Goal: Task Accomplishment & Management: Manage account settings

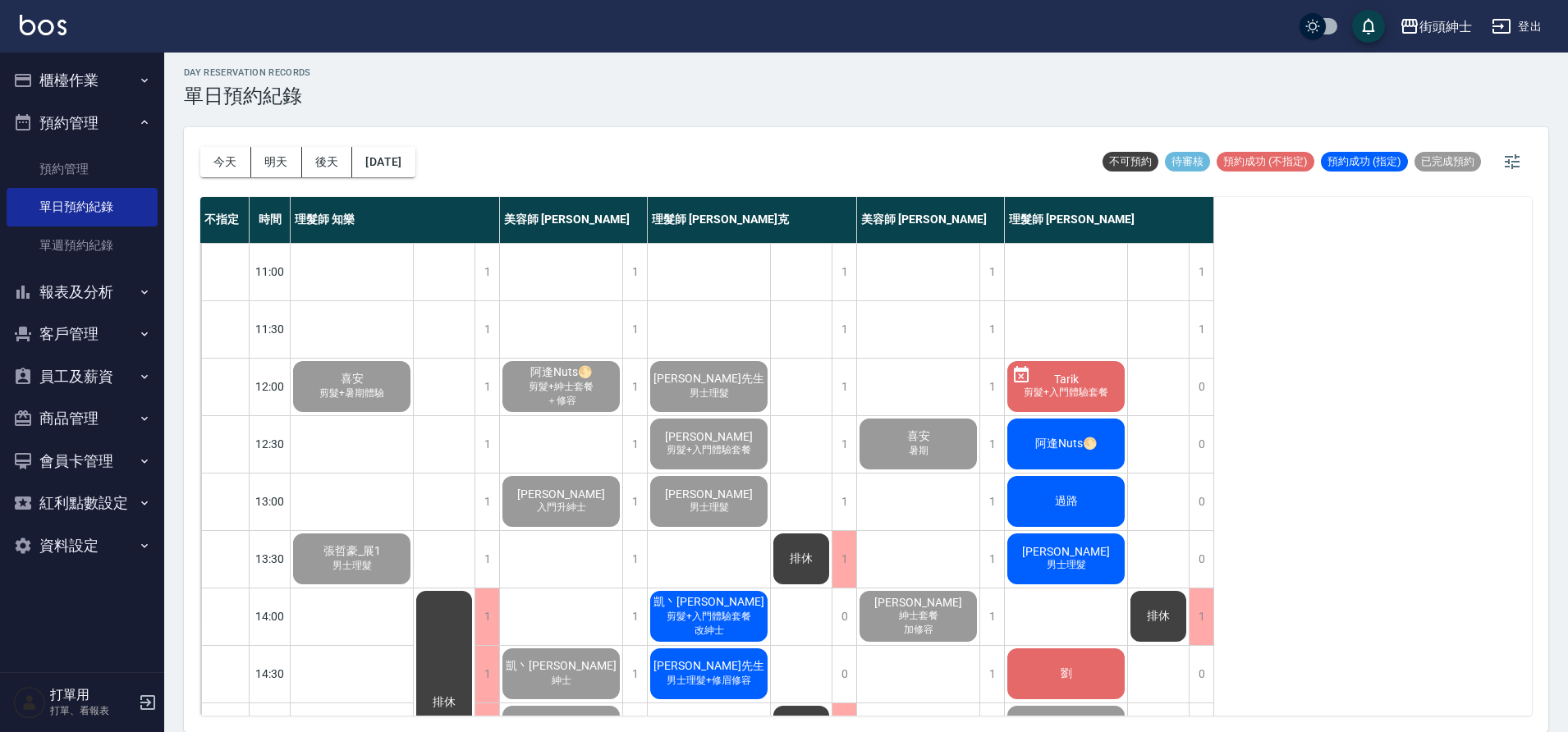
scroll to position [747, 0]
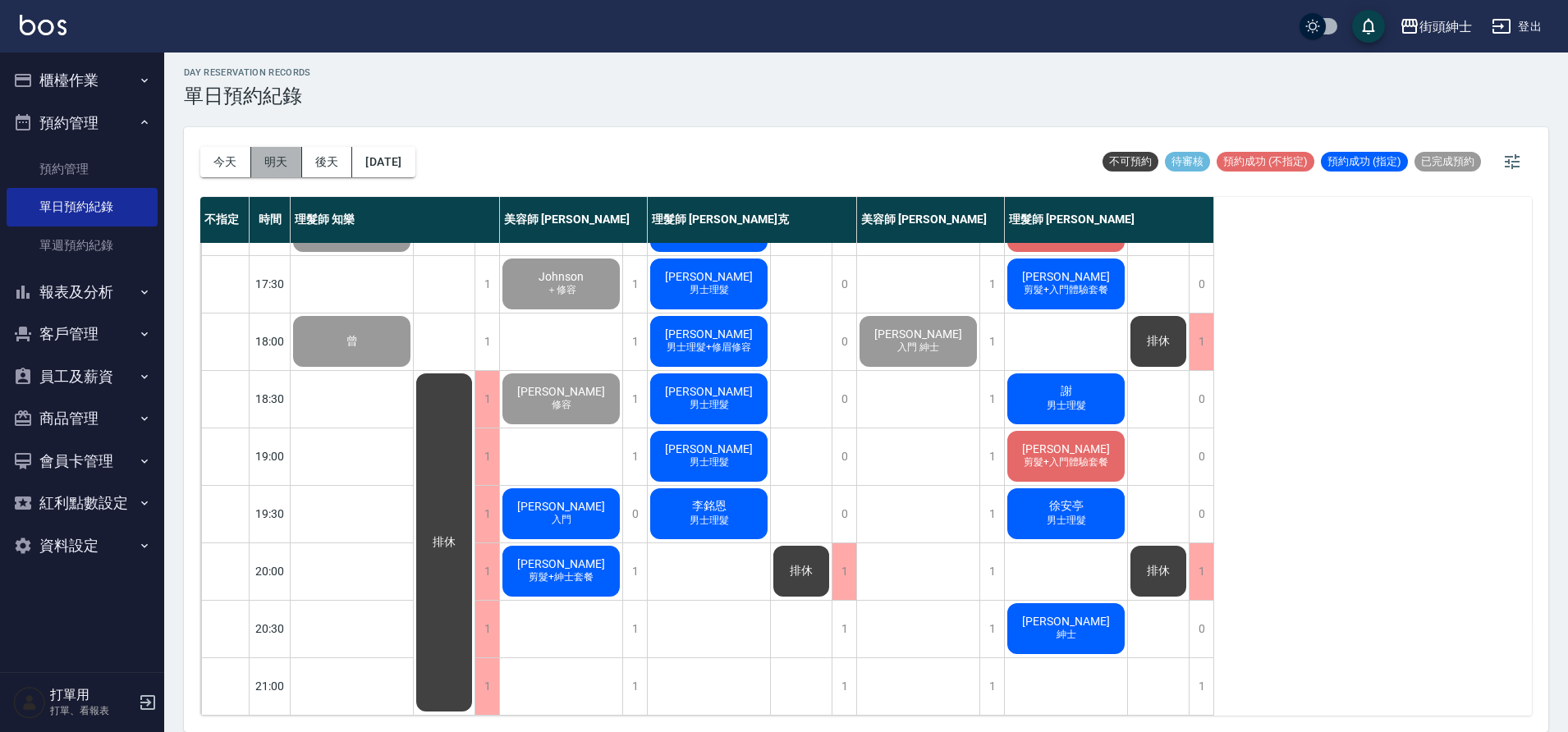
click at [280, 161] on button "明天" at bounding box center [276, 162] width 51 height 30
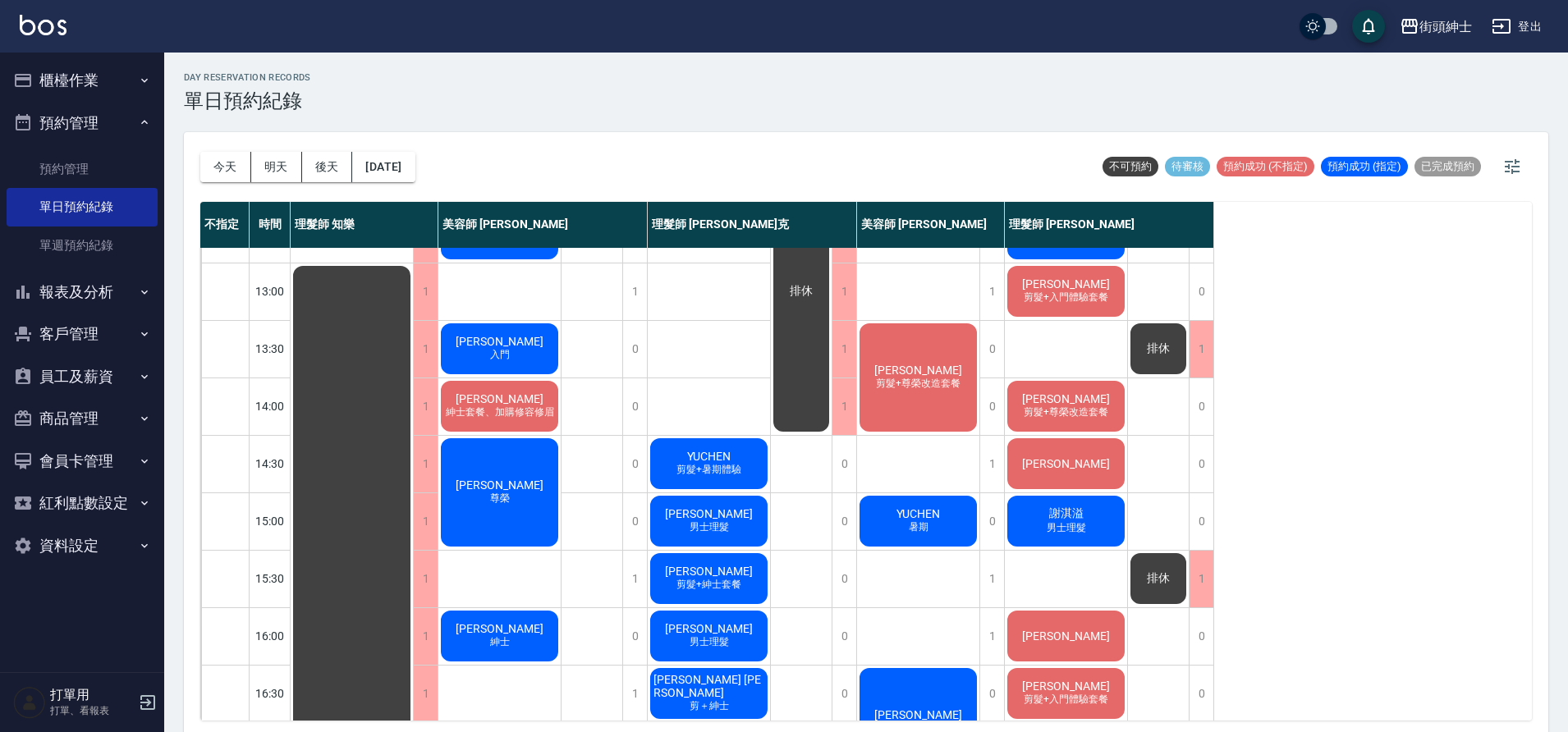
scroll to position [44, 0]
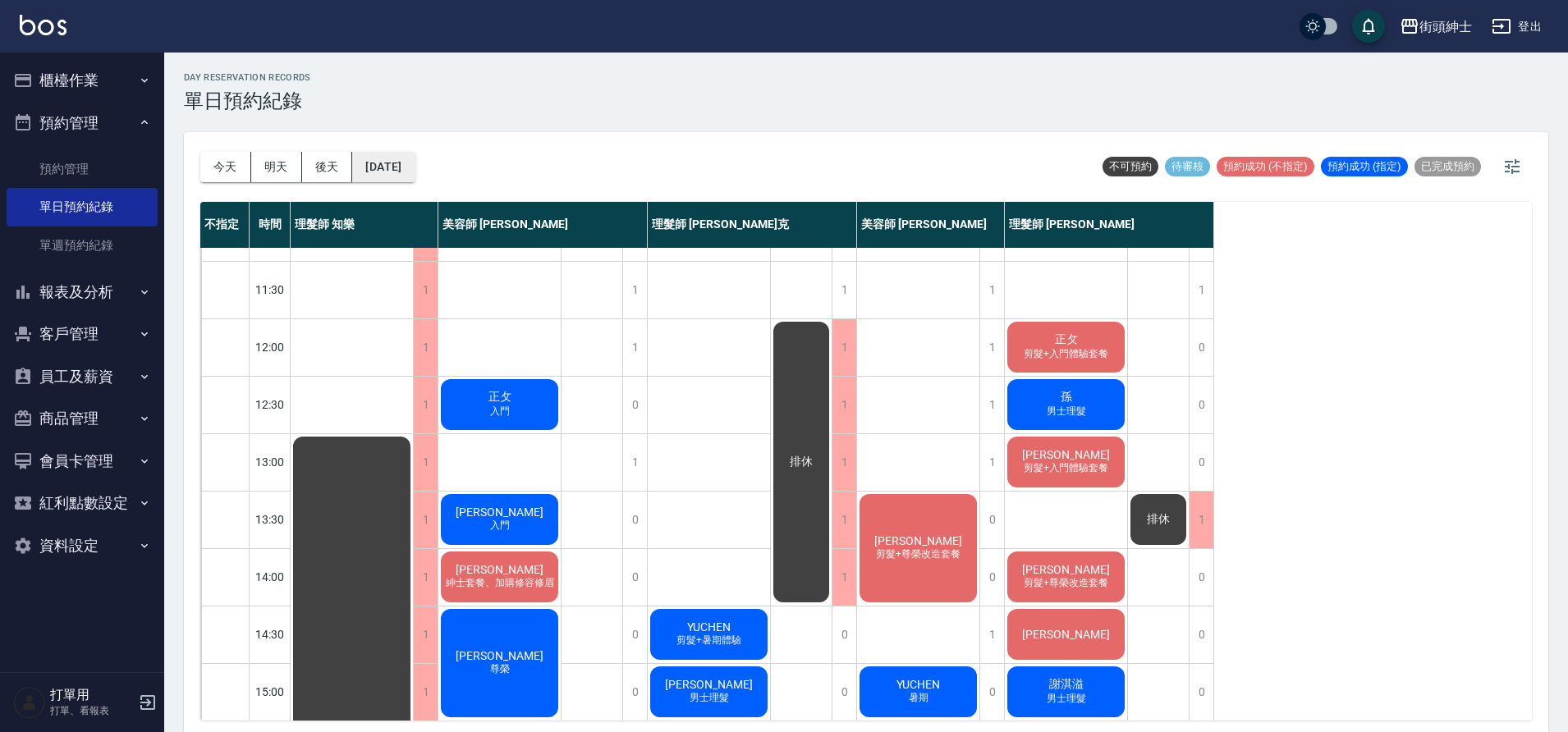
click at [397, 174] on button "2025/09/27" at bounding box center [383, 167] width 63 height 30
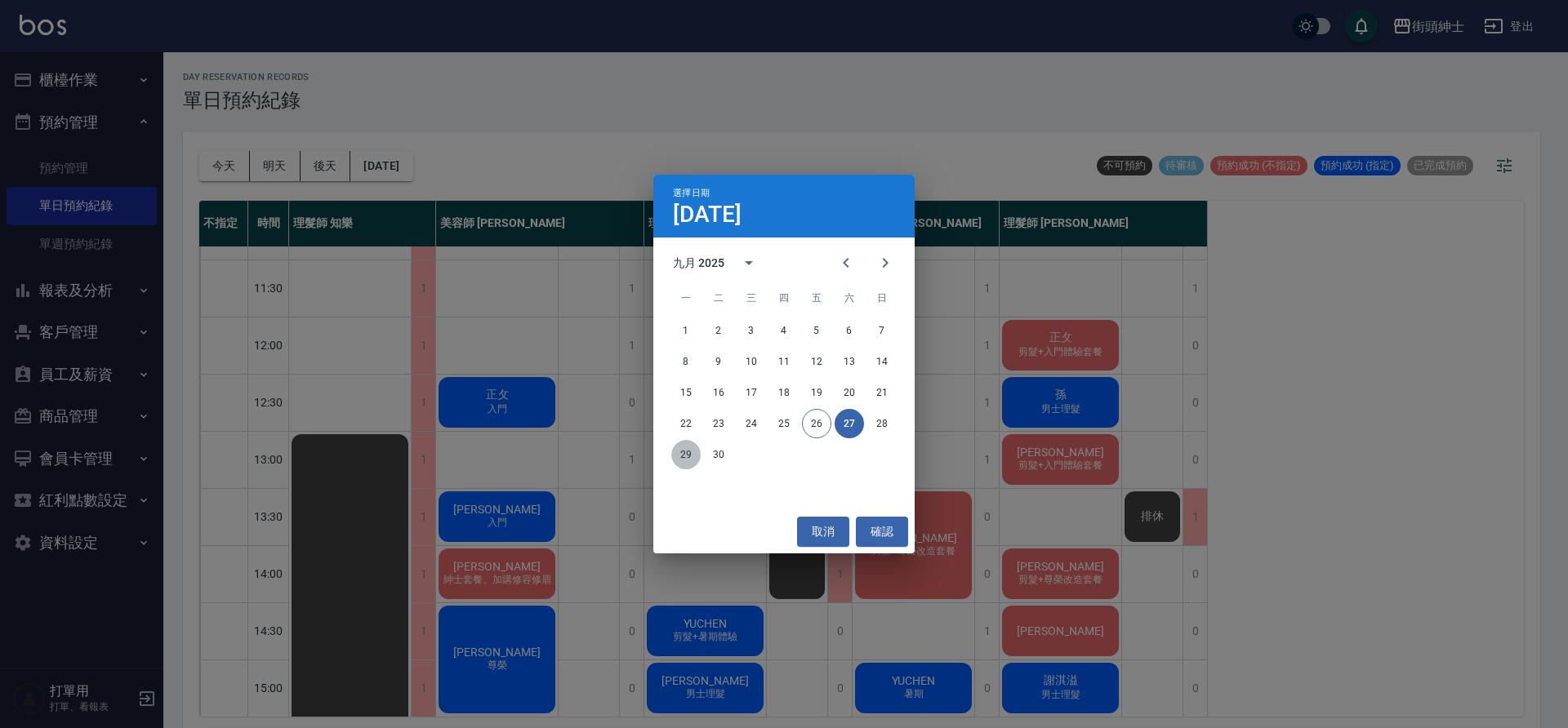
click at [682, 458] on button "29" at bounding box center [685, 454] width 29 height 29
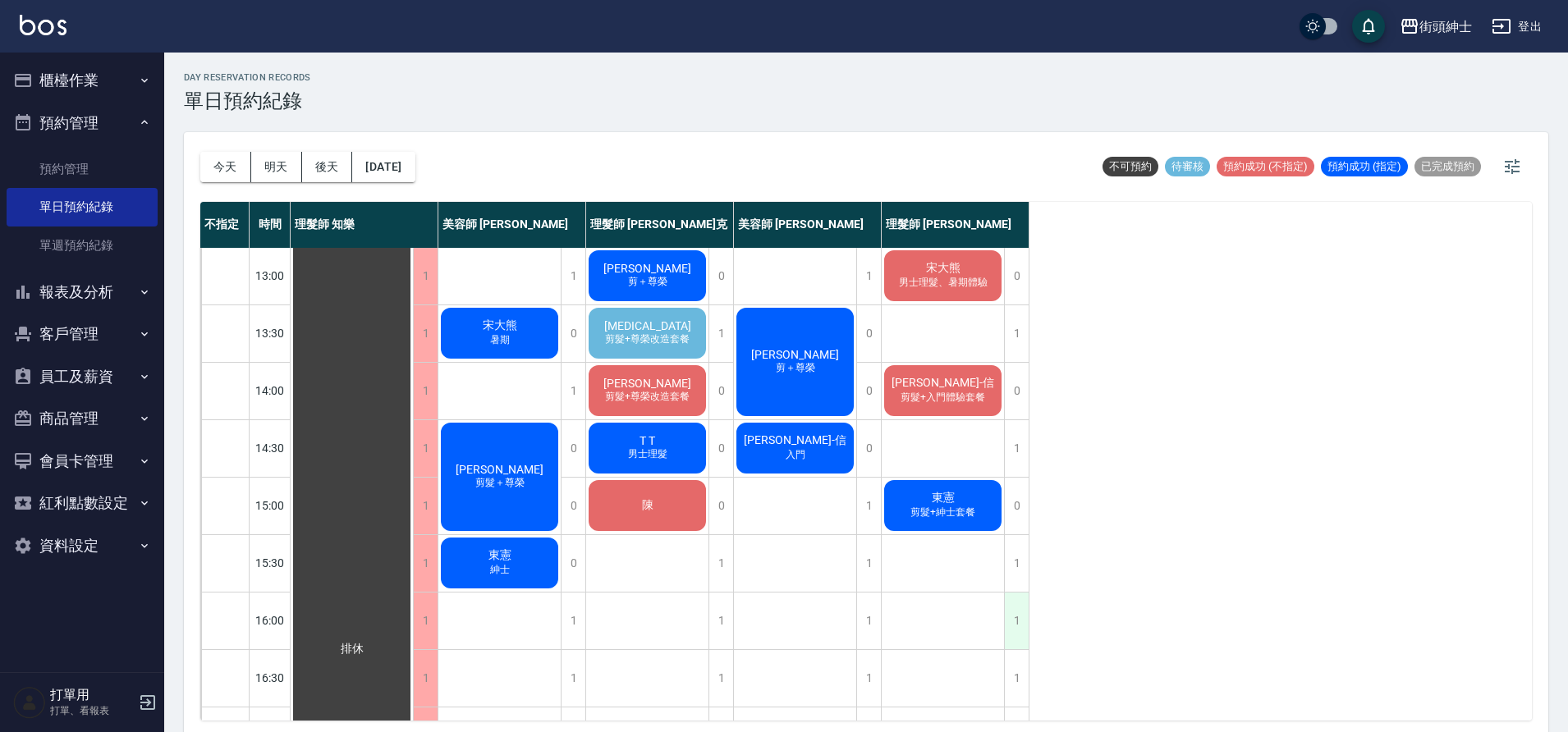
scroll to position [231, 0]
click at [1014, 605] on div "1" at bounding box center [1017, 620] width 25 height 57
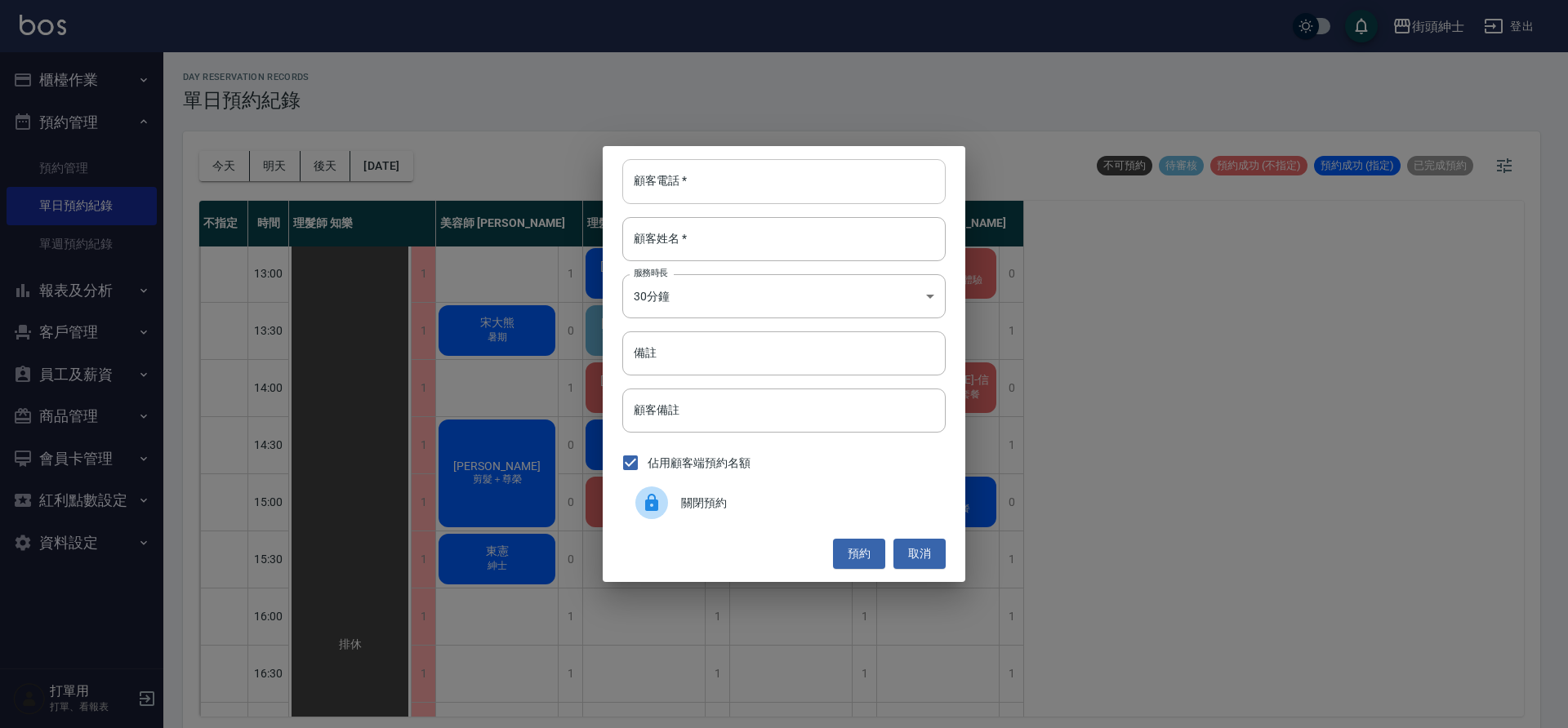
click at [694, 173] on input "顧客電話   *" at bounding box center [783, 181] width 323 height 44
type input "０"
type input "0922125577"
click at [701, 233] on input "顧客姓名   *" at bounding box center [783, 239] width 323 height 44
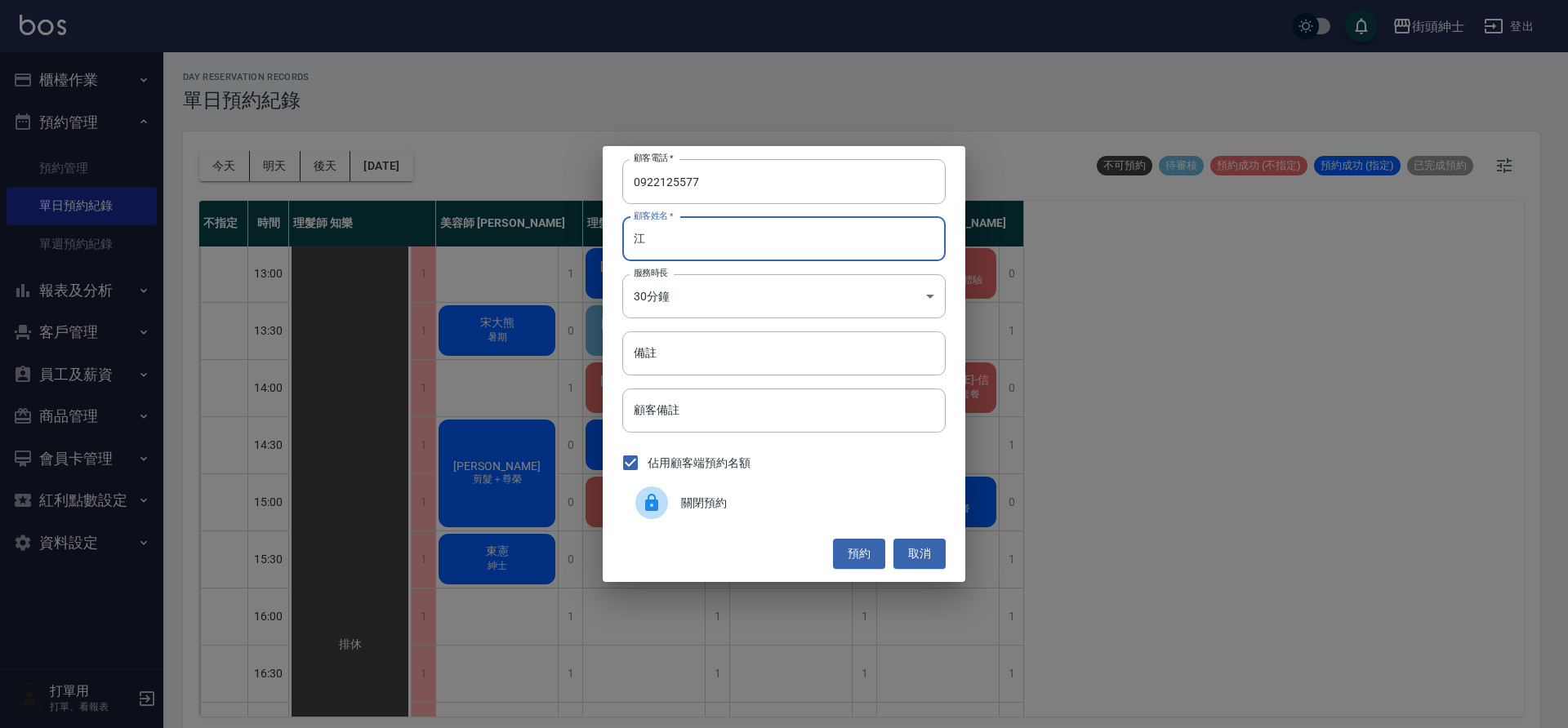
type input "江"
click at [857, 558] on button "預約" at bounding box center [859, 554] width 52 height 30
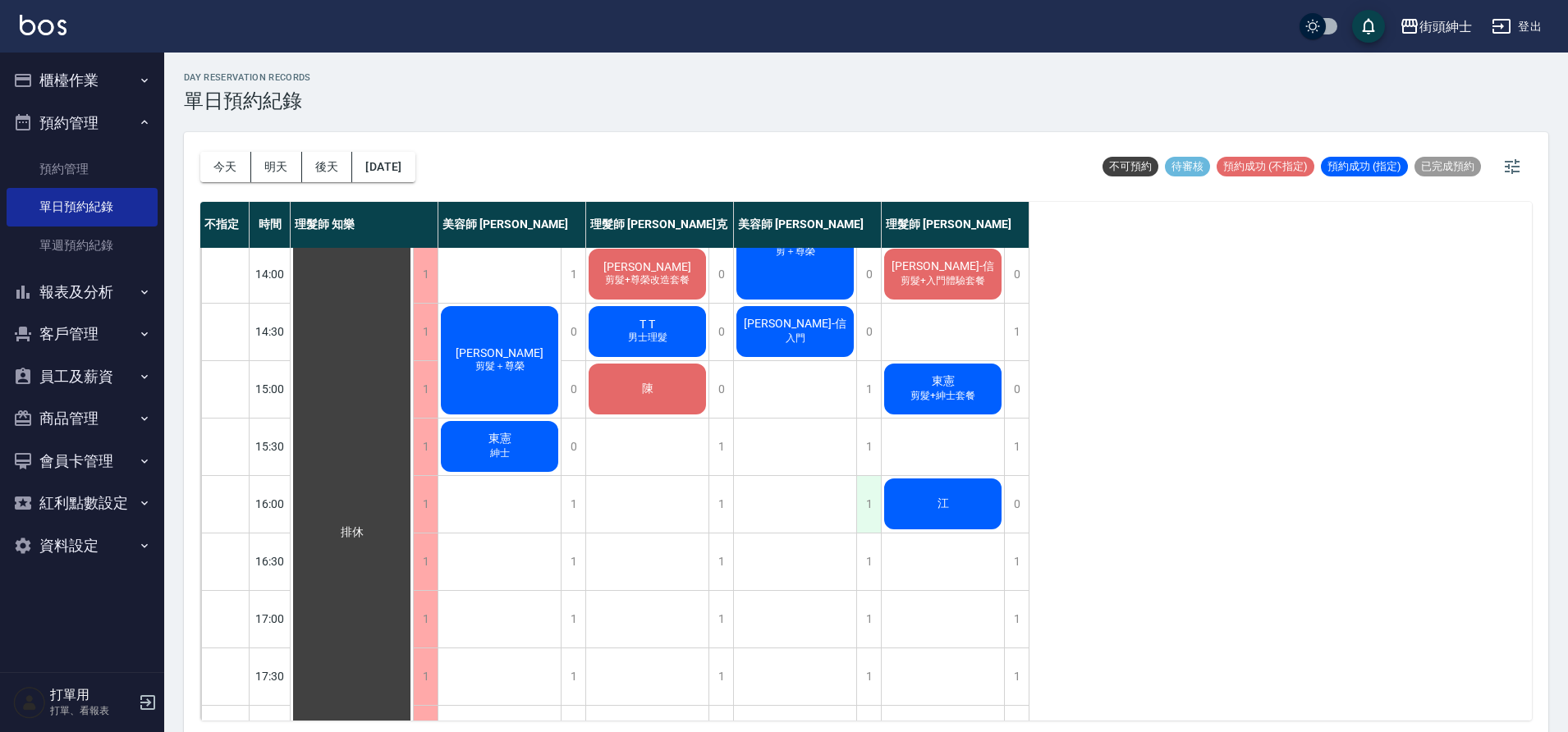
scroll to position [196, 0]
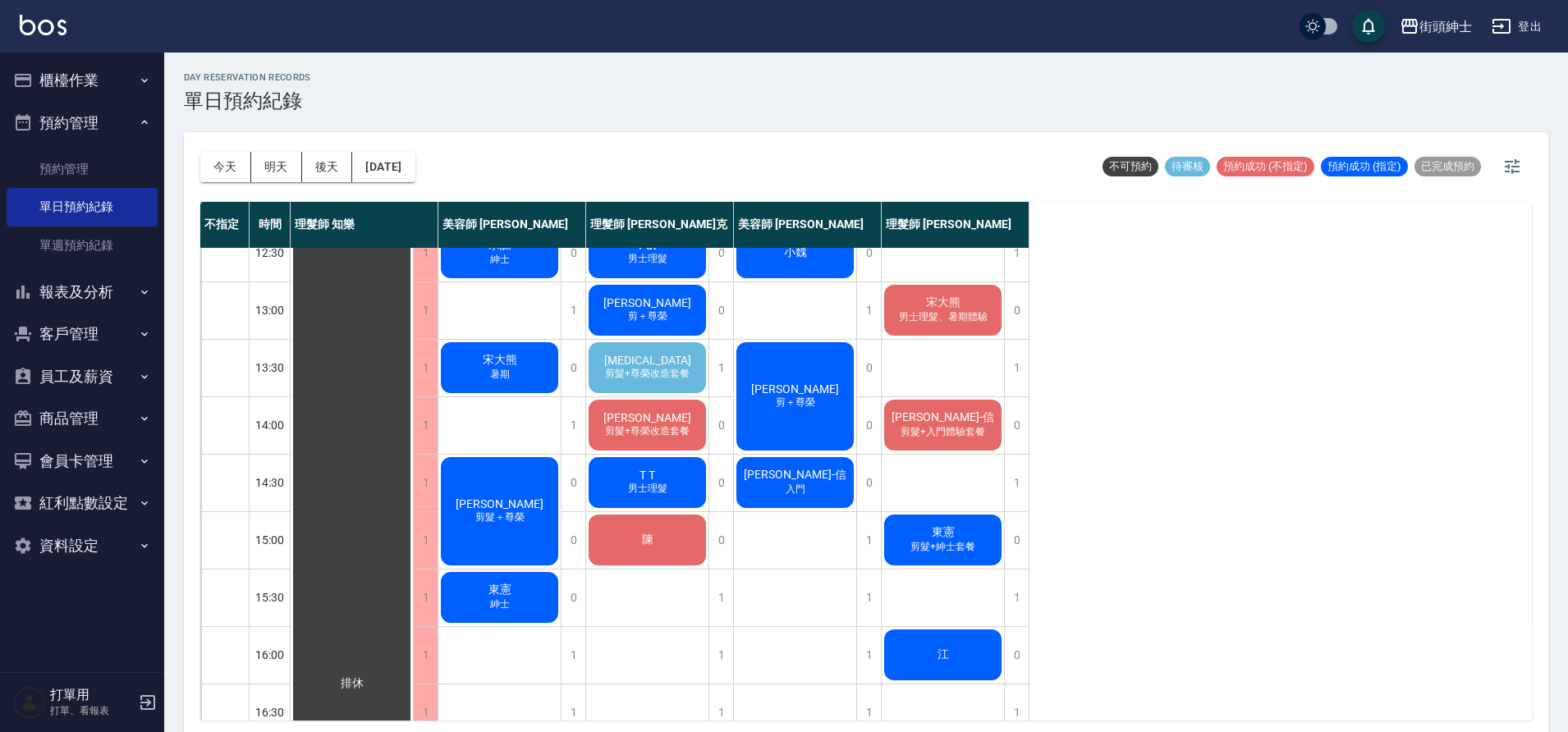
click at [945, 664] on div "江" at bounding box center [943, 654] width 123 height 56
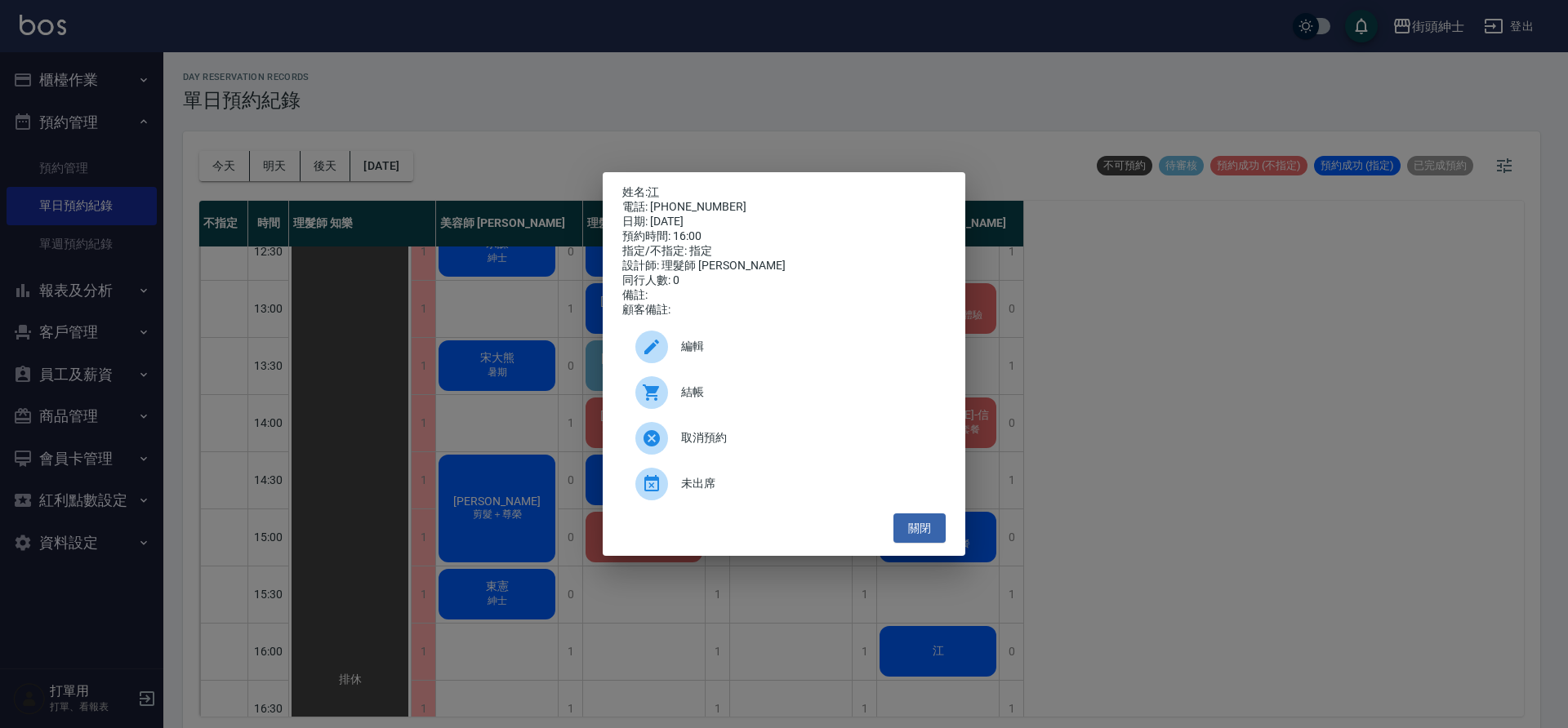
click at [751, 347] on span "編輯" at bounding box center [806, 346] width 252 height 17
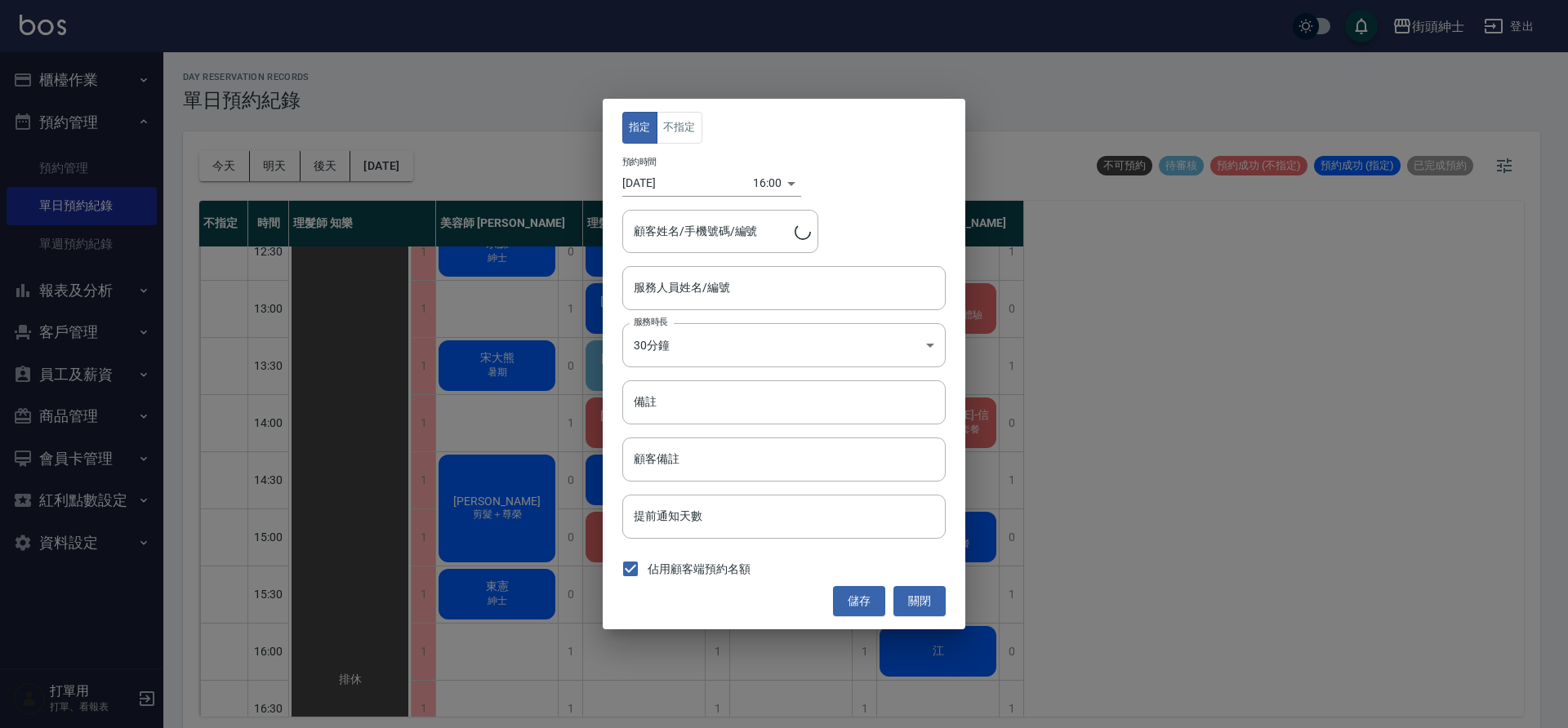
type input "理髮師 [PERSON_NAME](無代號)"
type input "江/0922125577"
click at [718, 392] on input "備註" at bounding box center [783, 402] width 323 height 44
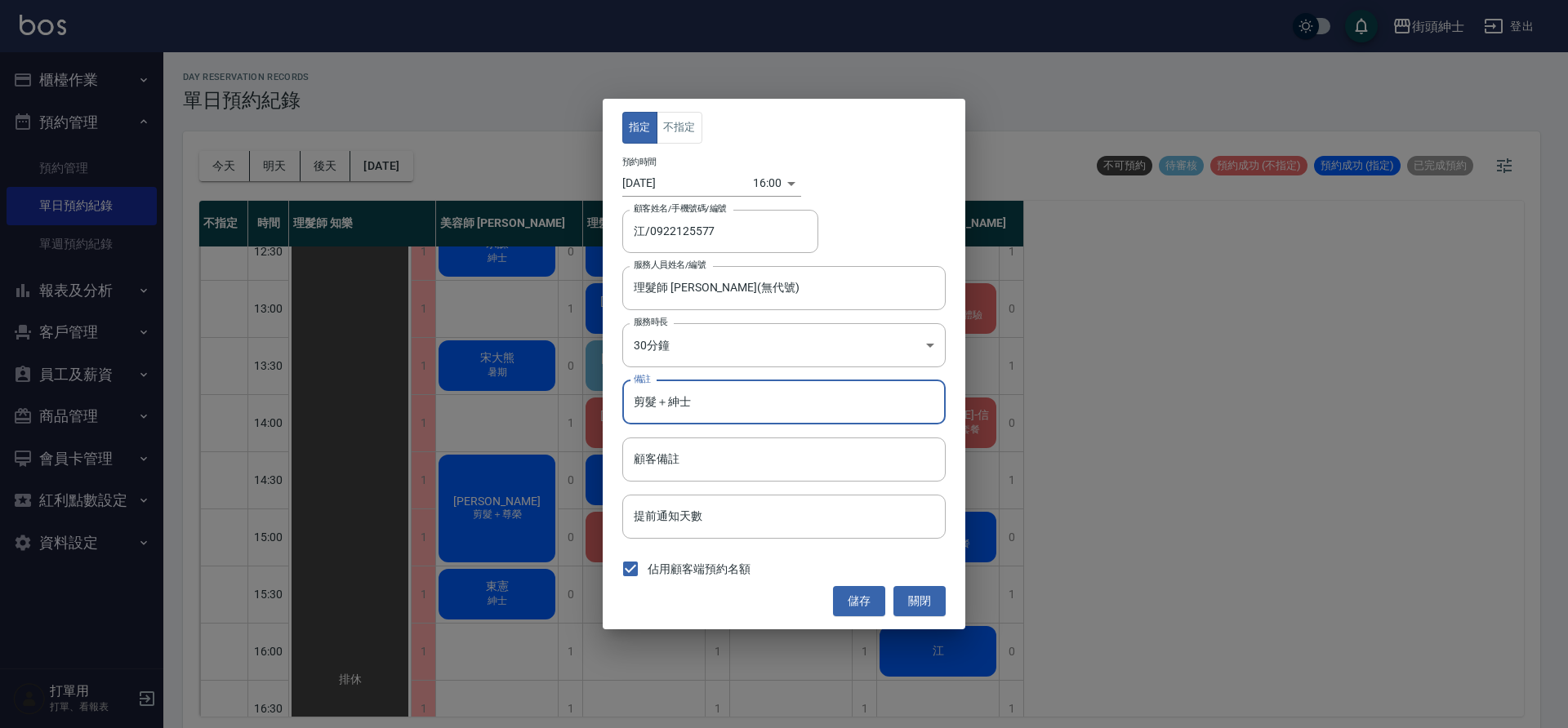
type input "剪髮＋紳士"
click at [881, 606] on button "儲存" at bounding box center [859, 601] width 52 height 30
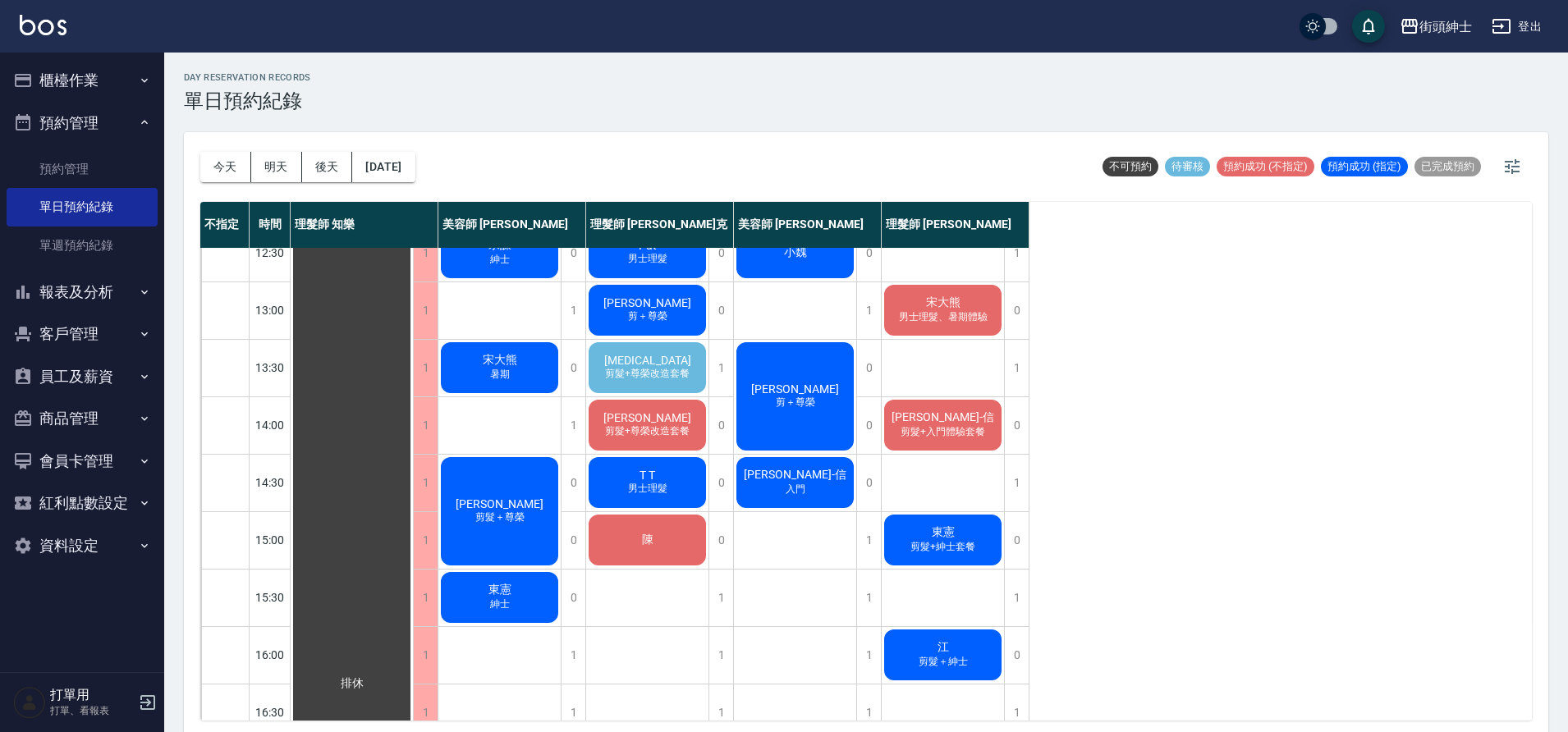
click at [685, 362] on div "Mili 剪髮+尊榮改造套餐" at bounding box center [647, 367] width 123 height 56
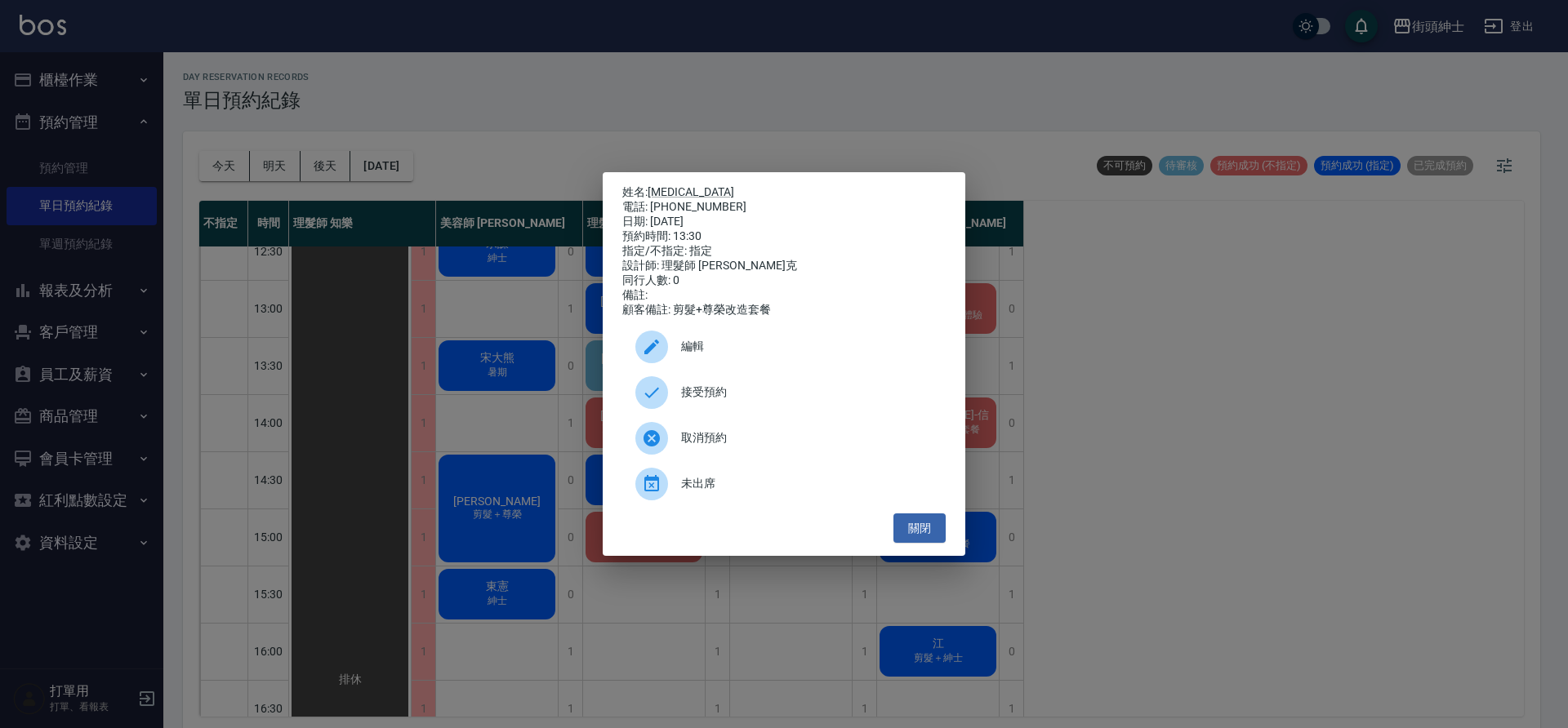
click at [733, 389] on div "接受預約" at bounding box center [783, 392] width 323 height 46
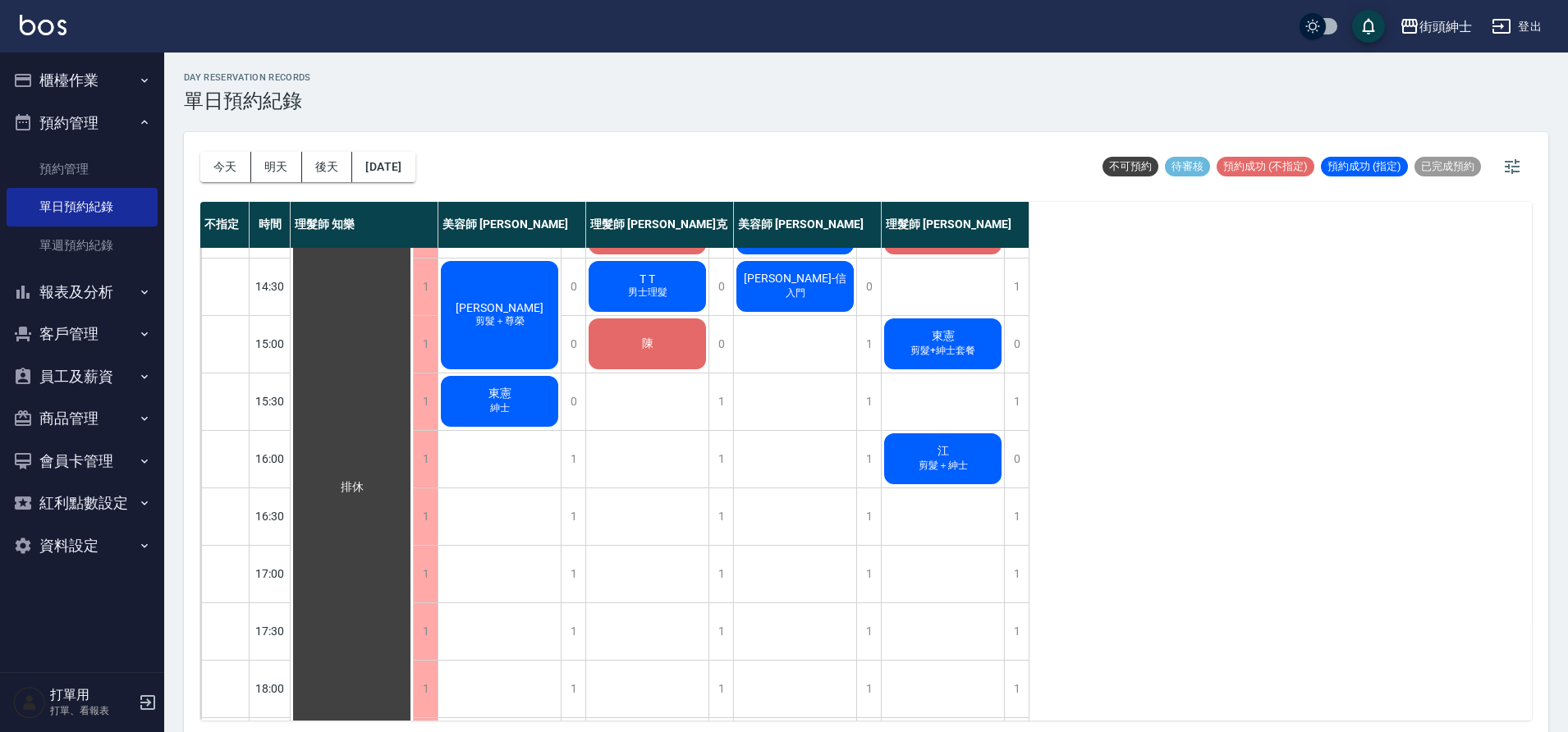
scroll to position [391, 0]
click at [399, 162] on button "2025/09/29" at bounding box center [383, 167] width 63 height 30
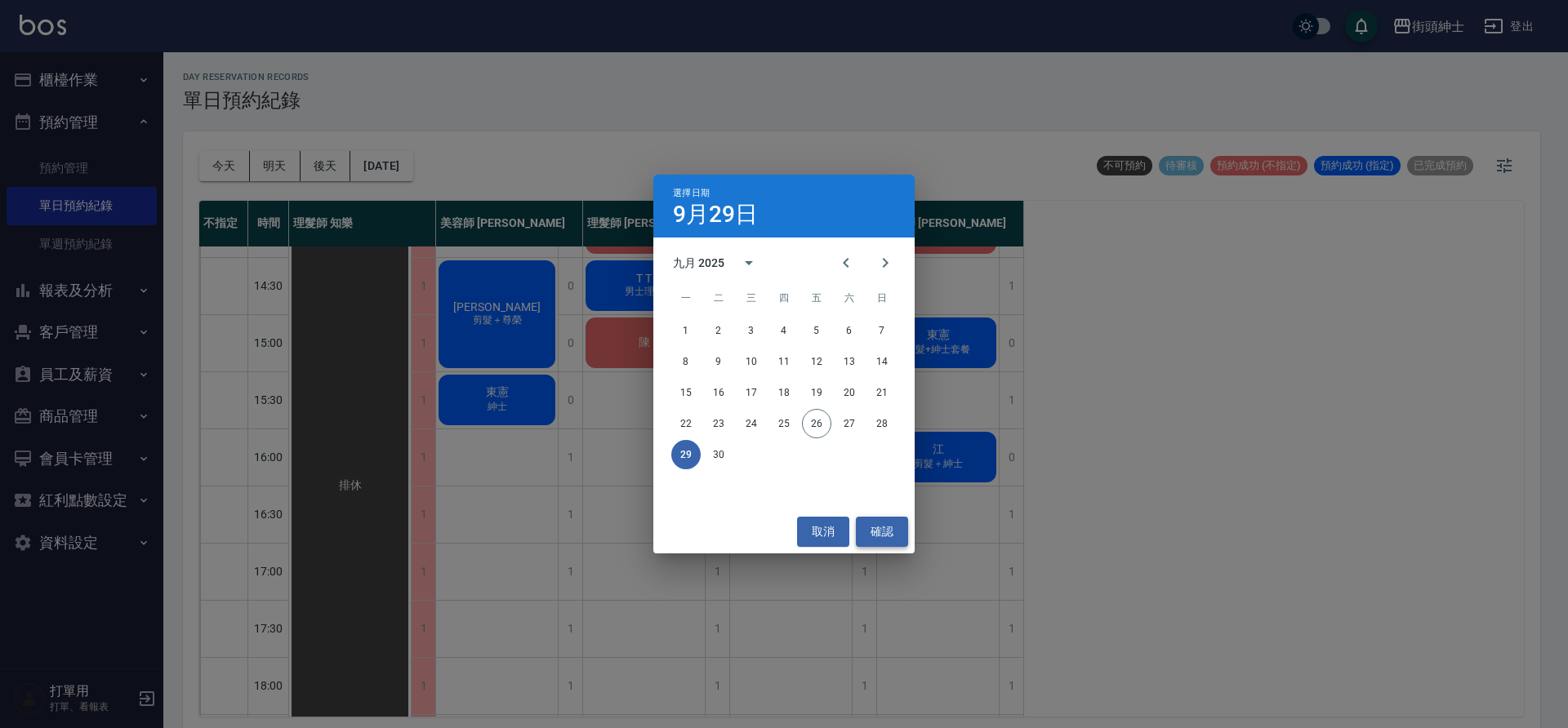
click at [888, 531] on button "確認" at bounding box center [882, 531] width 52 height 30
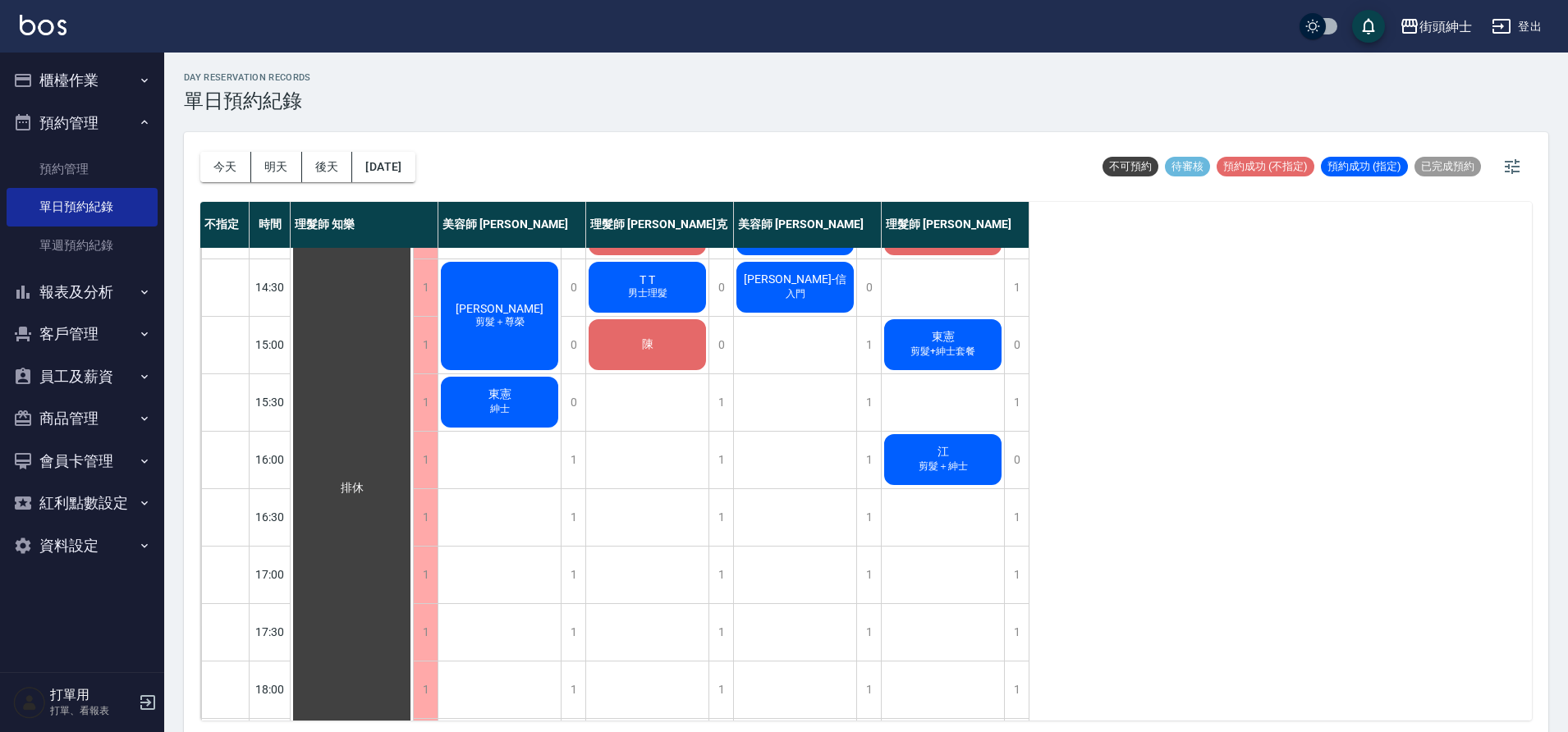
click at [950, 471] on span "剪髮＋紳士" at bounding box center [943, 467] width 56 height 14
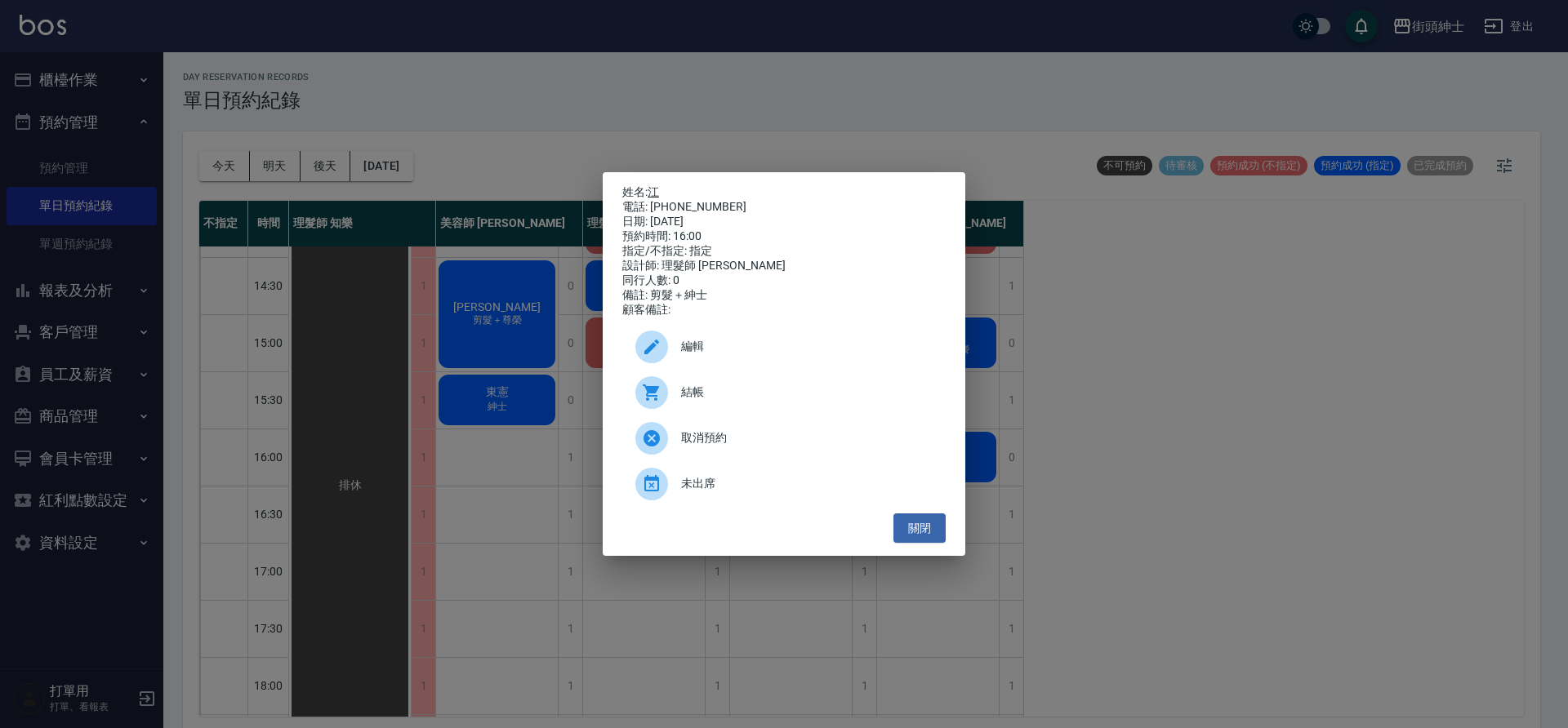
click at [659, 189] on link "江" at bounding box center [654, 192] width 12 height 13
click at [927, 525] on button "關閉" at bounding box center [919, 529] width 52 height 30
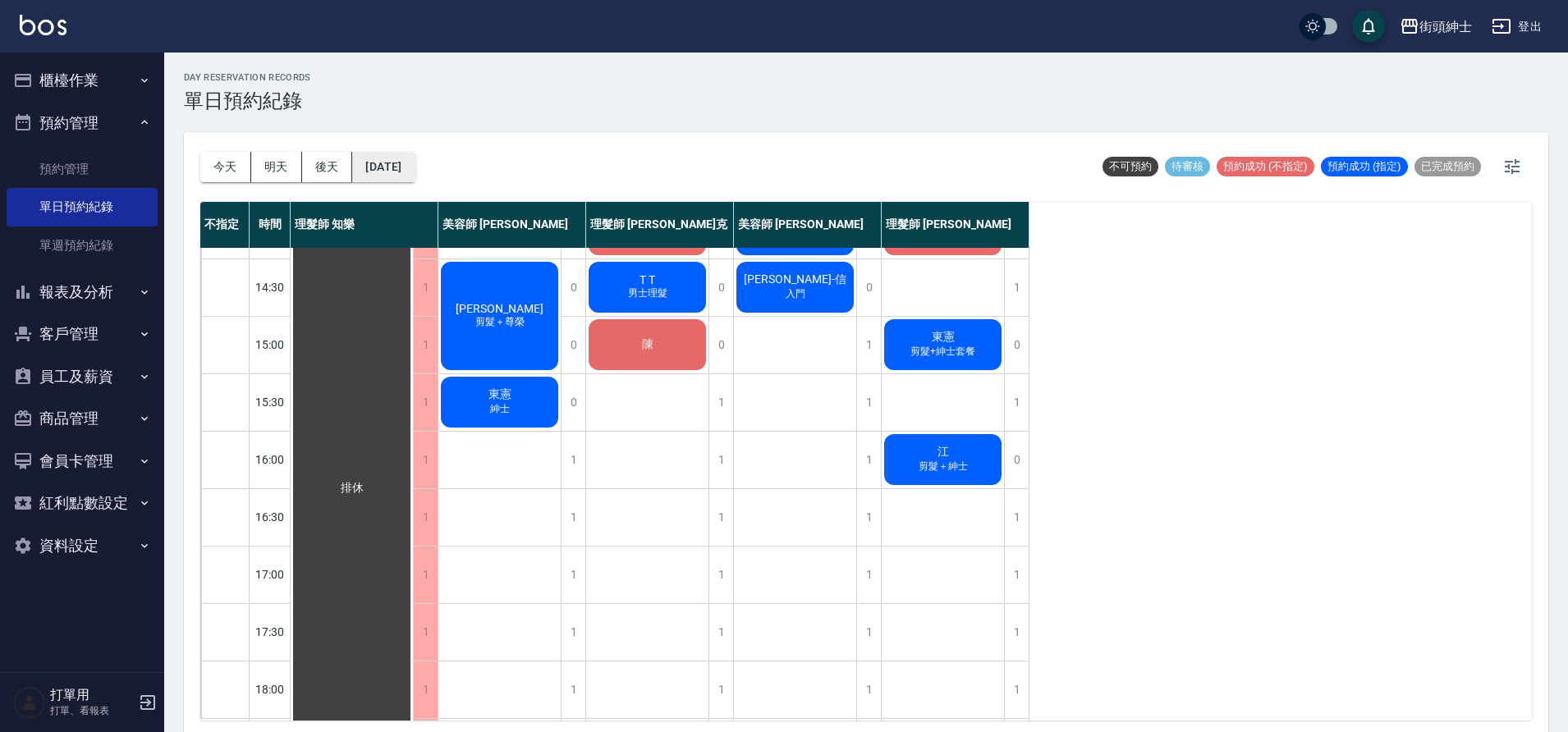
click at [415, 165] on button "2025/09/29" at bounding box center [383, 167] width 63 height 30
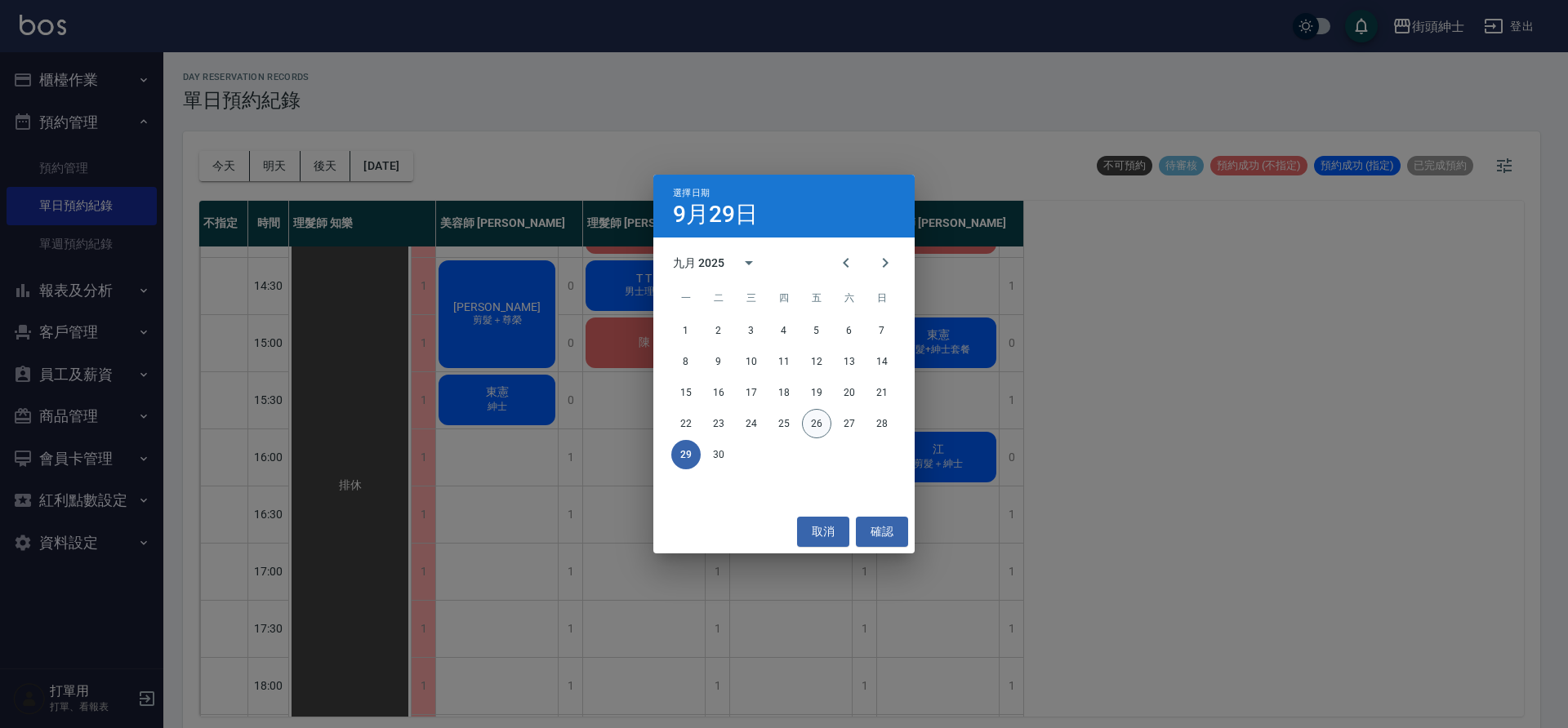
click at [810, 423] on button "26" at bounding box center [816, 423] width 29 height 29
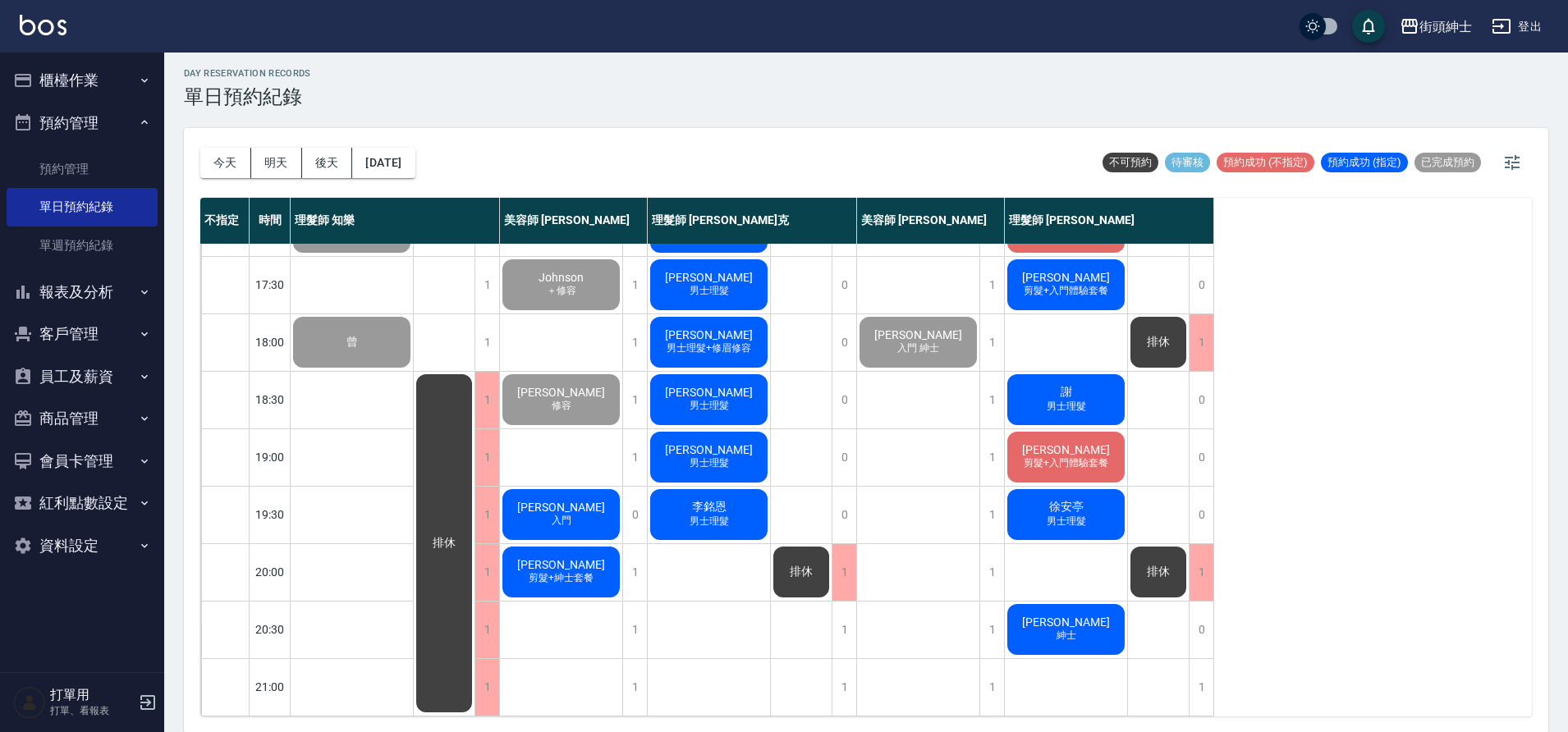
scroll to position [5, 0]
click at [415, 174] on button "2025/09/26" at bounding box center [383, 162] width 63 height 30
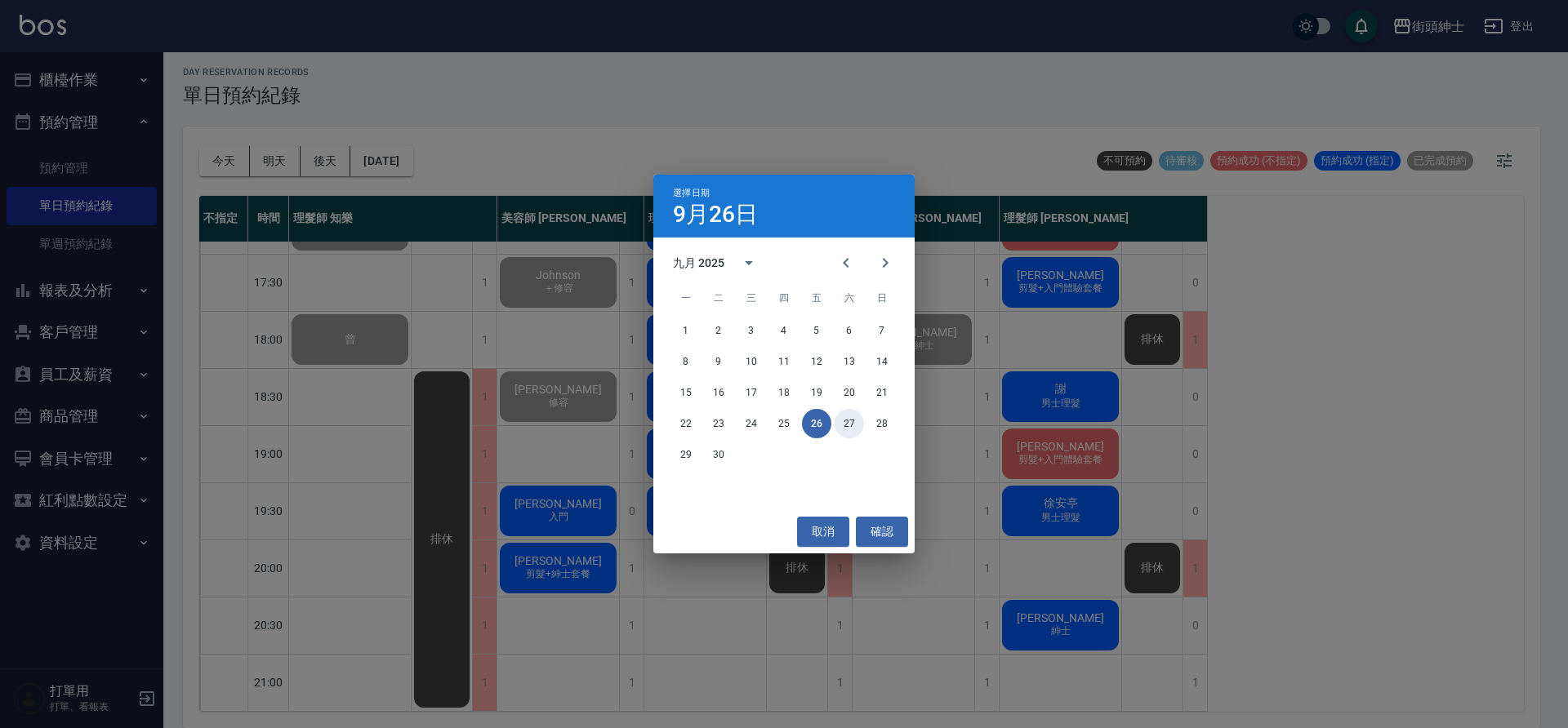
click at [852, 418] on button "27" at bounding box center [849, 423] width 29 height 29
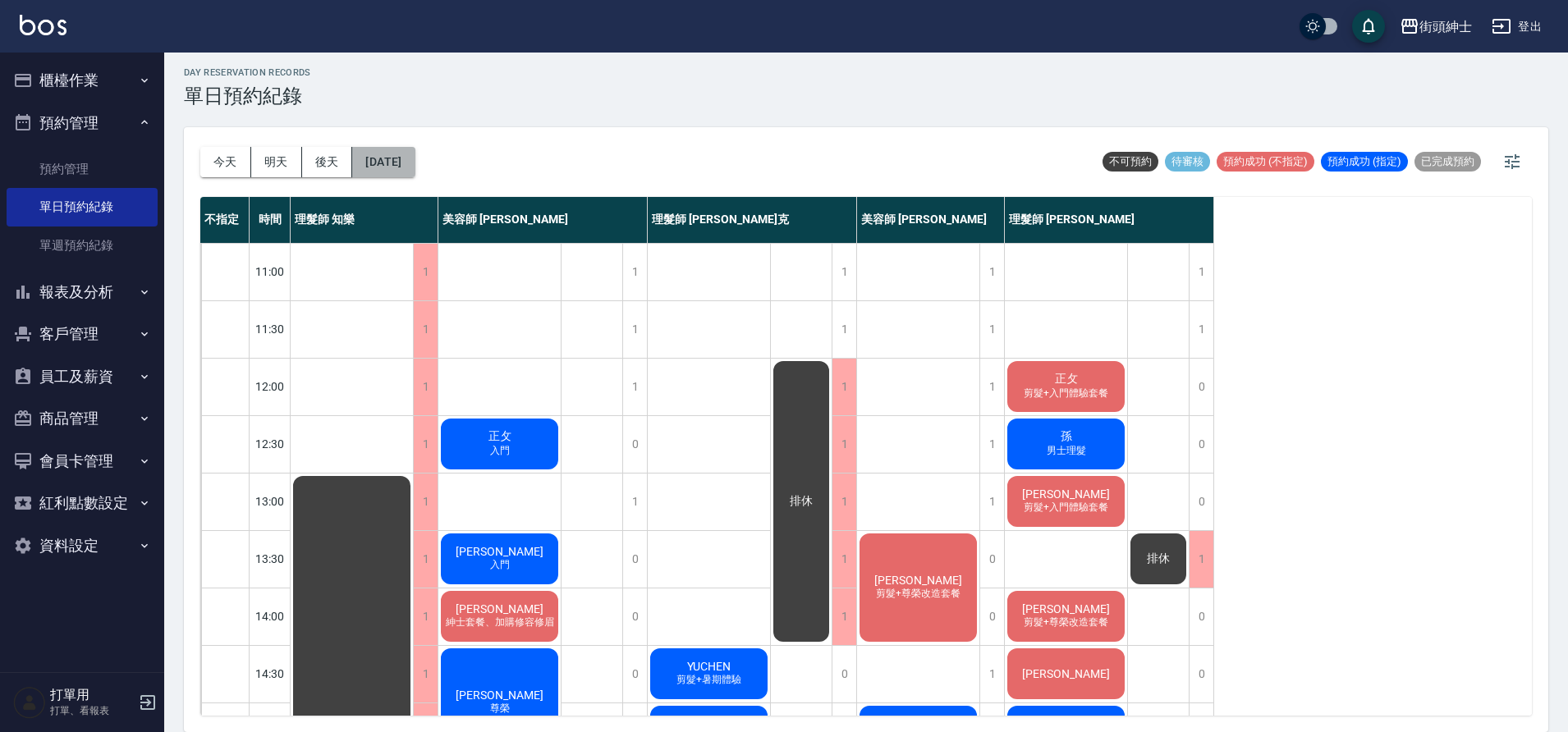
click at [389, 168] on button "2025/09/27" at bounding box center [383, 162] width 63 height 30
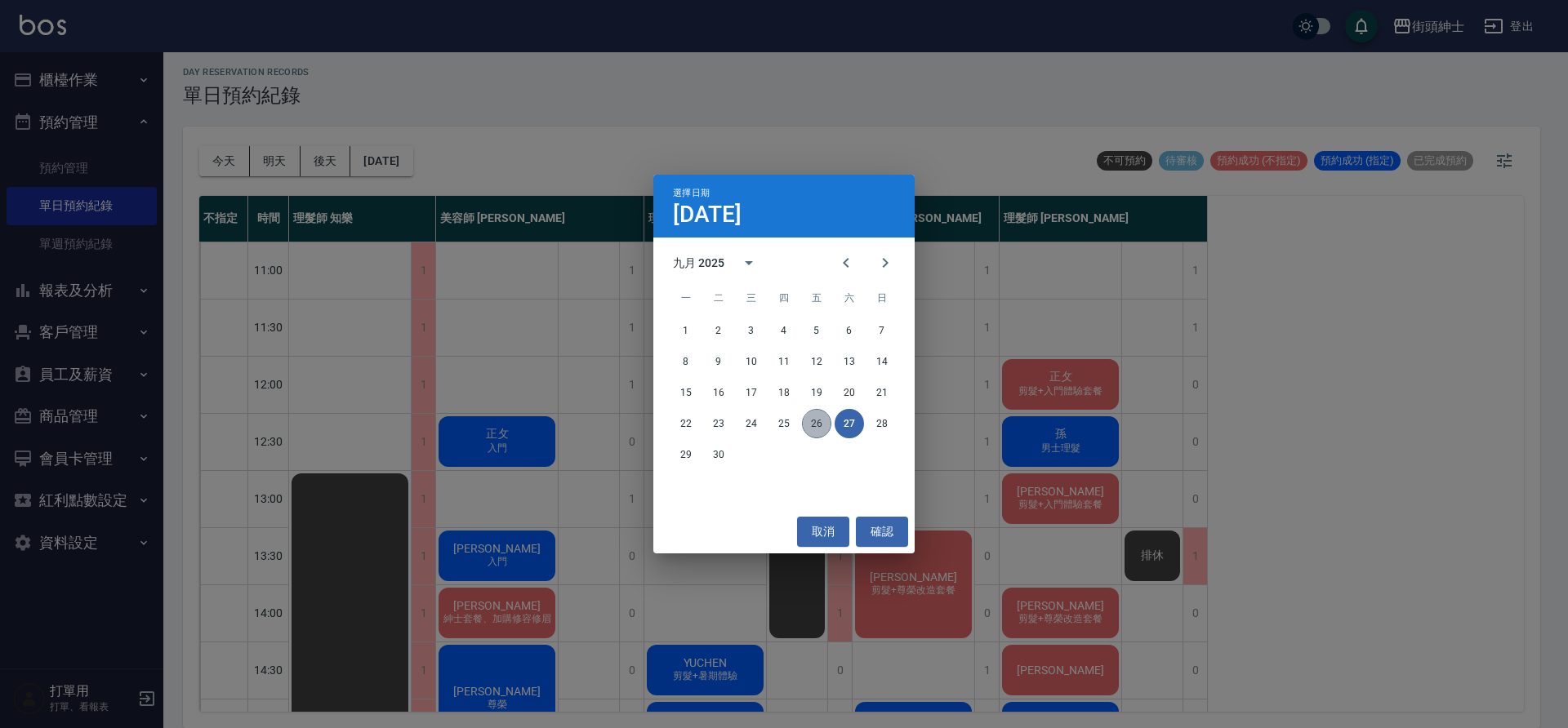
click at [819, 425] on button "26" at bounding box center [816, 423] width 29 height 29
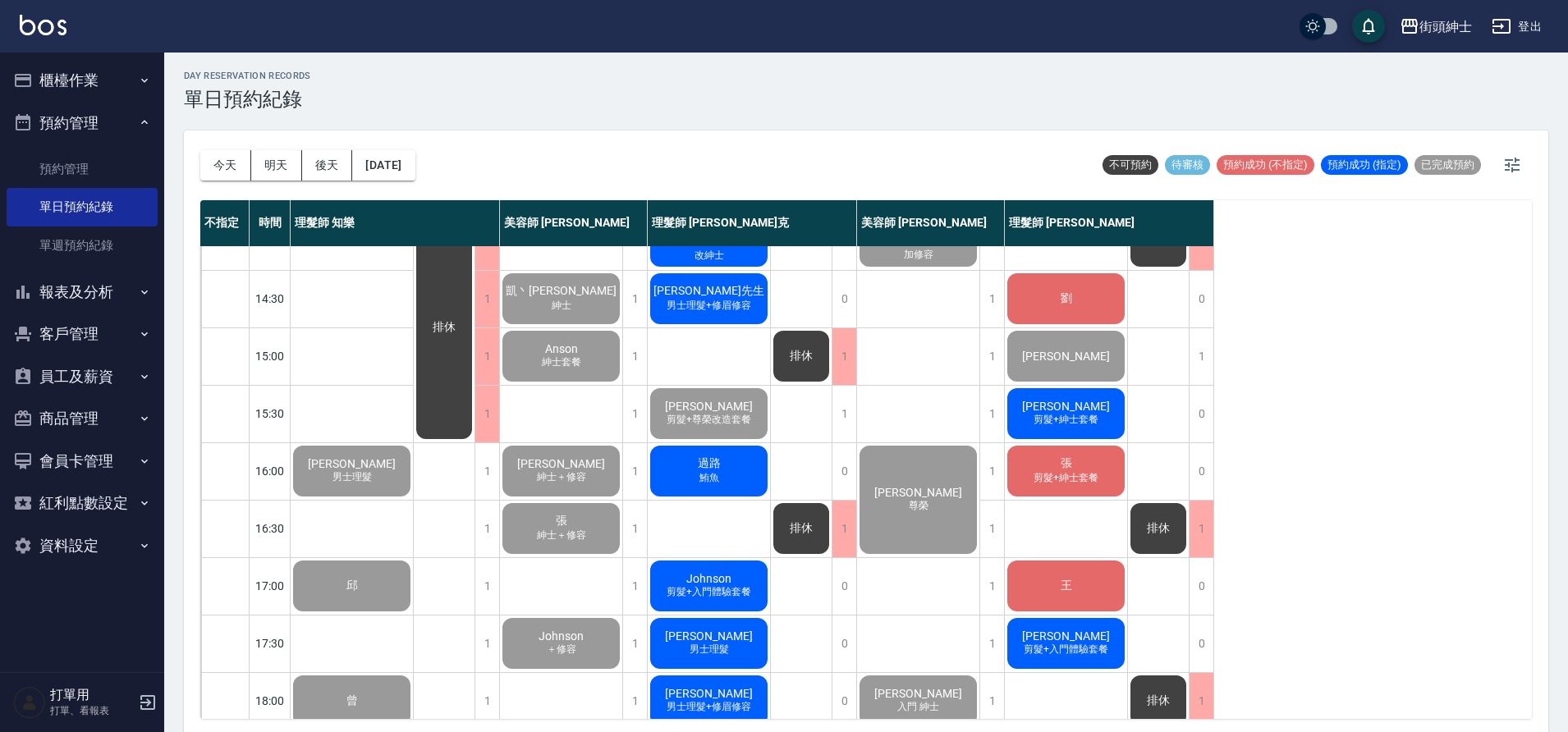
scroll to position [377, 0]
click at [415, 164] on button "2025/09/26" at bounding box center [383, 165] width 63 height 30
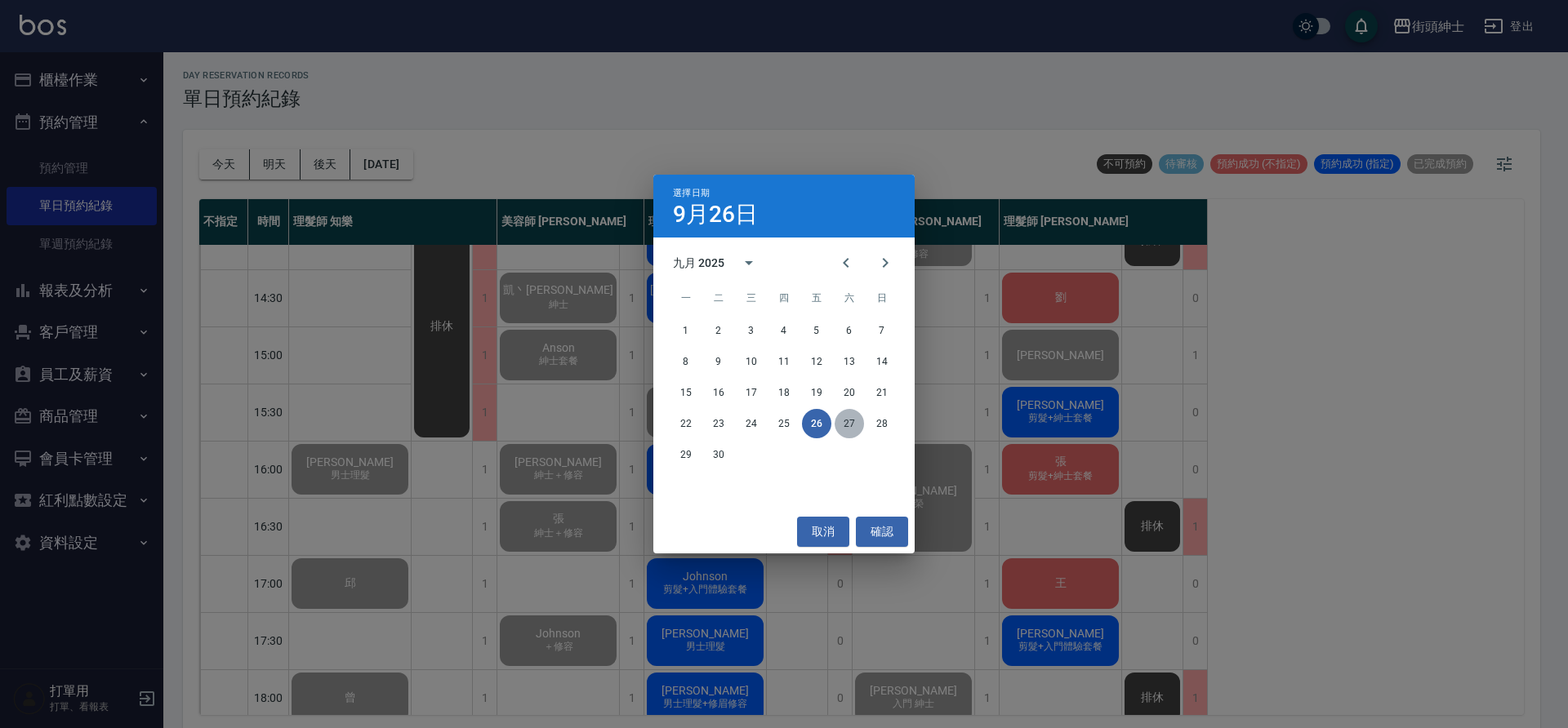
drag, startPoint x: 850, startPoint y: 429, endPoint x: 834, endPoint y: 418, distance: 19.4
click at [850, 429] on button "27" at bounding box center [849, 423] width 29 height 29
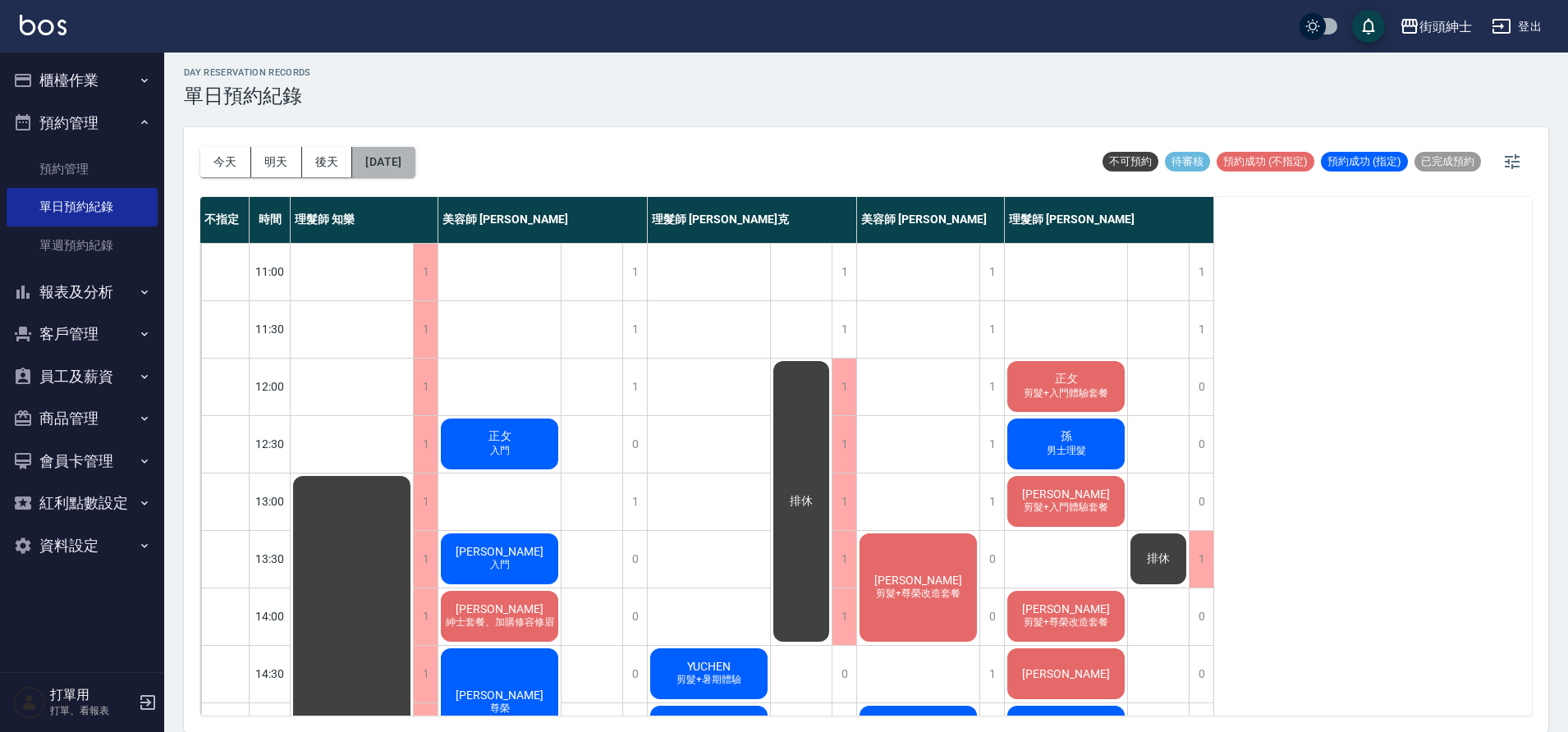
click at [407, 164] on button "2025/09/27" at bounding box center [383, 162] width 63 height 30
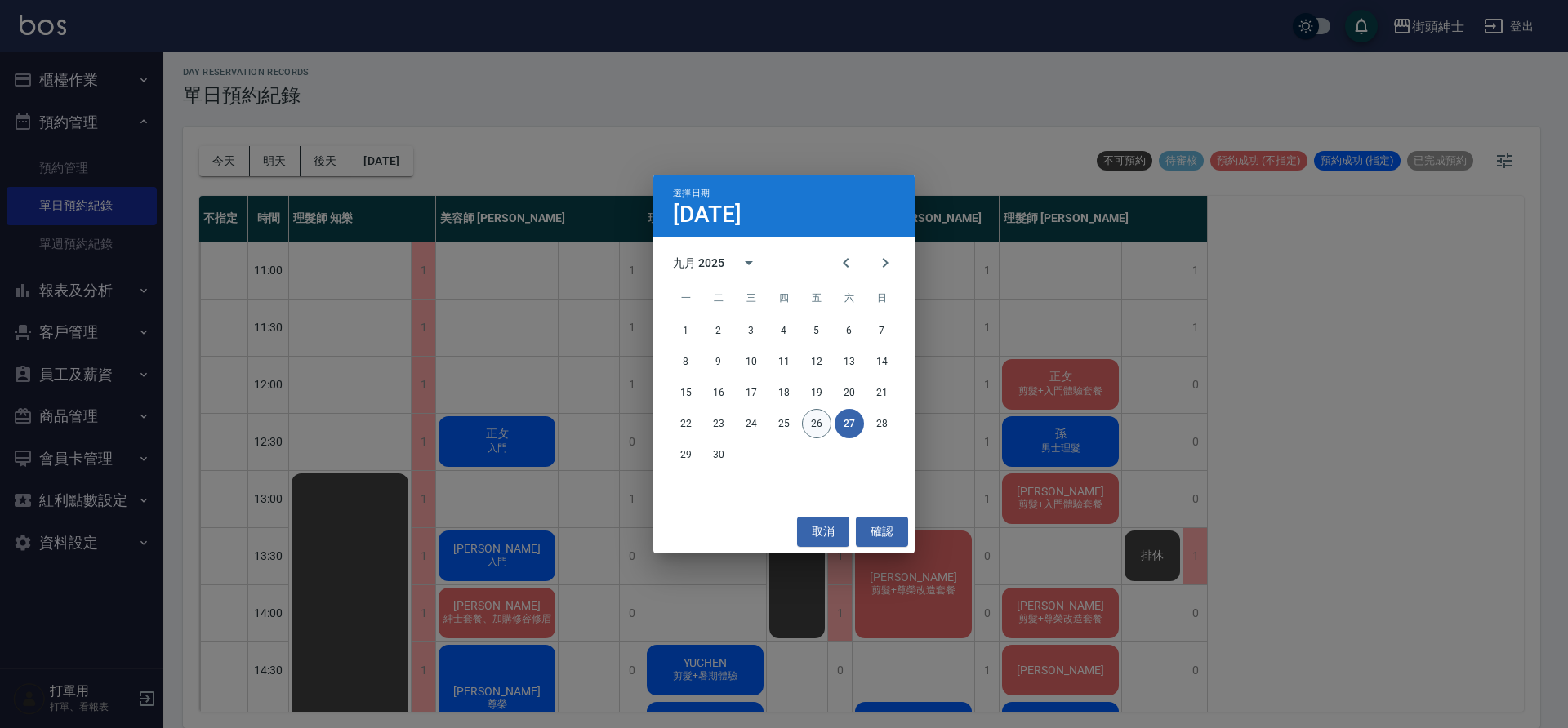
click at [818, 434] on button "26" at bounding box center [816, 423] width 29 height 29
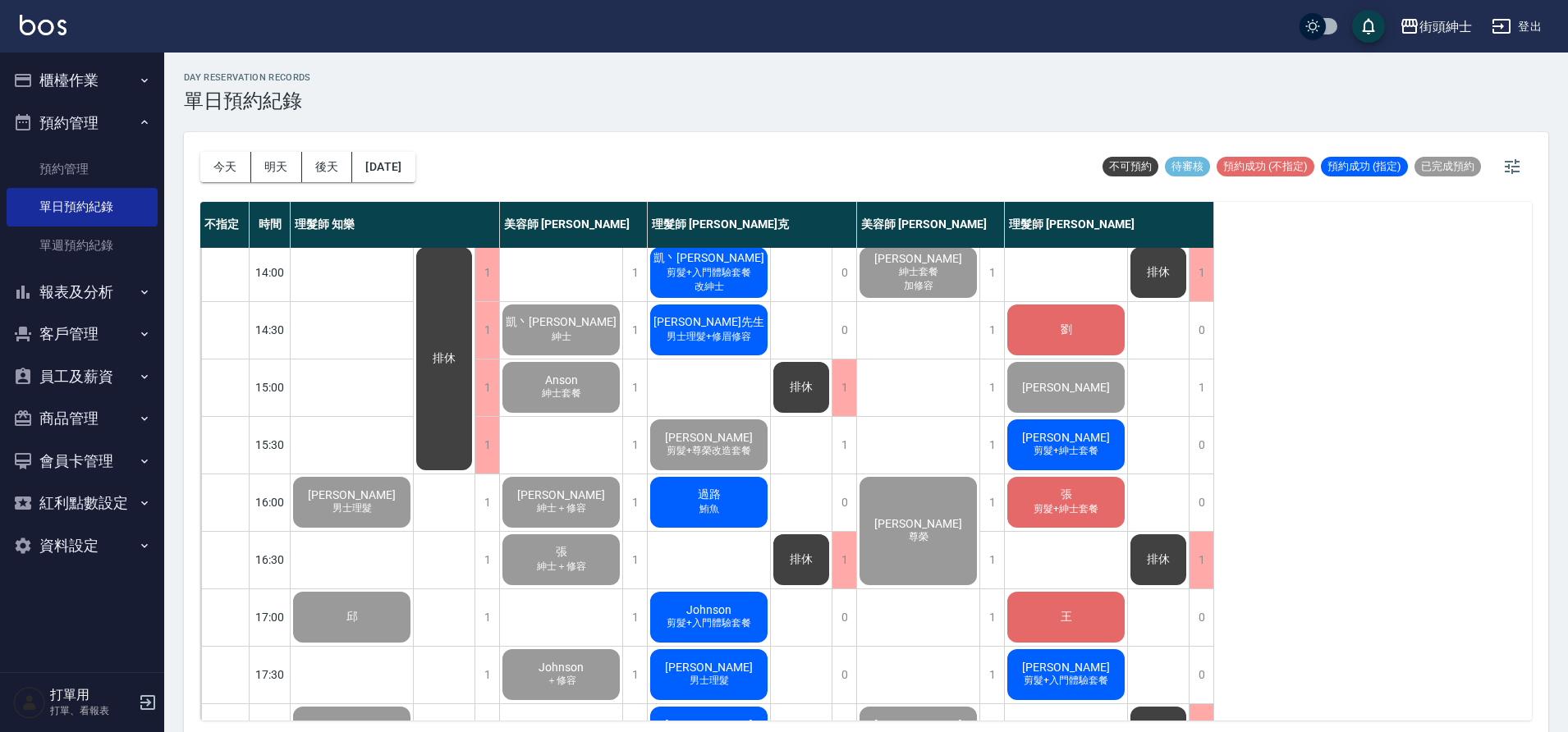
scroll to position [747, 0]
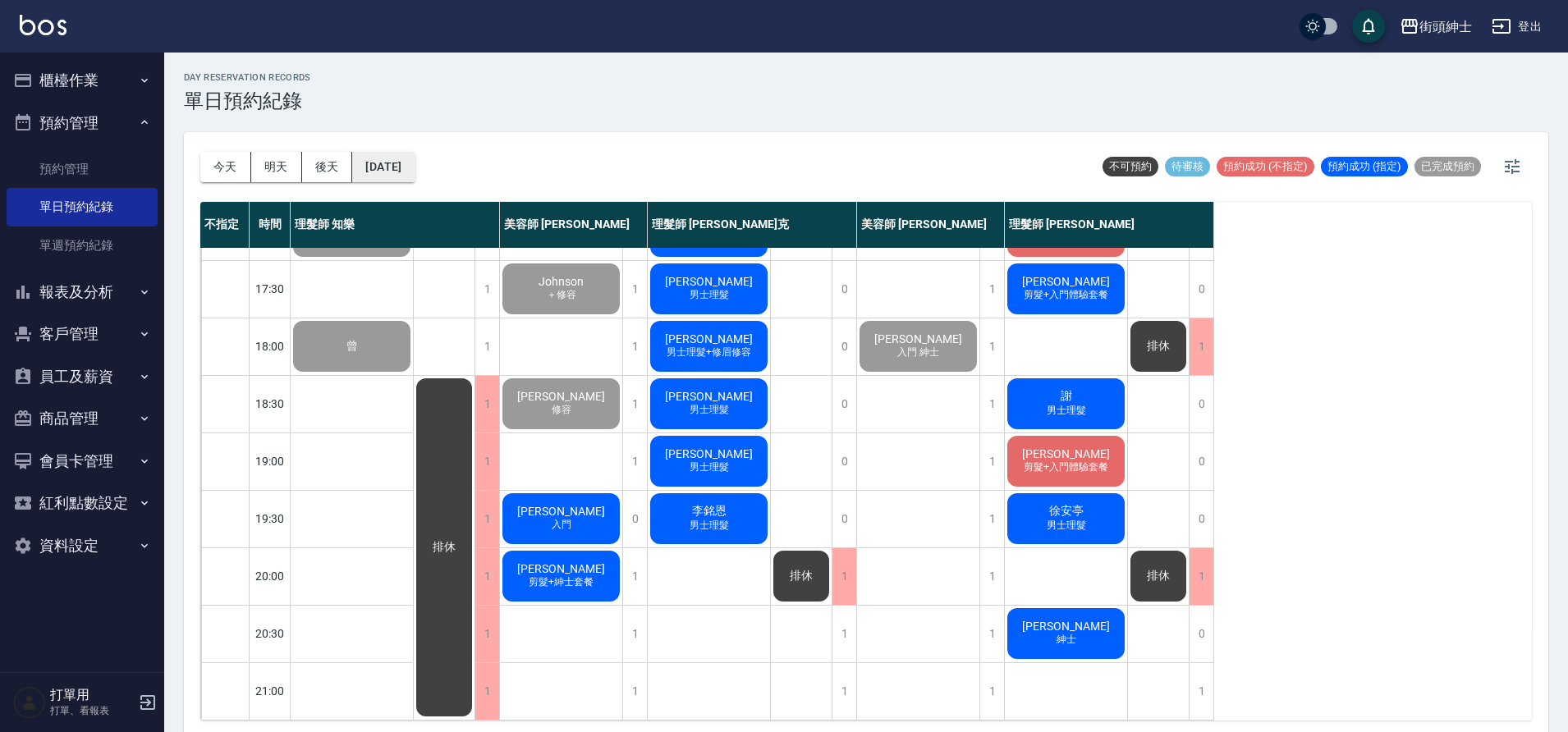
click at [415, 175] on button "2025/09/26" at bounding box center [383, 167] width 63 height 30
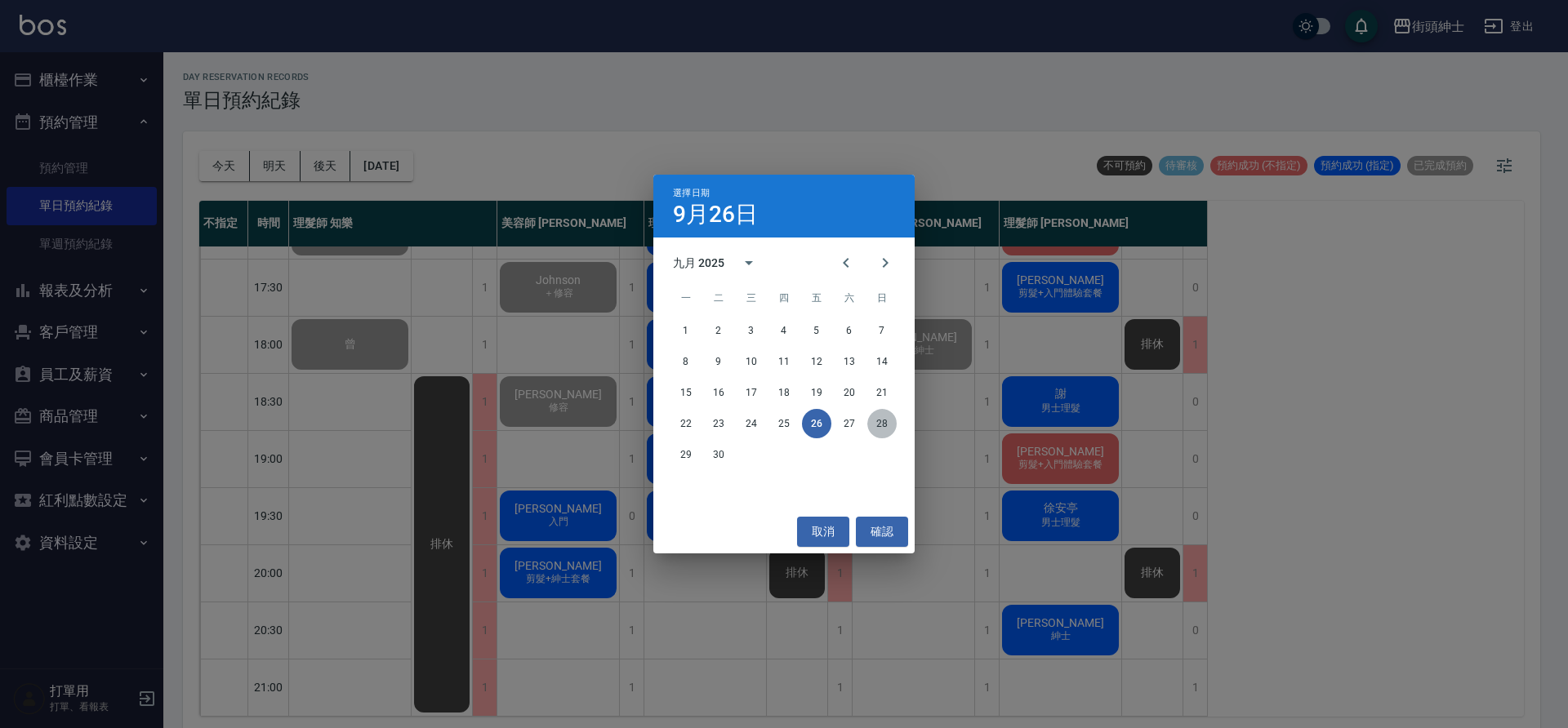
click at [889, 429] on button "28" at bounding box center [881, 423] width 29 height 29
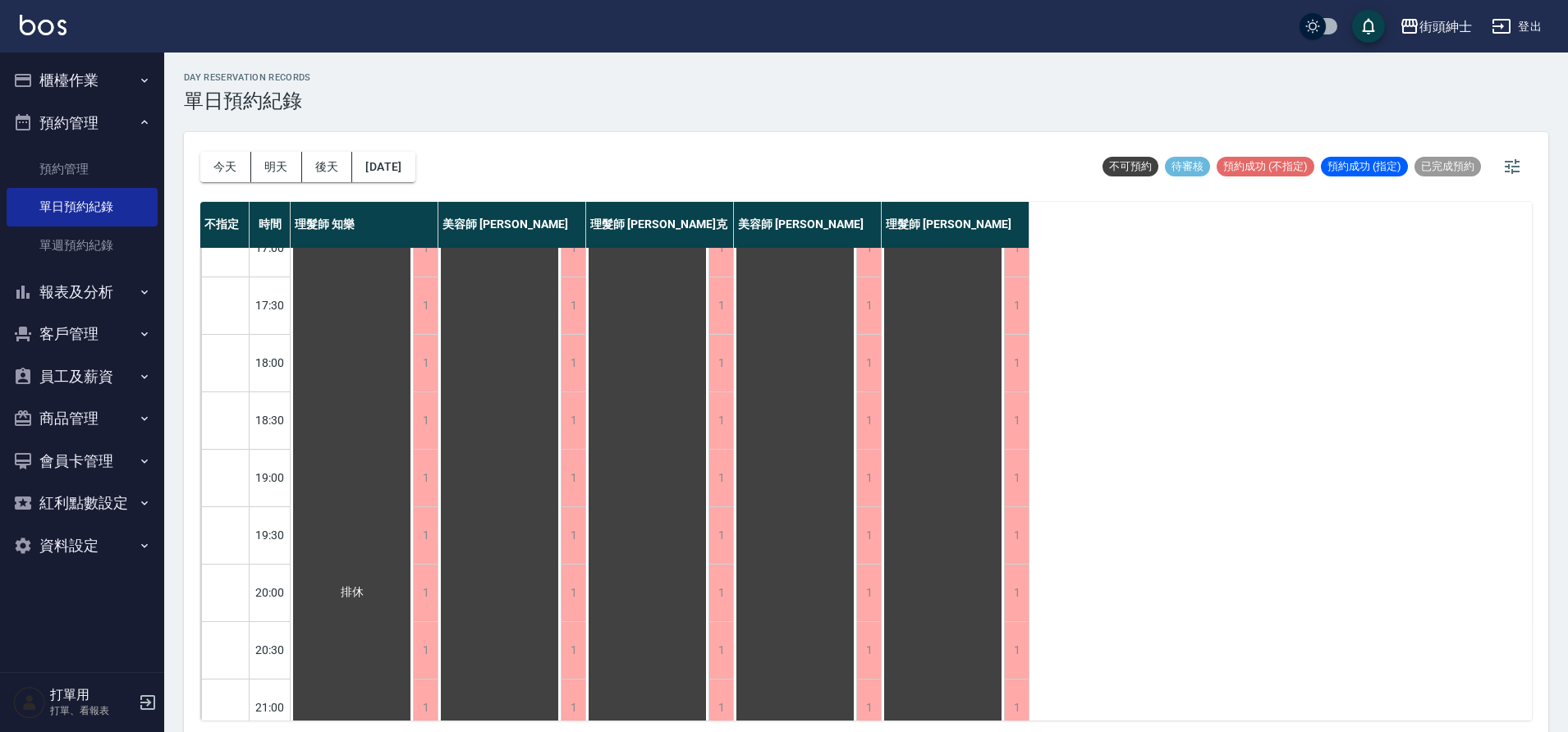
scroll to position [747, 0]
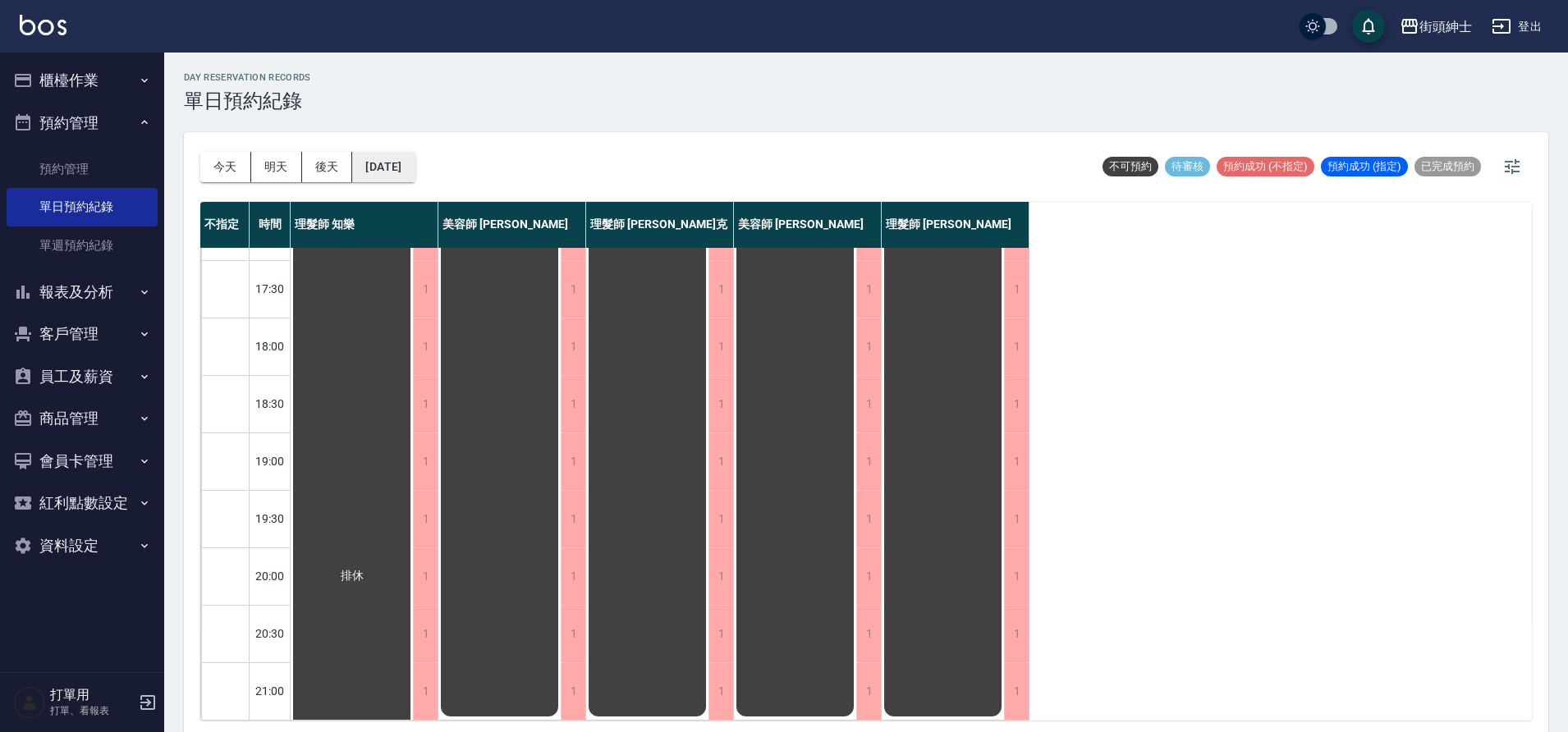
click at [415, 162] on button "2025/09/28" at bounding box center [383, 167] width 63 height 30
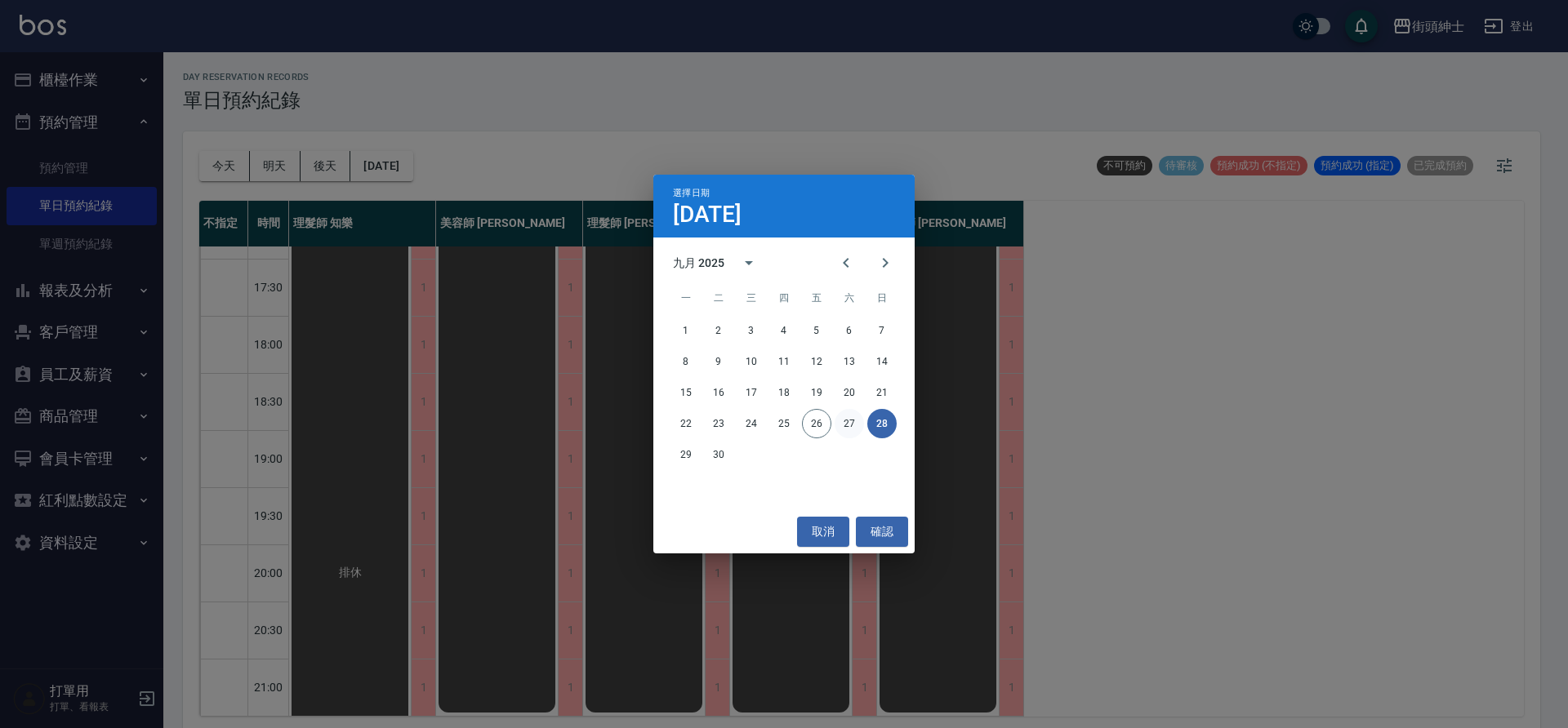
click at [847, 422] on button "27" at bounding box center [849, 423] width 29 height 29
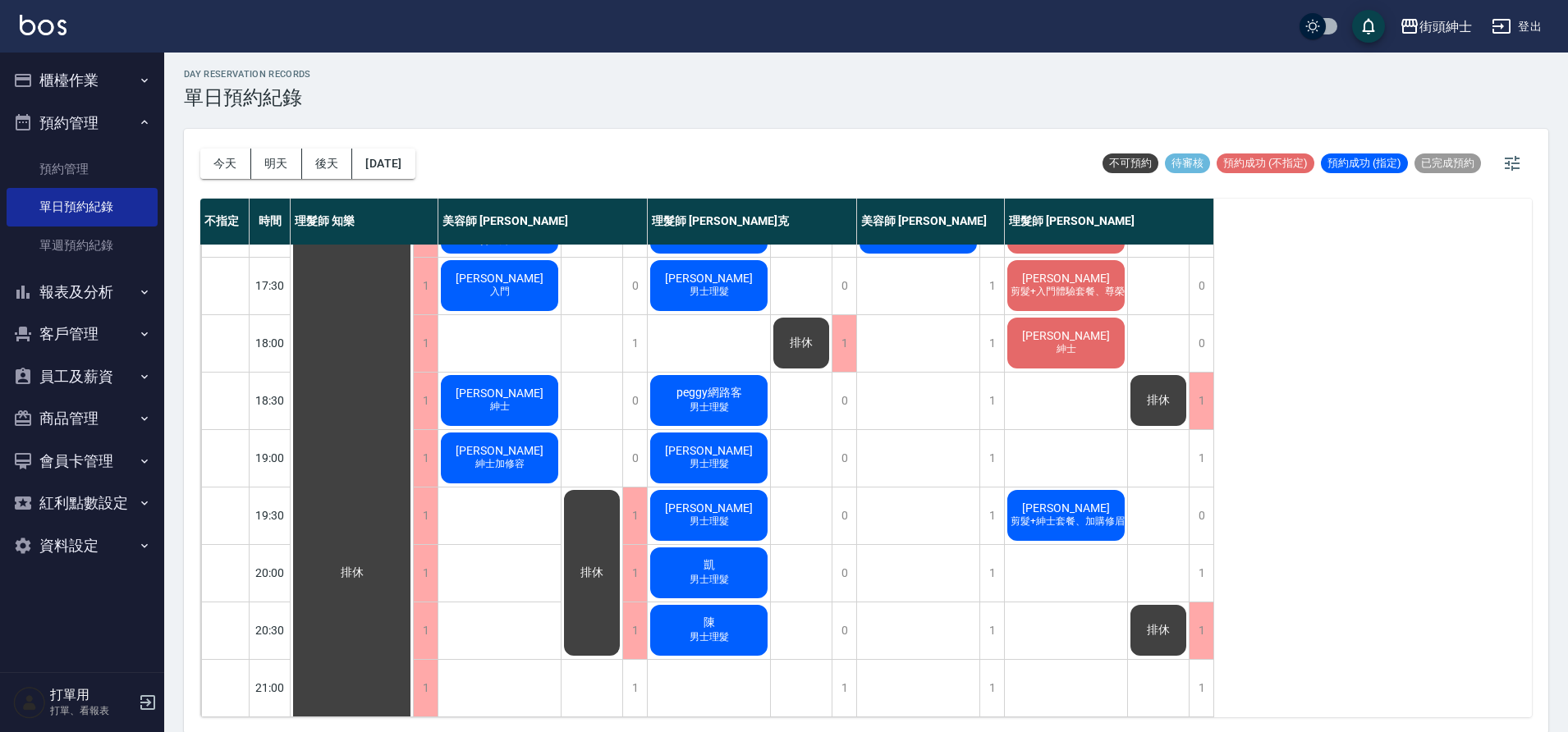
scroll to position [5, 0]
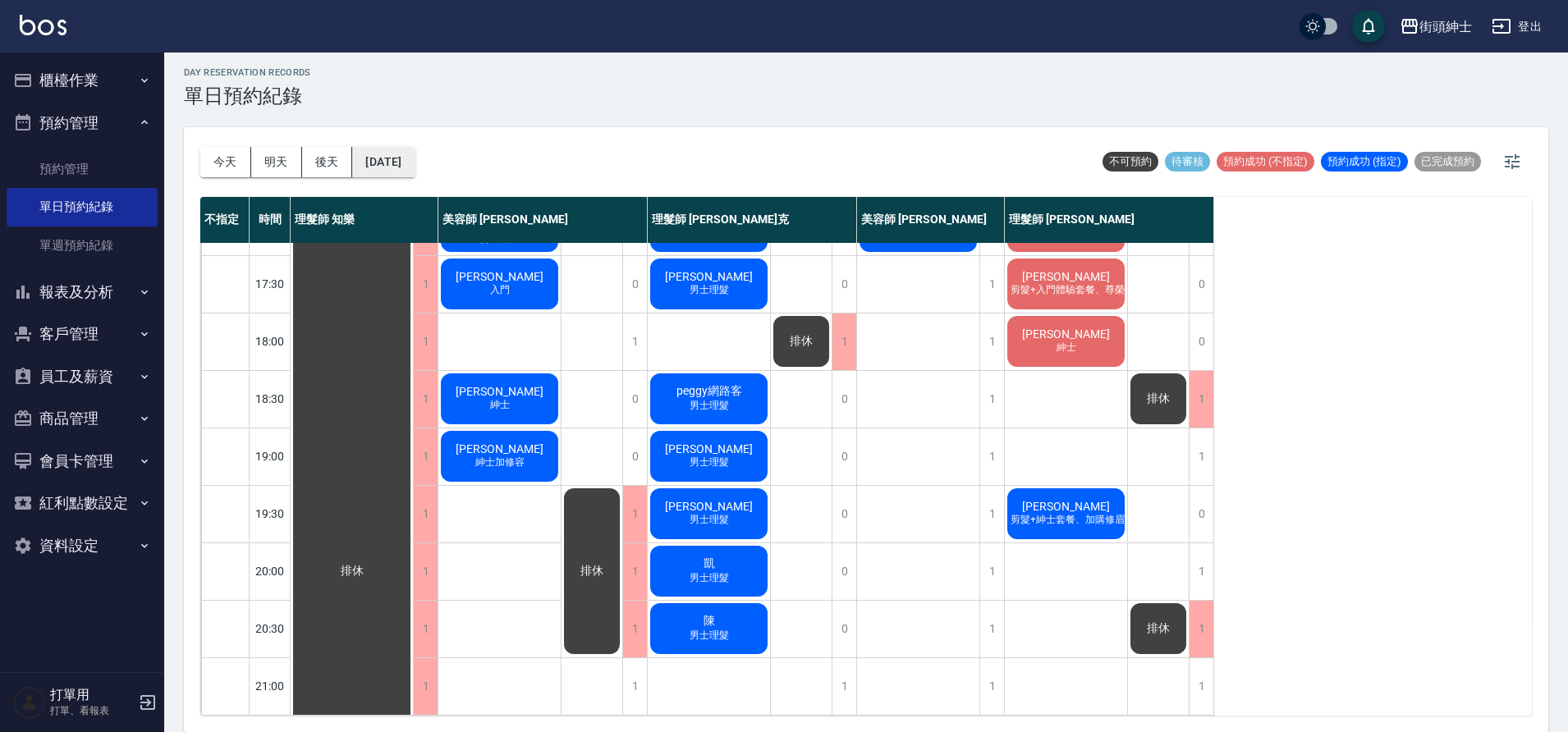
click at [415, 163] on button "2025/09/27" at bounding box center [383, 162] width 63 height 30
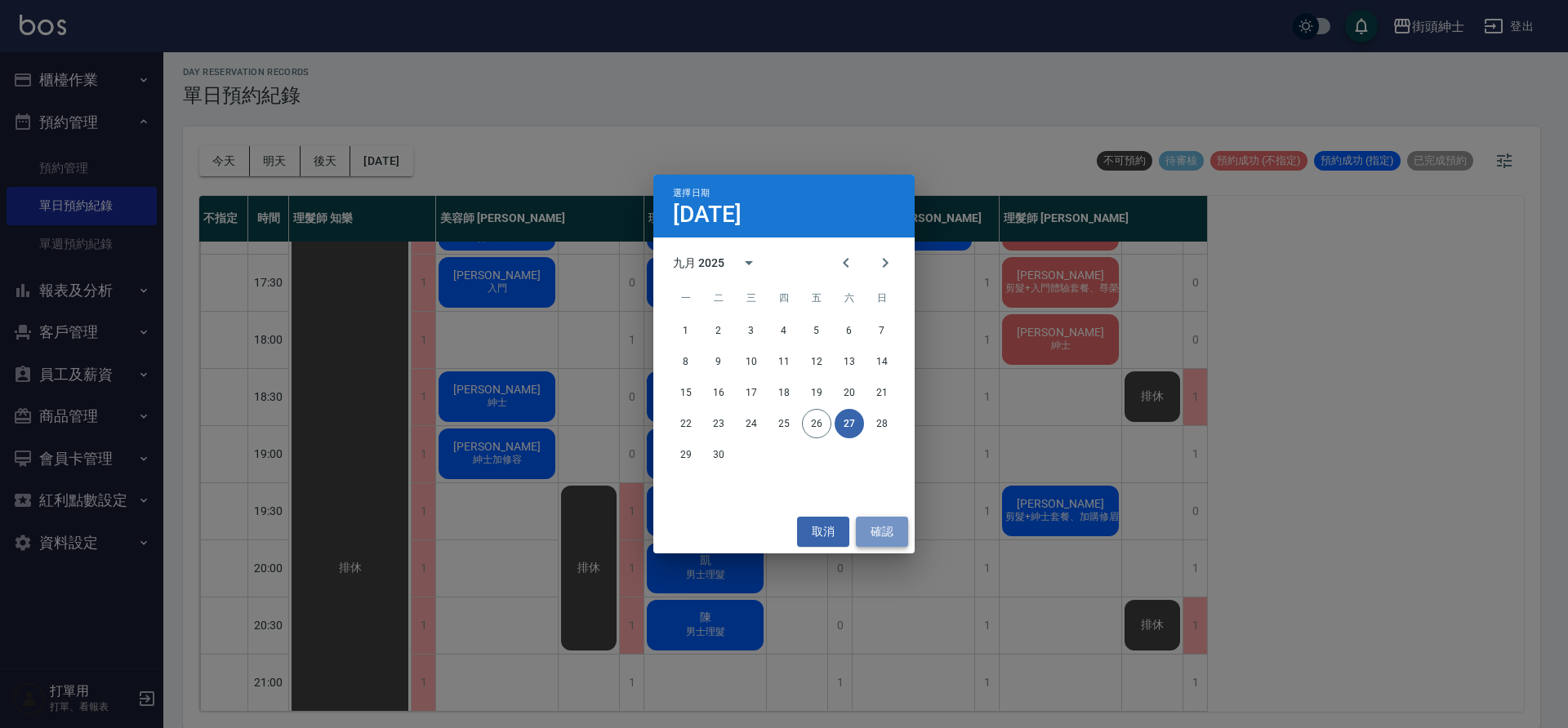
click at [892, 520] on button "確認" at bounding box center [882, 531] width 52 height 30
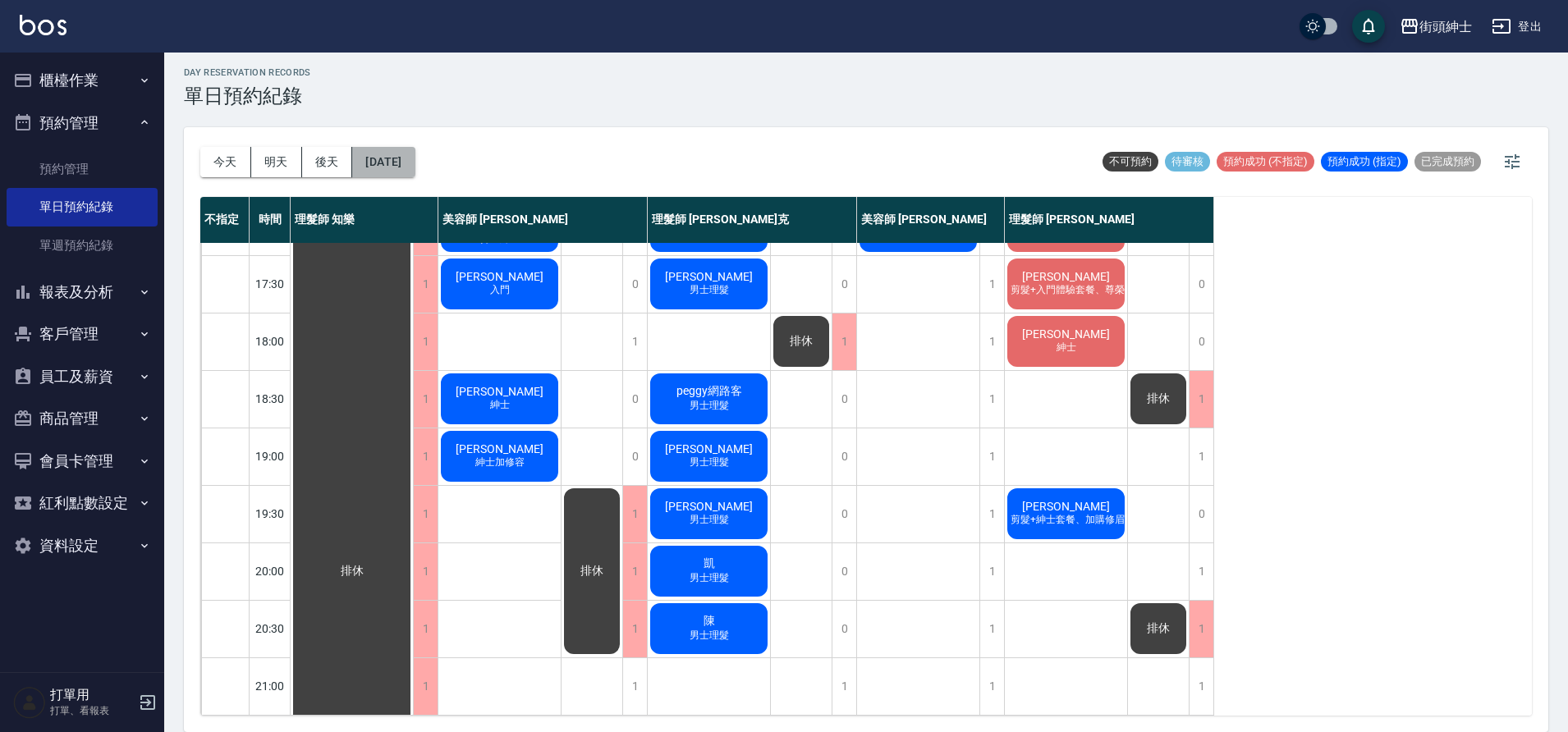
click at [415, 167] on button "2025/09/27" at bounding box center [383, 162] width 63 height 30
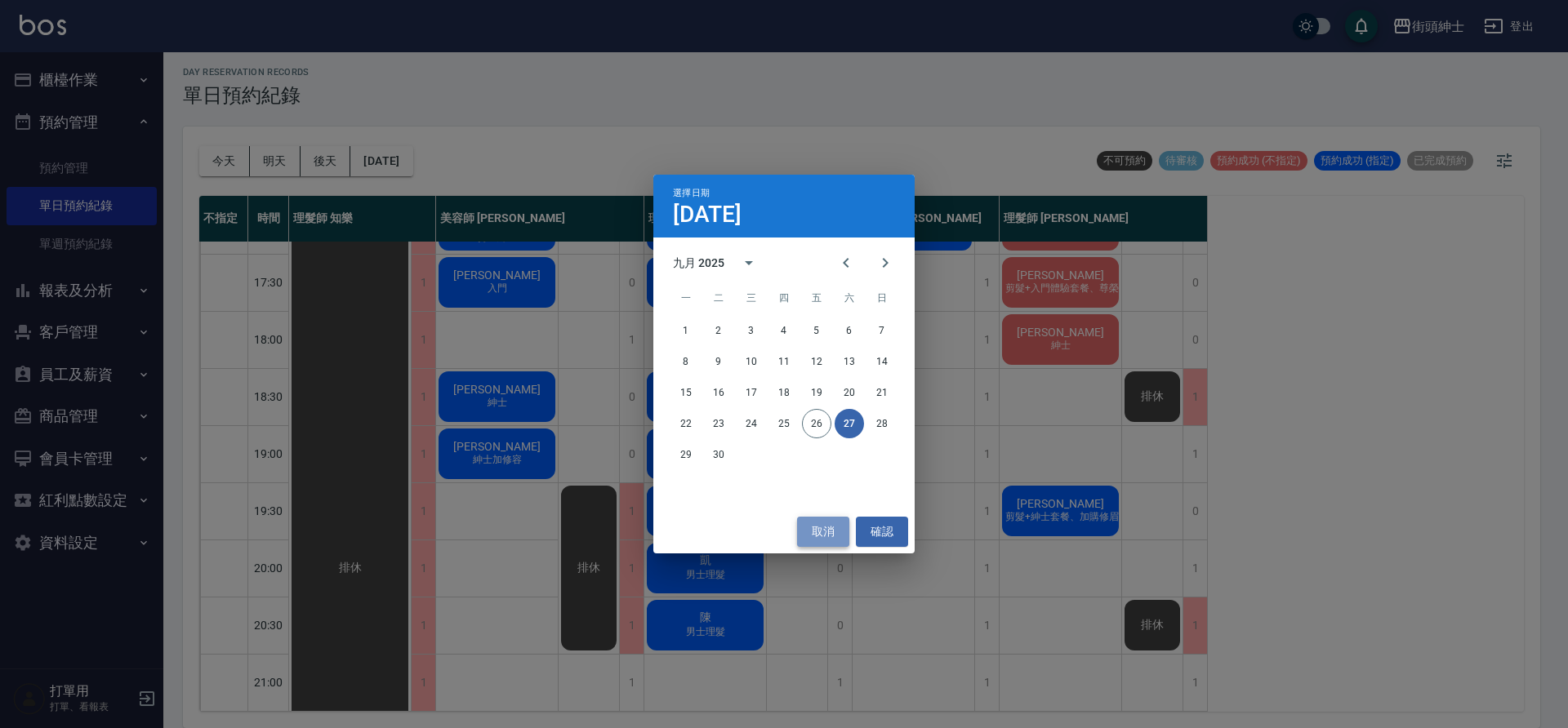
click at [834, 525] on button "取消" at bounding box center [823, 531] width 52 height 30
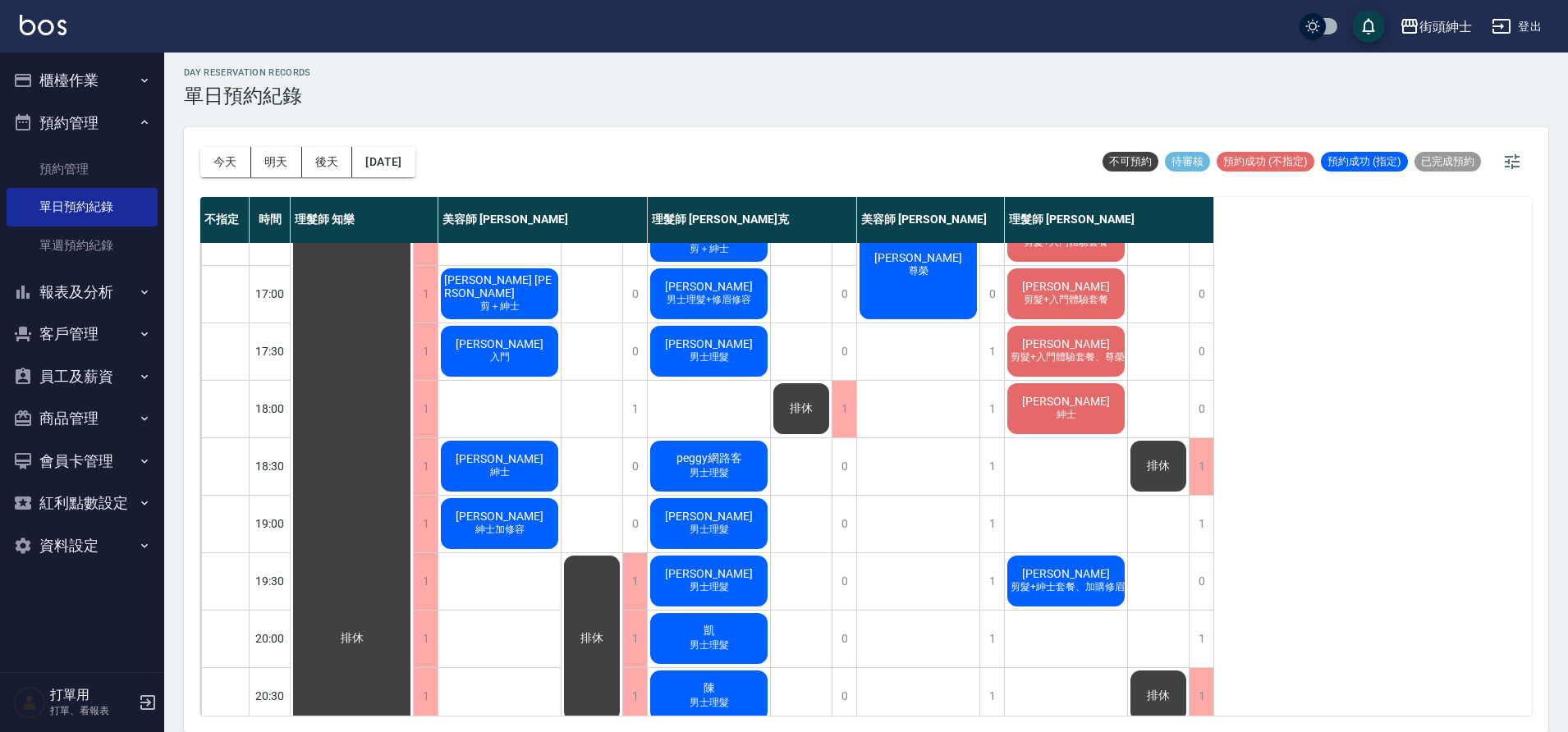
scroll to position [747, 0]
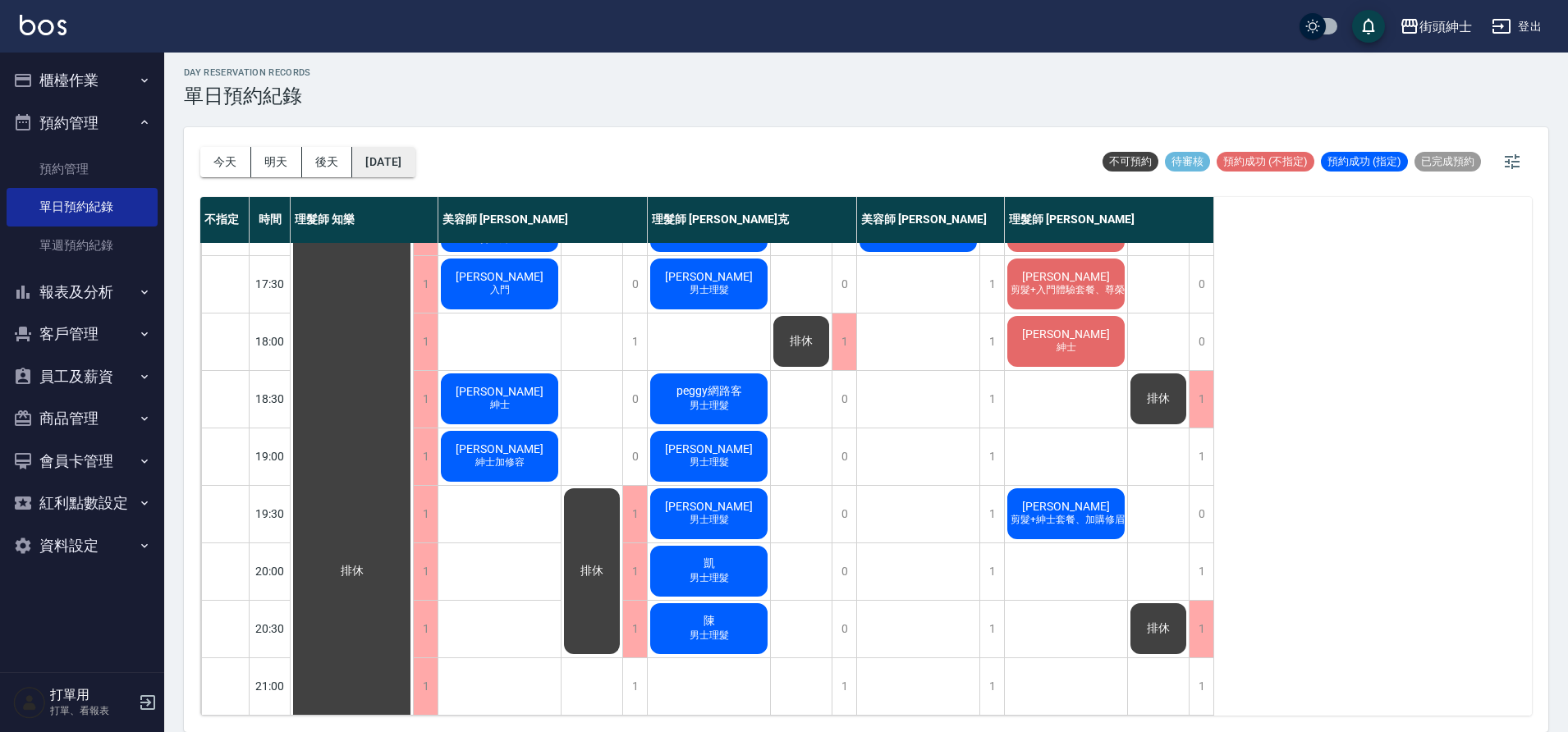
click at [415, 161] on button "2025/09/27" at bounding box center [383, 162] width 63 height 30
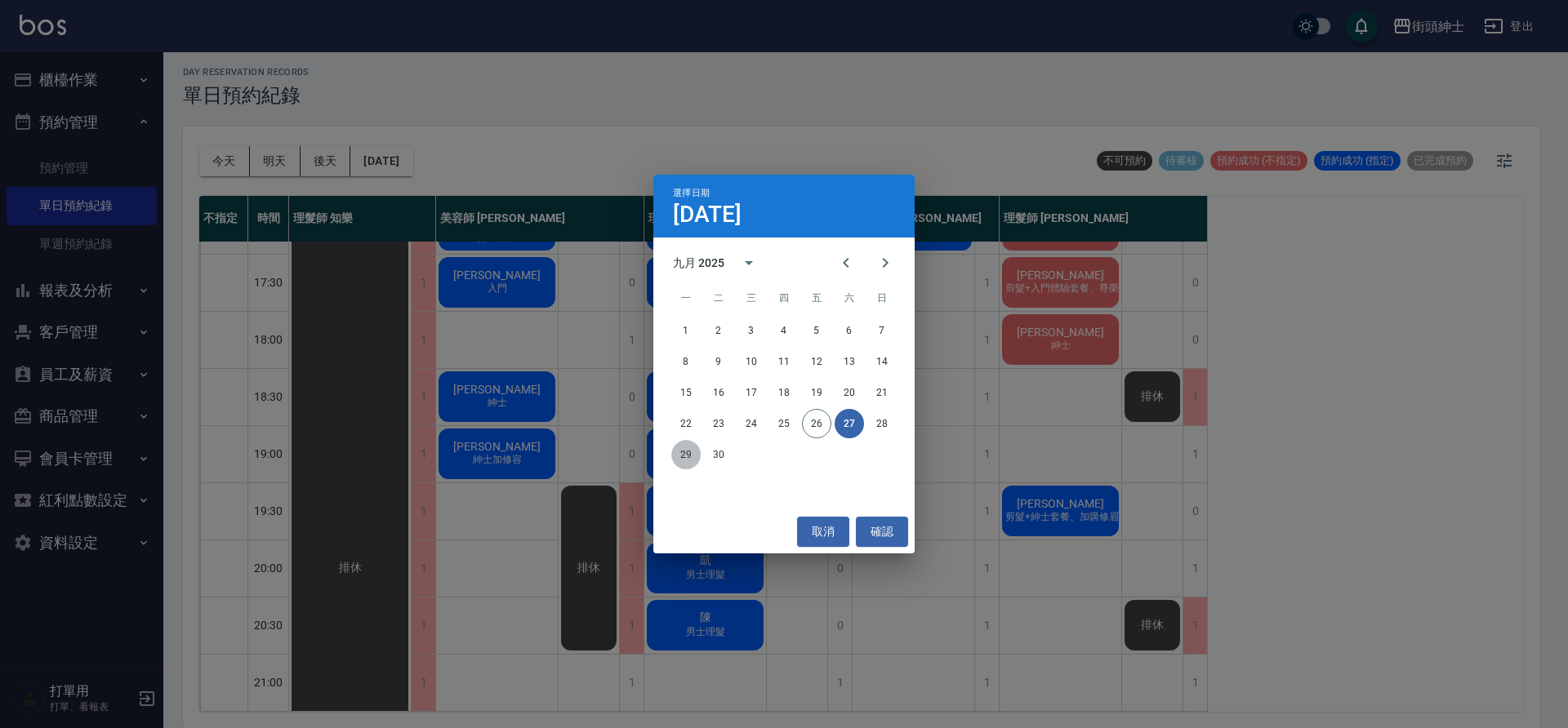
click at [690, 459] on button "29" at bounding box center [685, 454] width 29 height 29
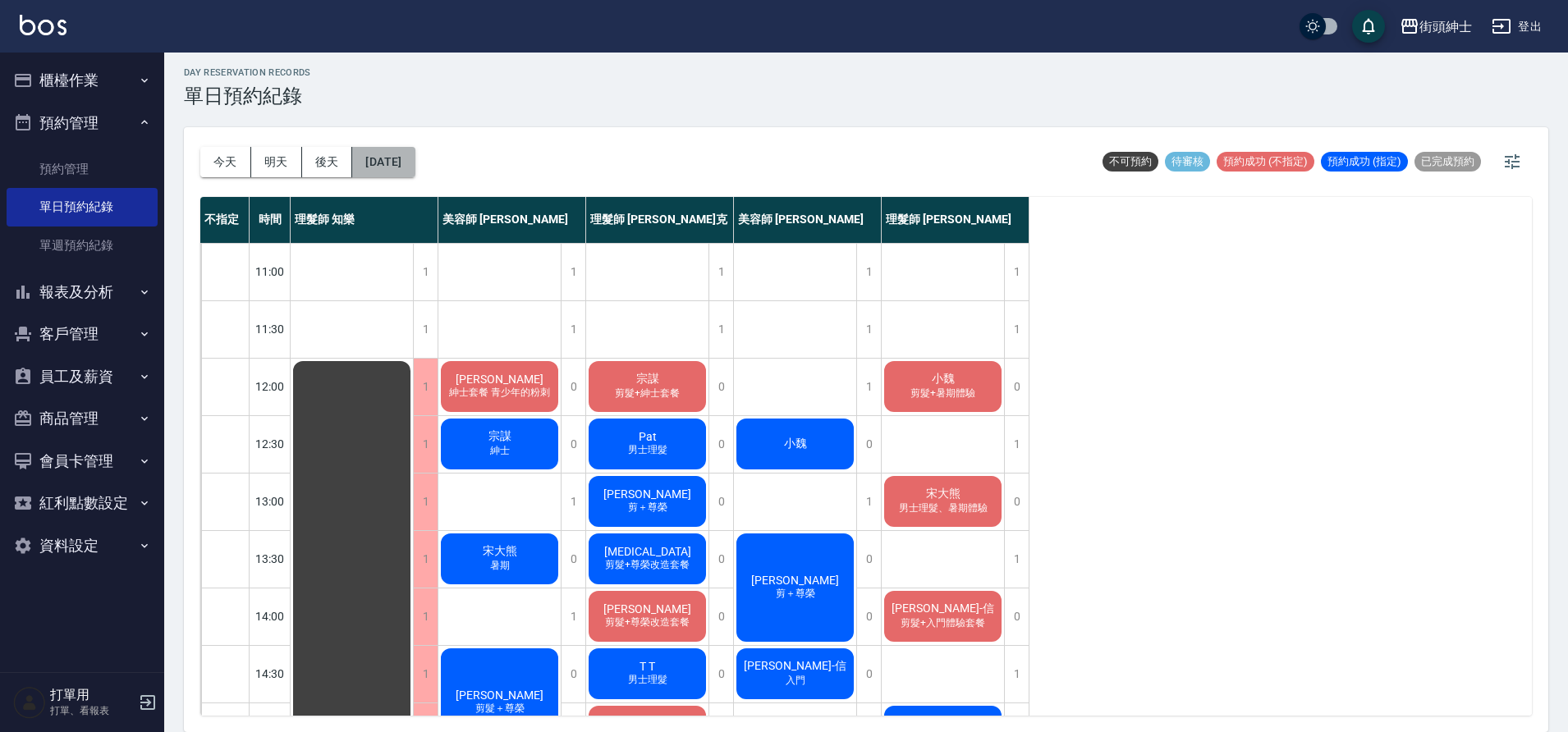
click at [415, 172] on button "2025/09/29" at bounding box center [383, 162] width 63 height 30
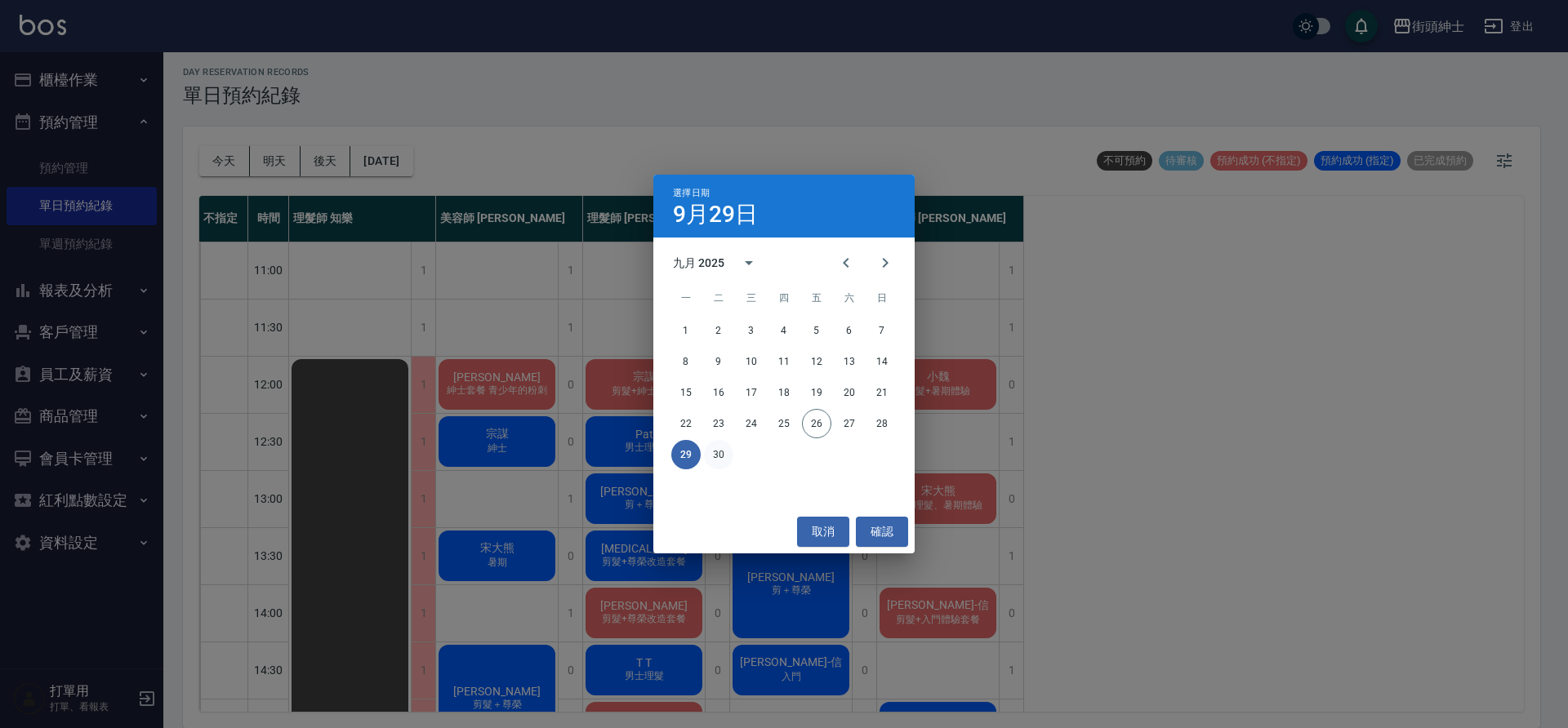
click at [718, 452] on button "30" at bounding box center [718, 454] width 29 height 29
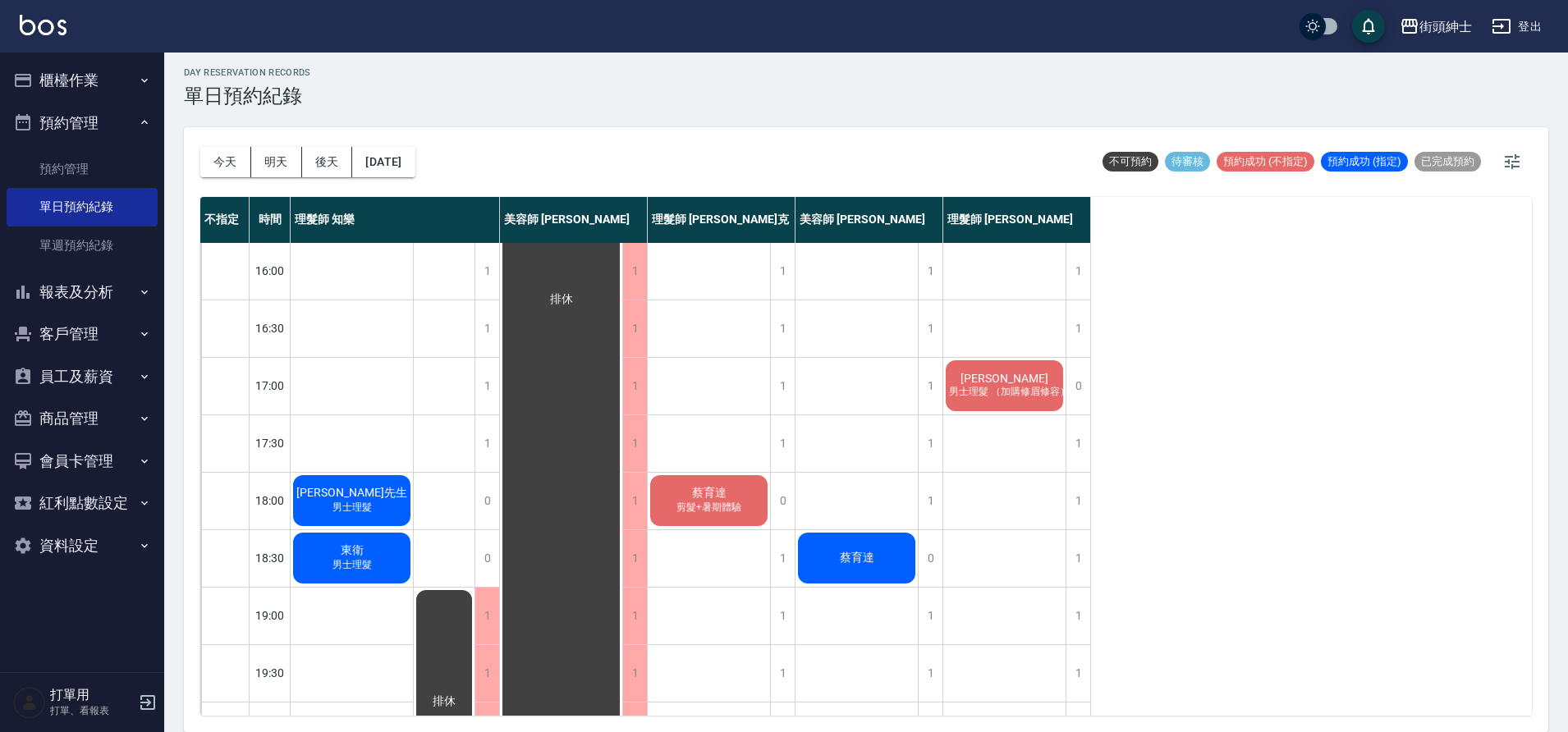
scroll to position [428, 0]
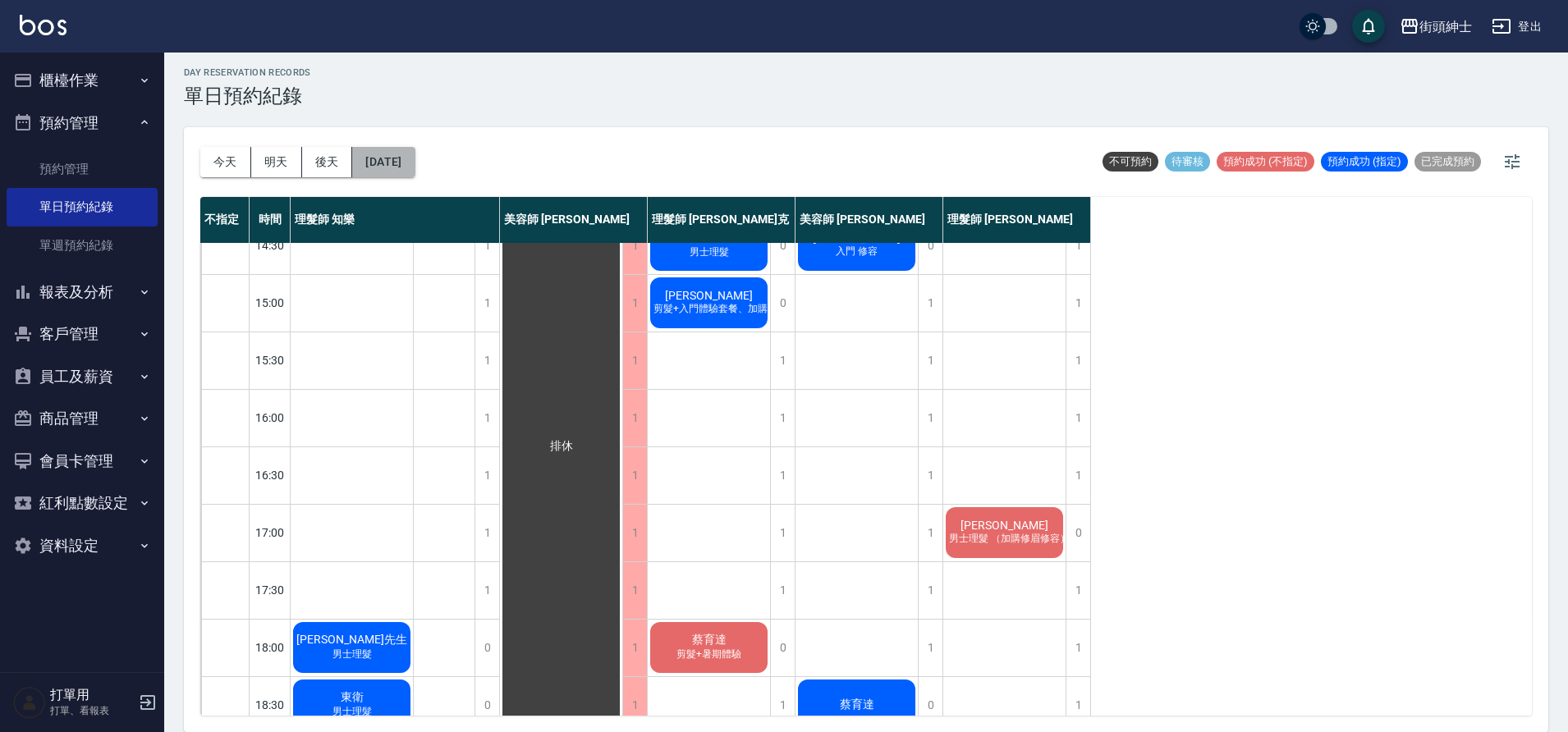
click at [410, 154] on button "2025/09/30" at bounding box center [383, 162] width 63 height 30
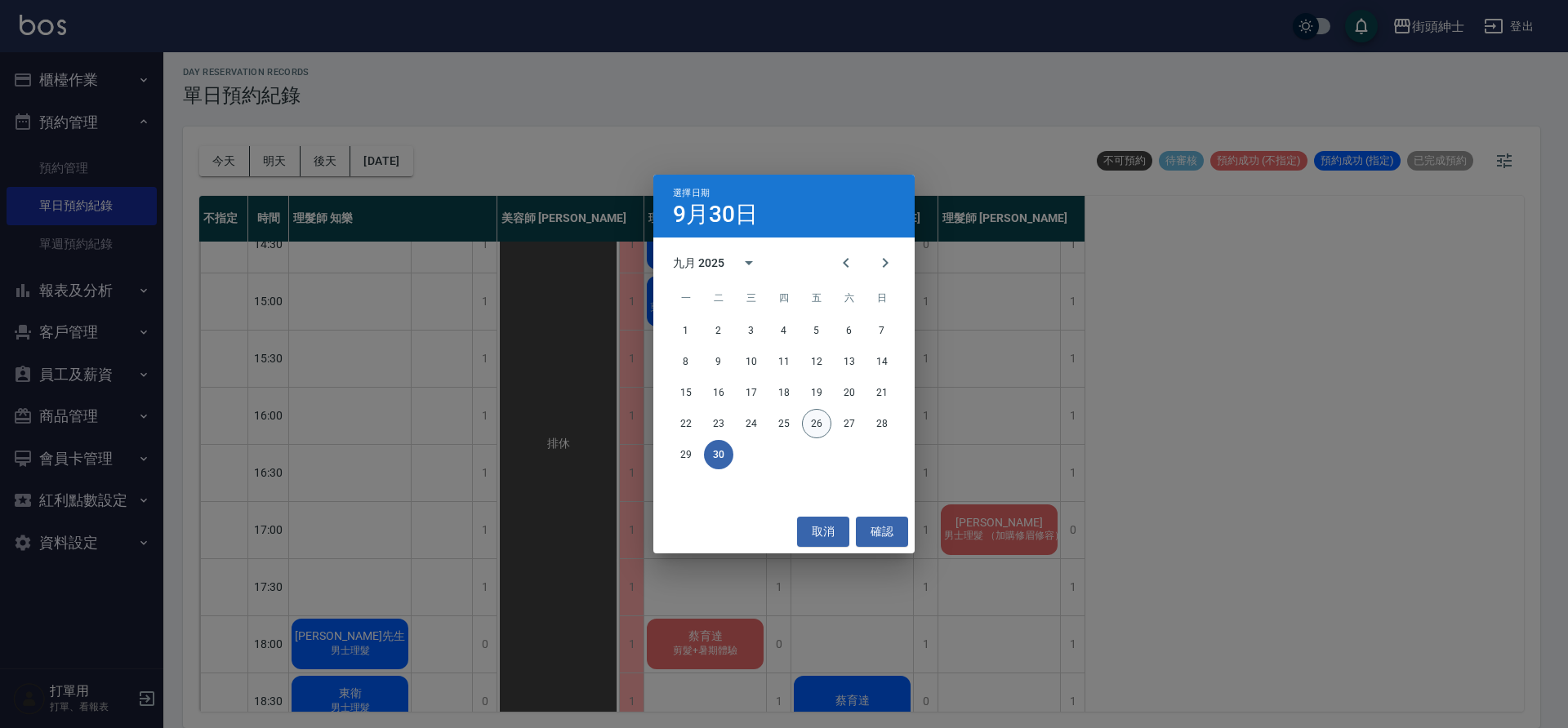
click at [814, 424] on button "26" at bounding box center [816, 423] width 29 height 29
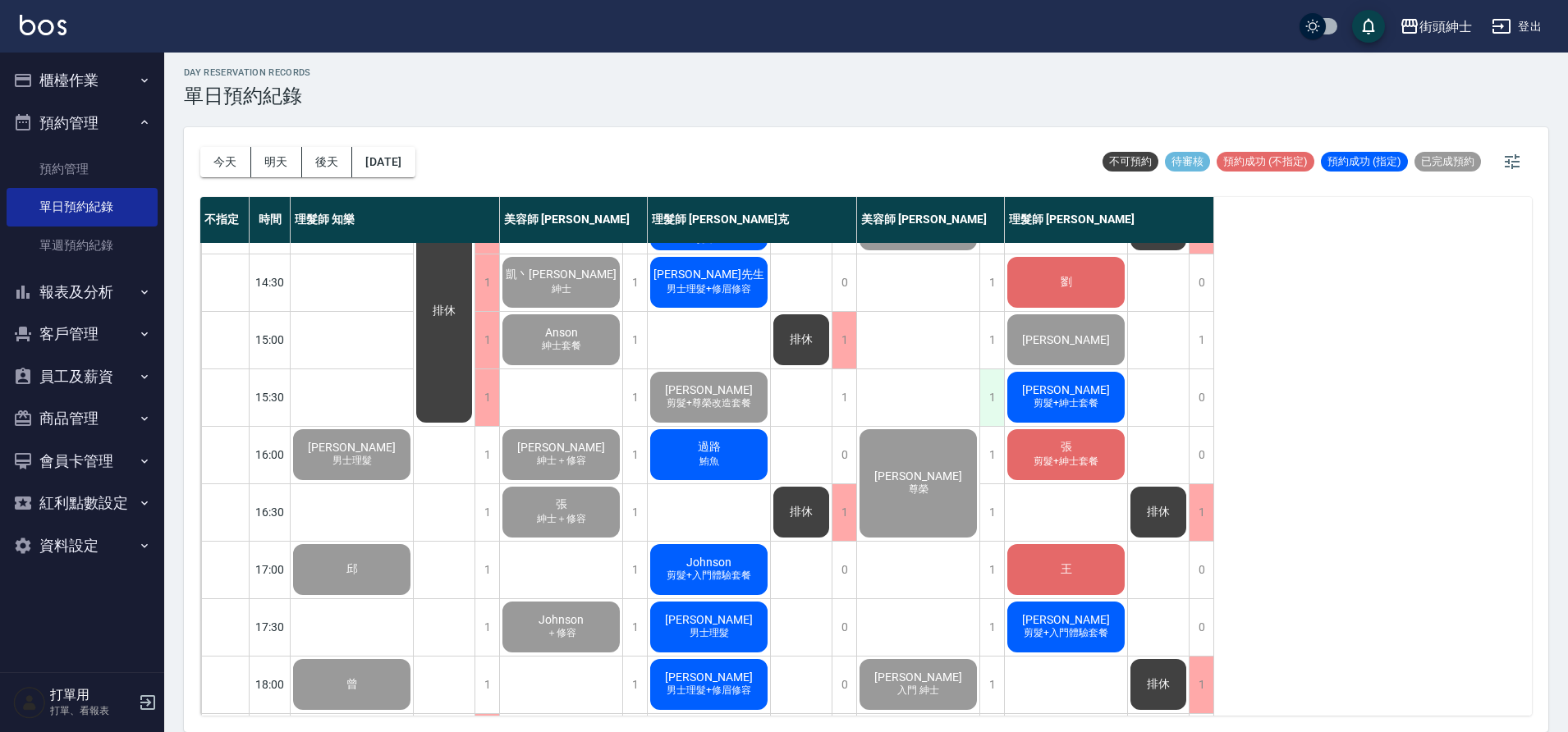
scroll to position [62, 0]
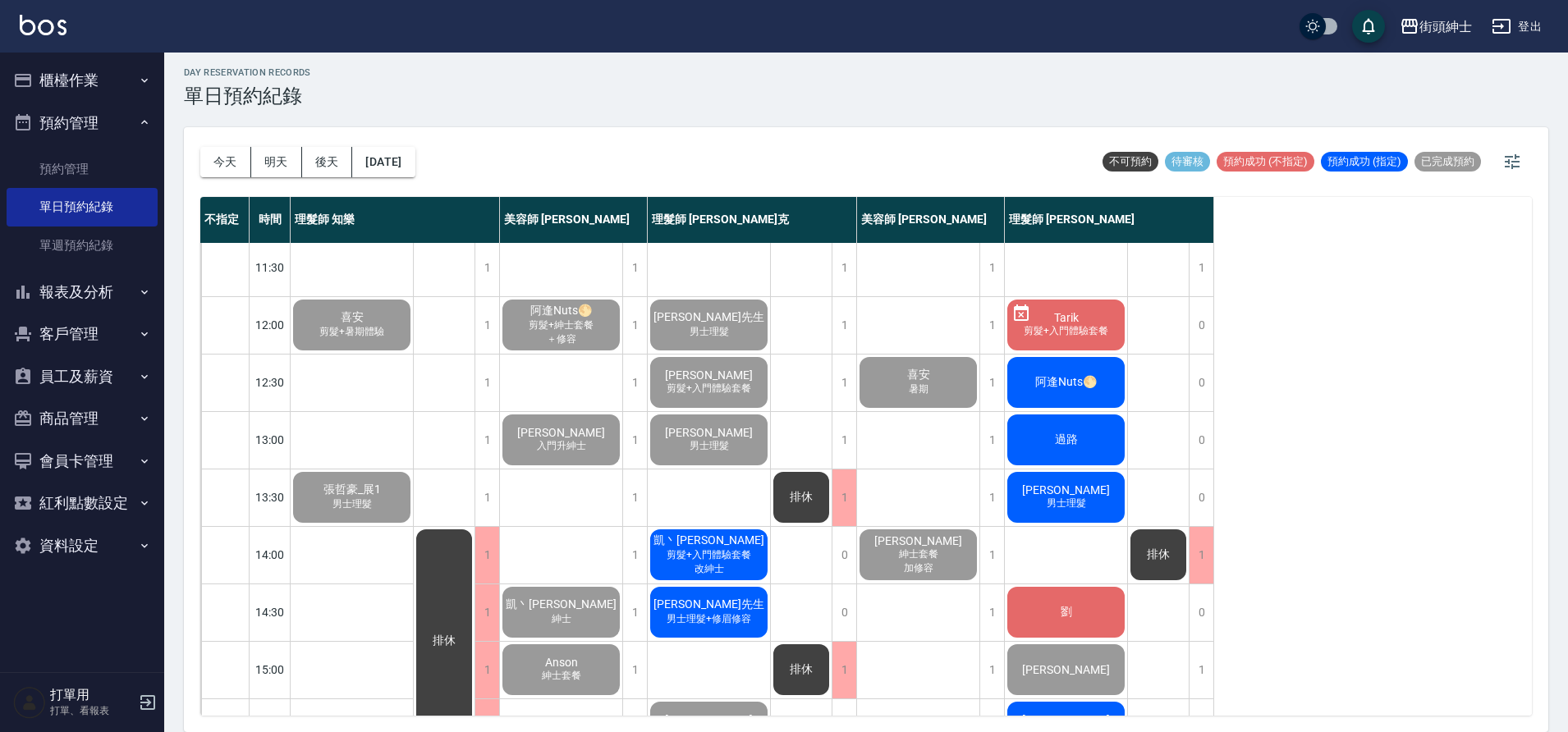
click at [1074, 390] on span "阿逢Nuts🌕" at bounding box center [1066, 382] width 68 height 15
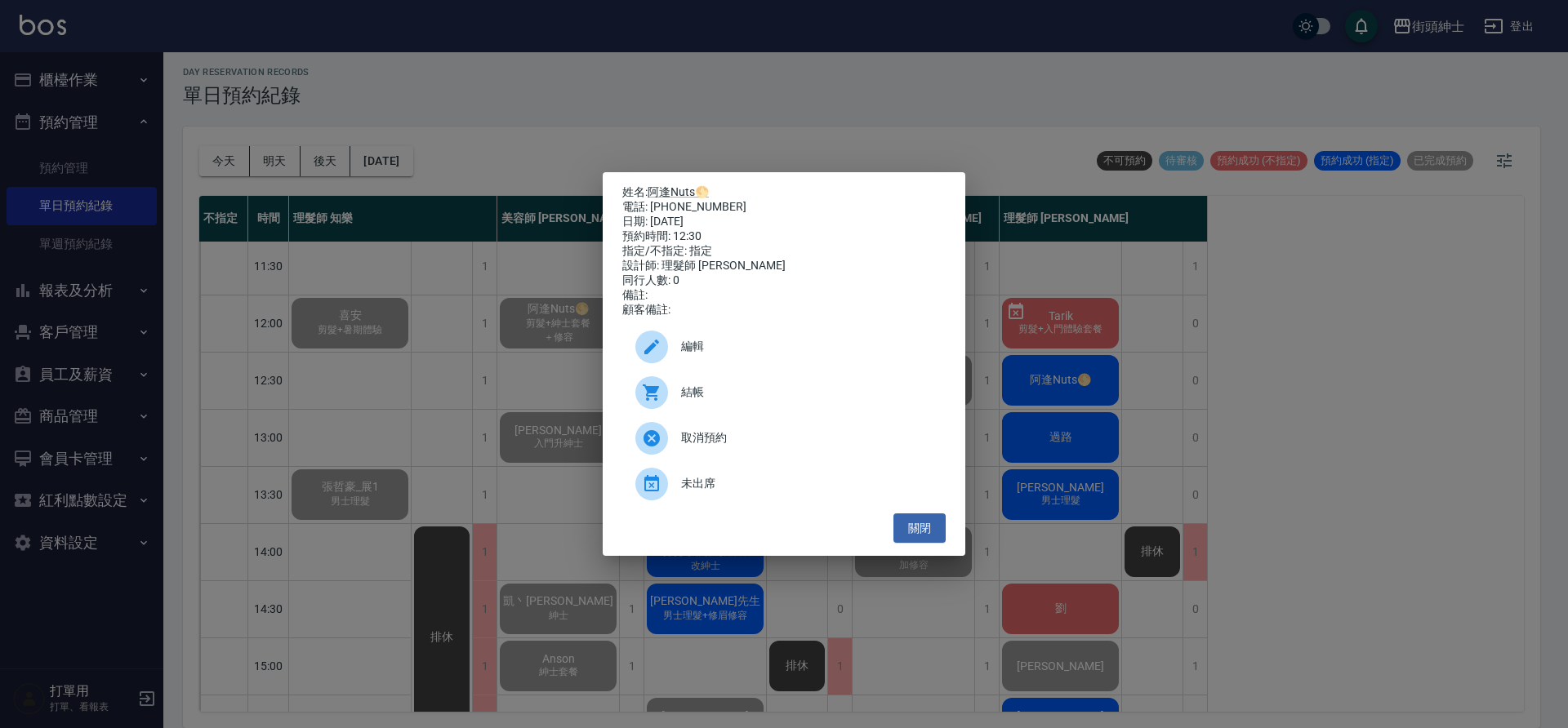
click at [752, 401] on span "結帳" at bounding box center [806, 392] width 252 height 17
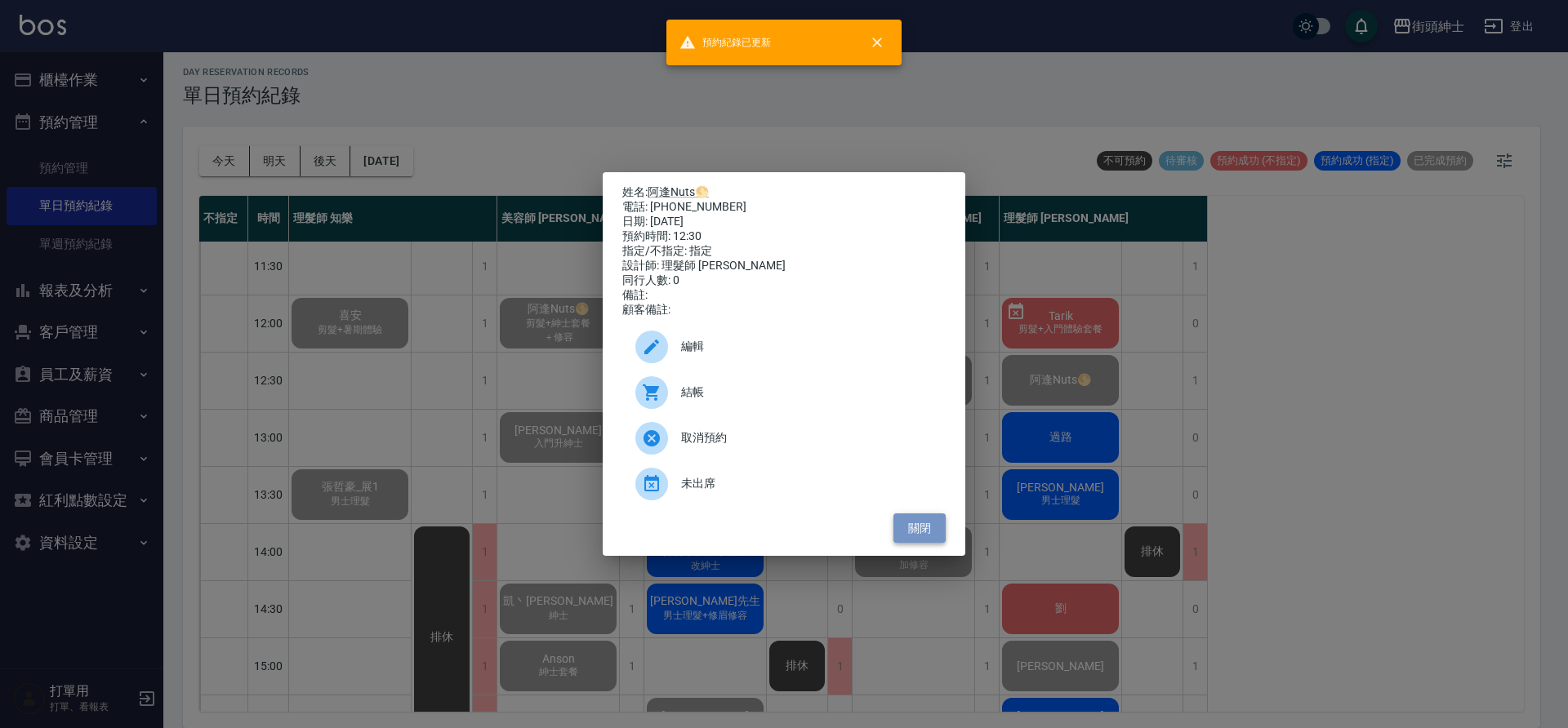
click at [924, 532] on button "關閉" at bounding box center [919, 529] width 52 height 30
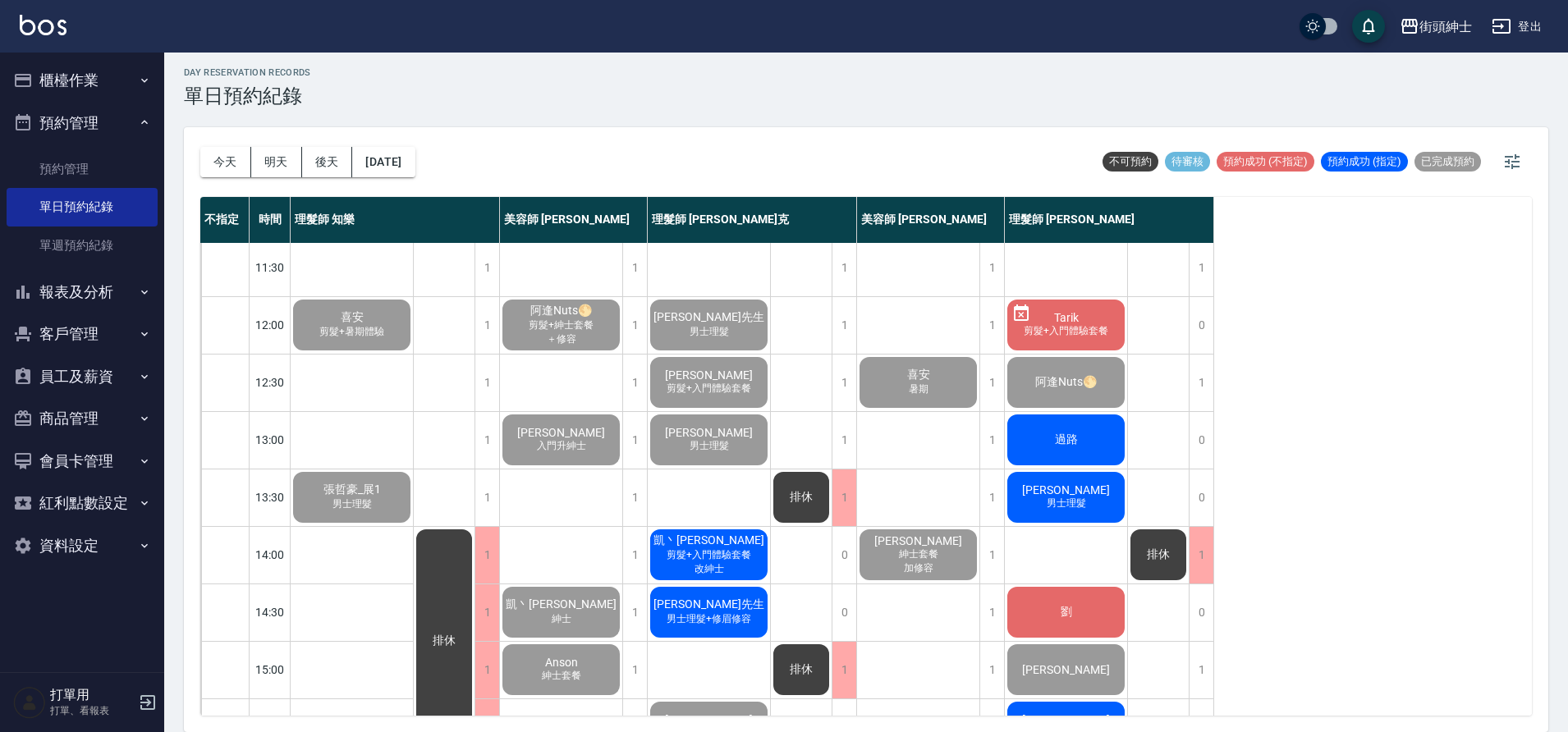
click at [1116, 449] on div "過路" at bounding box center [1066, 440] width 123 height 56
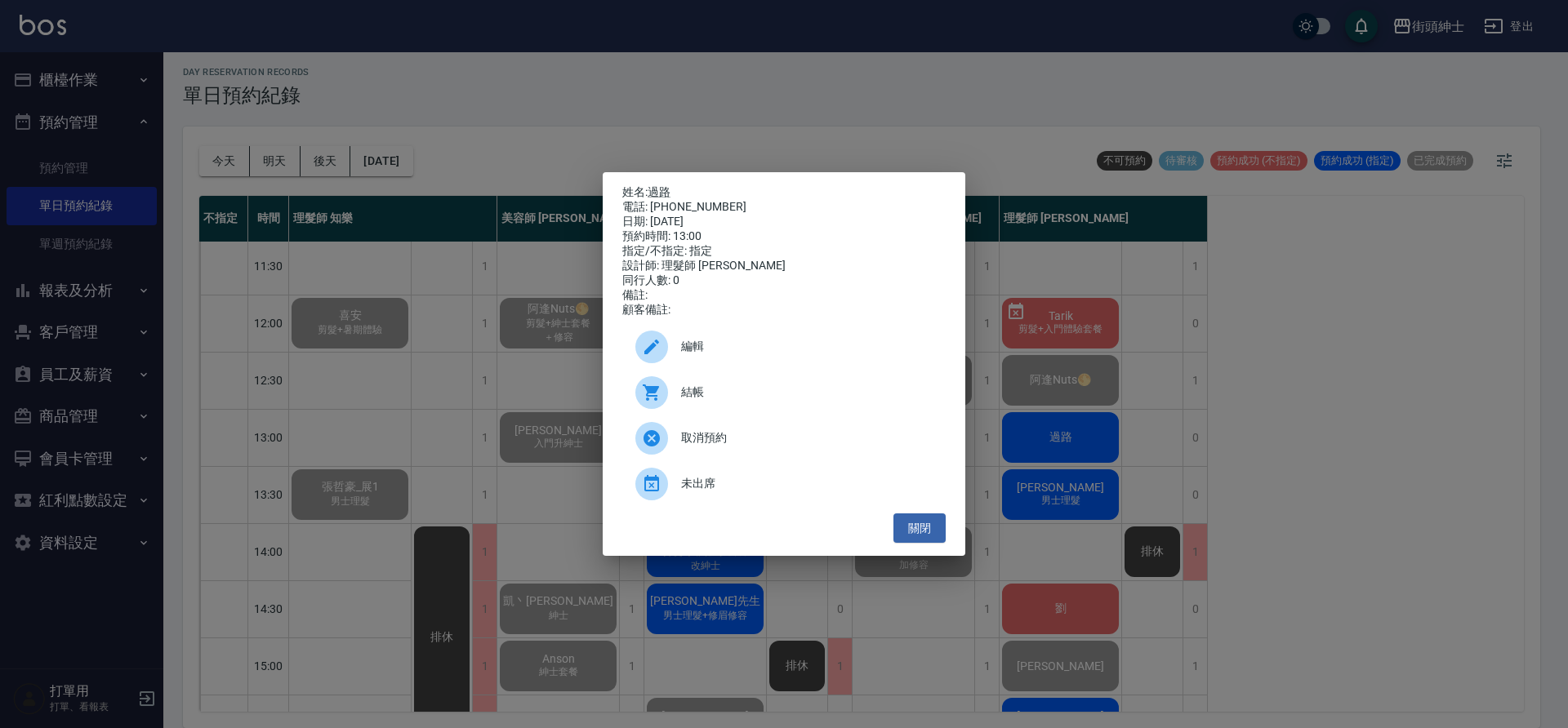
click at [719, 413] on div "結帳" at bounding box center [783, 392] width 323 height 46
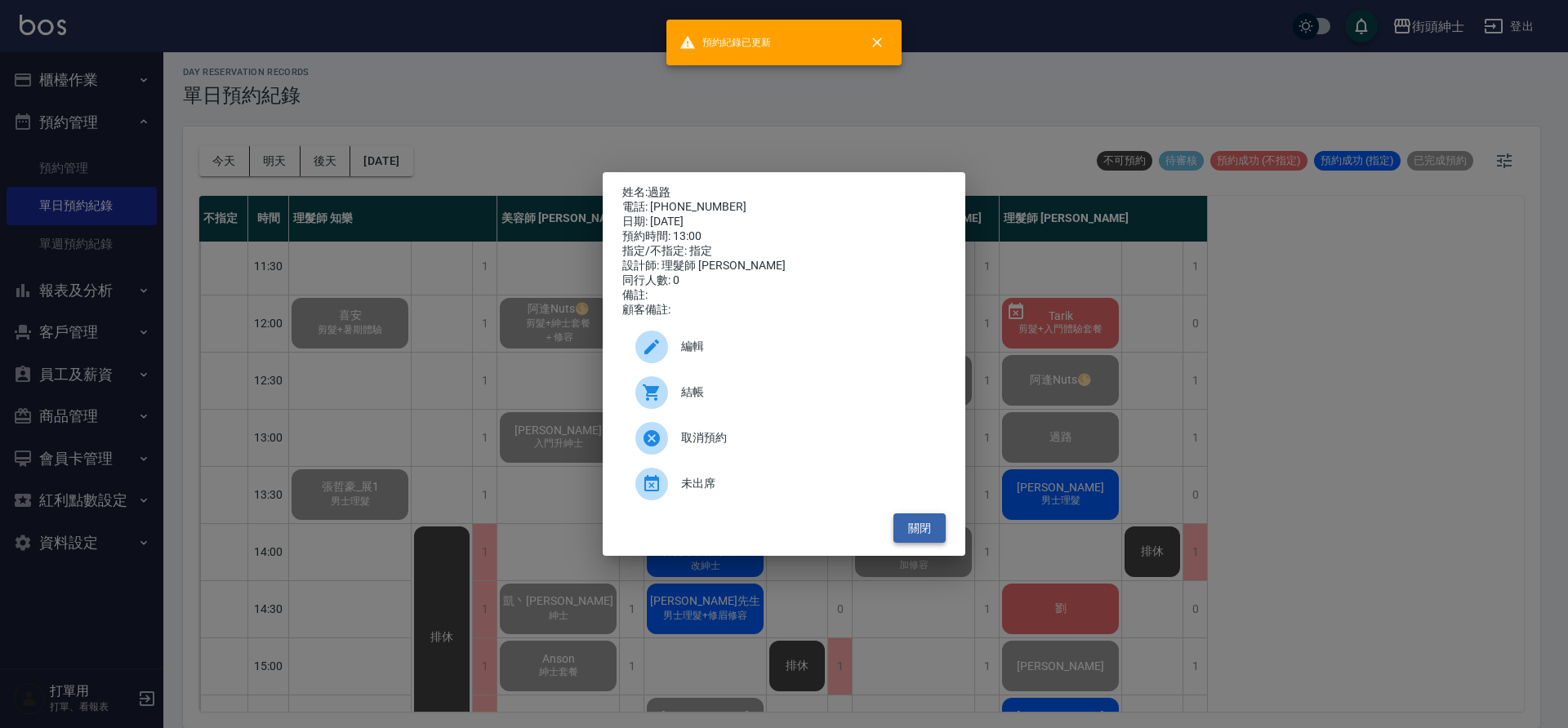
click at [922, 532] on button "關閉" at bounding box center [919, 529] width 52 height 30
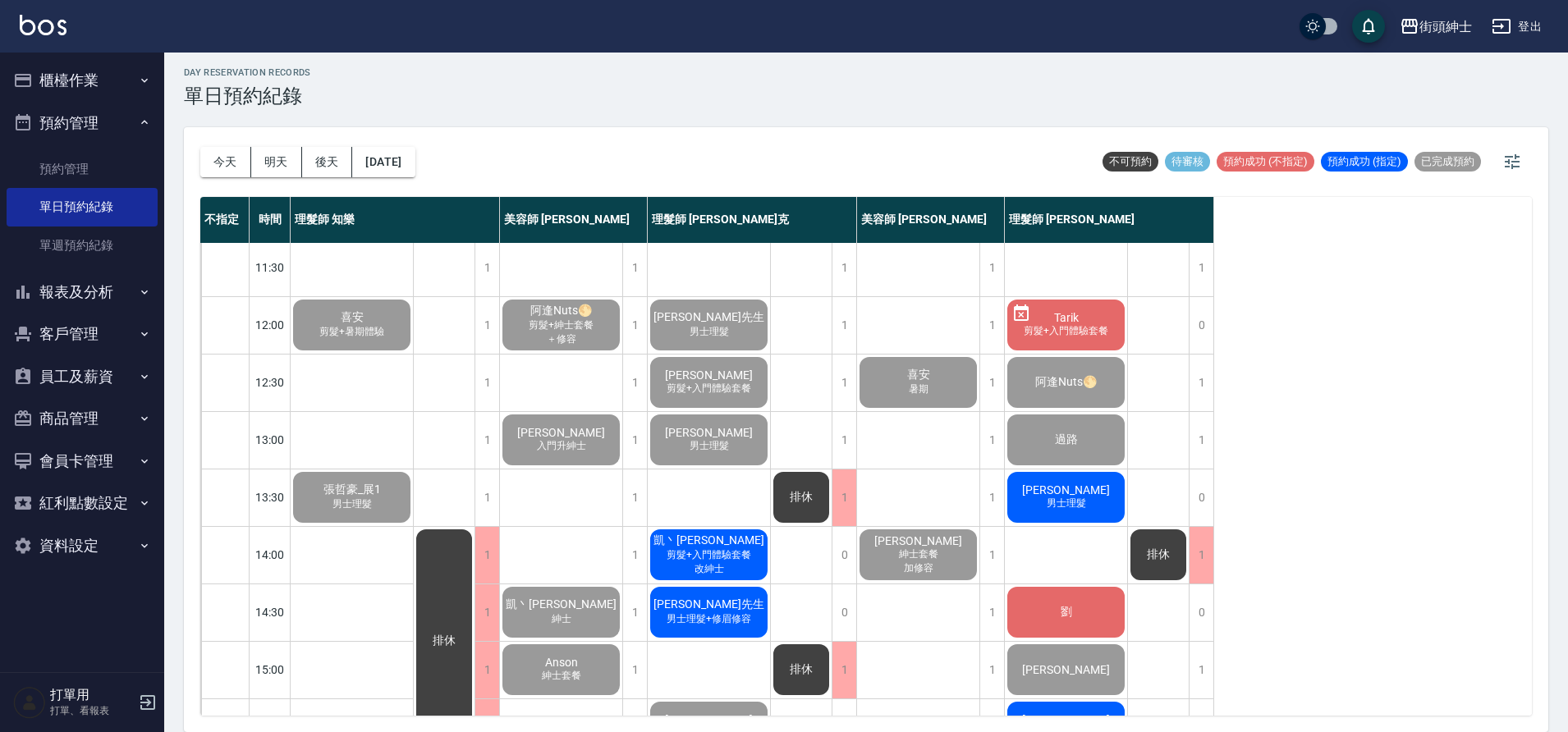
click at [1037, 512] on div "陳鉅業 男士理髮" at bounding box center [1066, 497] width 123 height 56
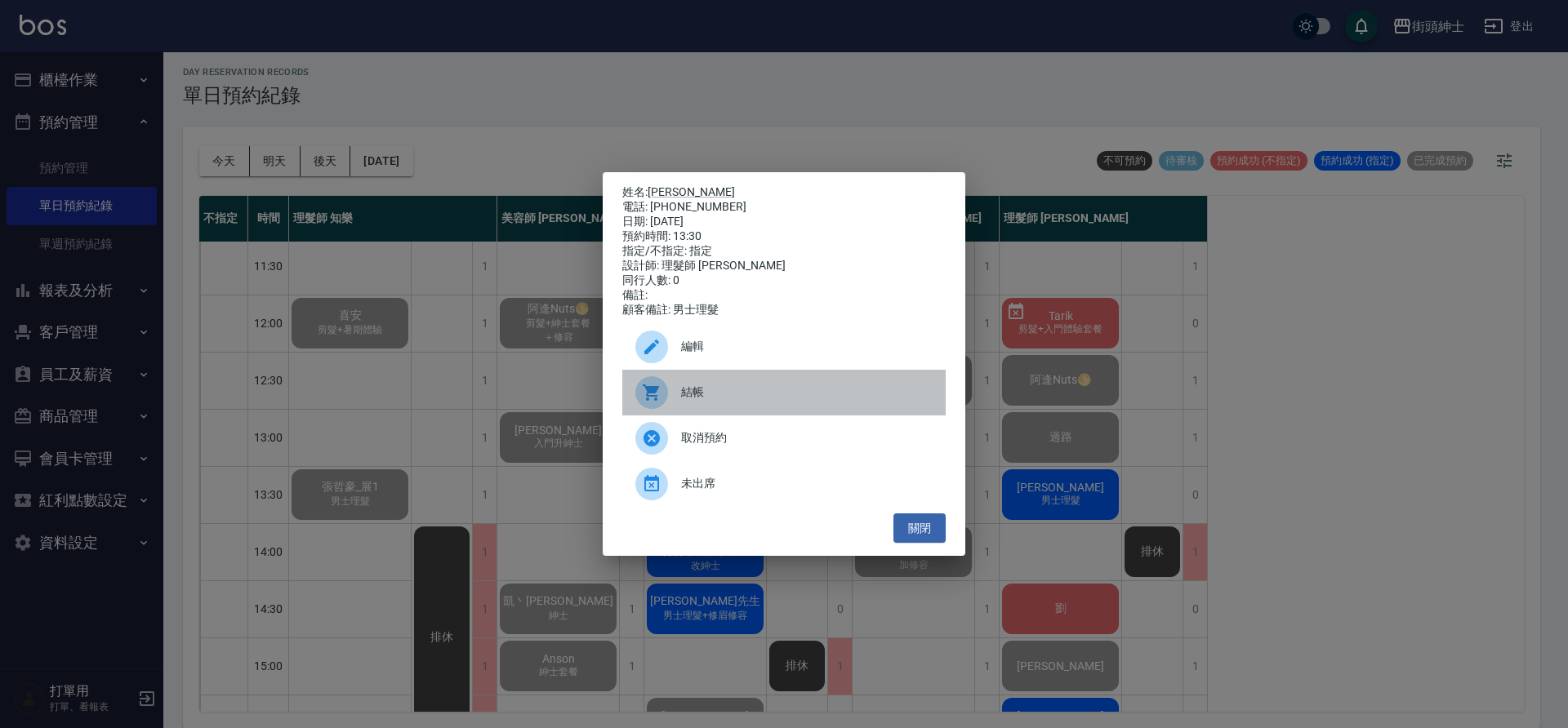
click at [798, 397] on span "結帳" at bounding box center [806, 392] width 252 height 17
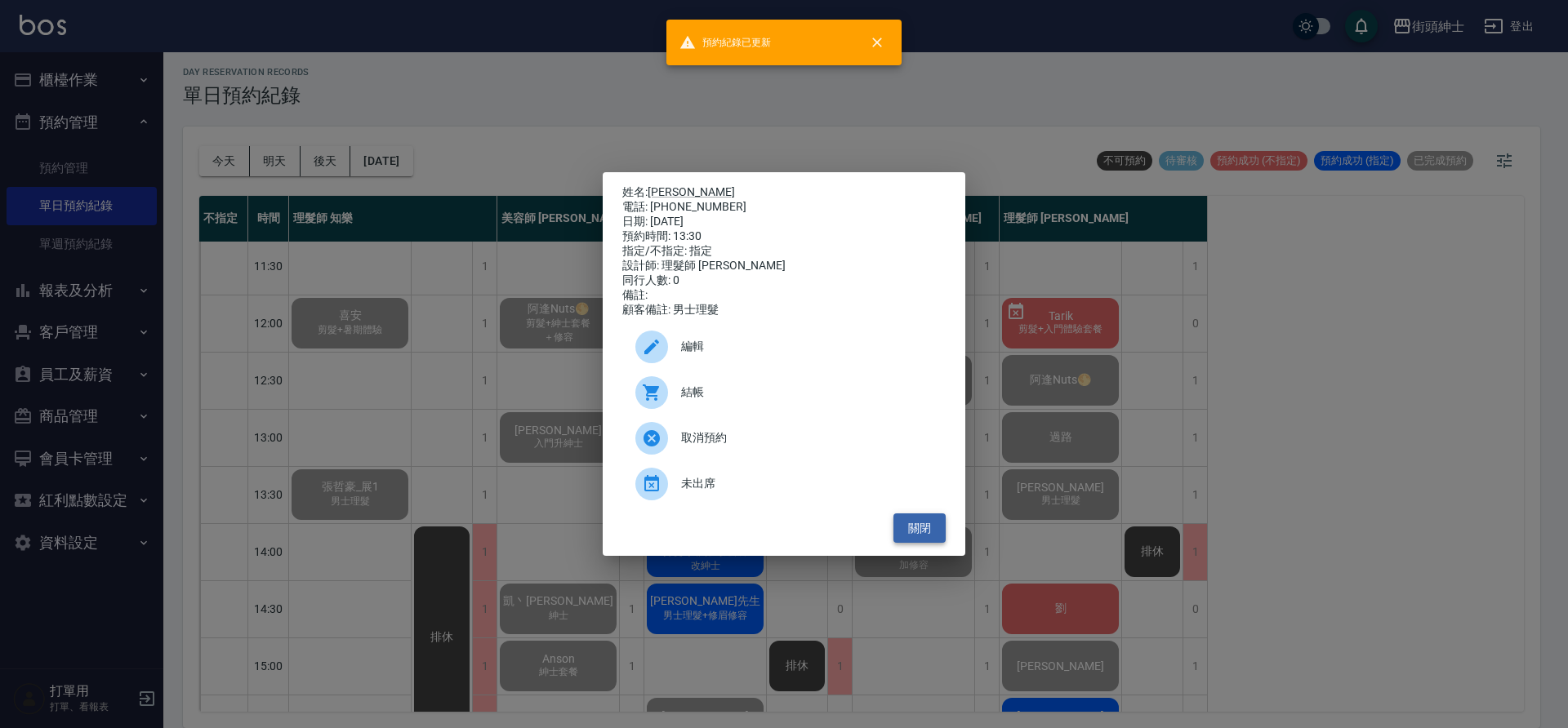
click at [938, 531] on button "關閉" at bounding box center [919, 529] width 52 height 30
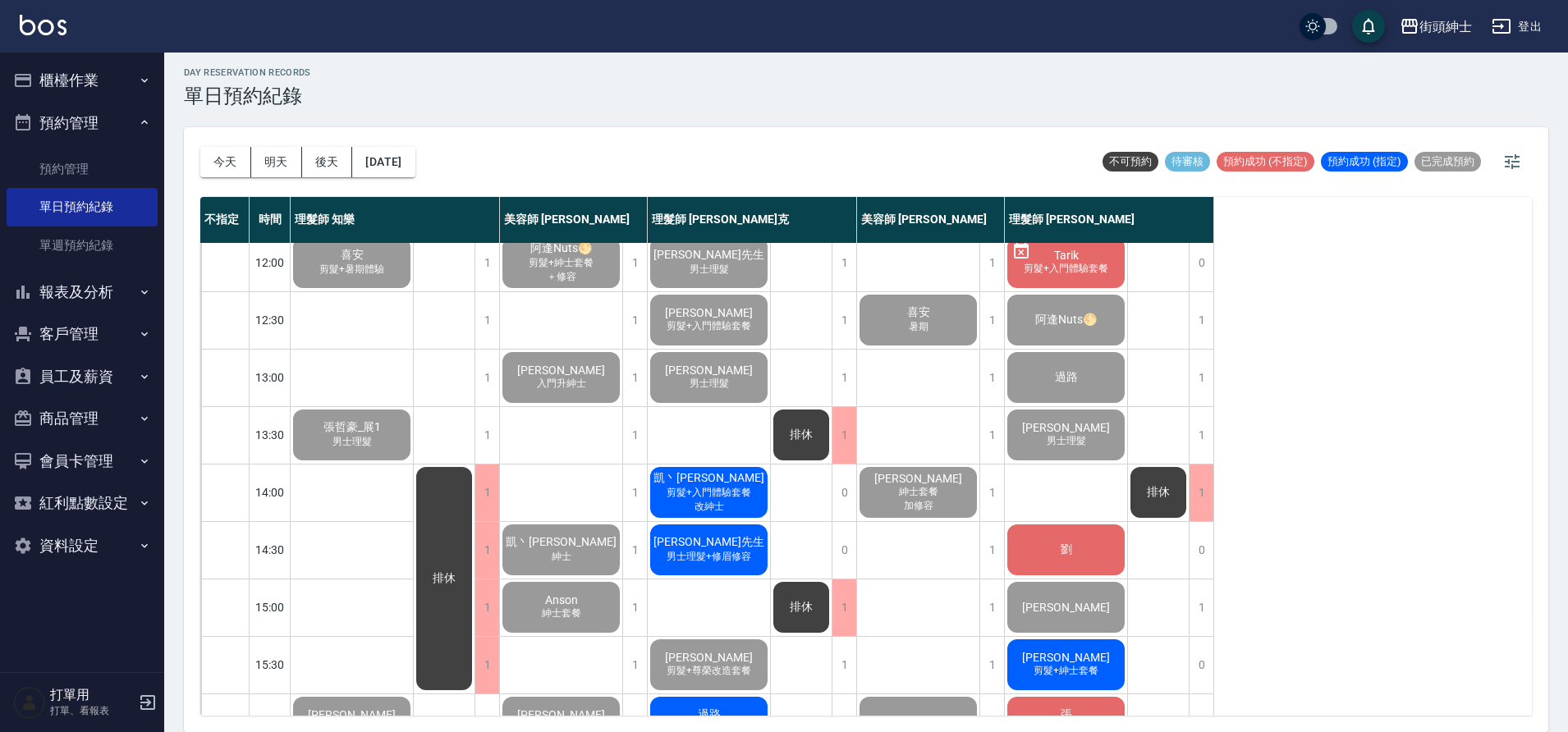
scroll to position [141, 0]
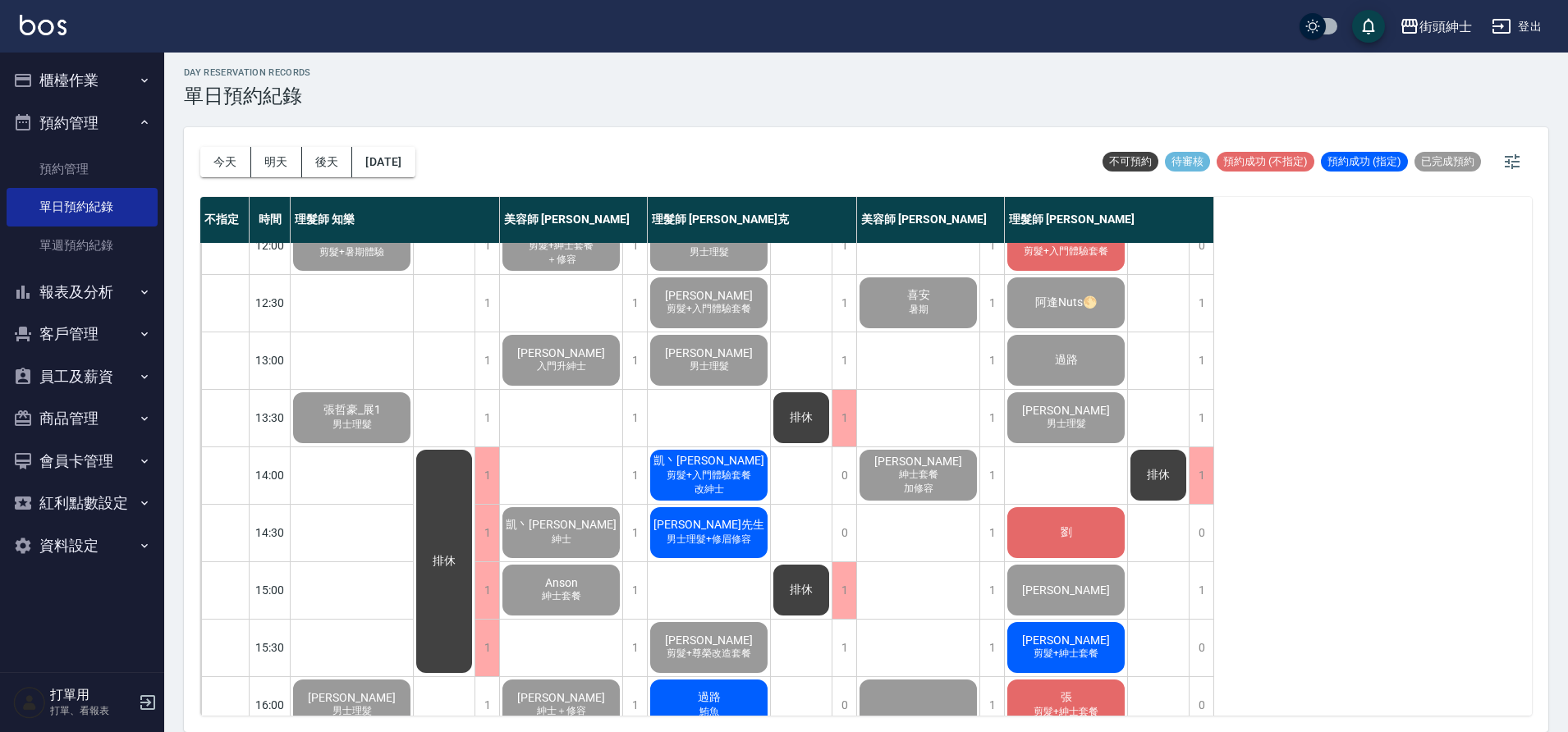
click at [1117, 533] on div "劉" at bounding box center [1066, 533] width 123 height 56
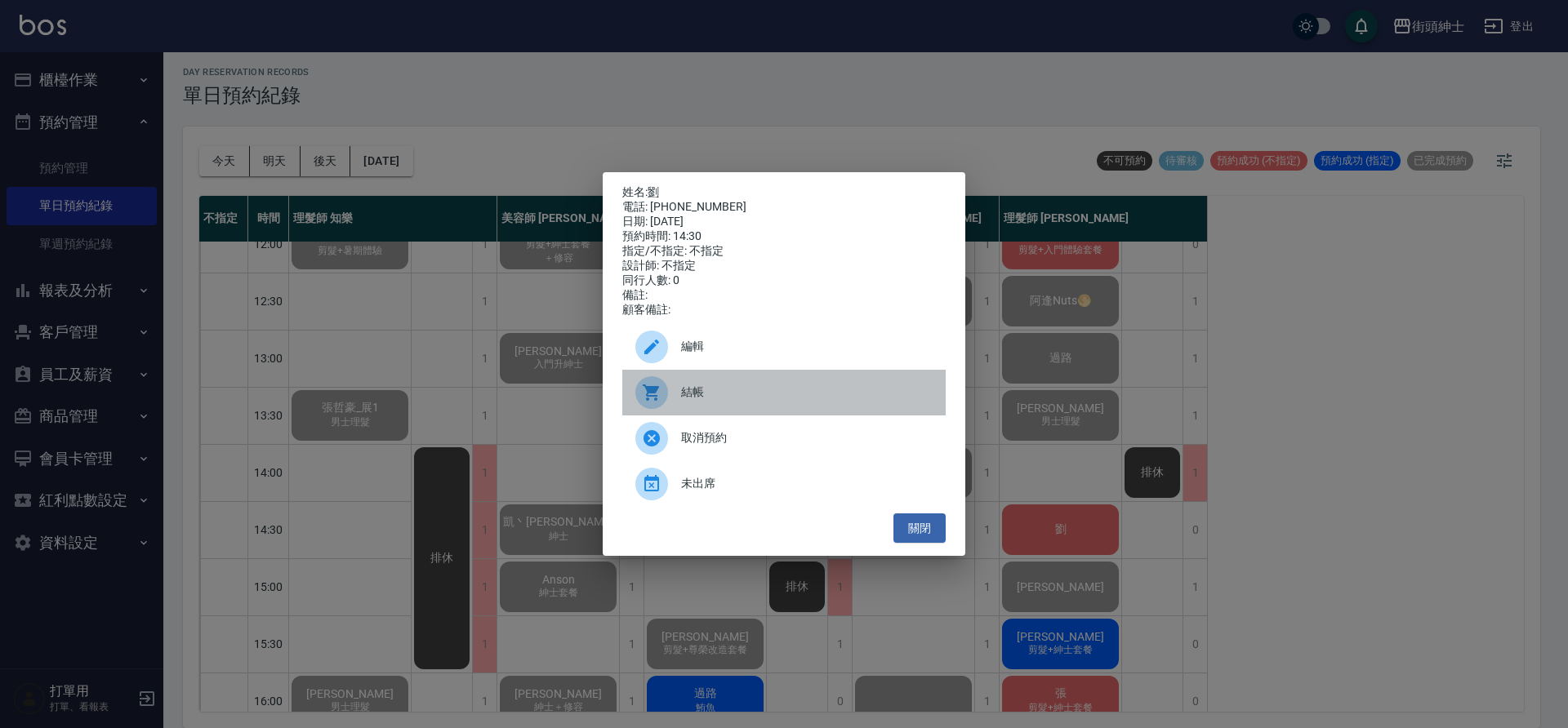
click at [825, 408] on div "結帳" at bounding box center [783, 392] width 323 height 46
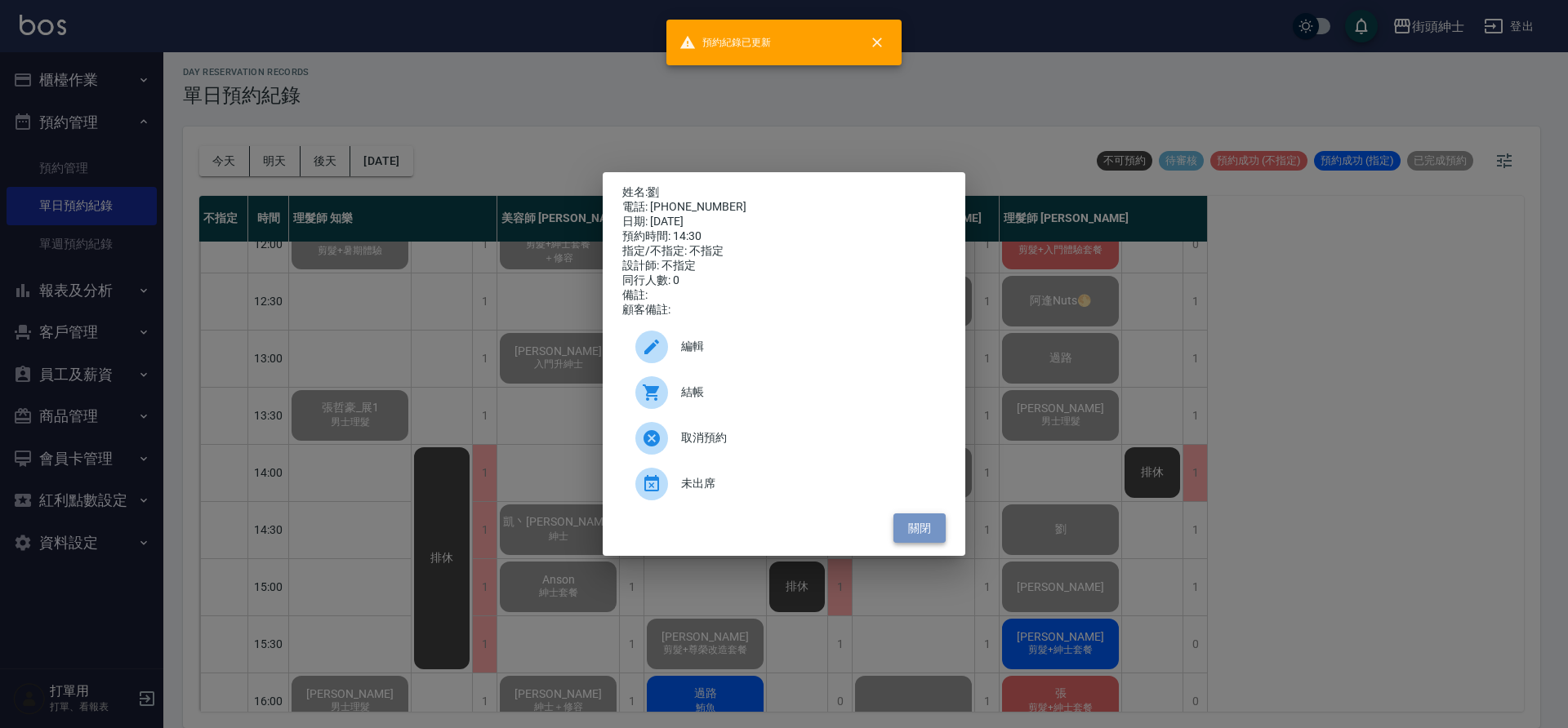
click at [929, 524] on button "關閉" at bounding box center [919, 529] width 52 height 30
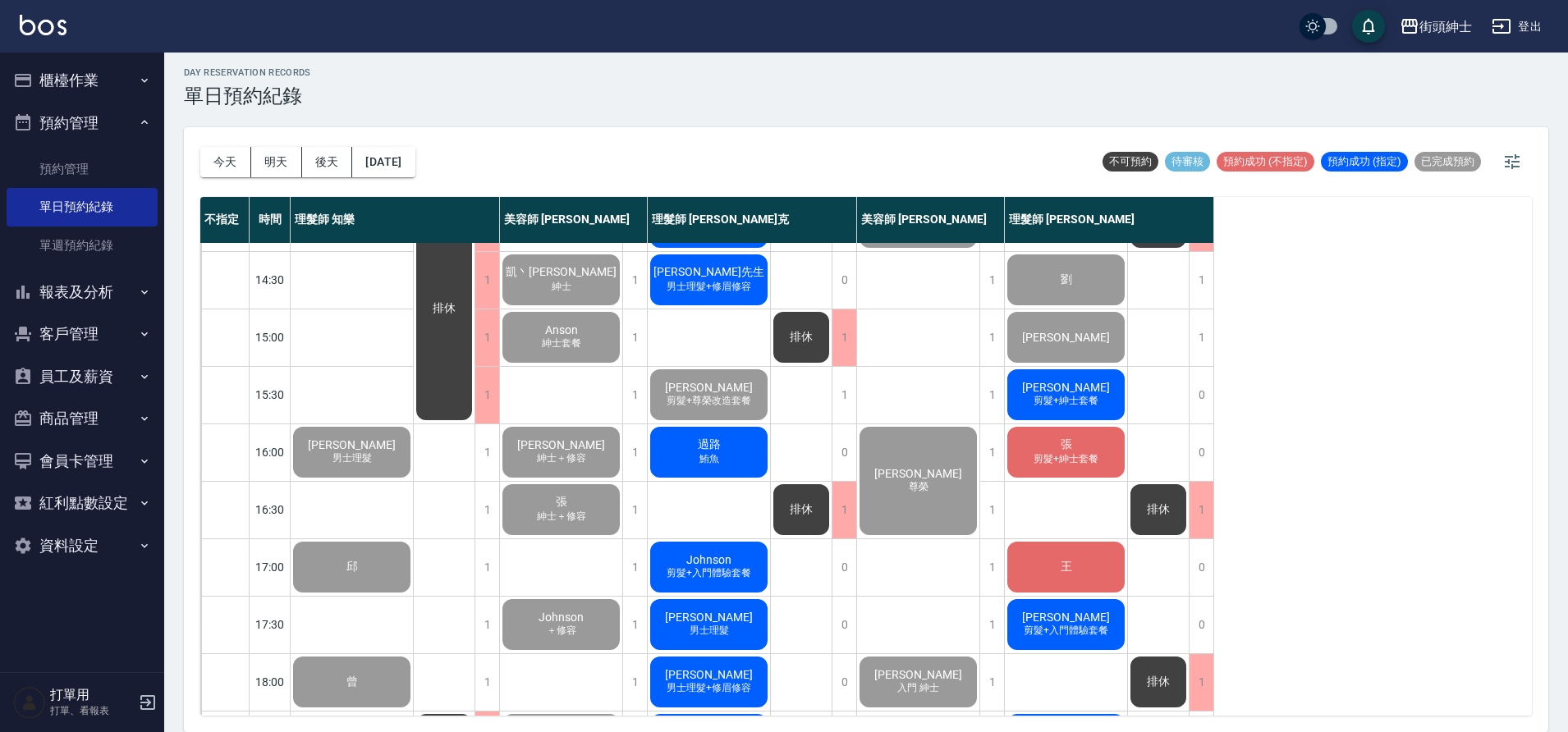
scroll to position [403, 0]
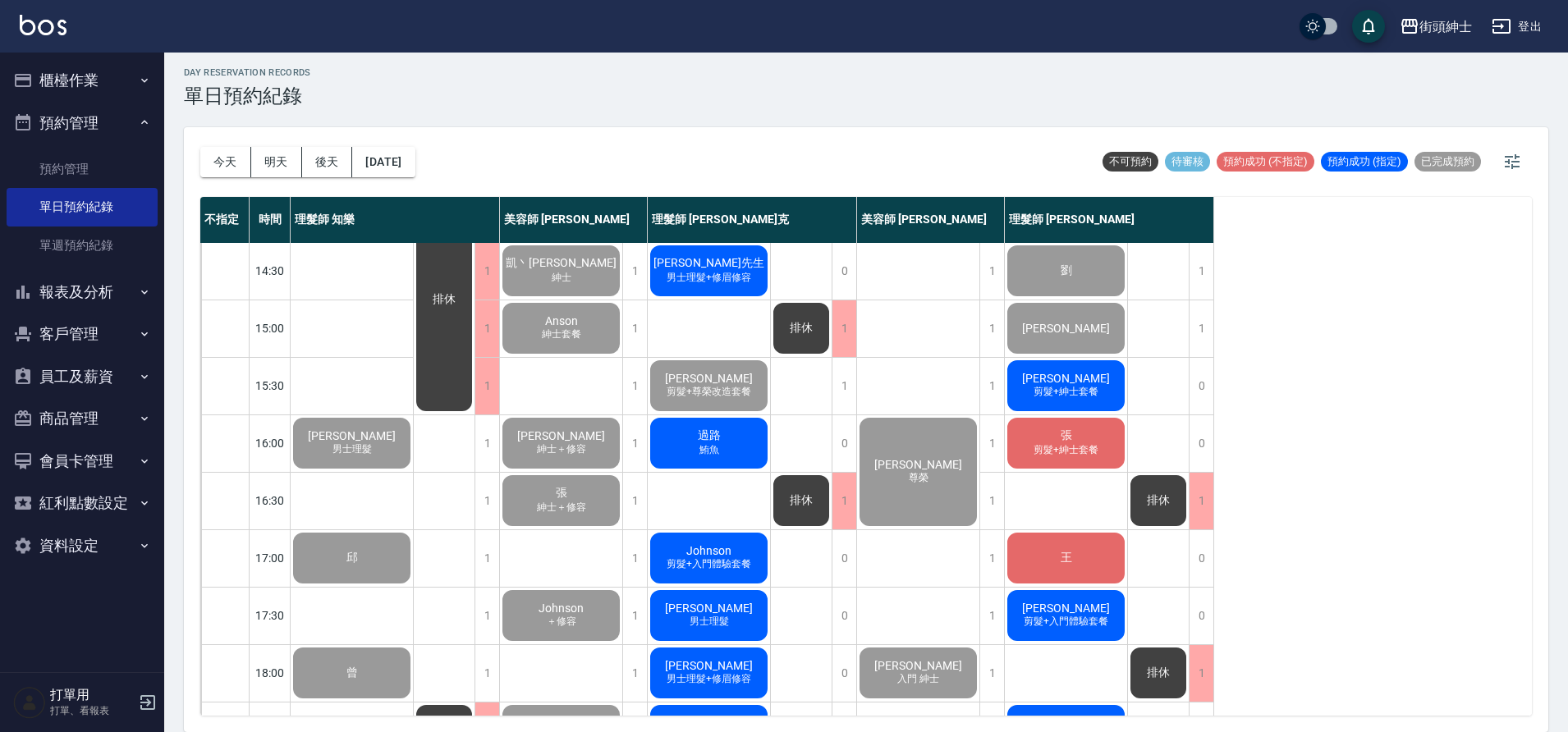
click at [1110, 375] on div "隆傑 剪髮+紳士套餐" at bounding box center [1066, 386] width 123 height 56
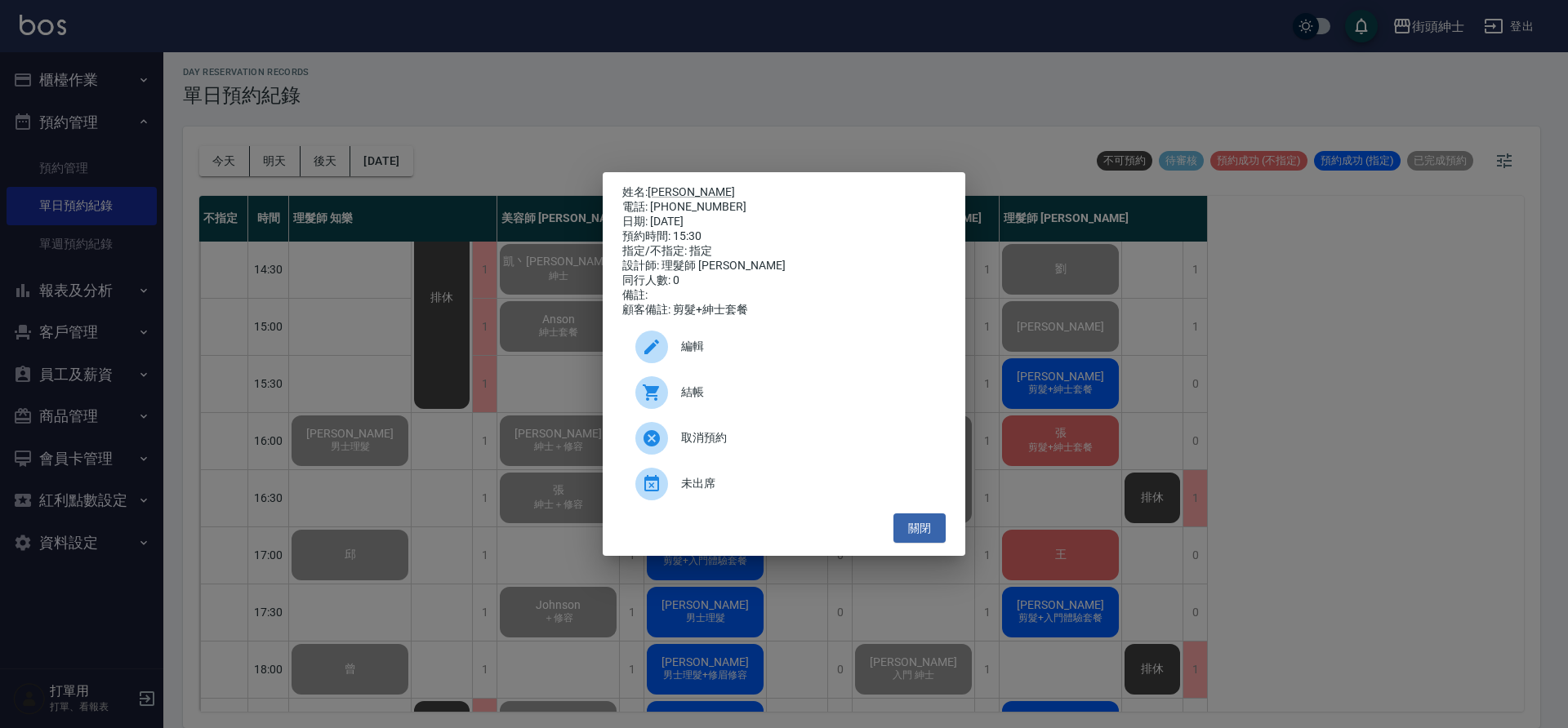
click at [745, 394] on span "結帳" at bounding box center [806, 392] width 252 height 17
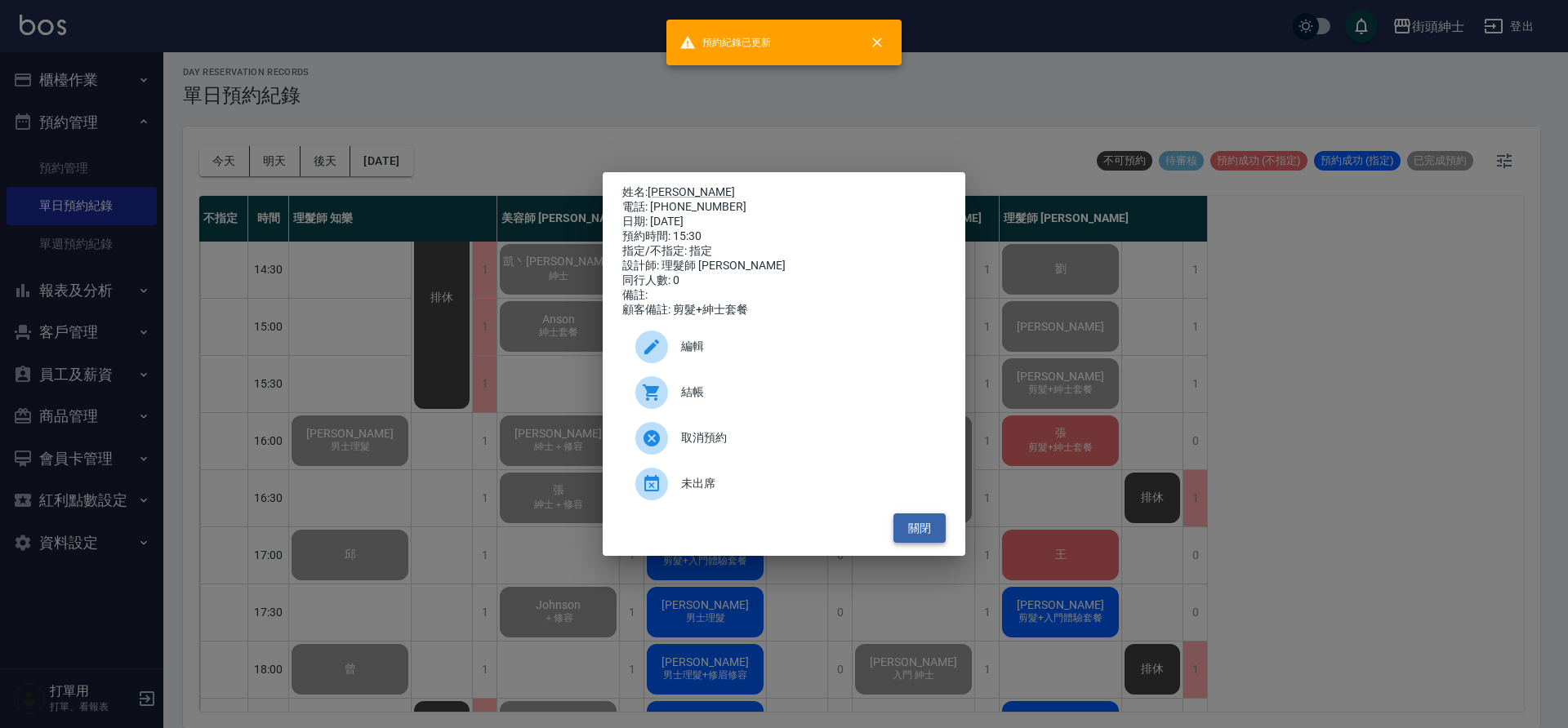
click at [923, 537] on button "關閉" at bounding box center [919, 529] width 52 height 30
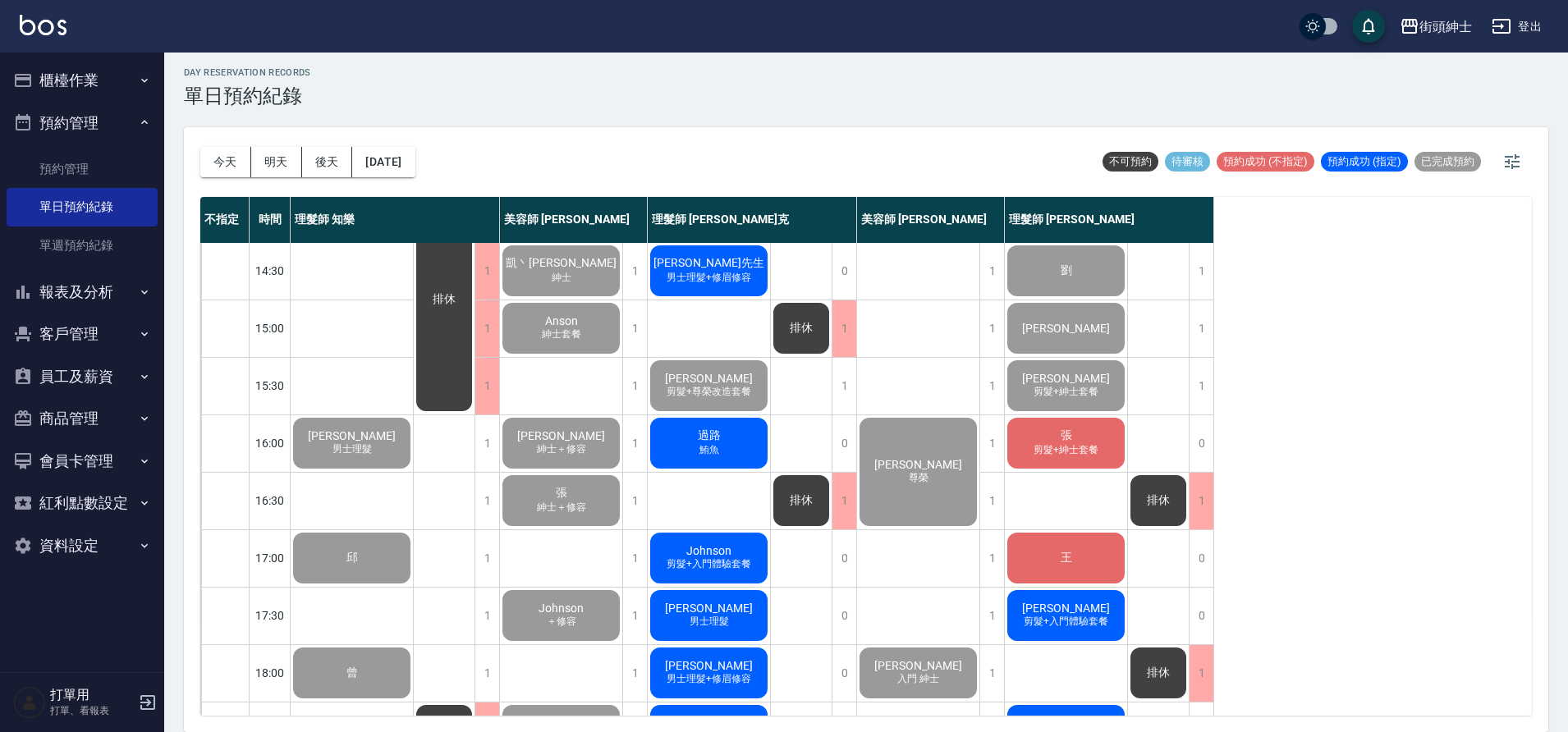
click at [1070, 455] on span "剪髮+紳士套餐" at bounding box center [1066, 450] width 72 height 14
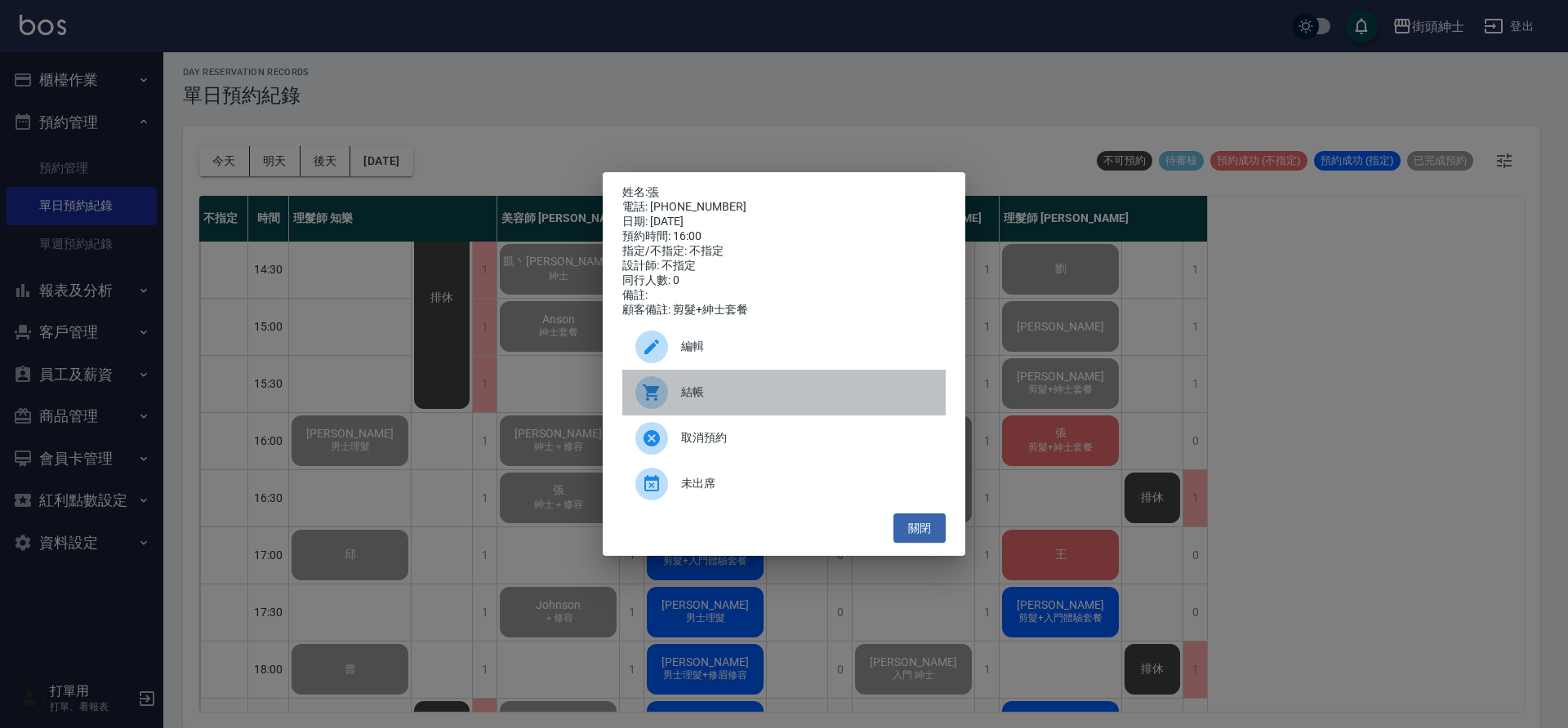
click at [716, 413] on div "結帳" at bounding box center [783, 392] width 323 height 46
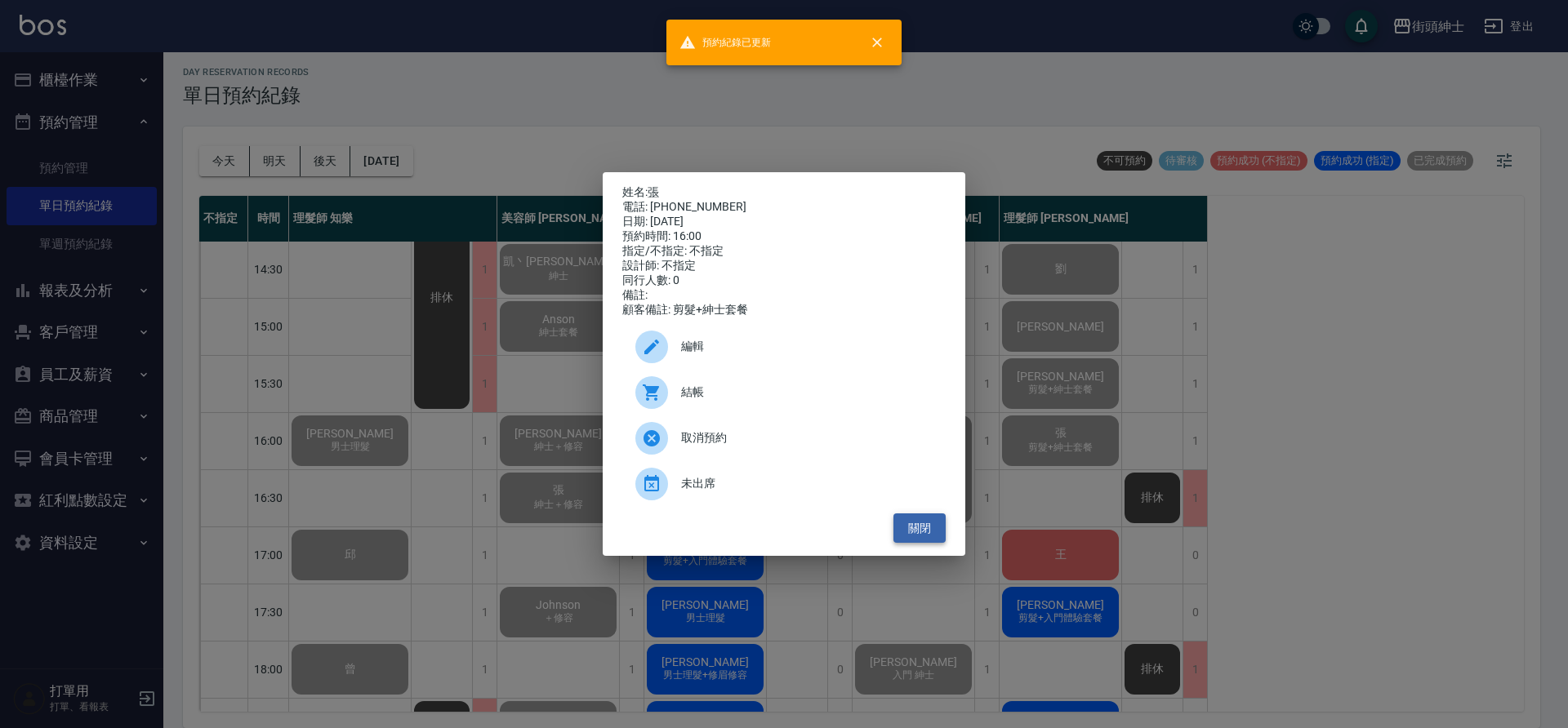
click at [938, 533] on button "關閉" at bounding box center [919, 529] width 52 height 30
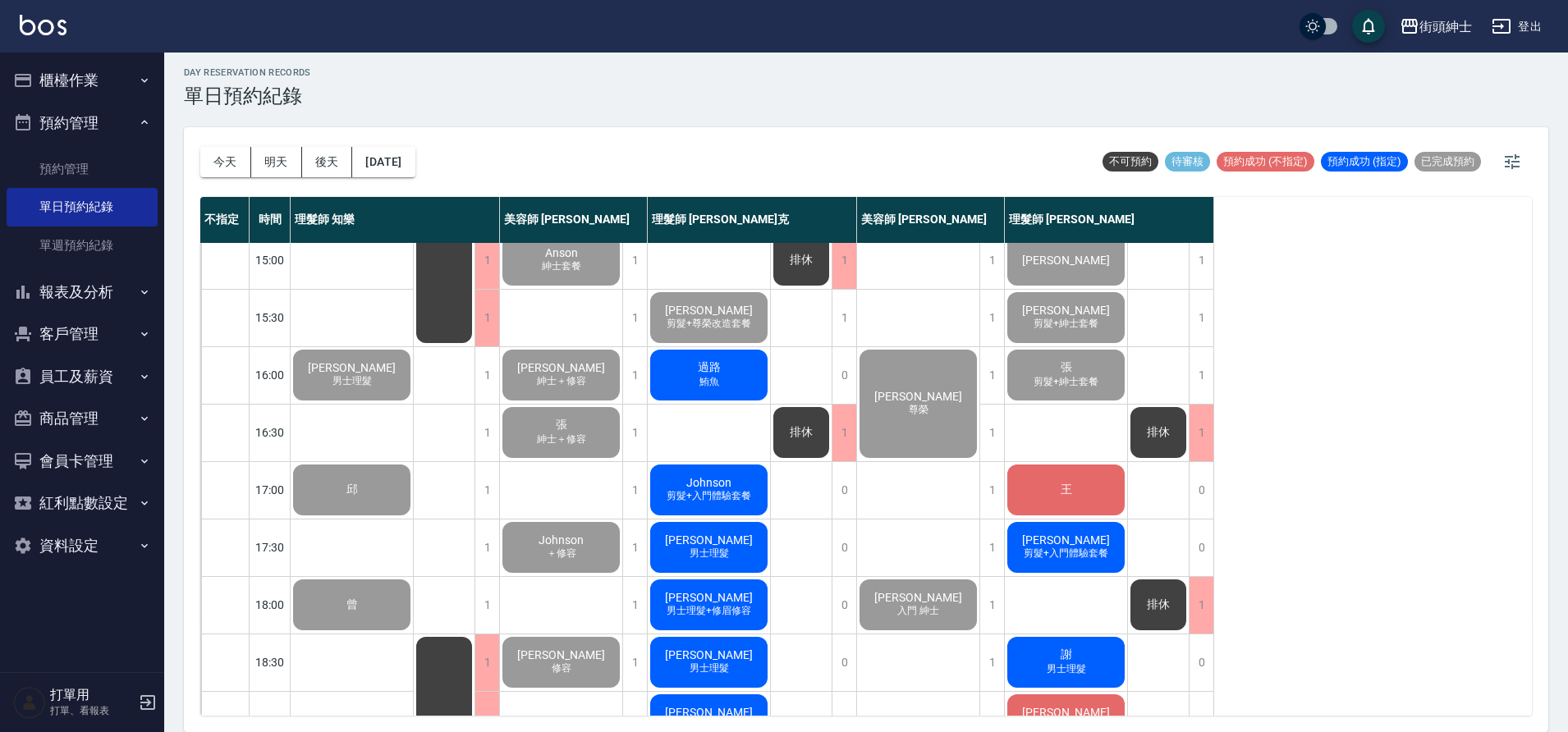
scroll to position [494, 0]
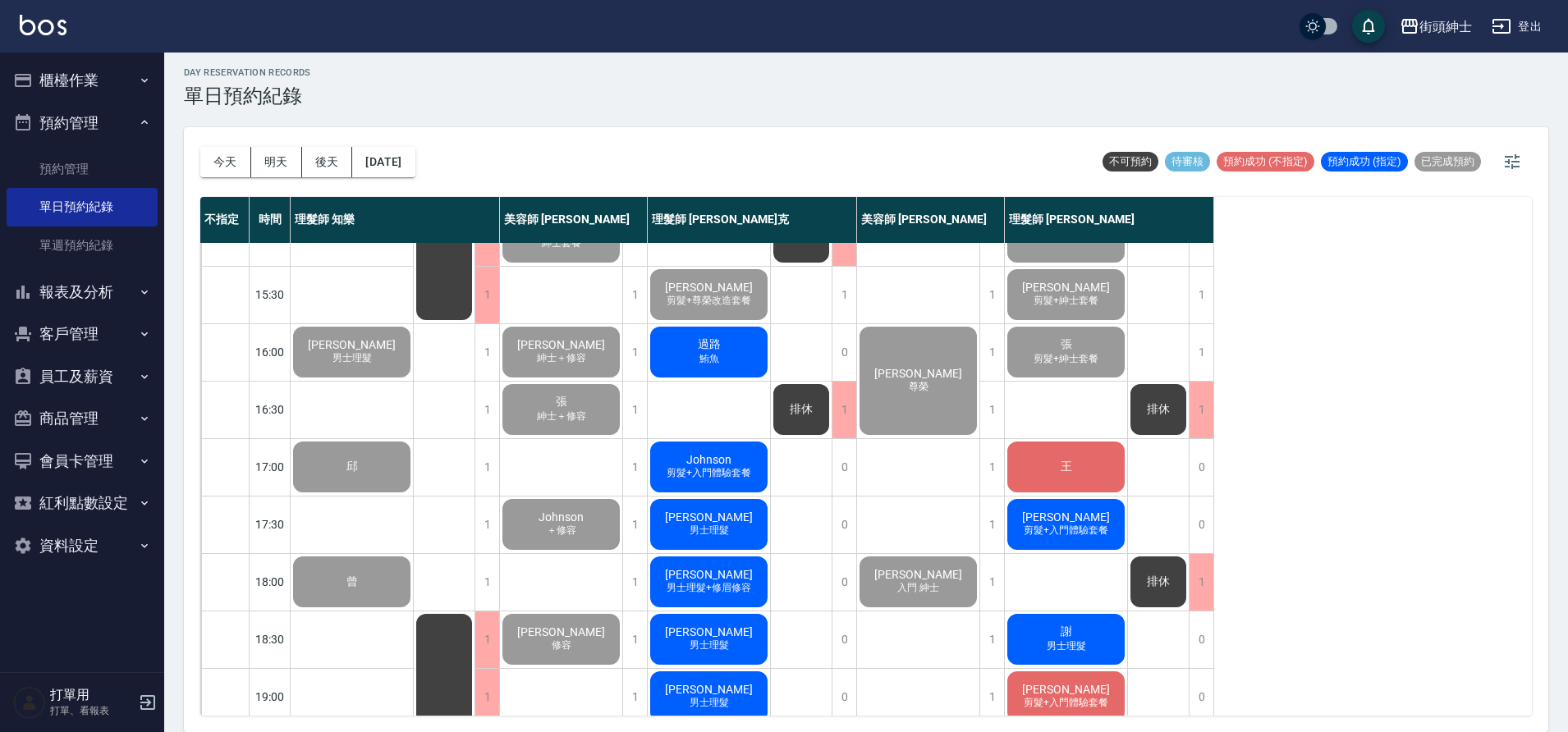
click at [1079, 470] on div "王" at bounding box center [1066, 467] width 123 height 56
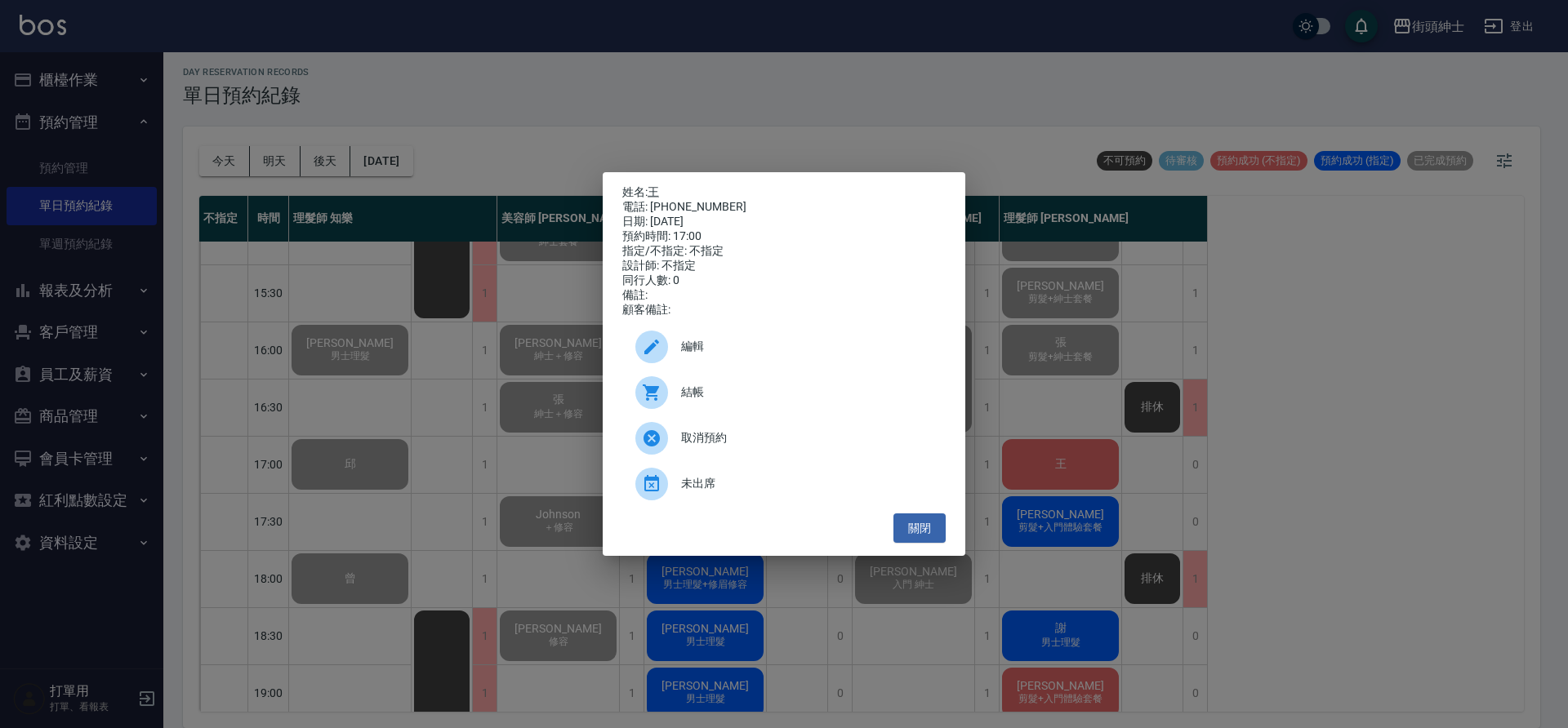
click at [785, 401] on span "結帳" at bounding box center [806, 392] width 252 height 17
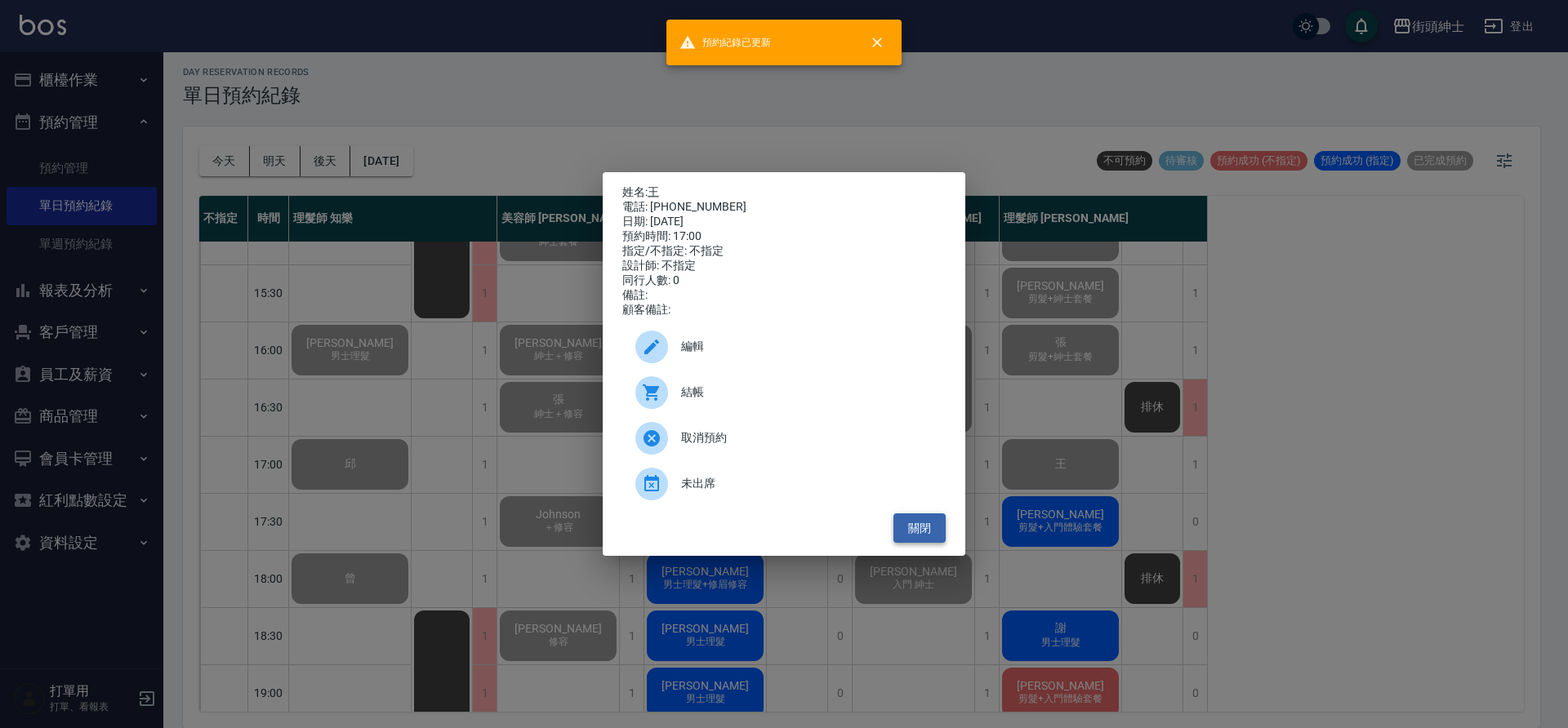
click at [928, 533] on button "關閉" at bounding box center [919, 529] width 52 height 30
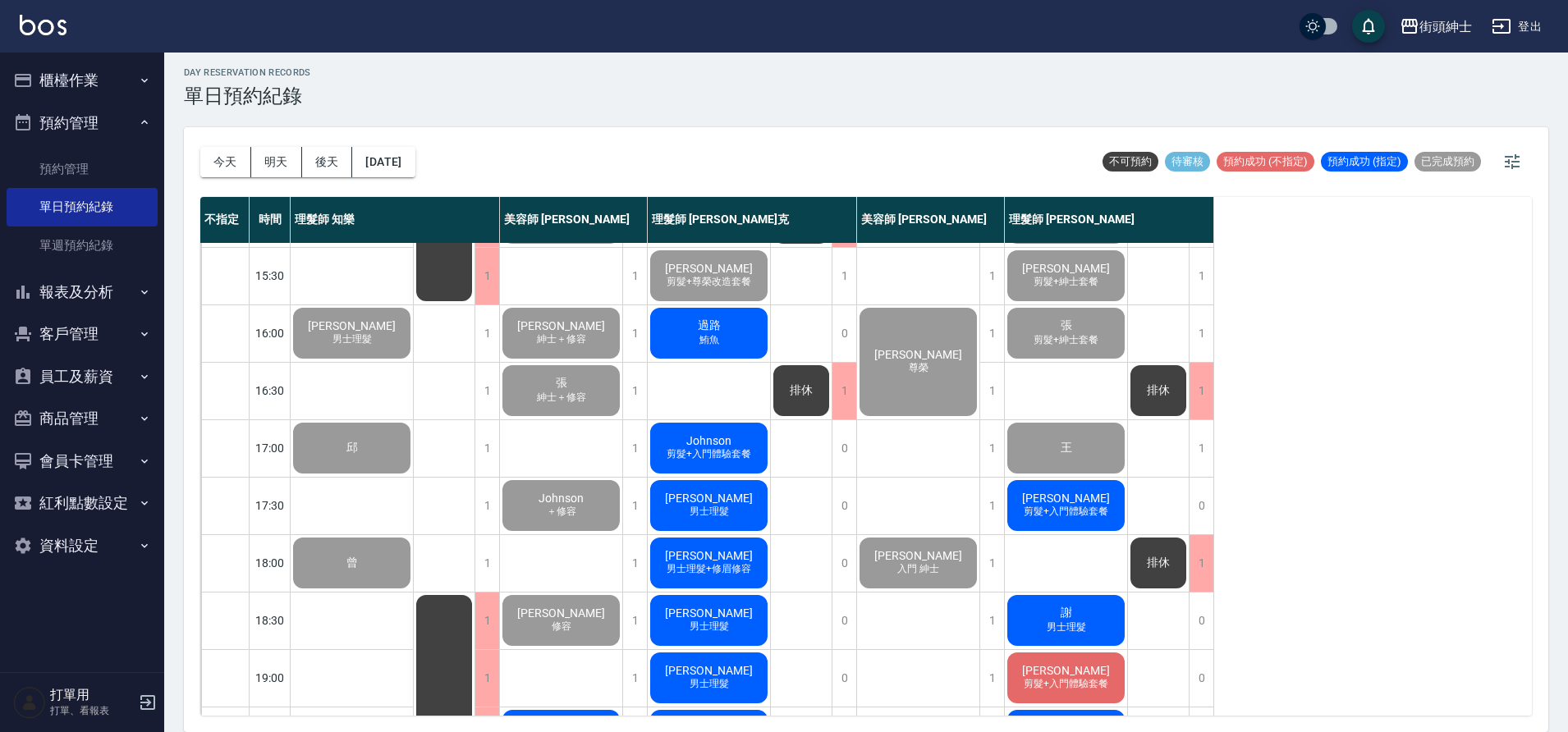
scroll to position [522, 0]
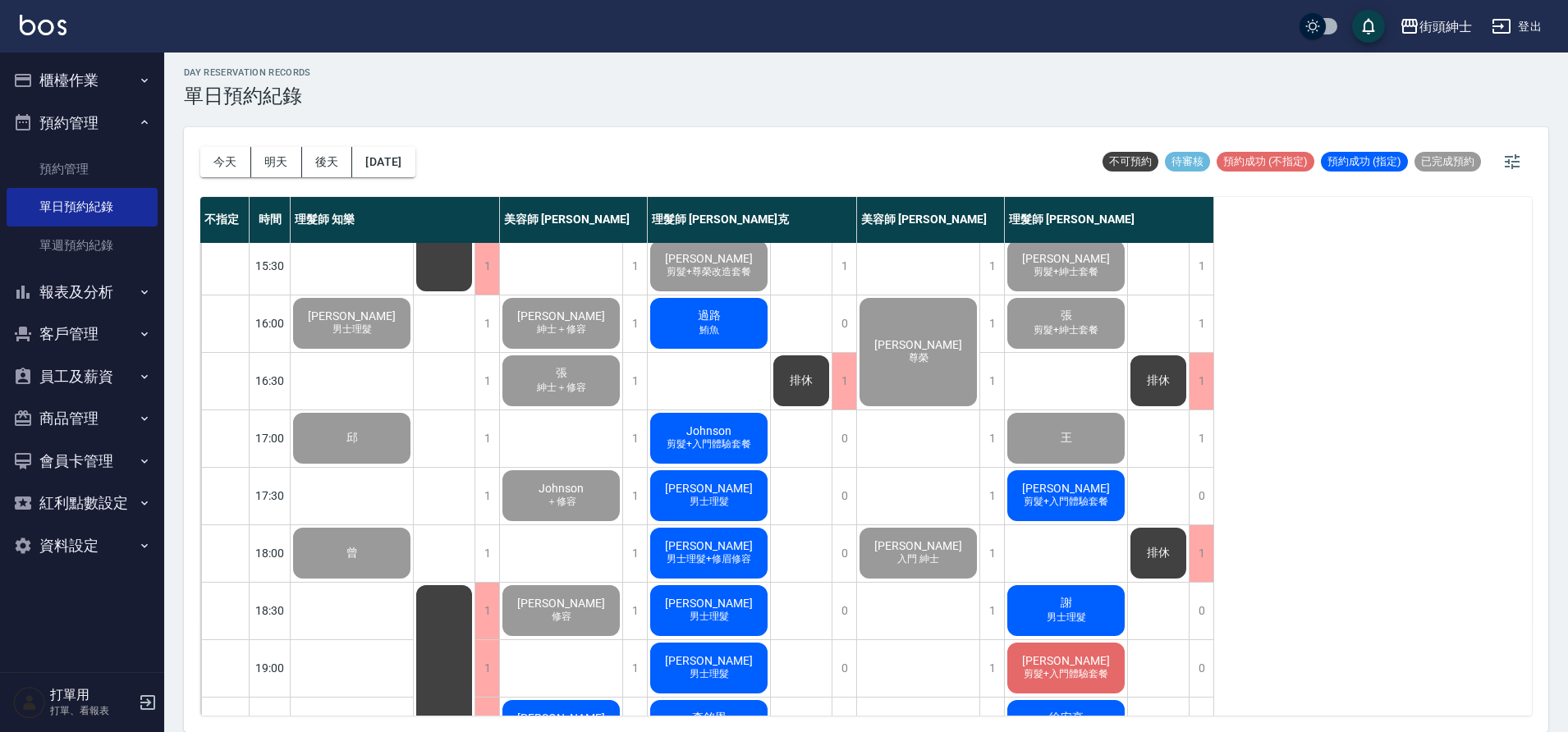
click at [1114, 495] on div "謝宗倫 剪髮+入門體驗套餐" at bounding box center [1066, 496] width 123 height 56
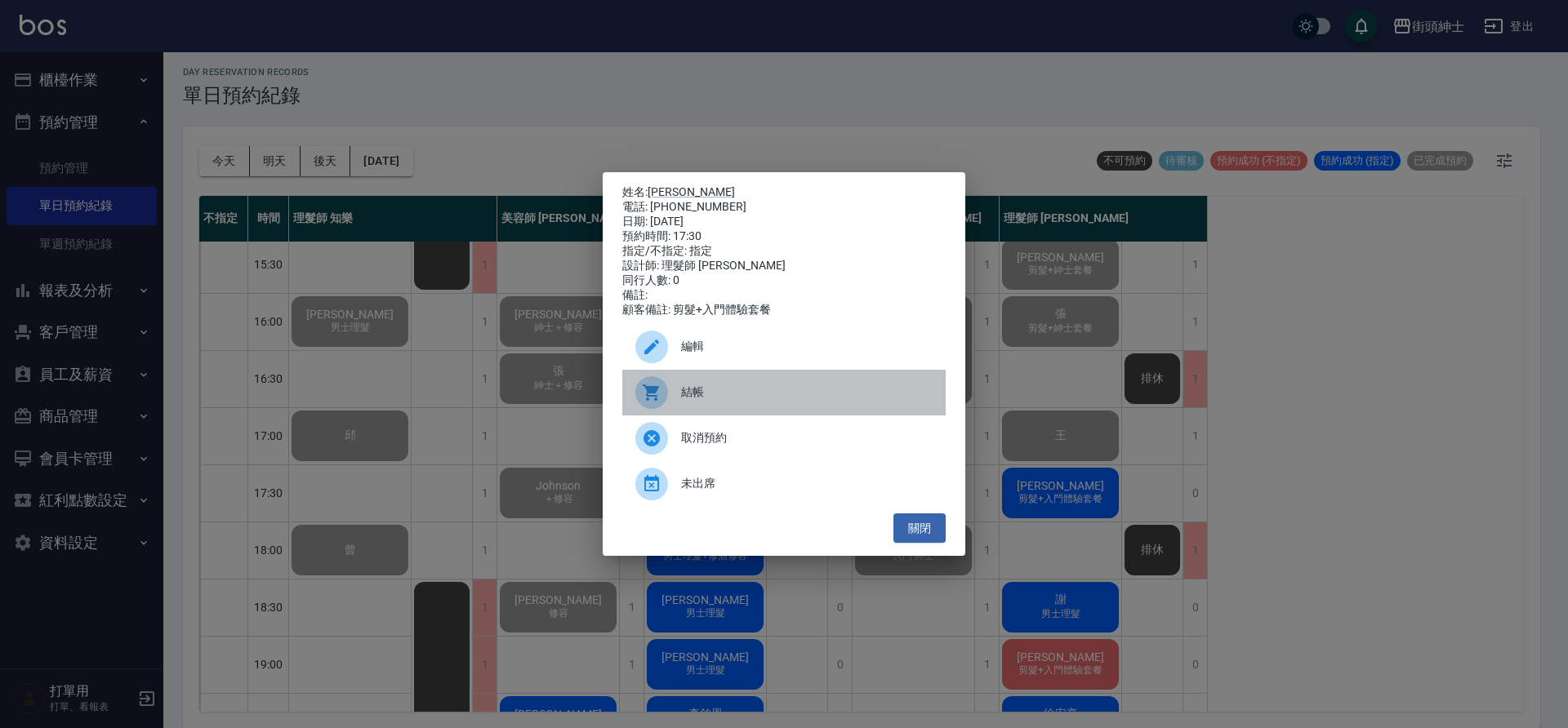
click at [687, 401] on span "結帳" at bounding box center [806, 392] width 252 height 17
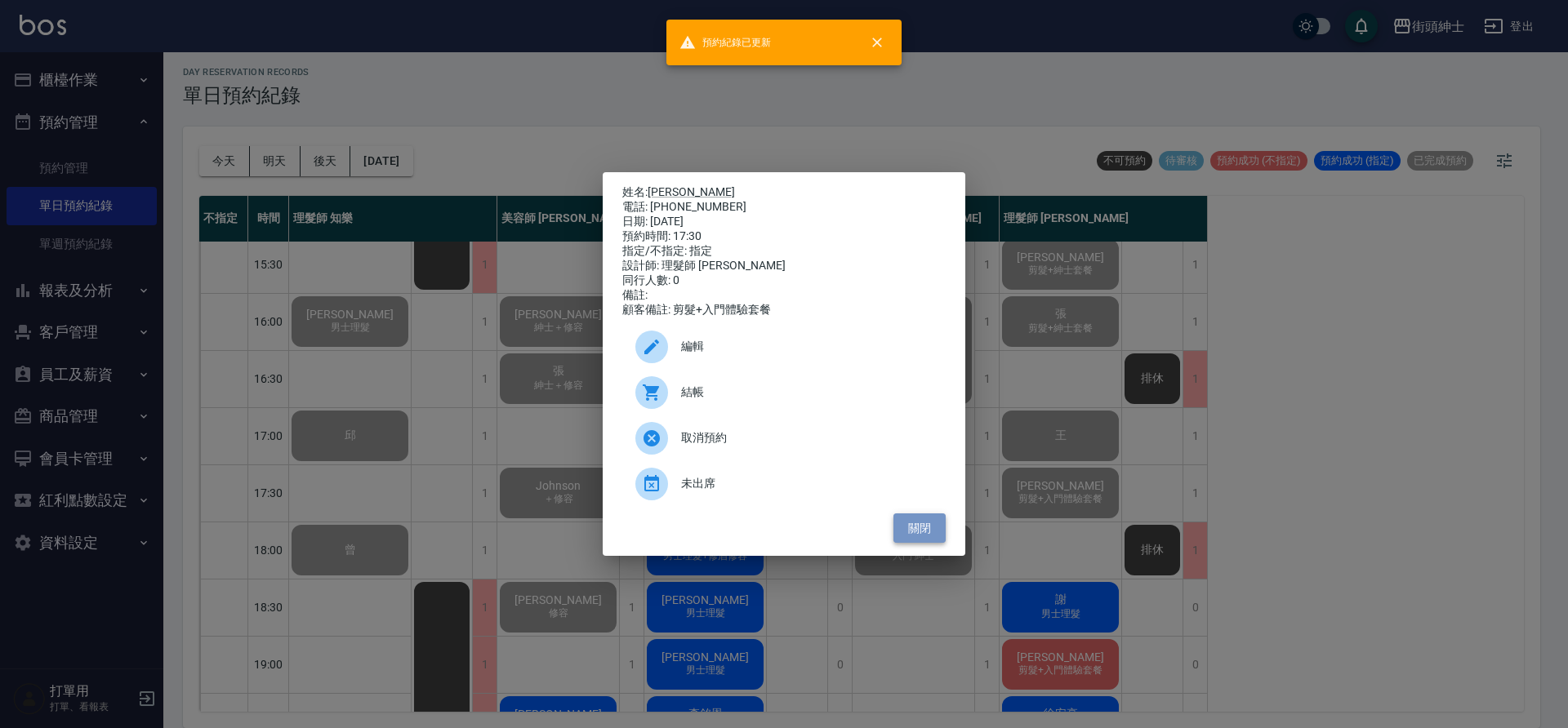
click at [930, 533] on button "關閉" at bounding box center [919, 529] width 52 height 30
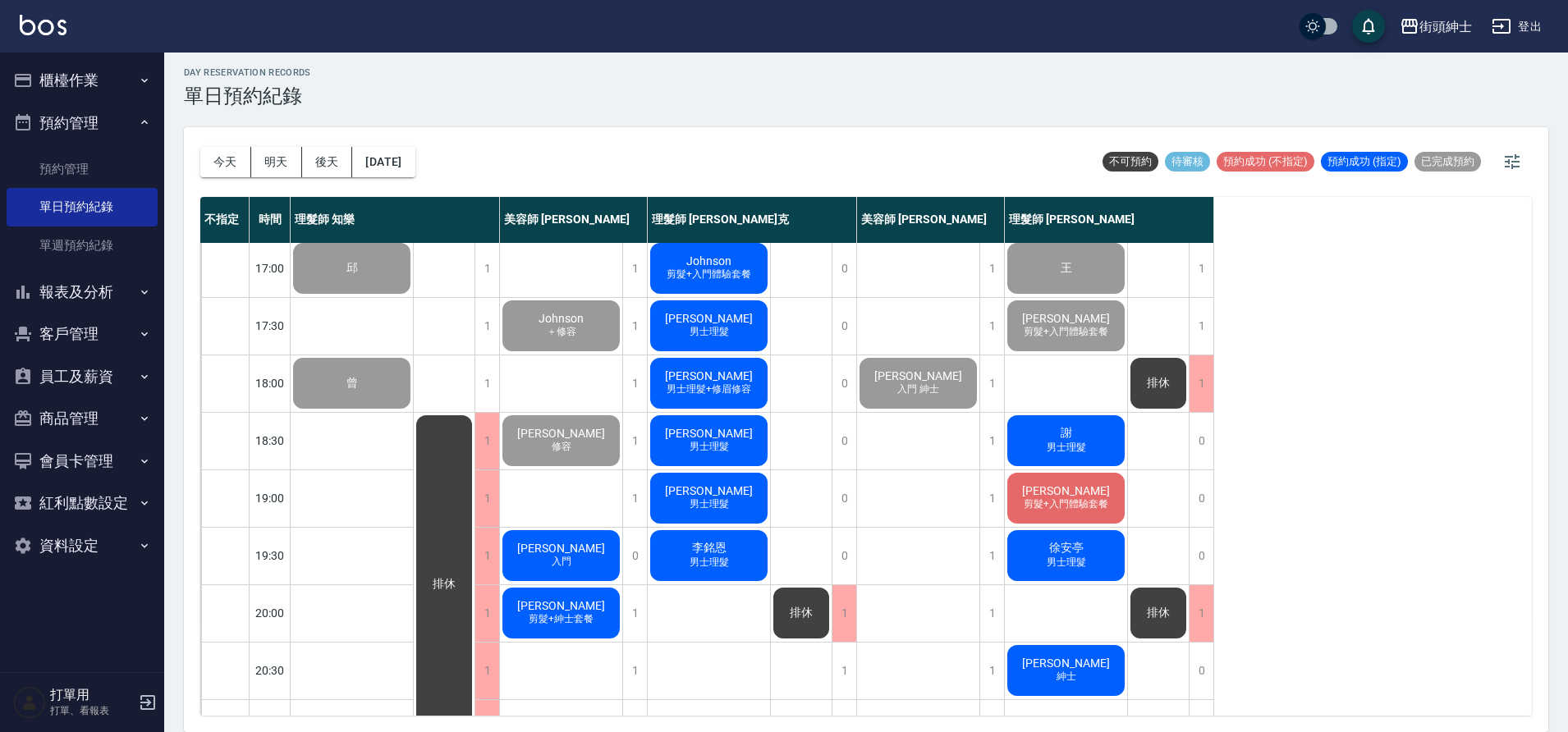
scroll to position [747, 0]
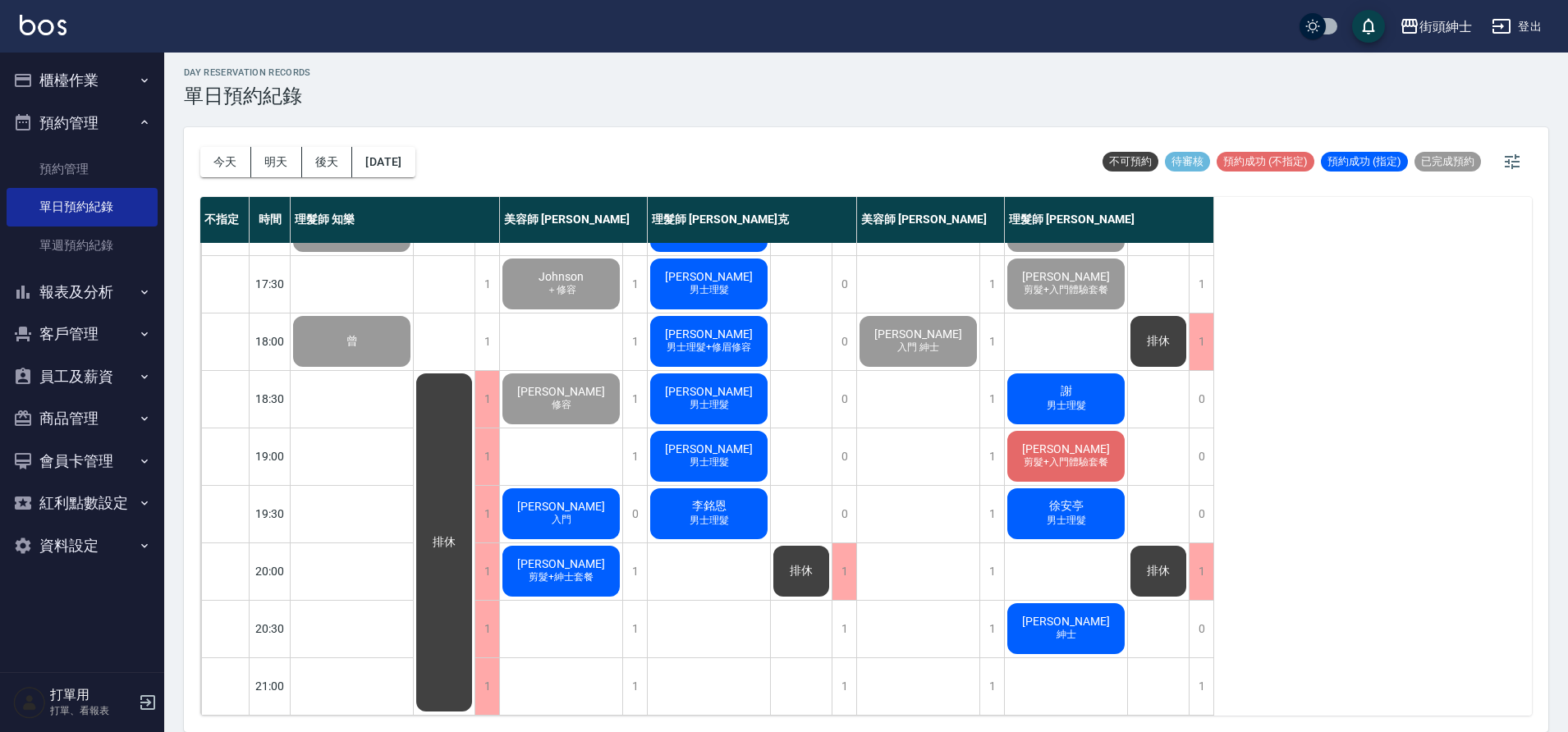
click at [1090, 395] on div "謝 男士理髮" at bounding box center [1066, 399] width 123 height 56
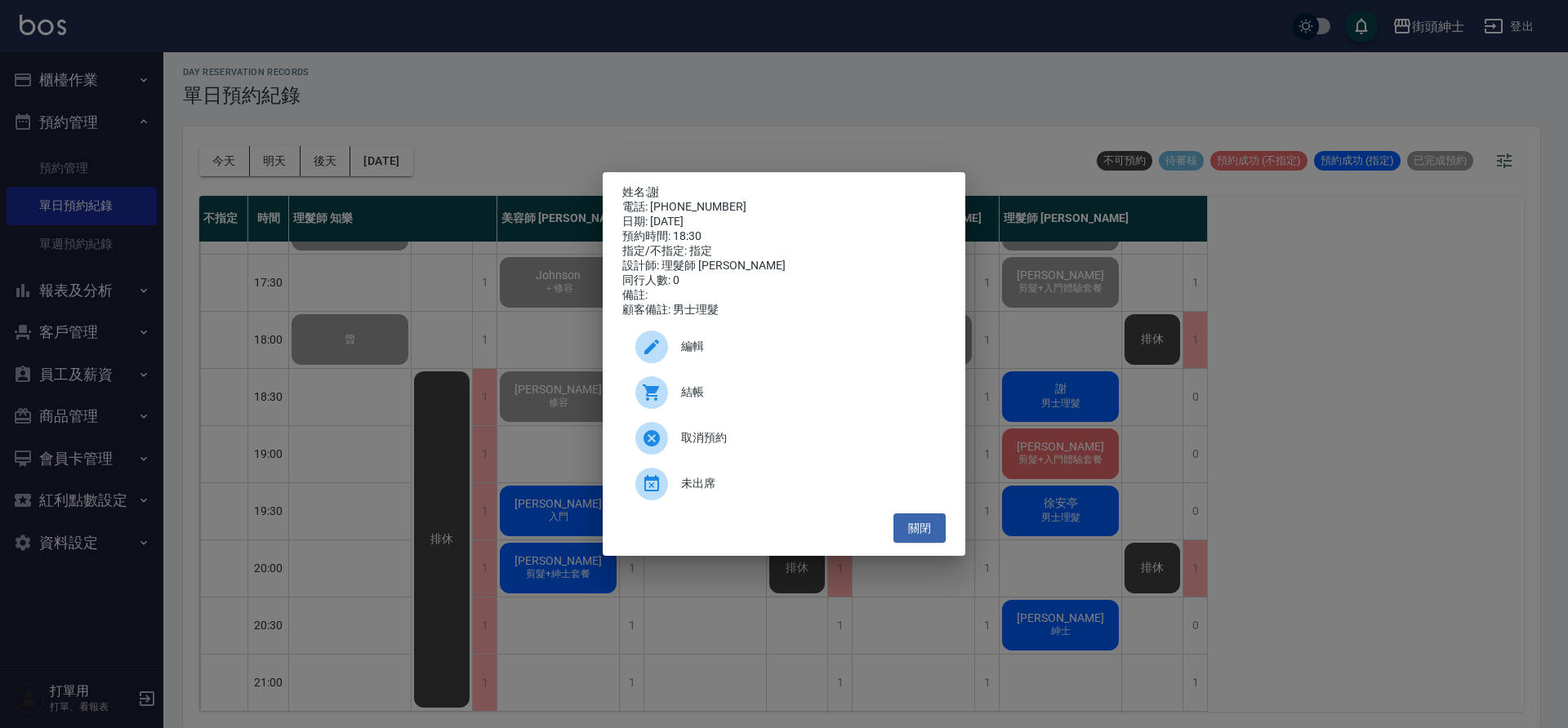
click at [711, 393] on span "結帳" at bounding box center [806, 392] width 252 height 17
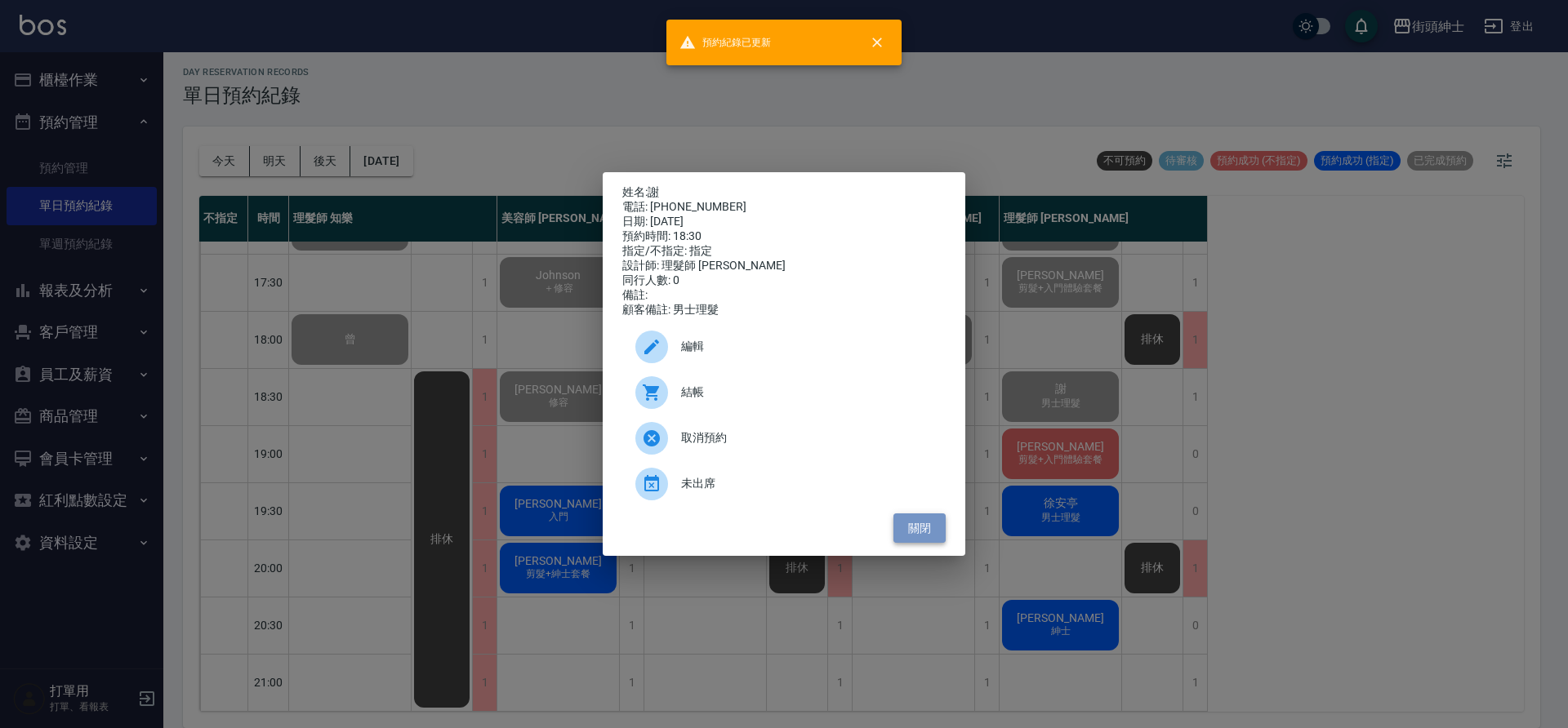
click at [936, 535] on button "關閉" at bounding box center [919, 529] width 52 height 30
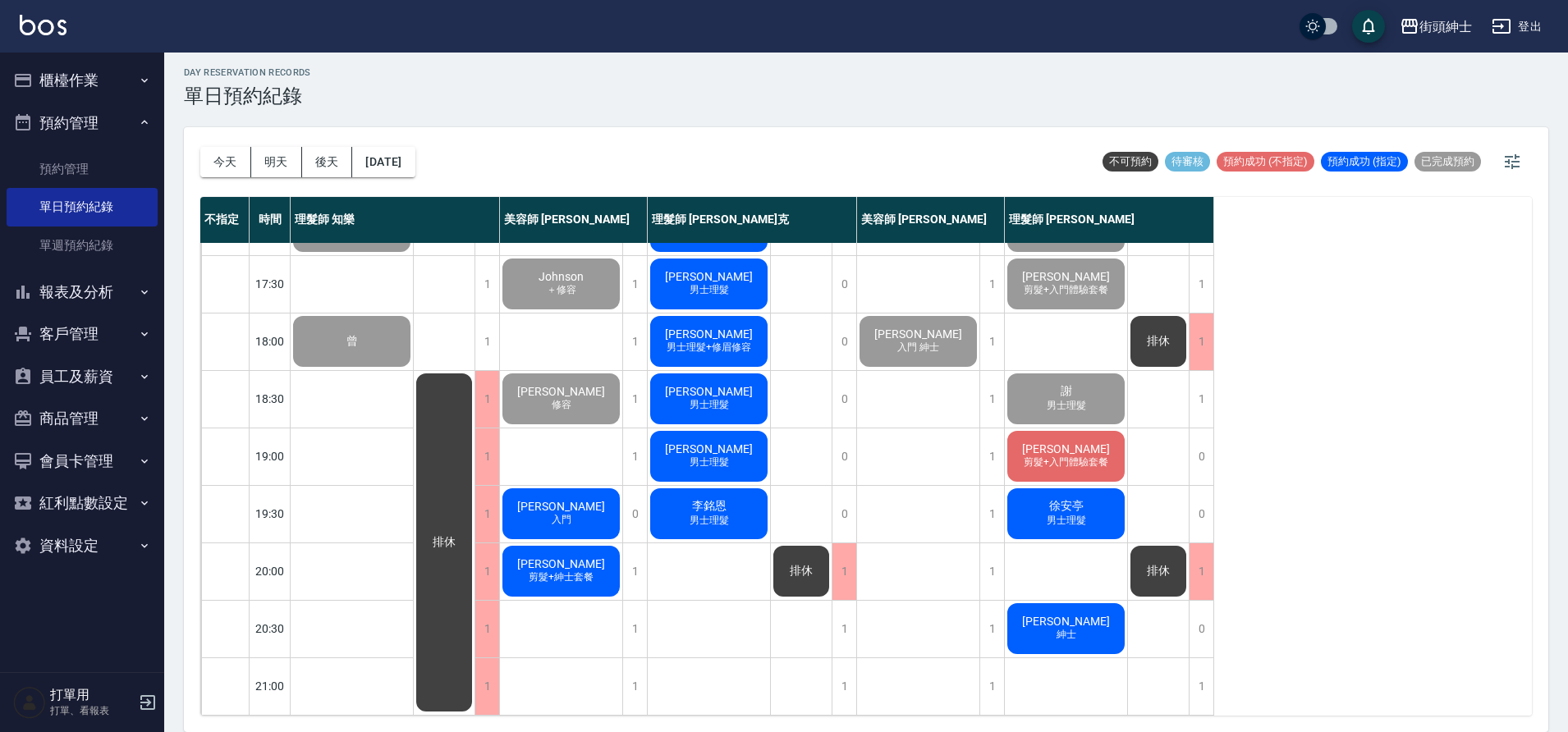
click at [1089, 456] on span "剪髮+入門體驗套餐" at bounding box center [1065, 462] width 91 height 14
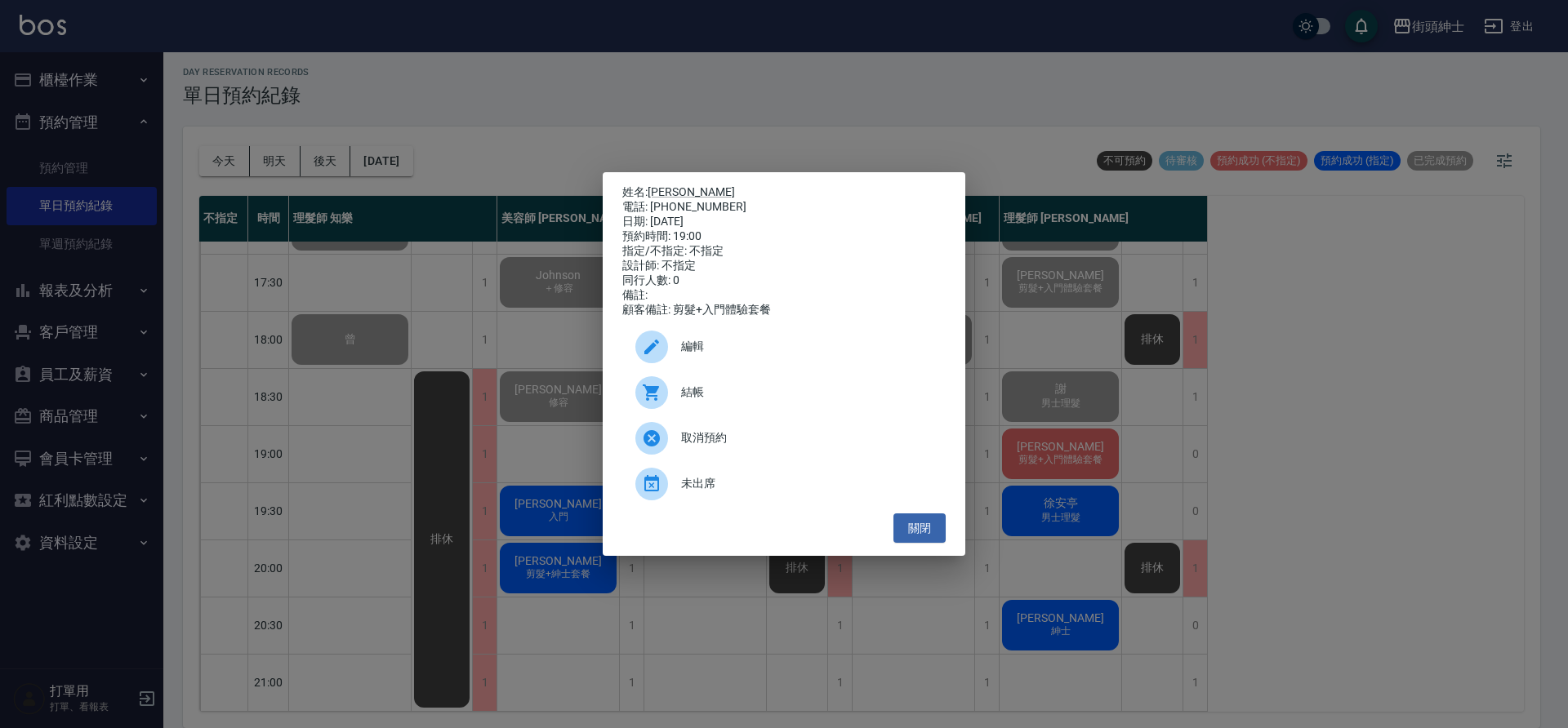
click at [809, 401] on span "結帳" at bounding box center [806, 392] width 252 height 17
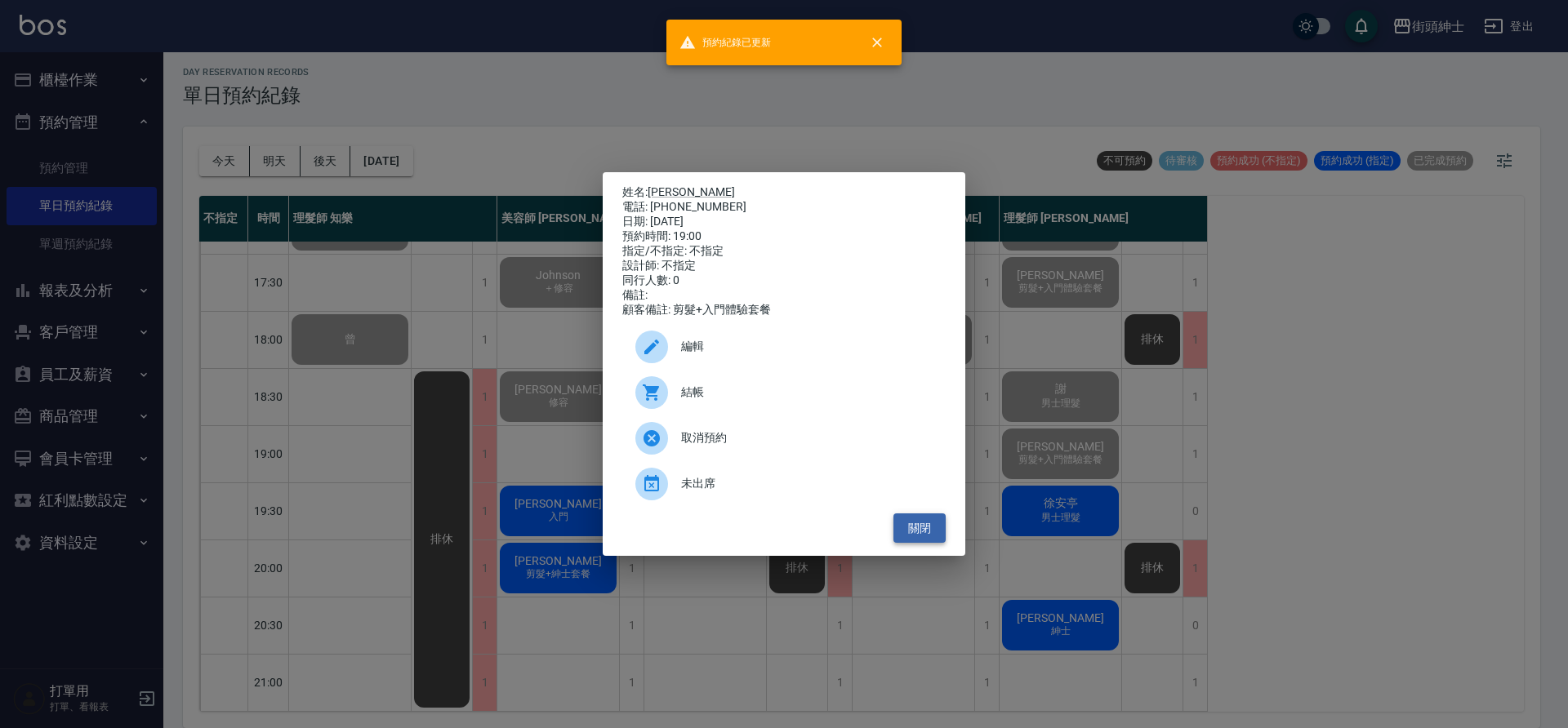
click at [921, 542] on button "關閉" at bounding box center [919, 529] width 52 height 30
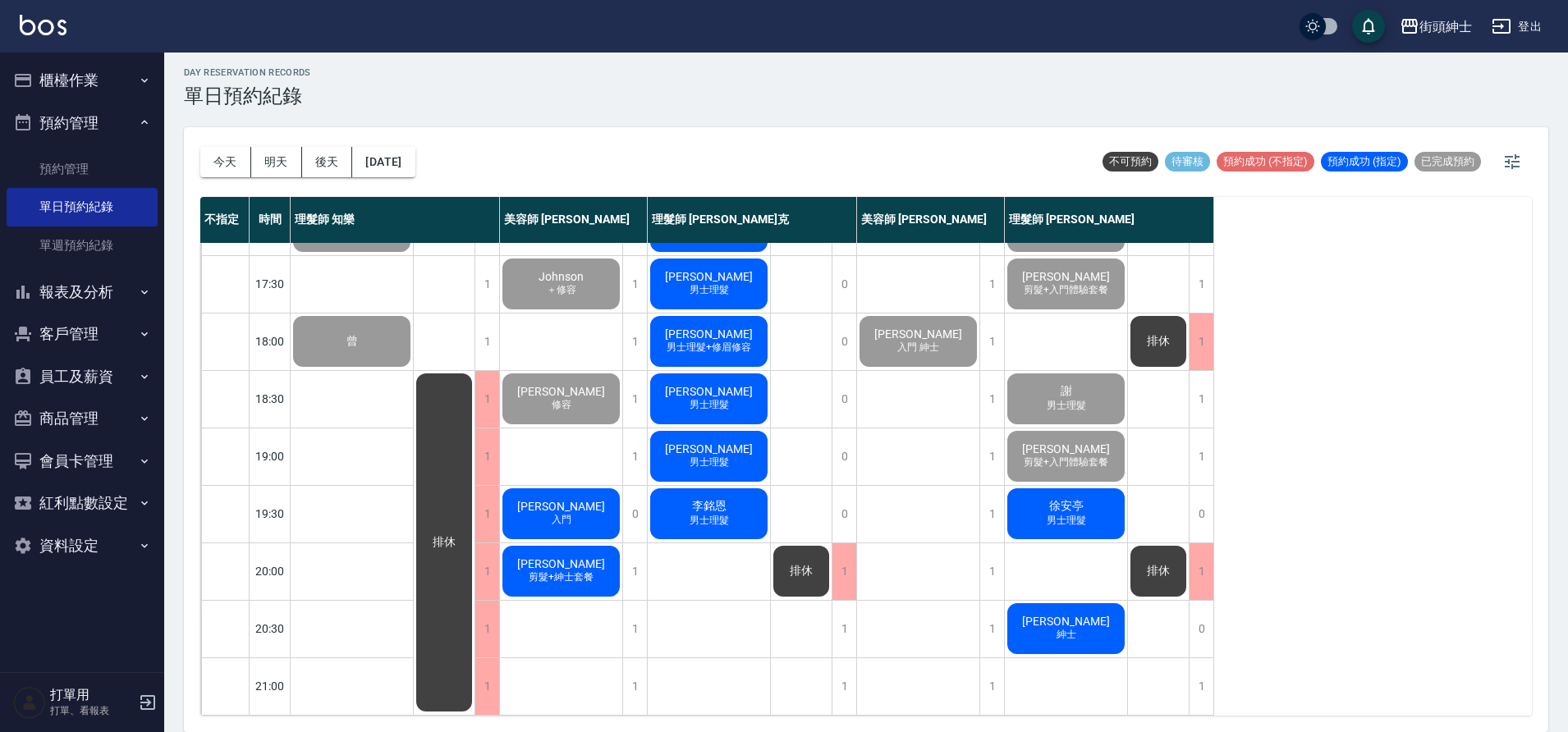
click at [1084, 514] on span "男士理髮" at bounding box center [1066, 521] width 46 height 14
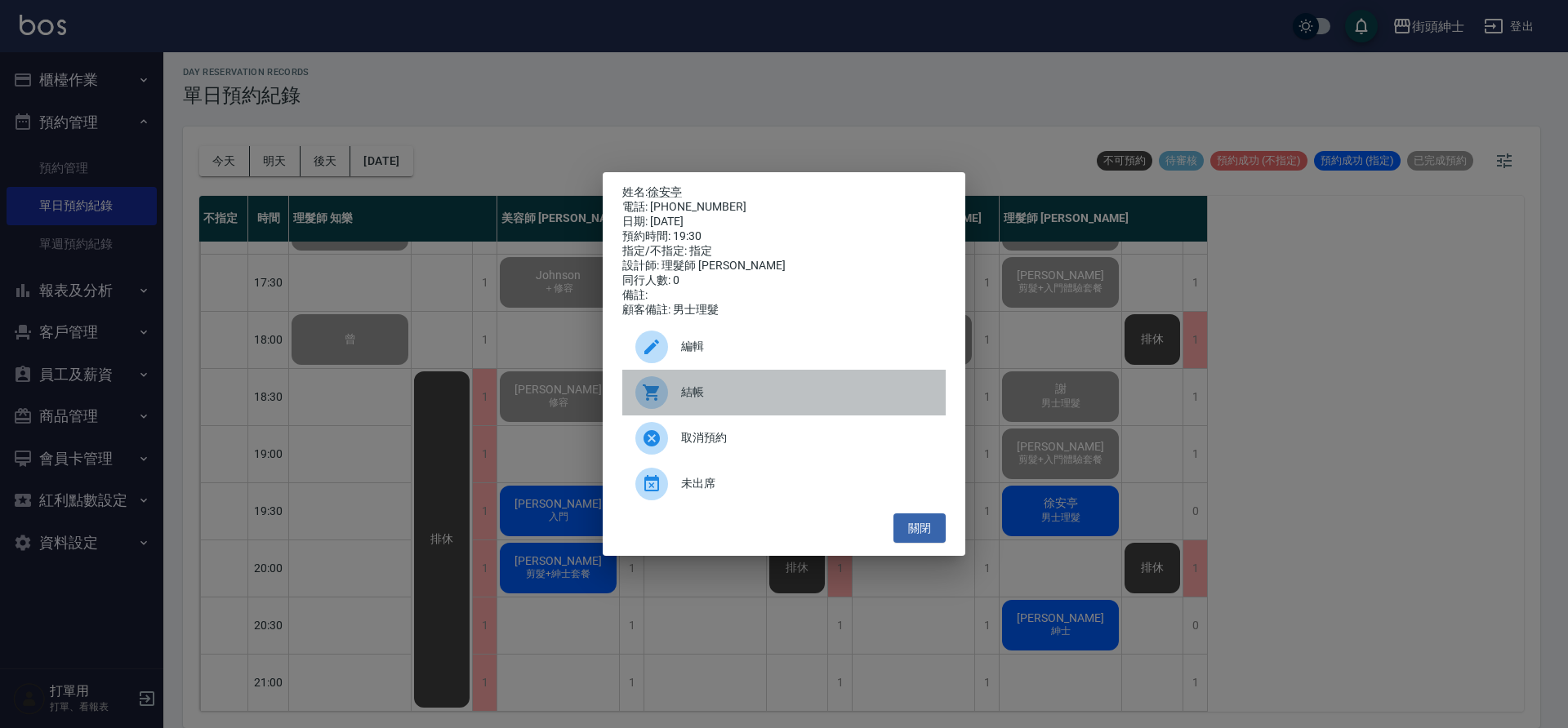
click at [757, 397] on span "結帳" at bounding box center [806, 392] width 252 height 17
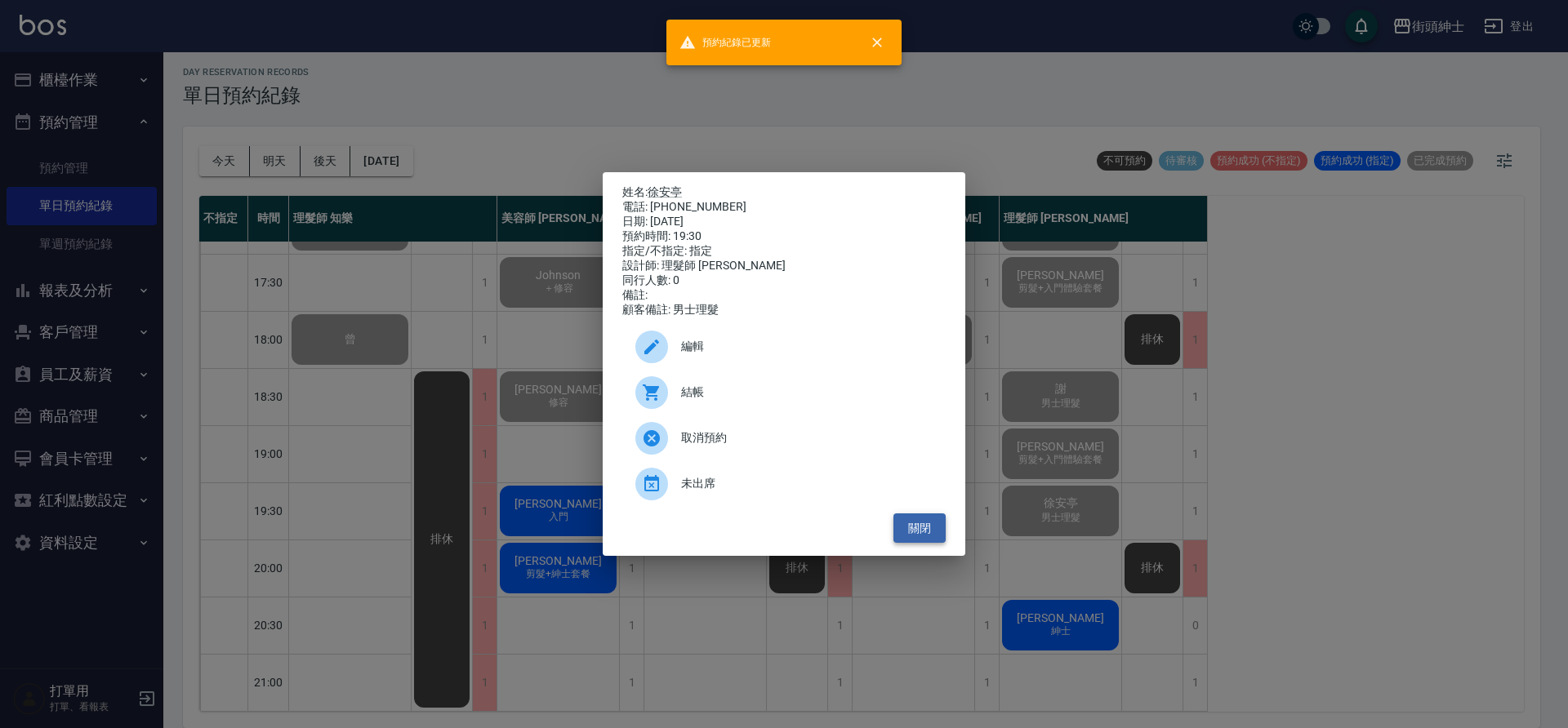
click at [933, 530] on button "關閉" at bounding box center [919, 529] width 52 height 30
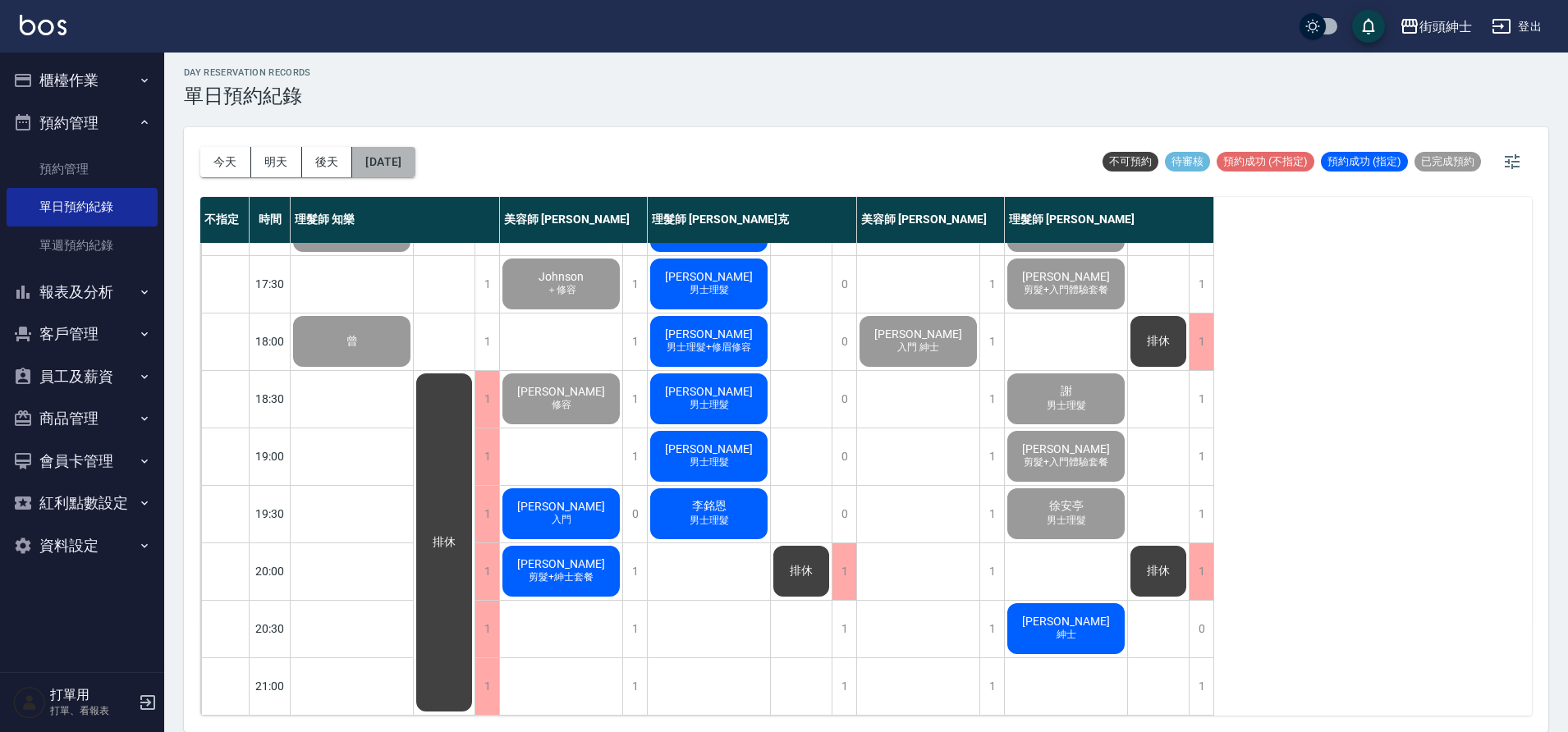
click at [415, 164] on button "2025/09/26" at bounding box center [383, 162] width 63 height 30
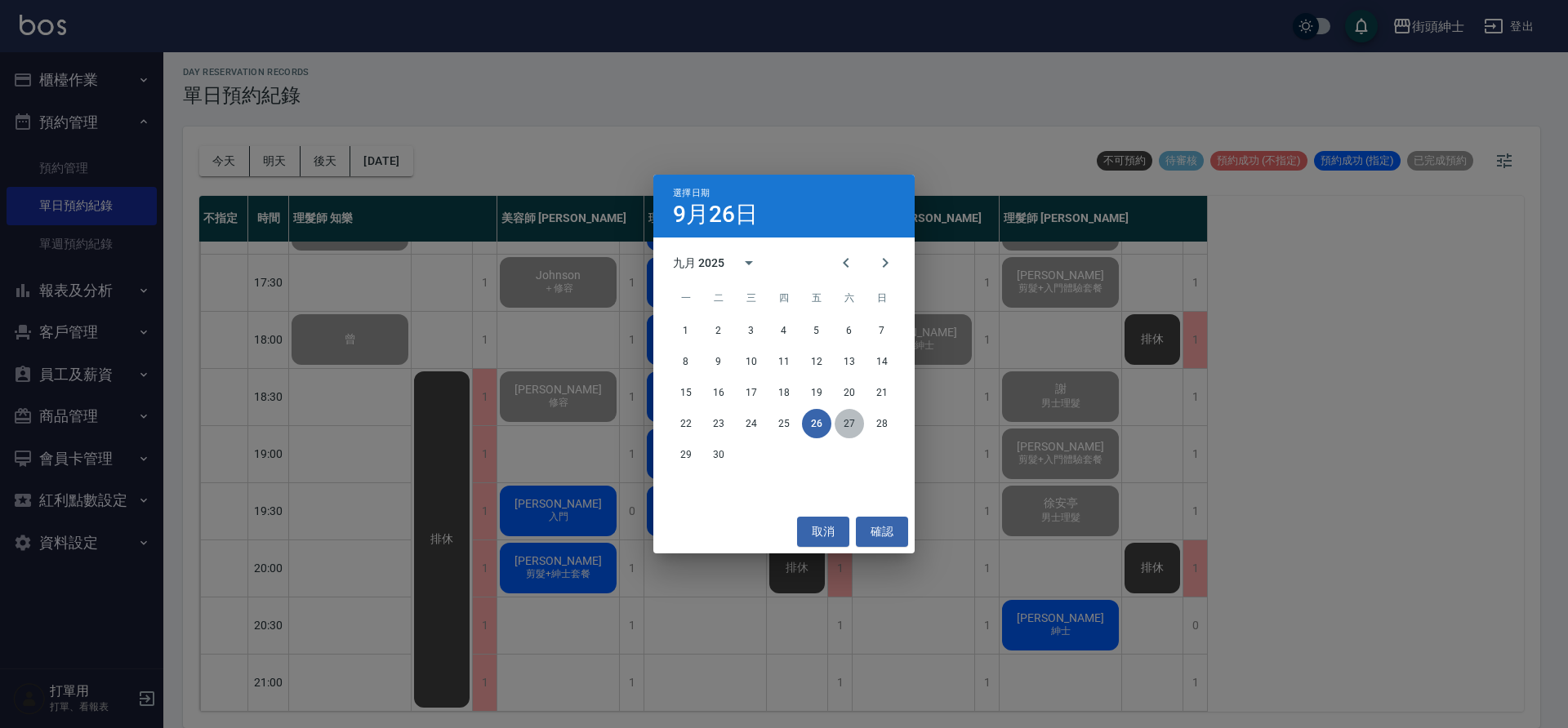
click at [852, 423] on button "27" at bounding box center [849, 423] width 29 height 29
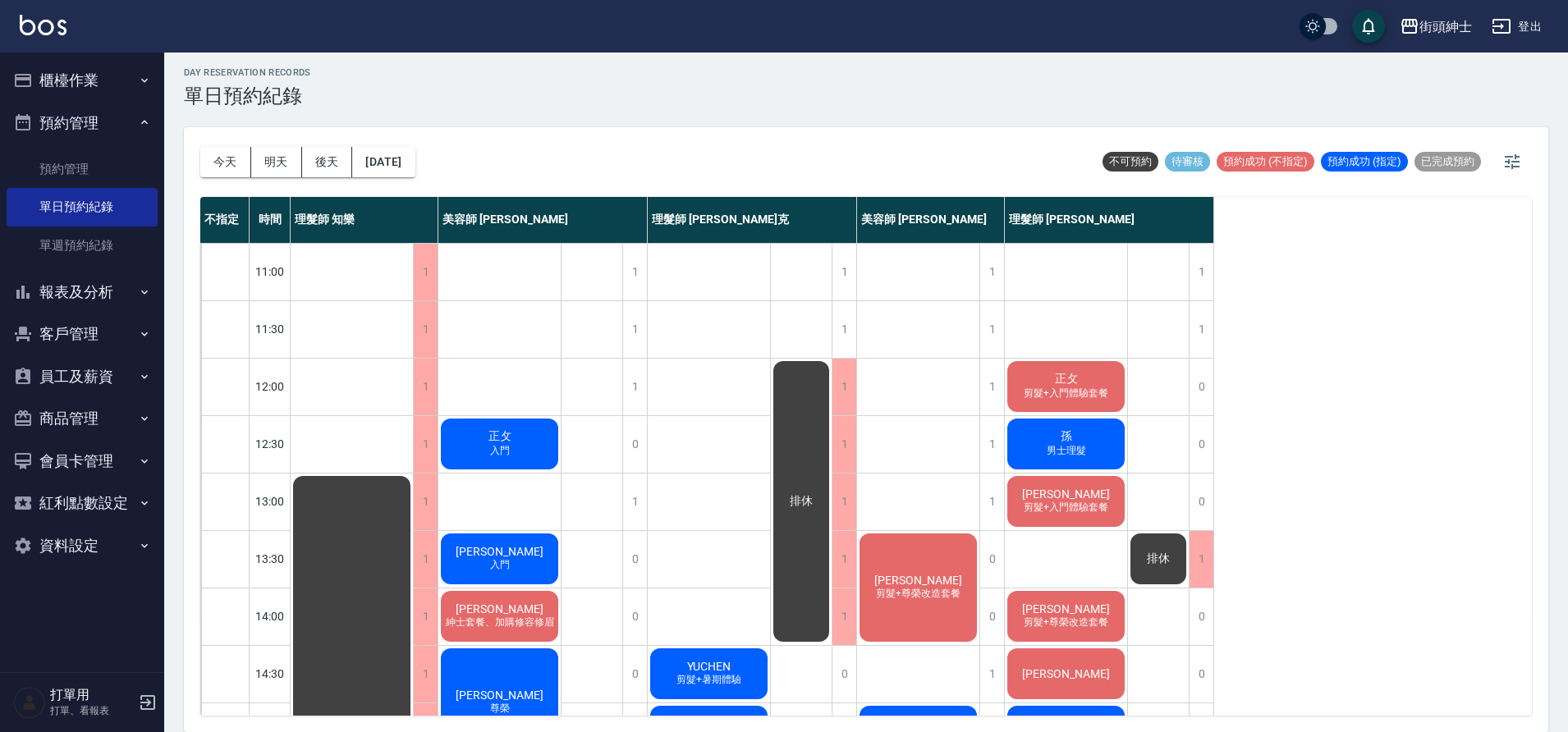
click at [1060, 429] on span "孫" at bounding box center [1067, 437] width 18 height 15
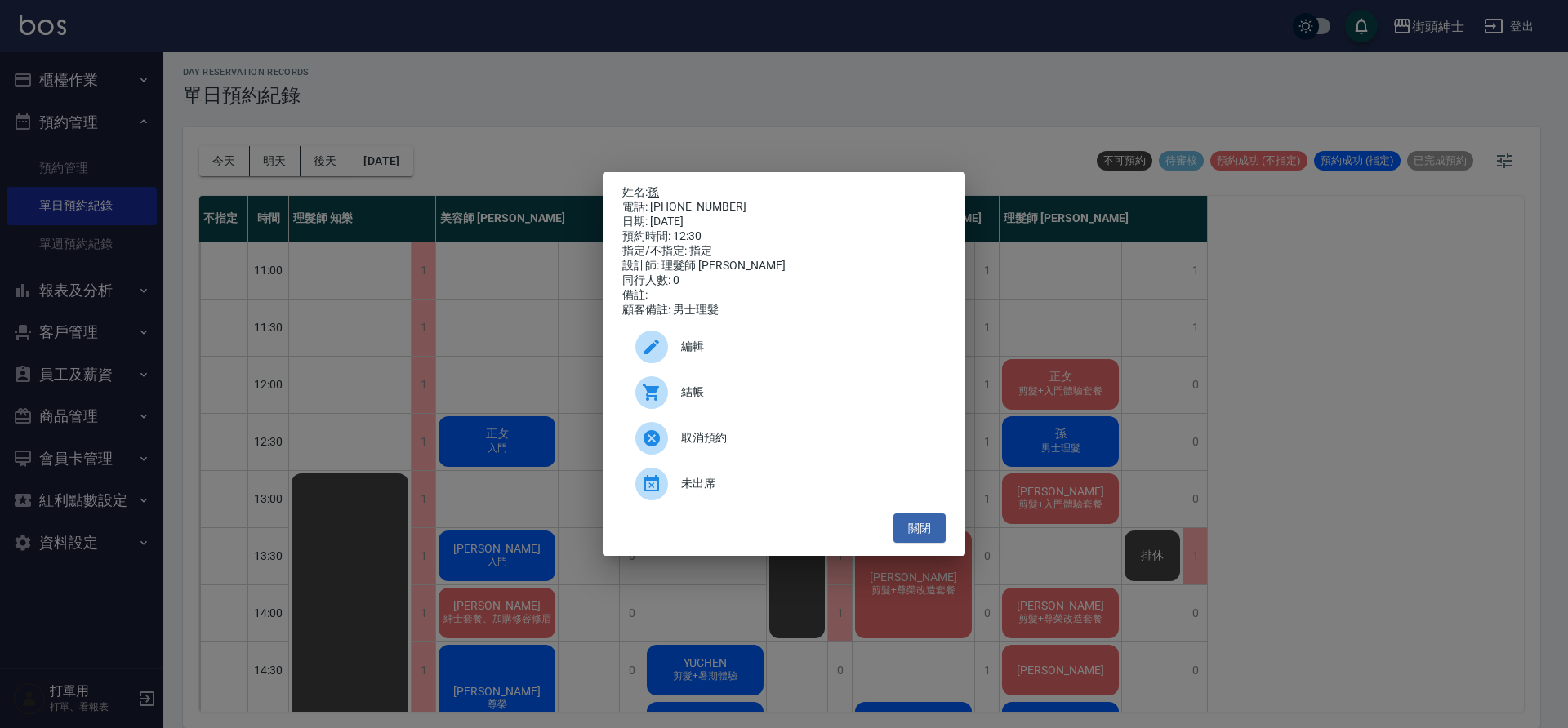
click at [658, 188] on link "孫" at bounding box center [654, 192] width 12 height 13
click at [919, 536] on button "關閉" at bounding box center [919, 529] width 52 height 30
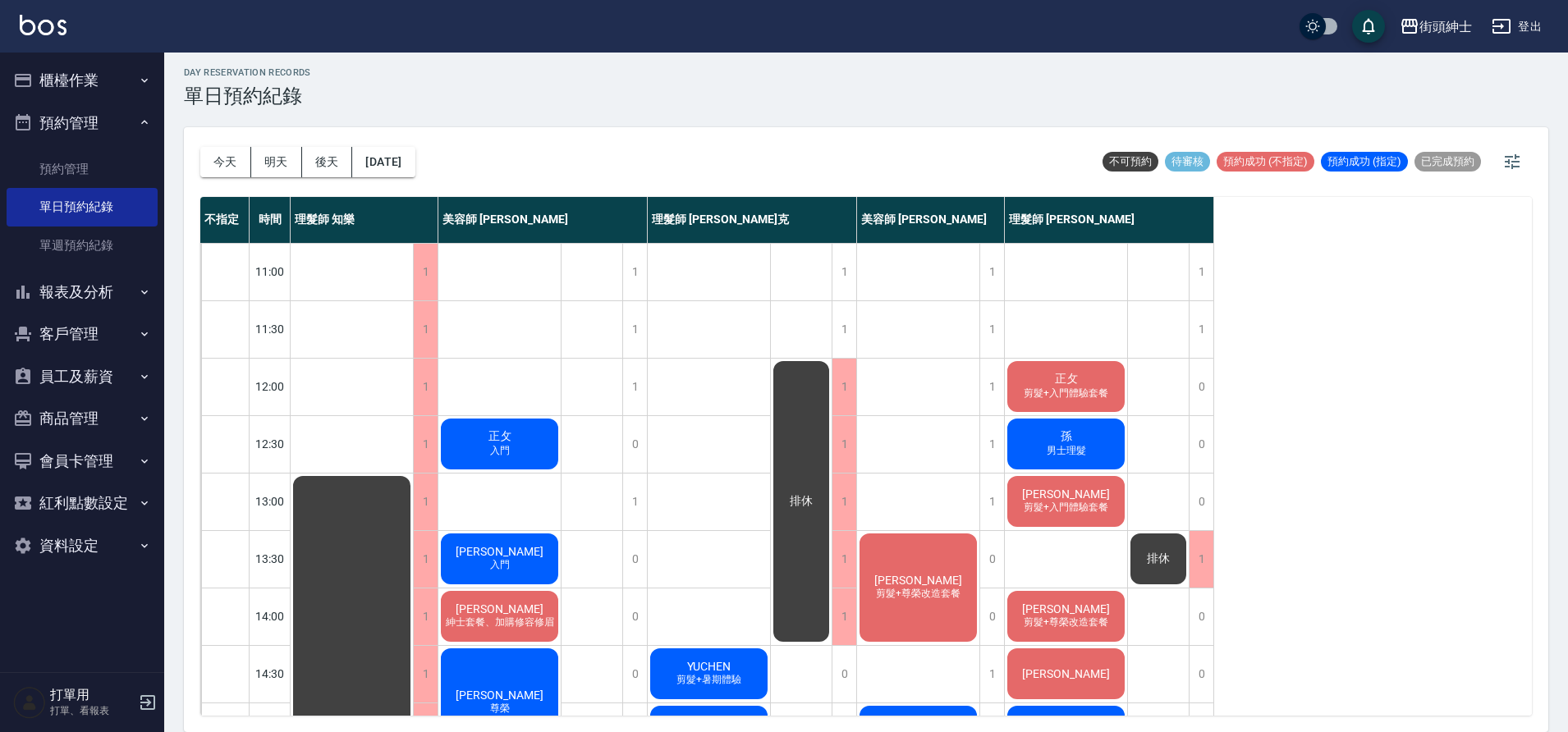
click at [1053, 454] on span "男士理髮" at bounding box center [1066, 451] width 46 height 14
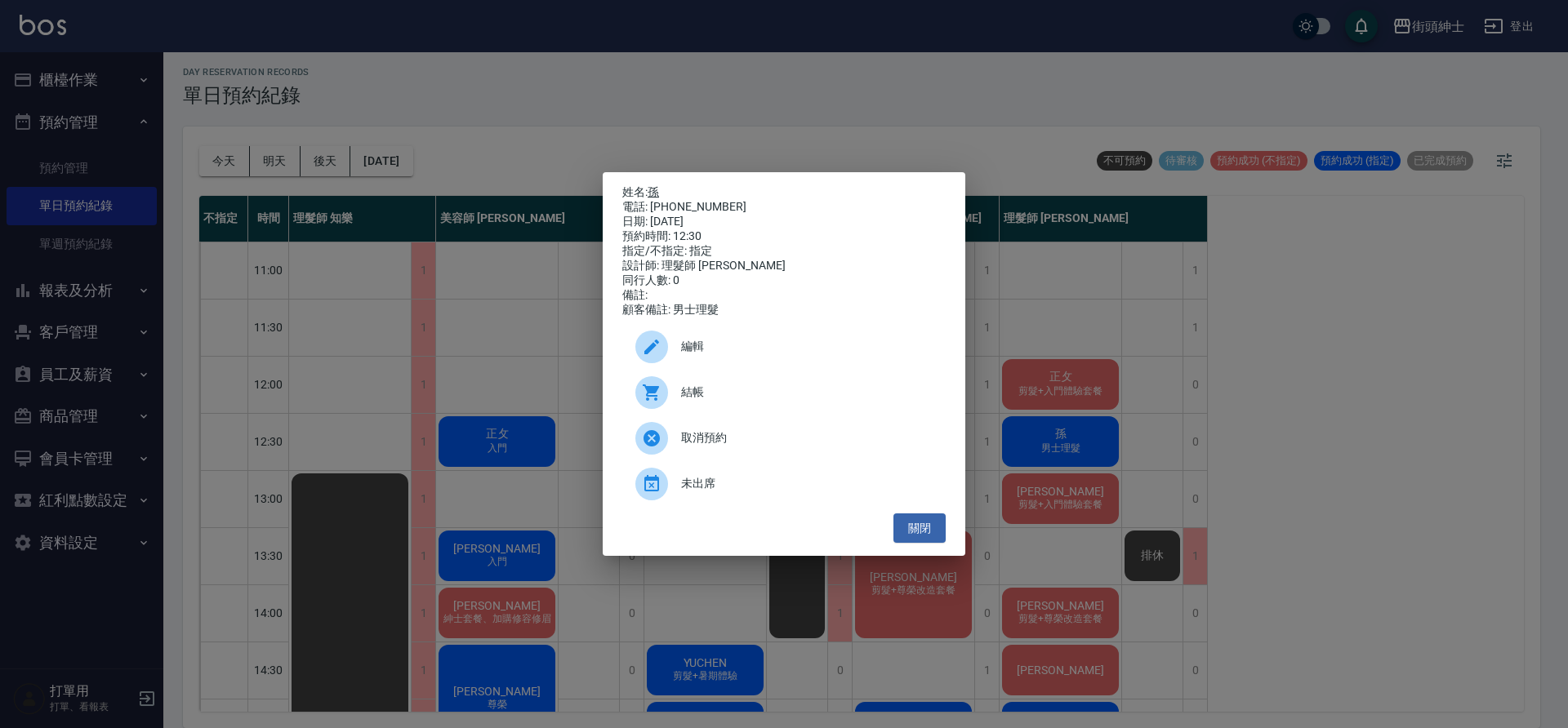
click at [659, 189] on link "孫" at bounding box center [654, 192] width 12 height 13
click at [925, 523] on button "關閉" at bounding box center [919, 529] width 52 height 30
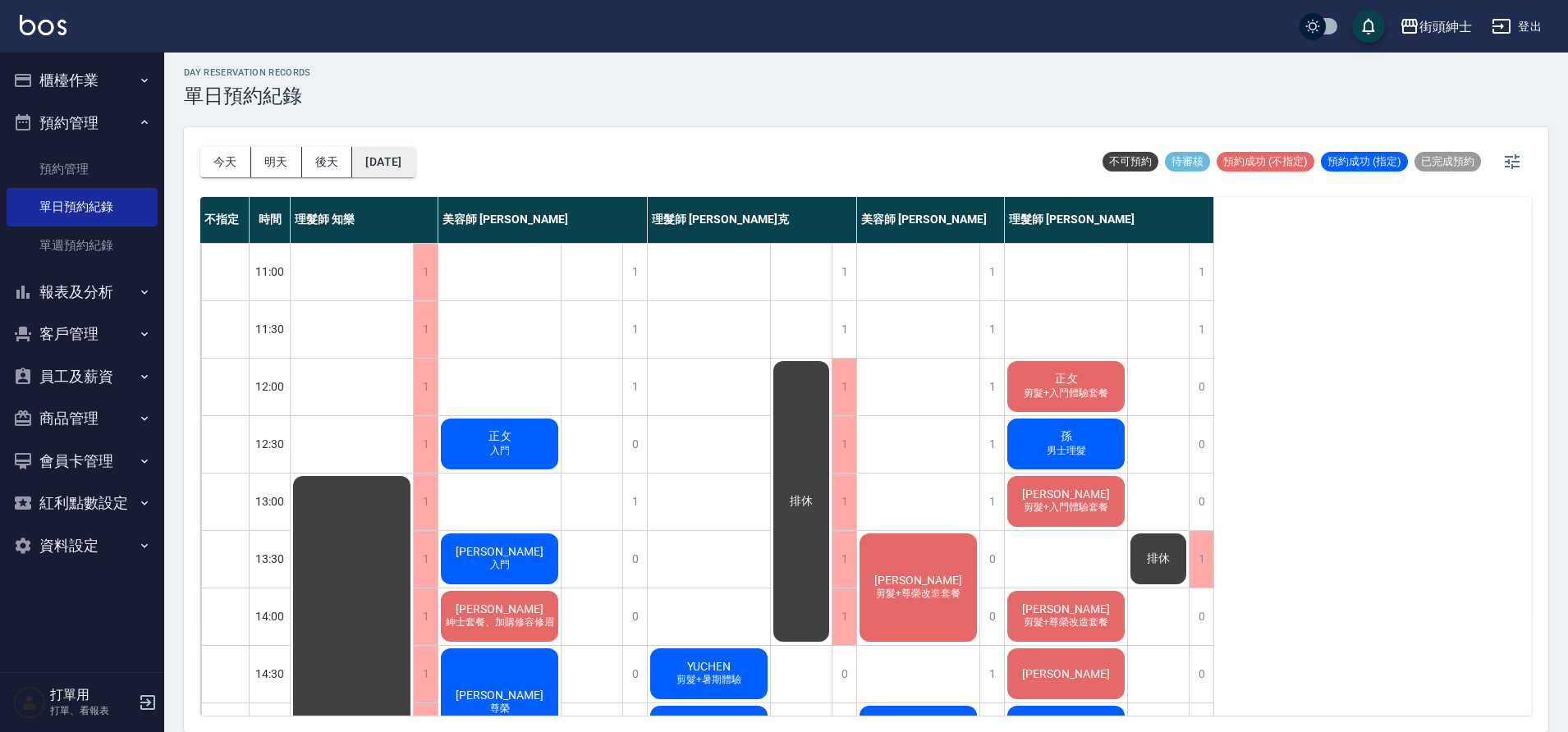
click at [415, 159] on button "2025/09/27" at bounding box center [383, 162] width 63 height 30
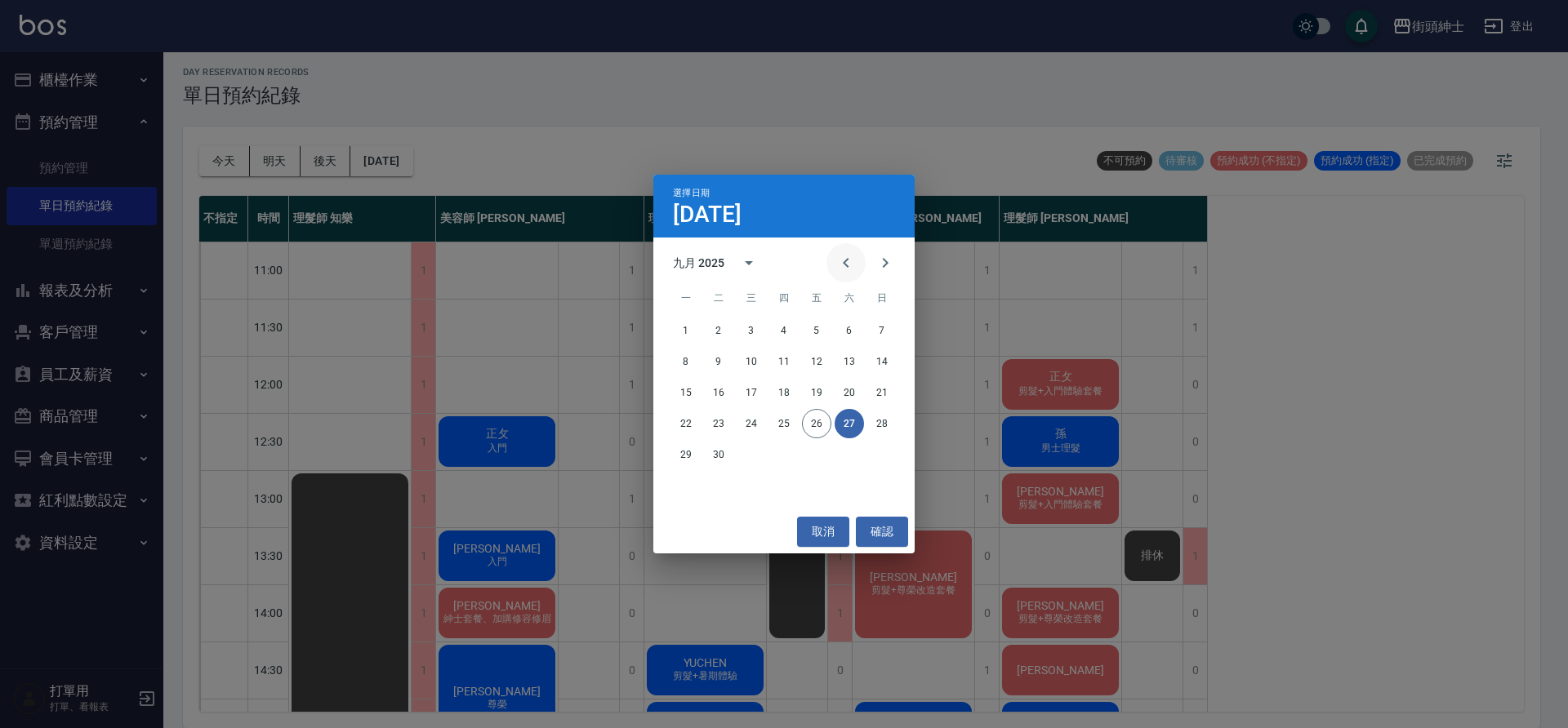
click at [842, 263] on icon "Previous month" at bounding box center [846, 263] width 20 height 20
click at [819, 423] on button "22" at bounding box center [816, 423] width 29 height 29
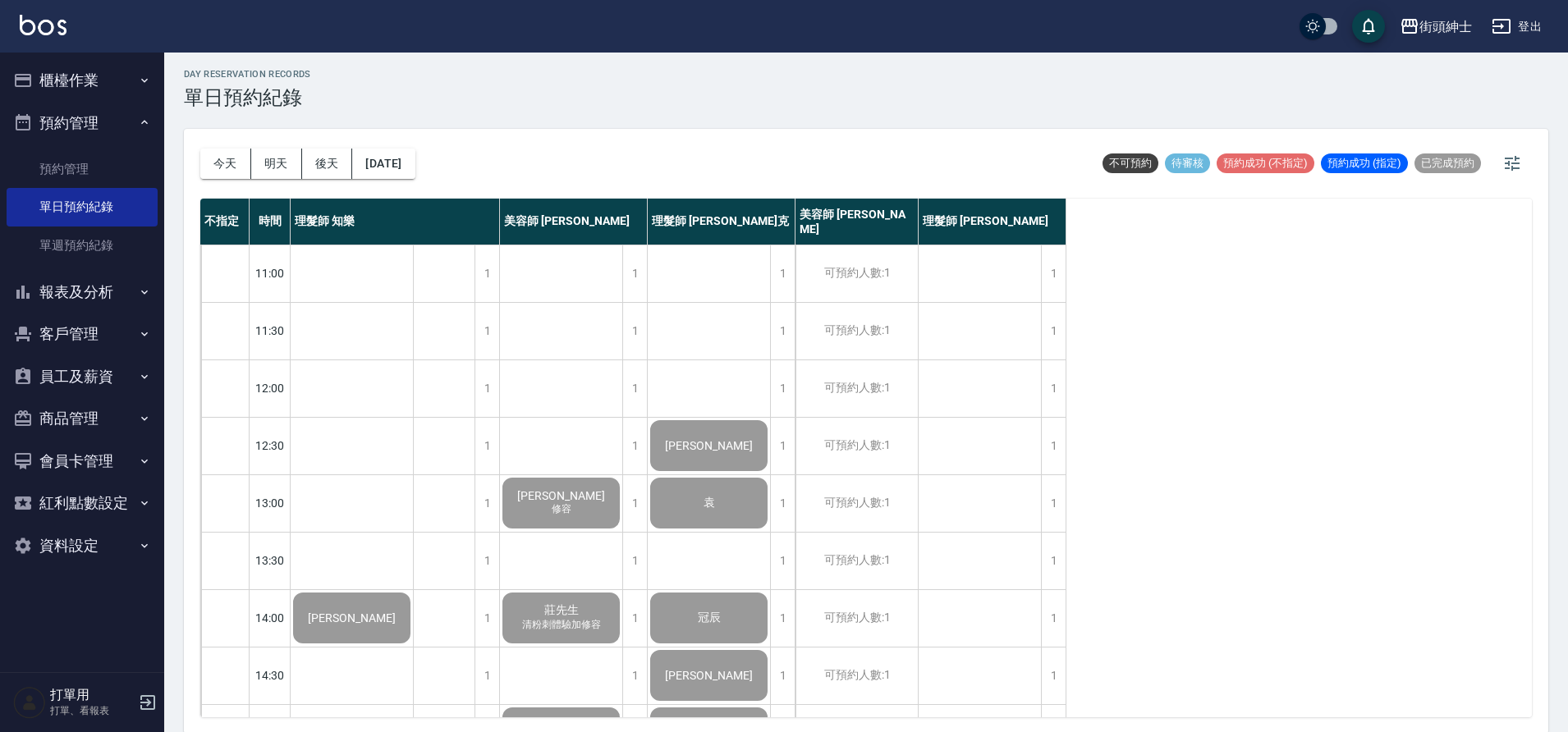
scroll to position [5, 0]
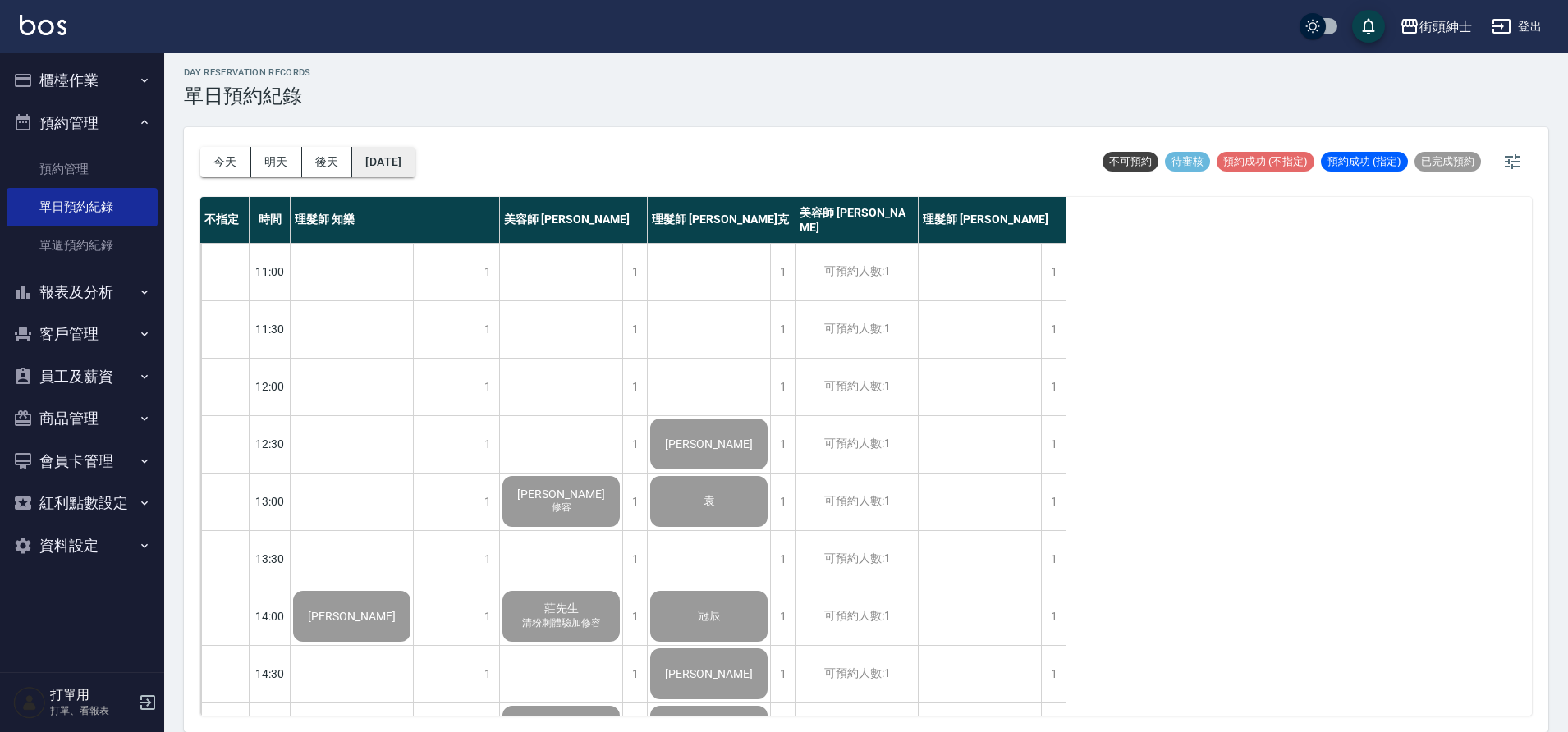
click at [415, 164] on button "2025/08/22" at bounding box center [383, 162] width 63 height 30
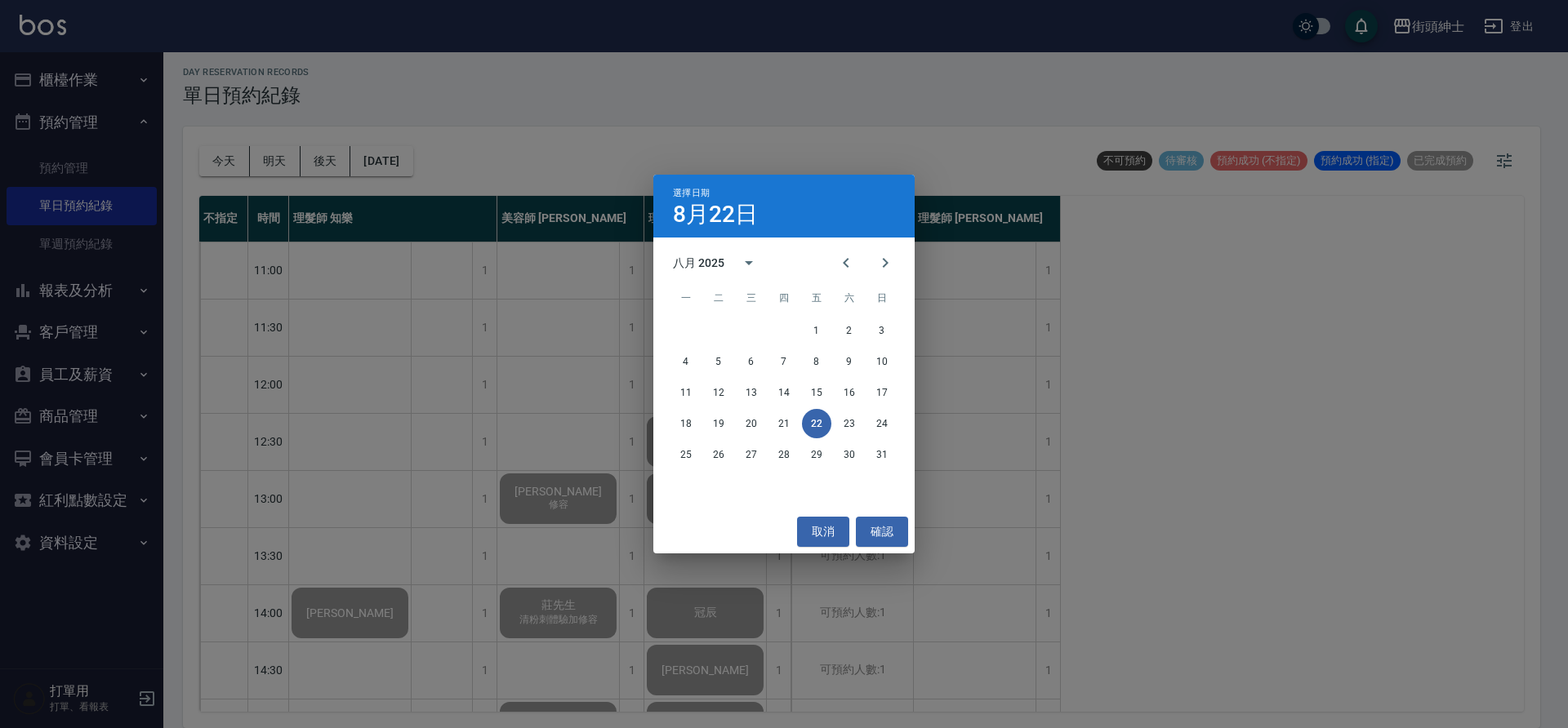
click at [688, 120] on div "選擇日期 8月22日 八月 2025 一 二 三 四 五 六 日 1 2 3 4 5 6 7 8 9 10 11 12 13 14 15 16 17 18 1…" at bounding box center [784, 364] width 1568 height 728
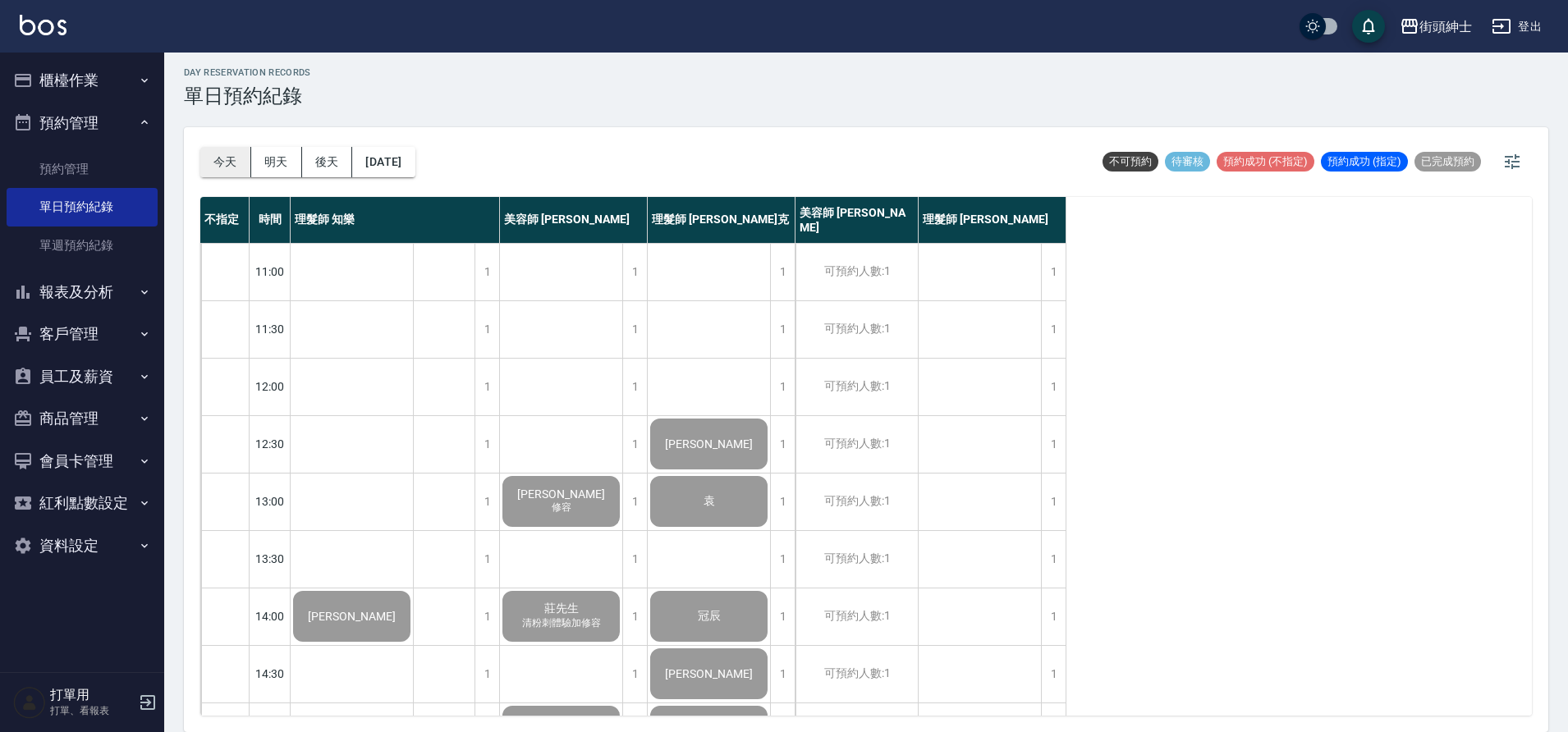
click at [245, 164] on button "今天" at bounding box center [225, 162] width 51 height 30
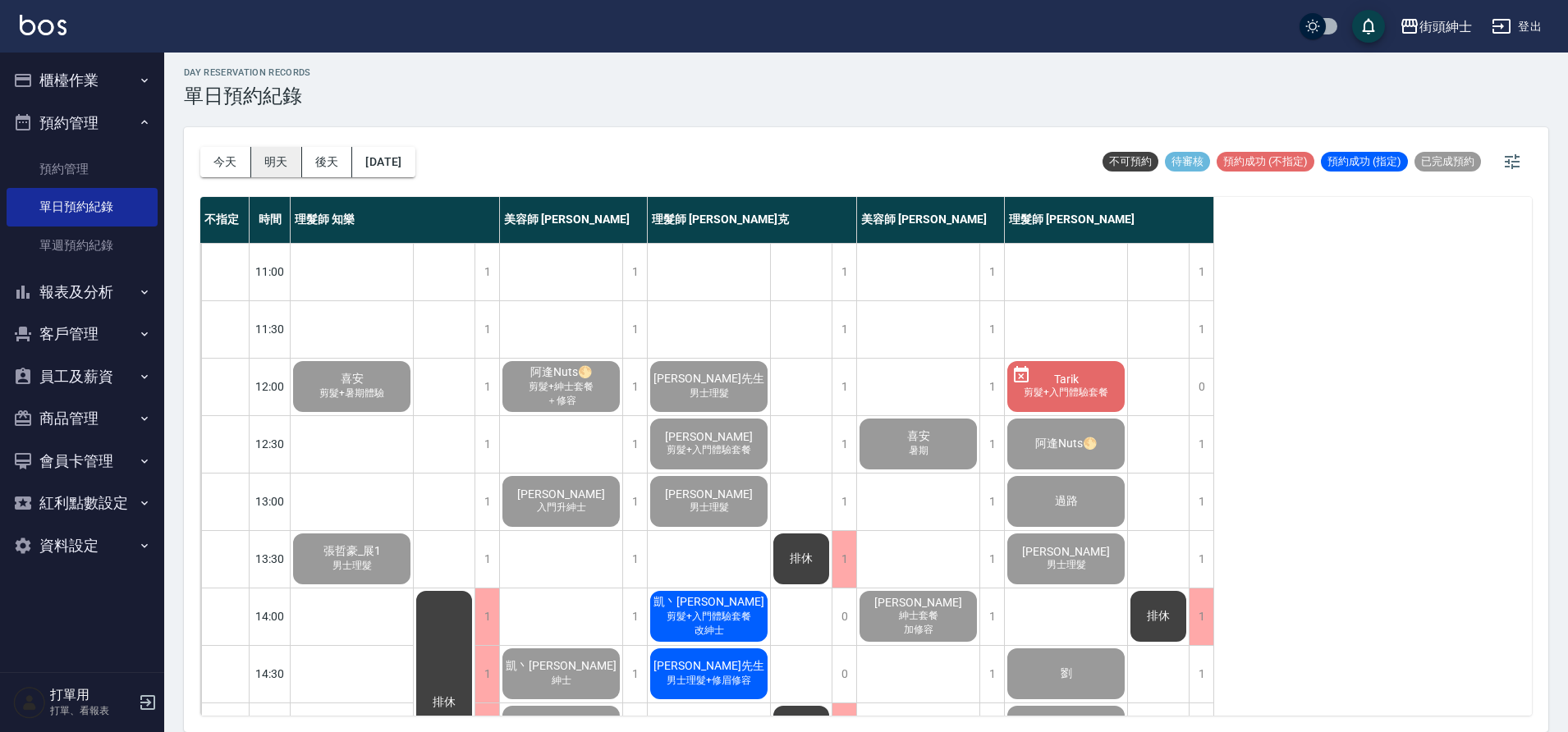
click at [283, 160] on button "明天" at bounding box center [276, 162] width 51 height 30
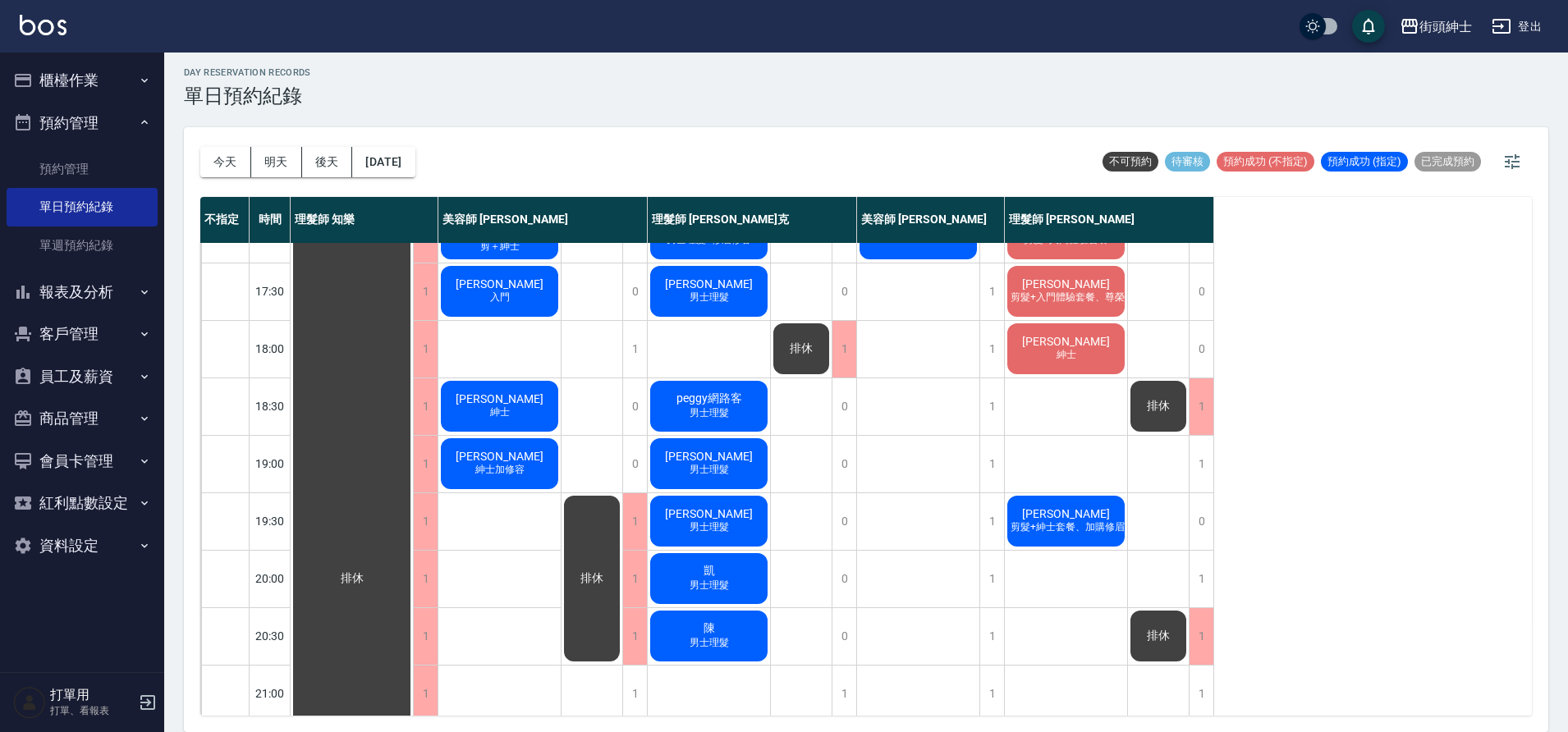
scroll to position [747, 0]
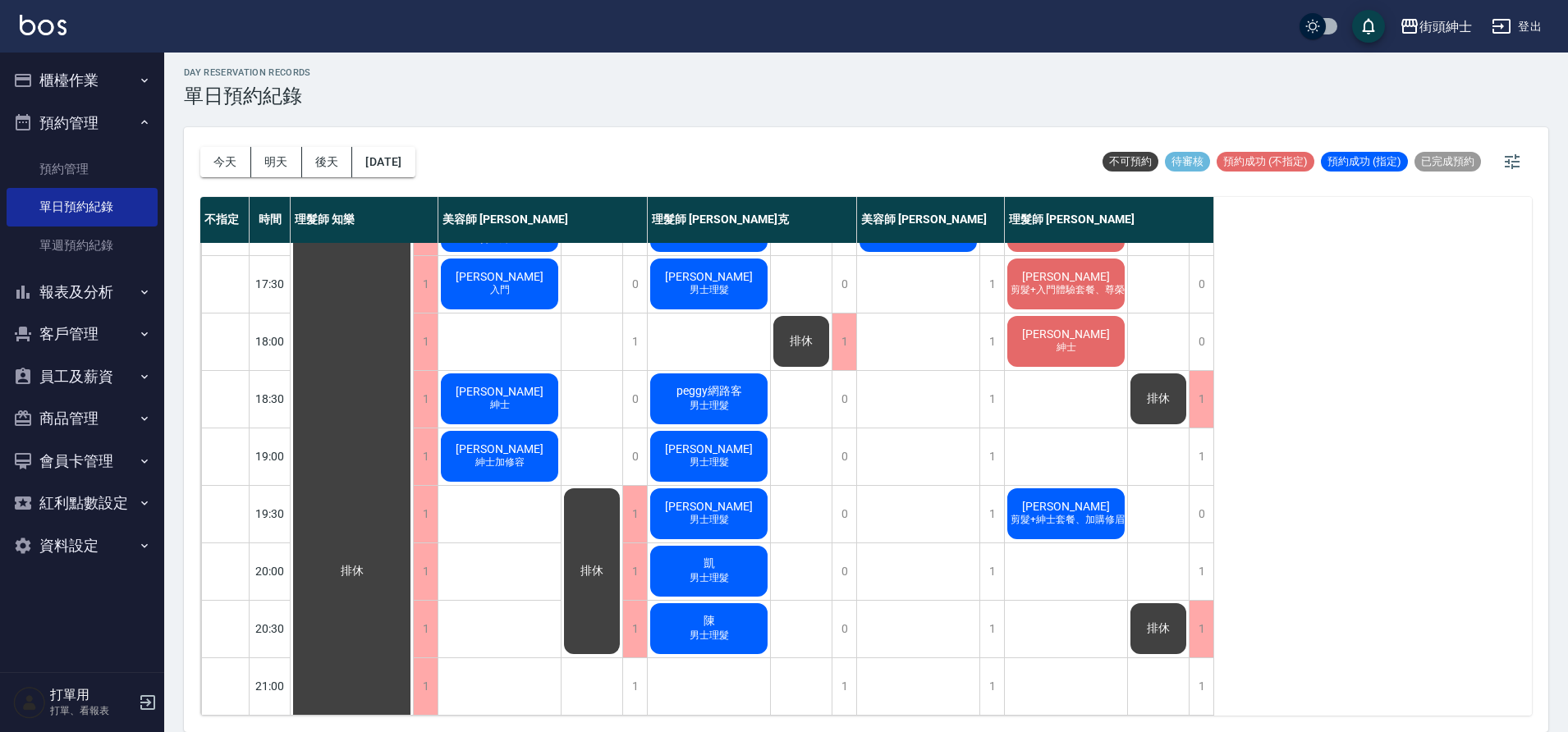
click at [1112, 497] on div "周曉佑 剪髮+紳士套餐、加購修眉修容" at bounding box center [1066, 513] width 123 height 56
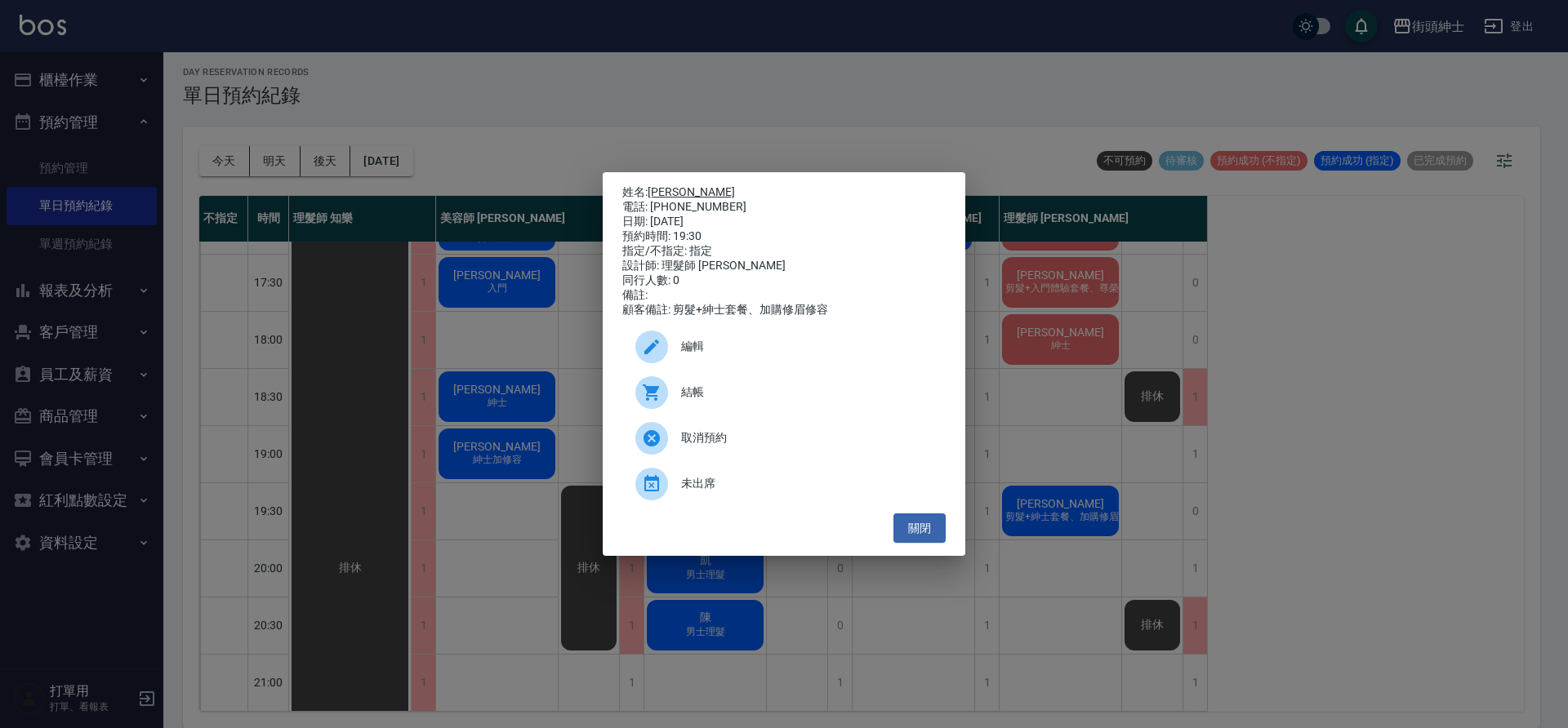
click at [665, 187] on link "周曉佑" at bounding box center [691, 192] width 87 height 13
click at [914, 537] on button "關閉" at bounding box center [919, 529] width 52 height 30
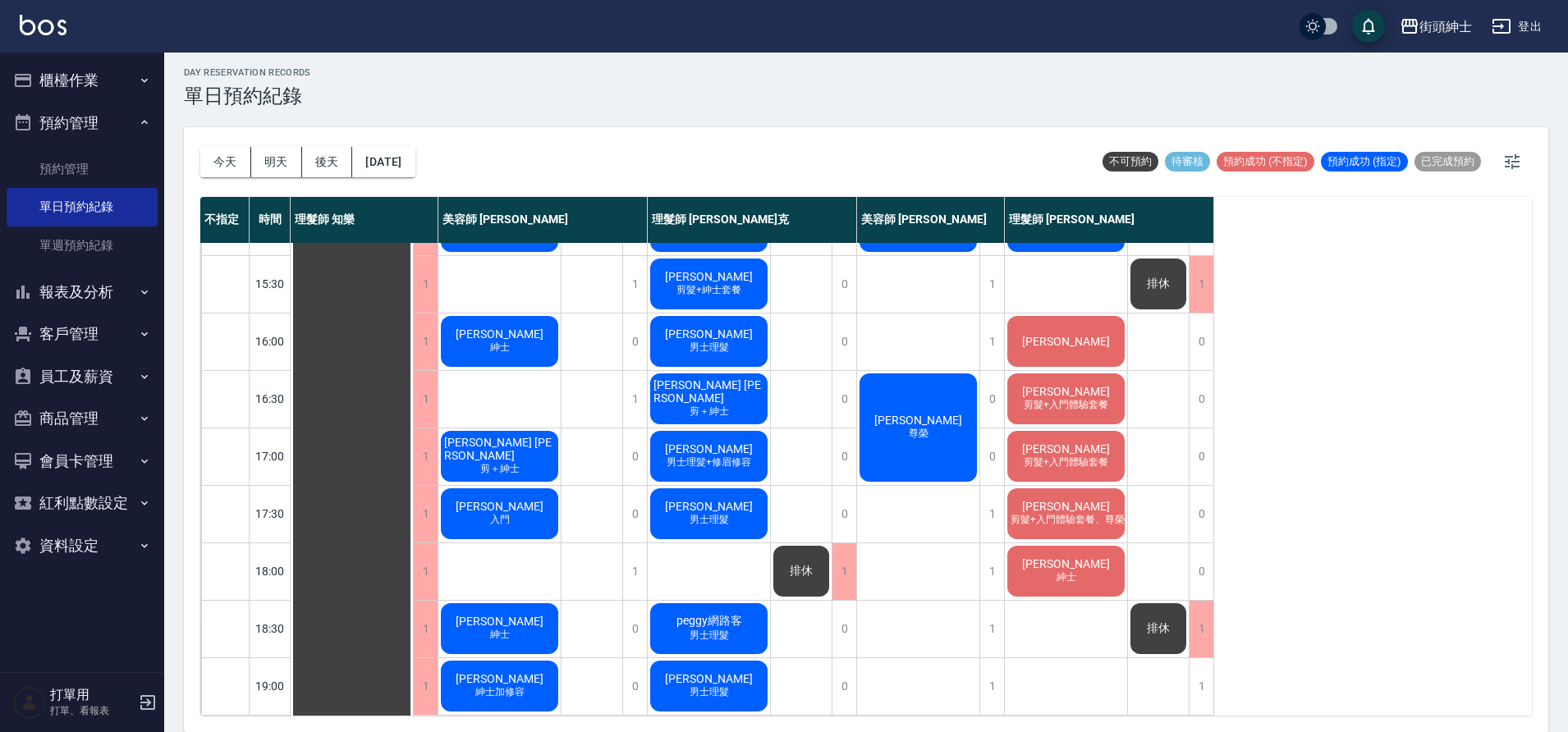
scroll to position [493, 0]
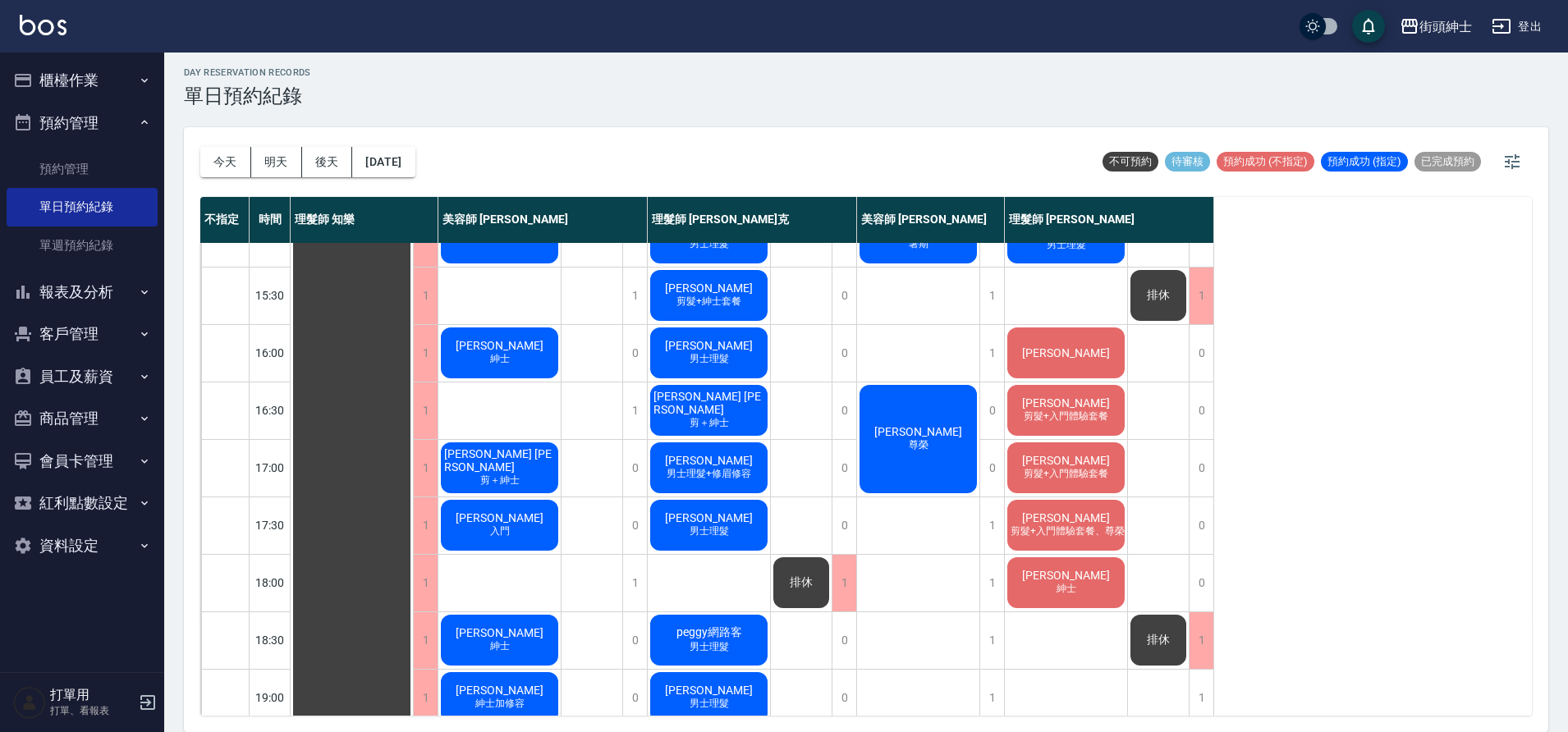
click at [1066, 578] on span "[PERSON_NAME]" at bounding box center [1065, 576] width 94 height 13
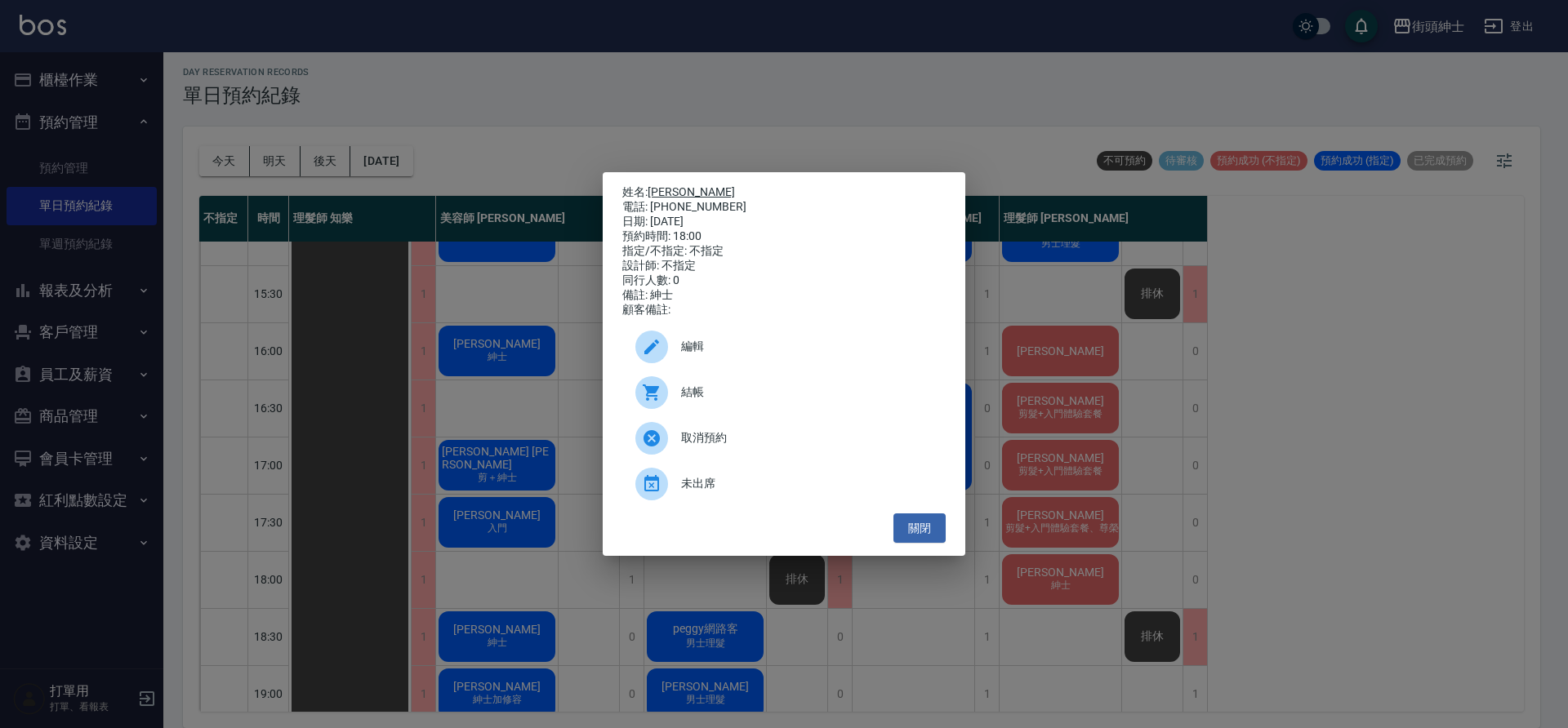
click at [661, 185] on link "[PERSON_NAME]" at bounding box center [691, 192] width 87 height 13
drag, startPoint x: 914, startPoint y: 545, endPoint x: 1035, endPoint y: 520, distance: 123.6
click at [915, 544] on button "關閉" at bounding box center [919, 529] width 52 height 30
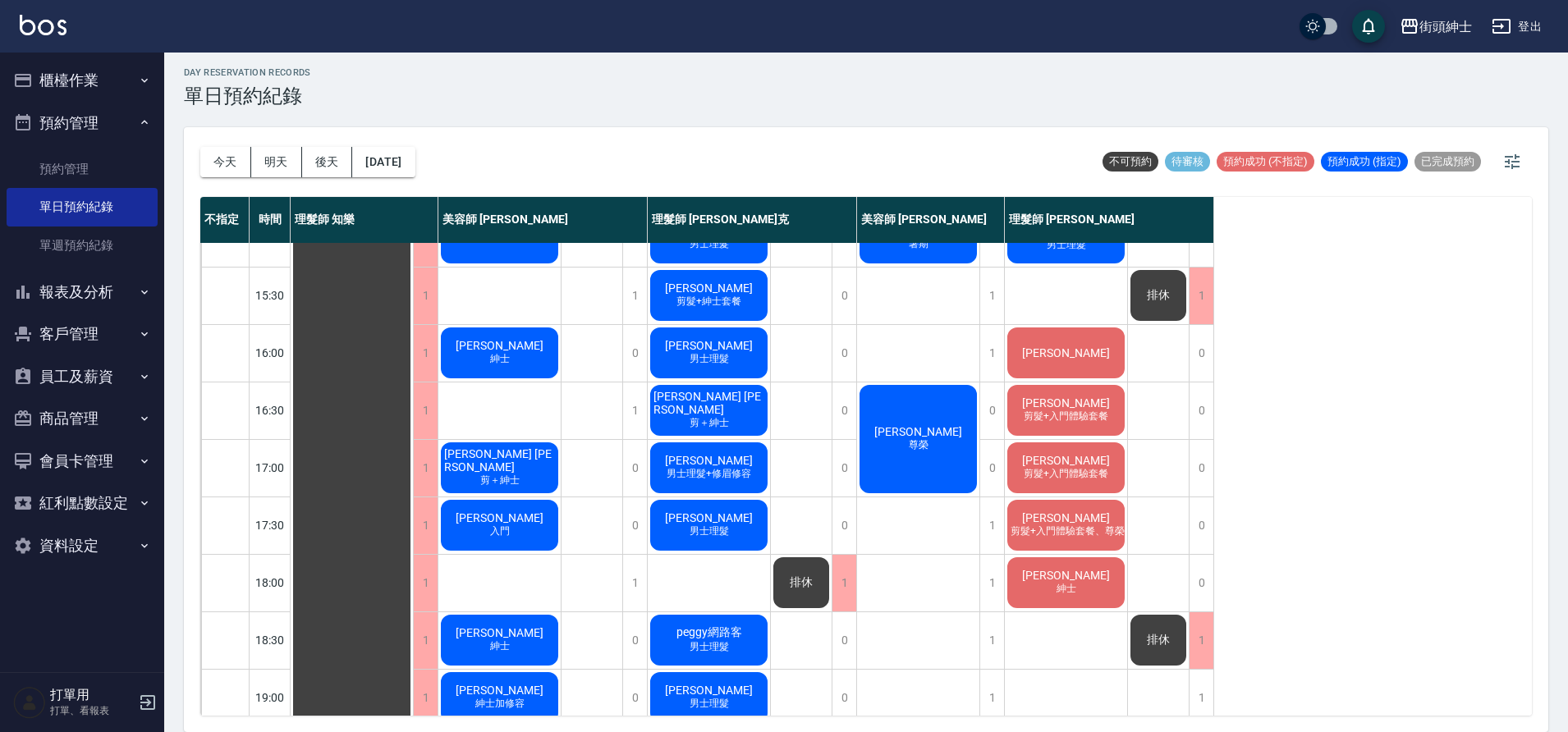
click at [1060, 518] on span "Tony" at bounding box center [1065, 518] width 94 height 13
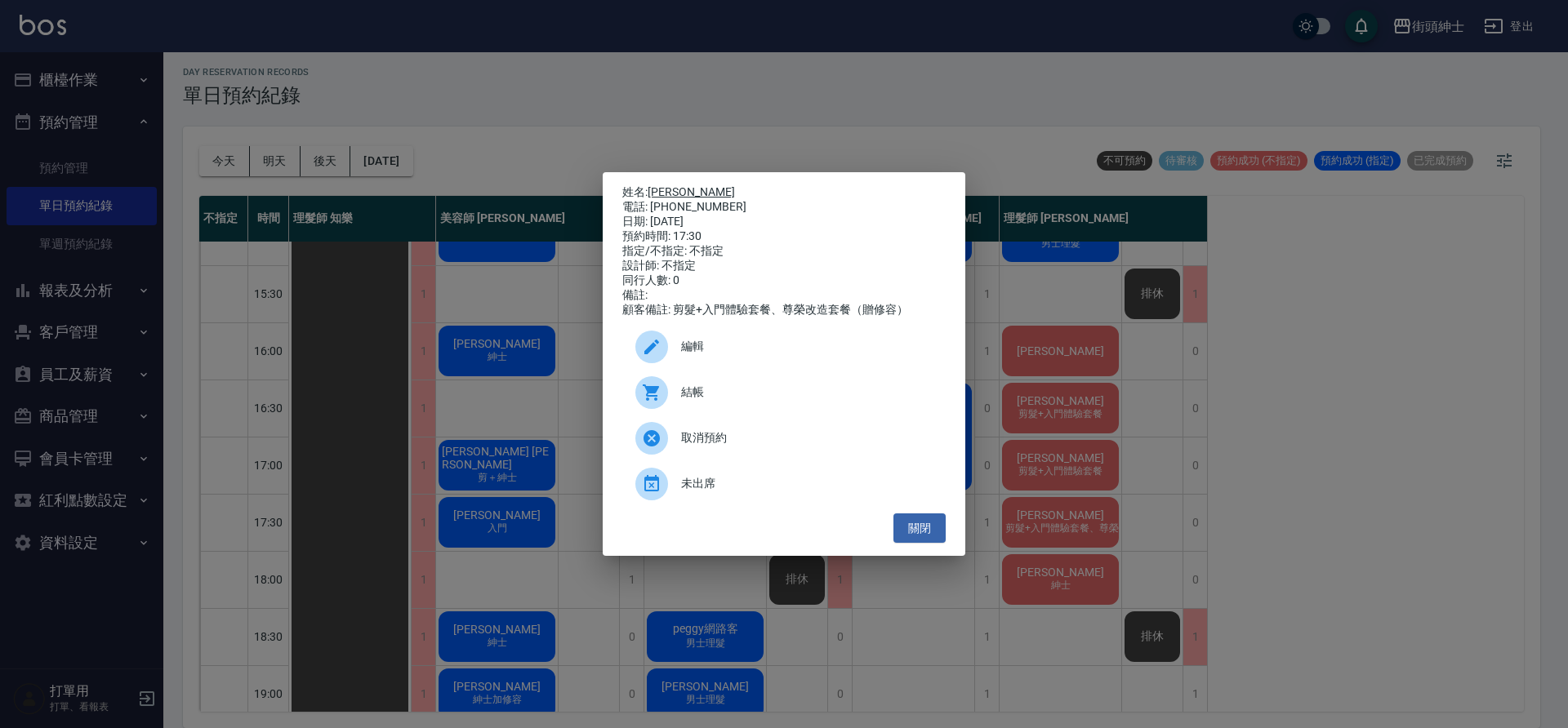
click at [664, 186] on link "Tony" at bounding box center [691, 192] width 87 height 13
click at [926, 535] on button "關閉" at bounding box center [919, 529] width 52 height 30
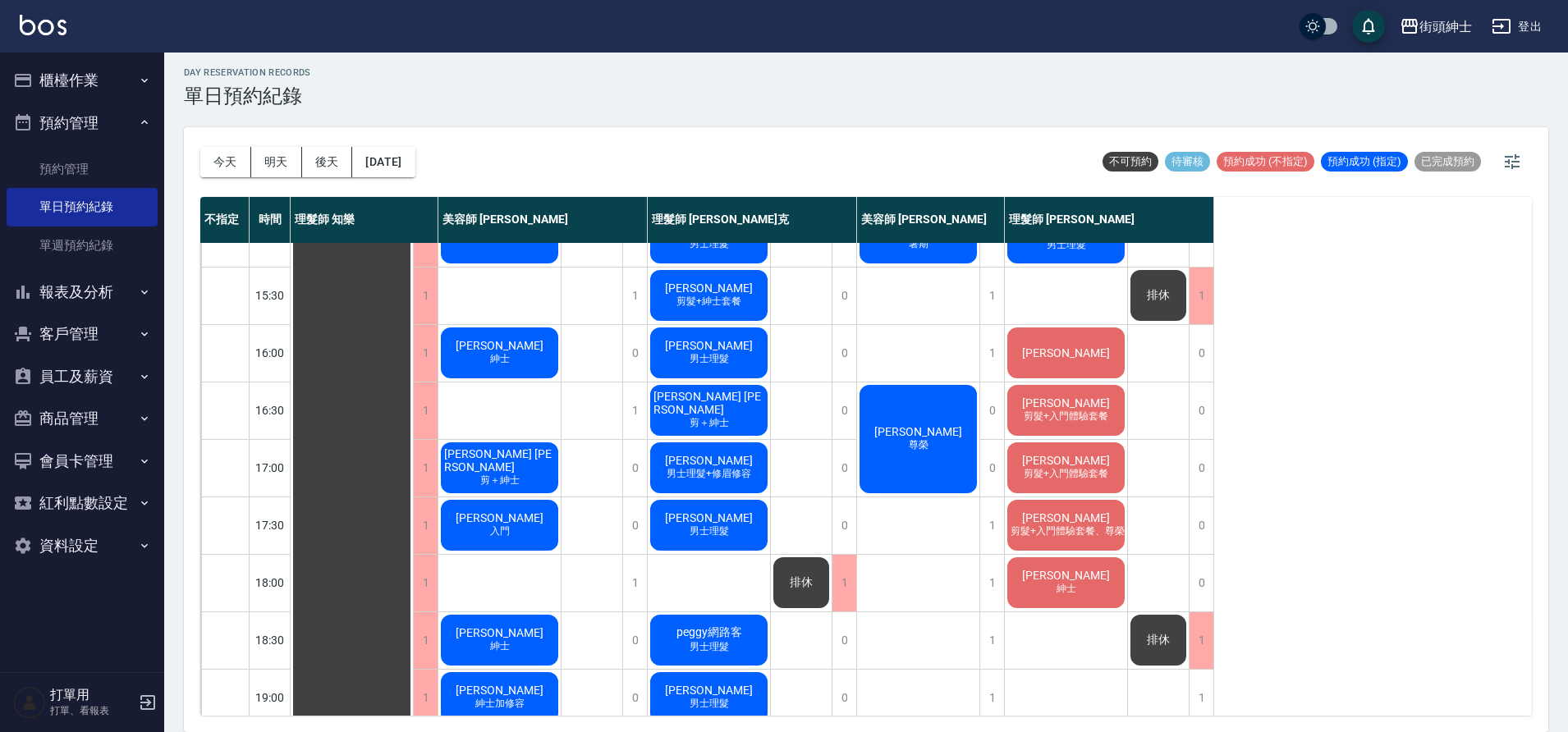
click at [1065, 468] on span "剪髮+入門體驗套餐" at bounding box center [1065, 474] width 91 height 14
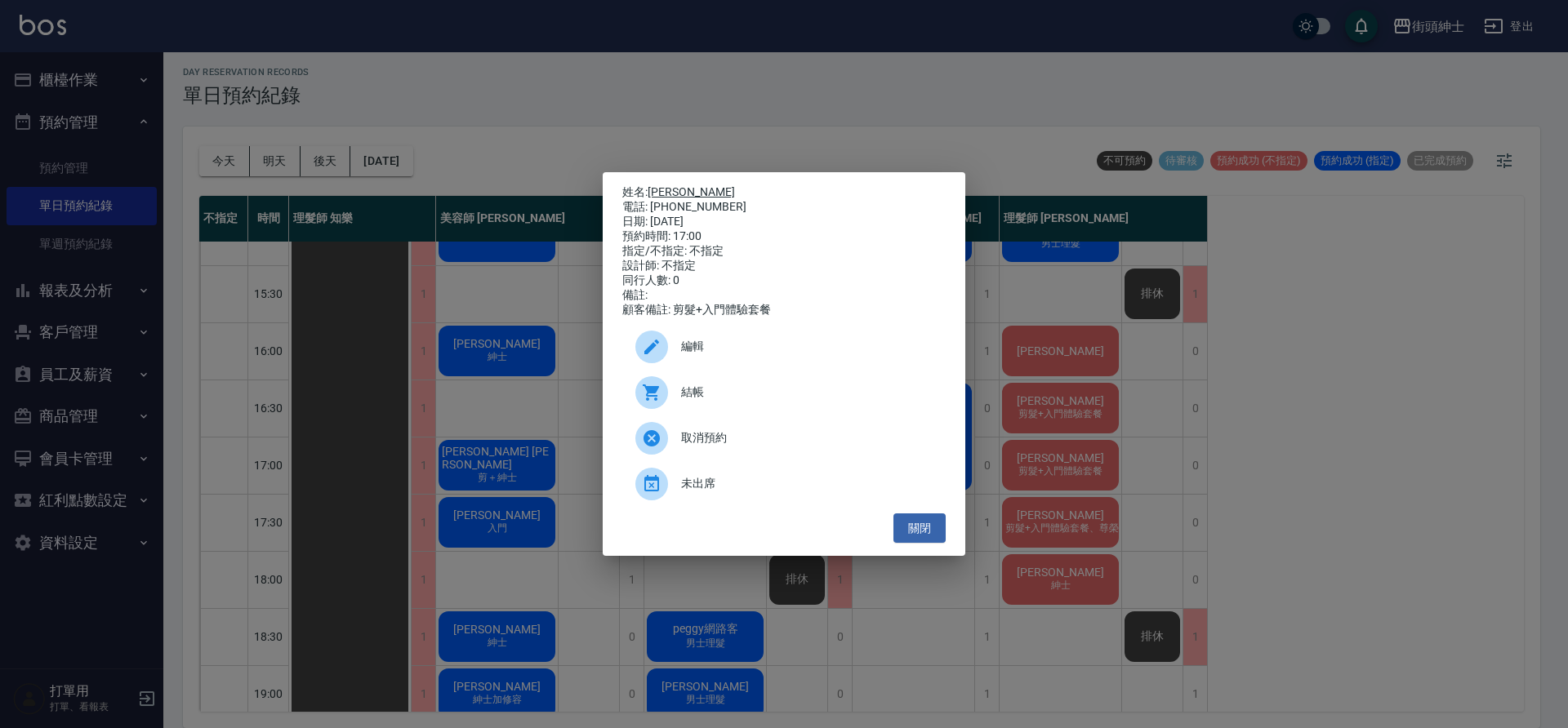
click at [666, 186] on link "吳明諺" at bounding box center [691, 192] width 87 height 13
click at [927, 533] on button "關閉" at bounding box center [919, 529] width 52 height 30
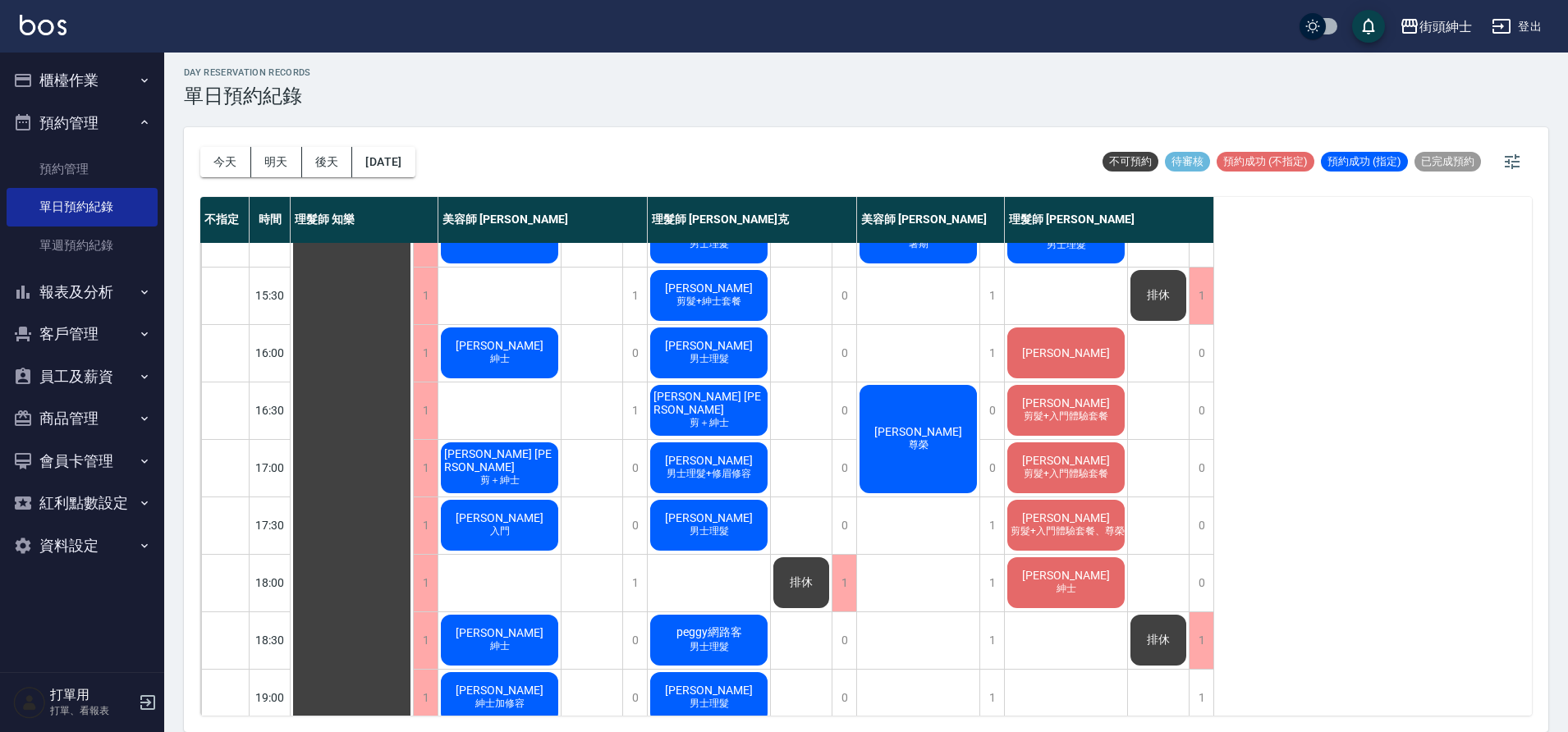
click at [1085, 368] on div "Louis" at bounding box center [1066, 352] width 123 height 56
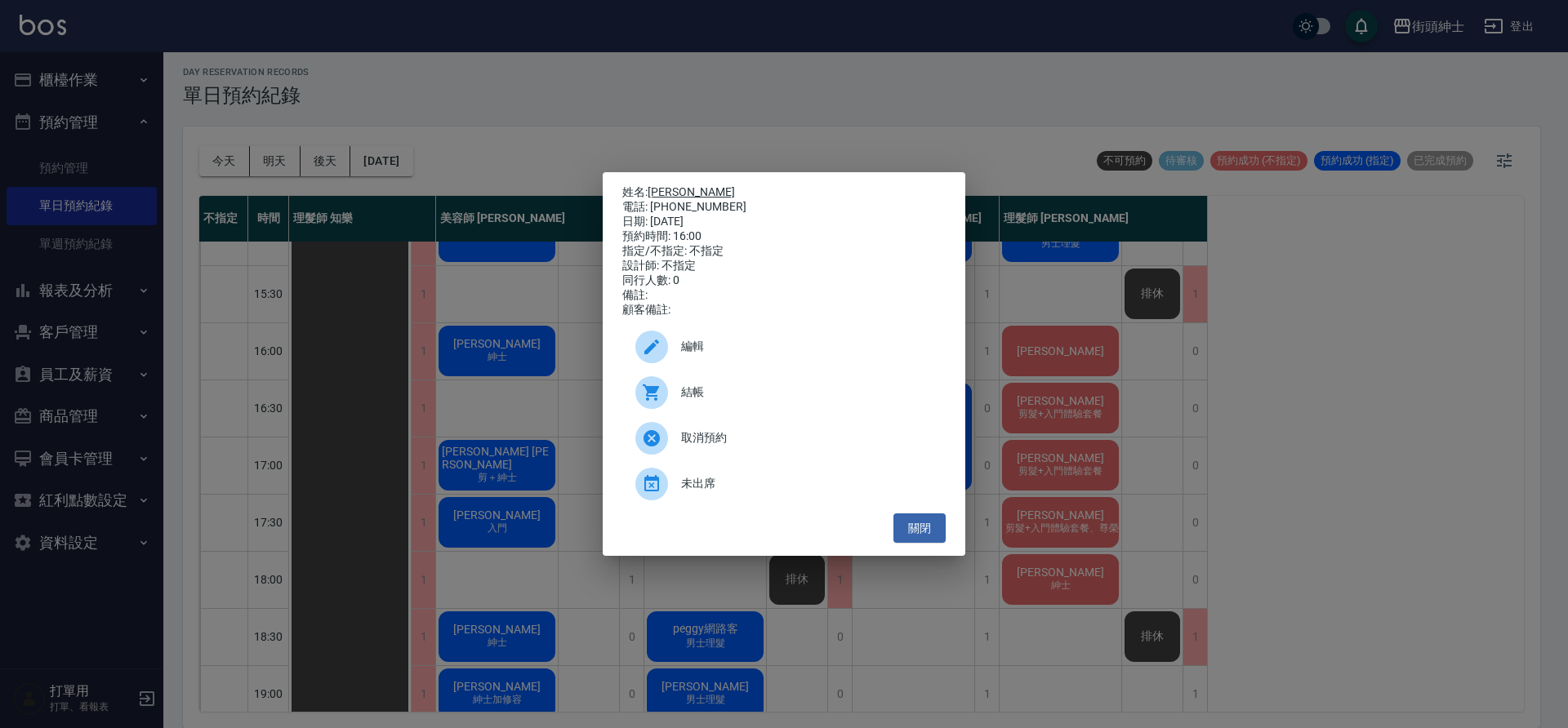
click at [671, 188] on link "Louis" at bounding box center [691, 192] width 87 height 13
click at [935, 530] on button "關閉" at bounding box center [919, 529] width 52 height 30
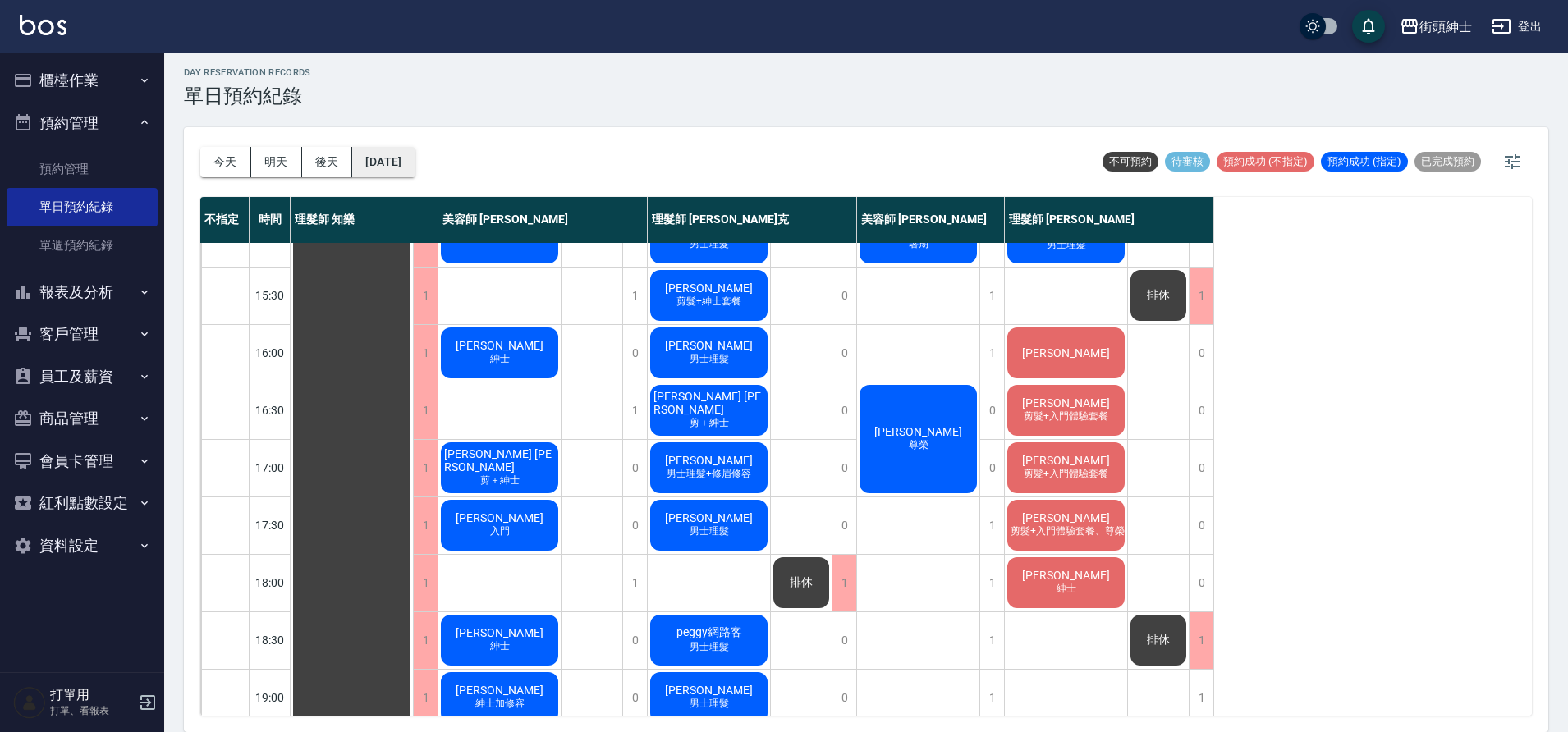
click at [415, 164] on button "2025/09/27" at bounding box center [383, 162] width 63 height 30
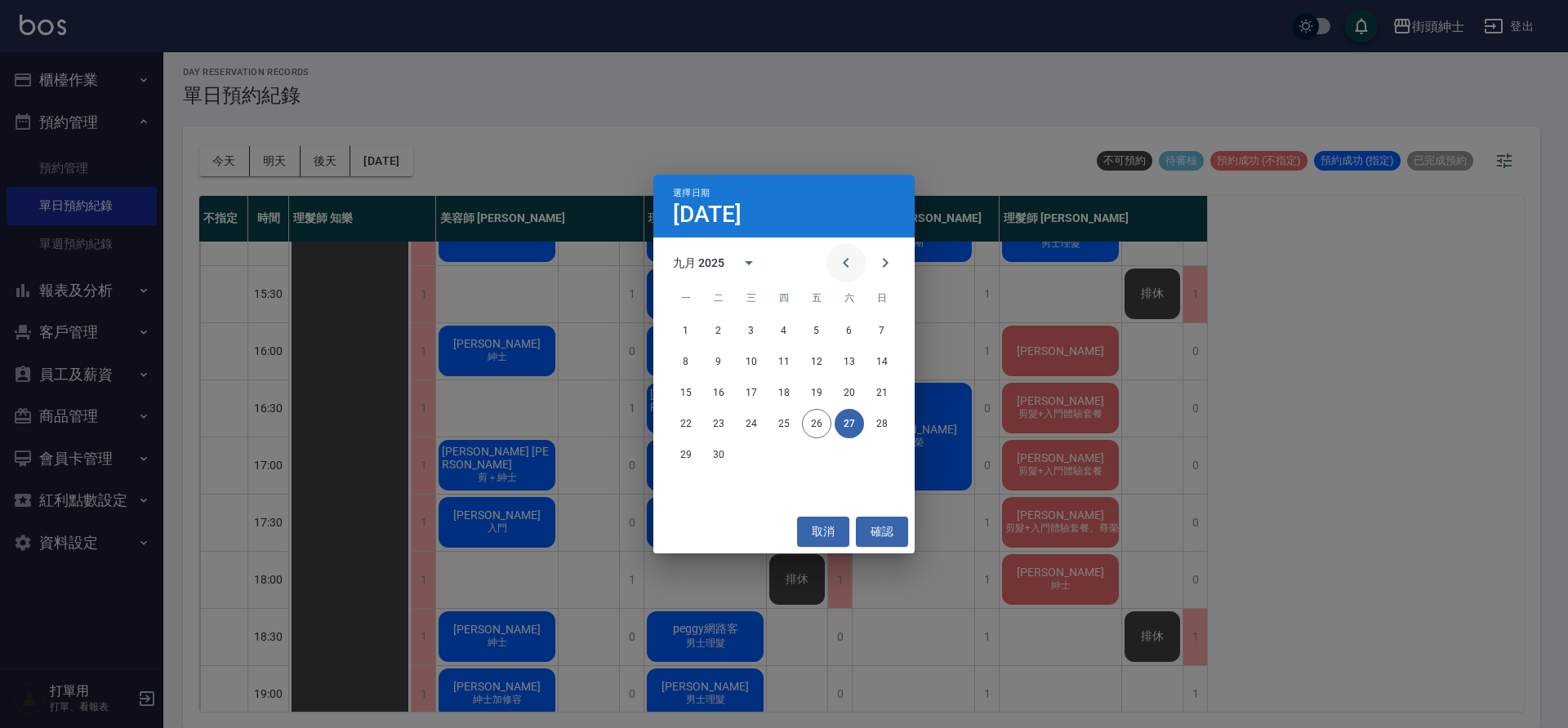
click at [851, 256] on icon "Previous month" at bounding box center [846, 263] width 20 height 20
click at [850, 336] on button "2" at bounding box center [849, 330] width 29 height 29
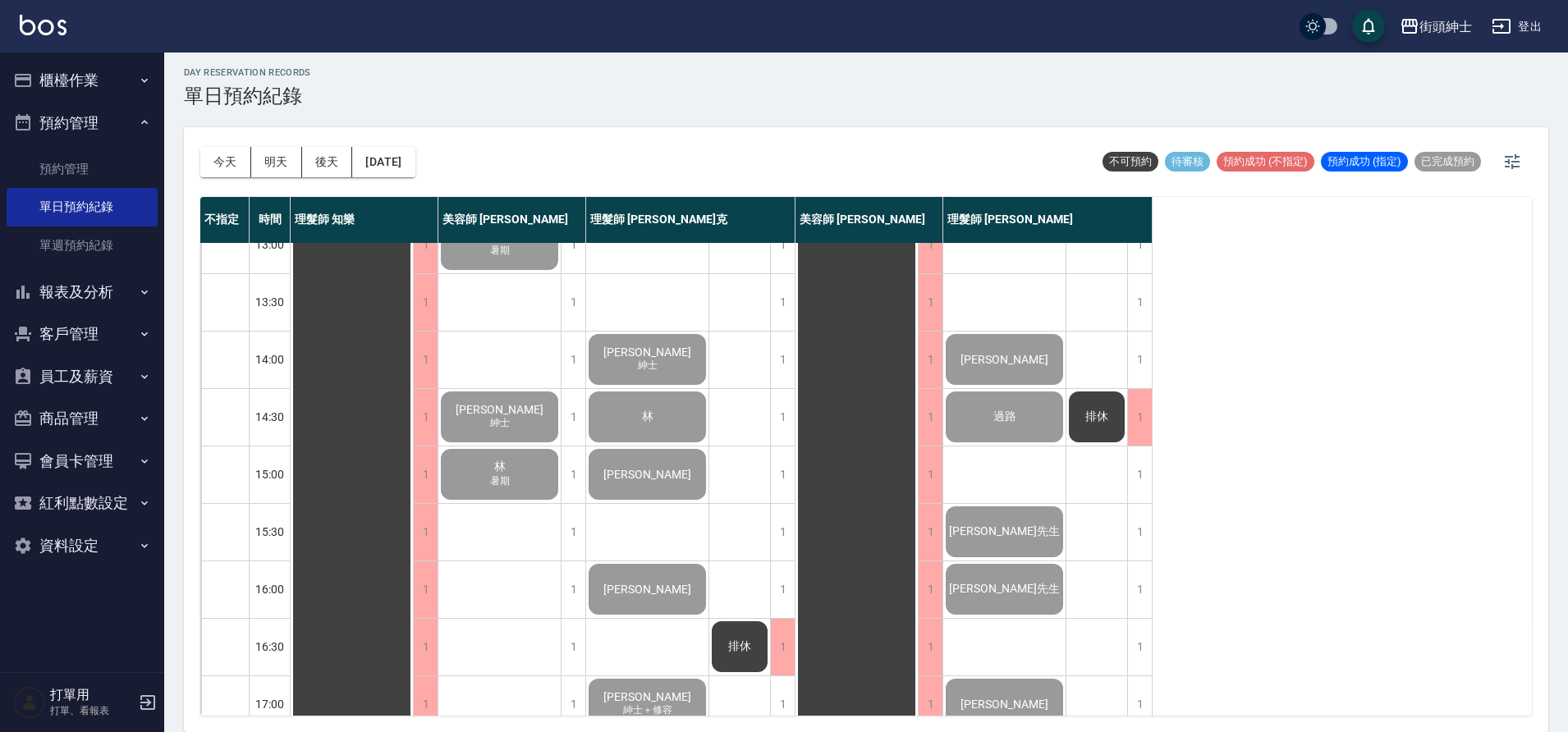
scroll to position [274, 0]
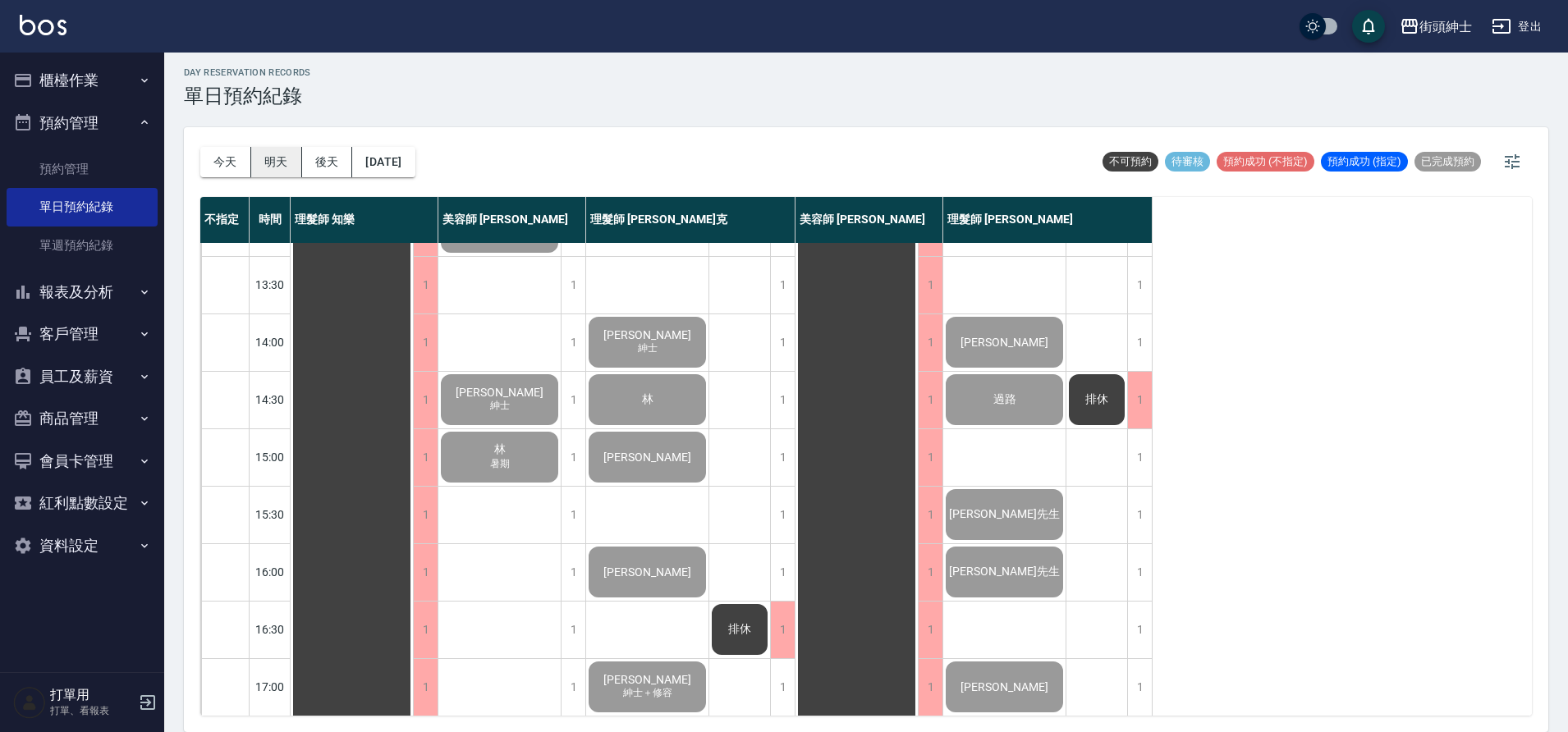
click at [282, 161] on button "明天" at bounding box center [276, 162] width 51 height 30
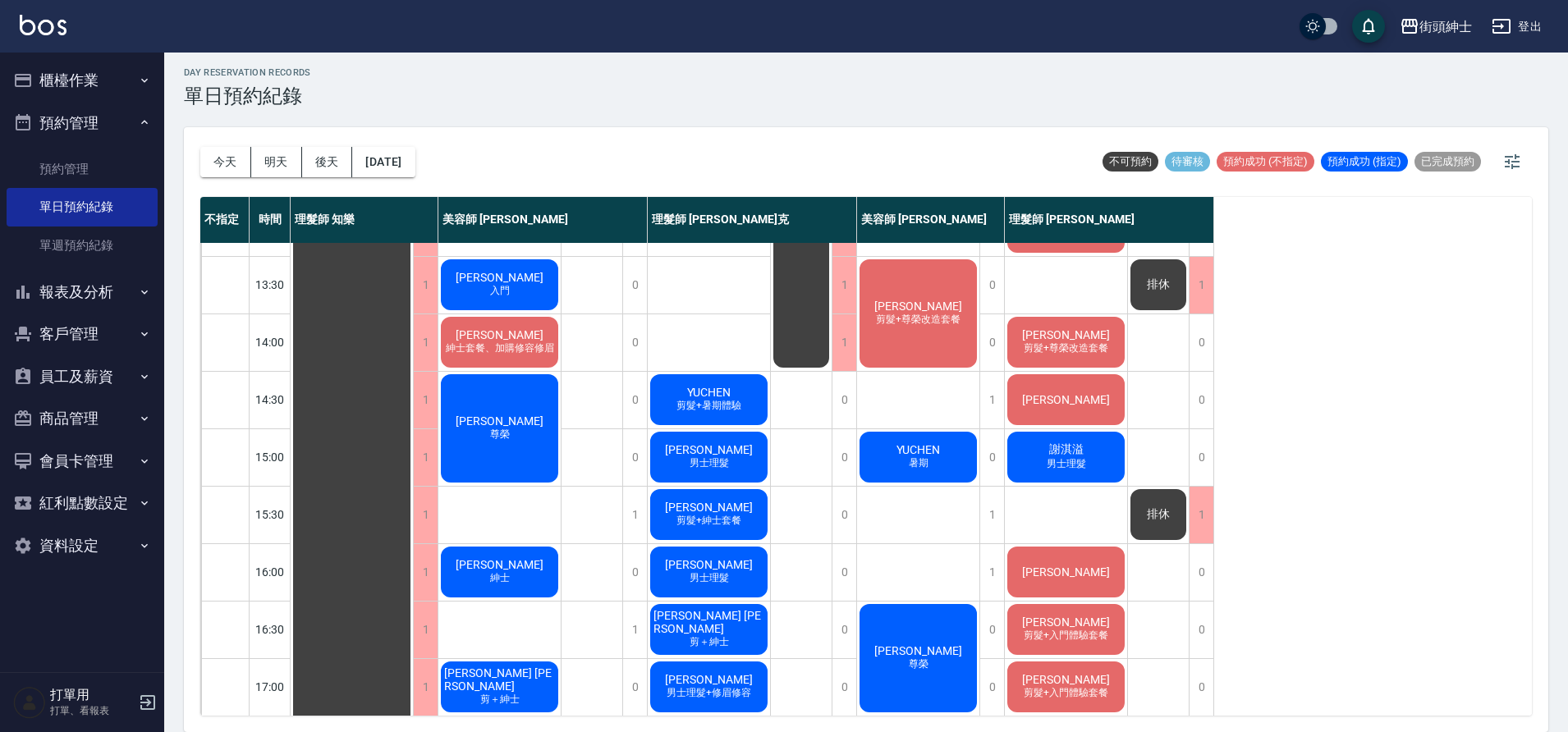
click at [1094, 413] on div "Yihow Liu" at bounding box center [1066, 399] width 123 height 56
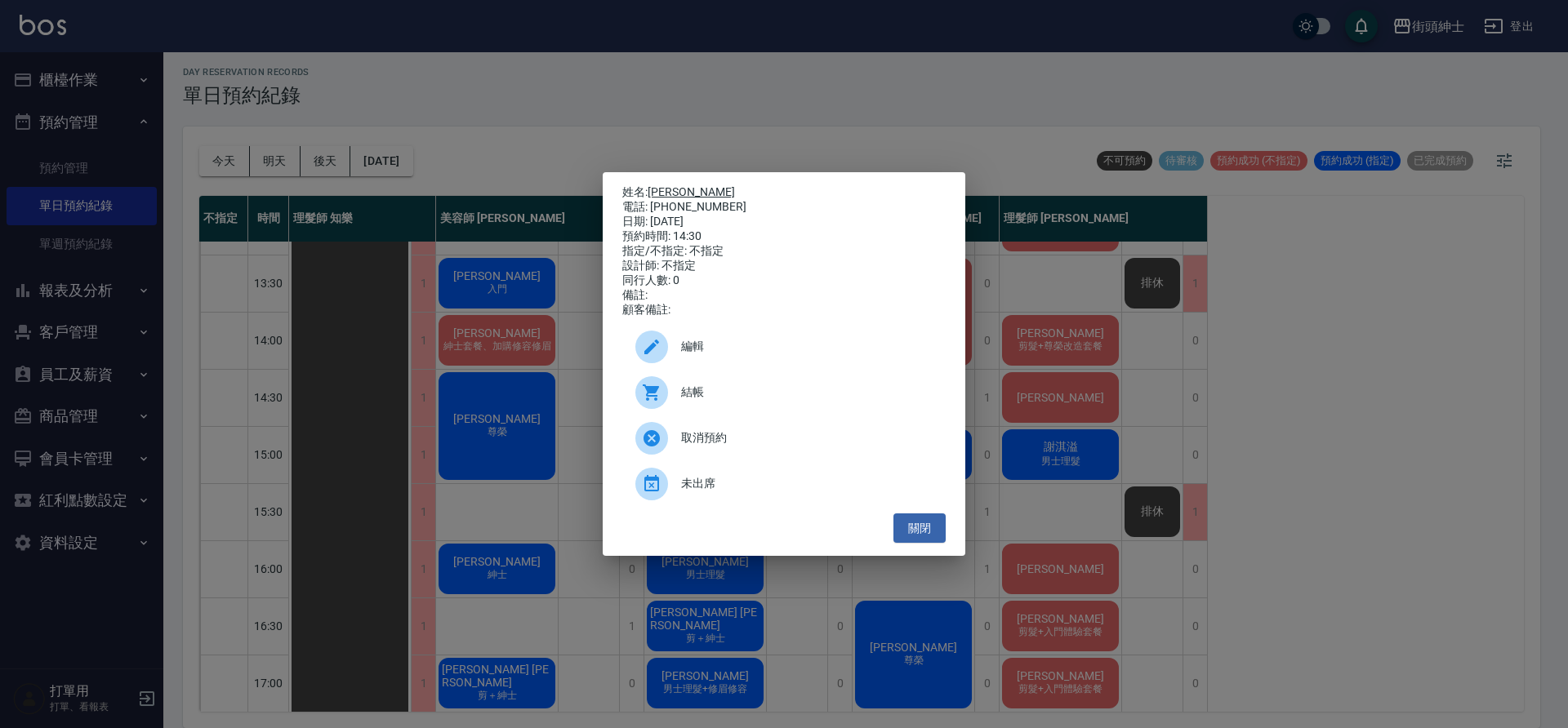
click at [693, 186] on link "Yihow Liu" at bounding box center [691, 192] width 87 height 13
drag, startPoint x: 937, startPoint y: 527, endPoint x: 978, endPoint y: 462, distance: 76.9
click at [937, 527] on button "關閉" at bounding box center [919, 529] width 52 height 30
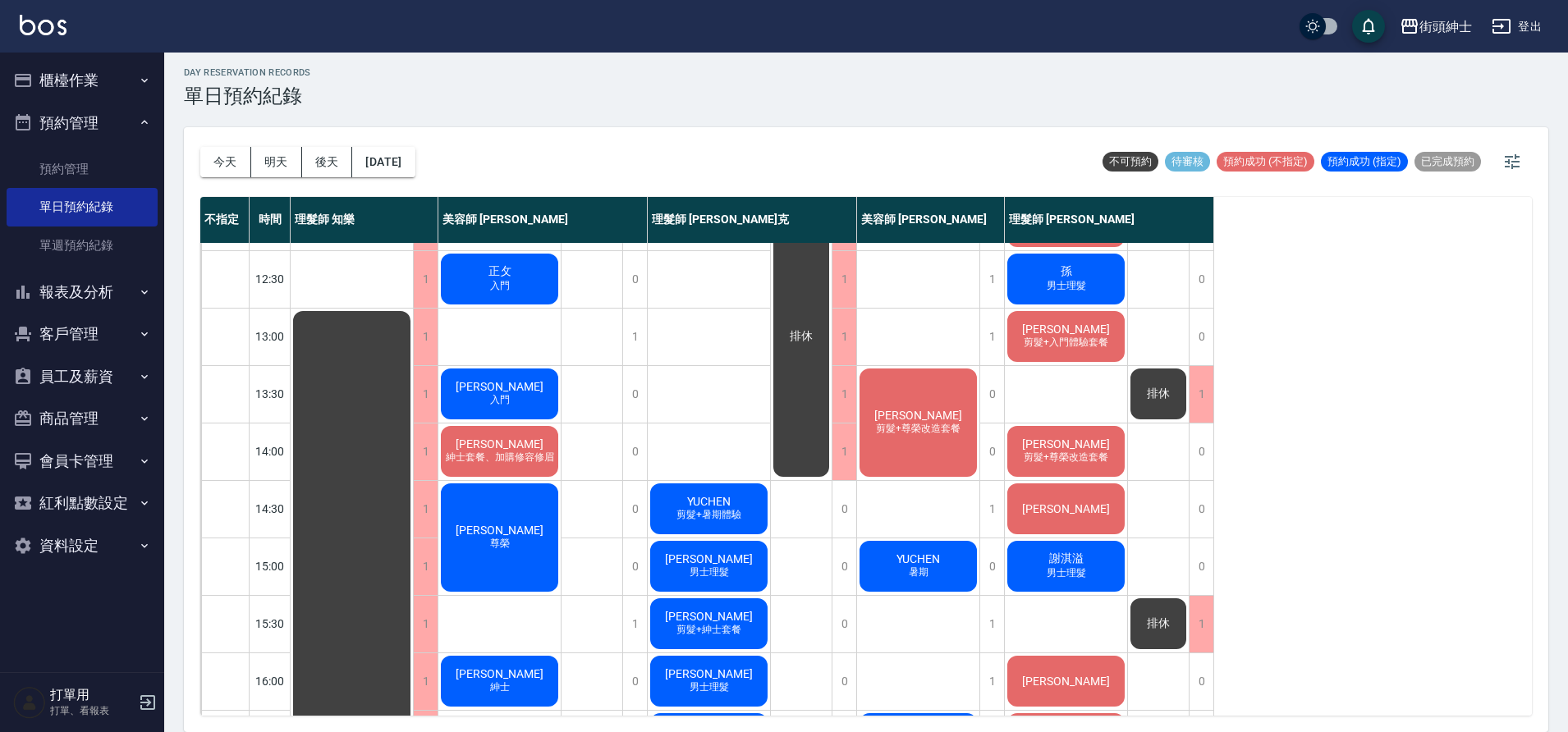
scroll to position [147, 0]
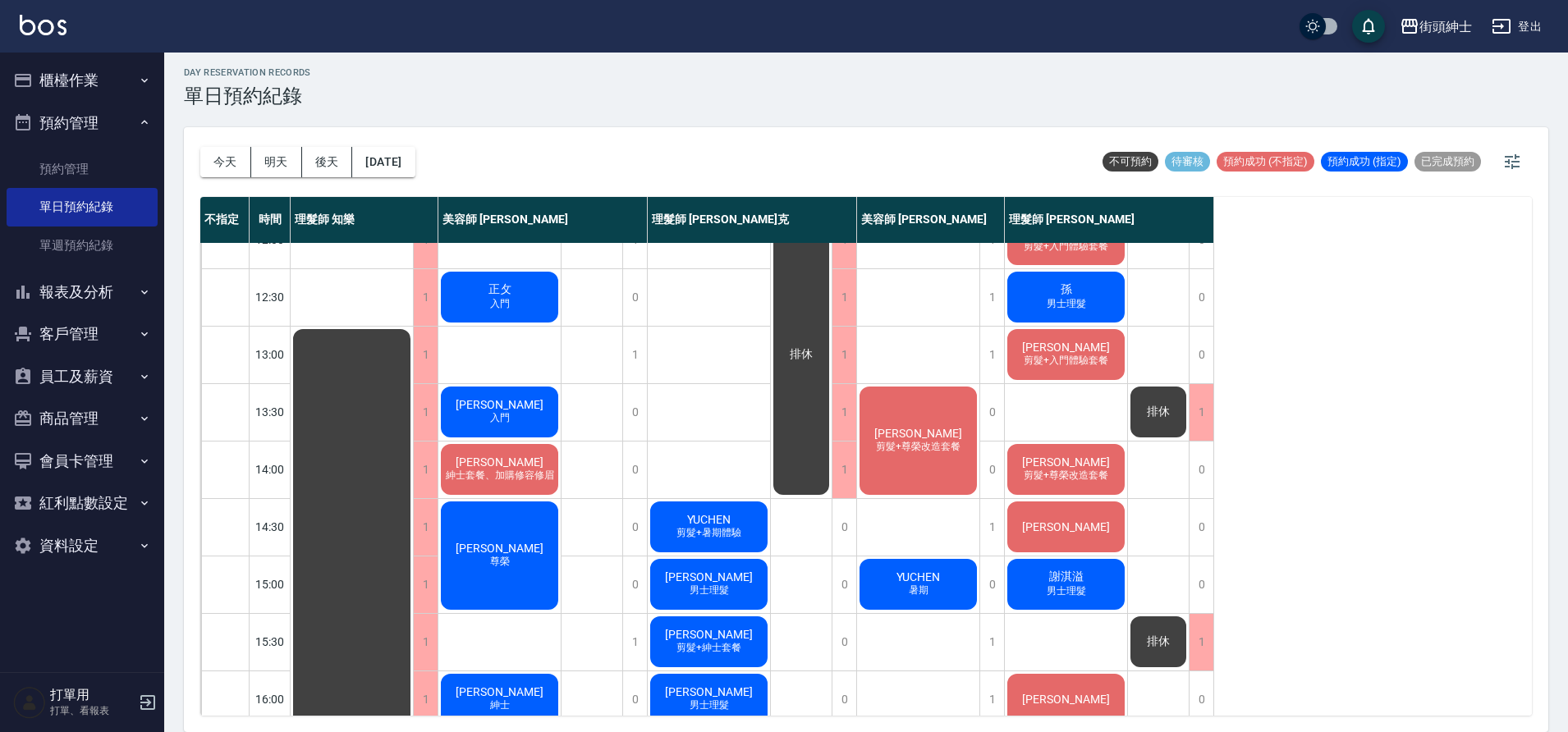
click at [1060, 456] on span "于承恩" at bounding box center [1065, 462] width 94 height 13
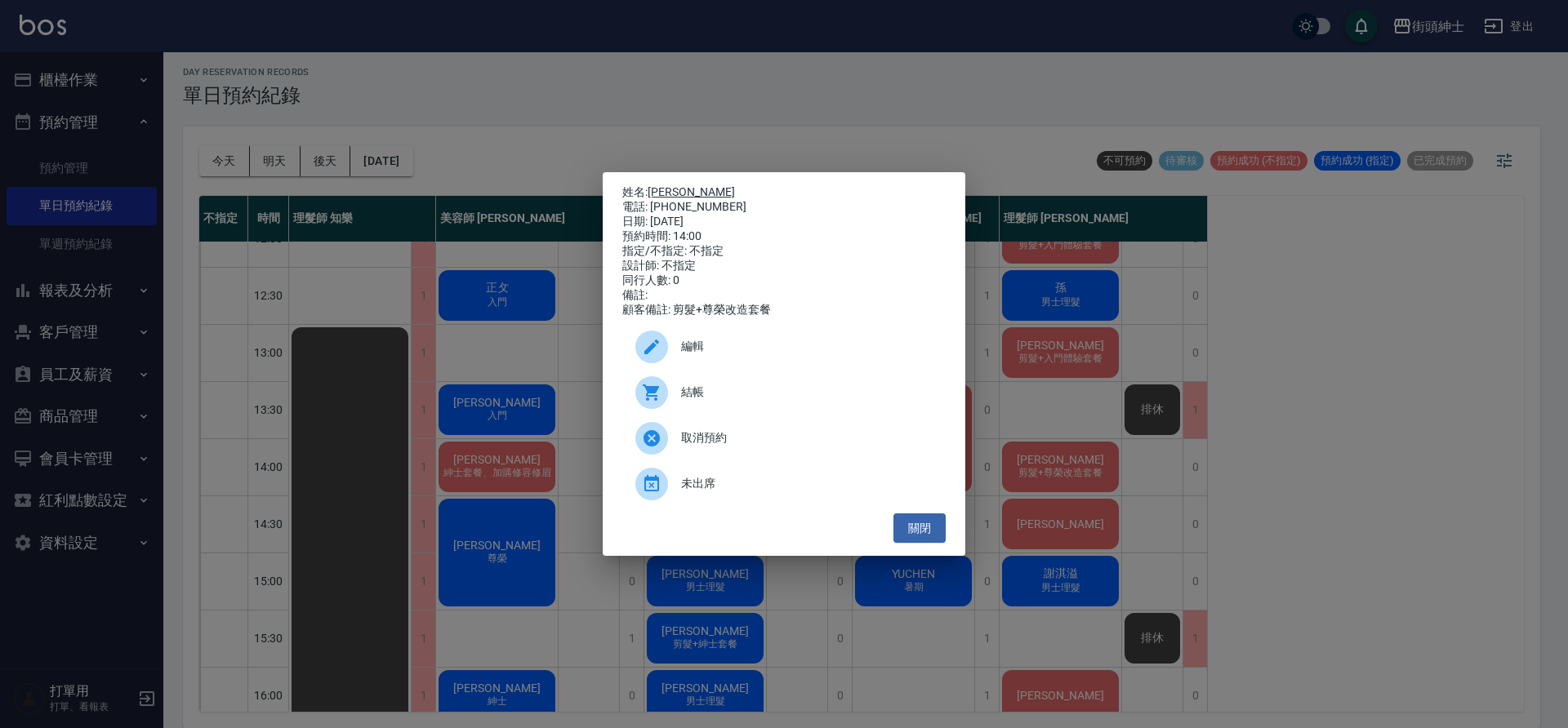
click at [675, 188] on link "于承恩" at bounding box center [691, 192] width 87 height 13
click at [938, 544] on button "關閉" at bounding box center [919, 529] width 52 height 30
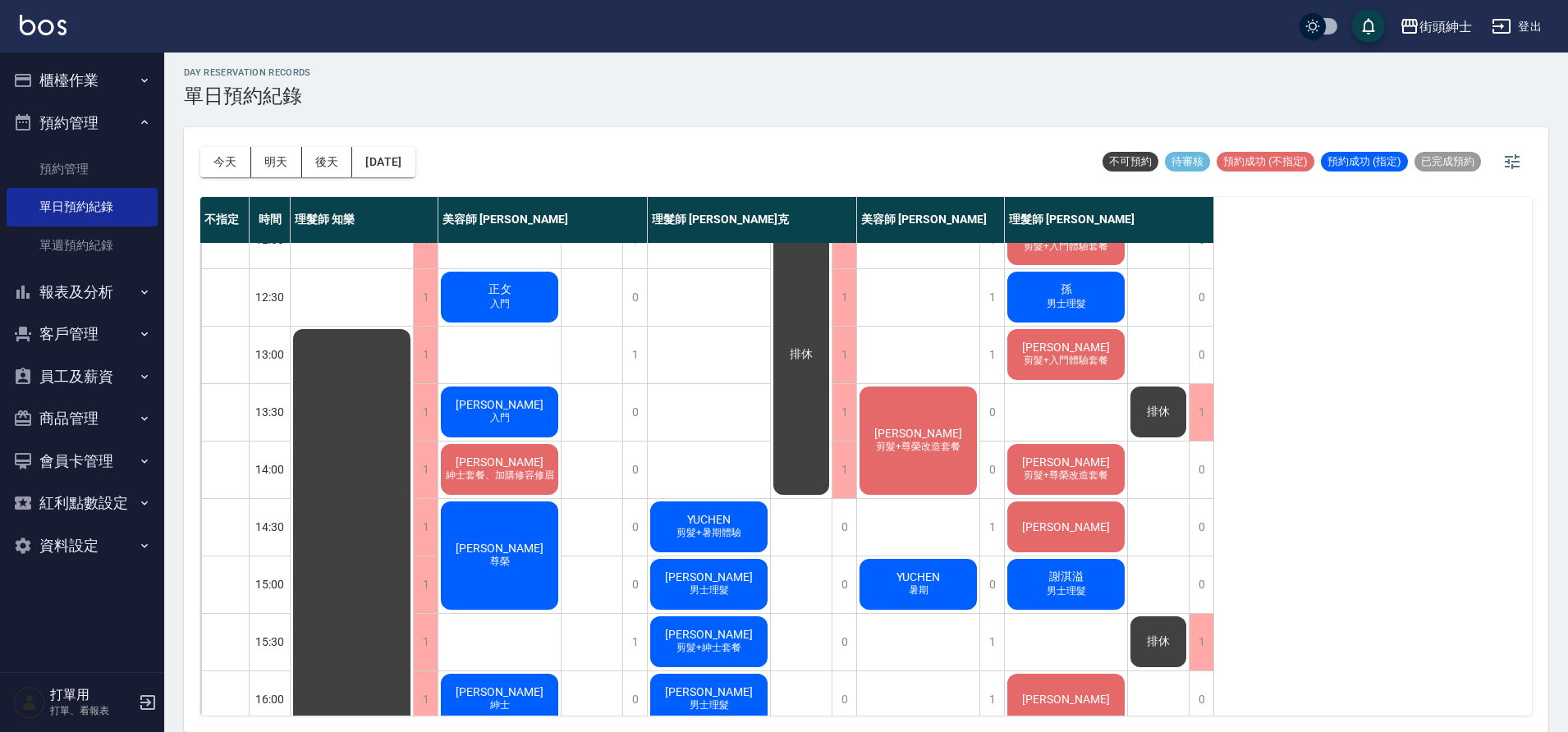
scroll to position [12, 0]
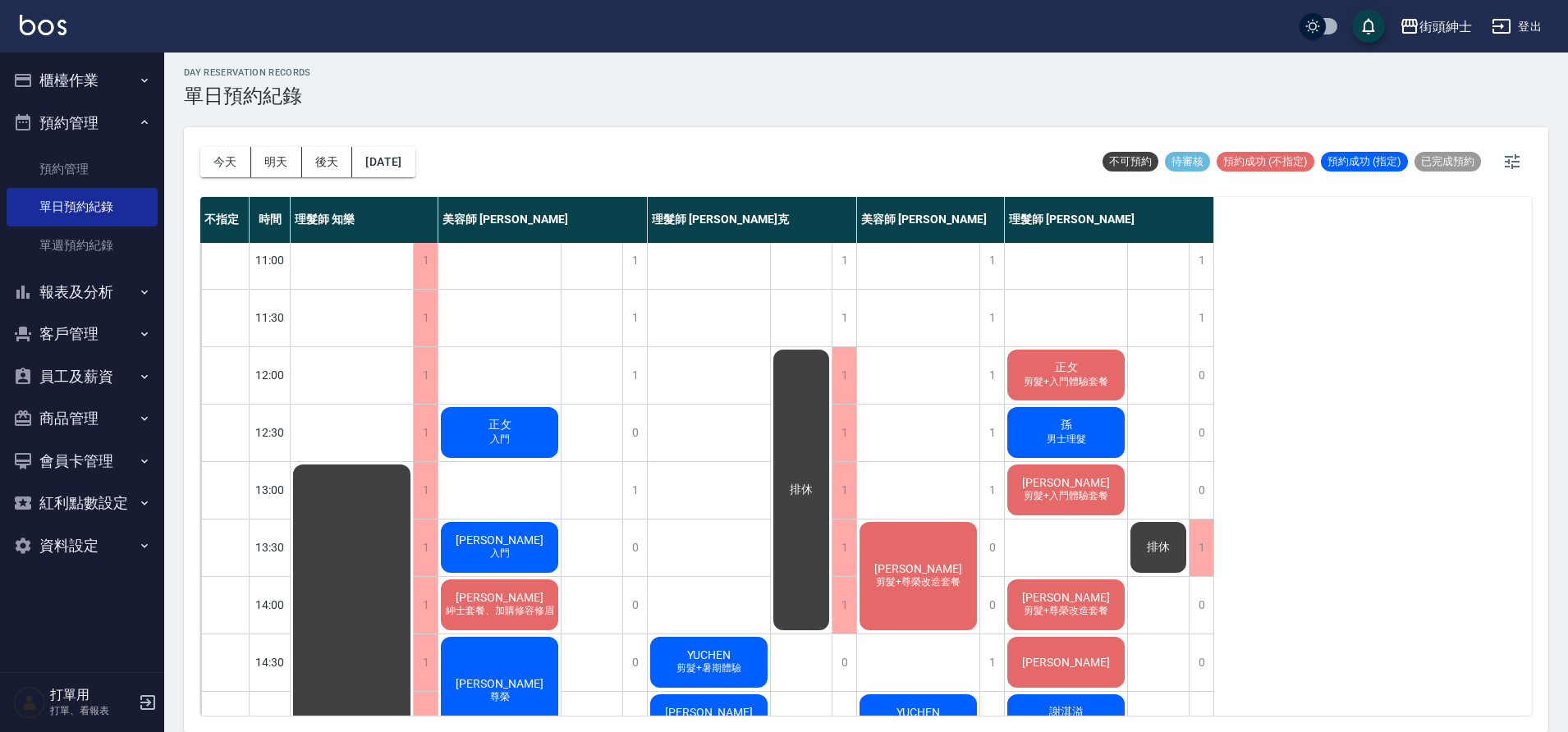
click at [1105, 359] on div "正攵 剪髮+入門體驗套餐" at bounding box center [1066, 375] width 123 height 56
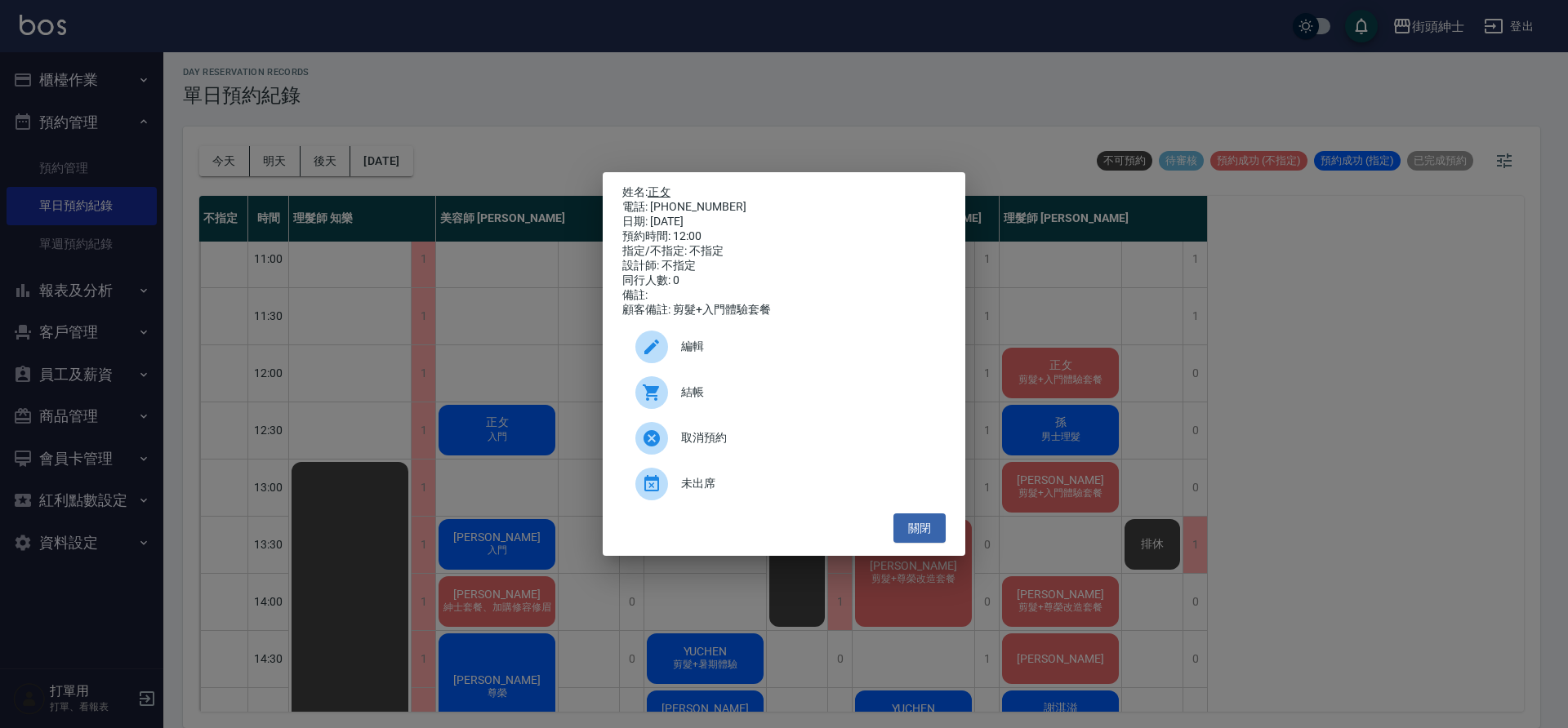
click at [670, 187] on link "正攵" at bounding box center [659, 192] width 23 height 13
click at [921, 529] on button "關閉" at bounding box center [919, 529] width 52 height 30
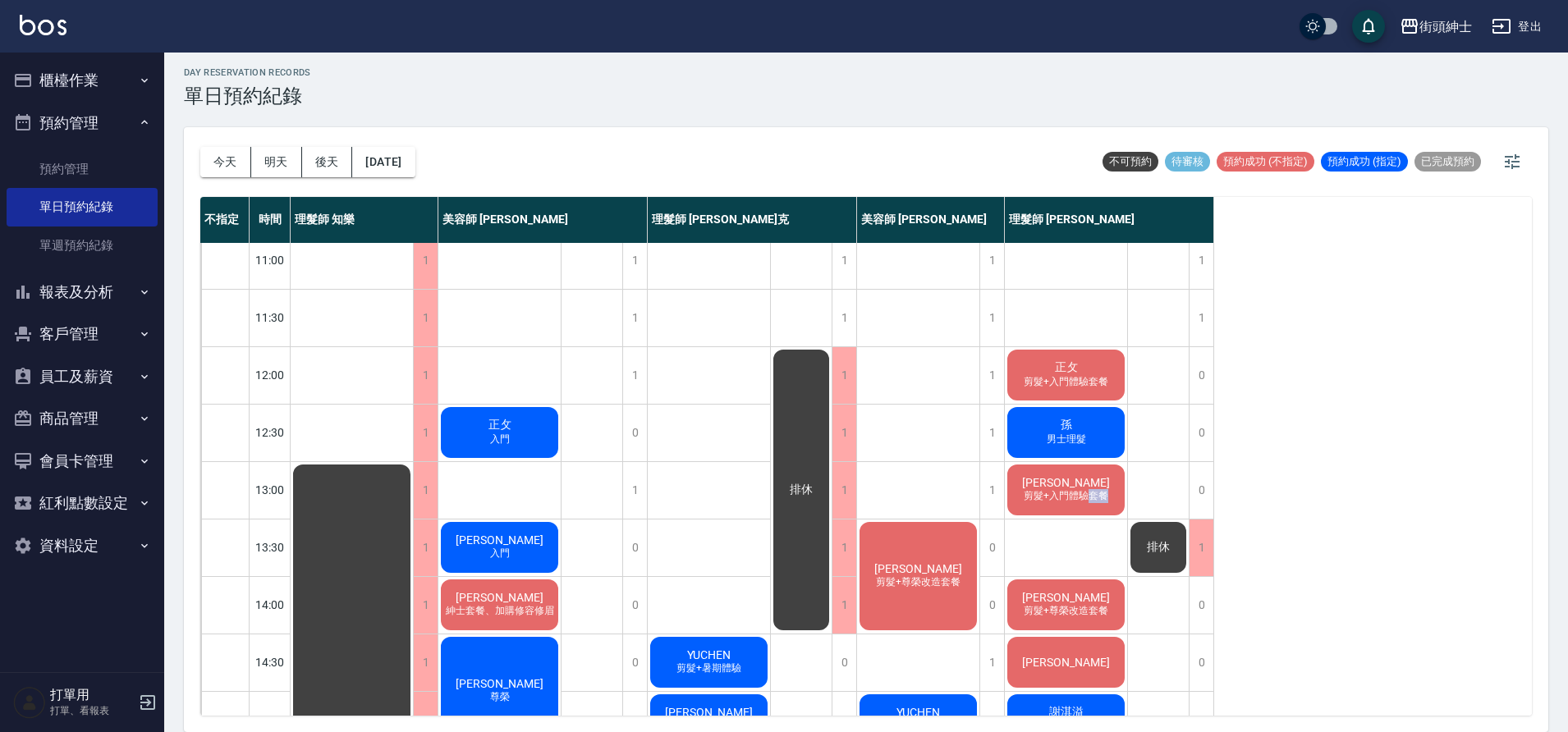
click at [1084, 503] on div "郭彥廷 剪髮+入門體驗套餐" at bounding box center [1066, 490] width 123 height 56
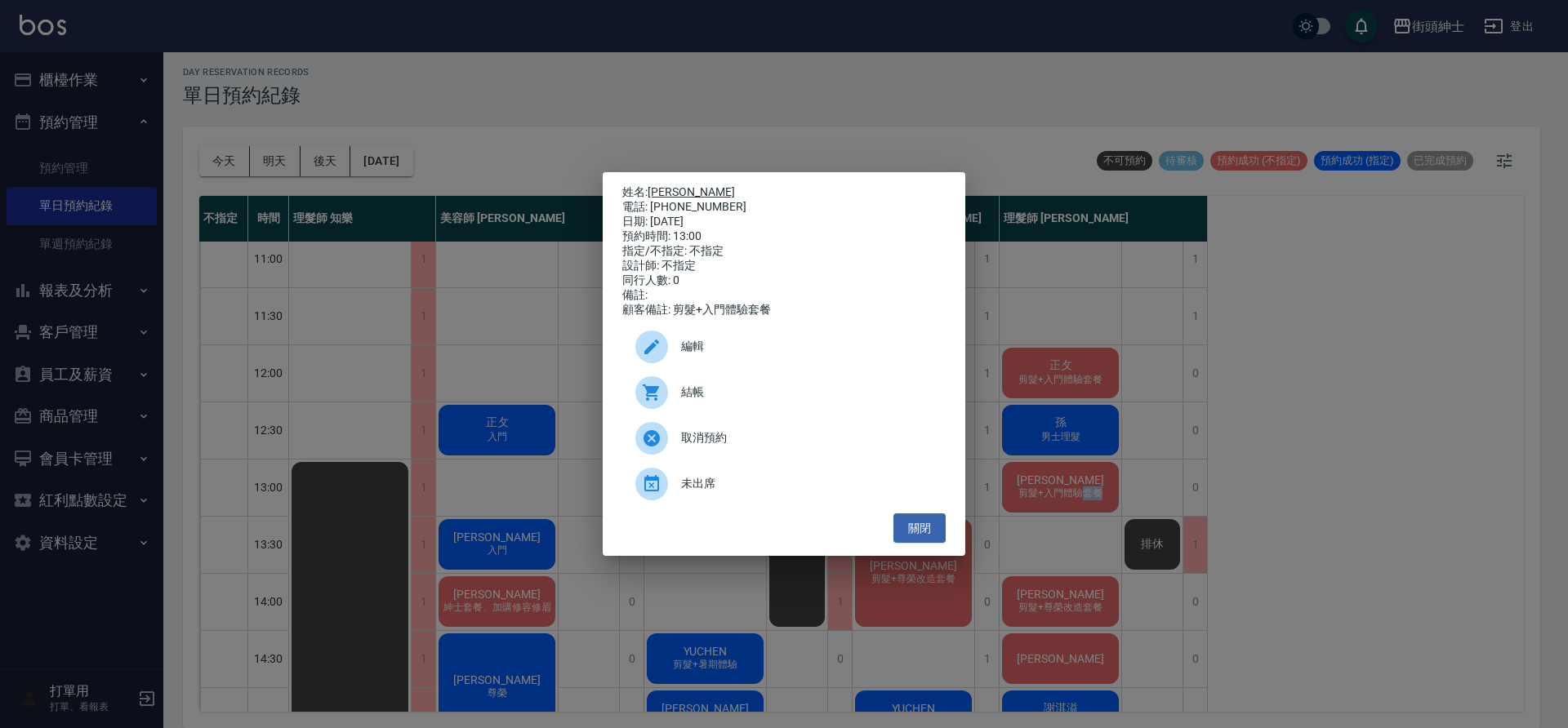
click at [680, 186] on link "[PERSON_NAME]" at bounding box center [691, 192] width 87 height 13
click at [937, 521] on button "關閉" at bounding box center [919, 529] width 52 height 30
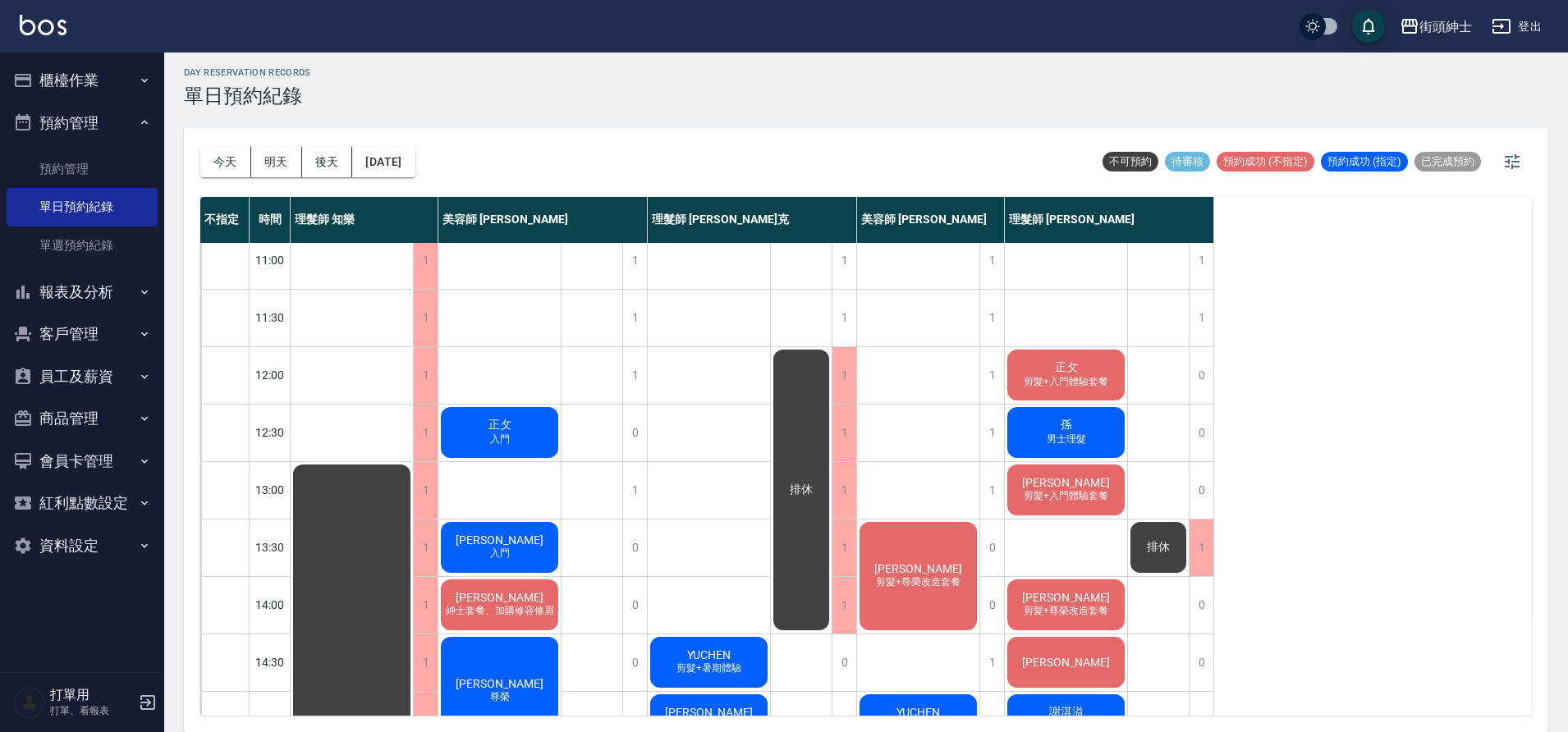
click at [1358, 394] on div "不指定 時間 理髮師 知樂 美容師 Cherry 理髮師 Vic 維克 美容師 小戴 理髮師 eric 11:00 11:30 12:00 12:30 13:…" at bounding box center [866, 457] width 1332 height 519
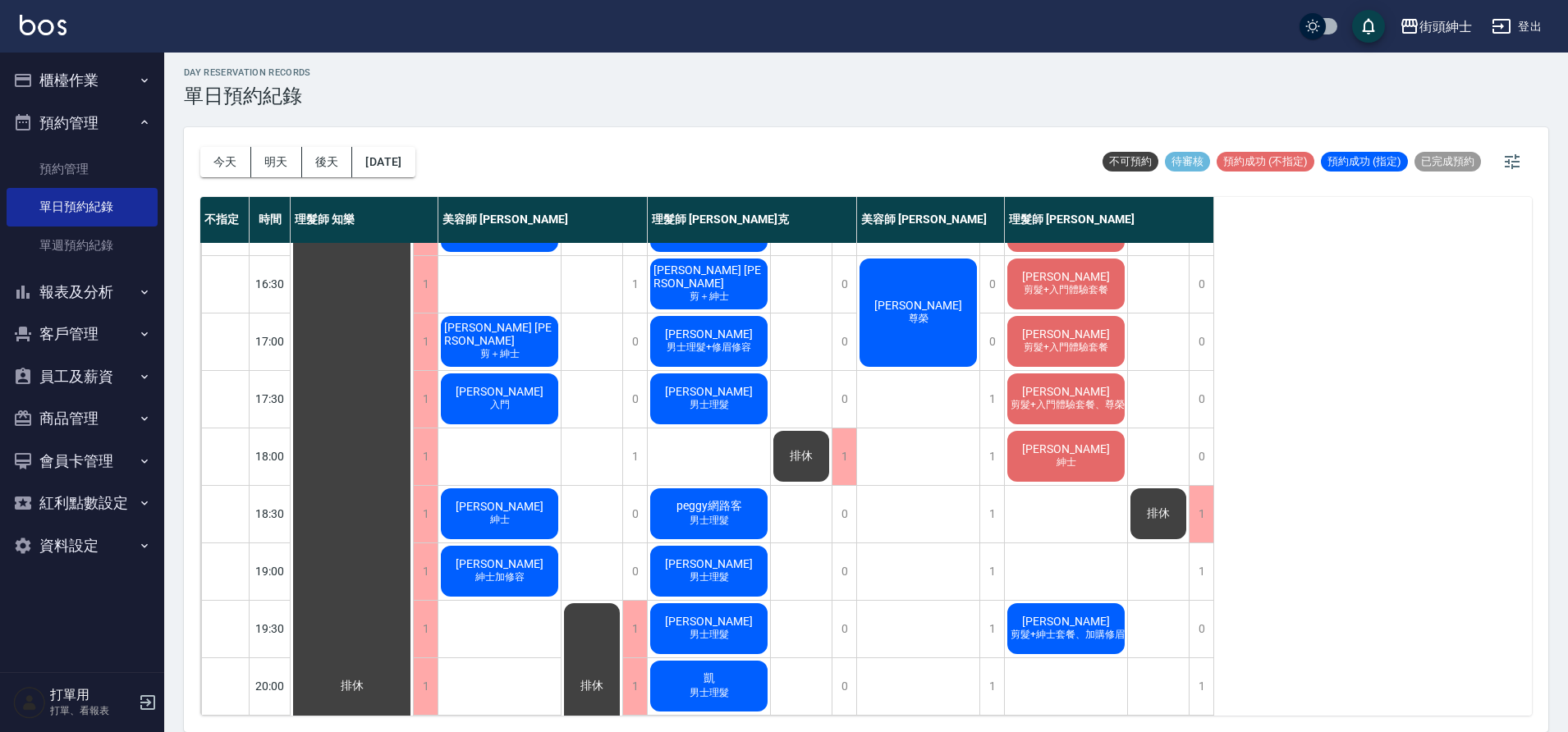
scroll to position [747, 0]
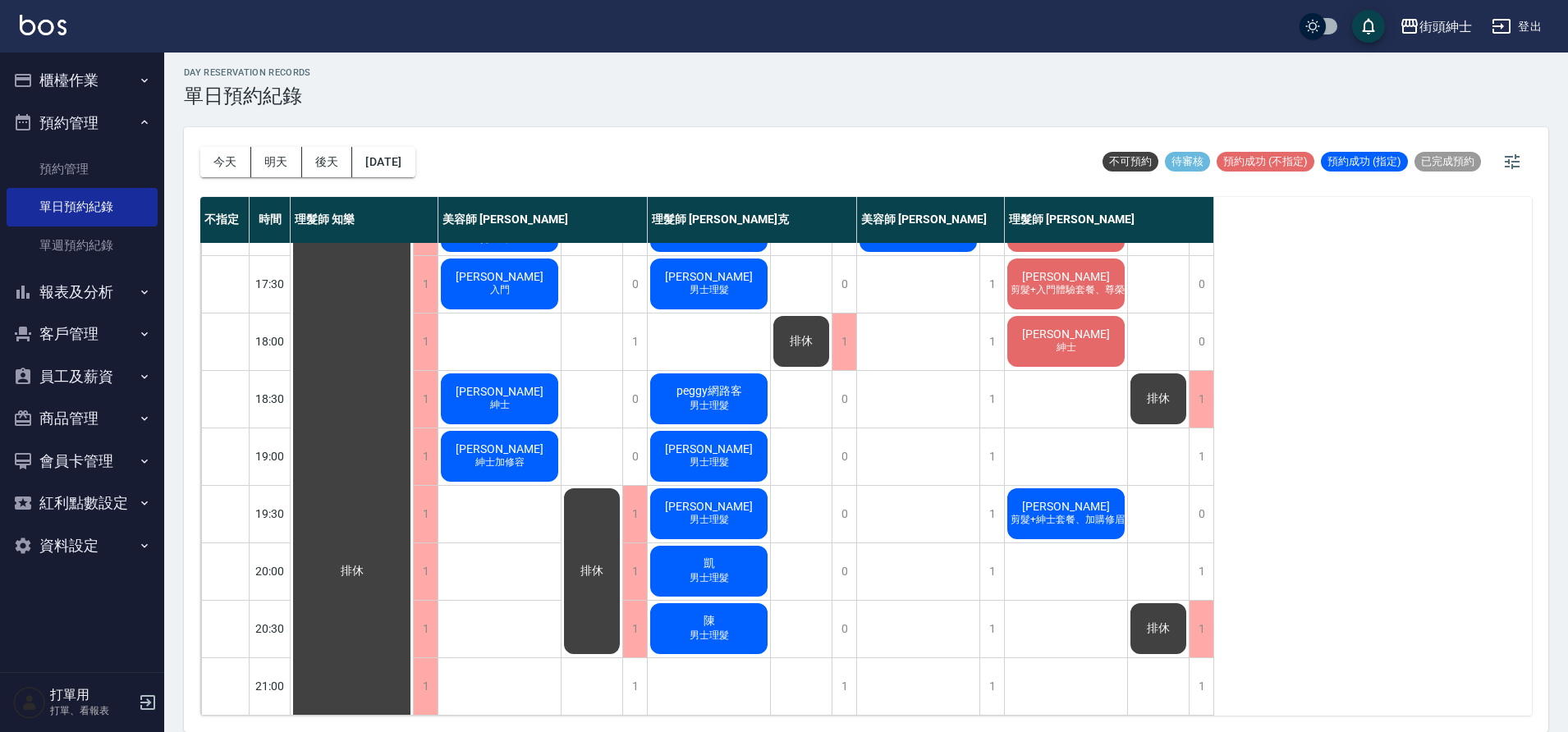
click at [243, 164] on button "今天" at bounding box center [225, 162] width 51 height 30
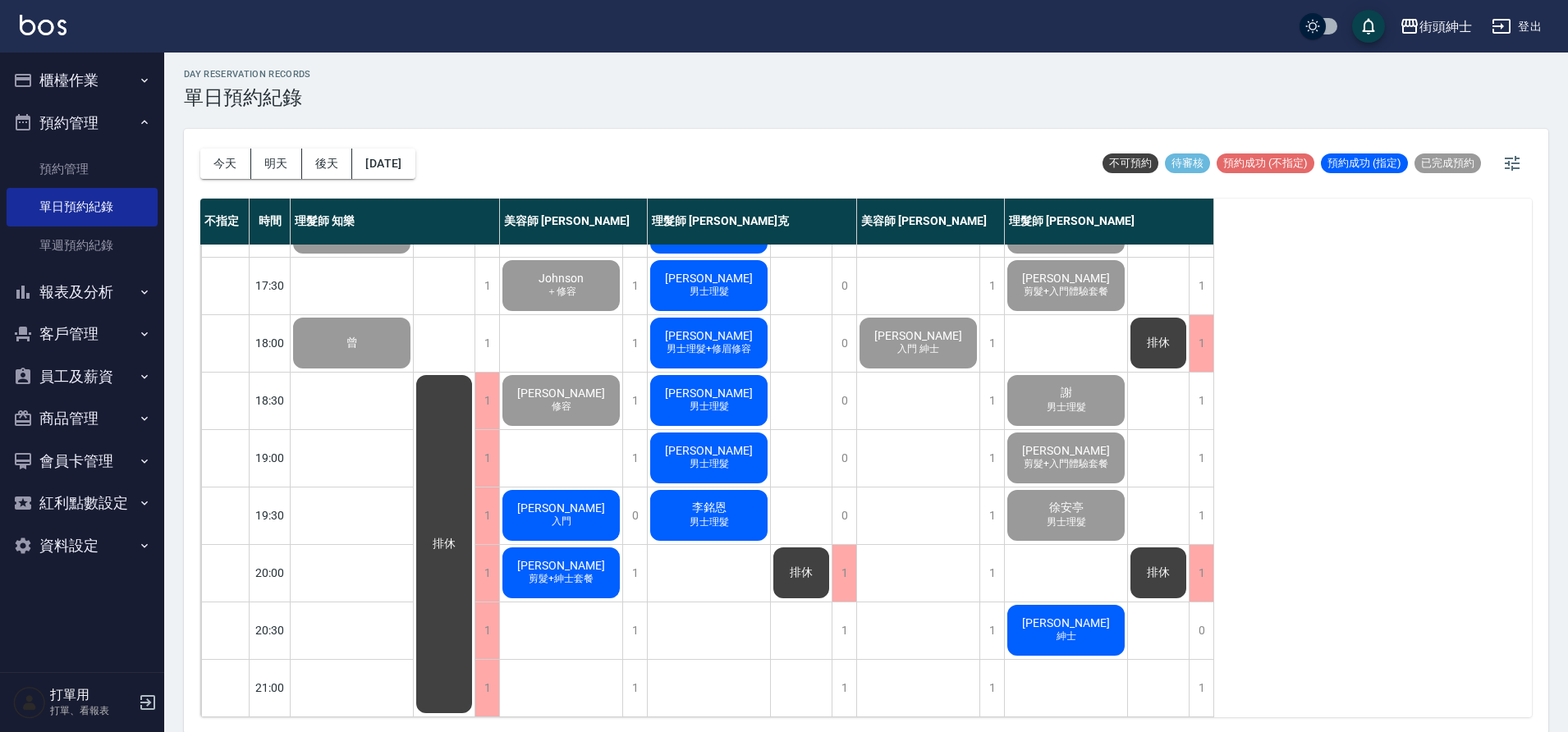
scroll to position [5, 0]
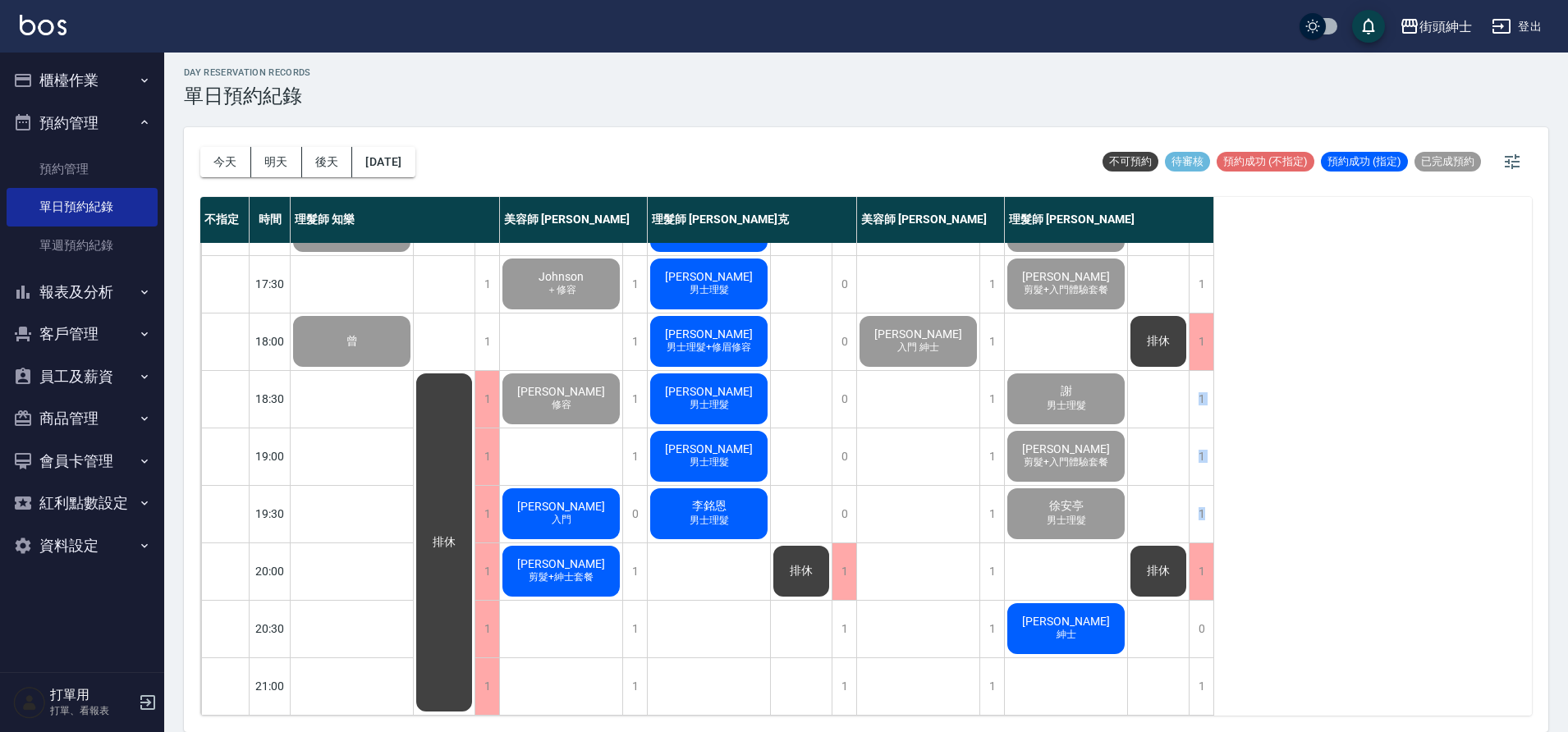
drag, startPoint x: 1396, startPoint y: 328, endPoint x: 1394, endPoint y: 507, distance: 179.0
click at [1394, 507] on div "不指定 時間 理髮師 知樂 美容師 Cherry 理髮師 Vic 維克 美容師 小戴 理髮師 eric 11:00 11:30 12:00 12:30 13:…" at bounding box center [866, 457] width 1332 height 519
click at [1359, 355] on div "不指定 時間 理髮師 知樂 美容師 Cherry 理髮師 Vic 維克 美容師 小戴 理髮師 eric 11:00 11:30 12:00 12:30 13:…" at bounding box center [866, 457] width 1332 height 519
click at [295, 165] on button "明天" at bounding box center [276, 162] width 51 height 30
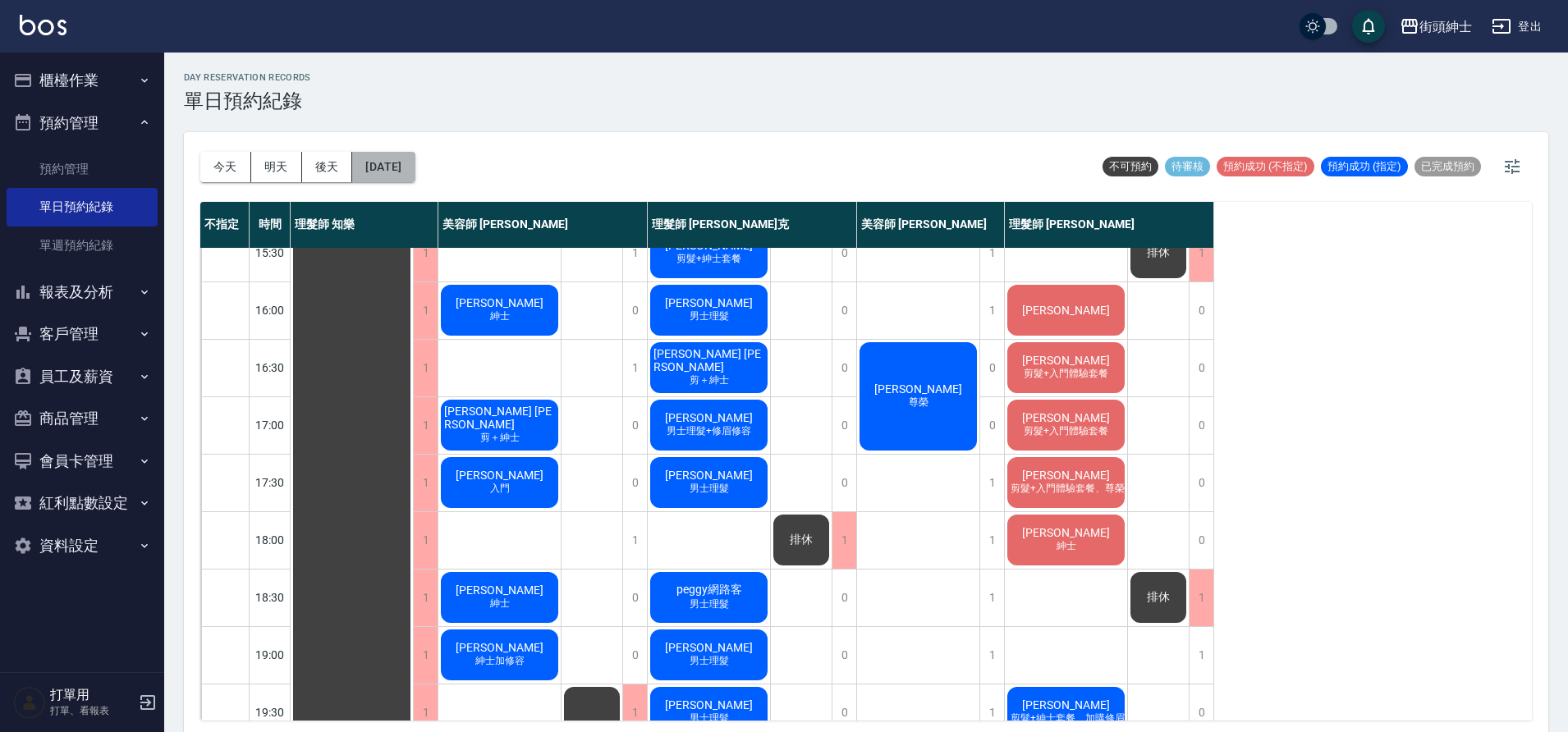
click at [392, 164] on button "[DATE]" at bounding box center [383, 167] width 63 height 30
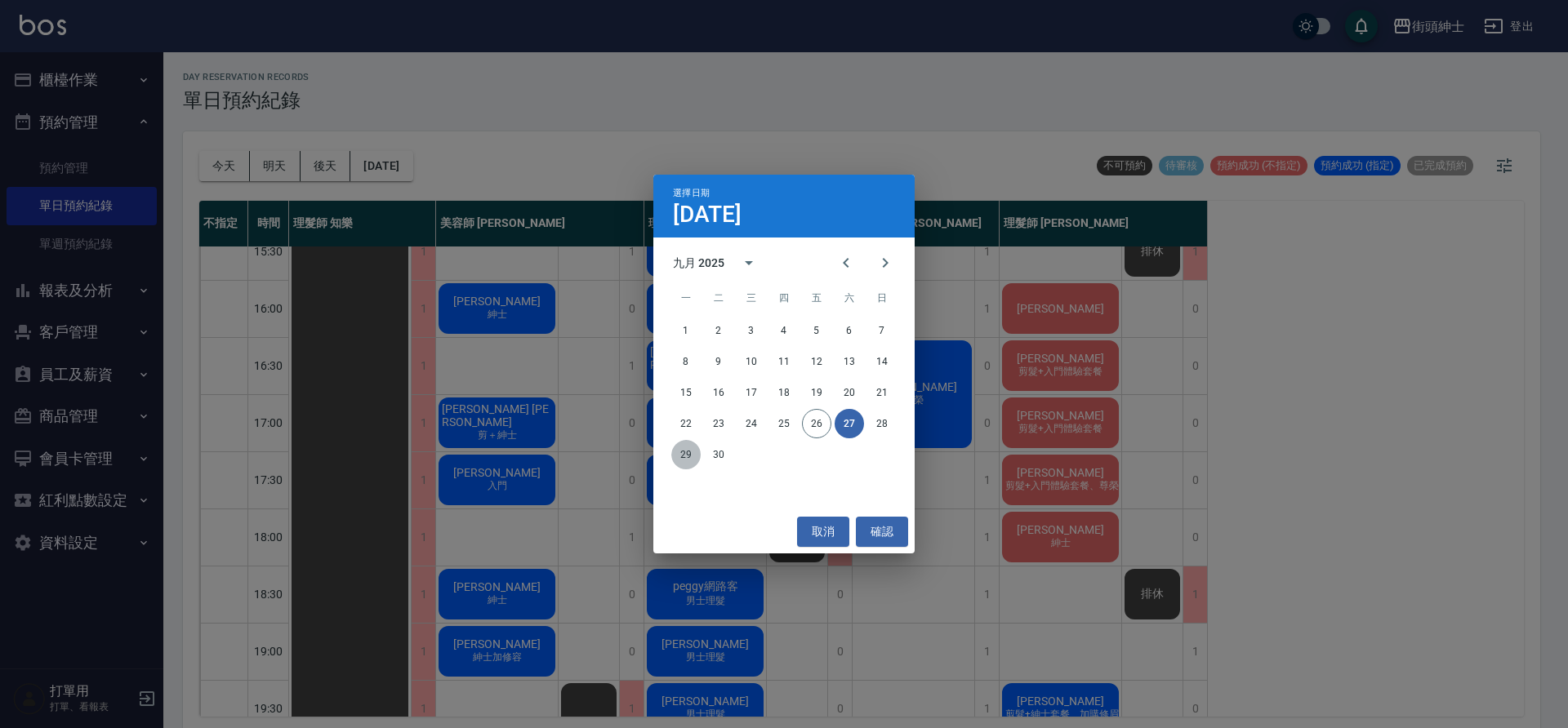
click at [679, 450] on button "29" at bounding box center [685, 454] width 29 height 29
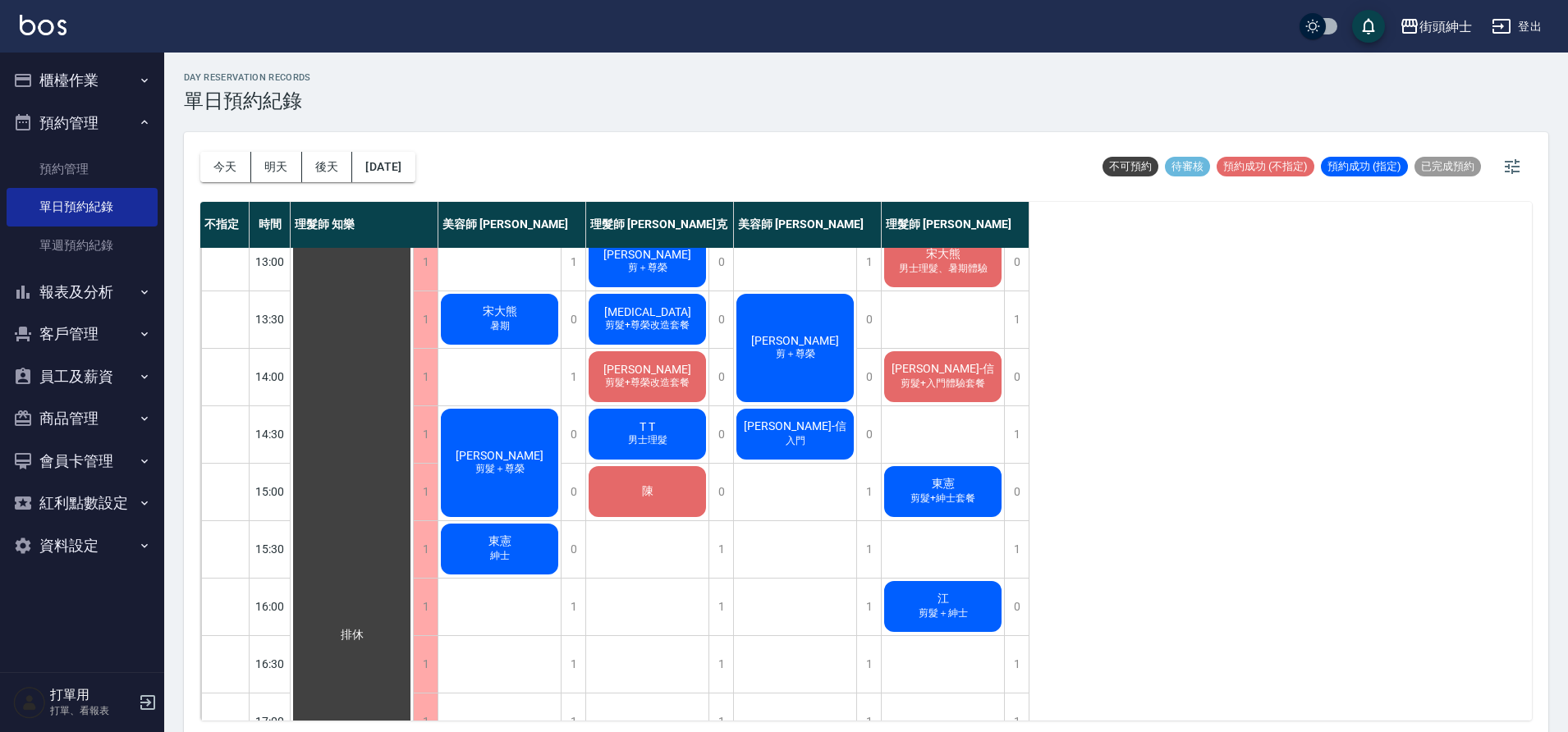
scroll to position [252, 0]
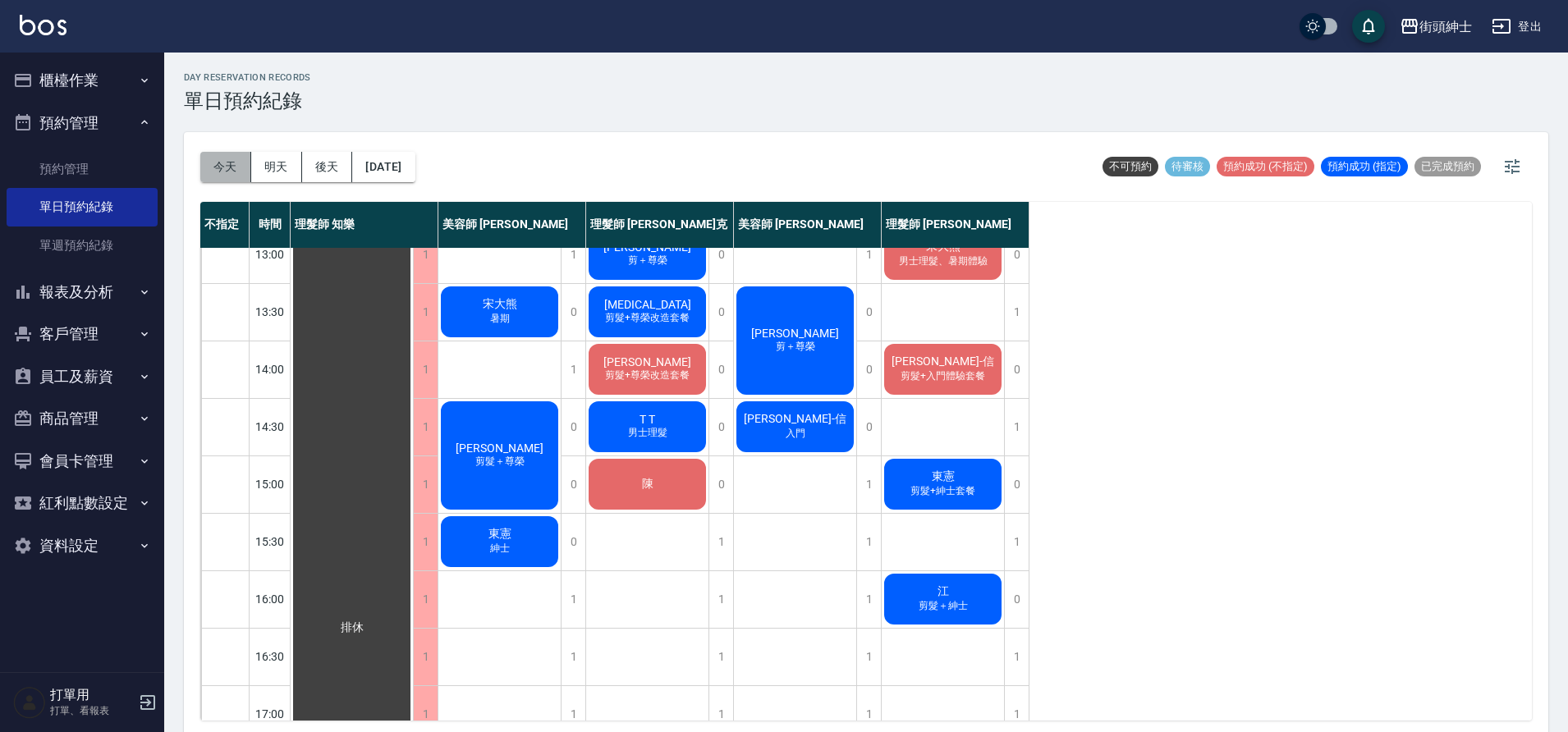
click at [218, 167] on button "今天" at bounding box center [225, 167] width 51 height 30
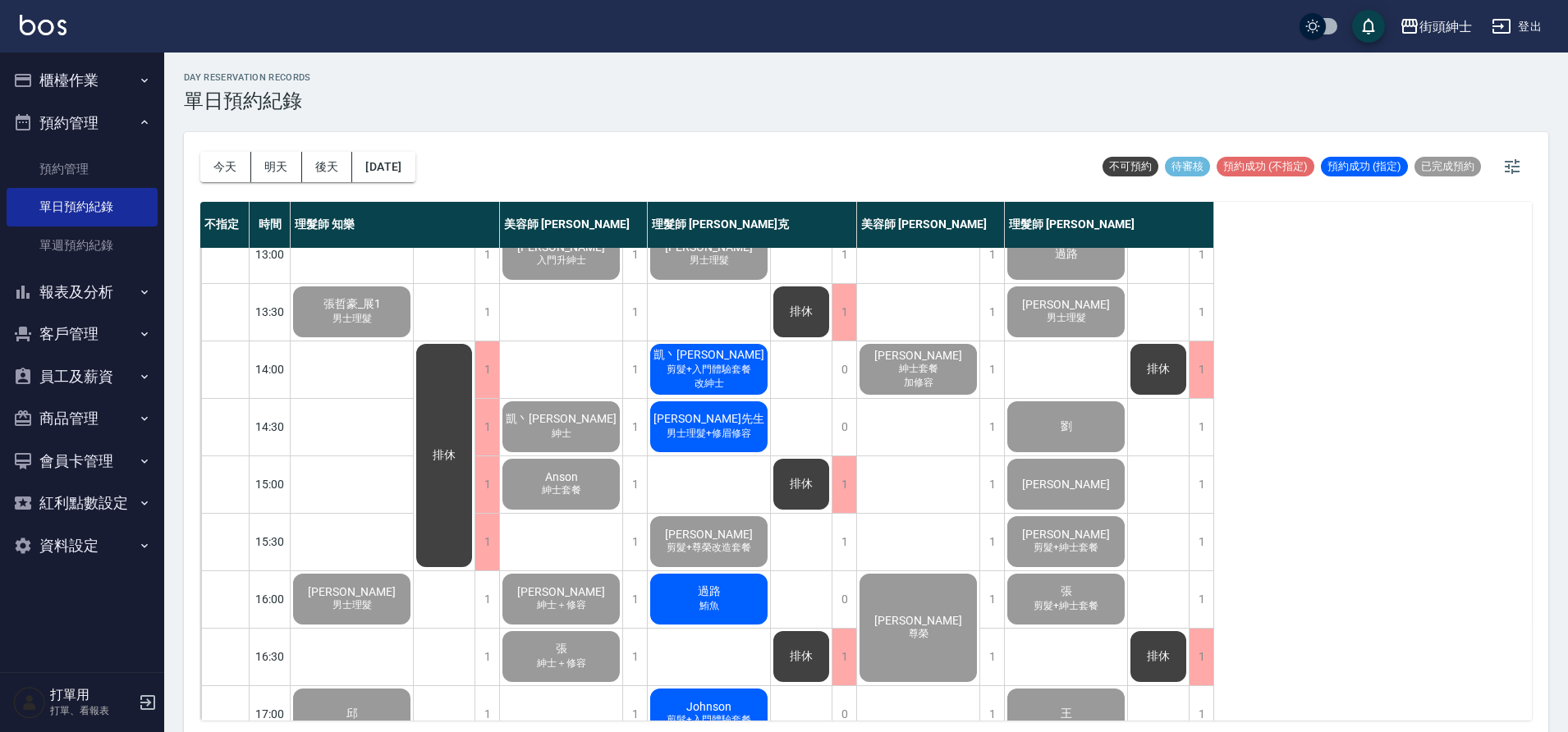
click at [721, 370] on span "剪髮+入門體驗套餐" at bounding box center [709, 370] width 91 height 14
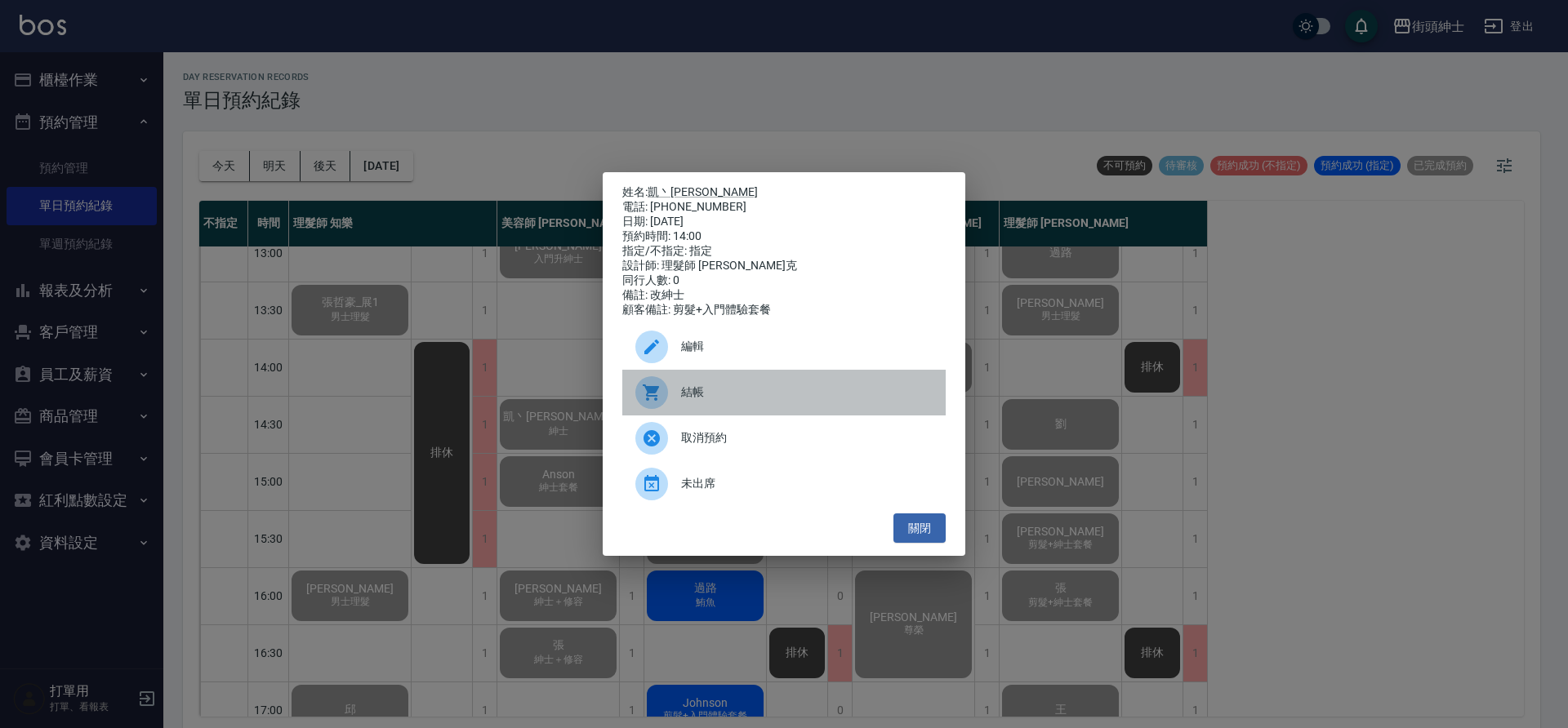
click at [726, 389] on div "結帳" at bounding box center [783, 392] width 323 height 46
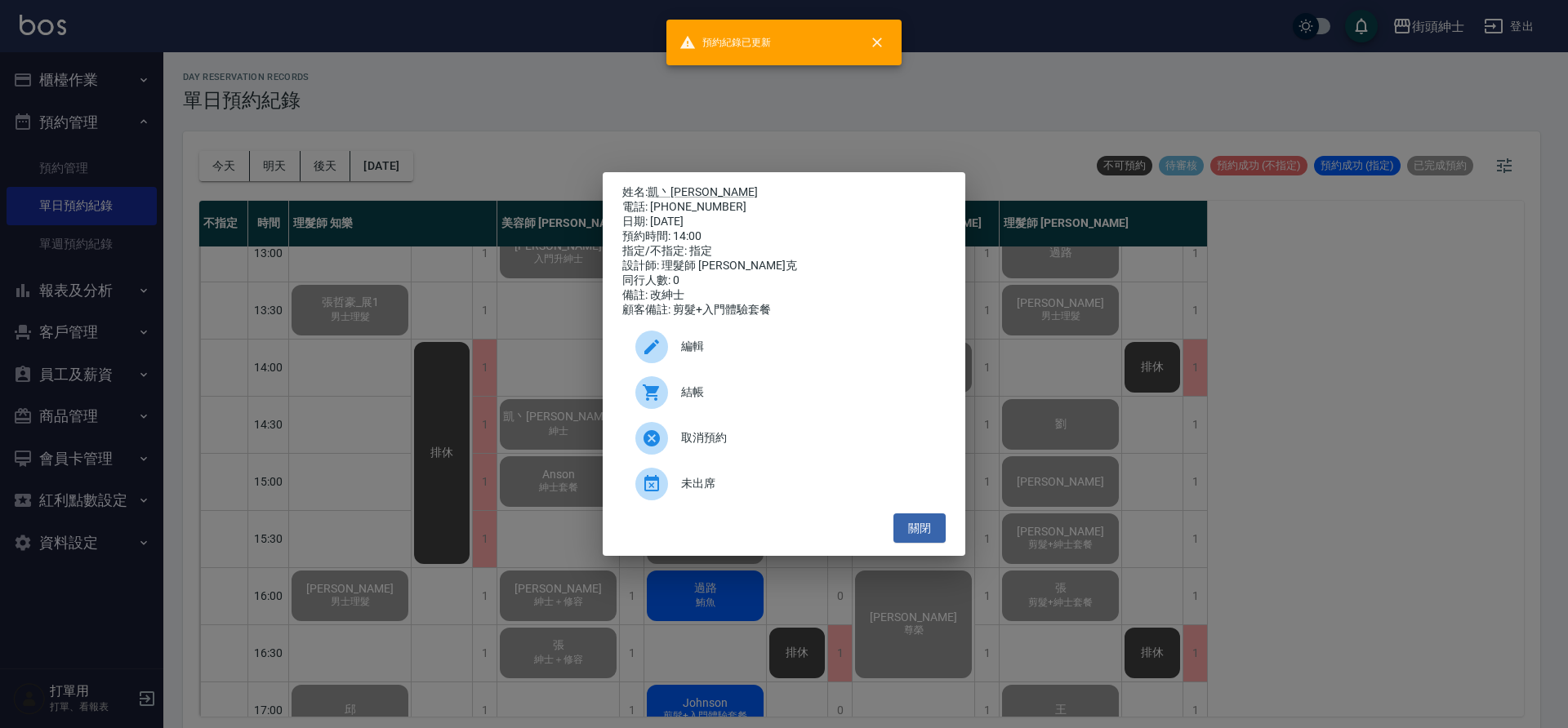
drag, startPoint x: 520, startPoint y: 542, endPoint x: 543, endPoint y: 542, distance: 23.0
click at [521, 542] on div "姓名: 凱丶Kai 電話: 0989382596 日期: 2025/09/26 預約時間: 14:00 指定/不指定: 指定 設計師: 理髮師 Vic 維克 …" at bounding box center [784, 364] width 1568 height 728
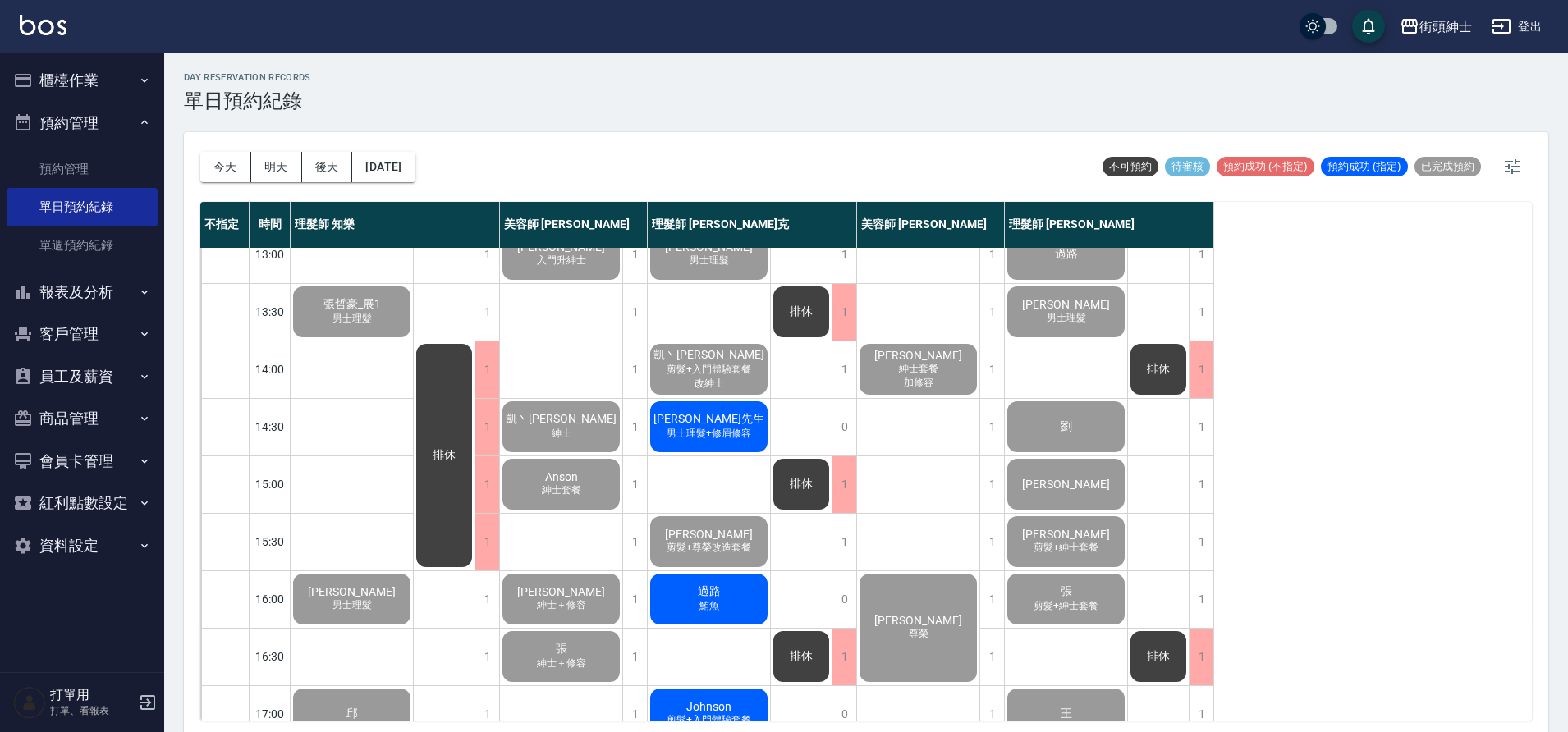
click at [715, 436] on span "男士理髮+修眉修容" at bounding box center [709, 433] width 91 height 14
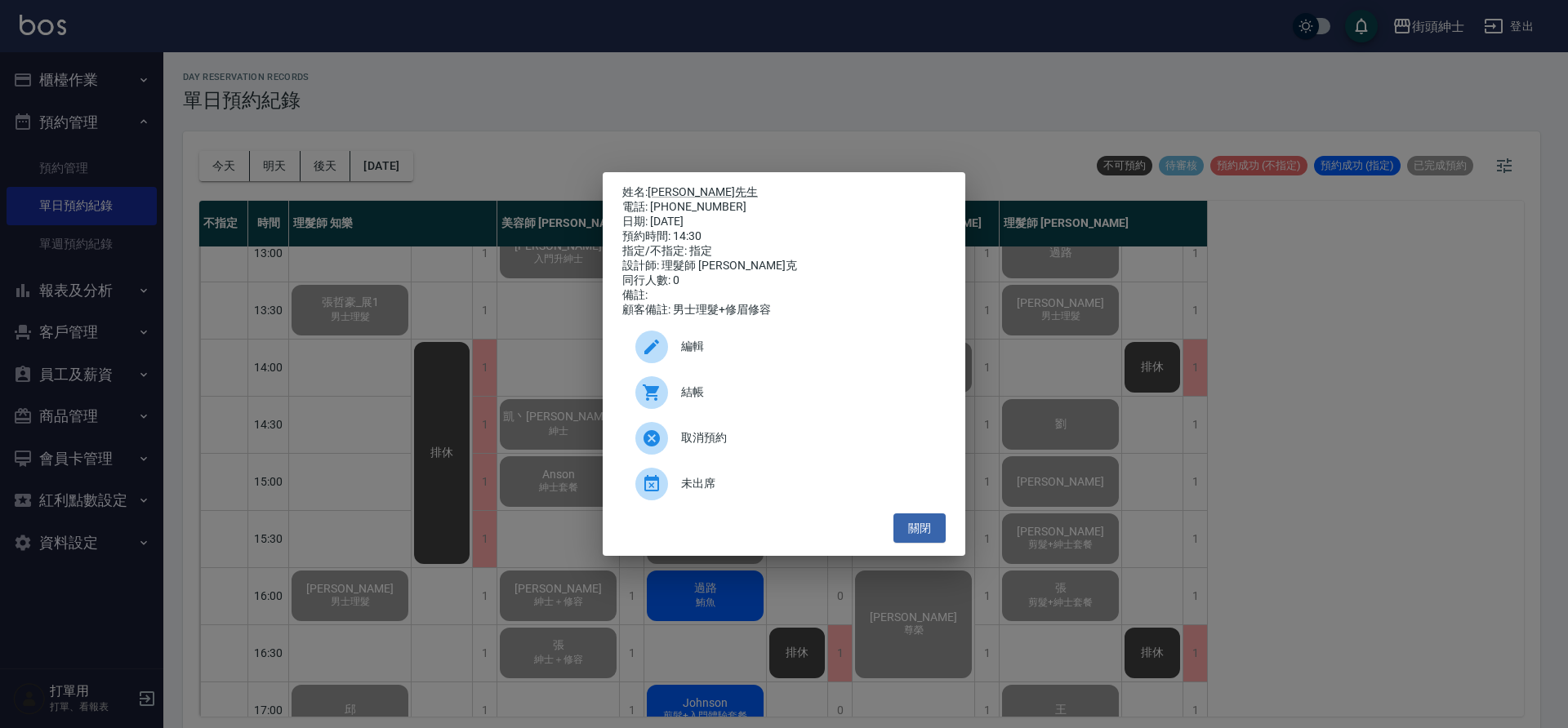
click at [702, 398] on span "結帳" at bounding box center [806, 392] width 252 height 17
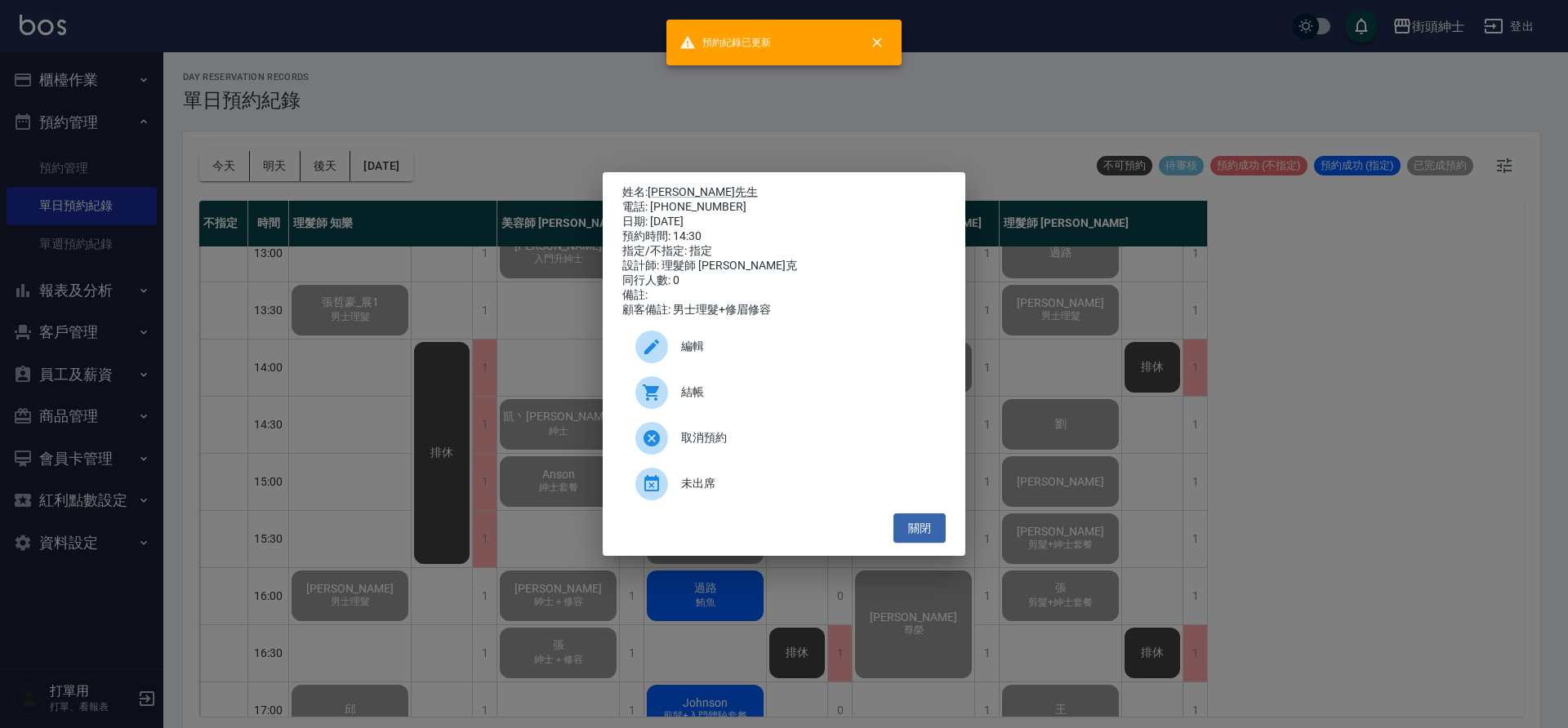
click at [619, 611] on div "姓名: 葉先生 電話: 0937893892 日期: 2025/09/26 預約時間: 14:30 指定/不指定: 指定 設計師: 理髮師 Vic 維克 同行…" at bounding box center [784, 364] width 1568 height 728
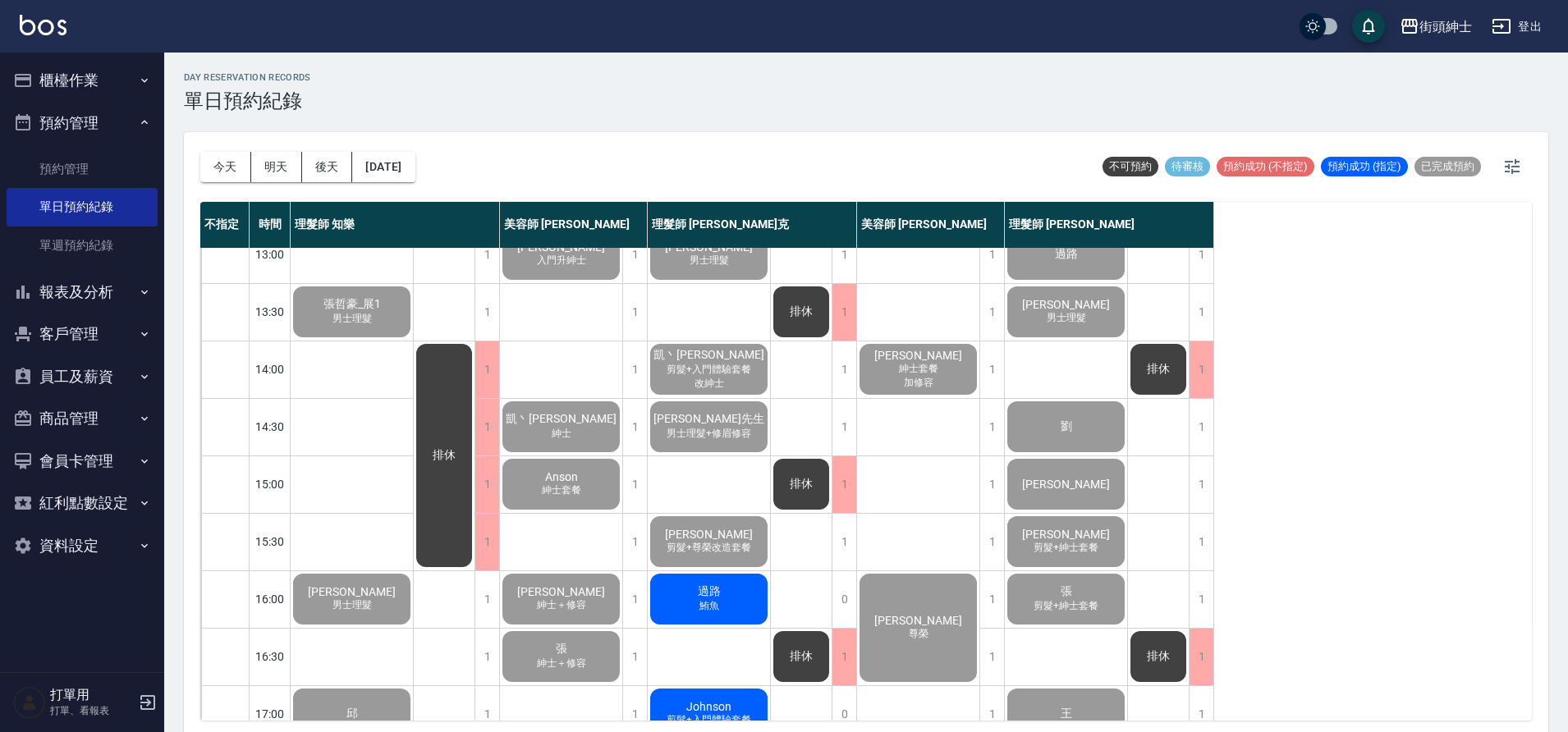
click at [711, 603] on span "鮪魚" at bounding box center [709, 606] width 26 height 14
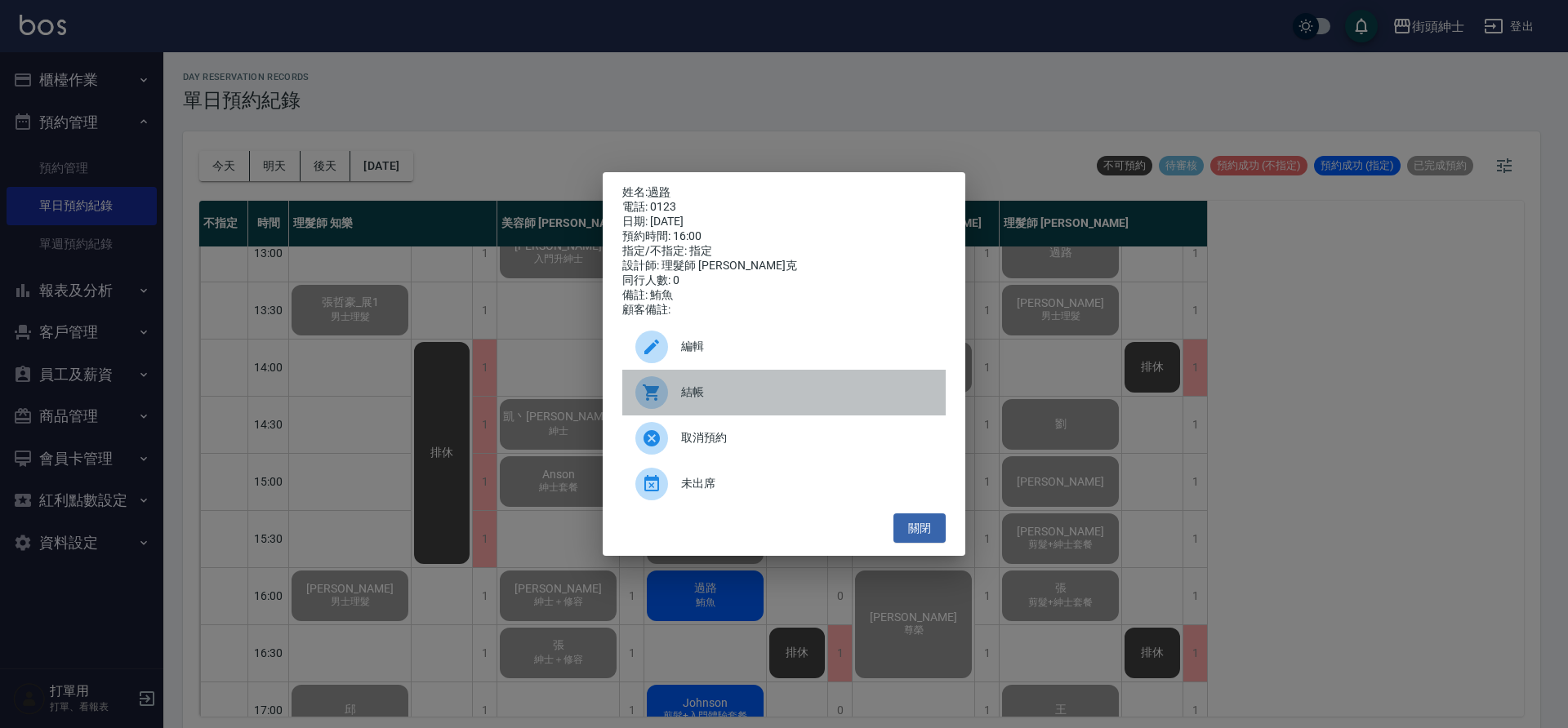
click at [754, 400] on span "結帳" at bounding box center [806, 392] width 252 height 17
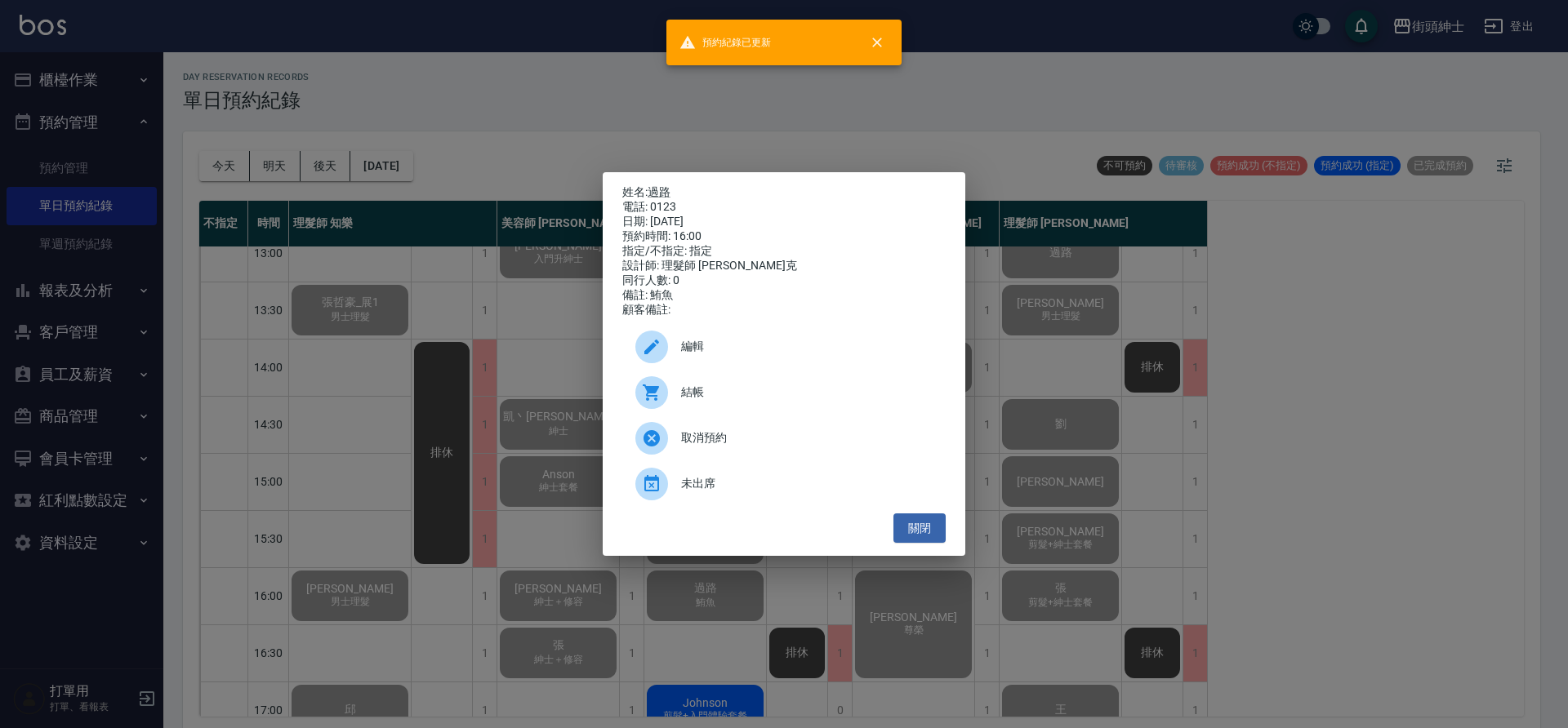
click at [532, 520] on div "姓名: 過路 電話: 0123 日期: 2025/09/26 預約時間: 16:00 指定/不指定: 指定 設計師: 理髮師 Vic 維克 同行人數: 0 備…" at bounding box center [784, 364] width 1568 height 728
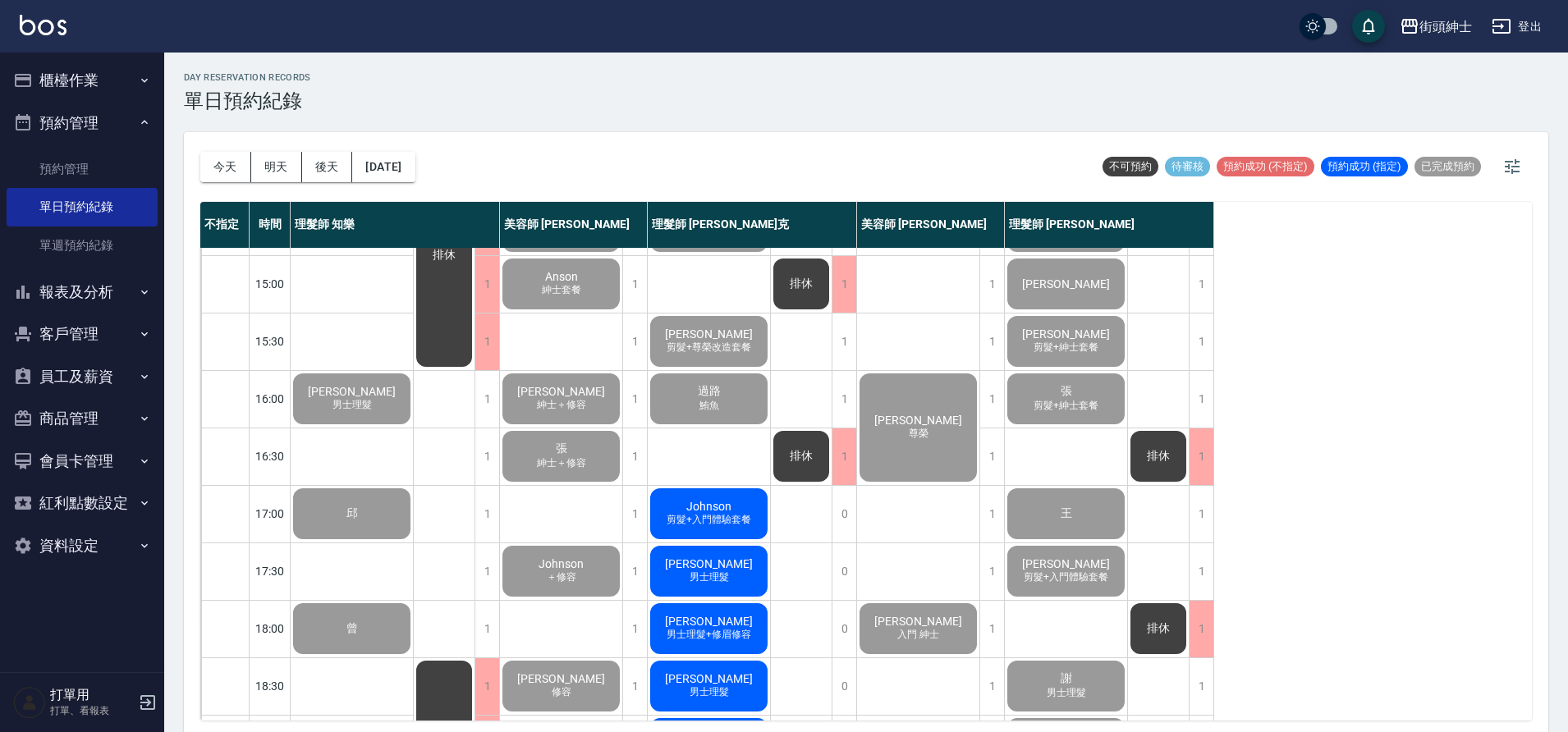
scroll to position [592, 0]
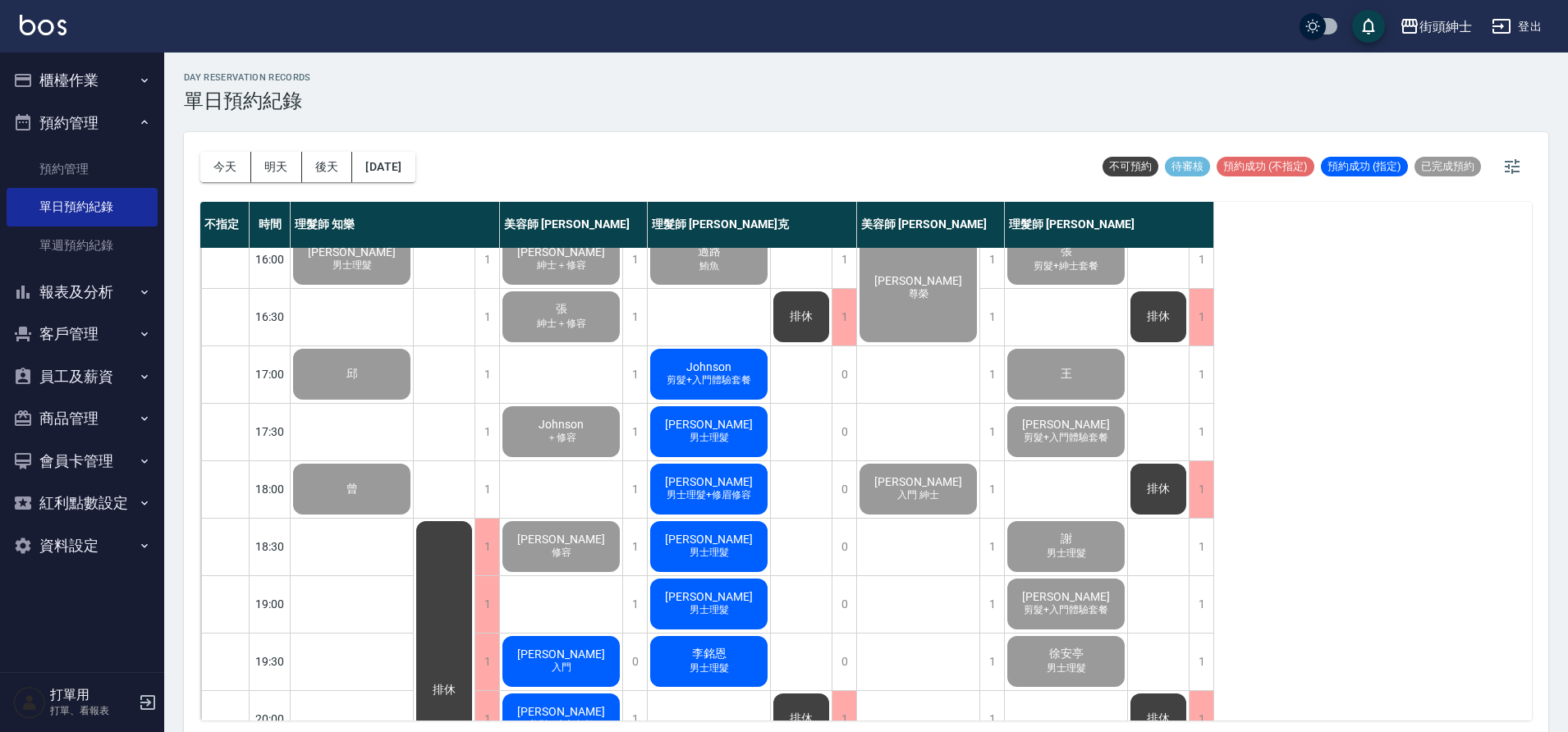
click at [714, 362] on span "Johnson" at bounding box center [709, 367] width 52 height 13
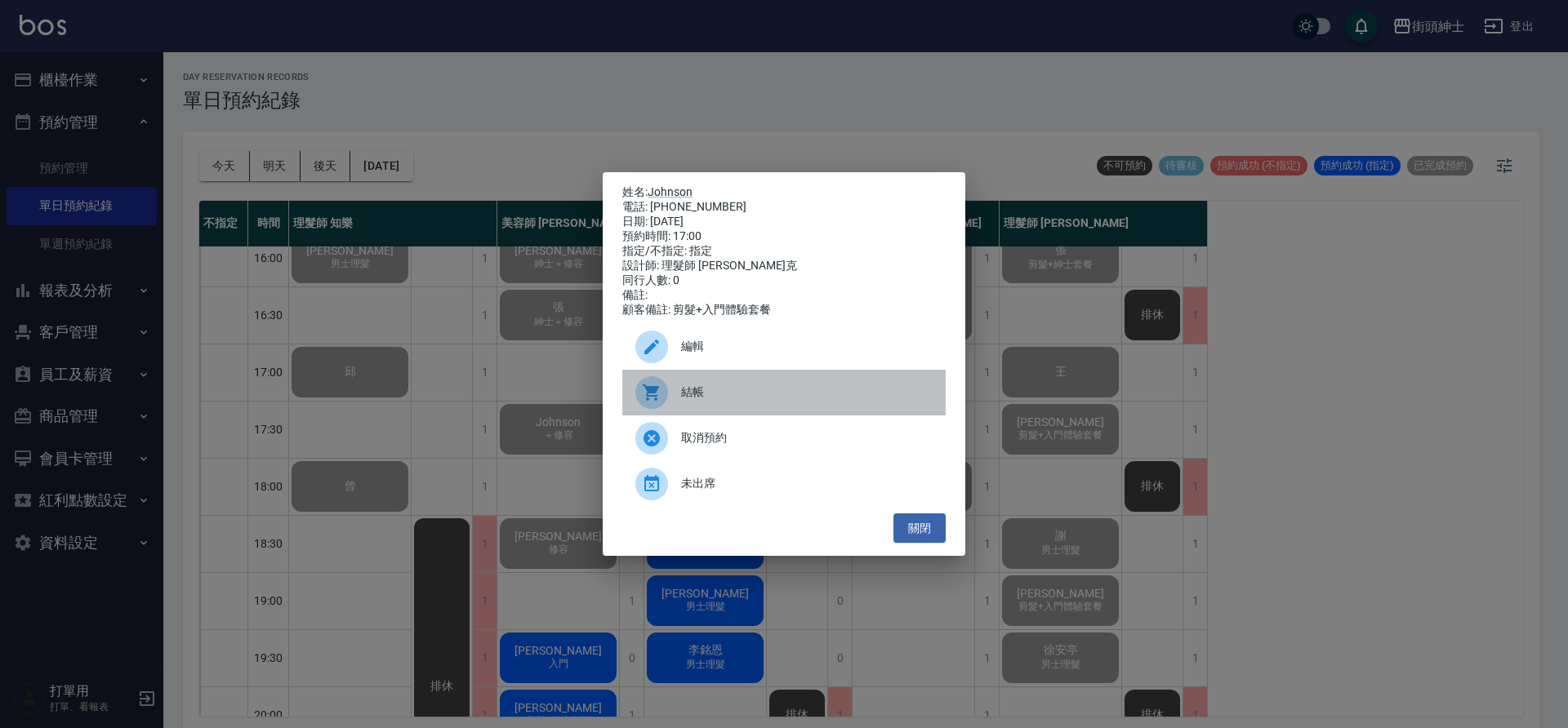
click at [703, 391] on span "結帳" at bounding box center [806, 392] width 252 height 17
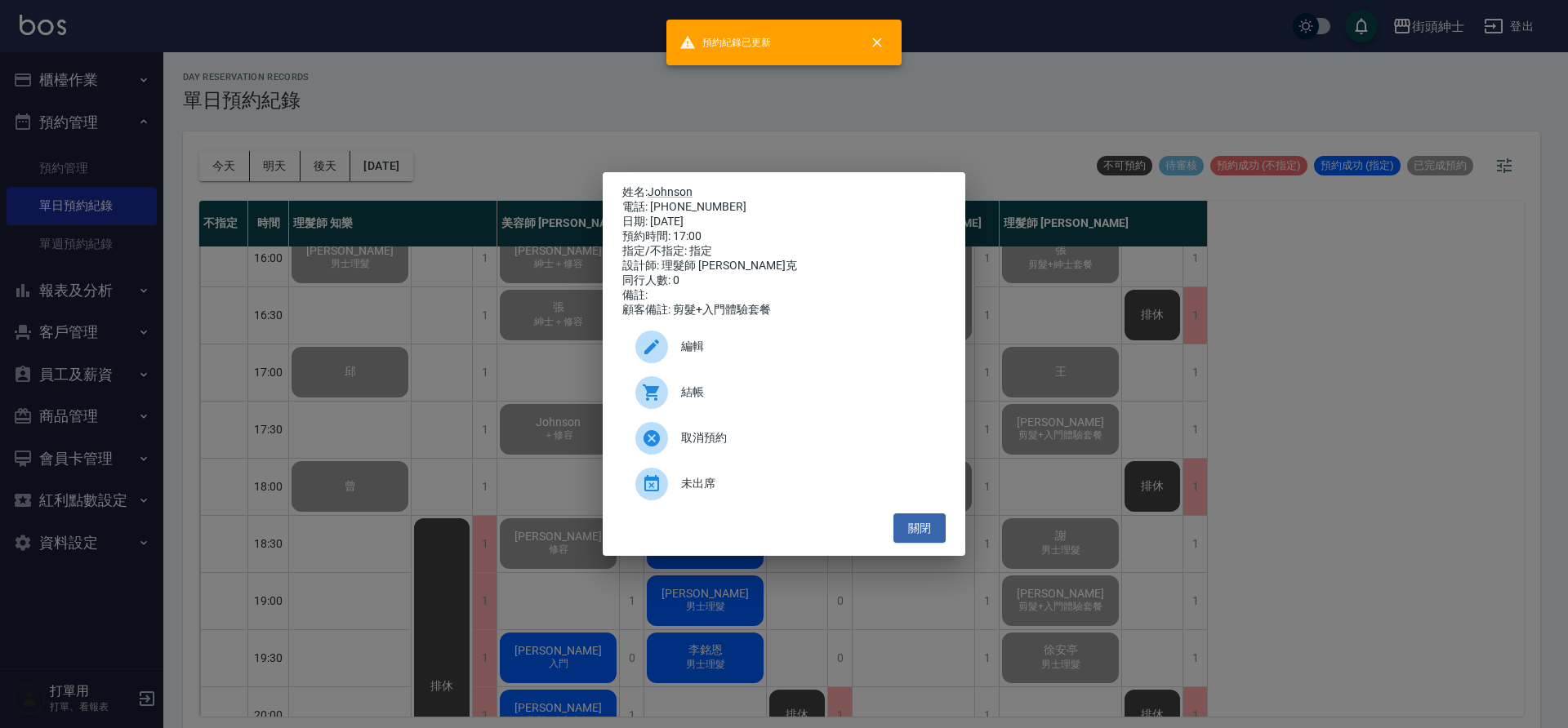
drag, startPoint x: 404, startPoint y: 359, endPoint x: 416, endPoint y: 354, distance: 13.0
click at [404, 358] on div "姓名: Johnson 電話: 0925163031 日期: 2025/09/26 預約時間: 17:00 指定/不指定: 指定 設計師: 理髮師 Vic 維…" at bounding box center [784, 364] width 1568 height 728
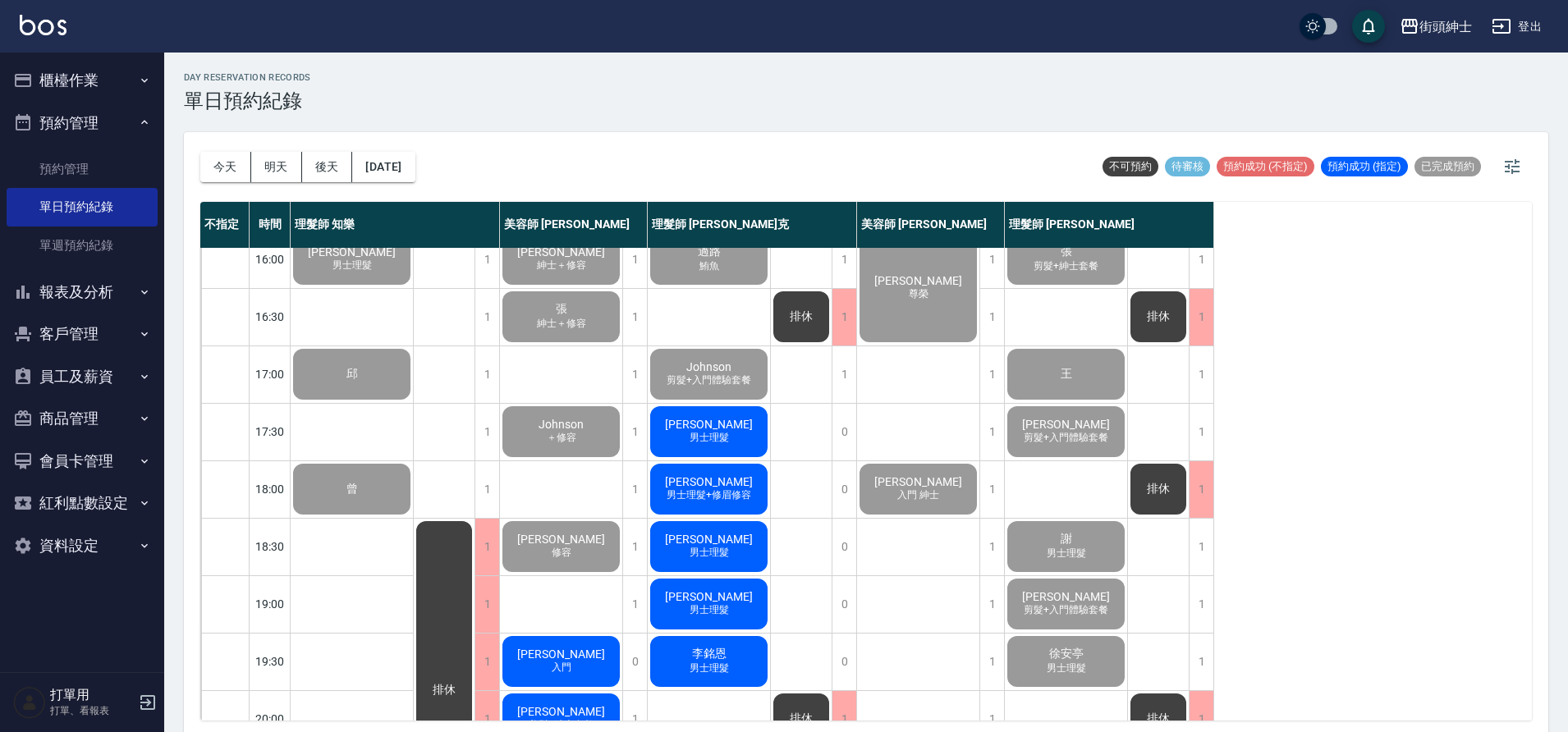
click at [714, 428] on span "[PERSON_NAME]" at bounding box center [709, 425] width 94 height 13
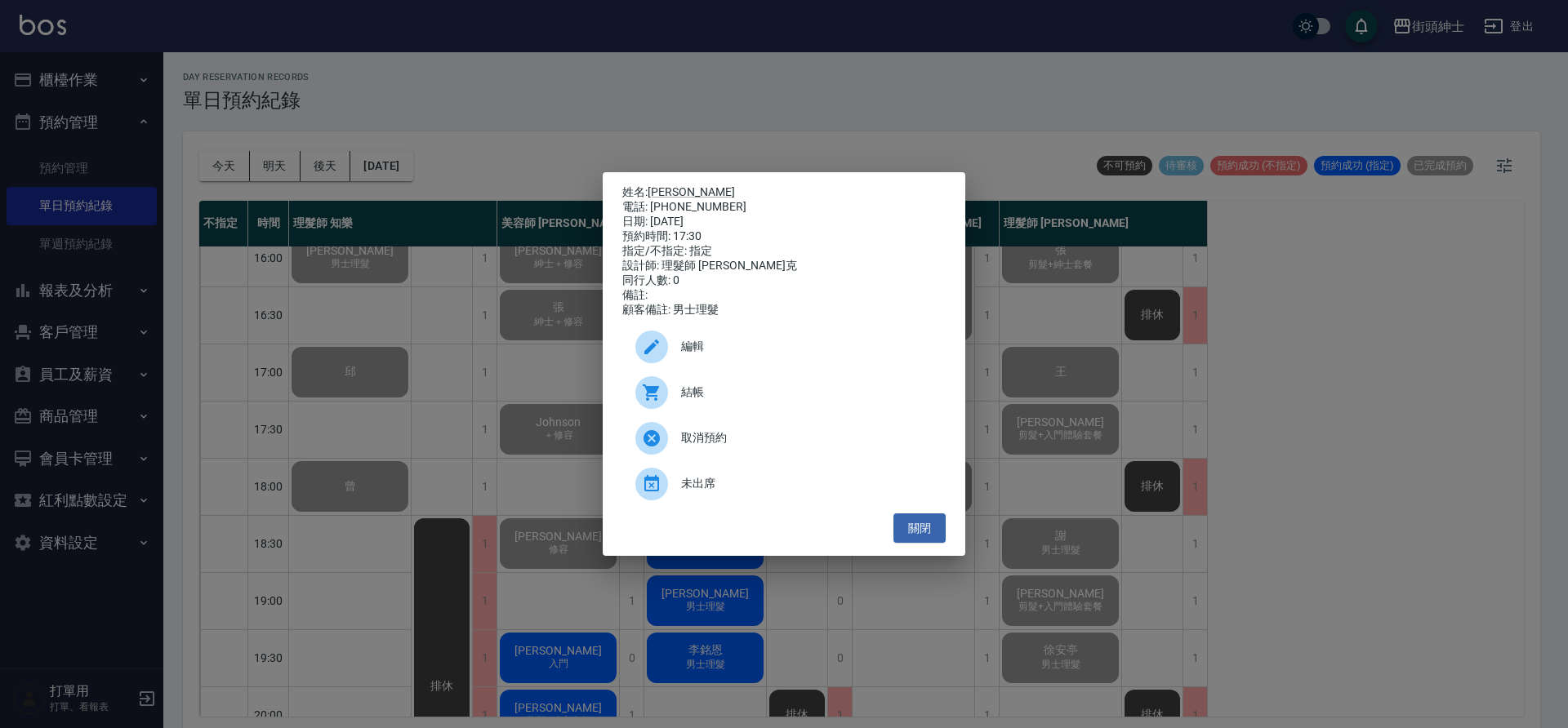
click at [699, 401] on span "結帳" at bounding box center [806, 392] width 252 height 17
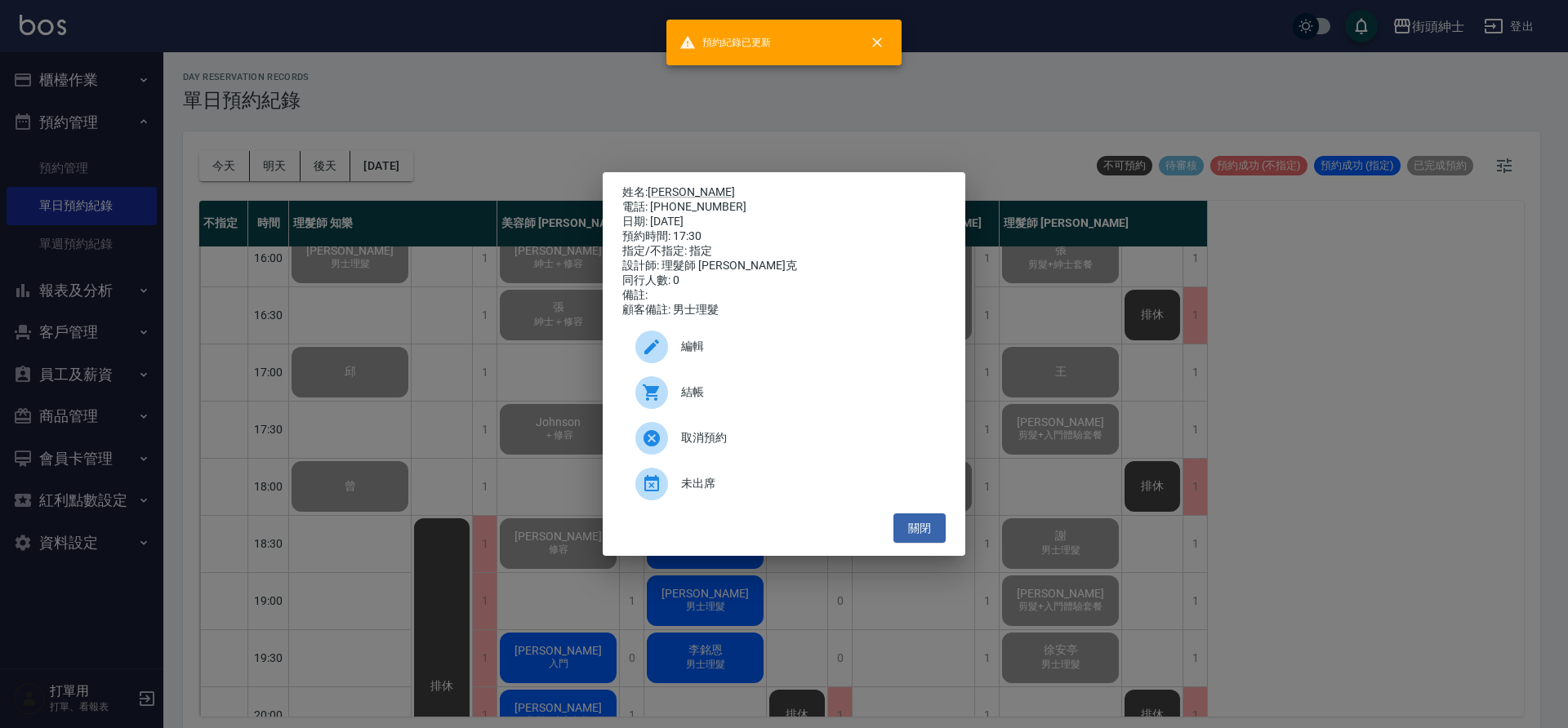
click at [462, 397] on div "姓名: Joseph 電話: 0934079762 日期: 2025/09/26 預約時間: 17:30 指定/不指定: 指定 設計師: 理髮師 Vic 維克…" at bounding box center [784, 364] width 1568 height 728
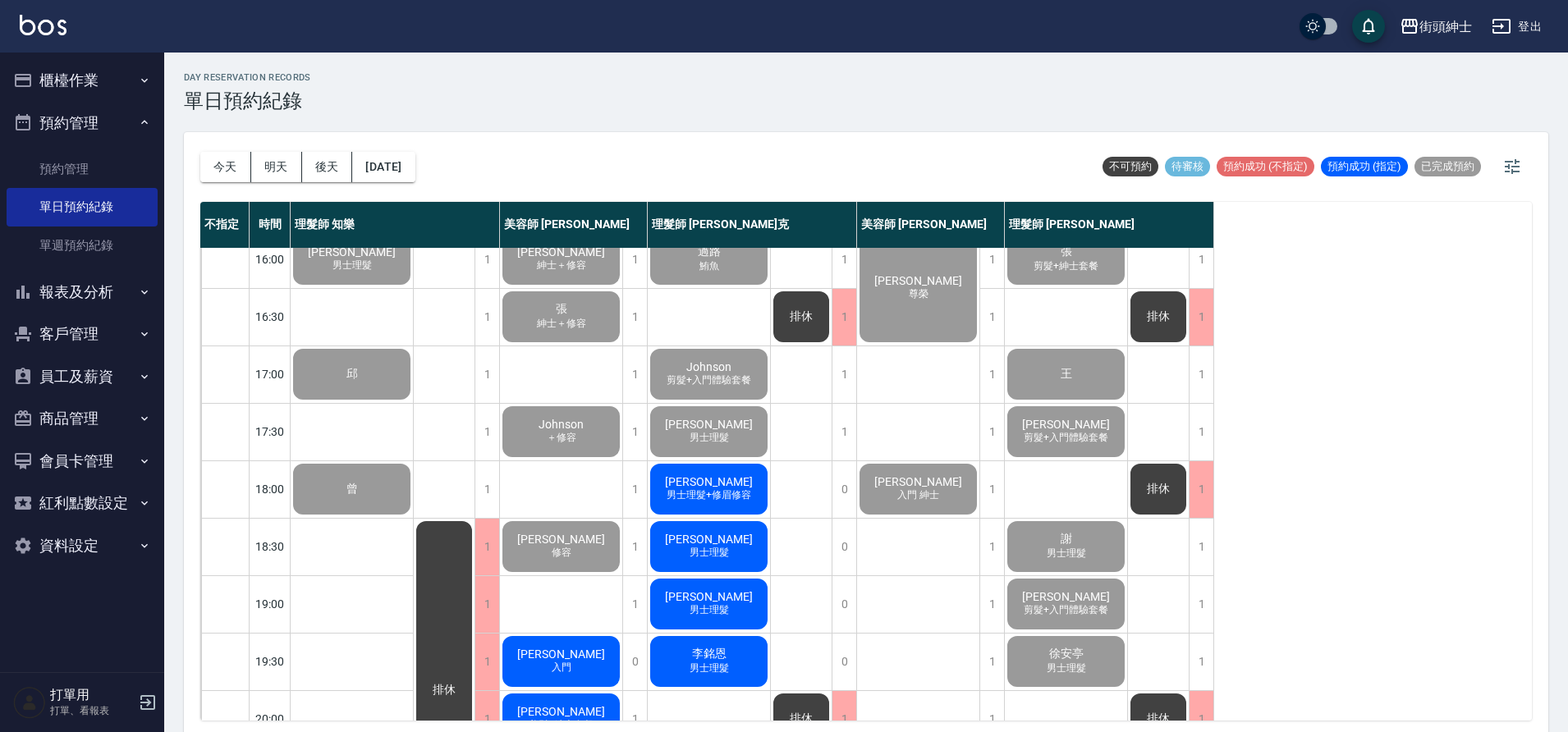
click at [713, 482] on span "[PERSON_NAME]" at bounding box center [709, 482] width 94 height 13
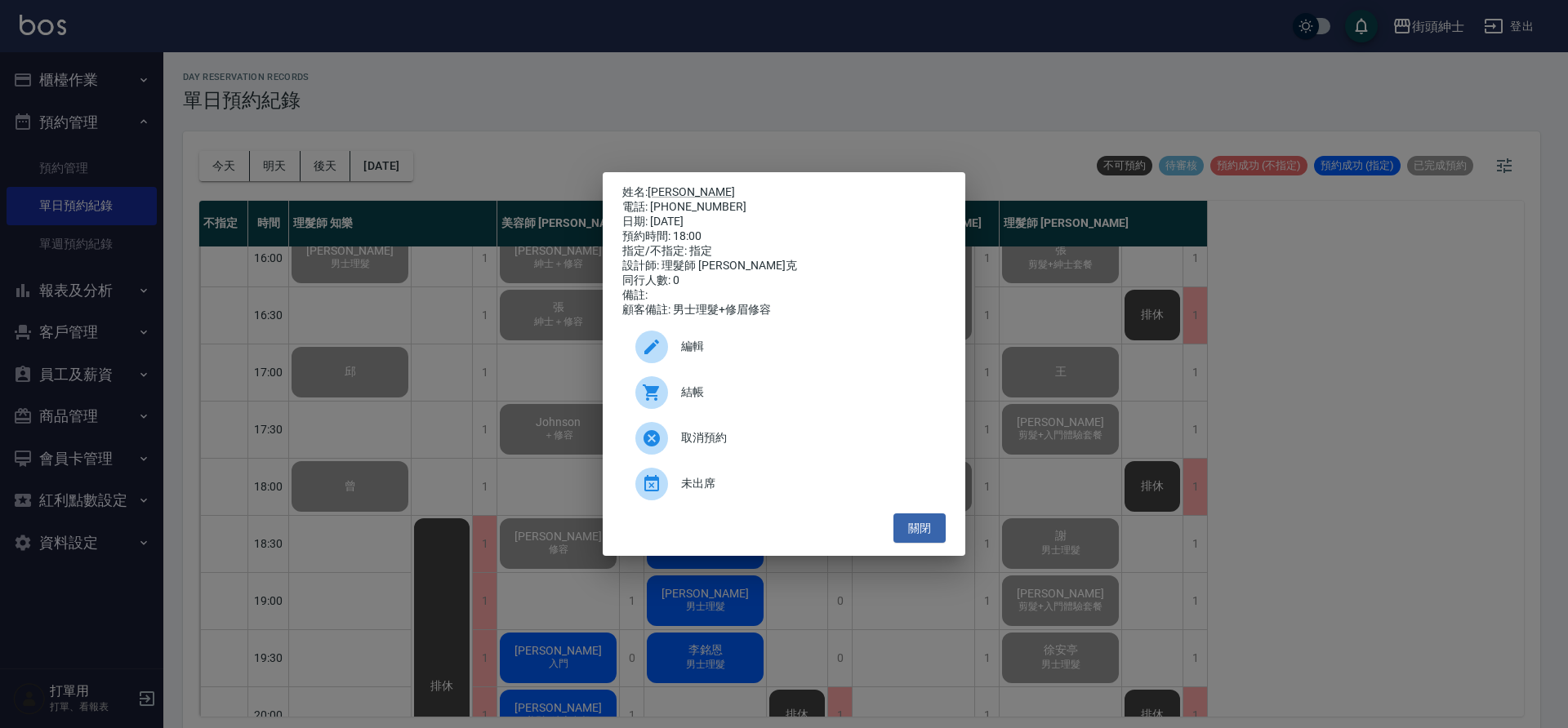
click at [753, 393] on span "結帳" at bounding box center [806, 392] width 252 height 17
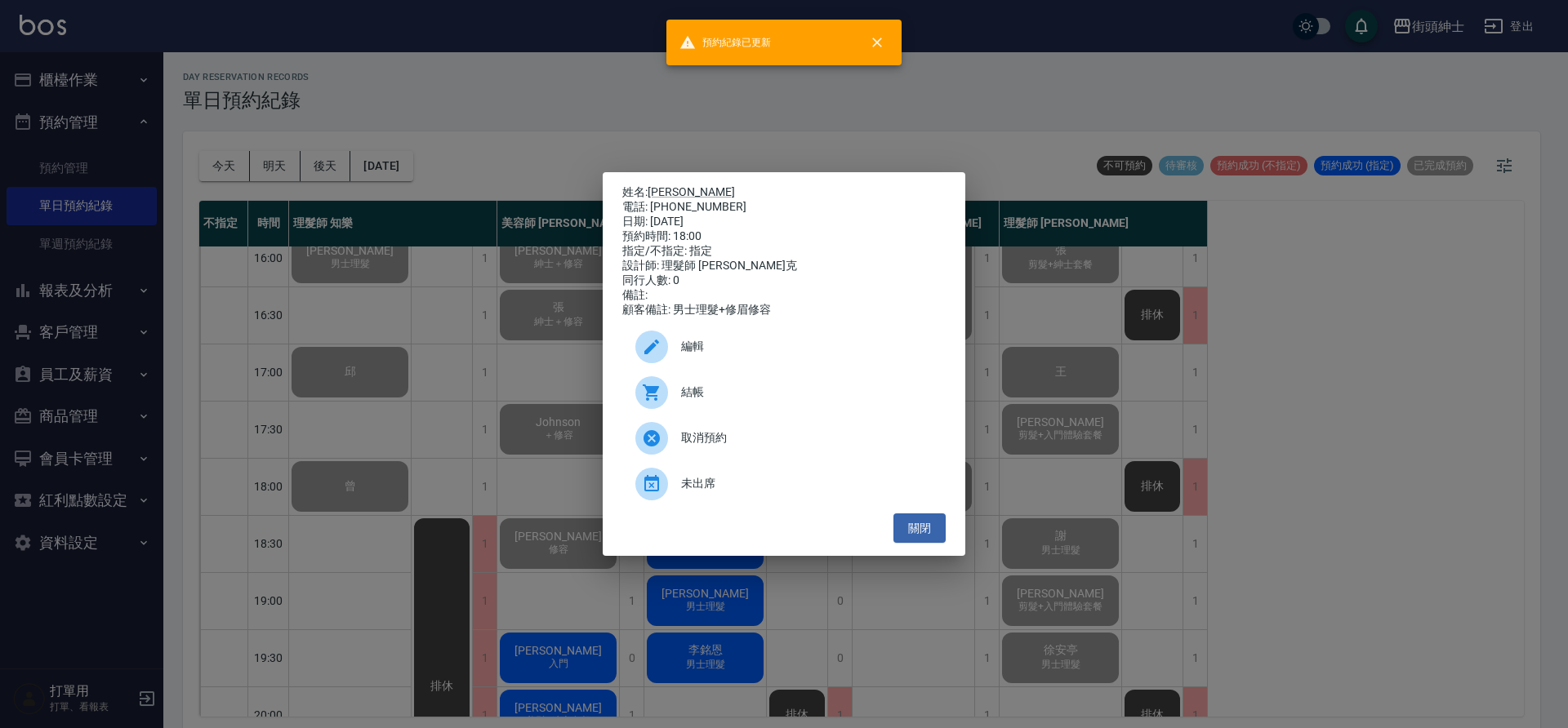
click at [448, 359] on div "姓名: 謝睿紳 電話: 0982370495 日期: 2025/09/26 預約時間: 18:00 指定/不指定: 指定 設計師: 理髮師 Vic 維克 同行…" at bounding box center [784, 364] width 1568 height 728
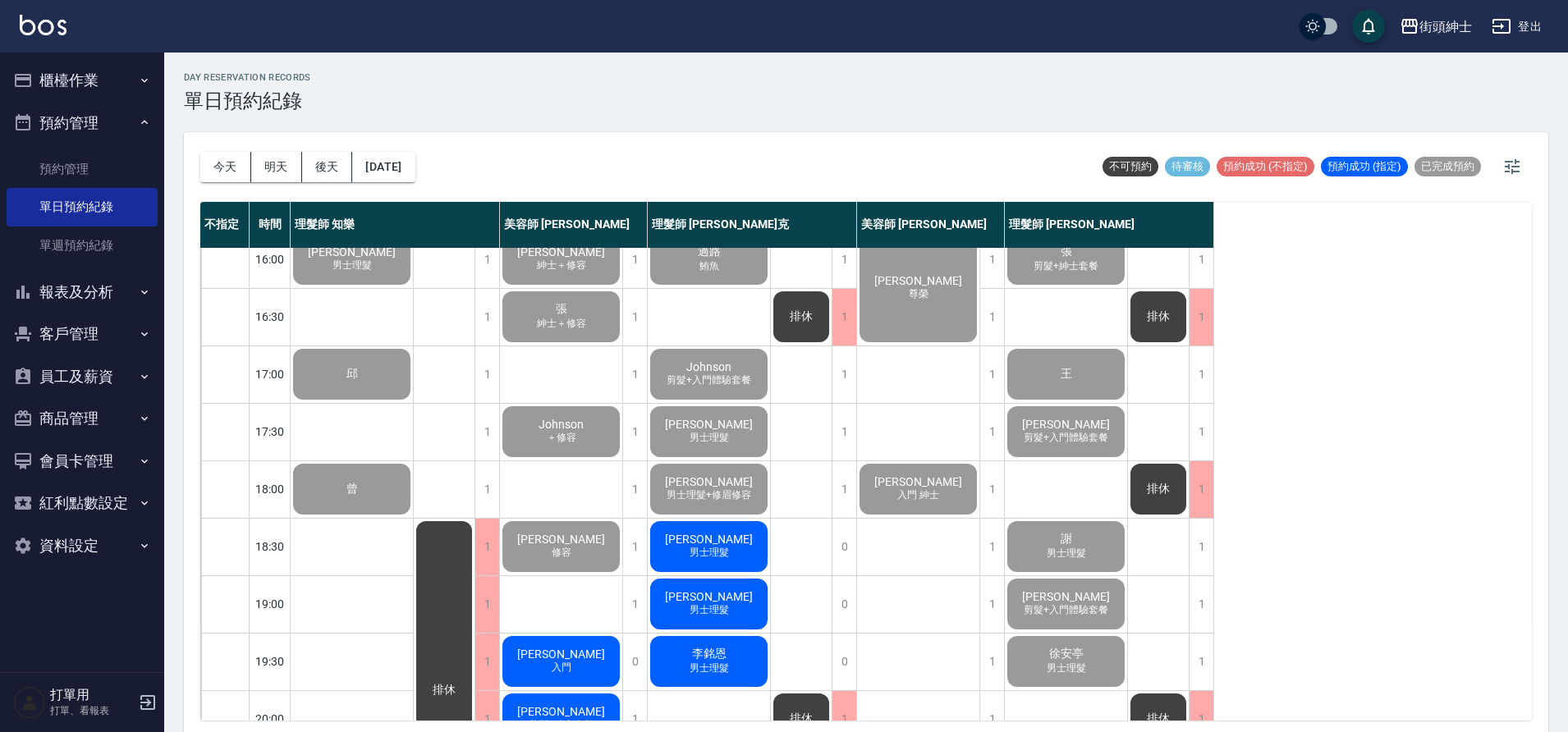
click at [730, 540] on div "Roy 男士理髮" at bounding box center [709, 547] width 123 height 56
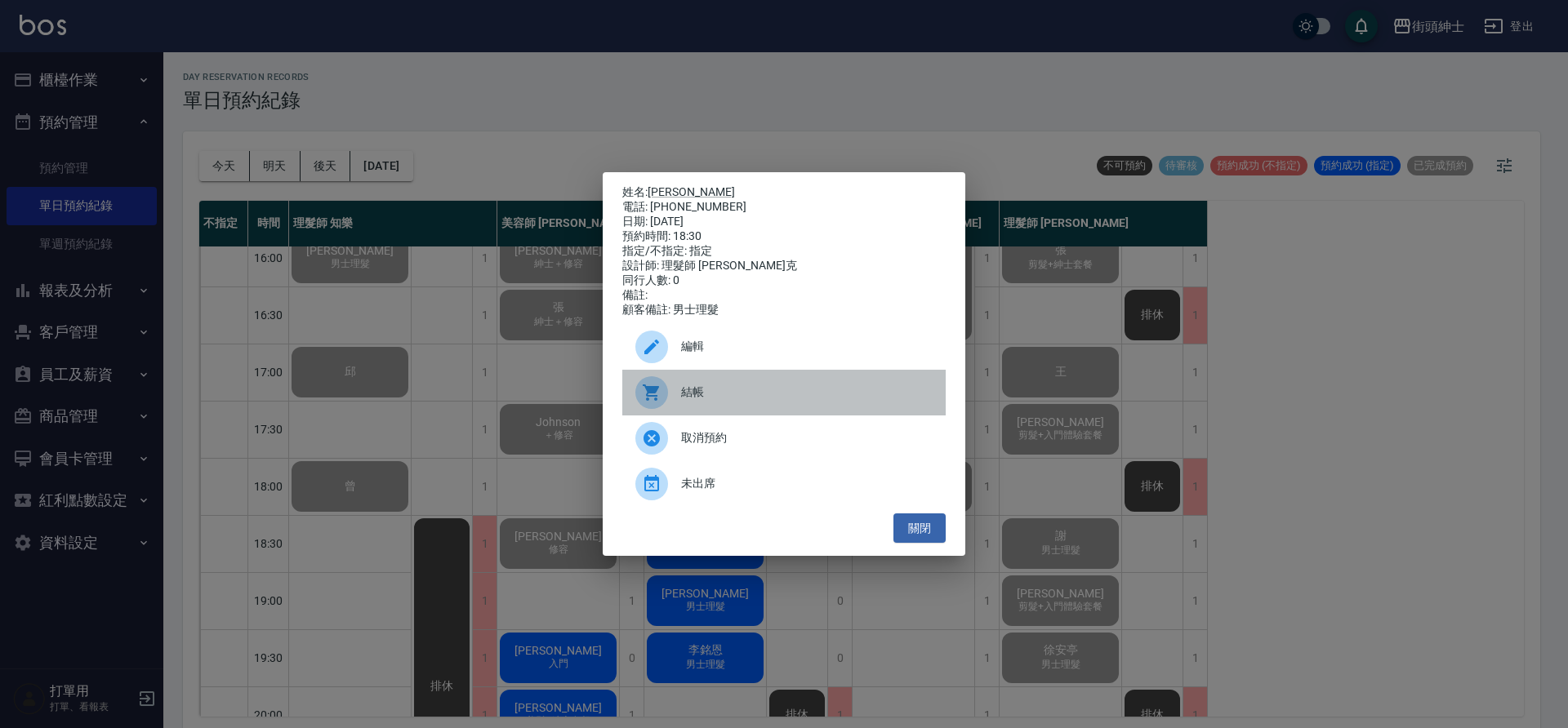
click at [727, 393] on span "結帳" at bounding box center [806, 392] width 252 height 17
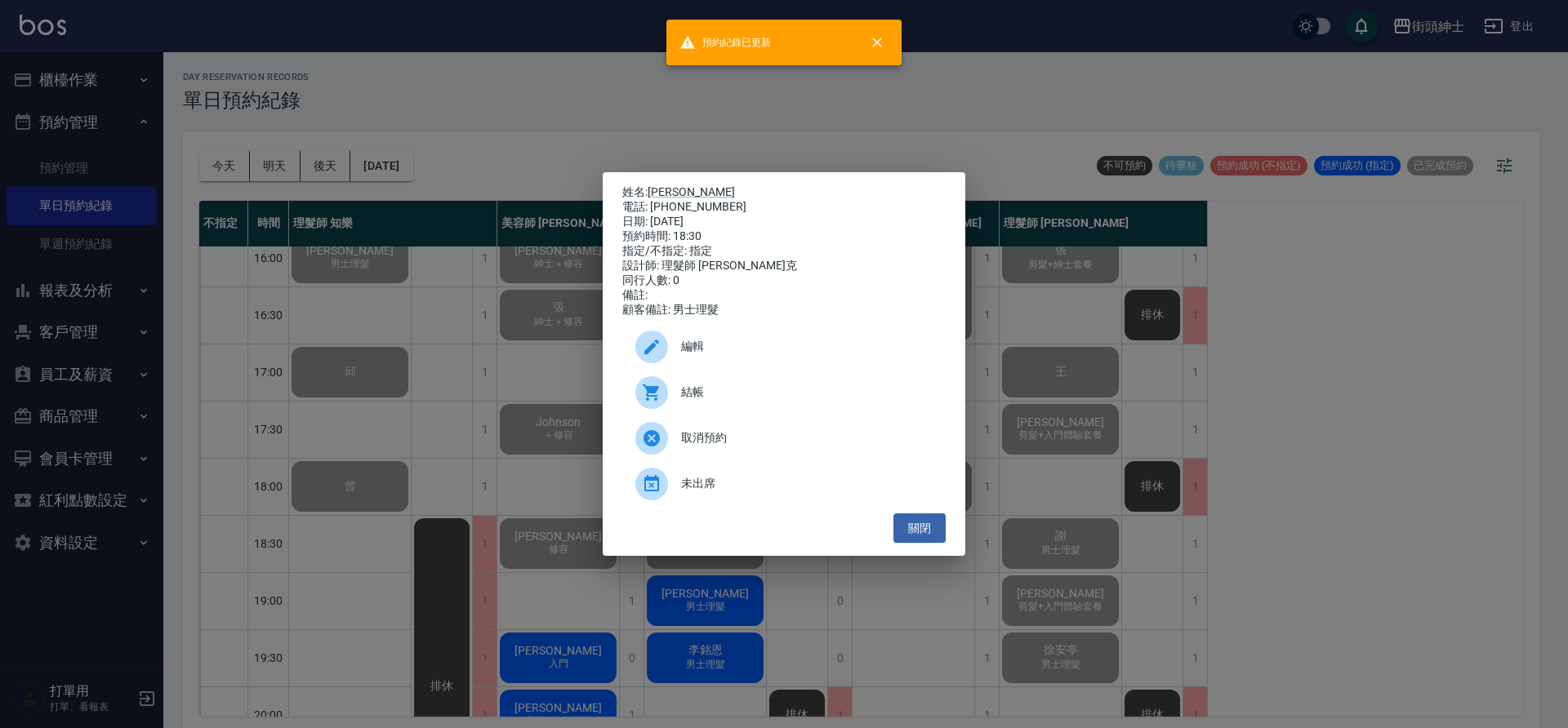
drag, startPoint x: 396, startPoint y: 262, endPoint x: 450, endPoint y: 275, distance: 55.5
click at [396, 262] on div "姓名: Roy 電話: 0981306426 日期: 2025/09/26 預約時間: 18:30 指定/不指定: 指定 設計師: 理髮師 Vic 維克 同行…" at bounding box center [784, 364] width 1568 height 728
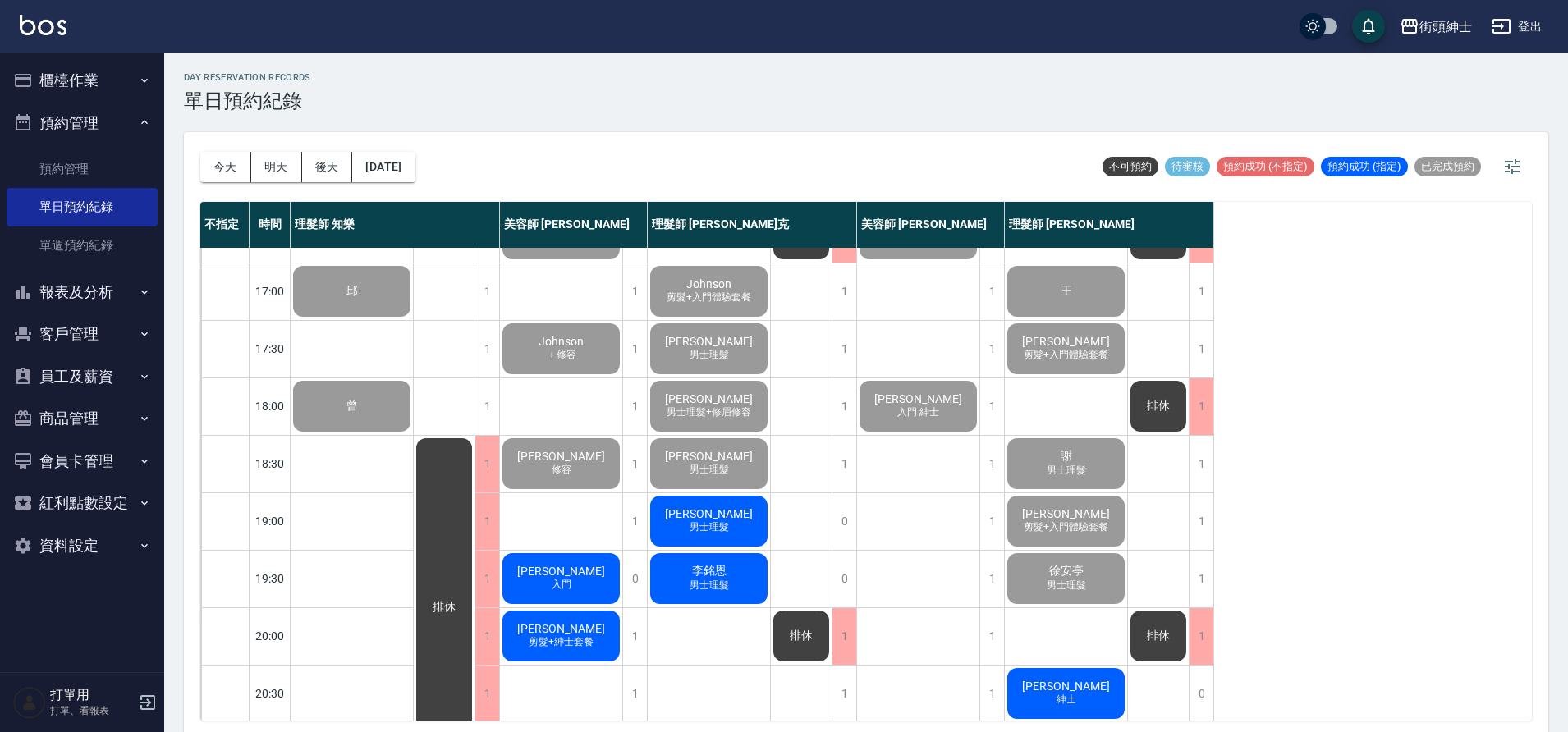
scroll to position [747, 0]
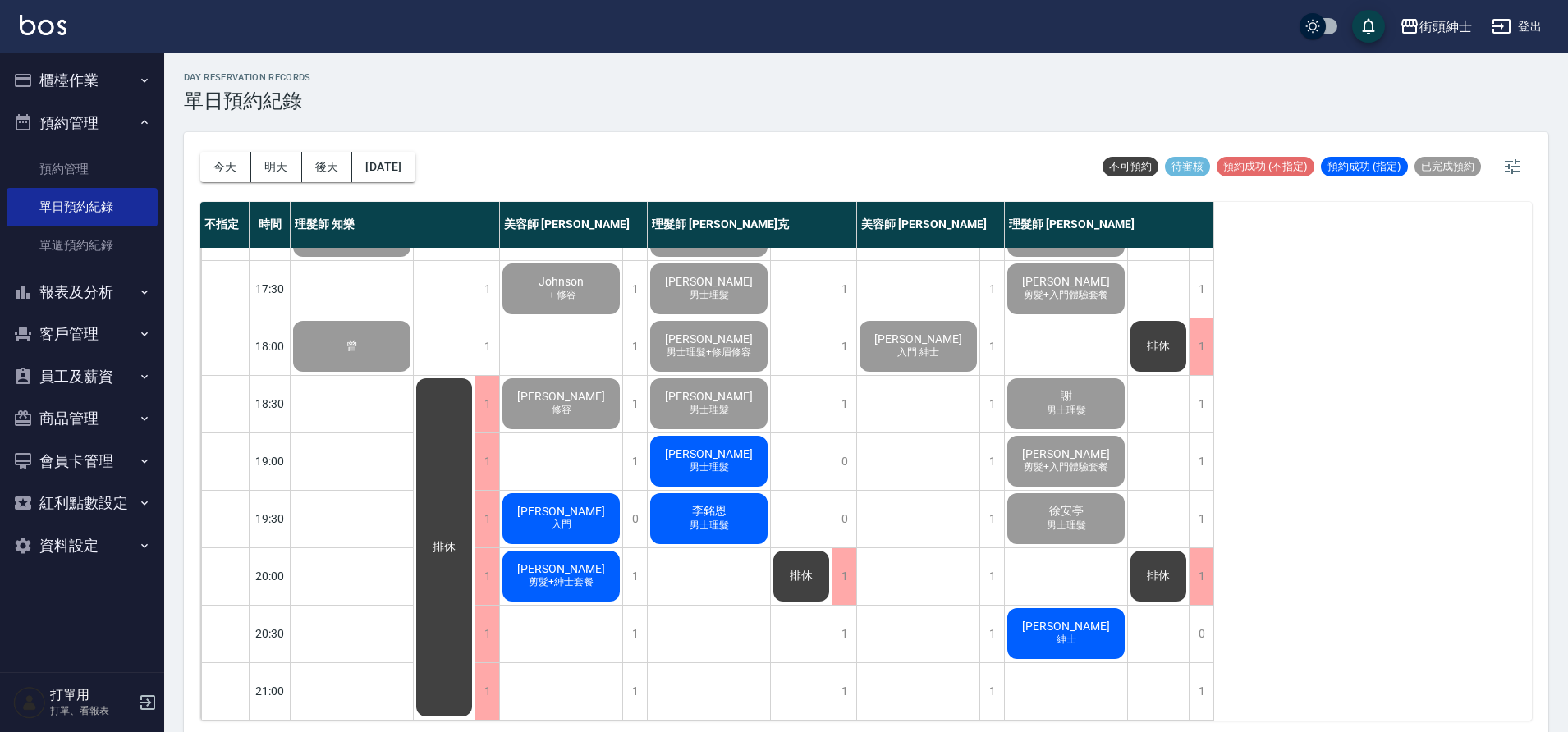
click at [718, 442] on div "蕭 男士理髮" at bounding box center [709, 461] width 123 height 56
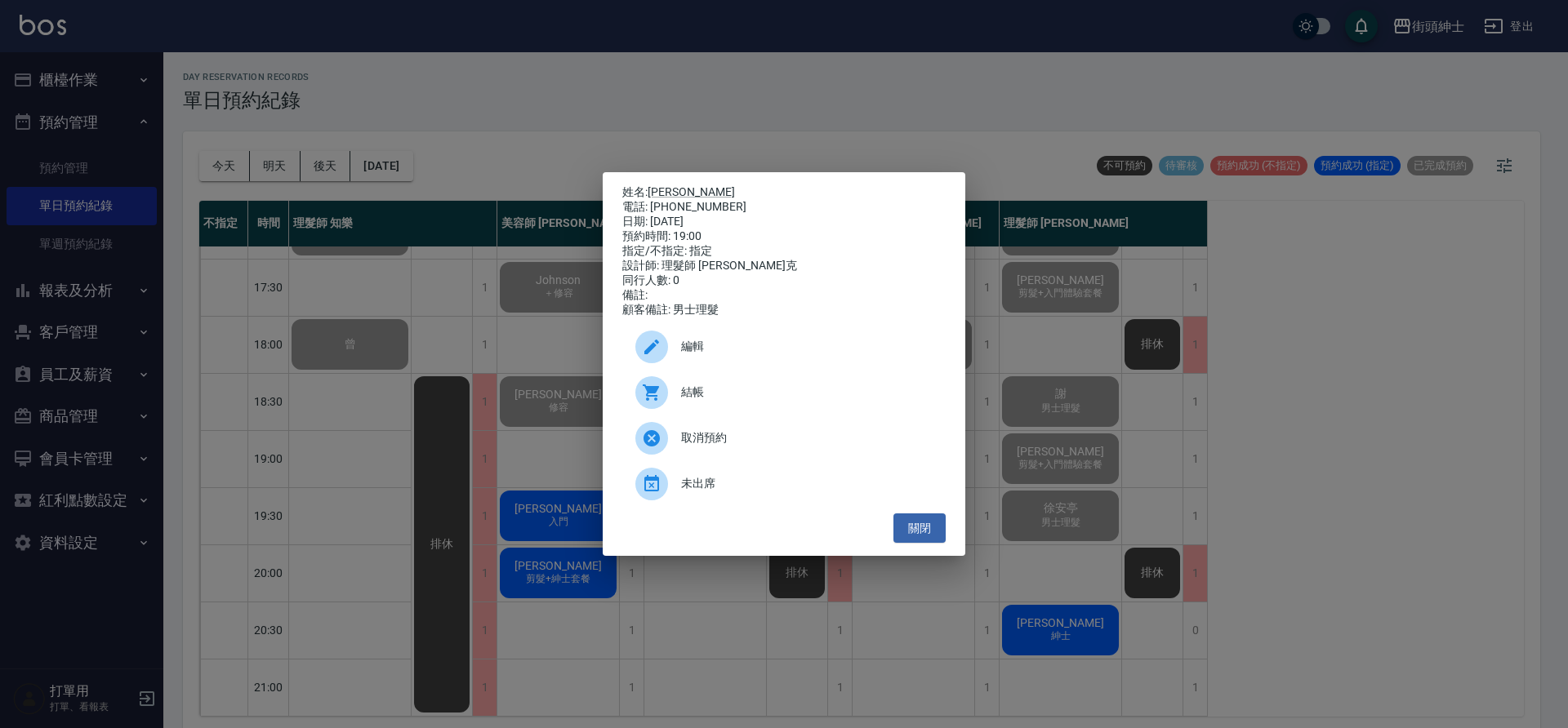
click at [714, 401] on span "結帳" at bounding box center [806, 392] width 252 height 17
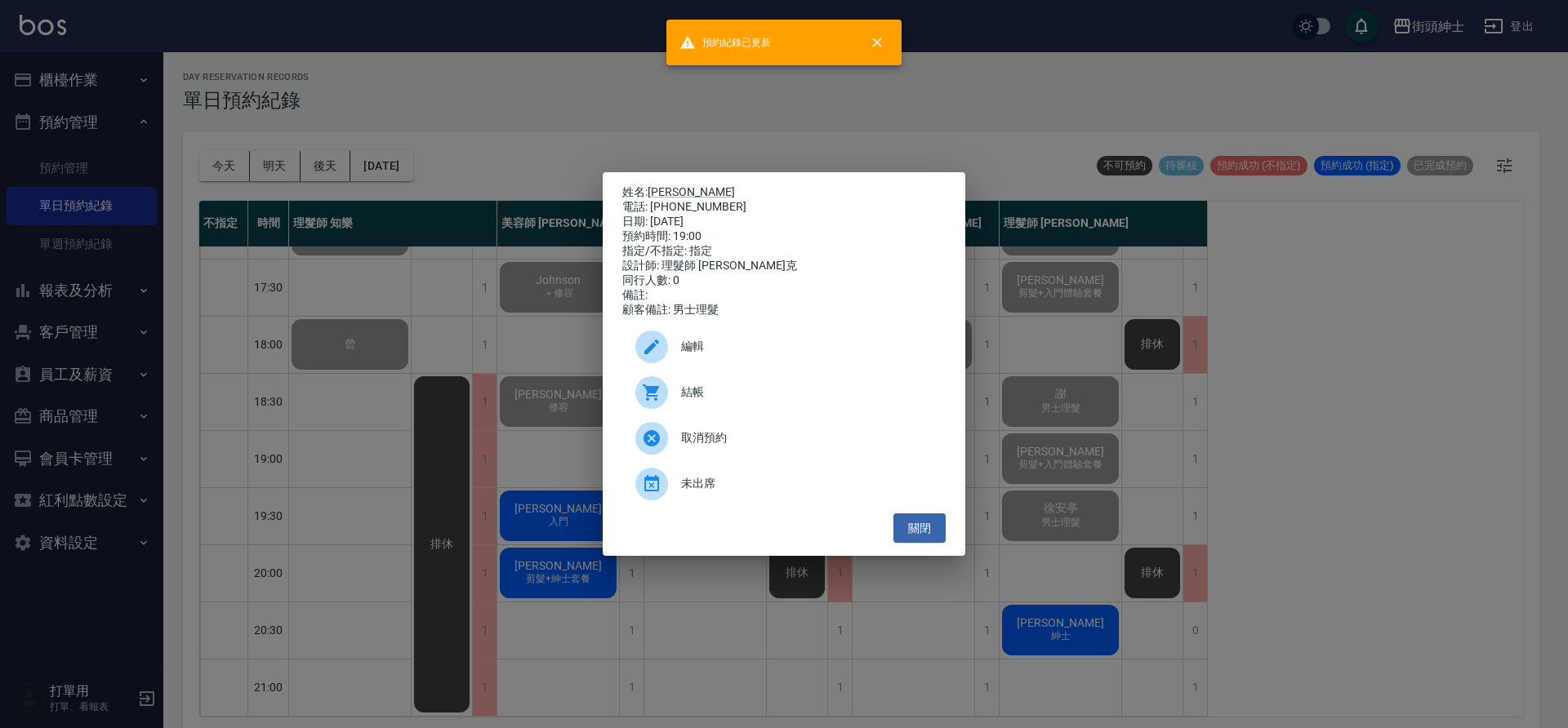
drag, startPoint x: 463, startPoint y: 390, endPoint x: 779, endPoint y: 576, distance: 366.7
click at [468, 393] on div "姓名: 蕭 電話: 0987938242 日期: 2025/09/26 預約時間: 19:00 指定/不指定: 指定 設計師: 理髮師 Vic 維克 同行人數…" at bounding box center [784, 364] width 1568 height 728
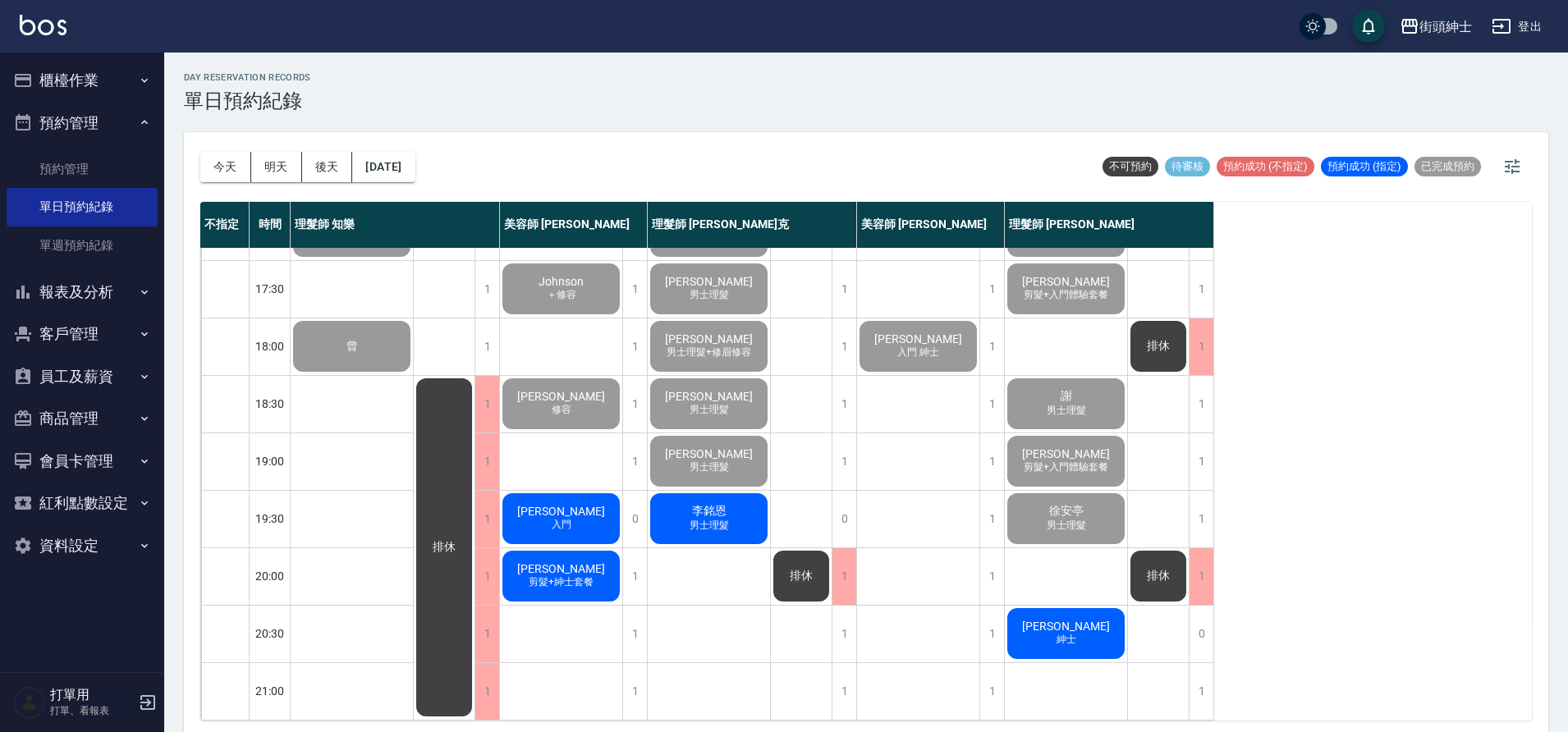
click at [679, 501] on div "李銘恩 男士理髮" at bounding box center [709, 518] width 123 height 56
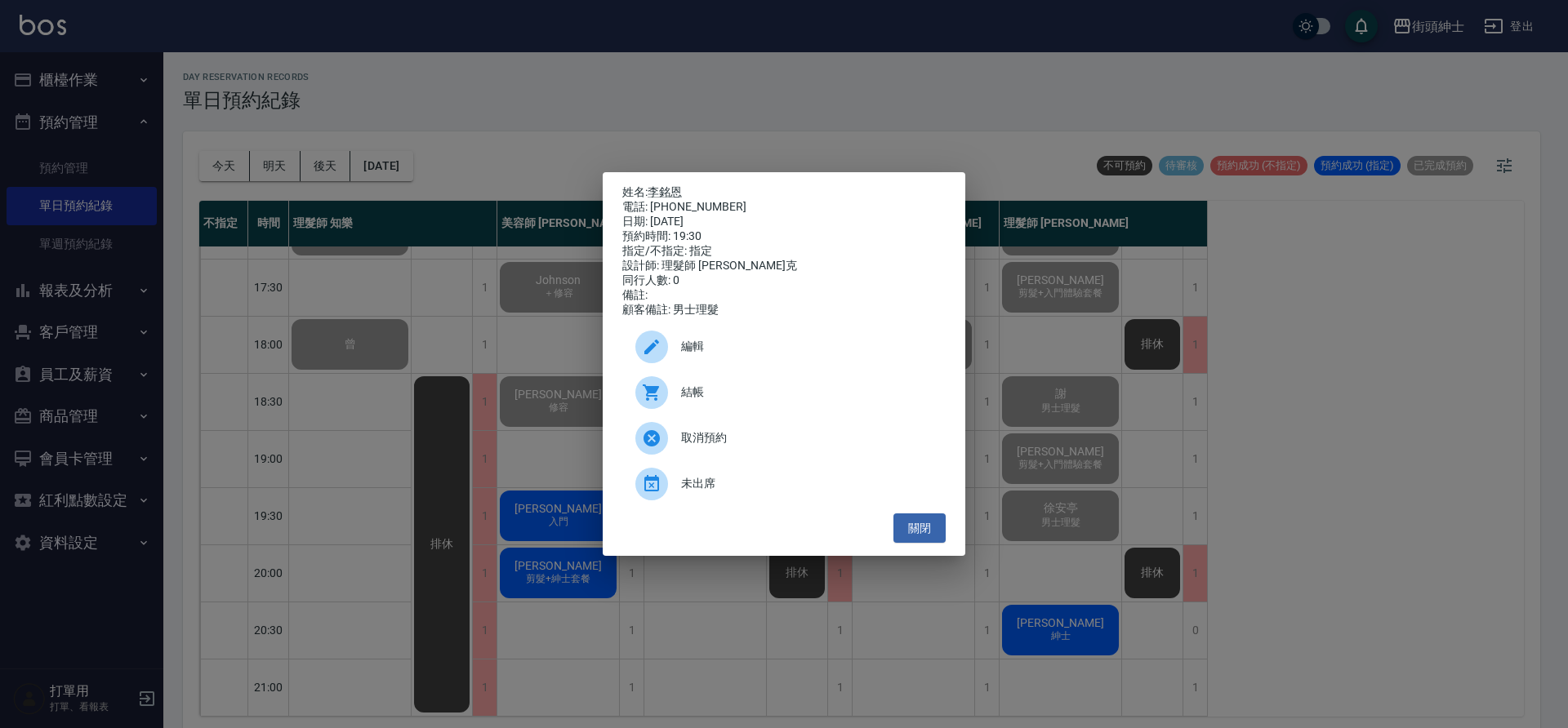
click at [698, 389] on div "結帳" at bounding box center [783, 392] width 323 height 46
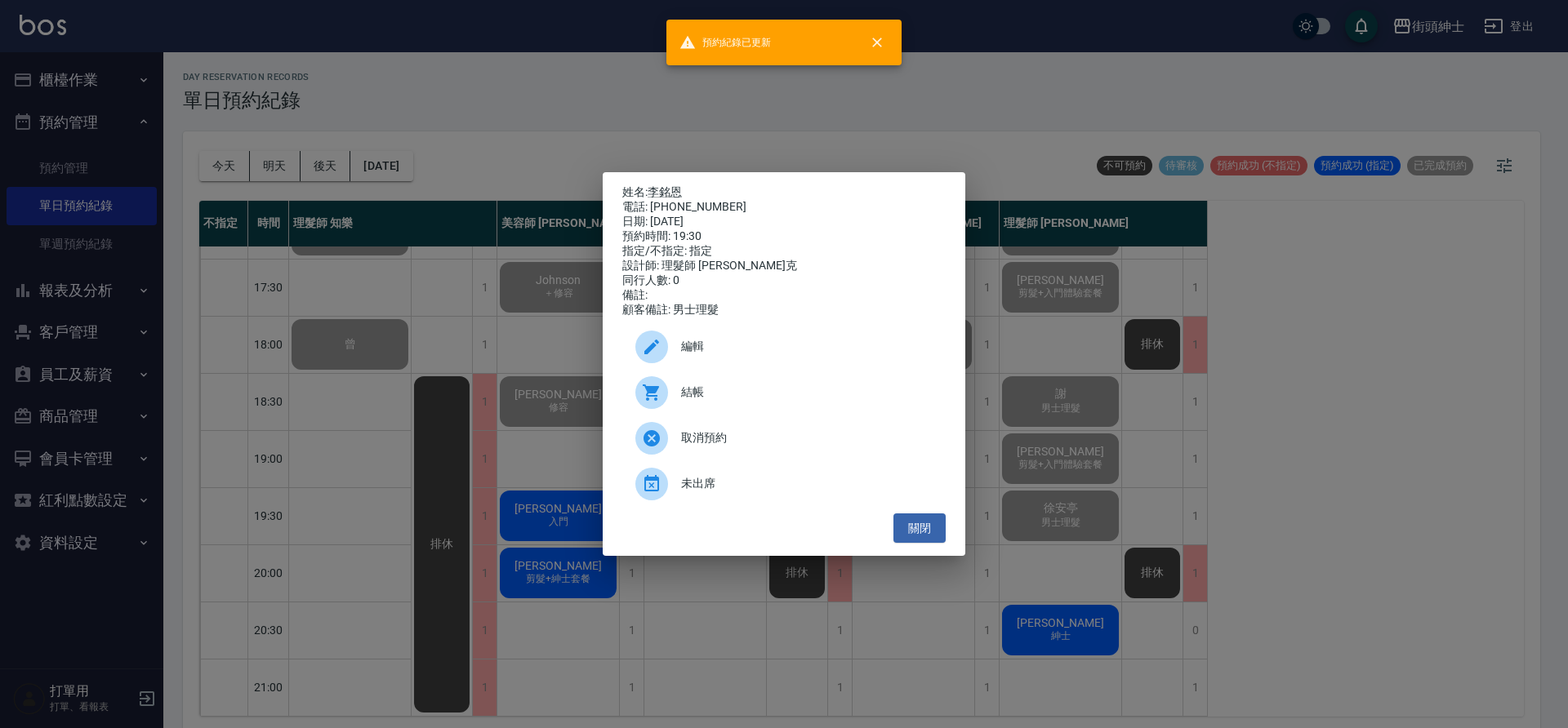
click at [576, 443] on div "姓名: 李銘恩 電話: 0905517366 日期: 2025/09/26 預約時間: 19:30 指定/不指定: 指定 設計師: 理髮師 Vic 維克 同行…" at bounding box center [784, 364] width 1568 height 728
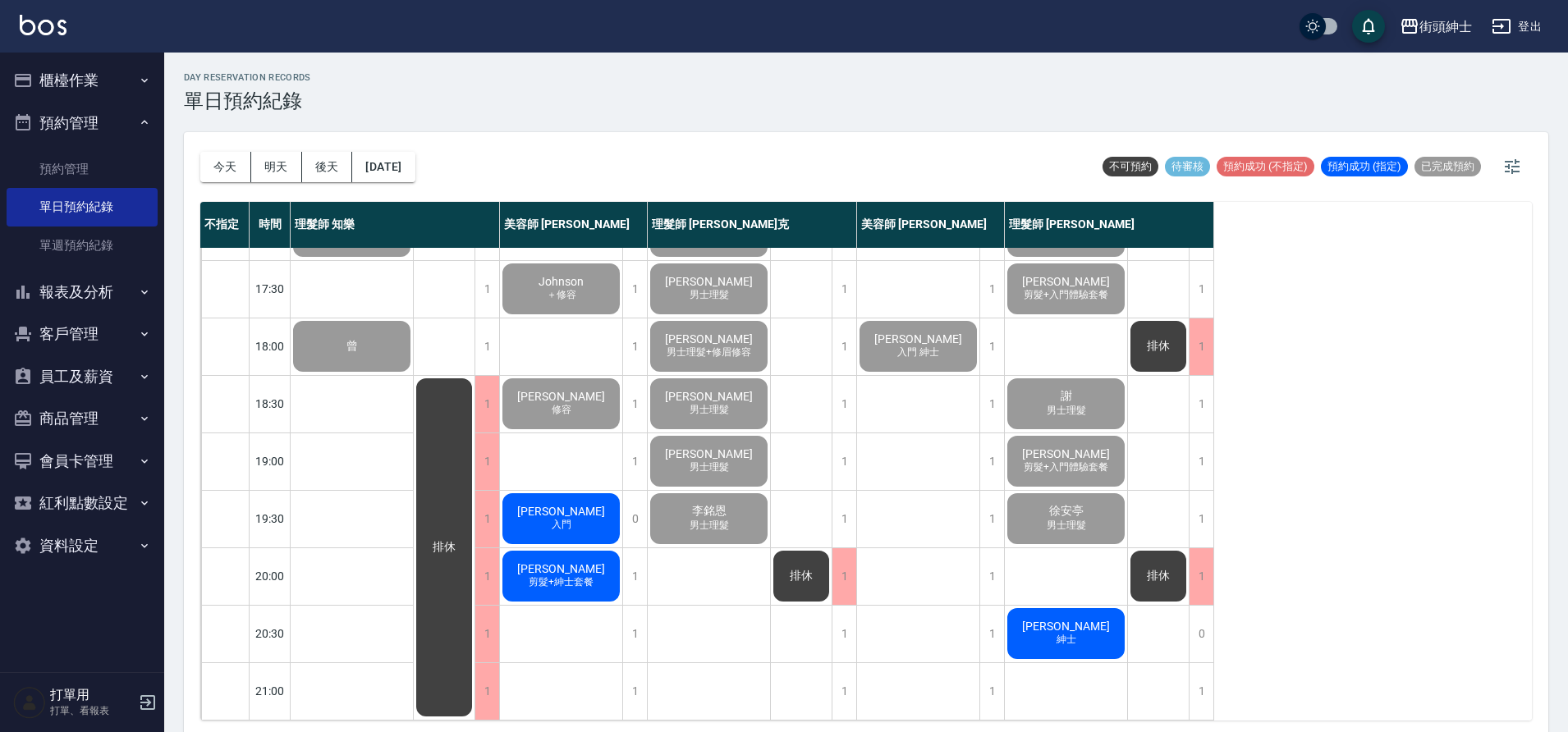
drag, startPoint x: 95, startPoint y: 70, endPoint x: 114, endPoint y: 117, distance: 50.7
click at [94, 73] on button "櫃檯作業" at bounding box center [82, 80] width 151 height 43
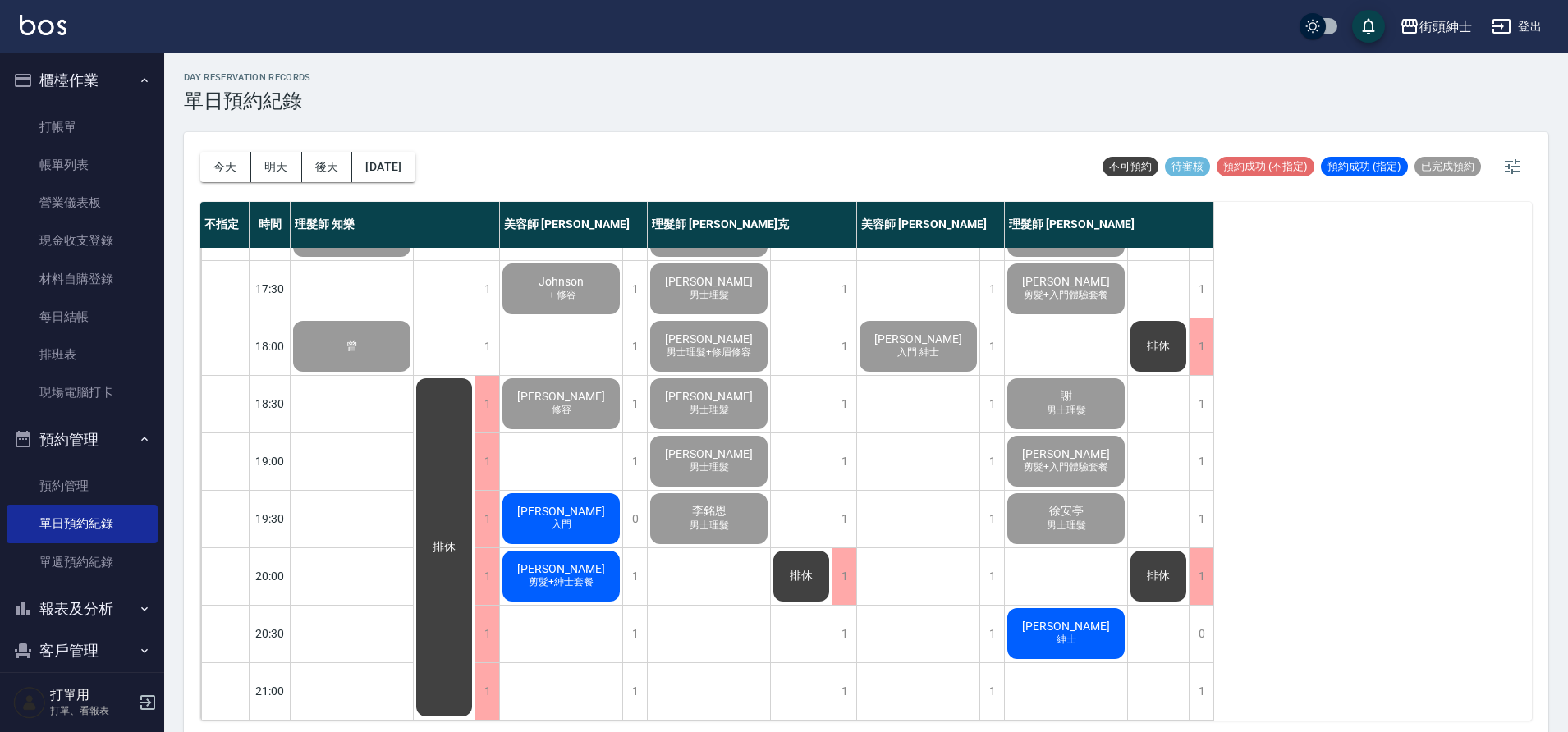
drag, startPoint x: 110, startPoint y: 161, endPoint x: 155, endPoint y: 173, distance: 46.6
click at [109, 161] on link "帳單列表" at bounding box center [82, 164] width 151 height 38
click at [106, 182] on link "帳單列表" at bounding box center [82, 164] width 151 height 38
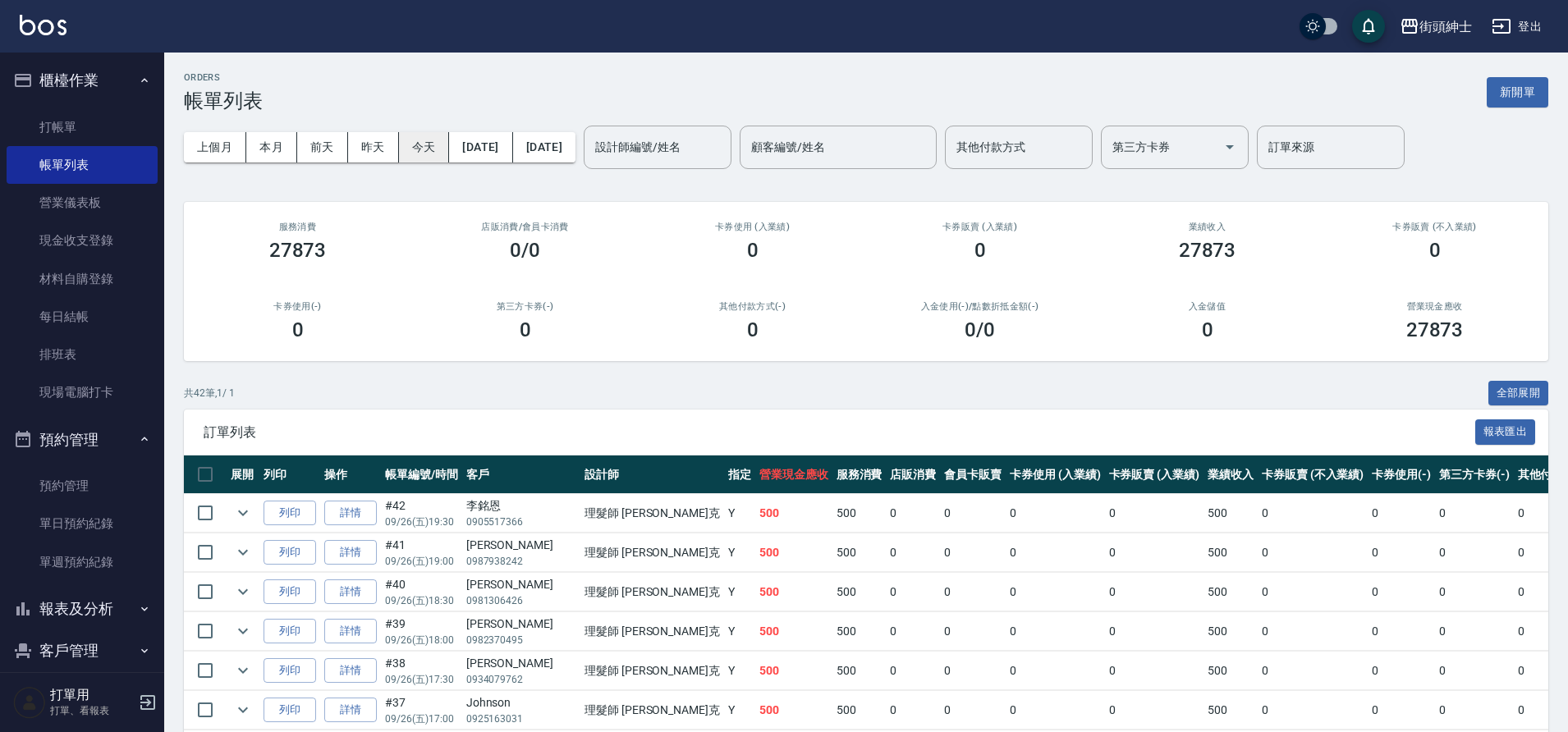
click at [418, 147] on button "今天" at bounding box center [424, 147] width 51 height 30
click at [92, 519] on link "單日預約紀錄" at bounding box center [82, 523] width 151 height 38
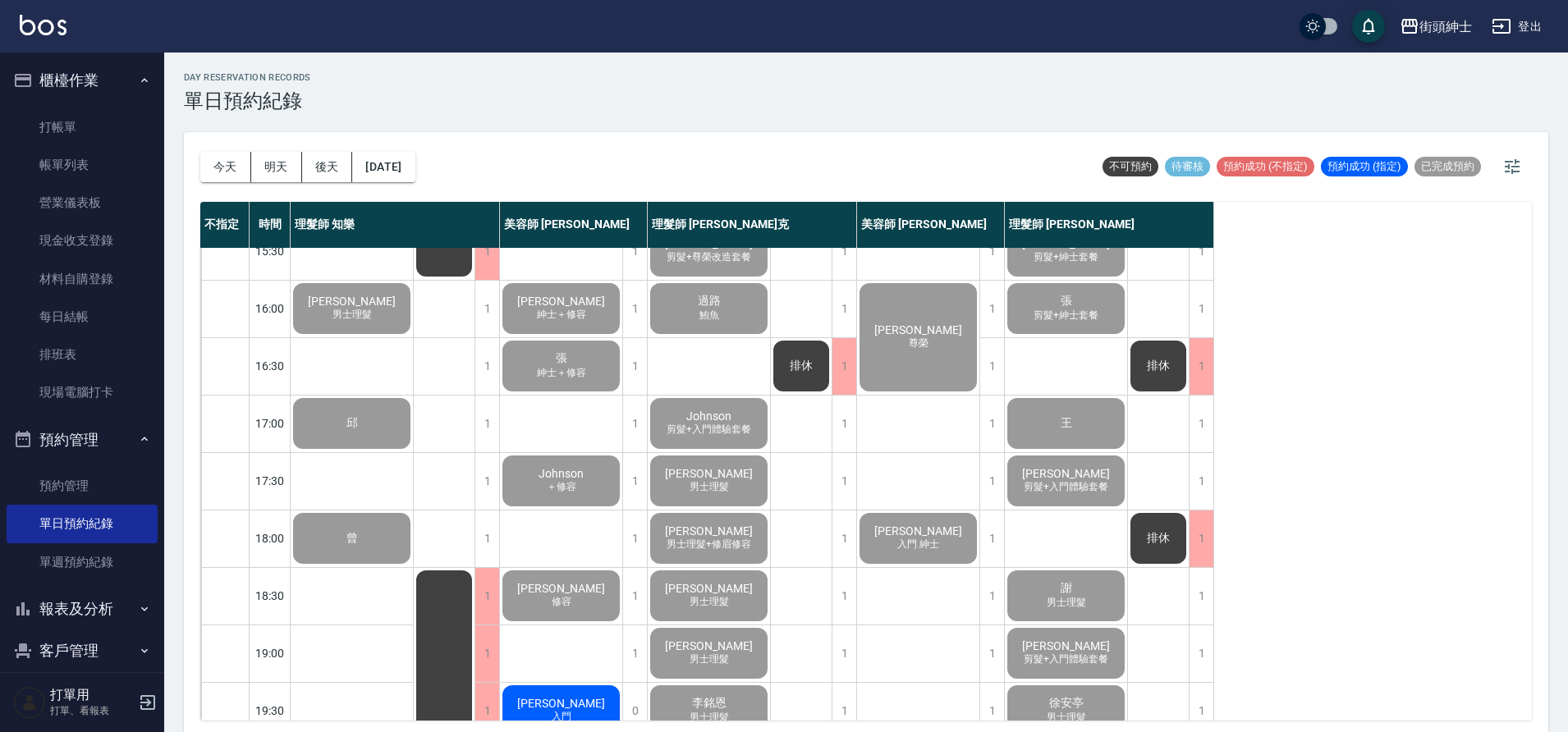
scroll to position [213, 0]
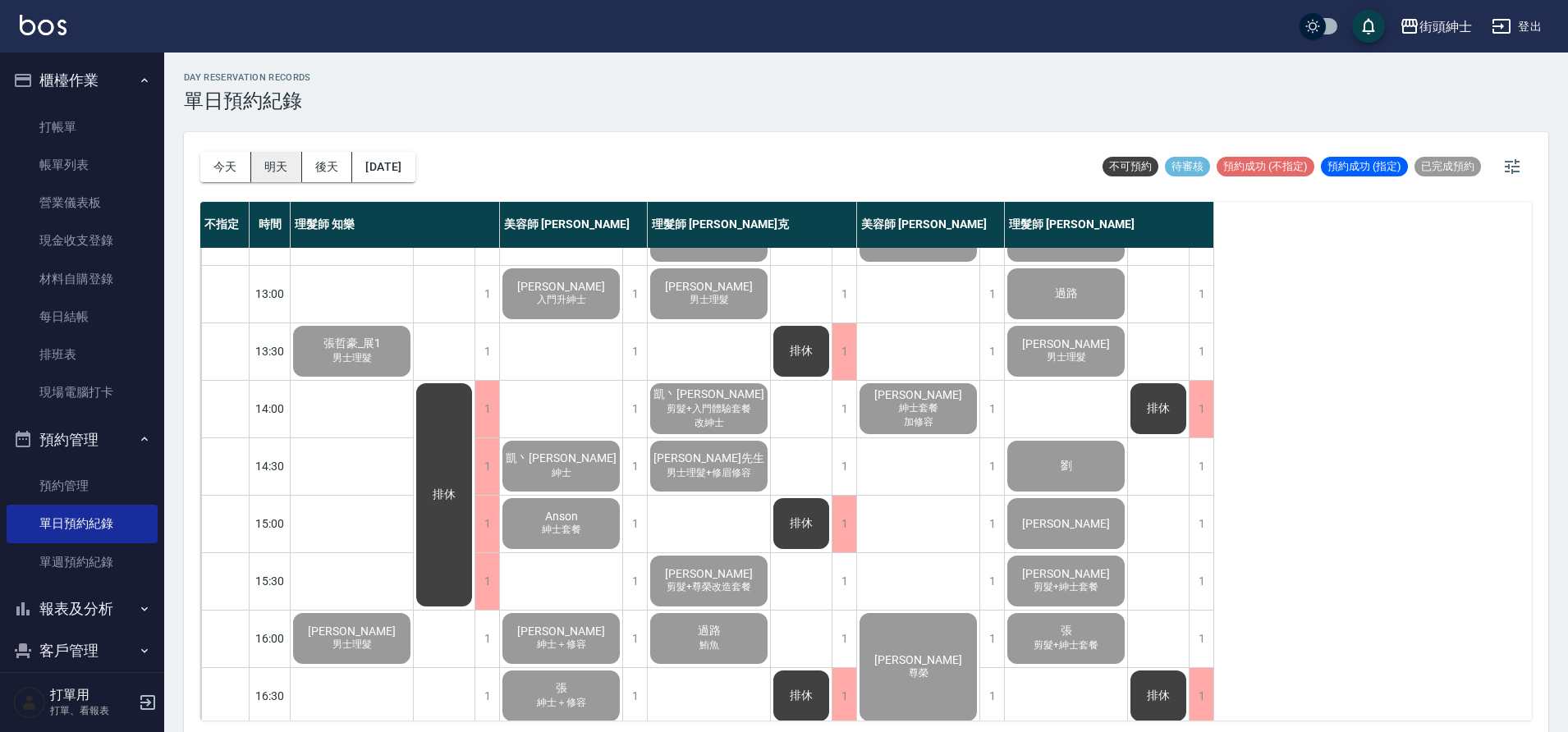
click at [296, 174] on button "明天" at bounding box center [276, 167] width 51 height 30
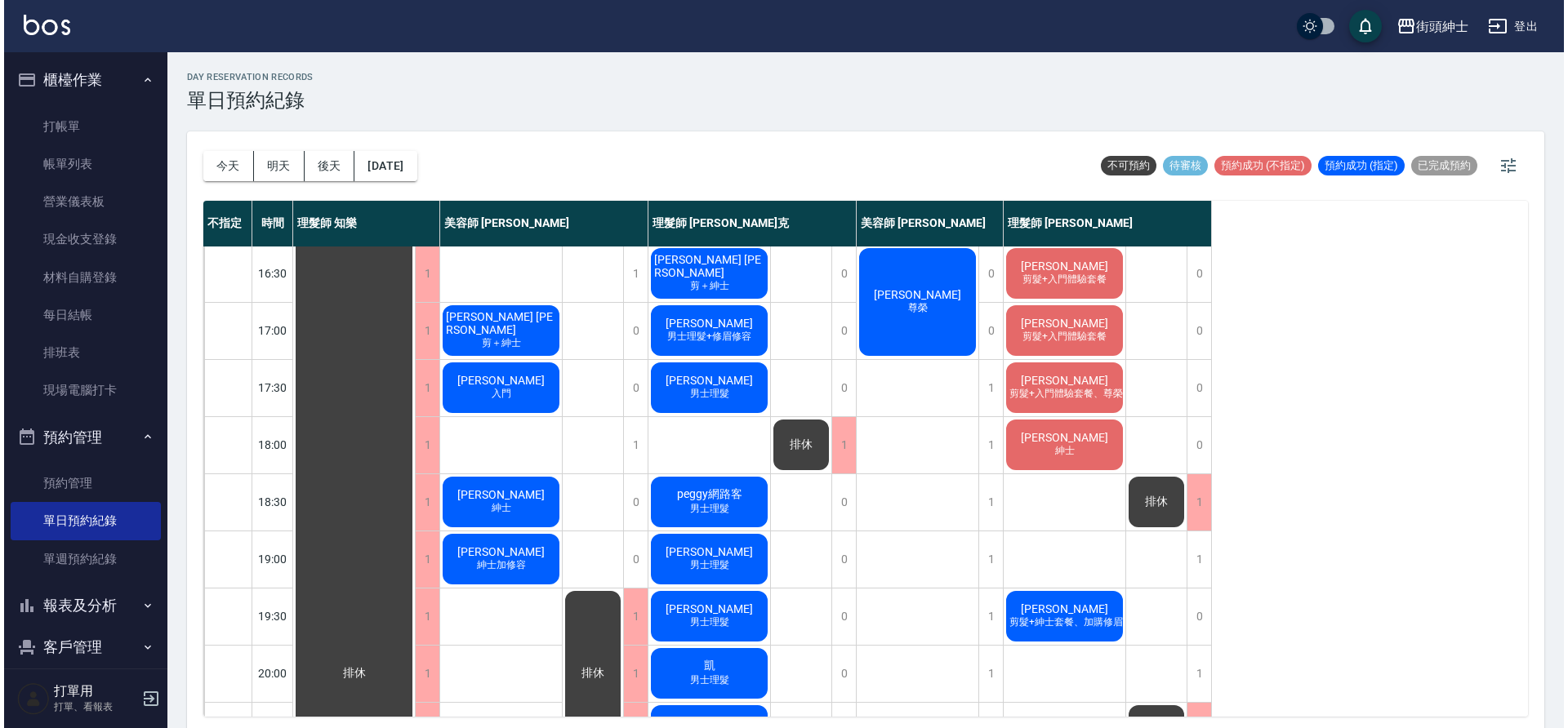
scroll to position [482, 0]
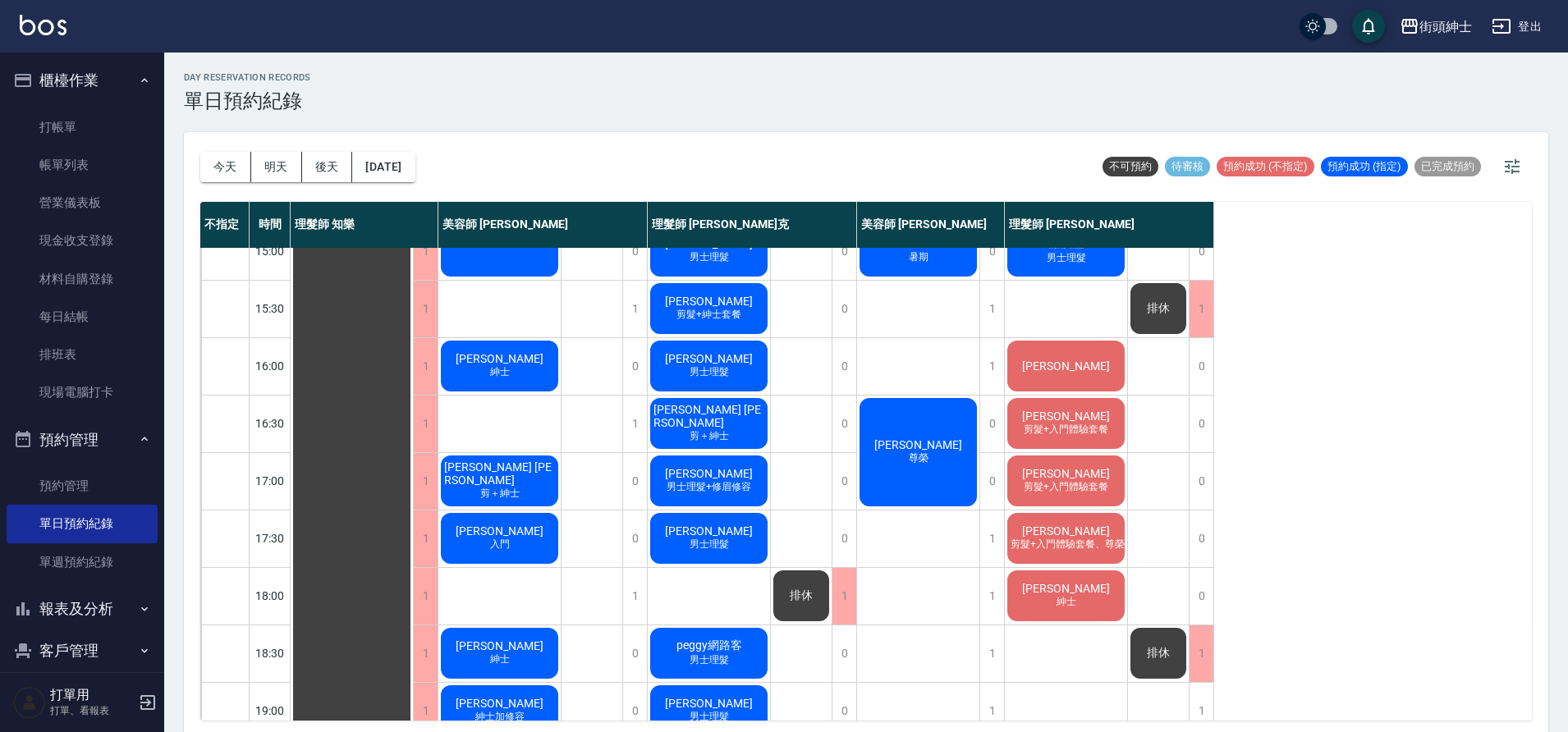
click at [929, 435] on div "Tony 尊榮" at bounding box center [918, 452] width 123 height 114
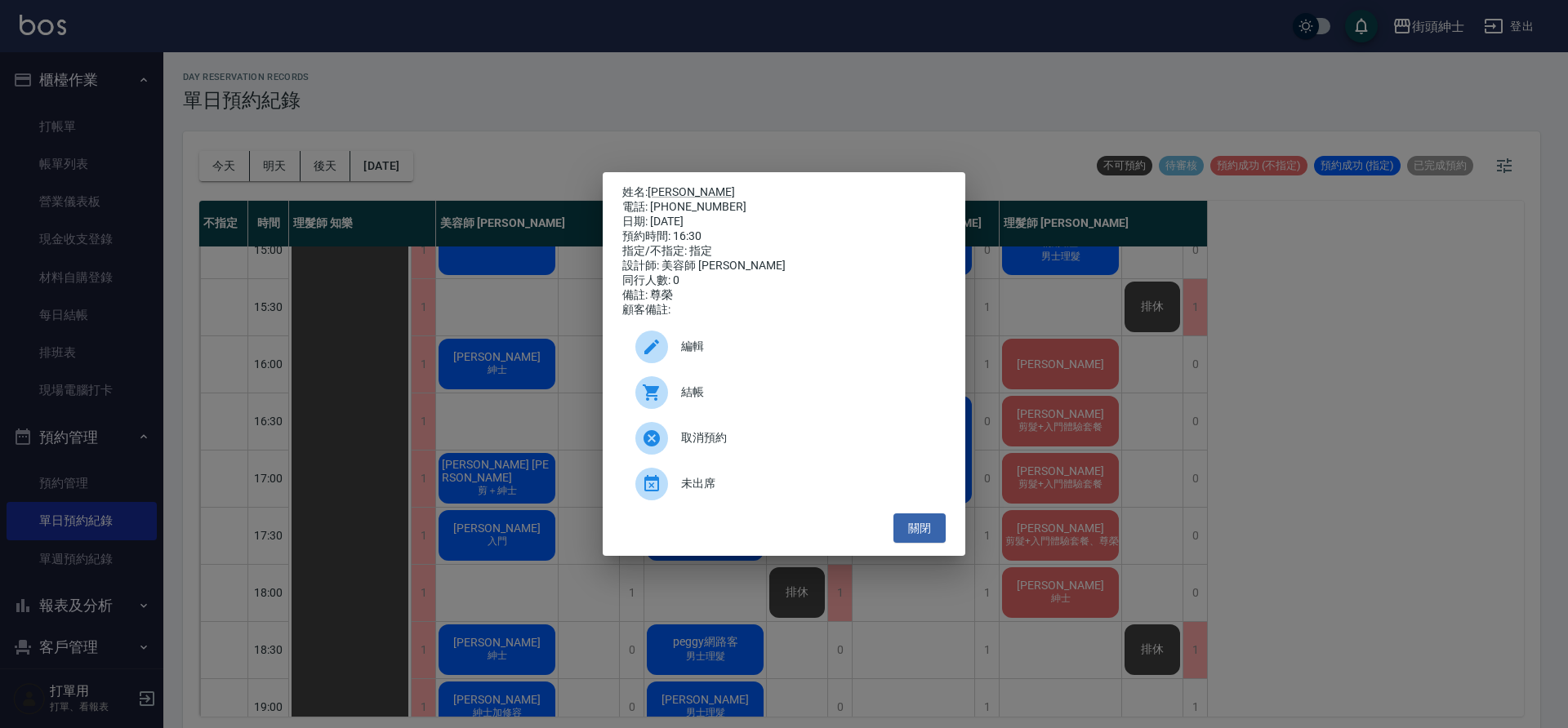
click at [752, 347] on span "編輯" at bounding box center [806, 346] width 252 height 17
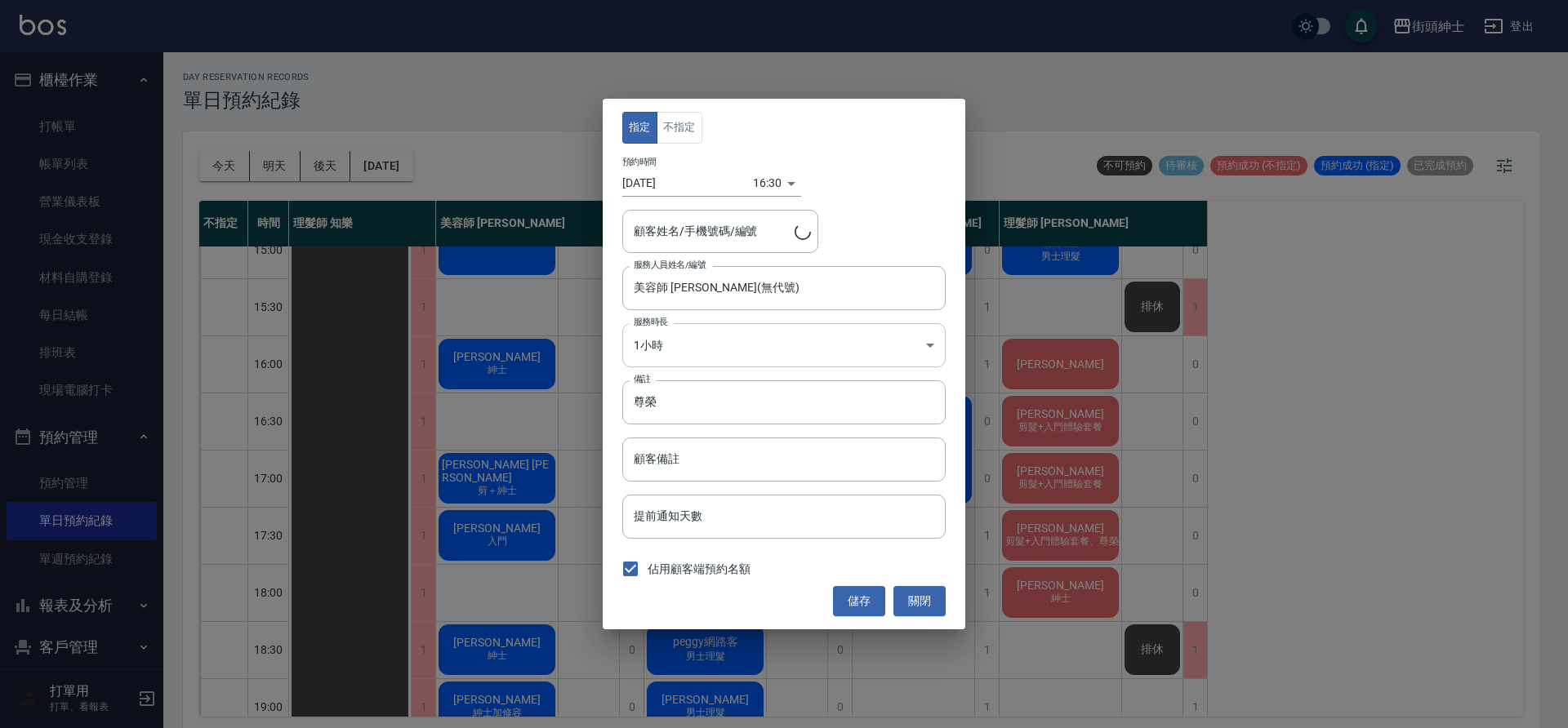
type input "[PERSON_NAME]/0979377770"
click at [763, 188] on body "街頭紳士 登出 櫃檯作業 打帳單 帳單列表 營業儀表板 現金收支登錄 材料自購登錄 每日結帳 排班表 現場電腦打卡 預約管理 預約管理 單日預約紀錄 單週預約…" at bounding box center [784, 366] width 1568 height 733
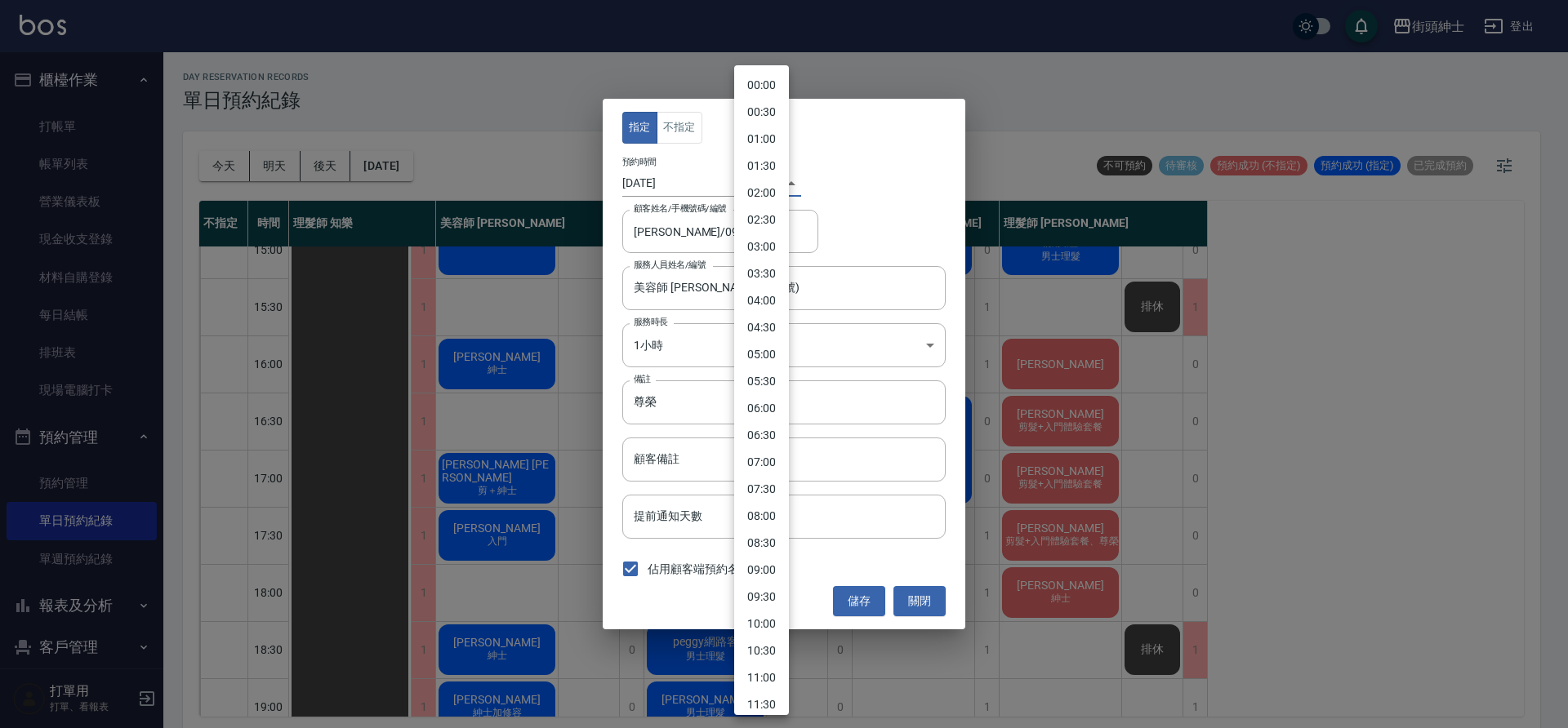
scroll to position [584, 0]
click at [763, 444] on li "17:30" at bounding box center [762, 443] width 55 height 27
type input "1758965400000"
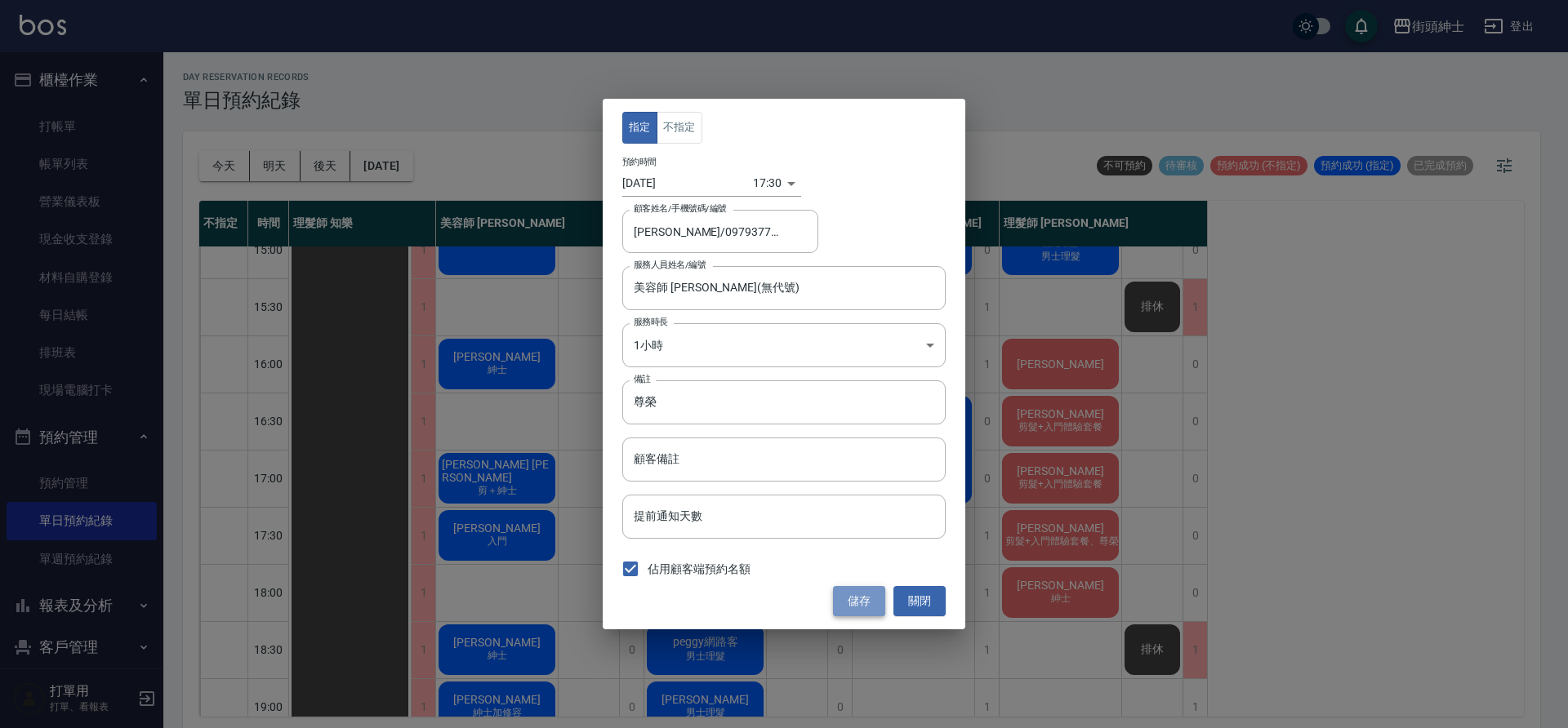
click at [860, 597] on button "儲存" at bounding box center [859, 601] width 52 height 30
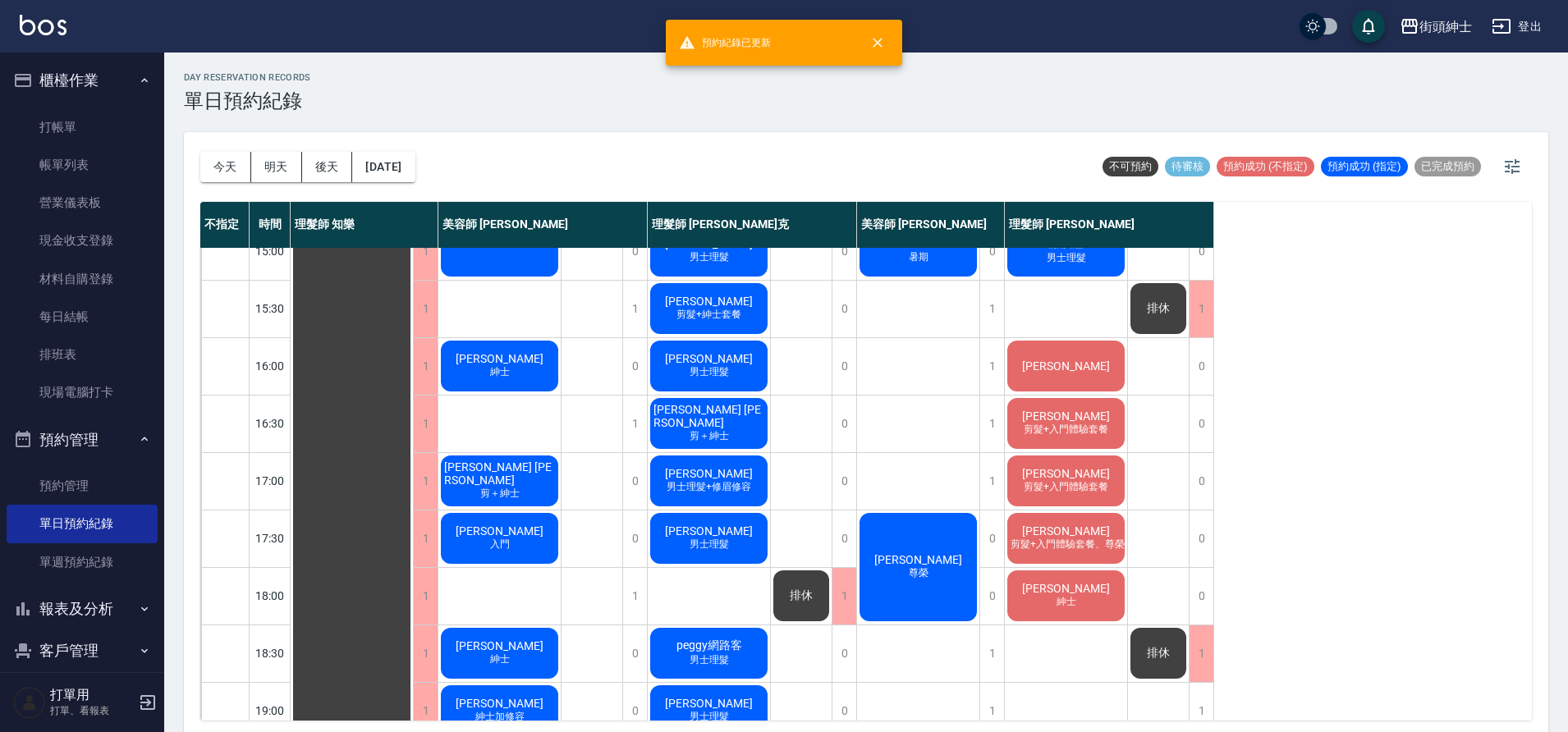
click at [1085, 534] on div "[PERSON_NAME] 剪髮+入門體驗套餐、尊榮改造套餐（贈修容）" at bounding box center [1066, 538] width 123 height 56
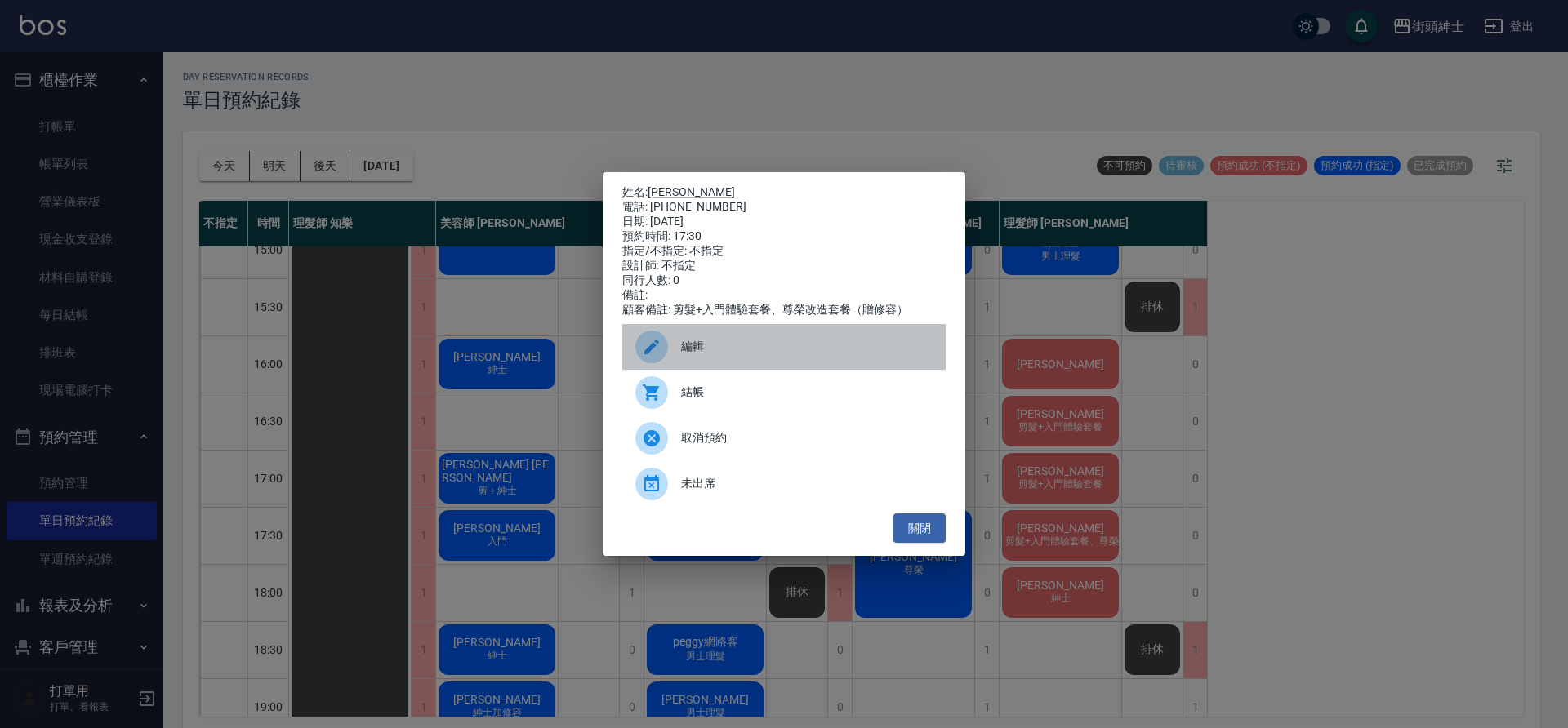
click at [742, 355] on span "編輯" at bounding box center [806, 346] width 252 height 17
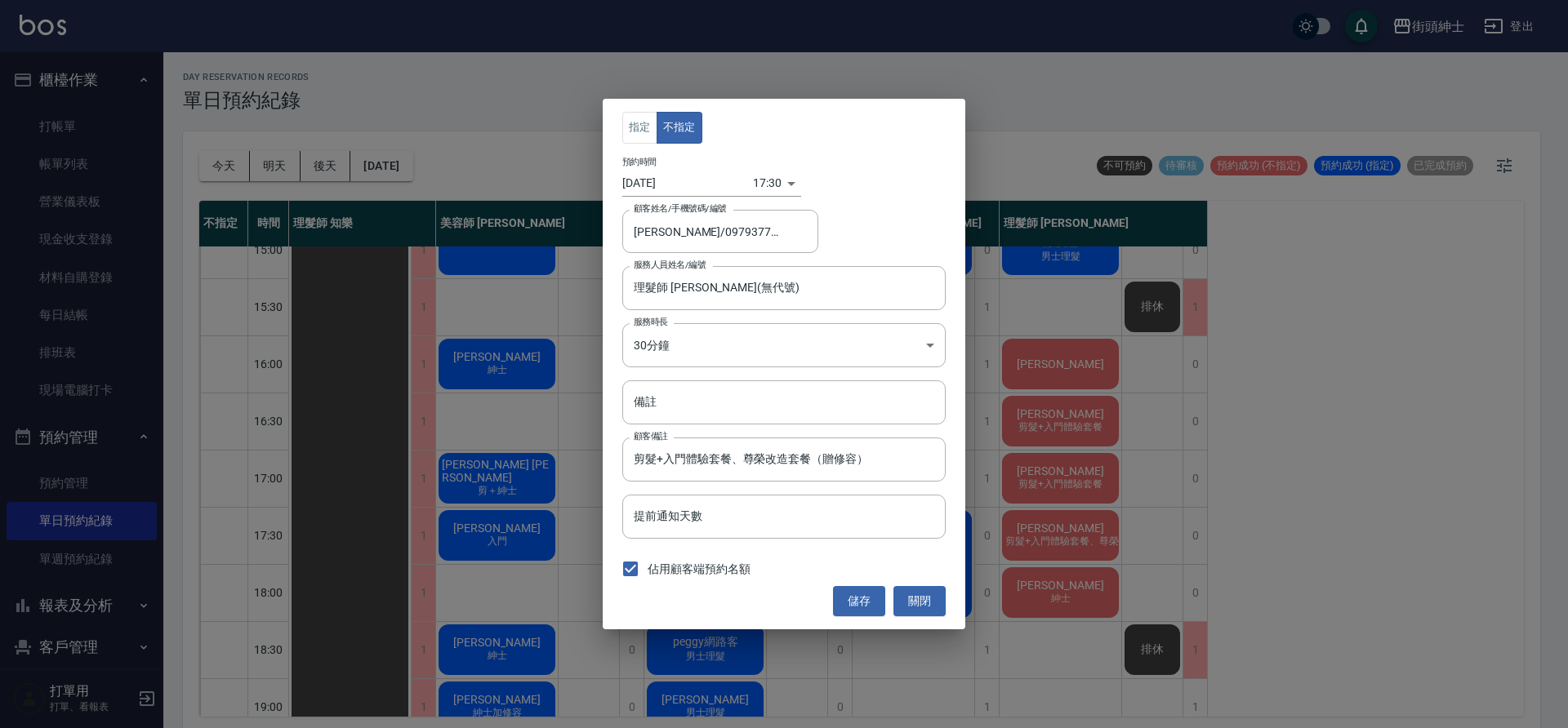
click at [762, 178] on body "街頭紳士 登出 櫃檯作業 打帳單 帳單列表 營業儀表板 現金收支登錄 材料自購登錄 每日結帳 排班表 現場電腦打卡 預約管理 預約管理 單日預約紀錄 單週預約…" at bounding box center [784, 366] width 1568 height 733
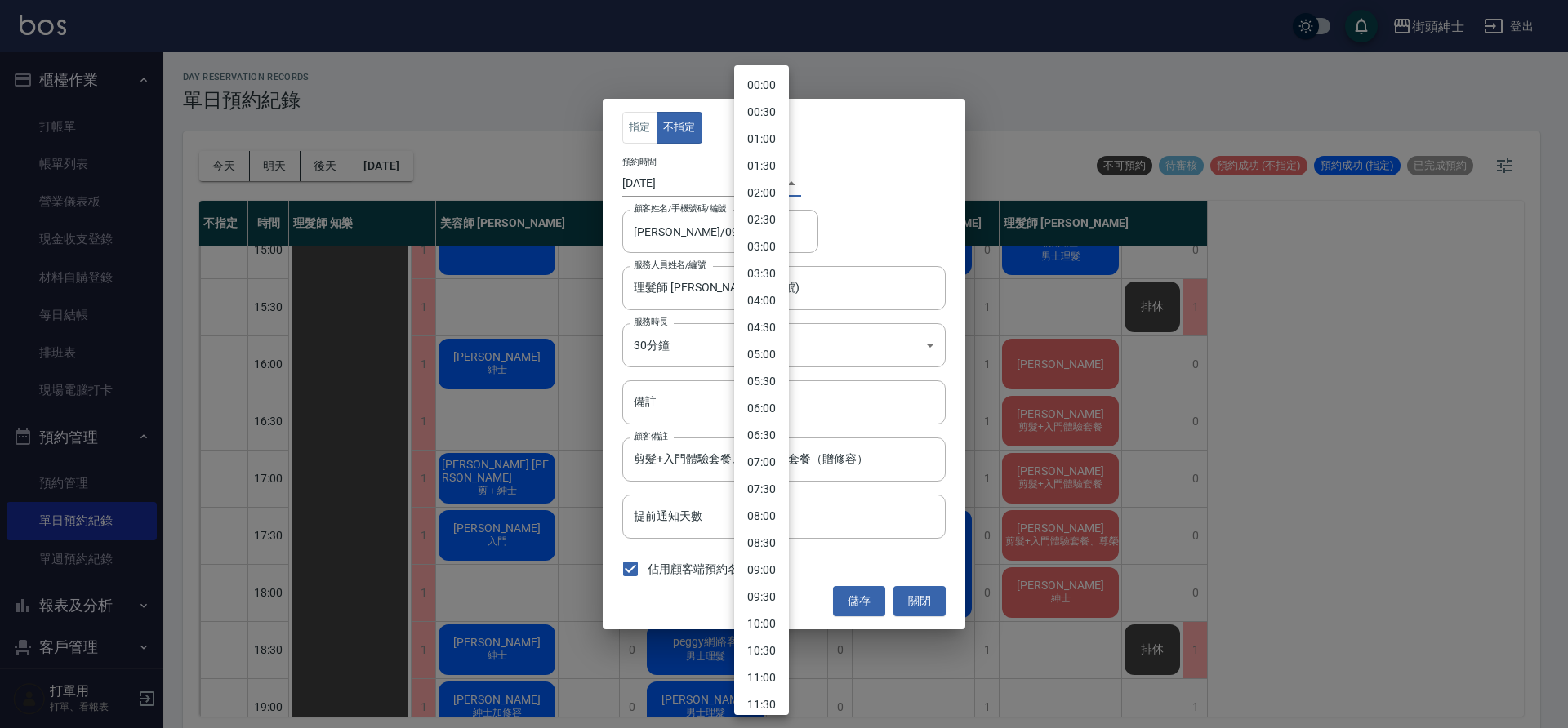
scroll to position [638, 0]
click at [766, 354] on li "17:00" at bounding box center [762, 363] width 55 height 27
type input "1758963600000"
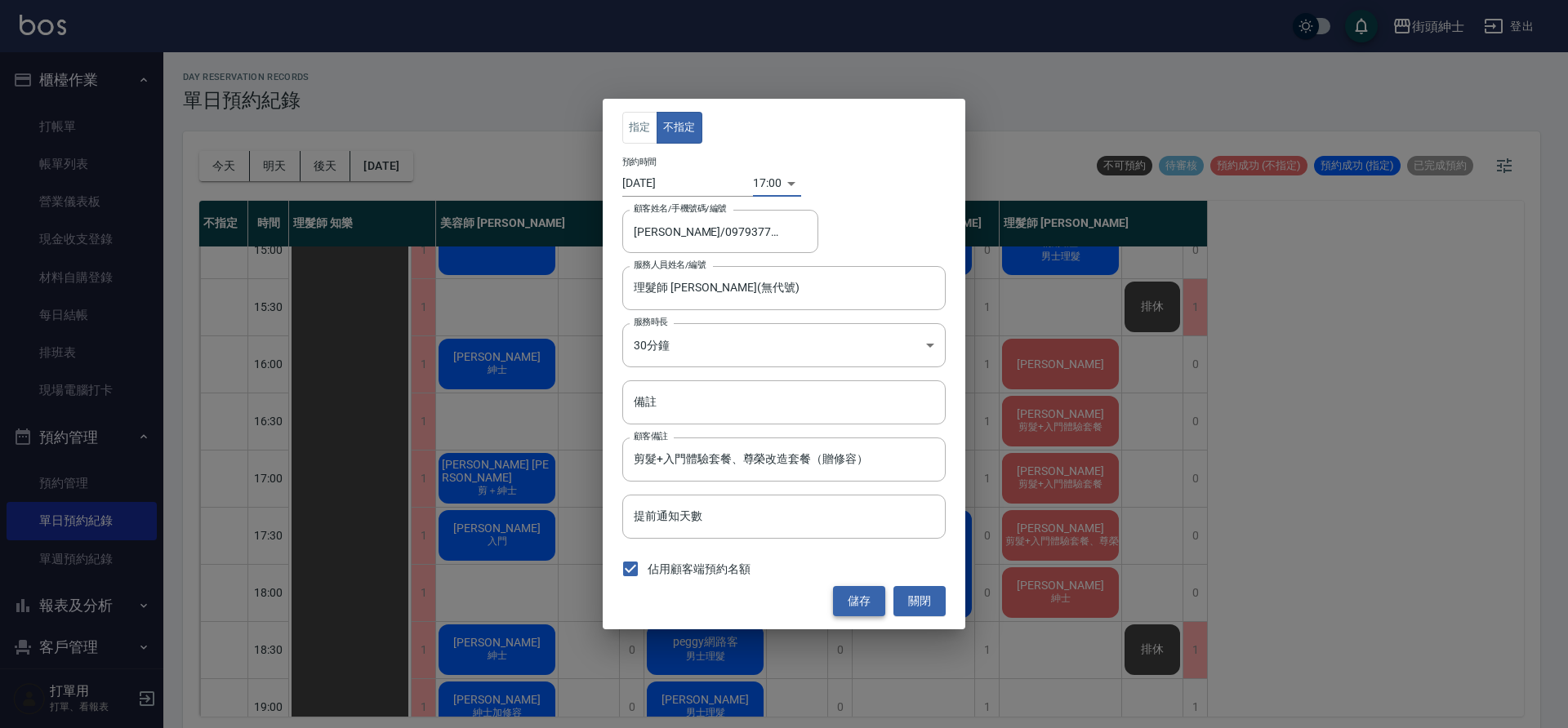
click at [865, 603] on button "儲存" at bounding box center [859, 601] width 52 height 30
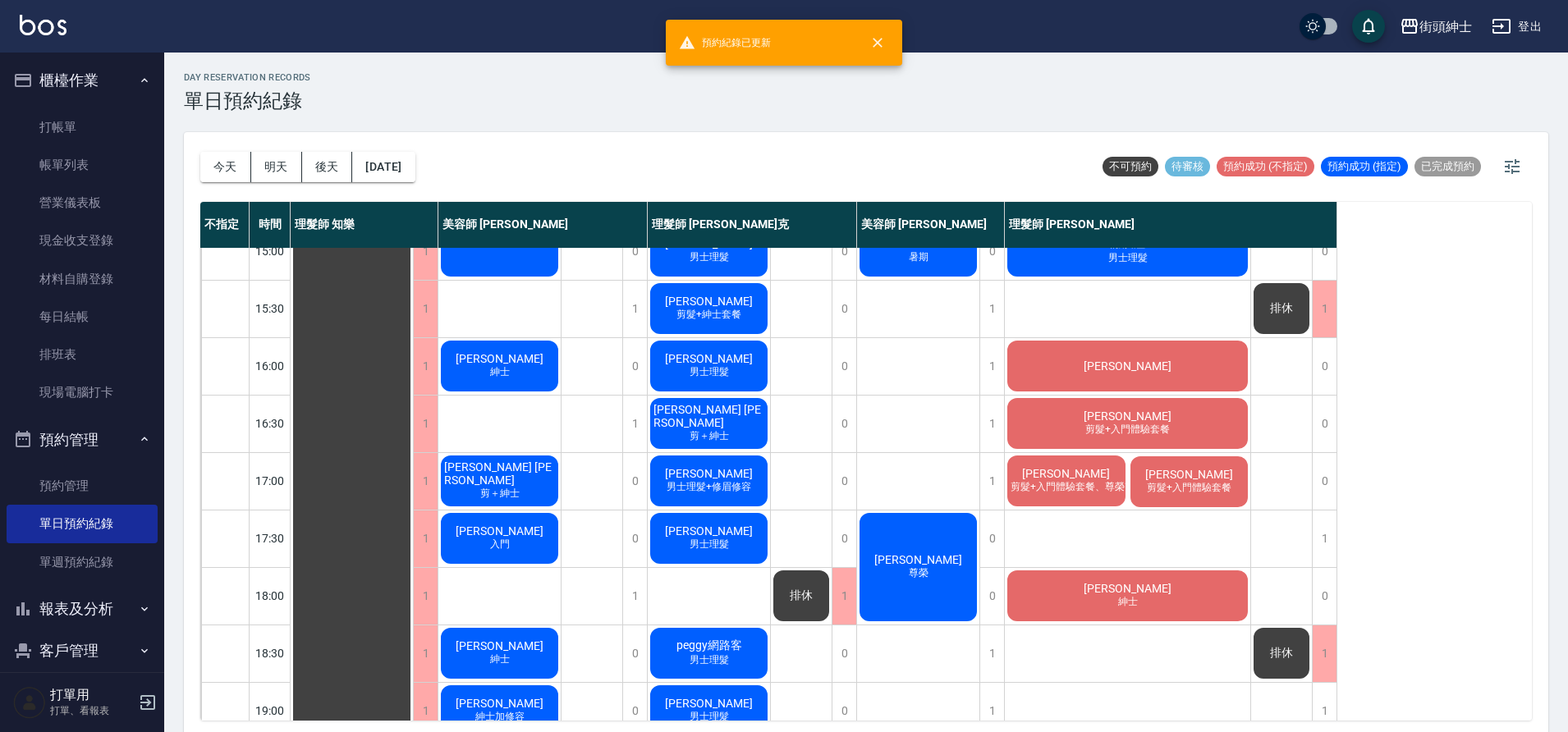
click at [918, 553] on span "[PERSON_NAME]" at bounding box center [918, 560] width 94 height 13
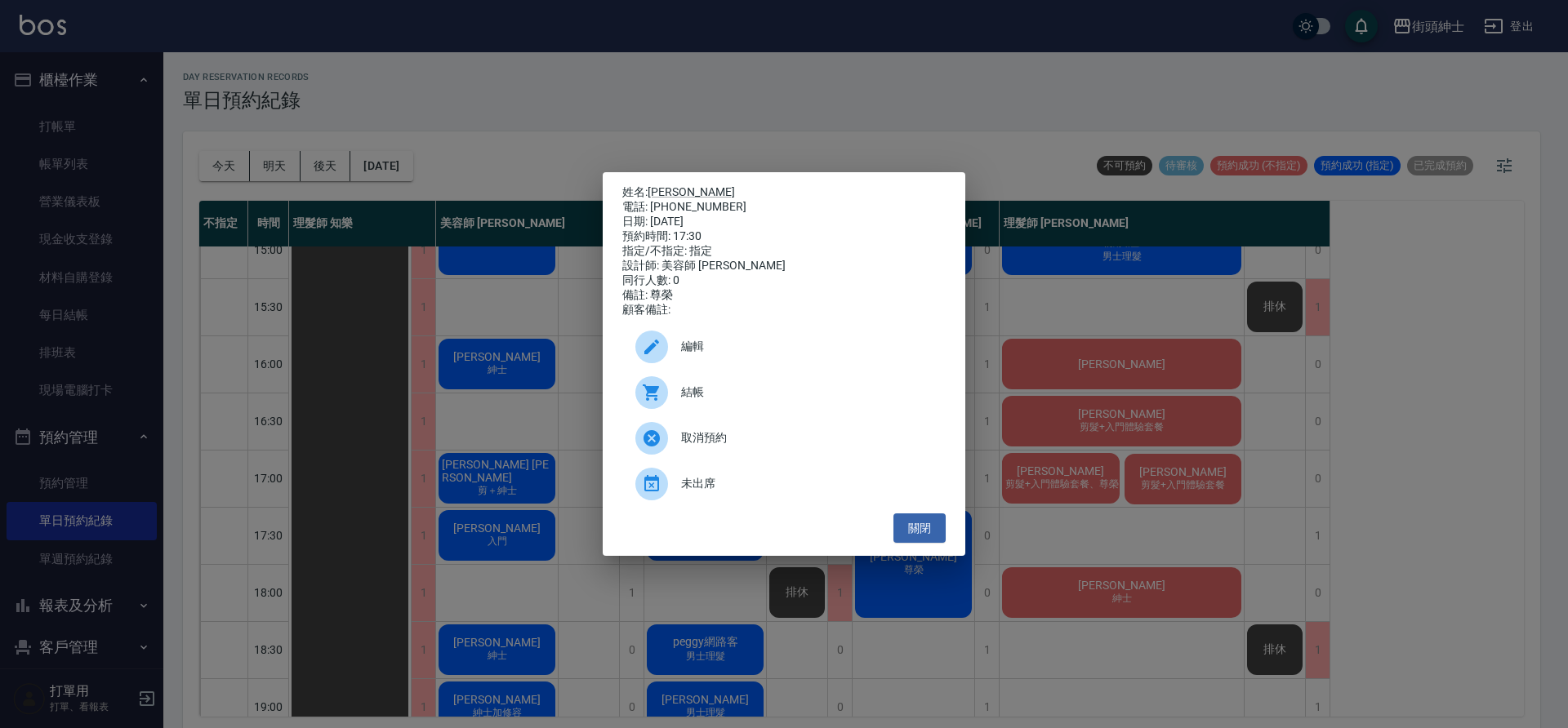
click at [715, 349] on span "編輯" at bounding box center [806, 346] width 252 height 17
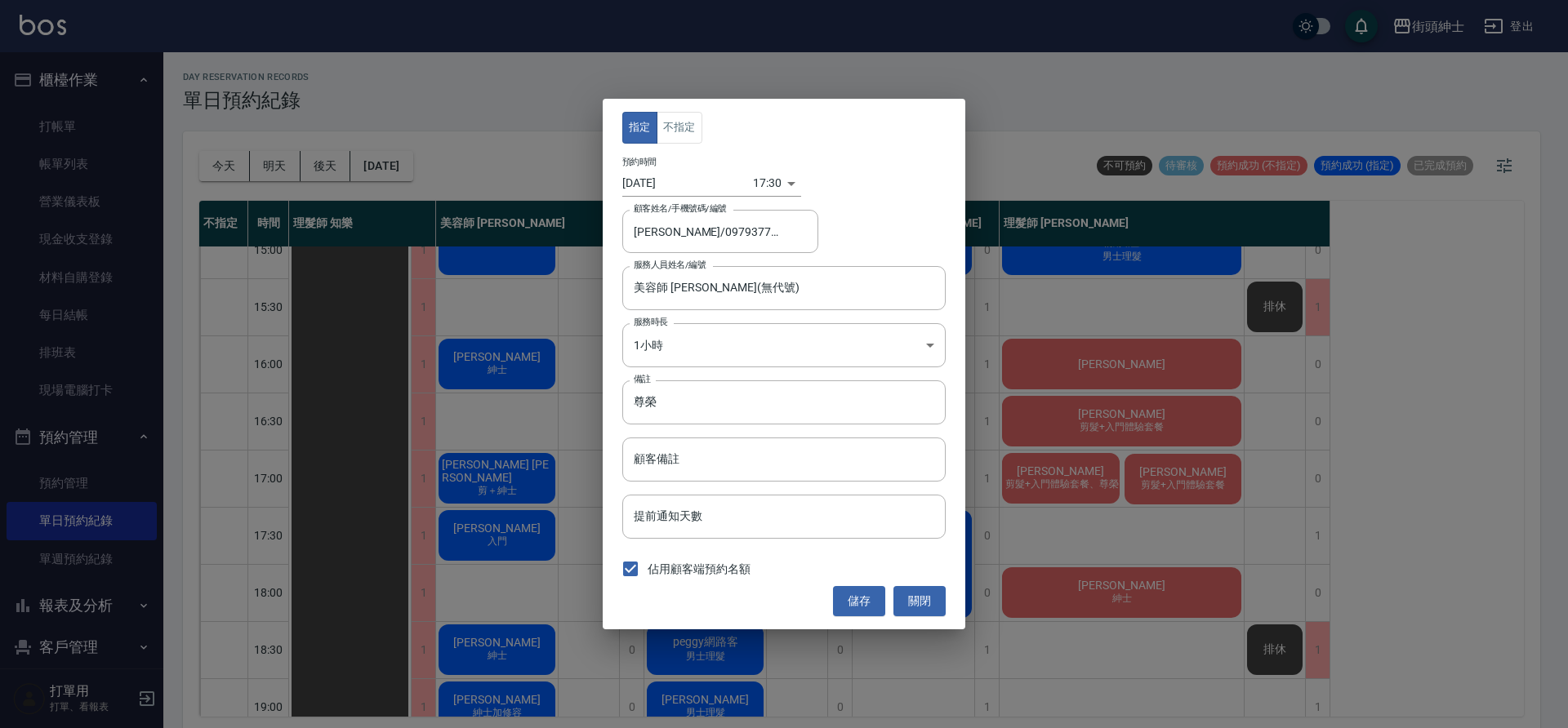
click at [754, 184] on body "街頭紳士 登出 櫃檯作業 打帳單 帳單列表 營業儀表板 現金收支登錄 材料自購登錄 每日結帳 排班表 現場電腦打卡 預約管理 預約管理 單日預約紀錄 單週預約…" at bounding box center [784, 366] width 1568 height 733
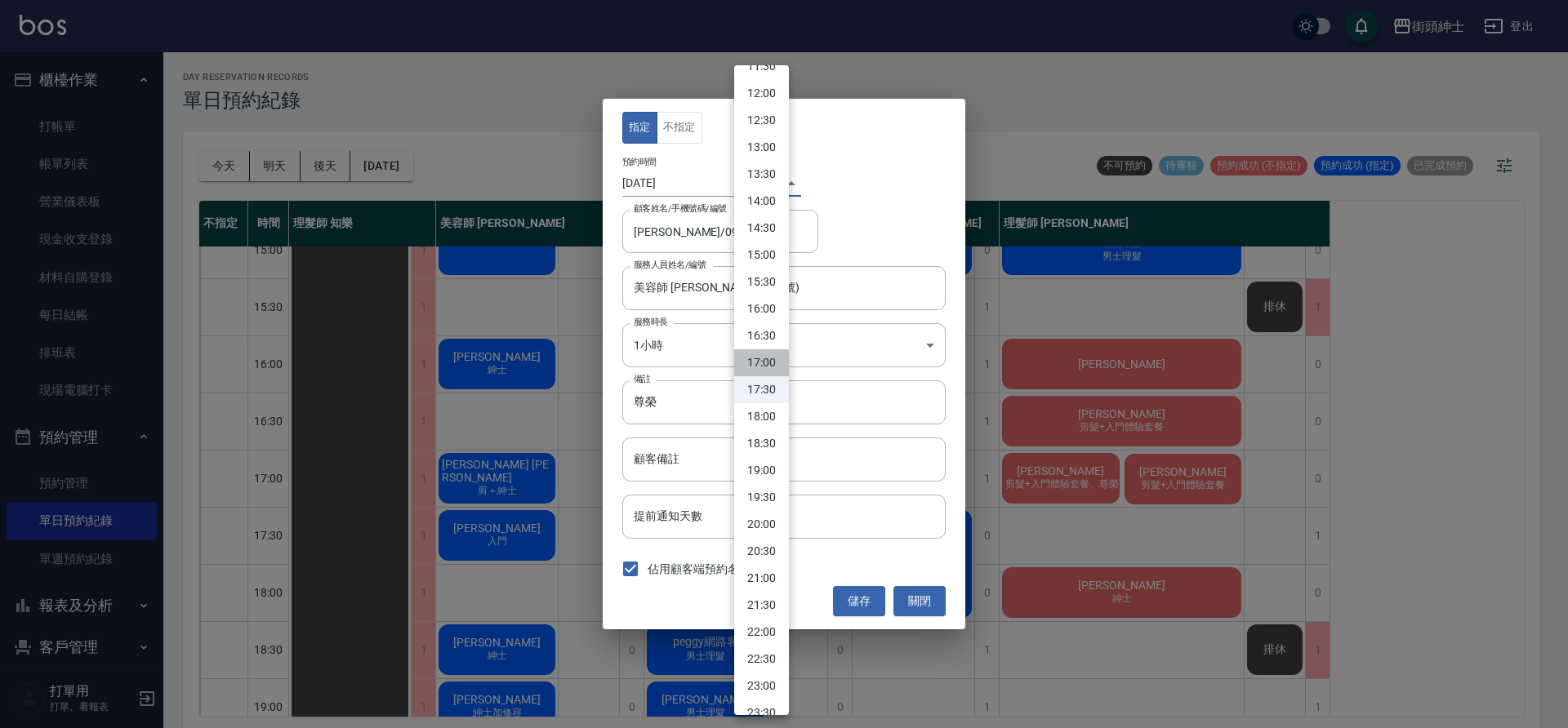
click at [768, 359] on li "17:00" at bounding box center [762, 363] width 55 height 27
type input "1758963600000"
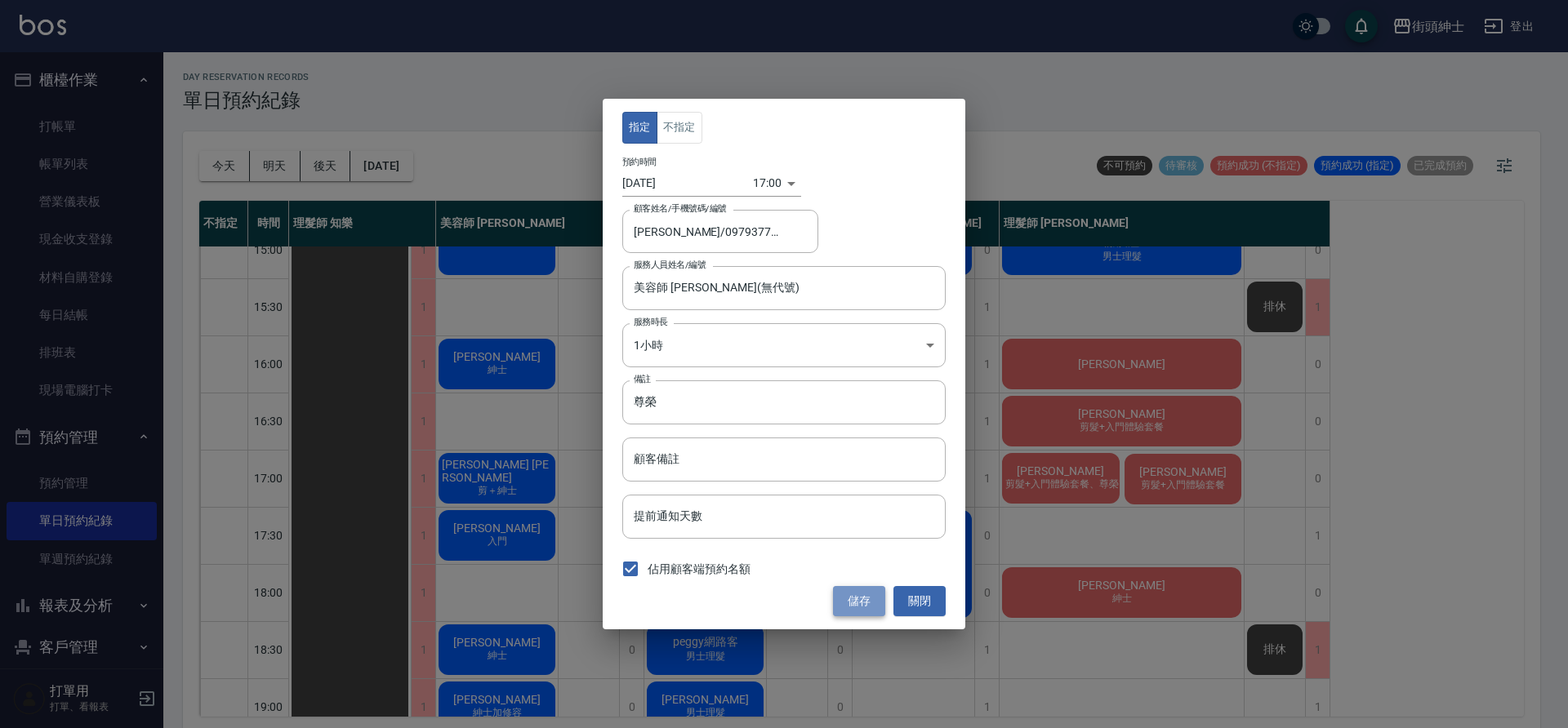
click at [857, 602] on button "儲存" at bounding box center [859, 601] width 52 height 30
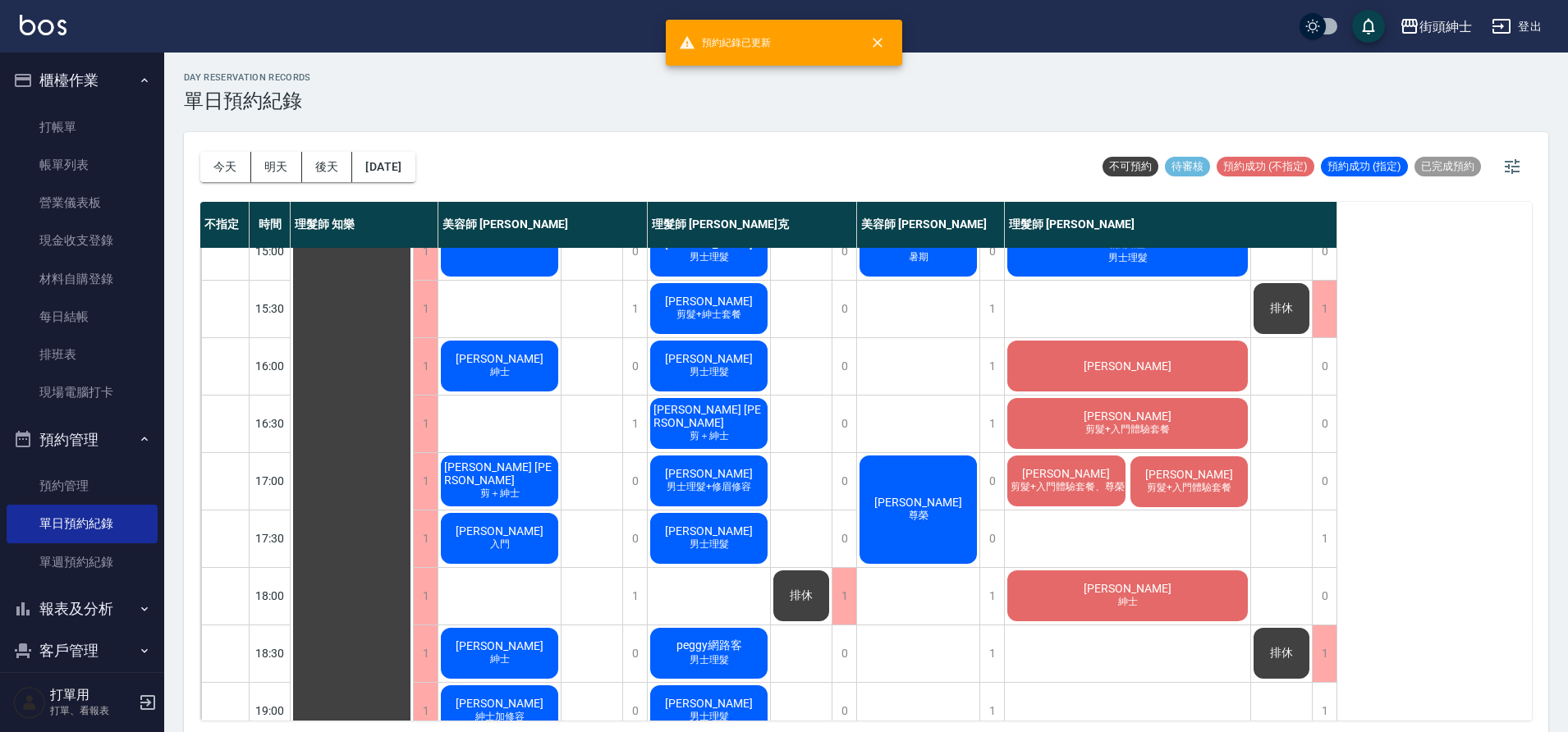
click at [1084, 485] on span "剪髮+入門體驗套餐、尊榮改造套餐（贈修容）" at bounding box center [1112, 487] width 210 height 14
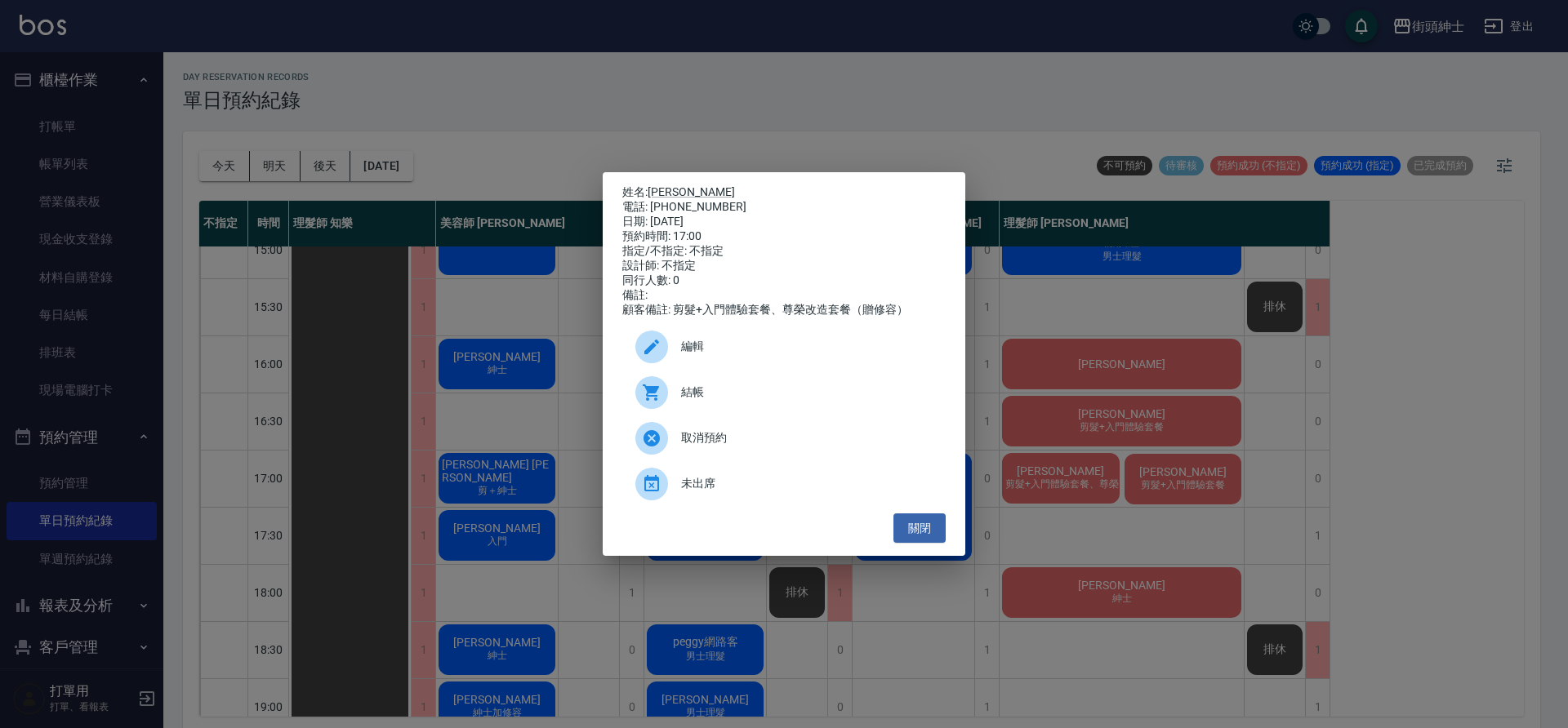
click at [756, 346] on span "編輯" at bounding box center [806, 346] width 252 height 17
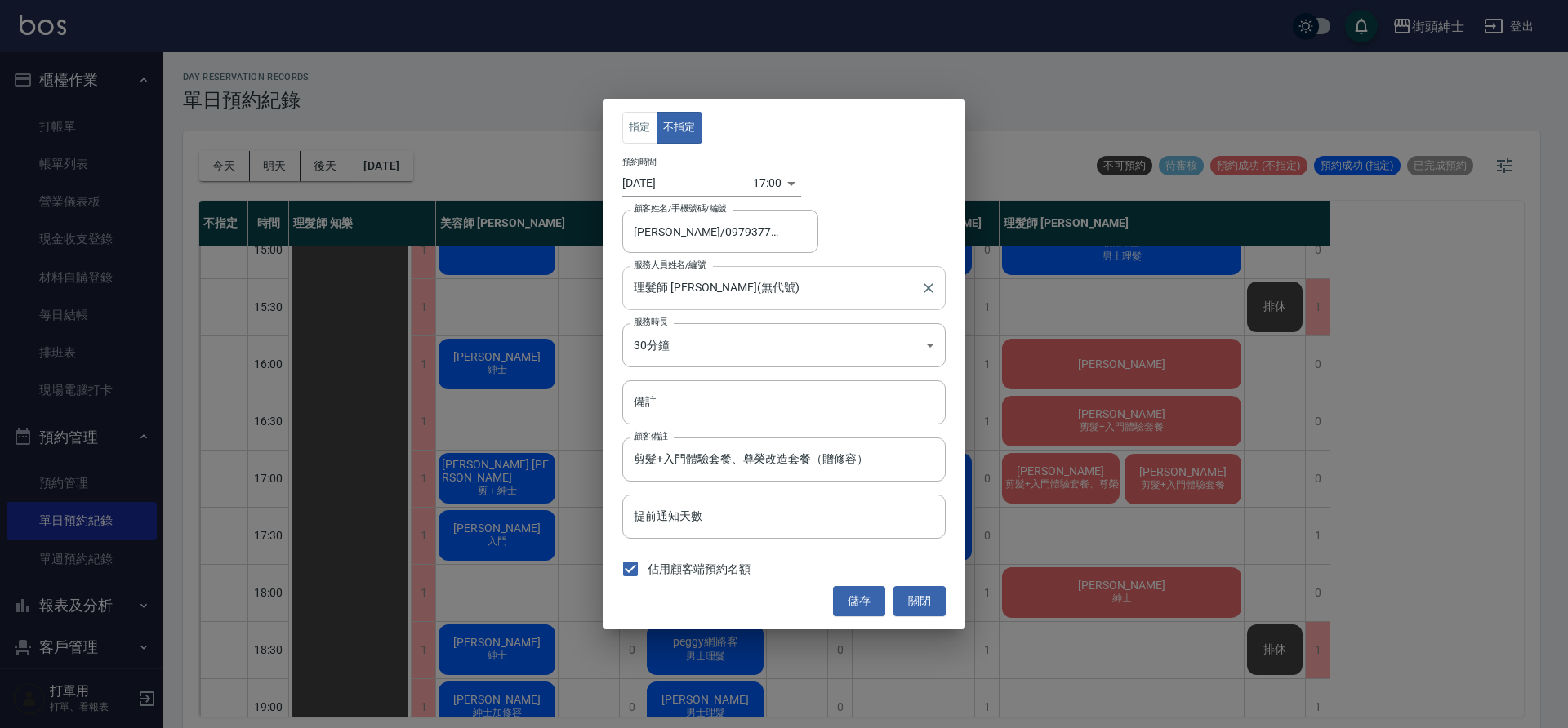
click at [731, 291] on input "理髮師 eric(無代號)" at bounding box center [772, 287] width 284 height 28
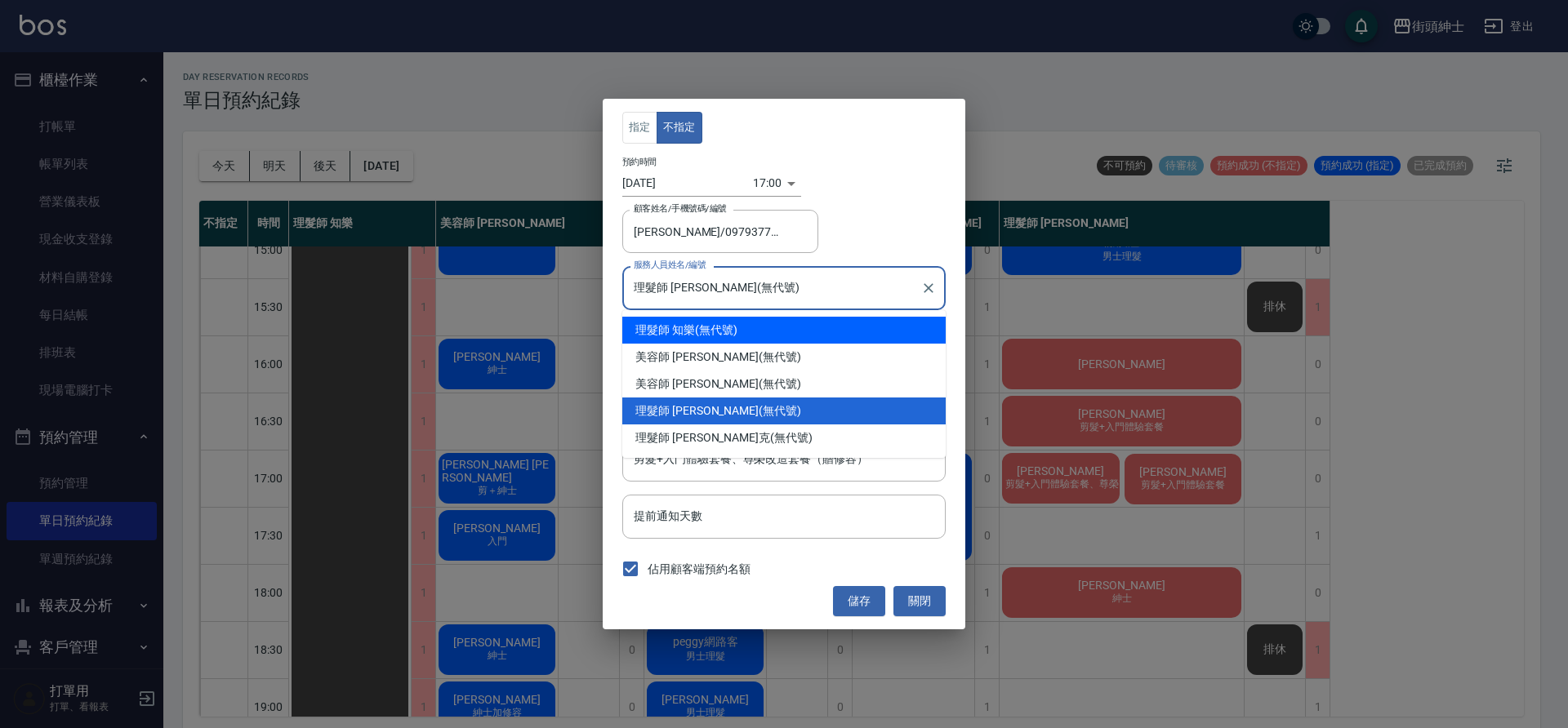
click at [762, 190] on body "街頭紳士 登出 櫃檯作業 打帳單 帳單列表 營業儀表板 現金收支登錄 材料自購登錄 每日結帳 排班表 現場電腦打卡 預約管理 預約管理 單日預約紀錄 單週預約…" at bounding box center [784, 366] width 1568 height 733
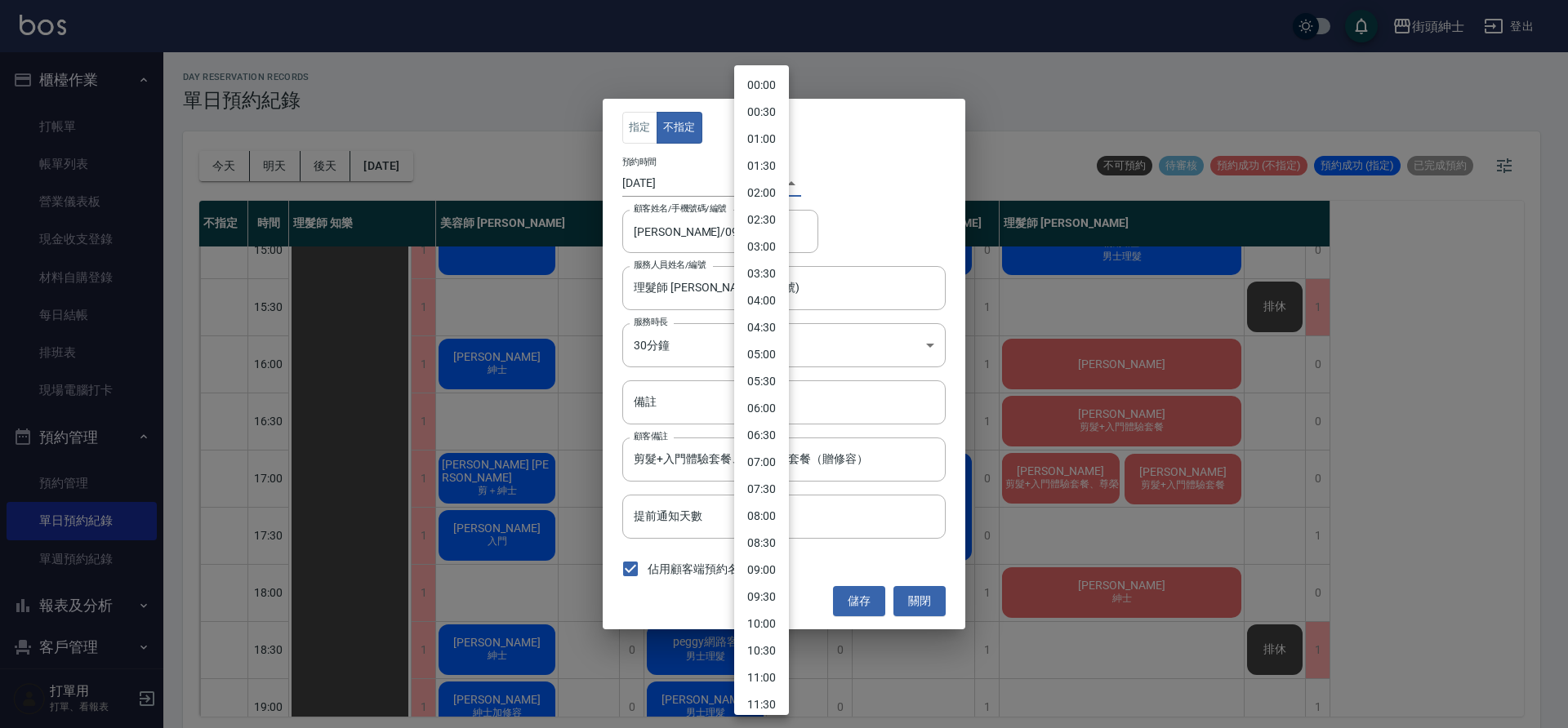
scroll to position [612, 0]
click at [769, 364] on li "16:30" at bounding box center [762, 363] width 55 height 27
type input "1758961800000"
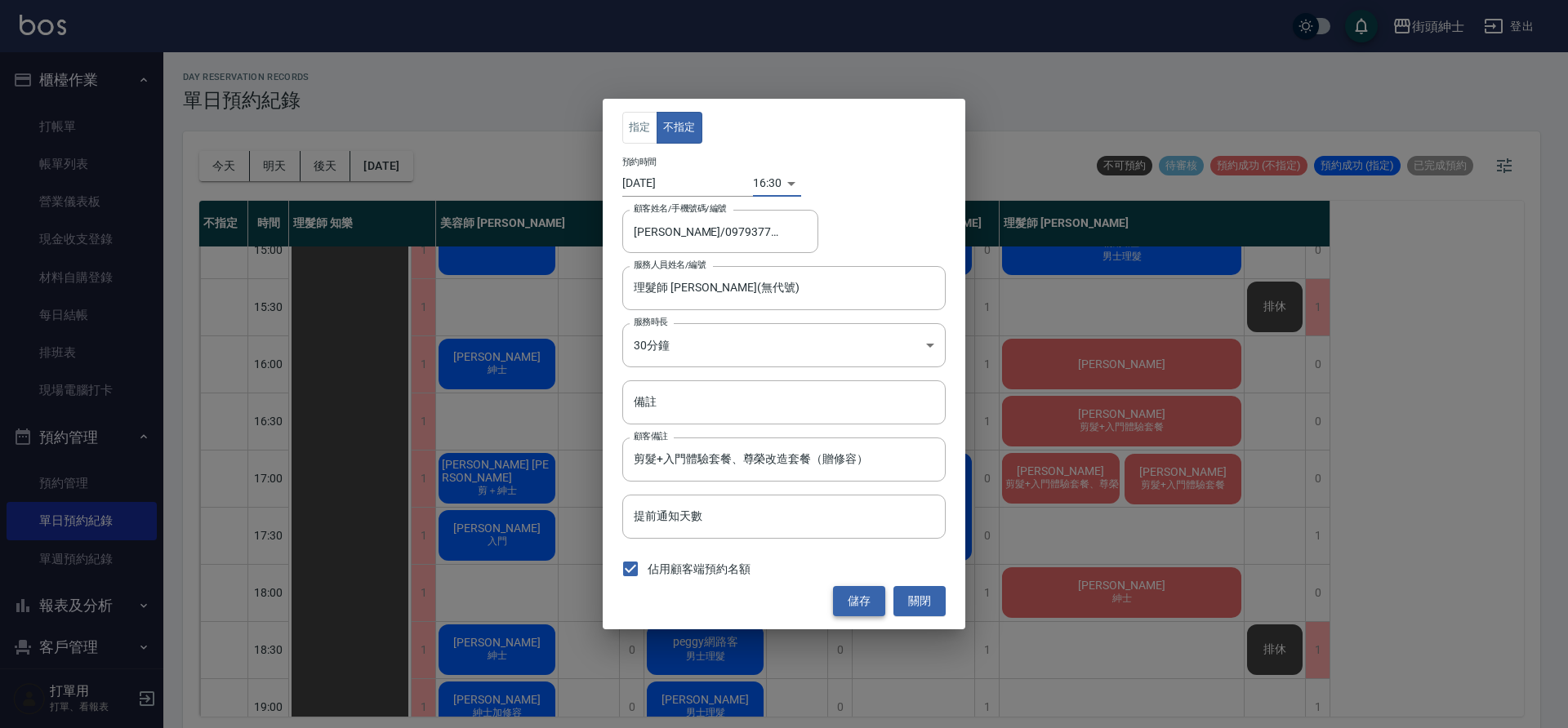
click at [871, 607] on button "儲存" at bounding box center [859, 601] width 52 height 30
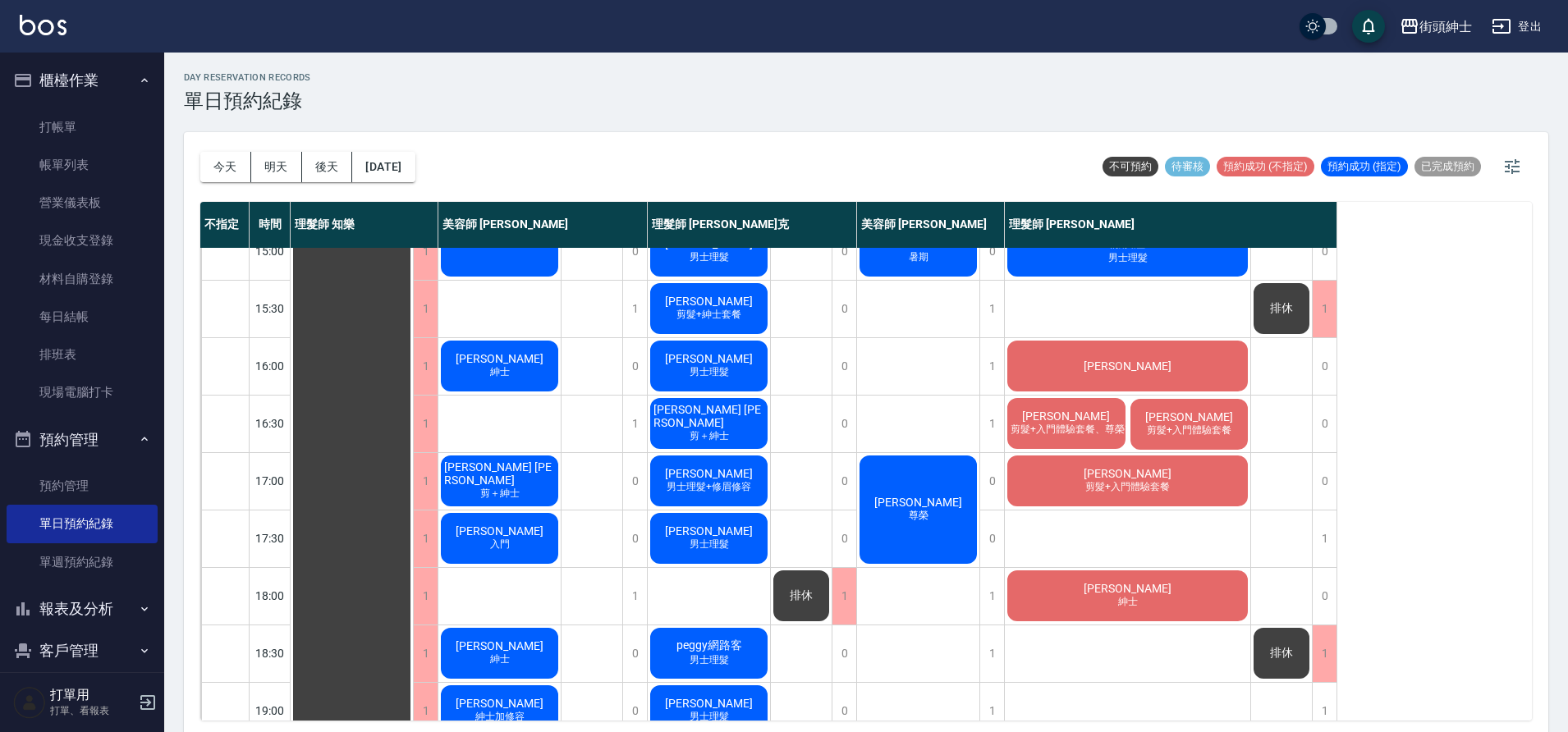
click at [522, 644] on div "李 紳士" at bounding box center [499, 653] width 123 height 56
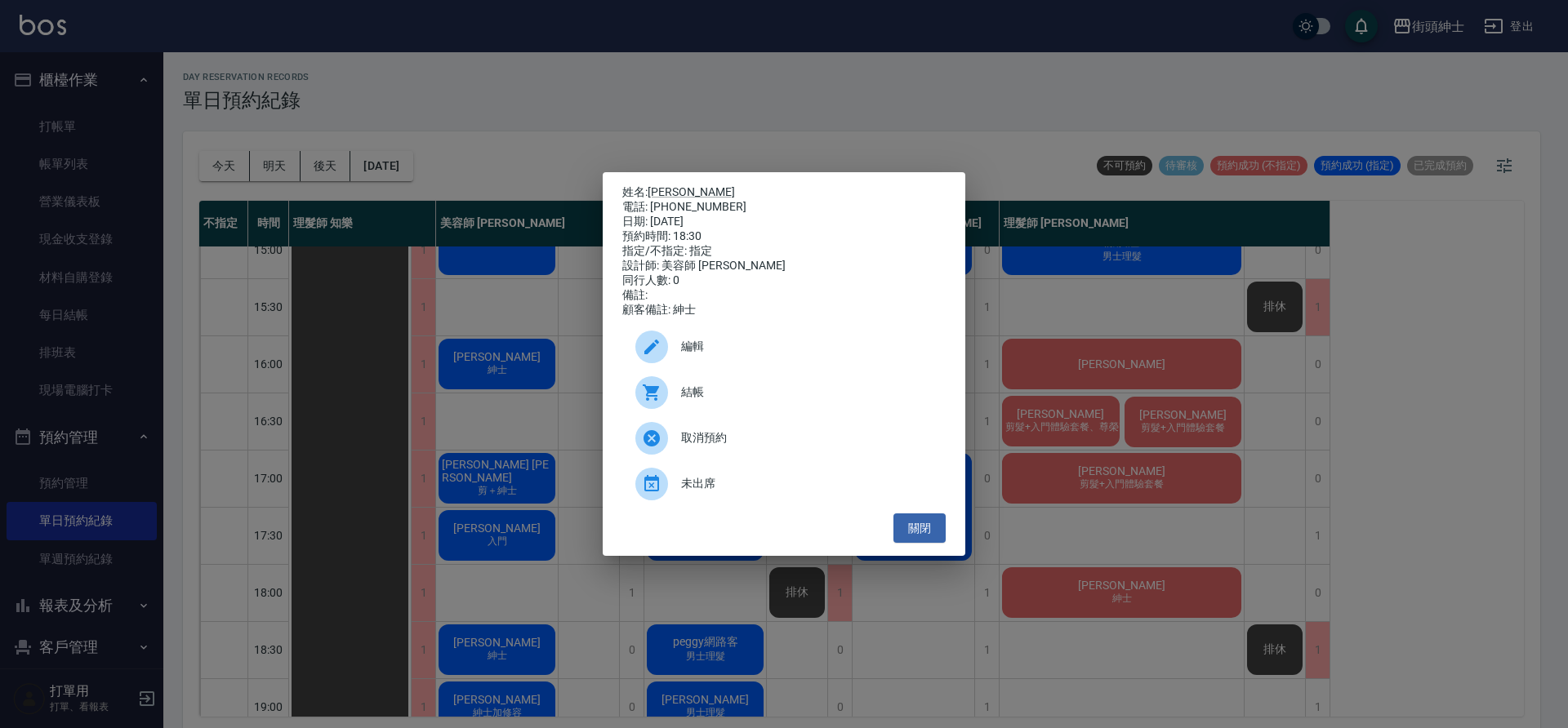
click at [692, 340] on div "編輯" at bounding box center [783, 346] width 323 height 46
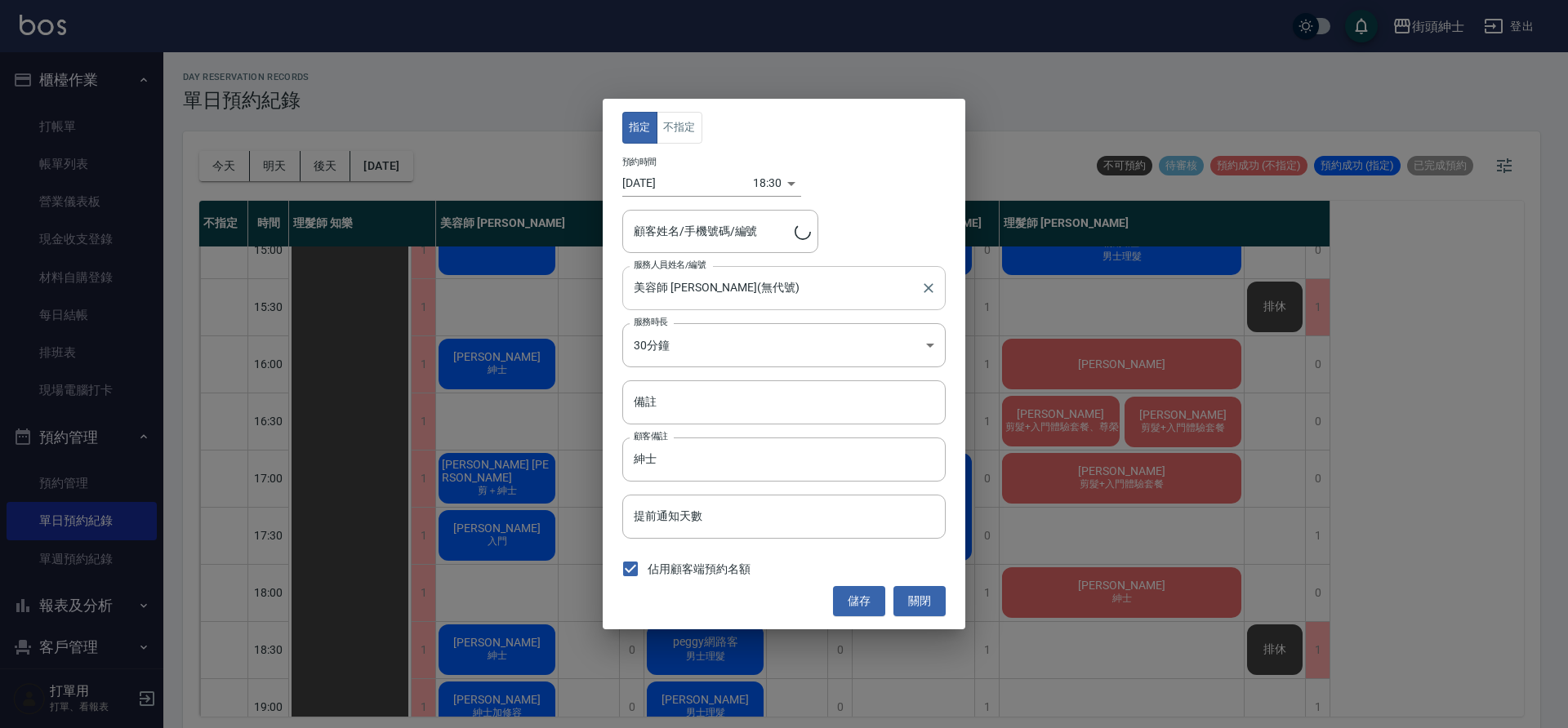
type input "李/0966049795"
click at [741, 188] on body "街頭紳士 登出 櫃檯作業 打帳單 帳單列表 營業儀表板 現金收支登錄 材料自購登錄 每日結帳 排班表 現場電腦打卡 預約管理 預約管理 單日預約紀錄 單週預約…" at bounding box center [784, 366] width 1568 height 733
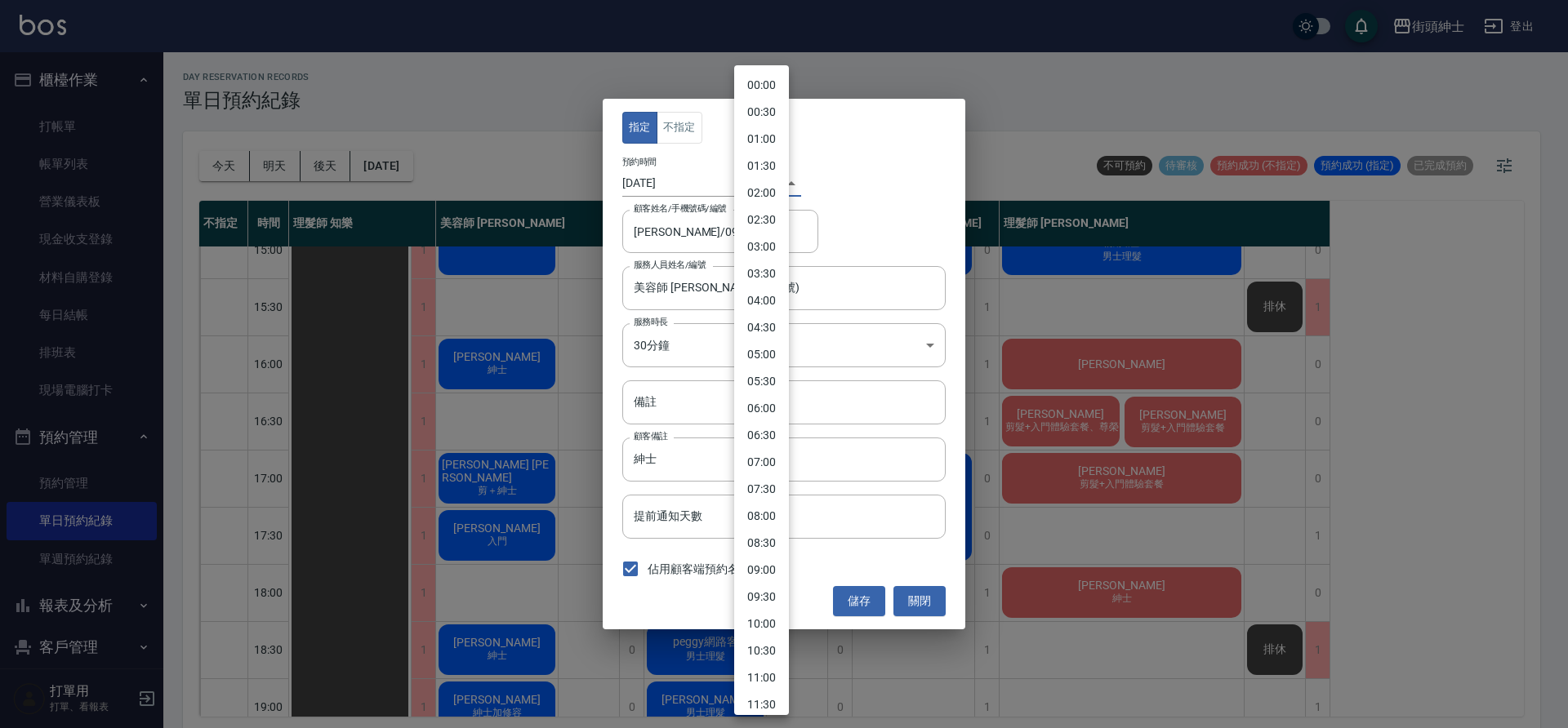
scroll to position [657, 0]
click at [745, 393] on li "18:00" at bounding box center [762, 398] width 55 height 27
type input "1758967200000"
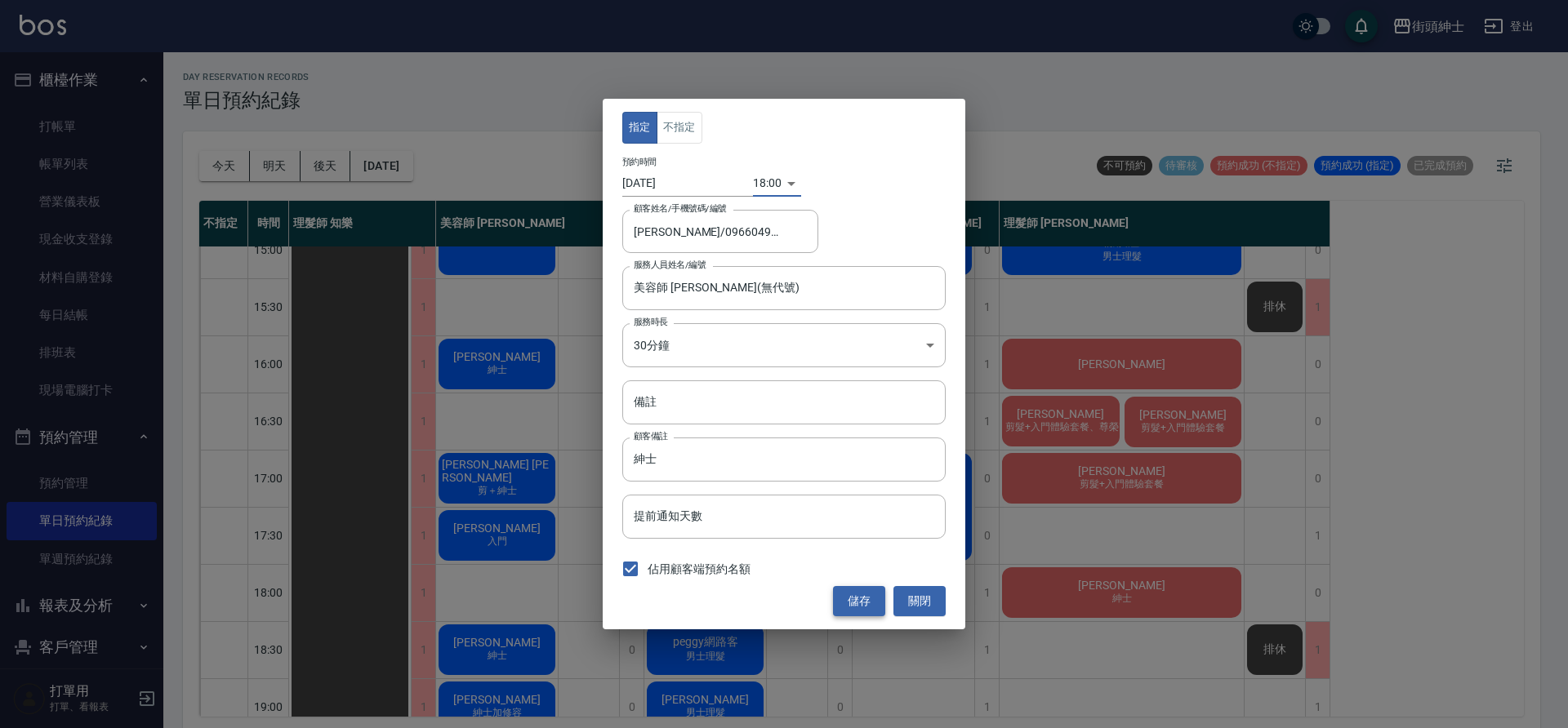
click at [869, 607] on button "儲存" at bounding box center [859, 601] width 52 height 30
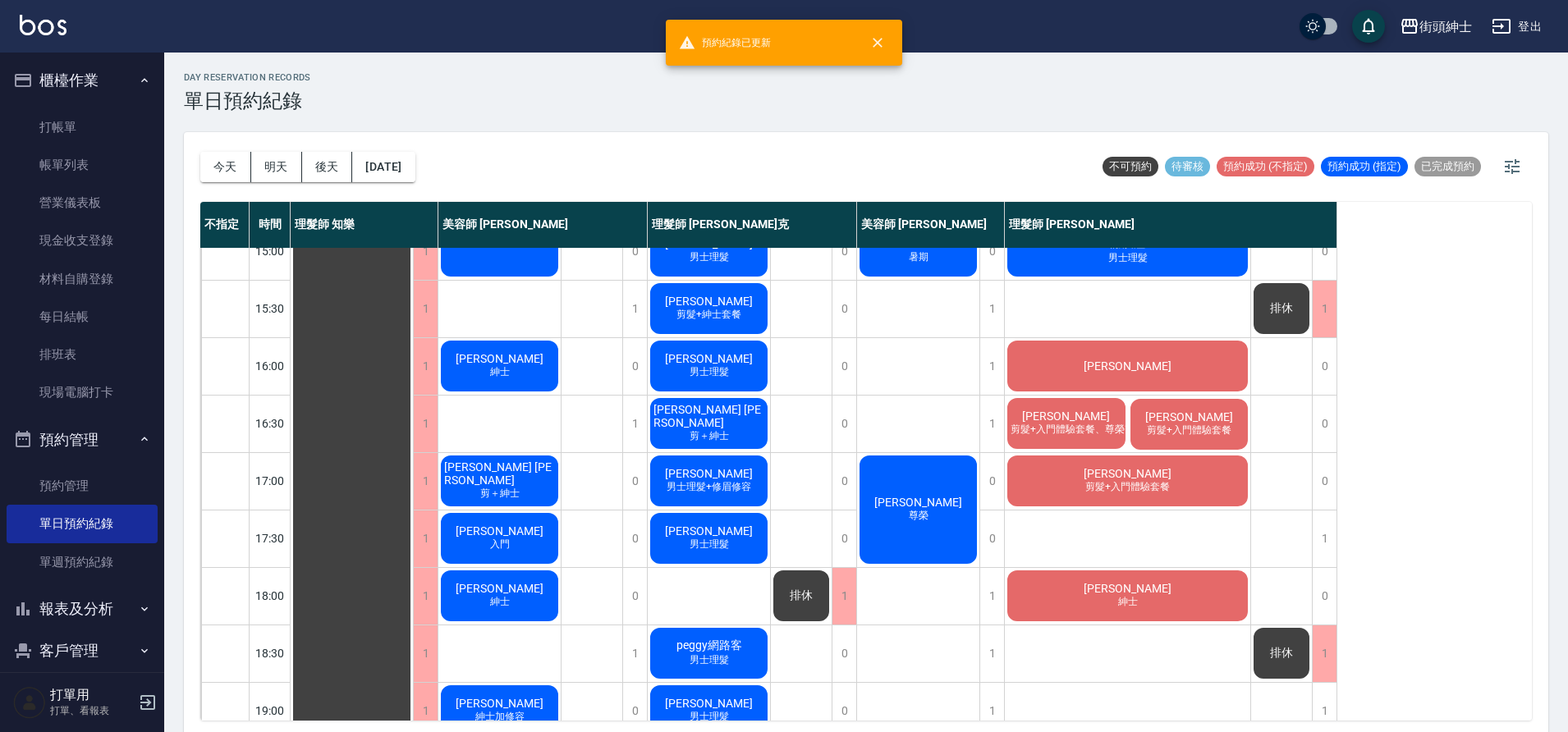
click at [1171, 593] on div "李 紳士" at bounding box center [1128, 596] width 245 height 56
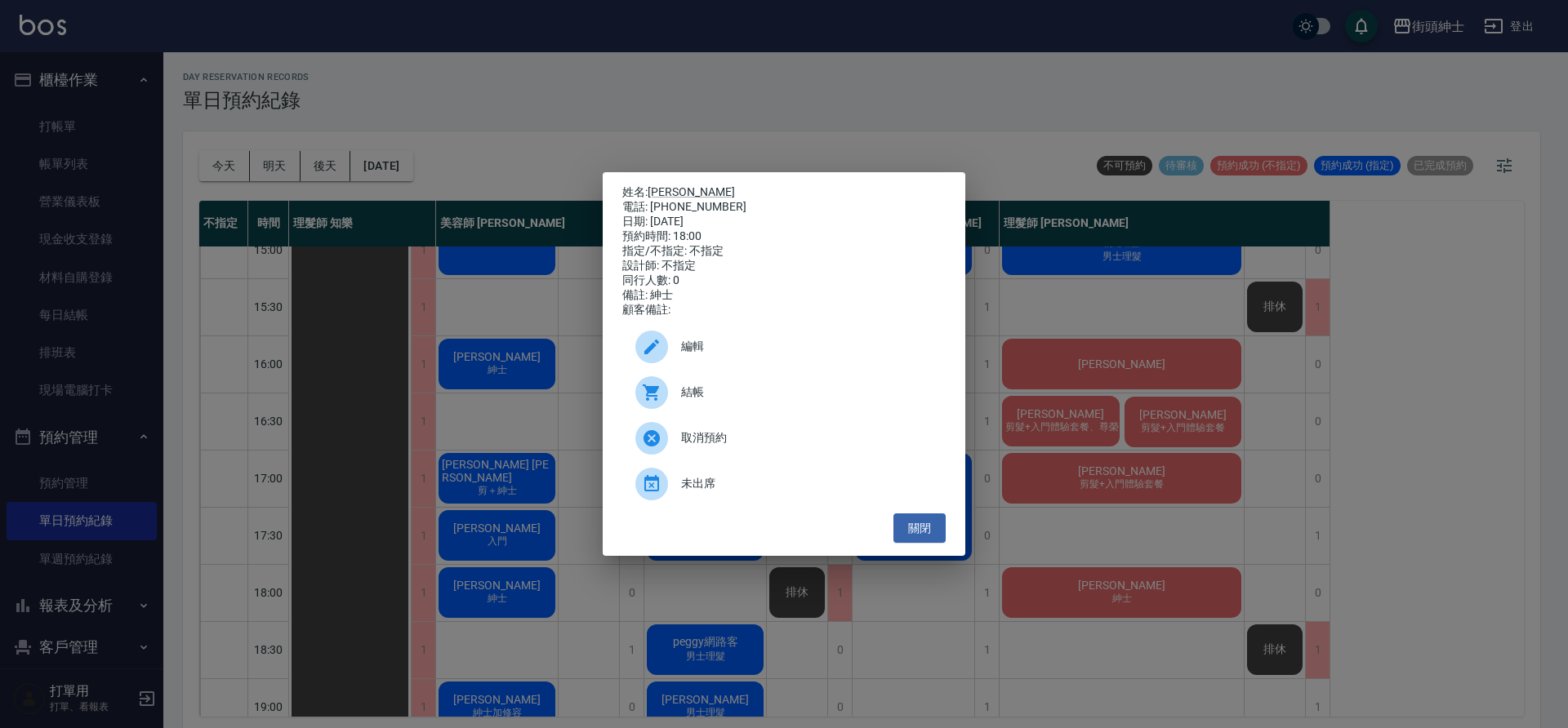
click at [752, 355] on span "編輯" at bounding box center [806, 346] width 252 height 17
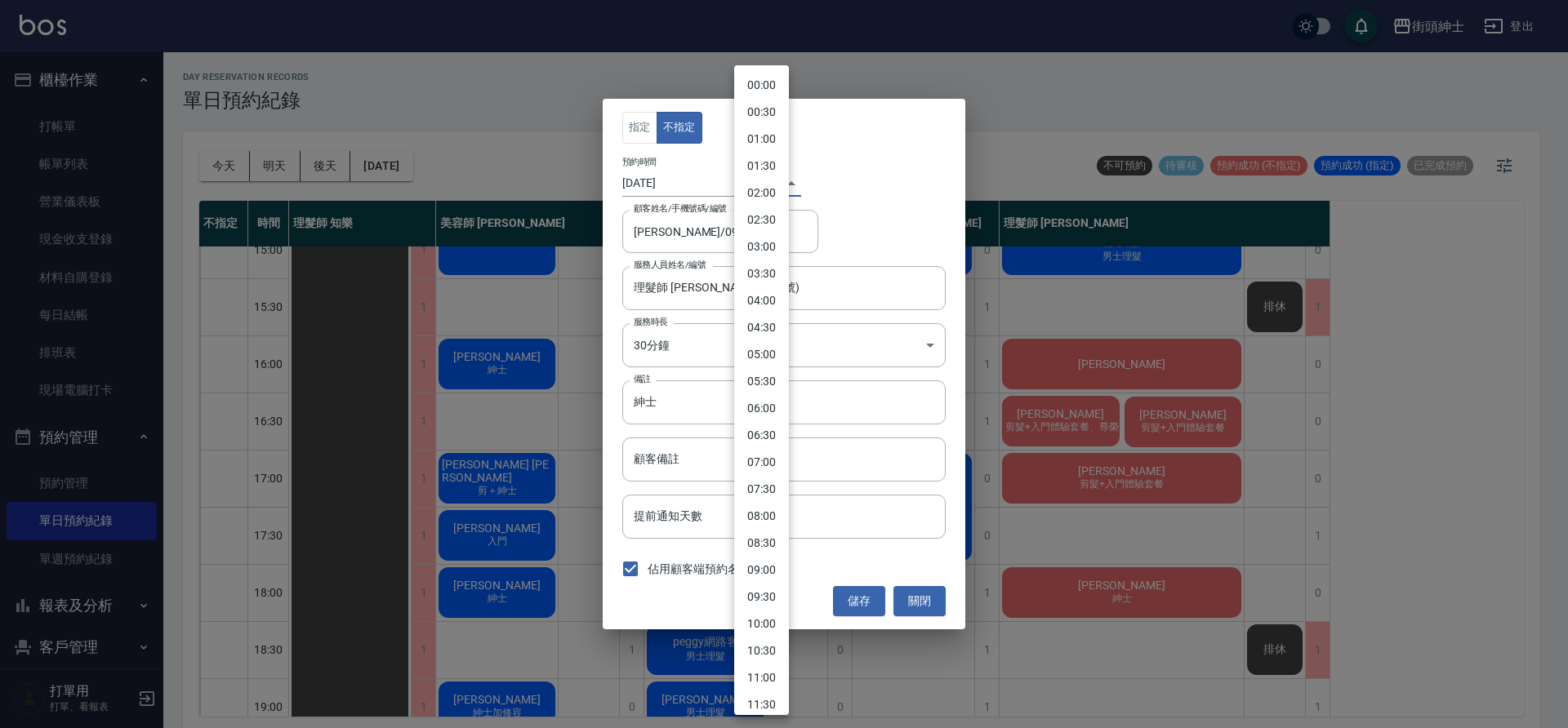
click at [755, 180] on body "街頭紳士 登出 櫃檯作業 打帳單 帳單列表 營業儀表板 現金收支登錄 材料自購登錄 每日結帳 排班表 現場電腦打卡 預約管理 預約管理 單日預約紀錄 單週預約…" at bounding box center [784, 366] width 1568 height 733
drag, startPoint x: 770, startPoint y: 424, endPoint x: 769, endPoint y: 451, distance: 27.0
click at [770, 424] on li "18:30" at bounding box center [762, 426] width 55 height 27
type input "1758969000000"
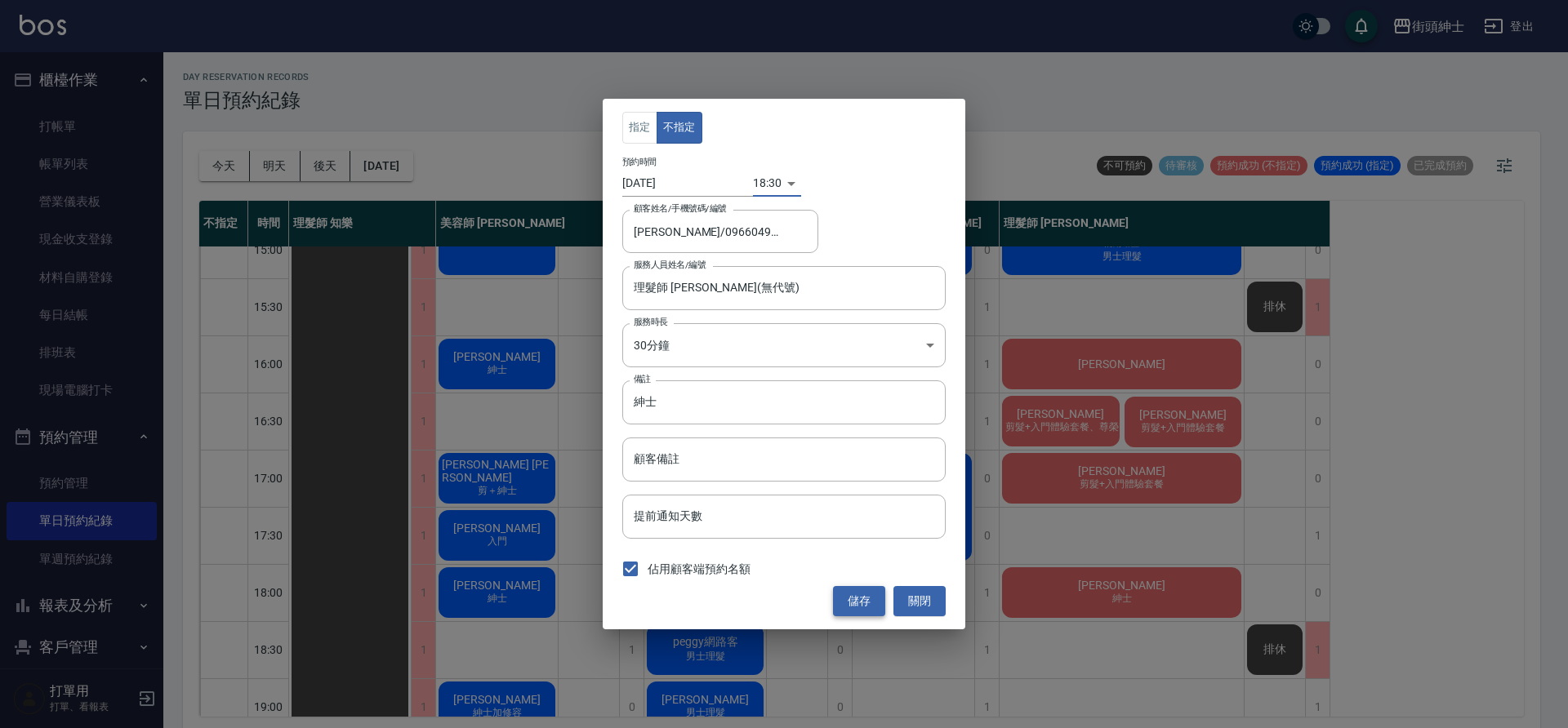
click at [858, 595] on button "儲存" at bounding box center [859, 601] width 52 height 30
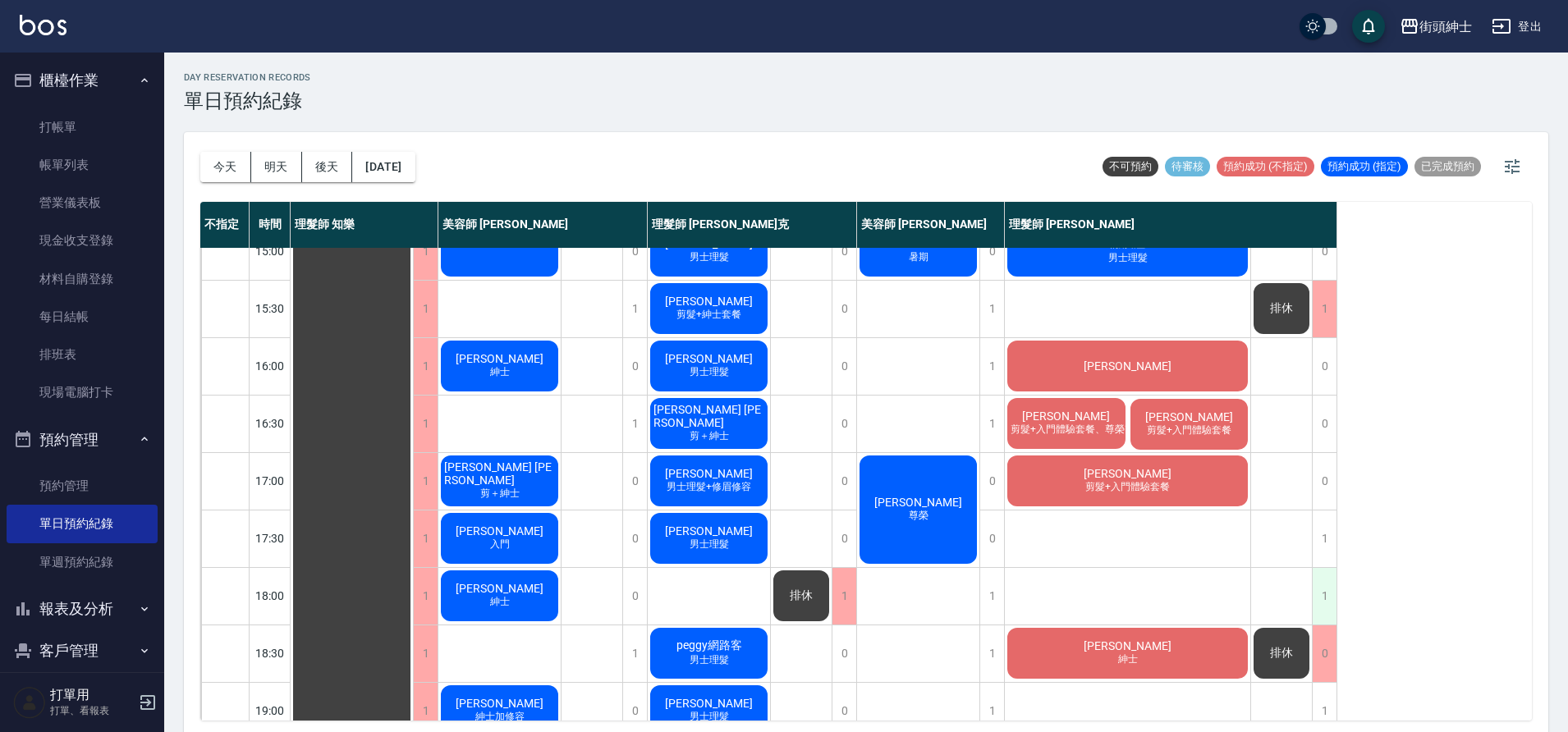
click at [1332, 593] on div "1" at bounding box center [1324, 597] width 25 height 57
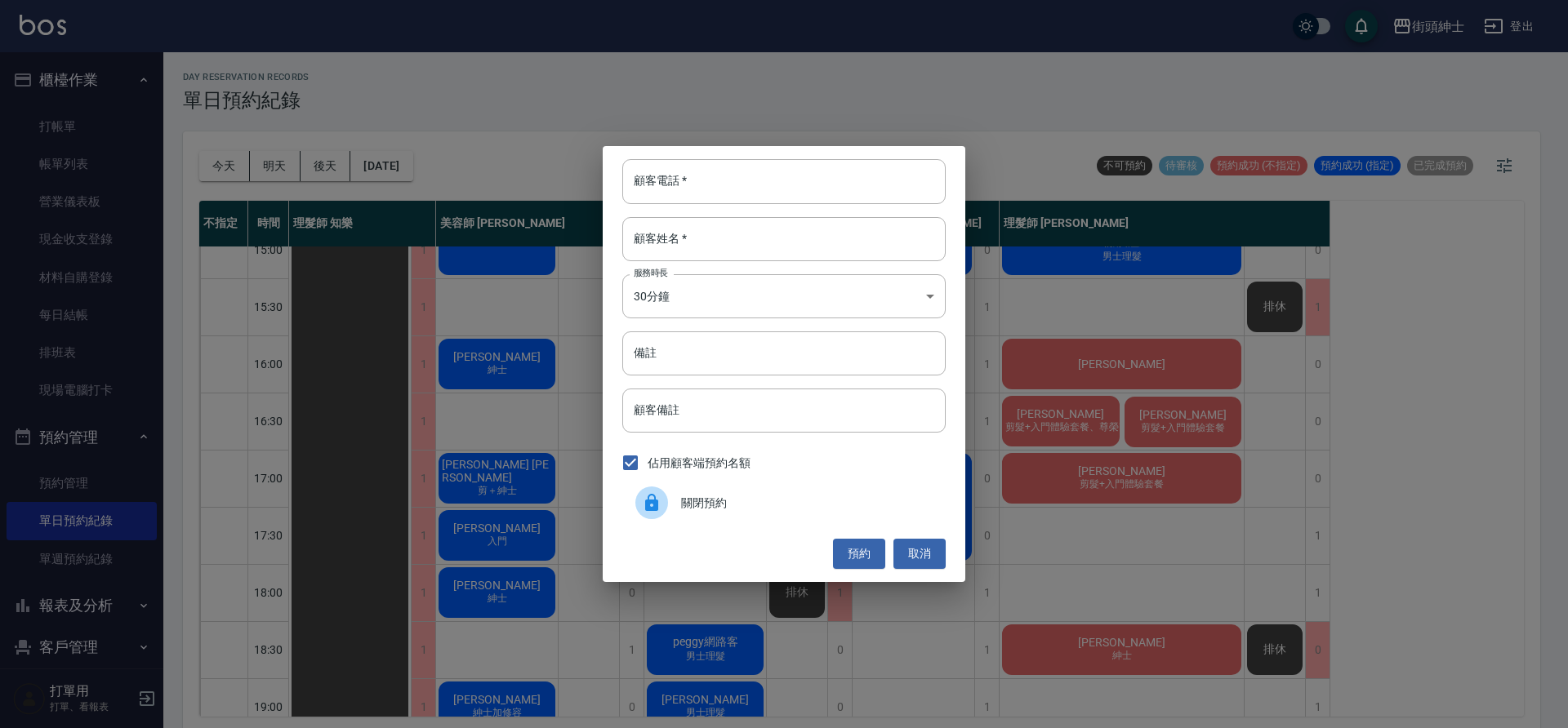
click at [871, 521] on div "關閉預約" at bounding box center [783, 502] width 323 height 46
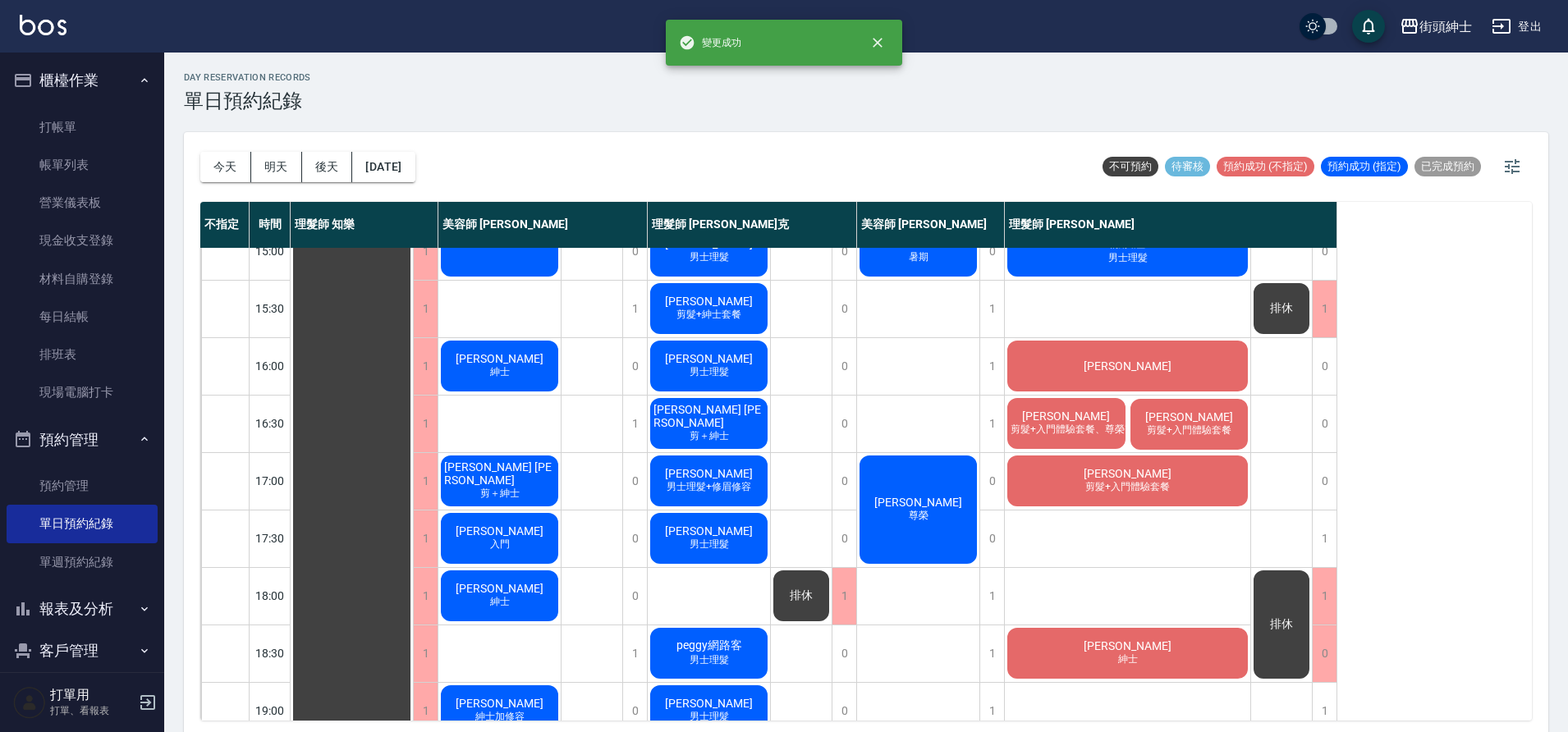
click at [1278, 624] on span "排休" at bounding box center [1281, 625] width 29 height 15
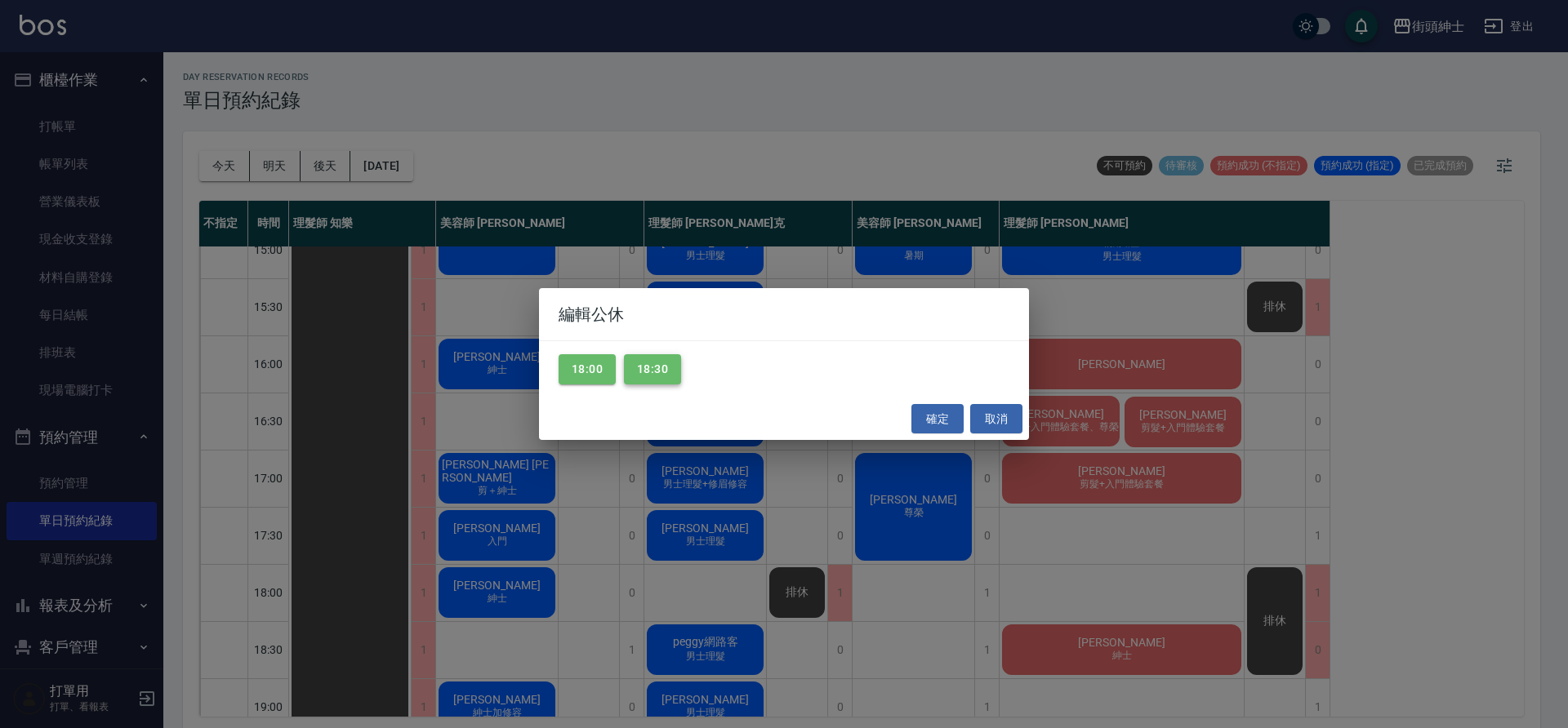
drag, startPoint x: 650, startPoint y: 365, endPoint x: 666, endPoint y: 362, distance: 16.3
click at [650, 365] on button "18:30" at bounding box center [652, 369] width 57 height 30
click at [948, 429] on button "確定" at bounding box center [937, 419] width 52 height 30
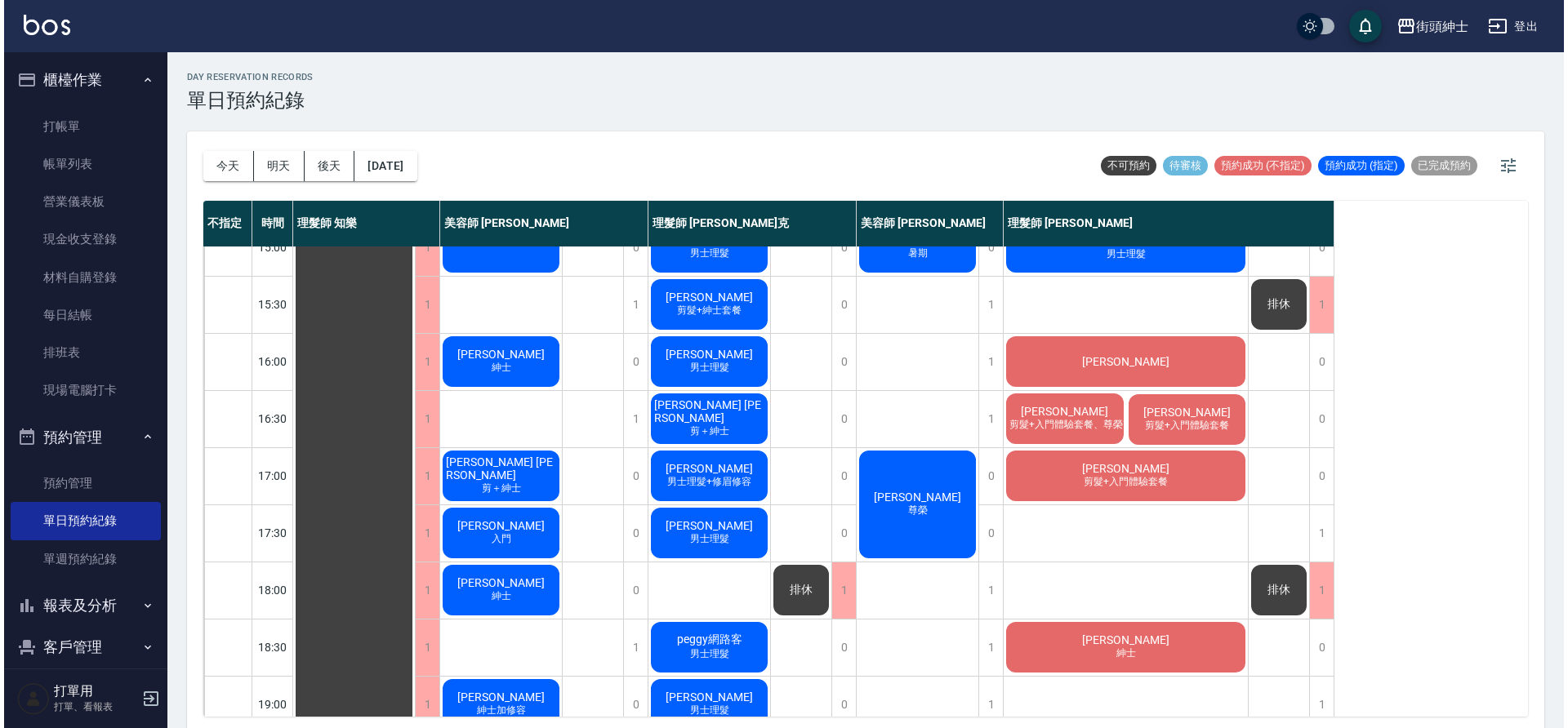
scroll to position [495, 0]
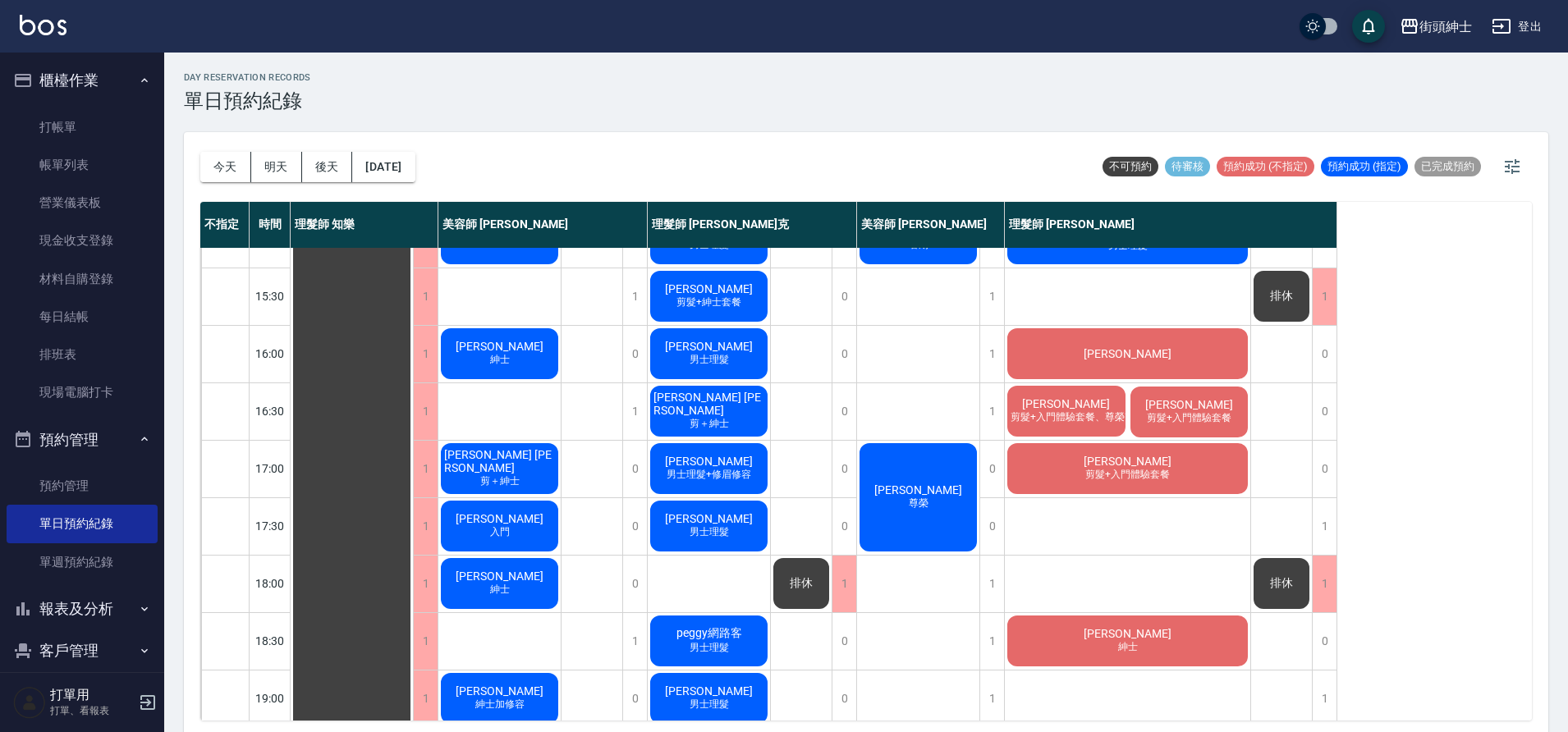
click at [705, 417] on span "剪＋紳士" at bounding box center [709, 424] width 46 height 14
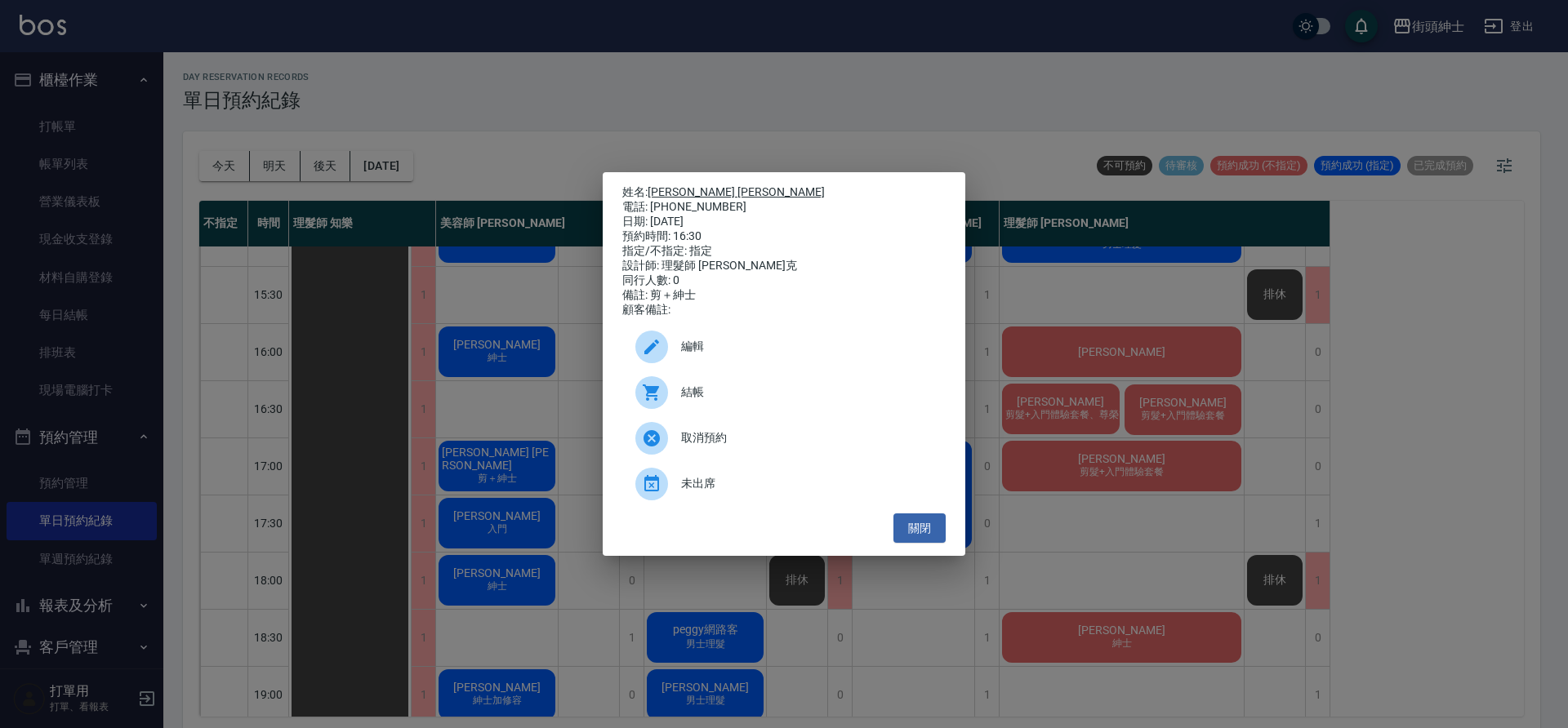
click at [663, 185] on link "Alex lee" at bounding box center [736, 192] width 177 height 13
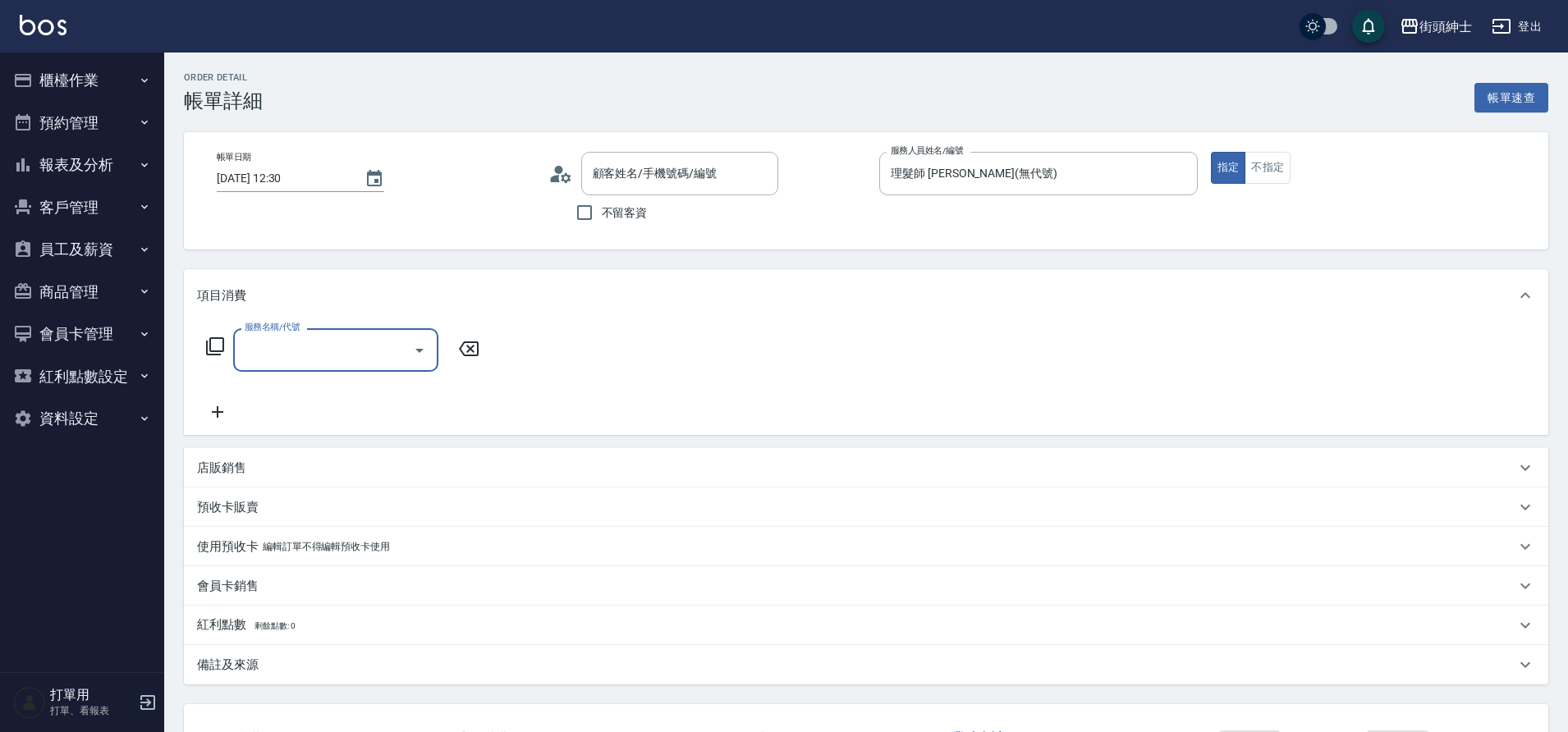
type input "阿逢Nuts🌕/0970222560/null"
drag, startPoint x: 0, startPoint y: 0, endPoint x: 421, endPoint y: 361, distance: 554.6
click at [421, 361] on button "Open" at bounding box center [419, 350] width 26 height 26
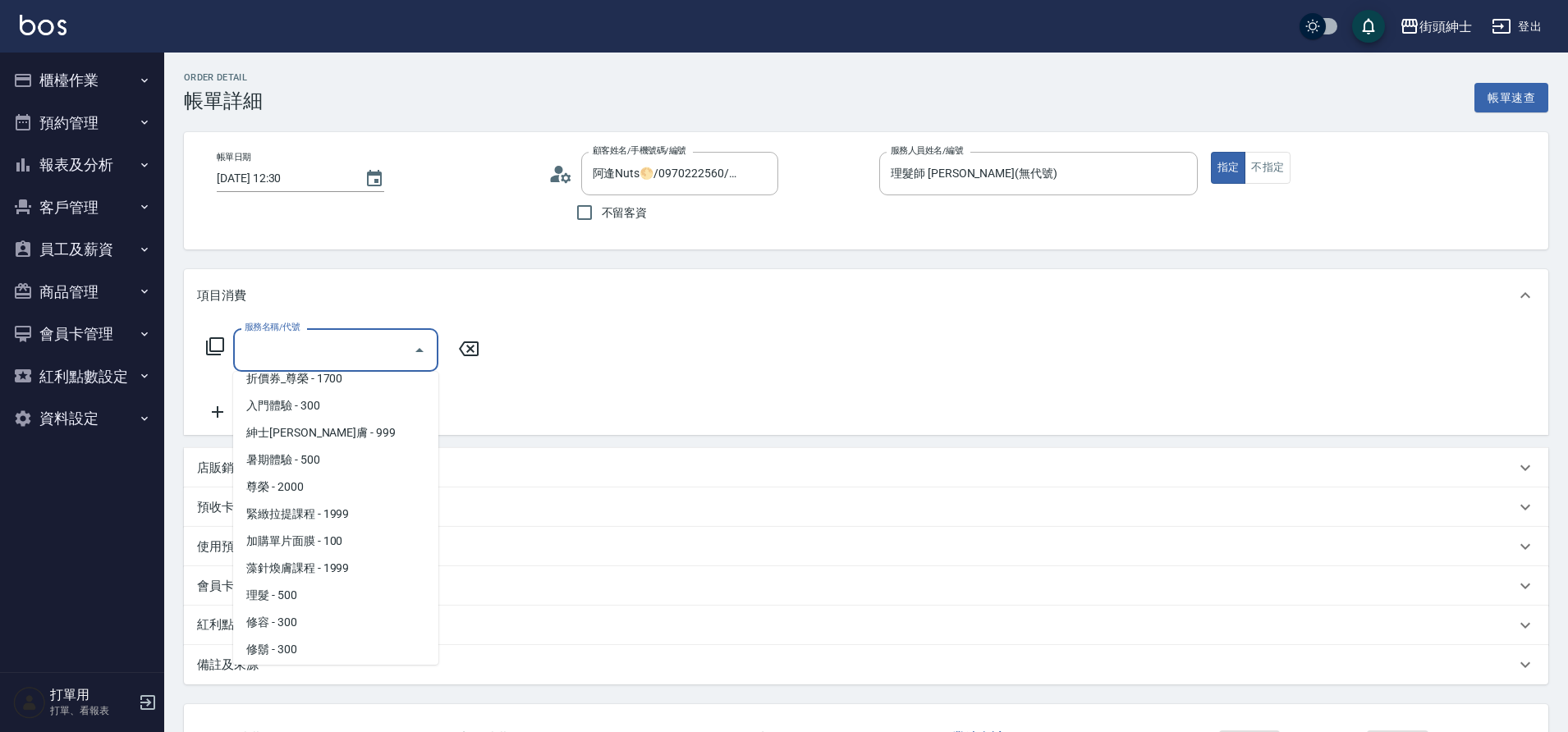
scroll to position [126, 0]
click at [292, 594] on span "理髮 - 500" at bounding box center [336, 590] width 205 height 27
type input "理髮(A02)"
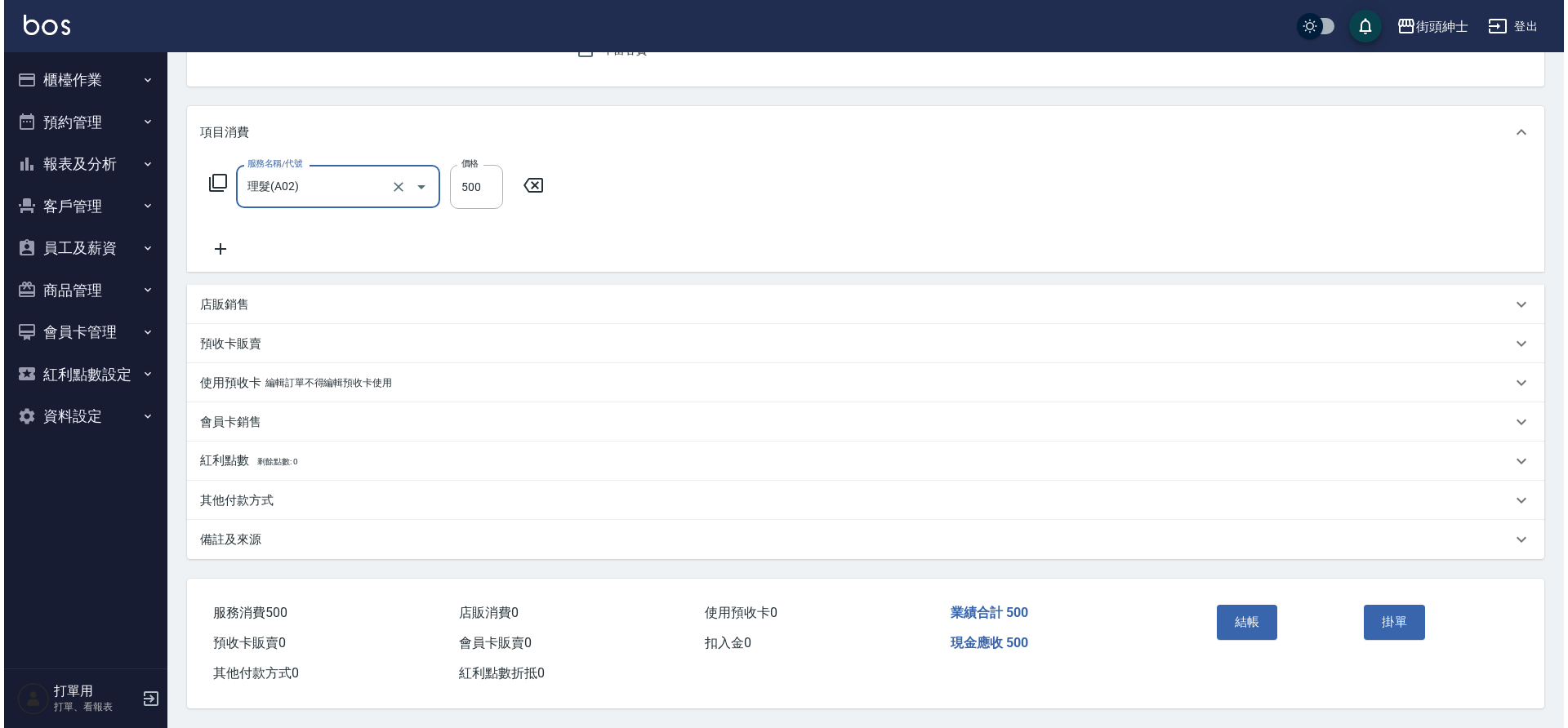
scroll to position [169, 0]
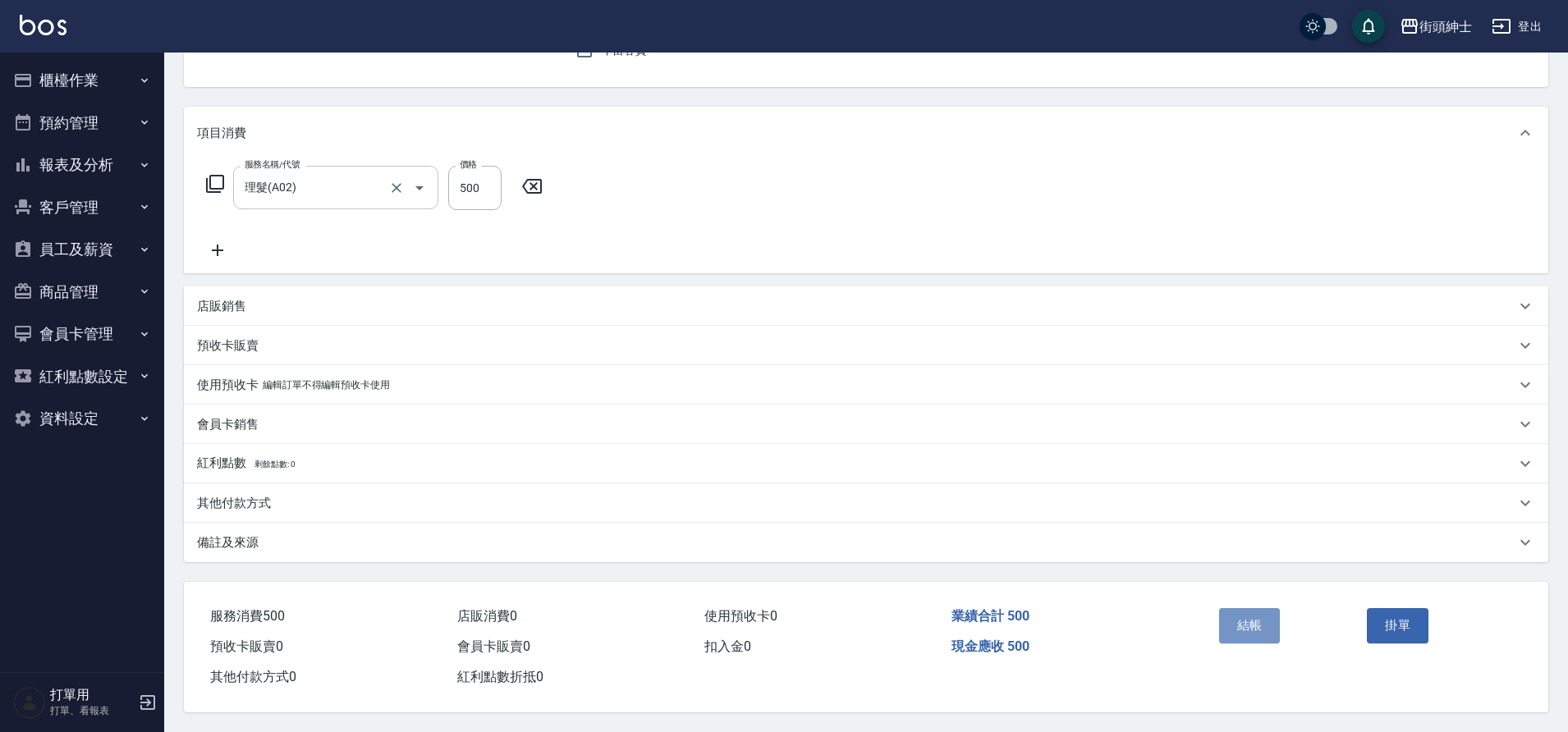
click at [1235, 629] on button "結帳" at bounding box center [1250, 625] width 62 height 34
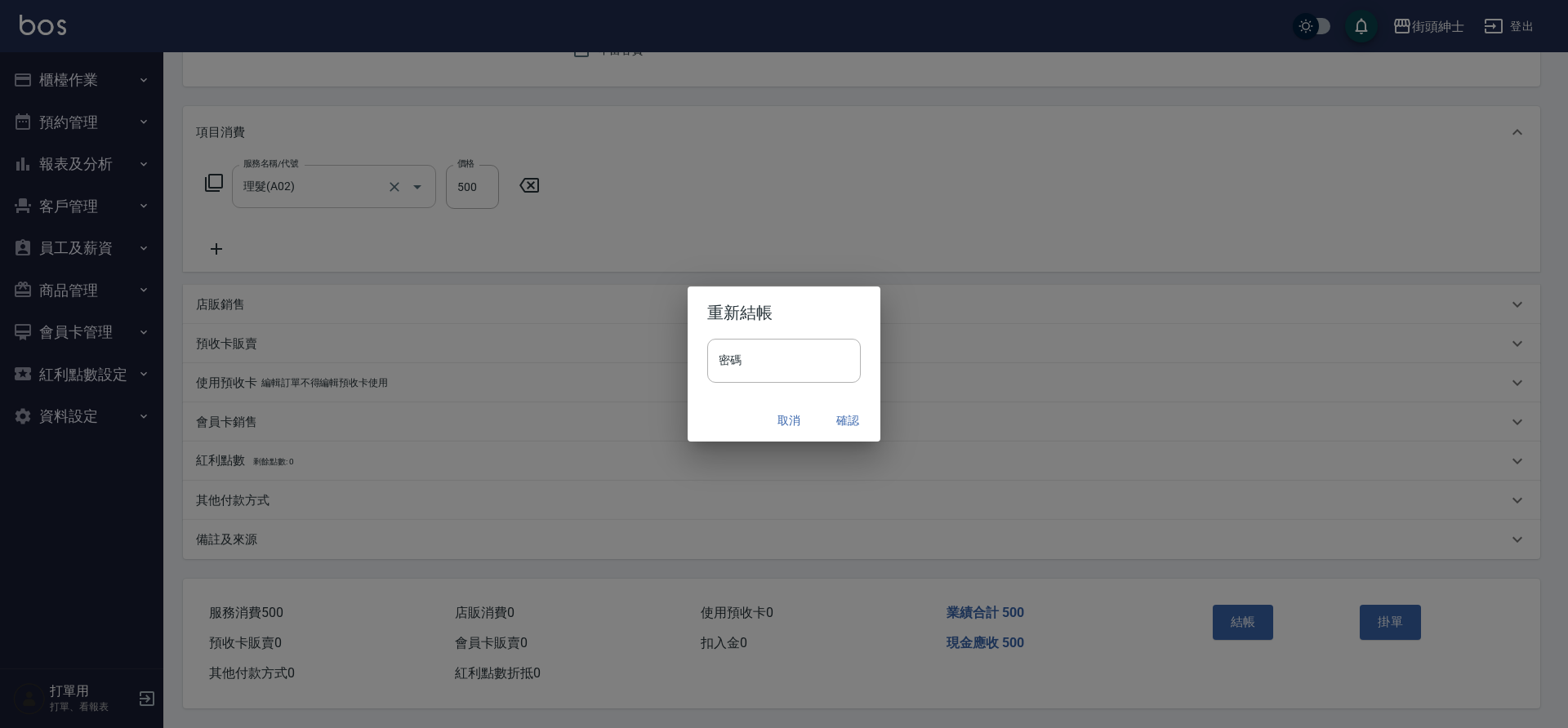
click at [837, 415] on button "確認" at bounding box center [847, 421] width 52 height 30
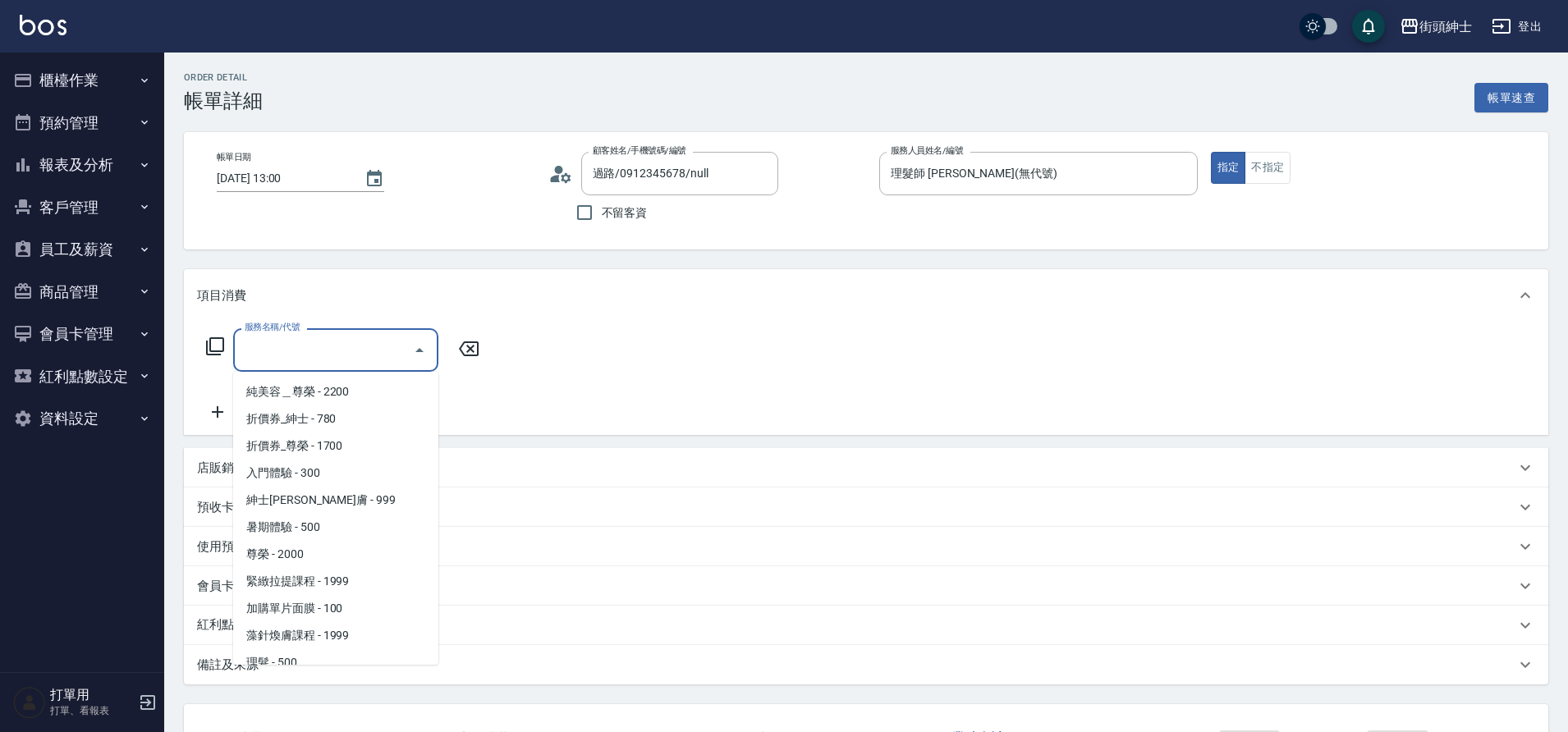
scroll to position [126, 0]
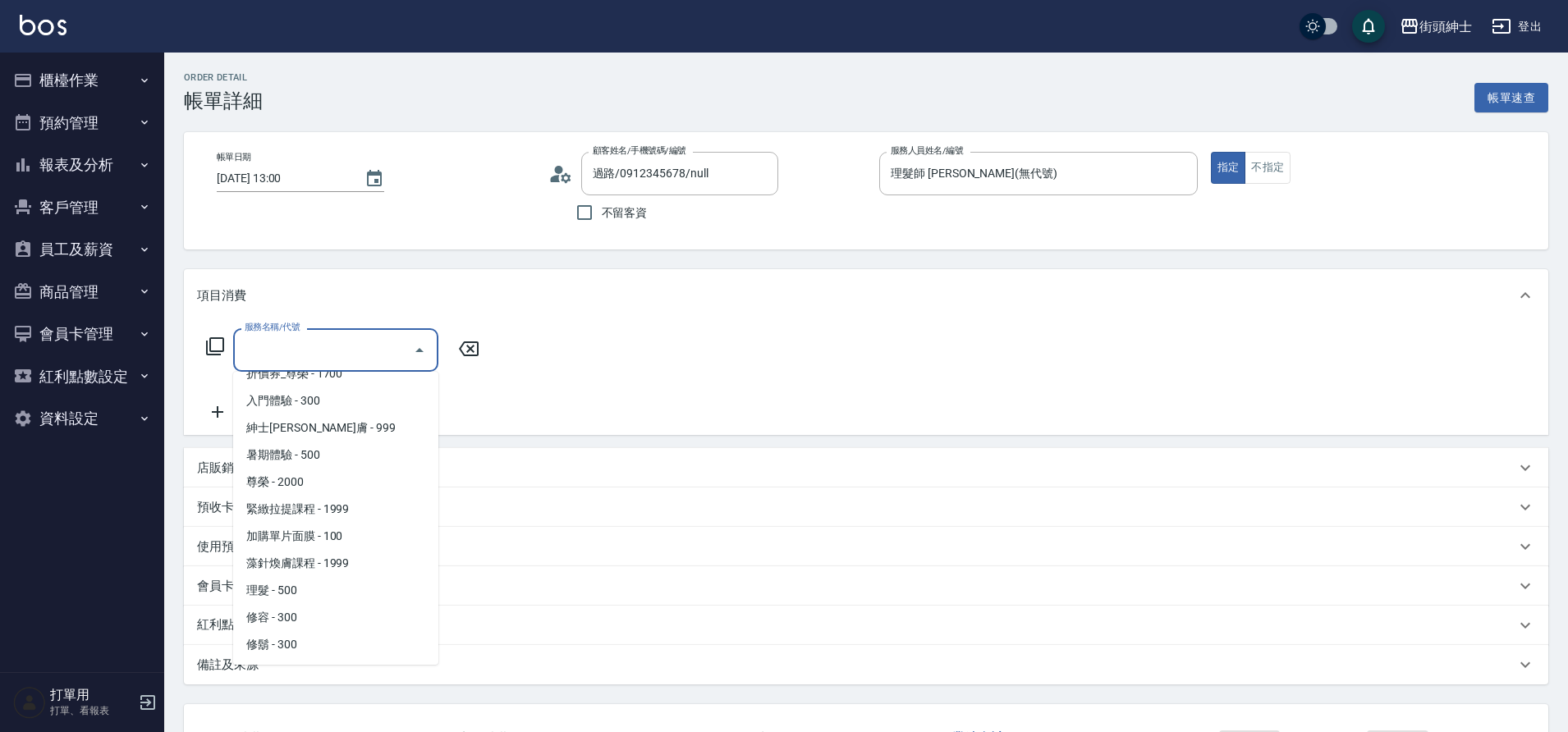
click at [315, 593] on span "理髮 - 500" at bounding box center [336, 590] width 205 height 27
type input "理髮(A02)"
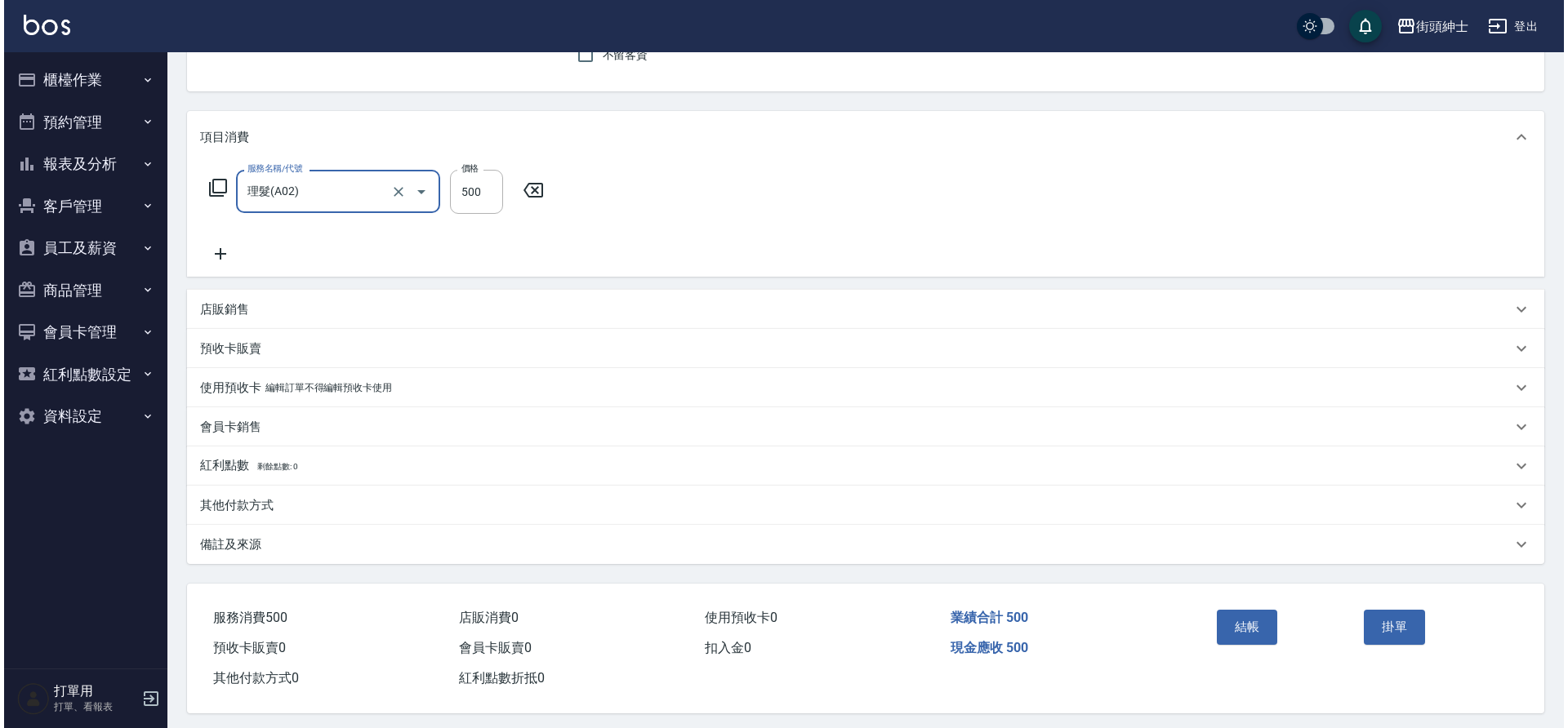
scroll to position [169, 0]
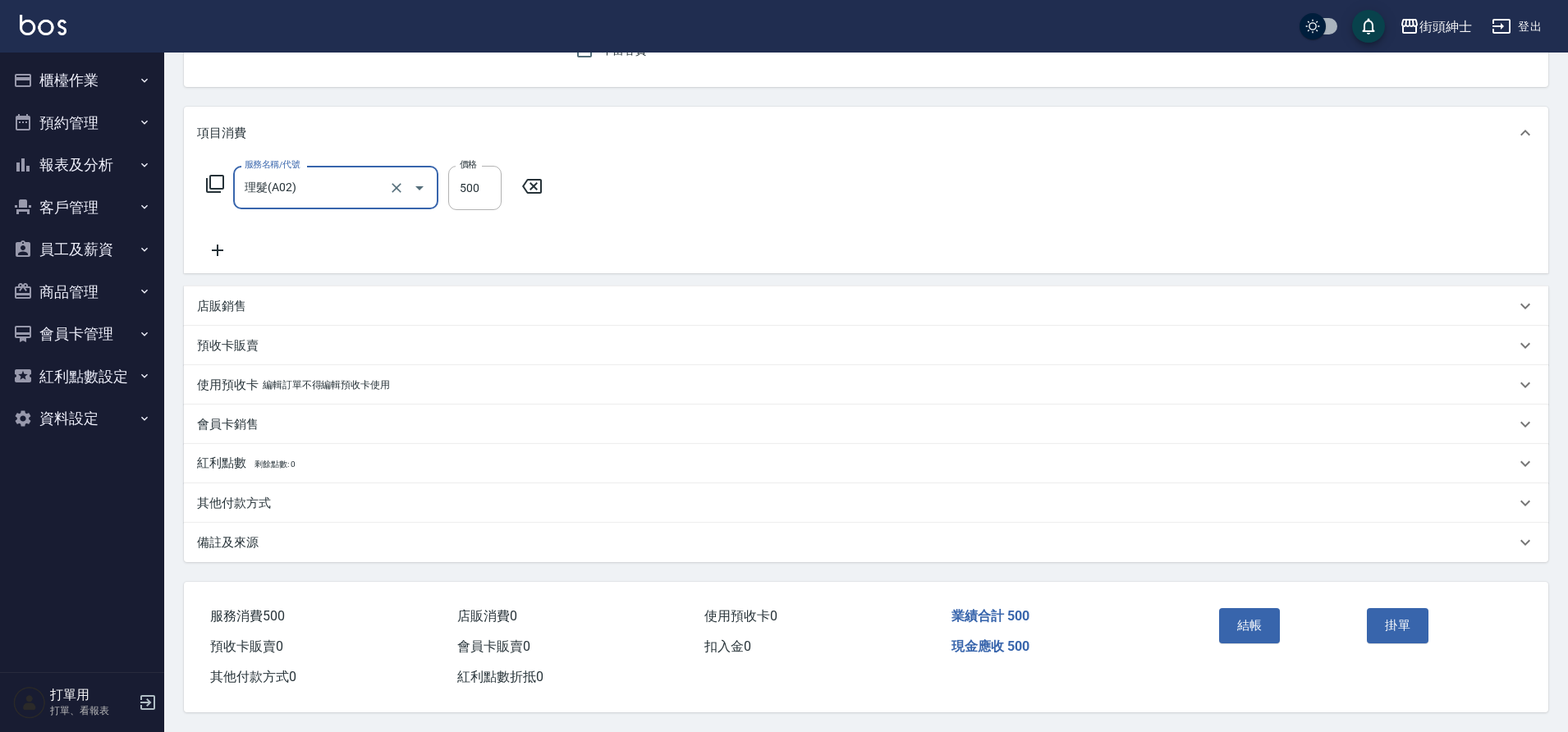
click at [1224, 611] on button "結帳" at bounding box center [1250, 625] width 62 height 34
click at [1252, 618] on button "結帳" at bounding box center [1250, 625] width 62 height 34
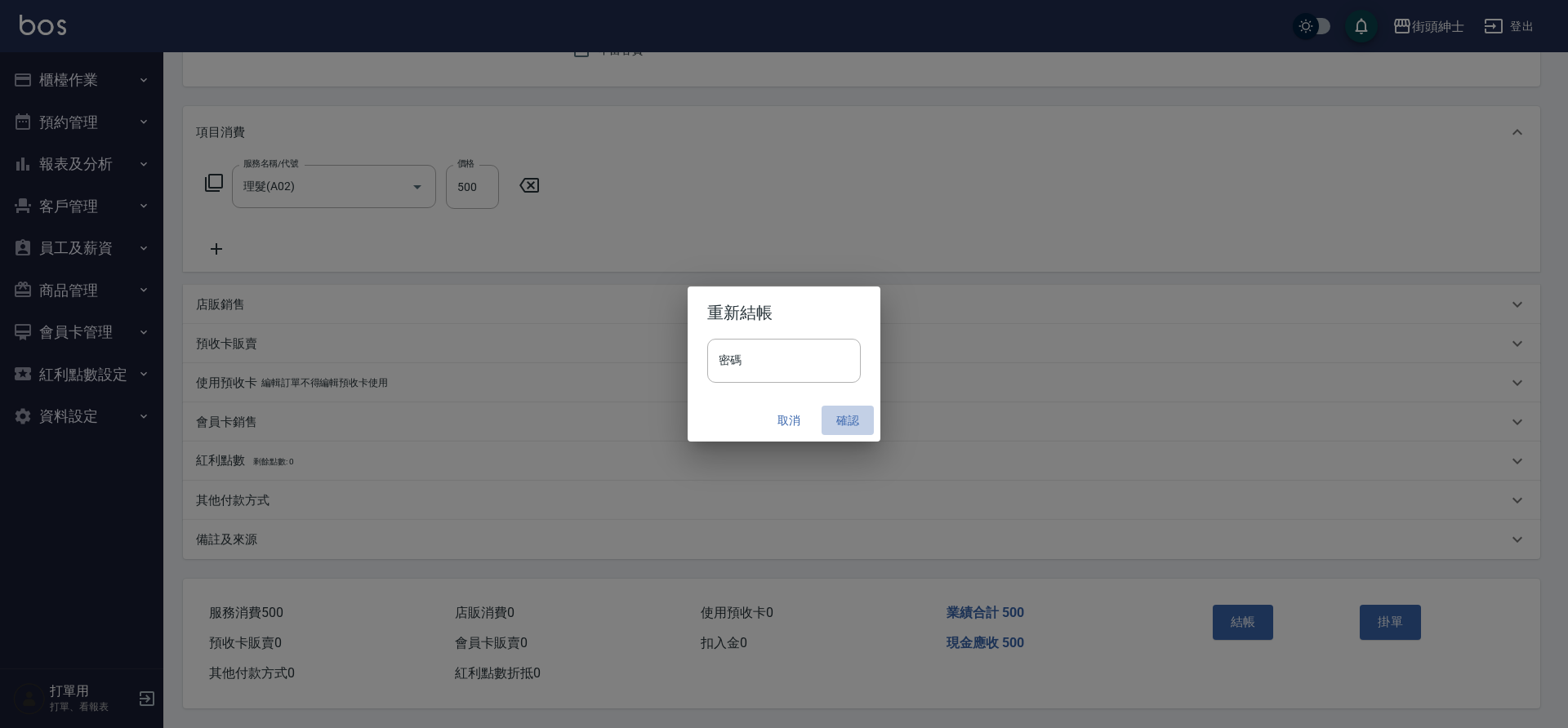
click at [847, 419] on button "確認" at bounding box center [847, 421] width 52 height 30
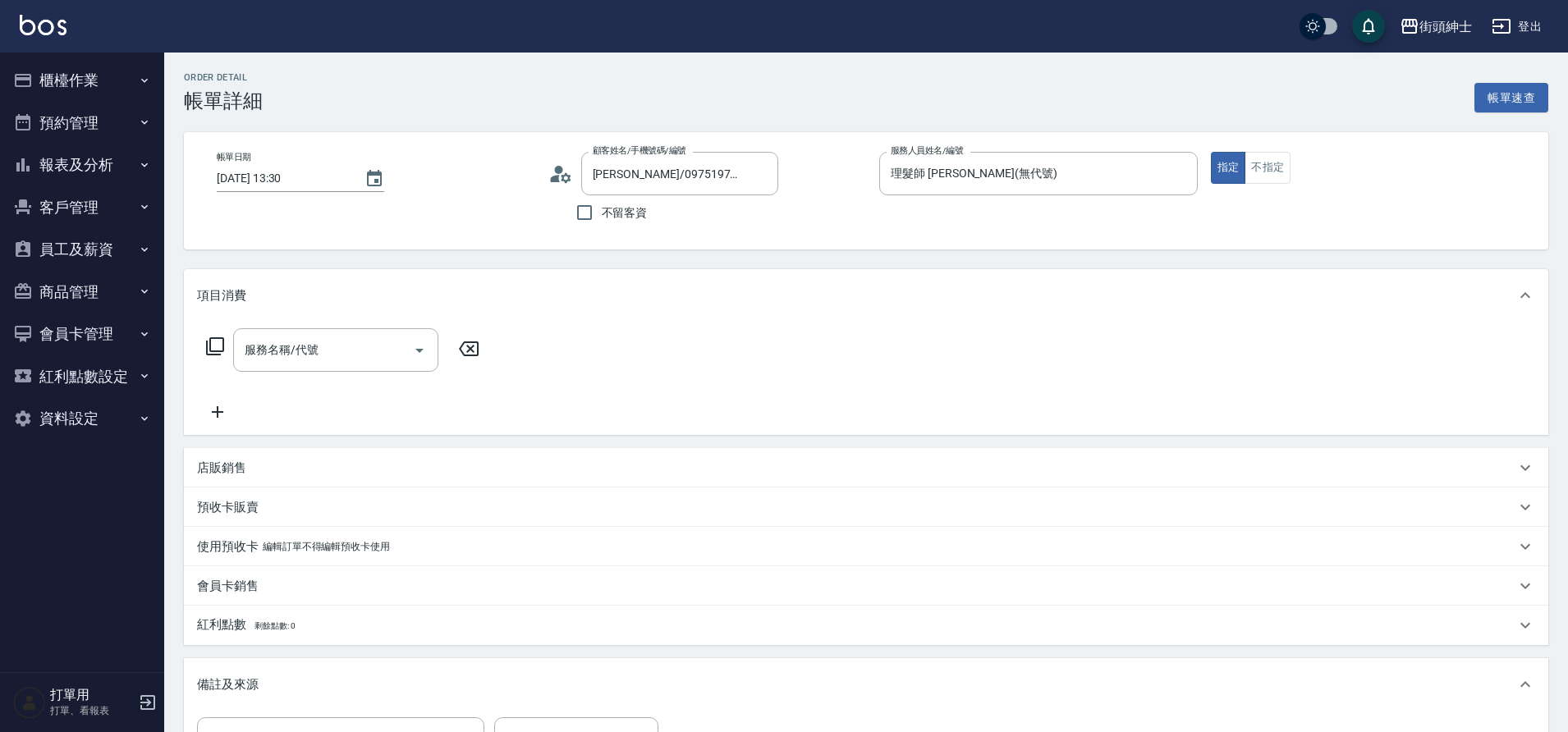
click at [414, 351] on icon "Open" at bounding box center [420, 351] width 20 height 20
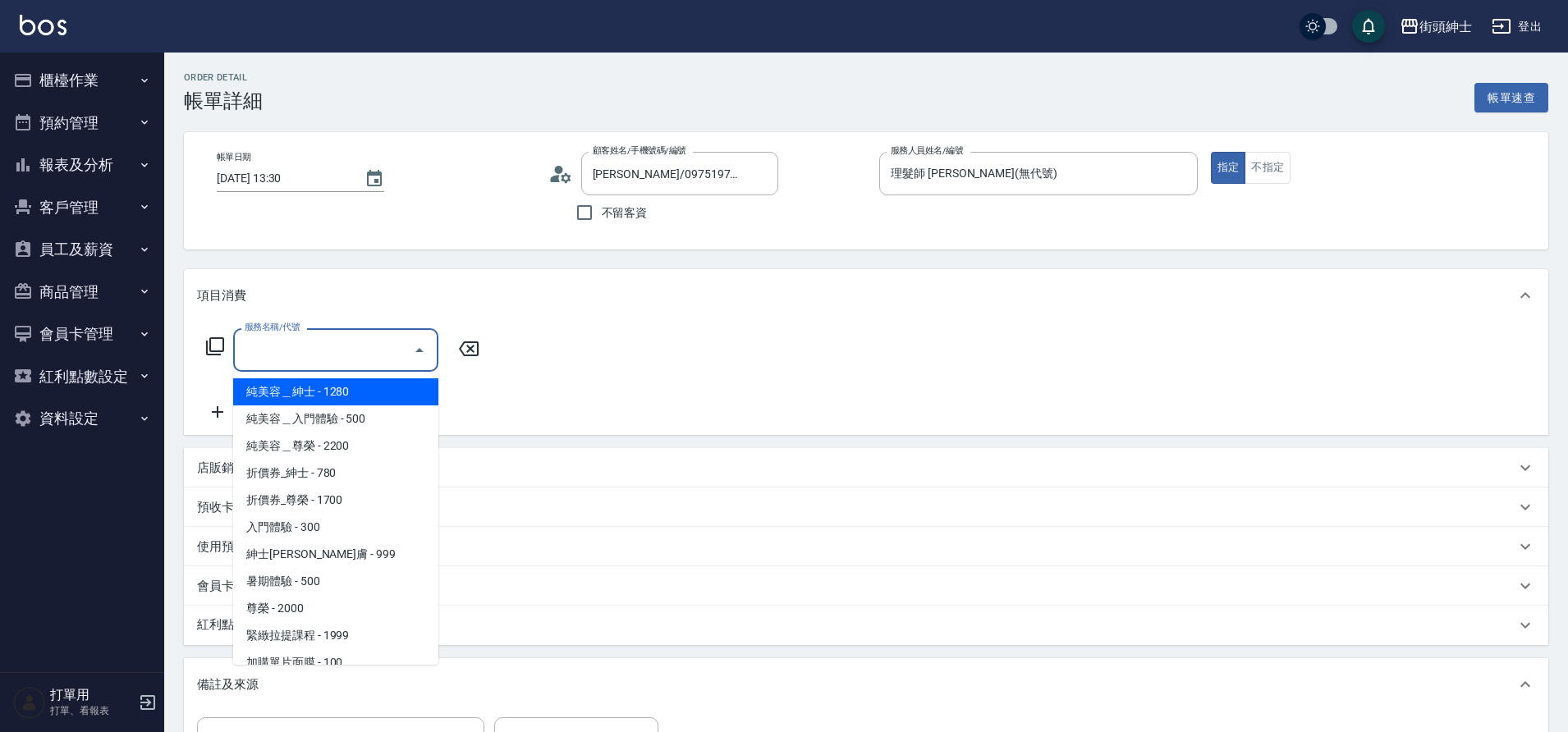
scroll to position [126, 0]
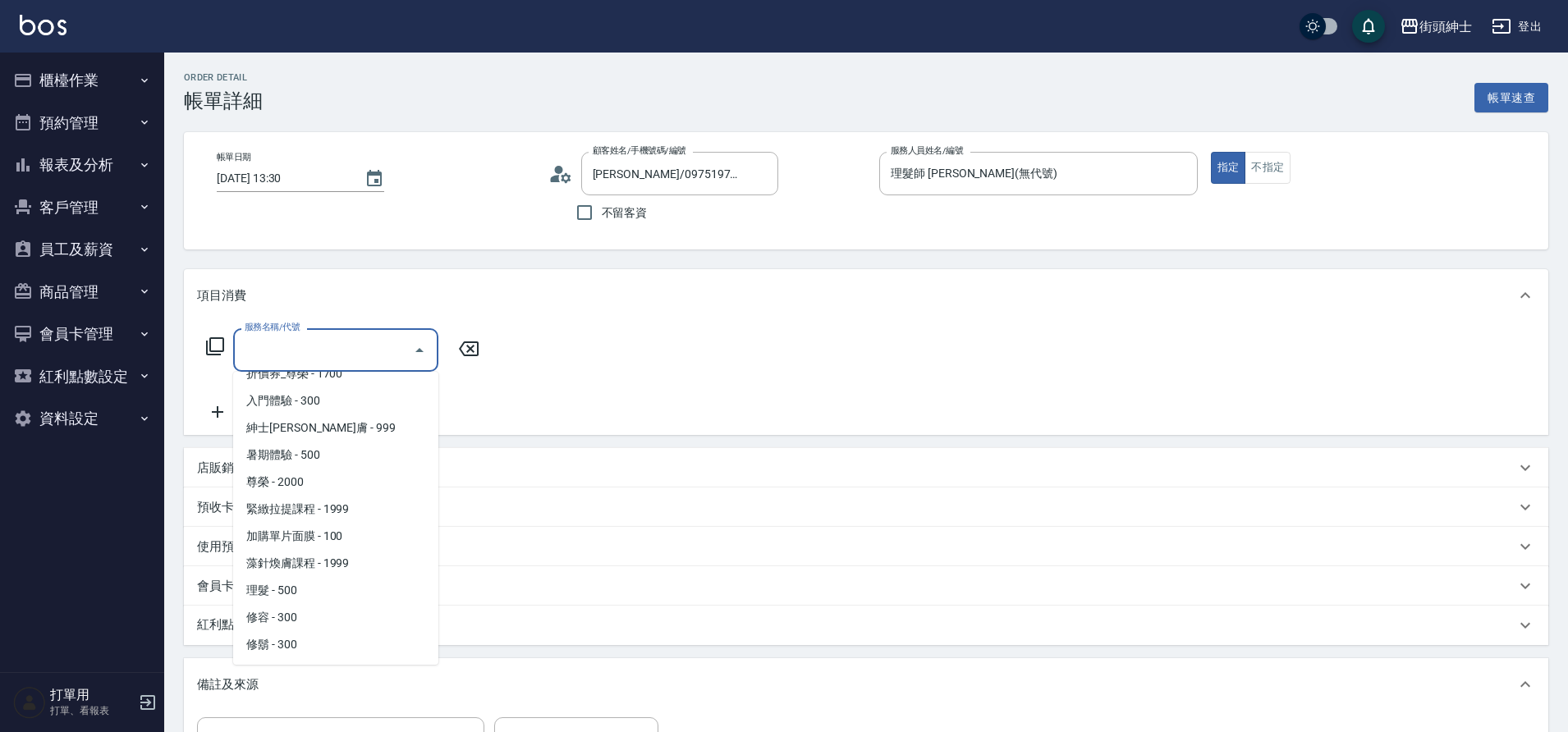
drag, startPoint x: 0, startPoint y: 0, endPoint x: 321, endPoint y: 595, distance: 676.1
click at [321, 595] on span "理髮 - 500" at bounding box center [336, 590] width 205 height 27
type input "理髮(A02)"
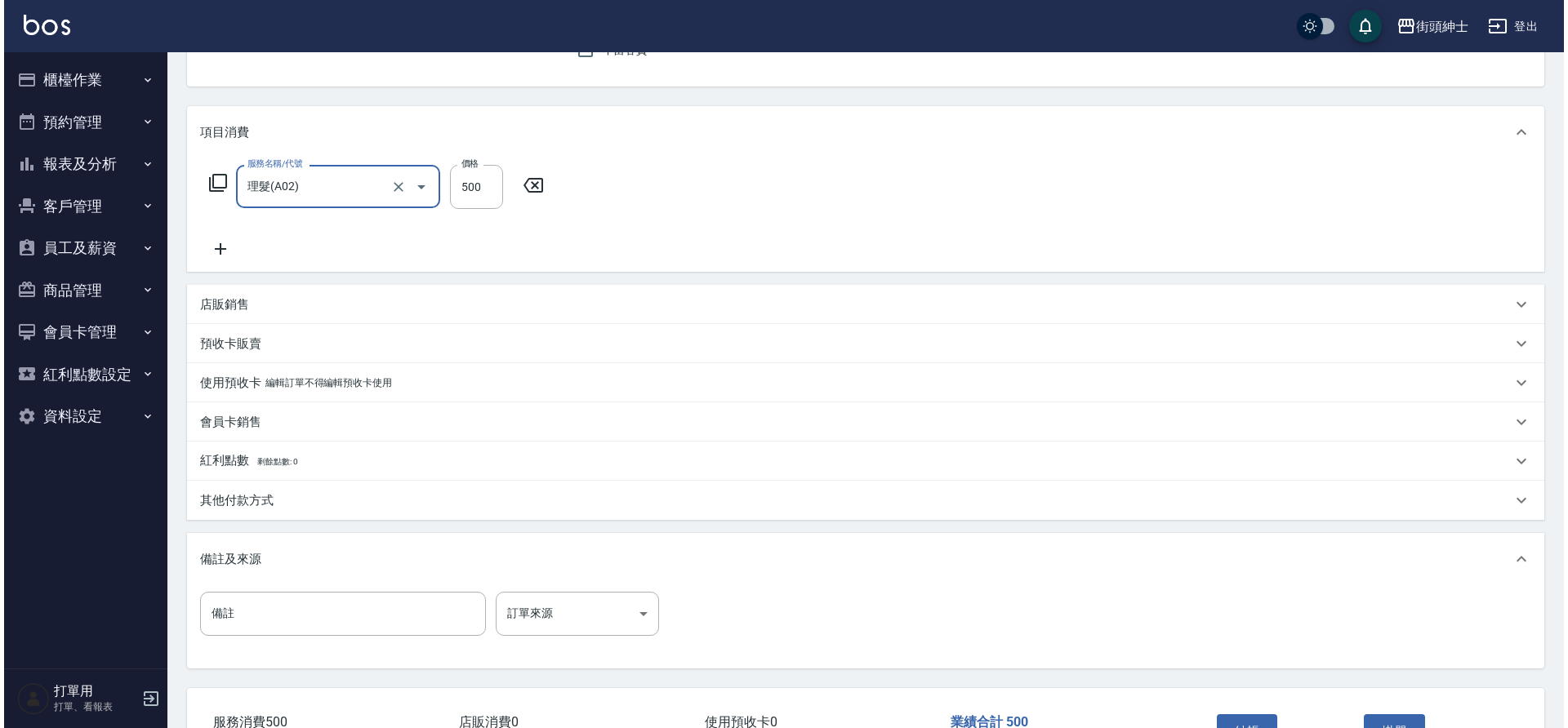
scroll to position [278, 0]
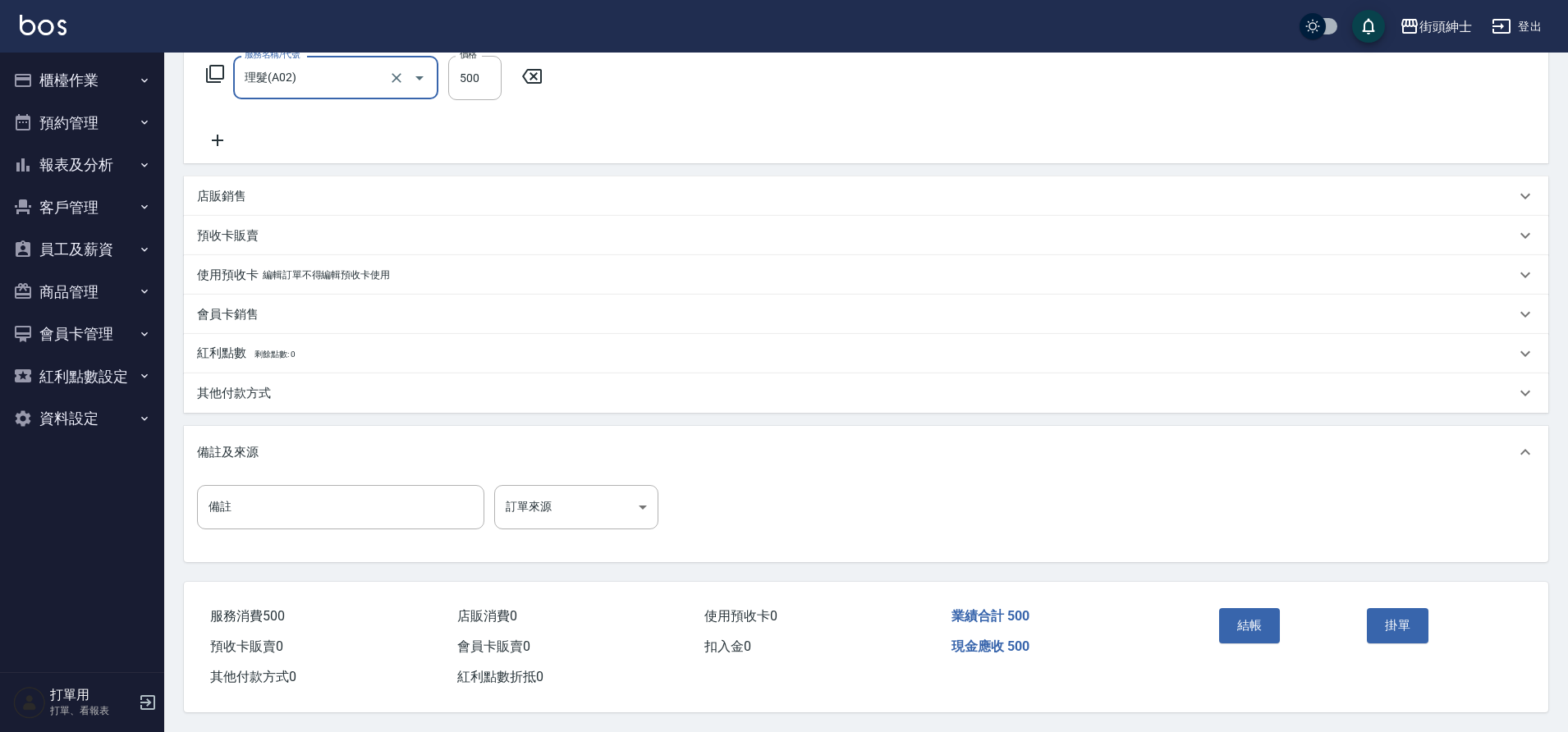
click at [1277, 623] on button "結帳" at bounding box center [1250, 625] width 62 height 34
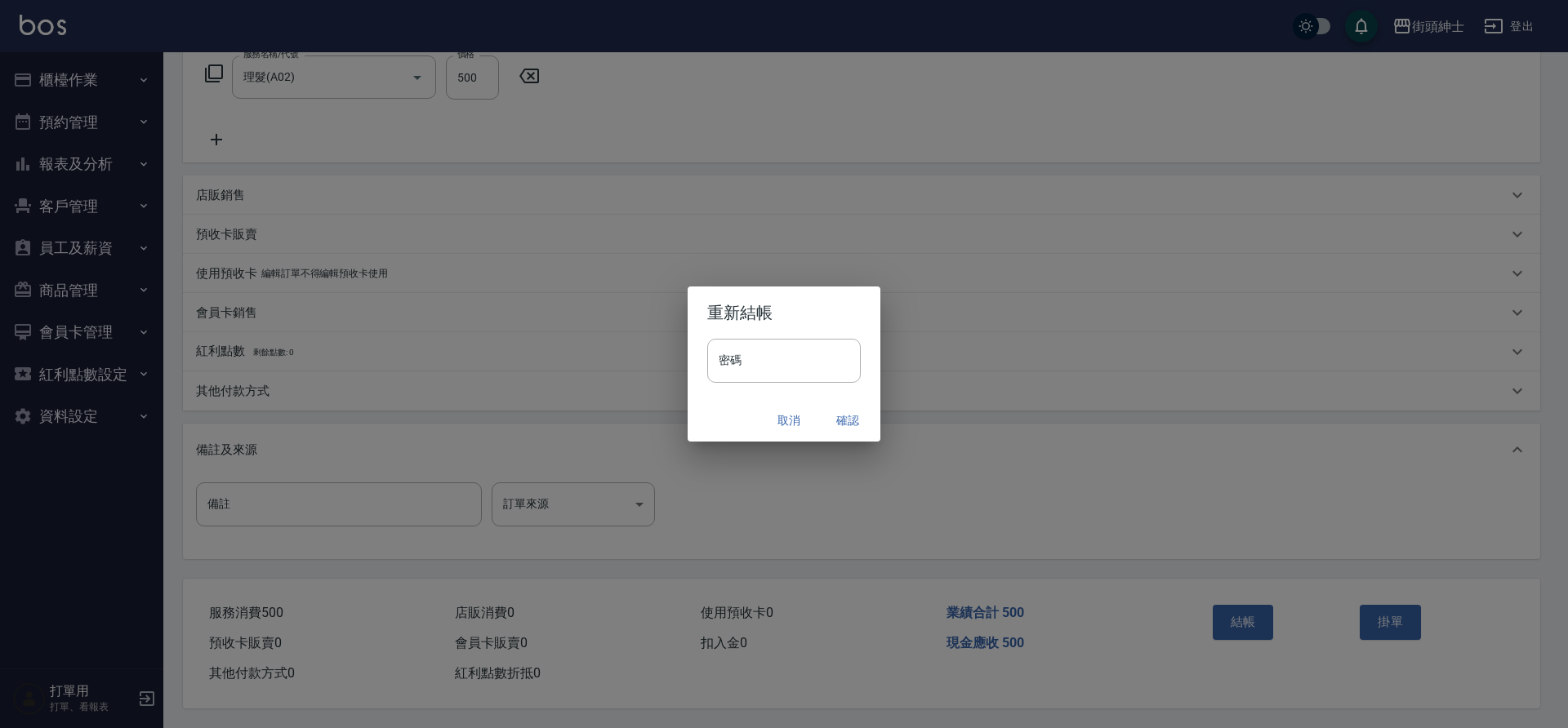
click at [848, 420] on button "確認" at bounding box center [847, 421] width 52 height 30
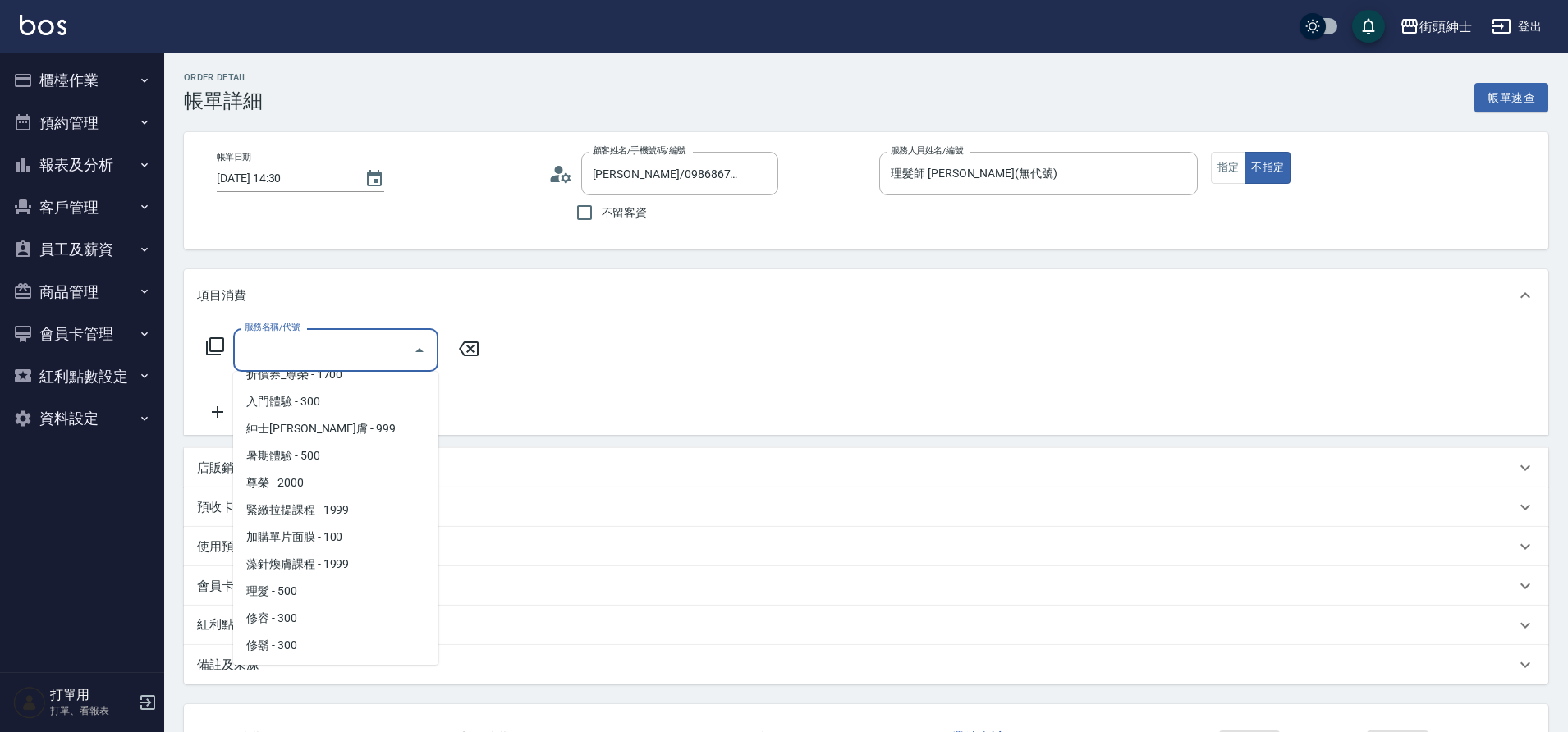
scroll to position [126, 0]
drag, startPoint x: 0, startPoint y: 0, endPoint x: 328, endPoint y: 587, distance: 672.4
click at [328, 587] on span "理髮 - 500" at bounding box center [336, 590] width 205 height 27
type input "理髮(A02)"
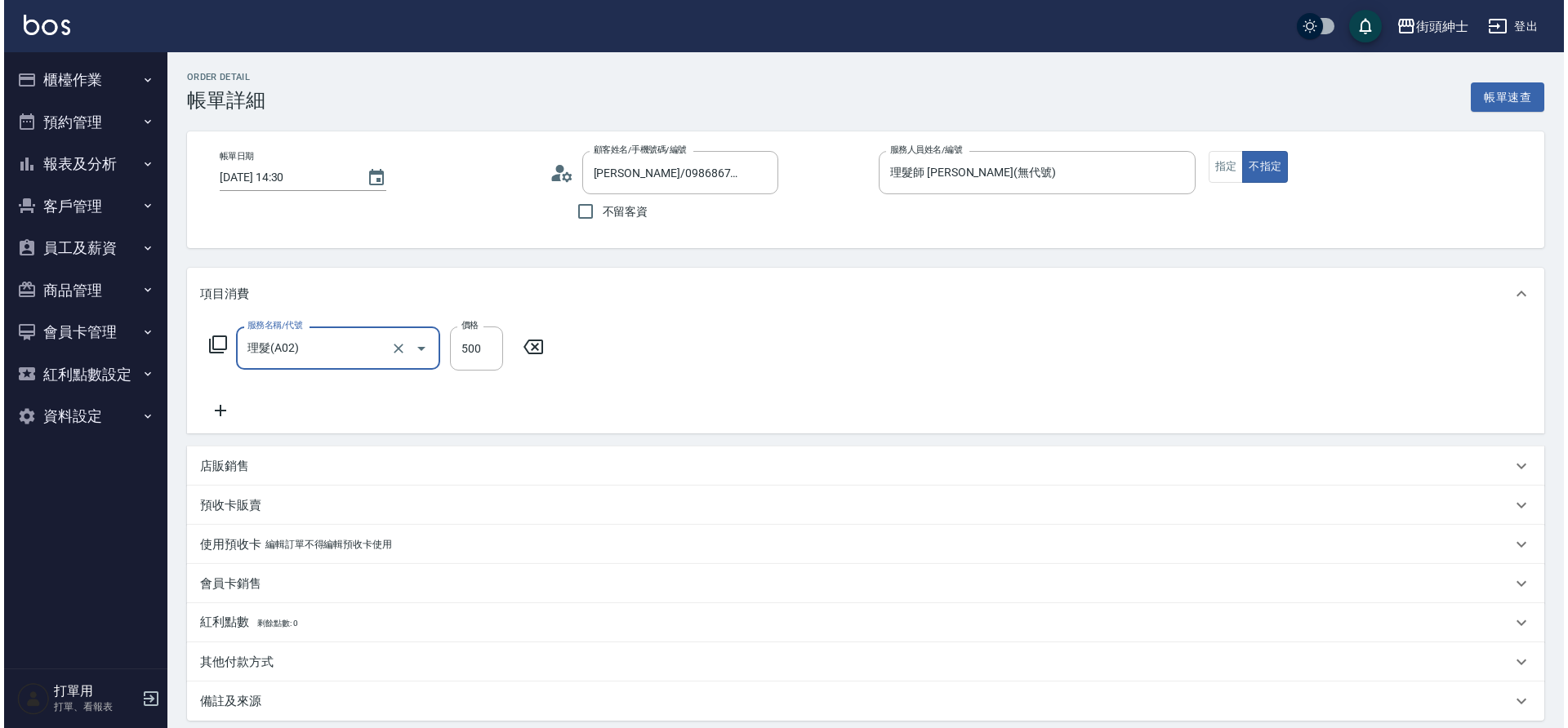
scroll to position [169, 0]
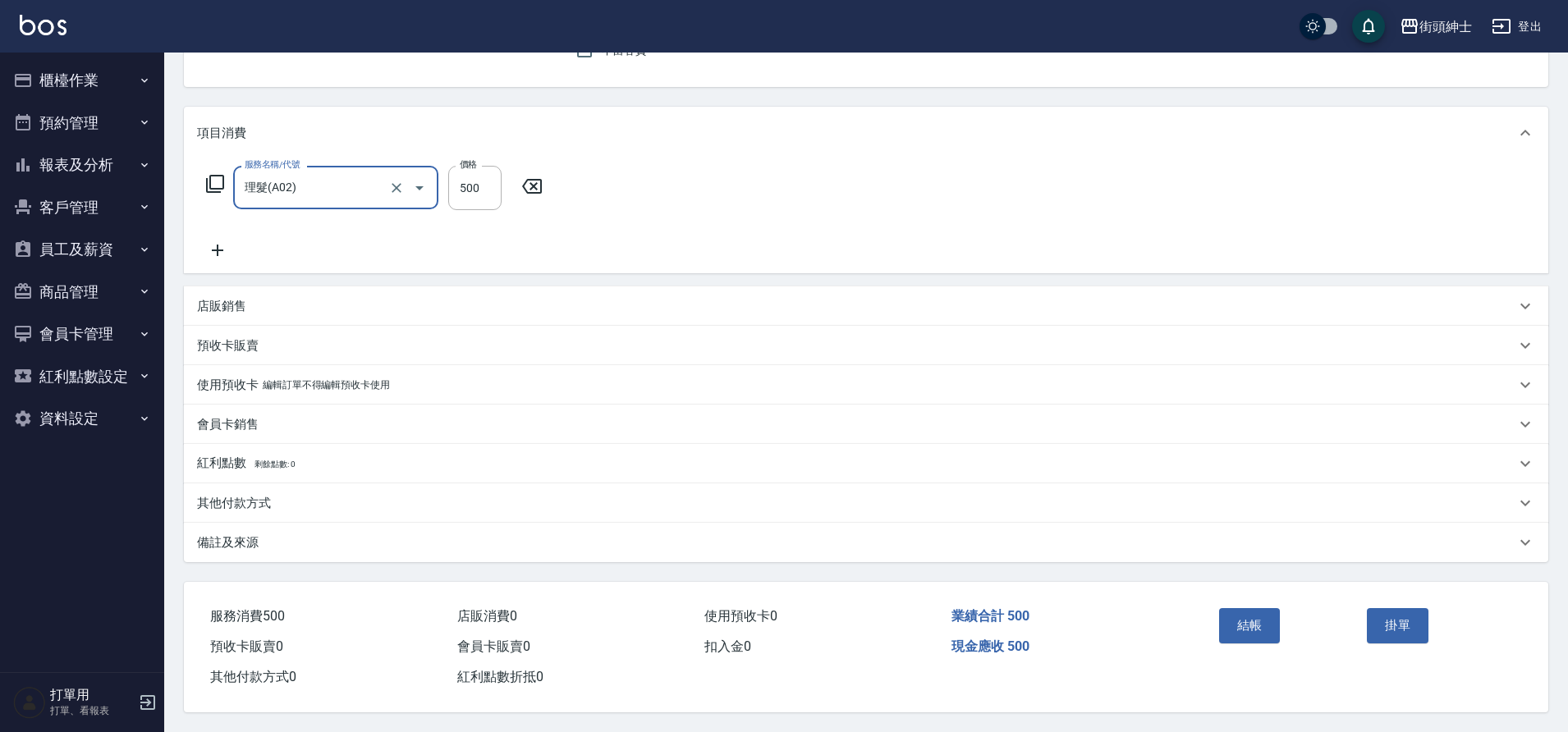
click at [1272, 608] on button "結帳" at bounding box center [1250, 625] width 62 height 34
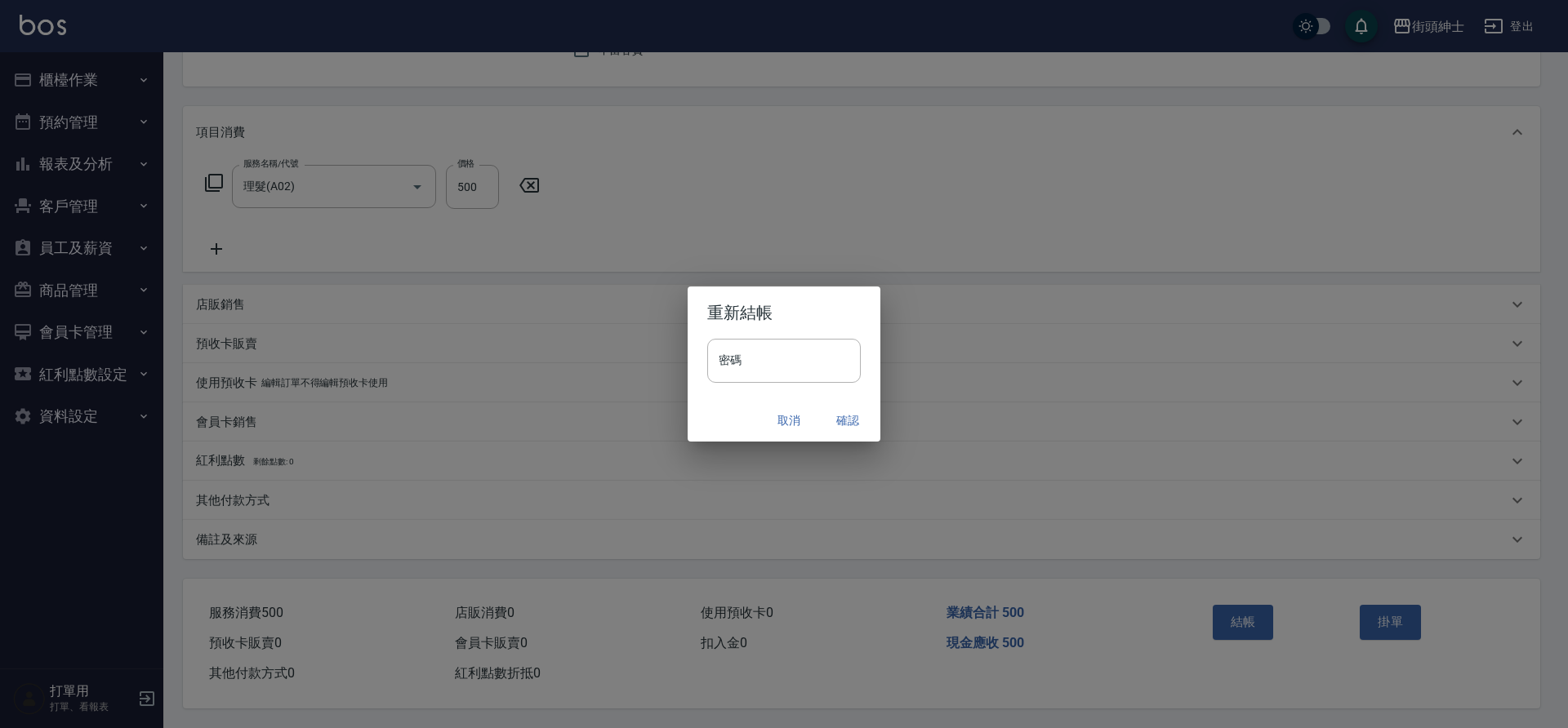
click at [841, 416] on button "確認" at bounding box center [847, 421] width 52 height 30
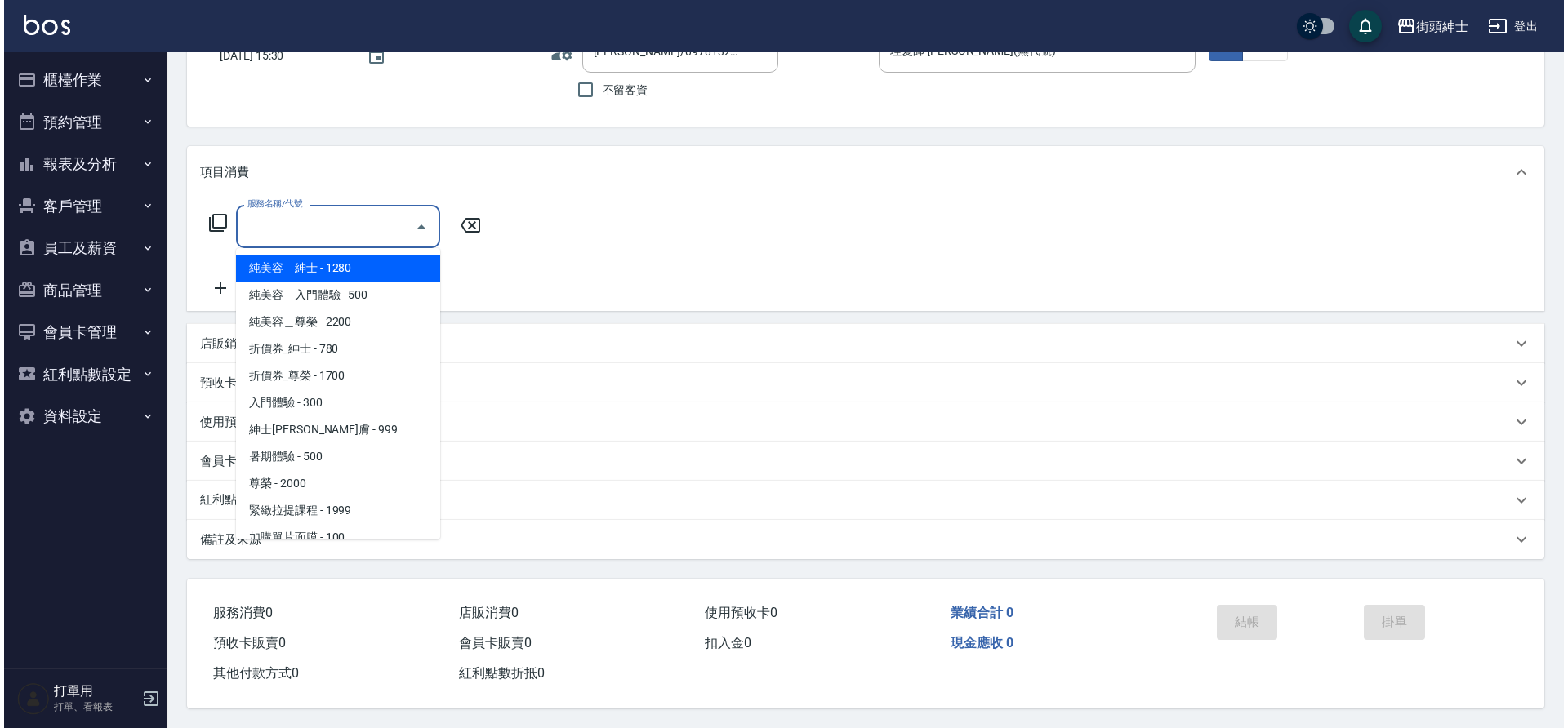
scroll to position [125, 0]
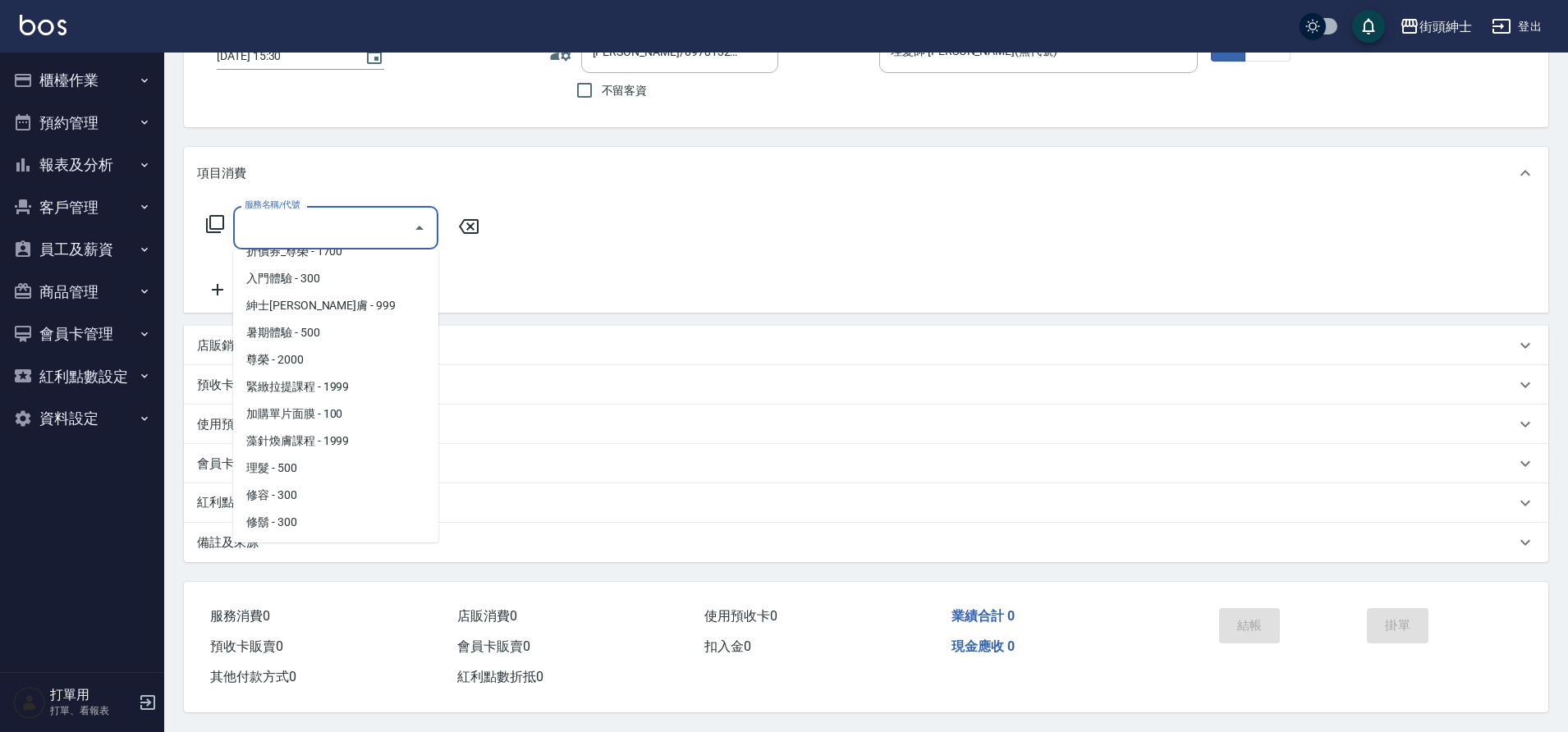
click at [331, 463] on span "理髮 - 500" at bounding box center [336, 468] width 205 height 27
type input "理髮(A02)"
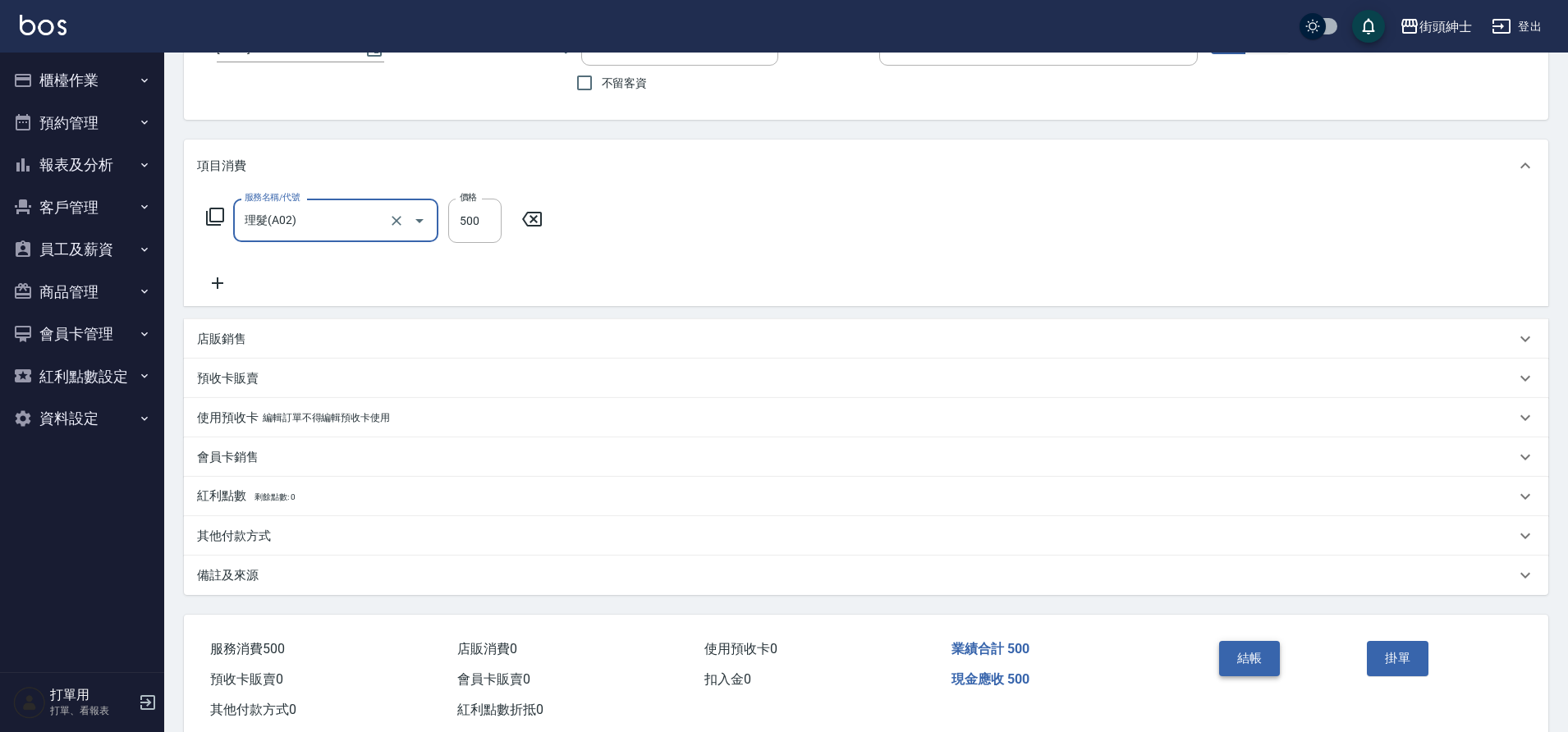
drag, startPoint x: 0, startPoint y: 0, endPoint x: 1277, endPoint y: 651, distance: 1433.4
click at [1277, 651] on button "結帳" at bounding box center [1250, 658] width 62 height 34
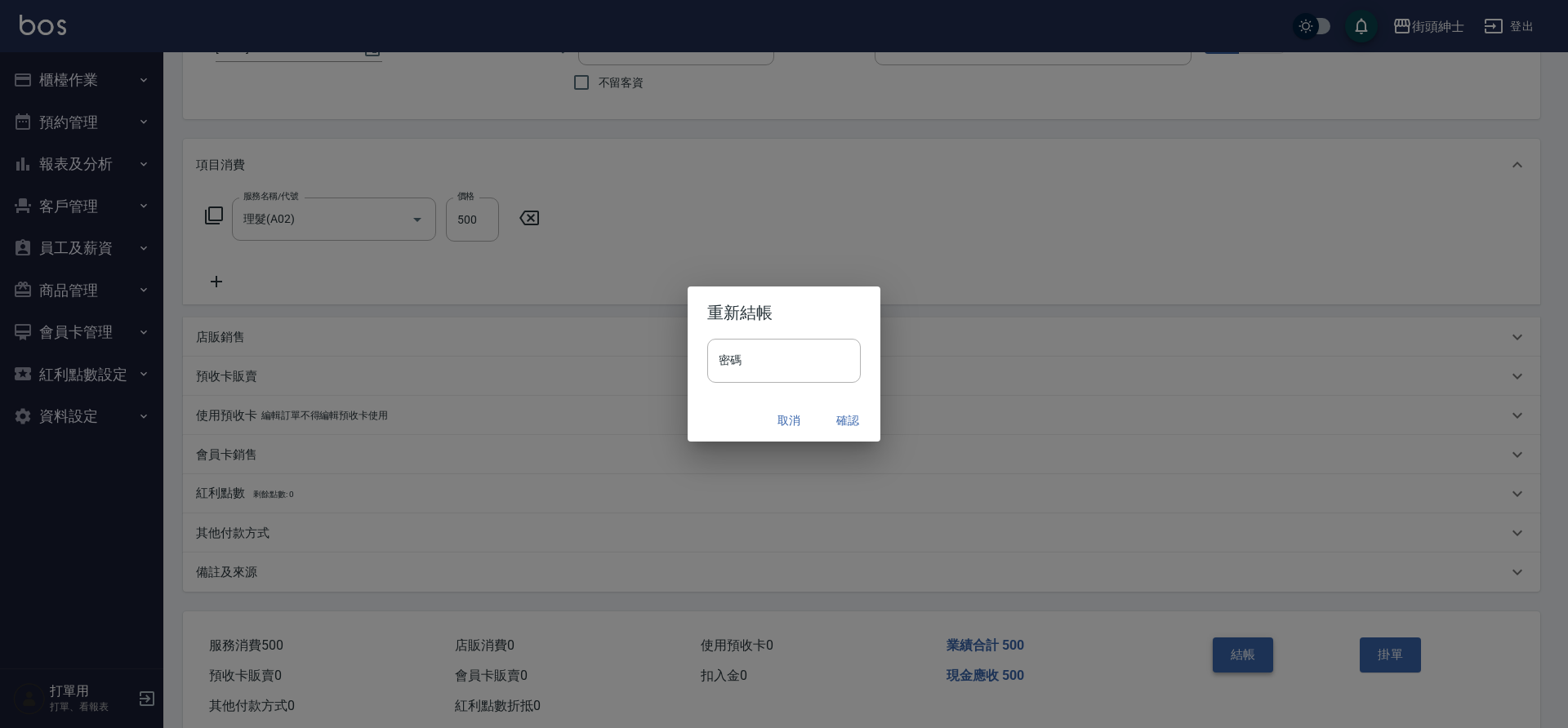
click at [852, 418] on button "確認" at bounding box center [847, 421] width 52 height 30
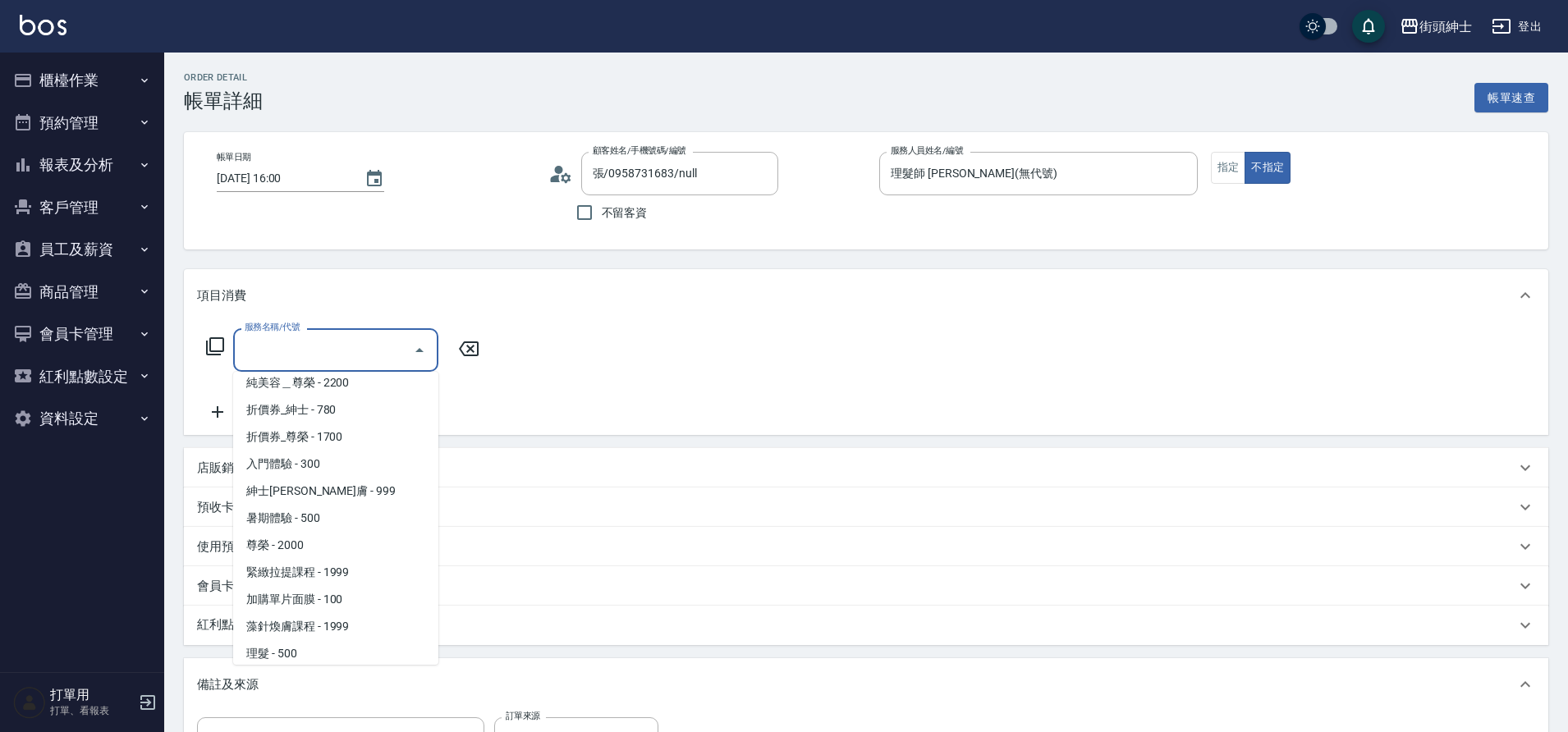
scroll to position [126, 0]
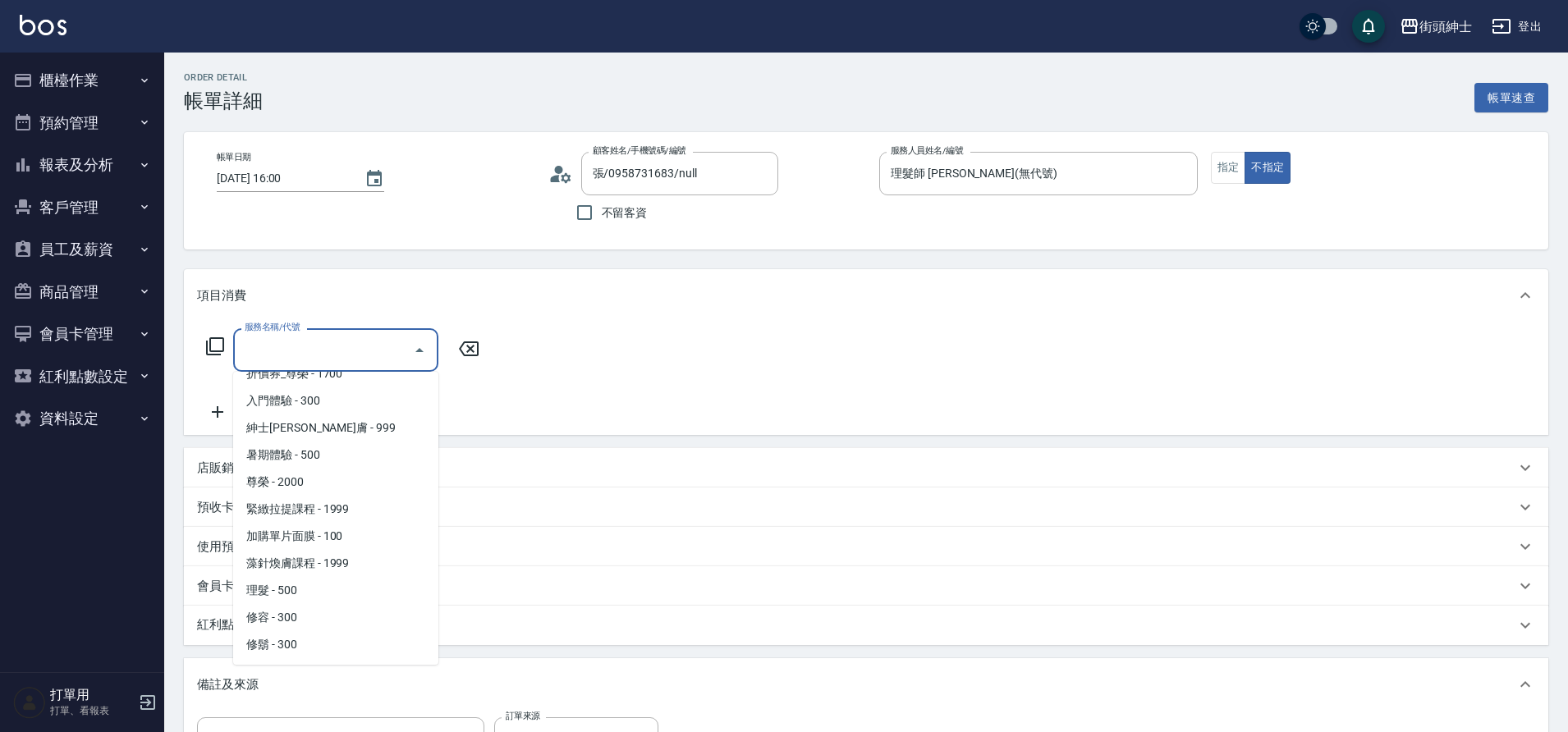
drag, startPoint x: 0, startPoint y: 0, endPoint x: 324, endPoint y: 584, distance: 667.9
click at [324, 584] on span "理髮 - 500" at bounding box center [336, 590] width 205 height 27
type input "理髮(A02)"
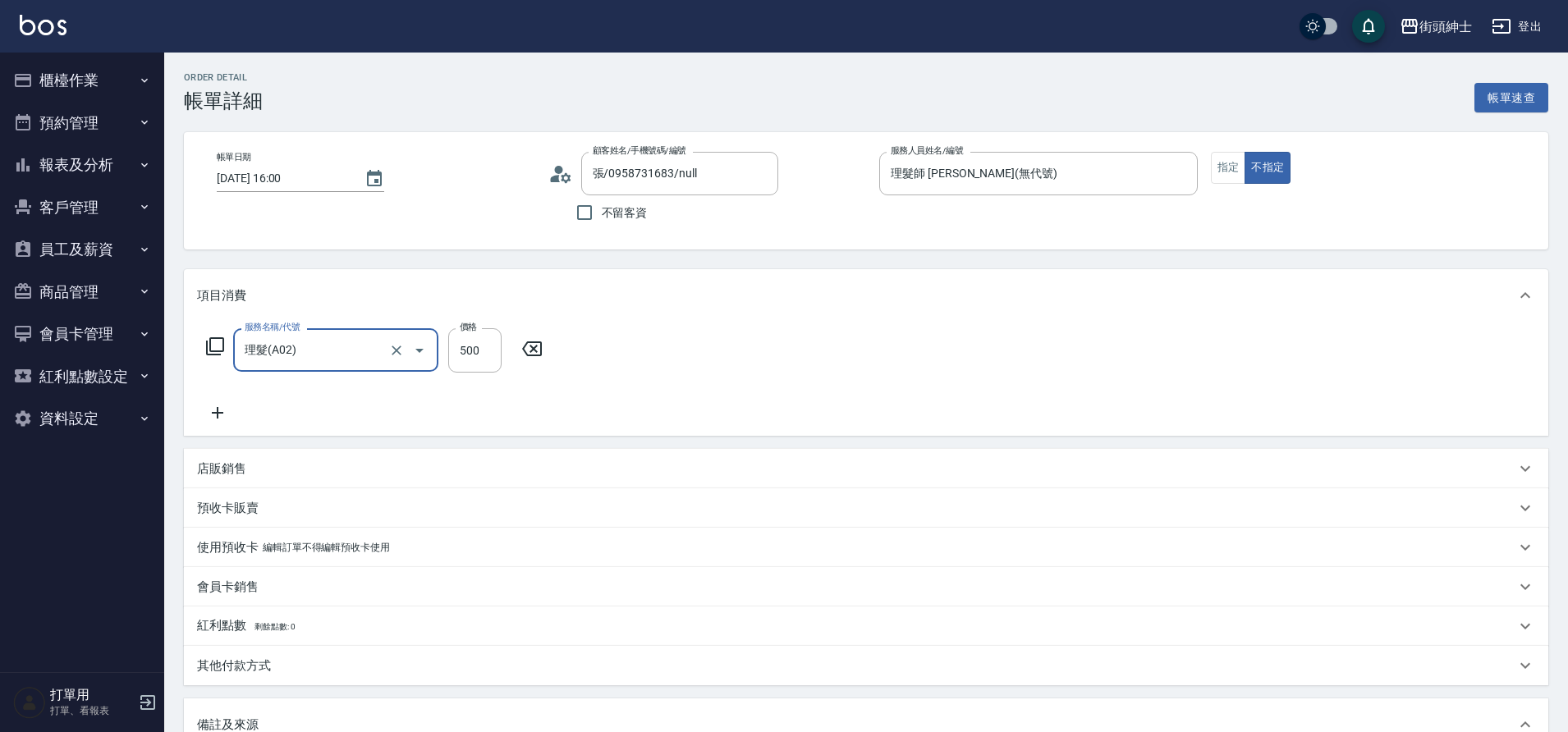
scroll to position [280, 0]
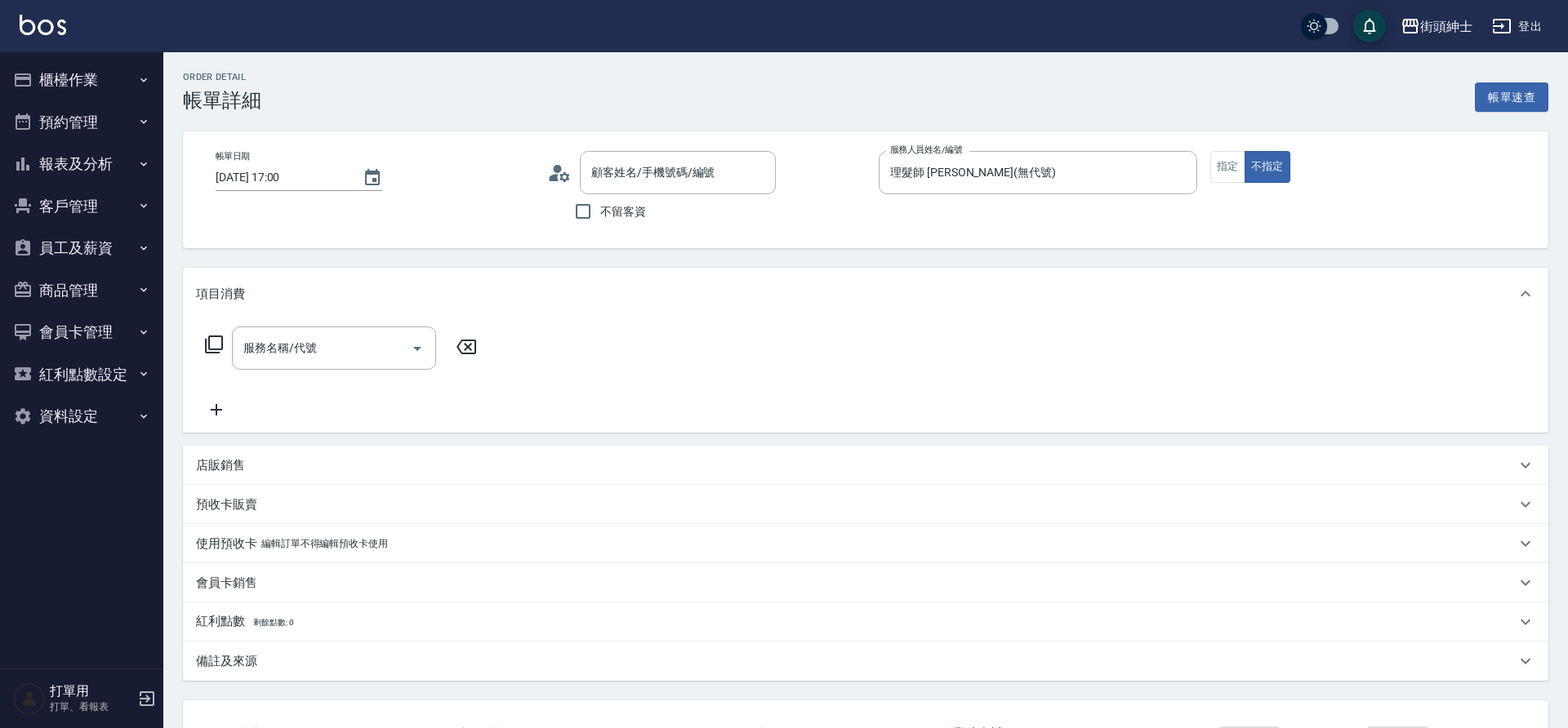
click at [409, 341] on icon "Open" at bounding box center [418, 349] width 20 height 20
type input "王/0912919321/null"
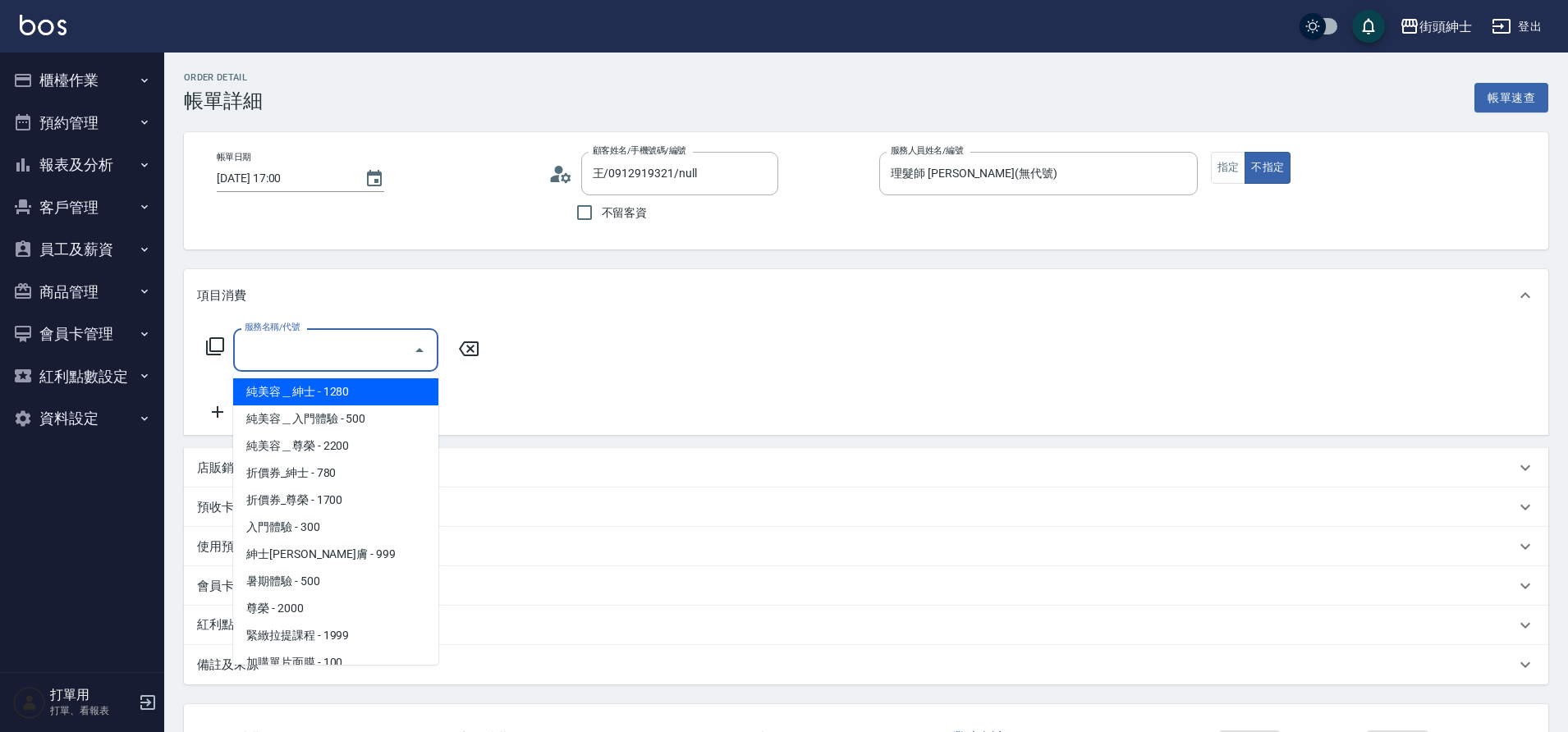
scroll to position [126, 0]
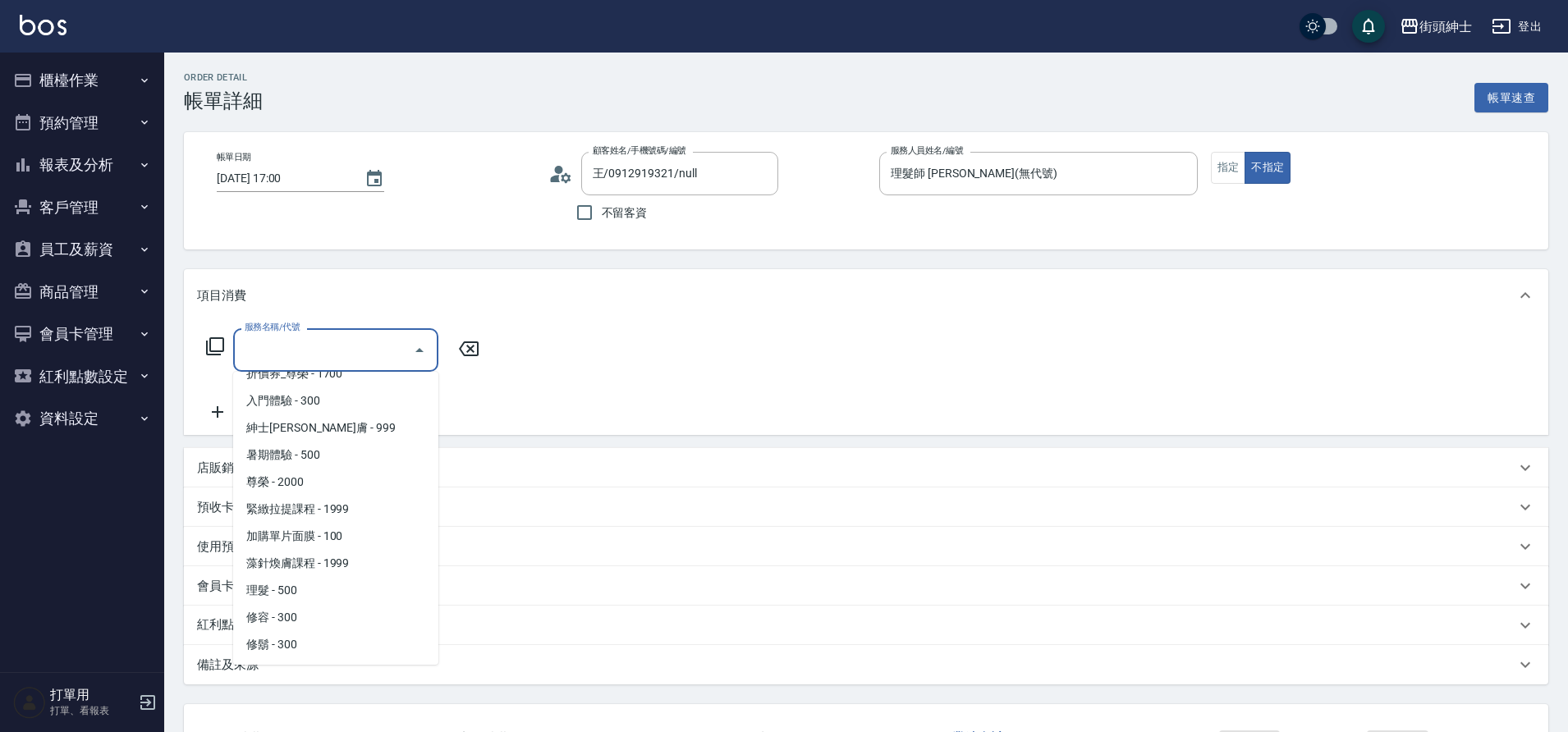
drag, startPoint x: 0, startPoint y: 0, endPoint x: 296, endPoint y: 593, distance: 662.8
click at [296, 593] on span "理髮 - 500" at bounding box center [336, 590] width 205 height 27
type input "理髮(A02)"
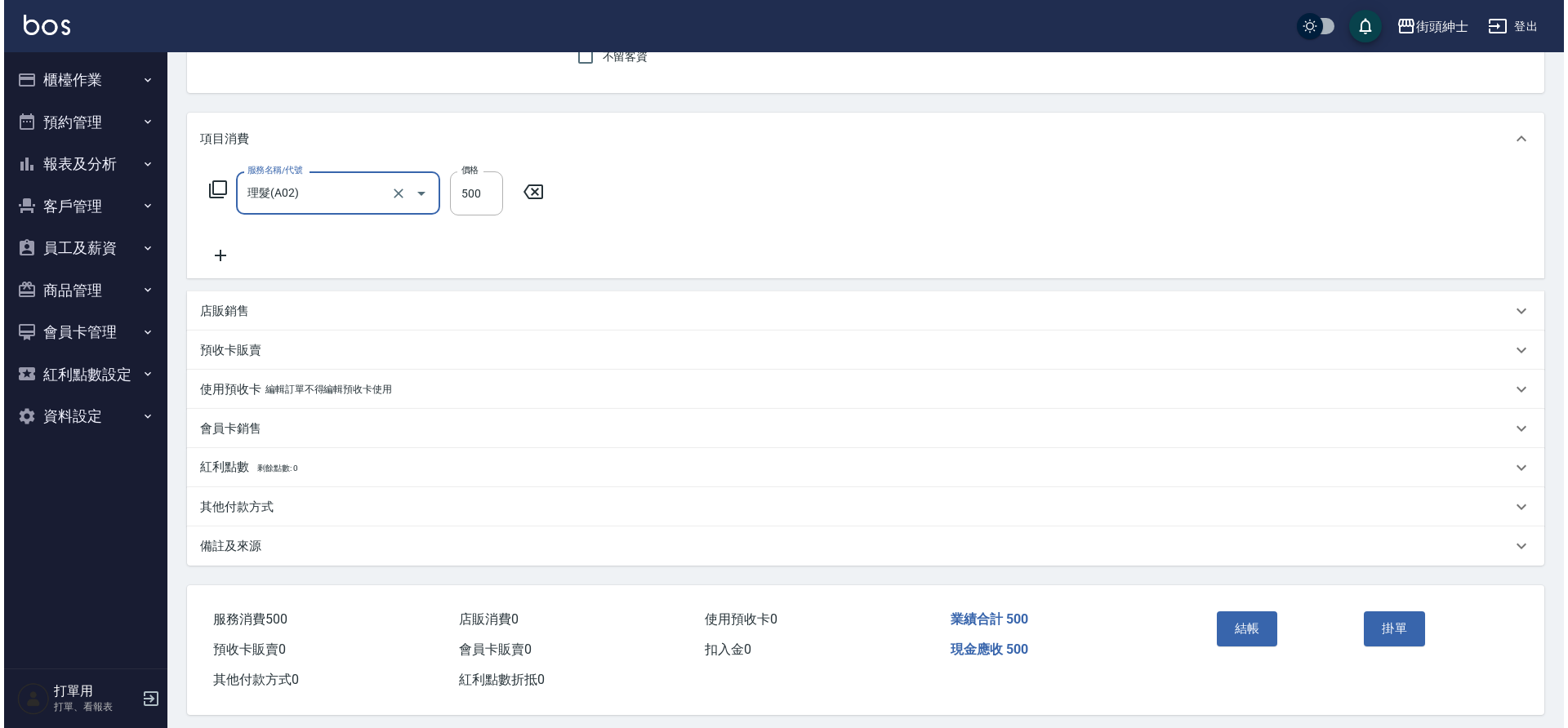
scroll to position [169, 0]
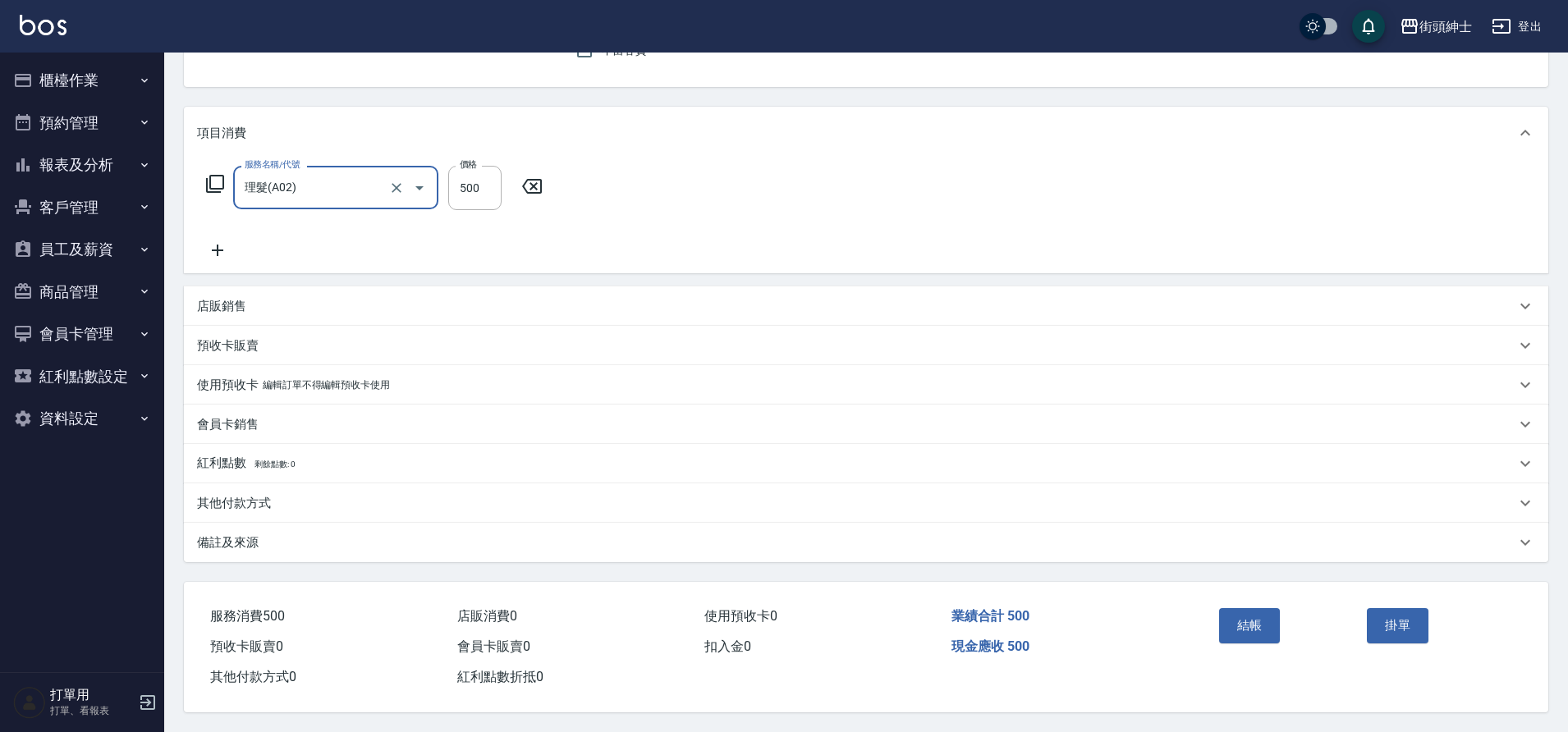
click at [1247, 630] on button "結帳" at bounding box center [1250, 625] width 62 height 34
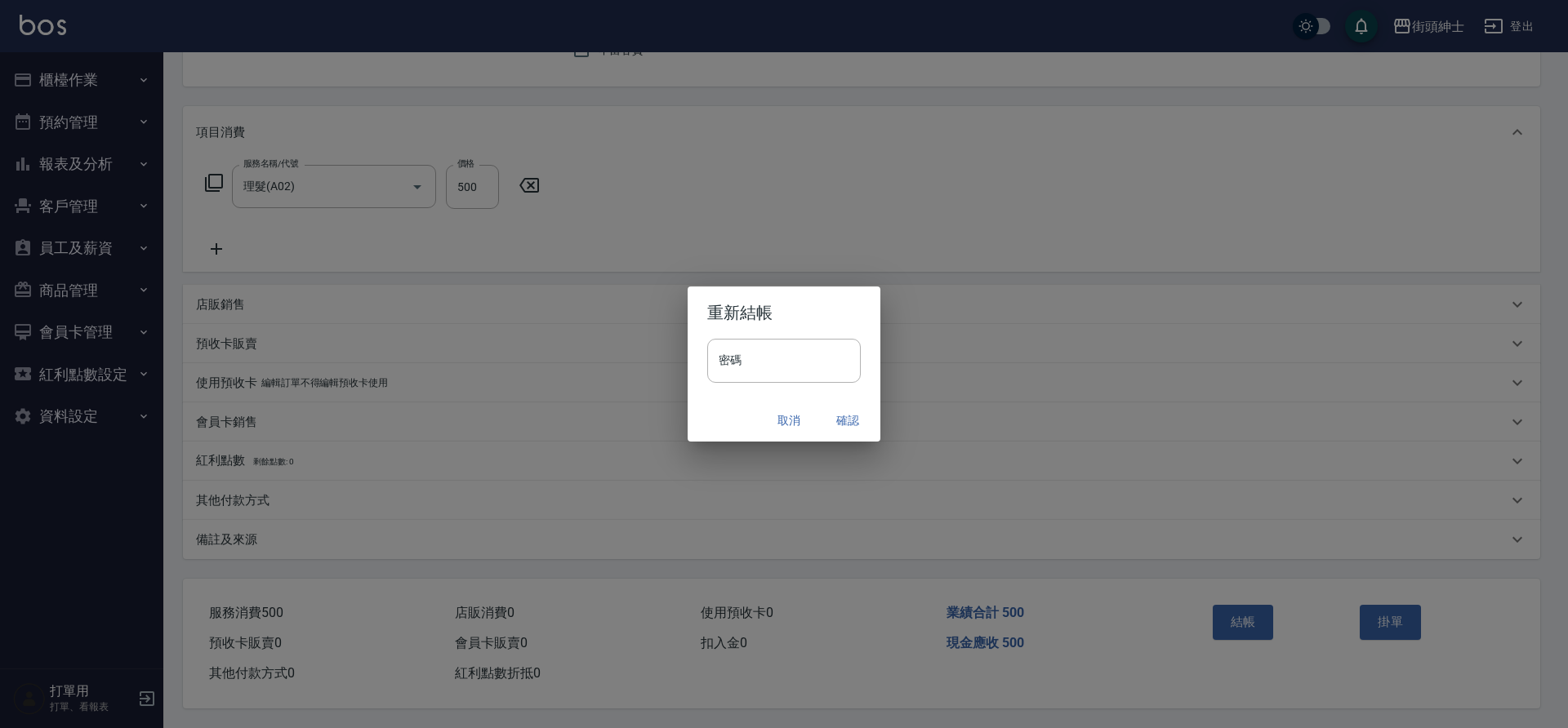
click at [845, 419] on button "確認" at bounding box center [847, 421] width 52 height 30
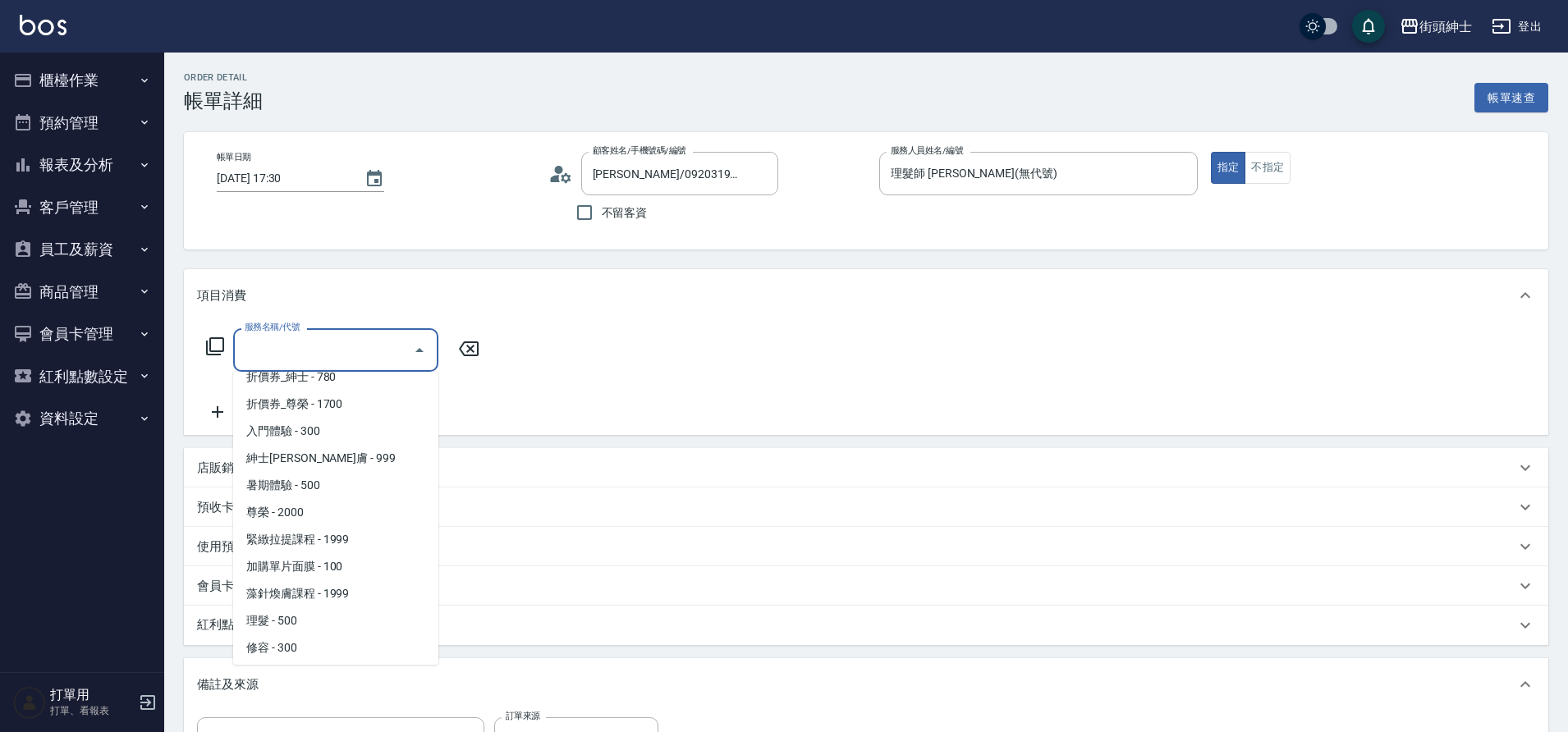
scroll to position [126, 0]
click at [346, 593] on span "理髮 - 500" at bounding box center [336, 590] width 205 height 27
type input "理髮(A02)"
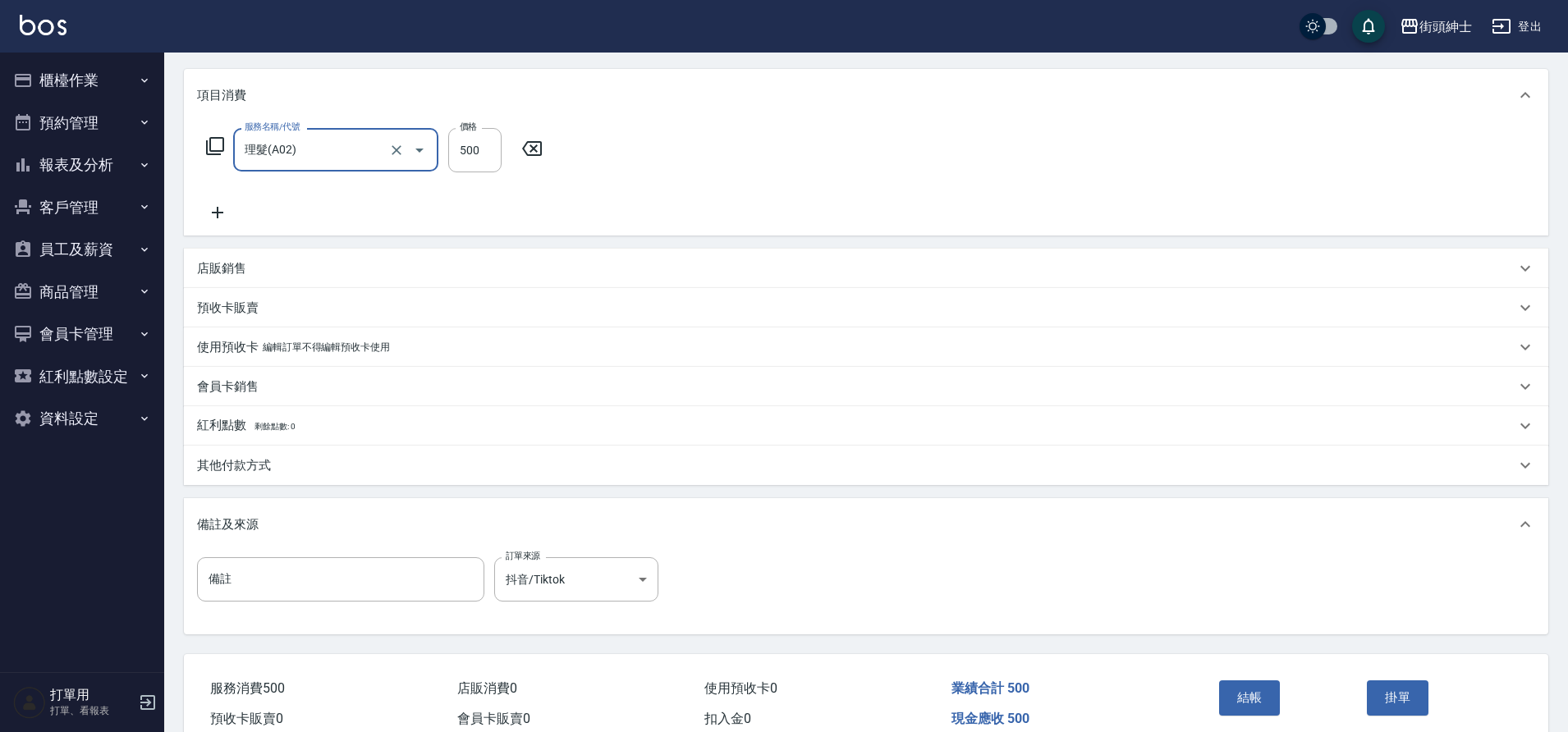
scroll to position [278, 0]
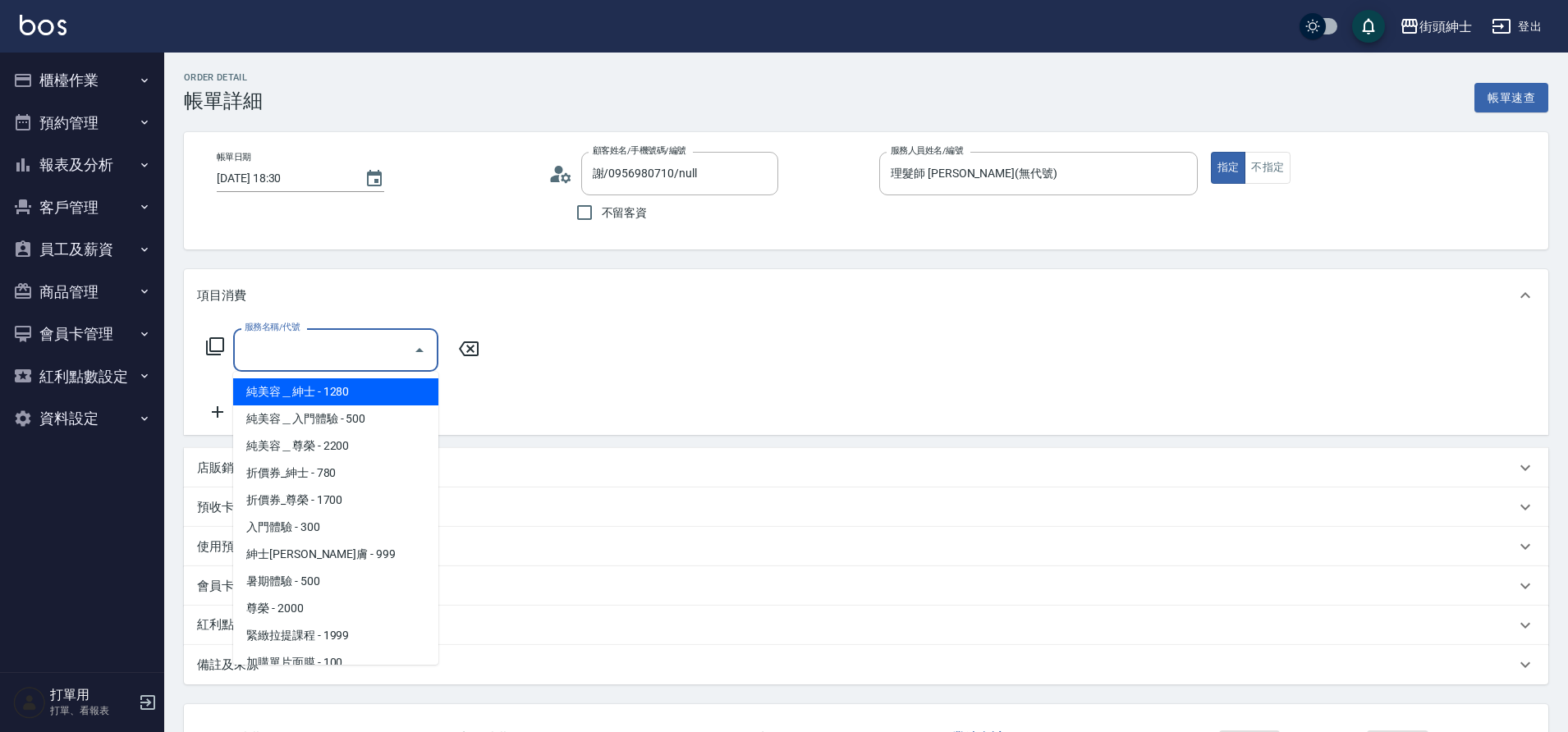
scroll to position [126, 0]
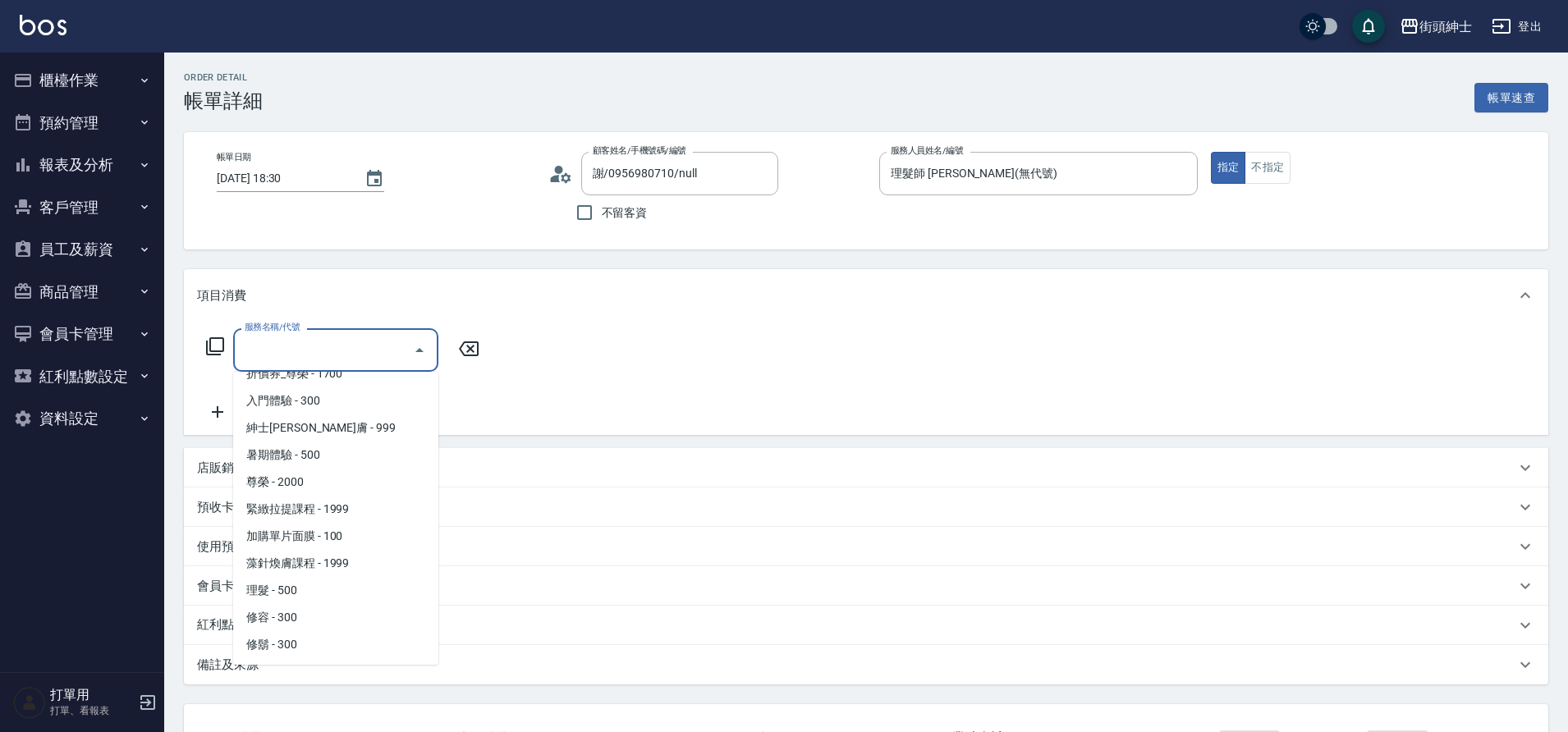
click at [300, 583] on span "理髮 - 500" at bounding box center [336, 590] width 205 height 27
type input "理髮(A02)"
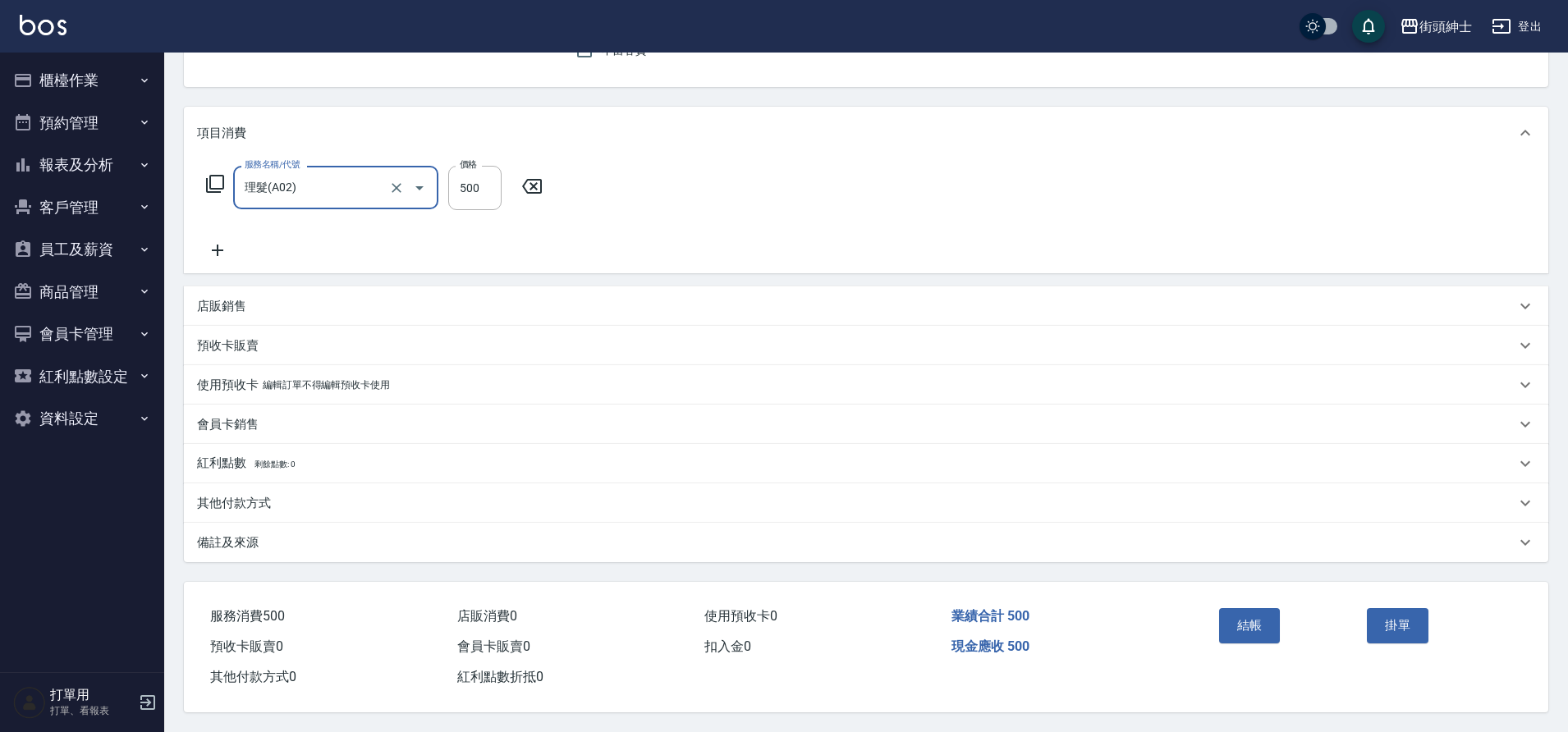
scroll to position [170, 0]
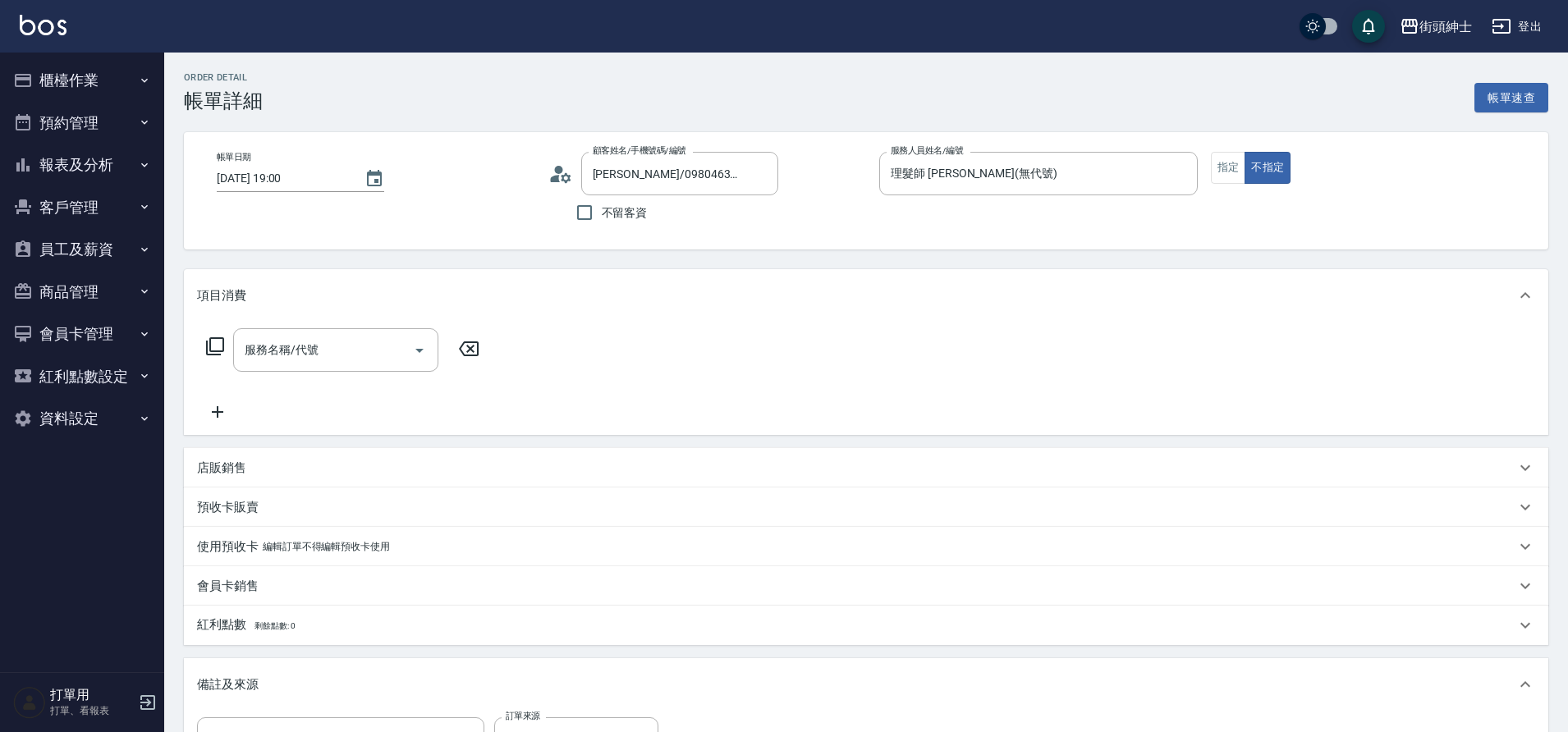
click at [403, 346] on input "服務名稱/代號" at bounding box center [323, 350] width 166 height 28
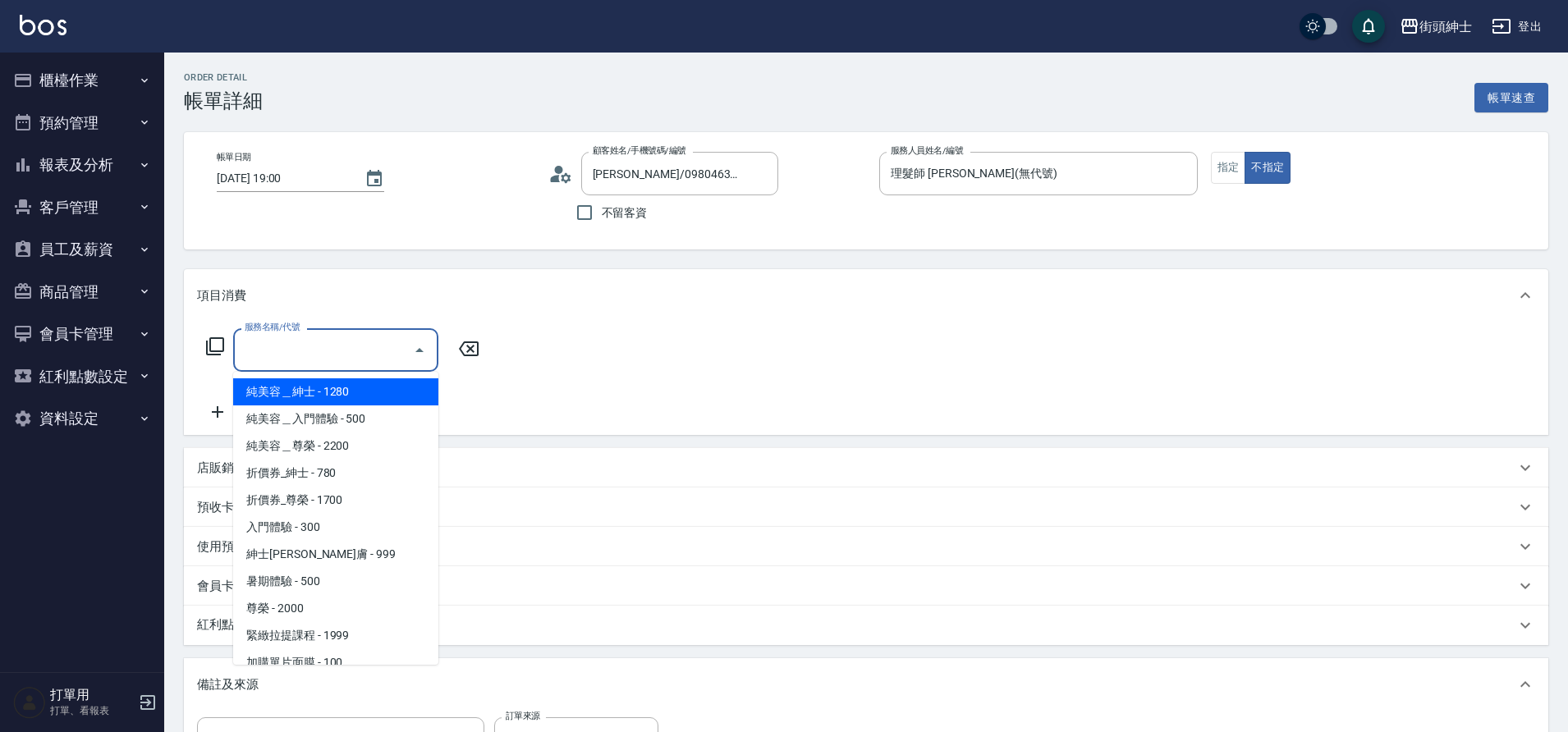
scroll to position [126, 0]
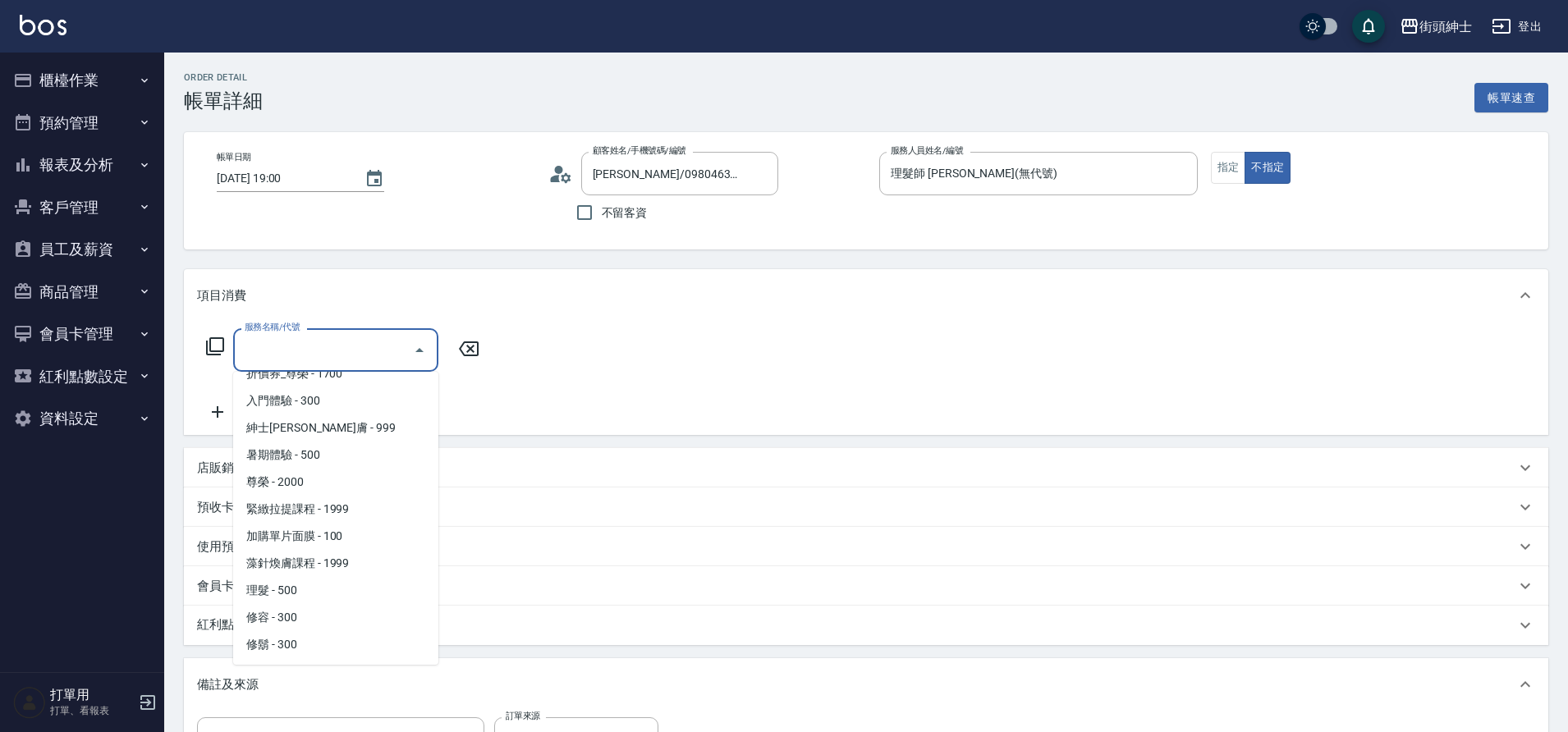
drag, startPoint x: 0, startPoint y: 0, endPoint x: 318, endPoint y: 587, distance: 667.6
click at [318, 587] on span "理髮 - 500" at bounding box center [336, 590] width 205 height 27
type input "理髮(A02)"
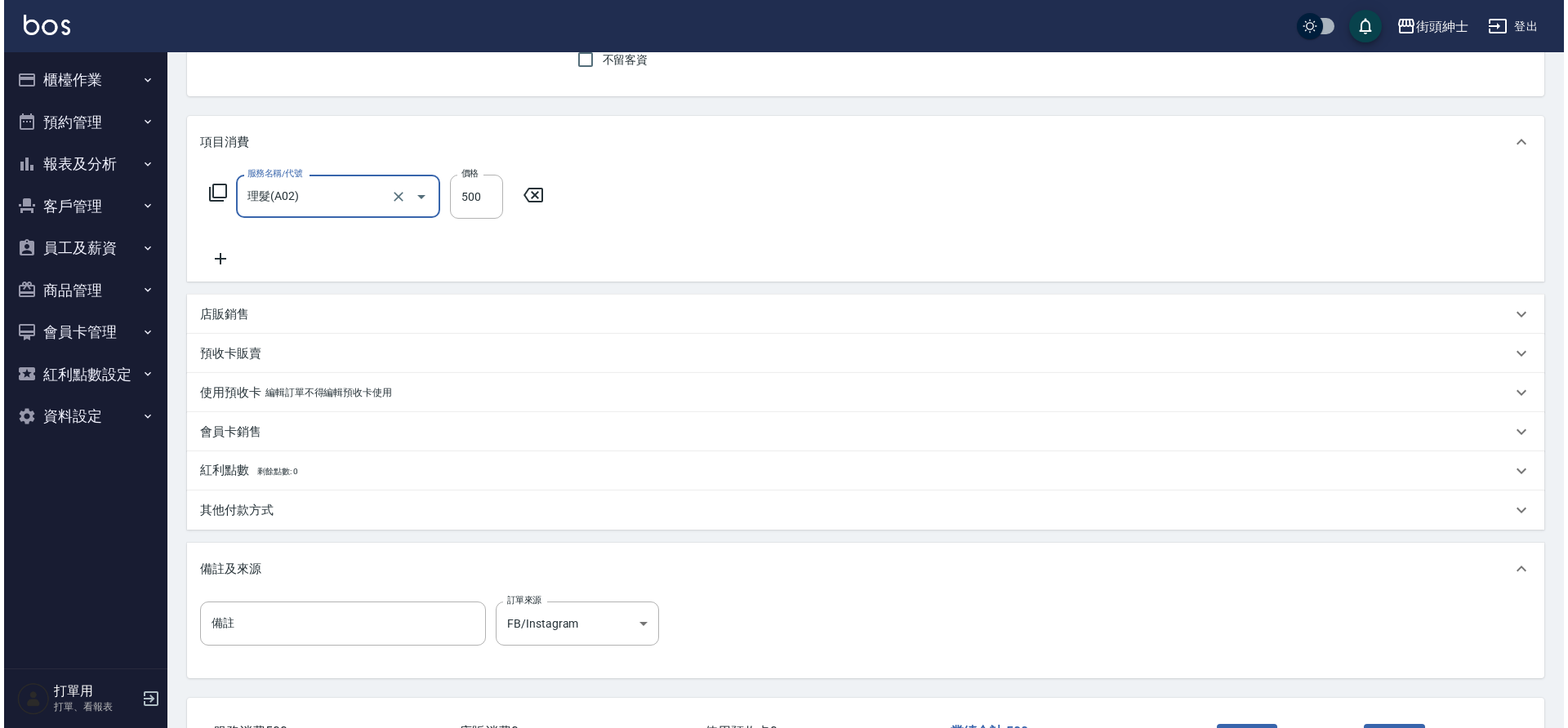
scroll to position [278, 0]
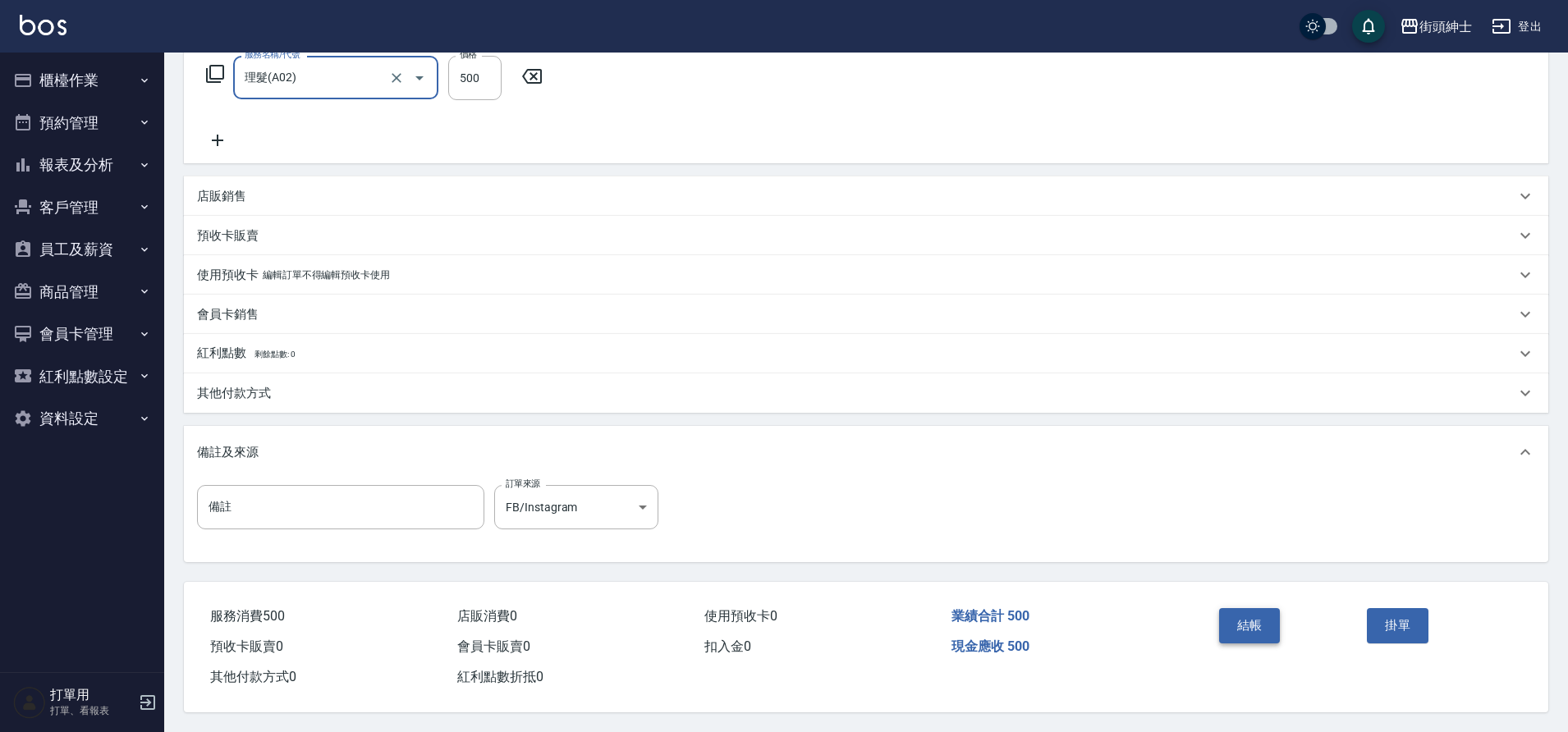
drag, startPoint x: 318, startPoint y: 587, endPoint x: 1265, endPoint y: 610, distance: 947.3
click at [1265, 610] on button "結帳" at bounding box center [1250, 625] width 62 height 34
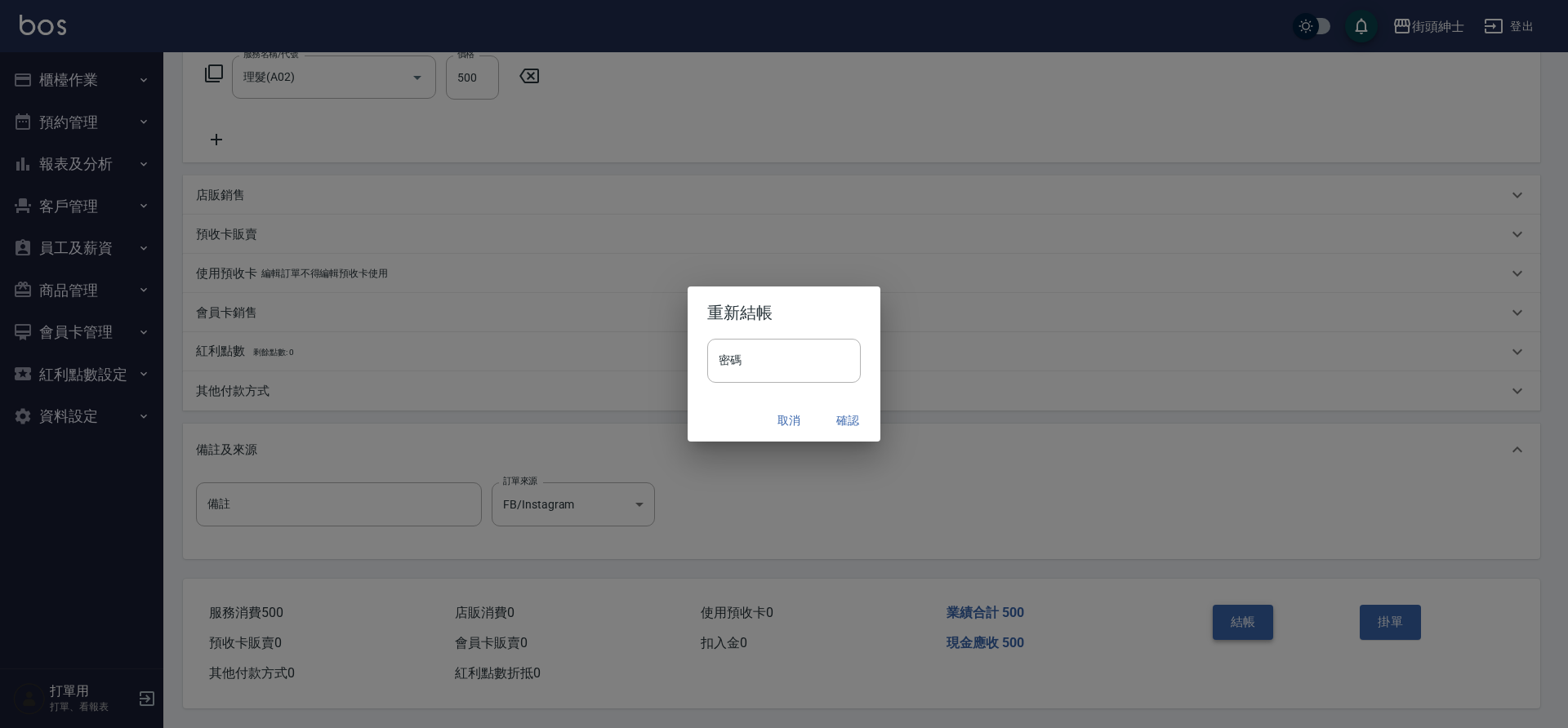
click at [841, 419] on button "確認" at bounding box center [847, 421] width 52 height 30
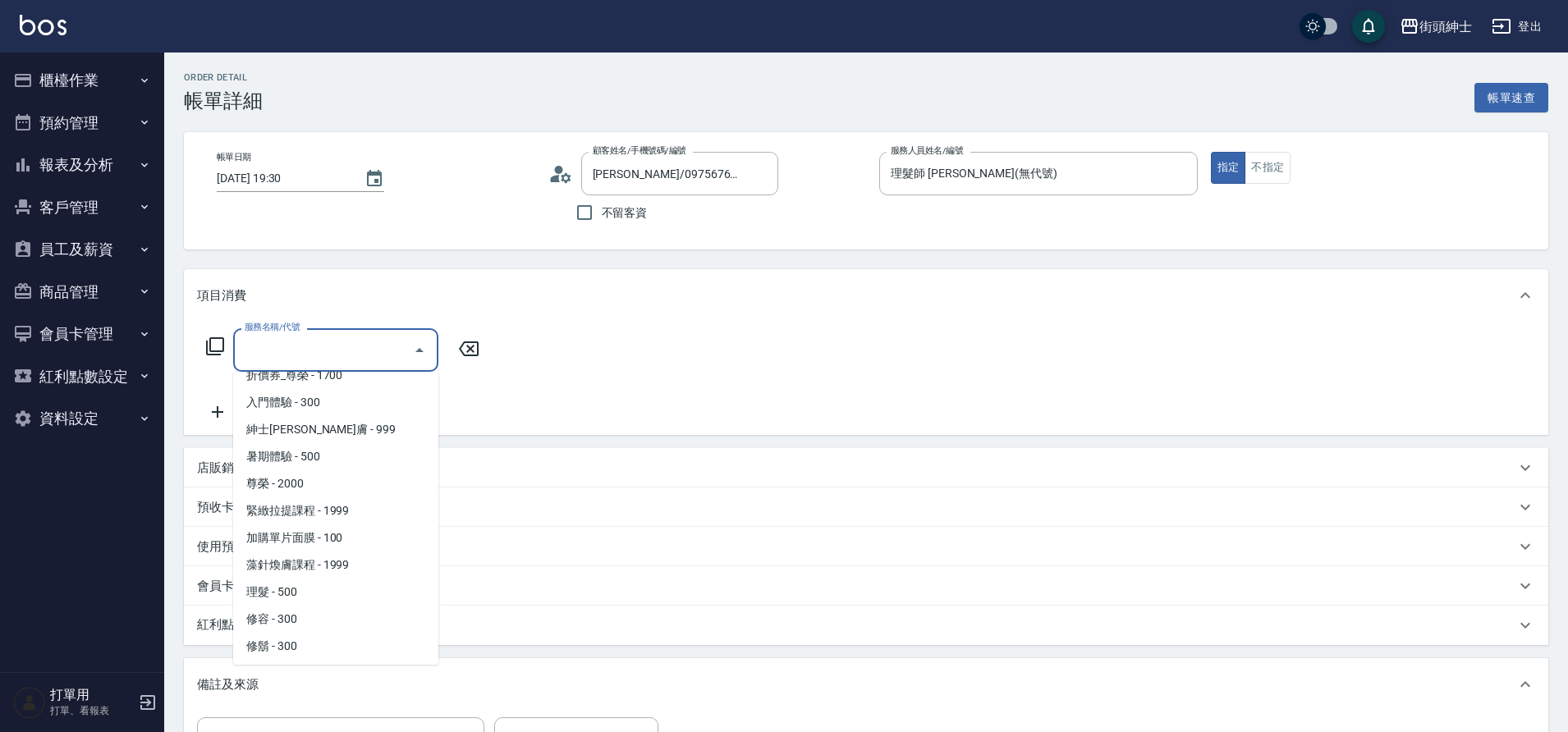
scroll to position [126, 0]
drag, startPoint x: 0, startPoint y: 0, endPoint x: 332, endPoint y: 582, distance: 670.0
click at [332, 582] on span "理髮 - 500" at bounding box center [336, 590] width 205 height 27
type input "理髮(A02)"
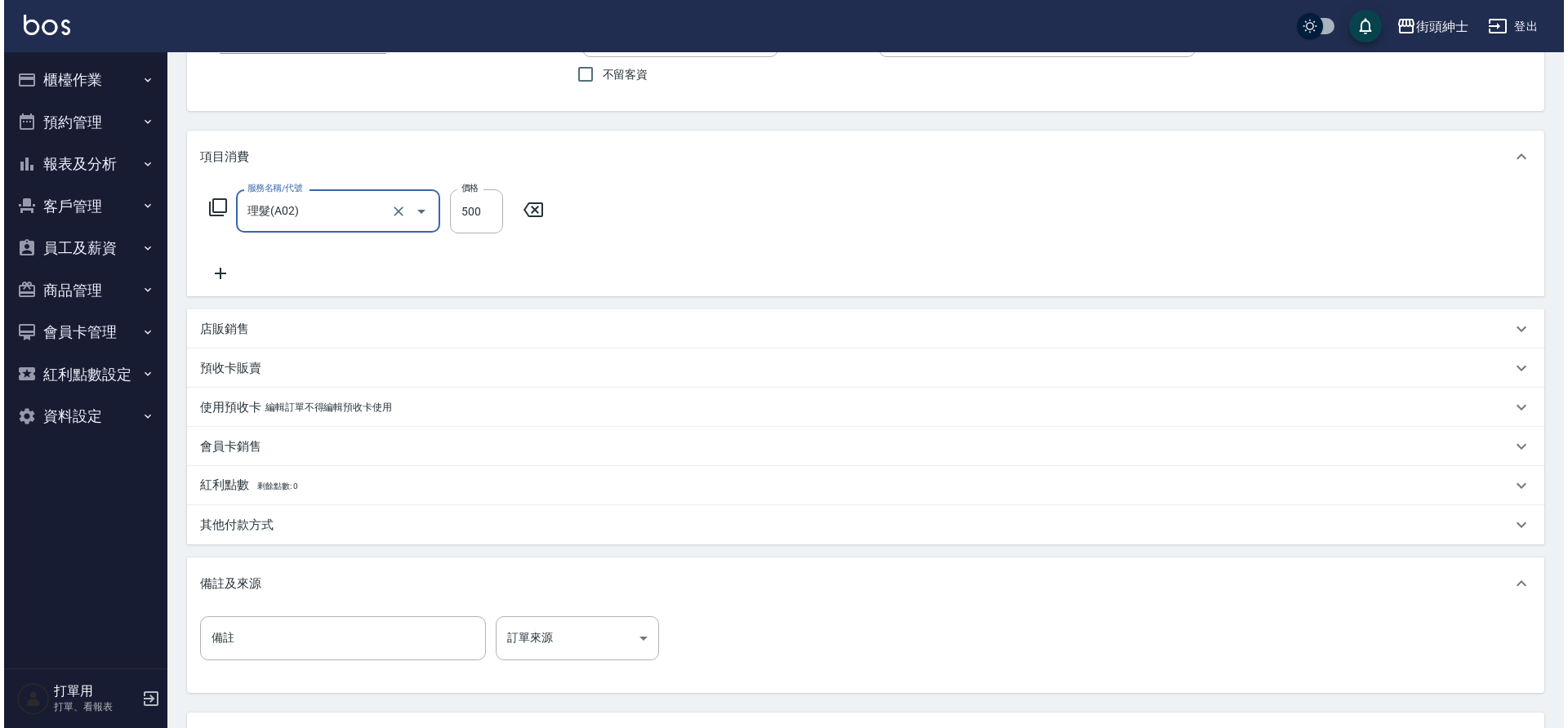
scroll to position [278, 0]
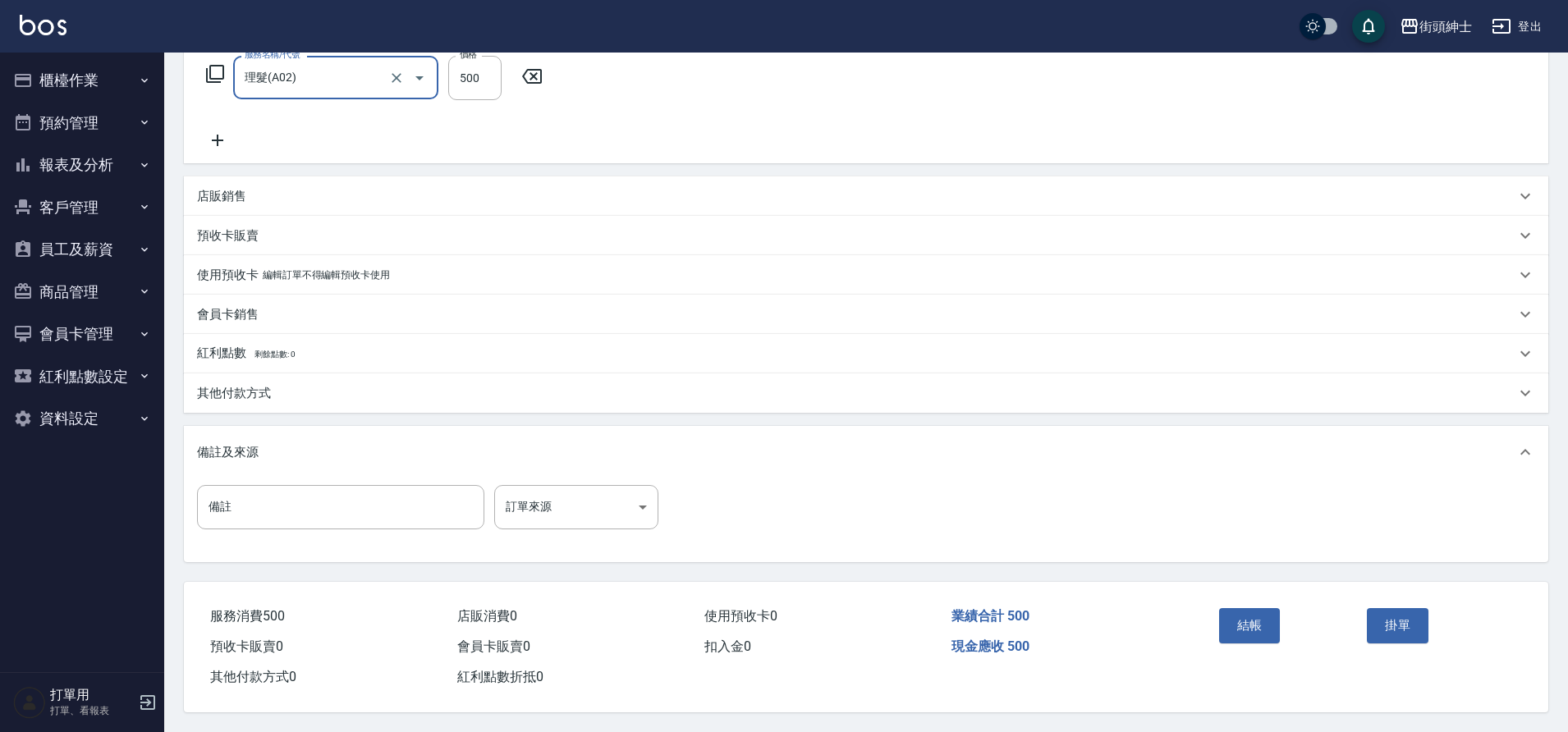
click at [1248, 615] on button "結帳" at bounding box center [1250, 625] width 62 height 34
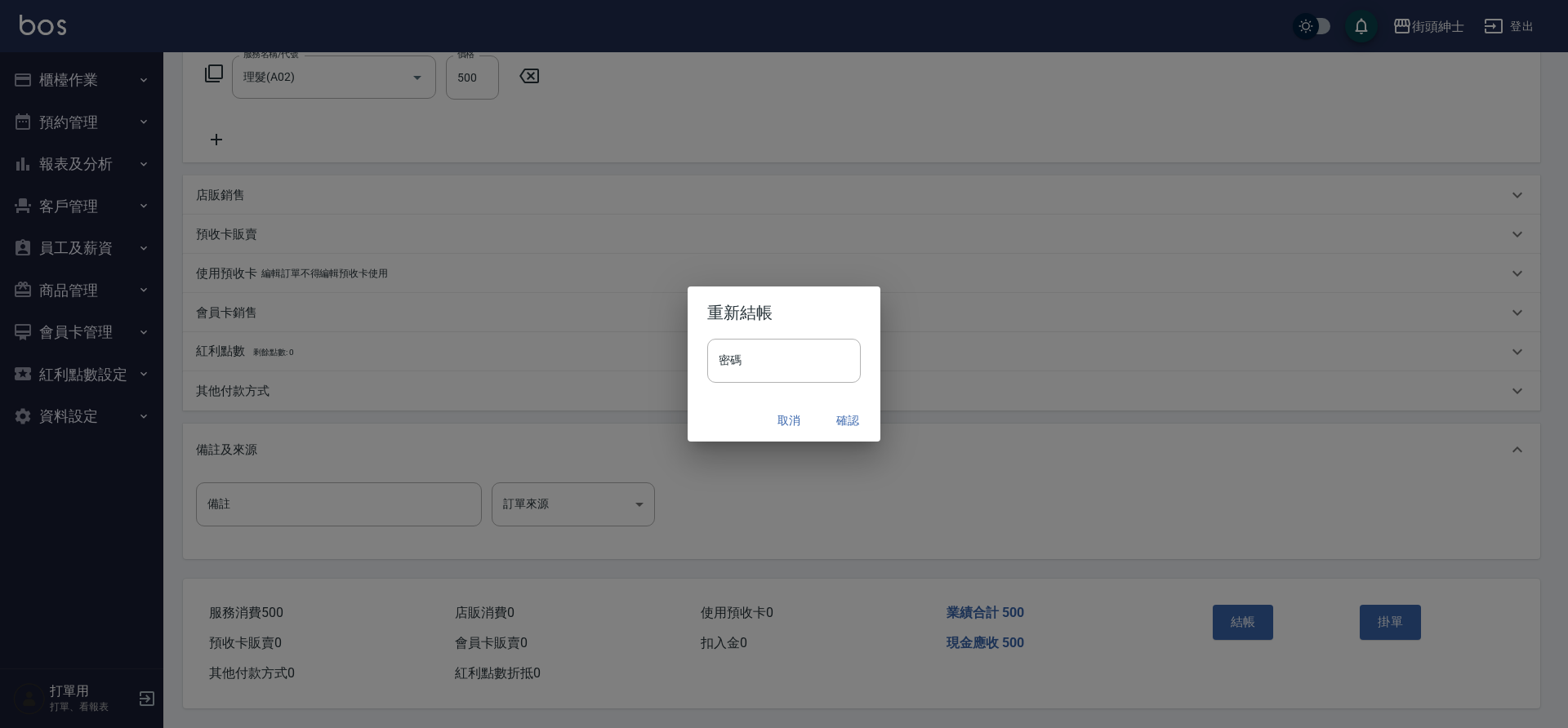
click at [843, 418] on button "確認" at bounding box center [847, 421] width 52 height 30
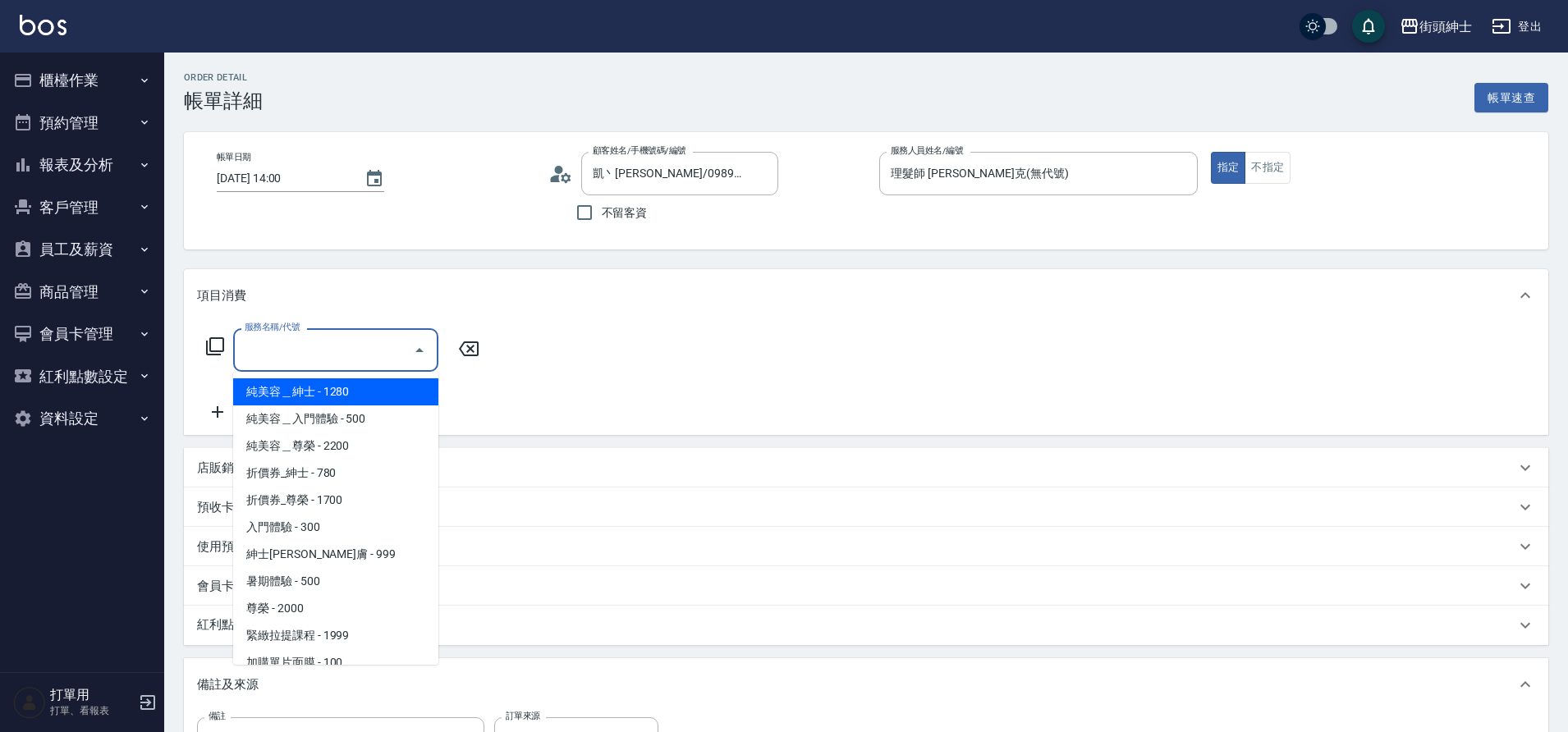
scroll to position [126, 0]
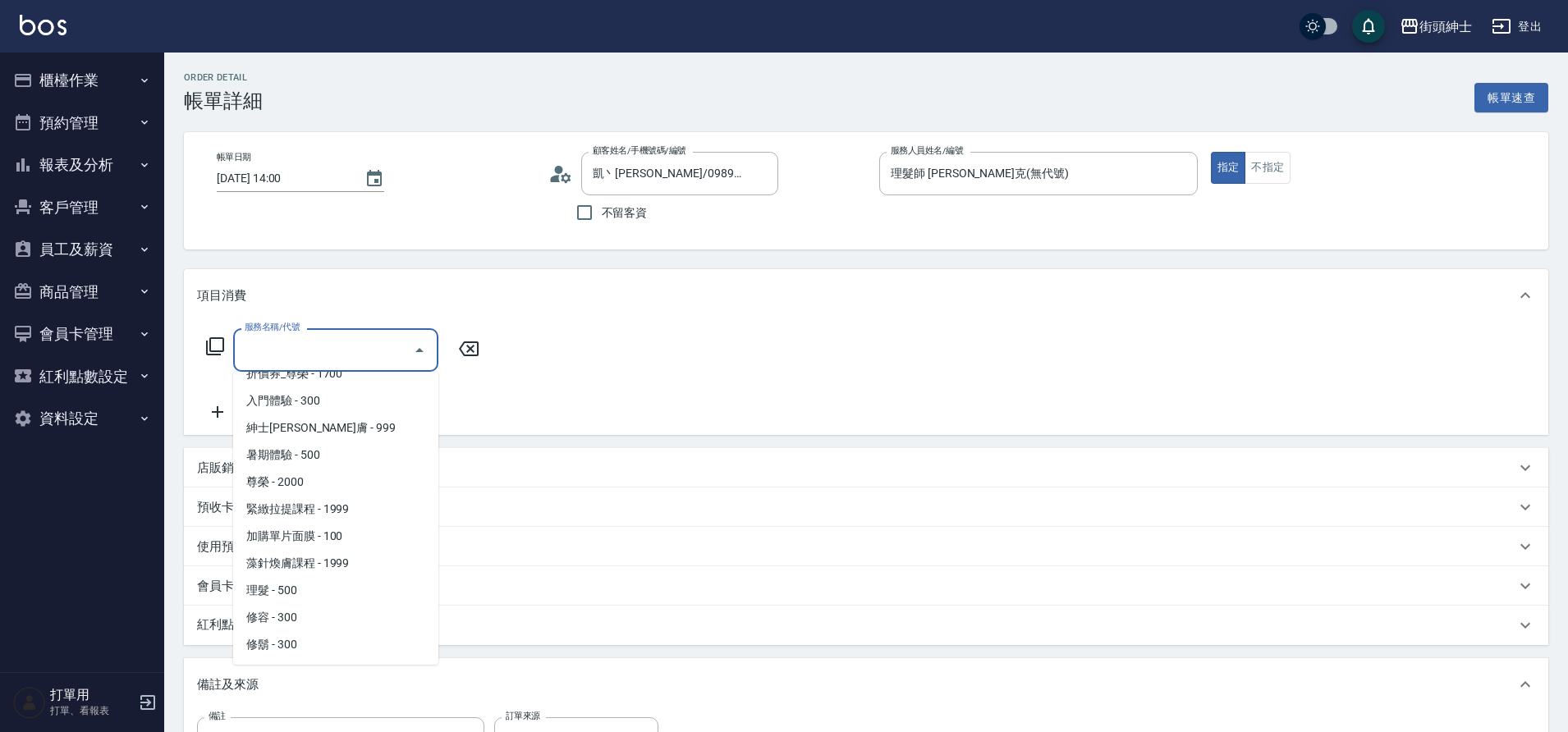
drag, startPoint x: 0, startPoint y: 0, endPoint x: 307, endPoint y: 592, distance: 666.9
click at [307, 592] on span "理髮 - 500" at bounding box center [336, 590] width 205 height 27
type input "理髮(A02)"
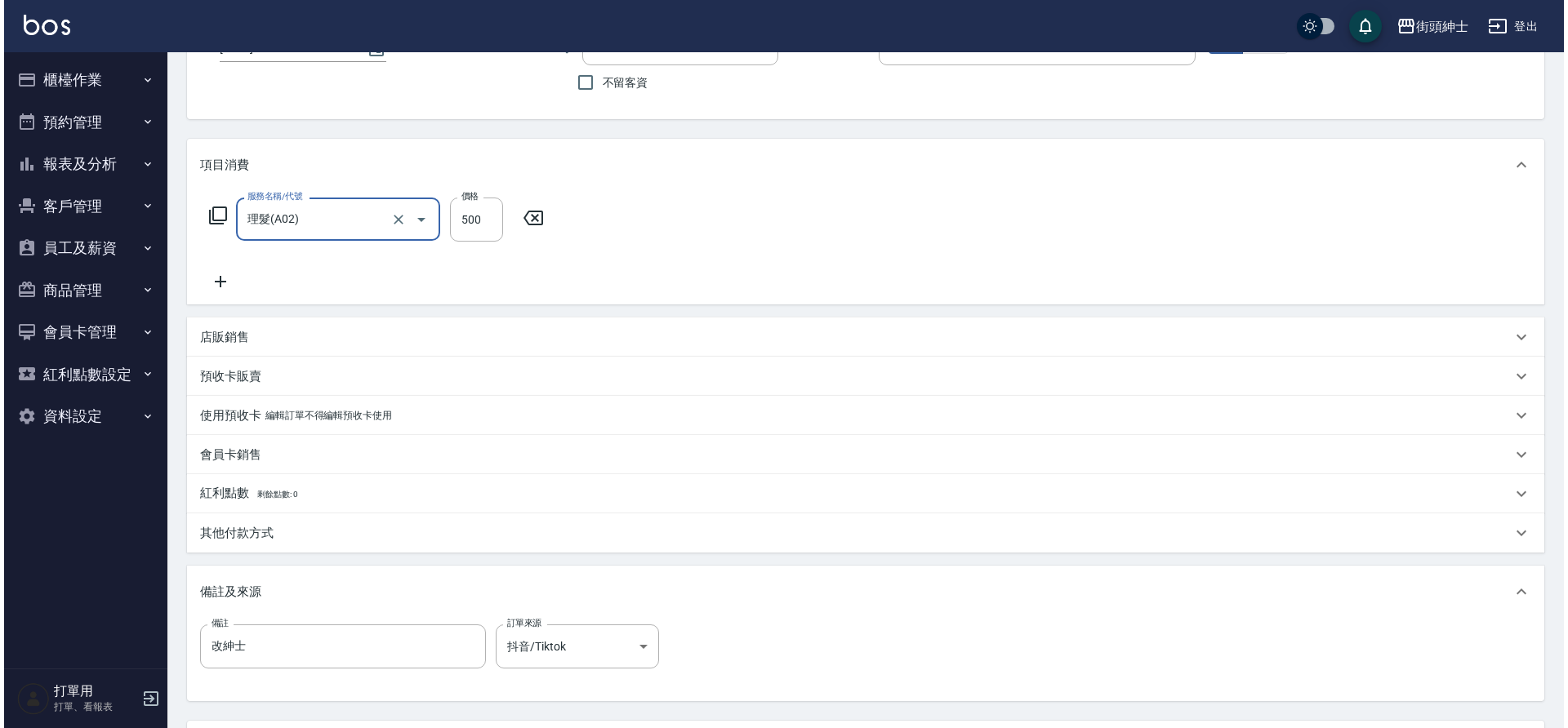
scroll to position [278, 0]
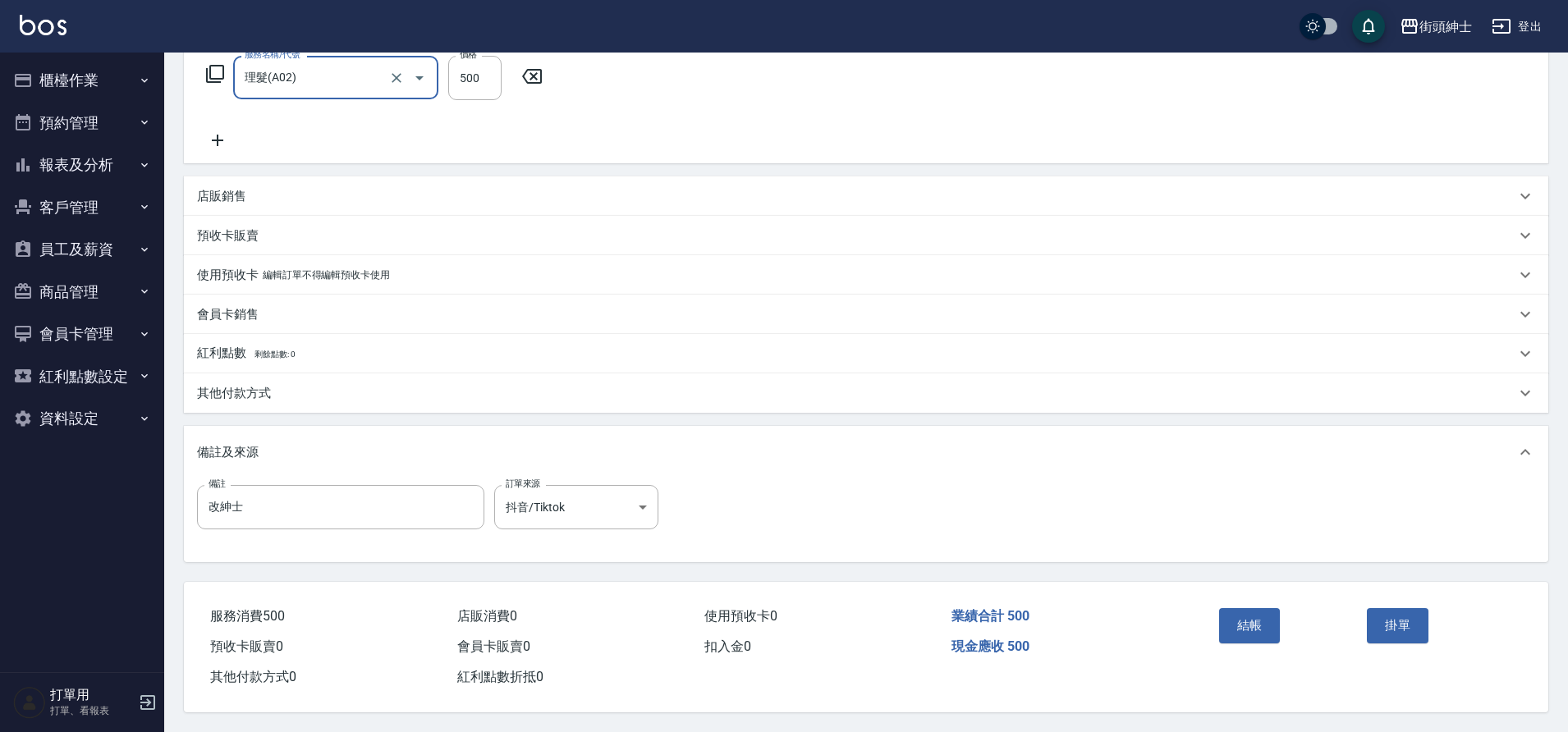
click at [1227, 619] on button "結帳" at bounding box center [1250, 625] width 62 height 34
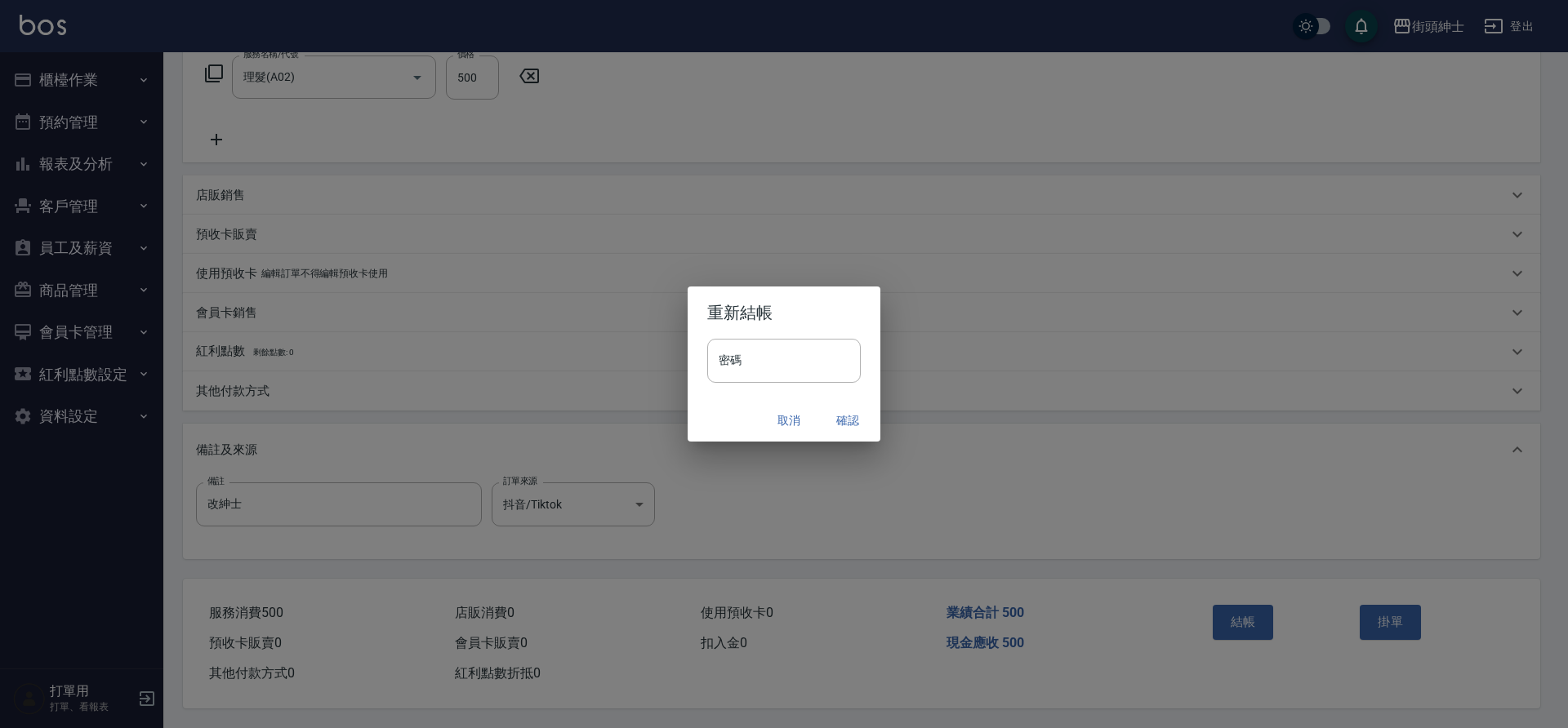
click at [841, 418] on button "確認" at bounding box center [847, 421] width 52 height 30
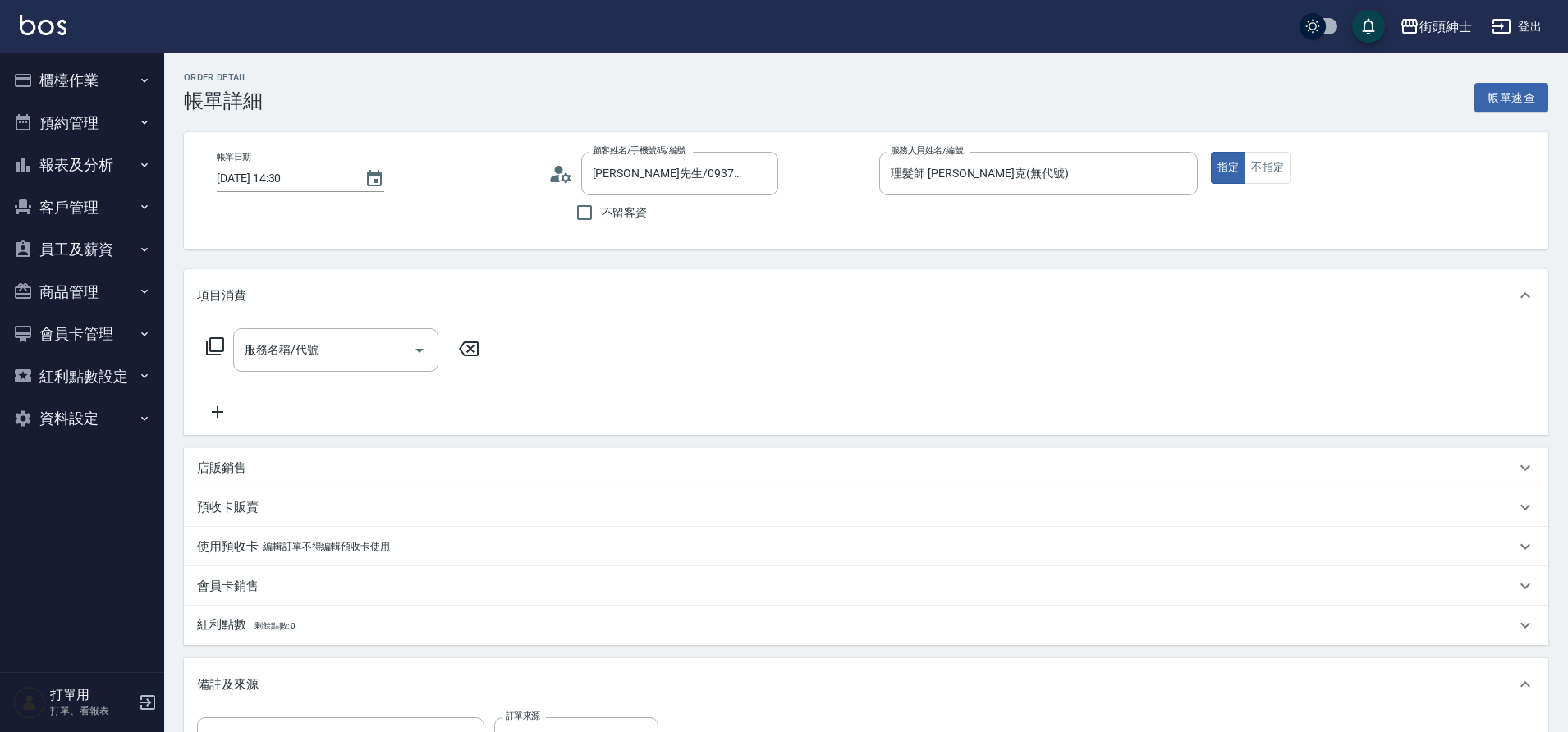
click at [317, 347] on div "服務名稱/代號 服務名稱/代號" at bounding box center [336, 350] width 205 height 43
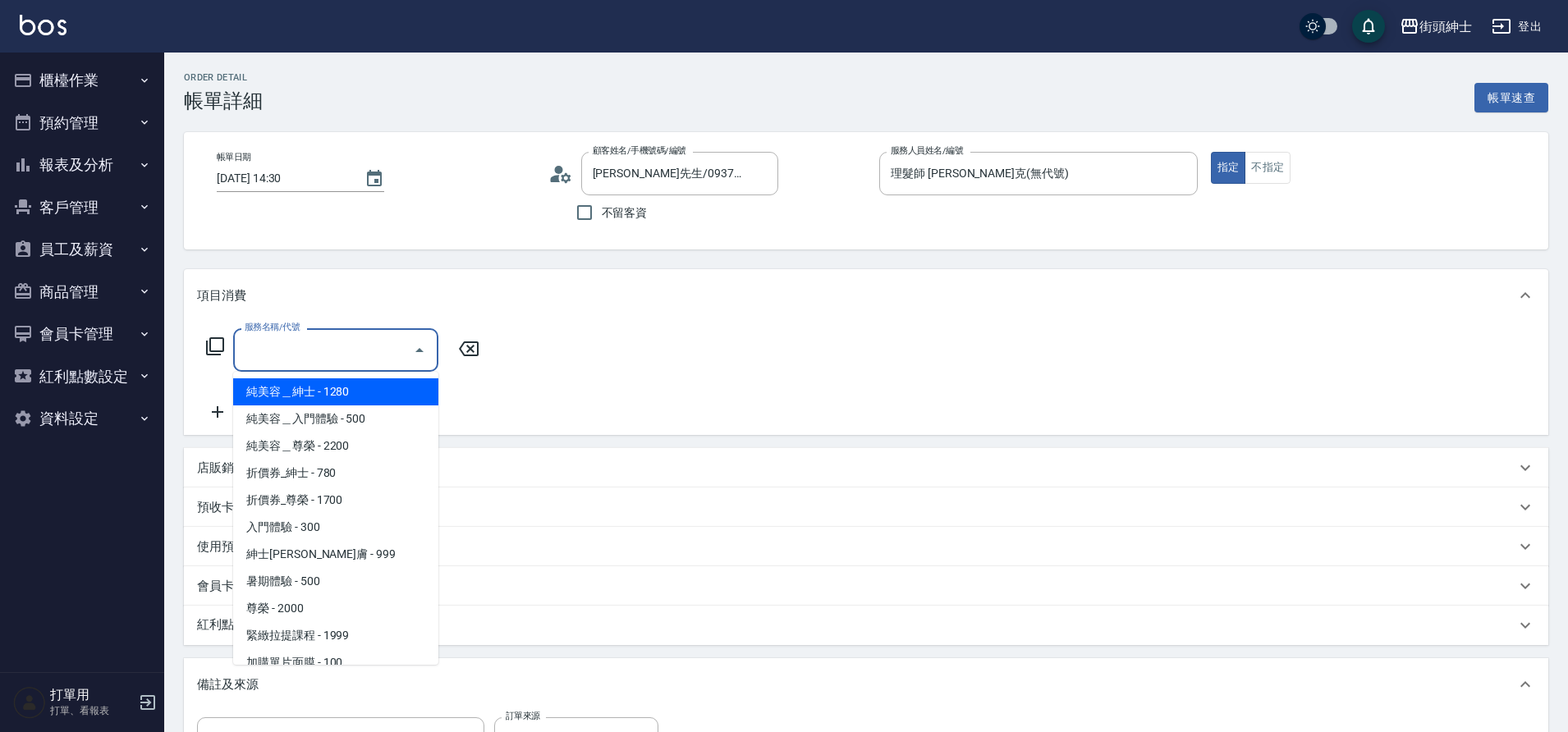
scroll to position [126, 0]
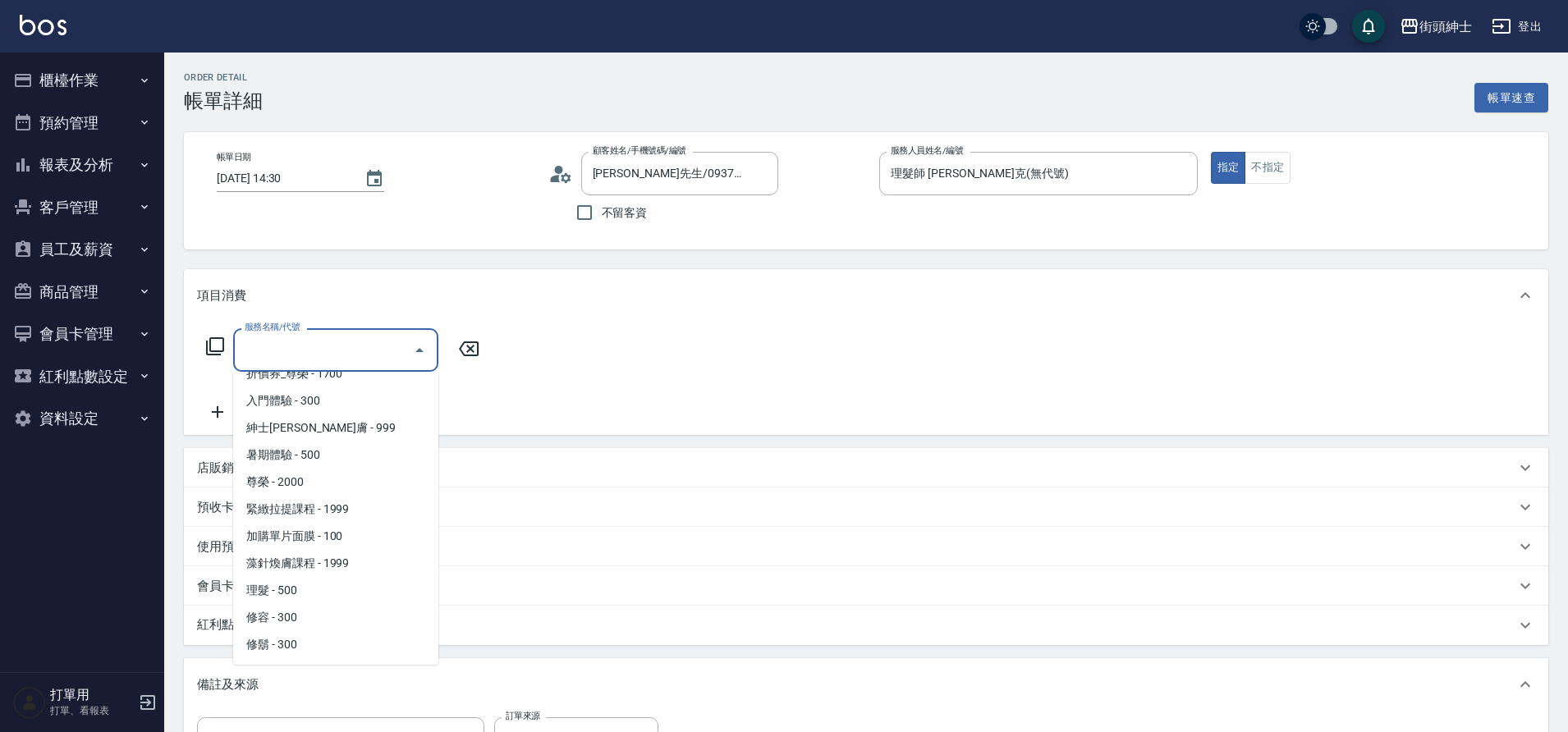
click at [290, 588] on span "理髮 - 500" at bounding box center [336, 590] width 205 height 27
type input "理髮(A02)"
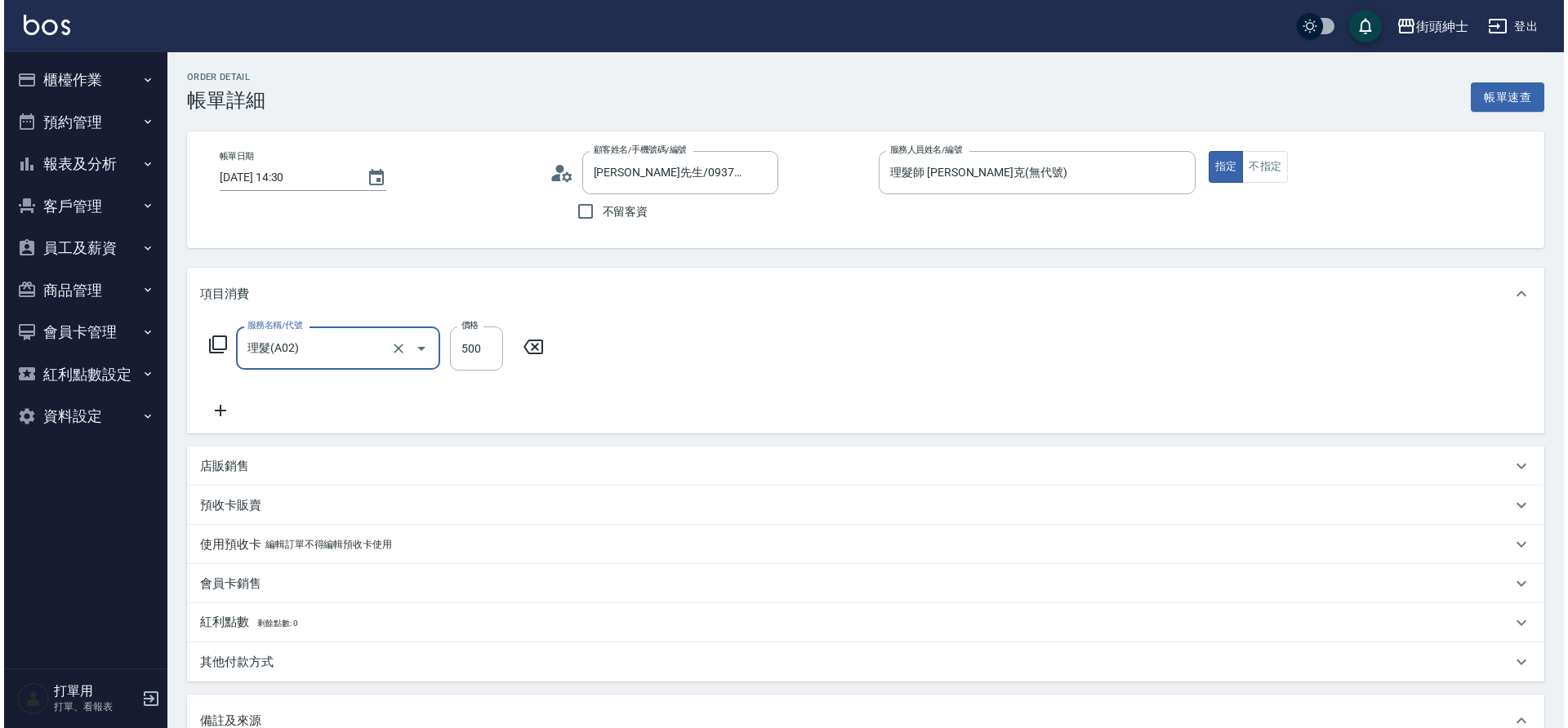
scroll to position [278, 0]
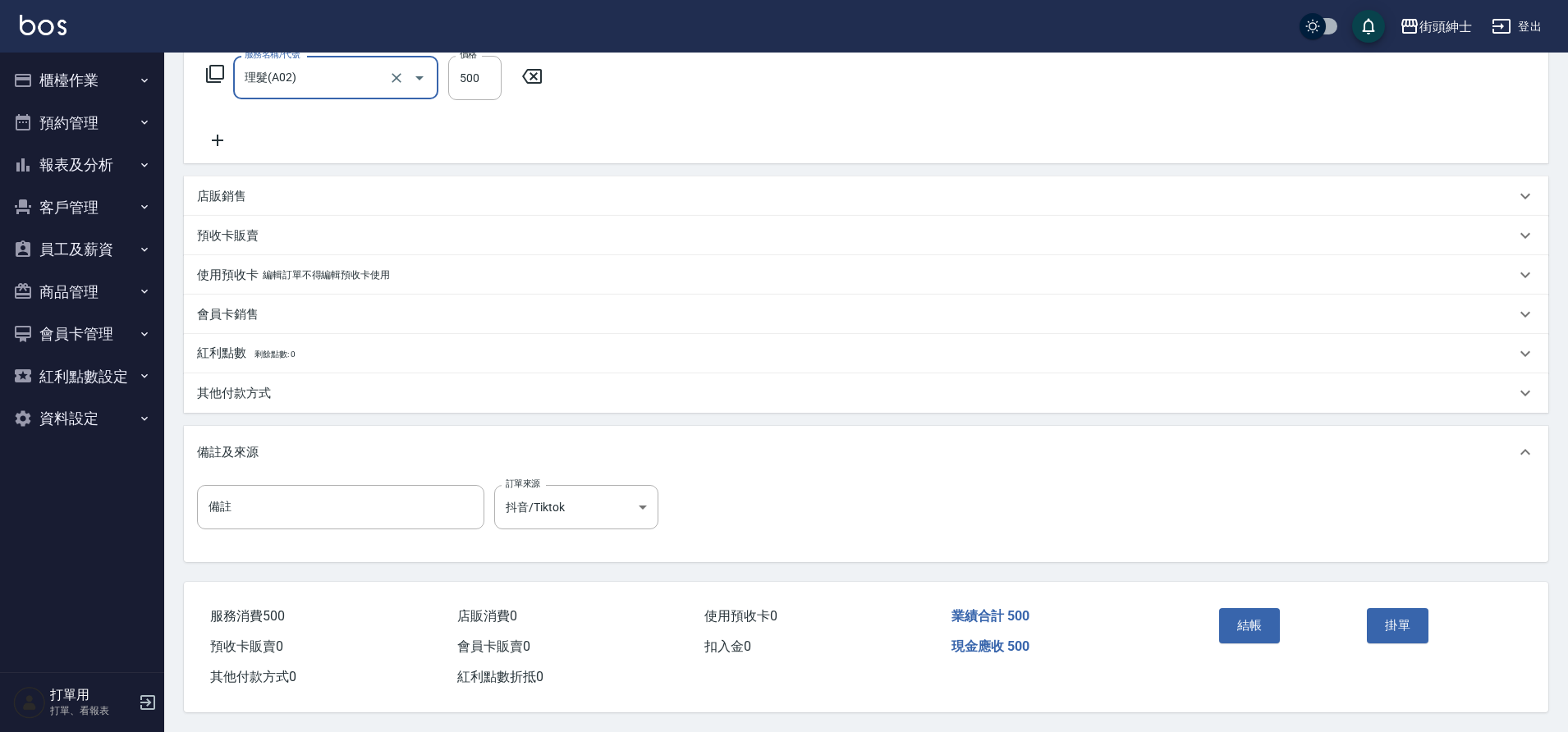
click at [1272, 625] on button "結帳" at bounding box center [1250, 625] width 62 height 34
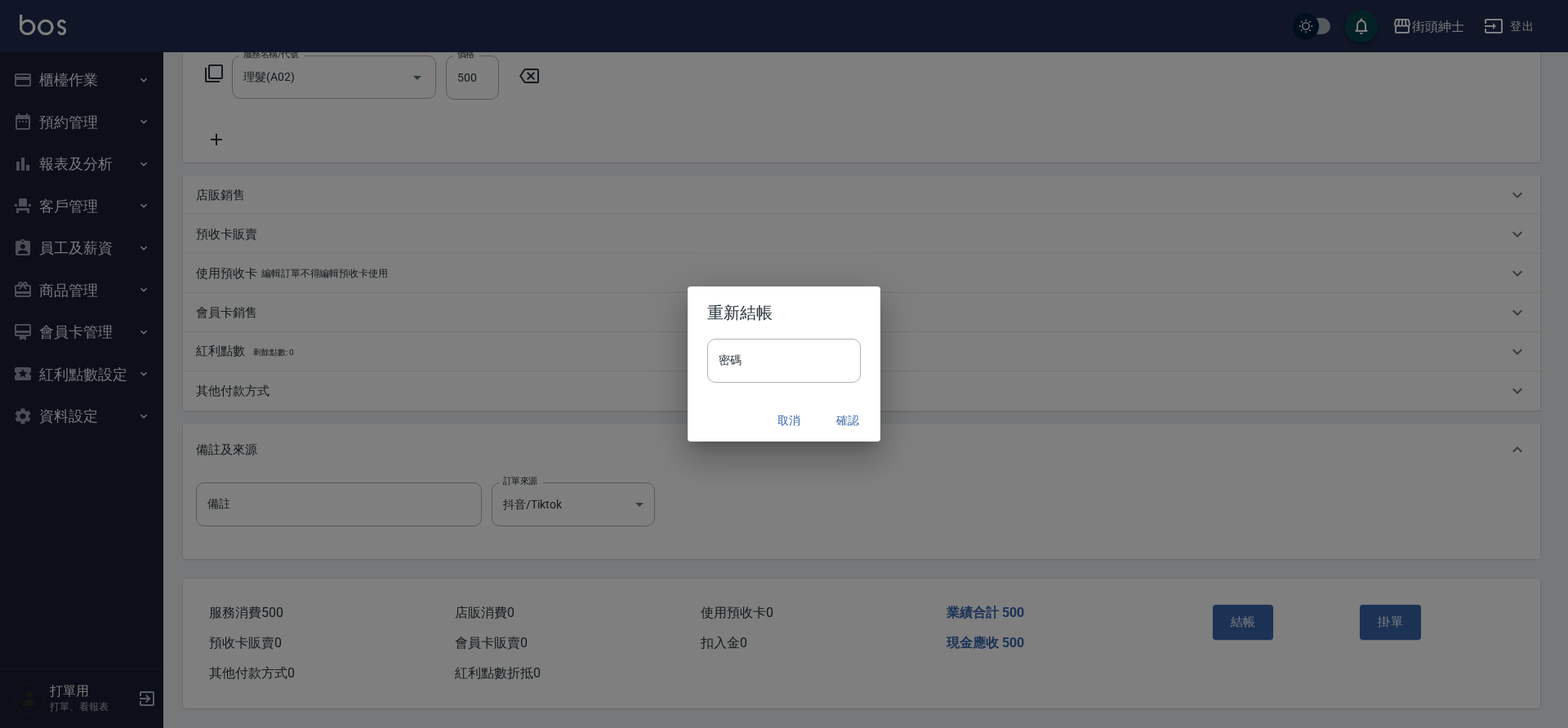
click at [845, 418] on button "確認" at bounding box center [847, 421] width 52 height 30
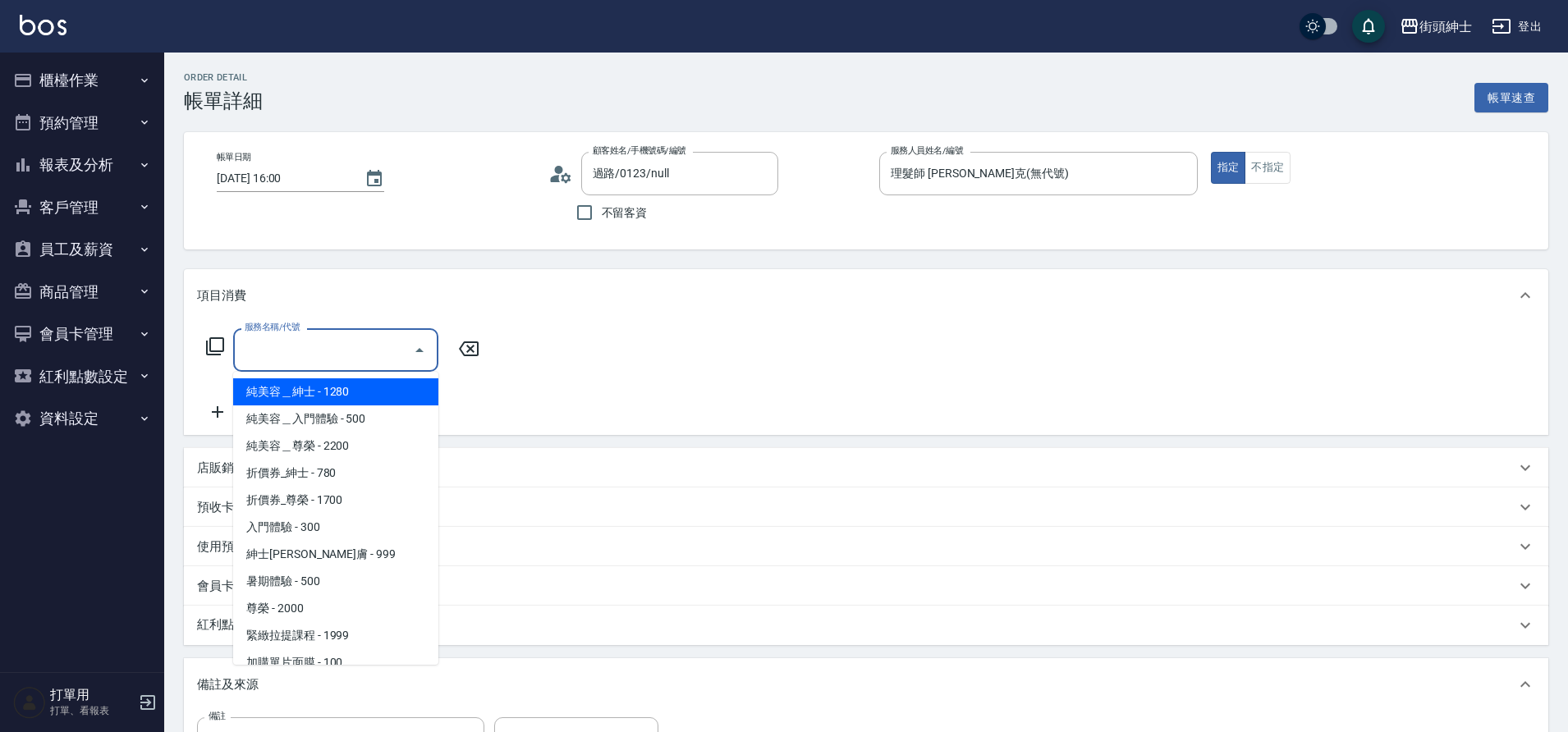
click at [288, 344] on input "服務名稱/代號" at bounding box center [323, 350] width 166 height 28
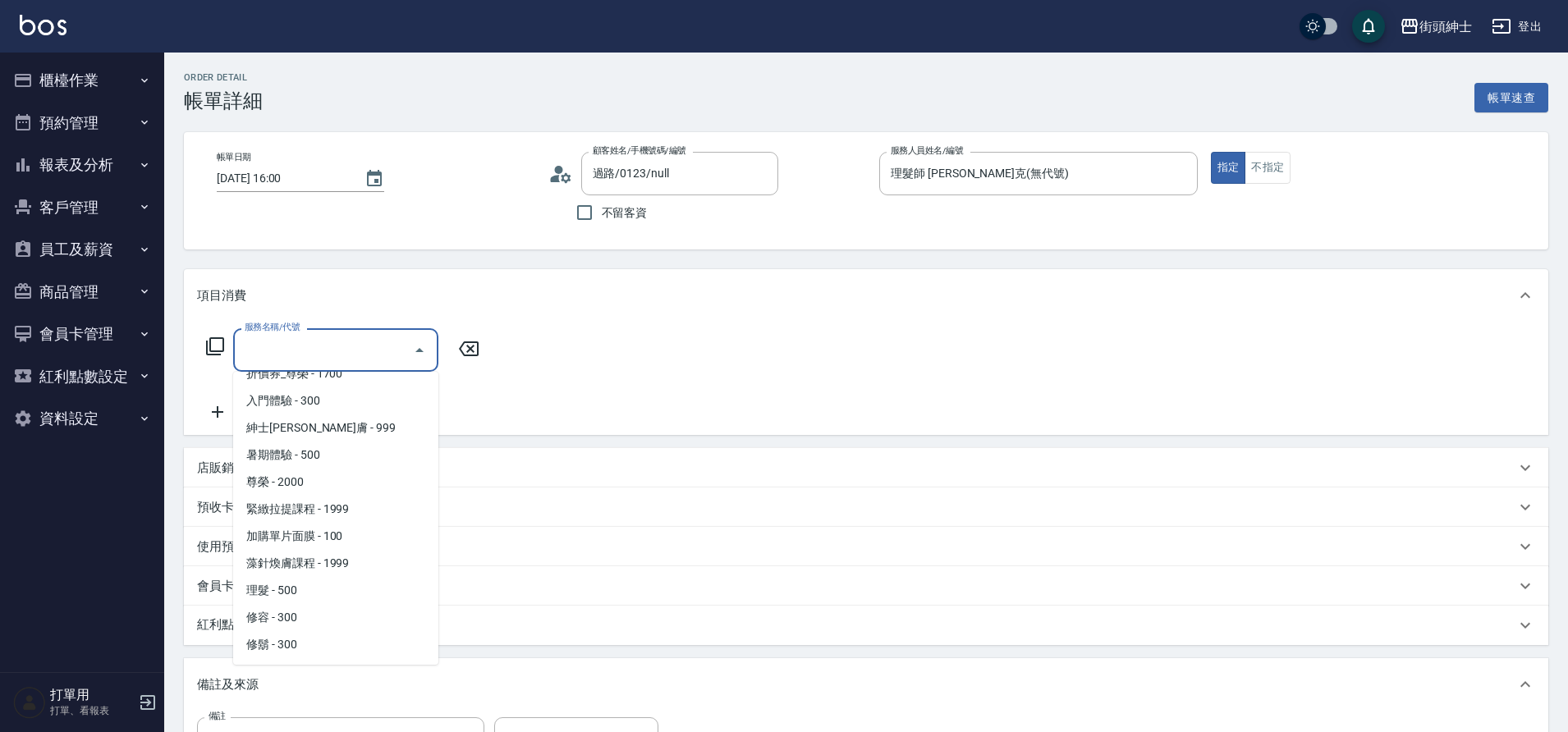
drag, startPoint x: 288, startPoint y: 344, endPoint x: 319, endPoint y: 586, distance: 244.0
click at [319, 586] on span "理髮 - 500" at bounding box center [336, 590] width 205 height 27
type input "理髮(A02)"
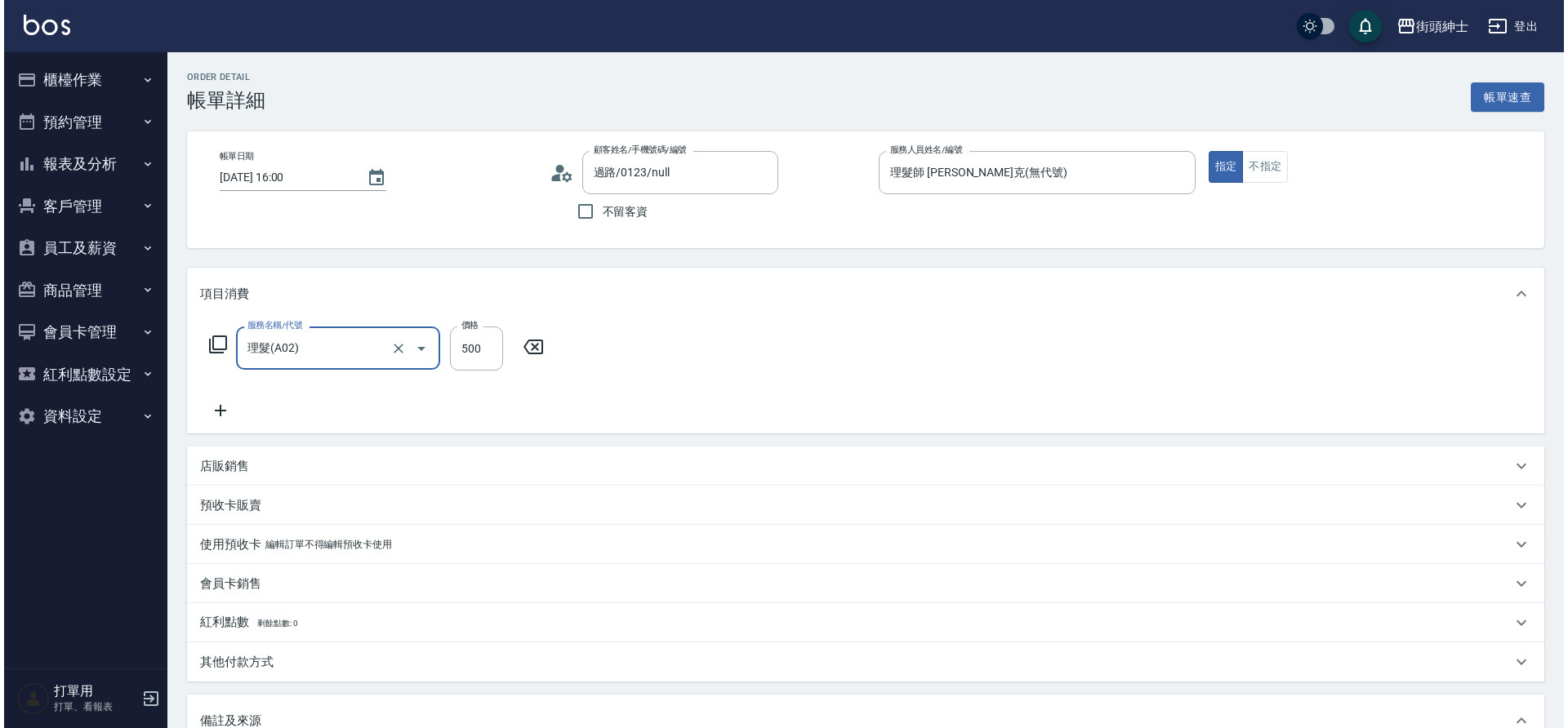
scroll to position [278, 0]
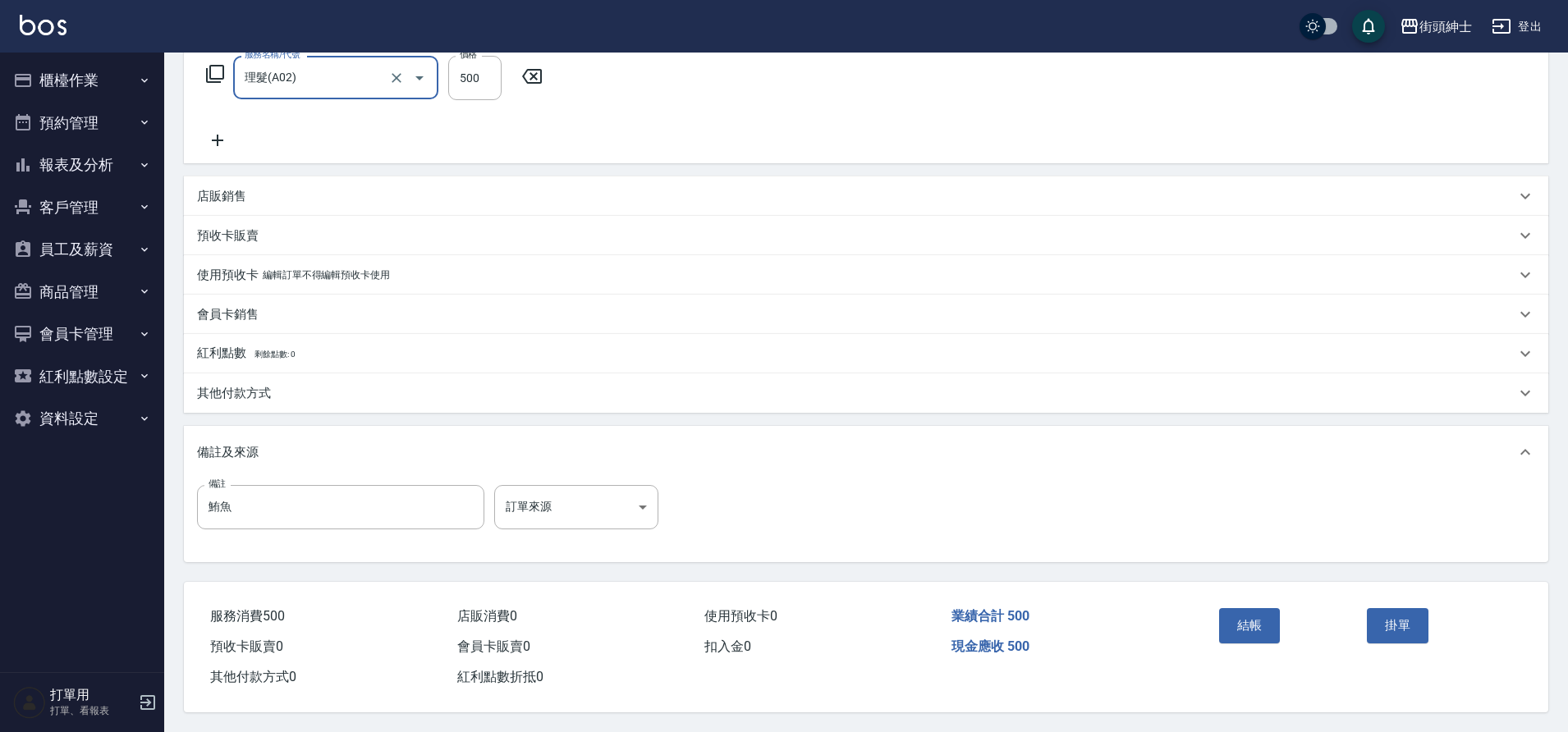
click at [1247, 623] on button "結帳" at bounding box center [1250, 625] width 62 height 34
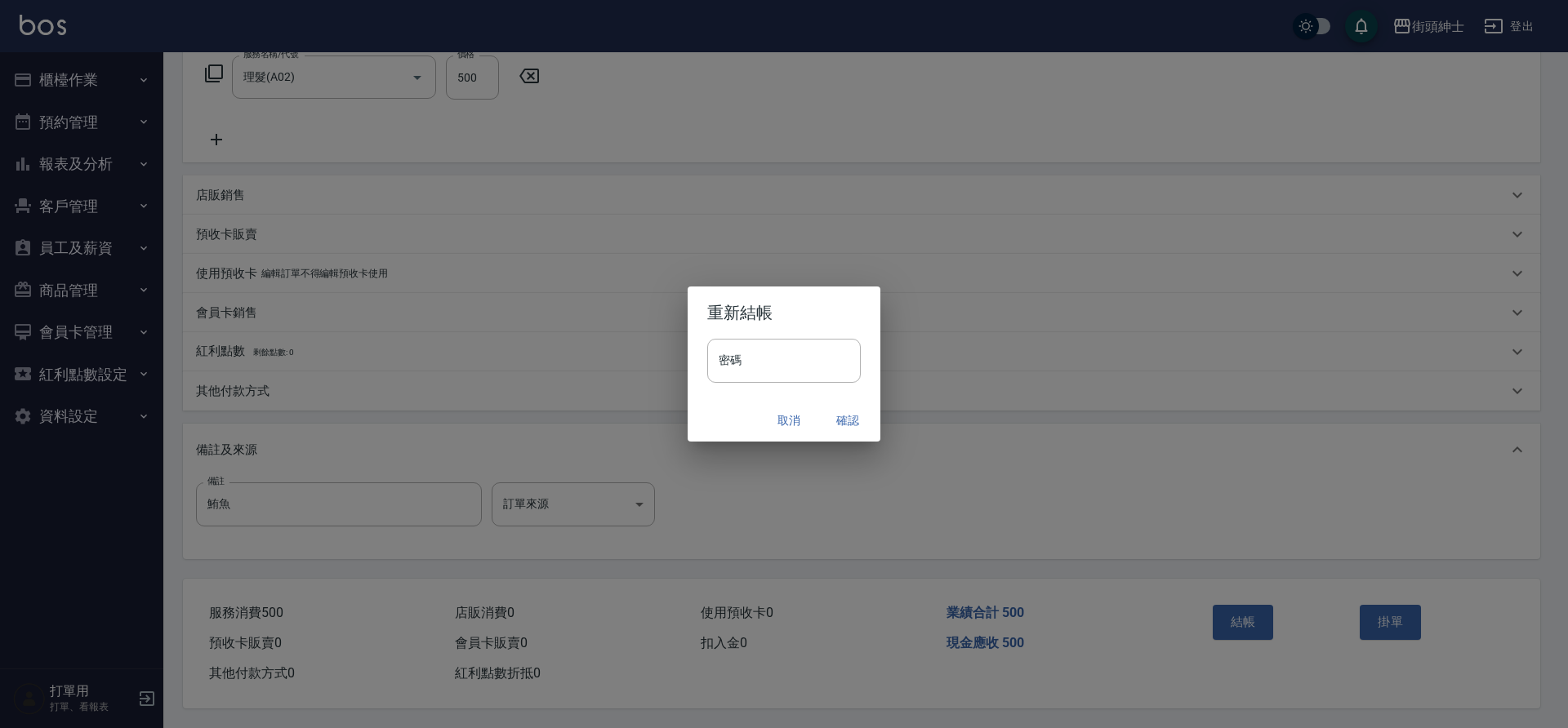
drag, startPoint x: 317, startPoint y: 583, endPoint x: 850, endPoint y: 418, distance: 558.0
click at [850, 418] on button "確認" at bounding box center [847, 421] width 52 height 30
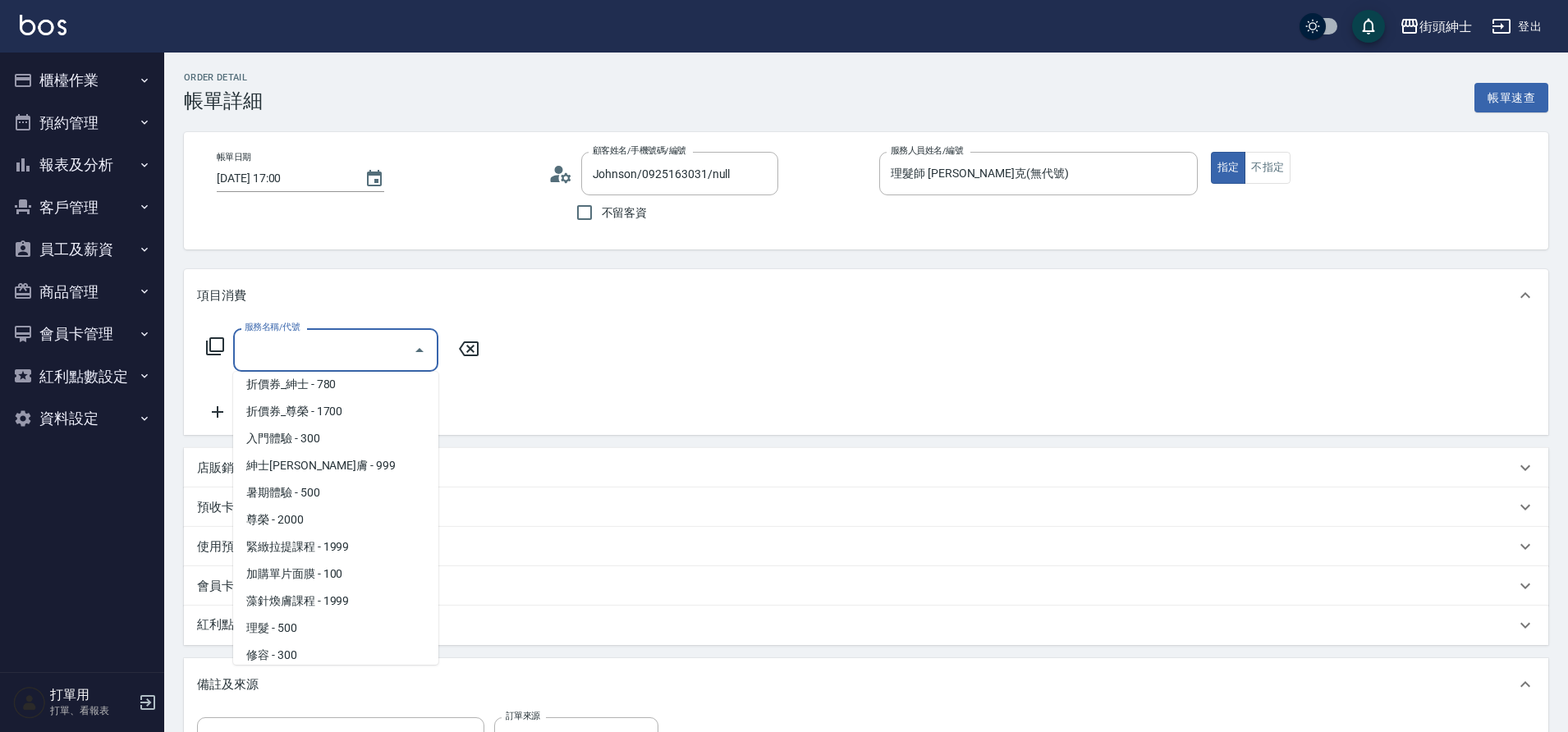
scroll to position [126, 0]
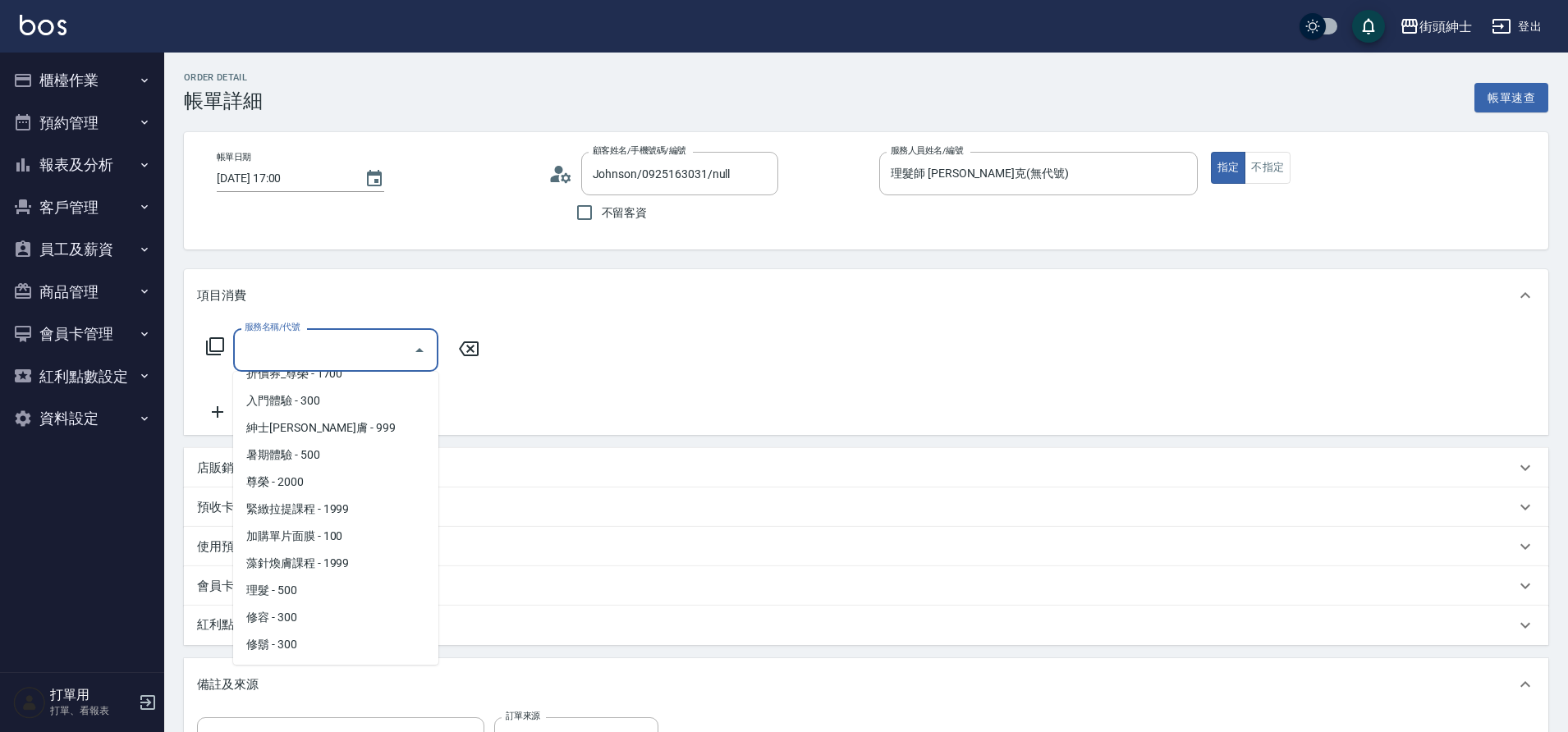
drag, startPoint x: 0, startPoint y: 0, endPoint x: 299, endPoint y: 593, distance: 664.1
click at [299, 593] on span "理髮 - 500" at bounding box center [336, 590] width 205 height 27
type input "理髮(A02)"
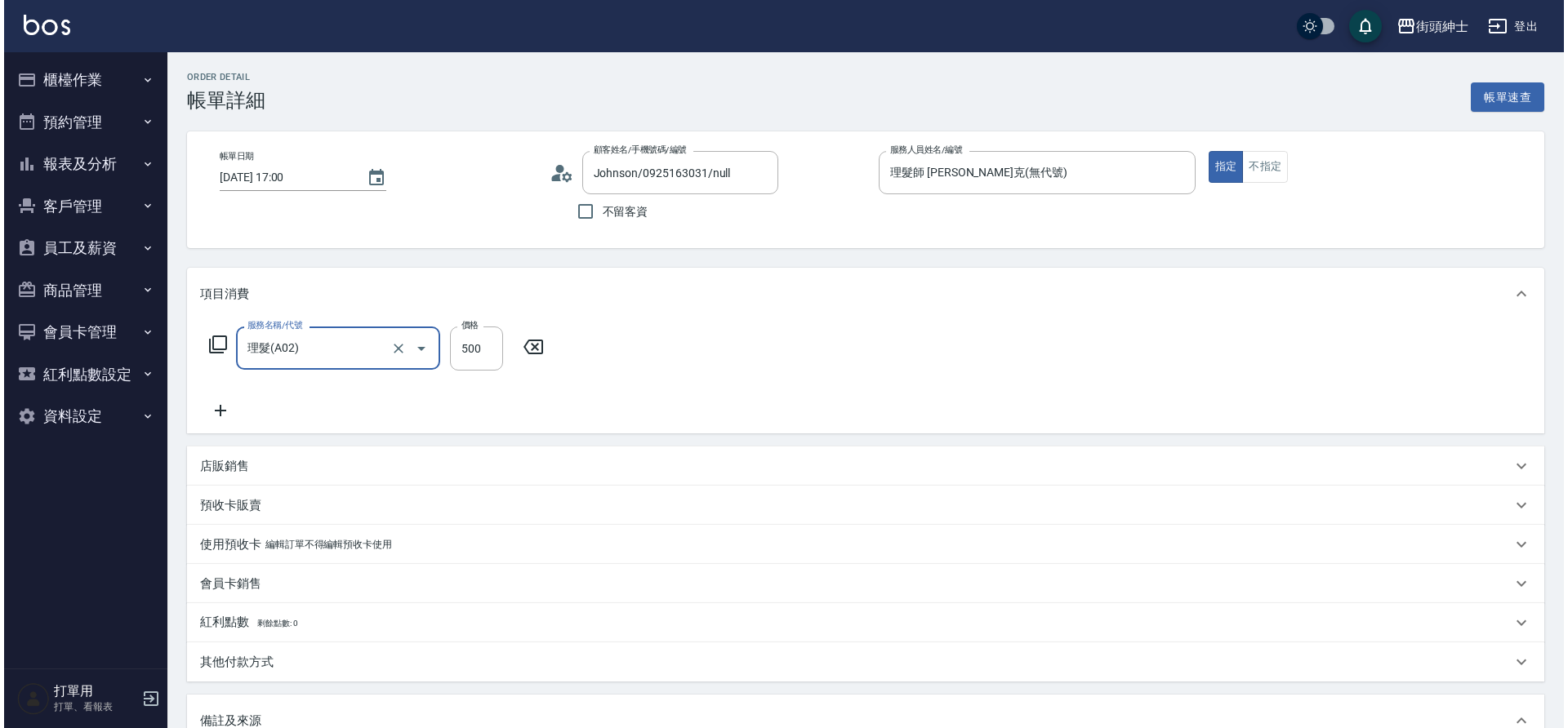
scroll to position [278, 0]
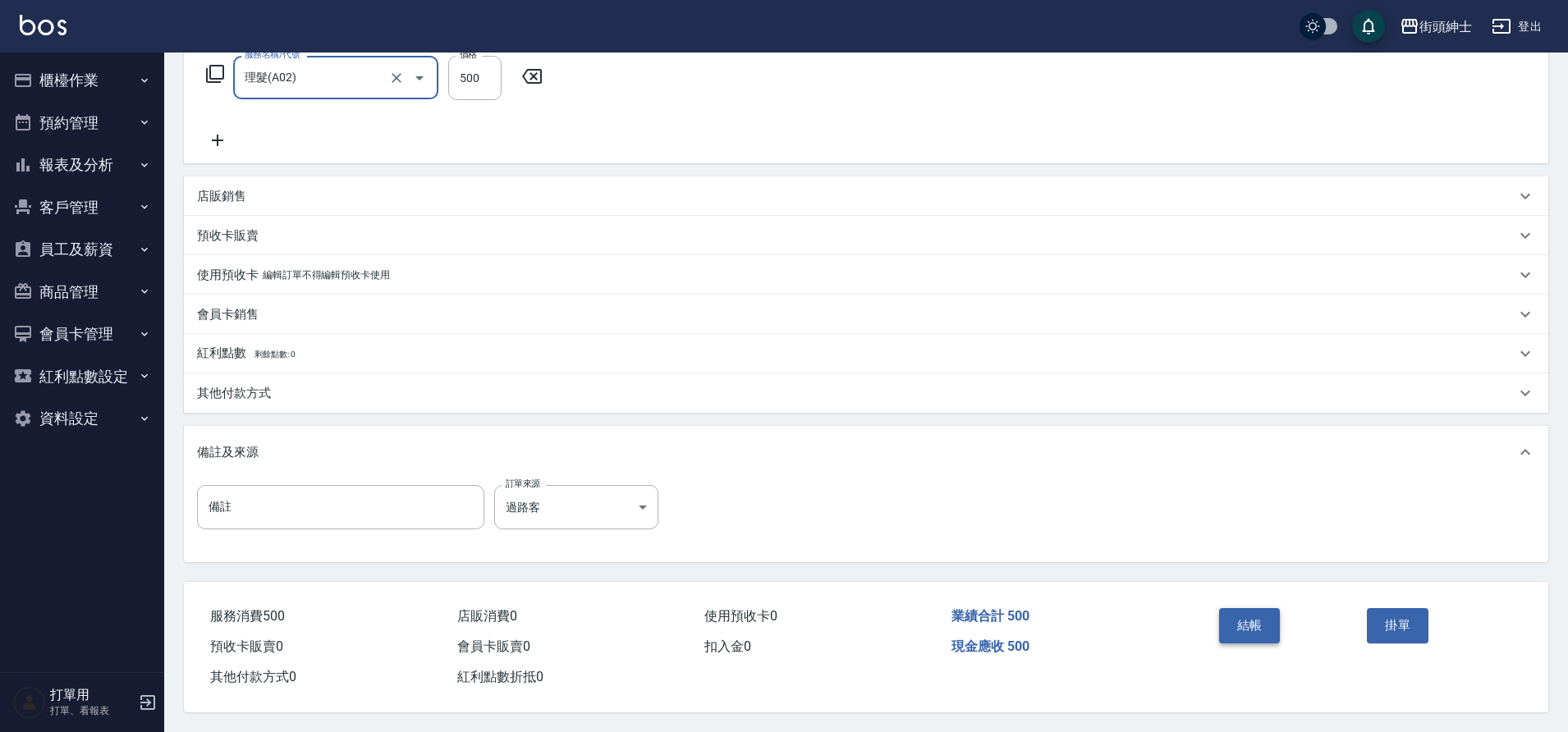
drag, startPoint x: 299, startPoint y: 593, endPoint x: 1262, endPoint y: 618, distance: 963.3
click at [1262, 618] on button "結帳" at bounding box center [1250, 625] width 62 height 34
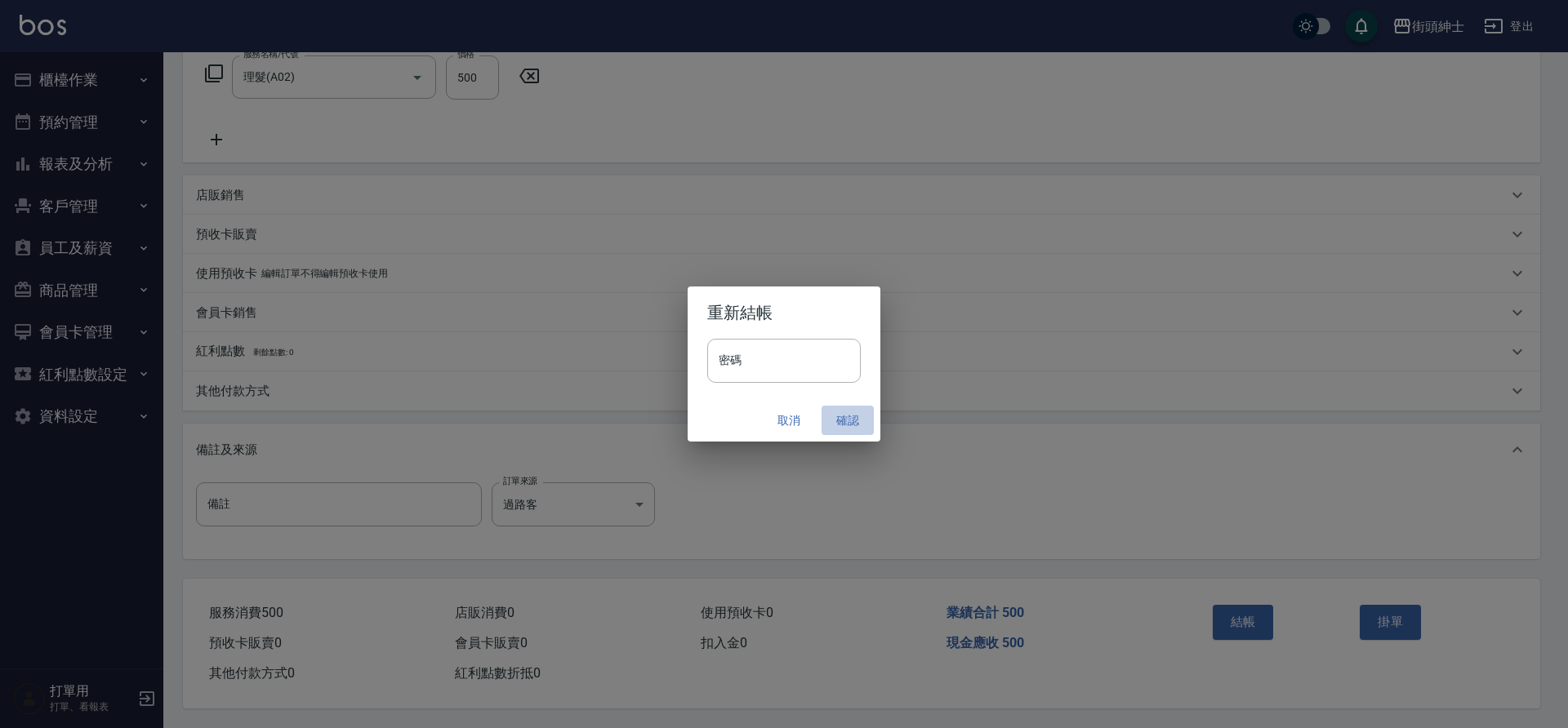
drag, startPoint x: 1256, startPoint y: 615, endPoint x: 842, endPoint y: 419, distance: 458.1
click at [842, 419] on button "確認" at bounding box center [847, 421] width 52 height 30
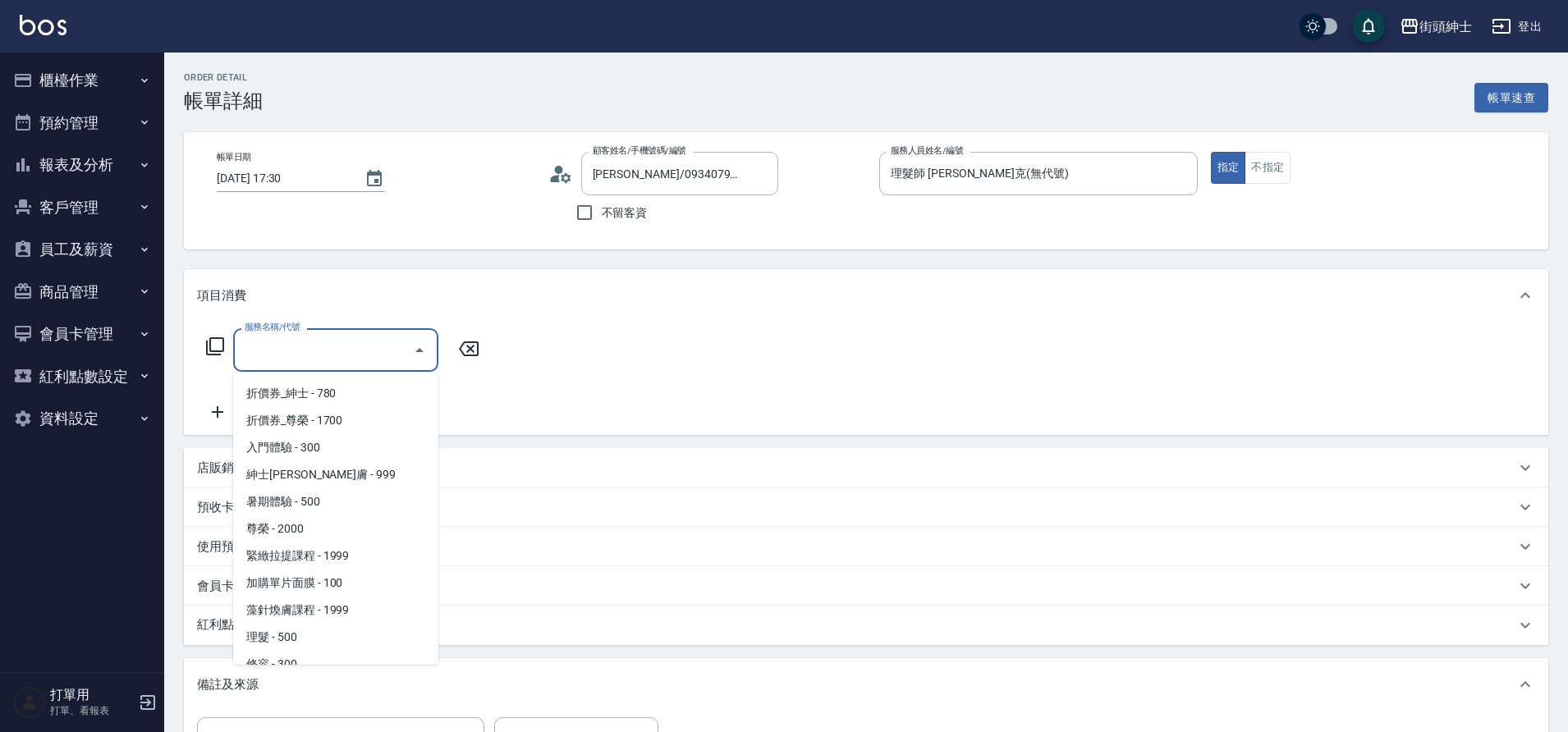
scroll to position [126, 0]
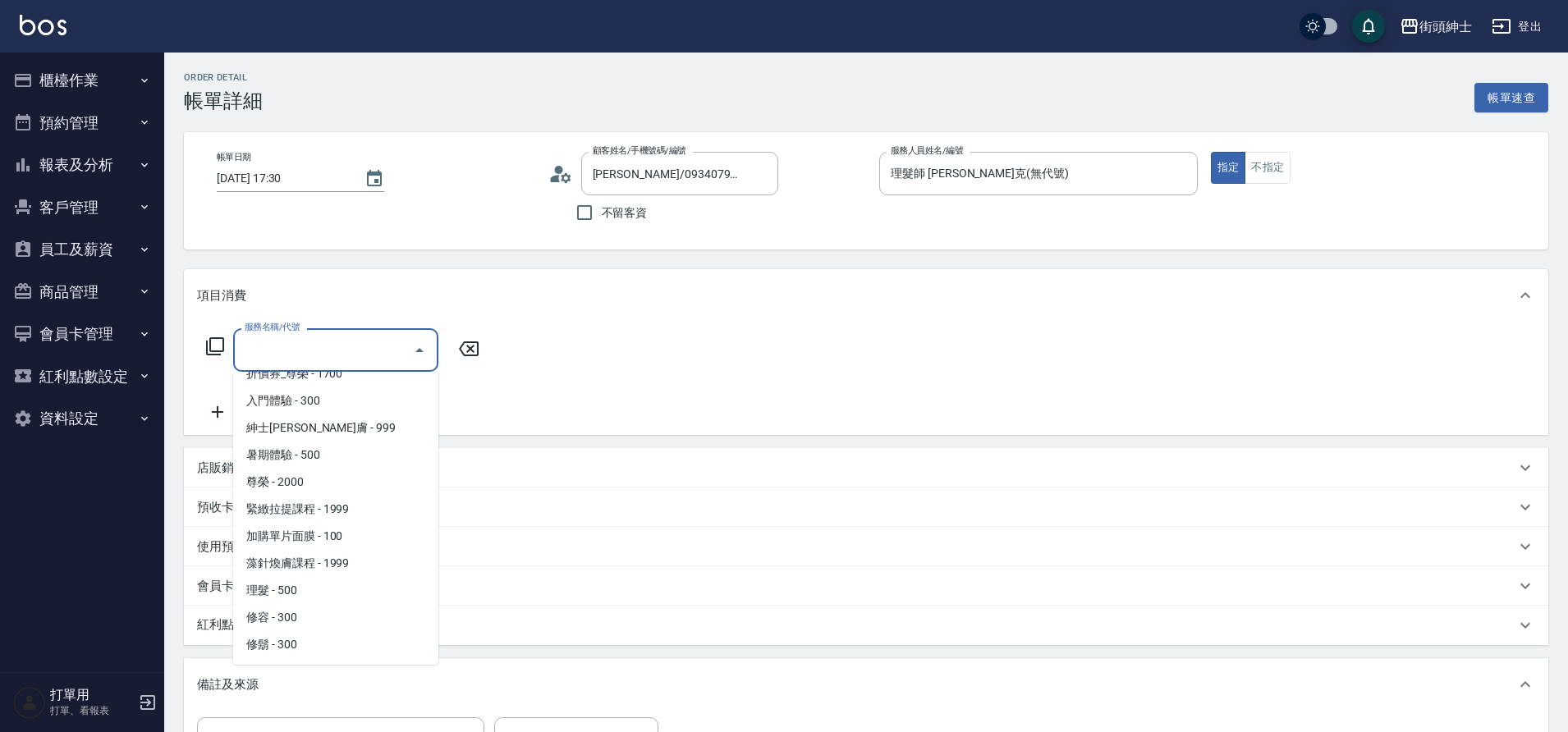
drag, startPoint x: 0, startPoint y: 0, endPoint x: 286, endPoint y: 598, distance: 662.9
click at [286, 598] on span "理髮 - 500" at bounding box center [336, 590] width 205 height 27
type input "理髮(A02)"
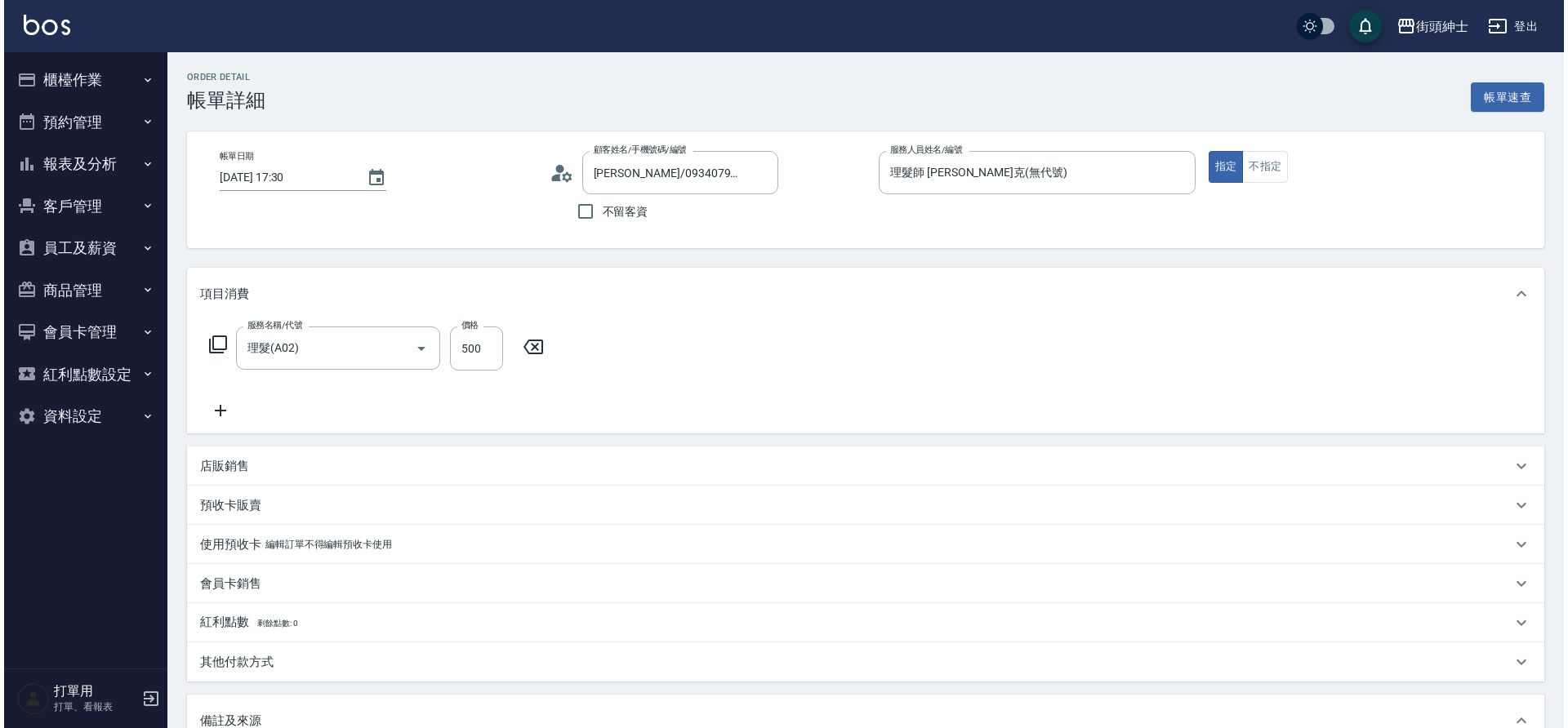
scroll to position [278, 0]
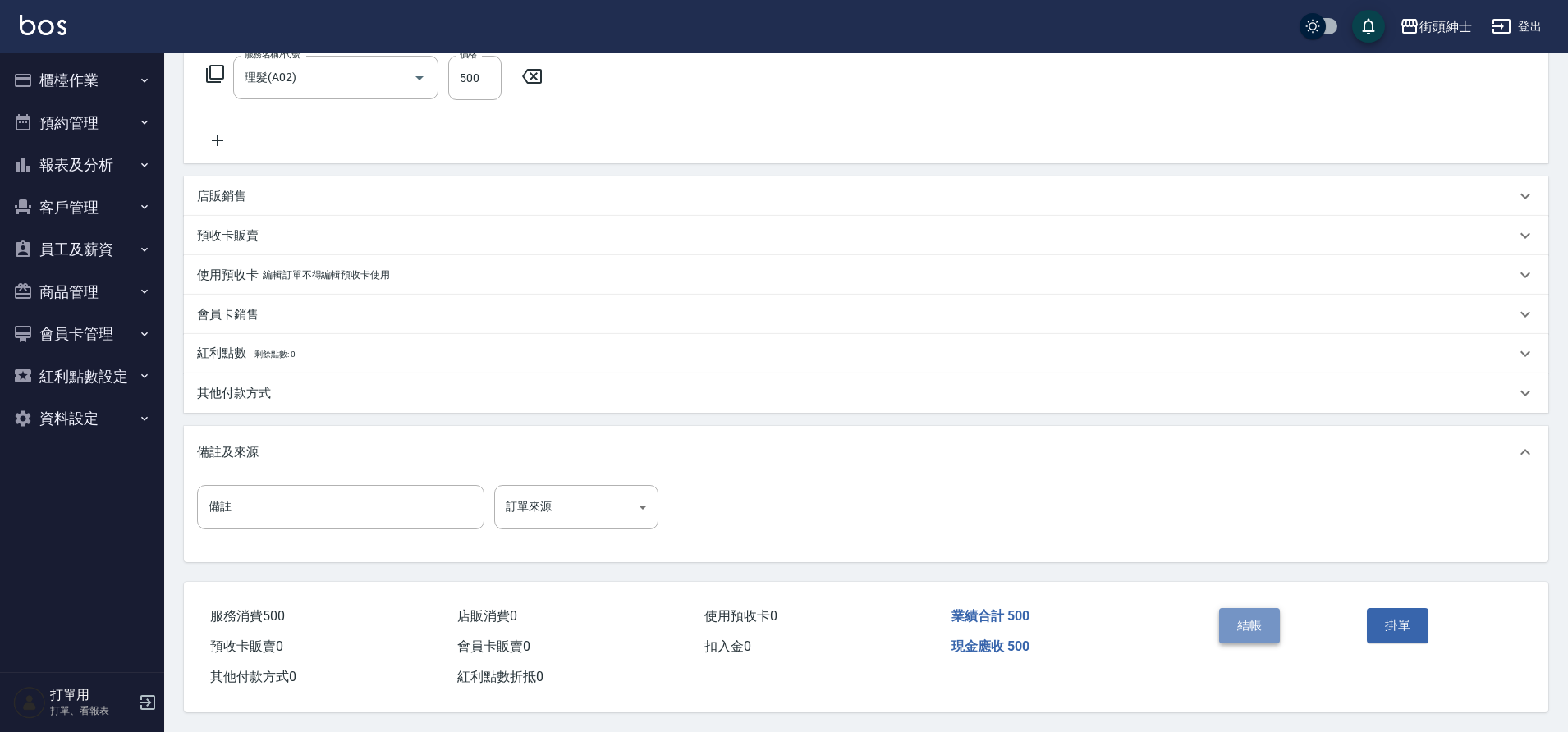
drag, startPoint x: 691, startPoint y: 591, endPoint x: 1257, endPoint y: 618, distance: 566.6
click at [1257, 618] on button "結帳" at bounding box center [1250, 625] width 62 height 34
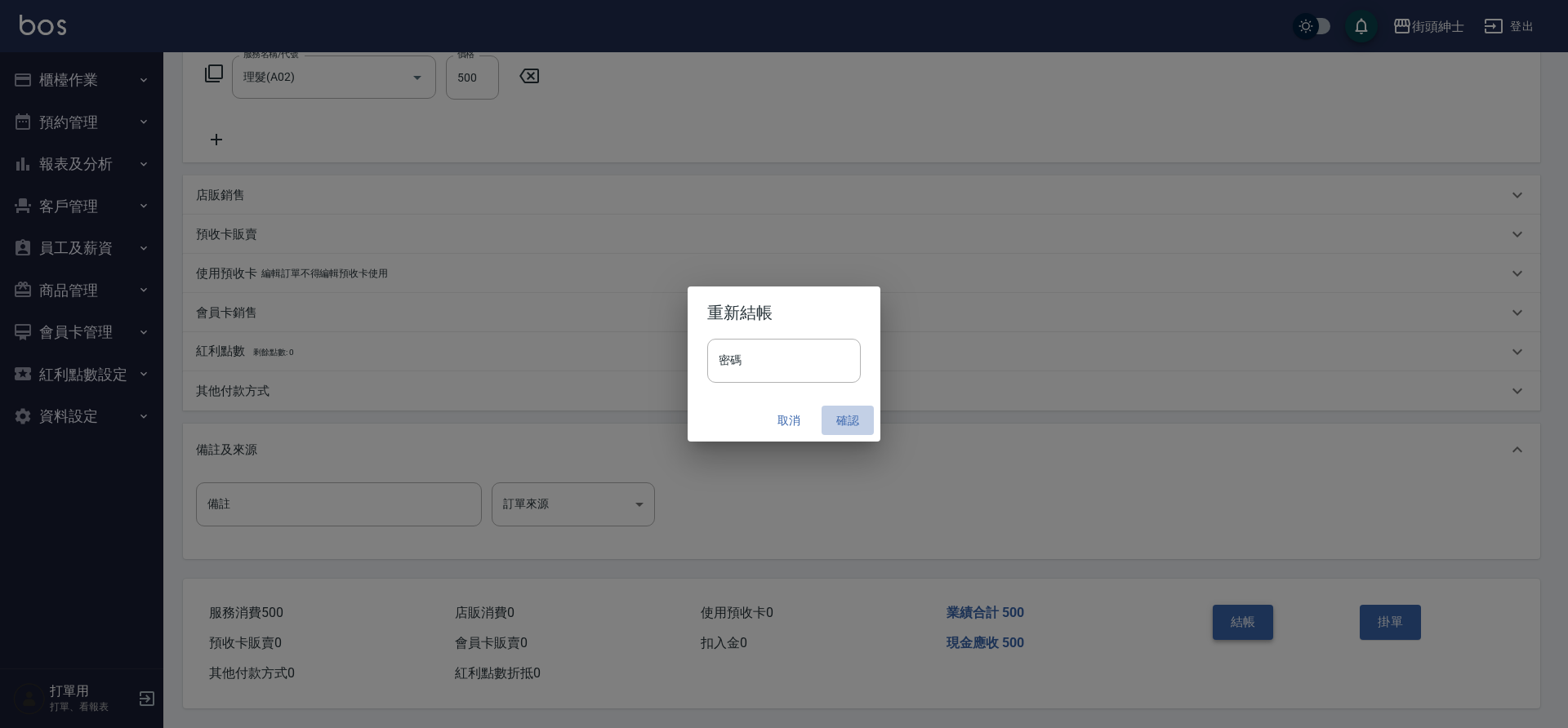
click at [854, 423] on button "確認" at bounding box center [847, 421] width 52 height 30
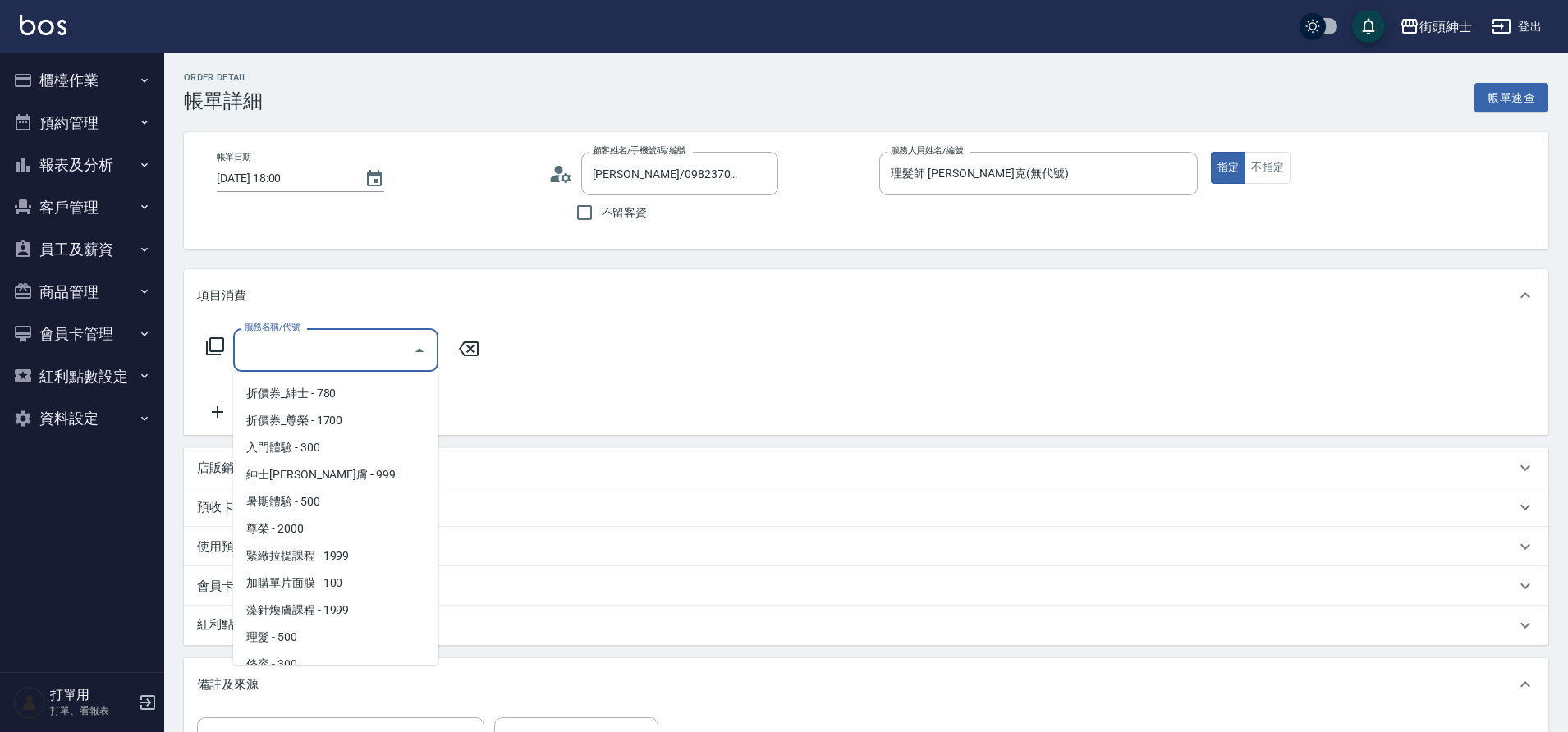
scroll to position [126, 0]
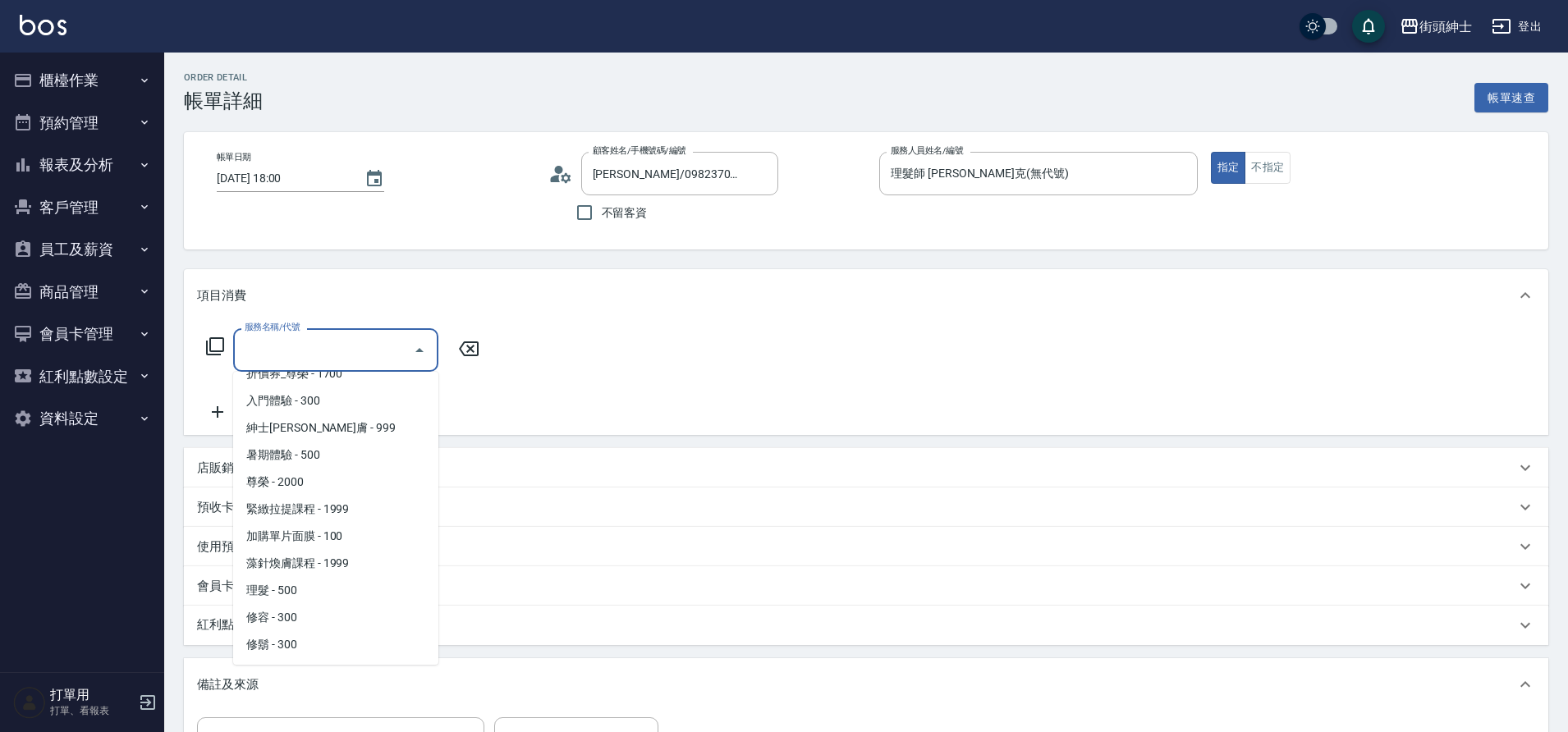
drag, startPoint x: 0, startPoint y: 0, endPoint x: 308, endPoint y: 590, distance: 665.6
click at [308, 590] on span "理髮 - 500" at bounding box center [336, 590] width 205 height 27
type input "理髮(A02)"
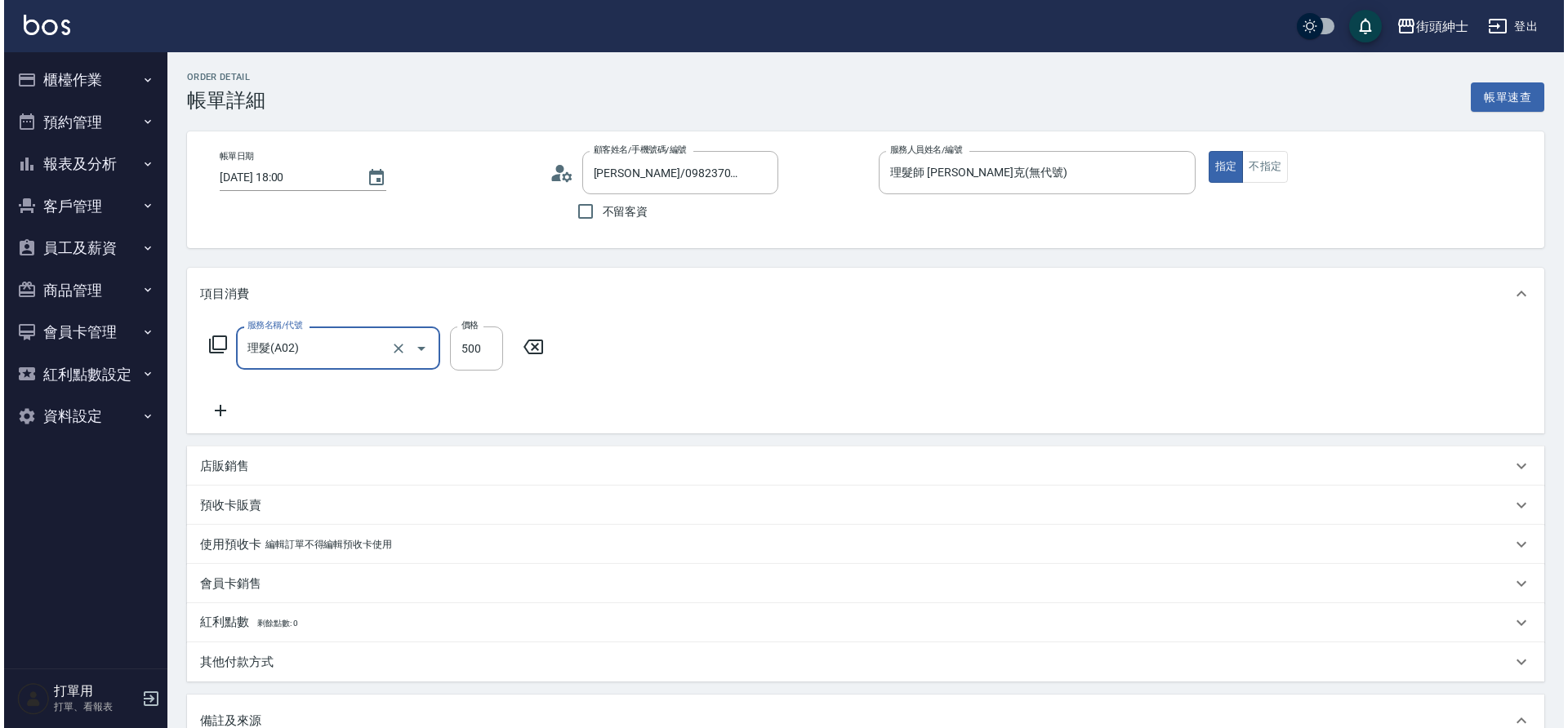
scroll to position [278, 0]
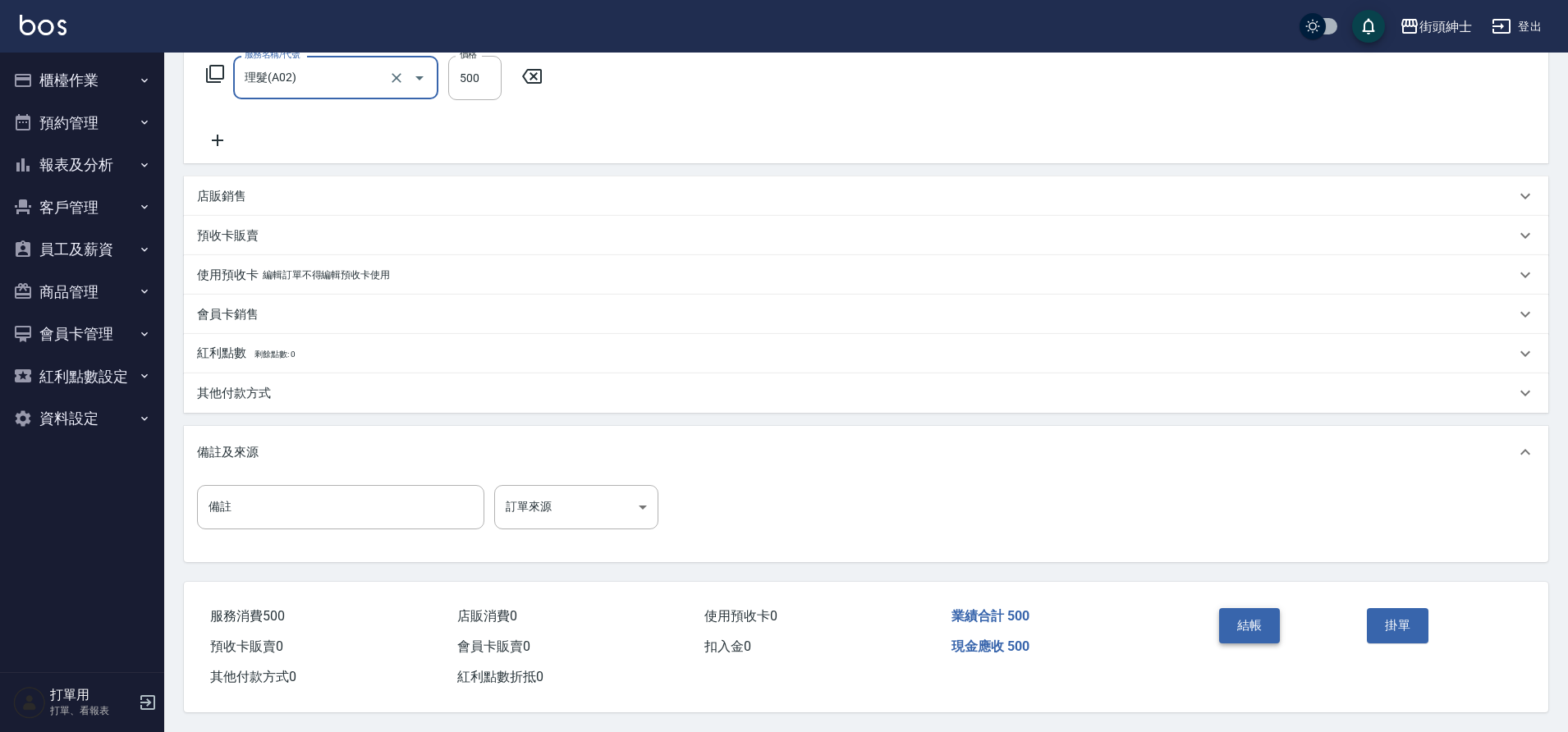
drag, startPoint x: 308, startPoint y: 590, endPoint x: 1248, endPoint y: 614, distance: 940.3
click at [1248, 614] on button "結帳" at bounding box center [1250, 625] width 62 height 34
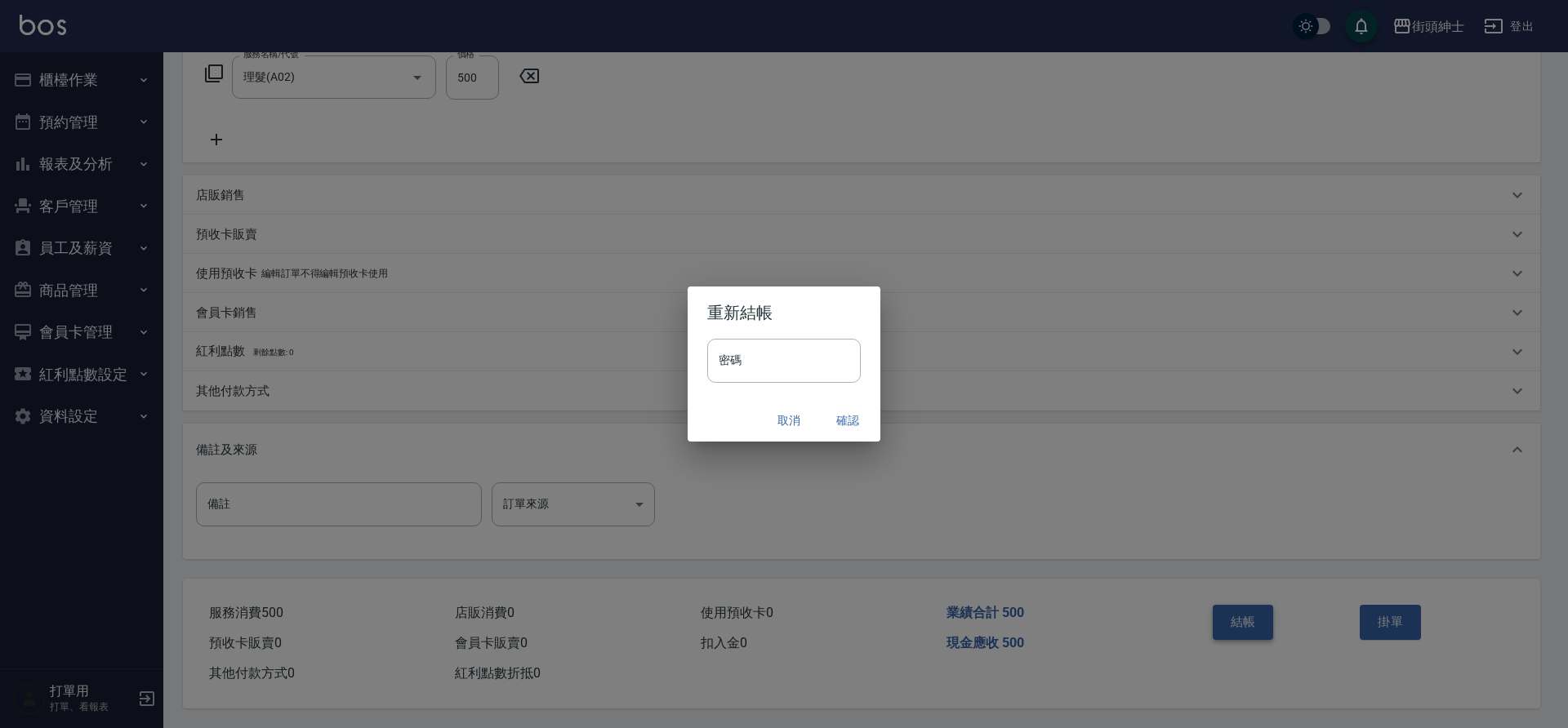
click at [838, 419] on button "確認" at bounding box center [847, 421] width 52 height 30
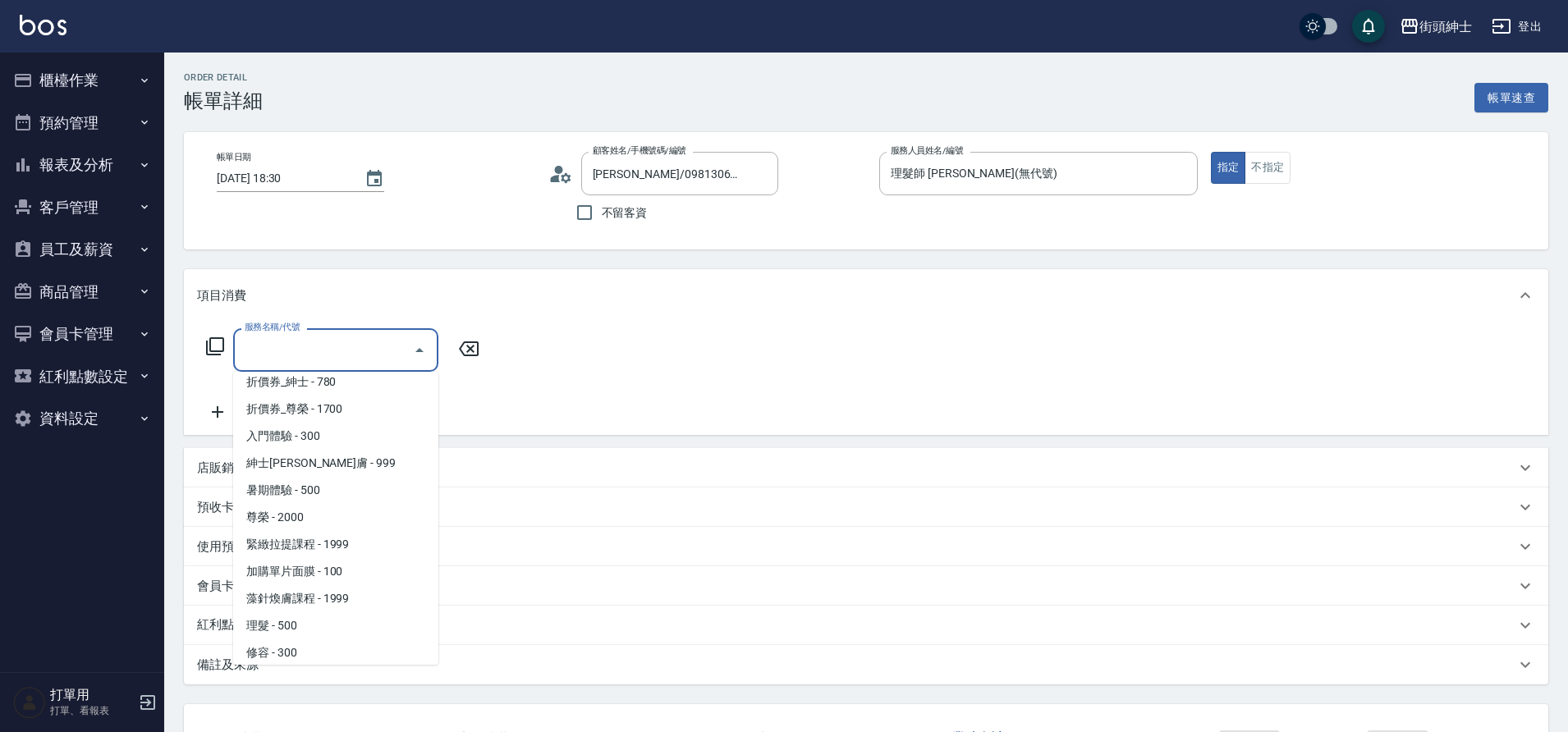
scroll to position [126, 0]
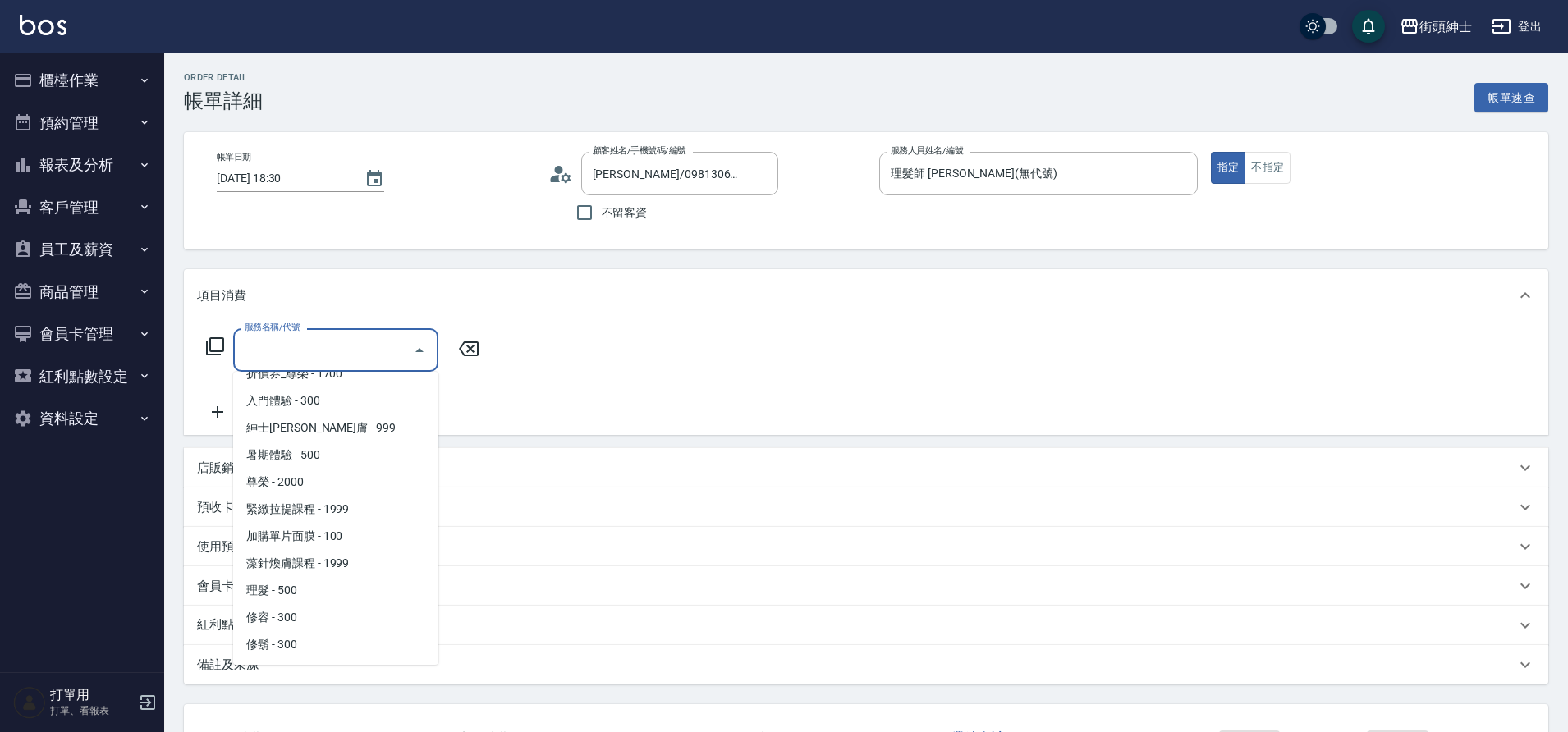
click at [282, 595] on span "理髮 - 500" at bounding box center [336, 590] width 205 height 27
type input "理髮(A02)"
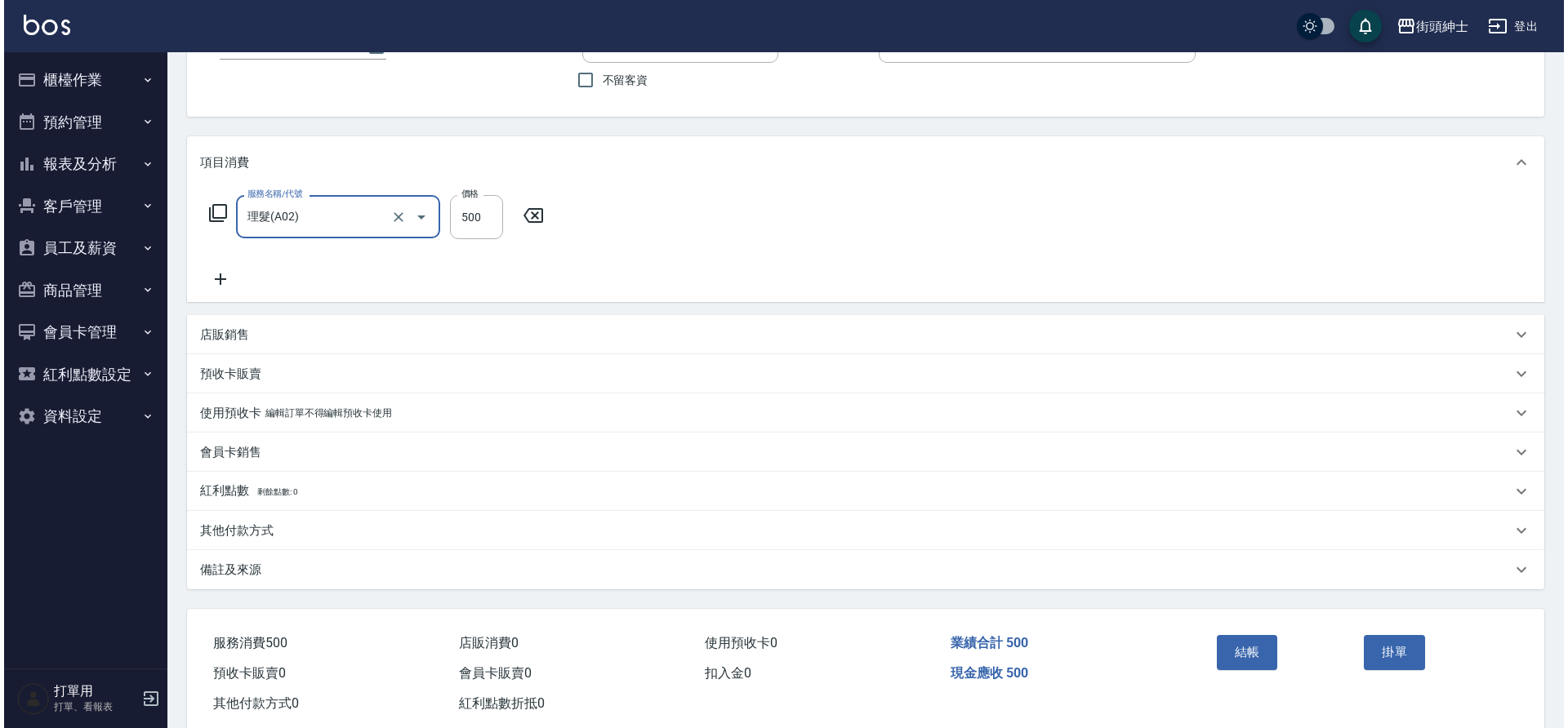
scroll to position [169, 0]
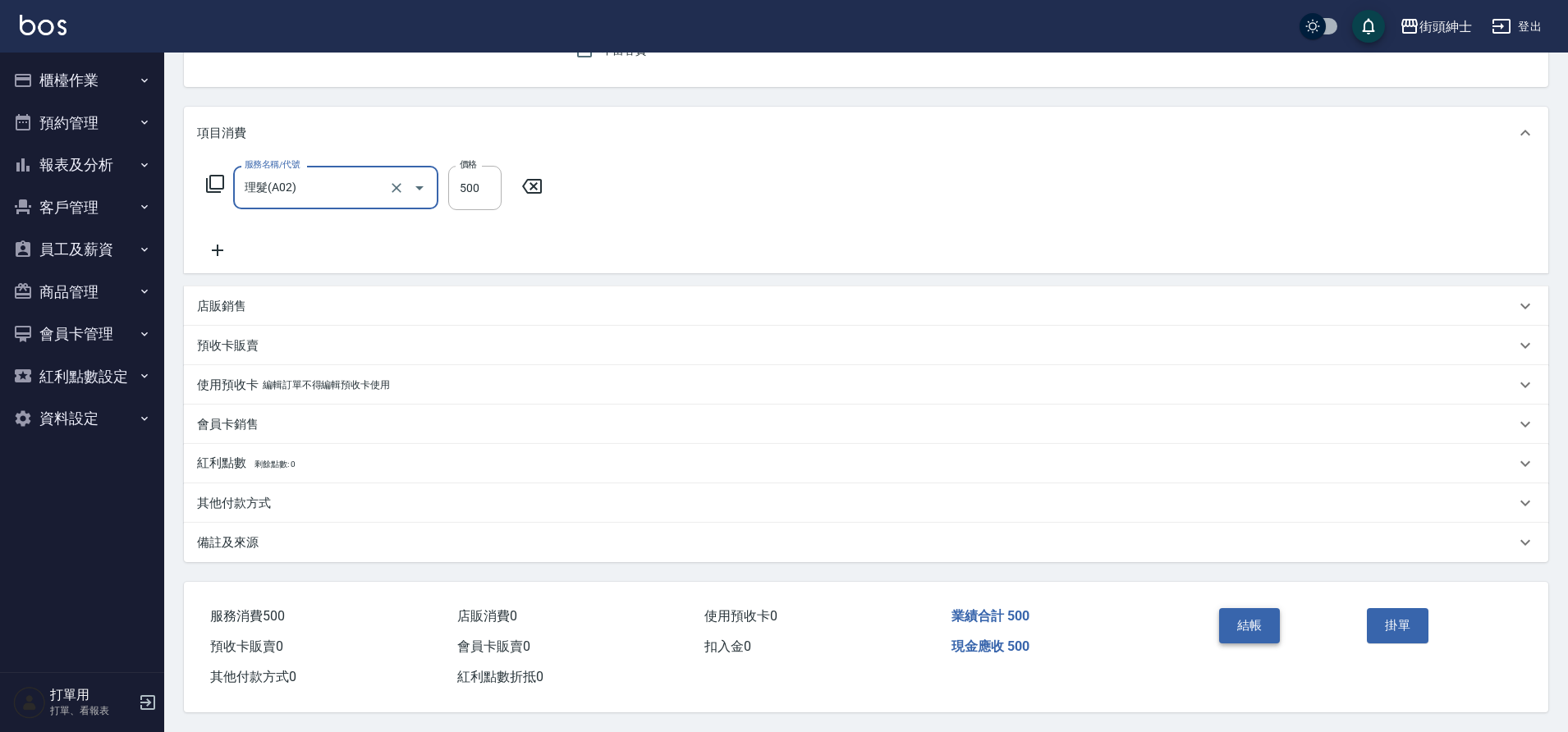
drag, startPoint x: 0, startPoint y: 0, endPoint x: 1254, endPoint y: 616, distance: 1397.1
click at [1254, 616] on button "結帳" at bounding box center [1250, 625] width 62 height 34
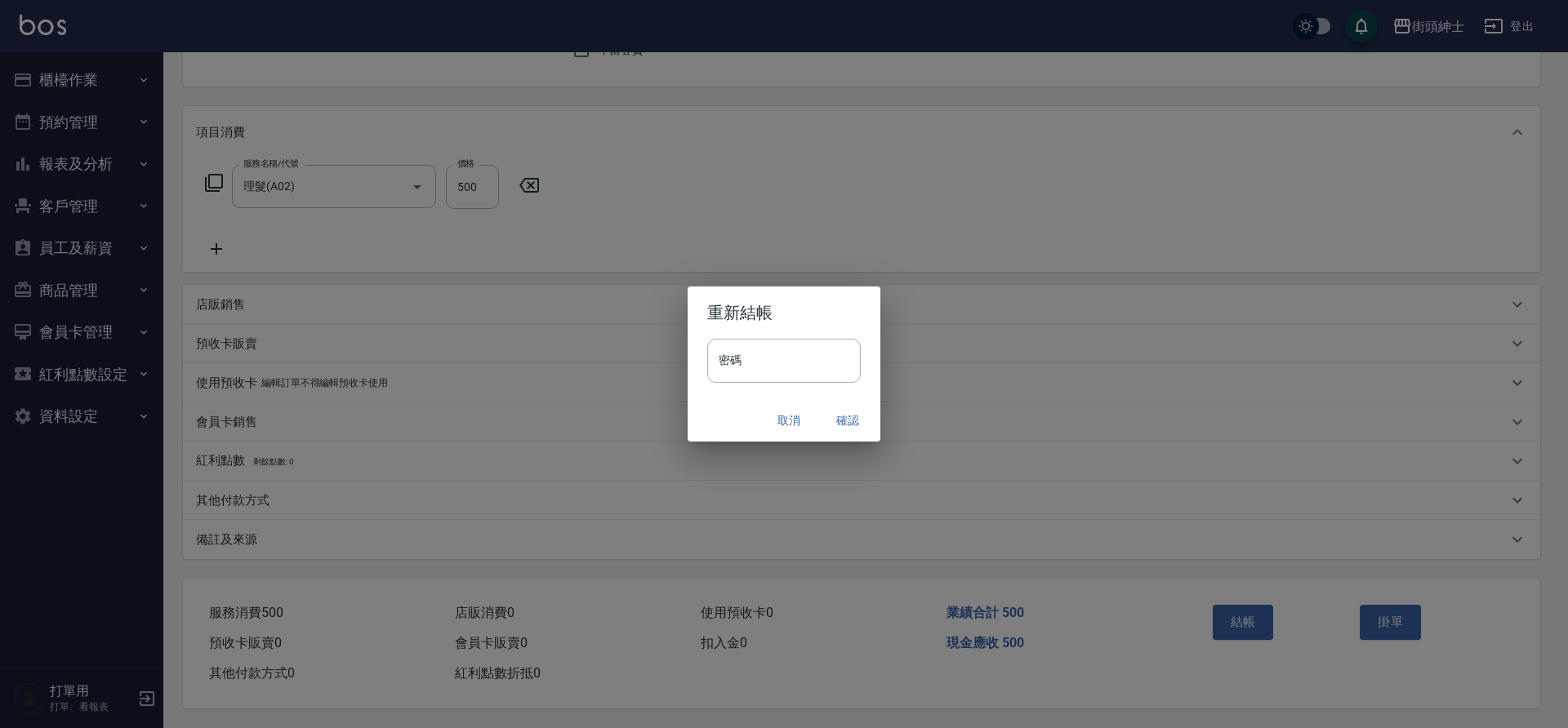
drag, startPoint x: 1247, startPoint y: 613, endPoint x: 853, endPoint y: 426, distance: 436.1
click at [853, 426] on button "確認" at bounding box center [847, 421] width 52 height 30
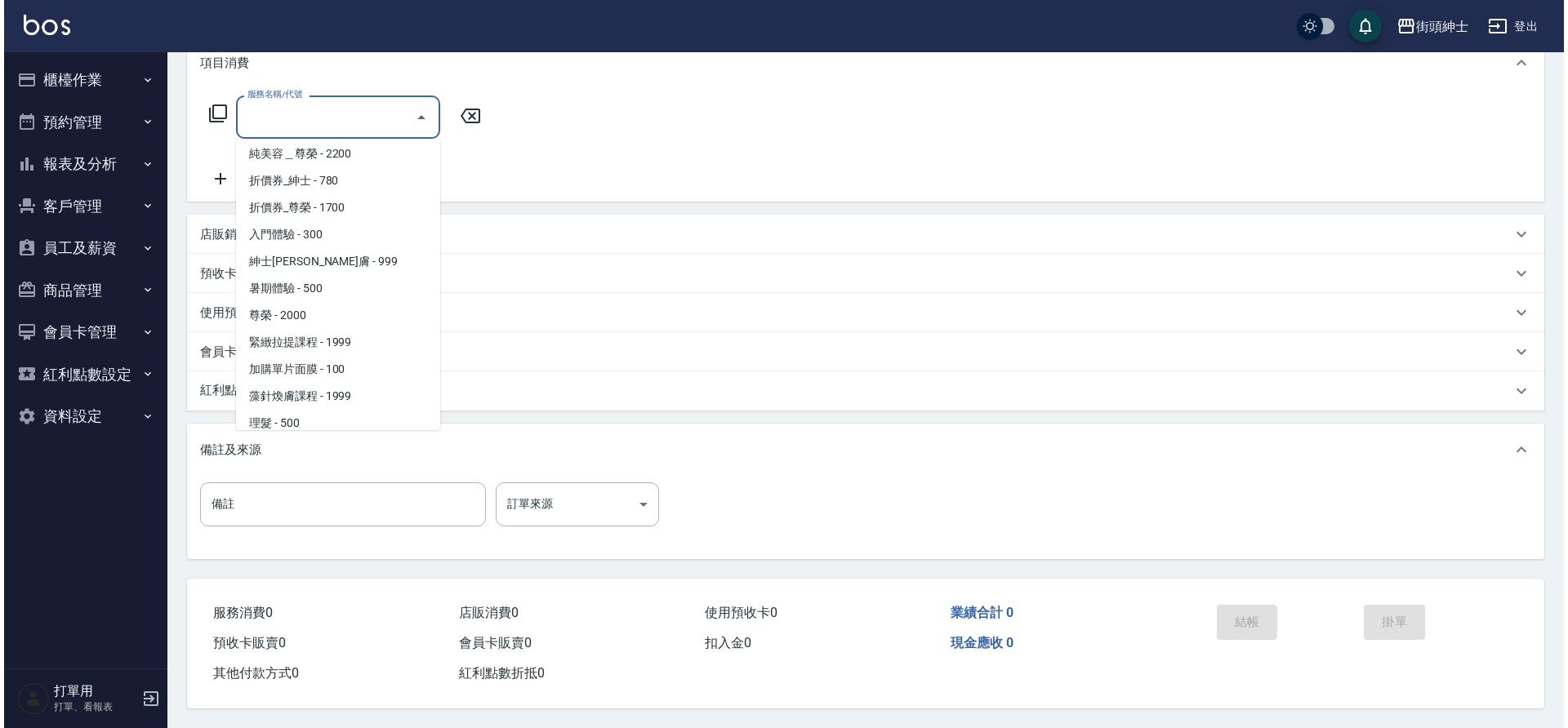
scroll to position [125, 0]
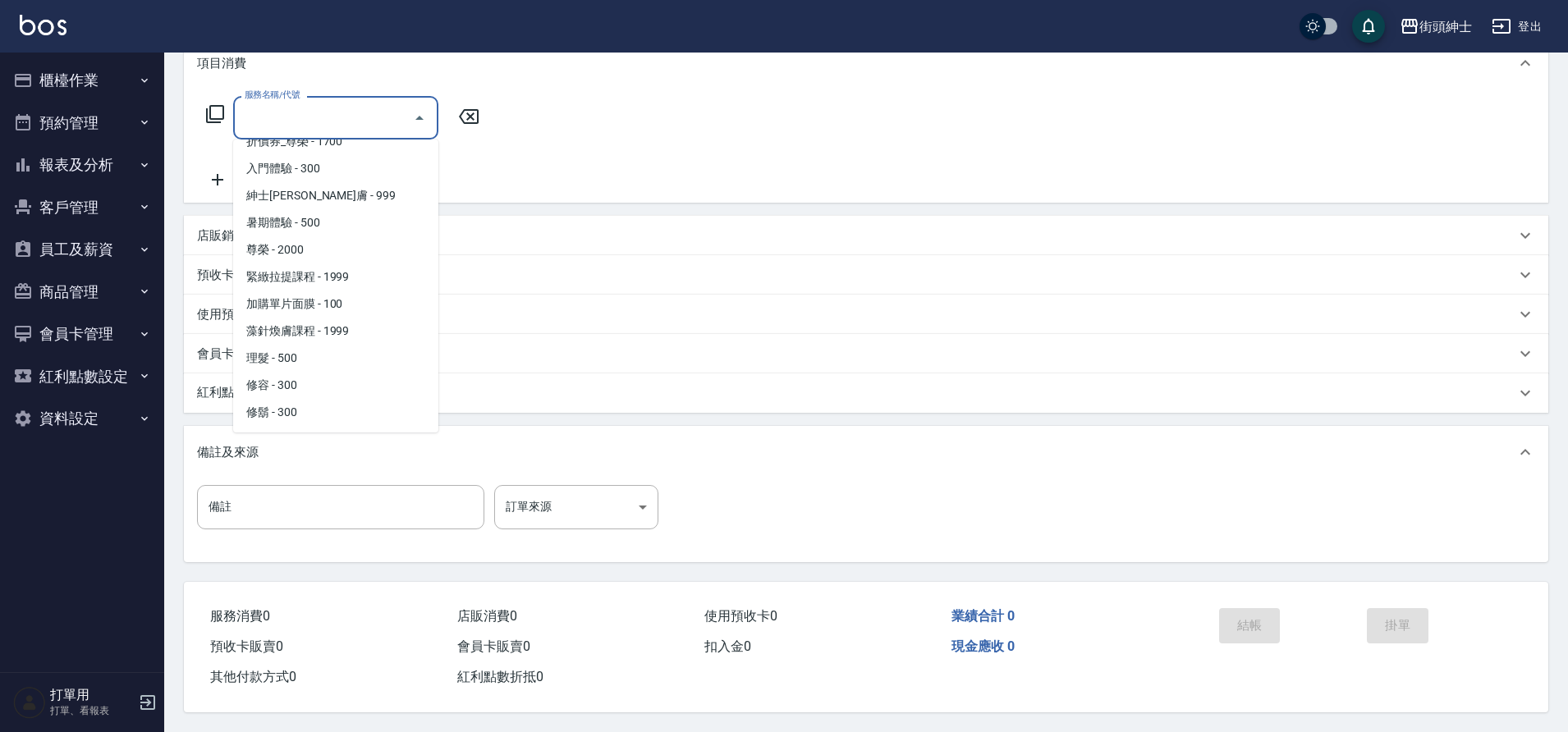
click at [306, 345] on span "理髮 - 500" at bounding box center [336, 358] width 205 height 27
type input "理髮(A02)"
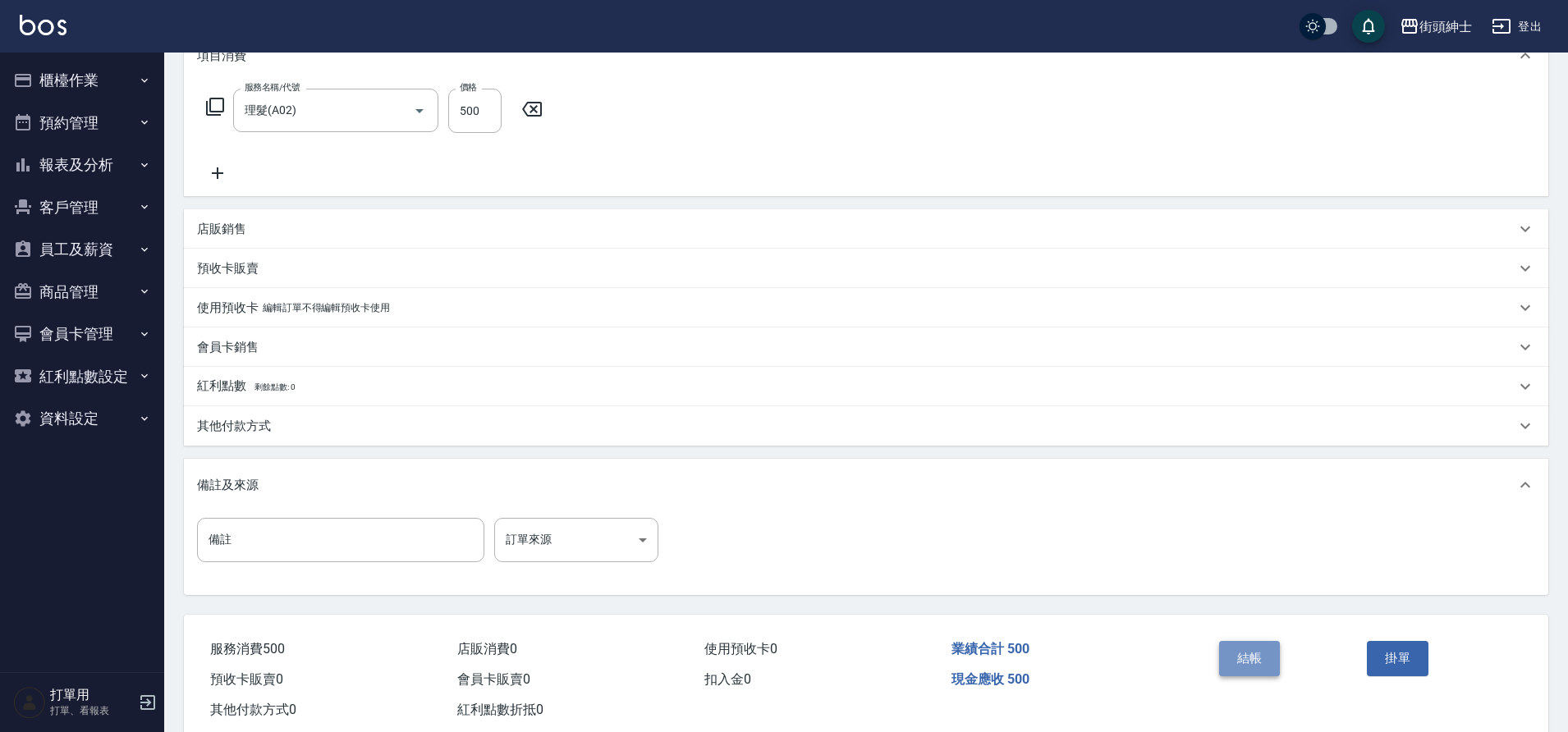
drag, startPoint x: 0, startPoint y: 0, endPoint x: 1255, endPoint y: 654, distance: 1415.2
click at [1255, 654] on button "結帳" at bounding box center [1250, 658] width 62 height 34
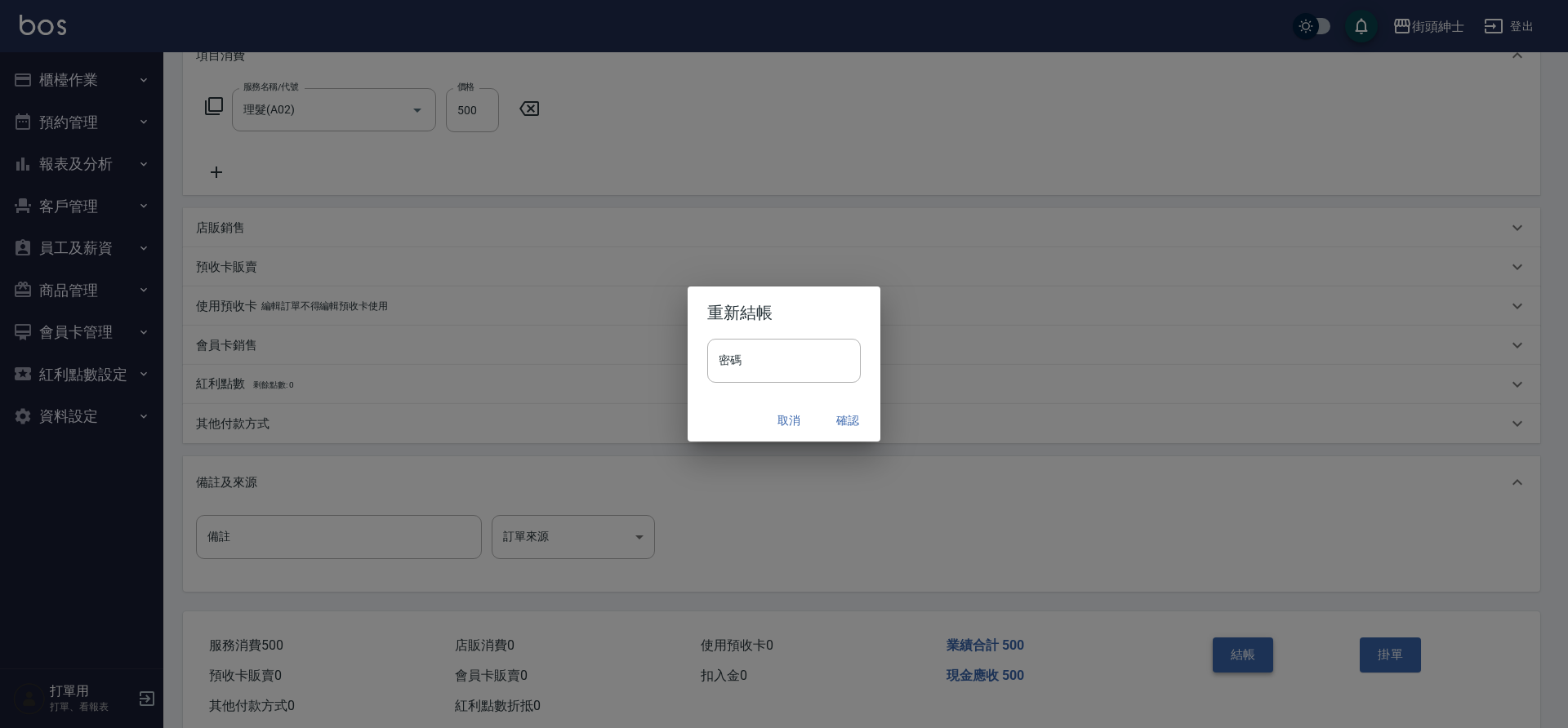
click at [837, 423] on button "確認" at bounding box center [847, 421] width 52 height 30
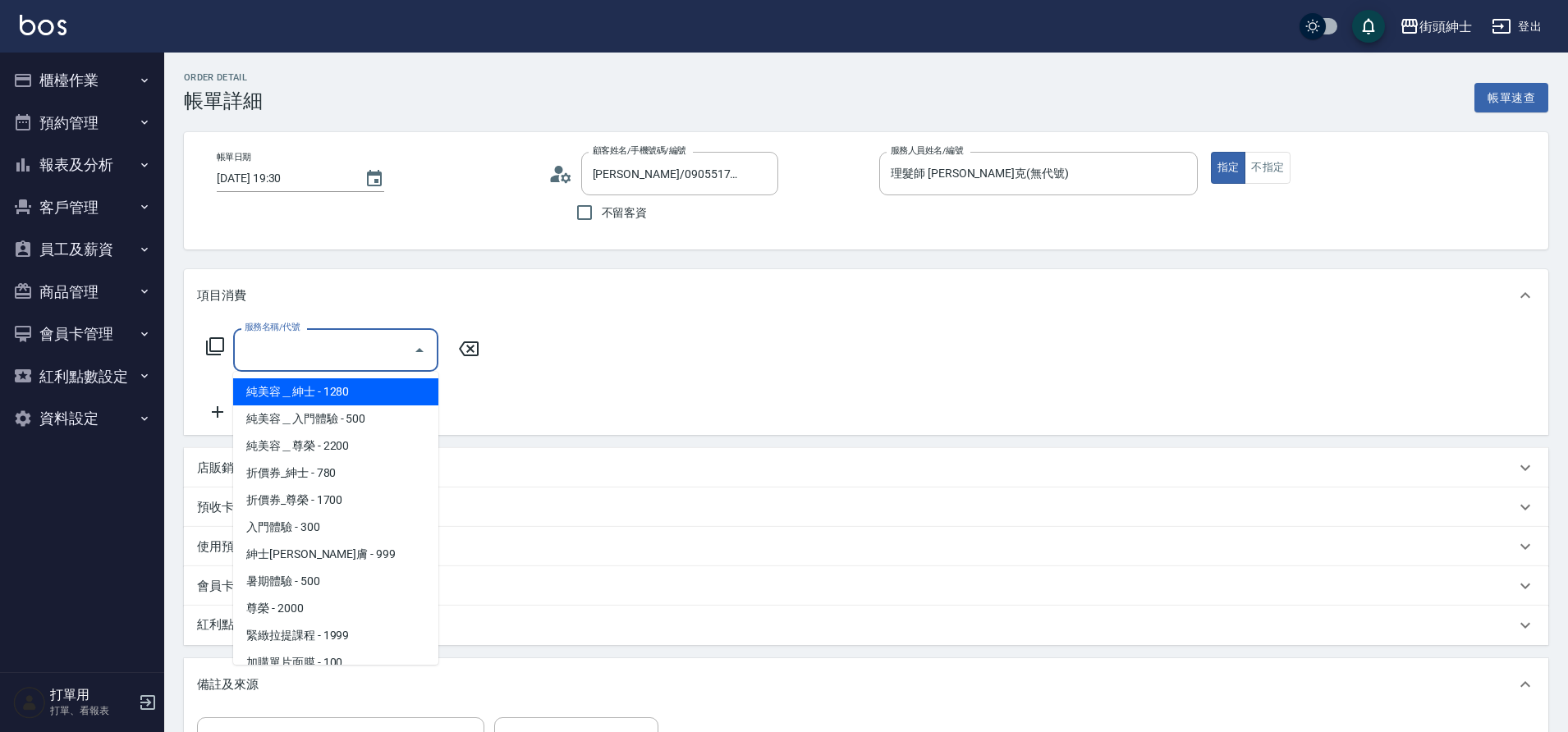
scroll to position [126, 0]
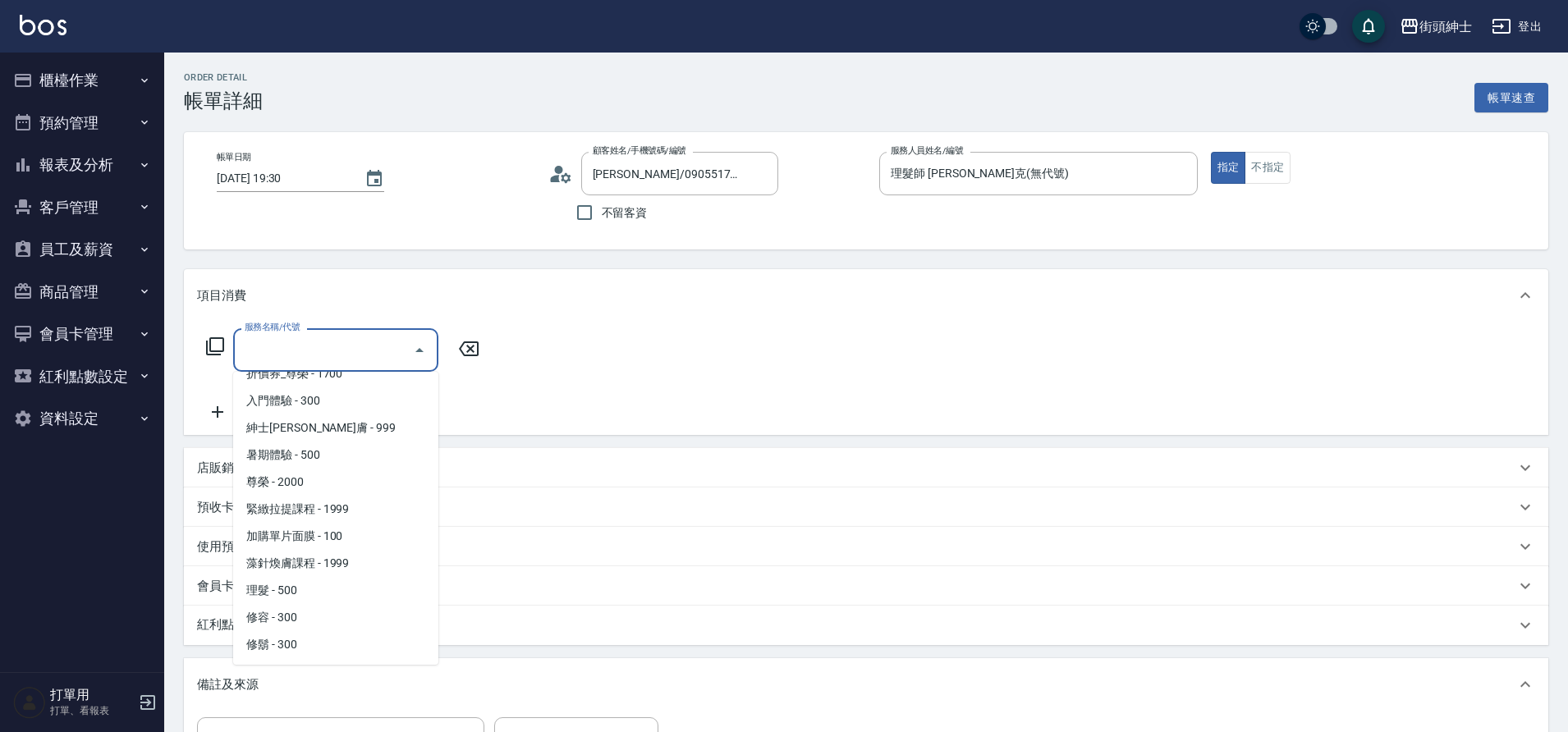
drag, startPoint x: 0, startPoint y: 0, endPoint x: 300, endPoint y: 587, distance: 659.2
click at [300, 587] on span "理髮 - 500" at bounding box center [336, 590] width 205 height 27
type input "理髮(A02)"
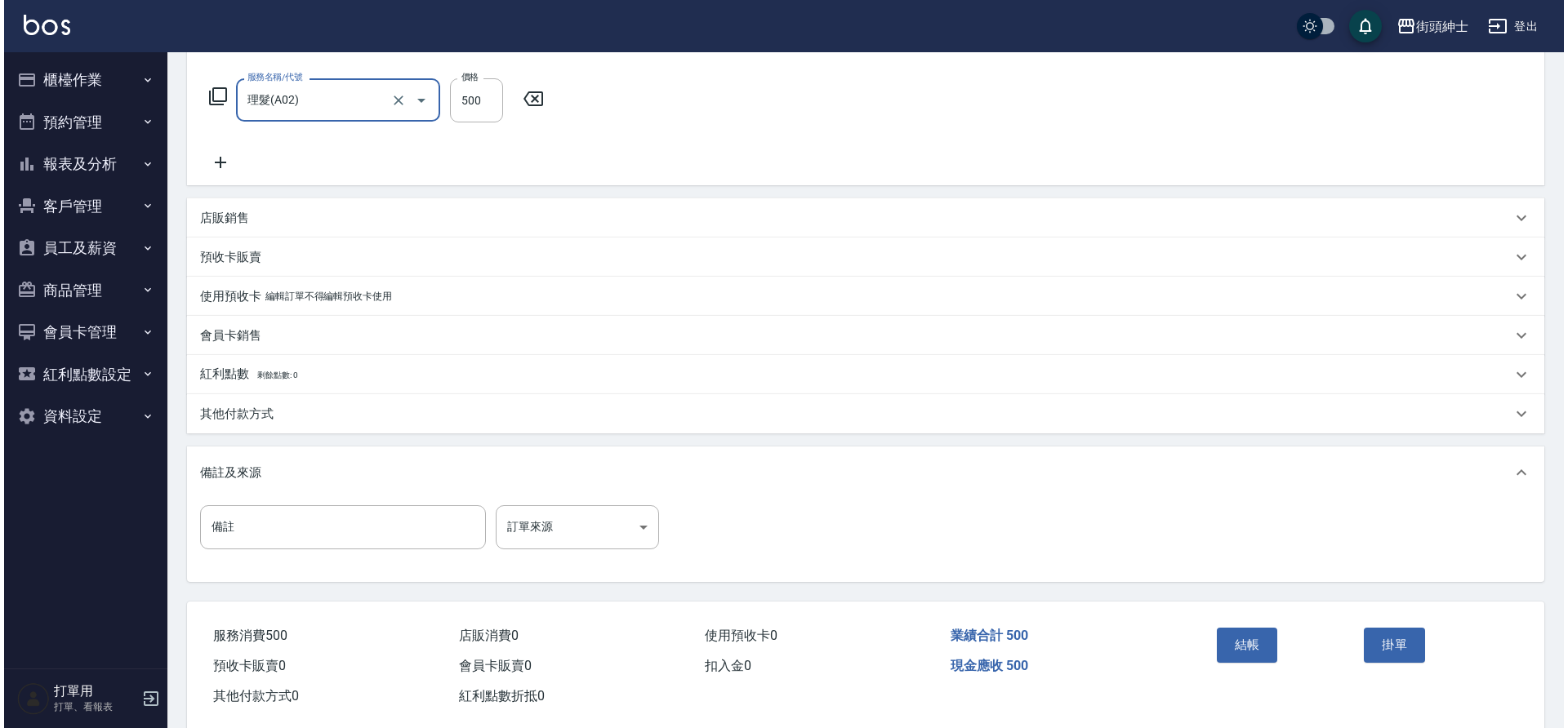
scroll to position [278, 0]
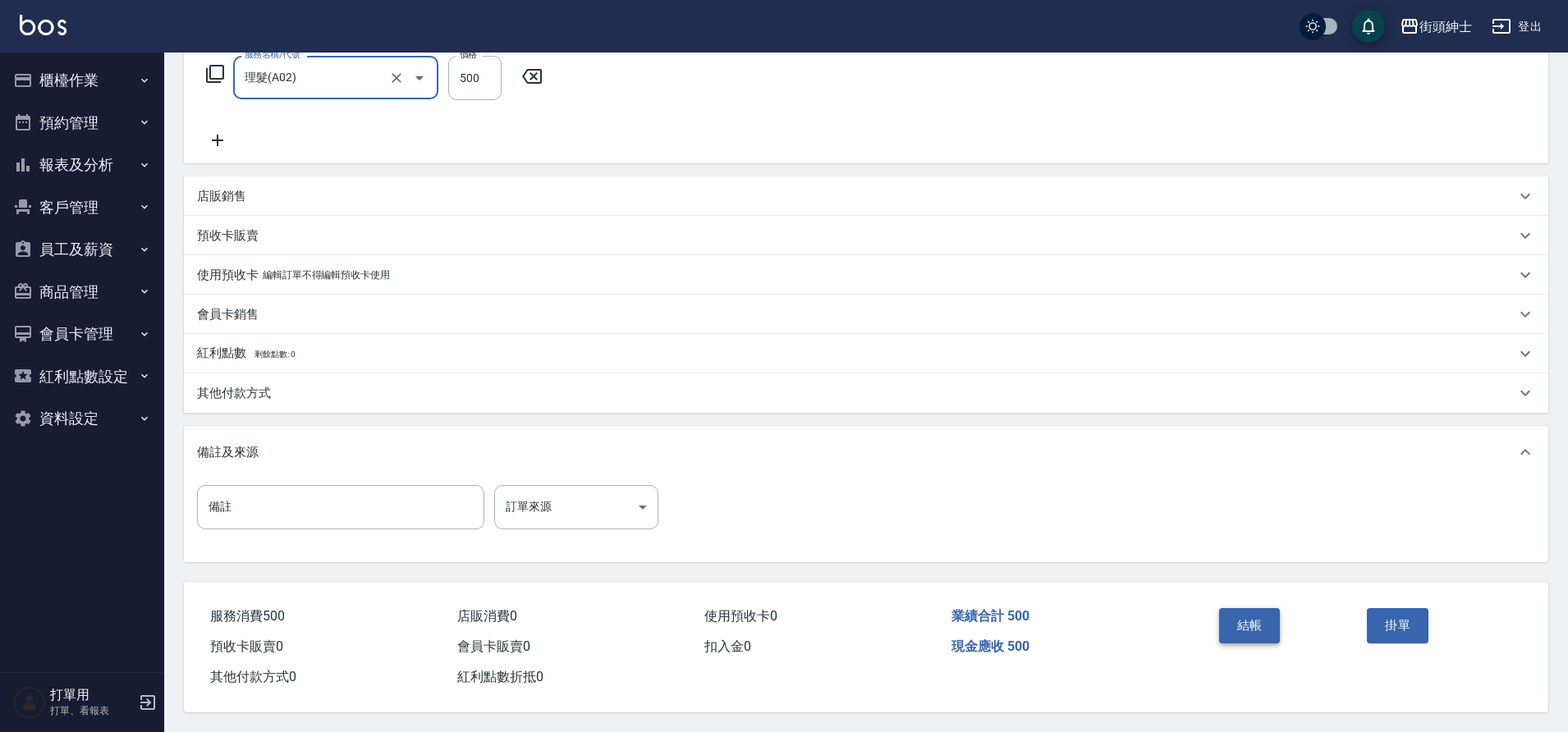
drag, startPoint x: 300, startPoint y: 587, endPoint x: 1247, endPoint y: 626, distance: 947.8
click at [1247, 626] on button "結帳" at bounding box center [1250, 625] width 62 height 34
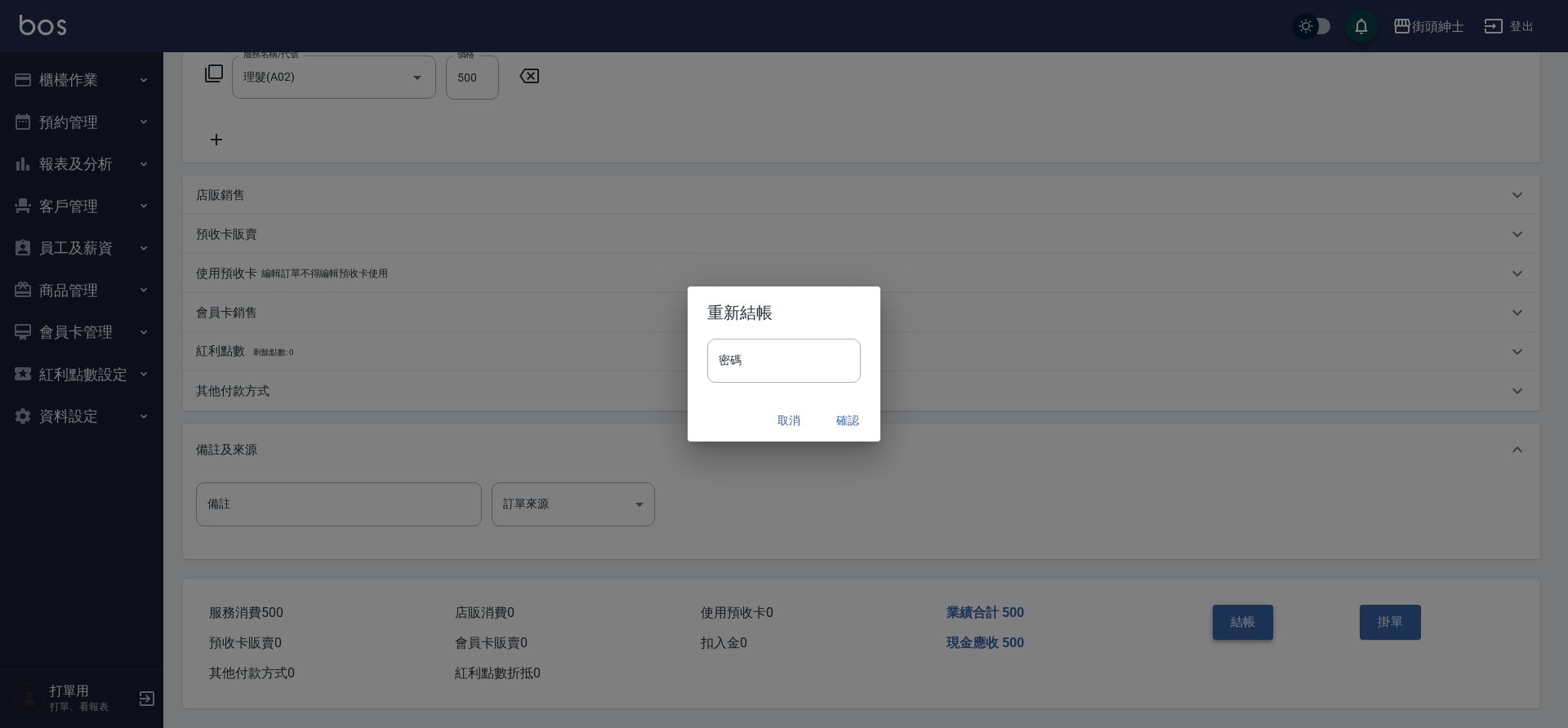
click at [852, 418] on button "確認" at bounding box center [847, 421] width 52 height 30
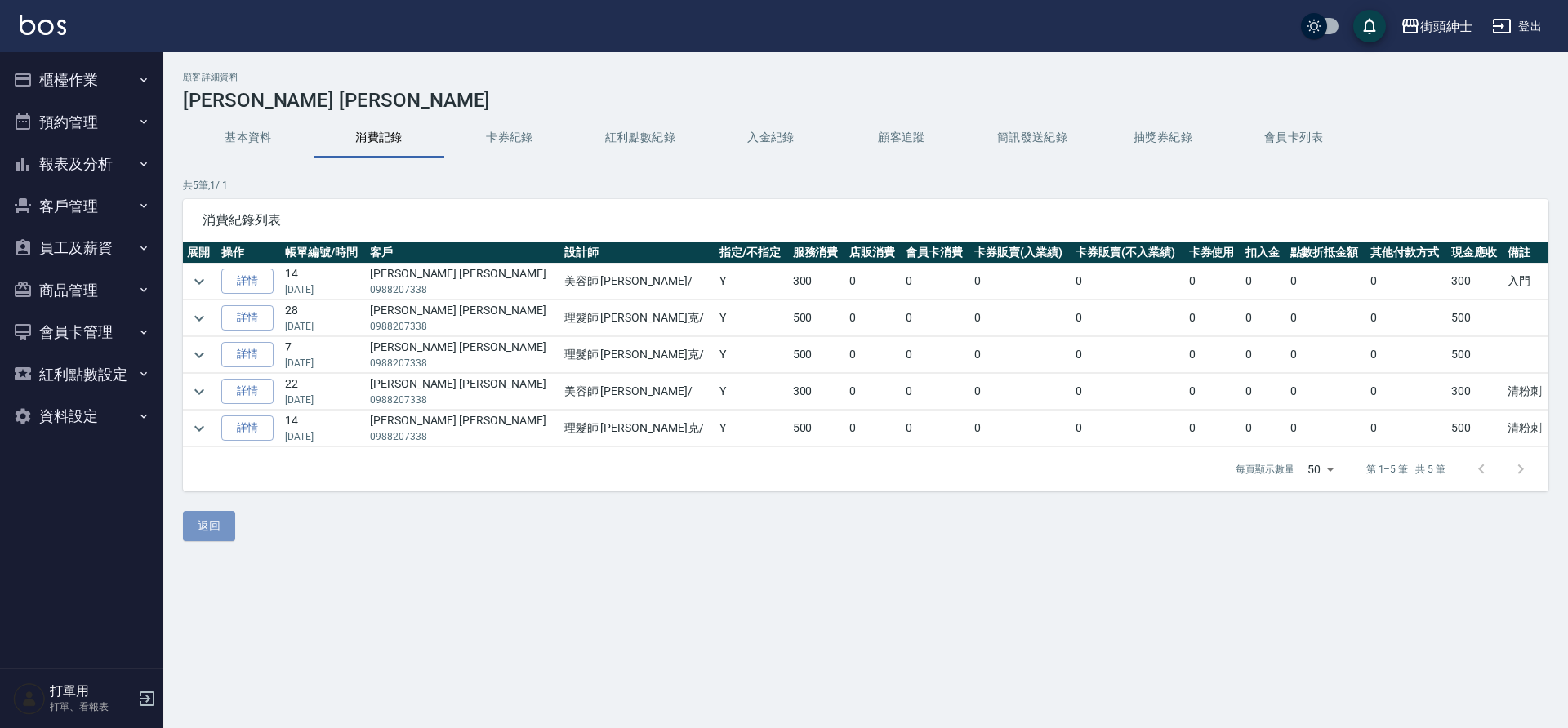
click at [220, 537] on button "返回" at bounding box center [208, 526] width 52 height 30
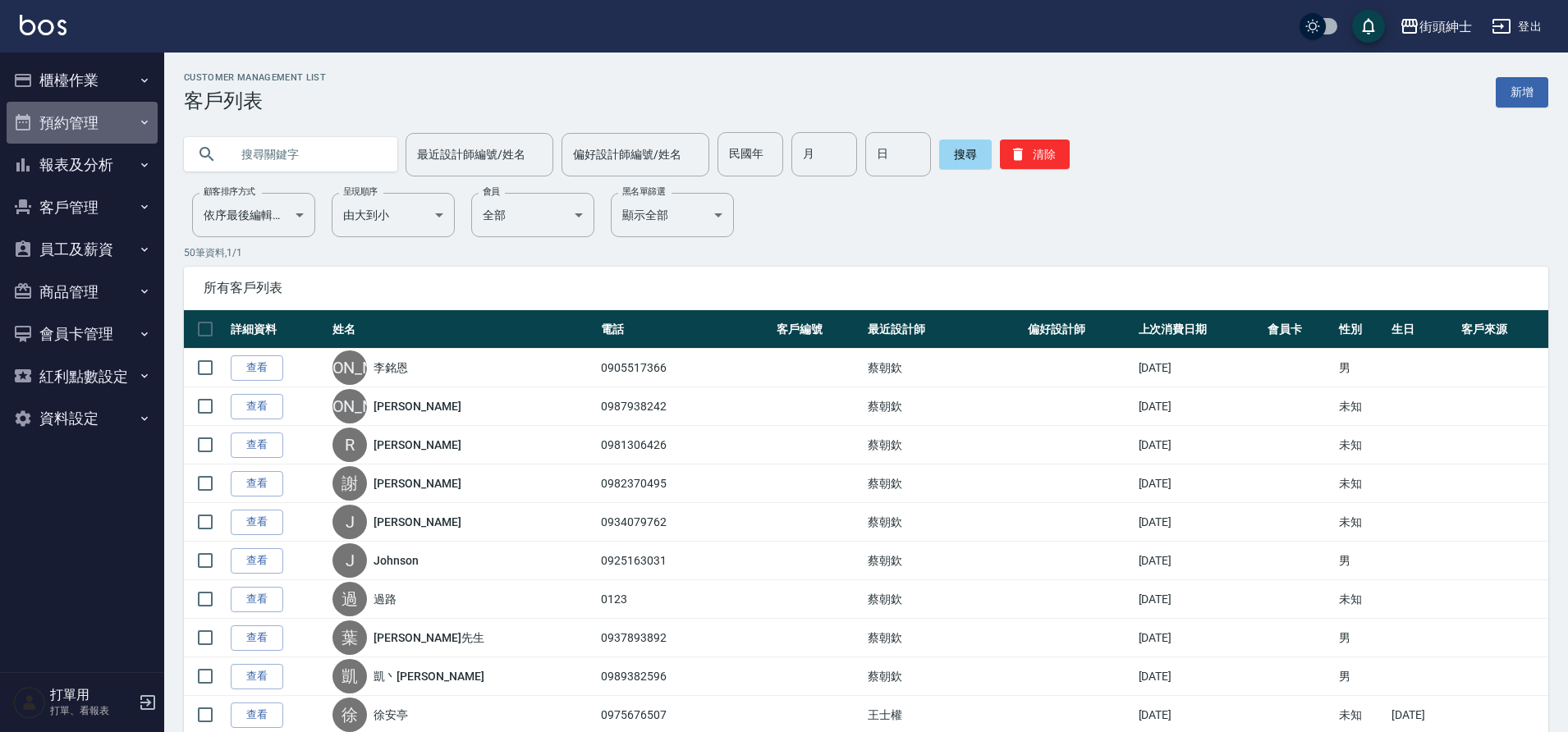
click at [90, 128] on button "預約管理" at bounding box center [82, 123] width 151 height 43
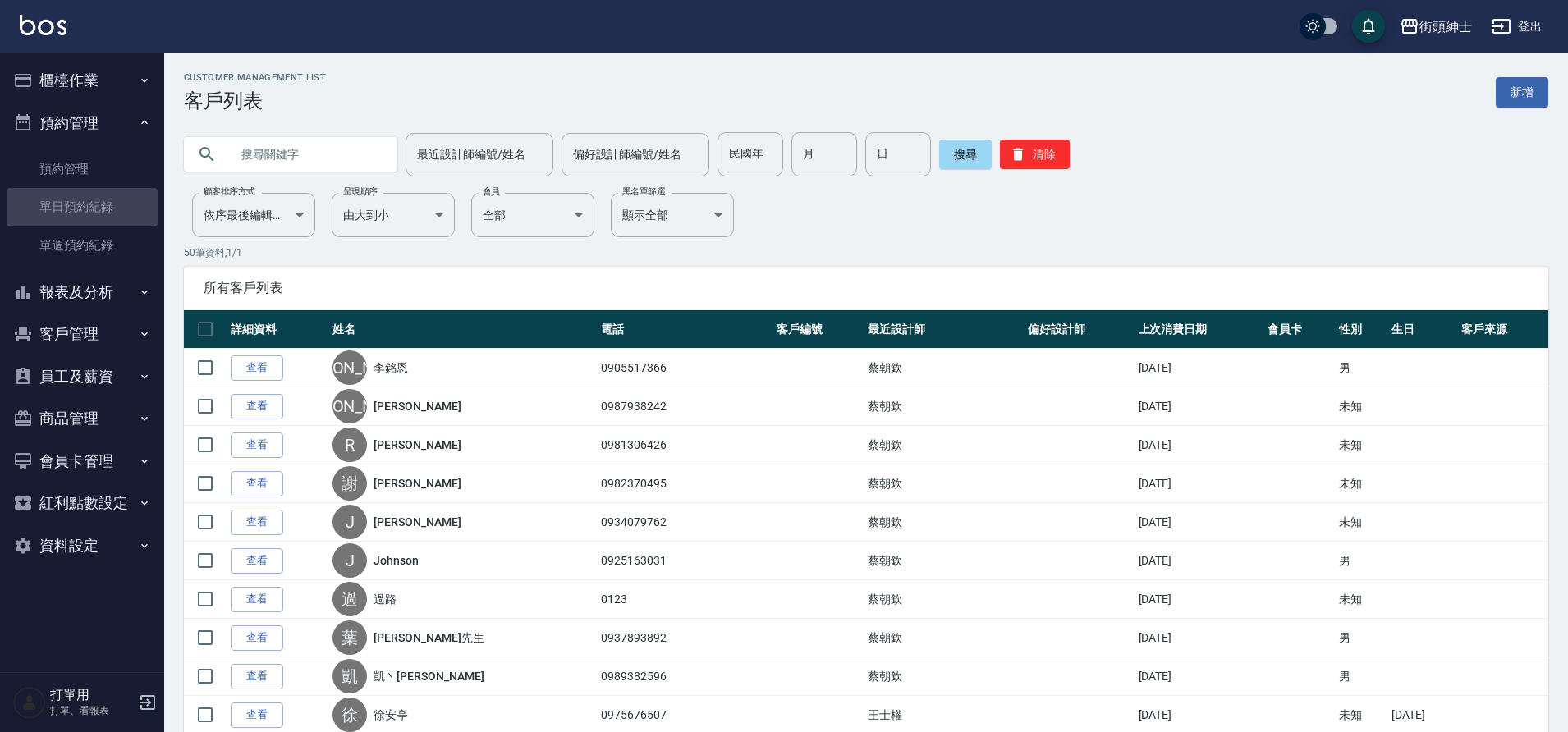
click at [118, 210] on link "單日預約紀錄" at bounding box center [82, 206] width 151 height 38
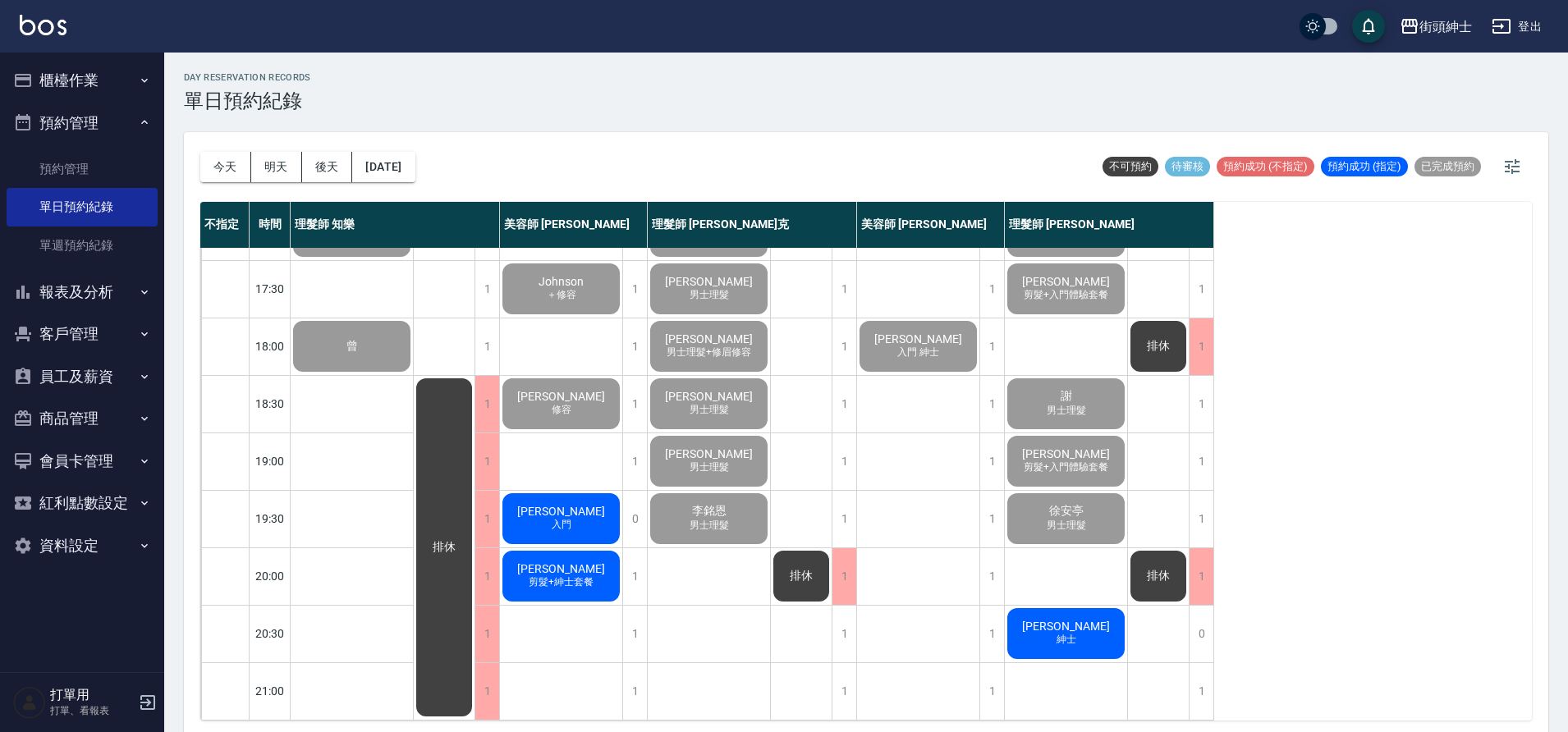
scroll to position [747, 0]
click at [280, 164] on button "明天" at bounding box center [276, 167] width 51 height 30
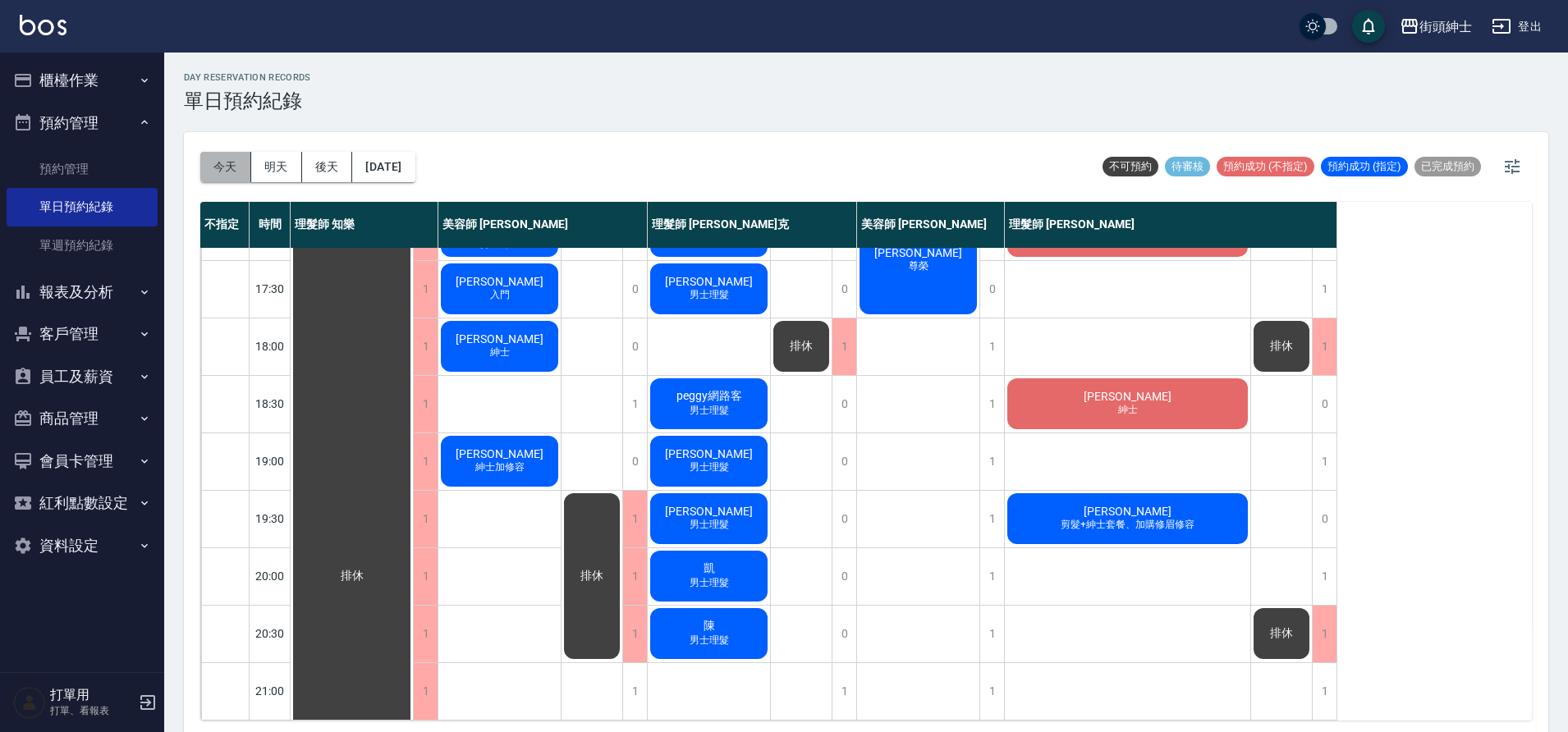
drag, startPoint x: 0, startPoint y: 0, endPoint x: 228, endPoint y: 159, distance: 278.0
click at [228, 159] on button "今天" at bounding box center [225, 167] width 51 height 30
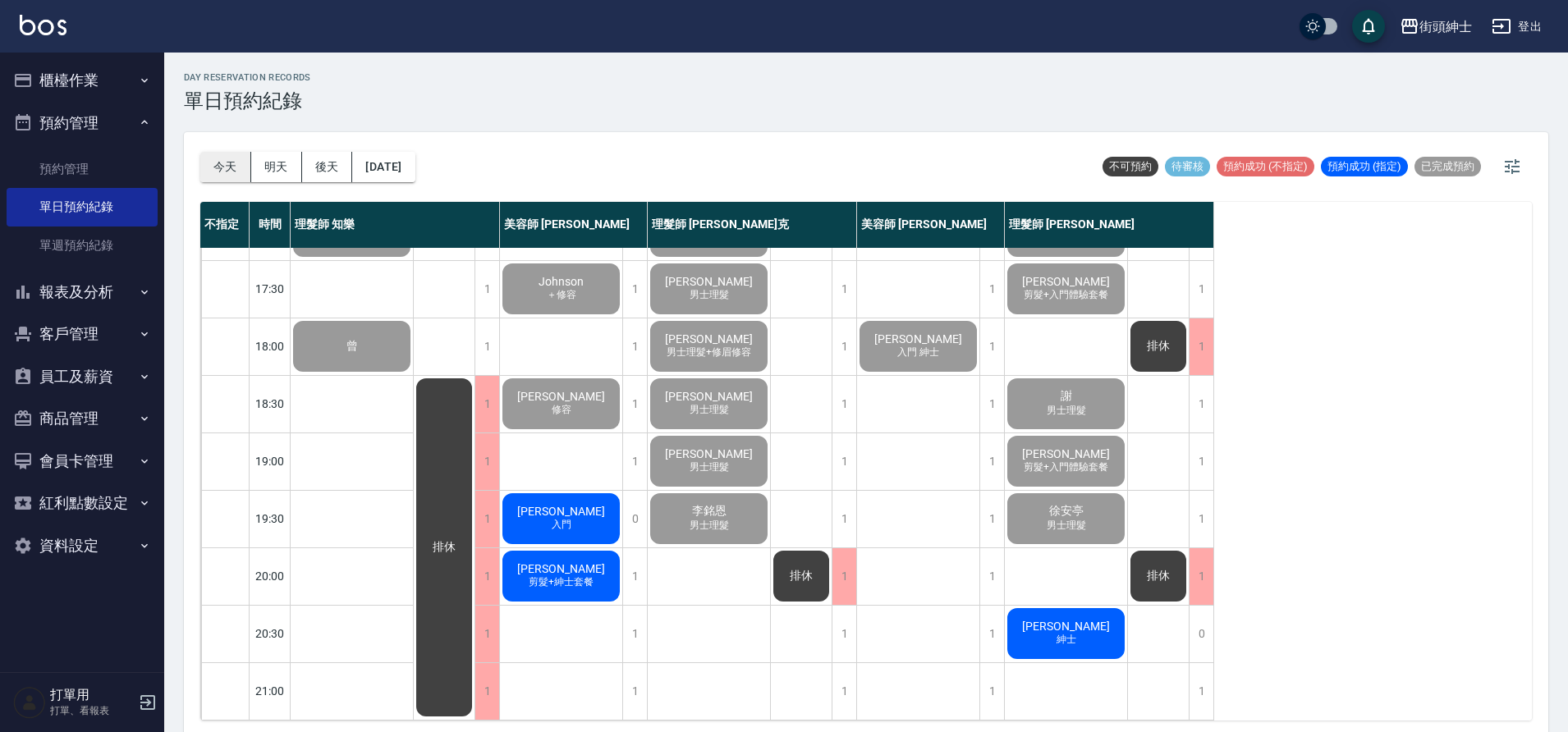
click at [288, 167] on button "明天" at bounding box center [276, 167] width 51 height 30
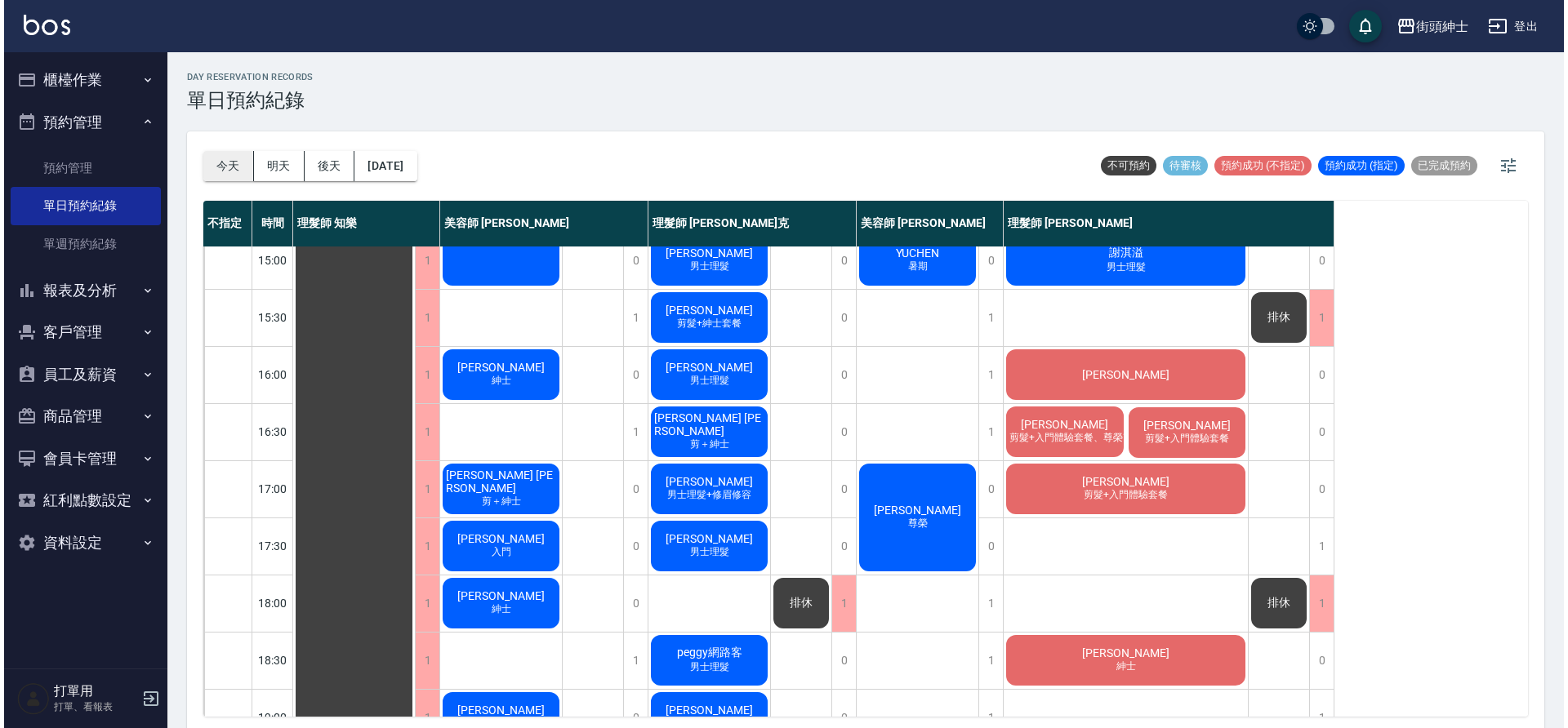
scroll to position [475, 0]
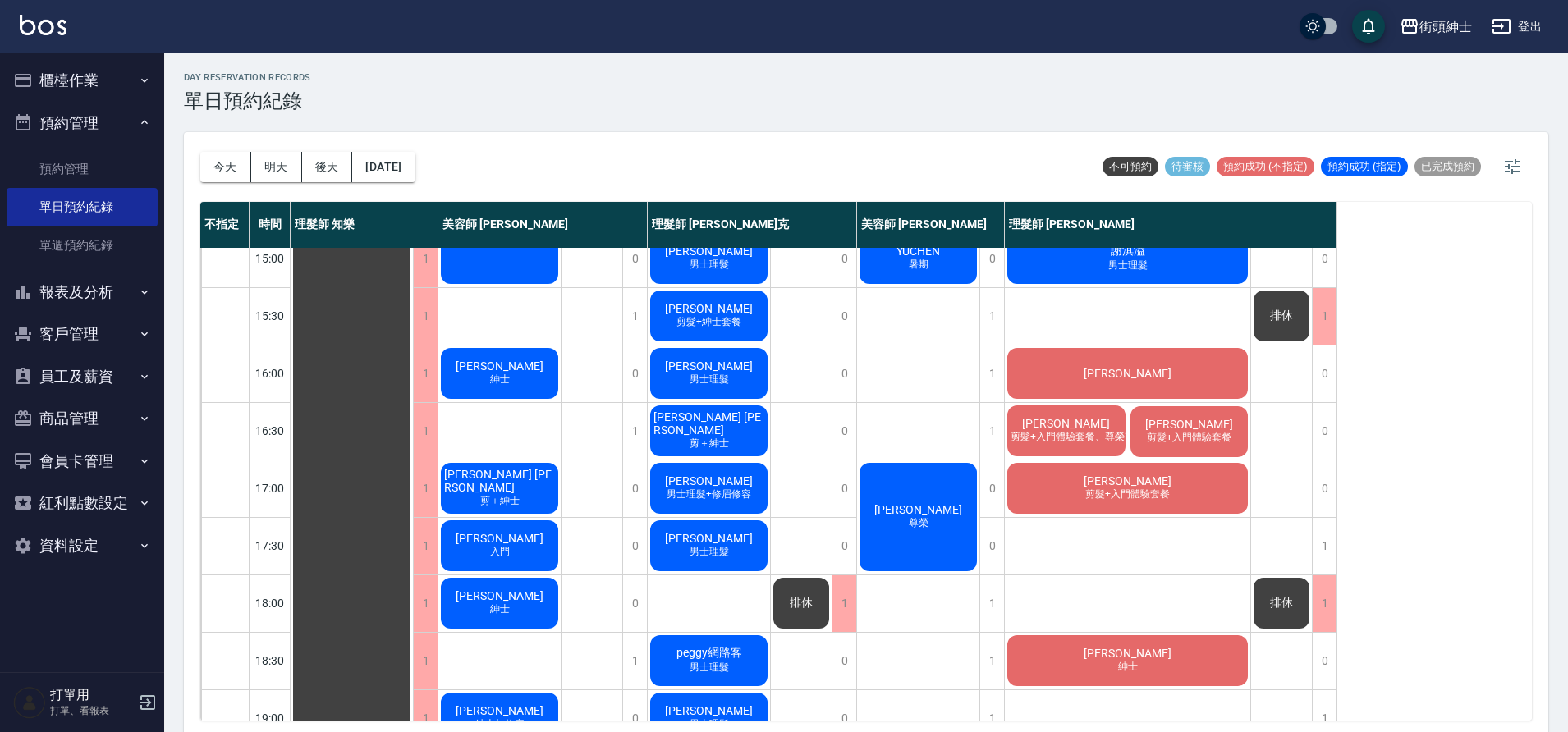
drag, startPoint x: 228, startPoint y: 159, endPoint x: 923, endPoint y: 507, distance: 777.3
click at [923, 507] on span "[PERSON_NAME]" at bounding box center [918, 510] width 94 height 13
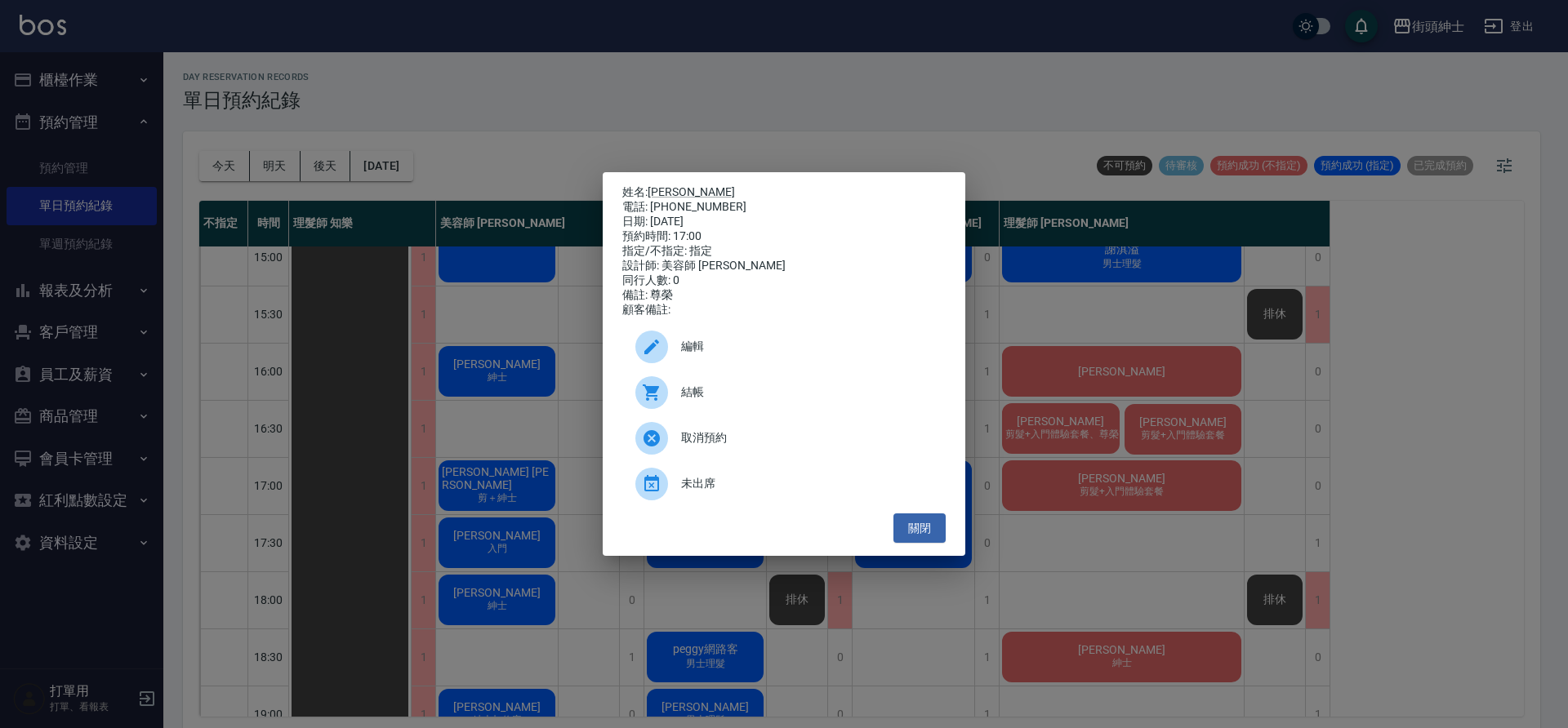
drag, startPoint x: 918, startPoint y: 505, endPoint x: 1077, endPoint y: 530, distance: 161.0
click at [1077, 530] on div "姓名: [PERSON_NAME] 電話: [PHONE_NUMBER] 日期: [DATE] 預約時間: 17:00 指定/不指定: 指定 設計師: 美容師…" at bounding box center [784, 364] width 1568 height 728
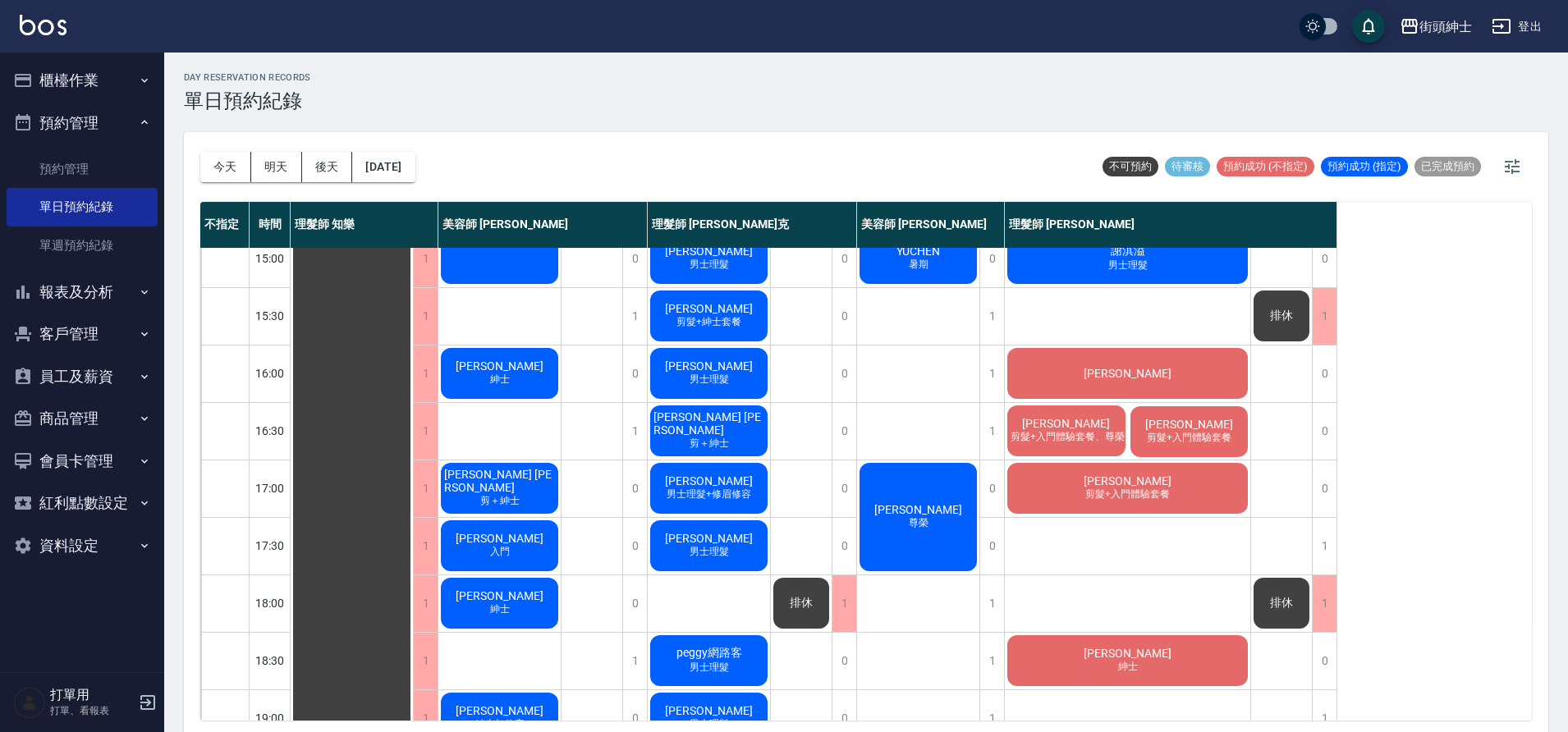
click at [913, 509] on span "[PERSON_NAME]" at bounding box center [918, 510] width 94 height 13
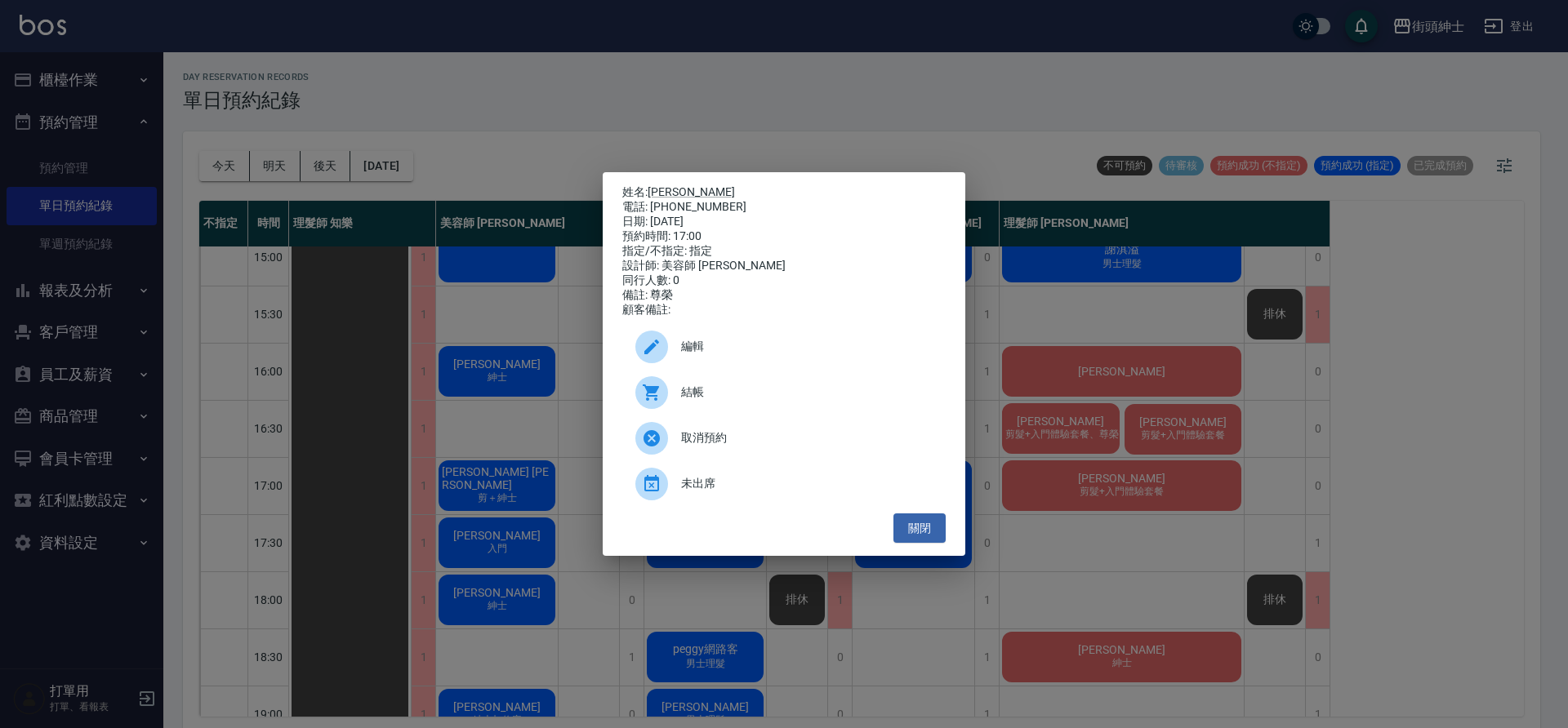
drag, startPoint x: 1077, startPoint y: 530, endPoint x: 757, endPoint y: 349, distance: 367.6
click at [757, 349] on span "編輯" at bounding box center [806, 346] width 252 height 17
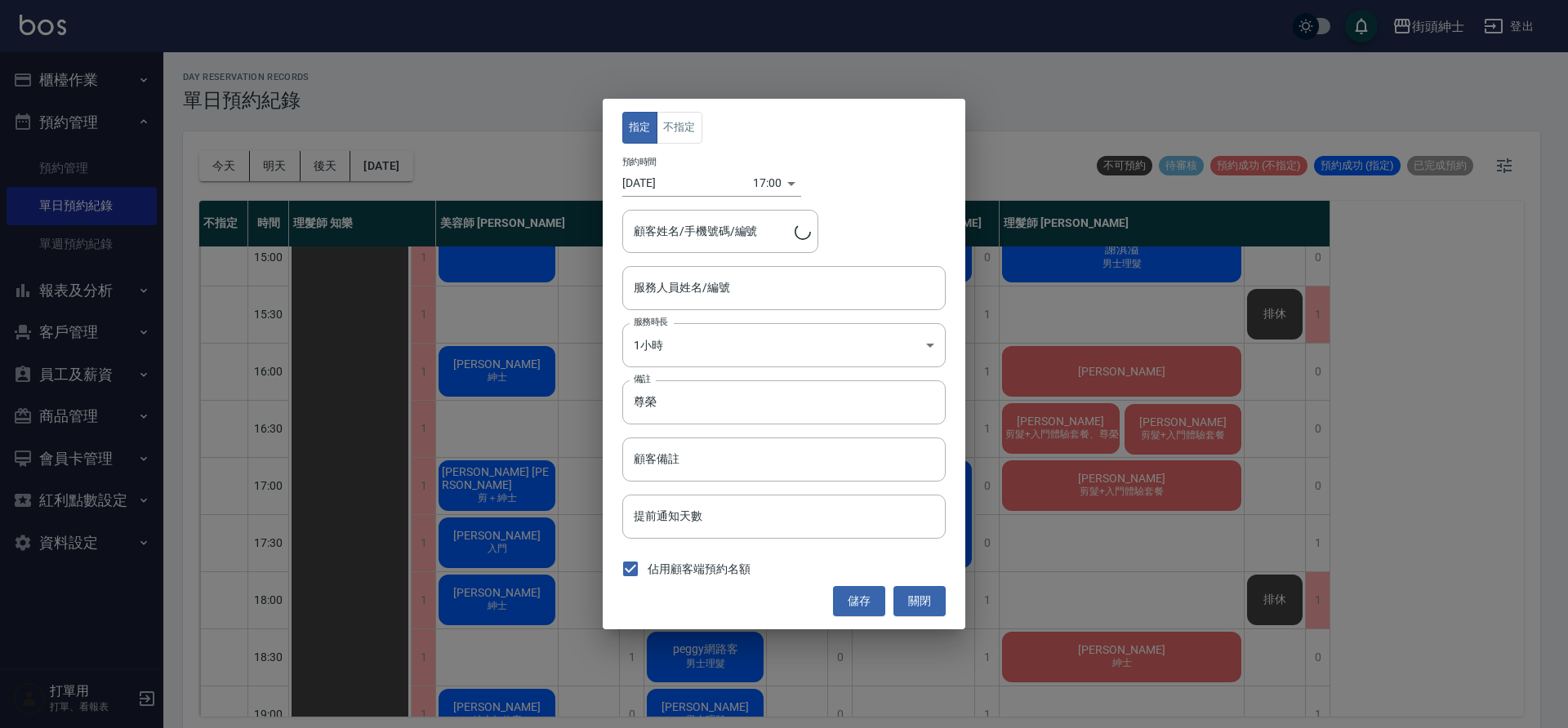
type input "美容師 [PERSON_NAME](無代號)"
type input "[PERSON_NAME]/0979377770"
click at [769, 189] on div "17:00 1758963600000" at bounding box center [777, 183] width 48 height 27
click at [759, 190] on body "街頭紳士 登出 櫃檯作業 打帳單 帳單列表 營業儀表板 現金收支登錄 材料自購登錄 每日結帳 排班表 現場電腦打卡 預約管理 預約管理 單日預約紀錄 單週預約…" at bounding box center [784, 366] width 1568 height 733
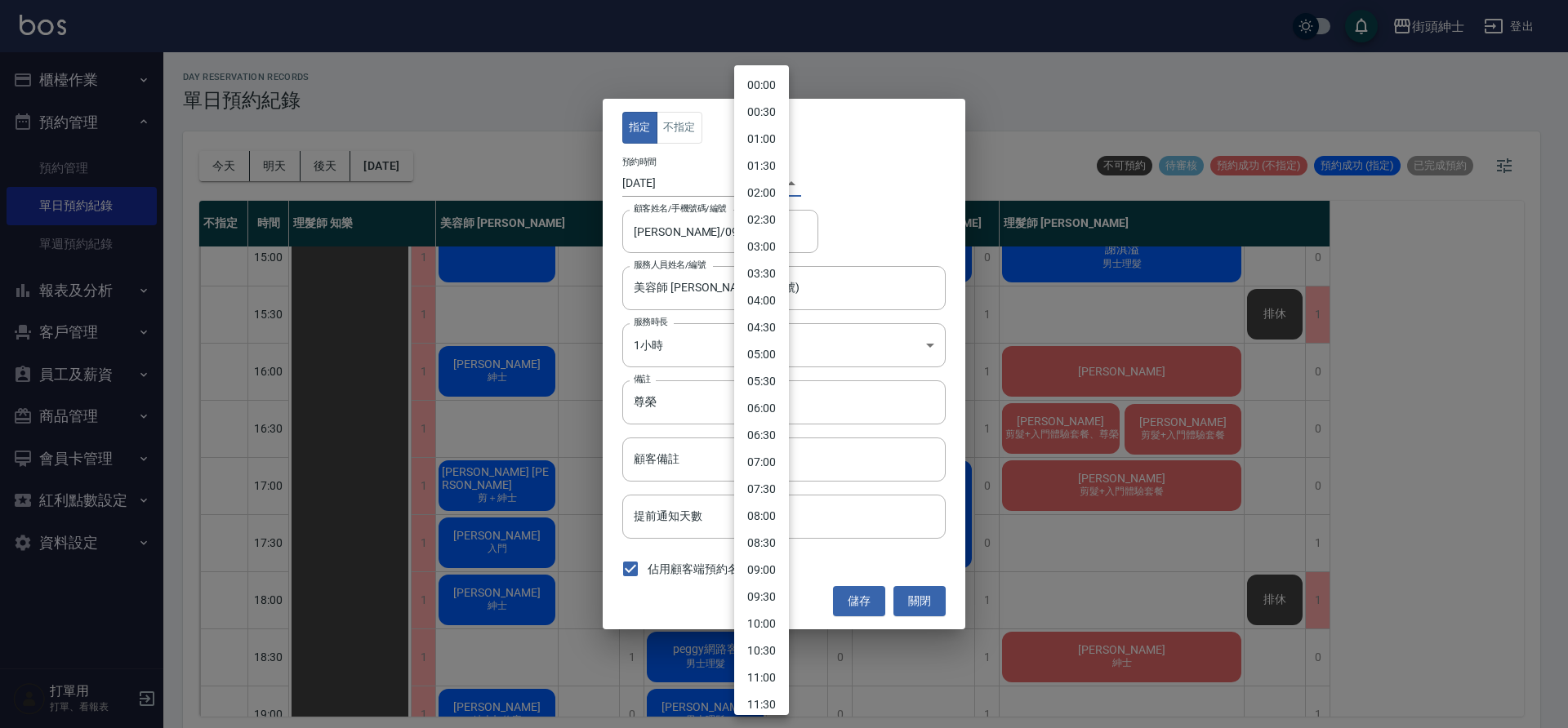
scroll to position [612, 0]
click at [771, 364] on li "16:30" at bounding box center [762, 363] width 55 height 27
type input "1758961800000"
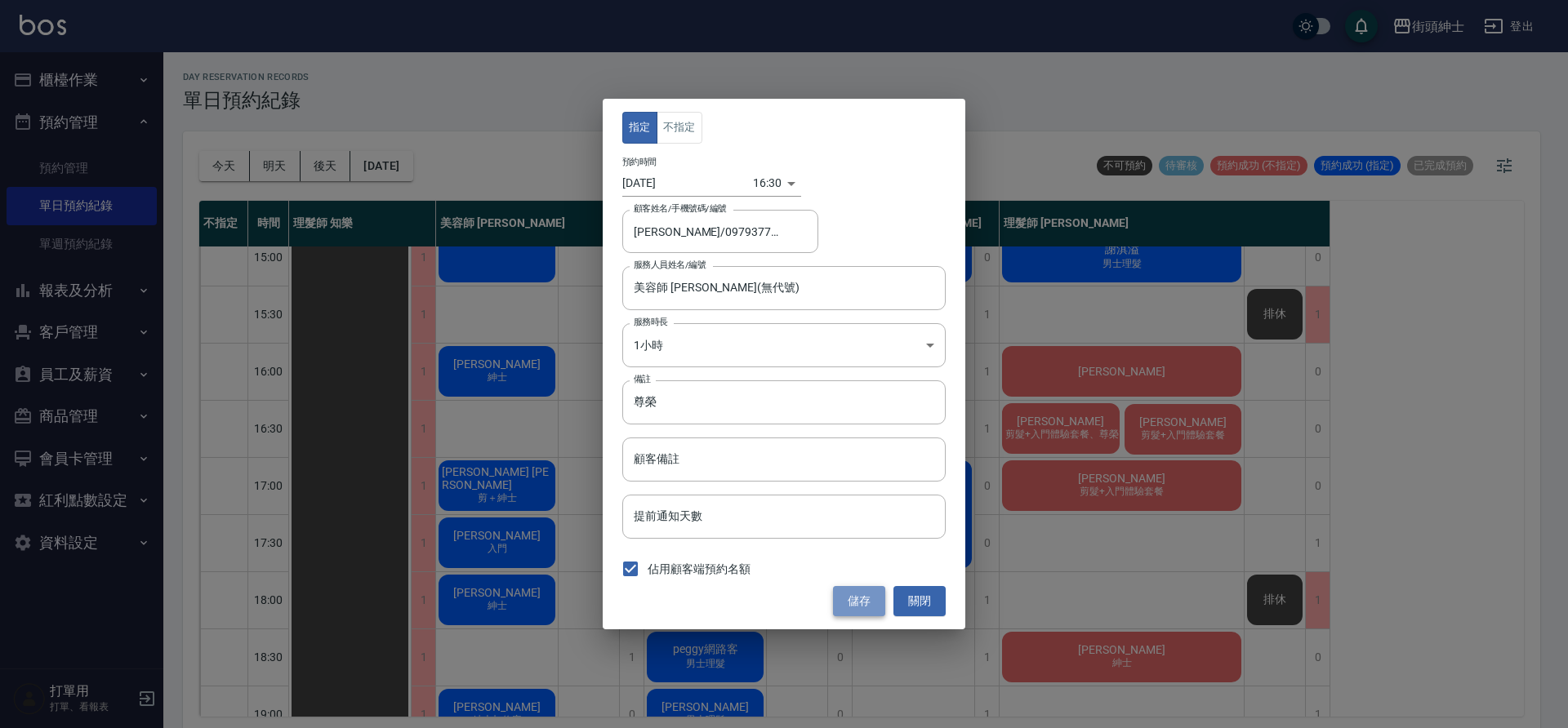
drag, startPoint x: 757, startPoint y: 349, endPoint x: 860, endPoint y: 598, distance: 269.5
click at [860, 598] on button "儲存" at bounding box center [859, 601] width 52 height 30
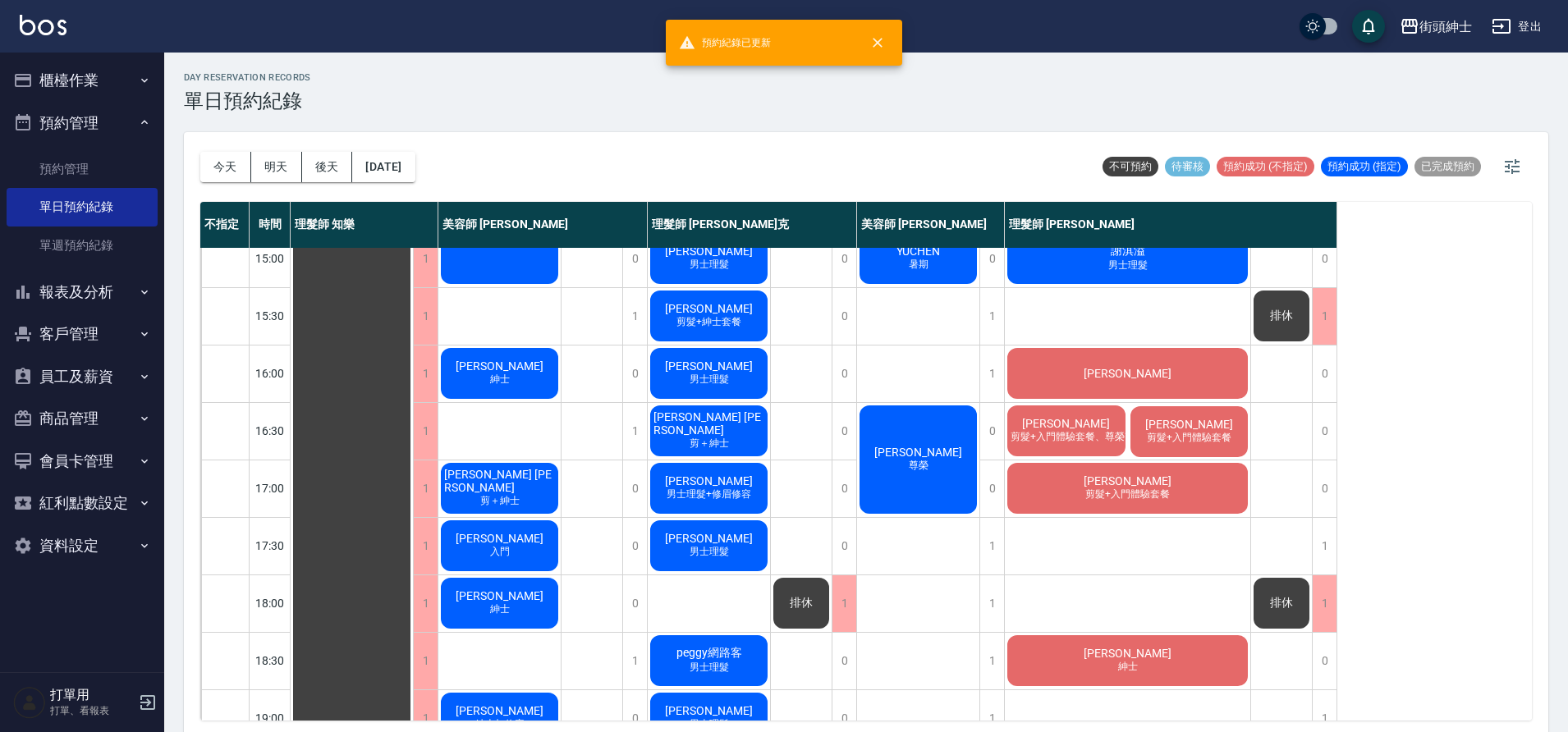
drag, startPoint x: 865, startPoint y: 601, endPoint x: 1092, endPoint y: 421, distance: 289.7
click at [1092, 421] on div "[PERSON_NAME] 剪髮+入門體驗套餐、尊榮改造套餐（贈修容）" at bounding box center [1067, 431] width 124 height 56
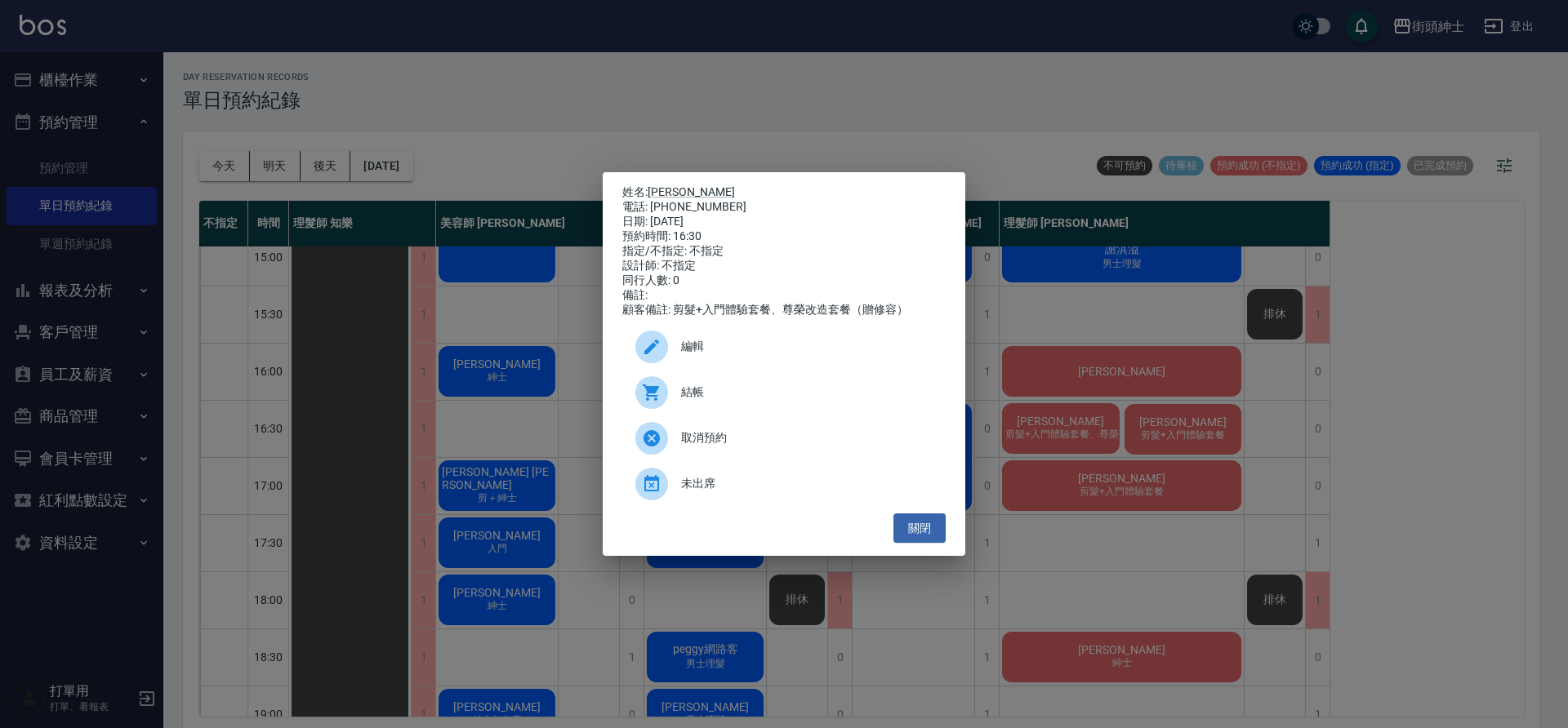
drag, startPoint x: 1086, startPoint y: 418, endPoint x: 753, endPoint y: 355, distance: 338.9
click at [753, 355] on span "編輯" at bounding box center [806, 346] width 252 height 17
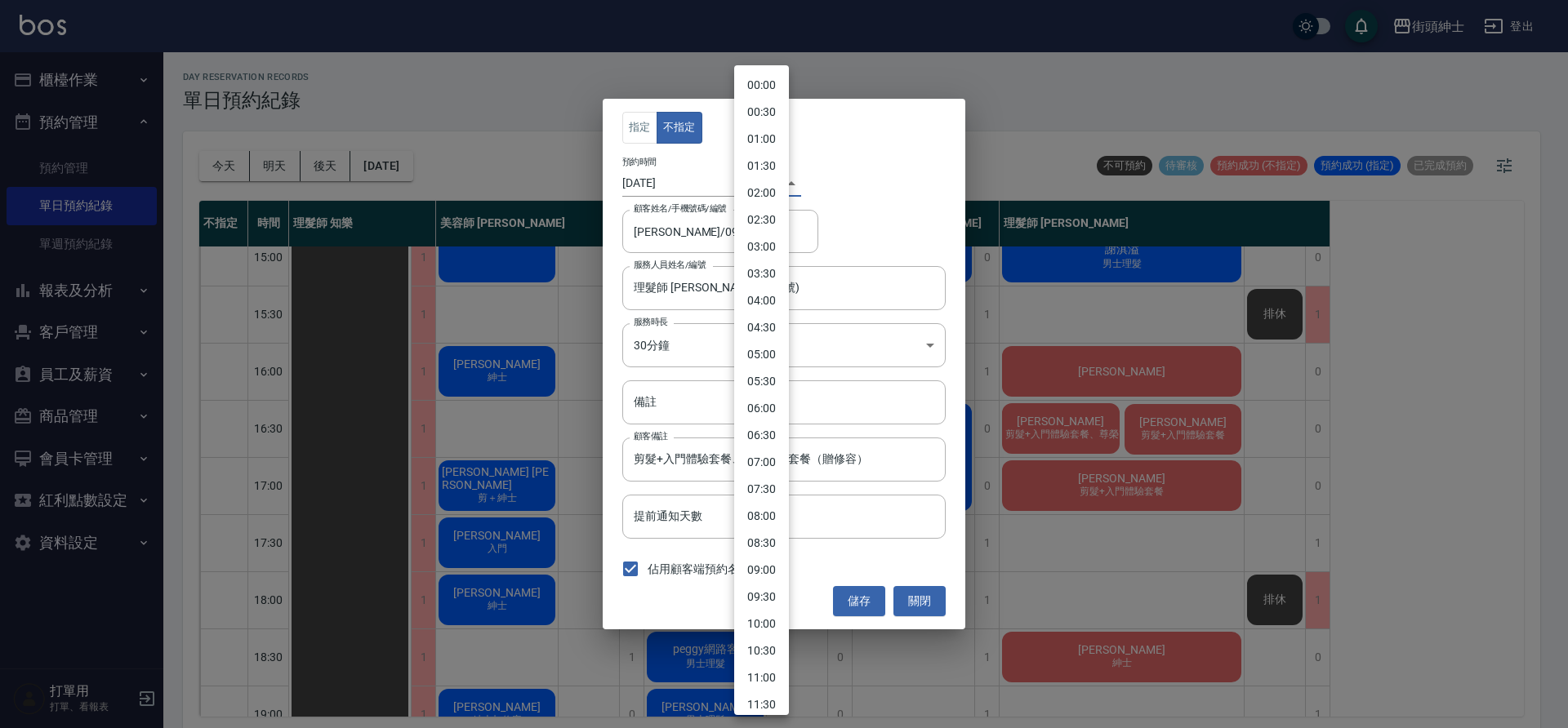
click at [757, 185] on body "街頭紳士 登出 櫃檯作業 打帳單 帳單列表 營業儀表板 現金收支登錄 材料自購登錄 每日結帳 排班表 現場電腦打卡 預約管理 預約管理 單日預約紀錄 單週預約…" at bounding box center [784, 366] width 1568 height 733
drag, startPoint x: 753, startPoint y: 355, endPoint x: 768, endPoint y: 447, distance: 93.2
click at [768, 447] on li "17:30" at bounding box center [762, 443] width 55 height 27
type input "1758965400000"
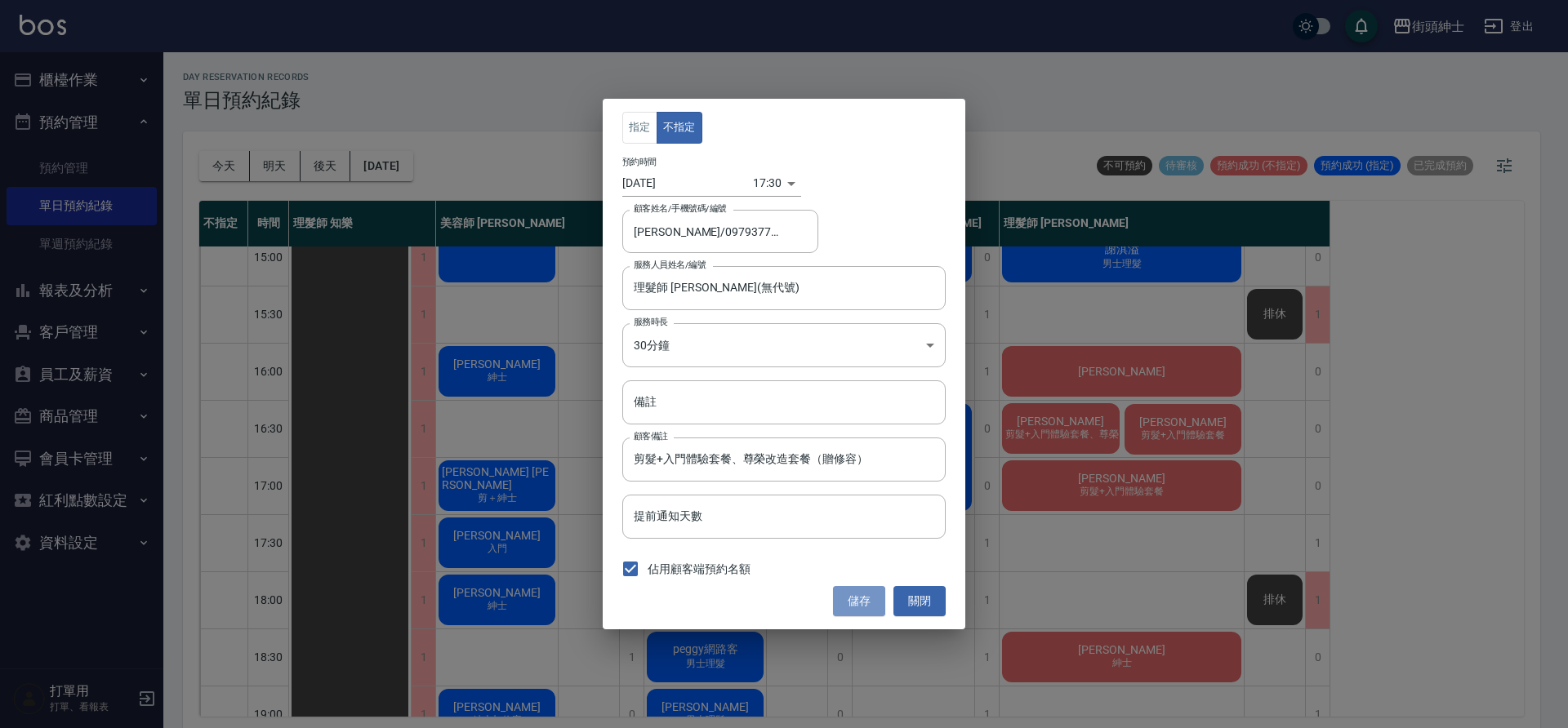
click at [865, 610] on button "儲存" at bounding box center [859, 601] width 52 height 30
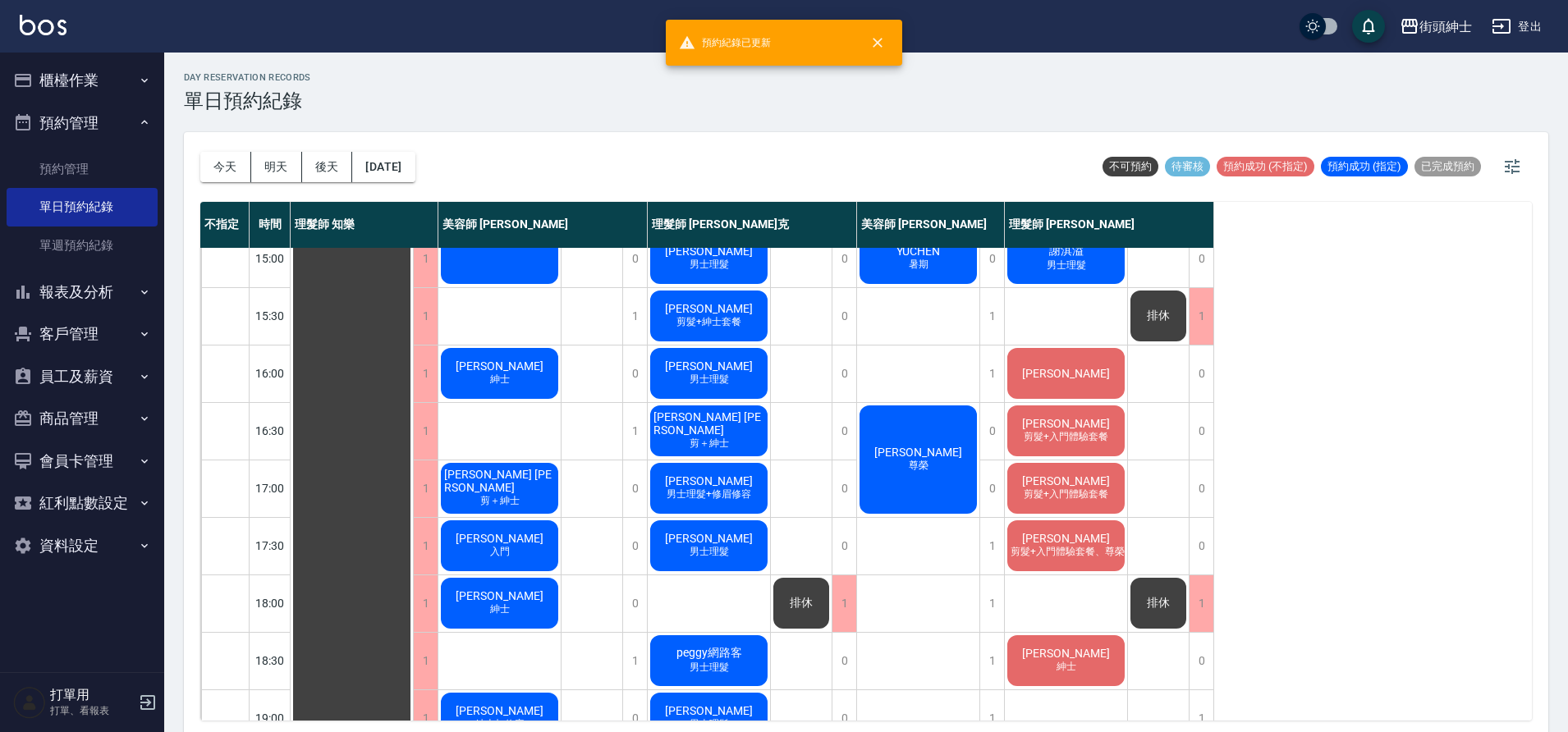
drag, startPoint x: 772, startPoint y: 449, endPoint x: 1069, endPoint y: 429, distance: 297.7
click at [1069, 429] on span "[PERSON_NAME]" at bounding box center [1065, 424] width 94 height 13
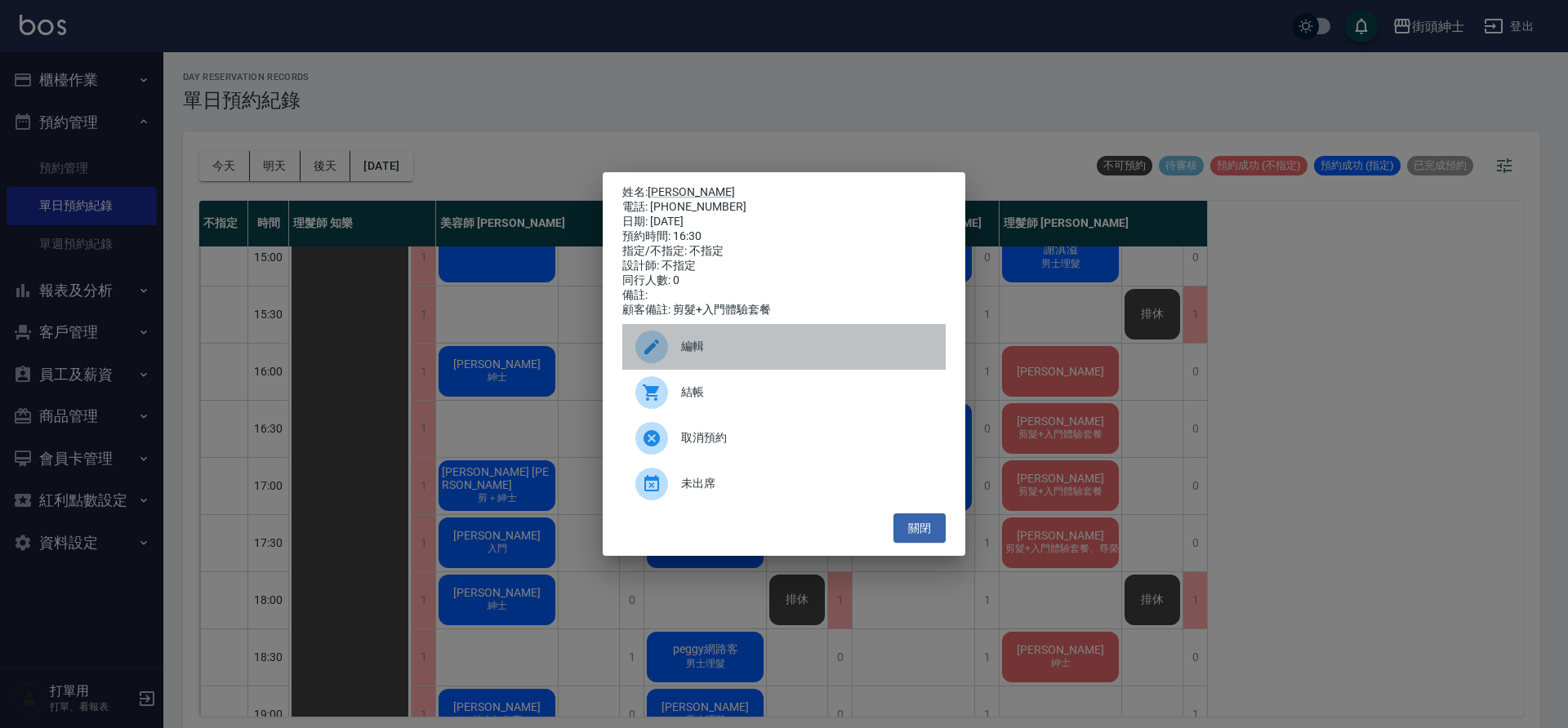
drag, startPoint x: 1063, startPoint y: 427, endPoint x: 732, endPoint y: 359, distance: 337.9
click at [732, 355] on span "編輯" at bounding box center [806, 346] width 252 height 17
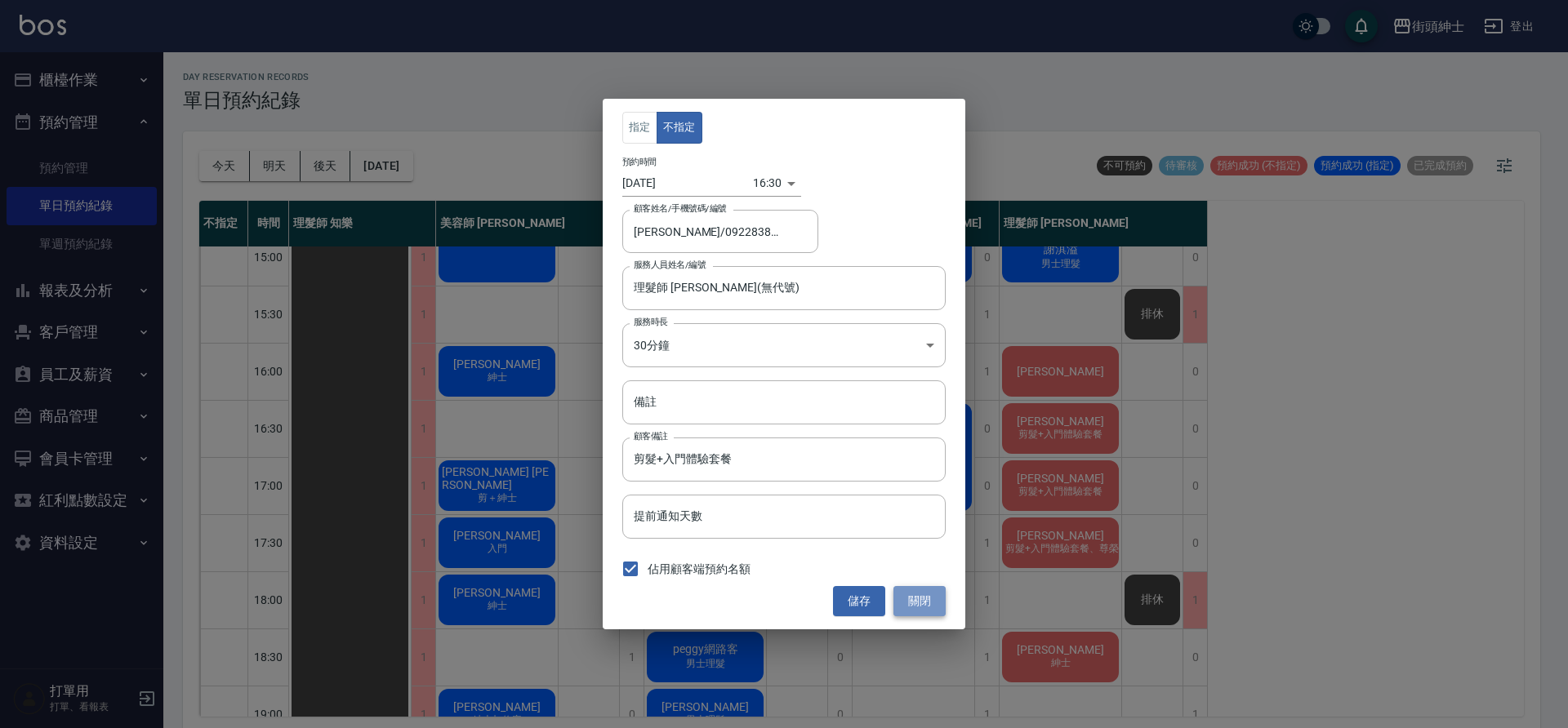
drag, startPoint x: 732, startPoint y: 359, endPoint x: 924, endPoint y: 600, distance: 308.1
click at [924, 600] on button "關閉" at bounding box center [919, 601] width 52 height 30
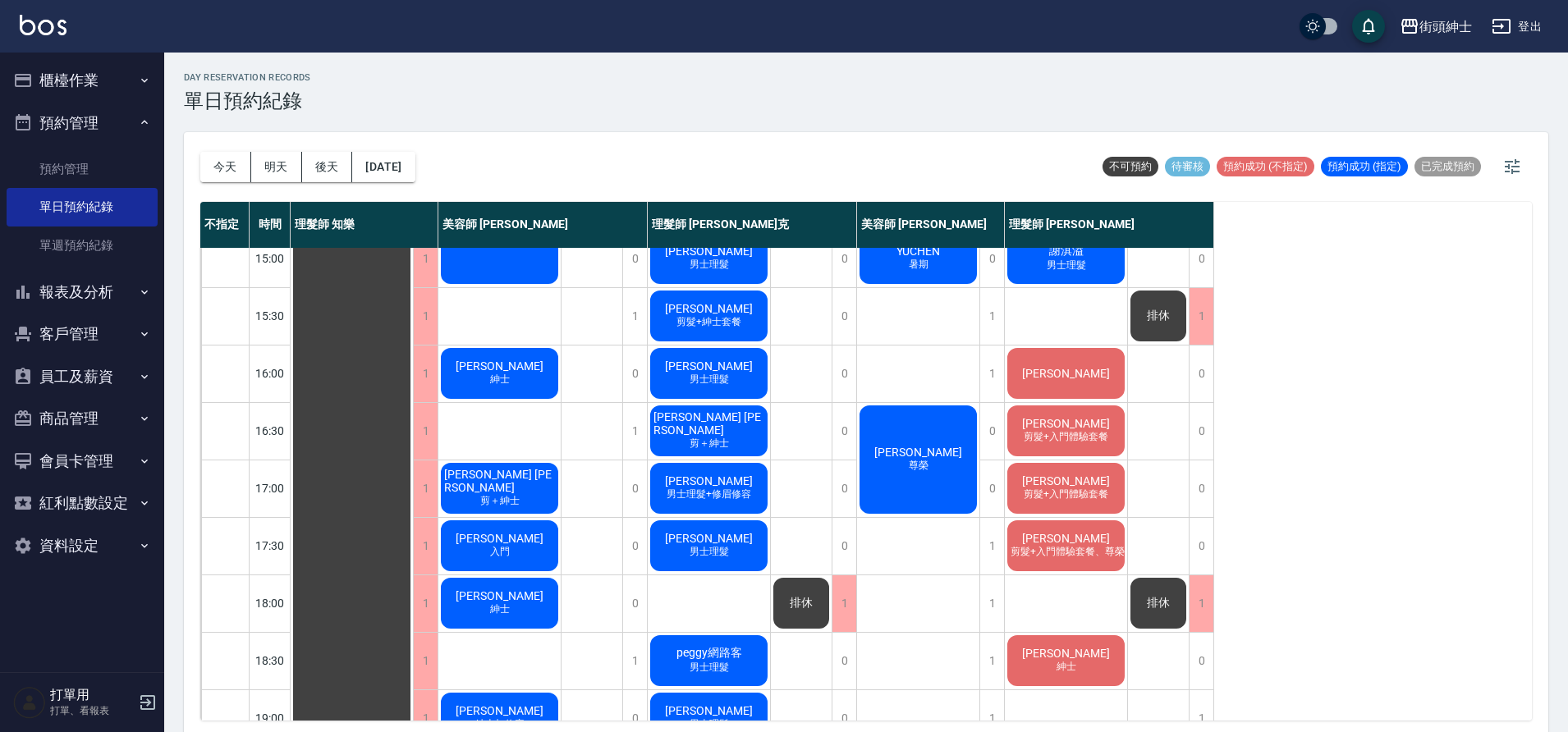
click at [529, 560] on div "[PERSON_NAME] 入門" at bounding box center [499, 546] width 123 height 56
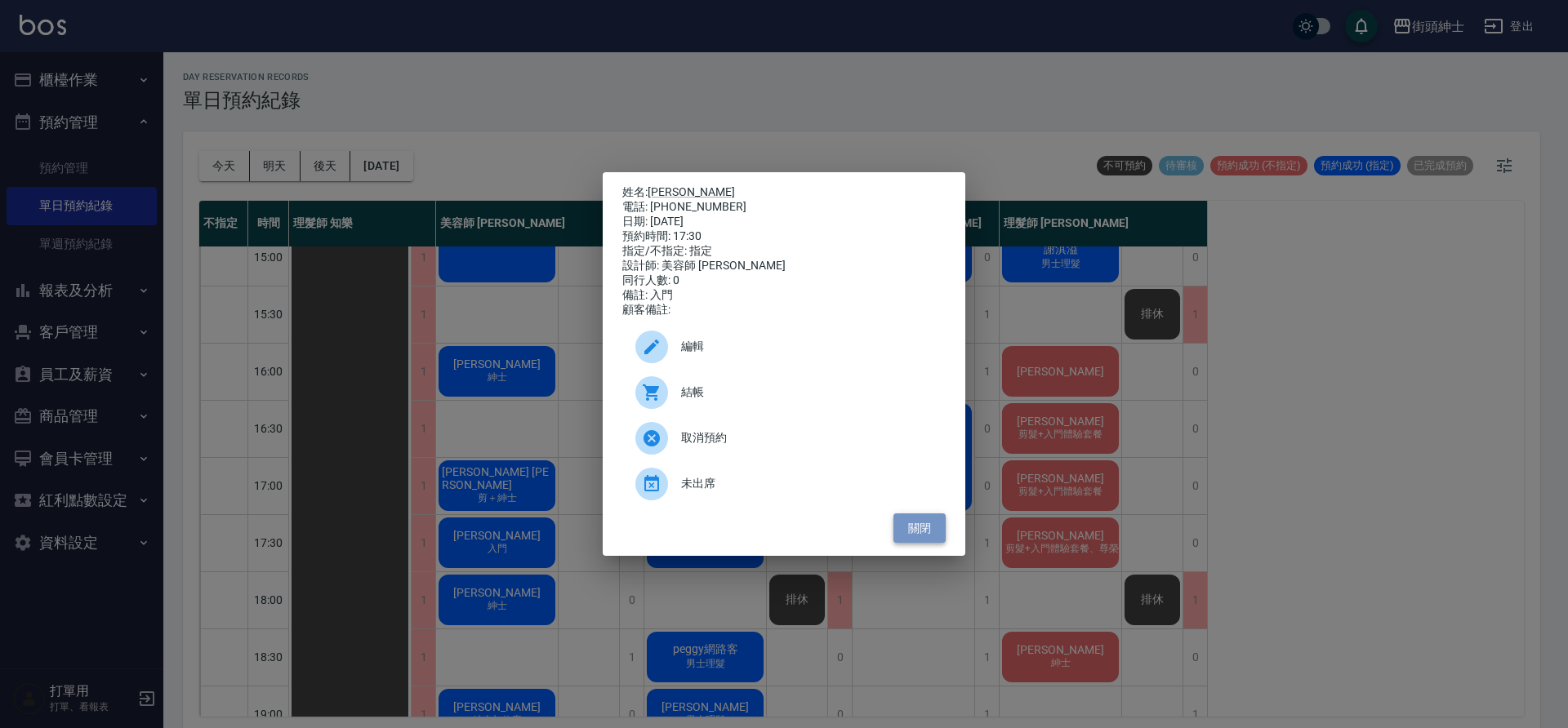
drag, startPoint x: 924, startPoint y: 600, endPoint x: 927, endPoint y: 544, distance: 56.1
click at [927, 544] on button "關閉" at bounding box center [919, 529] width 52 height 30
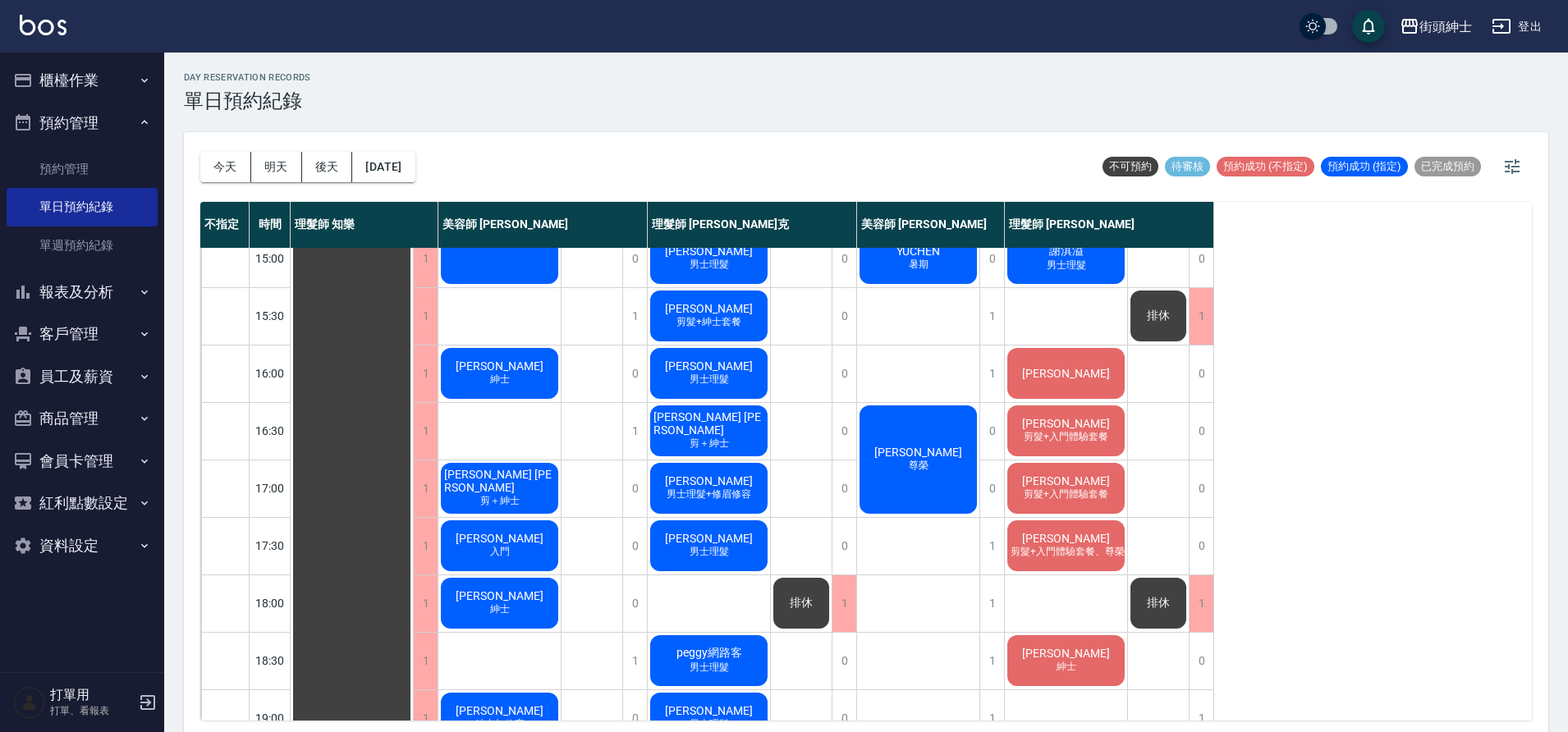
click at [524, 492] on div "[PERSON_NAME] [PERSON_NAME] 剪＋紳士" at bounding box center [499, 488] width 123 height 56
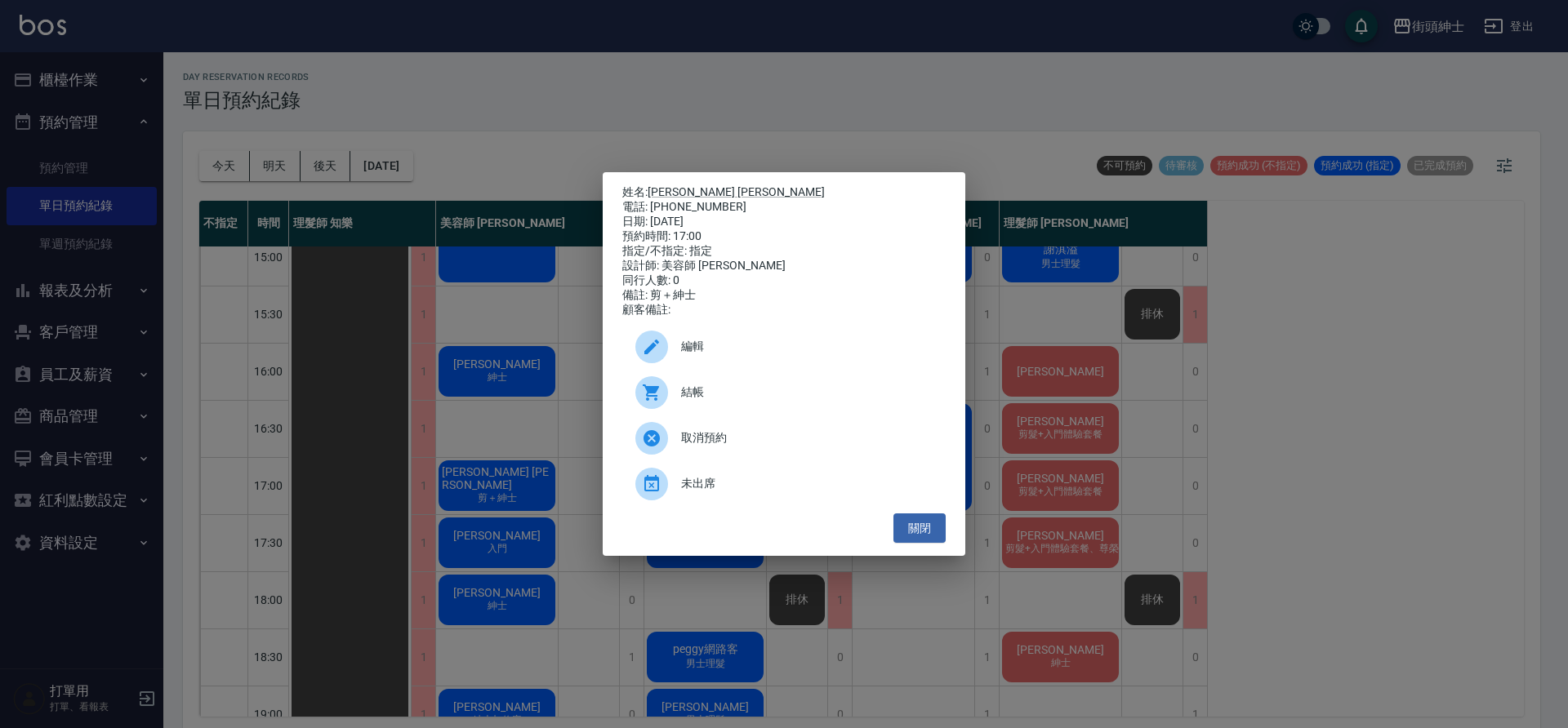
drag, startPoint x: 927, startPoint y: 544, endPoint x: 651, endPoint y: 346, distance: 339.7
click at [651, 346] on icon at bounding box center [652, 347] width 20 height 20
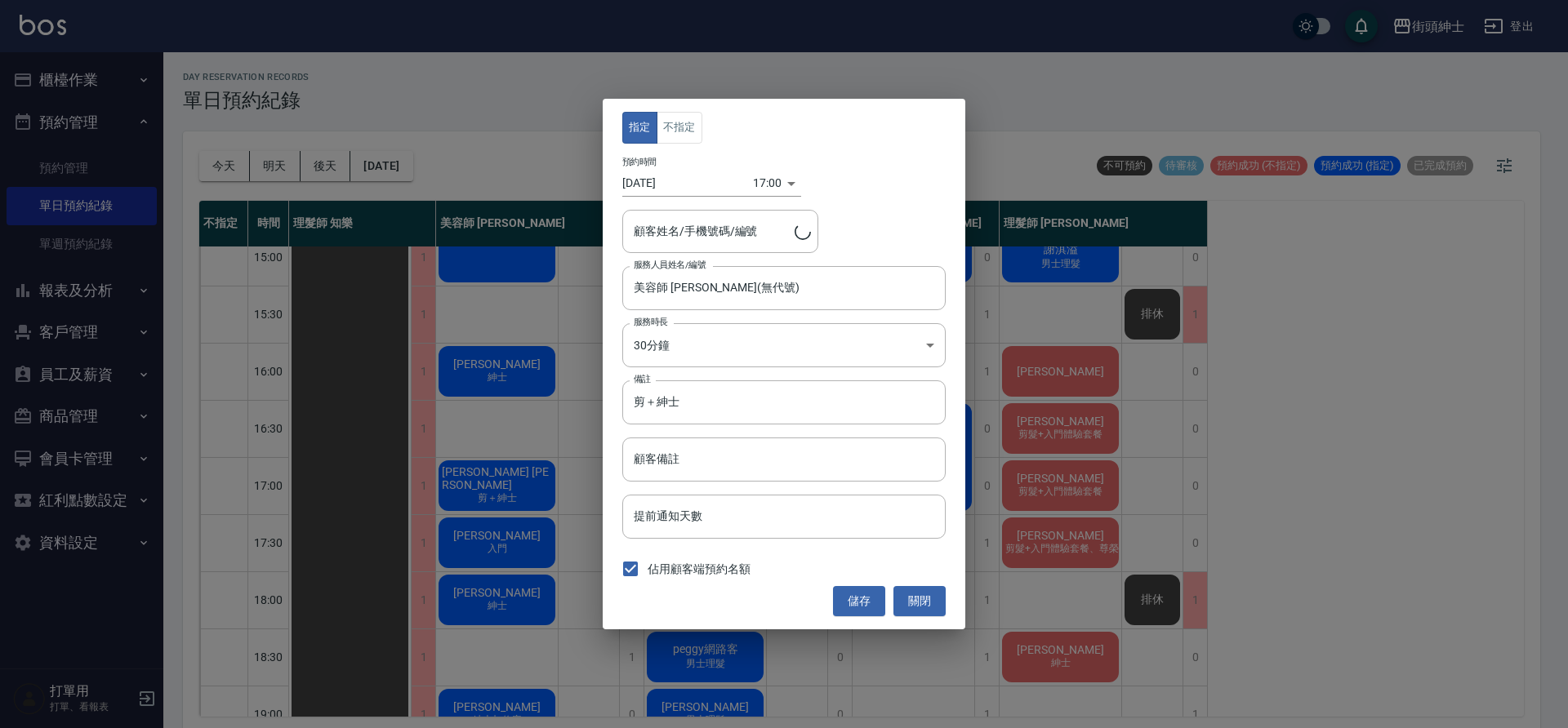
type input "[PERSON_NAME] [PERSON_NAME]/0988207338"
click at [760, 174] on body "街頭紳士 登出 櫃檯作業 打帳單 帳單列表 營業儀表板 現金收支登錄 材料自購登錄 每日結帳 排班表 現場電腦打卡 預約管理 預約管理 單日預約紀錄 單週預約…" at bounding box center [784, 366] width 1568 height 733
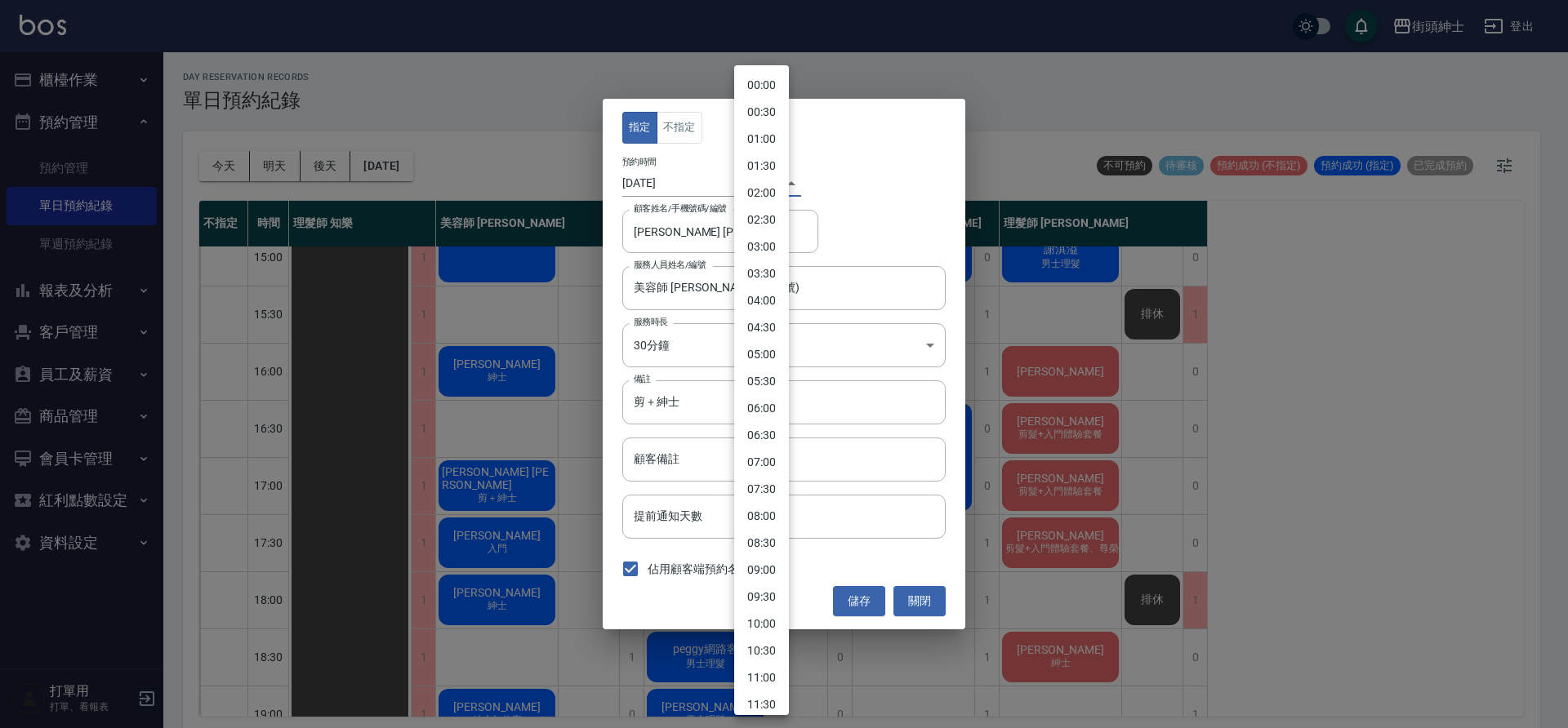
scroll to position [612, 0]
click at [771, 423] on li "17:30" at bounding box center [762, 417] width 55 height 27
type input "1758965400000"
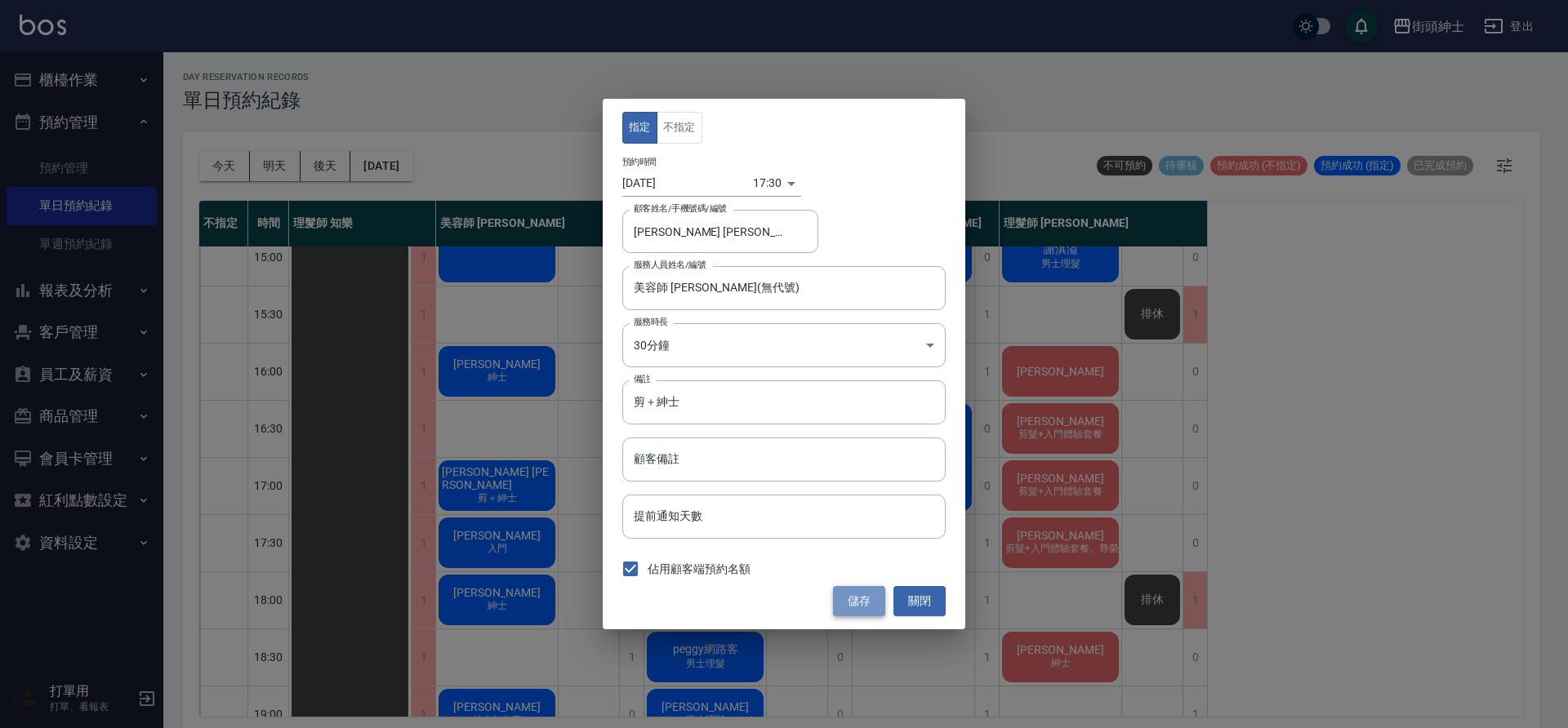
drag, startPoint x: 651, startPoint y: 346, endPoint x: 861, endPoint y: 607, distance: 335.0
click at [861, 607] on button "儲存" at bounding box center [859, 601] width 52 height 30
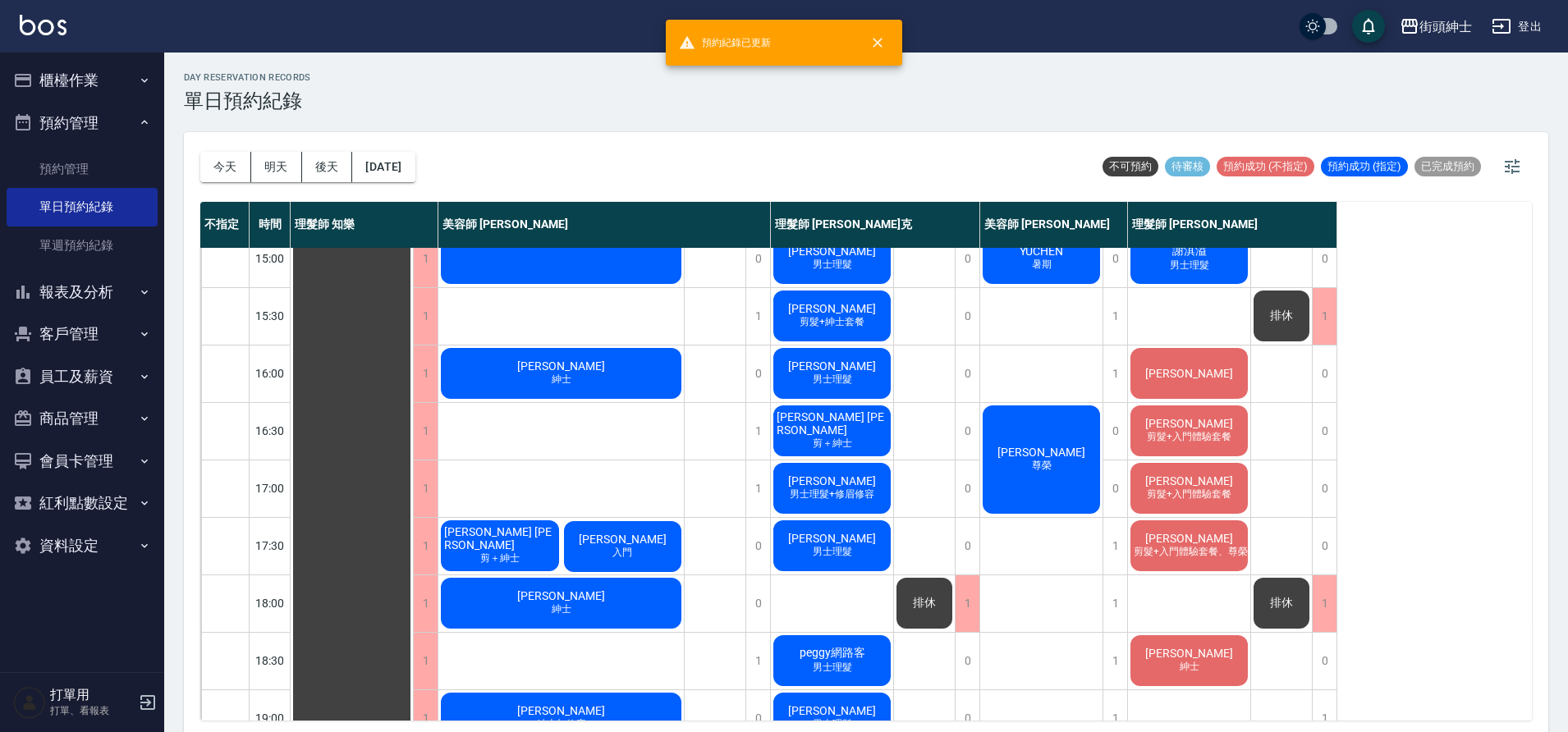
drag, startPoint x: 866, startPoint y: 610, endPoint x: 654, endPoint y: 538, distance: 223.9
click at [654, 538] on div "[PERSON_NAME] 入門" at bounding box center [624, 547] width 124 height 56
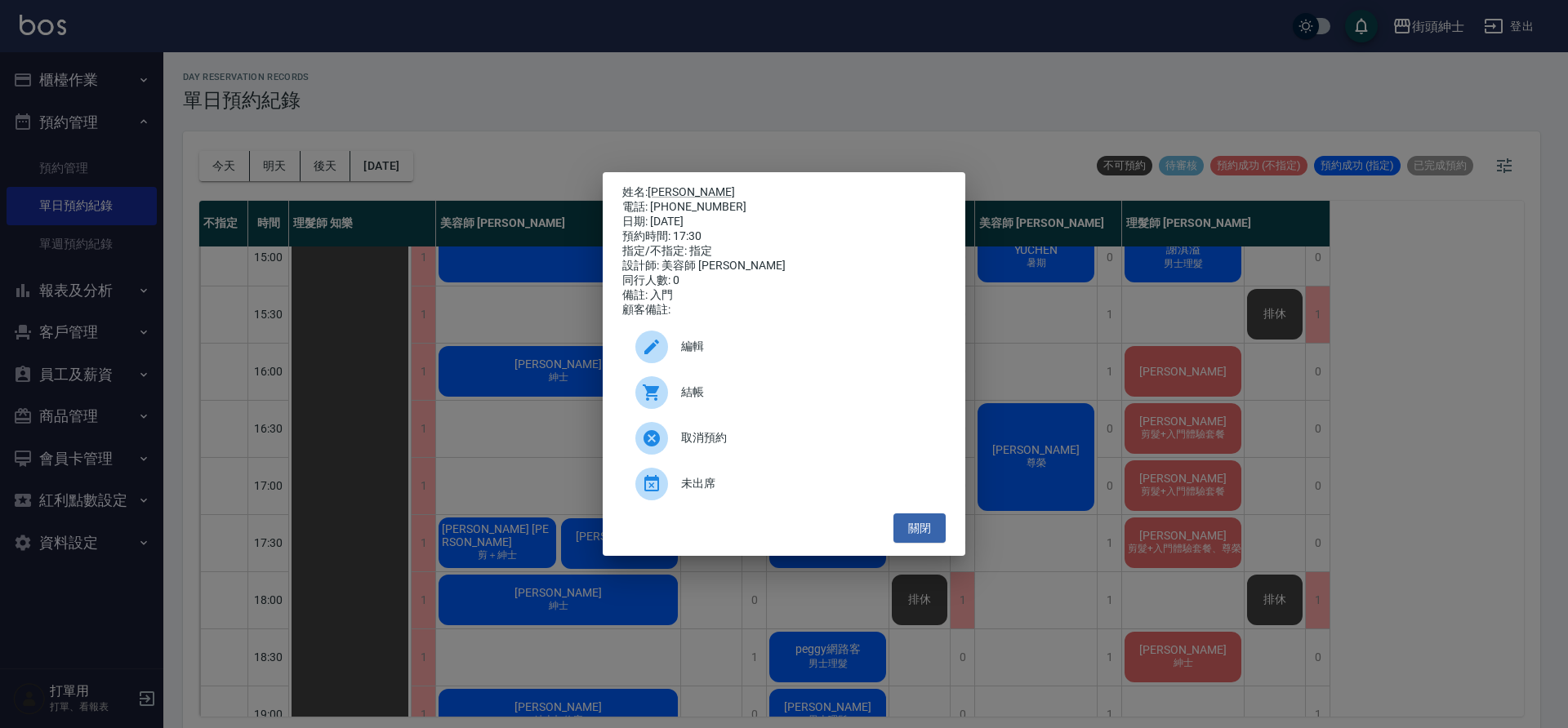
drag, startPoint x: 650, startPoint y: 535, endPoint x: 683, endPoint y: 352, distance: 186.0
click at [683, 352] on span "編輯" at bounding box center [806, 346] width 252 height 17
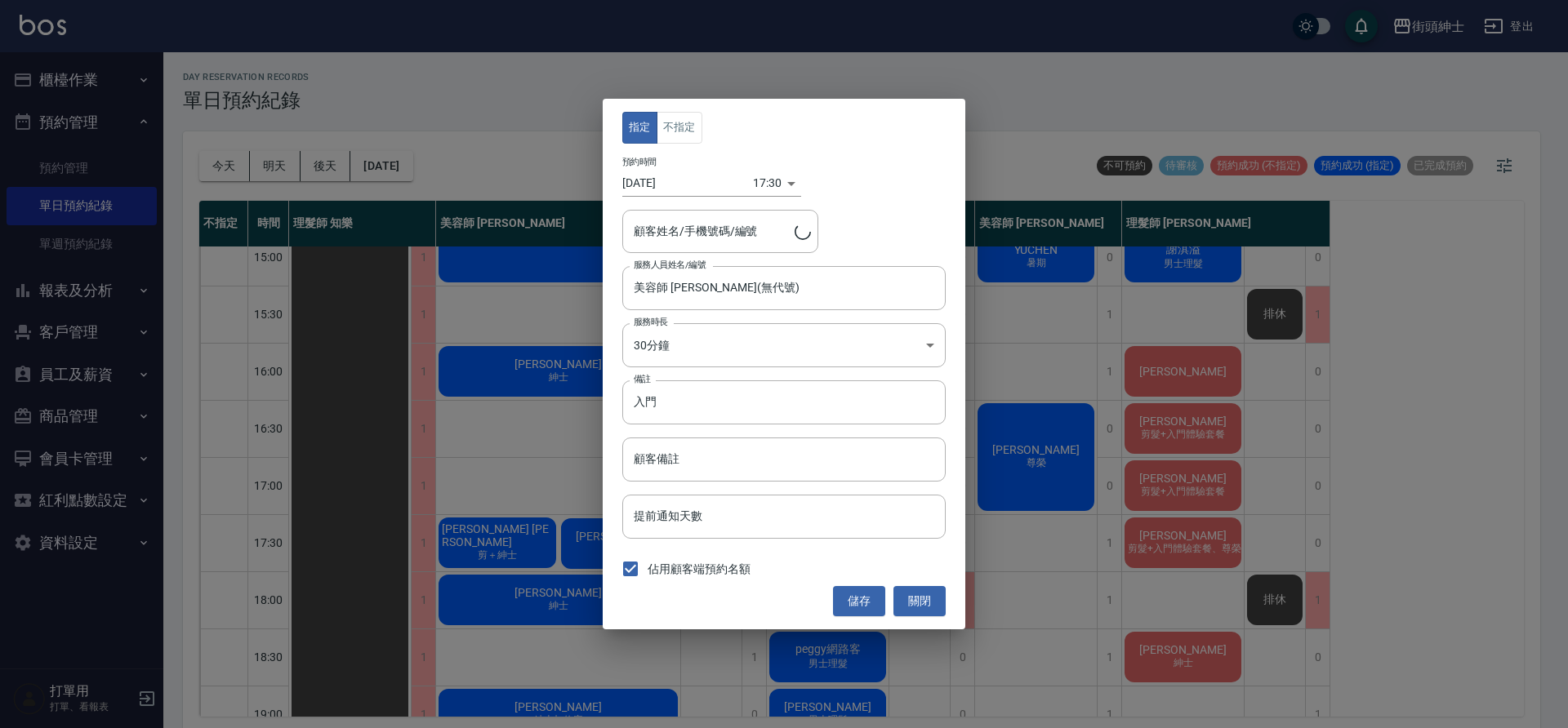
type input "[PERSON_NAME]/0932232370"
click at [762, 168] on div "預約時間 [DATE] 17:30 1758965400000" at bounding box center [783, 177] width 323 height 40
click at [762, 182] on body "街頭紳士 登出 櫃檯作業 打帳單 帳單列表 營業儀表板 現金收支登錄 材料自購登錄 每日結帳 排班表 現場電腦打卡 預約管理 預約管理 單日預約紀錄 單週預約…" at bounding box center [784, 366] width 1568 height 733
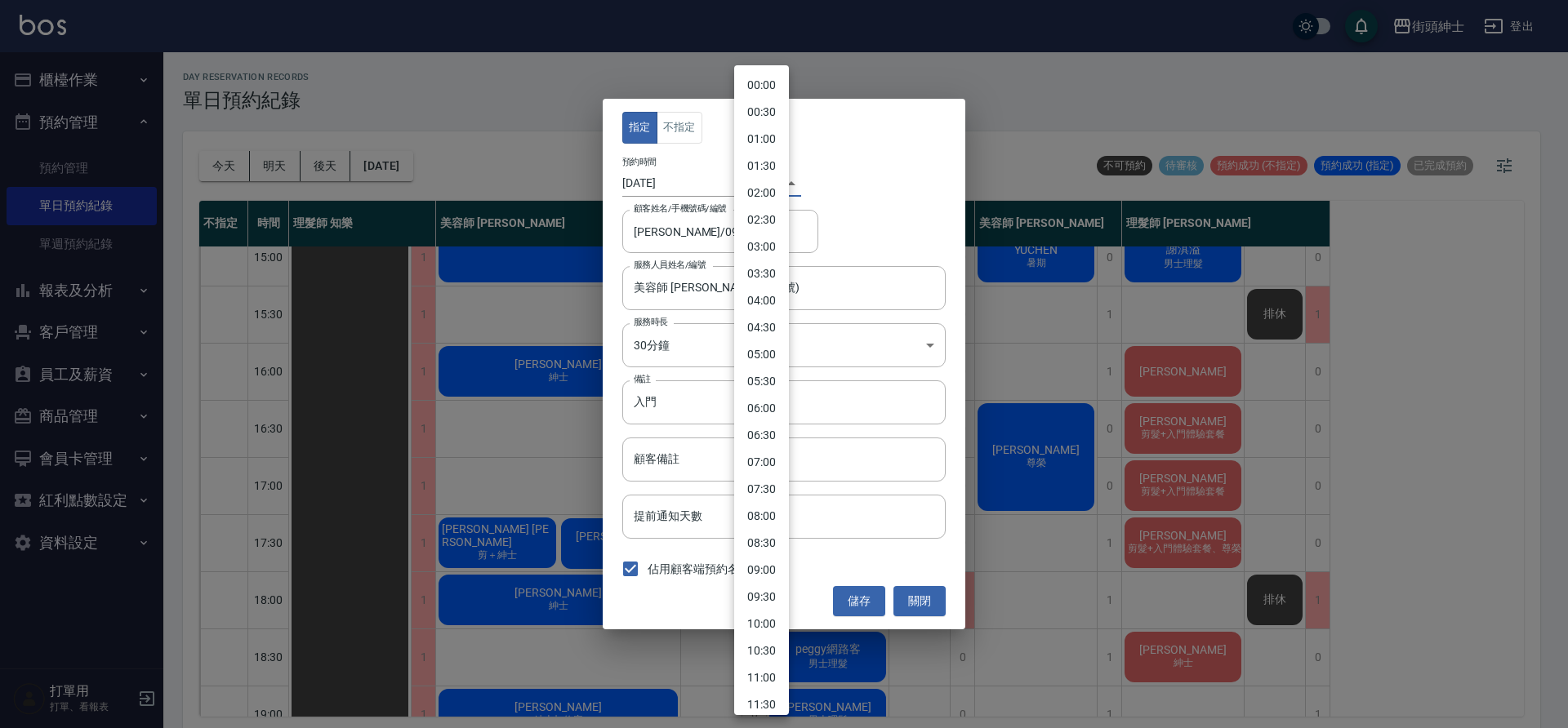
scroll to position [638, 0]
click at [772, 365] on li "17:00" at bounding box center [762, 363] width 55 height 27
type input "1758963600000"
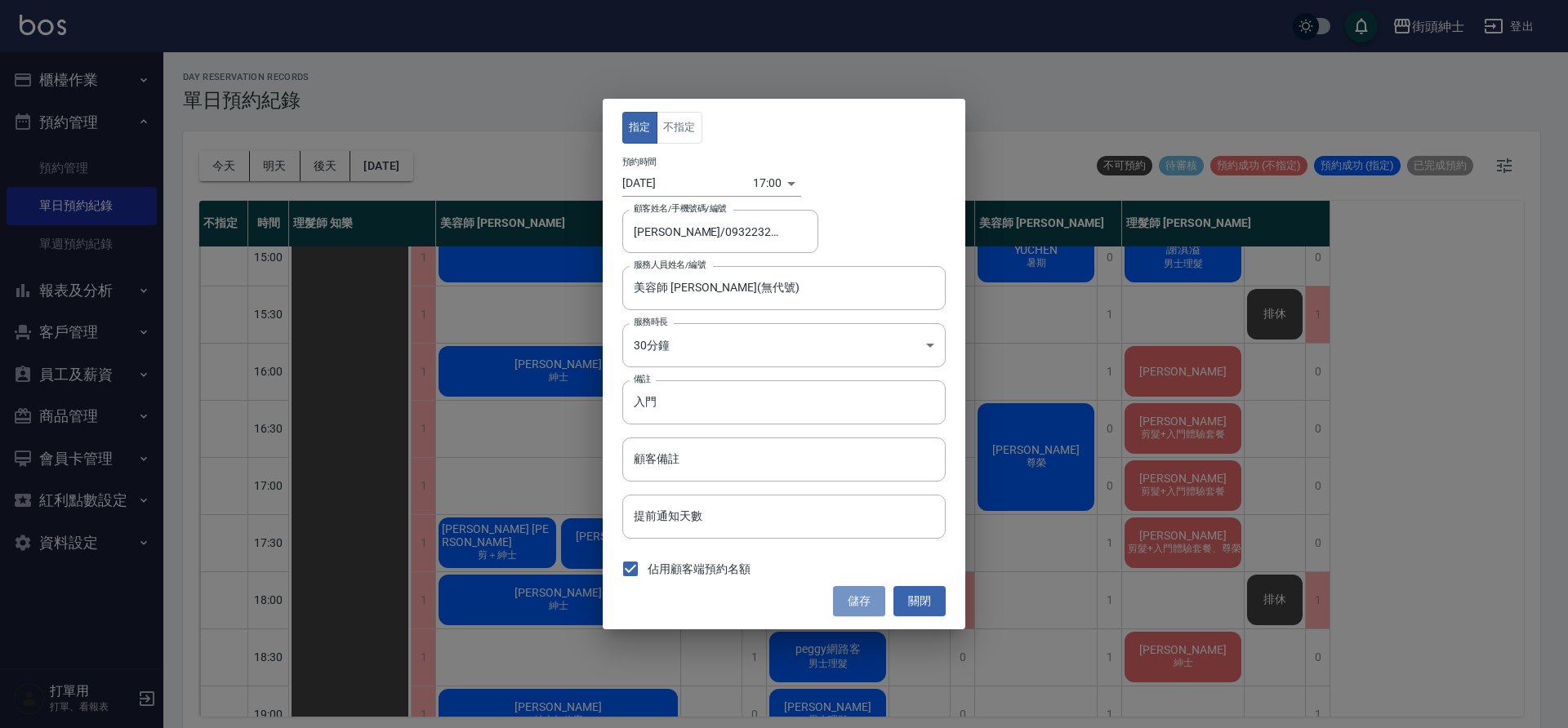
drag, startPoint x: 683, startPoint y: 352, endPoint x: 867, endPoint y: 601, distance: 309.6
click at [867, 601] on button "儲存" at bounding box center [859, 601] width 52 height 30
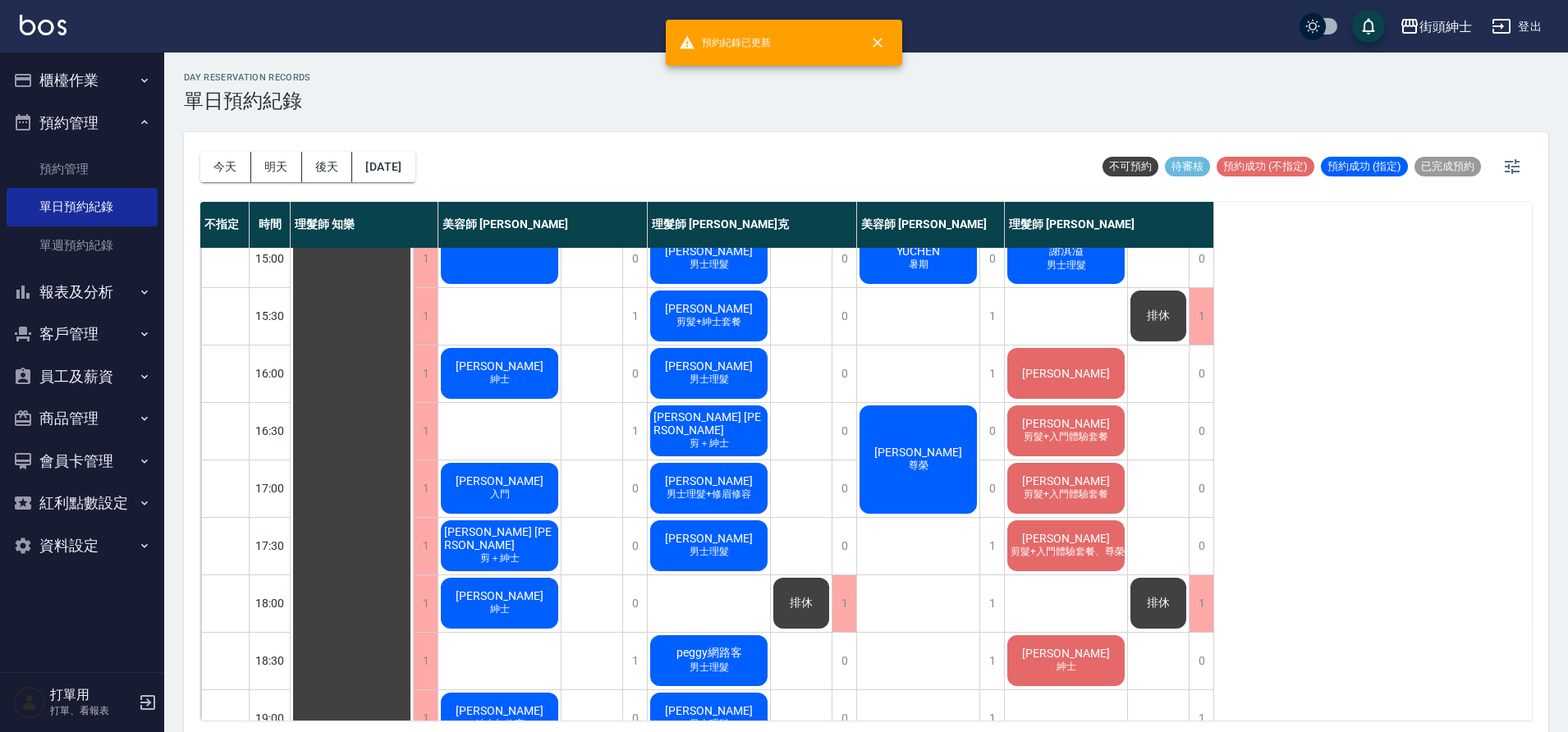
click at [1063, 492] on span "剪髮+入門體驗套餐" at bounding box center [1065, 494] width 91 height 14
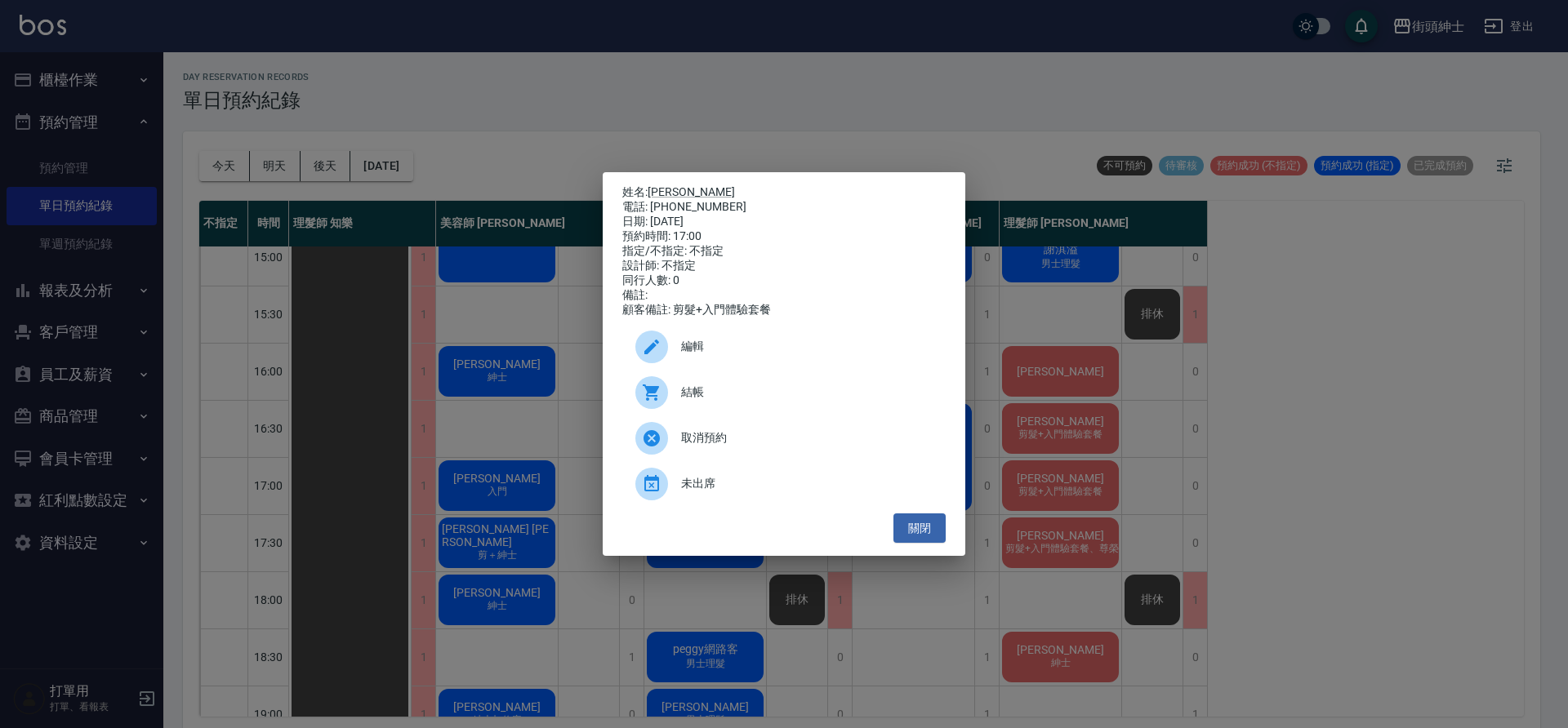
click at [783, 367] on div "編輯" at bounding box center [783, 346] width 323 height 46
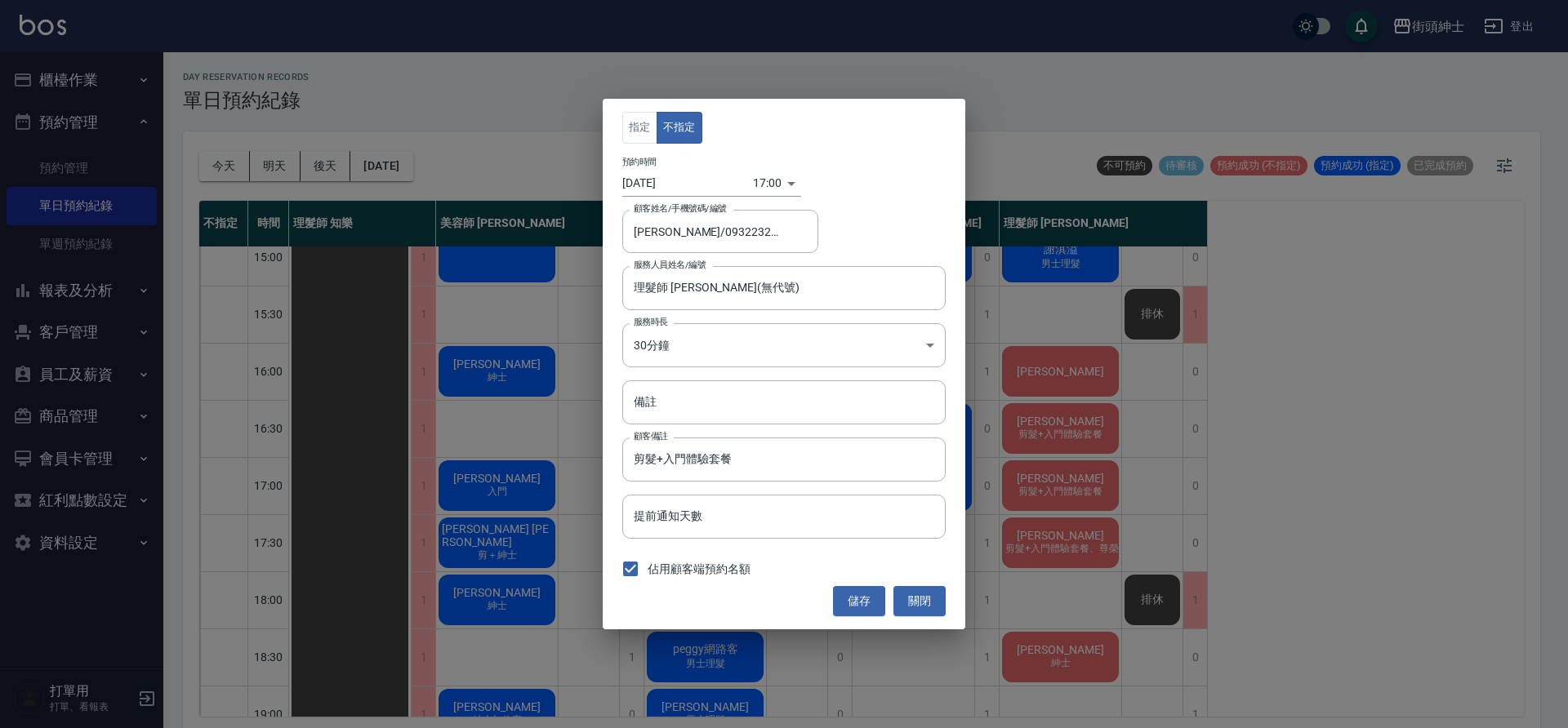
click at [770, 183] on div "17:00 1758963600000" at bounding box center [777, 183] width 48 height 27
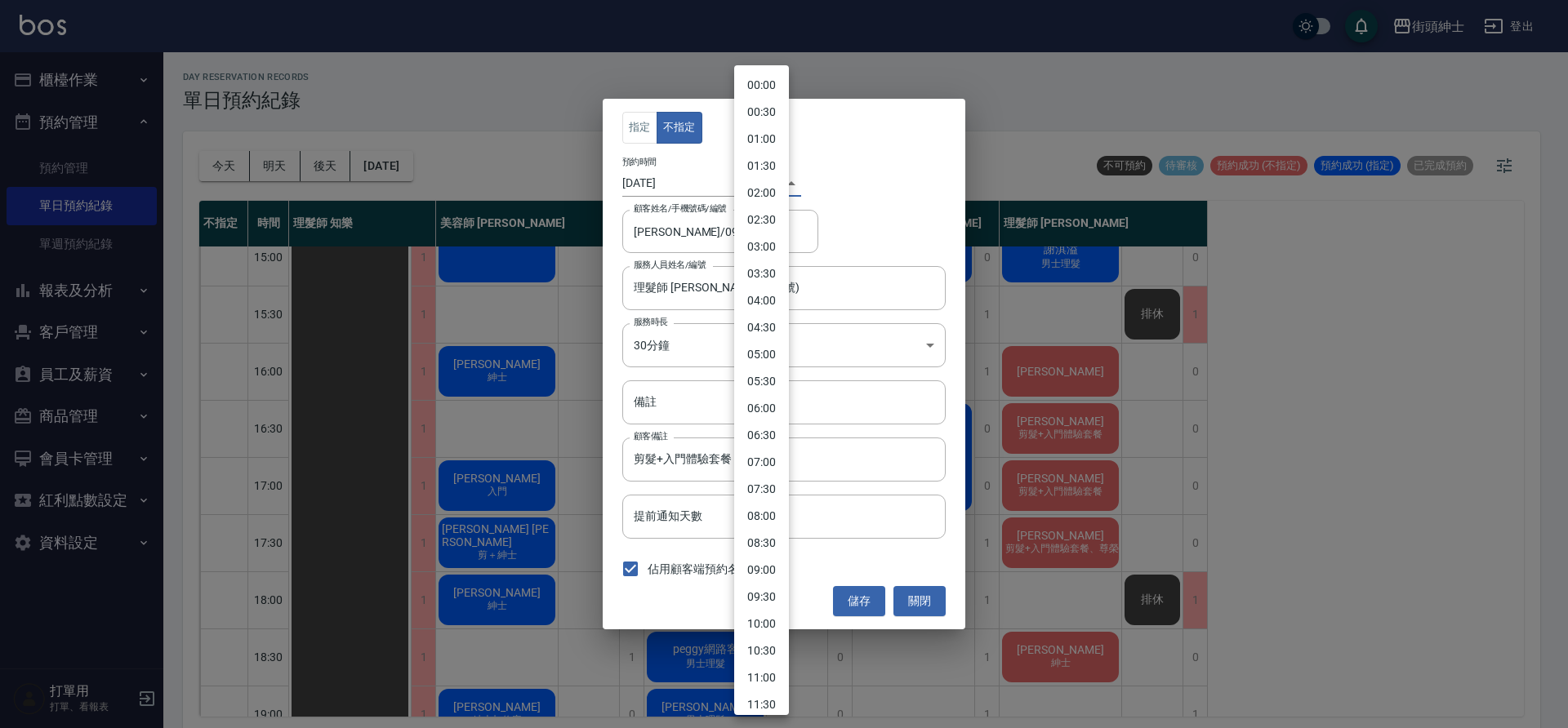
click at [756, 186] on body "街頭紳士 登出 櫃檯作業 打帳單 帳單列表 營業儀表板 現金收支登錄 材料自購登錄 每日結帳 排班表 現場電腦打卡 預約管理 預約管理 單日預約紀錄 單週預約…" at bounding box center [784, 366] width 1568 height 733
click at [770, 415] on li "17:30" at bounding box center [762, 417] width 55 height 27
type input "1758965400000"
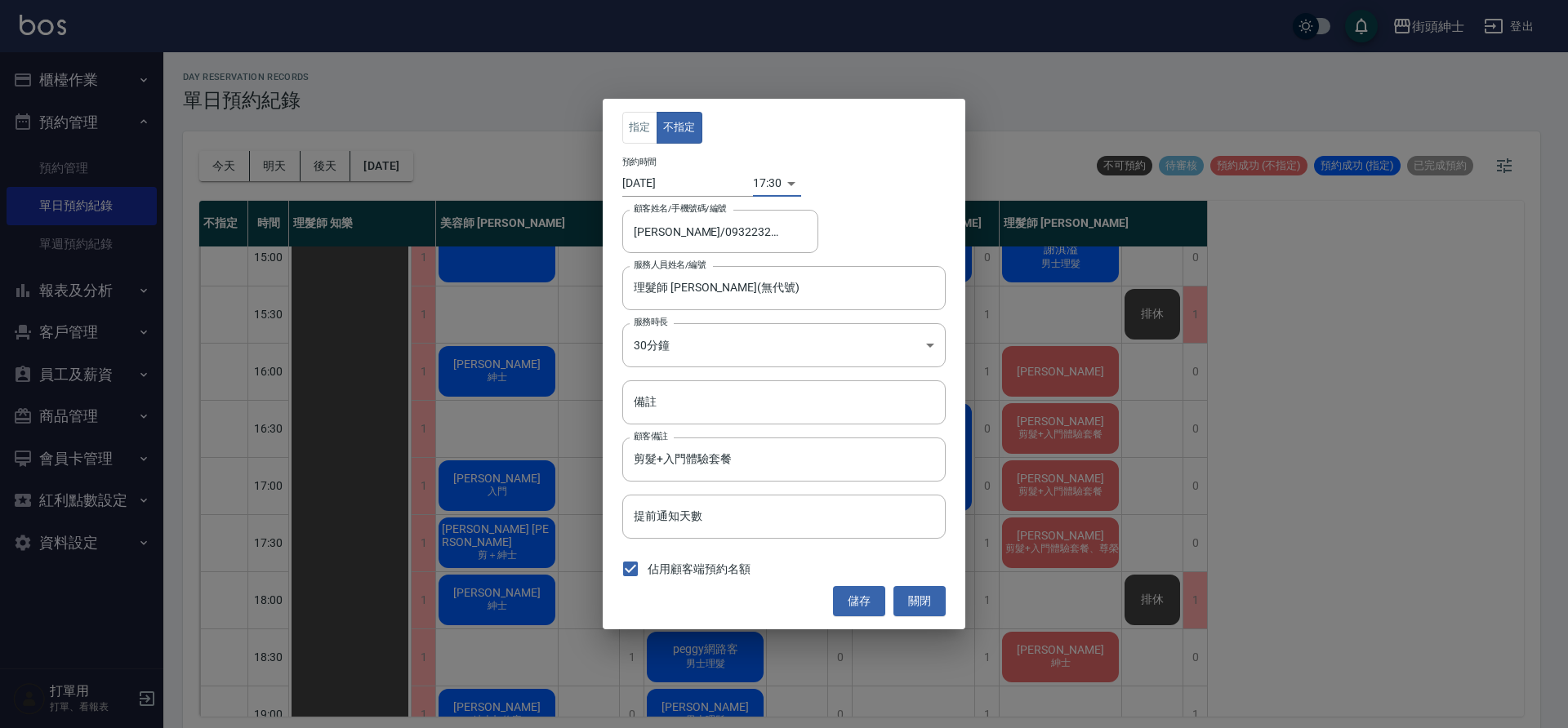
click at [866, 607] on button "儲存" at bounding box center [859, 601] width 52 height 30
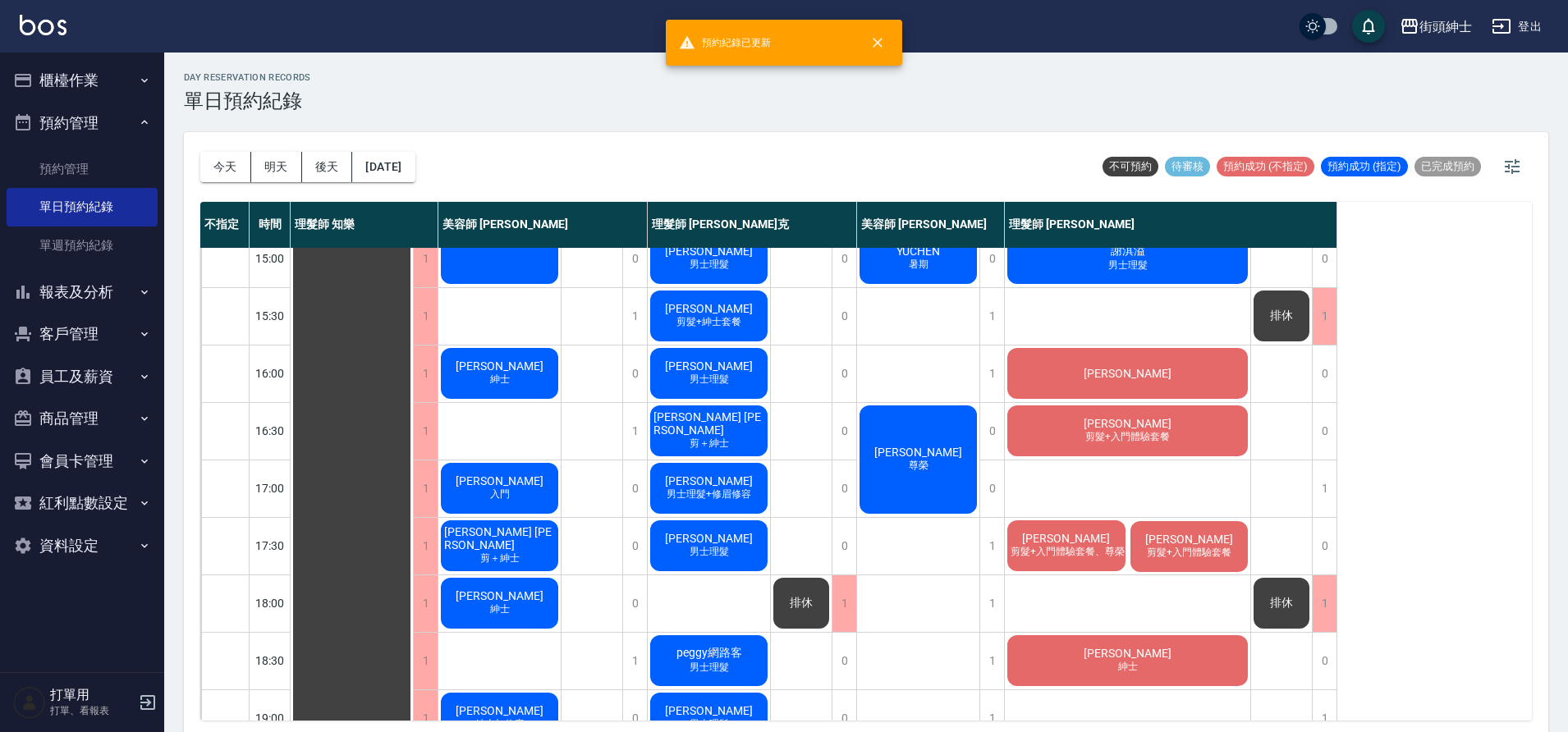
click at [1102, 429] on div "[PERSON_NAME] 剪髮+入門體驗套餐" at bounding box center [1128, 431] width 245 height 56
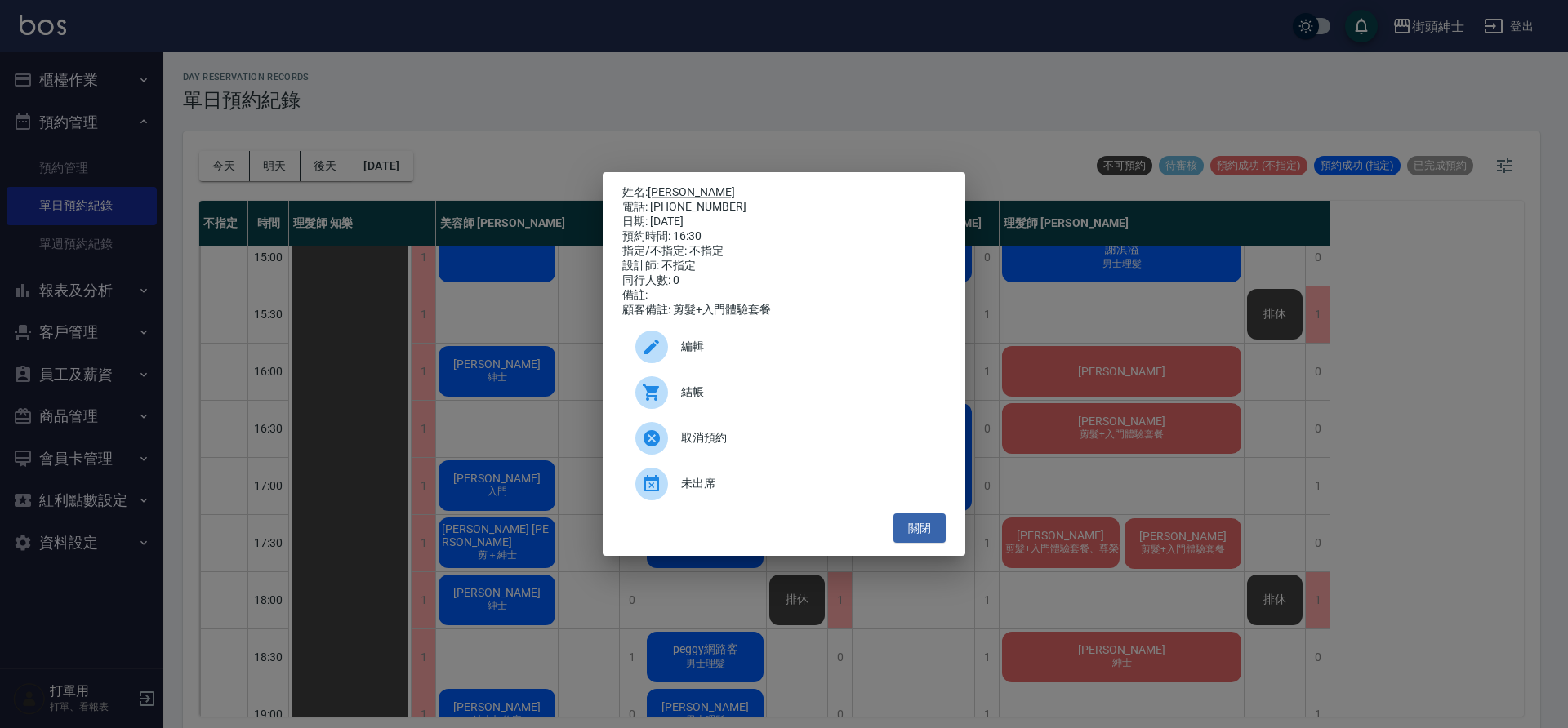
drag, startPoint x: 867, startPoint y: 601, endPoint x: 730, endPoint y: 346, distance: 289.5
click at [730, 346] on span "編輯" at bounding box center [806, 346] width 252 height 17
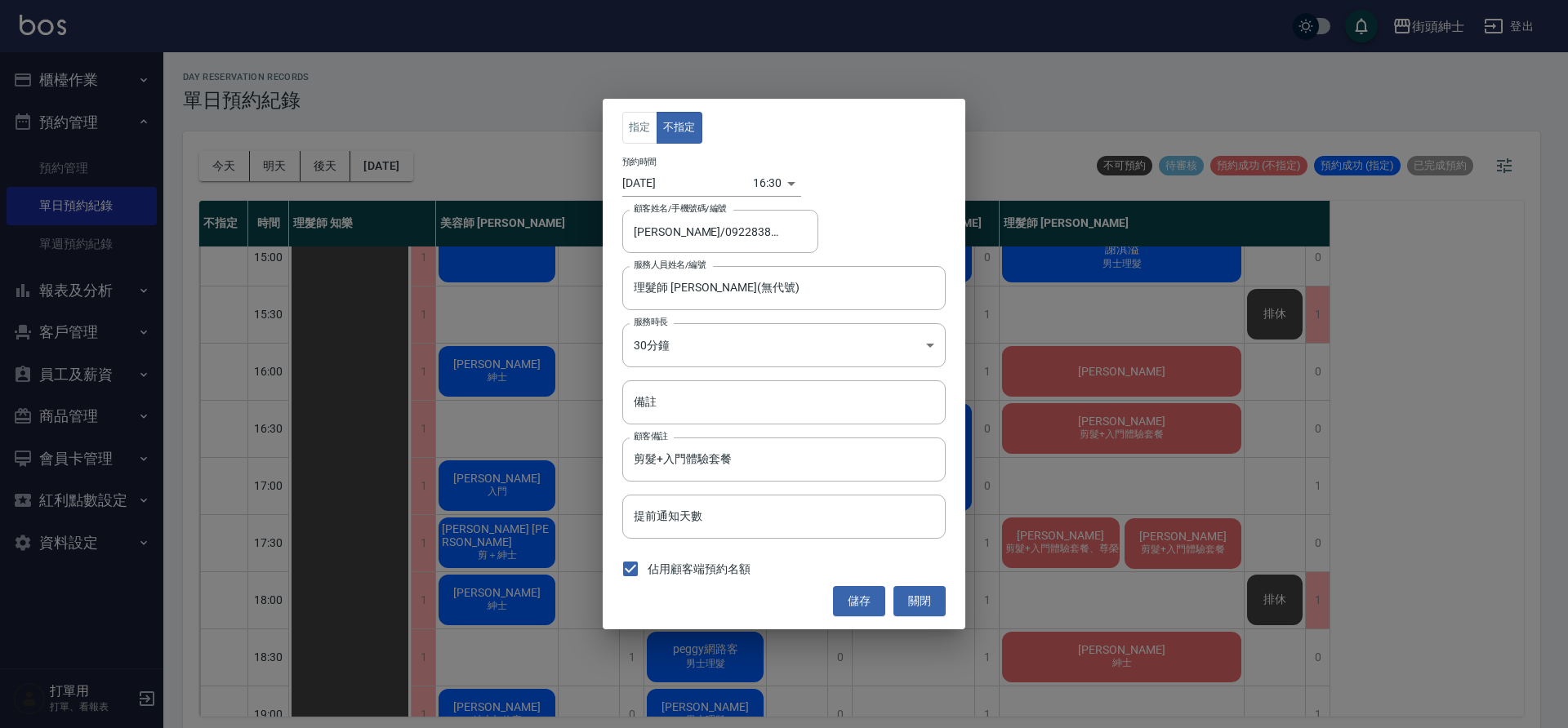
click at [767, 179] on body "街頭紳士 登出 櫃檯作業 打帳單 帳單列表 營業儀表板 現金收支登錄 材料自購登錄 每日結帳 排班表 現場電腦打卡 預約管理 預約管理 單日預約紀錄 單週預約…" at bounding box center [784, 366] width 1568 height 733
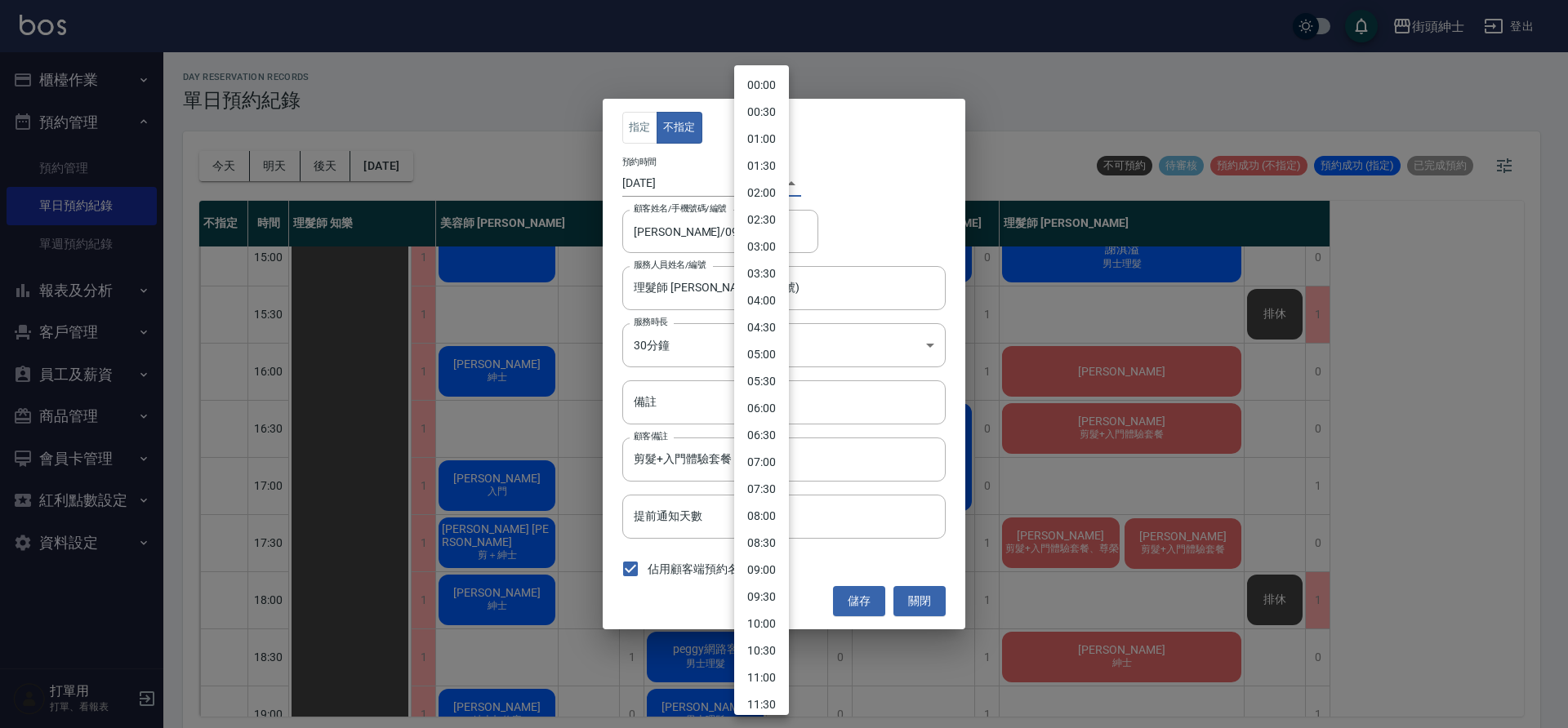
scroll to position [584, 0]
click at [765, 413] on li "17:00" at bounding box center [762, 417] width 55 height 27
type input "1758963600000"
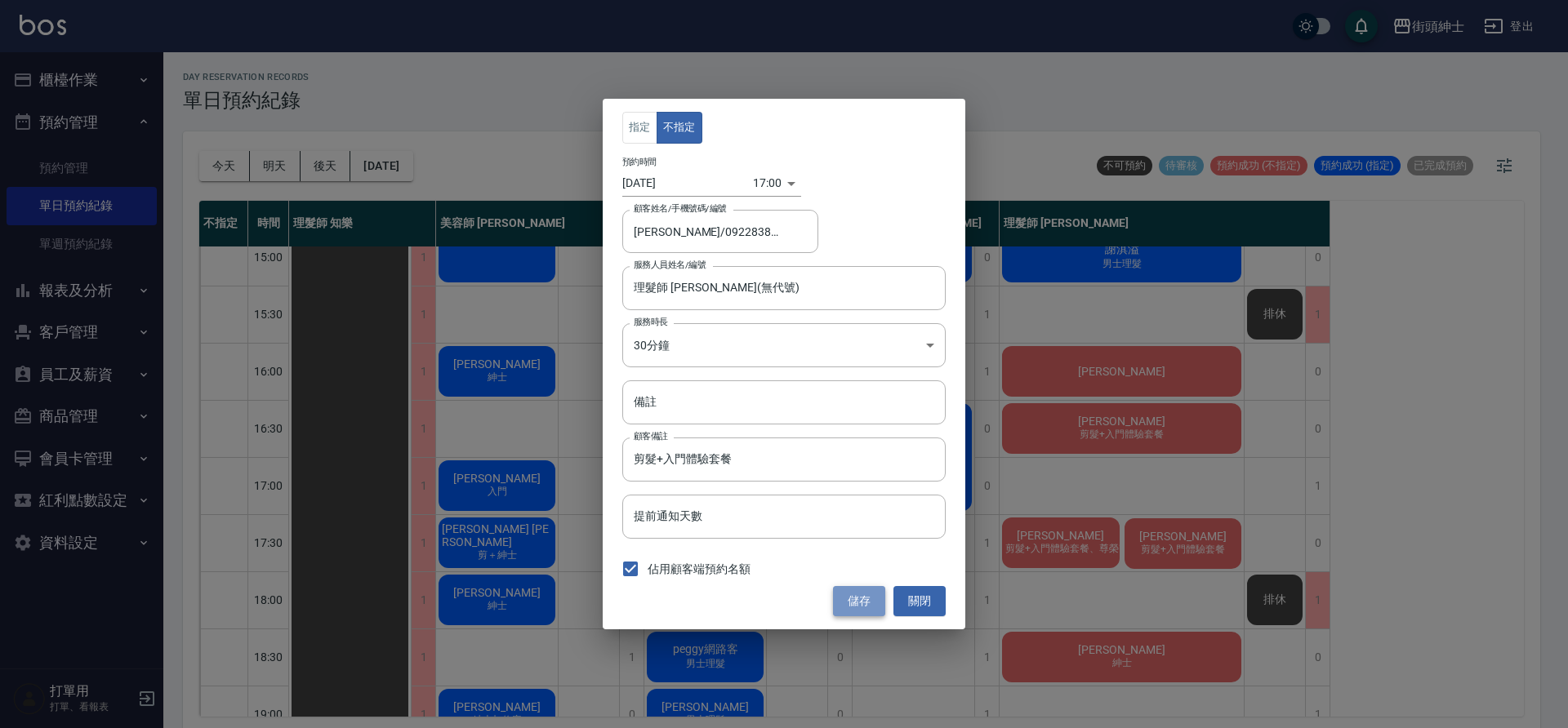
drag, startPoint x: 730, startPoint y: 346, endPoint x: 860, endPoint y: 604, distance: 288.9
click at [860, 604] on button "儲存" at bounding box center [859, 601] width 52 height 30
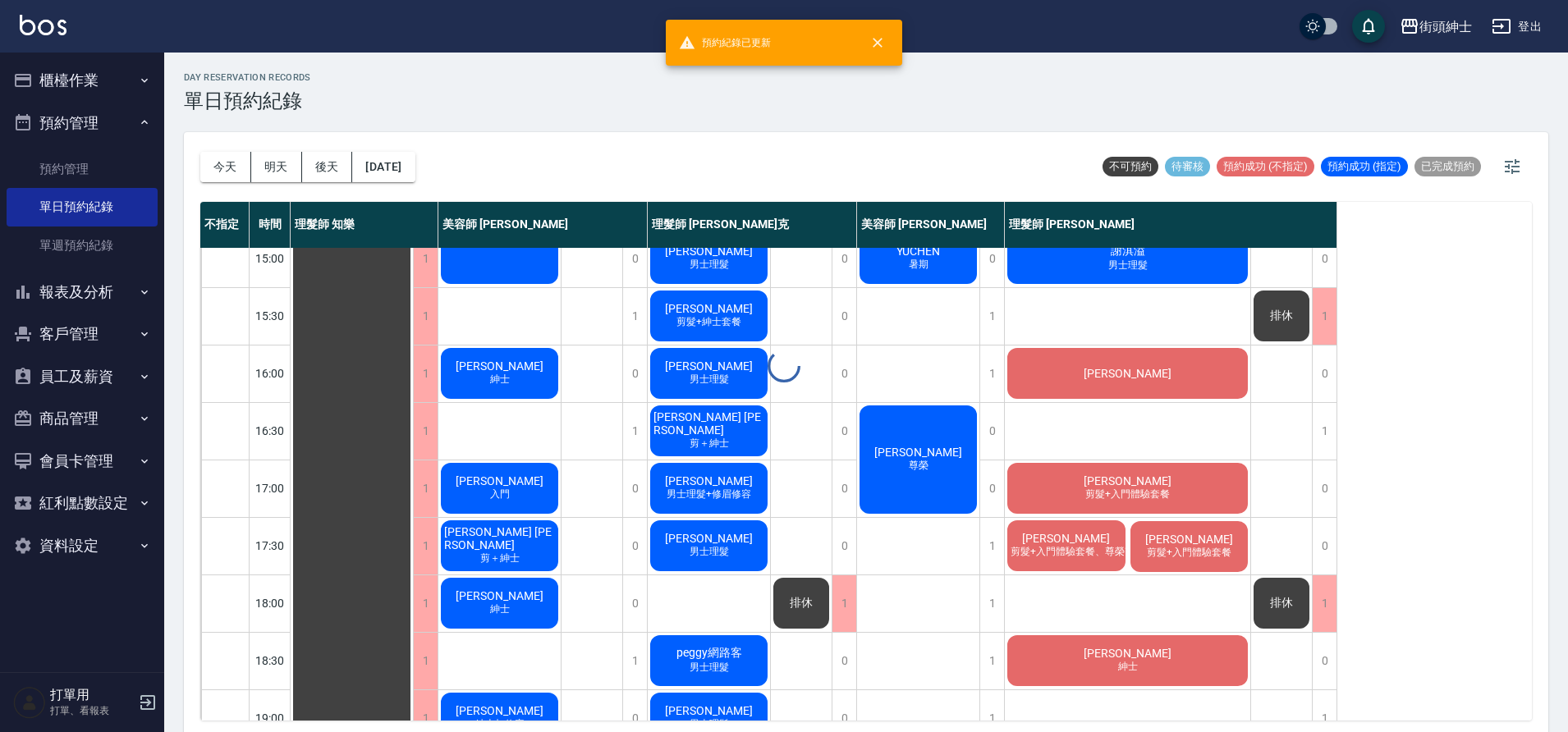
drag, startPoint x: 864, startPoint y: 608, endPoint x: 1111, endPoint y: 491, distance: 273.3
click at [1111, 491] on span "剪髮+入門體驗套餐" at bounding box center [1127, 494] width 91 height 14
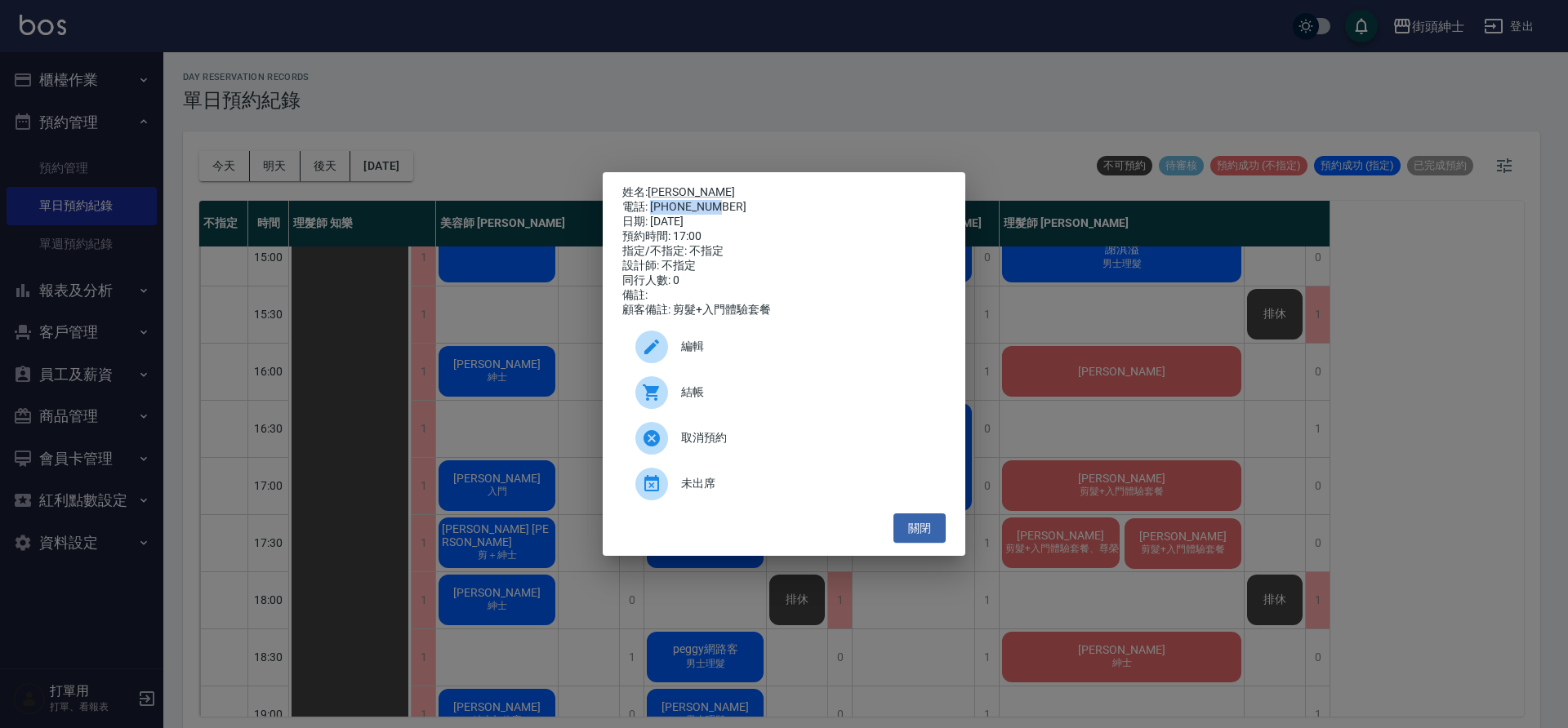
drag, startPoint x: 1105, startPoint y: 488, endPoint x: 719, endPoint y: 208, distance: 476.9
click at [719, 208] on div "電話: [PHONE_NUMBER]" at bounding box center [783, 208] width 323 height 15
copy div "0922838808"
drag, startPoint x: 719, startPoint y: 208, endPoint x: 543, endPoint y: 449, distance: 298.4
click at [543, 449] on div "姓名: [PERSON_NAME] 電話: [PHONE_NUMBER] 日期: [DATE] 預約時間: 17:00 指定/不指定: 不指定 設計師: 不指…" at bounding box center [784, 364] width 1568 height 728
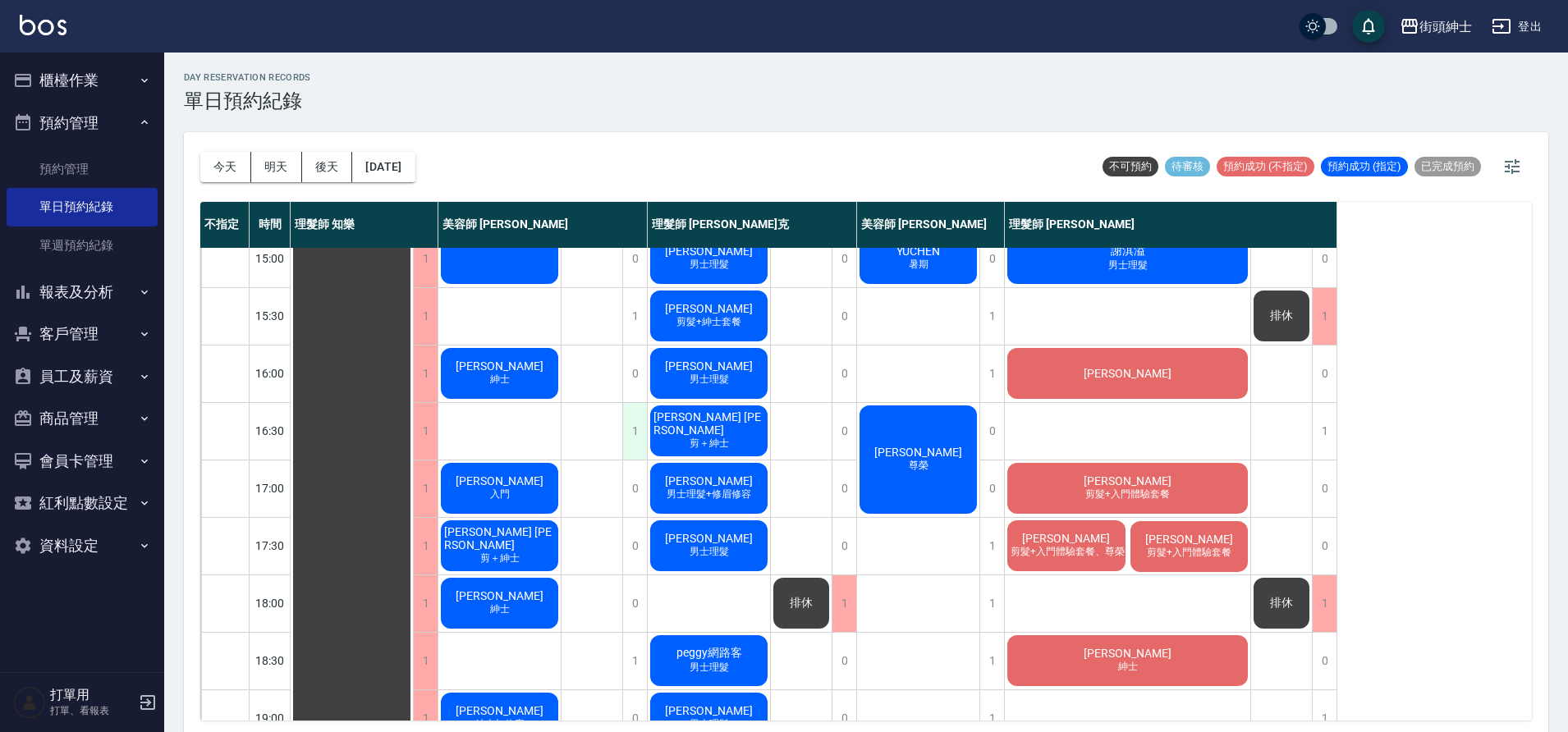
drag, startPoint x: 546, startPoint y: 452, endPoint x: 637, endPoint y: 437, distance: 92.2
click at [637, 437] on div "1" at bounding box center [635, 432] width 25 height 57
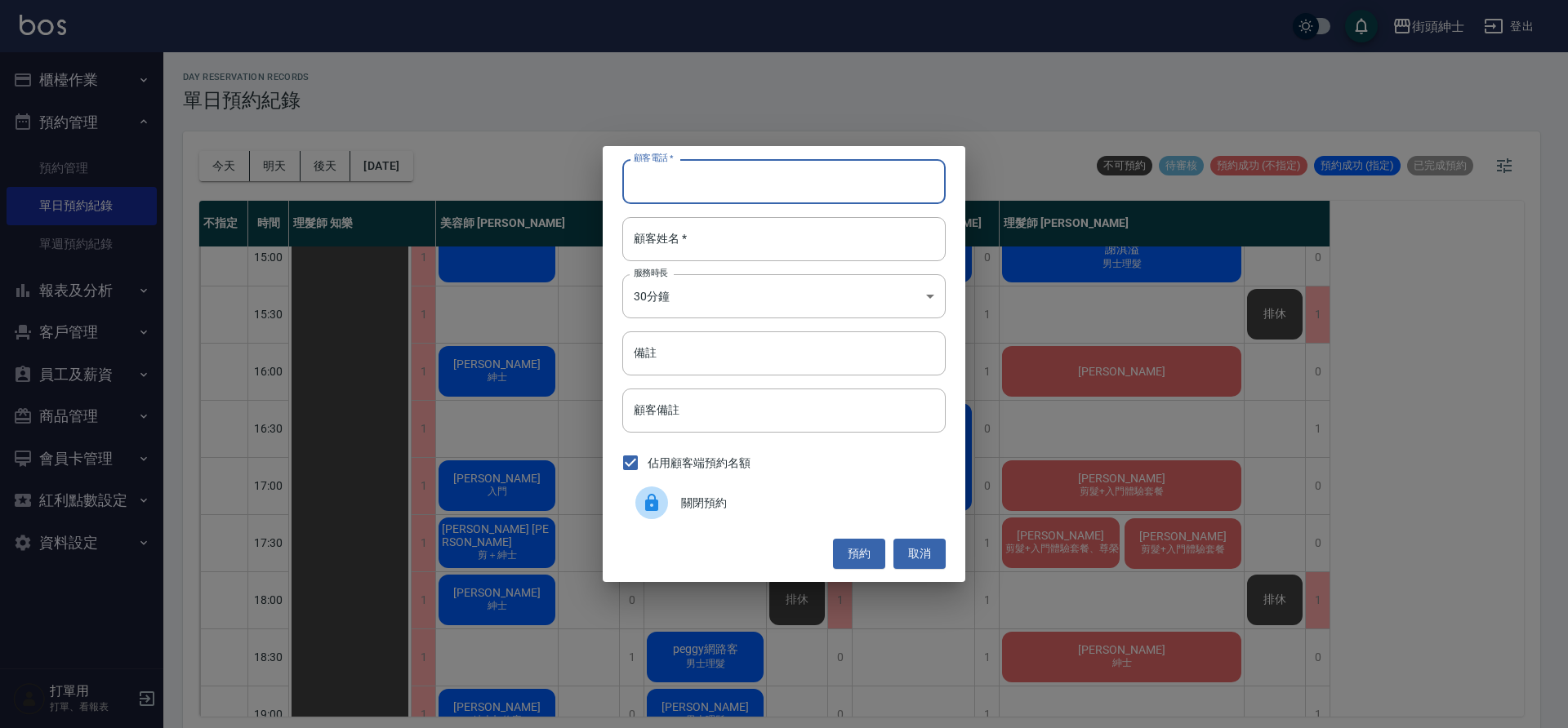
drag, startPoint x: 634, startPoint y: 434, endPoint x: 781, endPoint y: 171, distance: 301.3
click at [781, 171] on input "顧客電話   *" at bounding box center [783, 181] width 323 height 44
paste input "0922838808"
type input "0922838808"
click at [723, 246] on input "顧客姓名   *" at bounding box center [783, 239] width 323 height 44
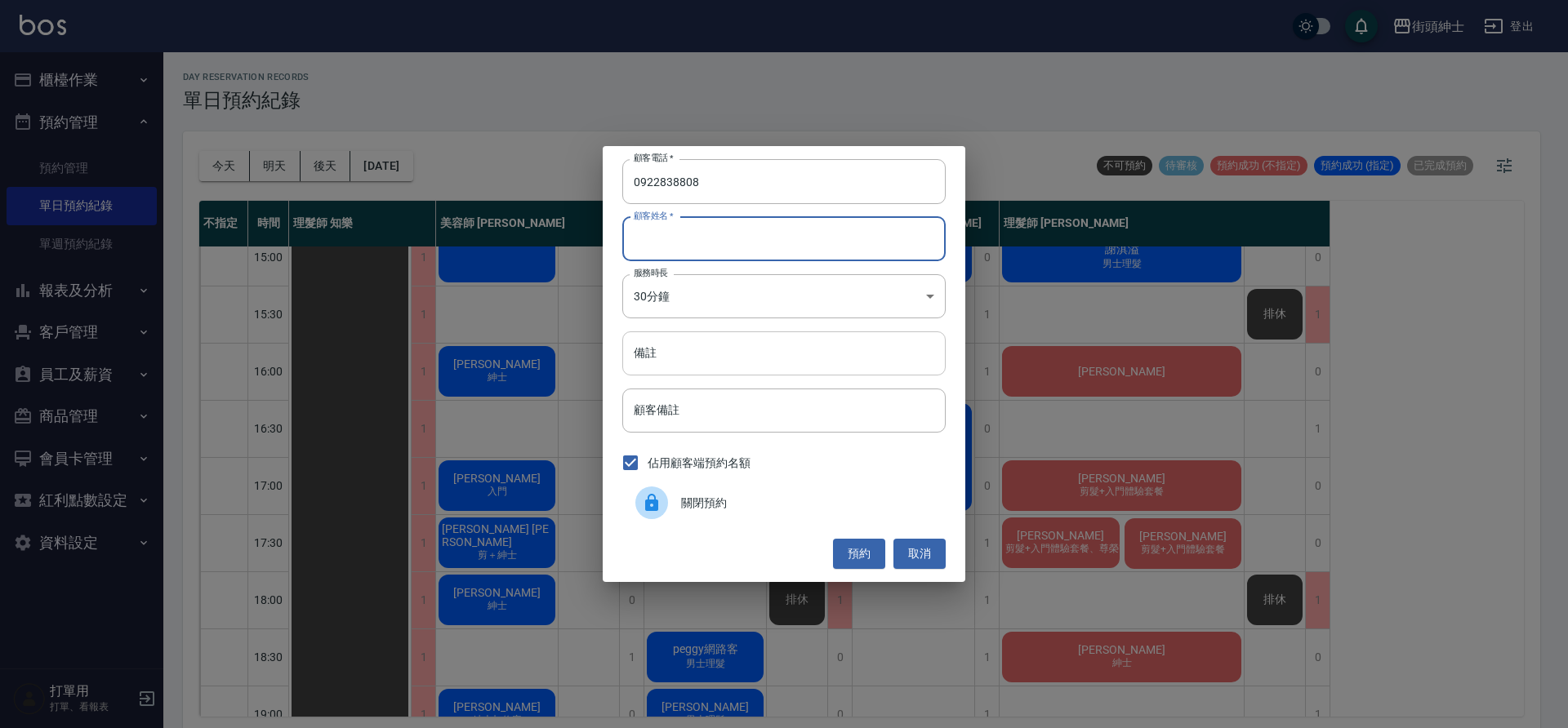
drag, startPoint x: 781, startPoint y: 171, endPoint x: 700, endPoint y: 351, distance: 197.4
click at [700, 351] on input "備註" at bounding box center [783, 353] width 323 height 44
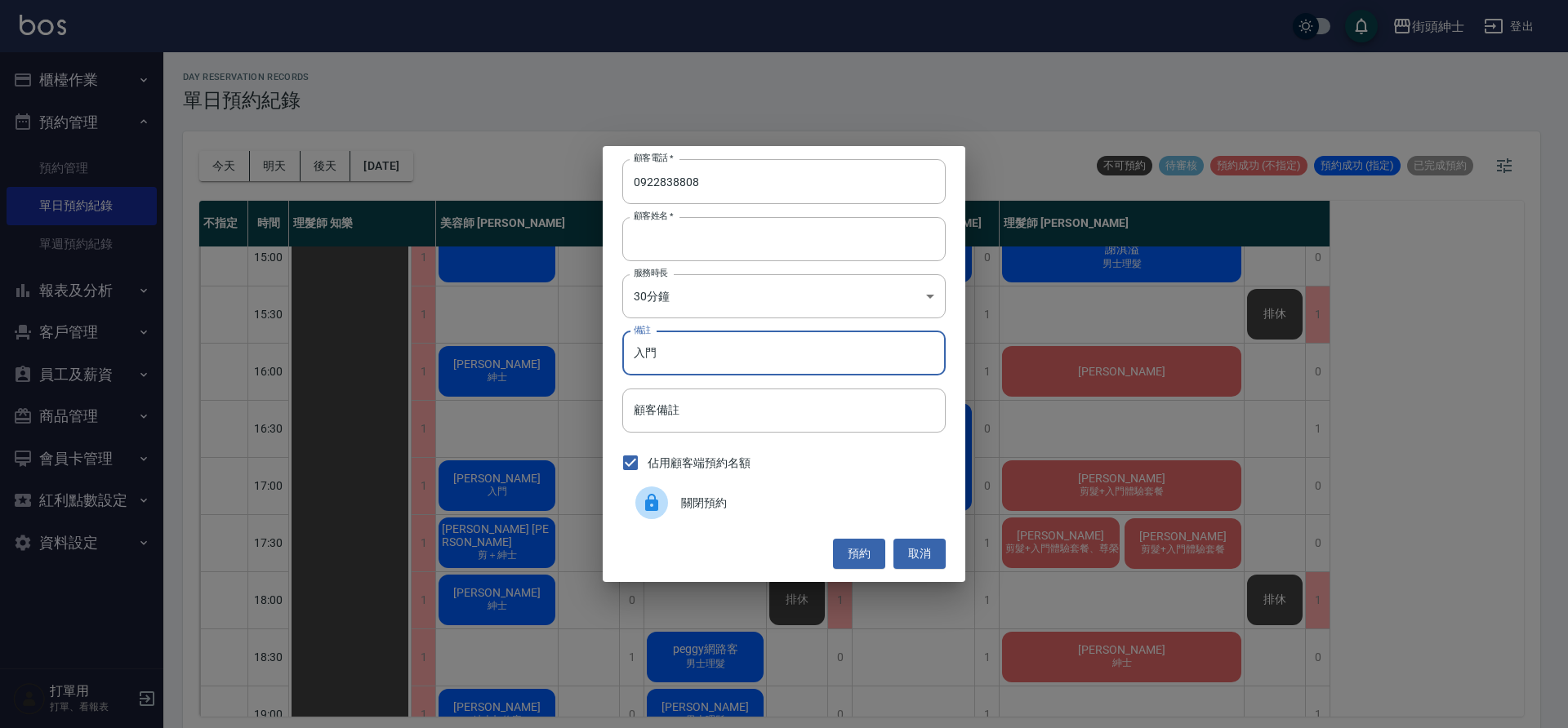
type input "入門"
click at [854, 550] on button "預約" at bounding box center [859, 554] width 52 height 30
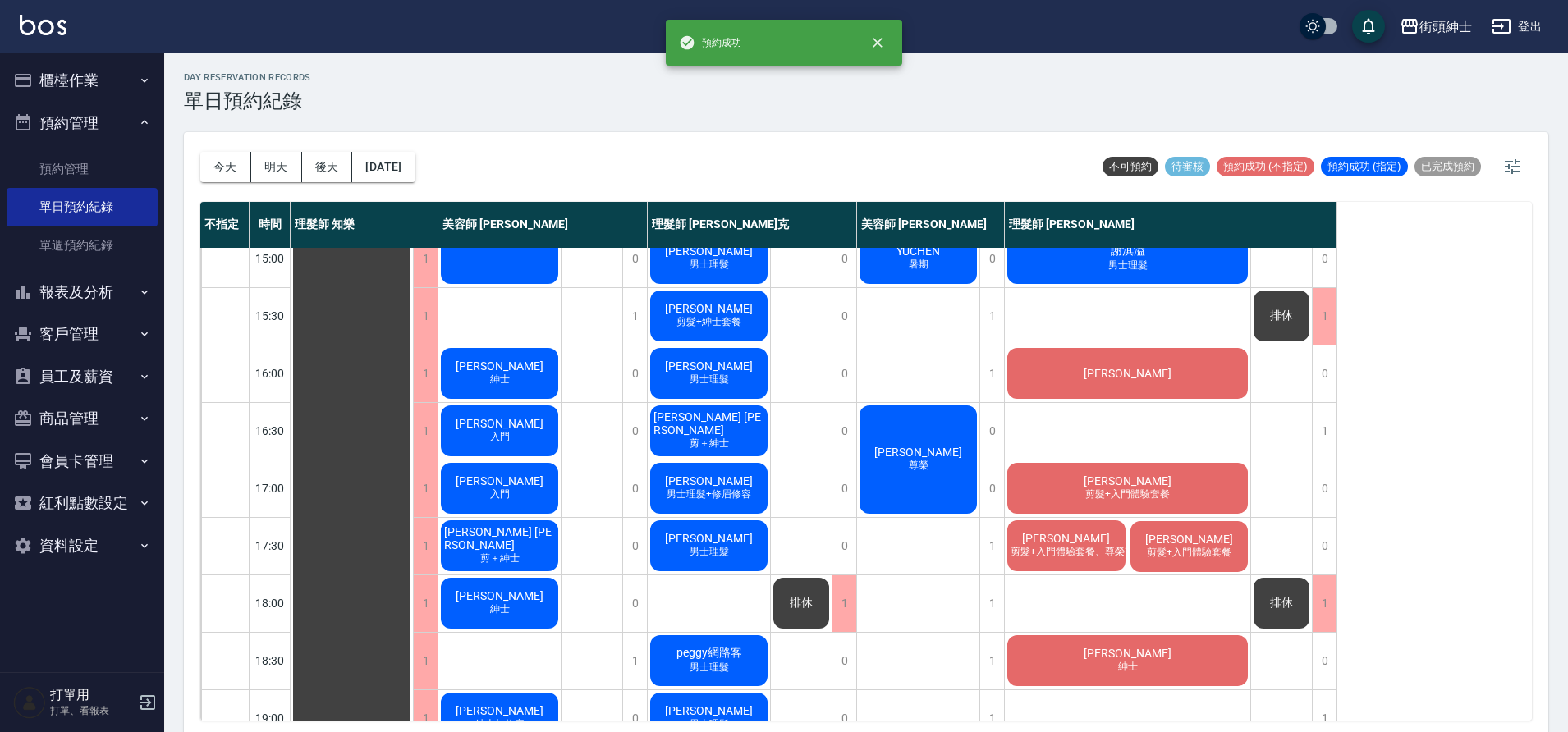
click at [922, 470] on span "尊榮" at bounding box center [918, 466] width 26 height 14
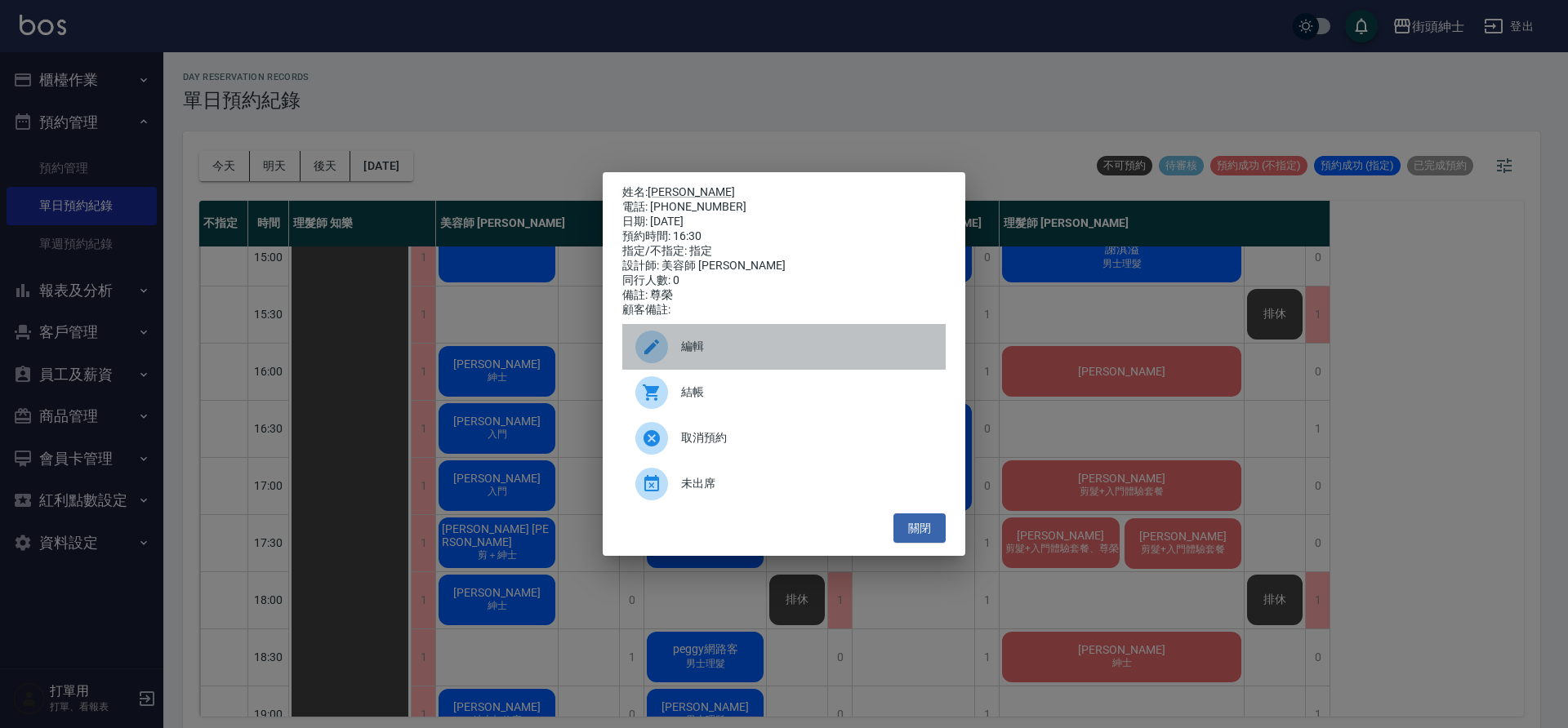
click at [714, 354] on span "編輯" at bounding box center [806, 346] width 252 height 17
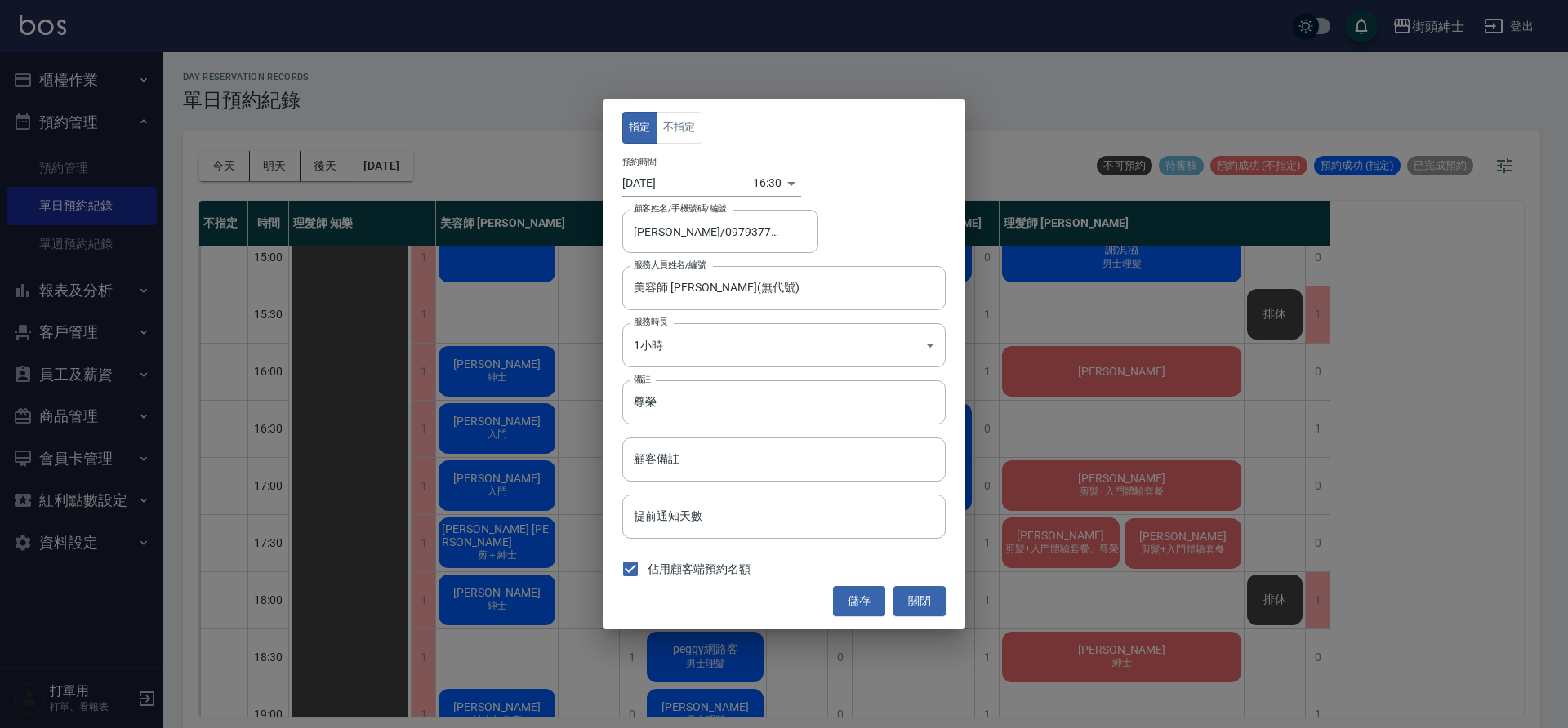
click at [771, 188] on div "16:30 1758961800000" at bounding box center [777, 183] width 48 height 27
click at [764, 171] on body "街頭紳士 登出 櫃檯作業 打帳單 帳單列表 營業儀表板 現金收支登錄 材料自購登錄 每日結帳 排班表 現場電腦打卡 預約管理 預約管理 單日預約紀錄 單週預約…" at bounding box center [784, 366] width 1568 height 733
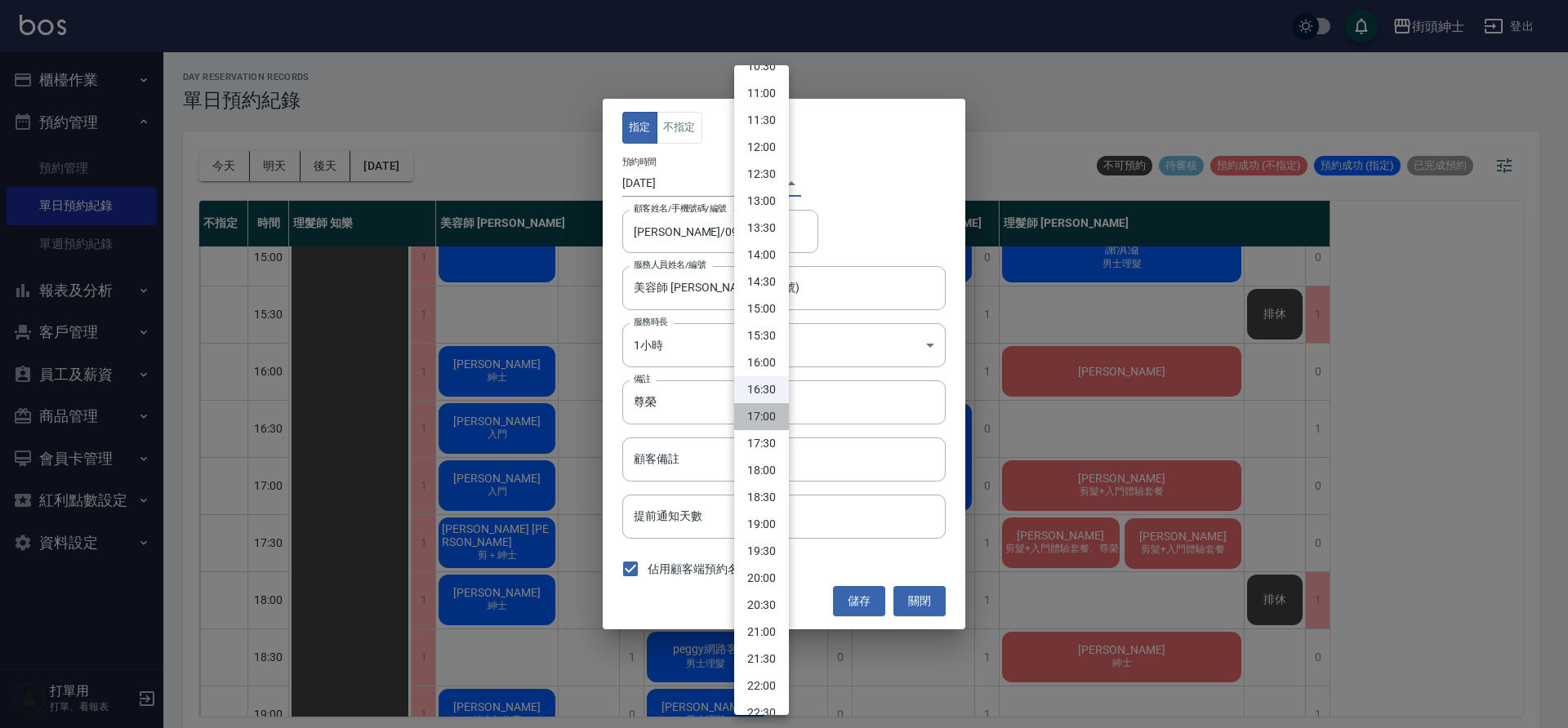
click at [762, 420] on li "17:00" at bounding box center [762, 417] width 55 height 27
type input "1758963600000"
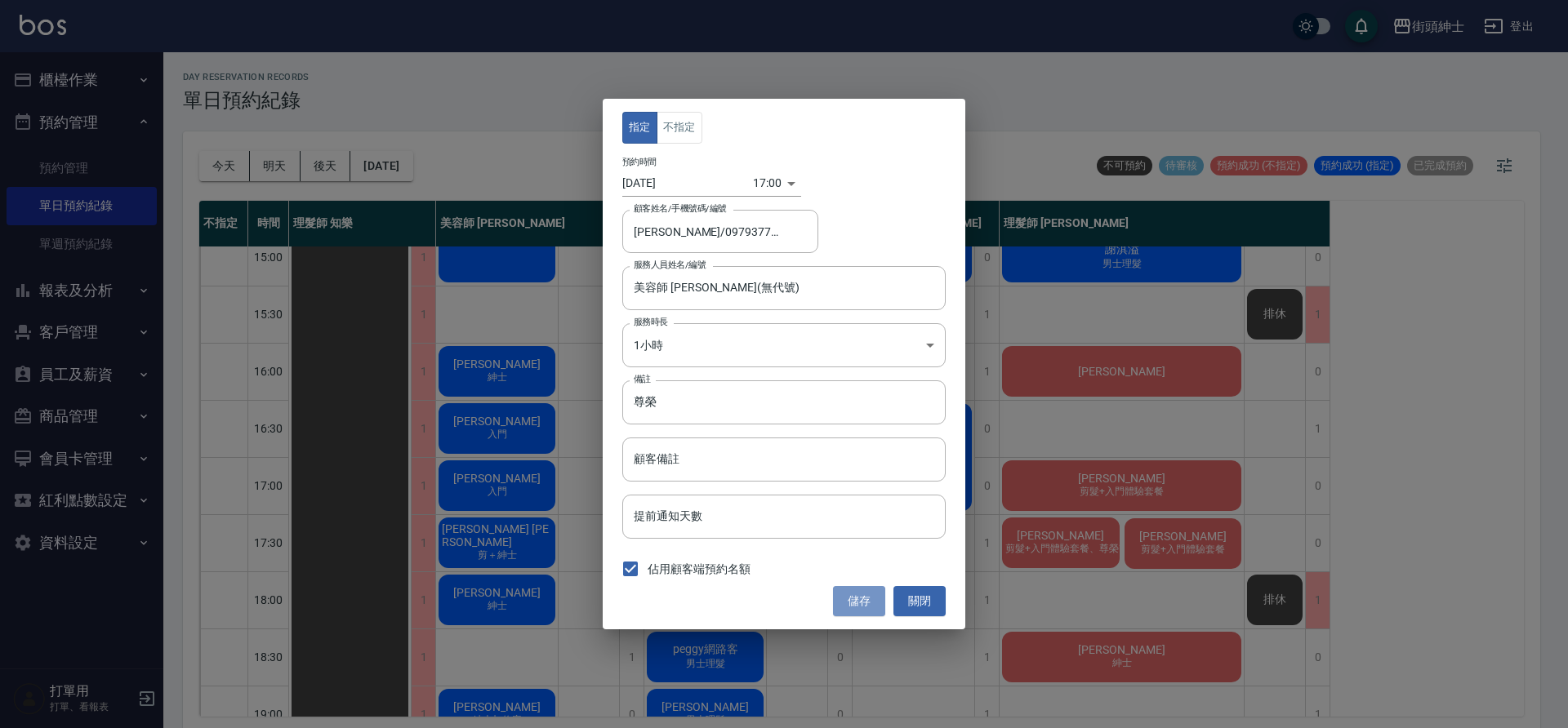
click at [850, 597] on button "儲存" at bounding box center [859, 601] width 52 height 30
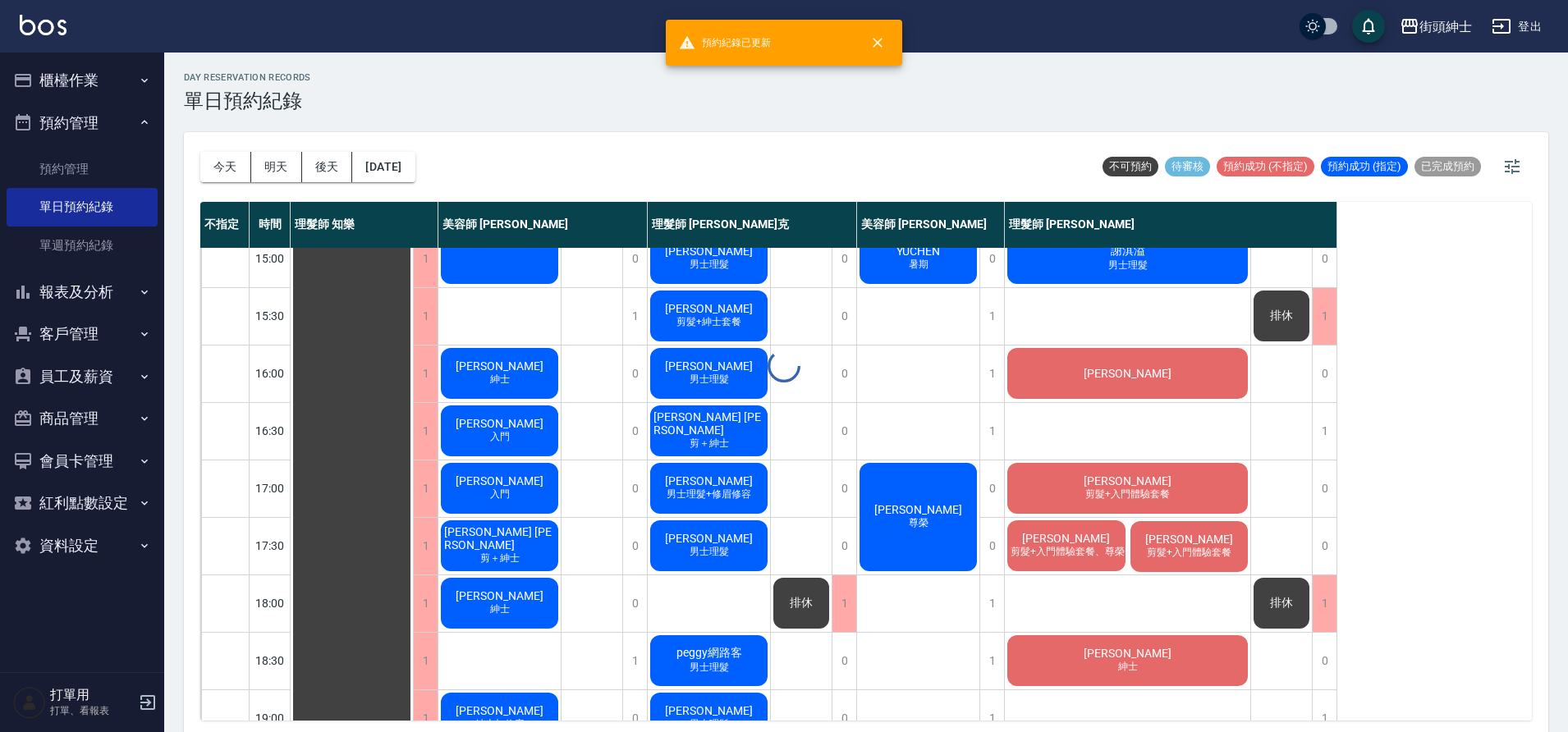
click at [1077, 546] on div "day Reservation records 單日預約紀錄 [DATE] [DATE] [DATE] [DATE] 不可預約 待審核 預約成功 (不指定) …" at bounding box center [867, 395] width 1404 height 684
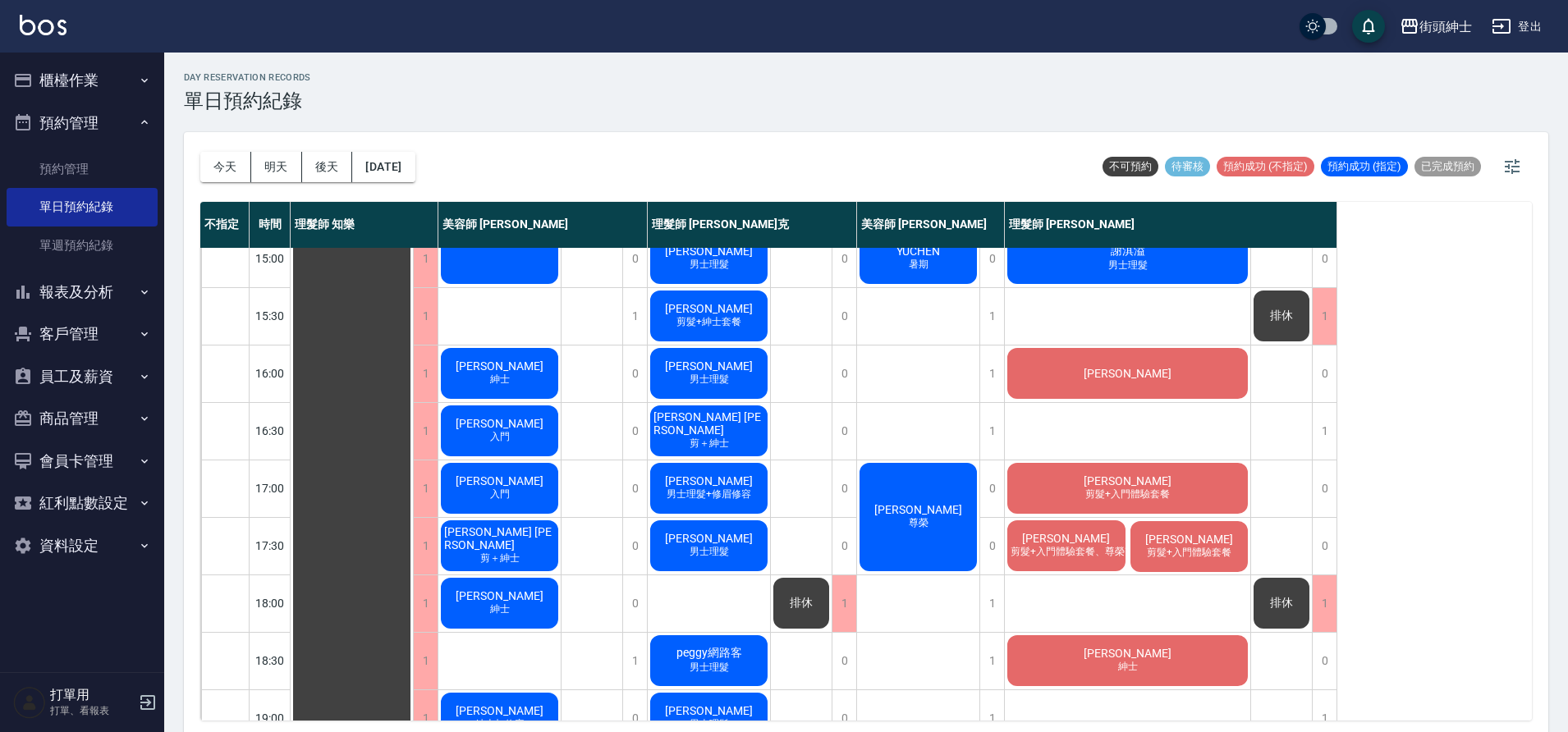
click at [1086, 554] on span "剪髮+入門體驗套餐、尊榮改造套餐（贈修容）" at bounding box center [1112, 552] width 210 height 14
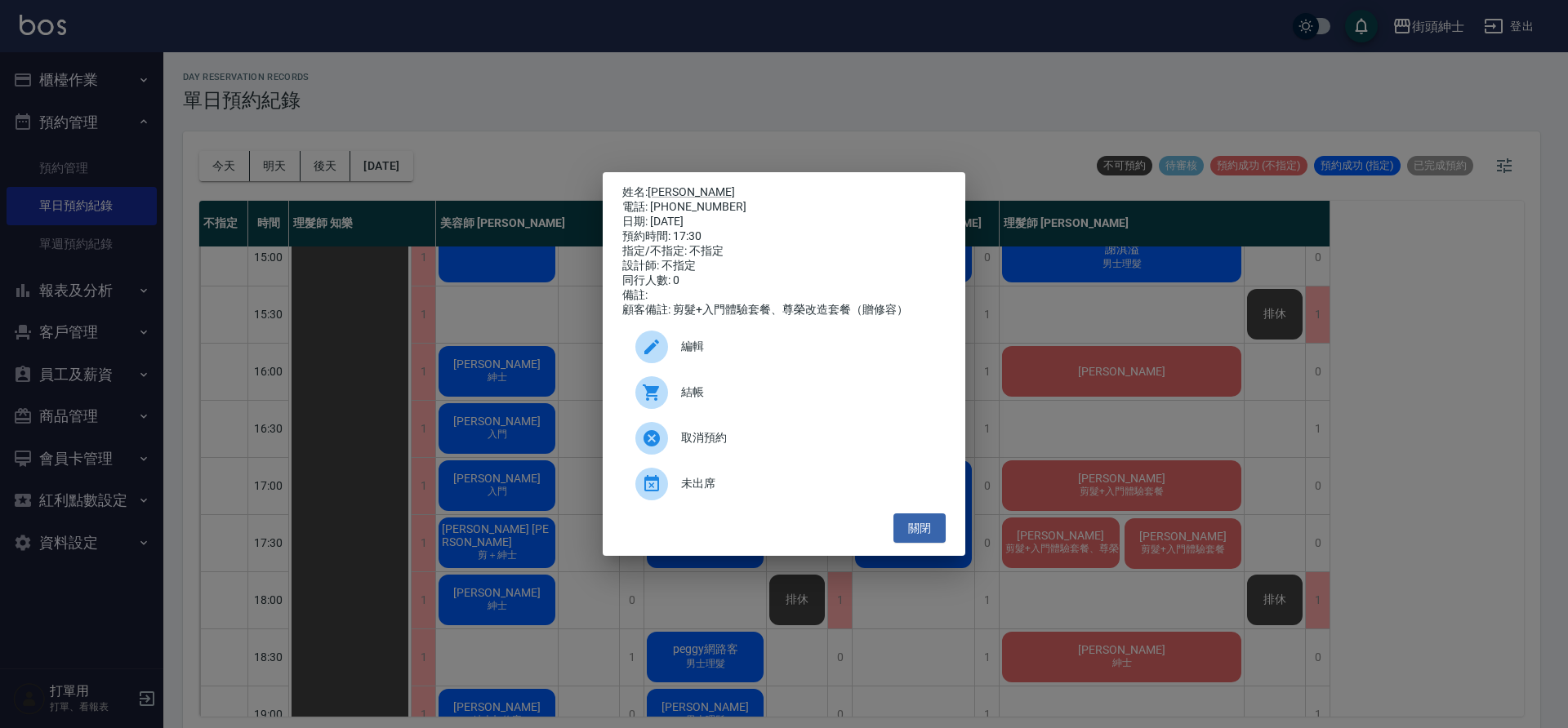
click at [848, 354] on span "編輯" at bounding box center [806, 346] width 252 height 17
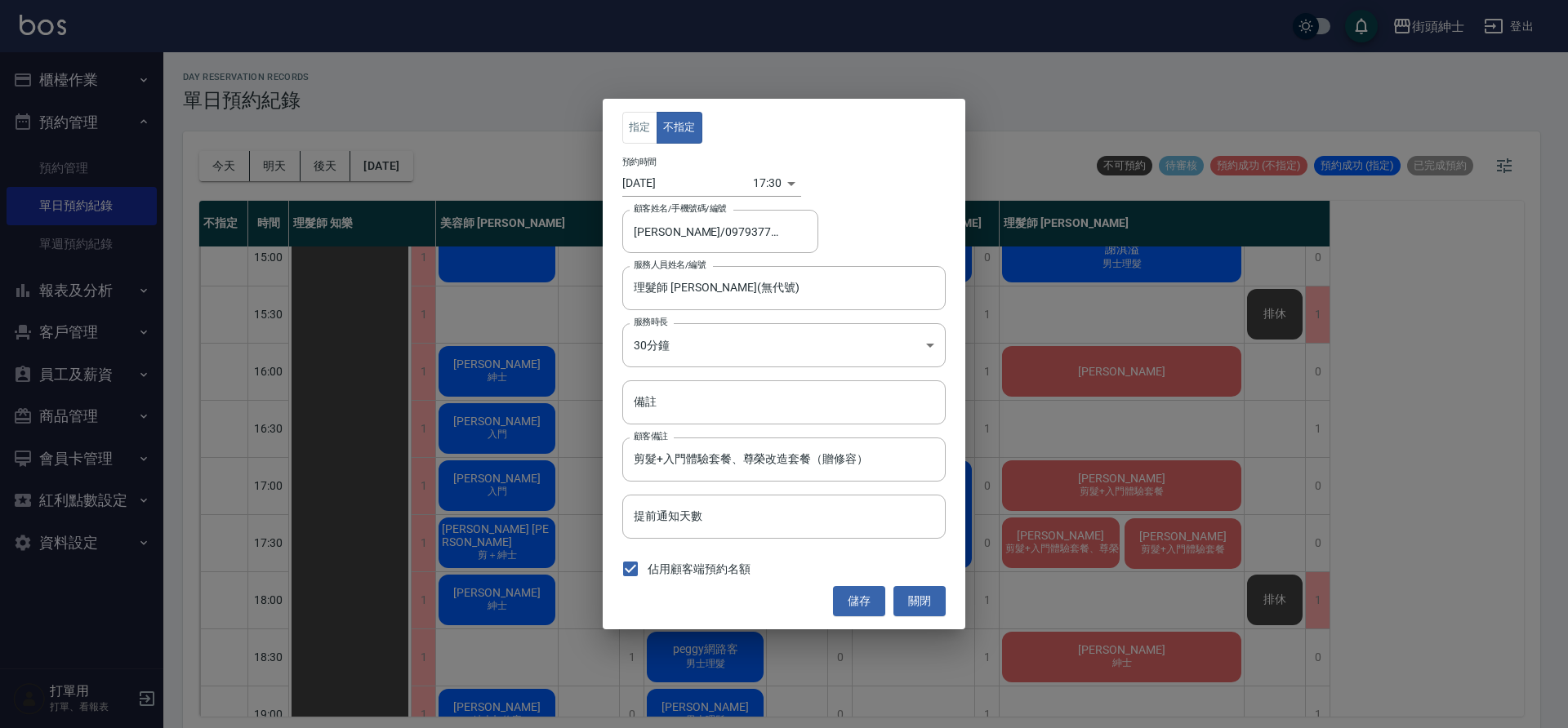
click at [752, 183] on body "街頭紳士 登出 櫃檯作業 打帳單 帳單列表 營業儀表板 現金收支登錄 材料自購登錄 每日結帳 排班表 現場電腦打卡 預約管理 預約管理 單日預約紀錄 單週預約…" at bounding box center [784, 366] width 1568 height 733
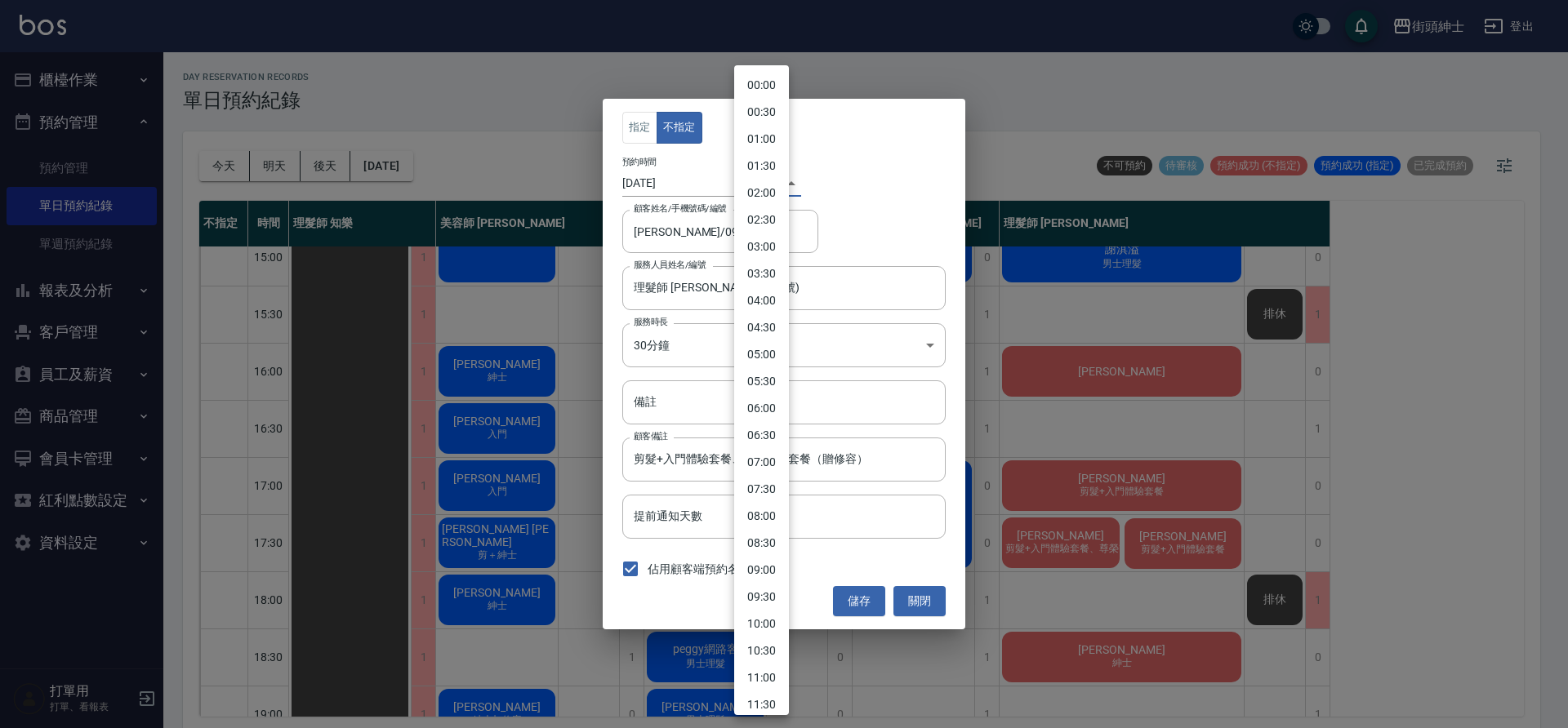
scroll to position [638, 0]
click at [773, 355] on li "17:00" at bounding box center [762, 363] width 55 height 27
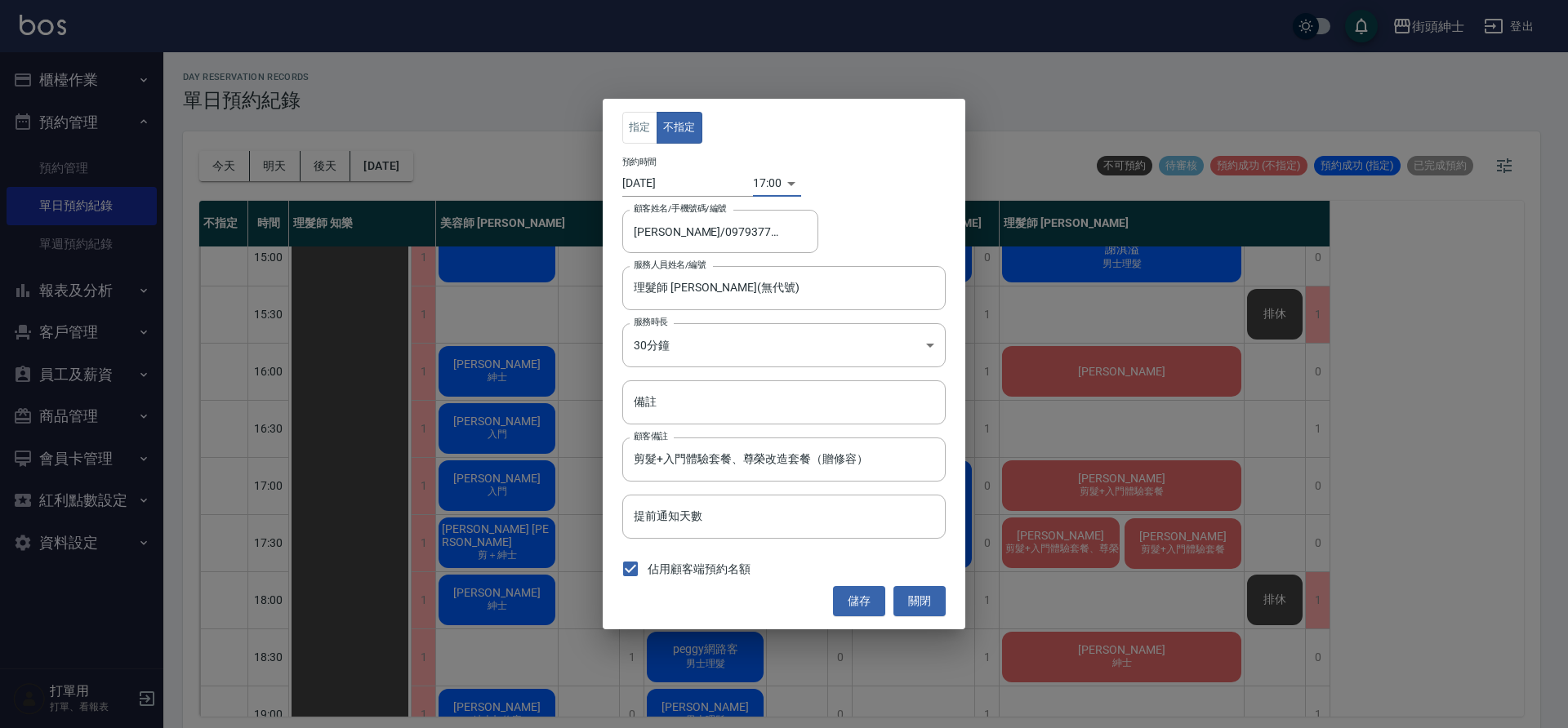
click at [772, 184] on div "17:00 1758963600000" at bounding box center [777, 183] width 48 height 27
click at [753, 180] on body "街頭紳士 登出 櫃檯作業 打帳單 帳單列表 營業儀表板 現金收支登錄 材料自購登錄 每日結帳 排班表 現場電腦打卡 預約管理 預約管理 單日預約紀錄 單週預約…" at bounding box center [784, 366] width 1568 height 733
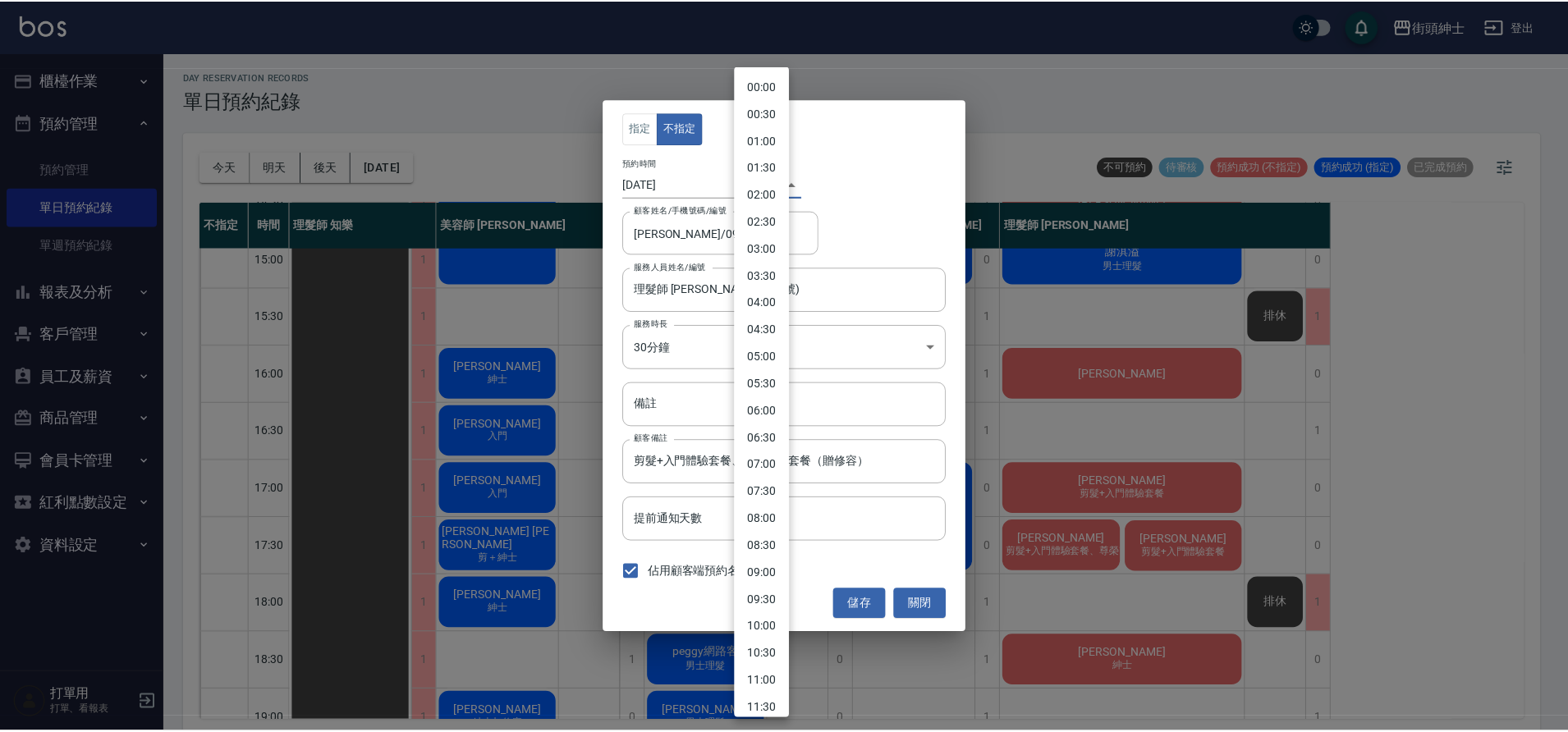
scroll to position [615, 0]
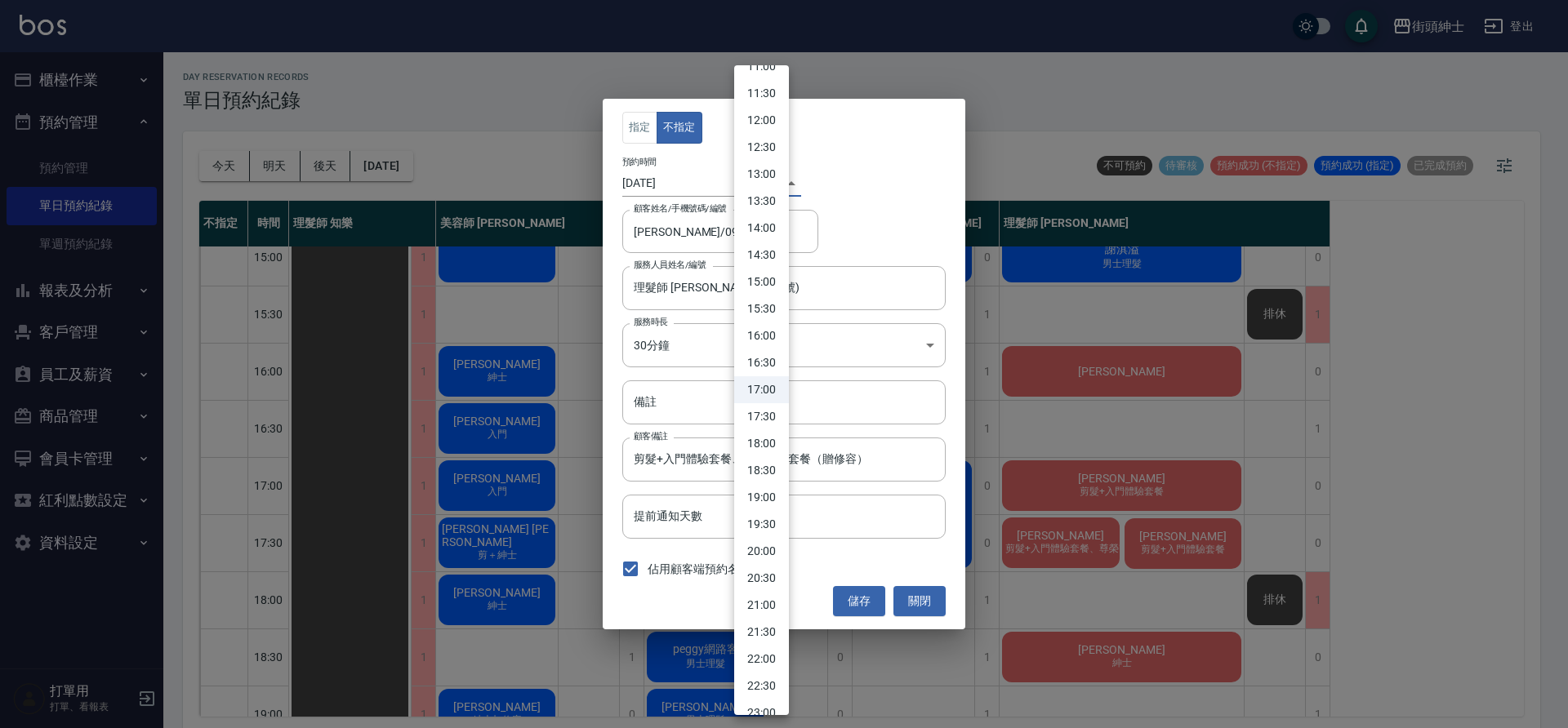
click at [767, 360] on li "16:30" at bounding box center [762, 363] width 55 height 27
type input "1758961800000"
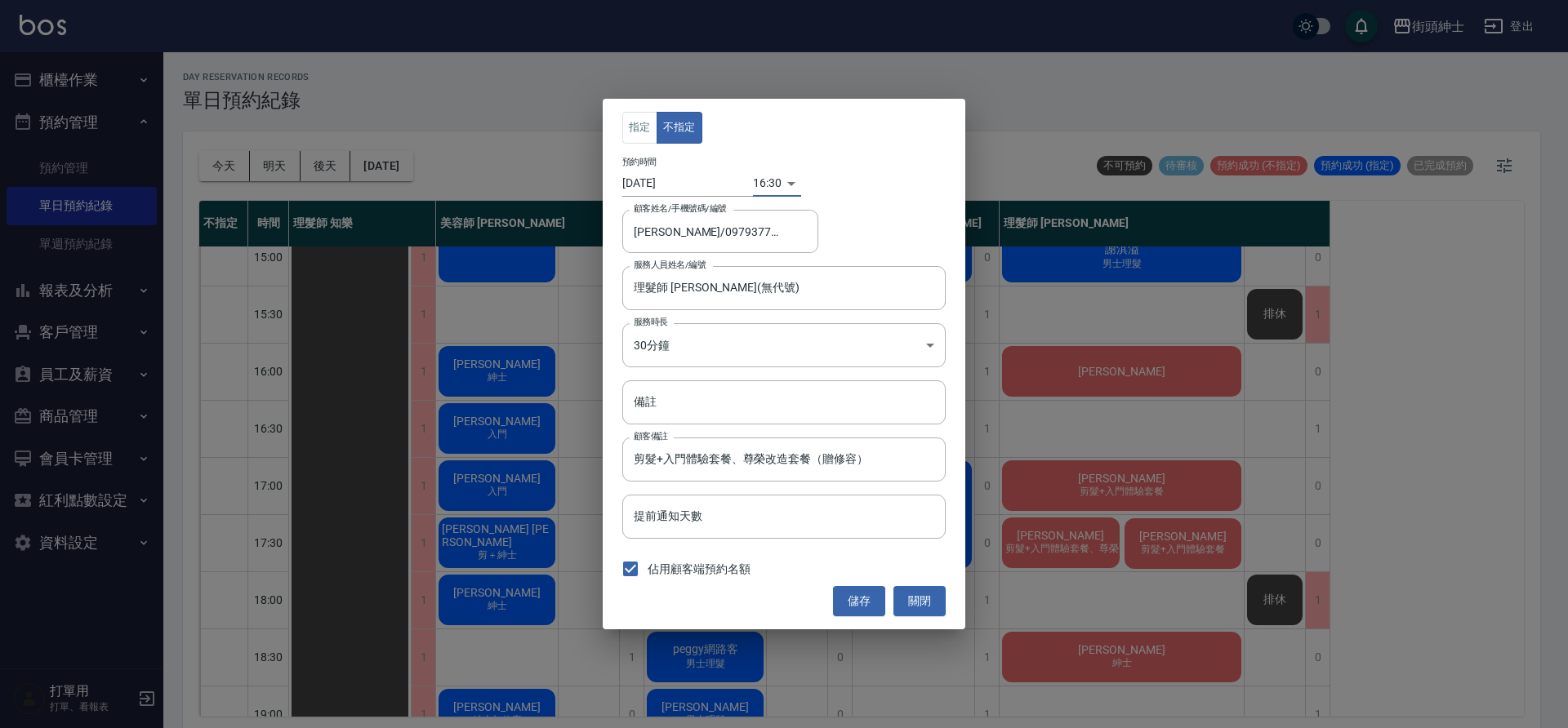
click at [862, 605] on button "儲存" at bounding box center [859, 601] width 52 height 30
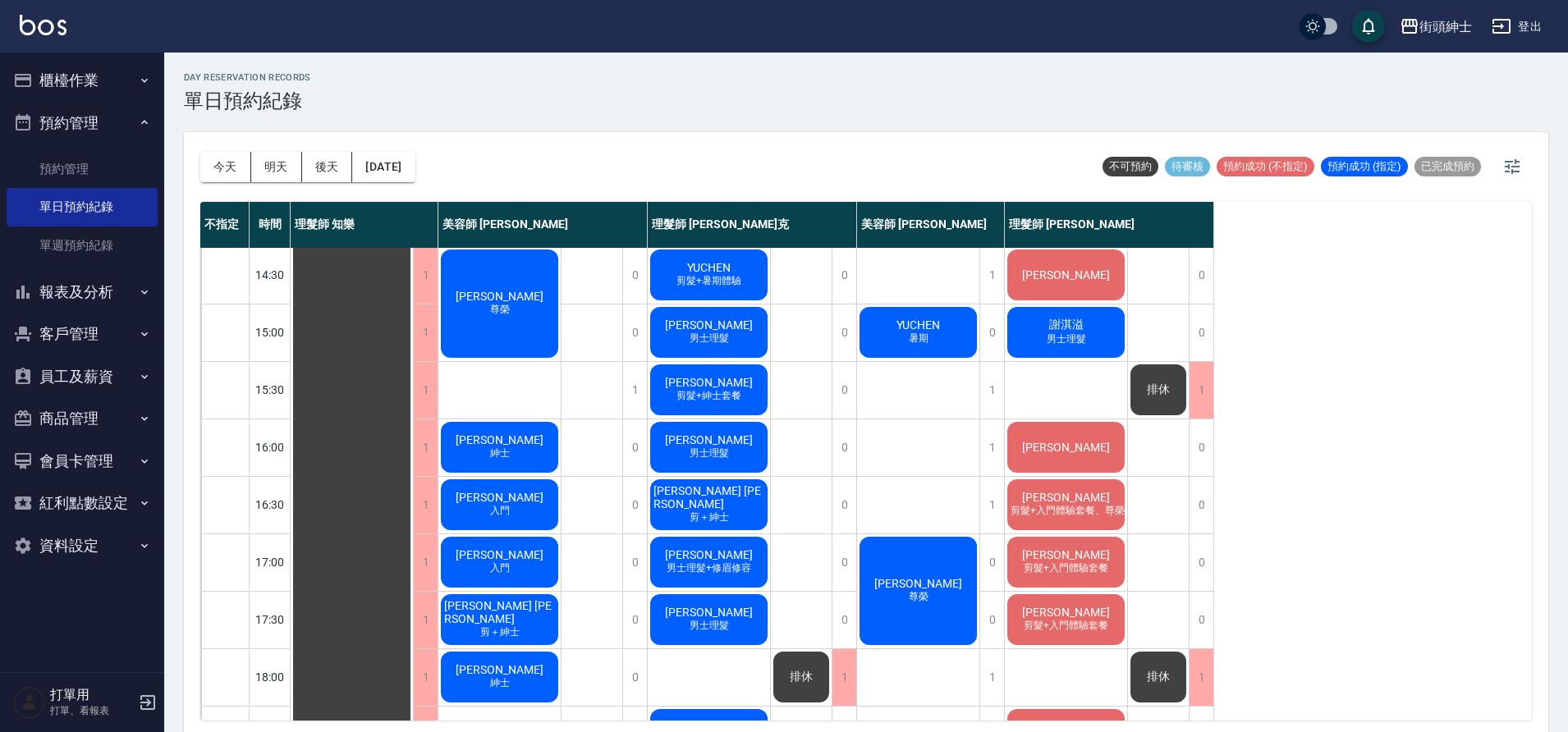
scroll to position [470, 0]
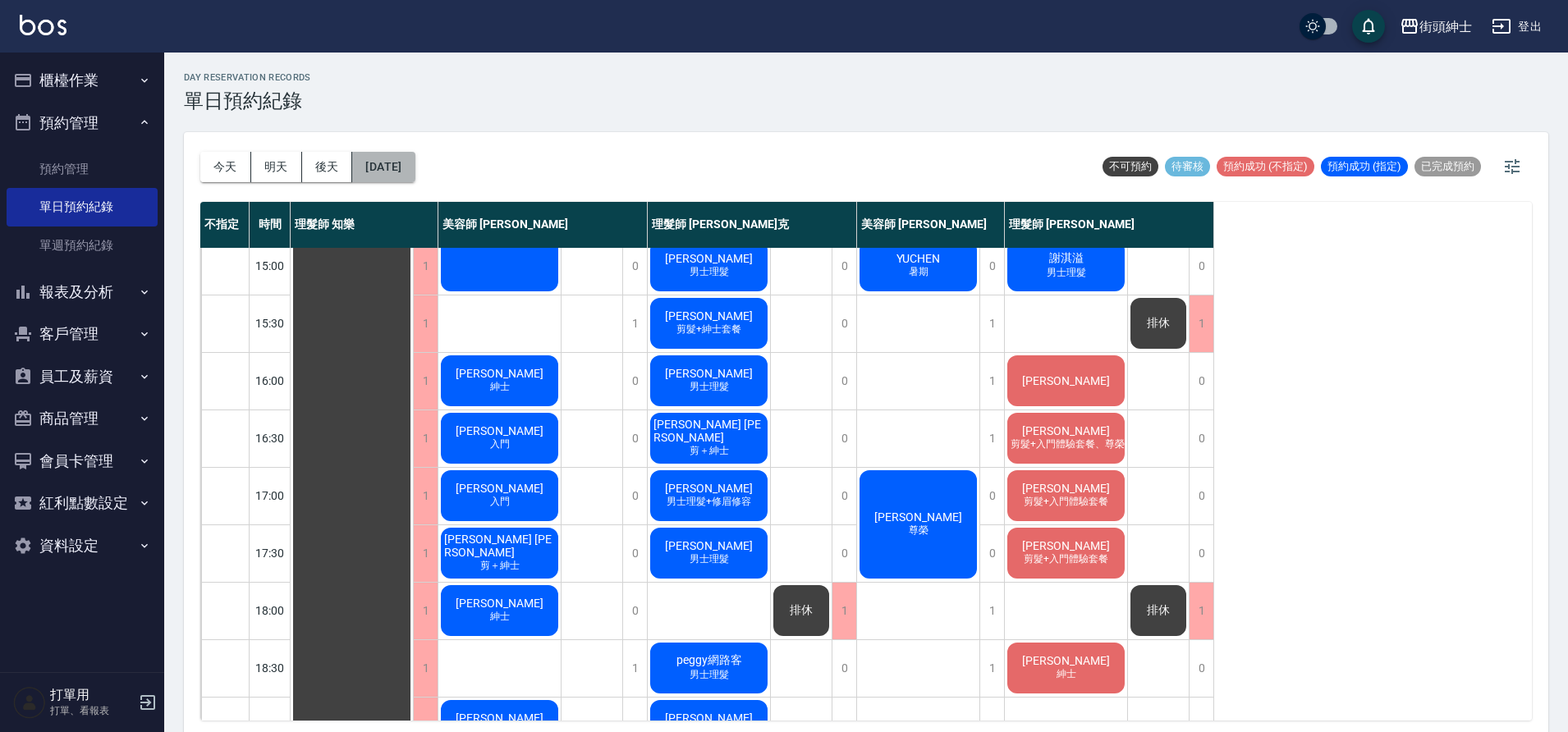
click at [409, 173] on button "[DATE]" at bounding box center [383, 167] width 63 height 30
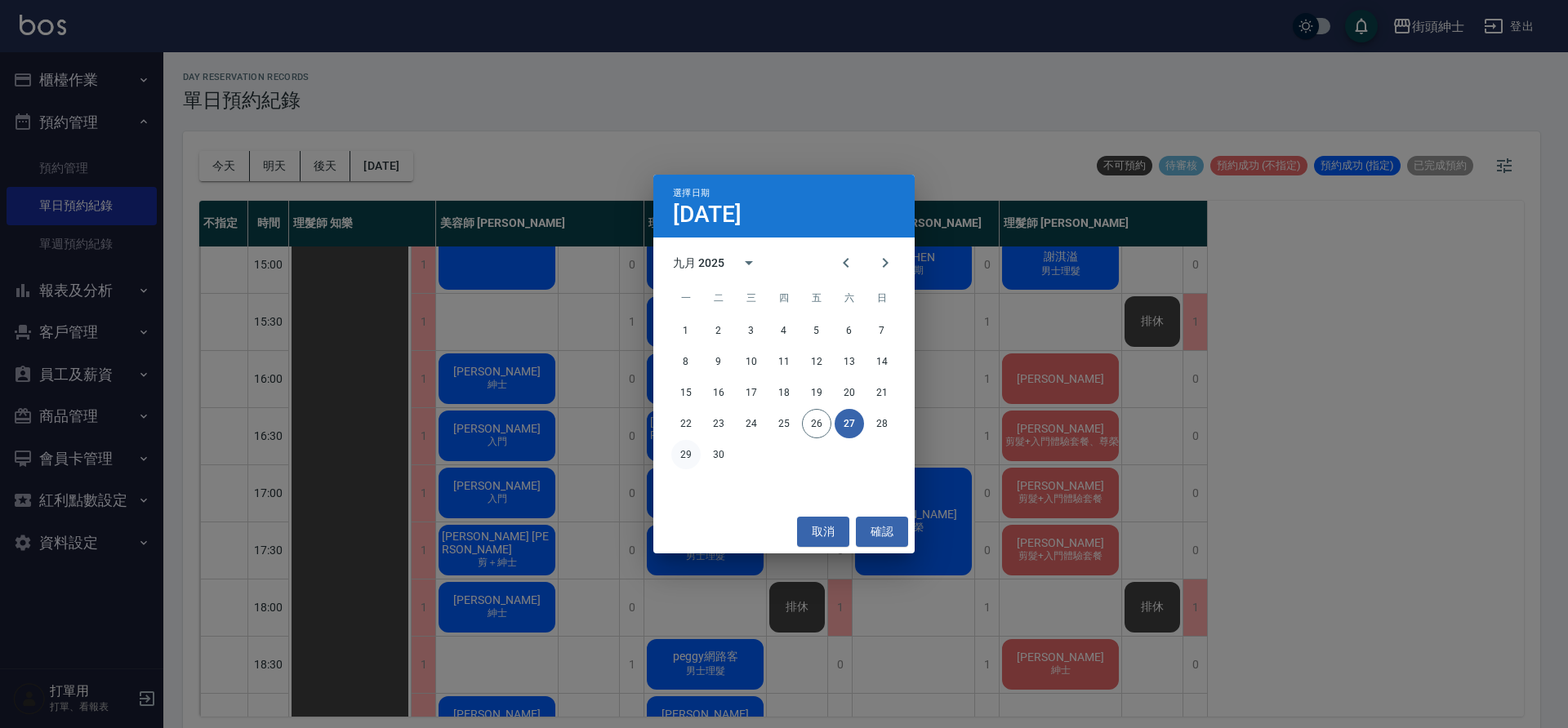
click at [684, 457] on button "29" at bounding box center [685, 454] width 29 height 29
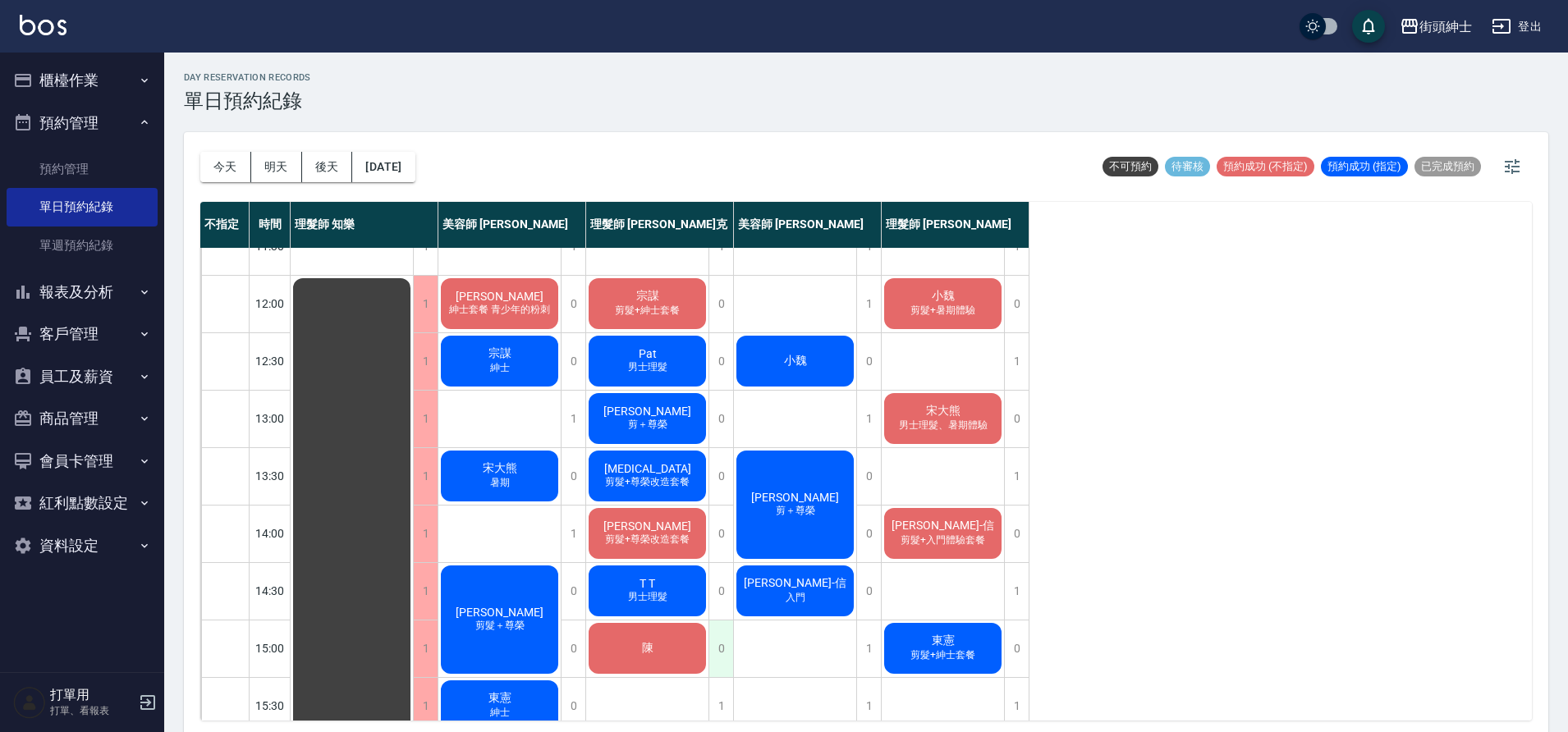
scroll to position [229, 0]
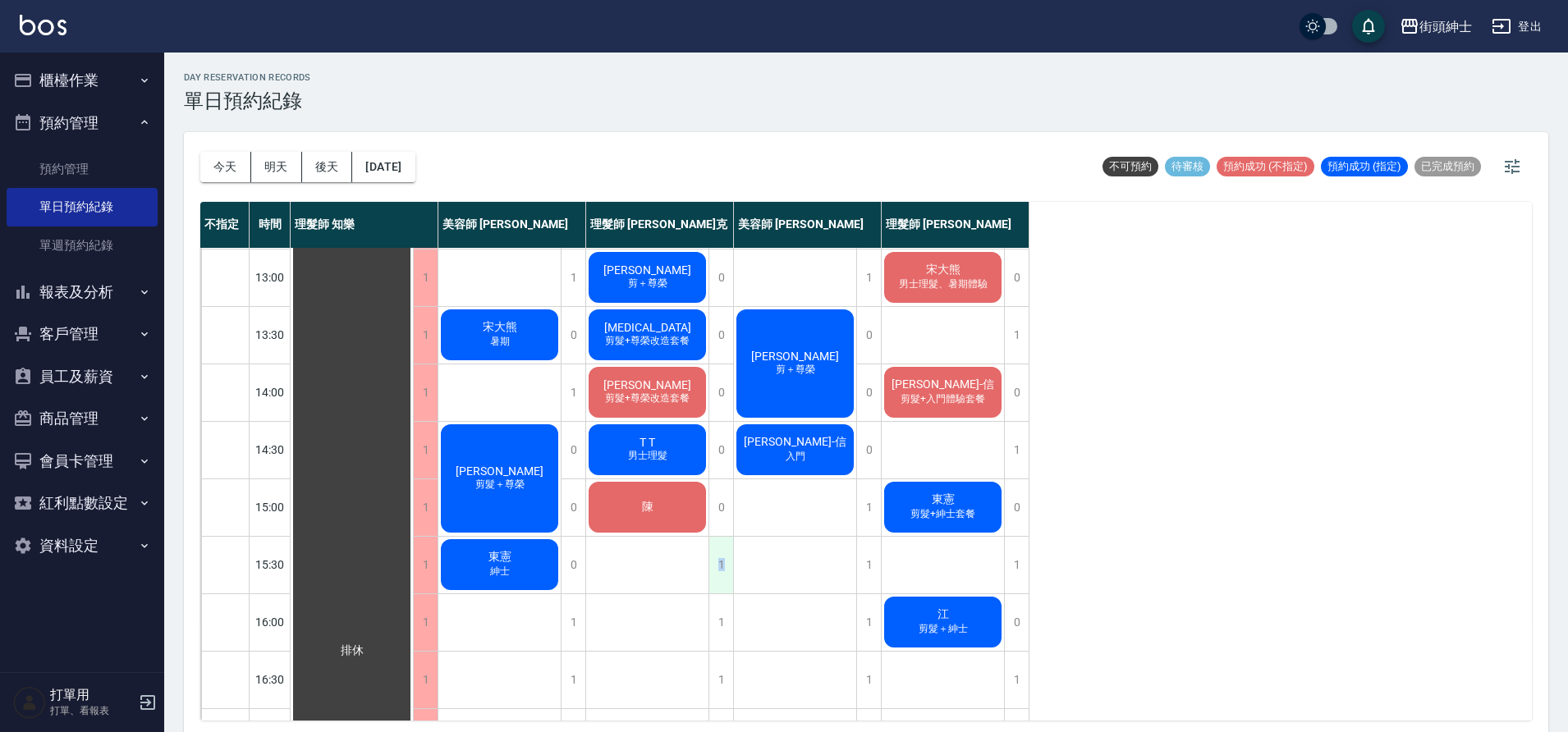
click at [723, 559] on div "1" at bounding box center [721, 565] width 25 height 57
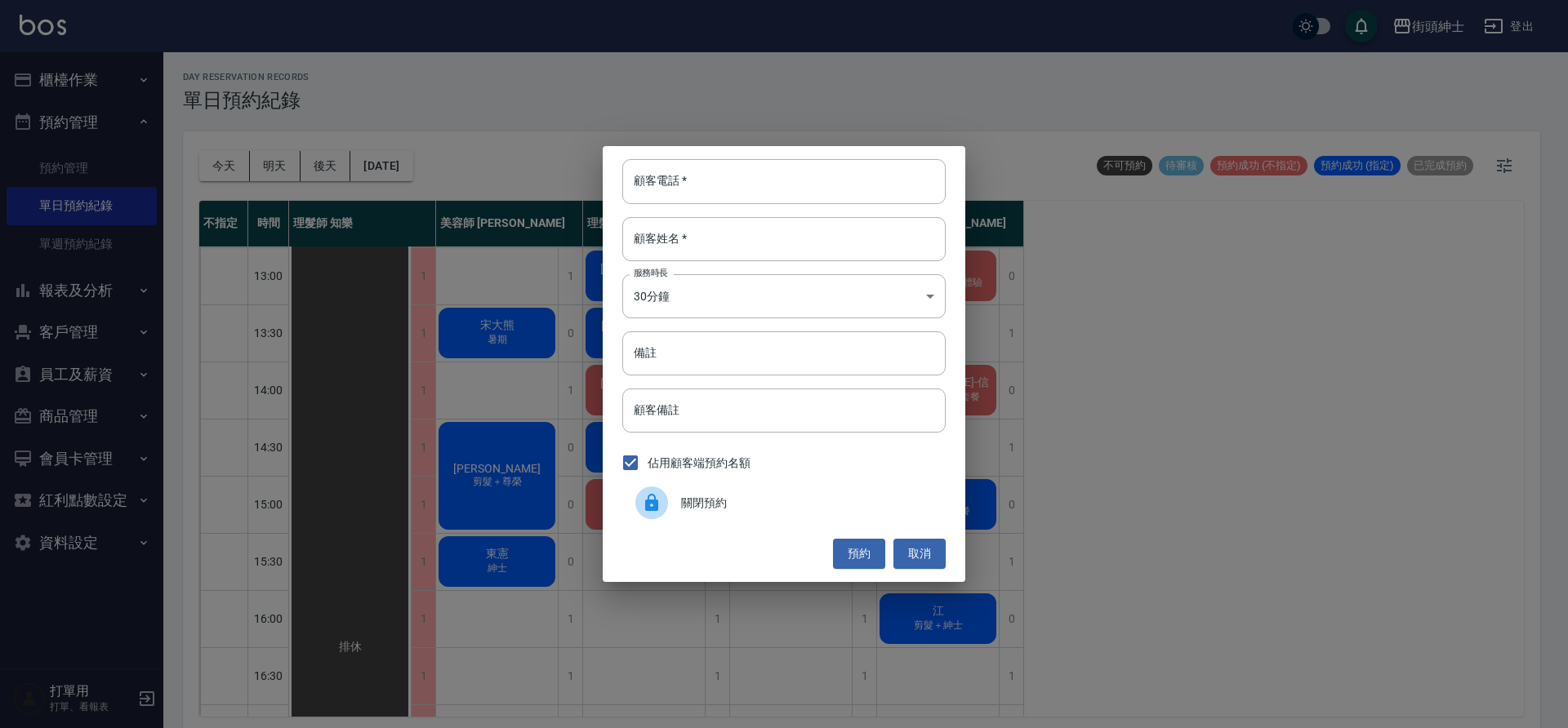
click at [697, 501] on span "關閉預約" at bounding box center [806, 503] width 252 height 17
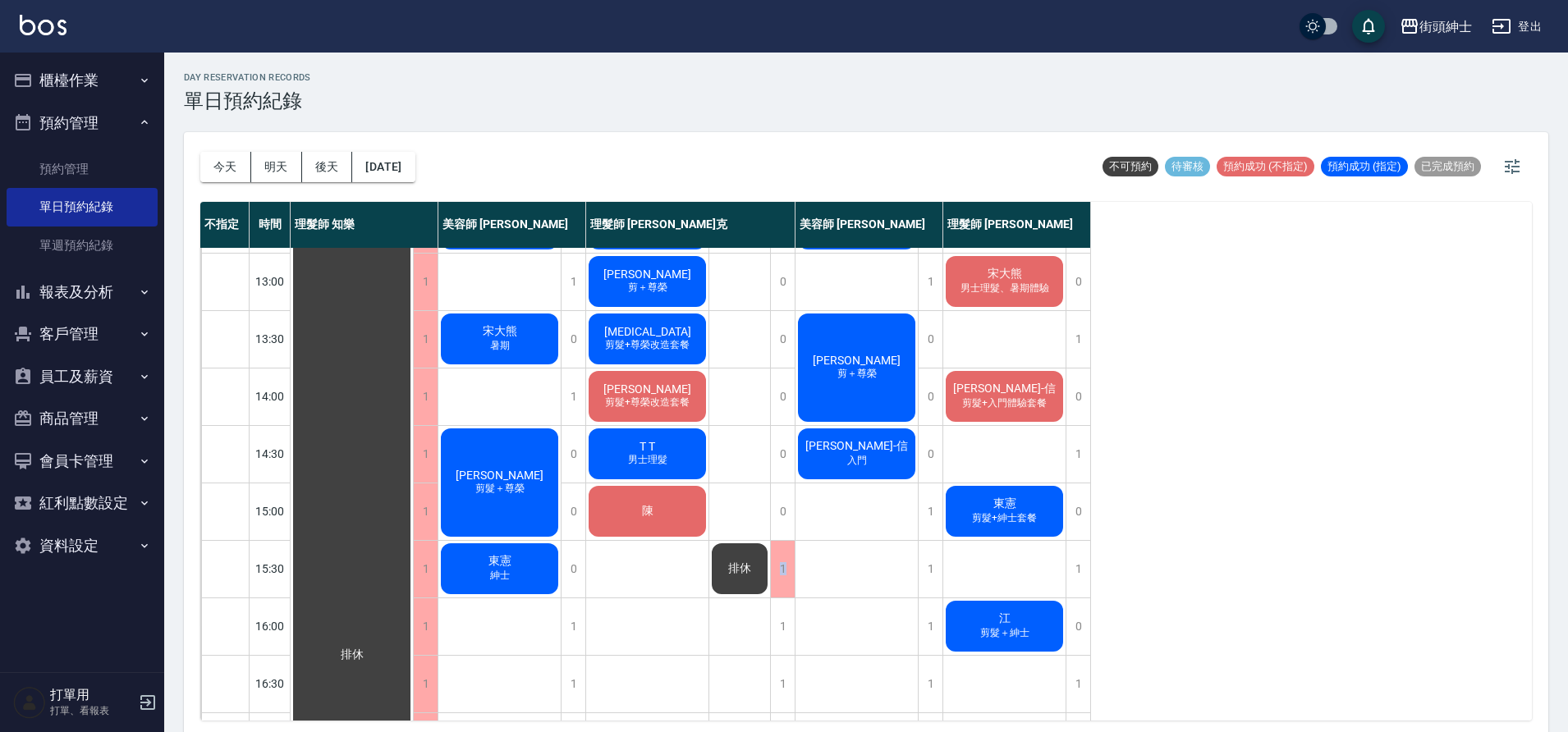
scroll to position [232, 0]
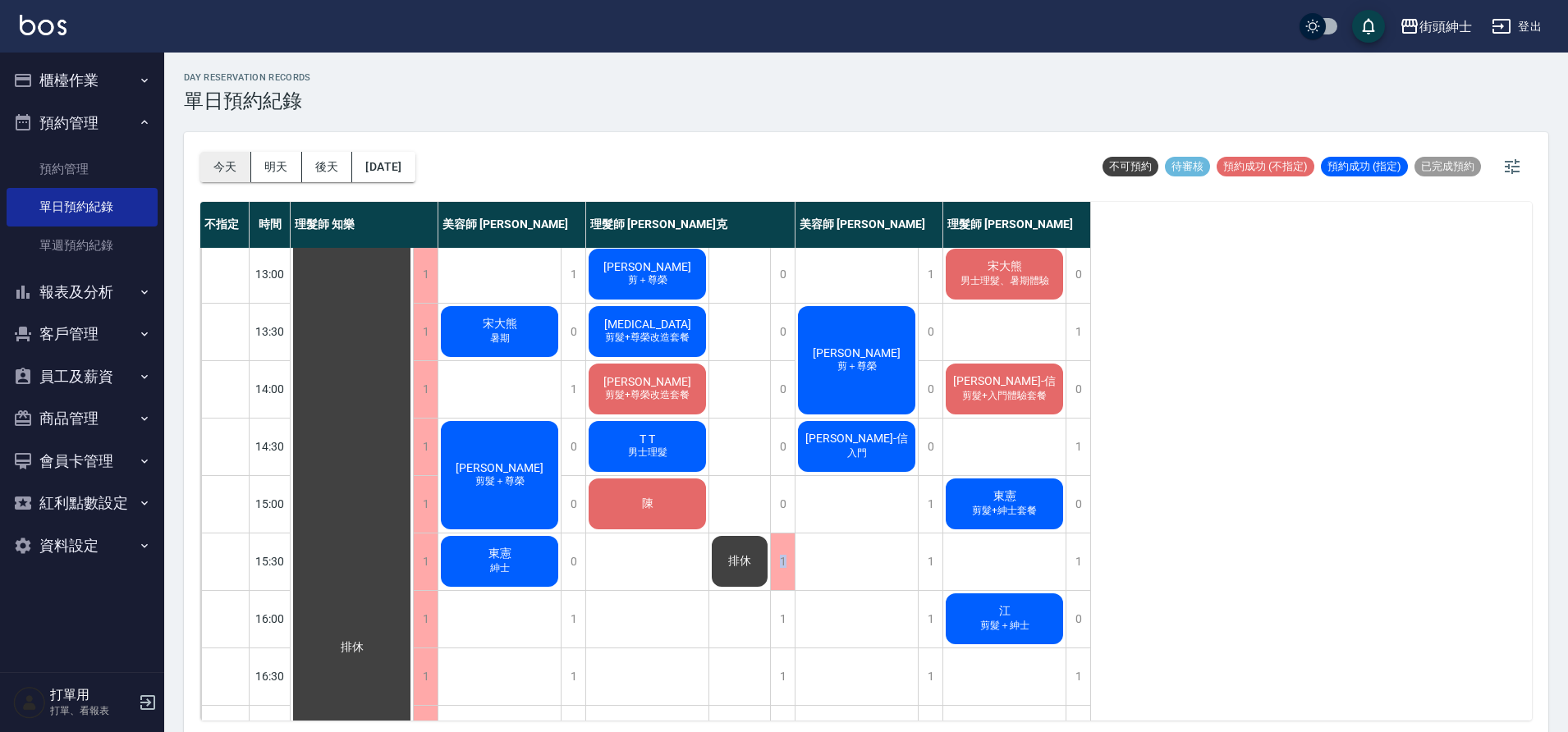
click at [240, 171] on button "今天" at bounding box center [225, 167] width 51 height 30
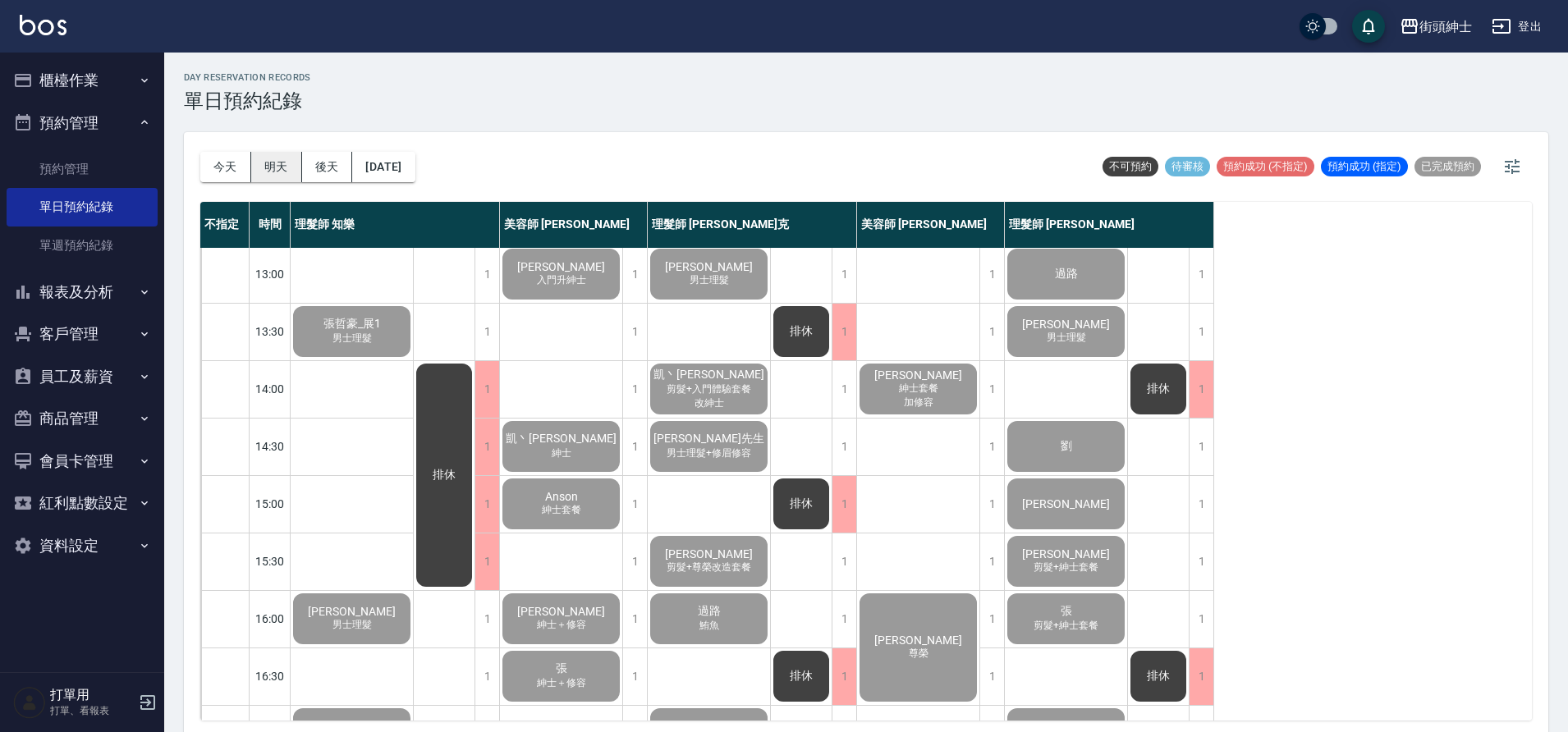
click at [266, 165] on button "明天" at bounding box center [276, 167] width 51 height 30
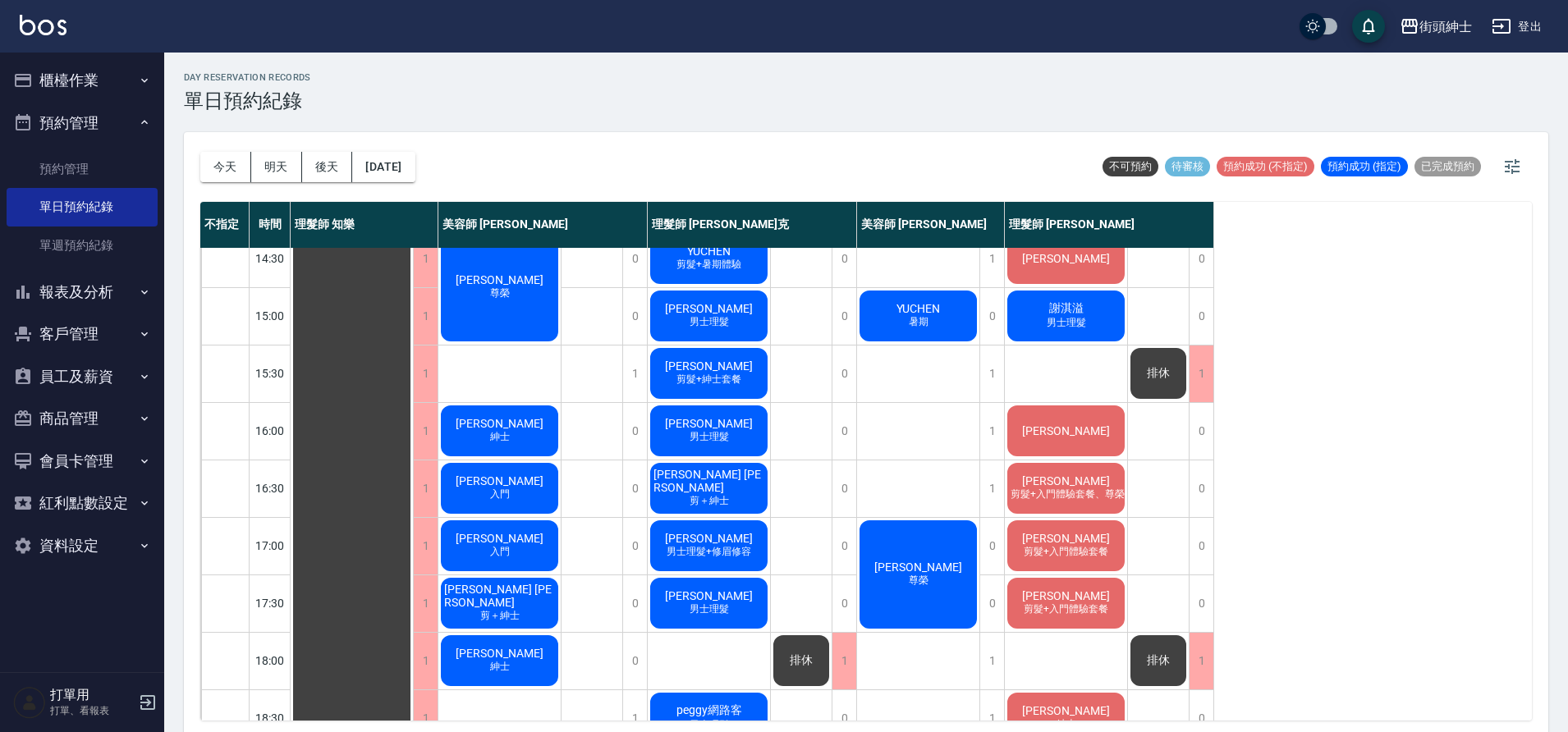
scroll to position [433, 0]
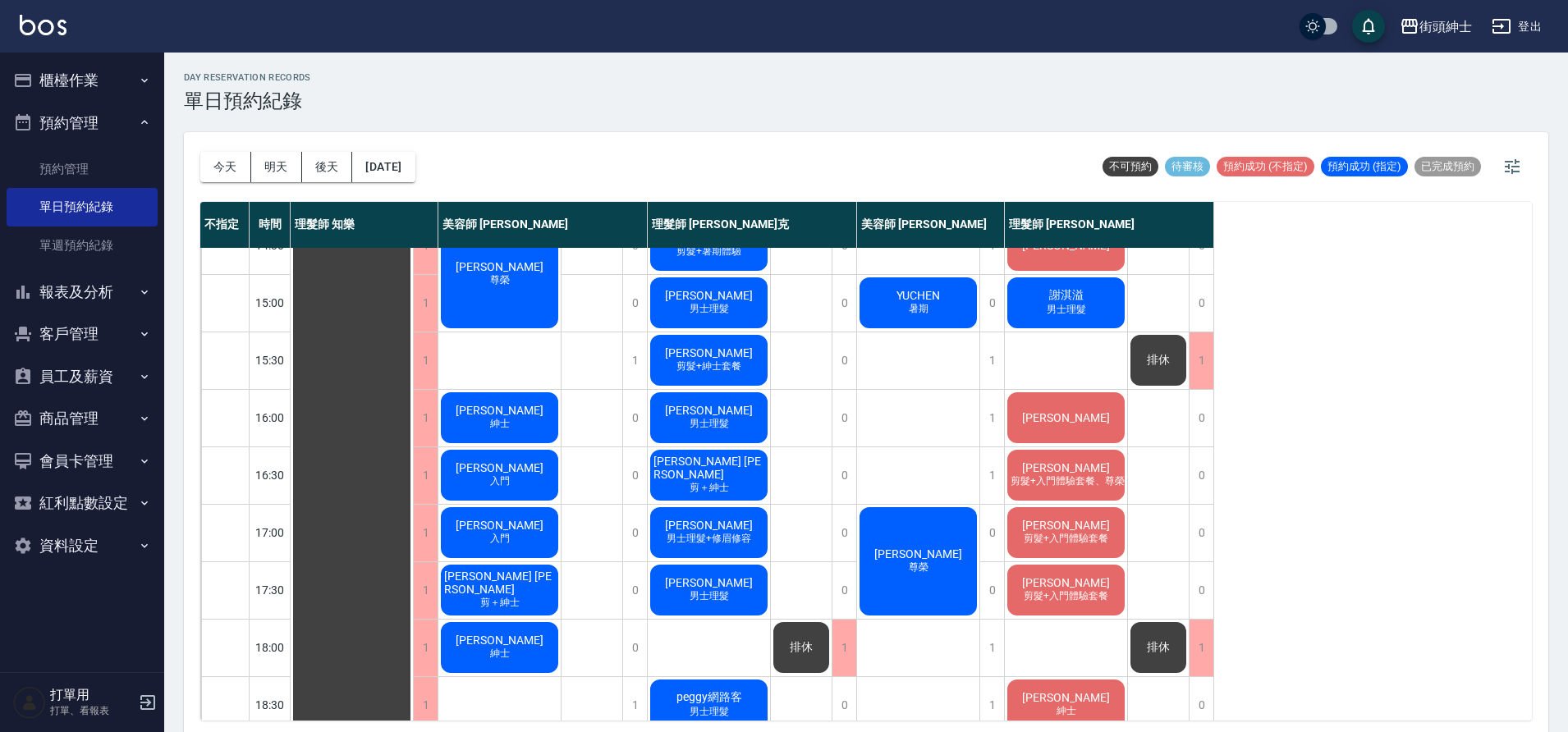
click at [215, 164] on button "今天" at bounding box center [225, 167] width 51 height 30
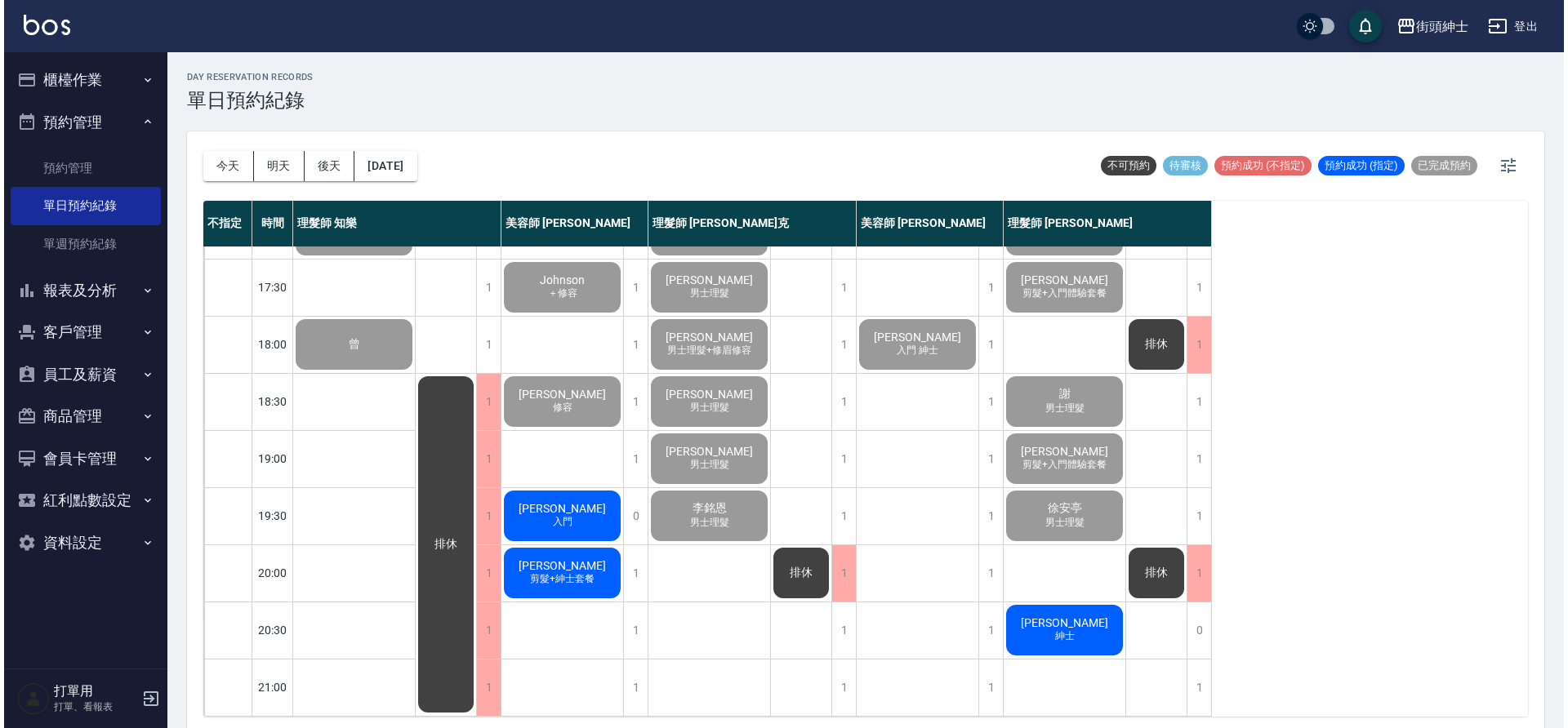
scroll to position [743, 0]
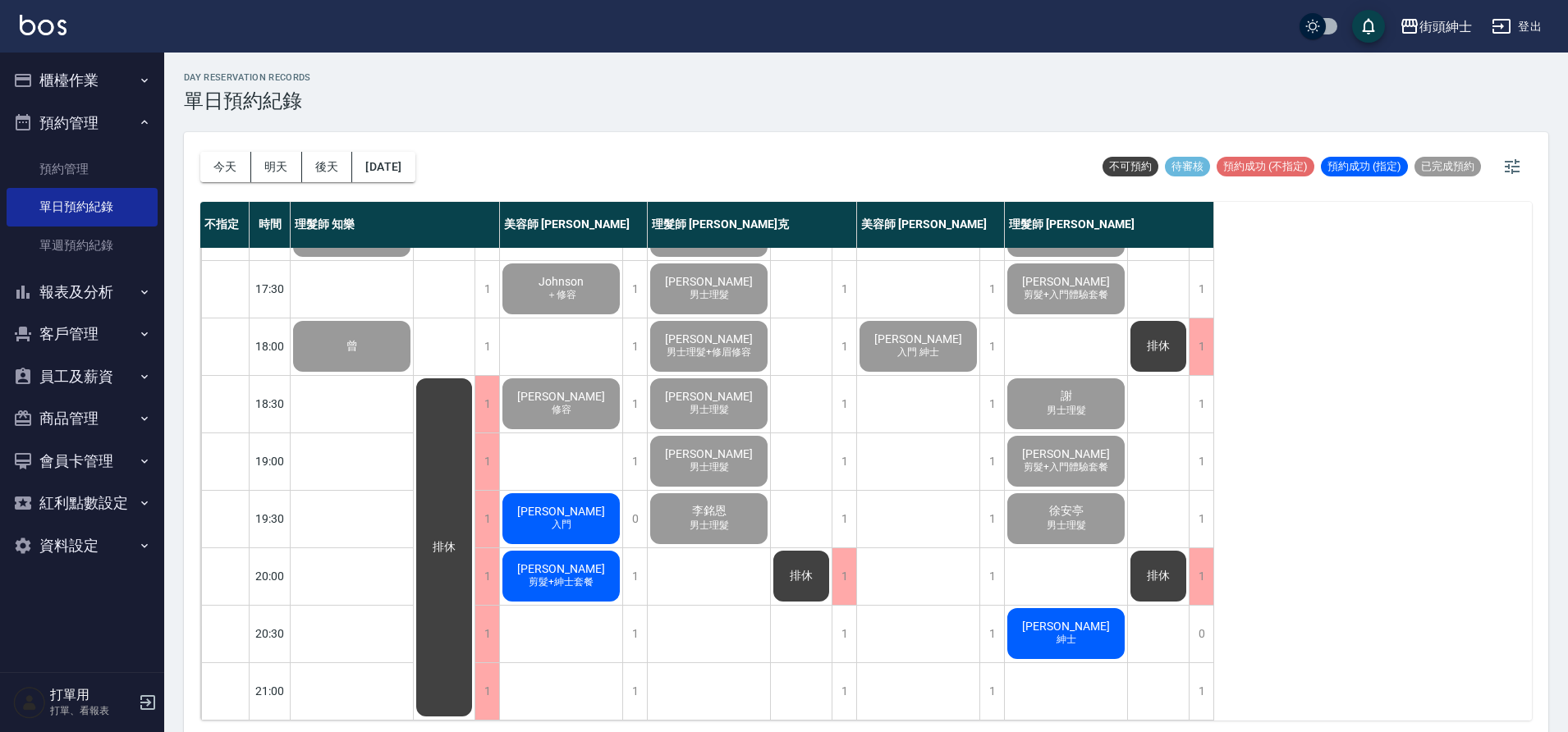
click at [589, 497] on div "[PERSON_NAME] 入門" at bounding box center [561, 518] width 123 height 56
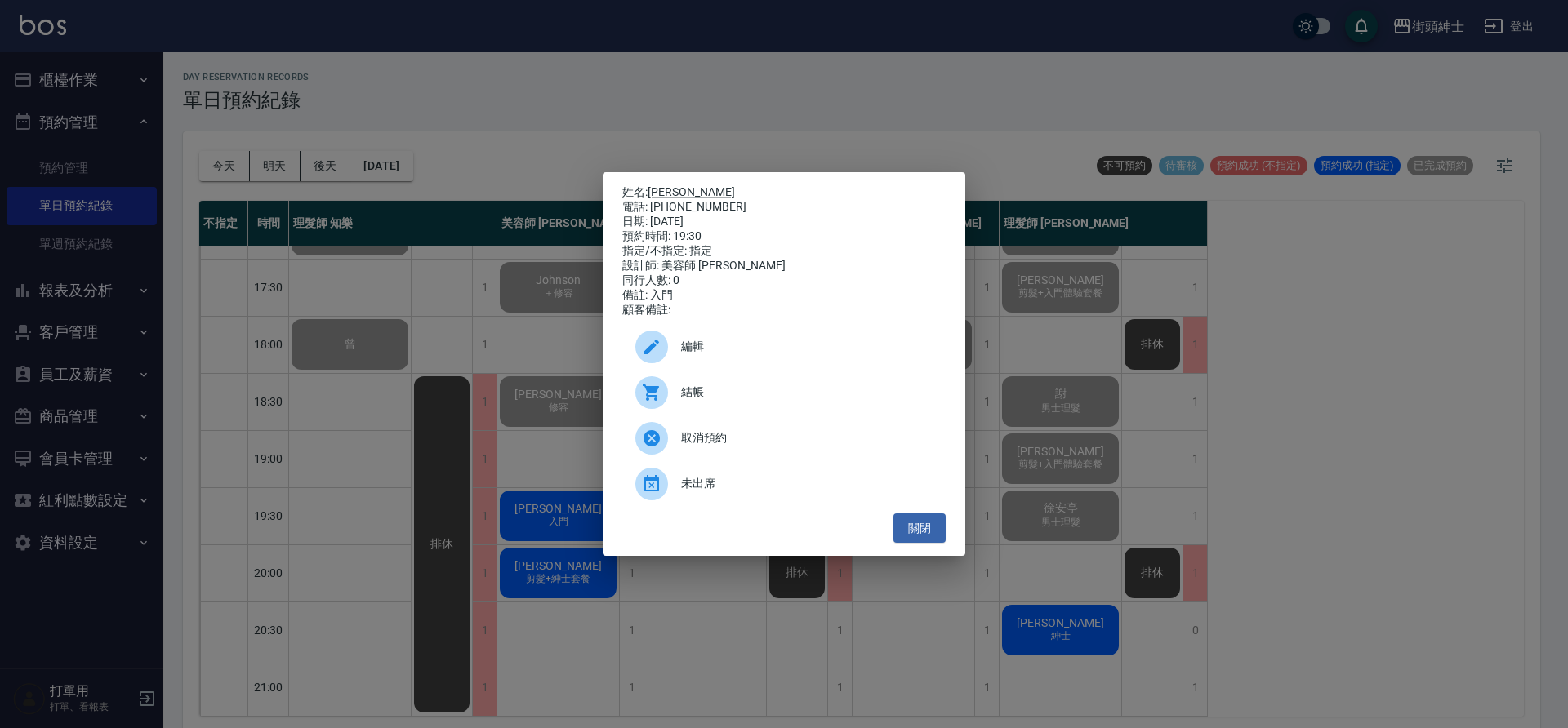
click at [709, 365] on div "編輯" at bounding box center [783, 346] width 323 height 46
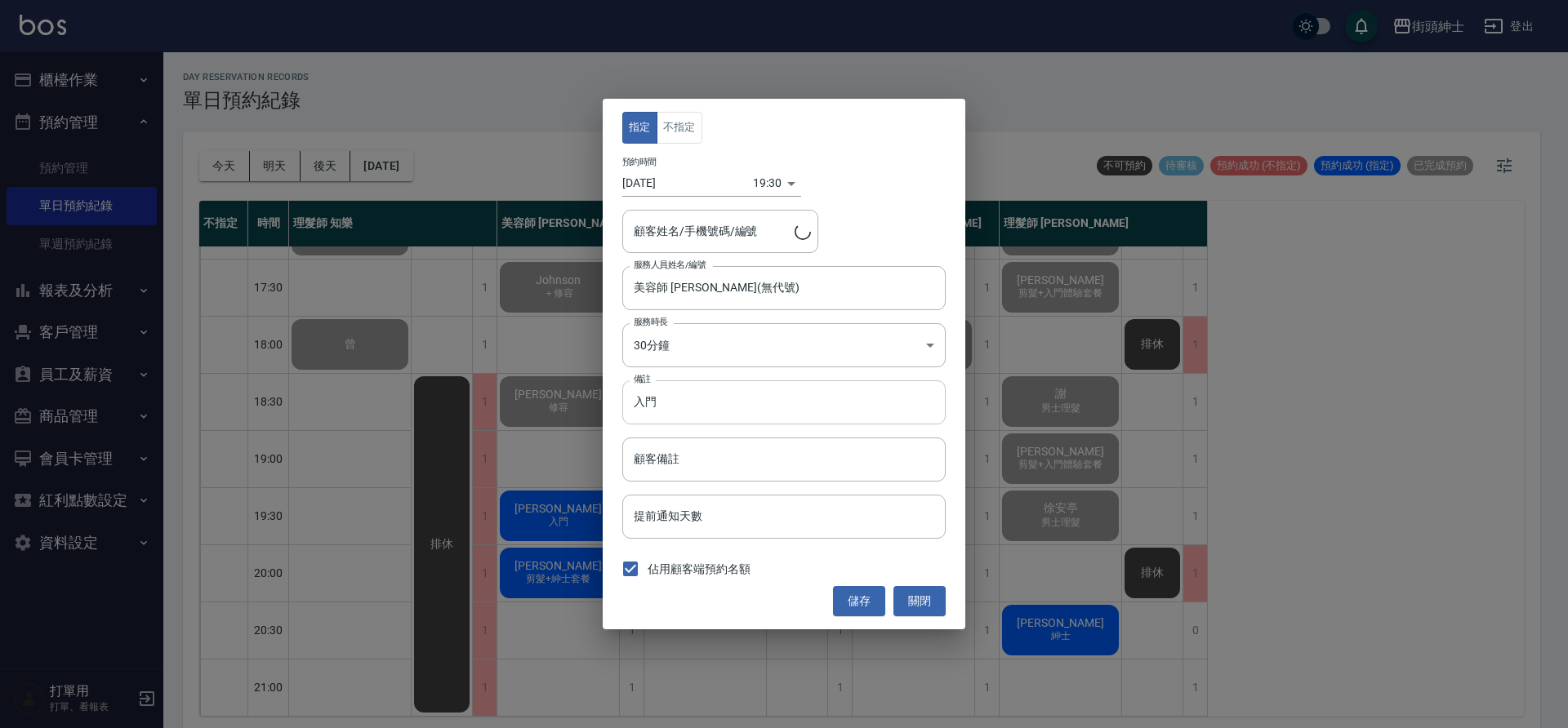
type input "Aaron/0980463690"
click at [692, 409] on input "入門" at bounding box center [783, 402] width 323 height 44
click at [711, 412] on input "入門" at bounding box center [783, 402] width 323 height 44
type input "入門升紳士"
click at [847, 603] on button "儲存" at bounding box center [859, 601] width 52 height 30
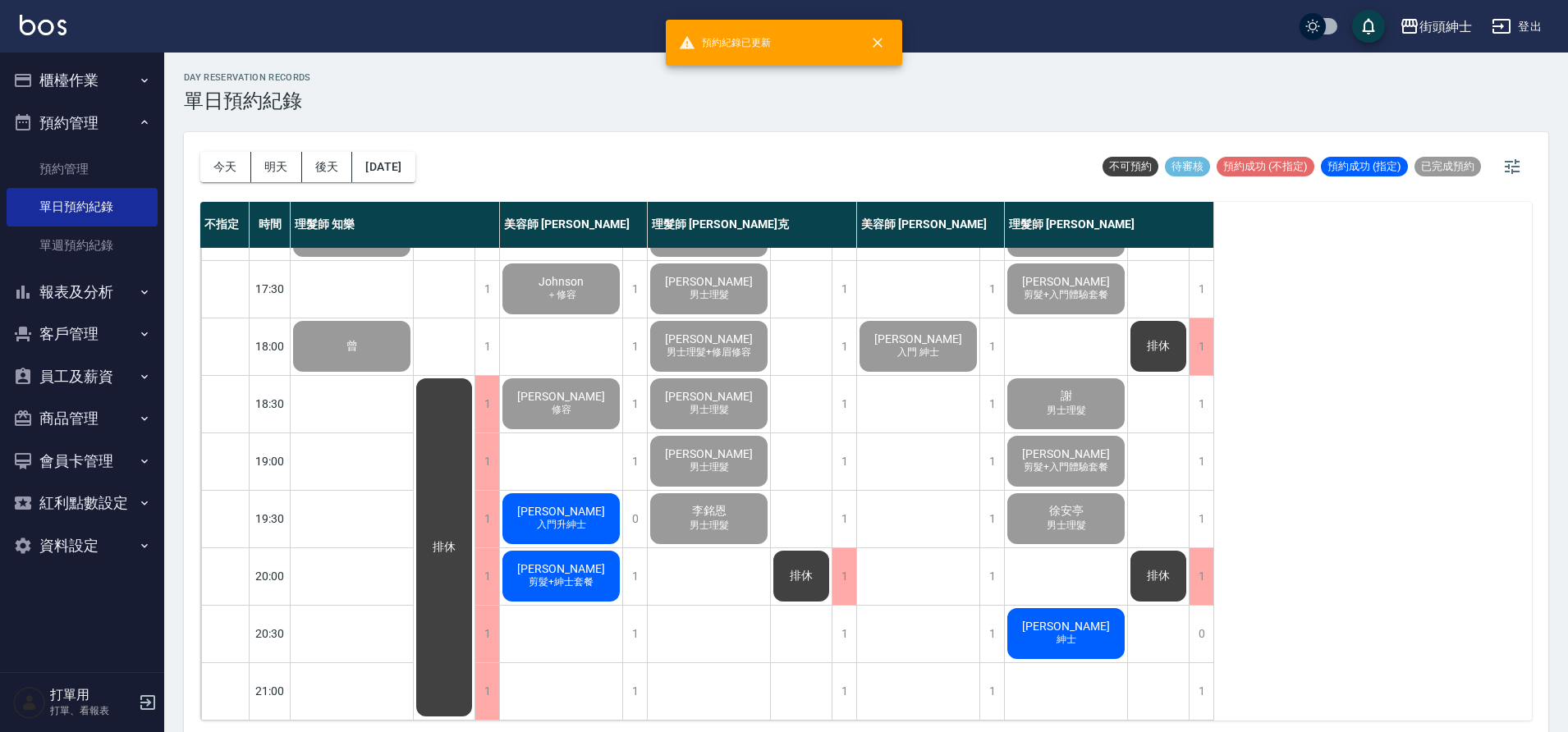
click at [599, 517] on div "Aaron 入門升紳士" at bounding box center [561, 518] width 123 height 56
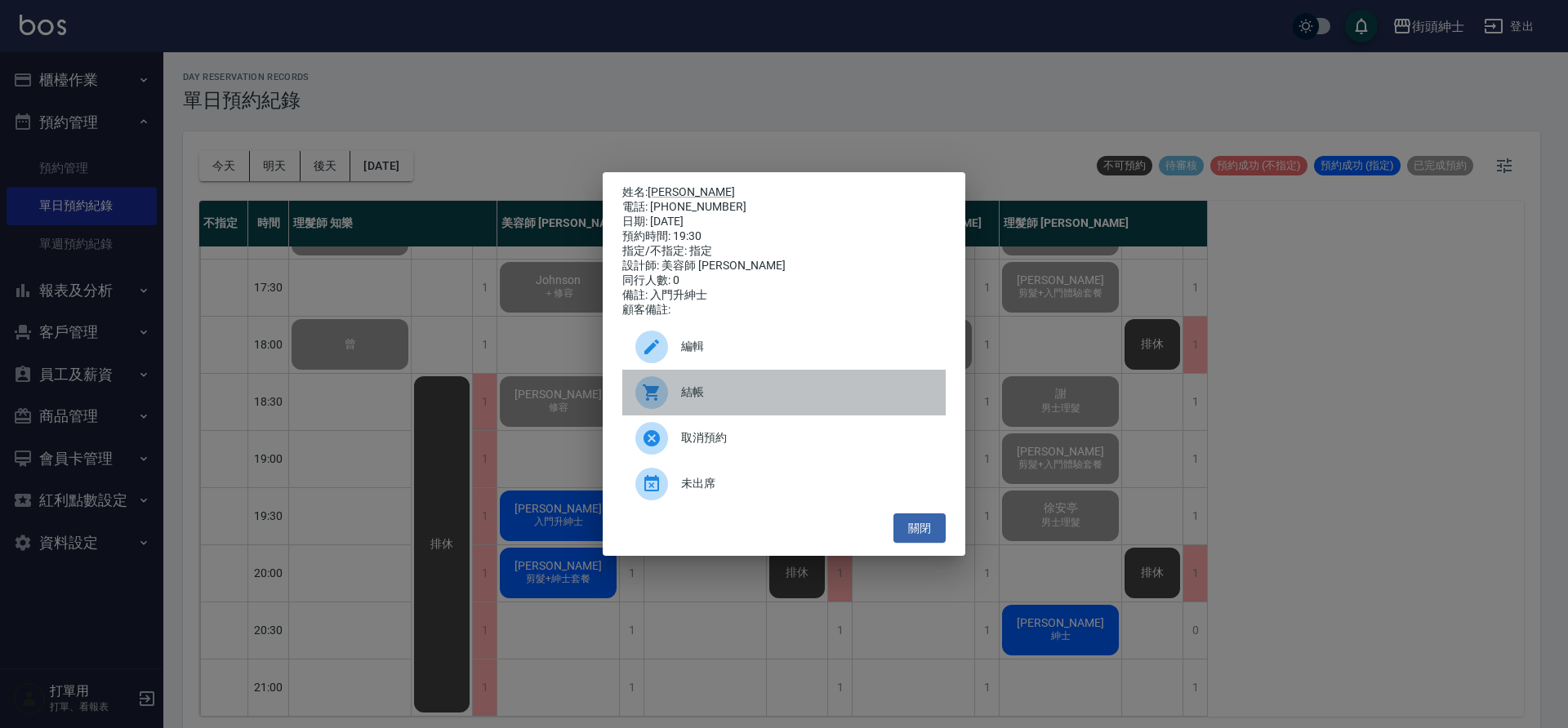
click at [718, 401] on span "結帳" at bounding box center [806, 392] width 252 height 17
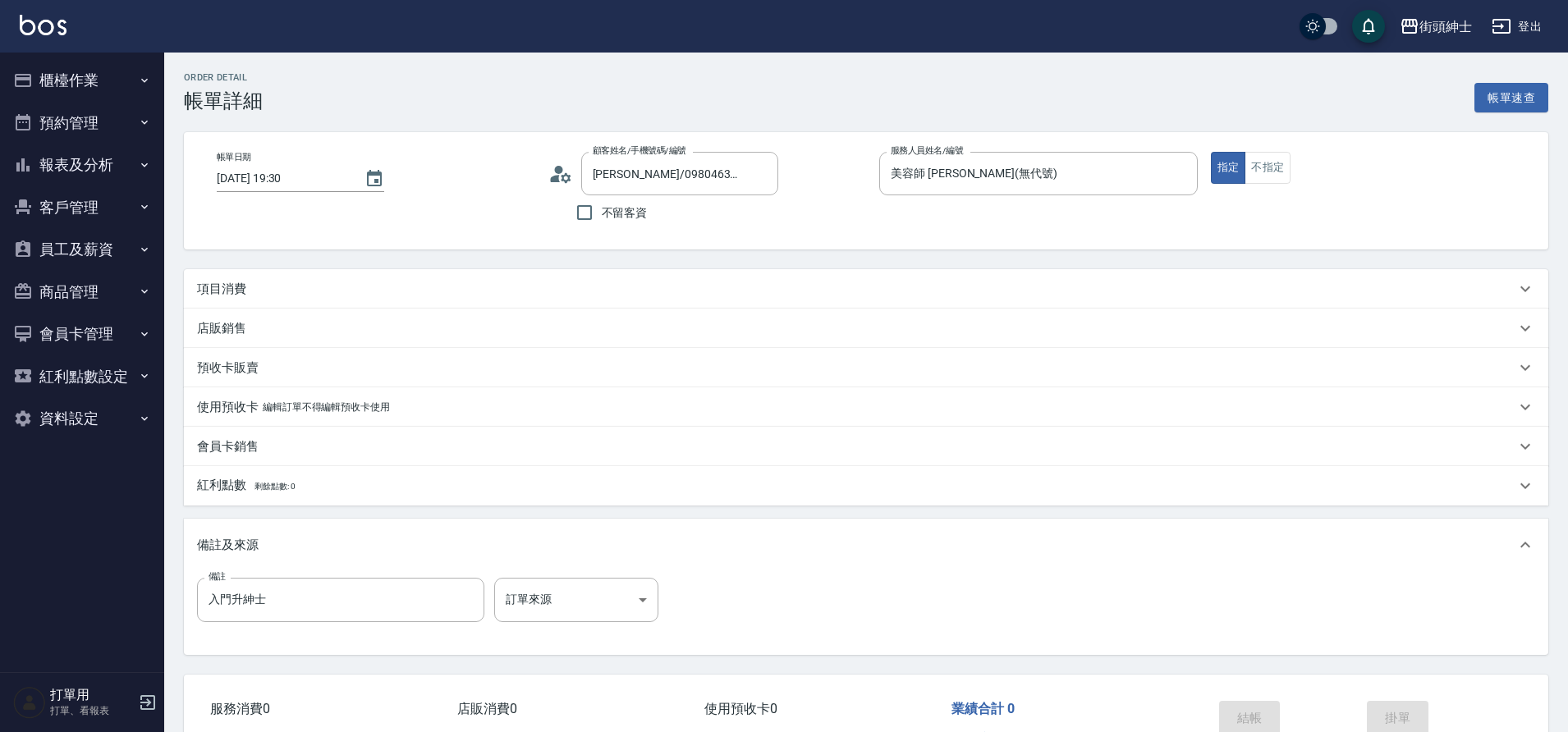
click at [266, 277] on div "項目消費" at bounding box center [866, 289] width 1364 height 39
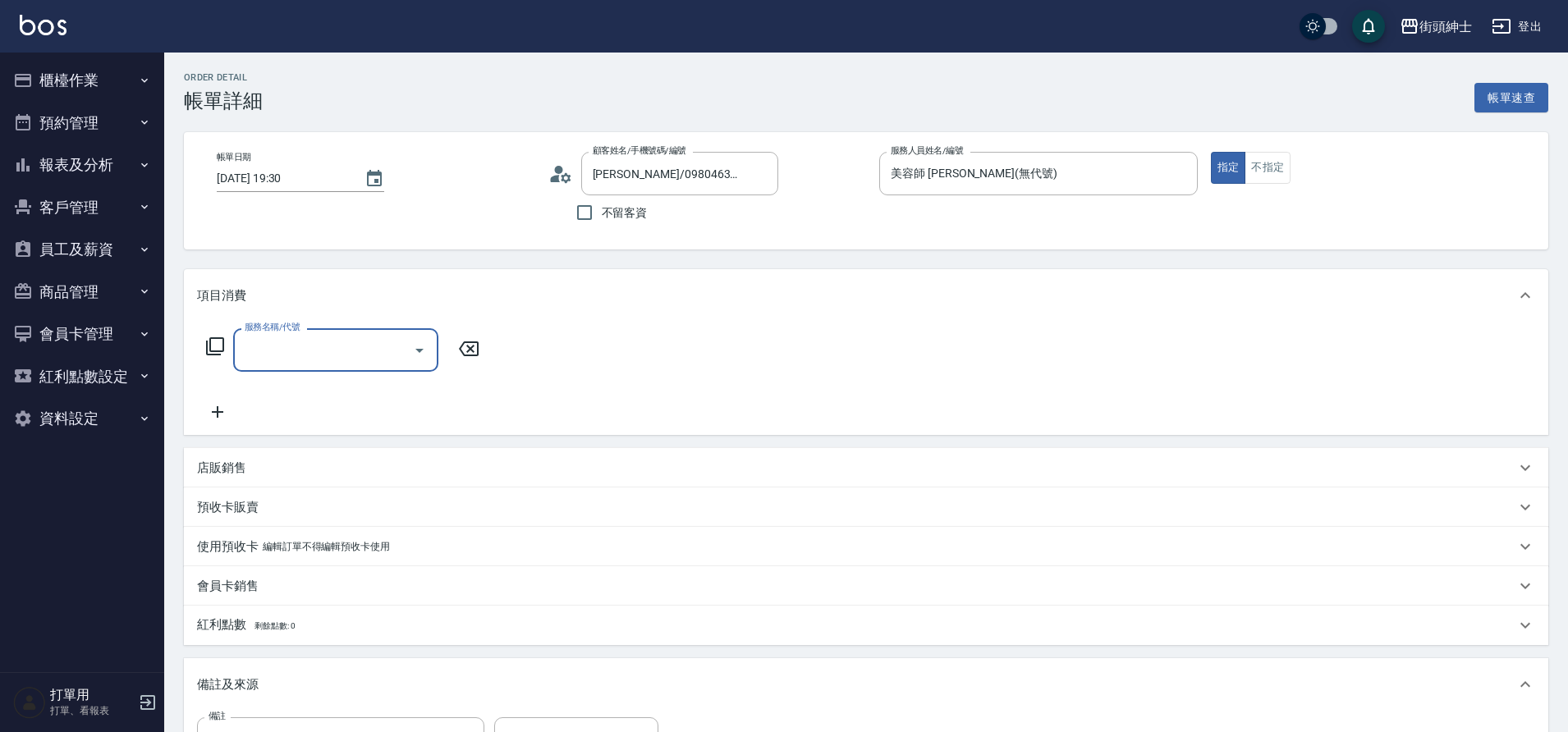
click at [372, 340] on input "服務名稱/代號" at bounding box center [323, 350] width 166 height 28
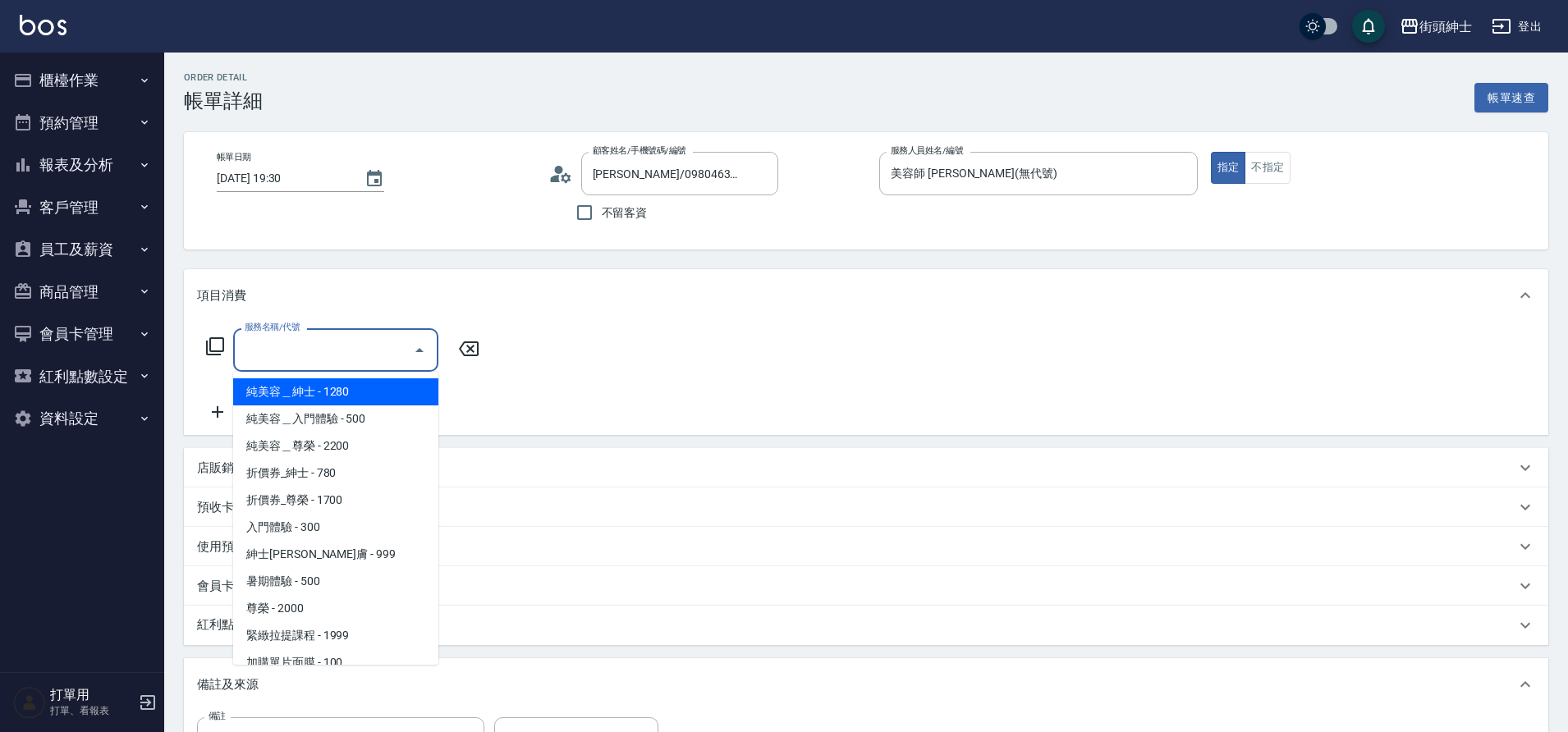
click at [332, 550] on span "紳士[PERSON_NAME]膚 - 999" at bounding box center [336, 554] width 205 height 27
type input "紳士[PERSON_NAME]膚"
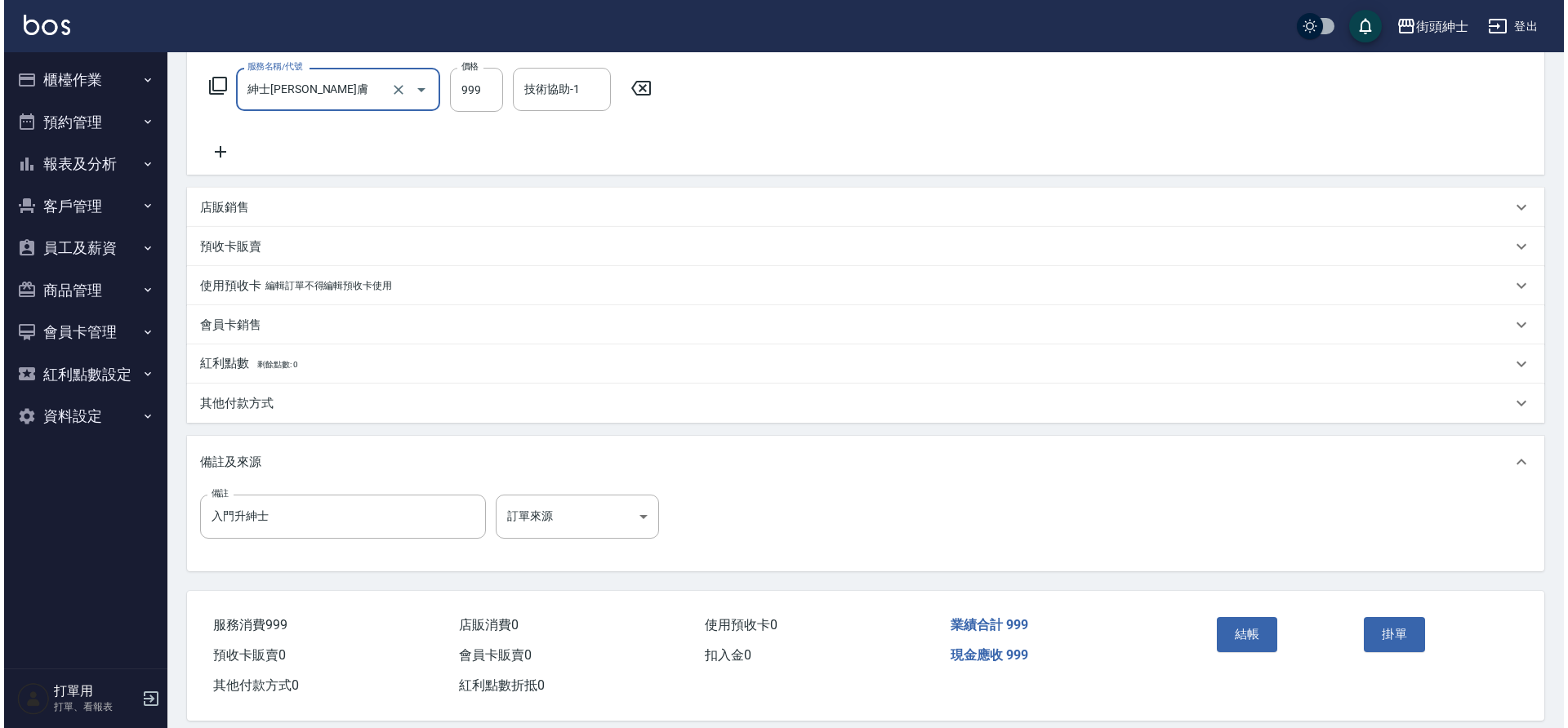
scroll to position [278, 0]
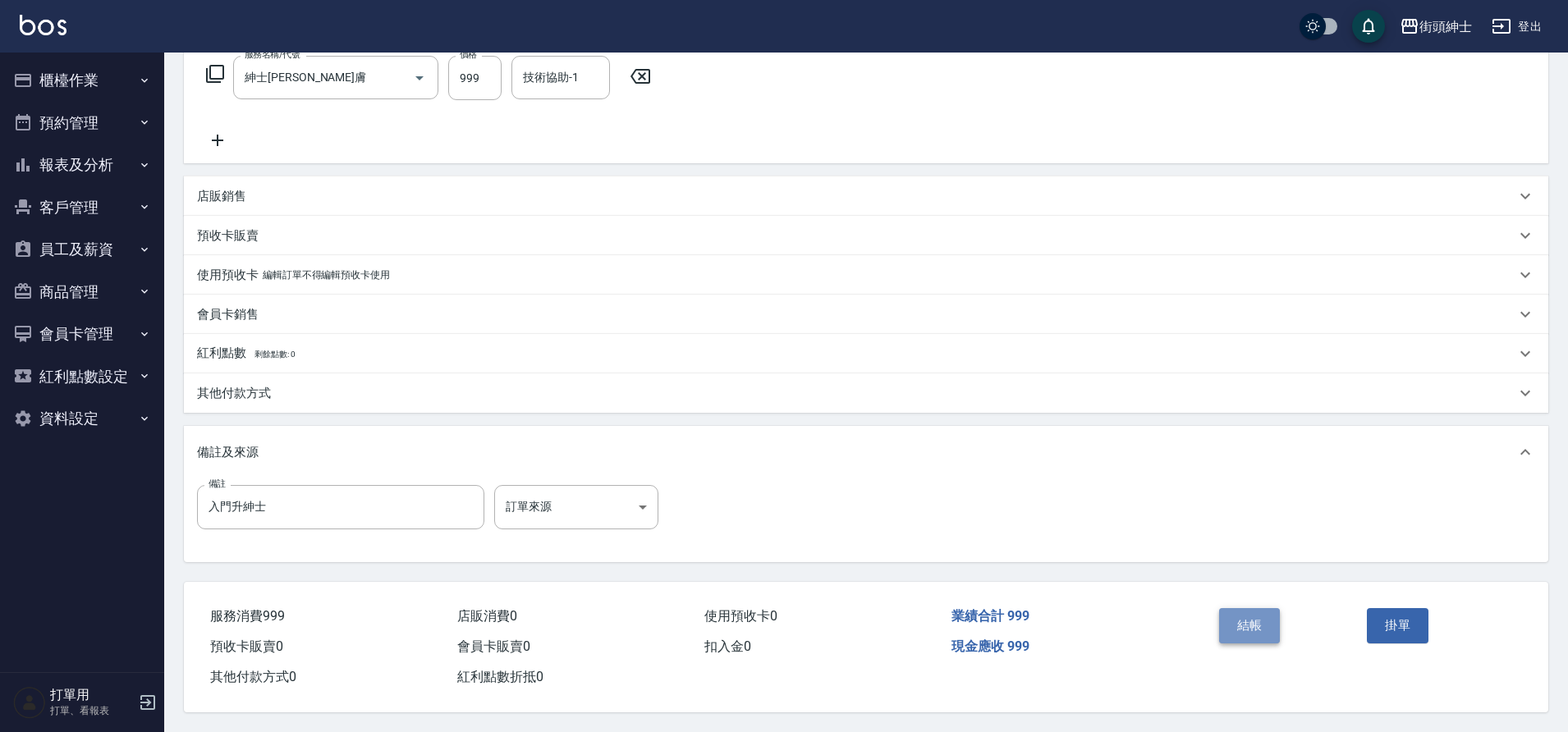
drag, startPoint x: 0, startPoint y: 0, endPoint x: 1247, endPoint y: 608, distance: 1387.3
click at [1247, 608] on button "結帳" at bounding box center [1250, 625] width 62 height 34
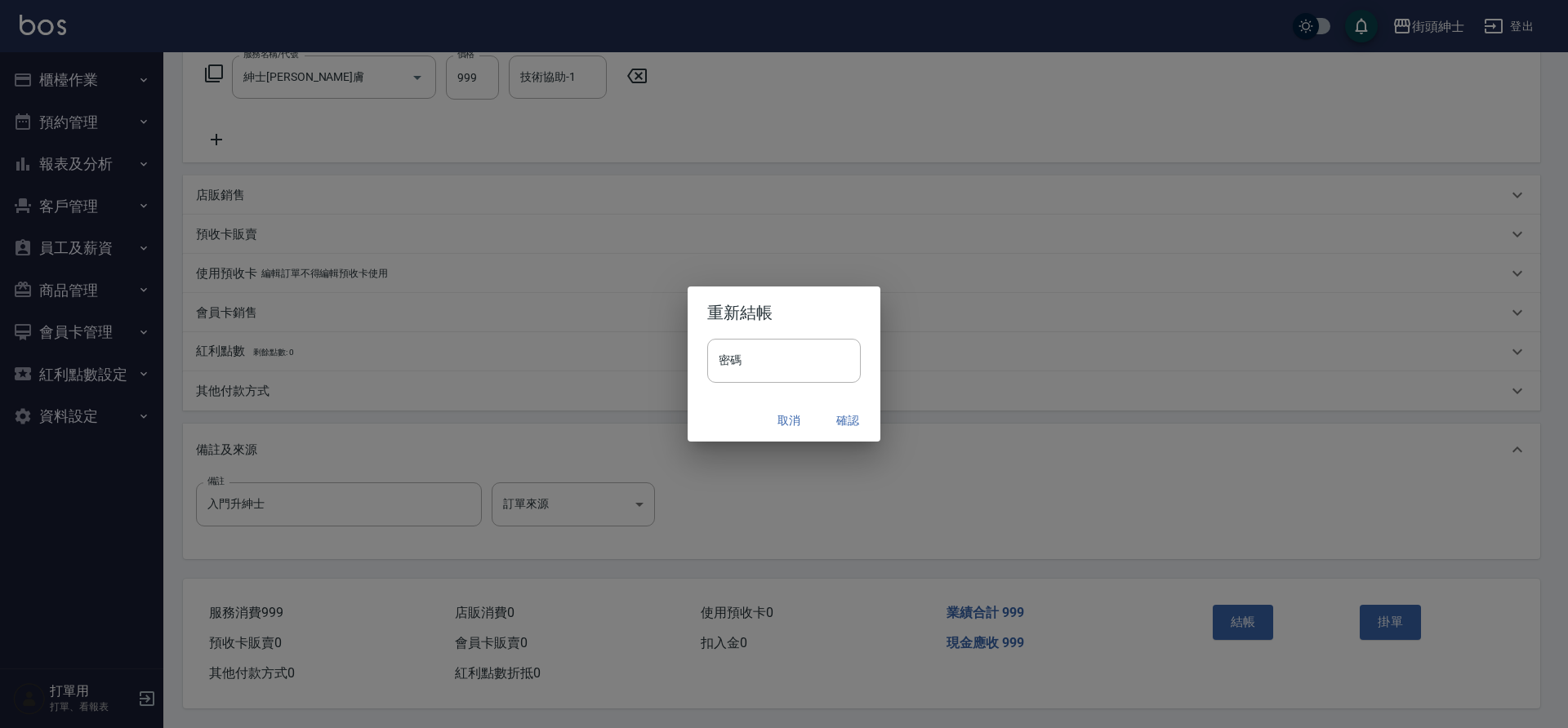
drag, startPoint x: 1240, startPoint y: 604, endPoint x: 846, endPoint y: 418, distance: 435.7
click at [846, 418] on button "確認" at bounding box center [847, 421] width 52 height 30
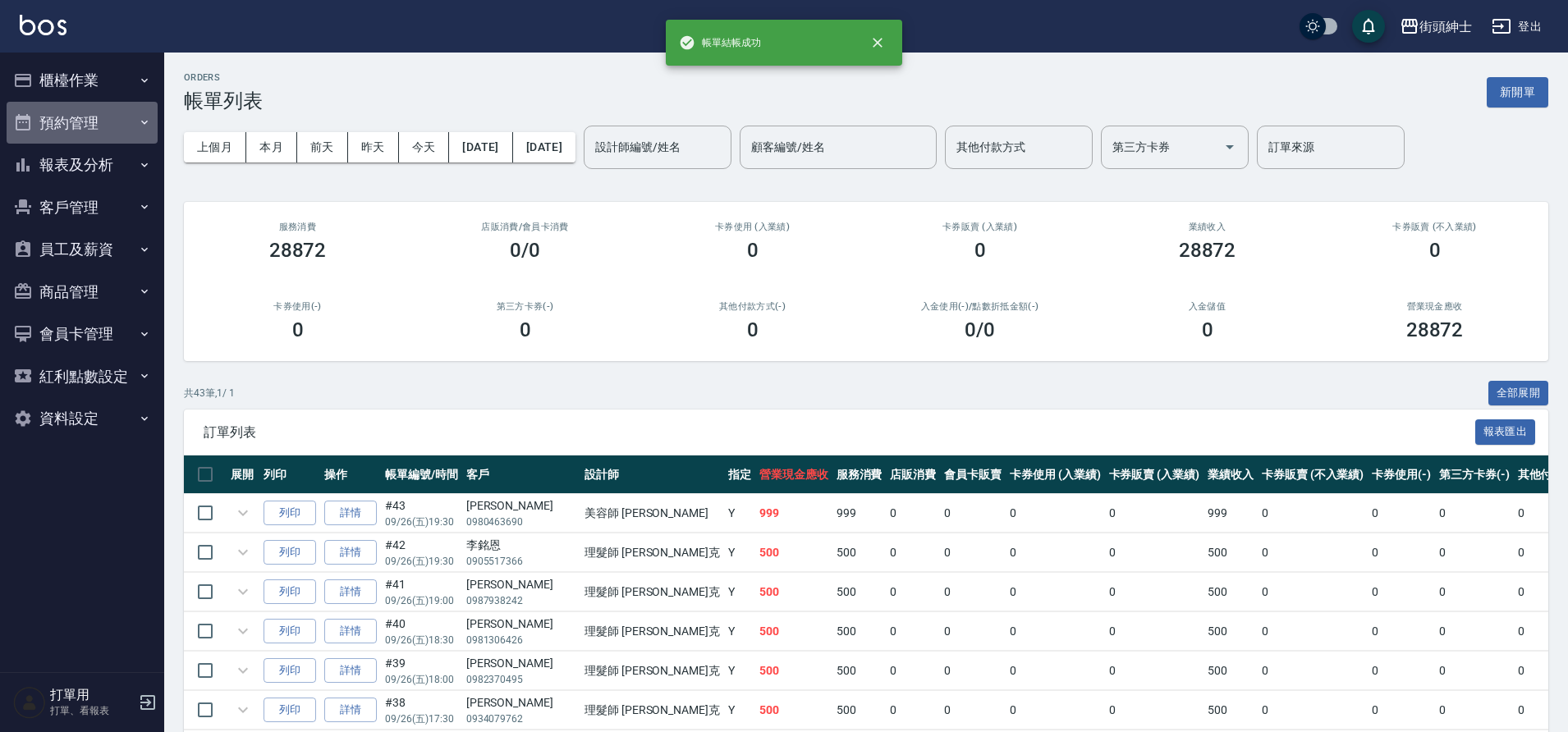
click at [74, 134] on button "預約管理" at bounding box center [82, 123] width 151 height 43
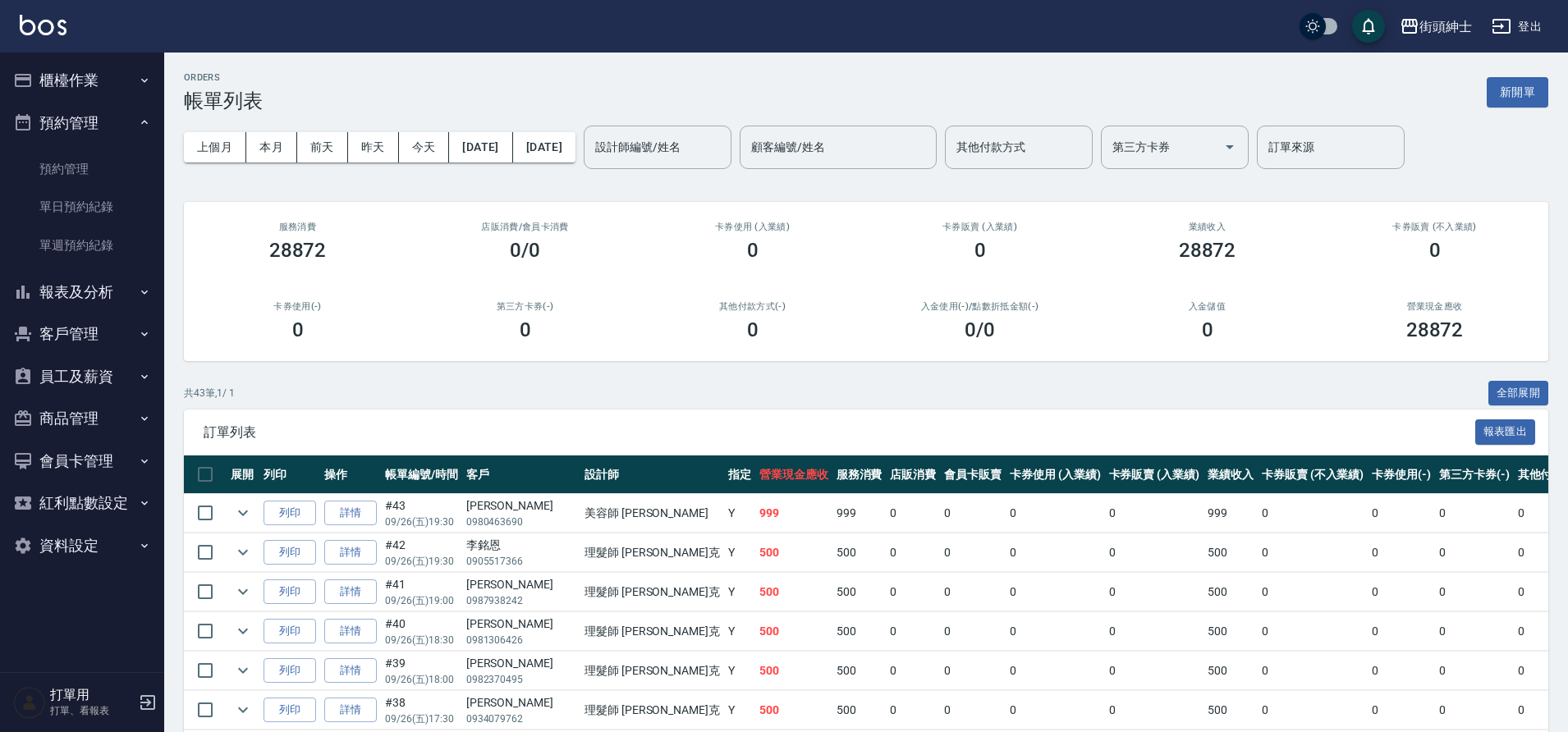
click at [97, 204] on link "單日預約紀錄" at bounding box center [82, 206] width 151 height 38
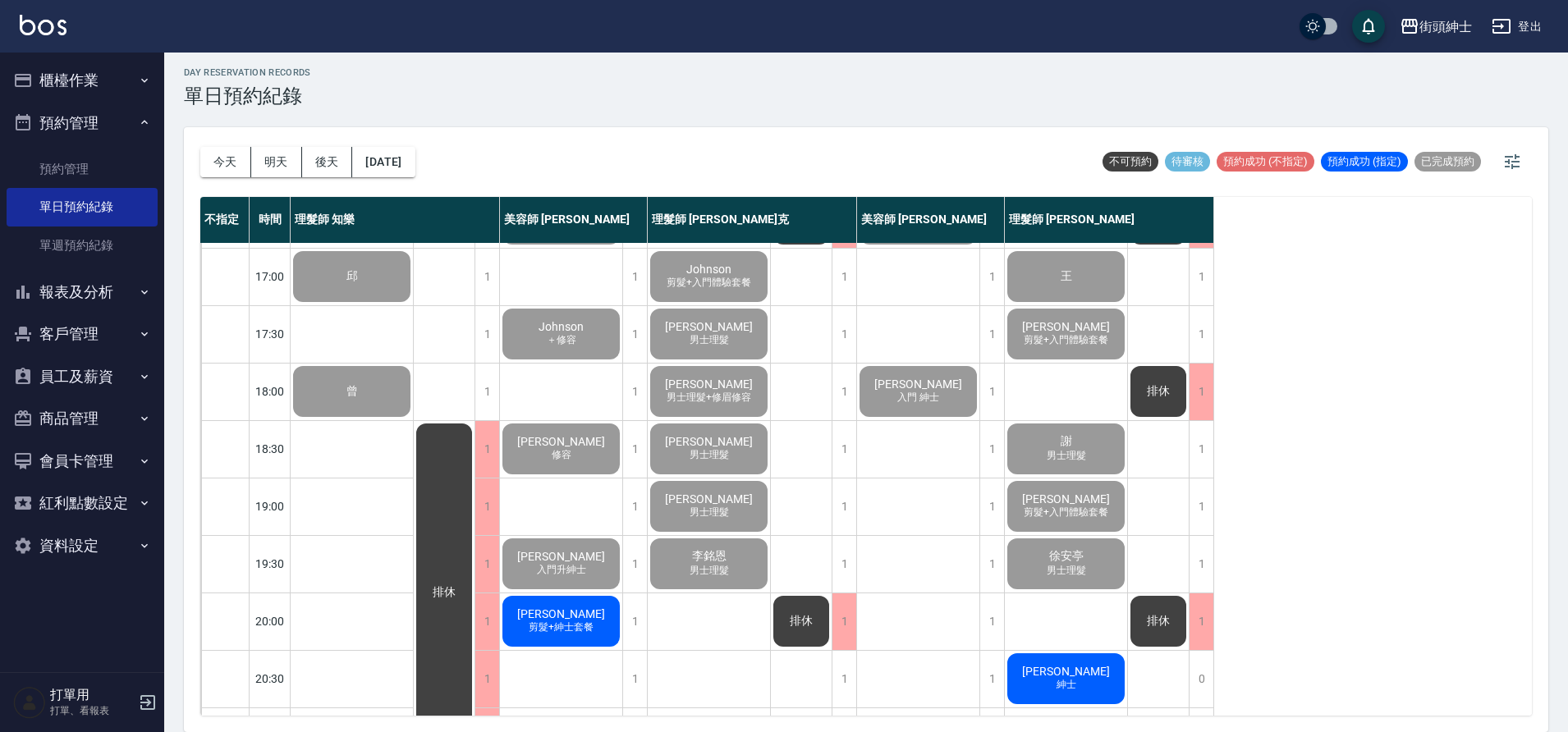
scroll to position [747, 0]
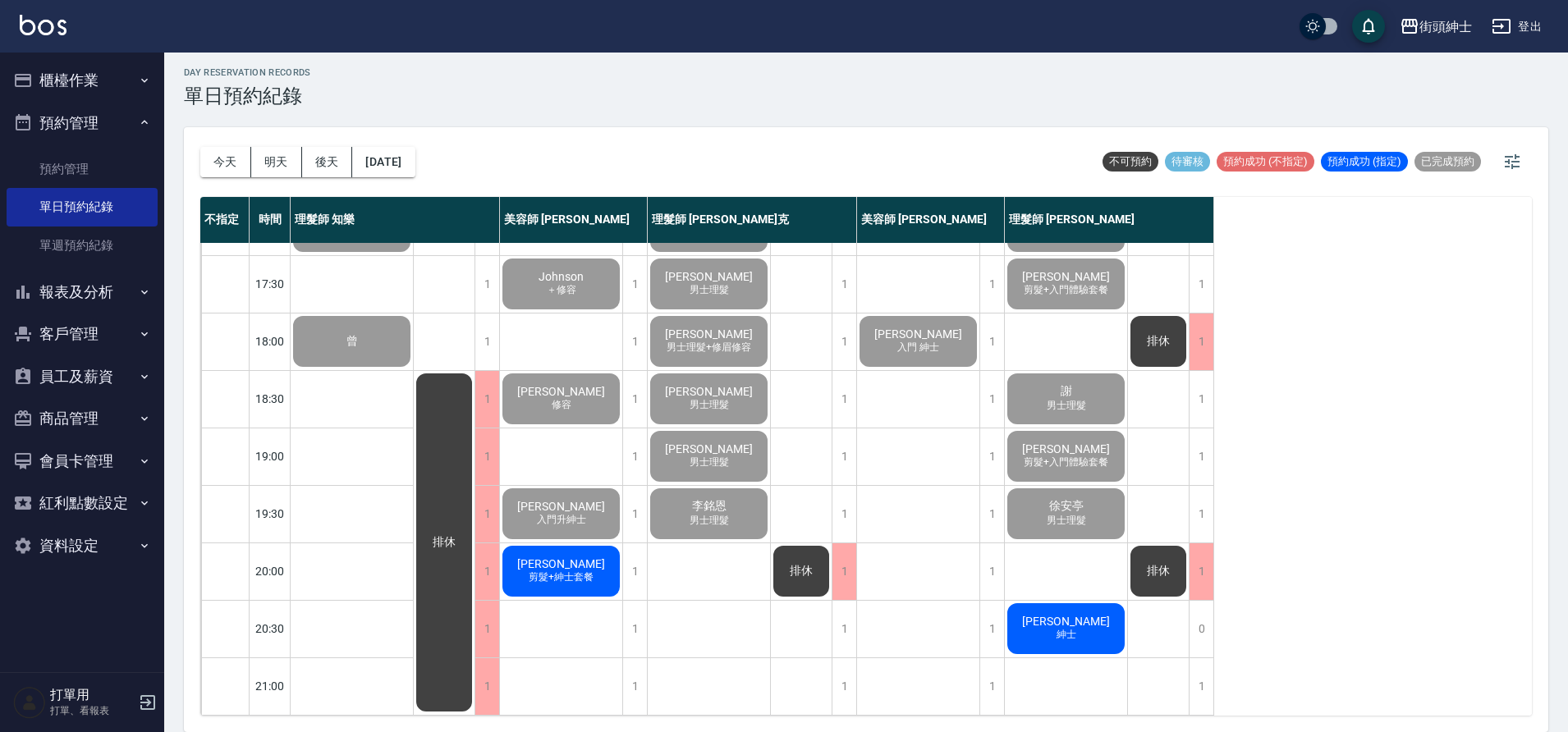
click at [392, 149] on button "[DATE]" at bounding box center [383, 162] width 63 height 30
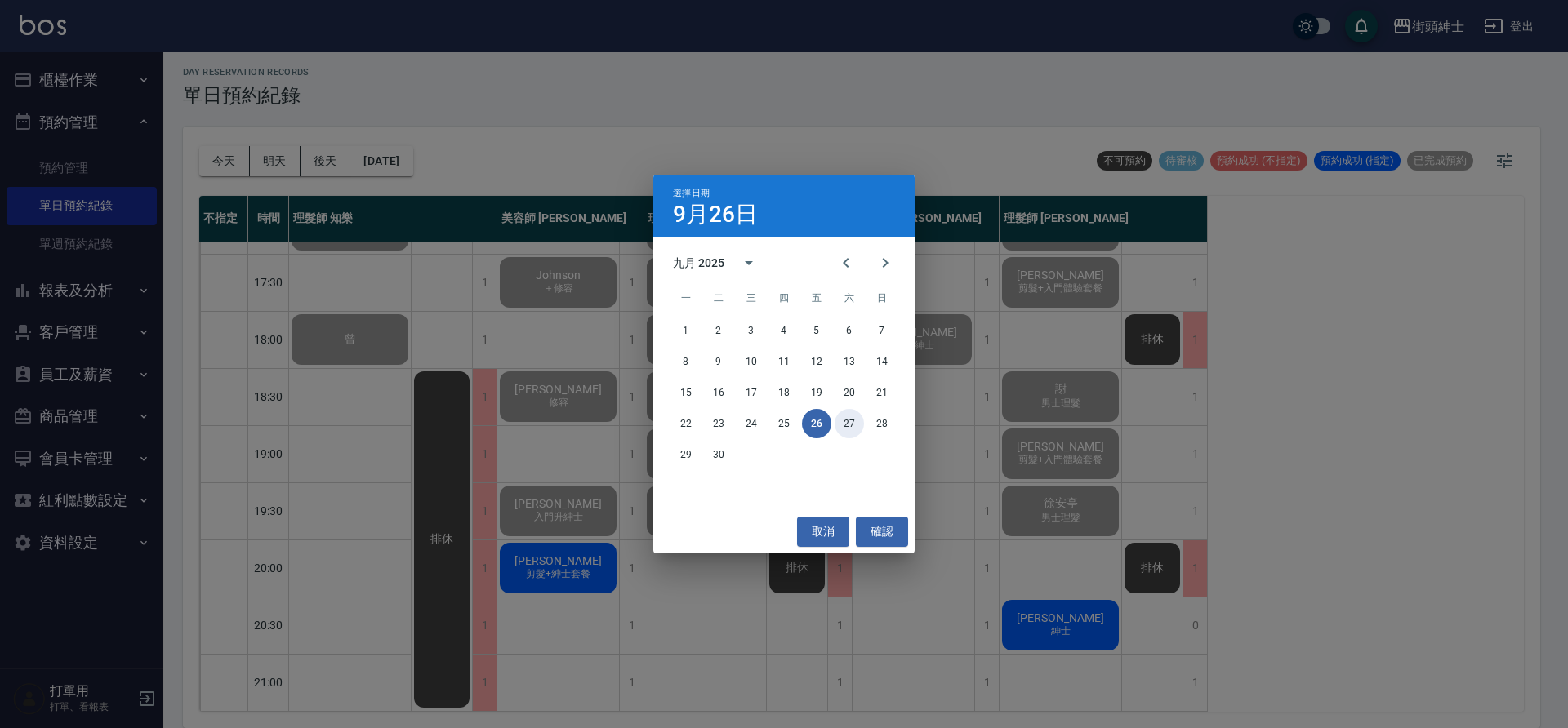
click at [857, 418] on button "27" at bounding box center [849, 423] width 29 height 29
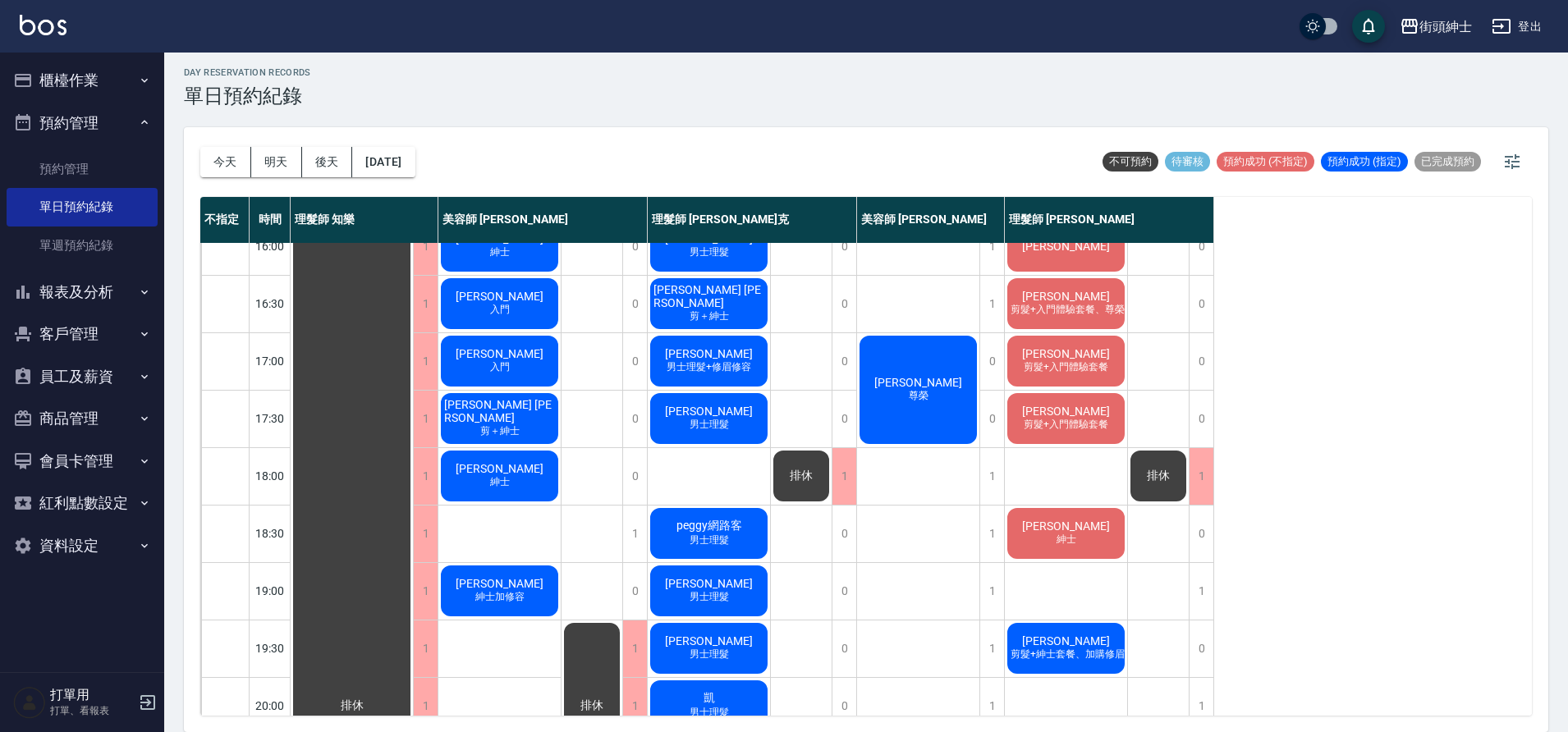
scroll to position [628, 0]
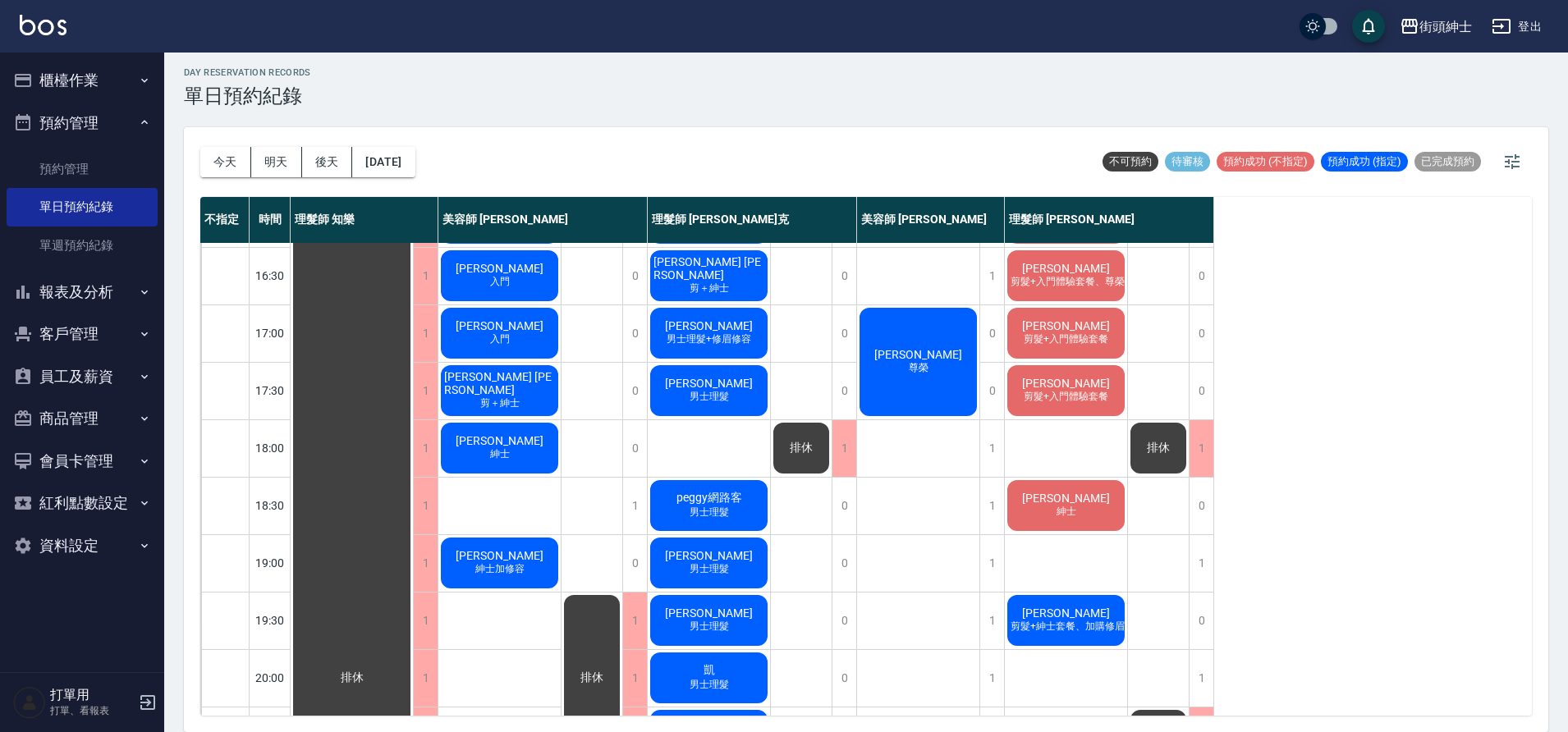
click at [558, 452] on div "李 紳士" at bounding box center [499, 448] width 123 height 56
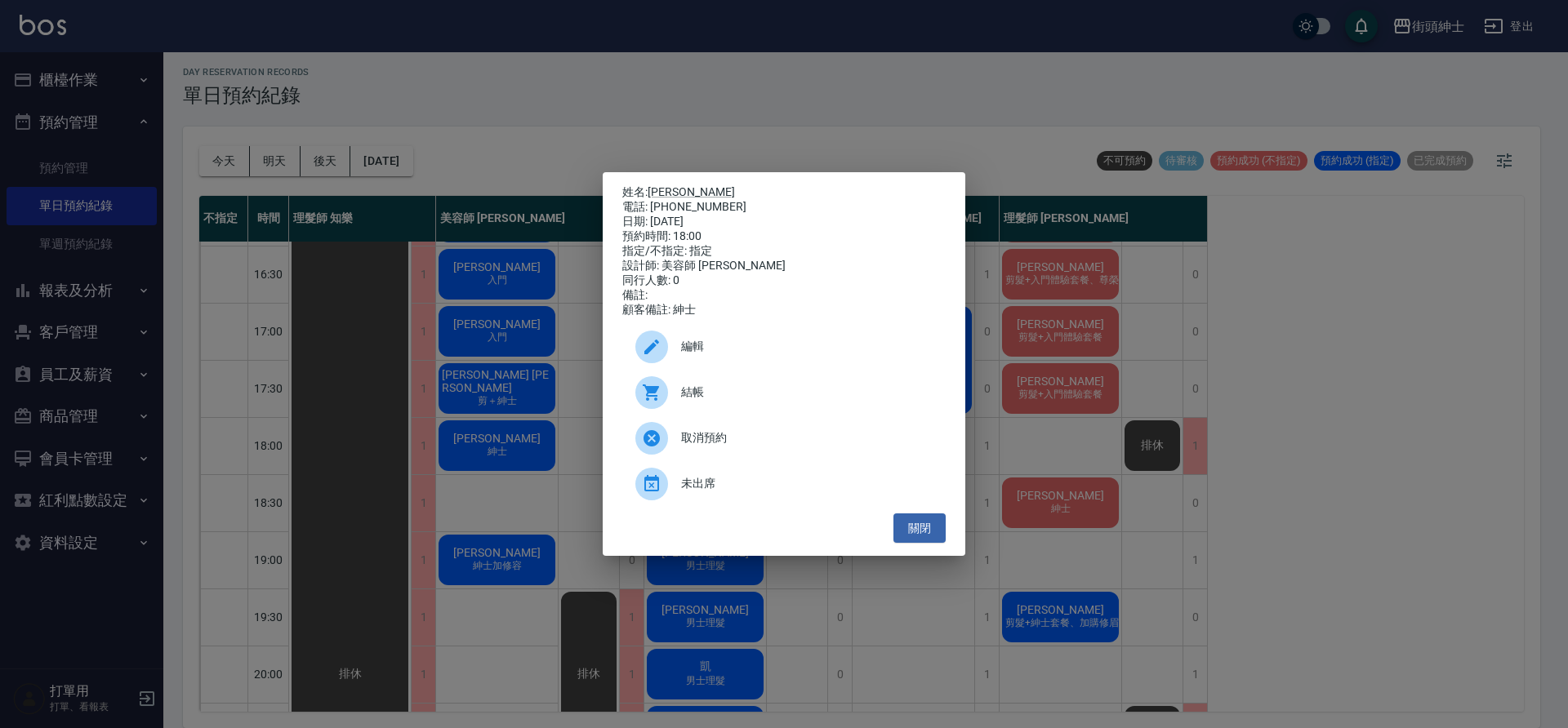
click at [540, 443] on div "姓名: 李 電話: 0966049795 日期: 2025/09/27 預約時間: 18:00 指定/不指定: 指定 設計師: 美容師 Cherry 同行人數…" at bounding box center [784, 364] width 1568 height 728
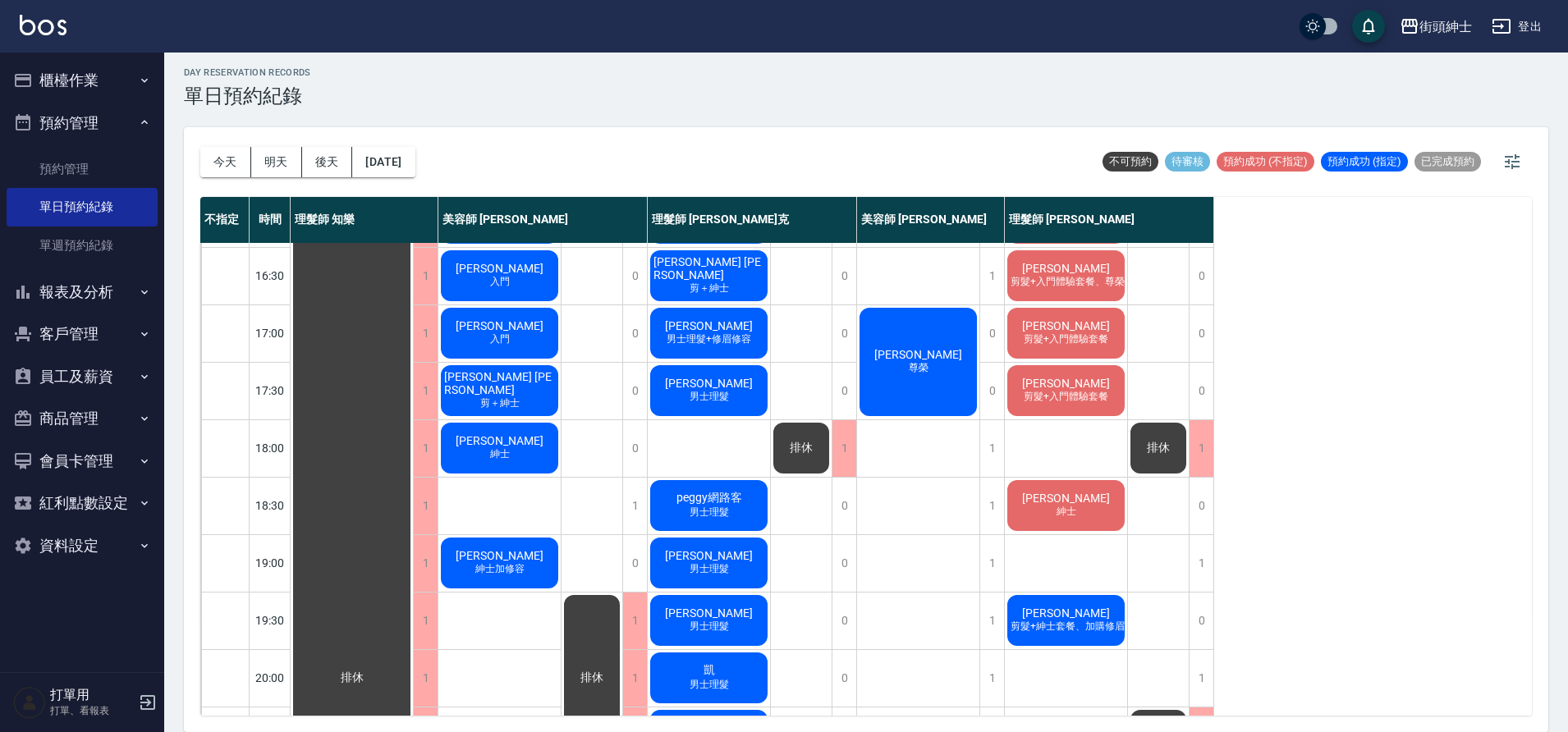
click at [540, 440] on div "李 紳士" at bounding box center [499, 448] width 123 height 56
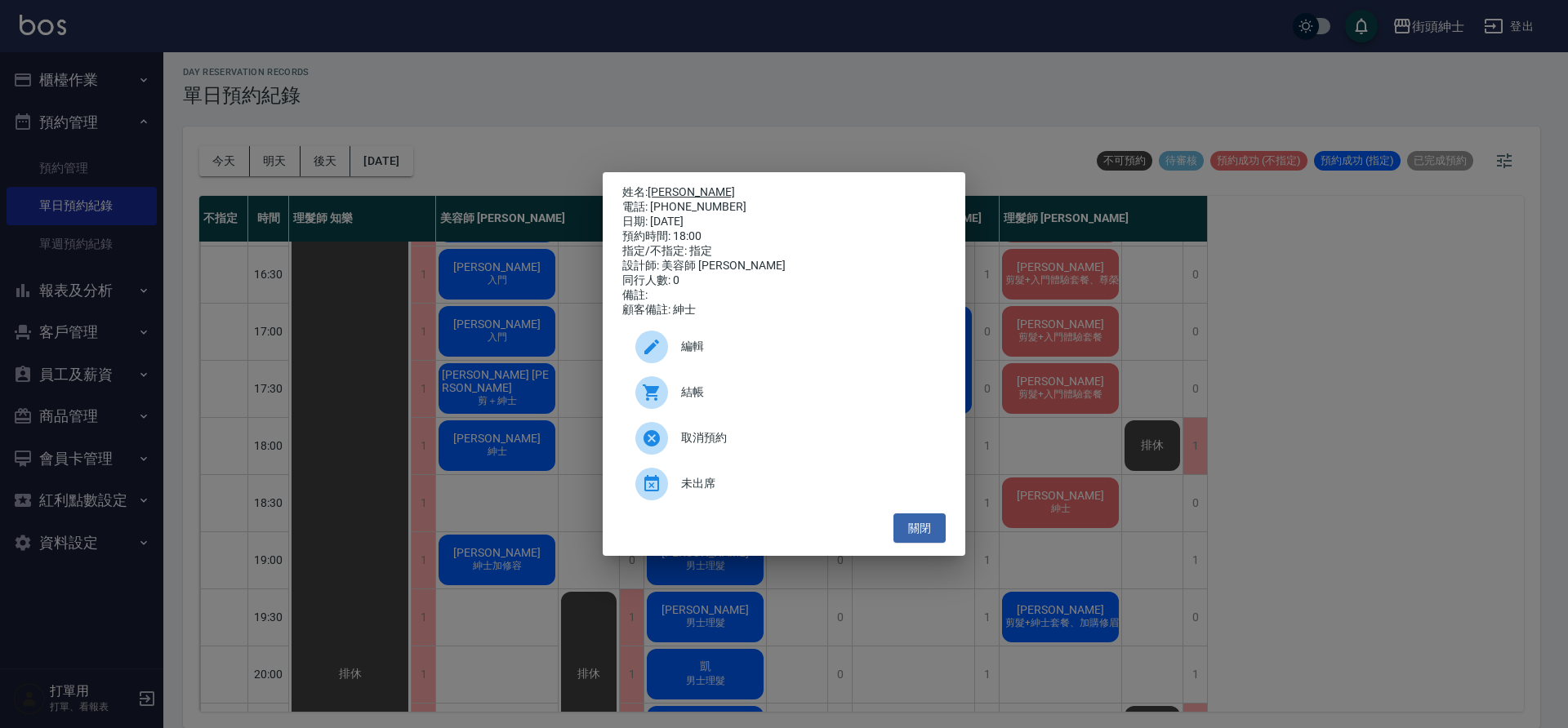
drag, startPoint x: 846, startPoint y: 418, endPoint x: 654, endPoint y: 180, distance: 305.8
click at [654, 185] on link "[PERSON_NAME]" at bounding box center [691, 192] width 87 height 13
click at [942, 533] on button "關閉" at bounding box center [919, 529] width 52 height 30
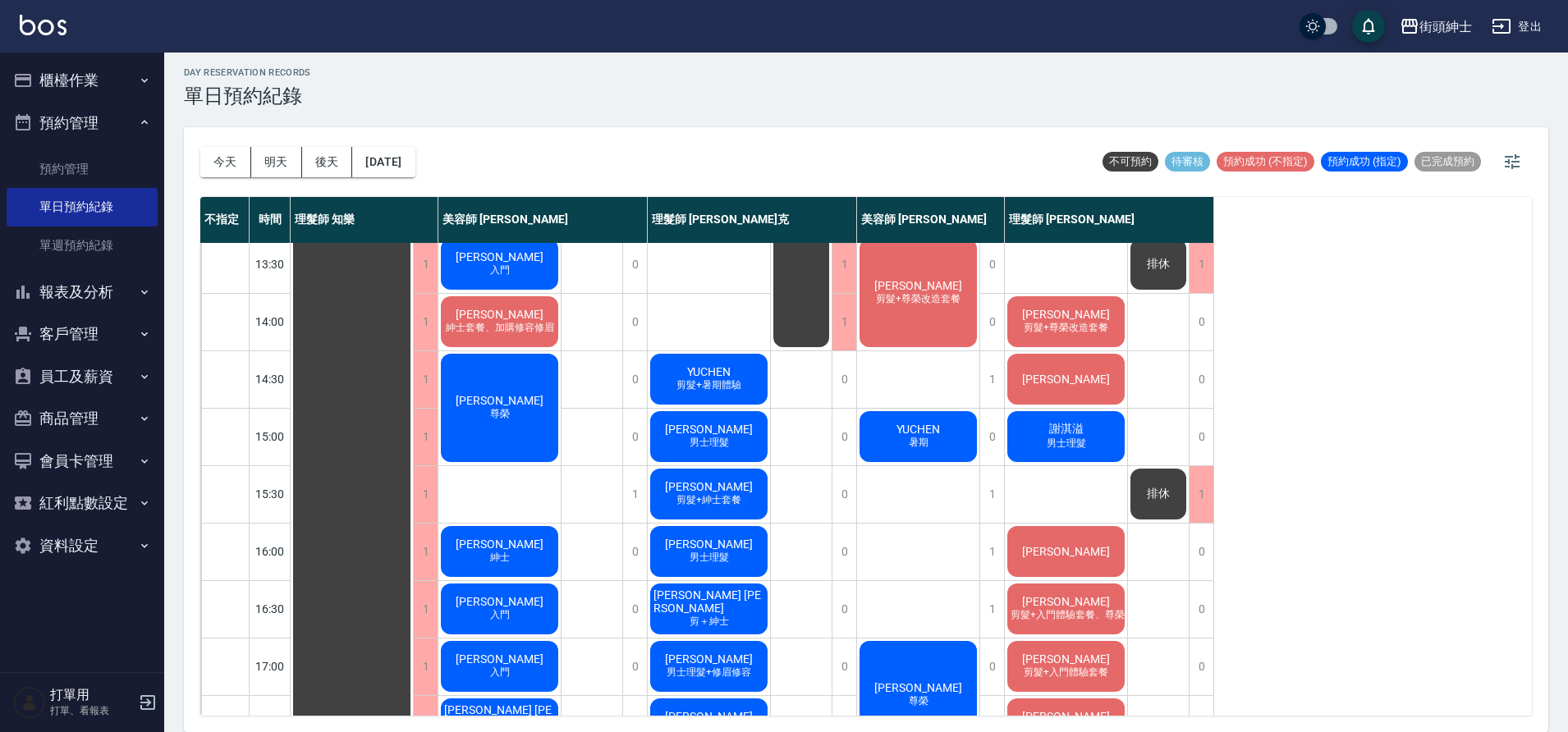
scroll to position [283, 0]
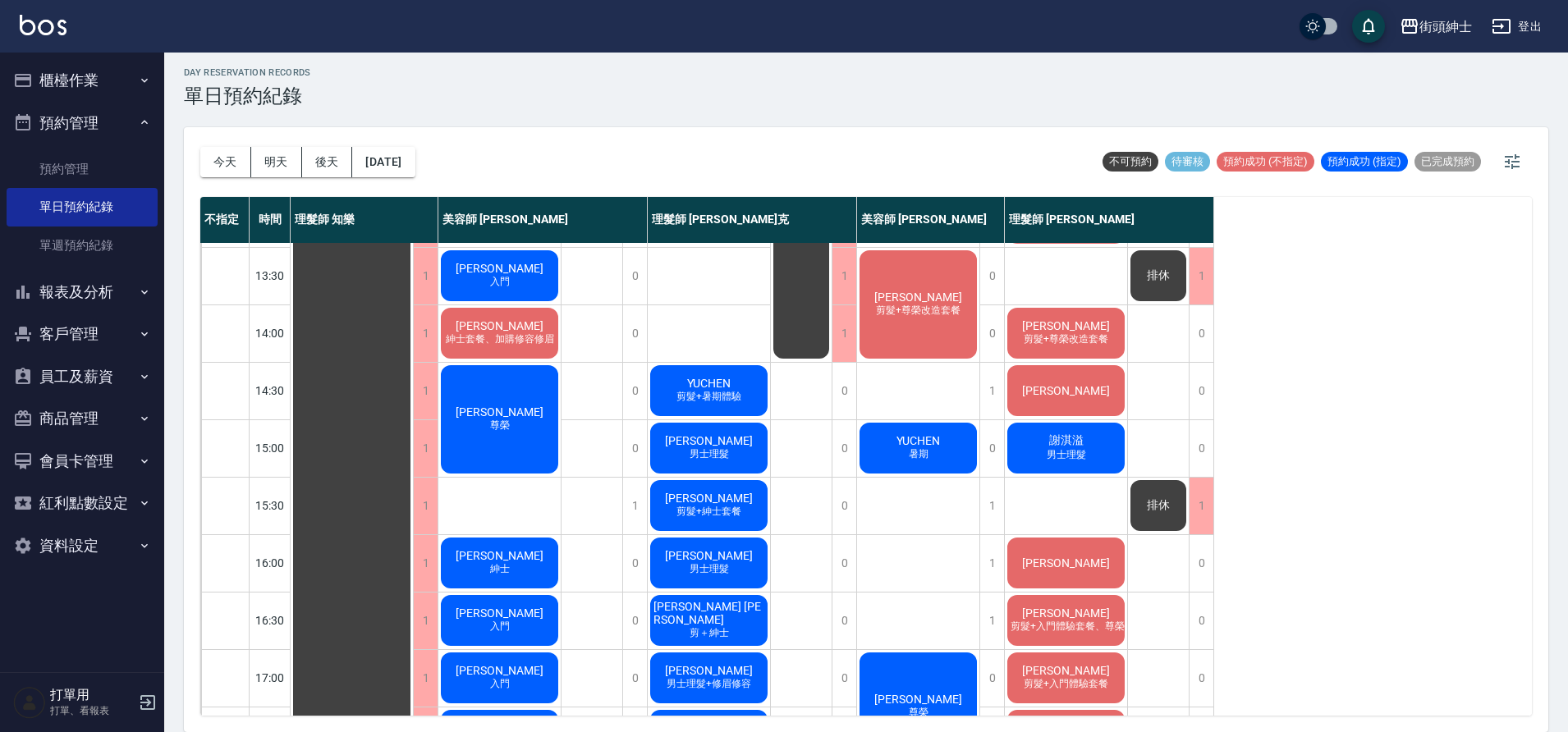
click at [508, 421] on span "尊榮" at bounding box center [499, 426] width 26 height 14
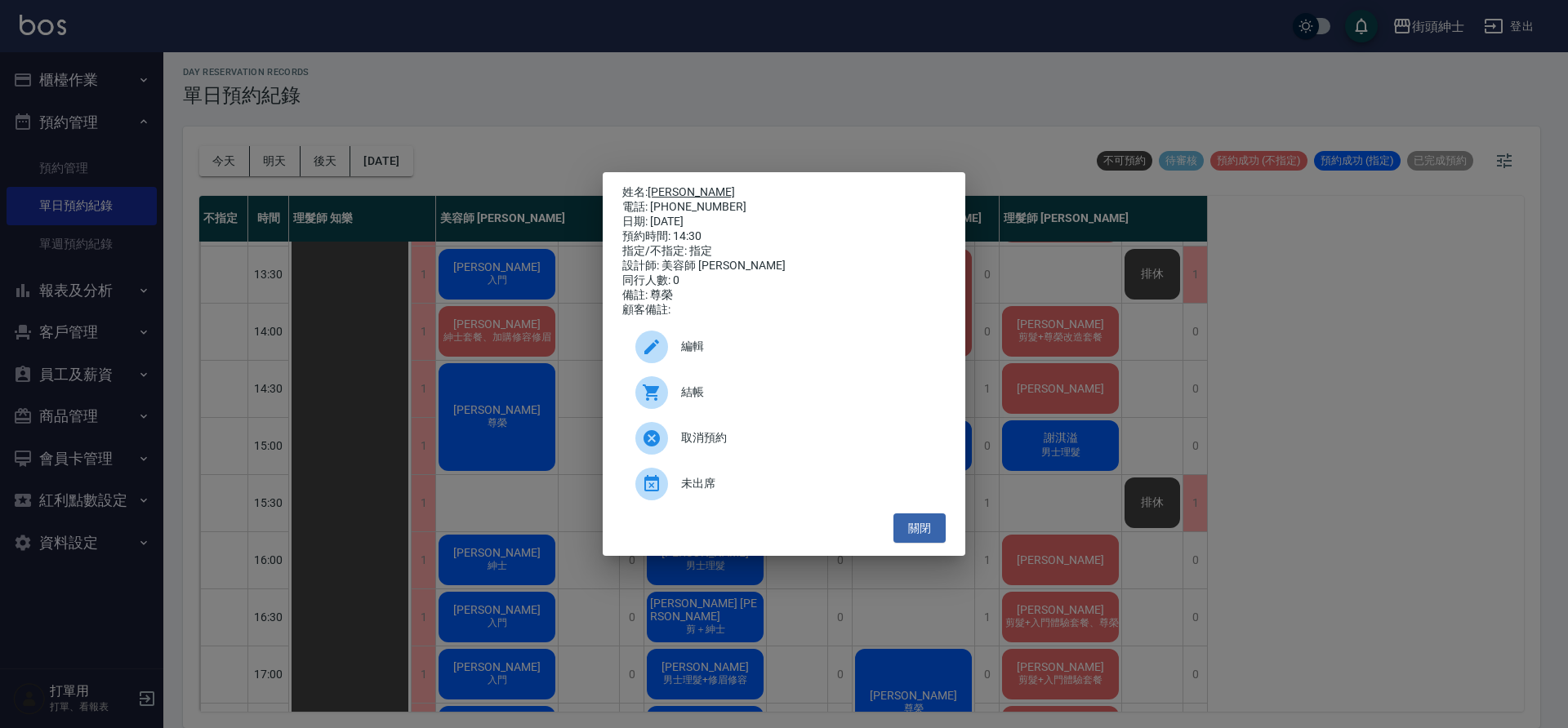
click at [664, 188] on link "于承恩" at bounding box center [691, 192] width 87 height 13
click at [909, 526] on button "關閉" at bounding box center [919, 529] width 52 height 30
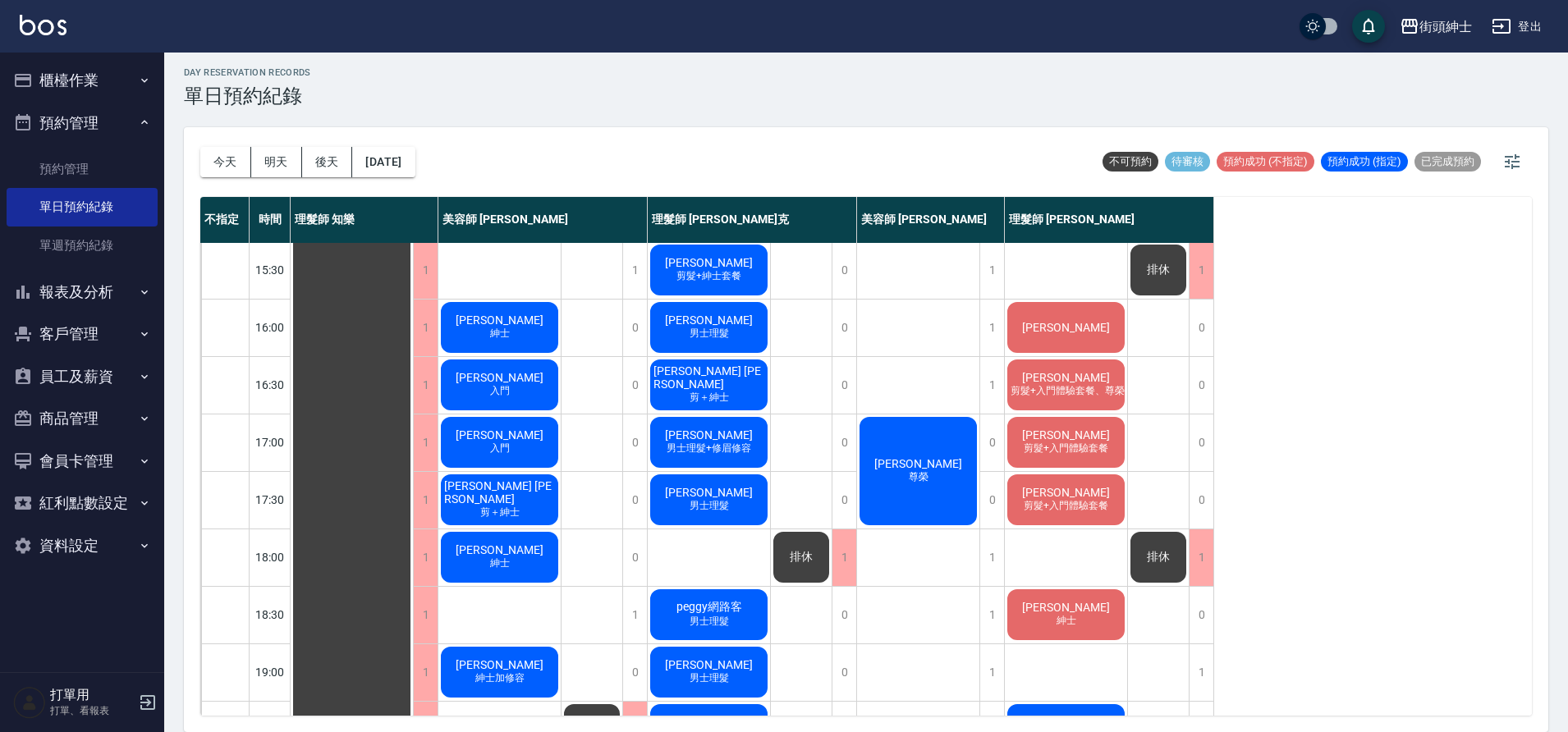
scroll to position [0, 0]
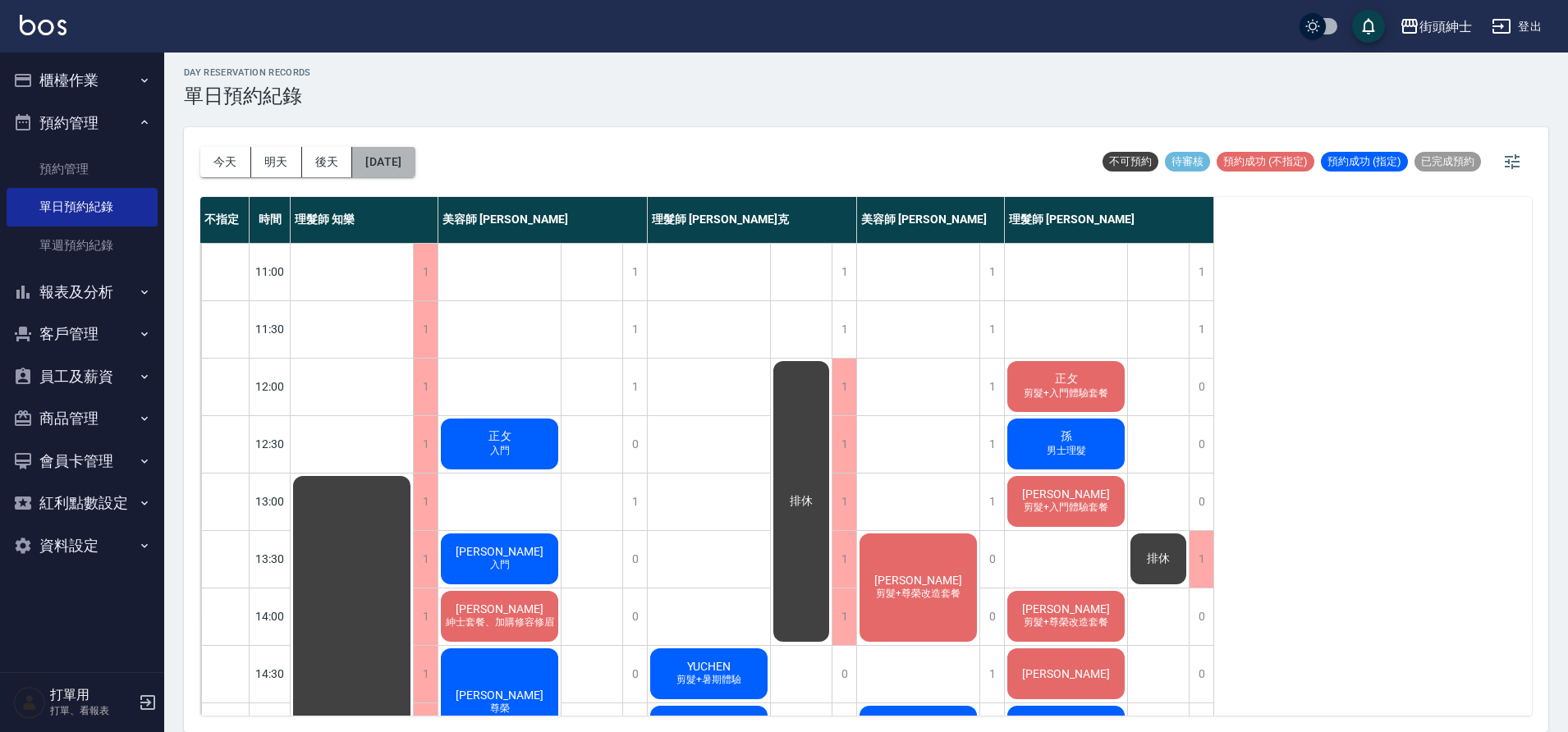
click at [398, 170] on button "2025/09/27" at bounding box center [383, 162] width 63 height 30
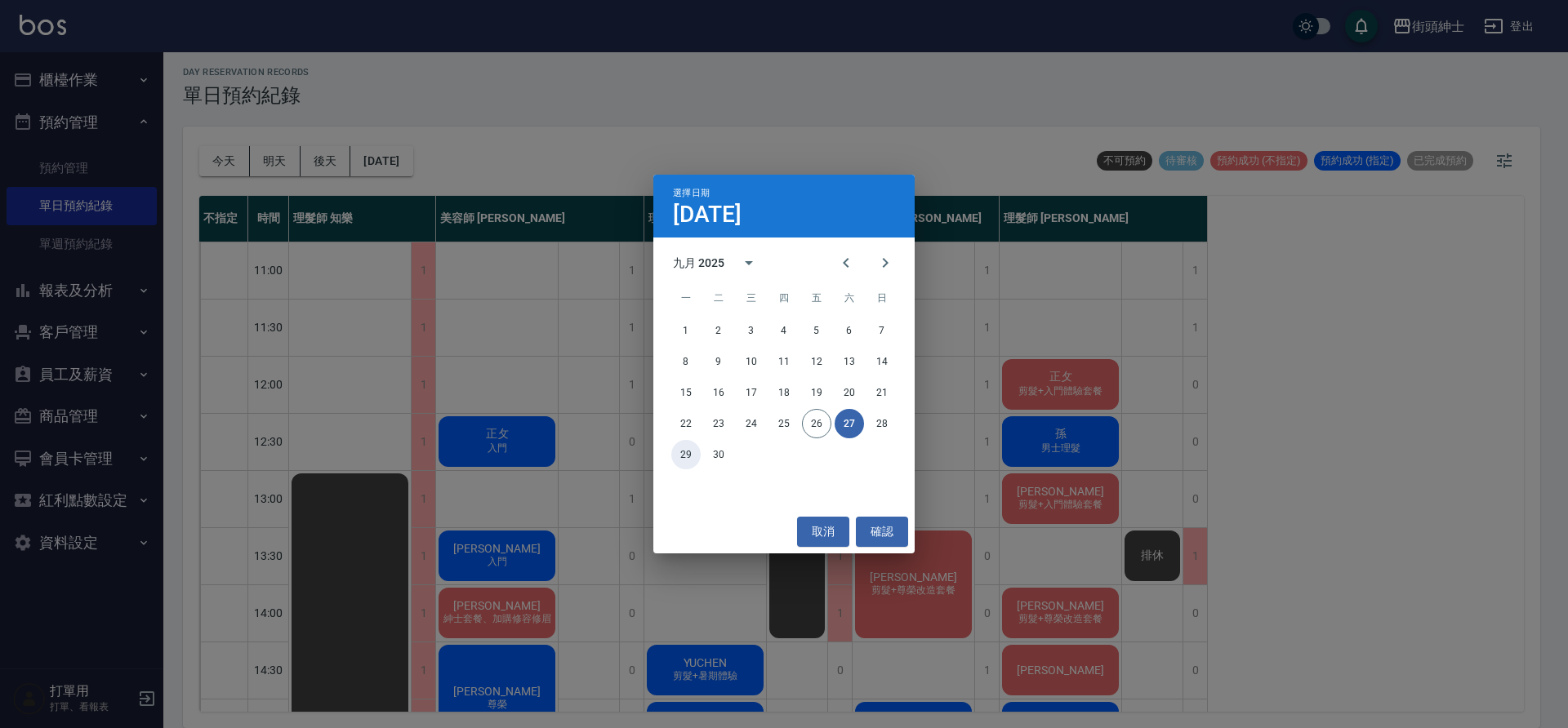
click at [680, 456] on button "29" at bounding box center [685, 454] width 29 height 29
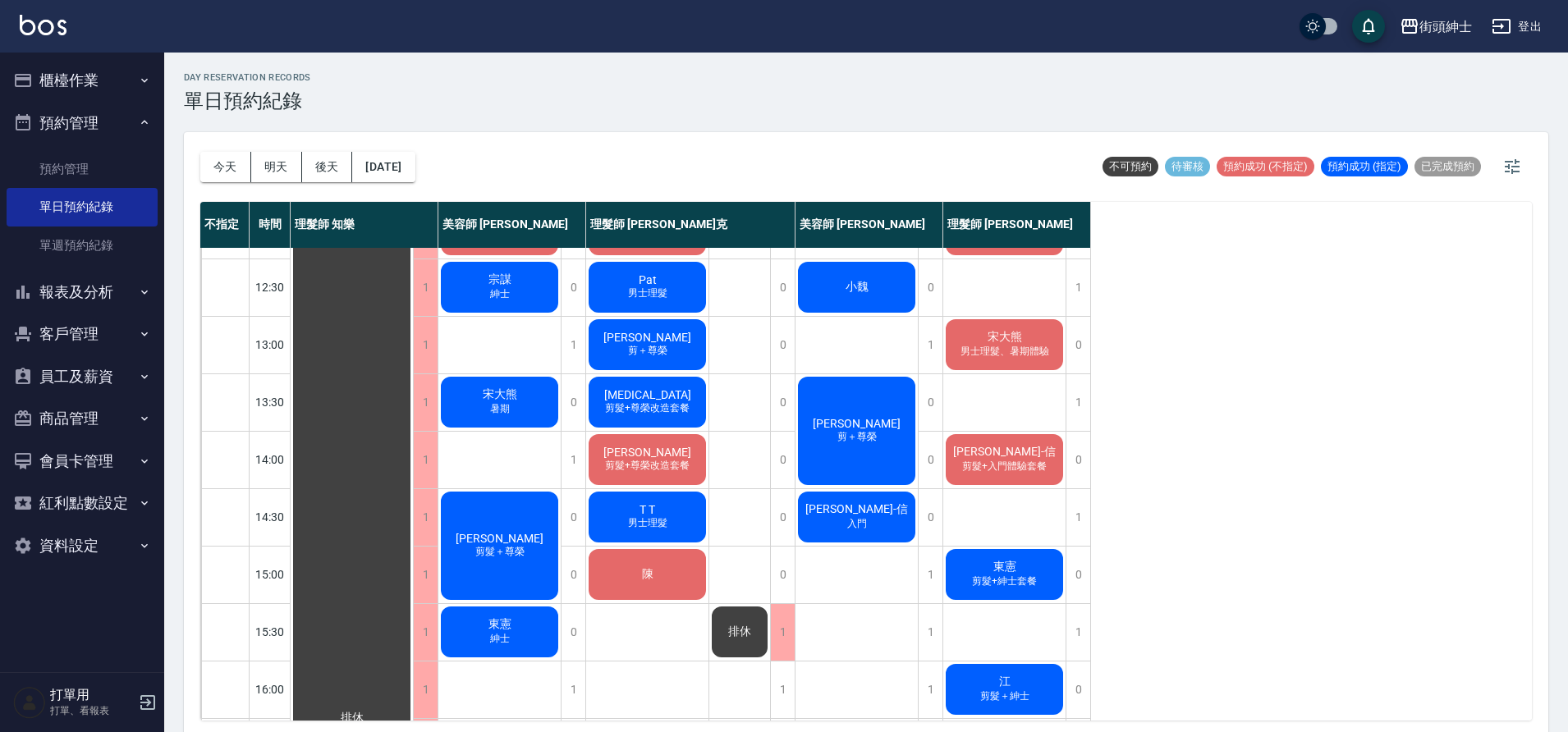
scroll to position [163, 0]
click at [505, 538] on span "楊啓禎" at bounding box center [499, 538] width 94 height 13
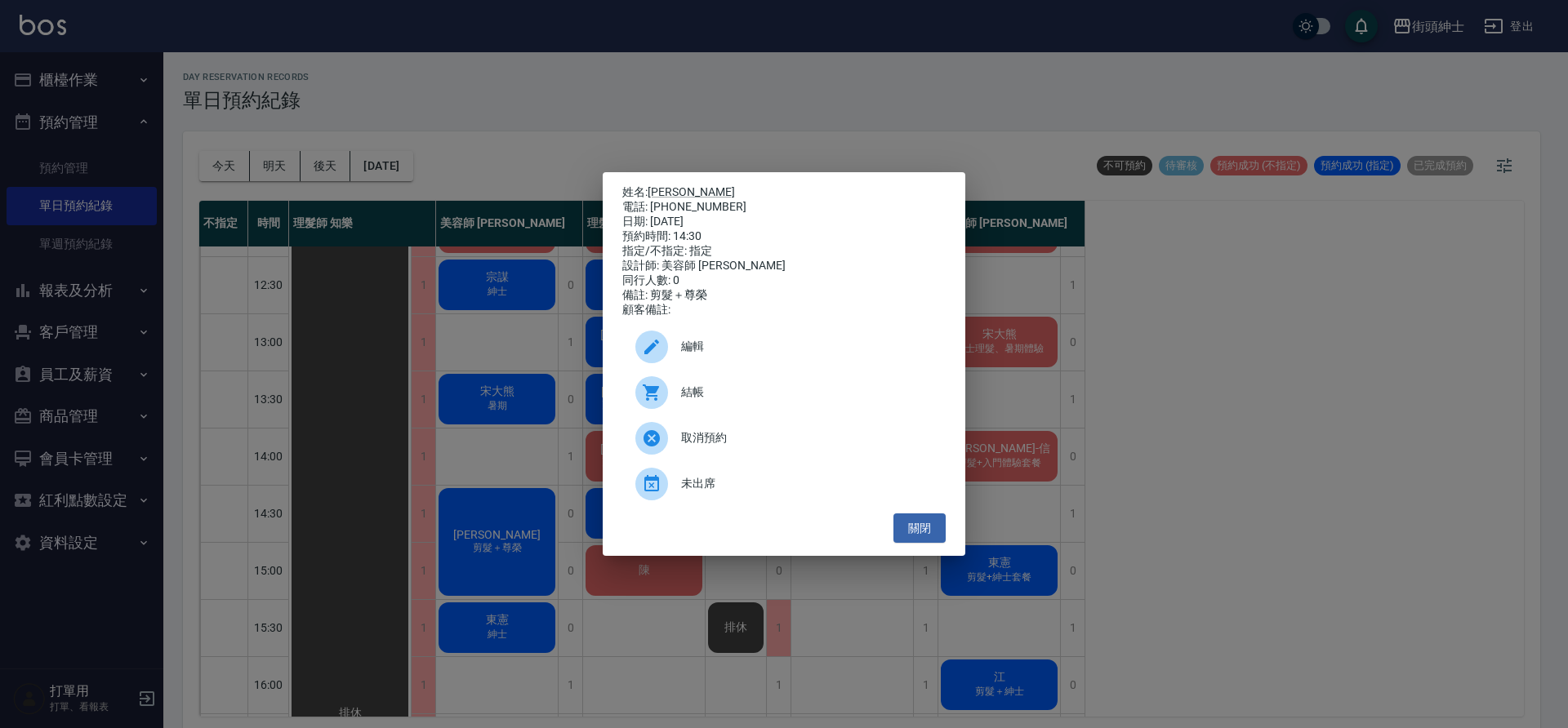
click at [715, 351] on span "編輯" at bounding box center [806, 346] width 252 height 17
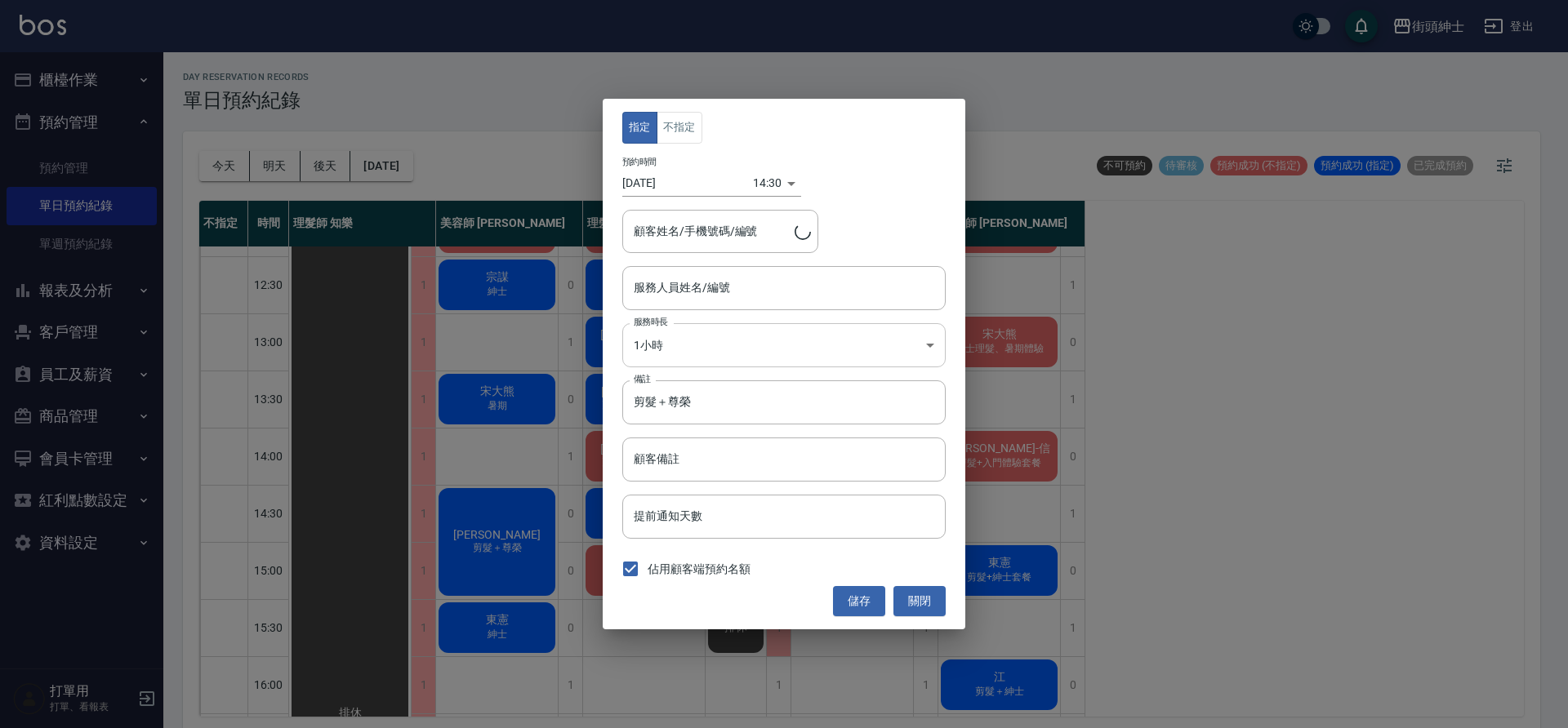
type input "美容師 [PERSON_NAME](無代號)"
type input "楊啓禎/0989045621"
click at [927, 602] on button "關閉" at bounding box center [919, 601] width 52 height 30
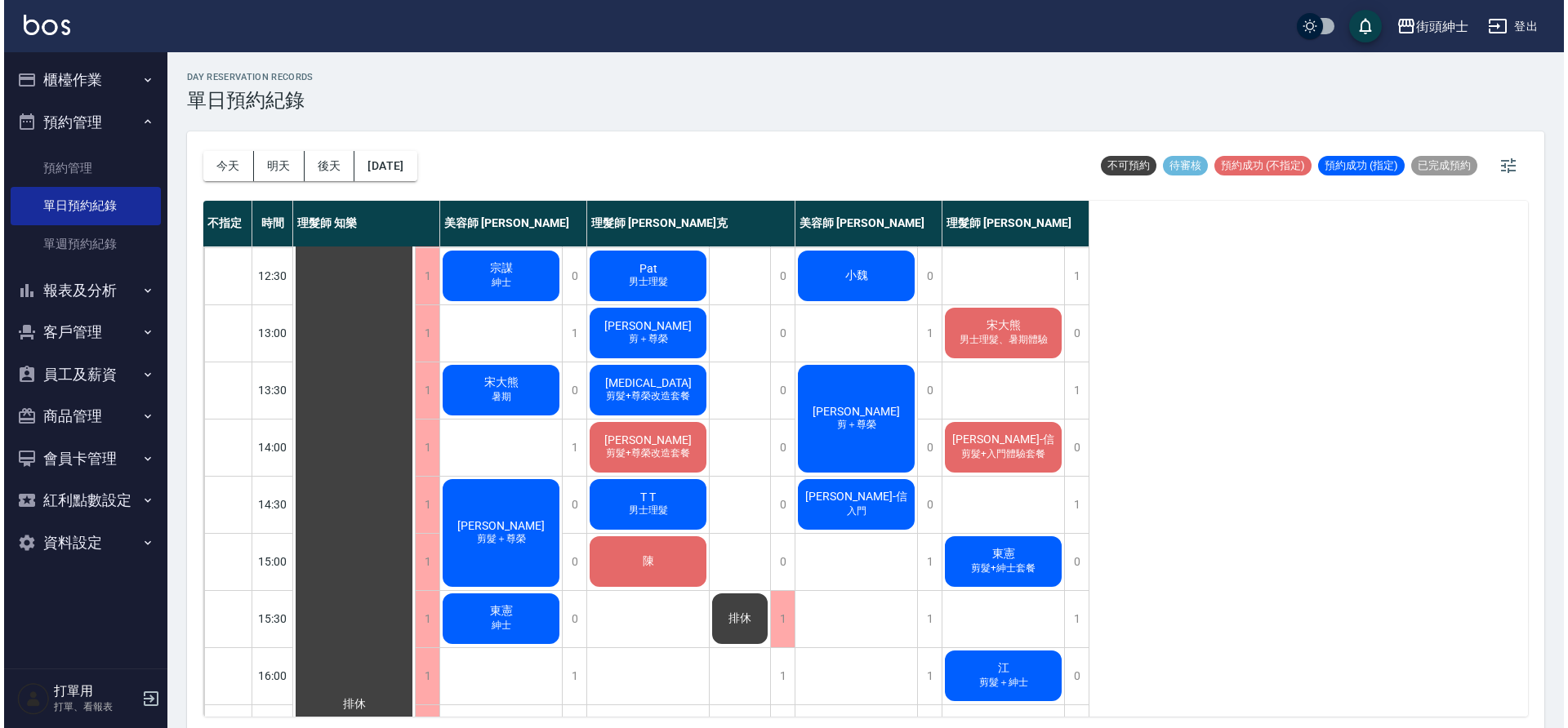
scroll to position [174, 0]
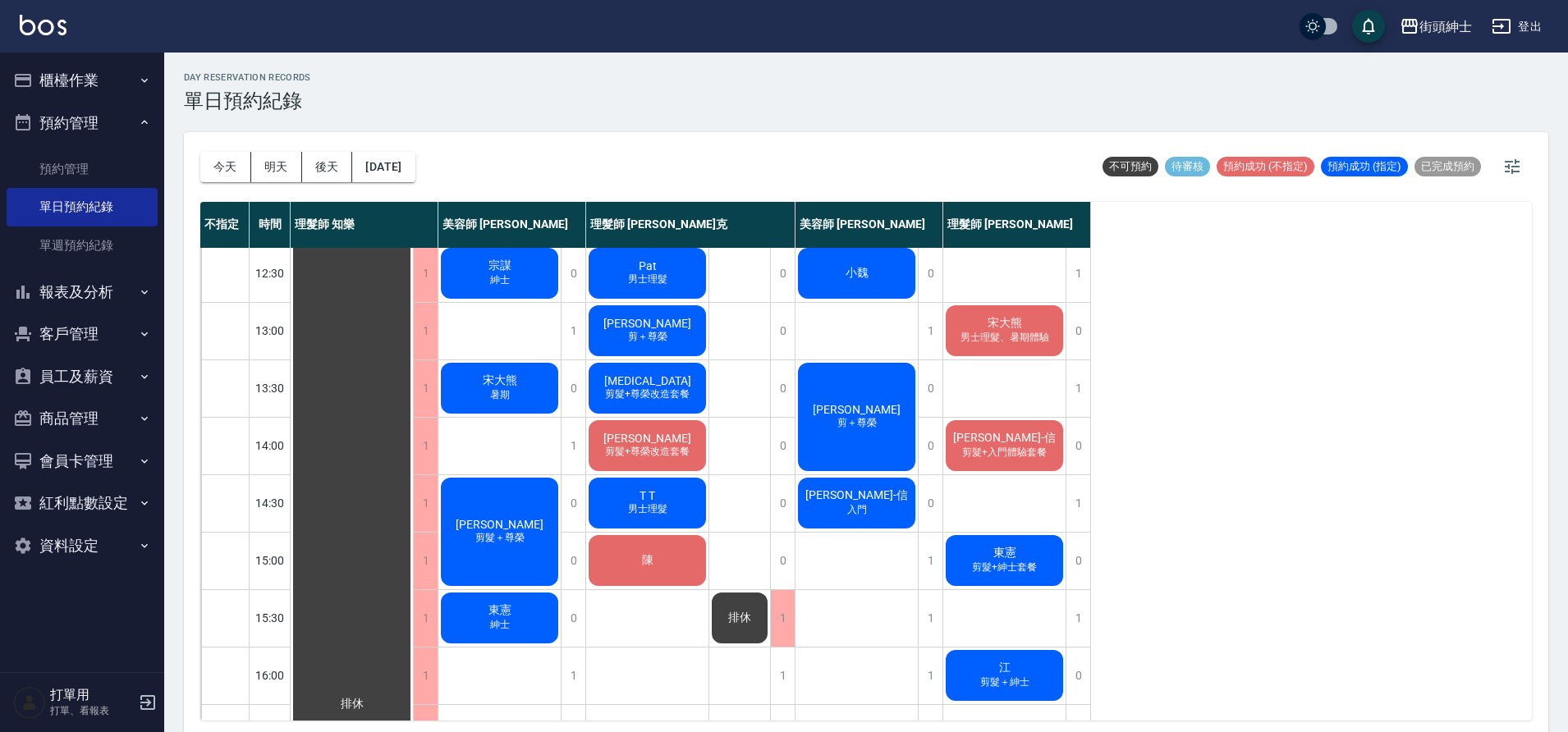
click at [491, 512] on div "楊啓禎 剪髮＋尊榮" at bounding box center [499, 532] width 123 height 114
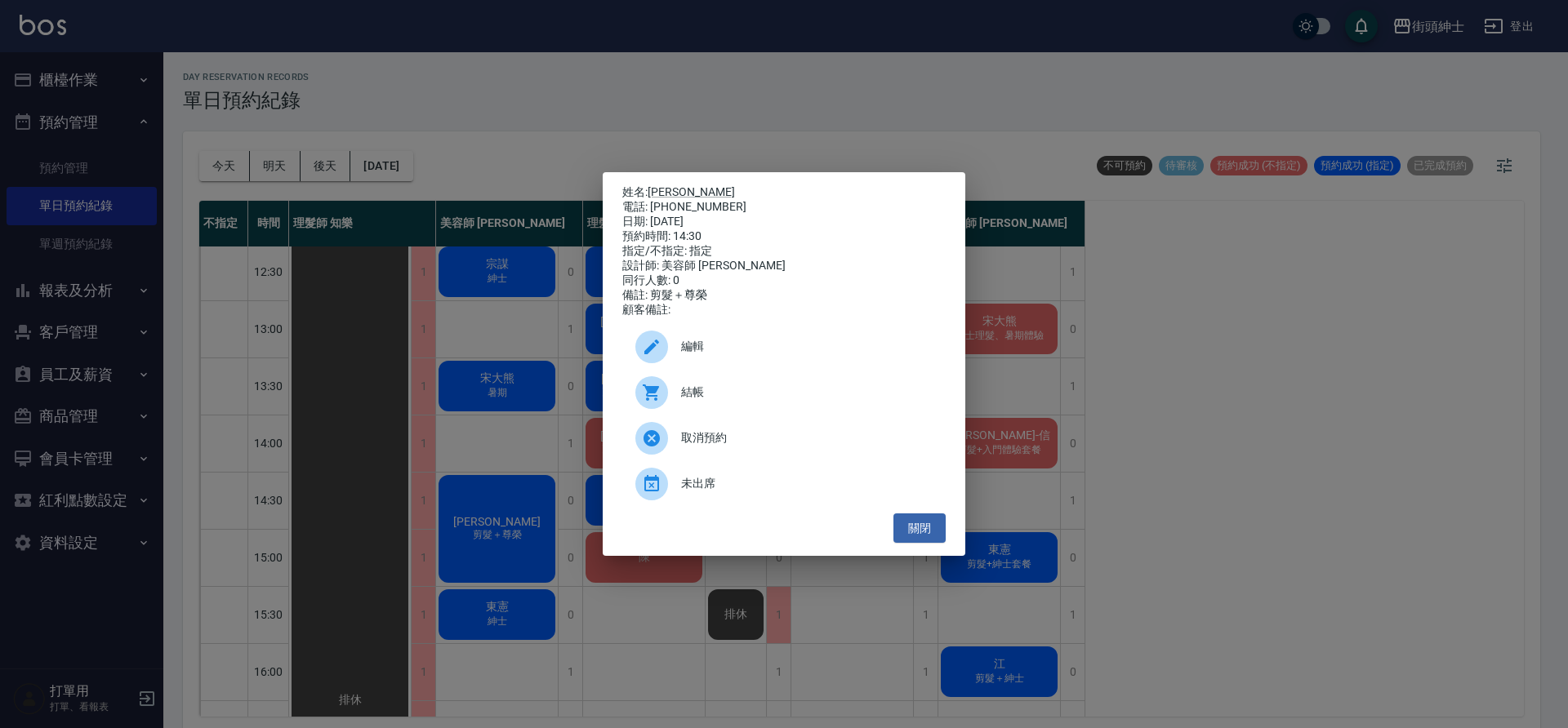
click at [695, 347] on span "編輯" at bounding box center [806, 346] width 252 height 17
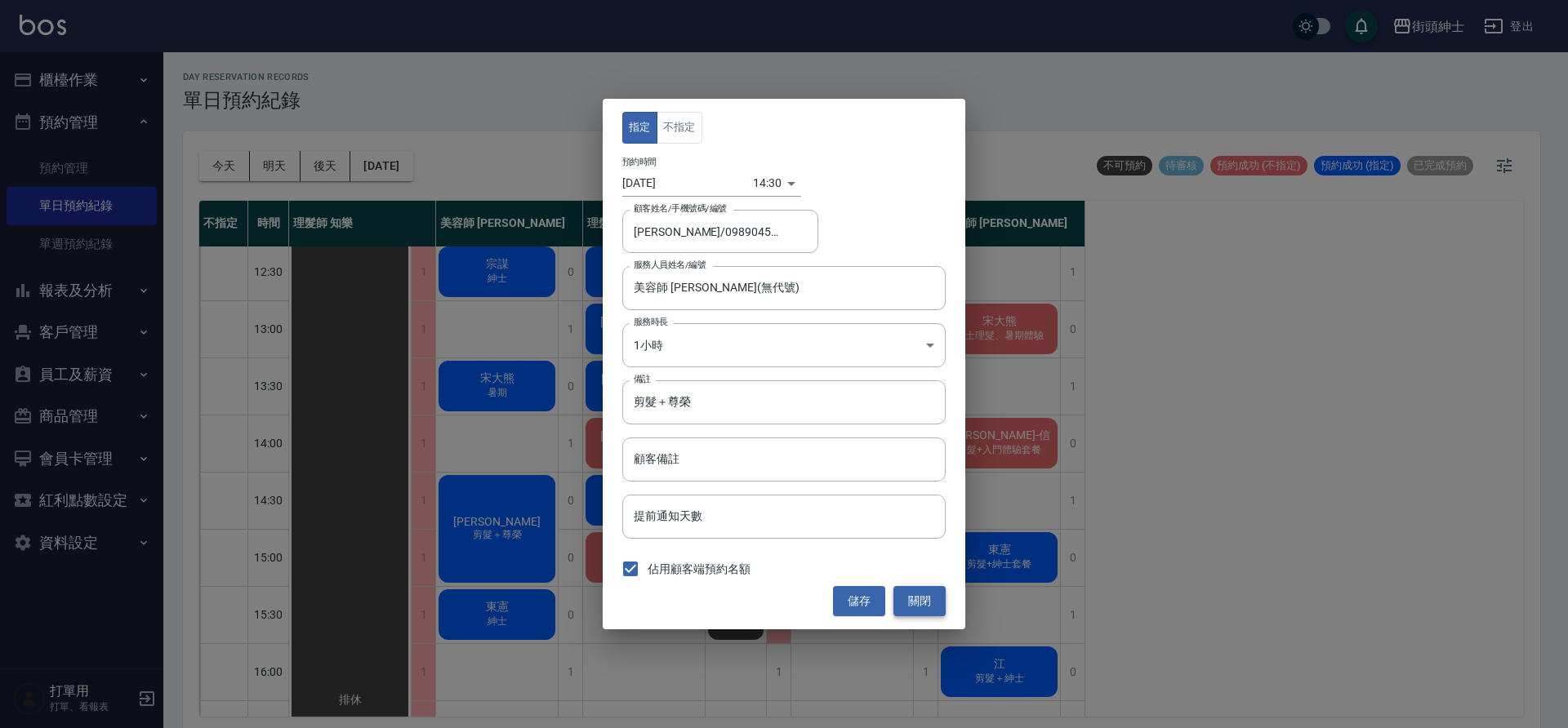
click at [907, 603] on button "關閉" at bounding box center [919, 601] width 52 height 30
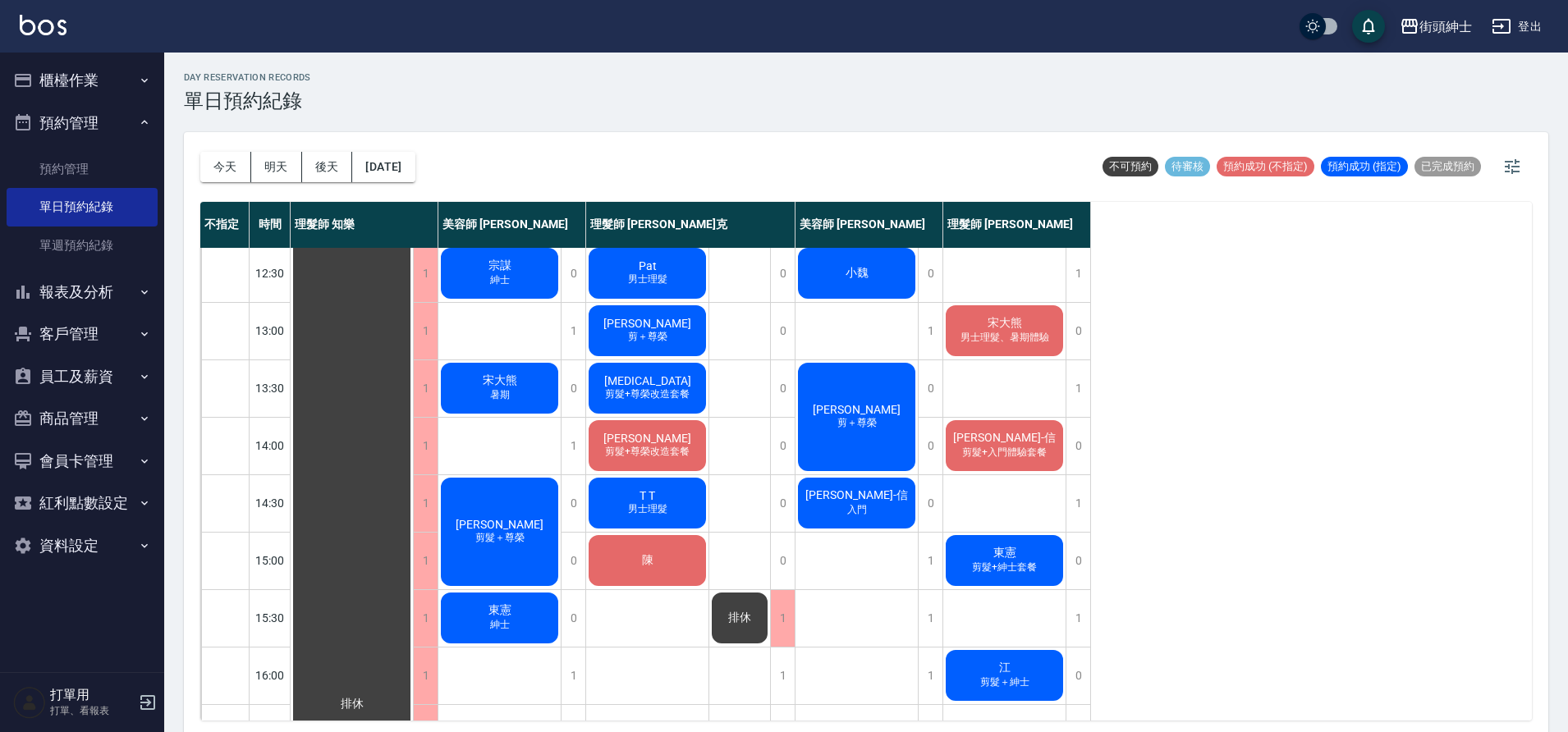
click at [512, 560] on div "楊啓禎 剪髮＋尊榮" at bounding box center [499, 532] width 123 height 114
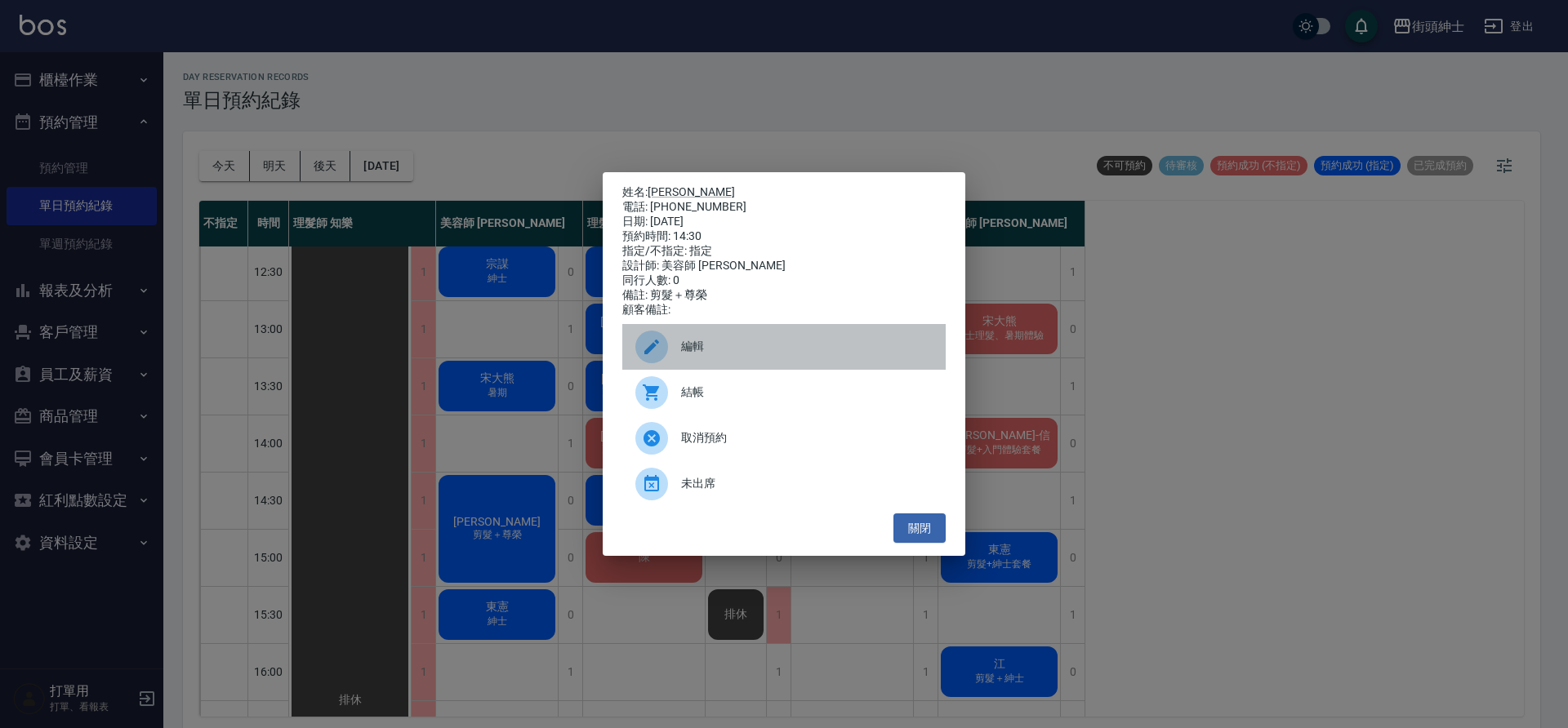
click at [733, 338] on div "編輯" at bounding box center [783, 346] width 323 height 46
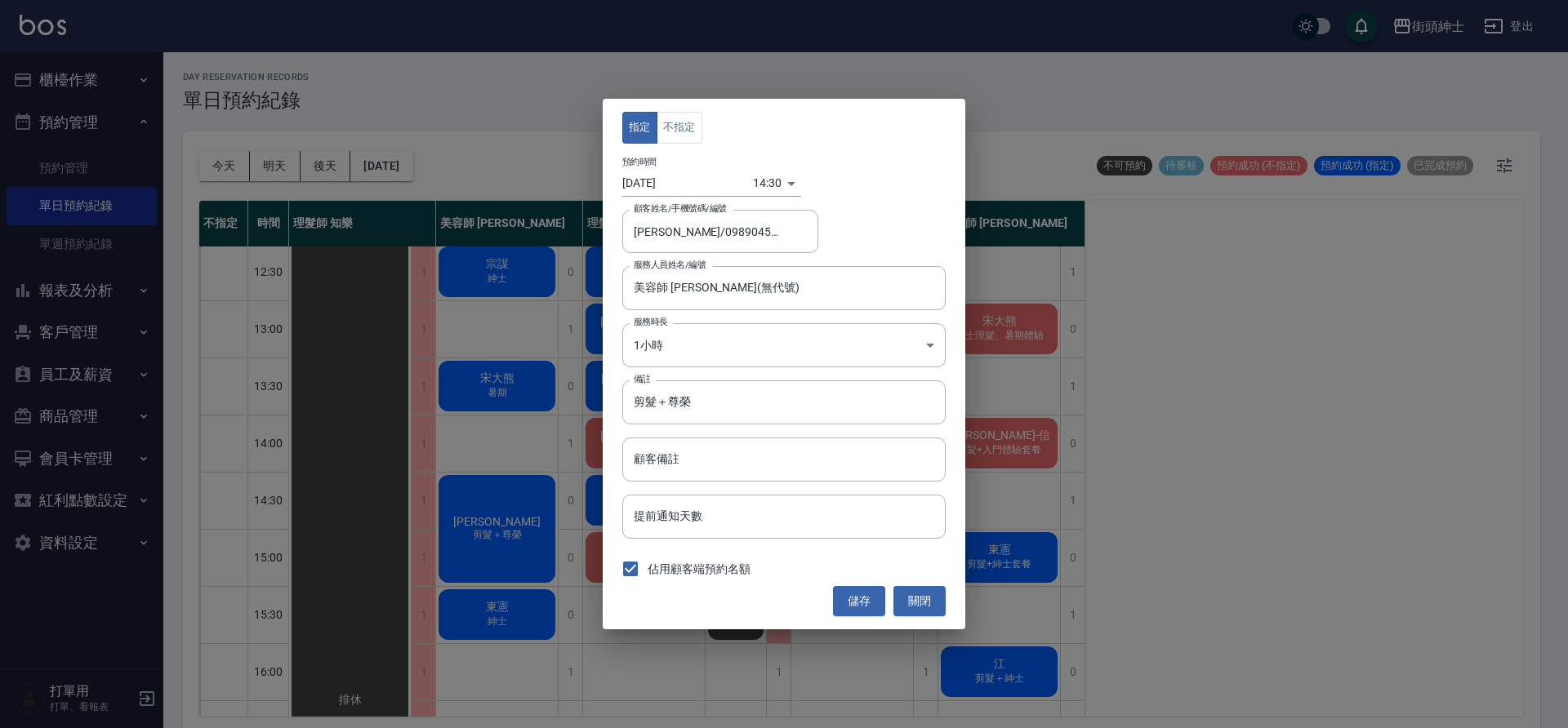
click at [754, 190] on body "街頭紳士 登出 櫃檯作業 打帳單 帳單列表 營業儀表板 現金收支登錄 材料自購登錄 每日結帳 排班表 現場電腦打卡 預約管理 預約管理 單日預約紀錄 單週預約…" at bounding box center [784, 366] width 1568 height 733
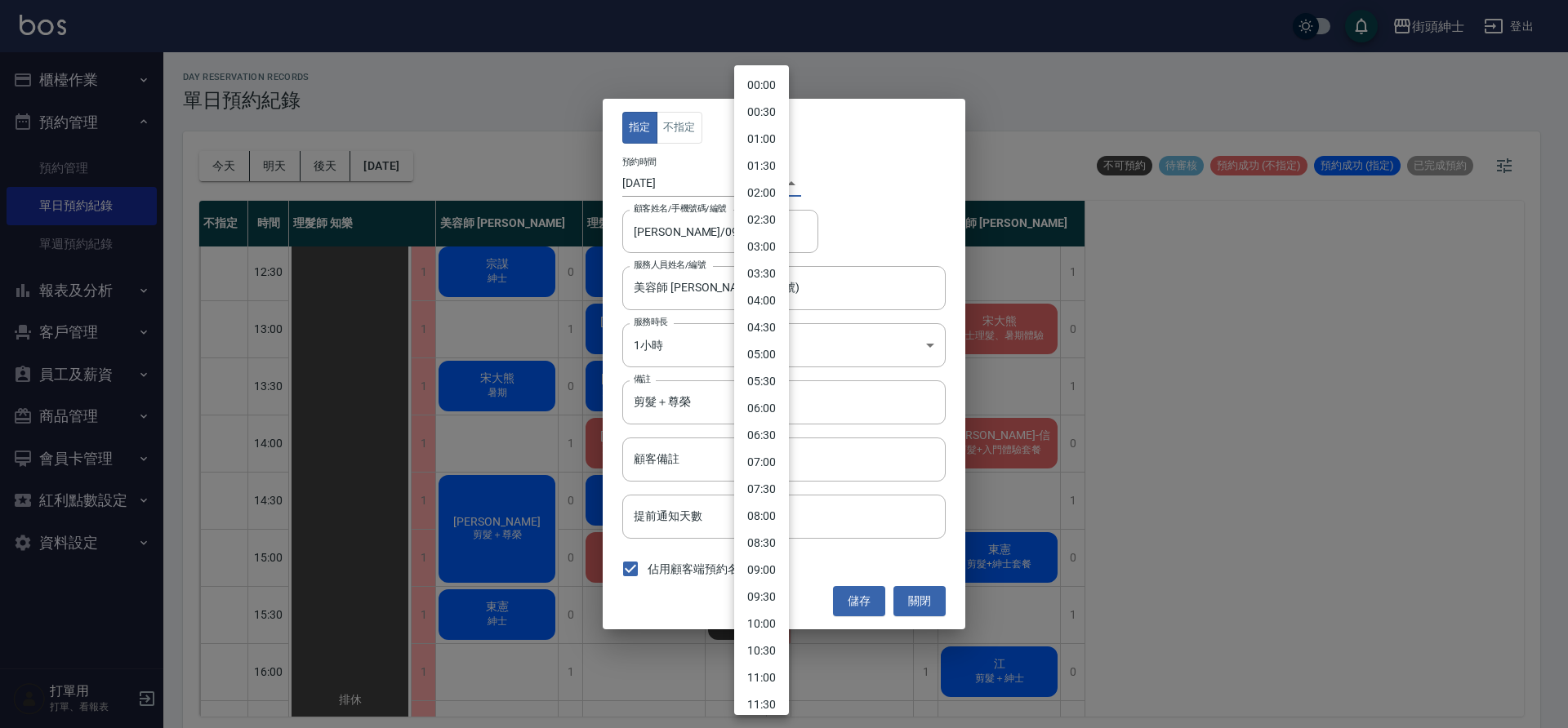
scroll to position [476, 0]
drag, startPoint x: 769, startPoint y: 367, endPoint x: 786, endPoint y: 385, distance: 24.8
click at [769, 366] on li "14:00" at bounding box center [762, 363] width 55 height 27
type input "1759125600000"
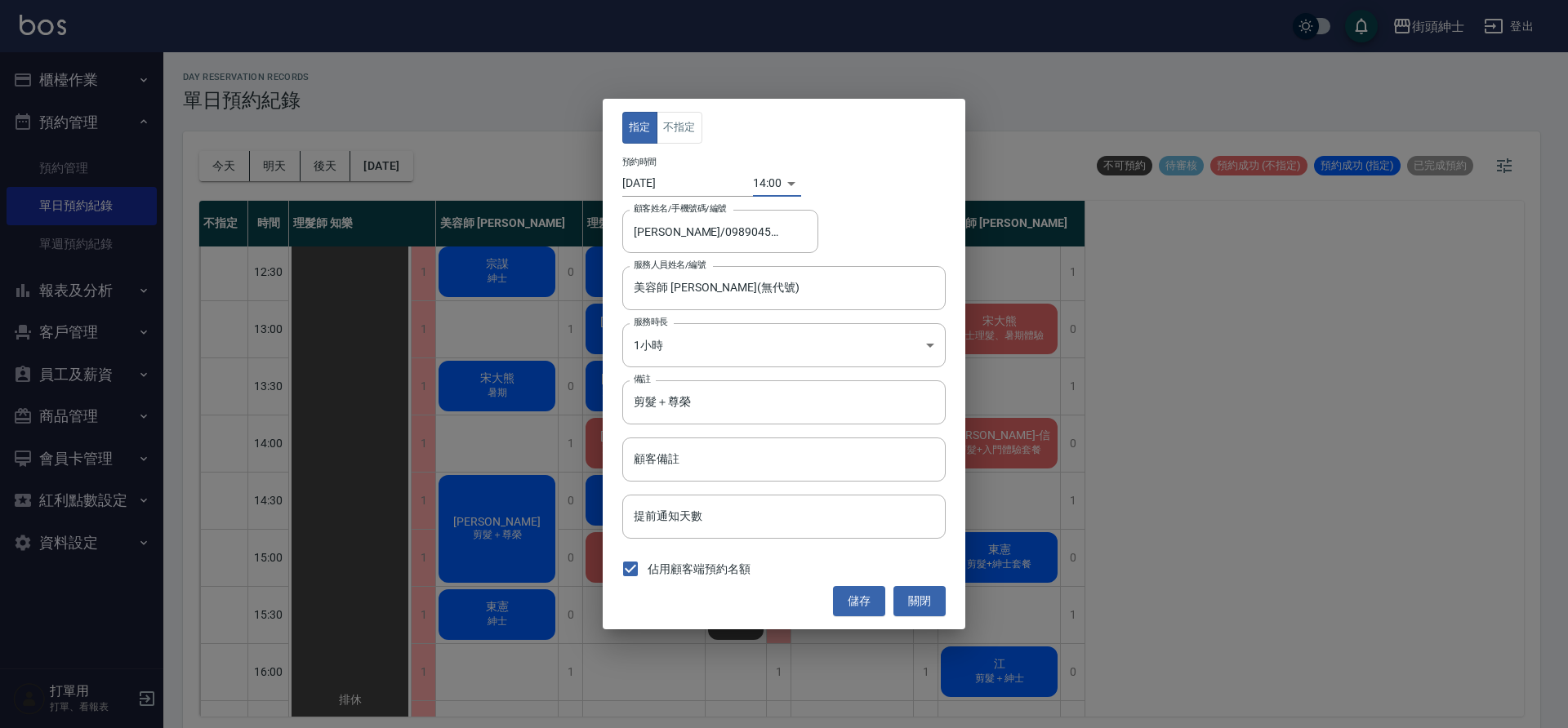
click at [863, 604] on button "儲存" at bounding box center [859, 601] width 52 height 30
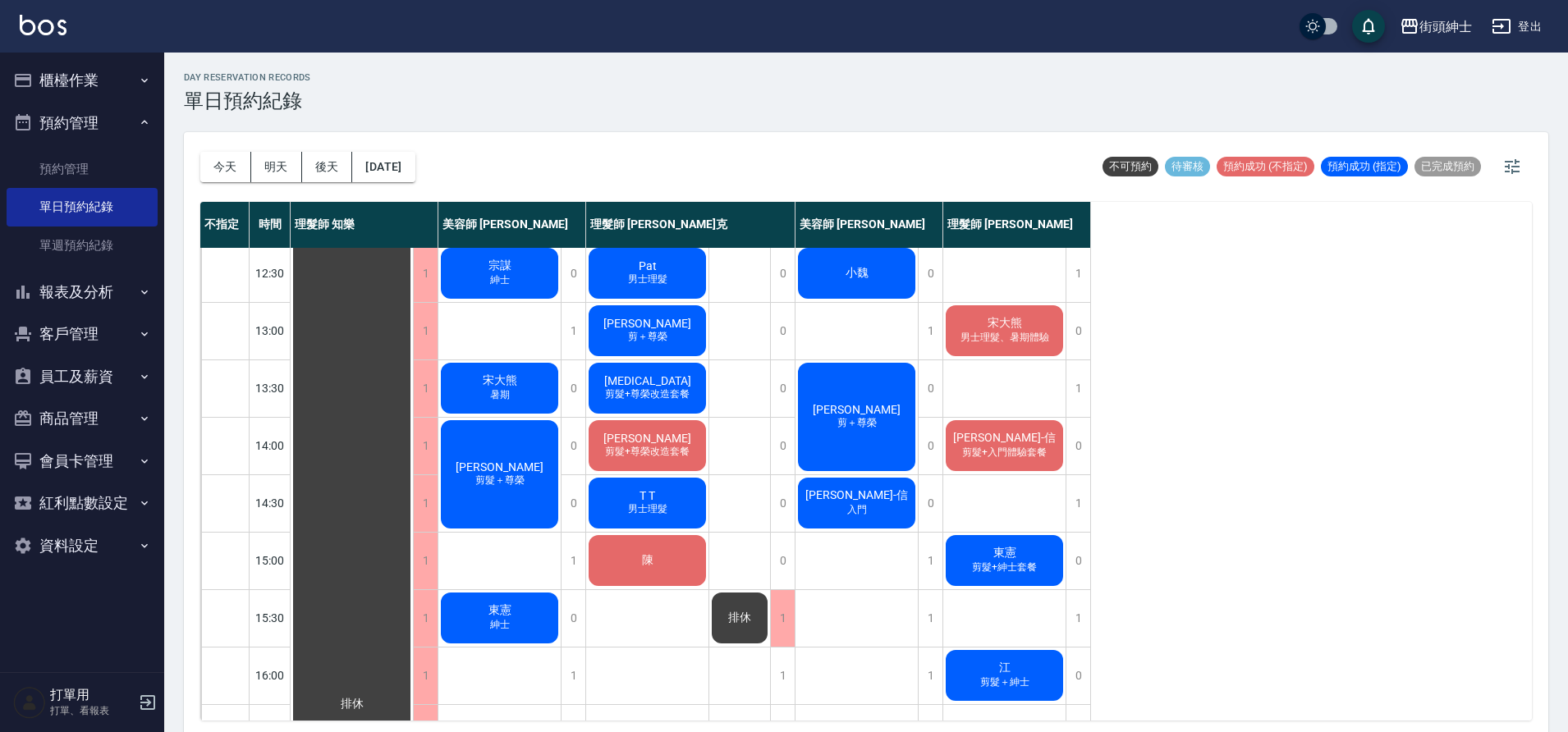
click at [528, 617] on div "東憲 紳士" at bounding box center [499, 618] width 123 height 56
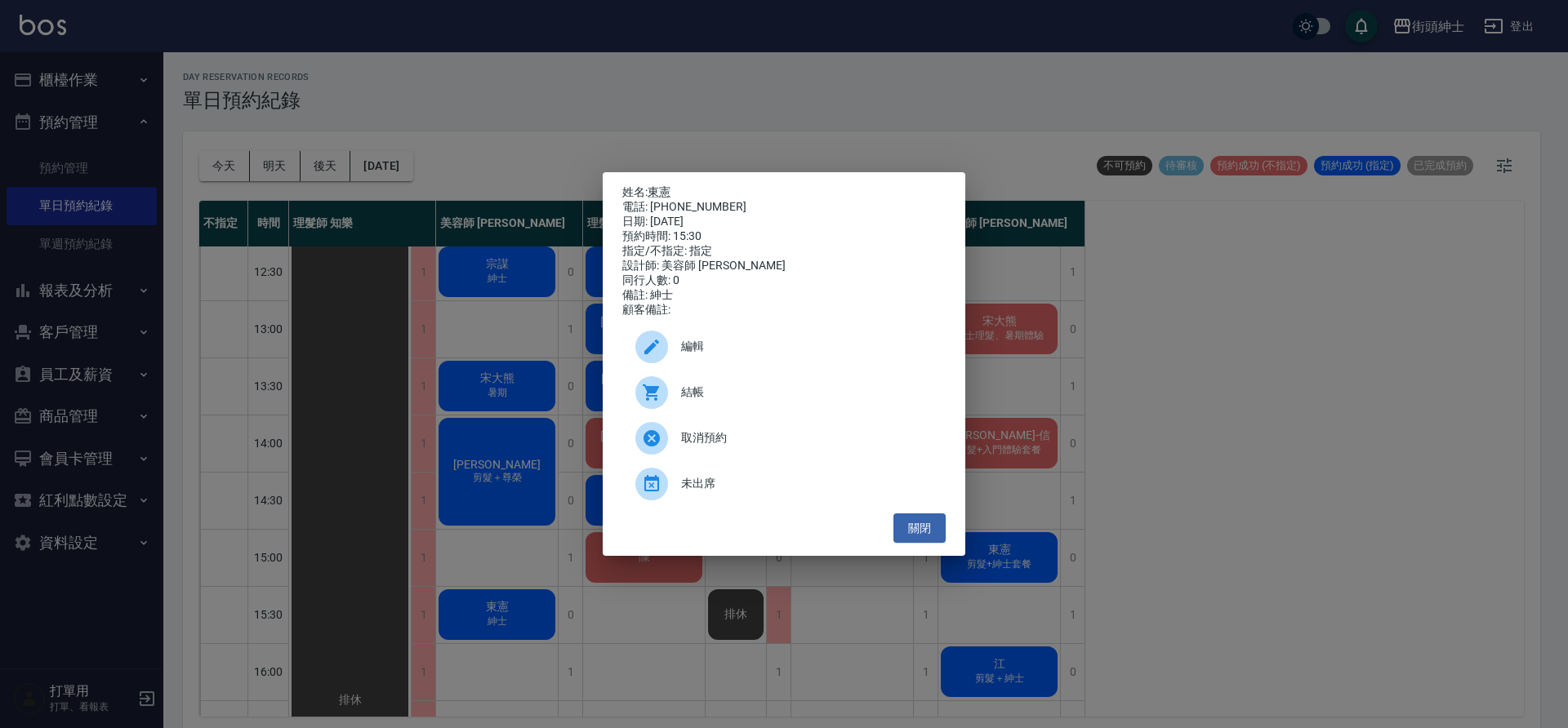
click at [688, 336] on div "編輯" at bounding box center [783, 346] width 323 height 46
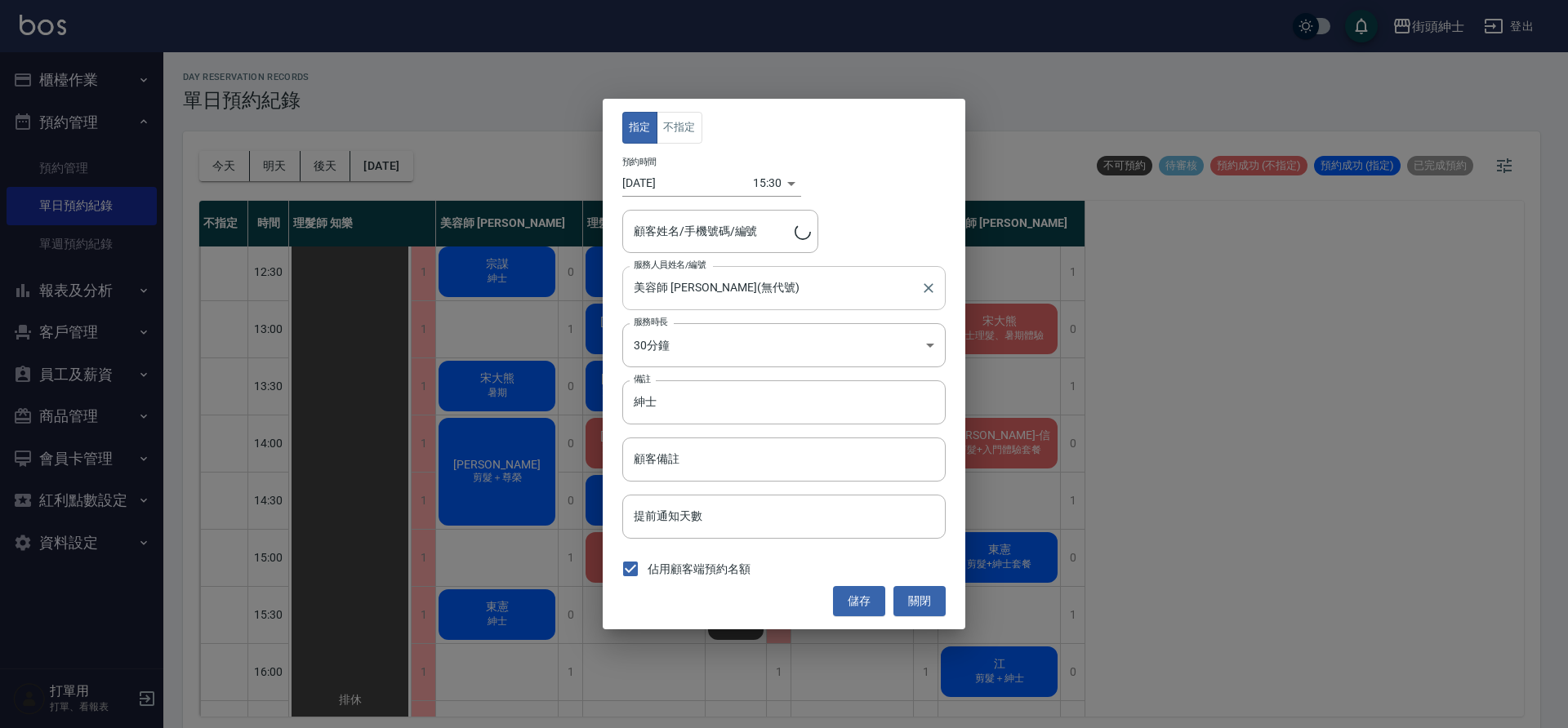
type input "東憲/0905235372"
click at [718, 236] on input "東憲/0905235372" at bounding box center [708, 232] width 157 height 28
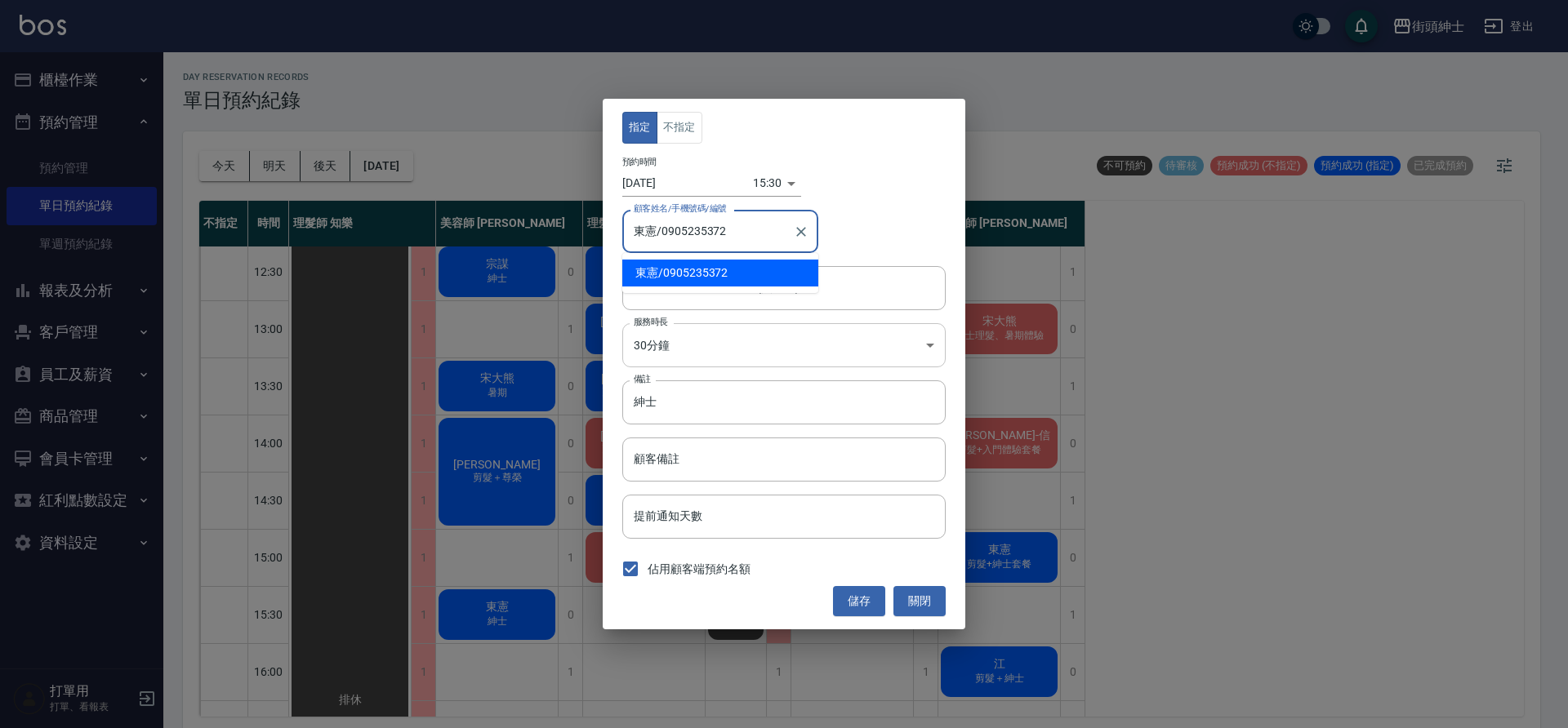
click at [737, 366] on body "街頭紳士 登出 櫃檯作業 打帳單 帳單列表 營業儀表板 現金收支登錄 材料自購登錄 每日結帳 排班表 現場電腦打卡 預約管理 預約管理 單日預約紀錄 單週預約…" at bounding box center [784, 366] width 1568 height 733
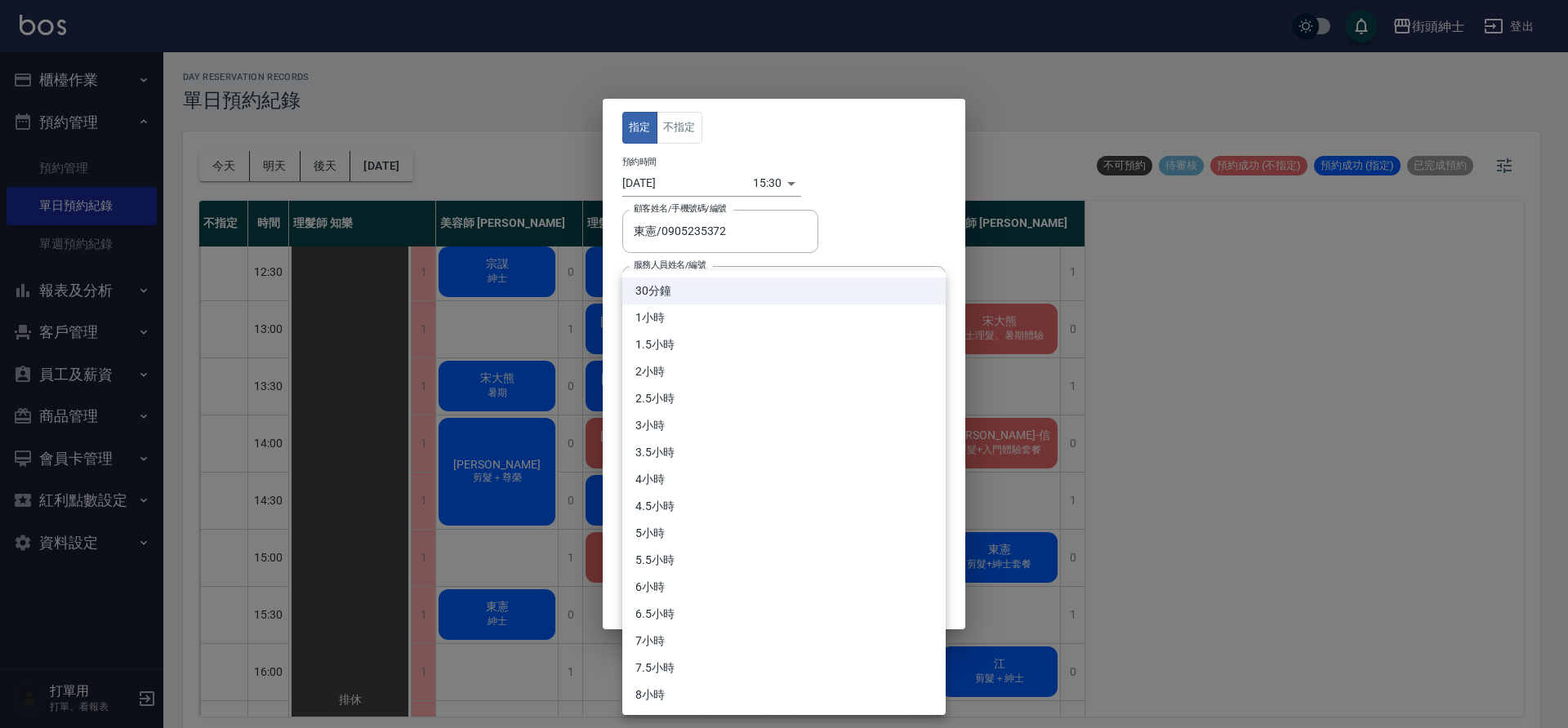
click at [818, 189] on div at bounding box center [784, 364] width 1568 height 728
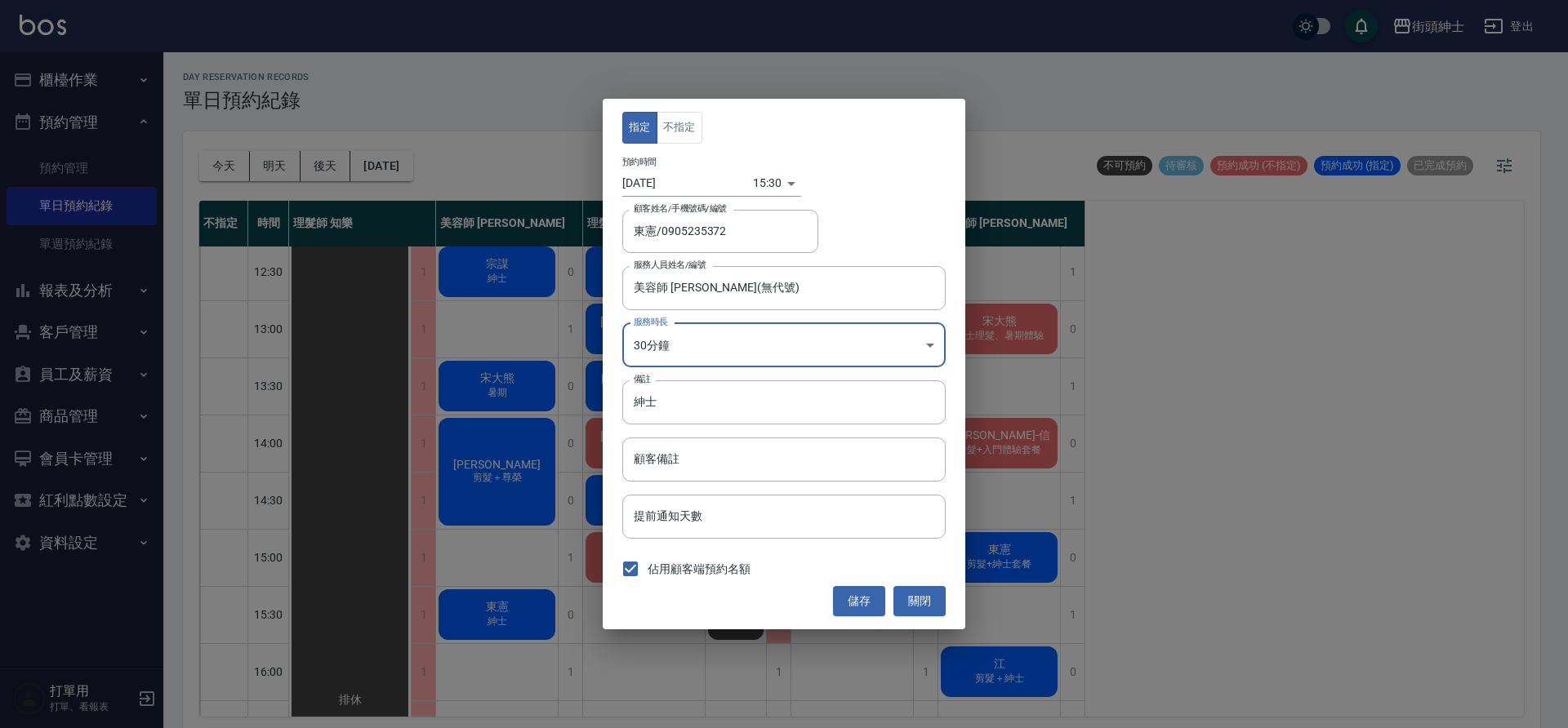
click at [753, 187] on body "街頭紳士 登出 櫃檯作業 打帳單 帳單列表 營業儀表板 現金收支登錄 材料自購登錄 每日結帳 排班表 現場電腦打卡 預約管理 預約管理 單日預約紀錄 單週預約…" at bounding box center [784, 366] width 1568 height 733
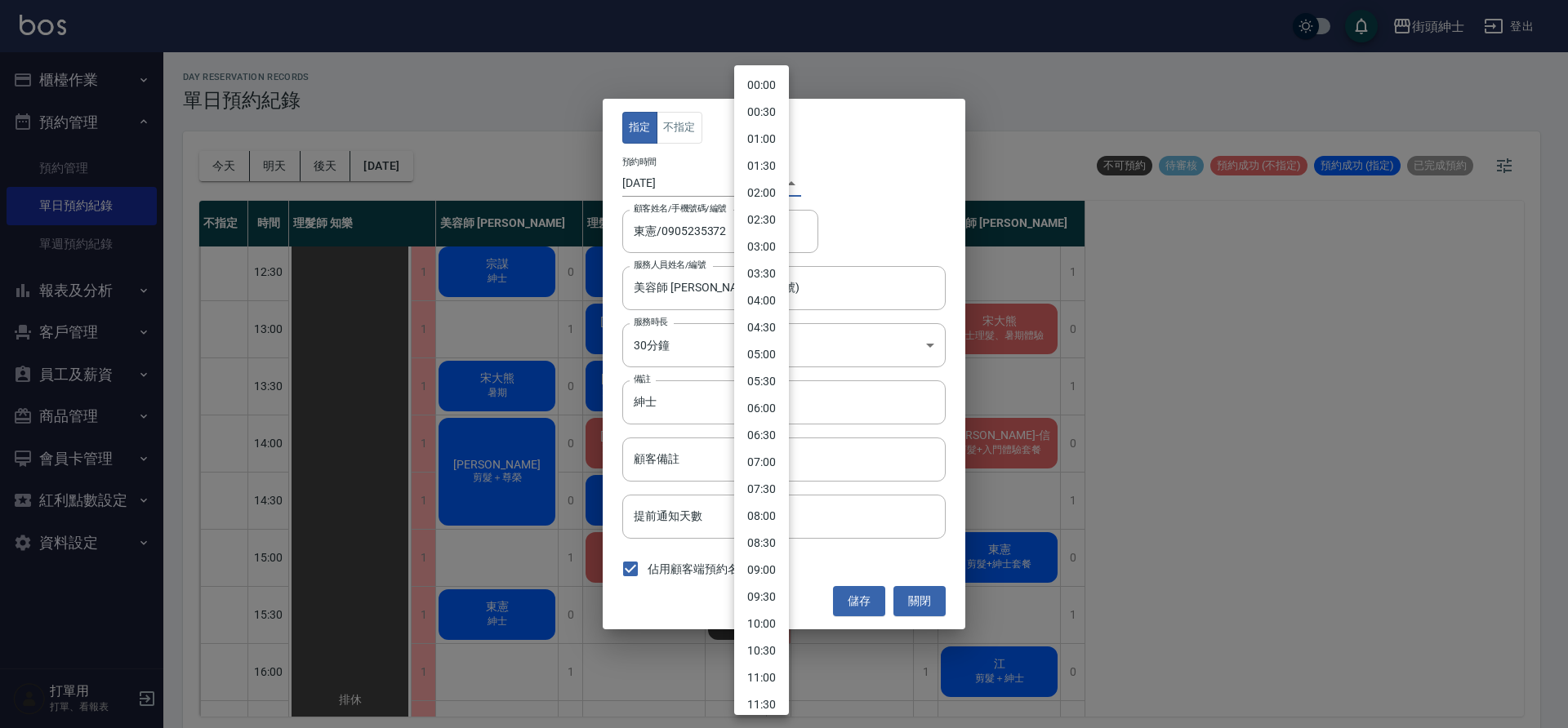
scroll to position [530, 0]
click at [774, 370] on li "15:00" at bounding box center [762, 363] width 55 height 27
type input "1759129200000"
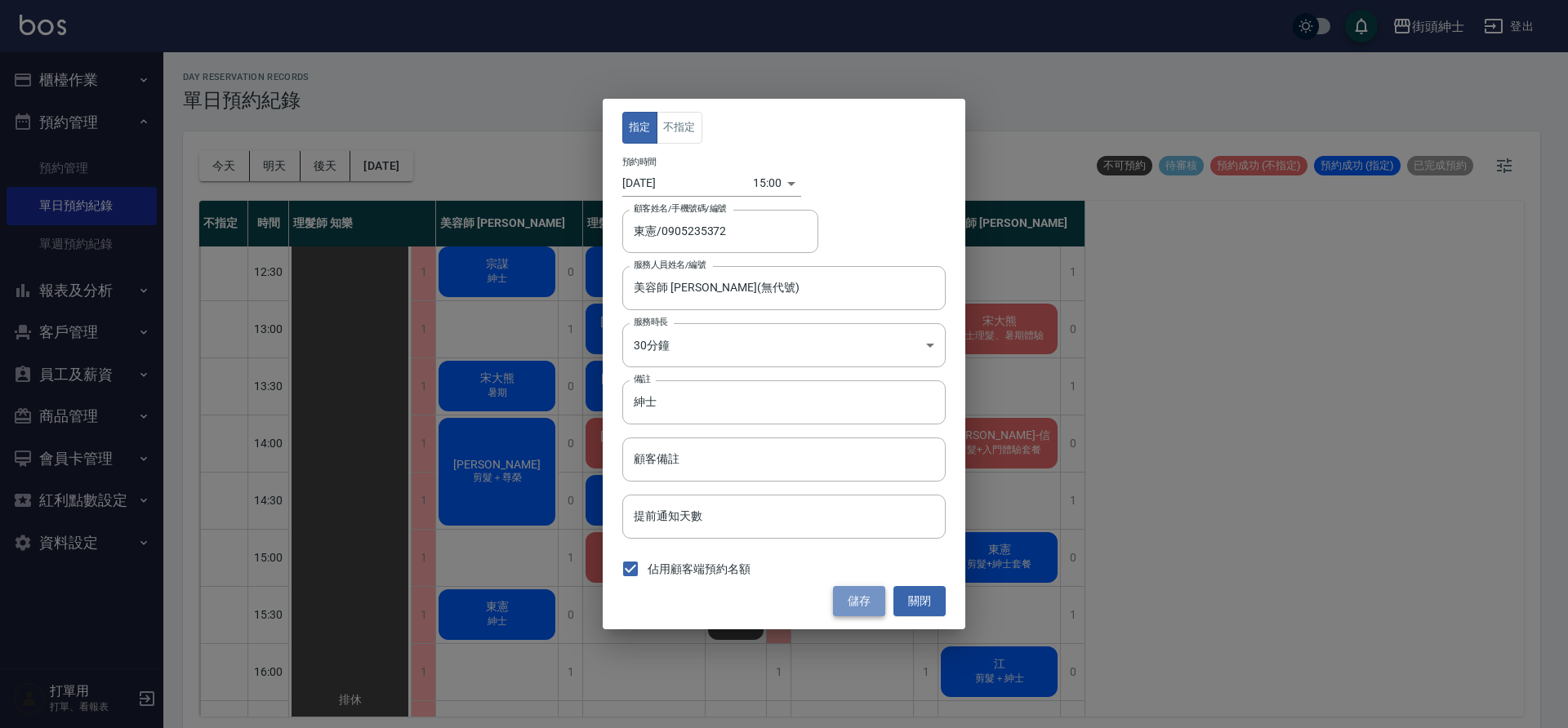
click at [851, 603] on button "儲存" at bounding box center [859, 601] width 52 height 30
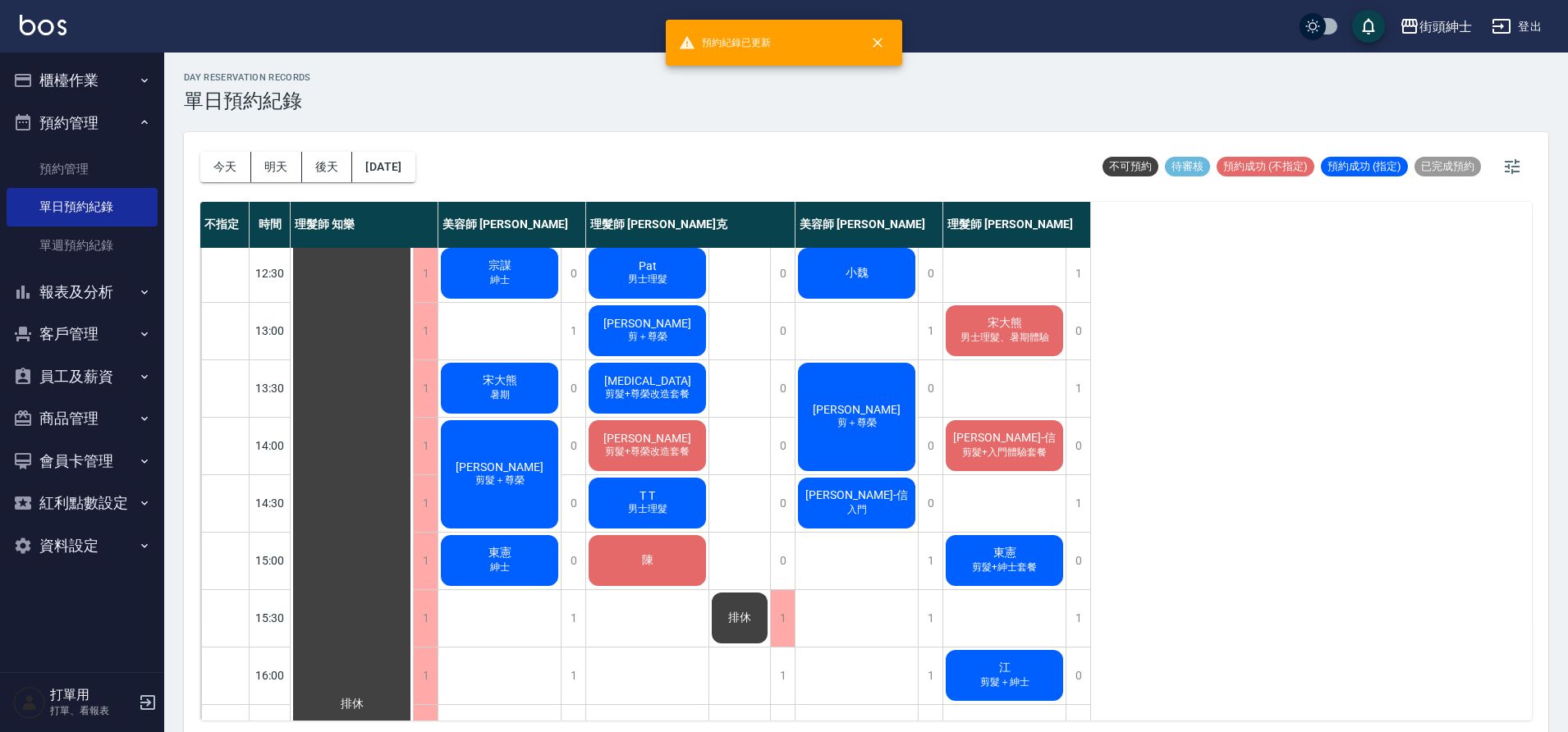
click at [985, 563] on span "剪髮+紳士套餐" at bounding box center [1004, 568] width 72 height 14
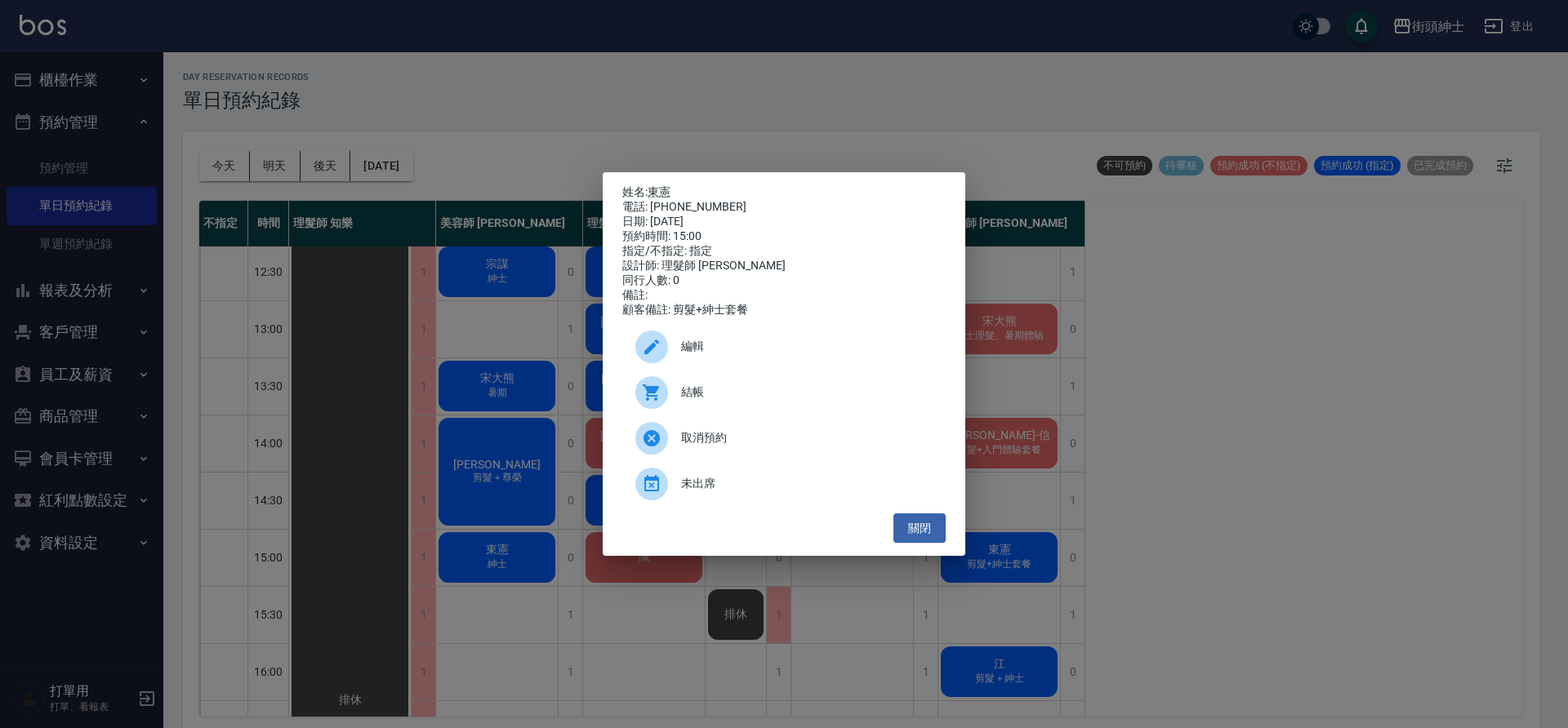
click at [766, 355] on span "編輯" at bounding box center [806, 346] width 252 height 17
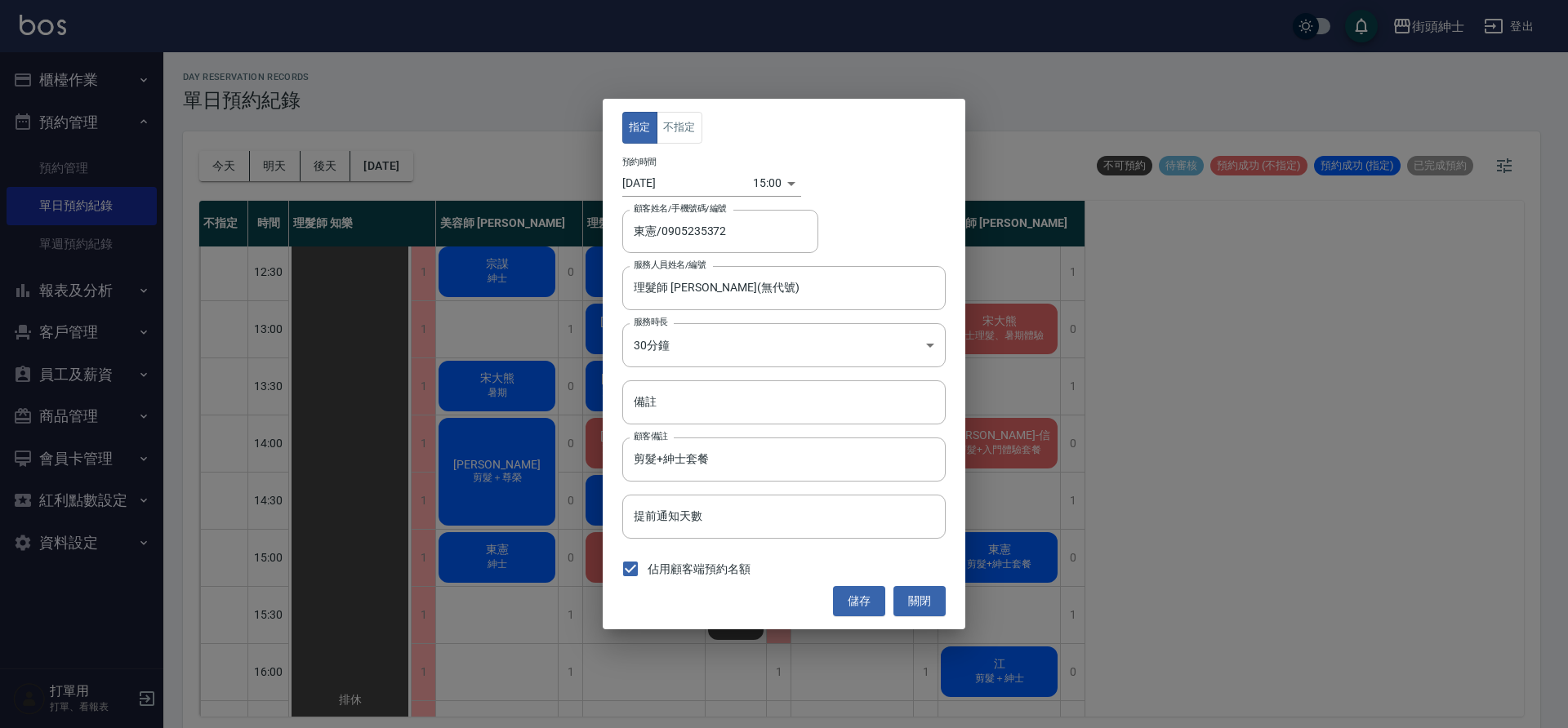
click at [759, 180] on body "街頭紳士 登出 櫃檯作業 打帳單 帳單列表 營業儀表板 現金收支登錄 材料自購登錄 每日結帳 排班表 現場電腦打卡 預約管理 預約管理 單日預約紀錄 單週預約…" at bounding box center [784, 366] width 1568 height 733
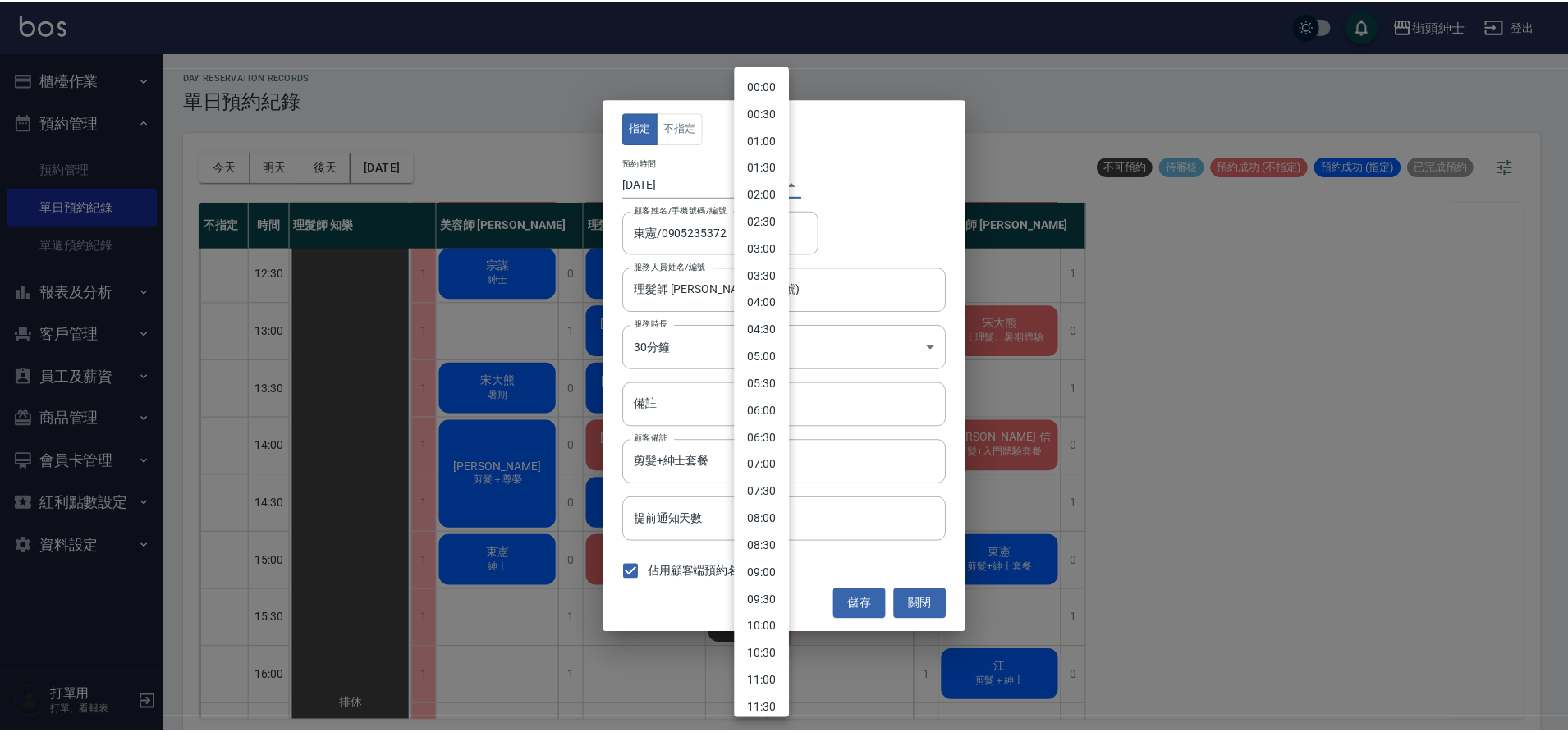
scroll to position [507, 0]
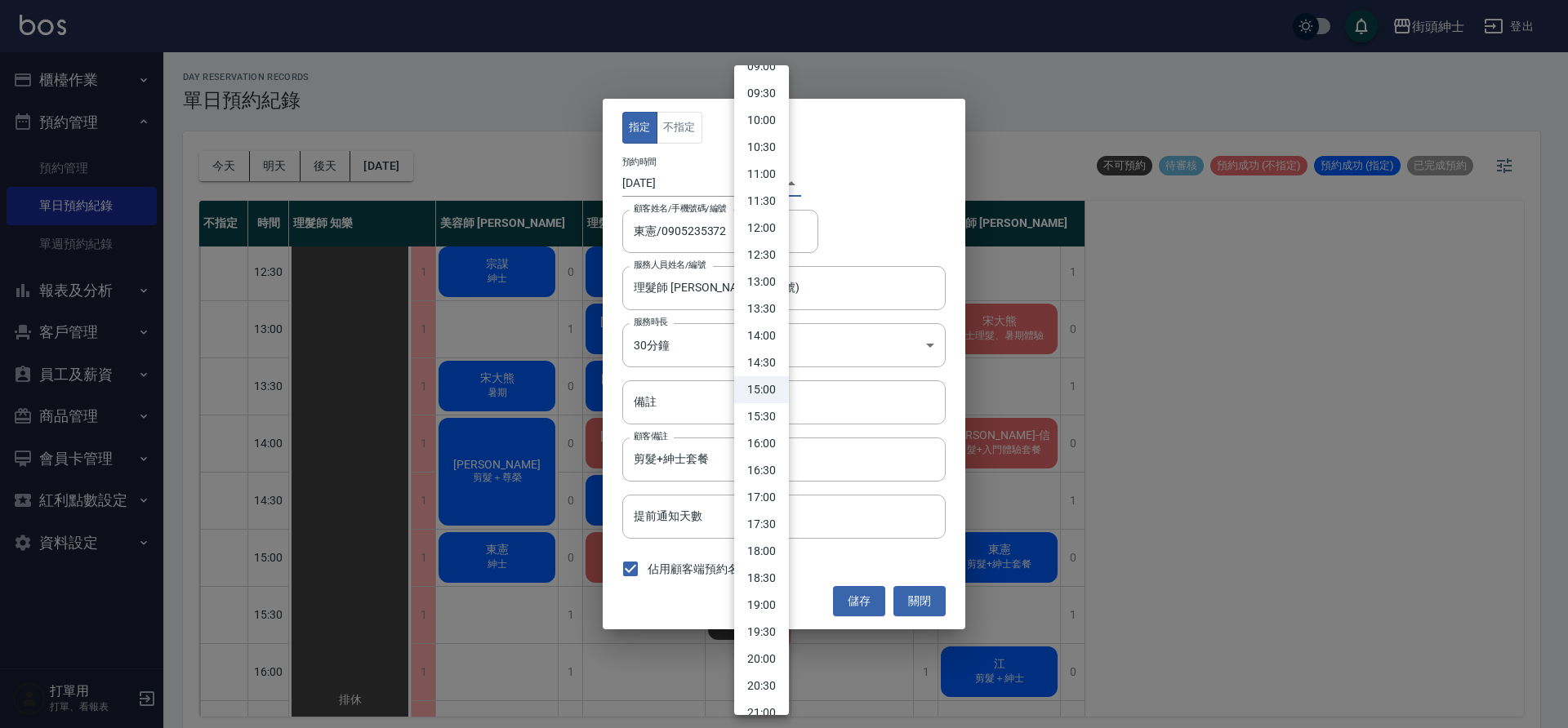
drag, startPoint x: 777, startPoint y: 413, endPoint x: 794, endPoint y: 430, distance: 24.0
click at [784, 418] on li "15:30" at bounding box center [762, 417] width 55 height 27
type input "1759131000000"
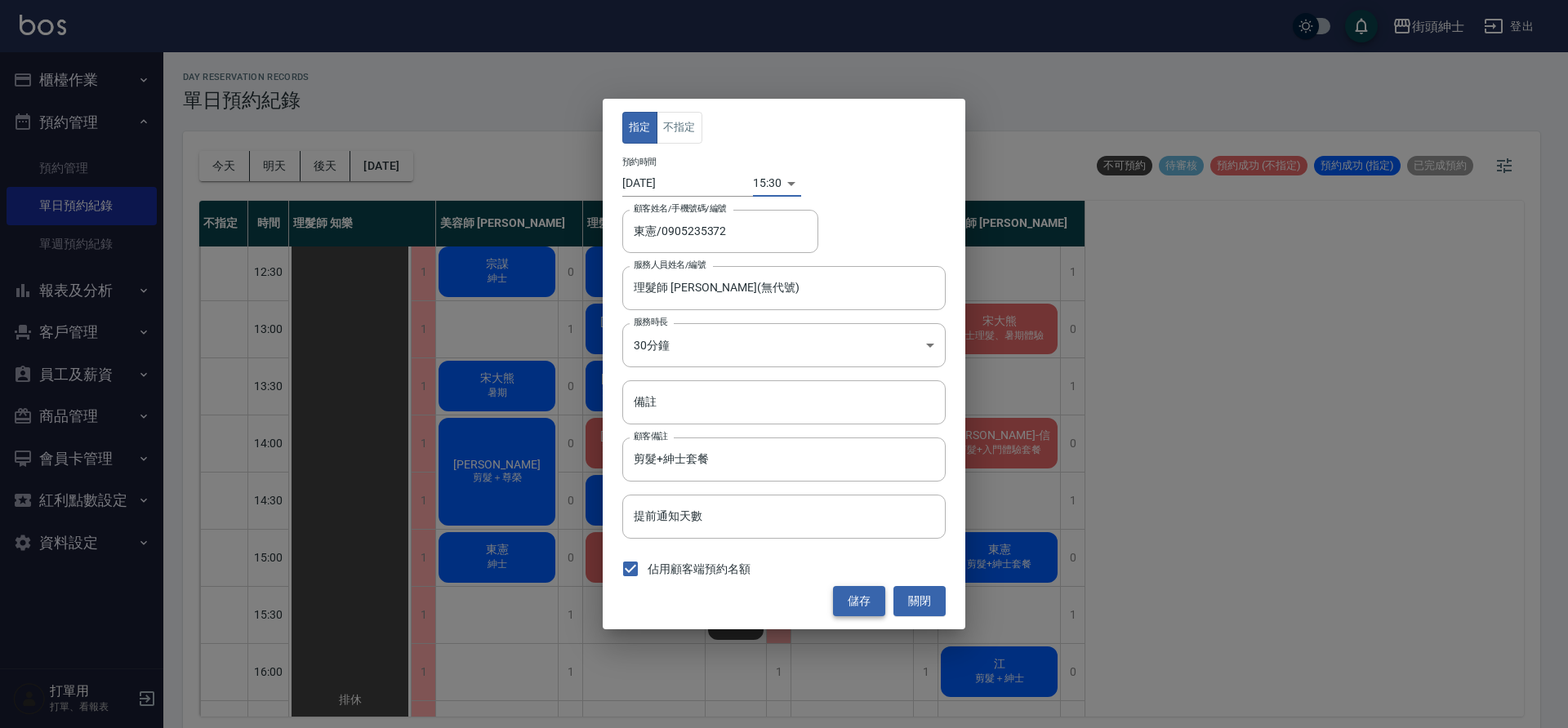
click at [870, 591] on button "儲存" at bounding box center [859, 601] width 52 height 30
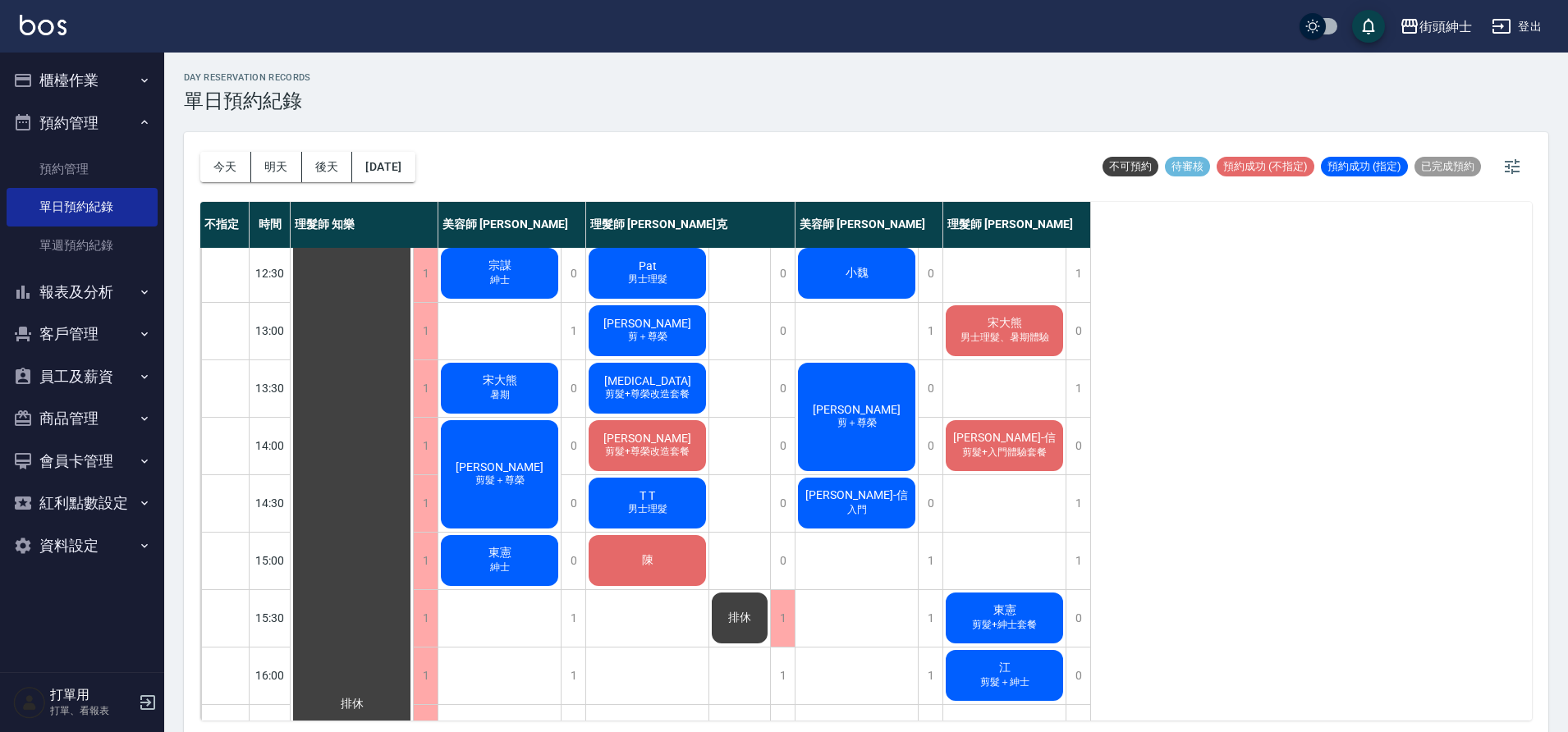
click at [667, 554] on div "陳" at bounding box center [647, 560] width 123 height 56
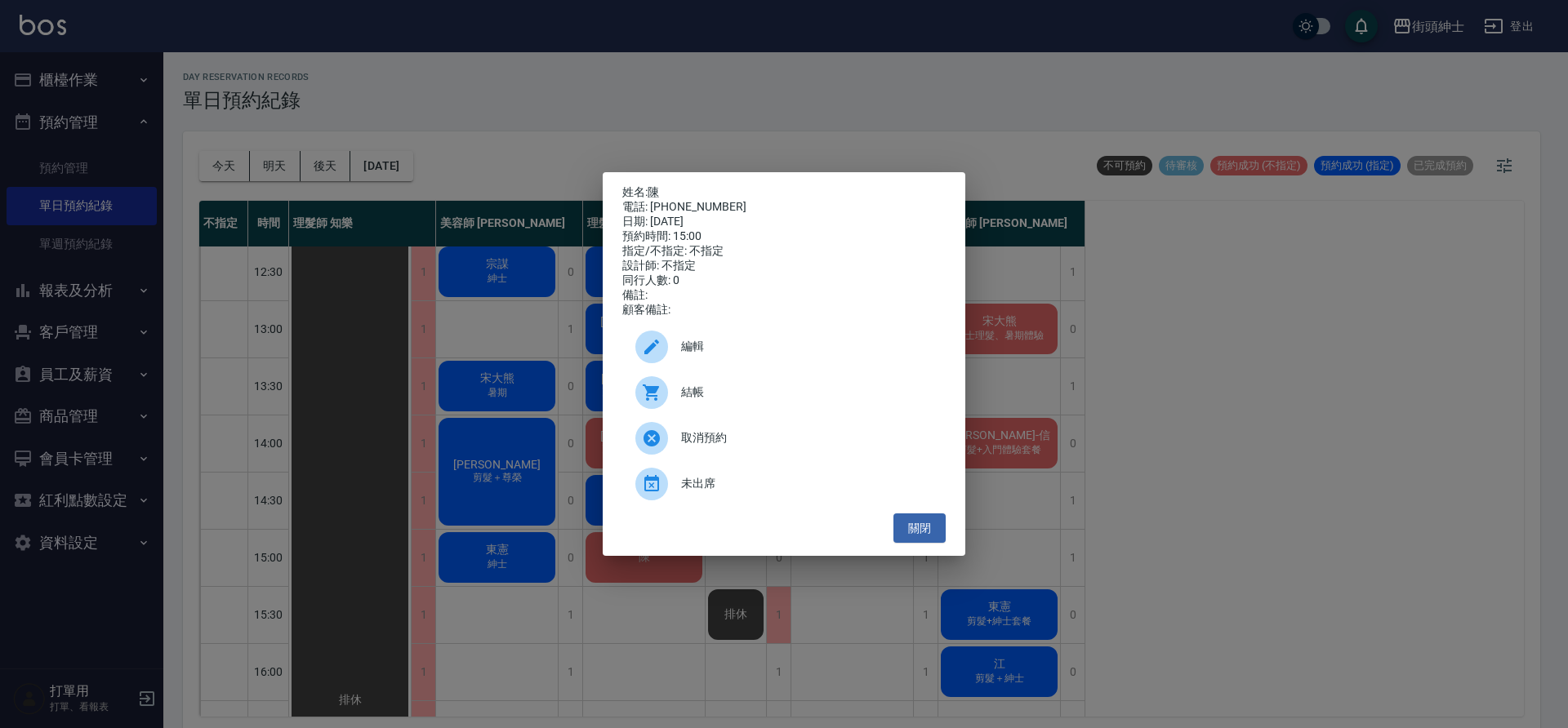
click at [721, 354] on span "編輯" at bounding box center [806, 346] width 252 height 17
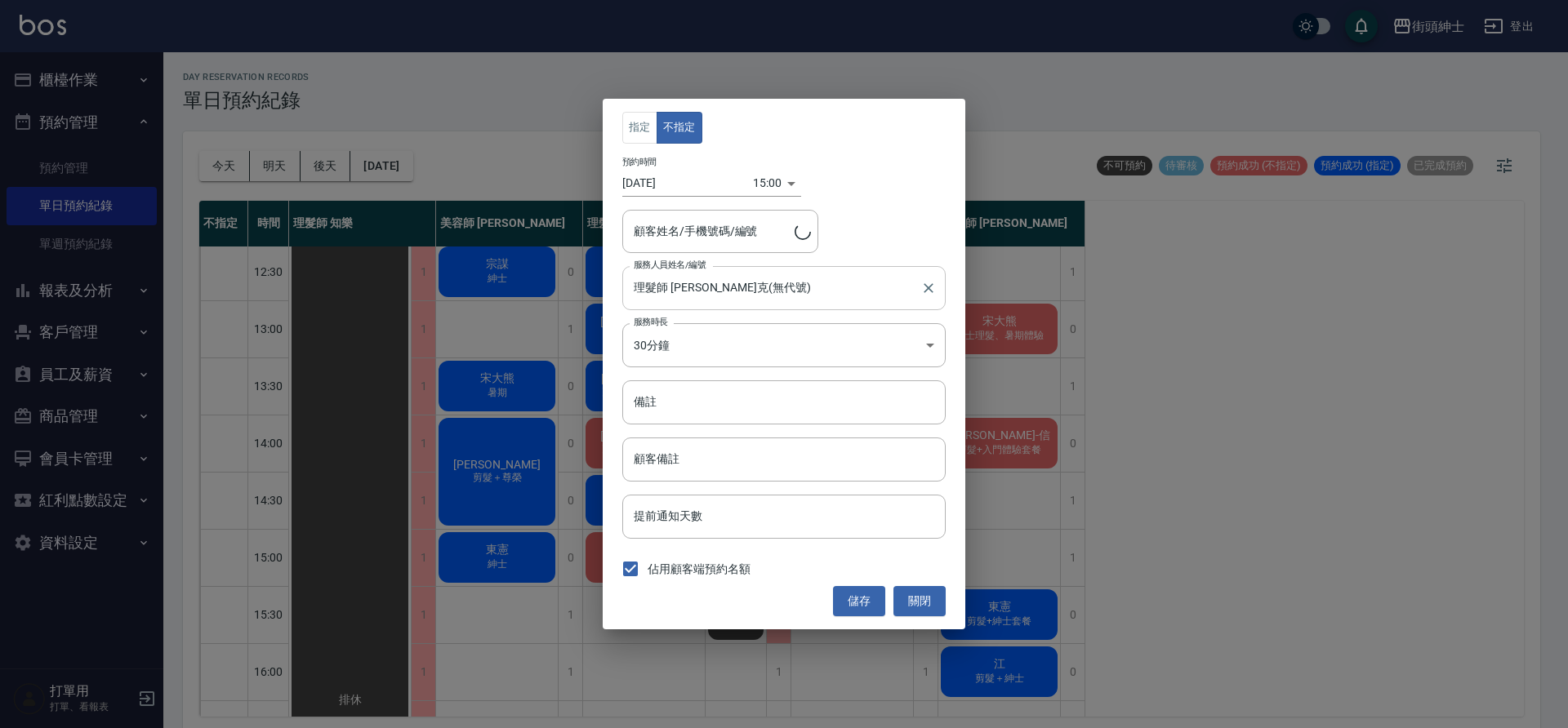
type input "陳/0917394997"
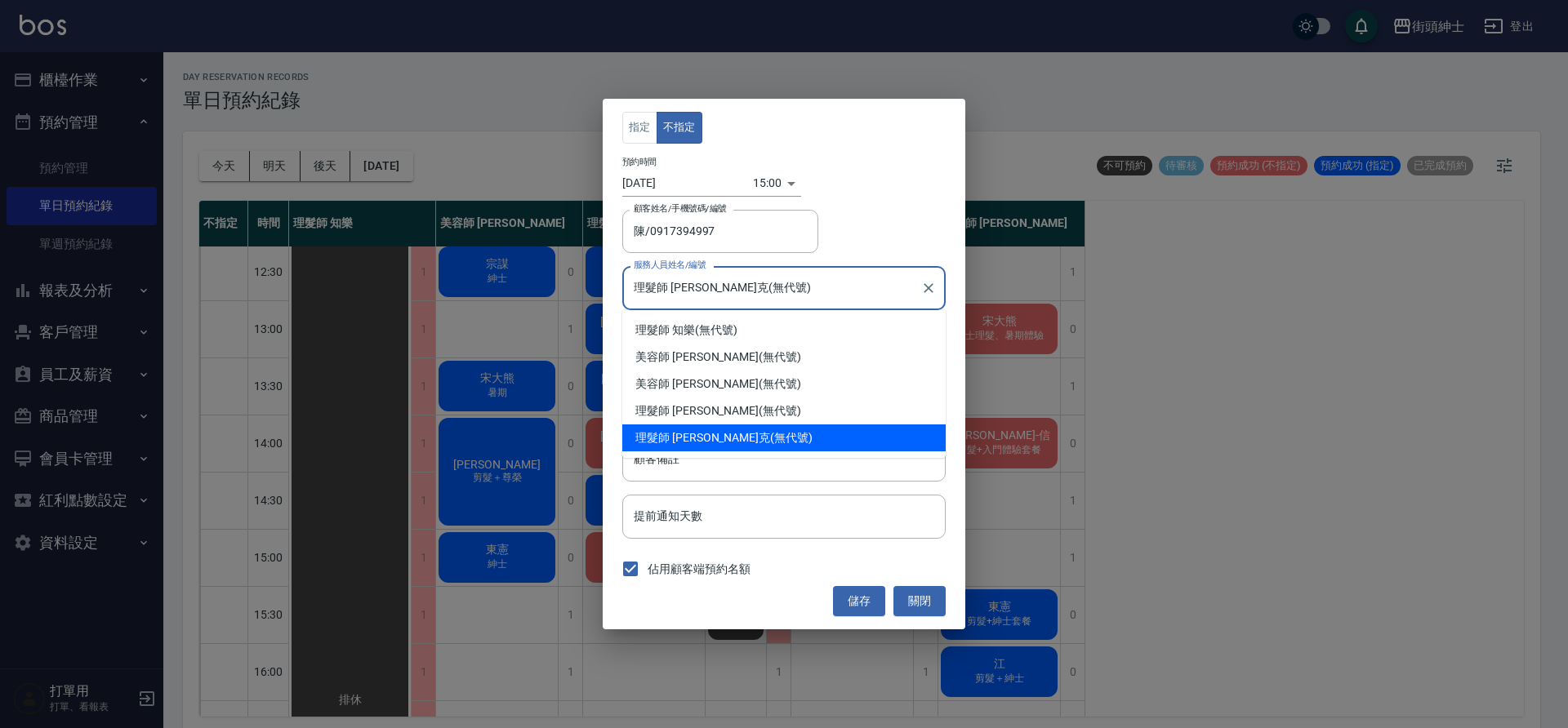
click at [728, 281] on input "理髮師 [PERSON_NAME]克(無代號)" at bounding box center [772, 287] width 284 height 28
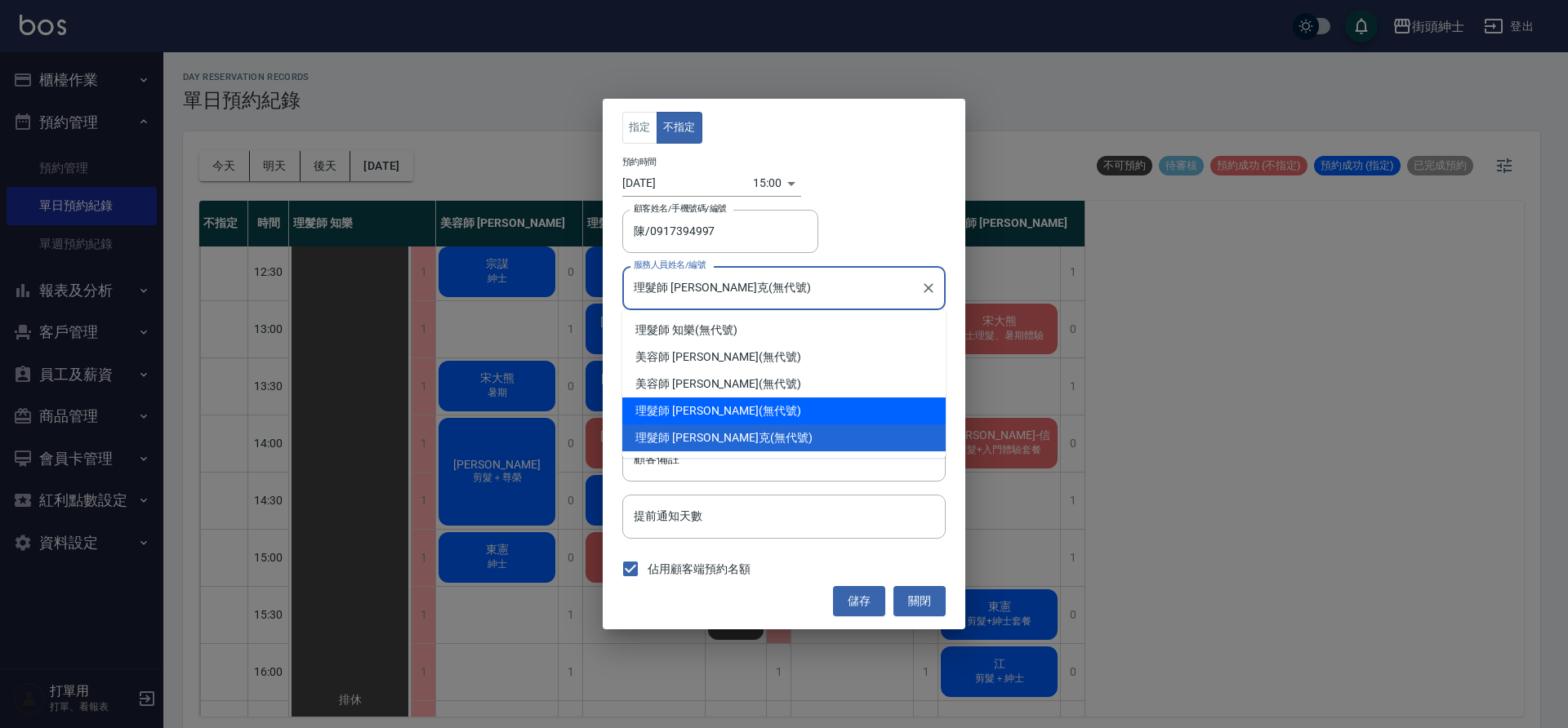
click at [724, 404] on div "理髮師 eric (無代號)" at bounding box center [783, 411] width 323 height 27
type input "理髮師 eric(無代號)"
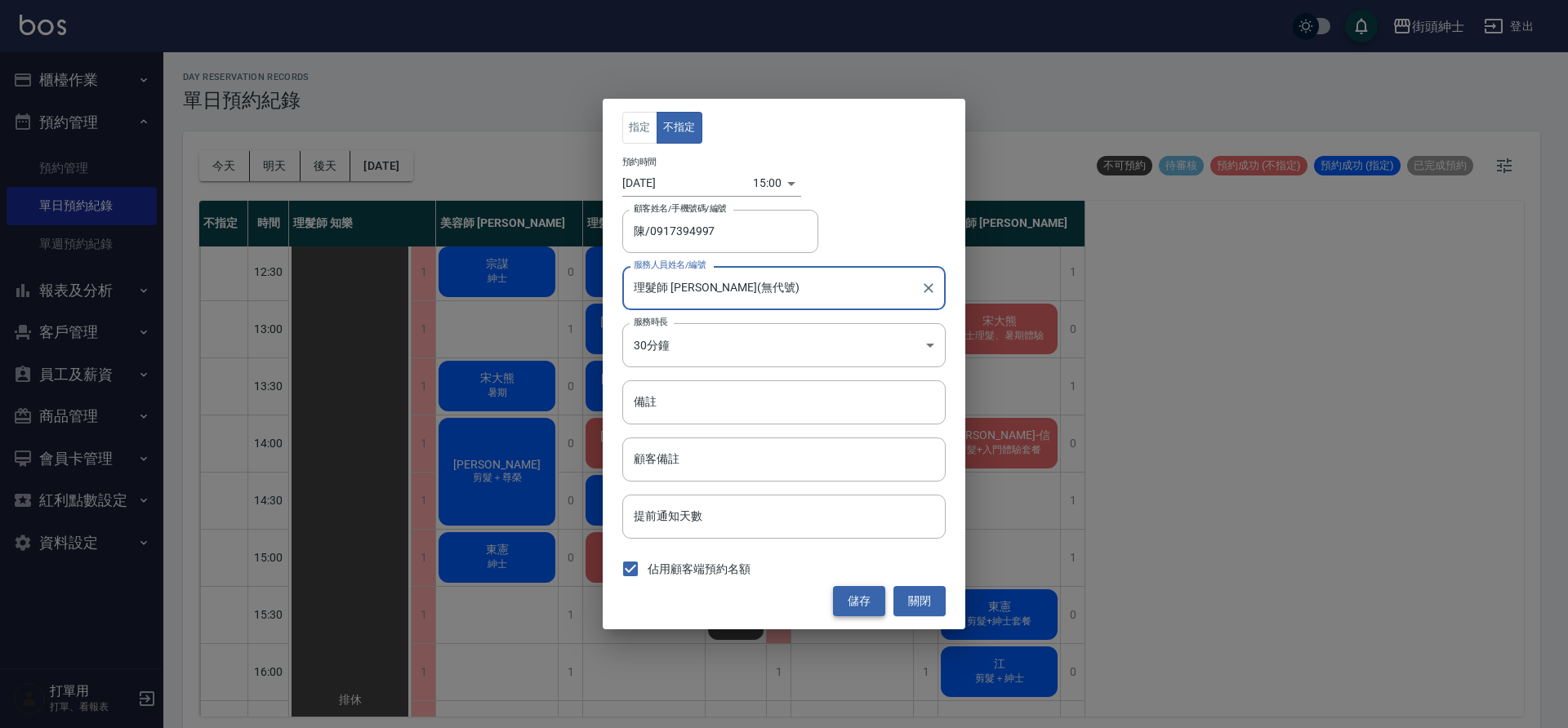
click at [854, 597] on button "儲存" at bounding box center [859, 601] width 52 height 30
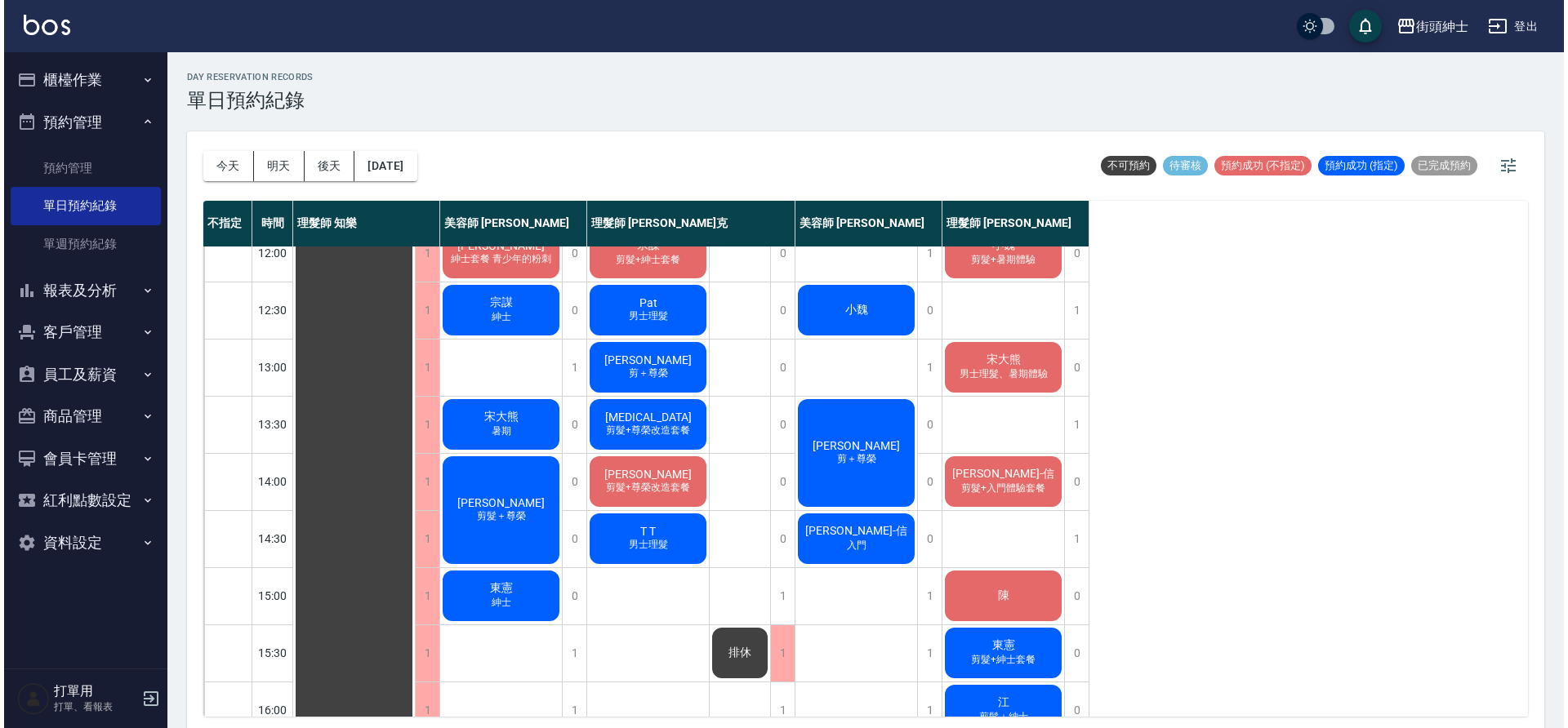
scroll to position [133, 0]
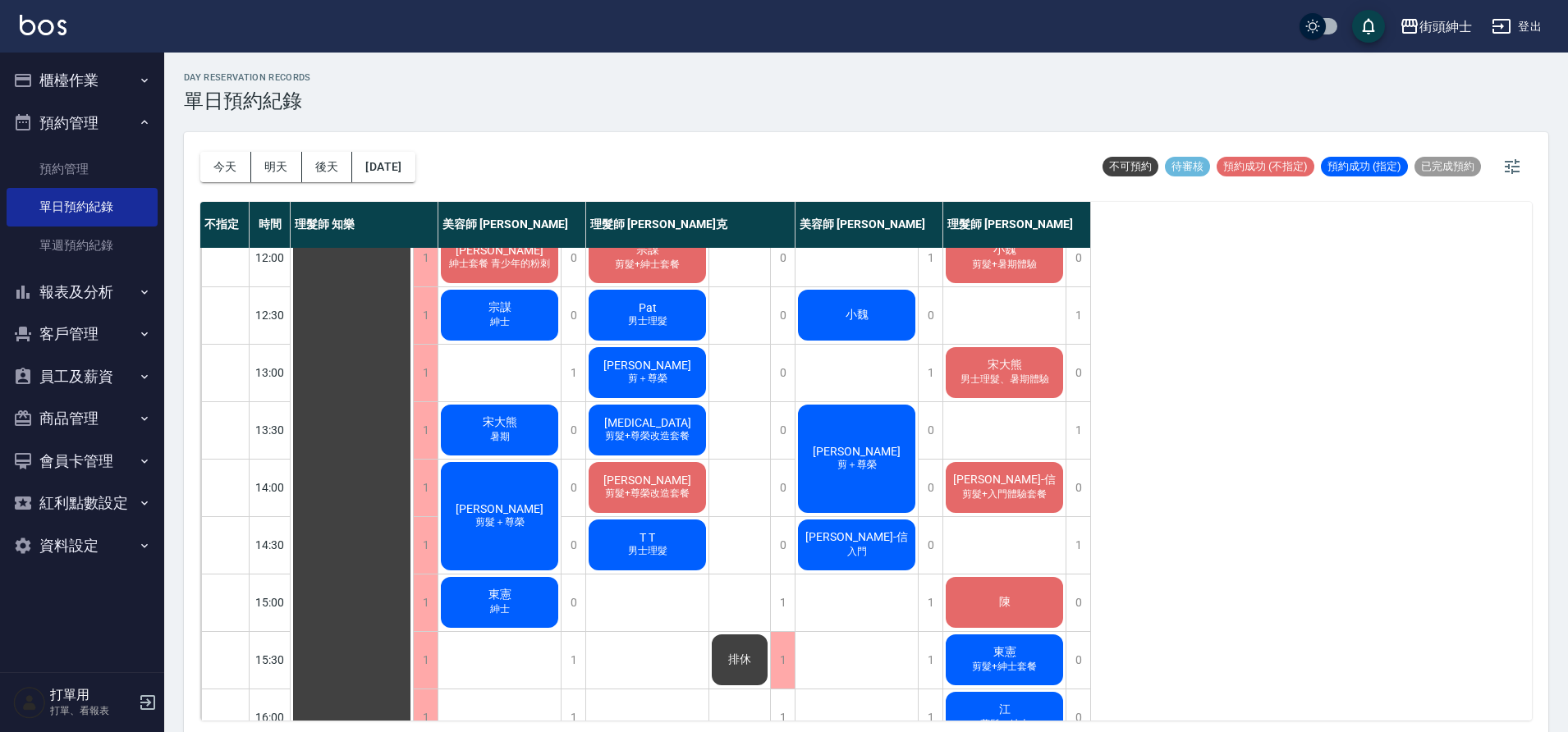
click at [614, 482] on div "楊啓禎 剪髮+尊榮改造套餐" at bounding box center [647, 487] width 123 height 56
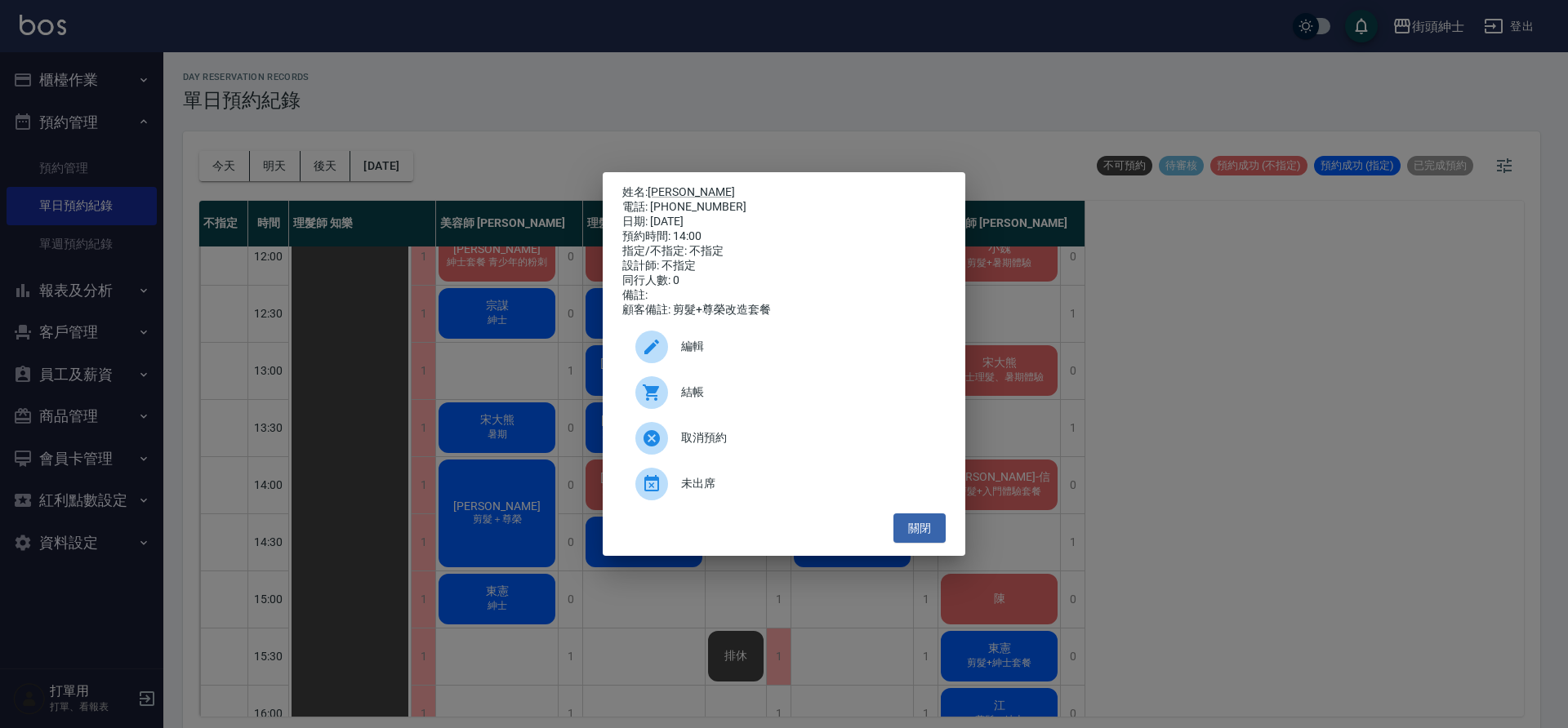
click at [718, 363] on div "編輯" at bounding box center [783, 346] width 323 height 46
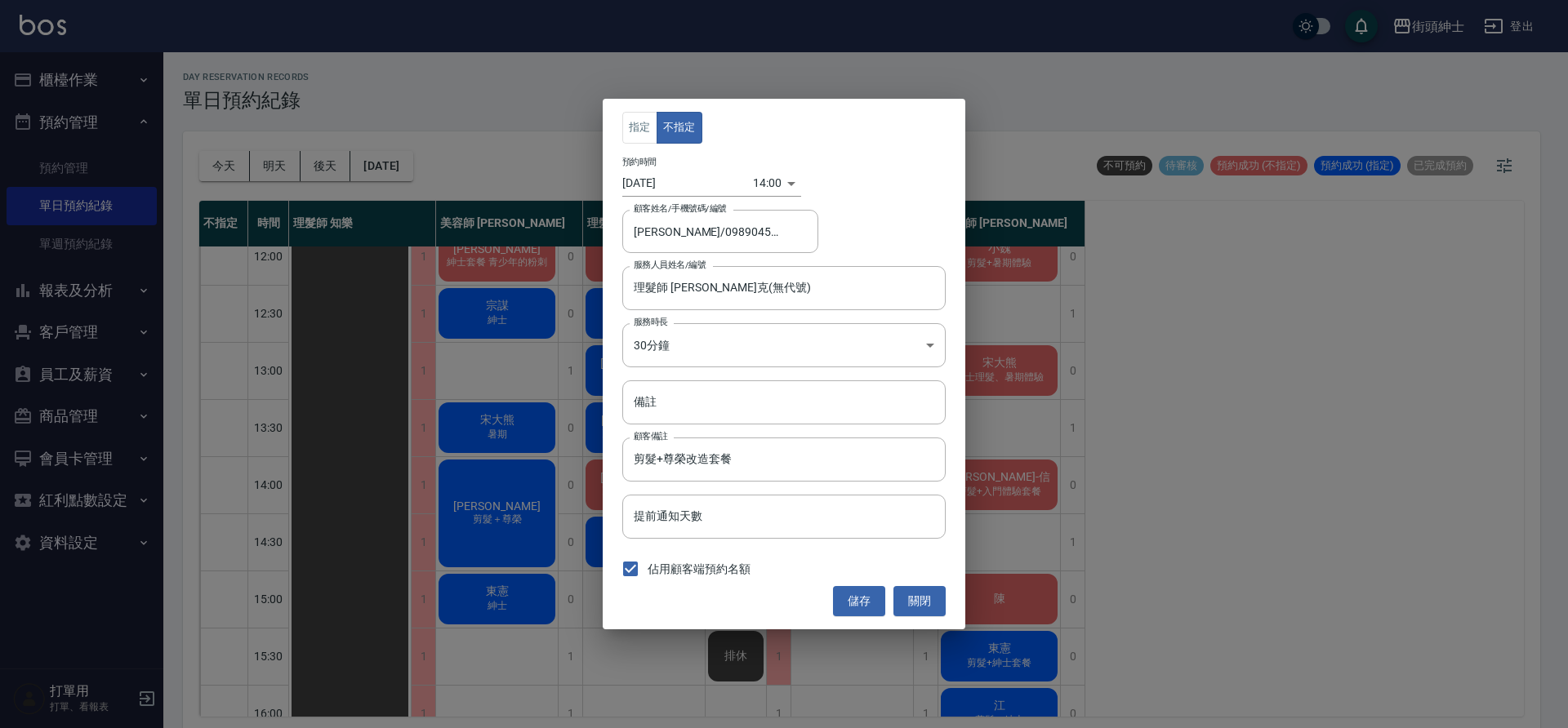
click at [757, 183] on body "街頭紳士 登出 櫃檯作業 打帳單 帳單列表 營業儀表板 現金收支登錄 材料自購登錄 每日結帳 排班表 現場電腦打卡 預約管理 預約管理 單日預約紀錄 單週預約…" at bounding box center [784, 366] width 1568 height 733
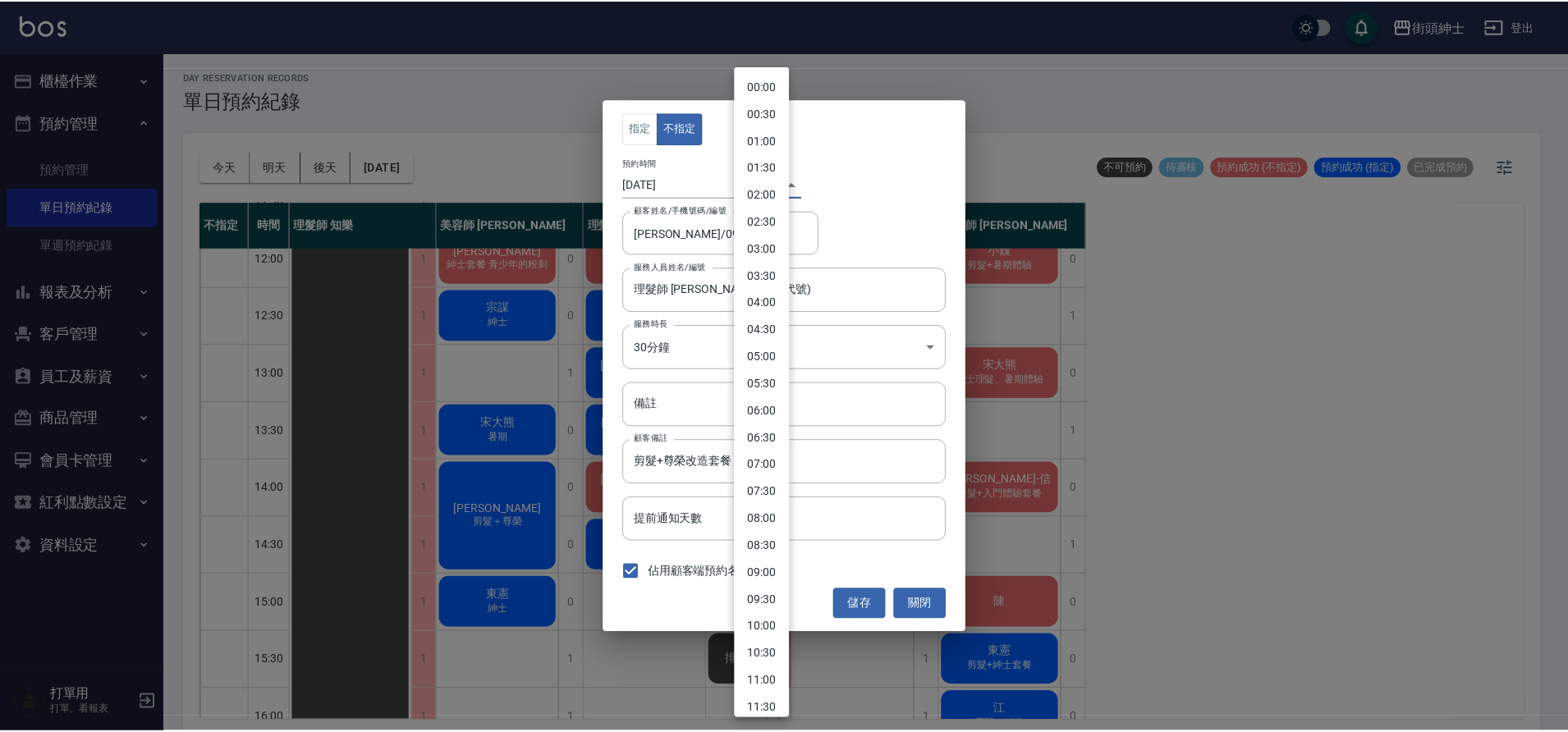
scroll to position [452, 0]
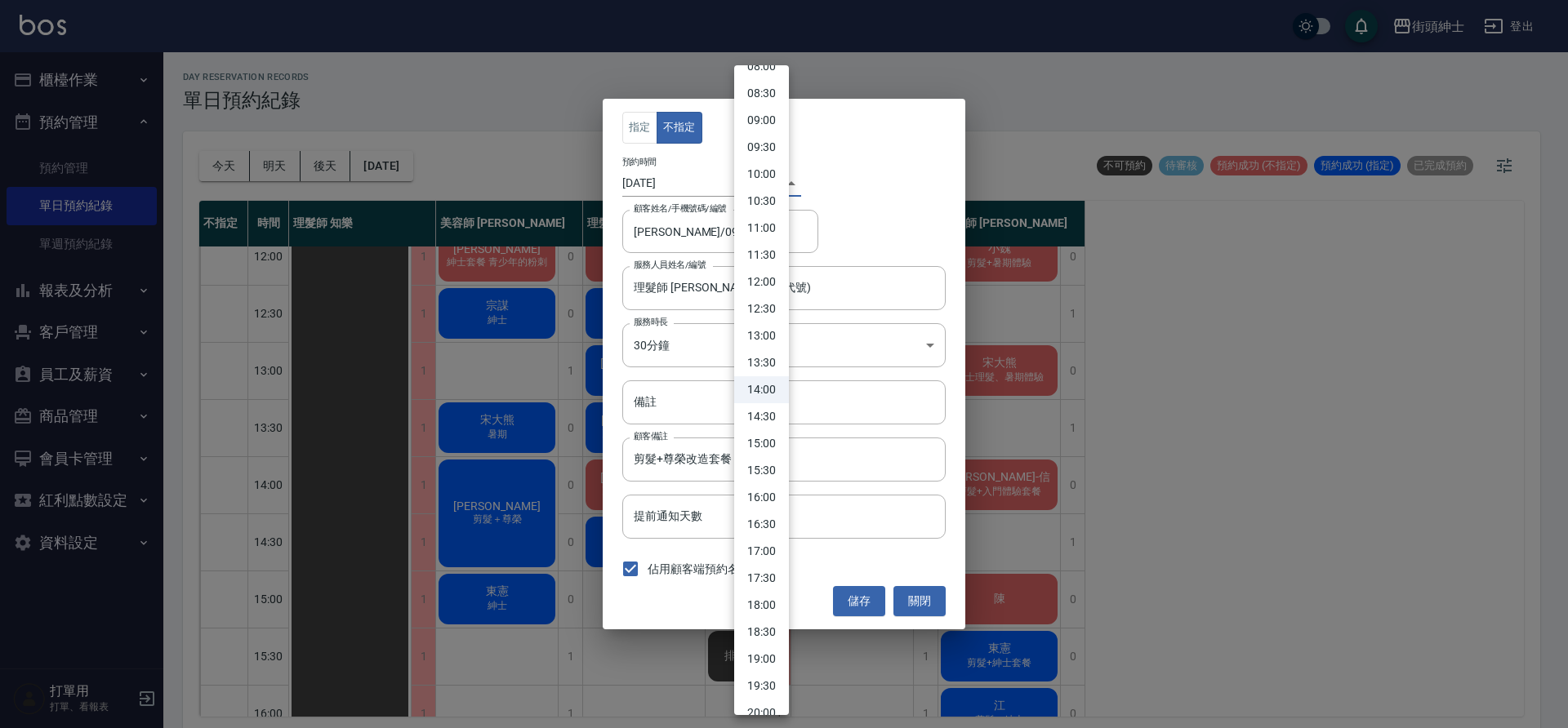
click at [775, 447] on li "15:00" at bounding box center [762, 443] width 55 height 27
type input "1759129200000"
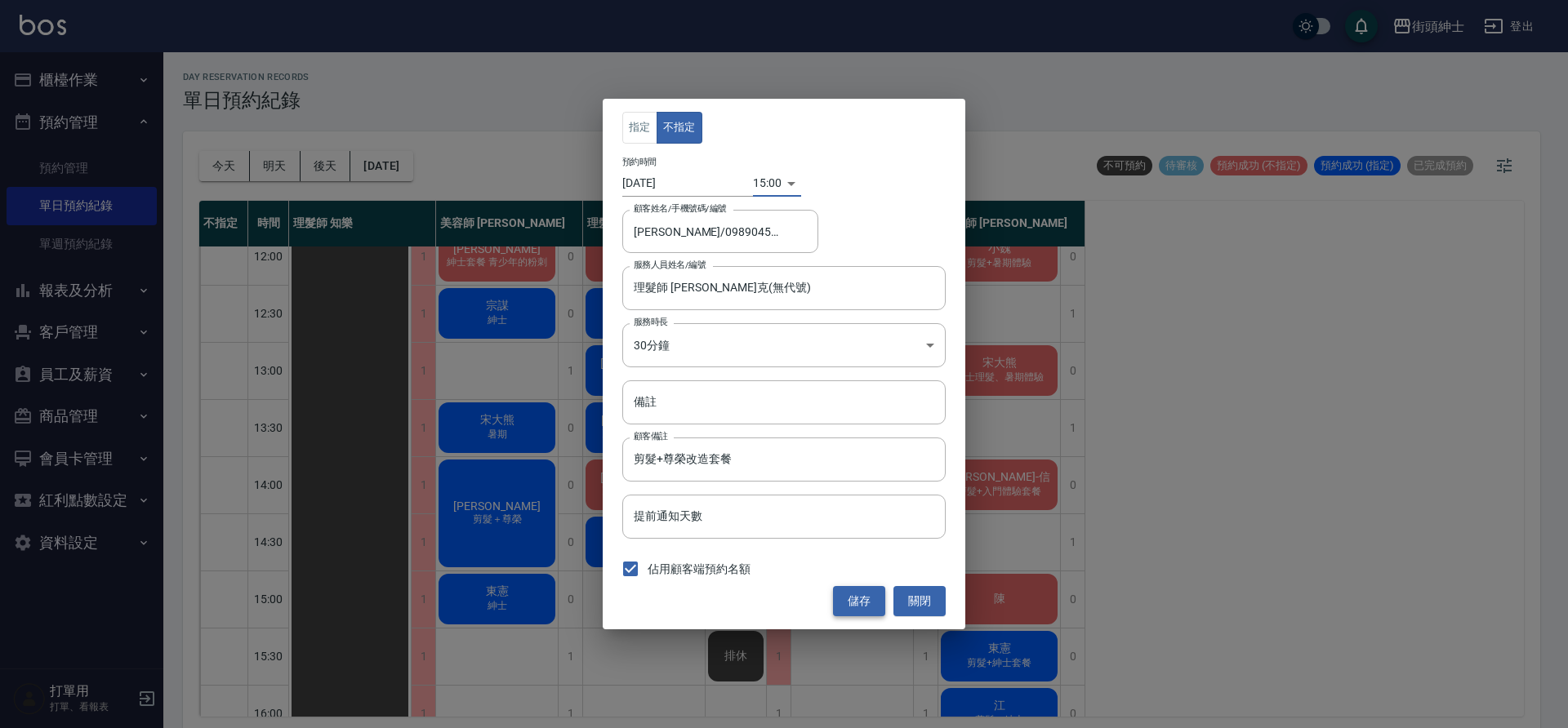
click at [845, 594] on button "儲存" at bounding box center [859, 601] width 52 height 30
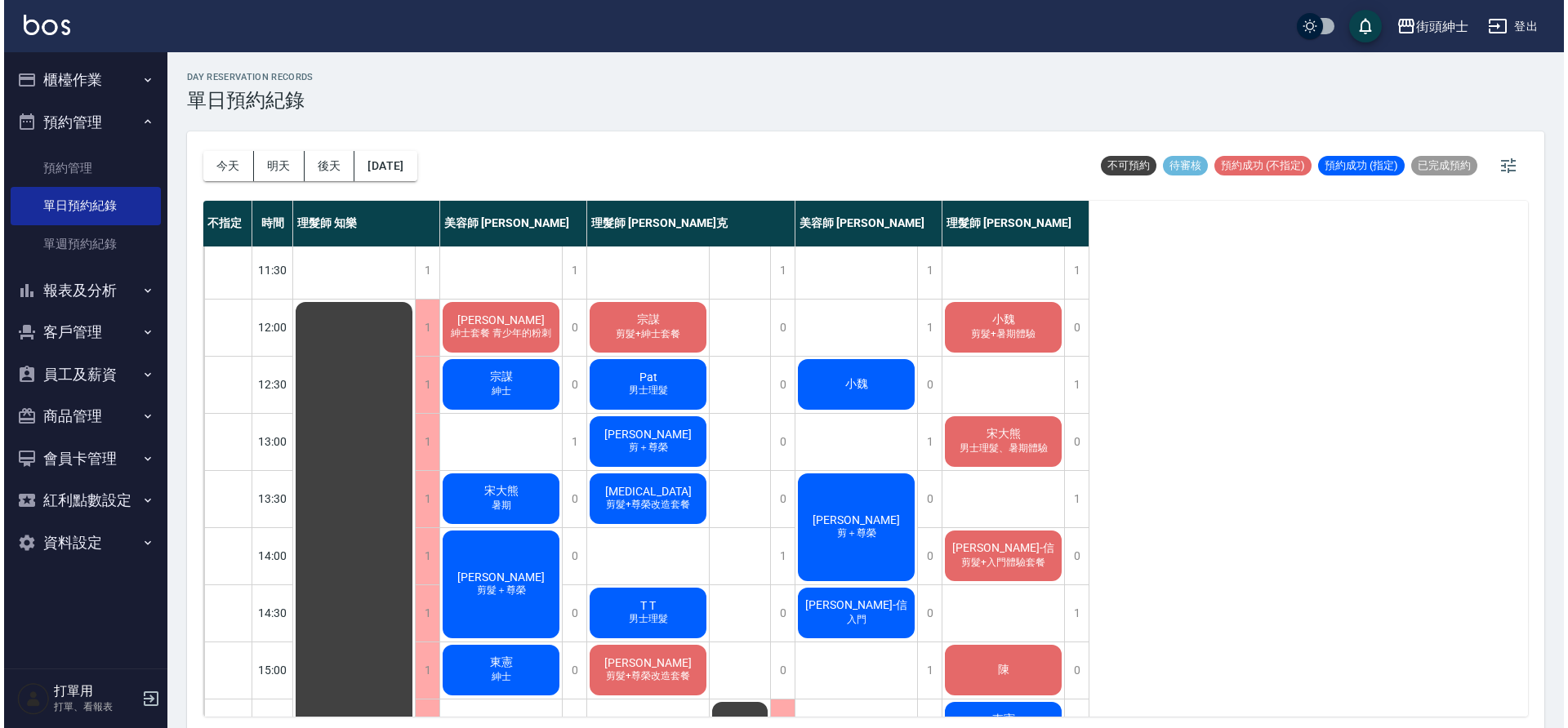
scroll to position [66, 0]
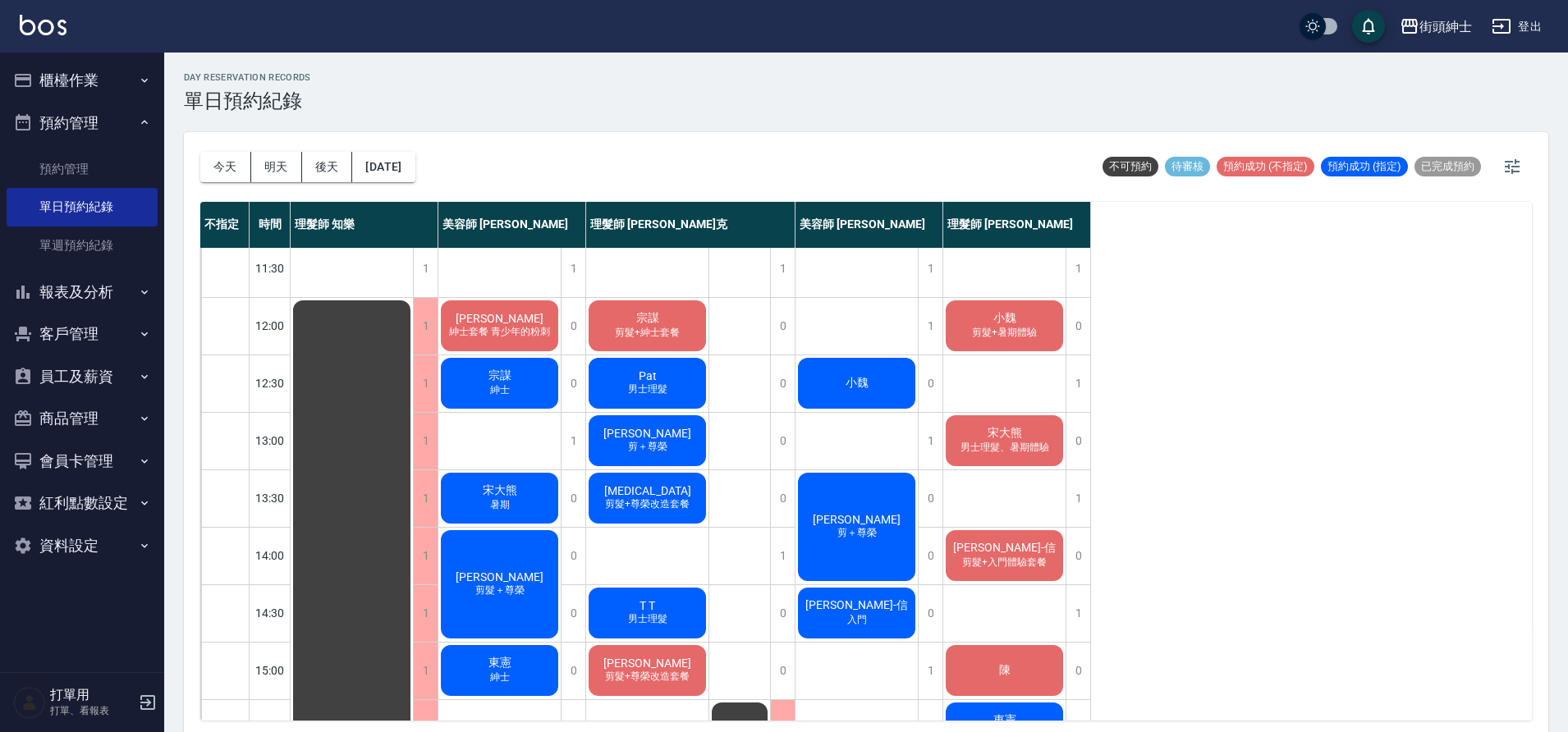
click at [895, 483] on div "Alex Cheung 剪＋尊榮" at bounding box center [857, 527] width 123 height 114
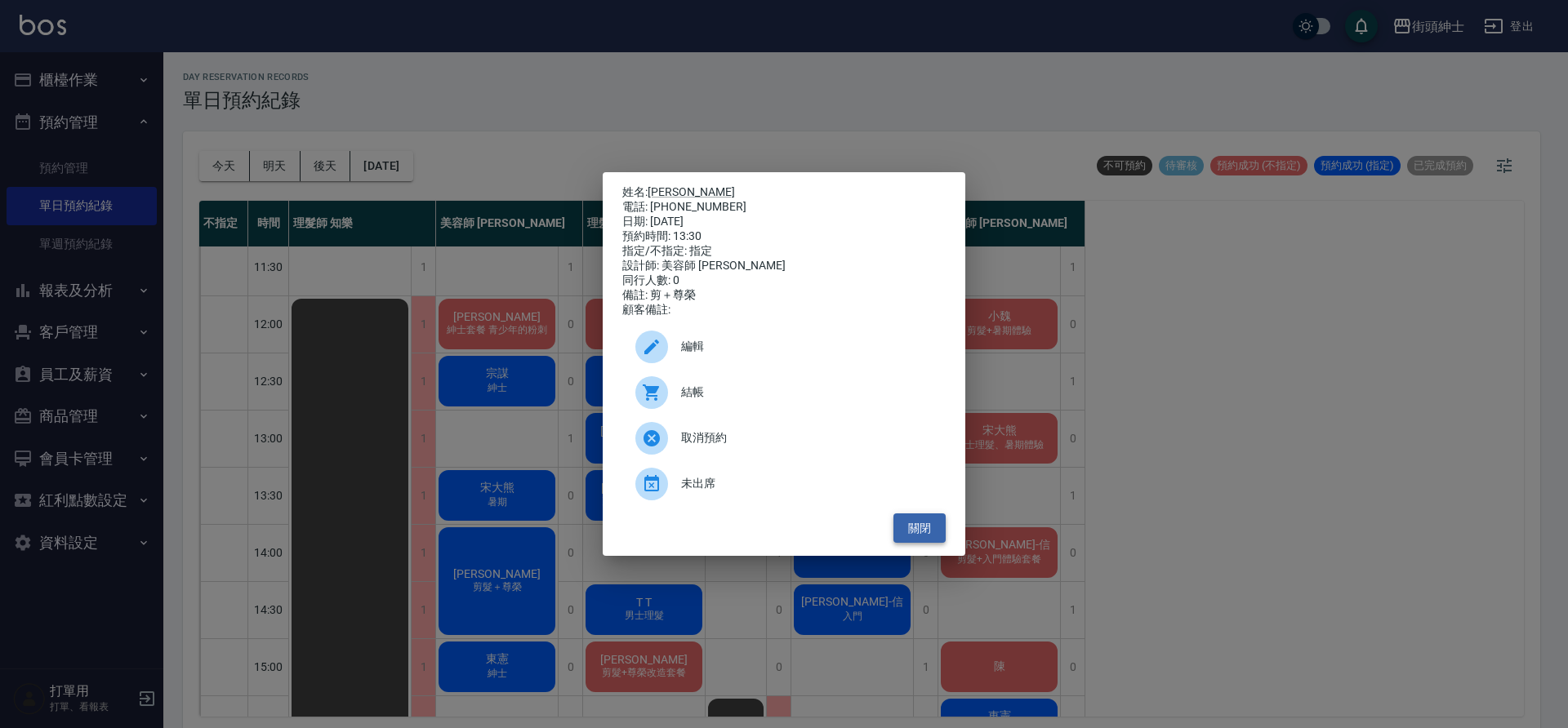
click at [927, 531] on button "關閉" at bounding box center [919, 529] width 52 height 30
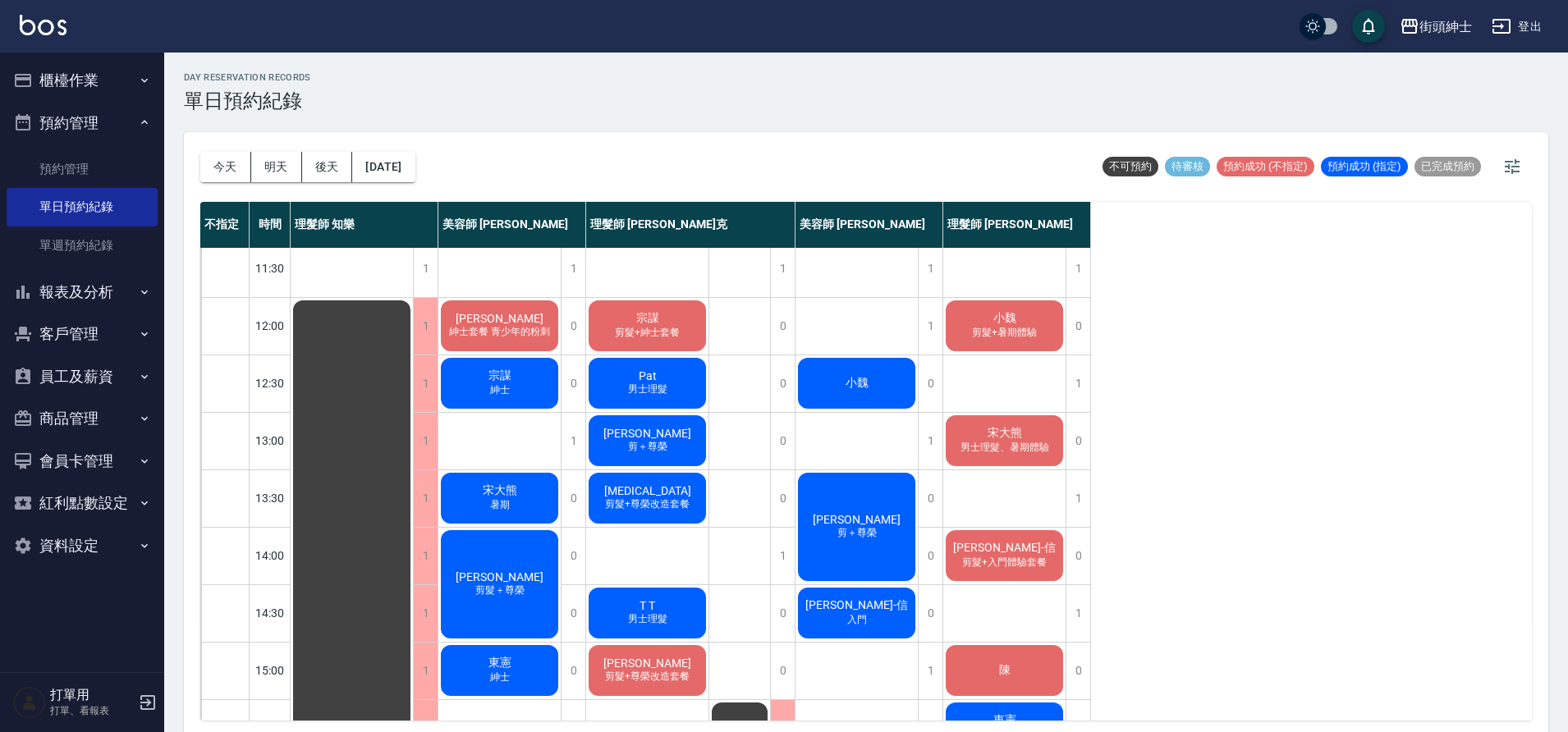
click at [907, 477] on div "Alex Cheung 剪＋尊榮" at bounding box center [857, 527] width 123 height 114
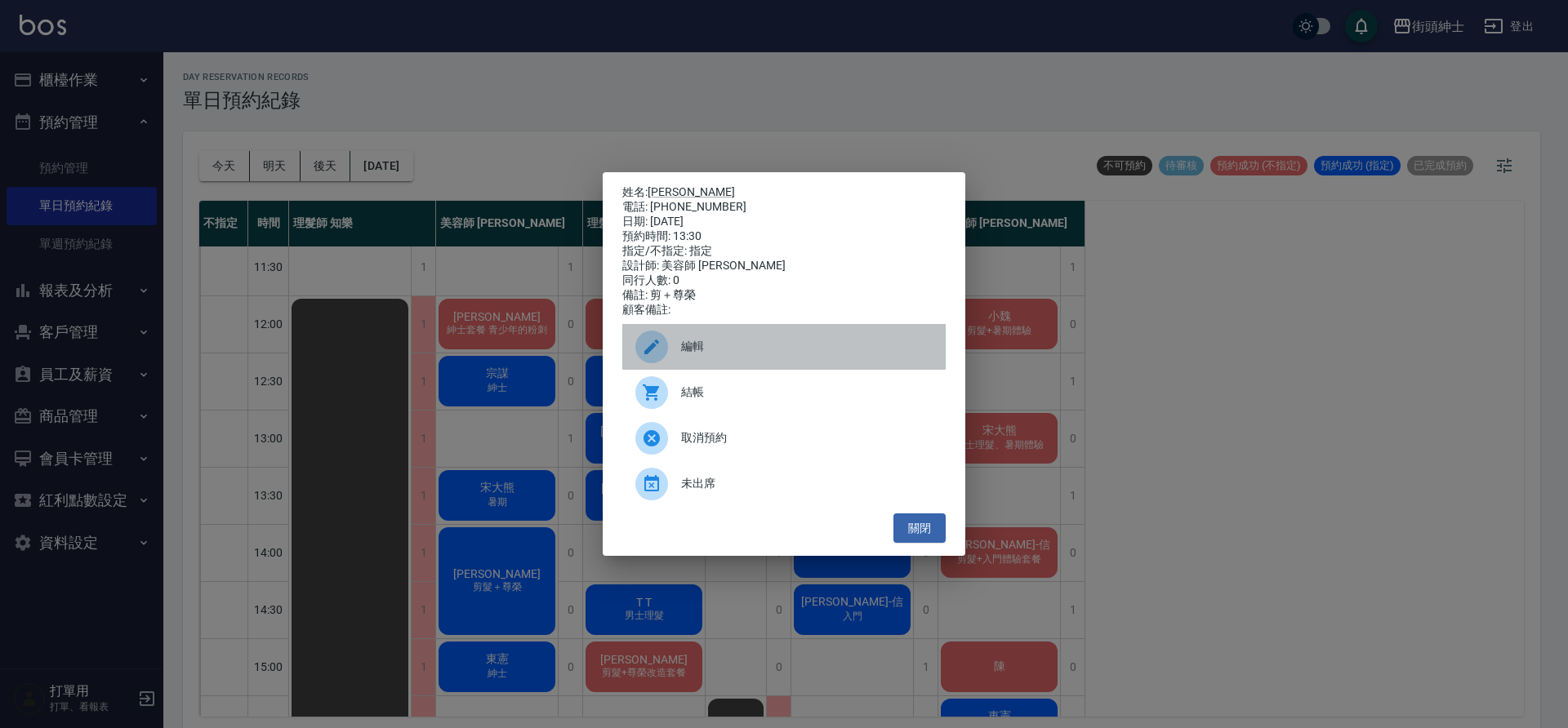
click at [736, 340] on div "編輯" at bounding box center [783, 346] width 323 height 46
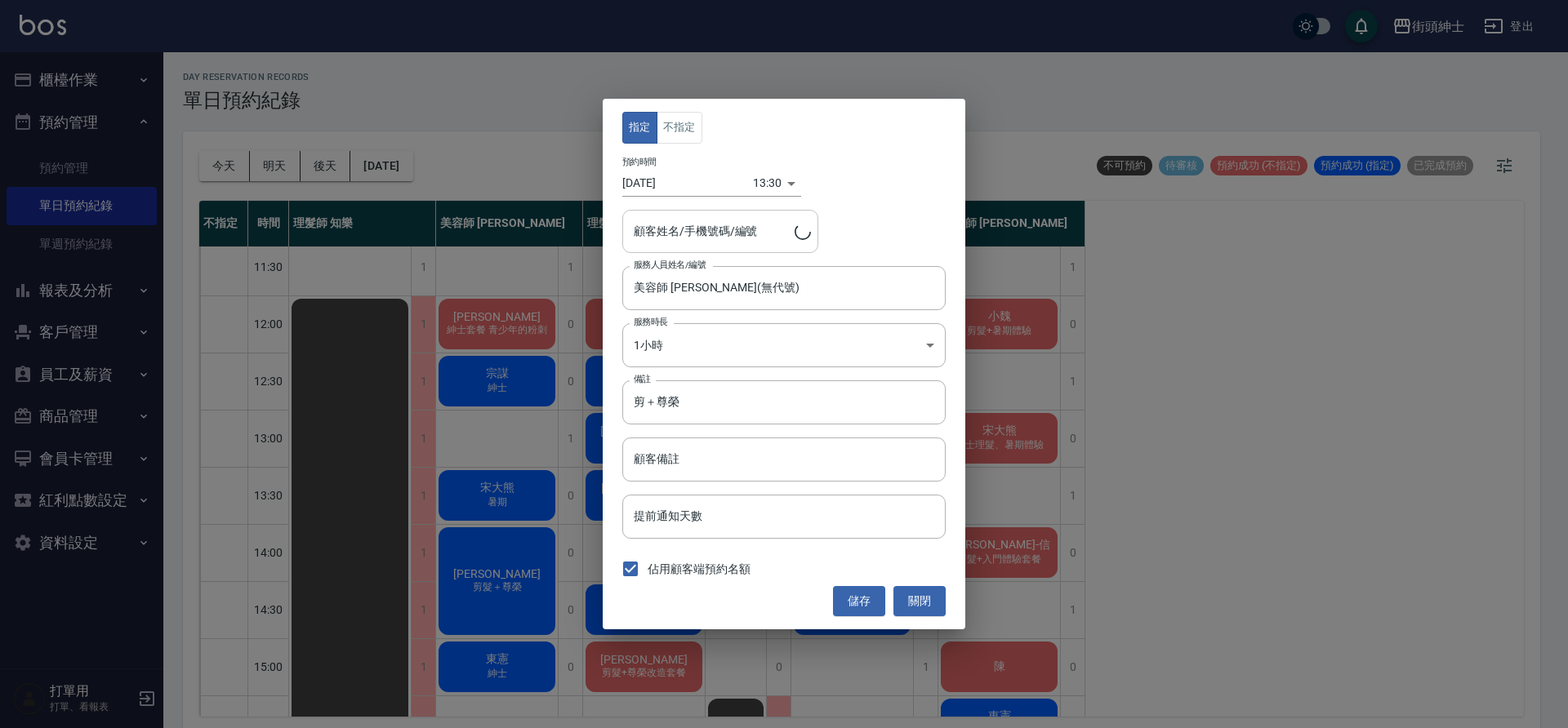
type input "Alex Cheung/852 90466152"
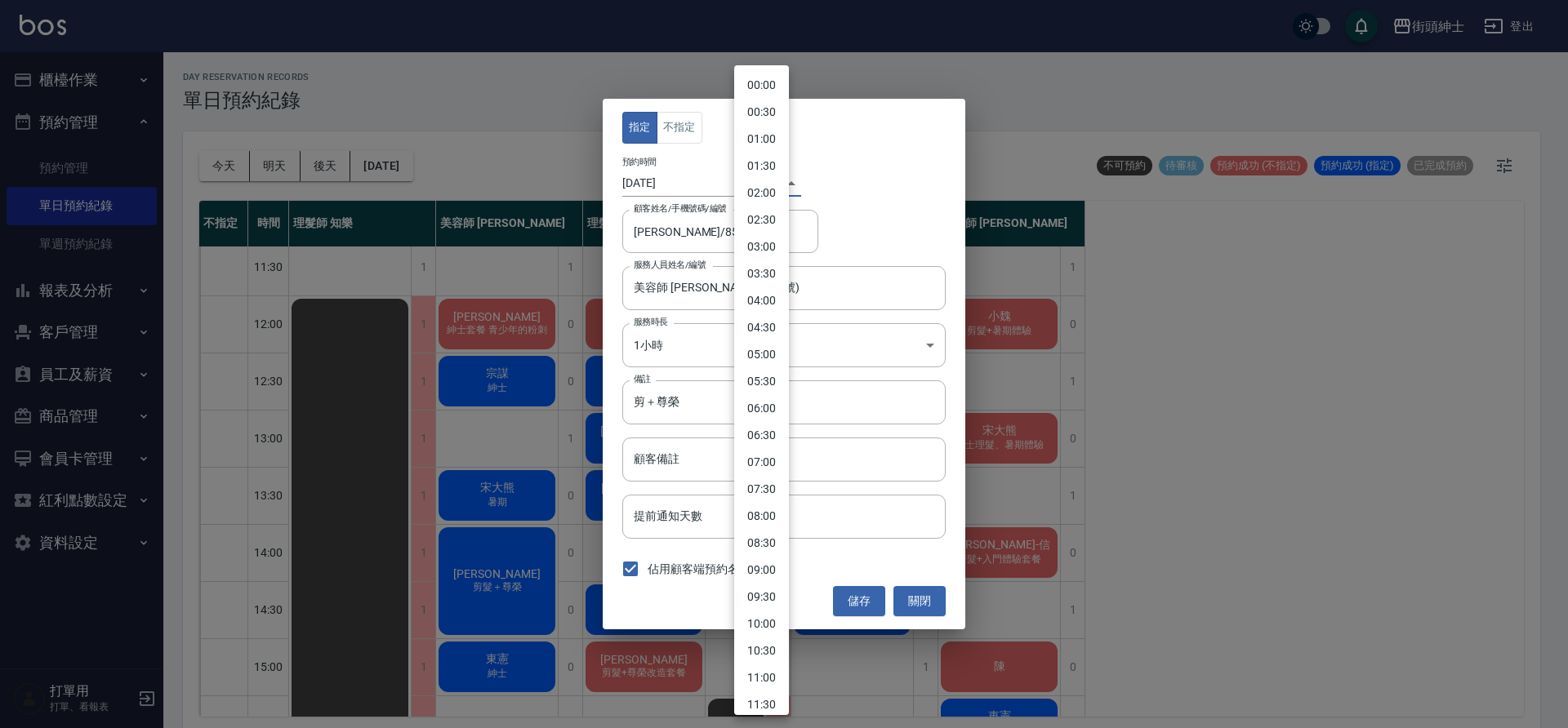
click at [754, 193] on body "街頭紳士 登出 櫃檯作業 打帳單 帳單列表 營業儀表板 現金收支登錄 材料自購登錄 每日結帳 排班表 現場電腦打卡 預約管理 預約管理 單日預約紀錄 單週預約…" at bounding box center [784, 366] width 1568 height 733
click at [771, 366] on li "13:00" at bounding box center [762, 363] width 55 height 27
type input "1759122000000"
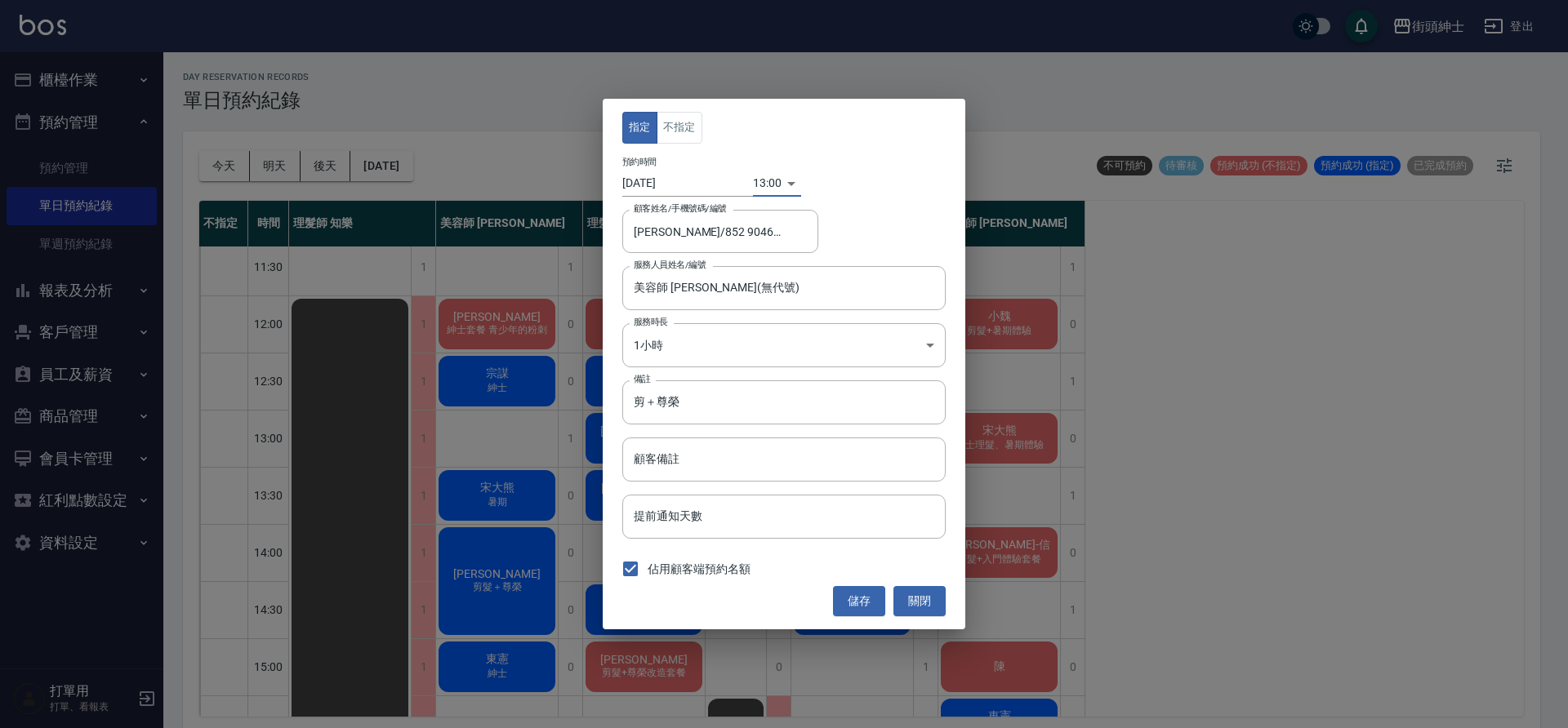
click at [864, 606] on button "儲存" at bounding box center [859, 601] width 52 height 30
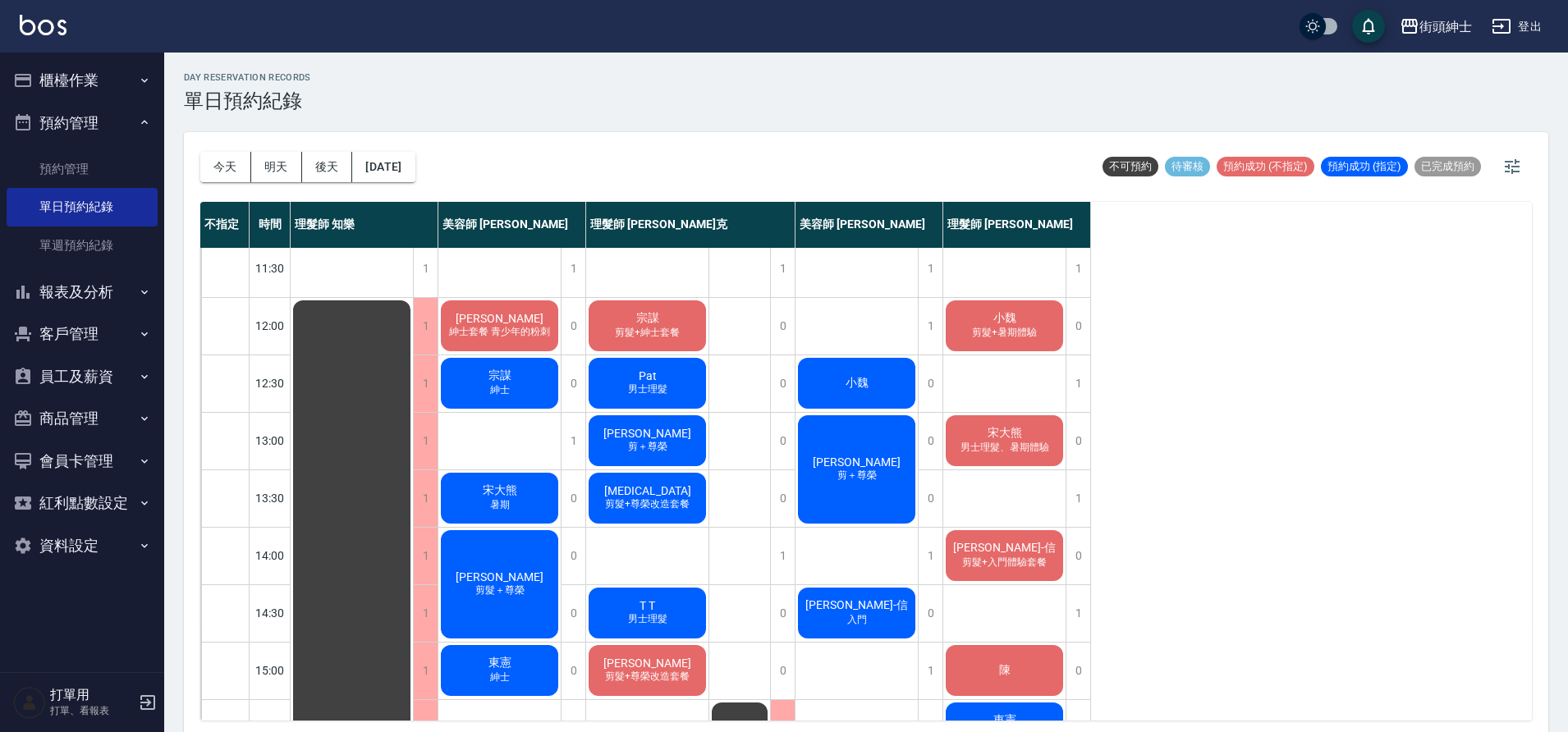
click at [617, 438] on span "Alex Cheung" at bounding box center [647, 433] width 94 height 13
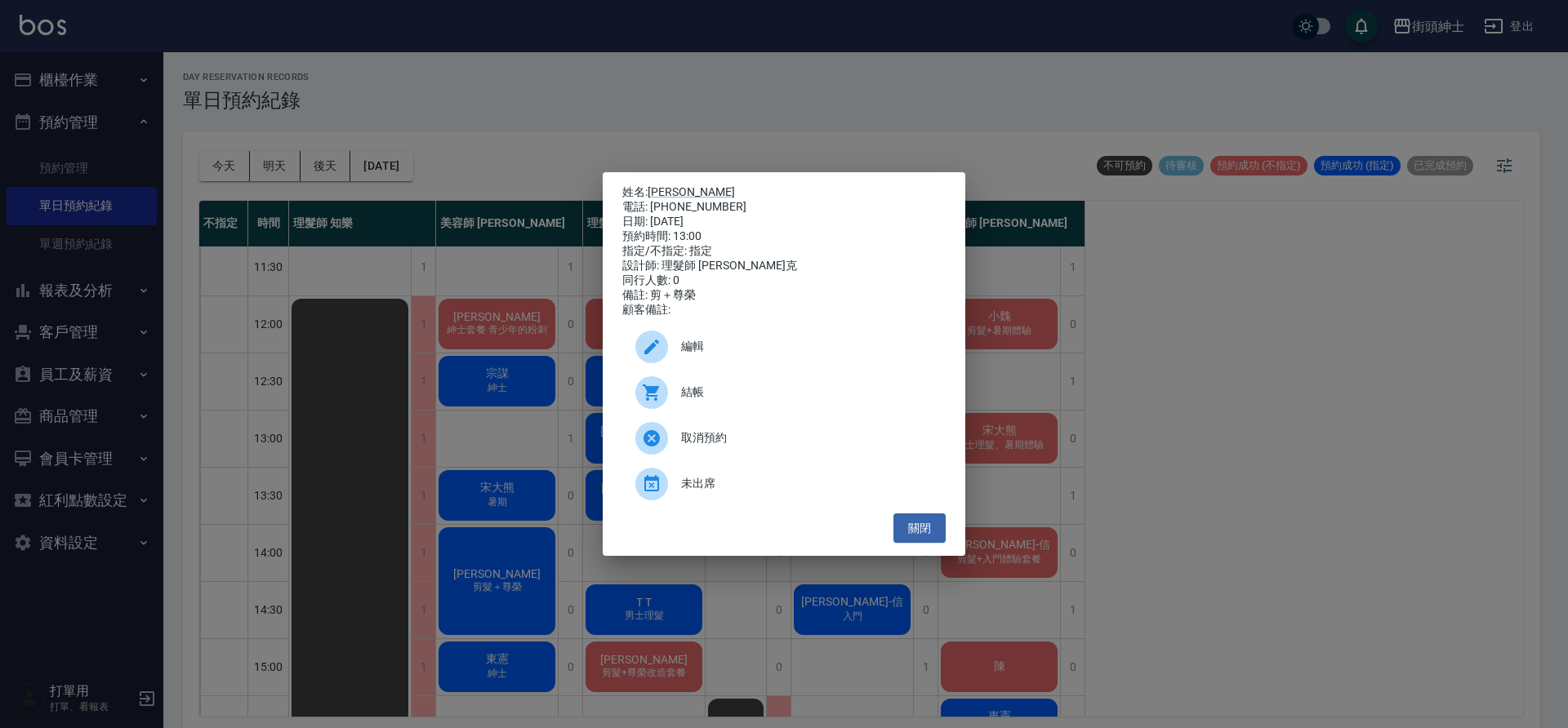
click at [685, 355] on span "編輯" at bounding box center [806, 346] width 252 height 17
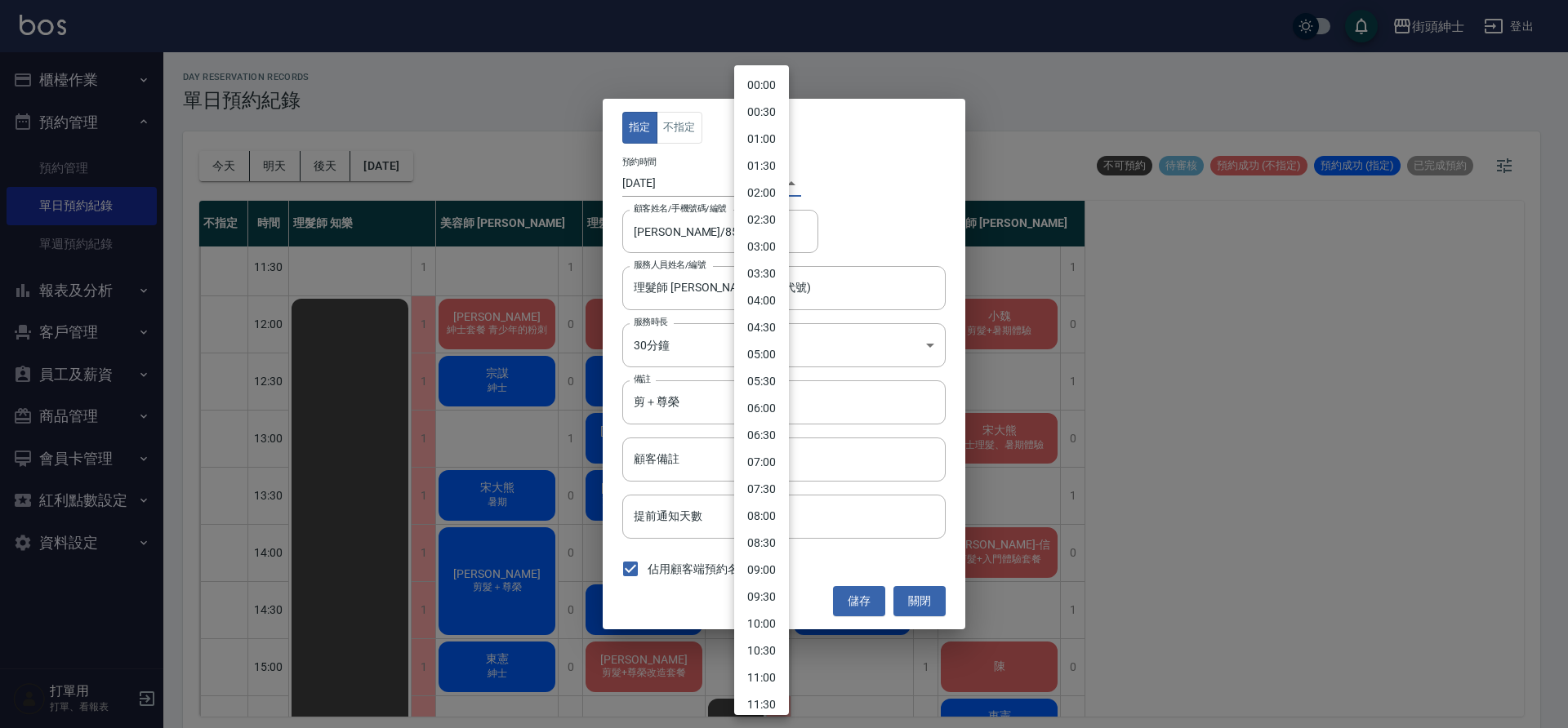
click at [757, 191] on body "街頭紳士 登出 櫃檯作業 打帳單 帳單列表 營業儀表板 現金收支登錄 材料自購登錄 每日結帳 排班表 現場電腦打卡 預約管理 預約管理 單日預約紀錄 單週預約…" at bounding box center [784, 366] width 1568 height 733
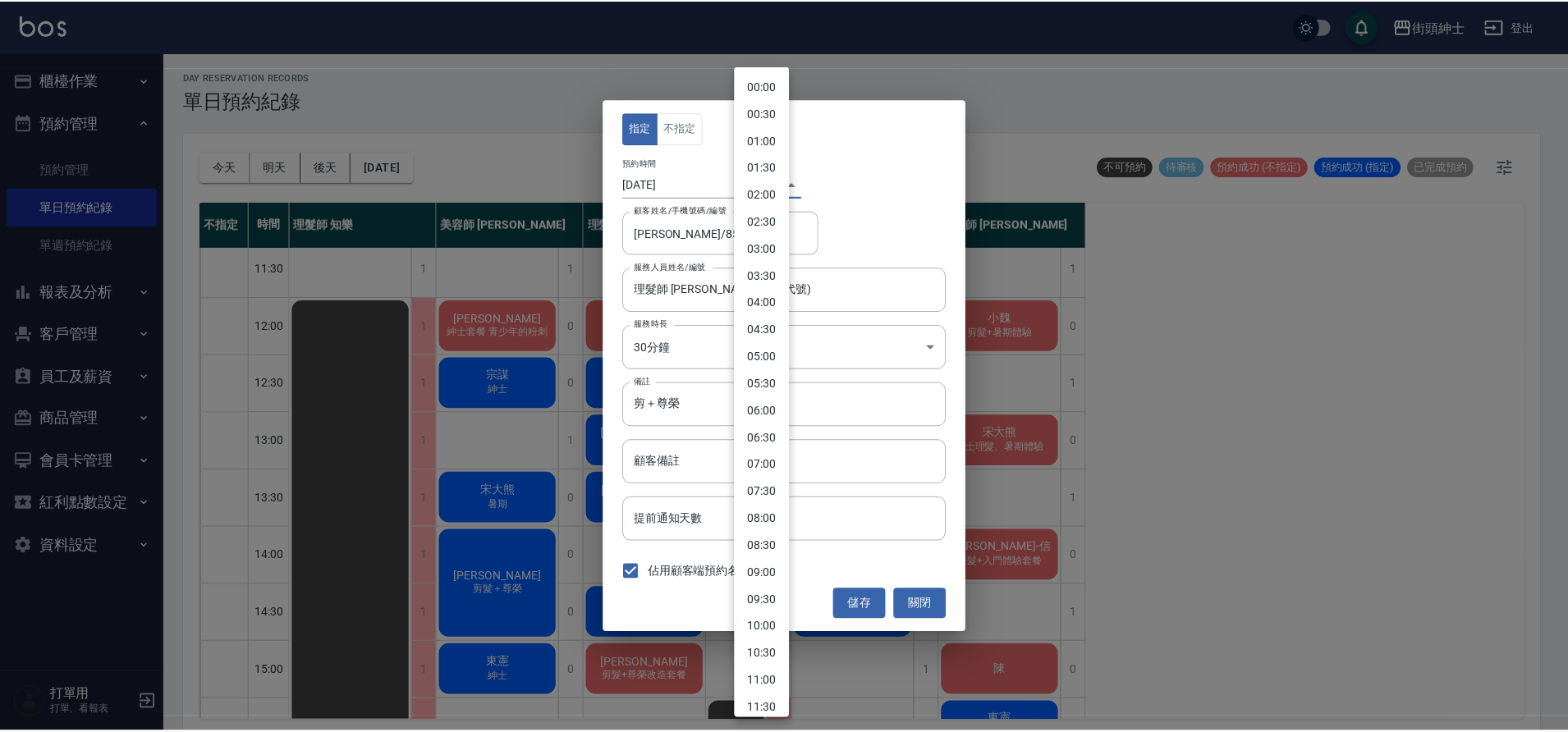
scroll to position [398, 0]
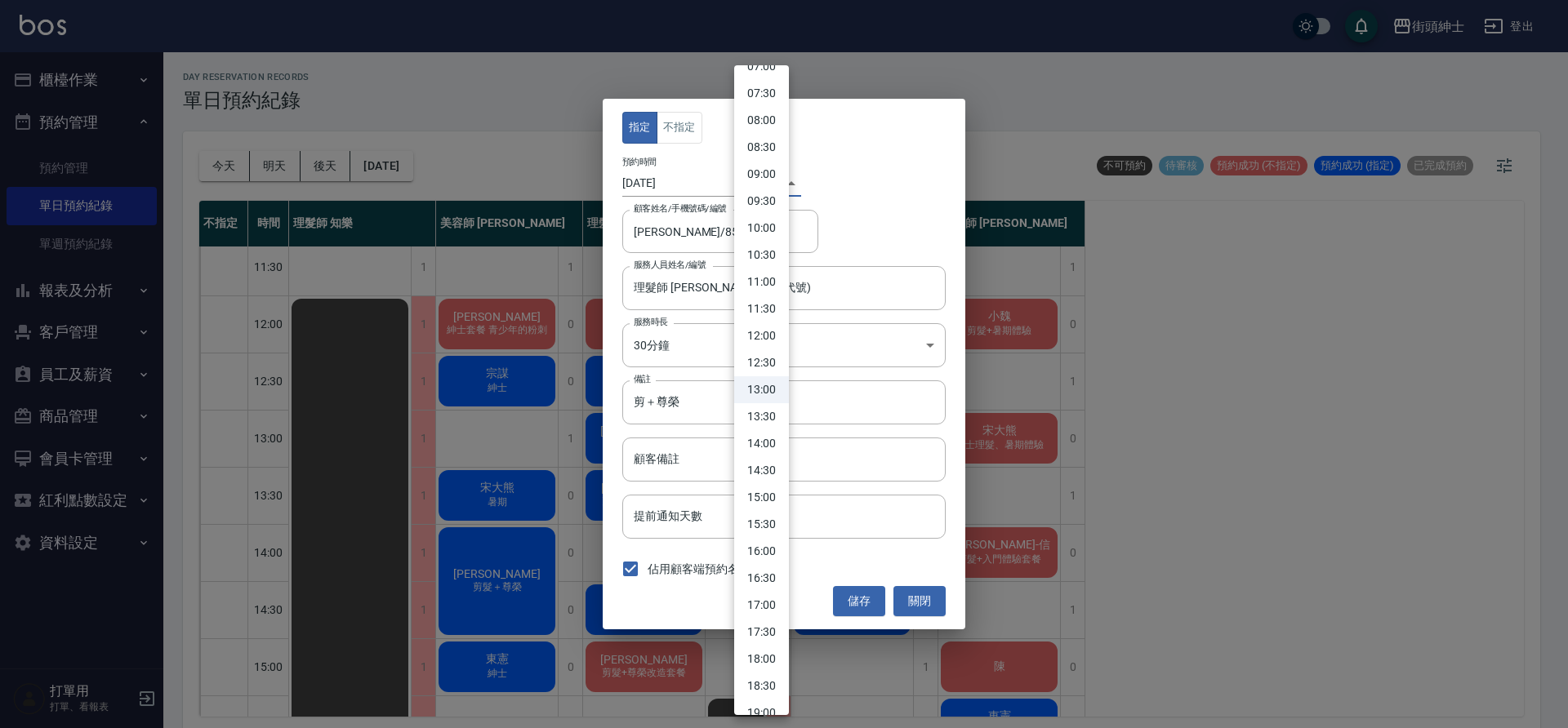
click at [772, 439] on li "14:00" at bounding box center [762, 443] width 55 height 27
type input "1759125600000"
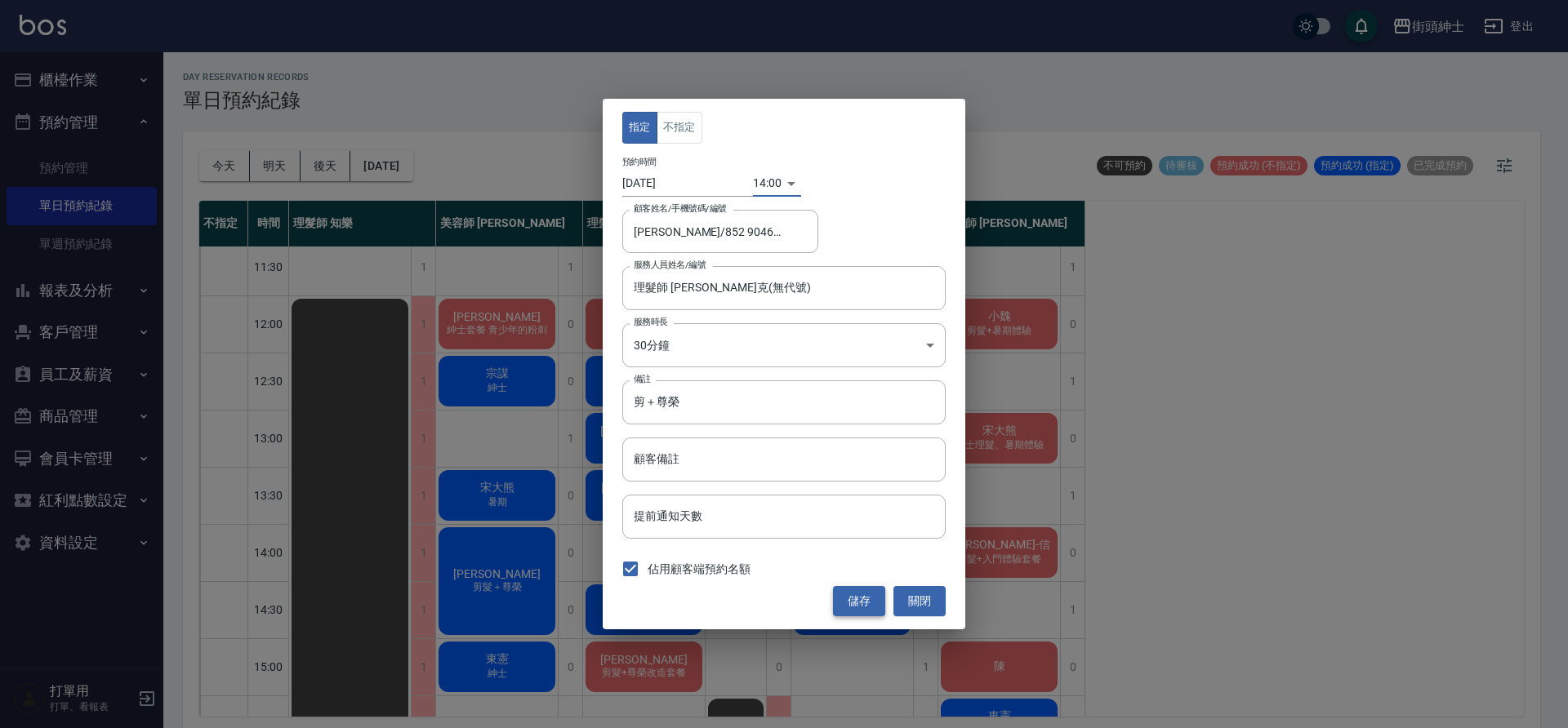
click at [860, 606] on button "儲存" at bounding box center [859, 601] width 52 height 30
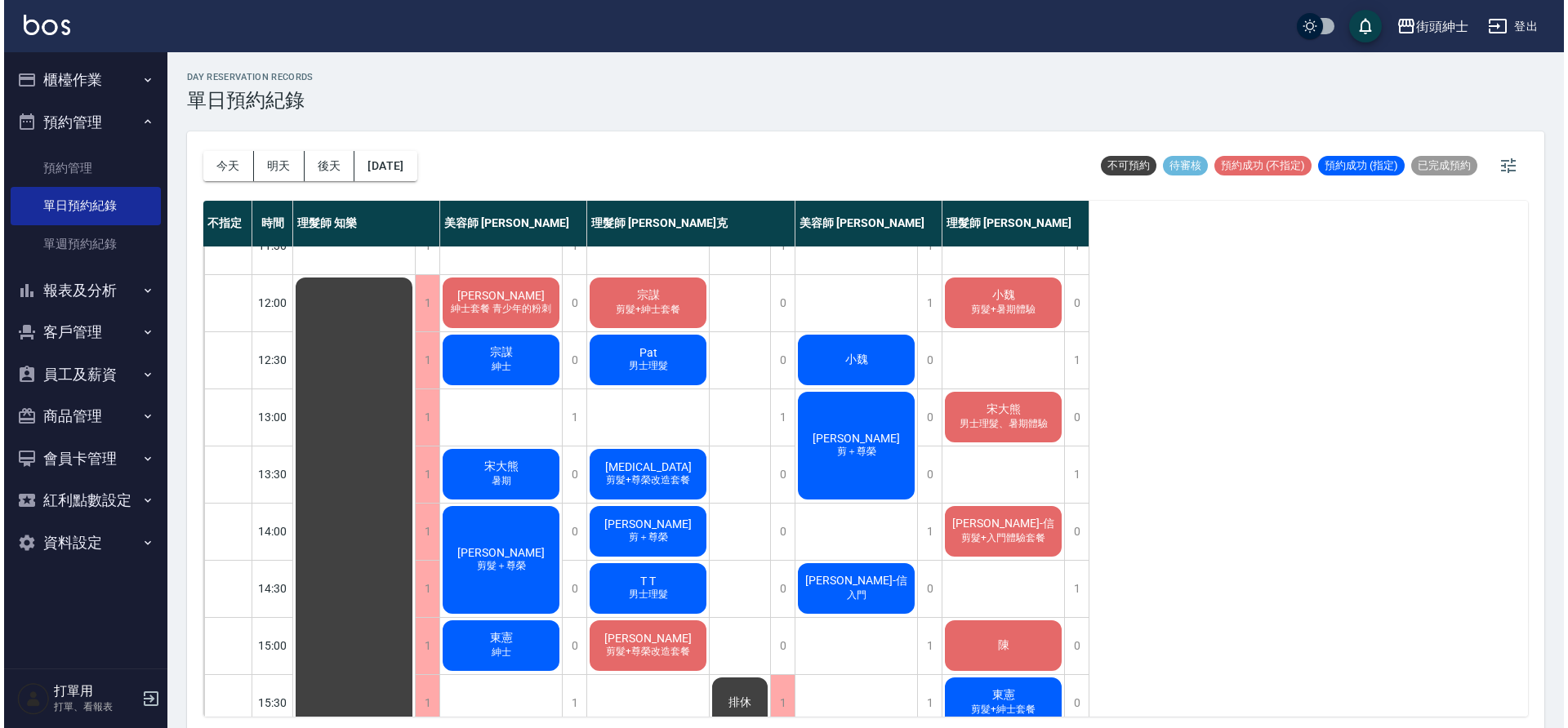
scroll to position [90, 0]
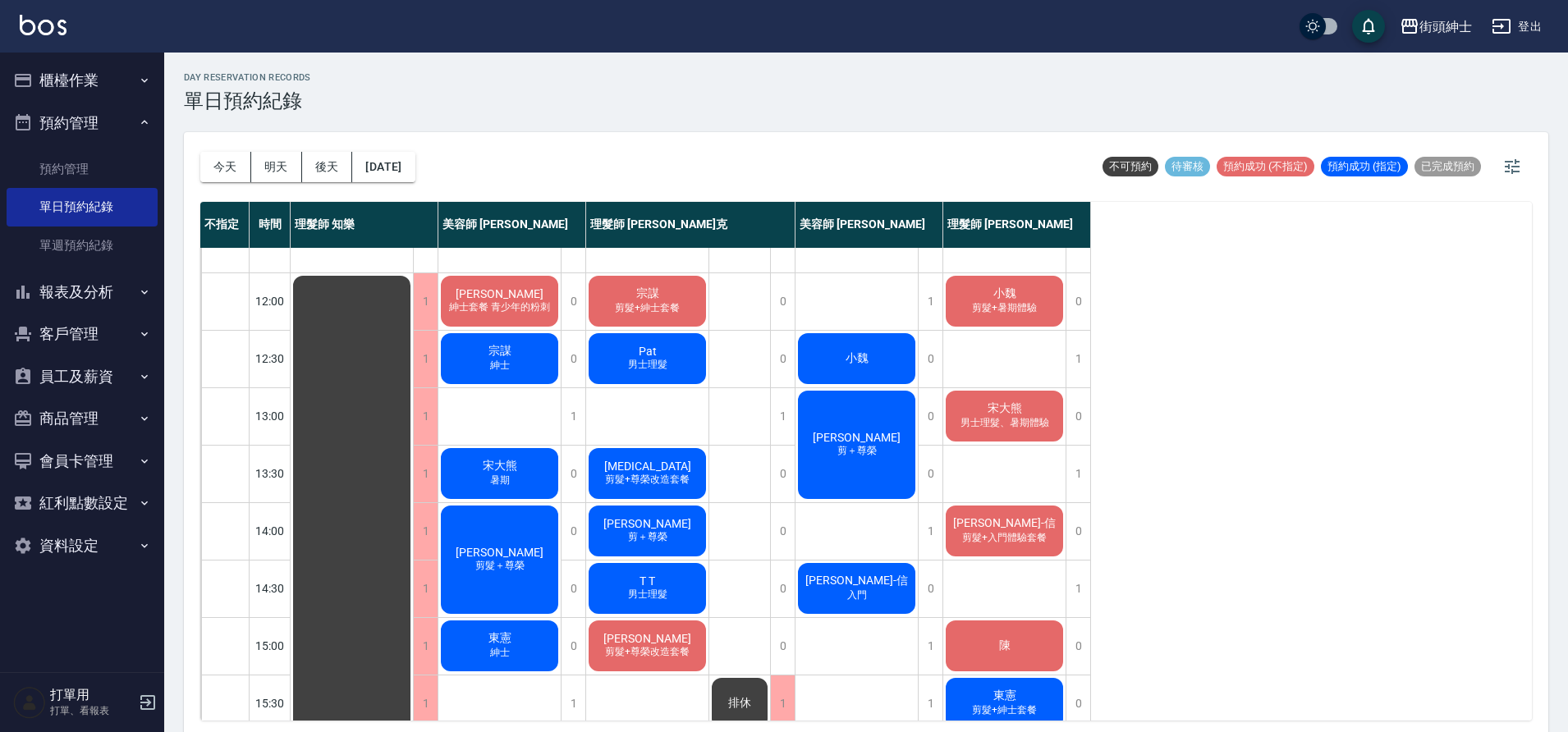
click at [663, 527] on span "Alex Cheung" at bounding box center [647, 524] width 94 height 13
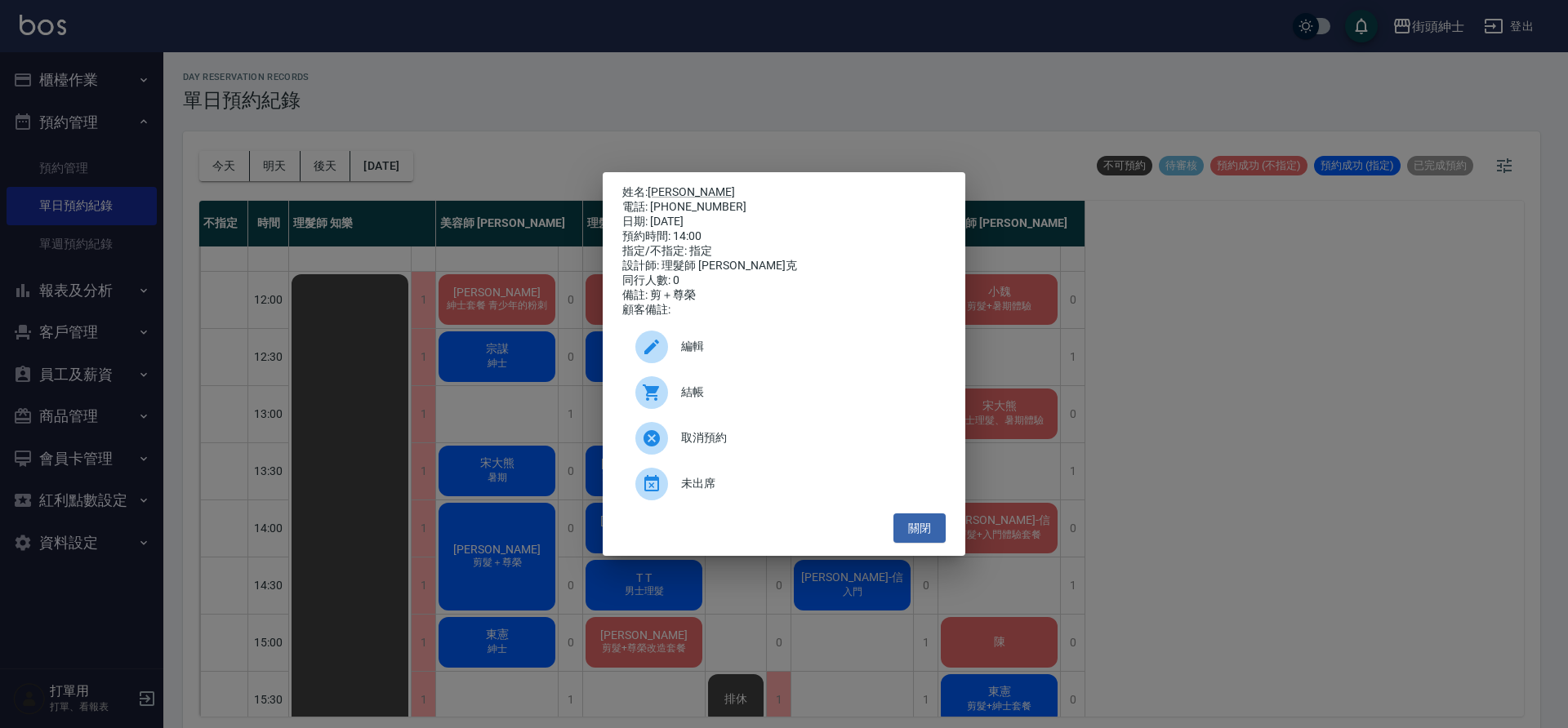
click at [691, 355] on span "編輯" at bounding box center [806, 346] width 252 height 17
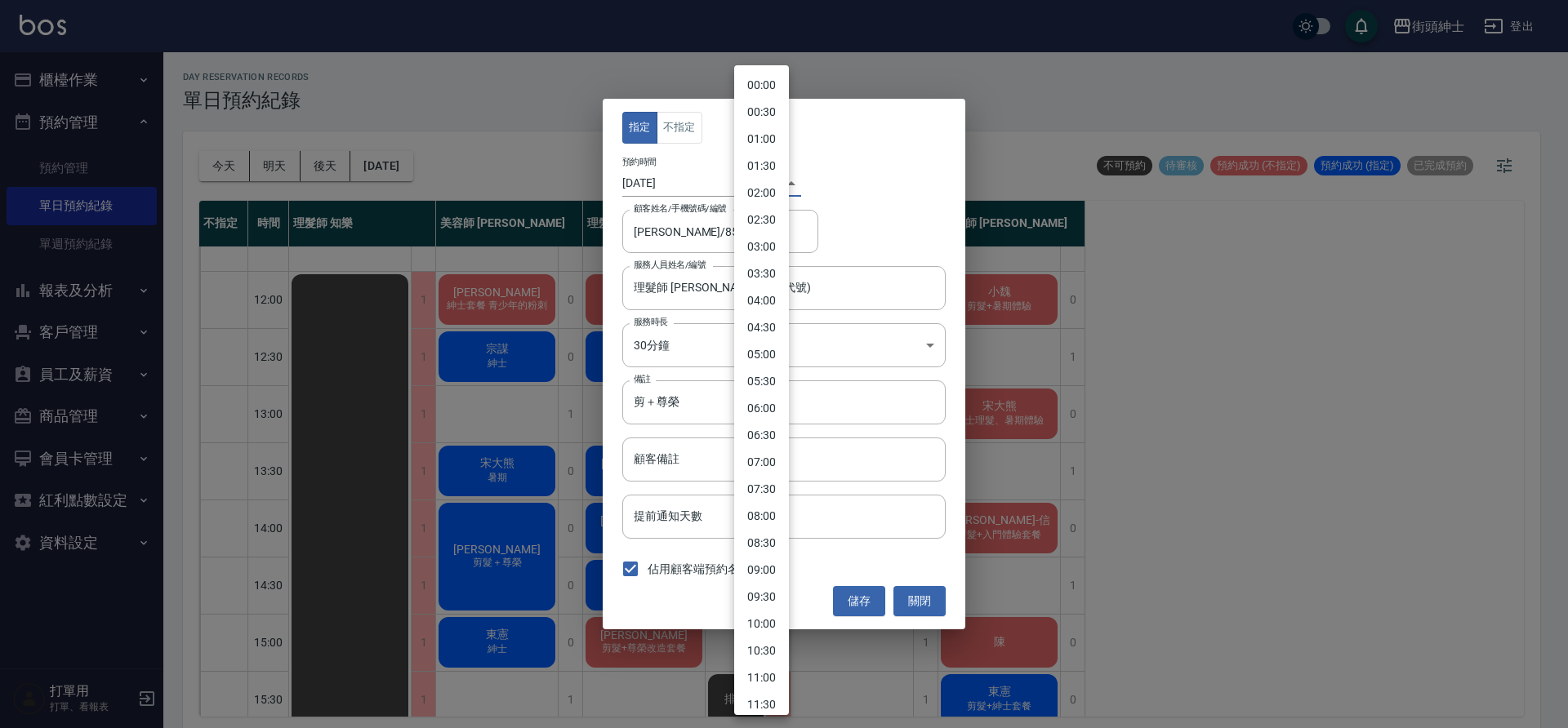
click at [756, 189] on body "街頭紳士 登出 櫃檯作業 打帳單 帳單列表 營業儀表板 現金收支登錄 材料自購登錄 每日結帳 排班表 現場電腦打卡 預約管理 預約管理 單日預約紀錄 單週預約…" at bounding box center [784, 366] width 1568 height 733
click at [771, 369] on li "13:30" at bounding box center [762, 363] width 55 height 27
type input "1759123800000"
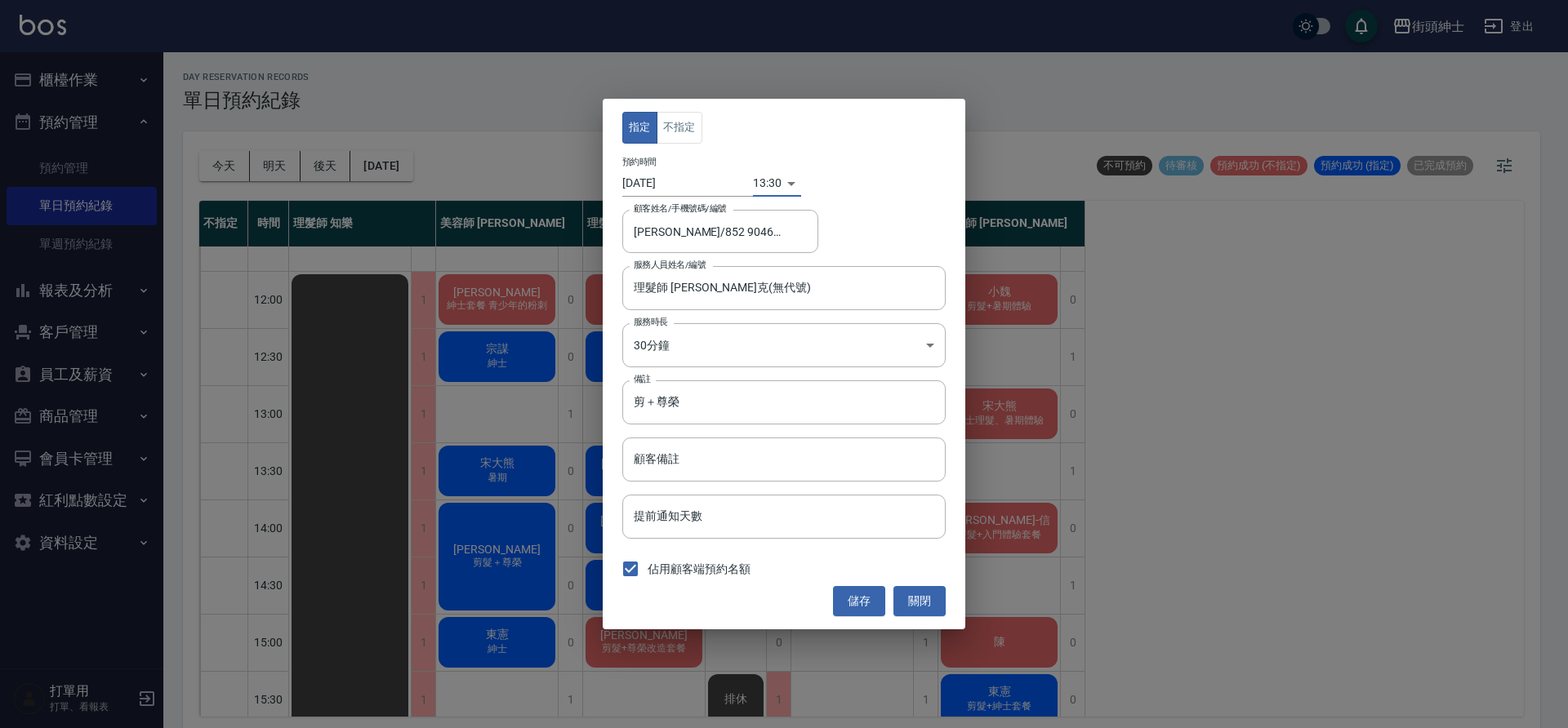
click at [861, 608] on button "儲存" at bounding box center [859, 601] width 52 height 30
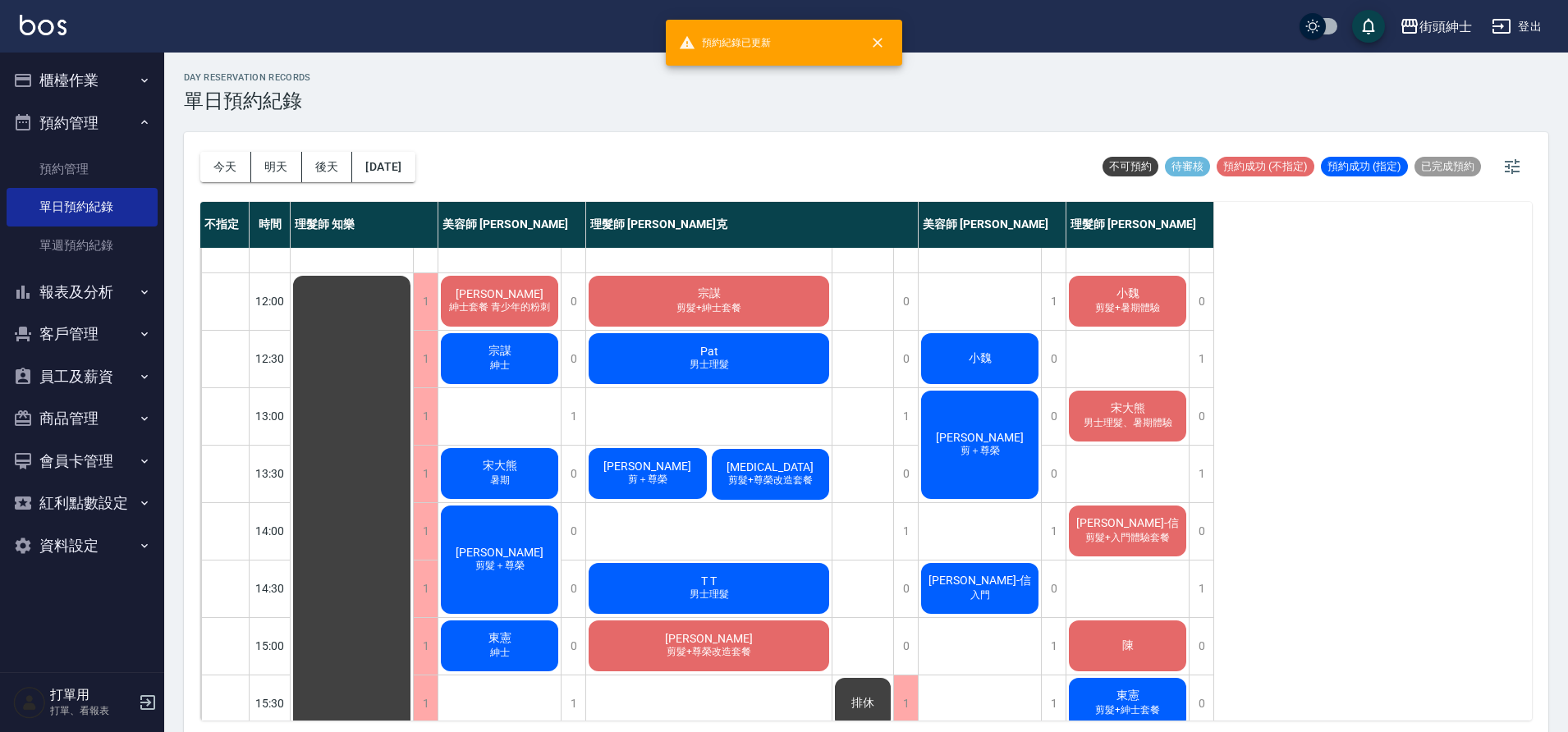
click at [635, 479] on span "剪＋尊榮" at bounding box center [647, 479] width 46 height 14
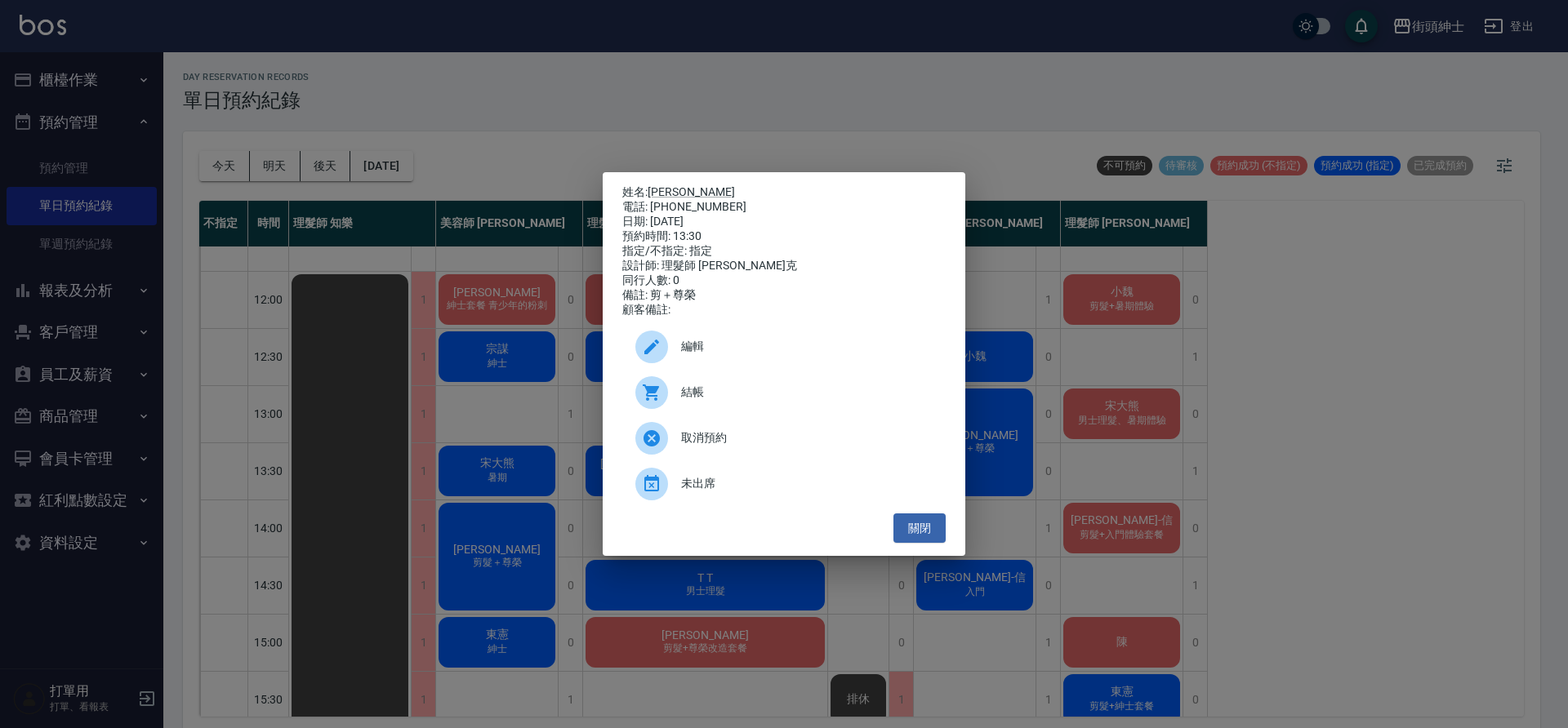
click at [717, 350] on span "編輯" at bounding box center [806, 346] width 252 height 17
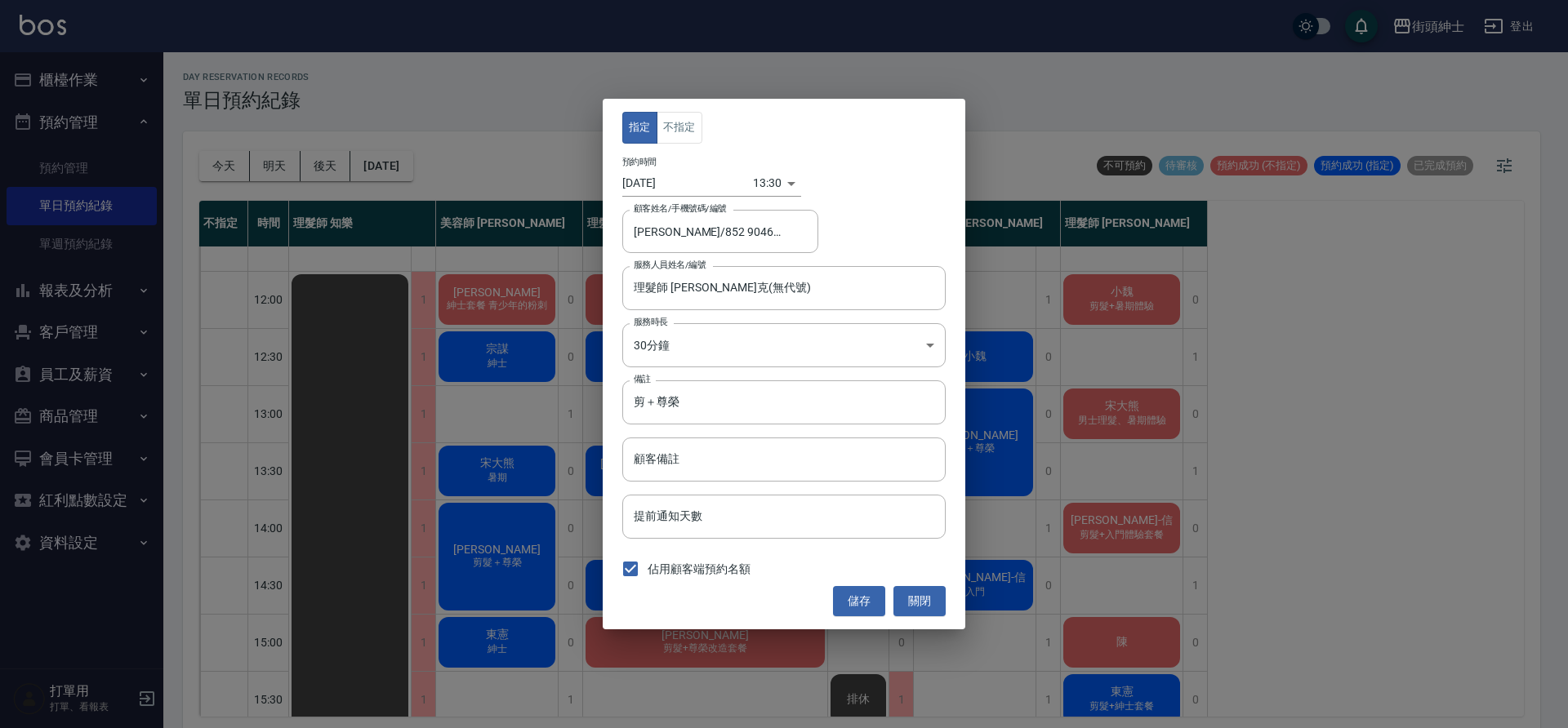
click at [763, 185] on body "街頭紳士 登出 櫃檯作業 打帳單 帳單列表 營業儀表板 現金收支登錄 材料自購登錄 每日結帳 排班表 現場電腦打卡 預約管理 預約管理 單日預約紀錄 單週預約…" at bounding box center [784, 366] width 1568 height 733
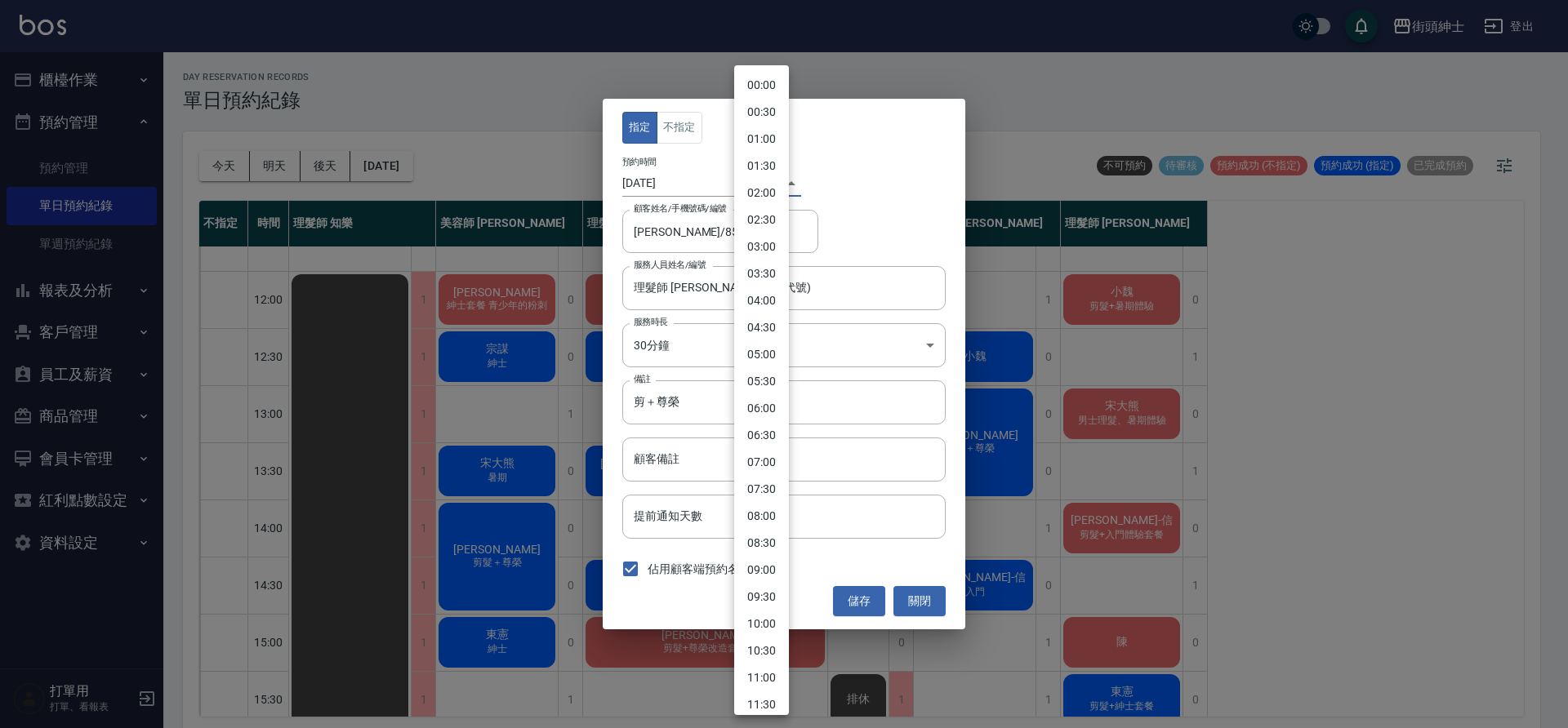
scroll to position [423, 0]
click at [772, 369] on li "13:00" at bounding box center [762, 363] width 55 height 27
type input "1759122000000"
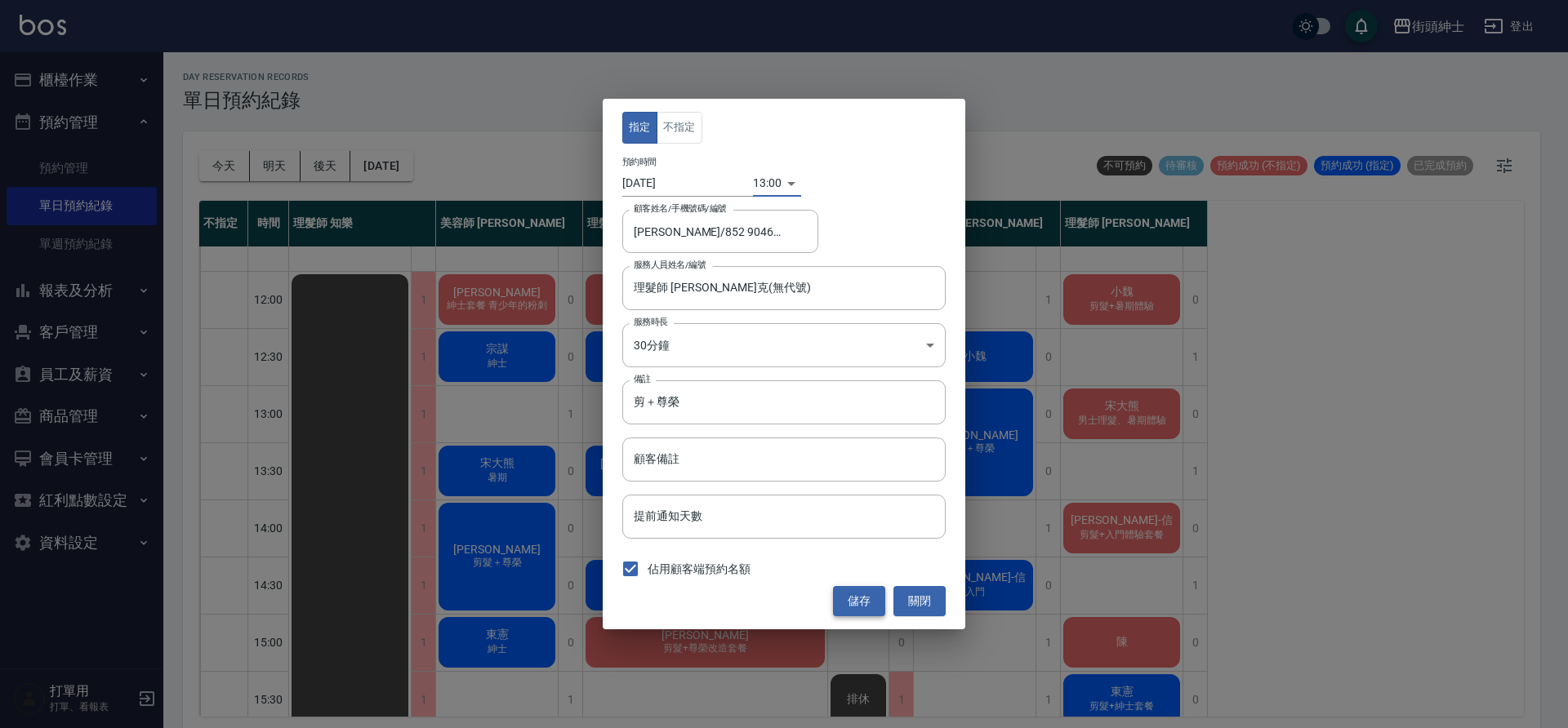
click at [852, 601] on button "儲存" at bounding box center [859, 601] width 52 height 30
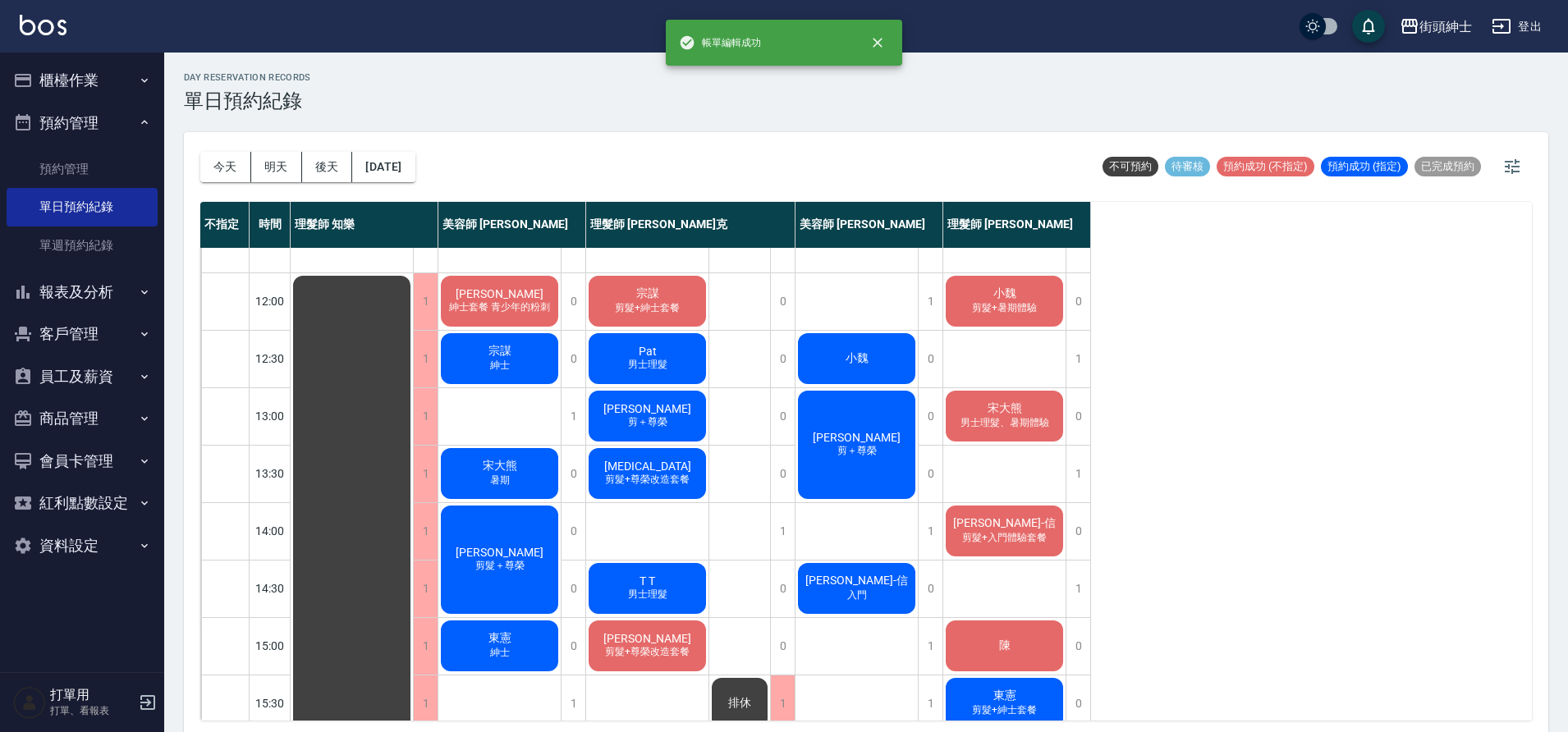
click at [825, 482] on div "Alex Cheung 剪＋尊榮" at bounding box center [857, 445] width 123 height 114
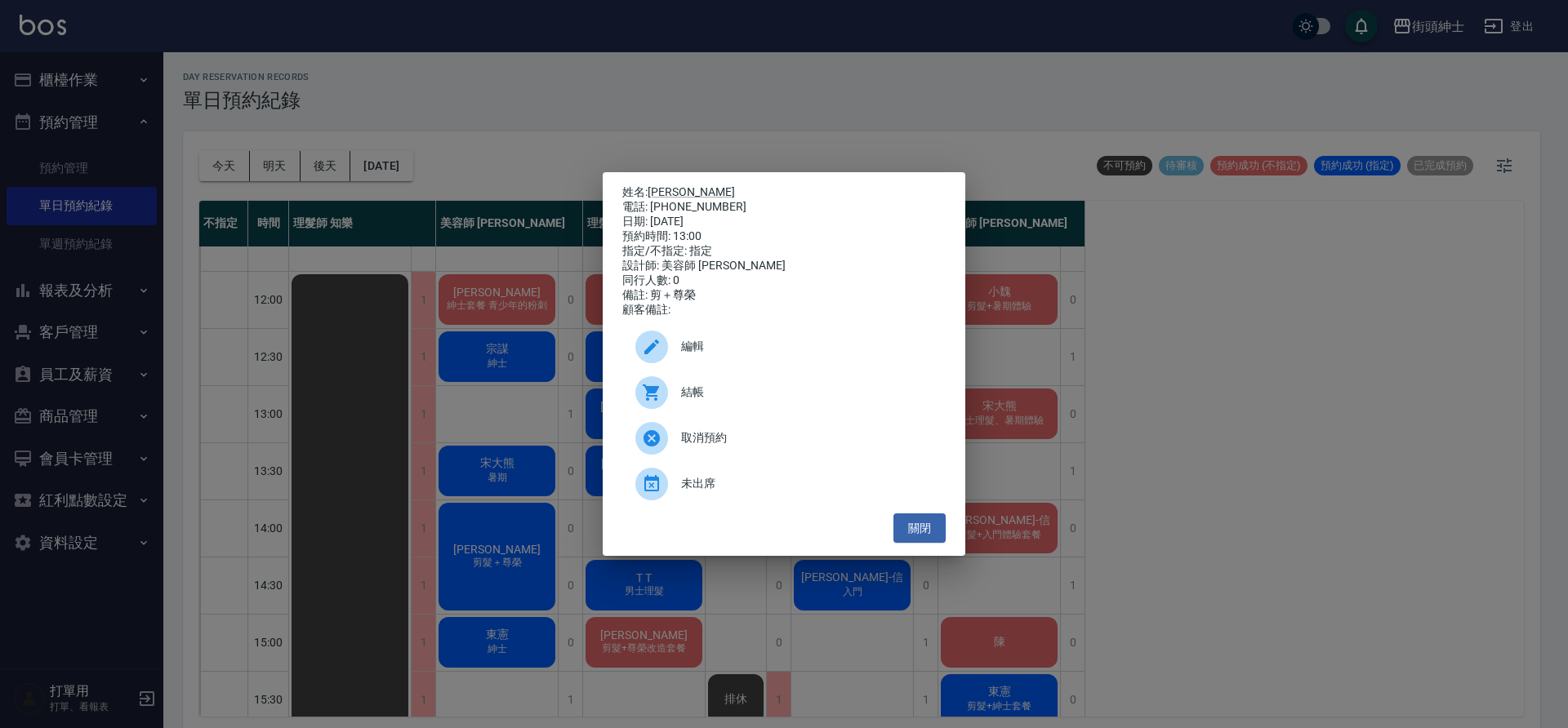
click at [792, 340] on div "編輯" at bounding box center [783, 346] width 323 height 46
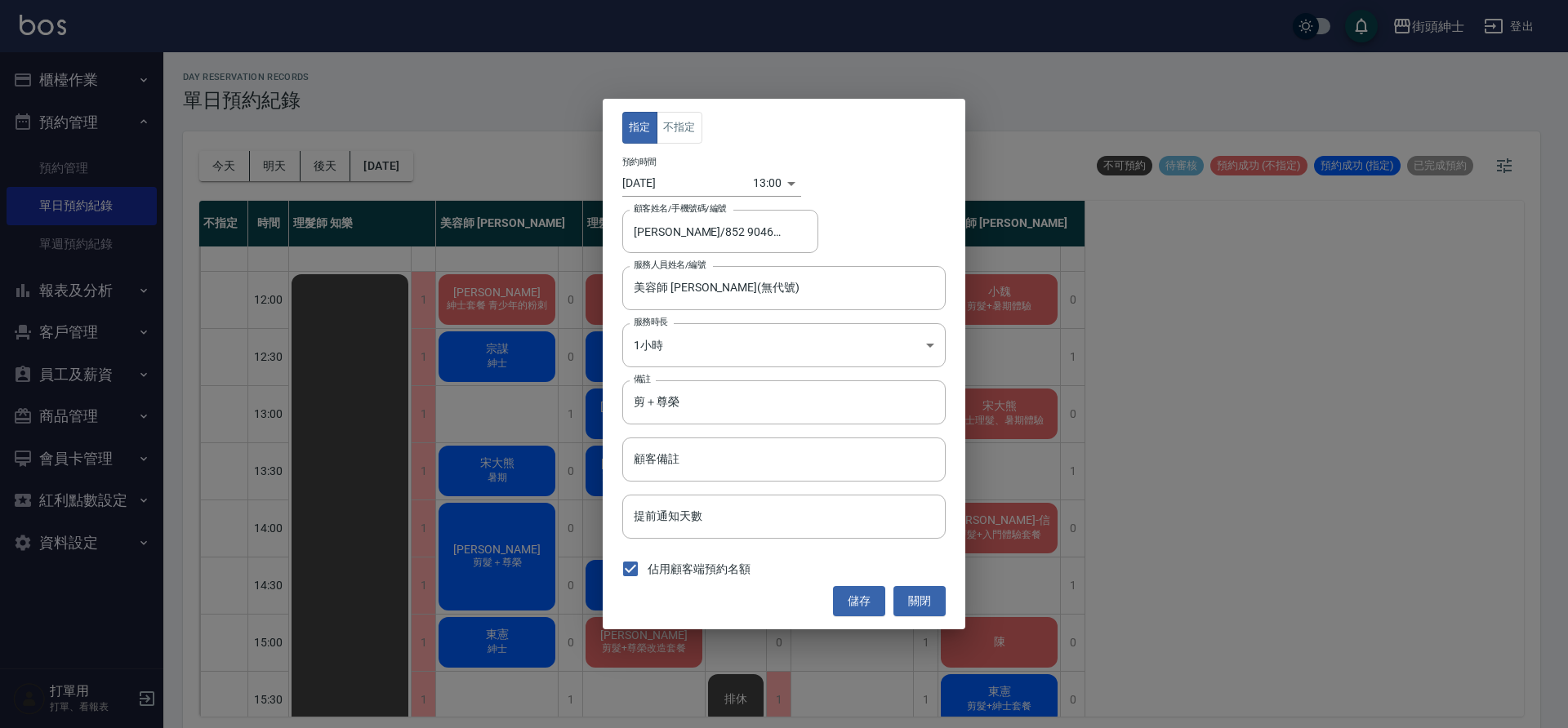
click at [780, 237] on body "街頭紳士 登出 櫃檯作業 打帳單 帳單列表 營業儀表板 現金收支登錄 材料自購登錄 每日結帳 排班表 現場電腦打卡 預約管理 預約管理 單日預約紀錄 單週預約…" at bounding box center [784, 366] width 1568 height 733
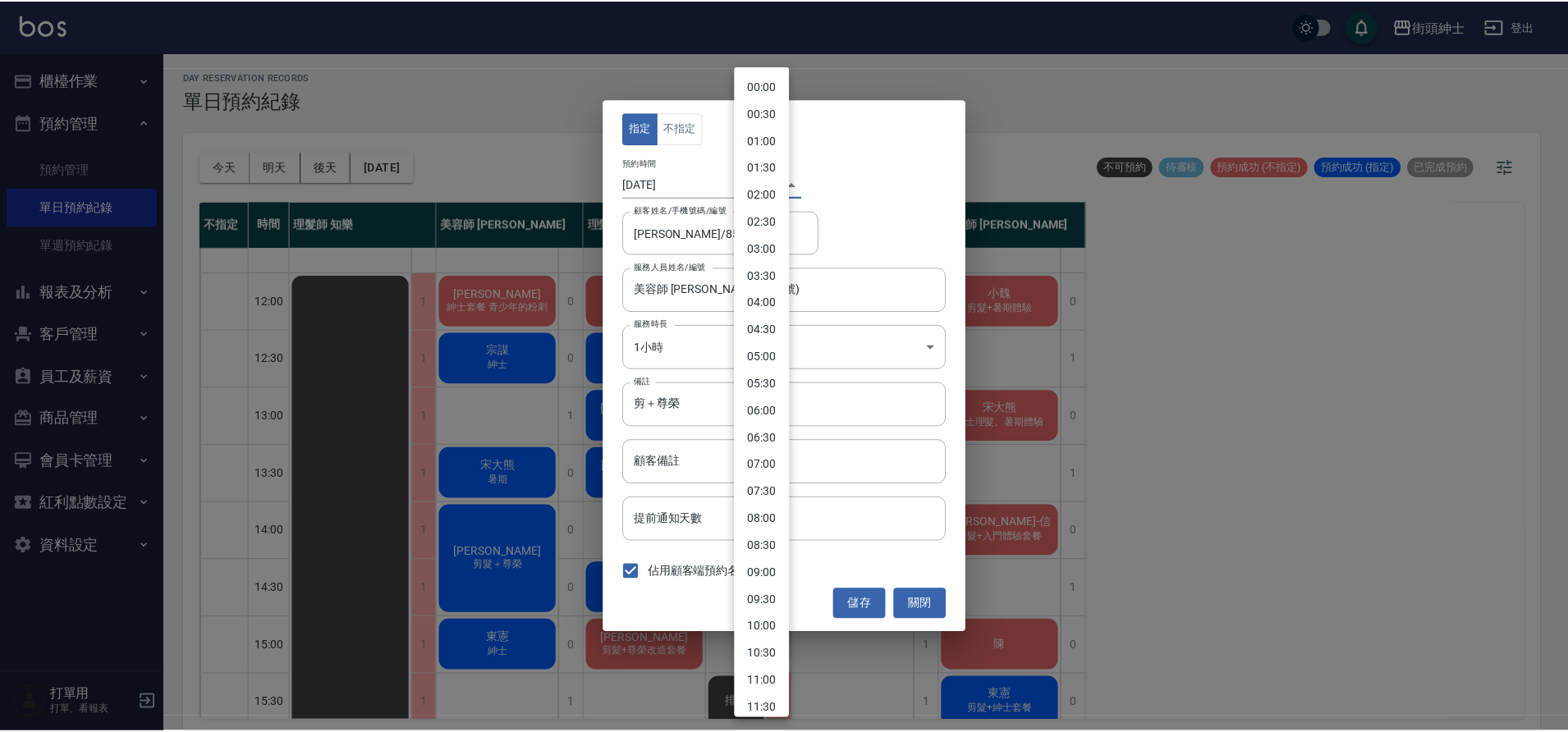
scroll to position [398, 0]
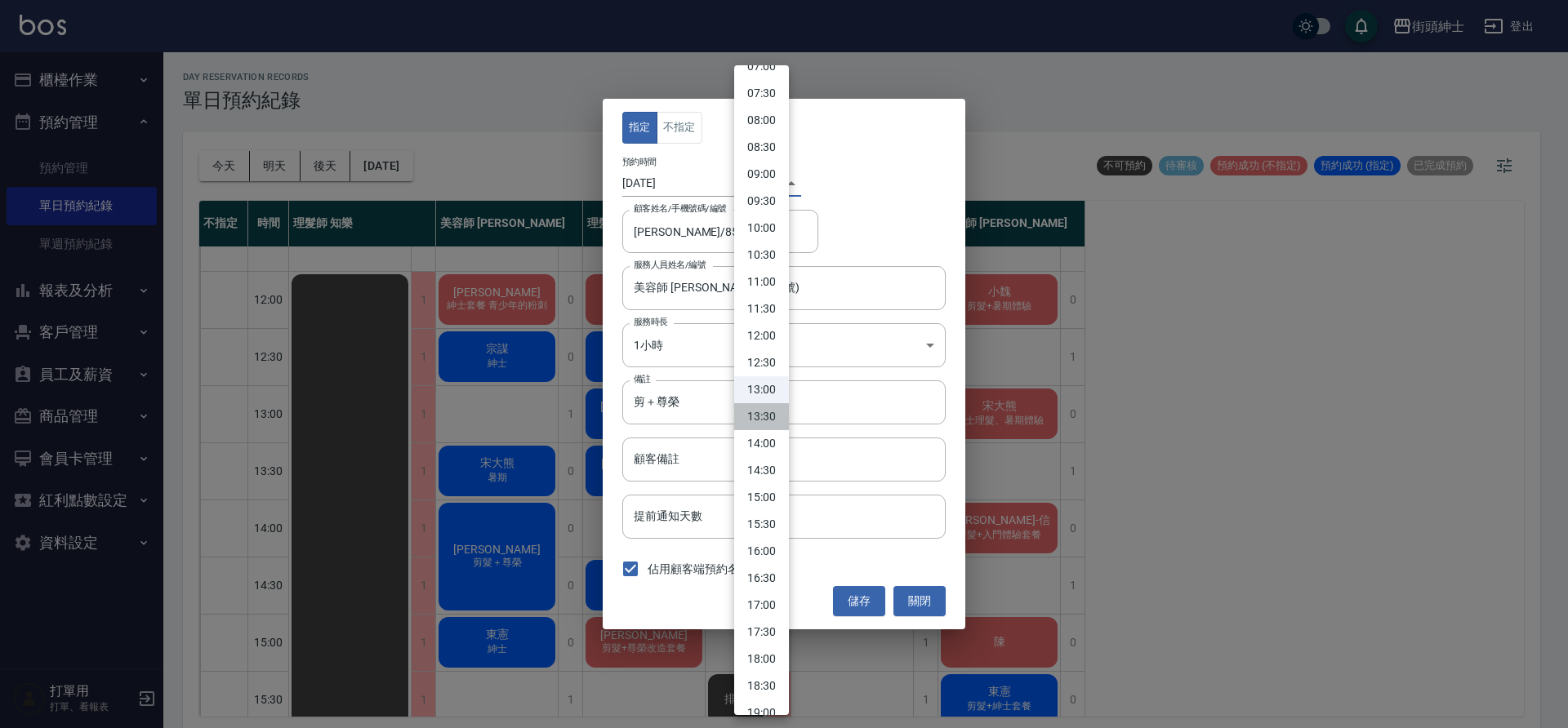
click at [757, 422] on li "13:30" at bounding box center [762, 417] width 55 height 27
type input "1759123800000"
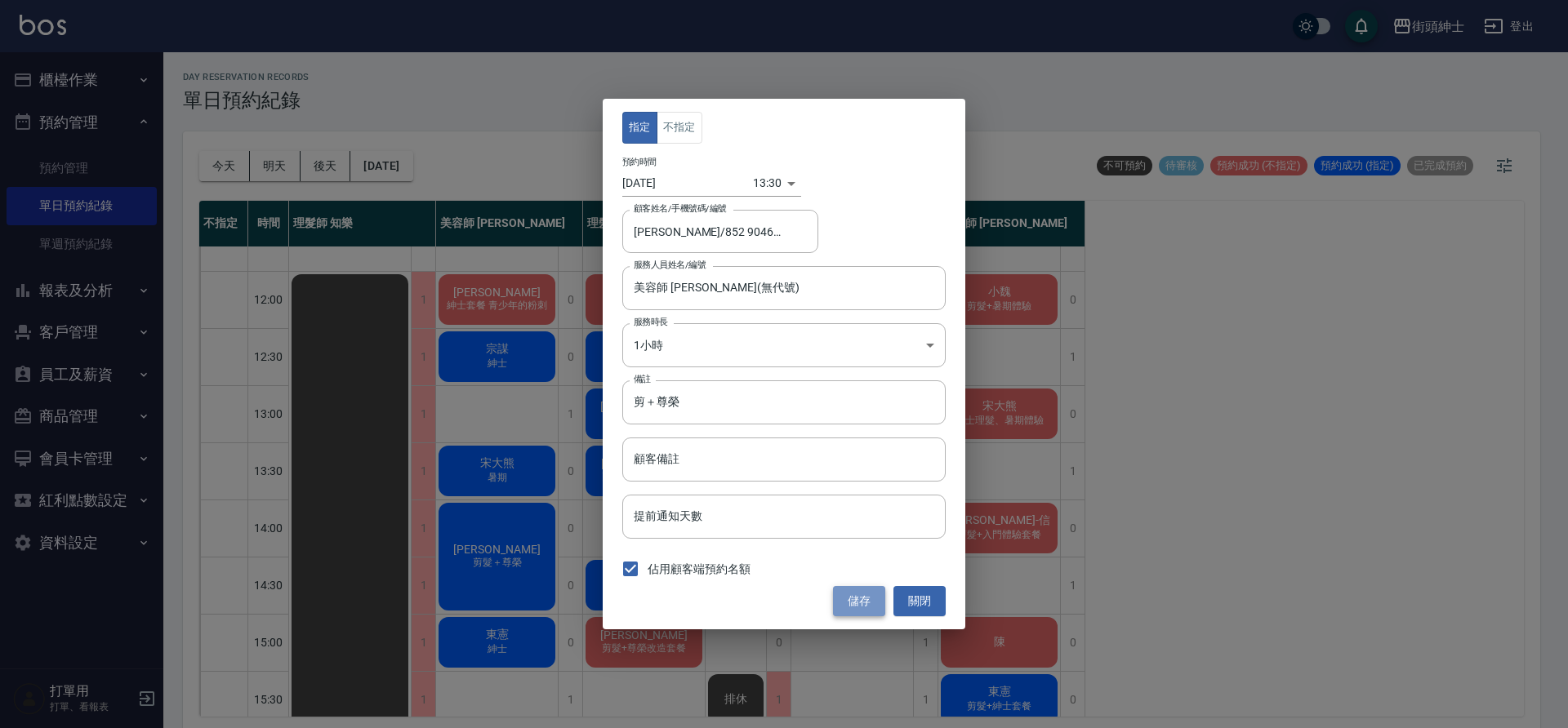
click at [873, 597] on button "儲存" at bounding box center [859, 601] width 52 height 30
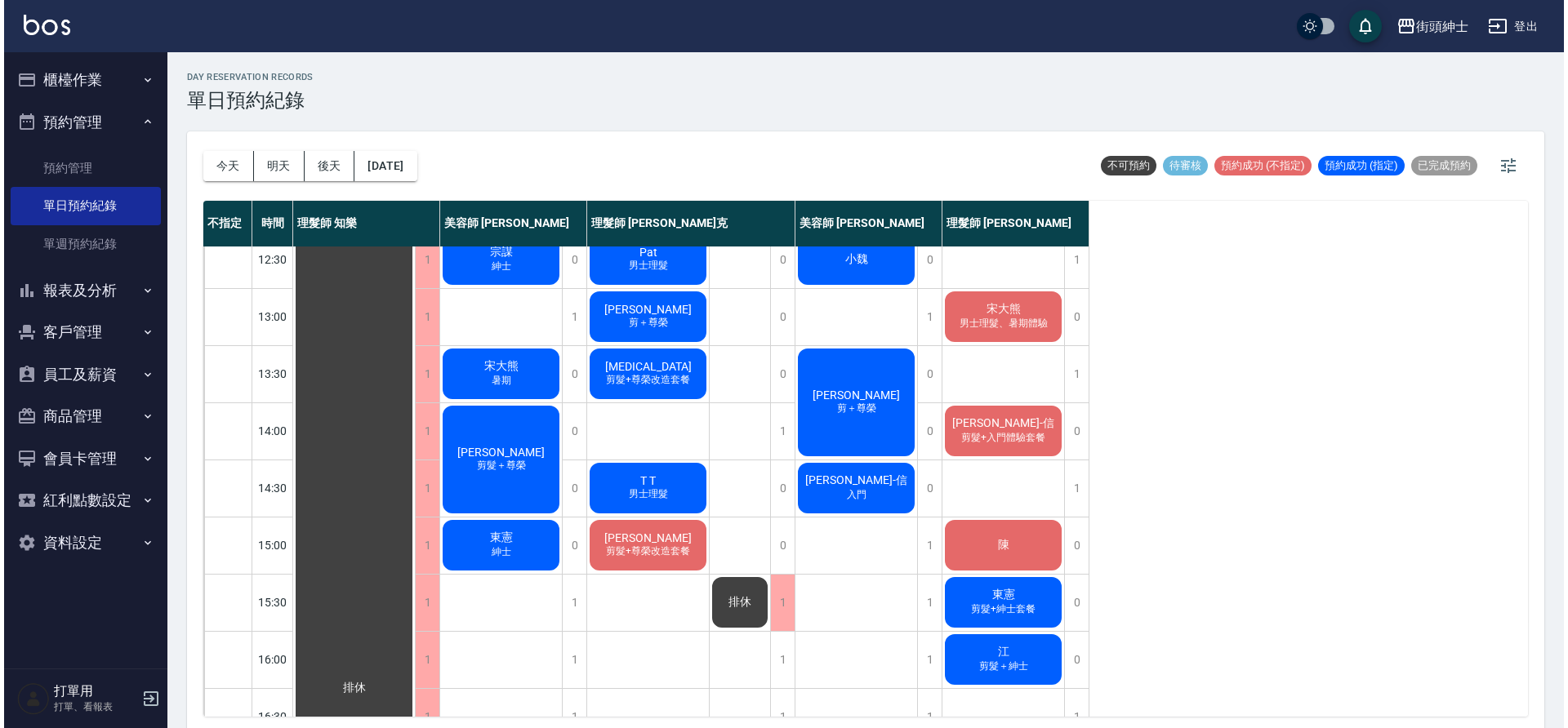
scroll to position [186, 0]
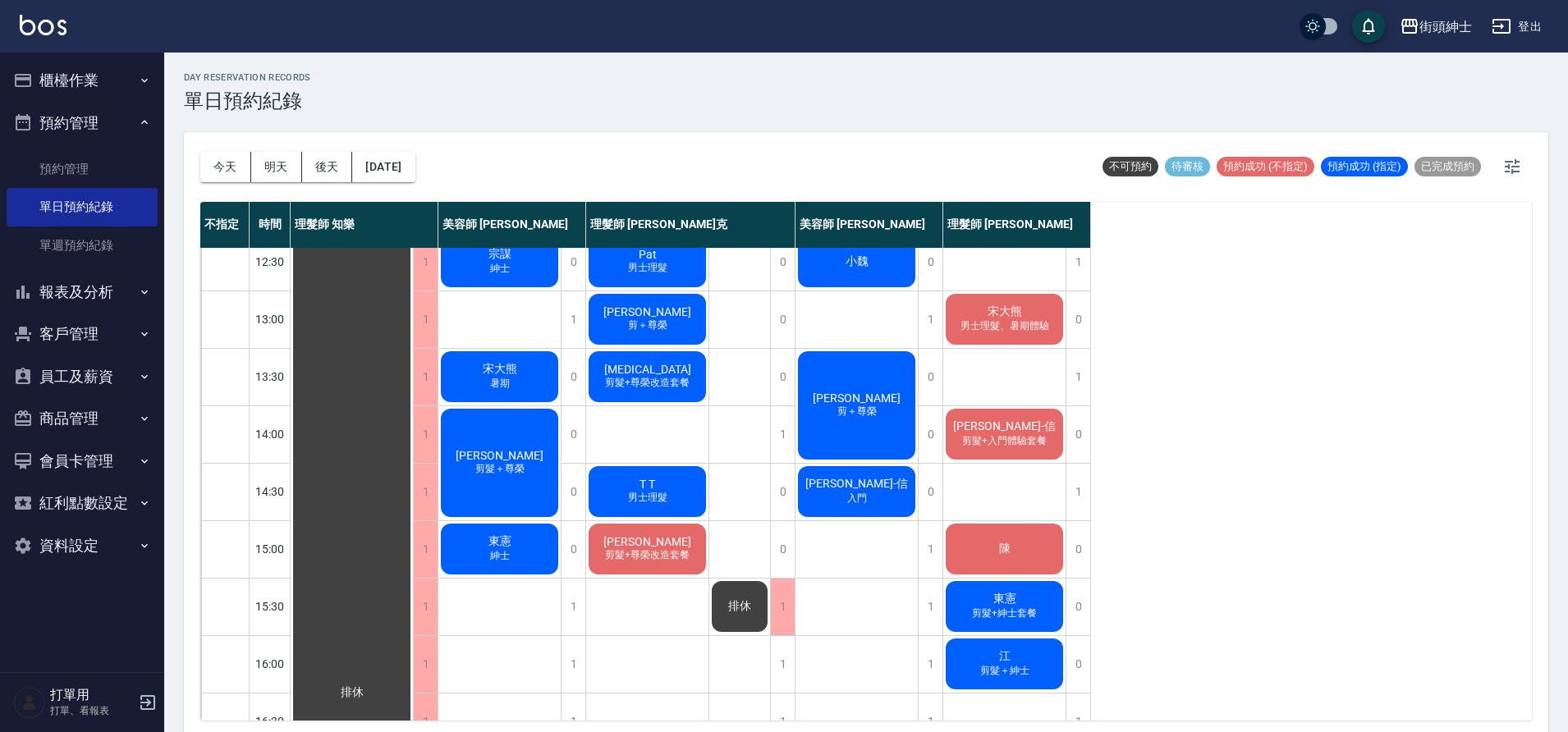
click at [660, 536] on span "楊啓禎" at bounding box center [647, 542] width 94 height 13
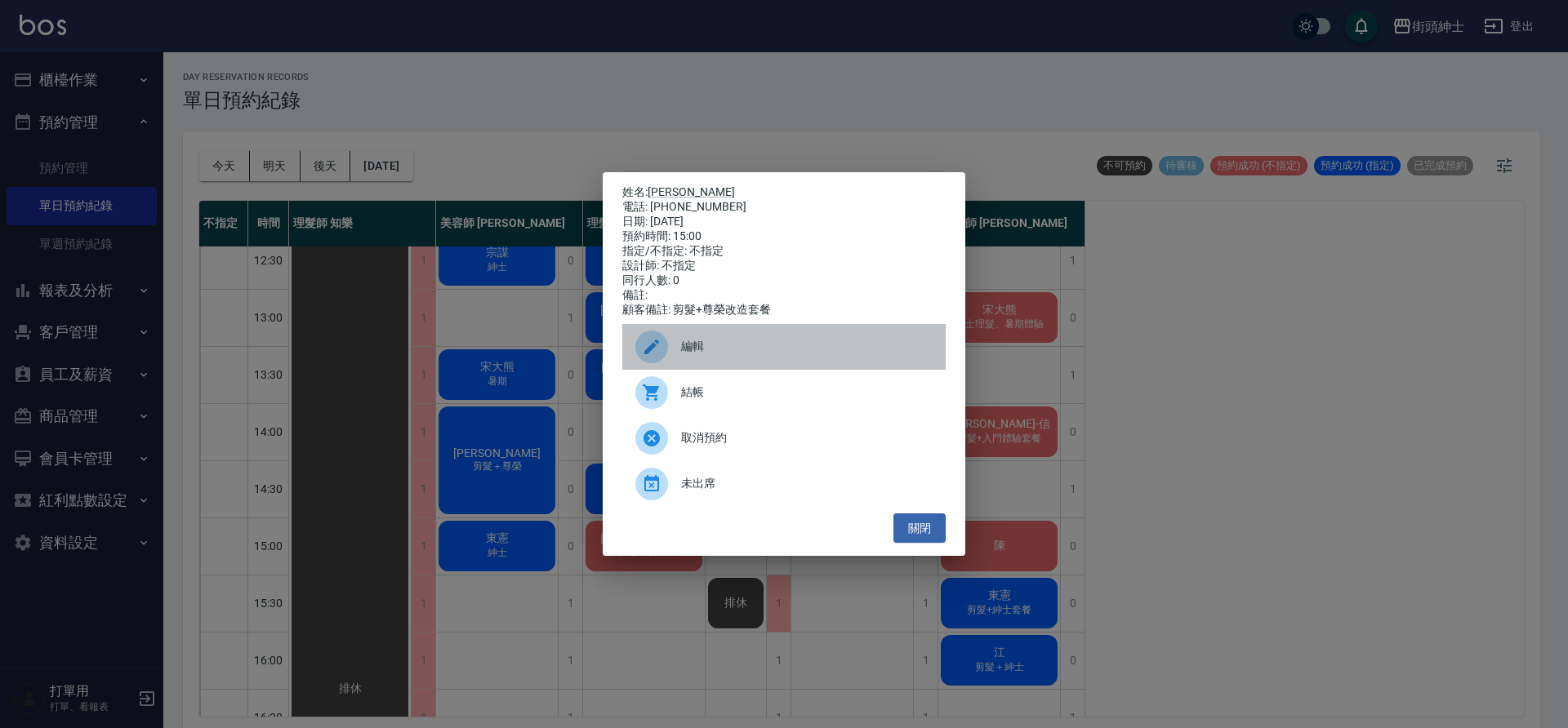
click at [708, 363] on div "編輯" at bounding box center [783, 346] width 323 height 46
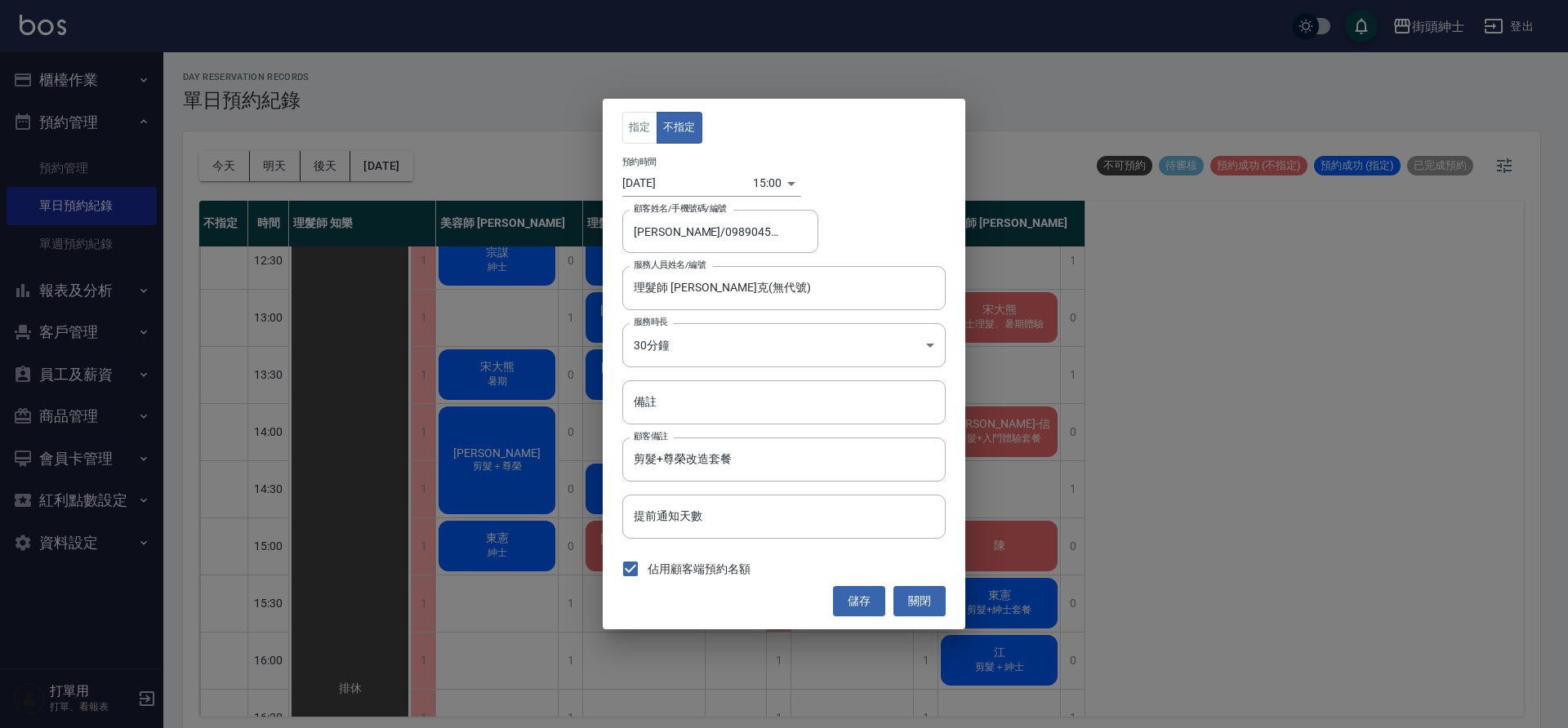
click at [753, 187] on body "街頭紳士 登出 櫃檯作業 打帳單 帳單列表 營業儀表板 現金收支登錄 材料自購登錄 每日結帳 排班表 現場電腦打卡 預約管理 預約管理 單日預約紀錄 單週預約…" at bounding box center [784, 366] width 1568 height 733
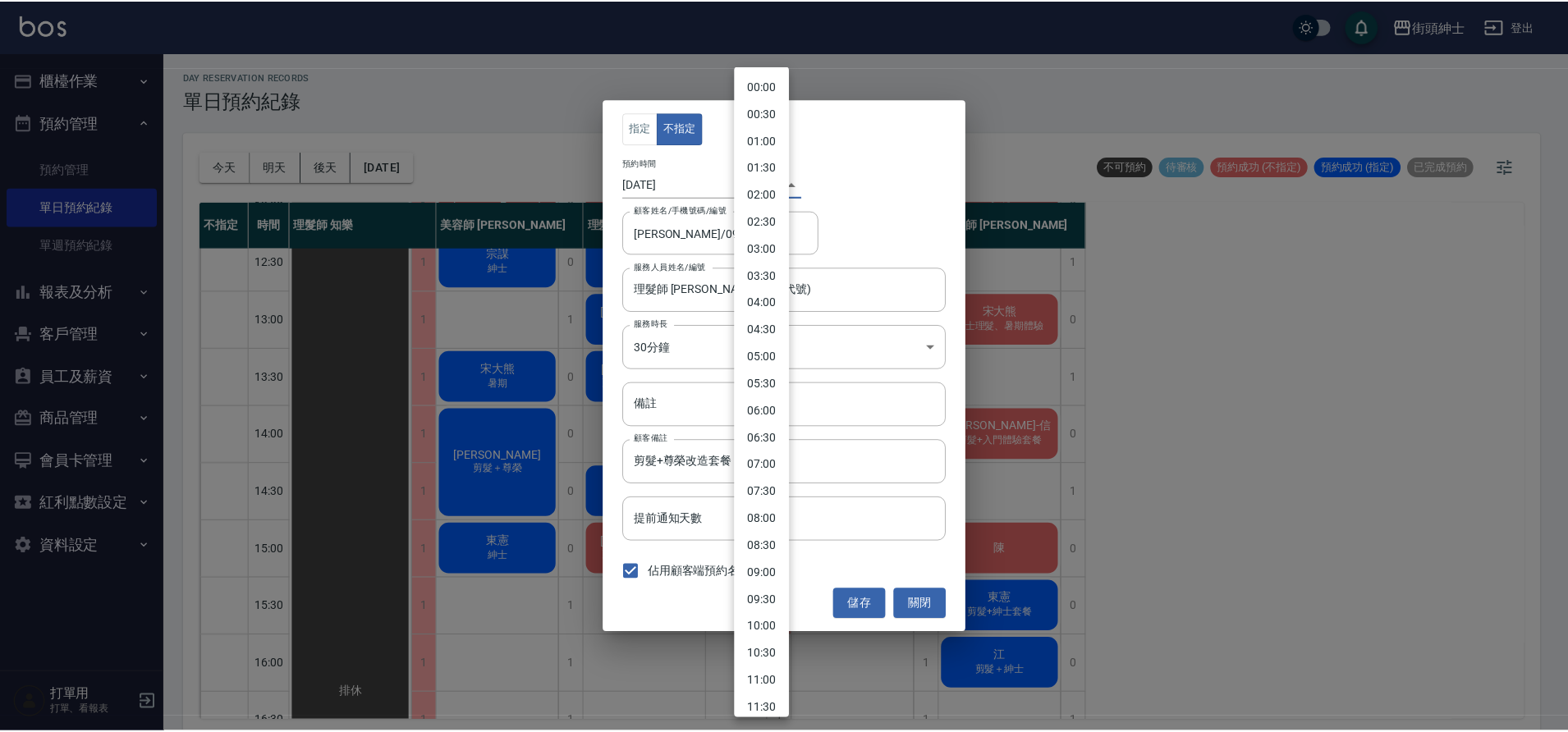
scroll to position [507, 0]
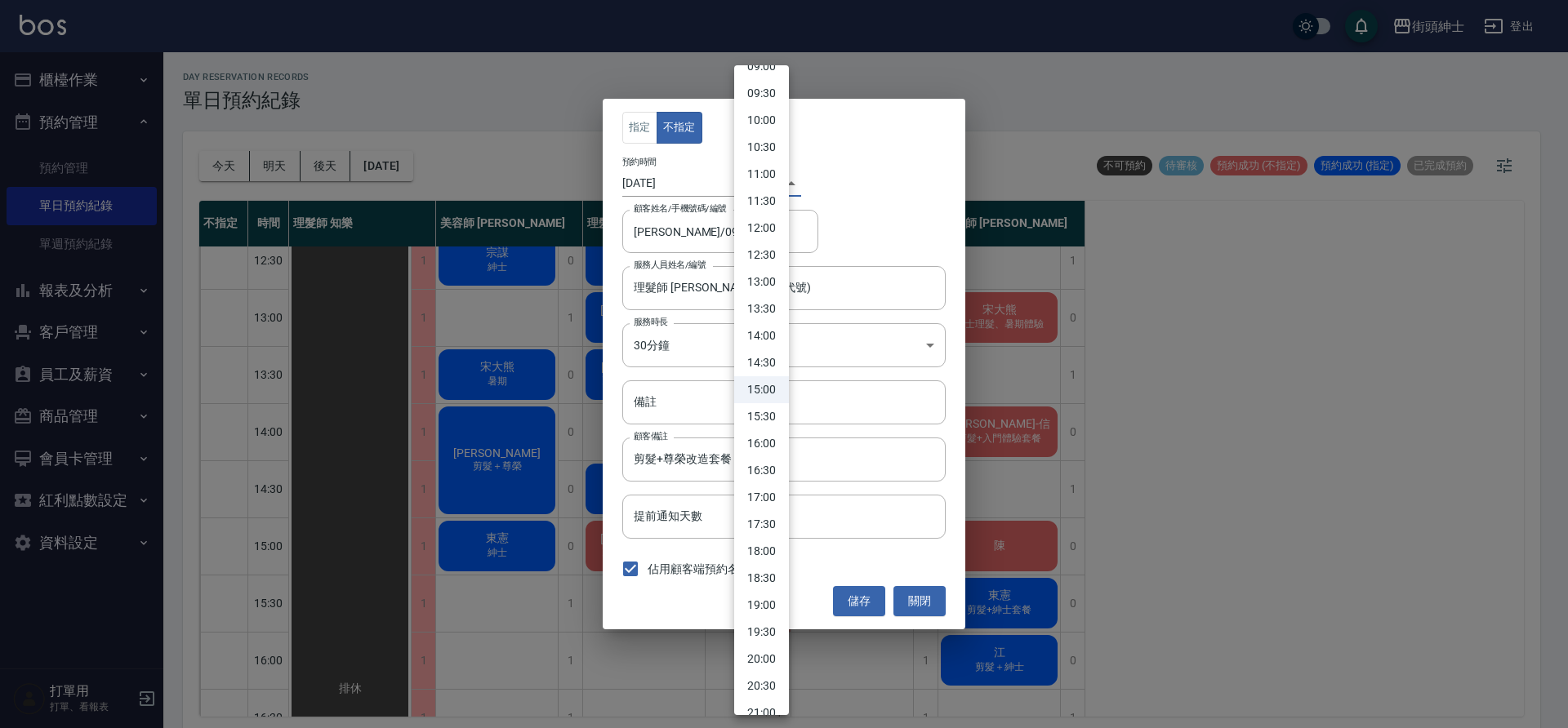
click at [767, 337] on li "14:00" at bounding box center [762, 335] width 55 height 27
type input "1759125600000"
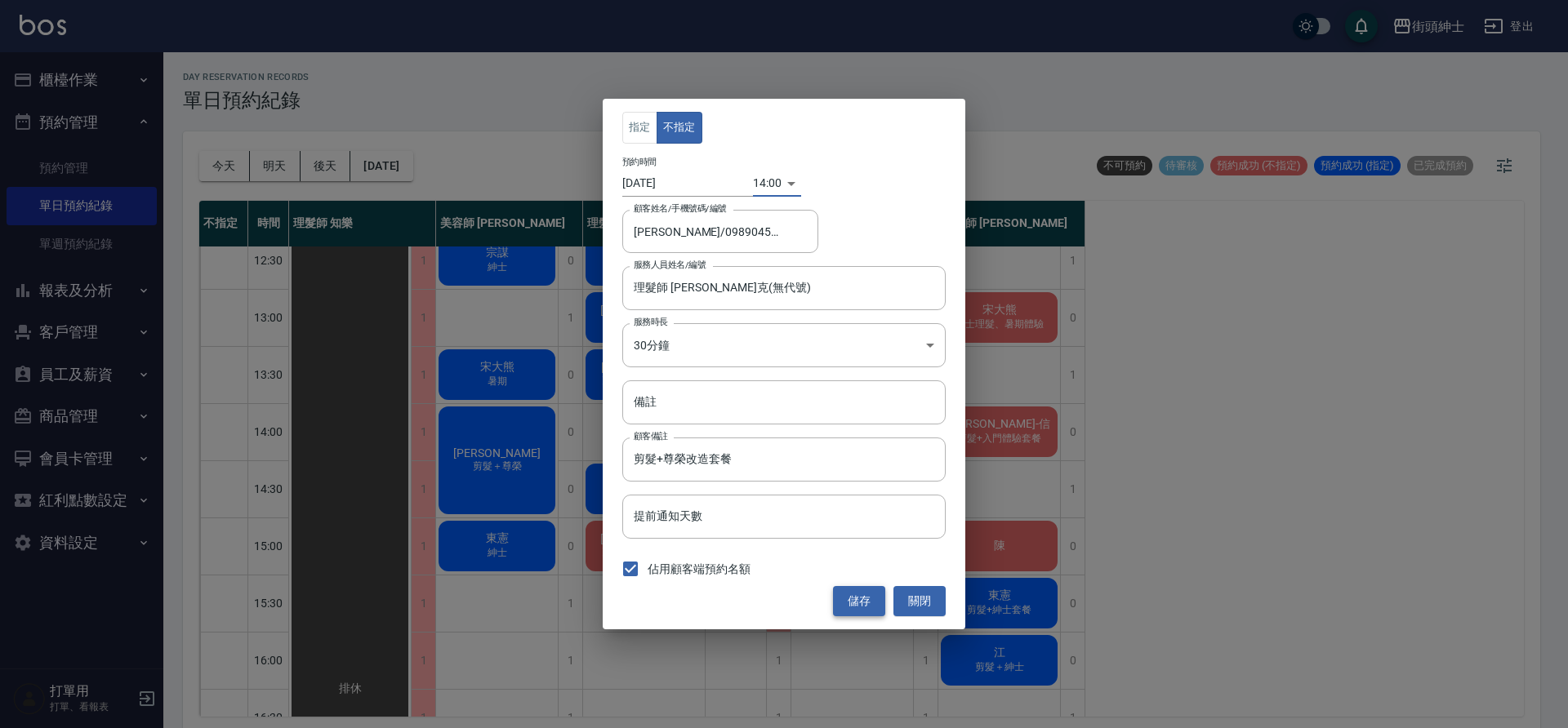
click at [850, 606] on button "儲存" at bounding box center [859, 601] width 52 height 30
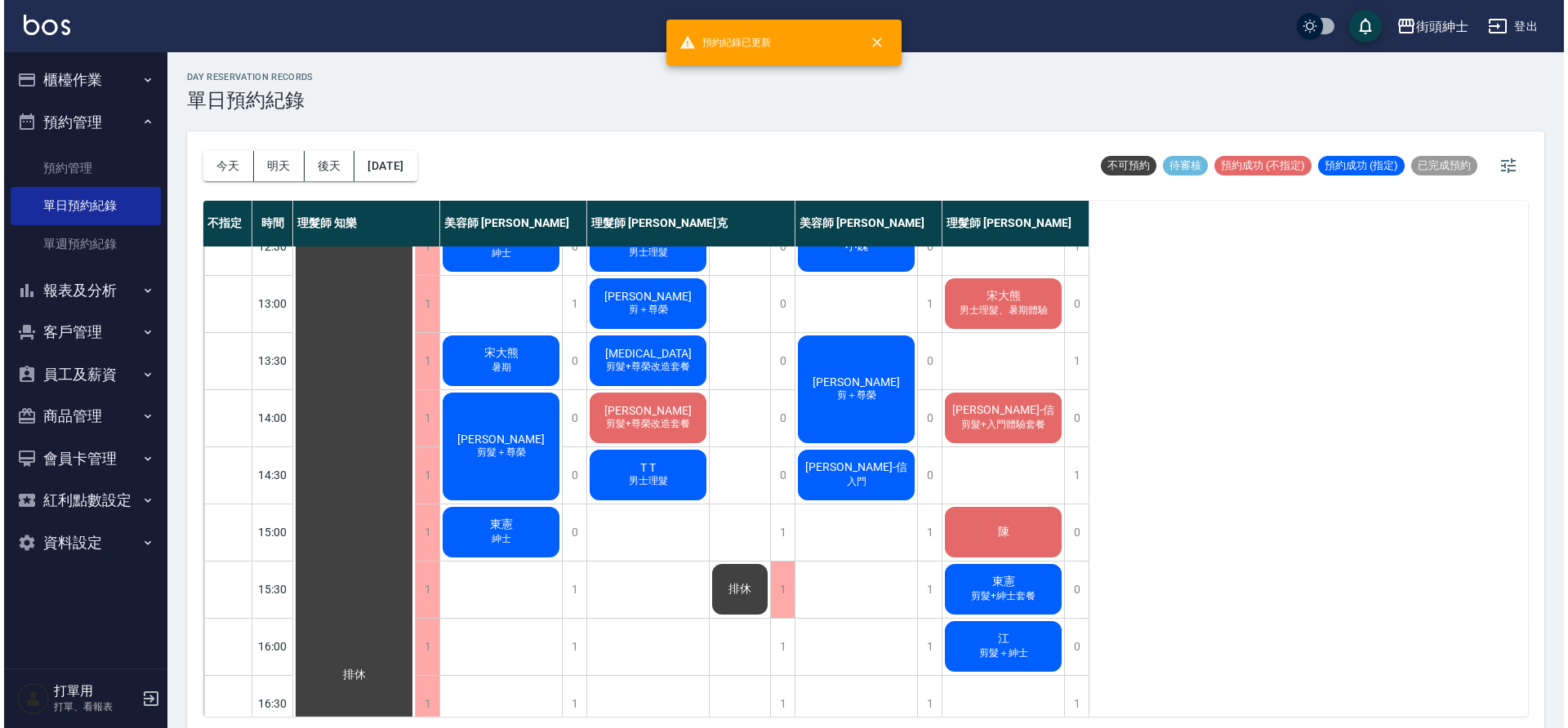
scroll to position [210, 0]
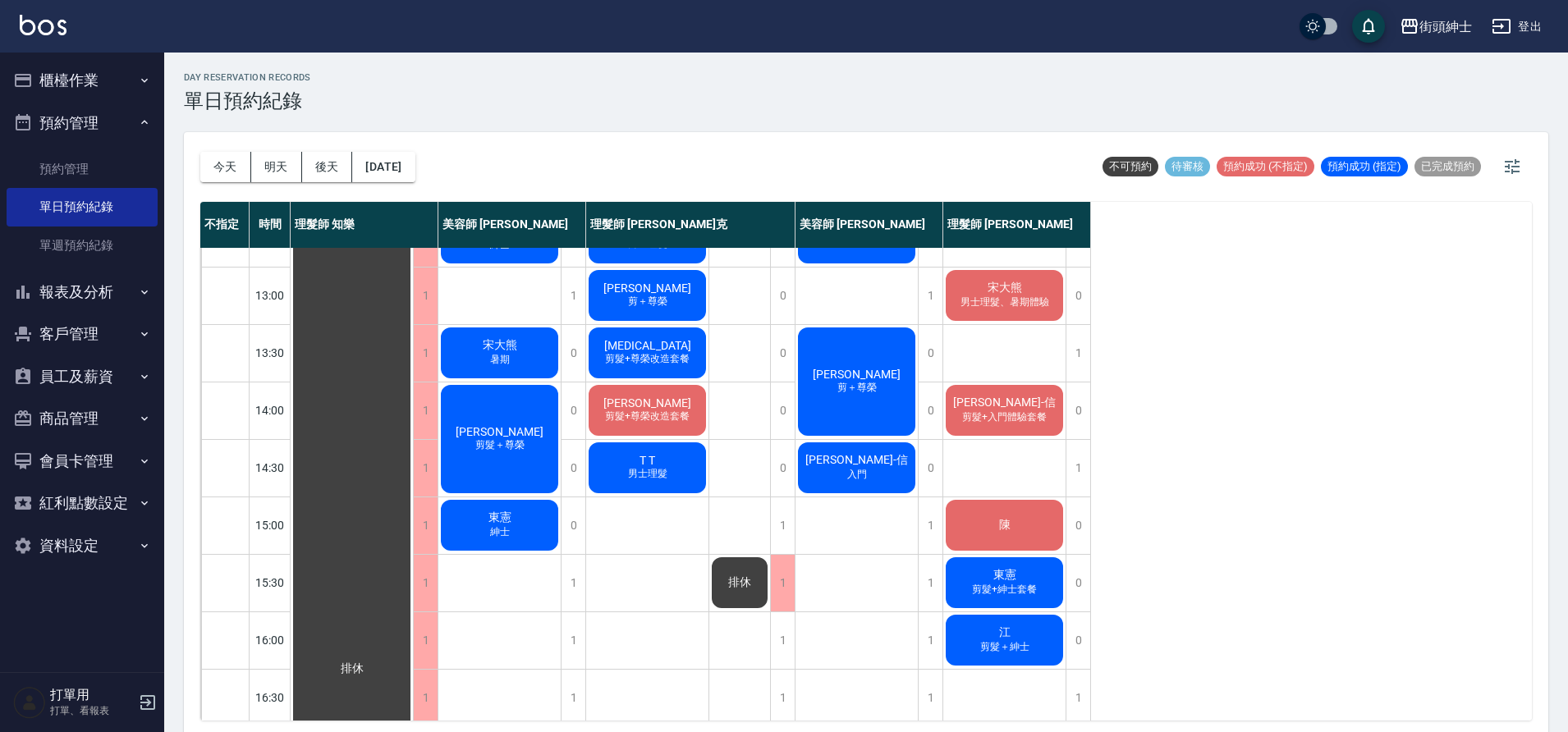
click at [527, 522] on div "東憲 紳士" at bounding box center [499, 525] width 123 height 56
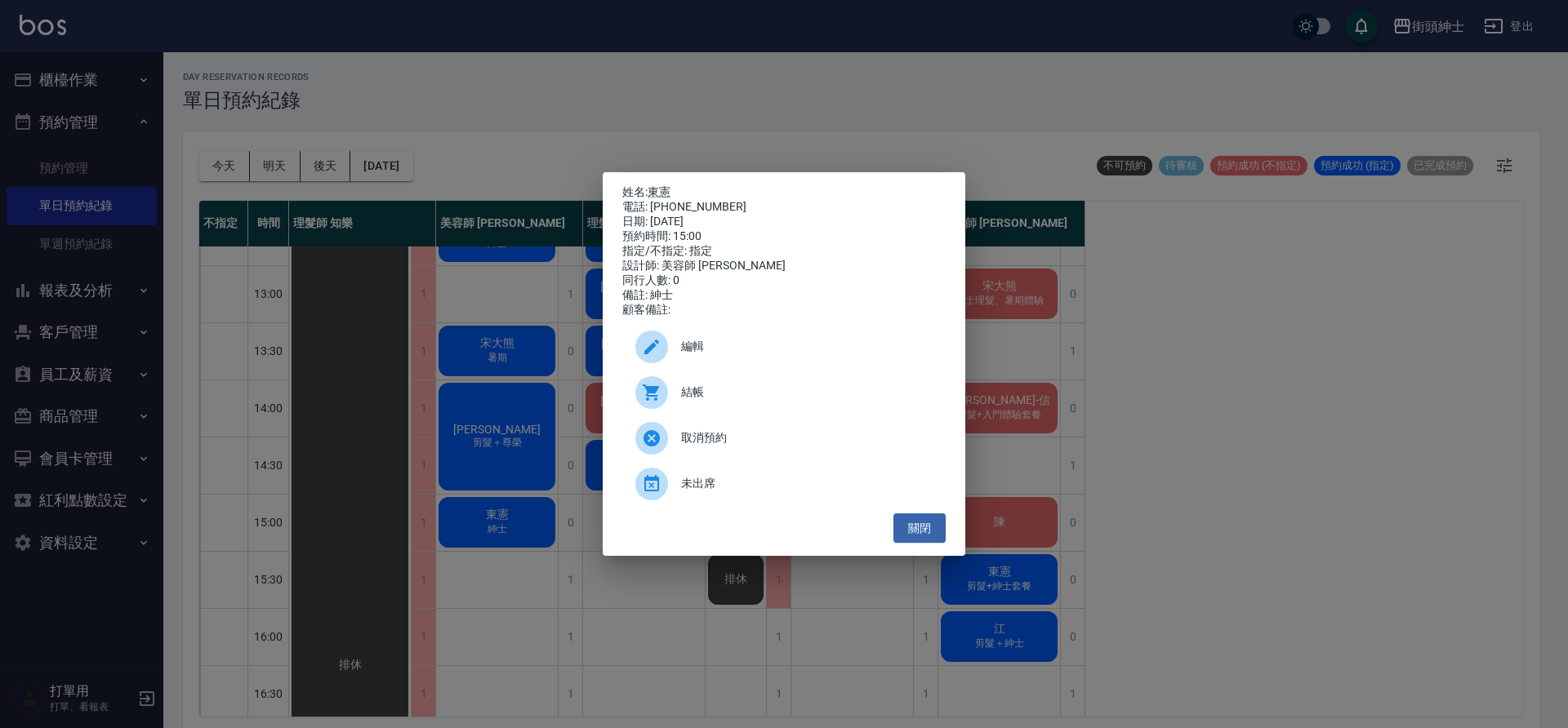
click at [683, 349] on span "編輯" at bounding box center [806, 346] width 252 height 17
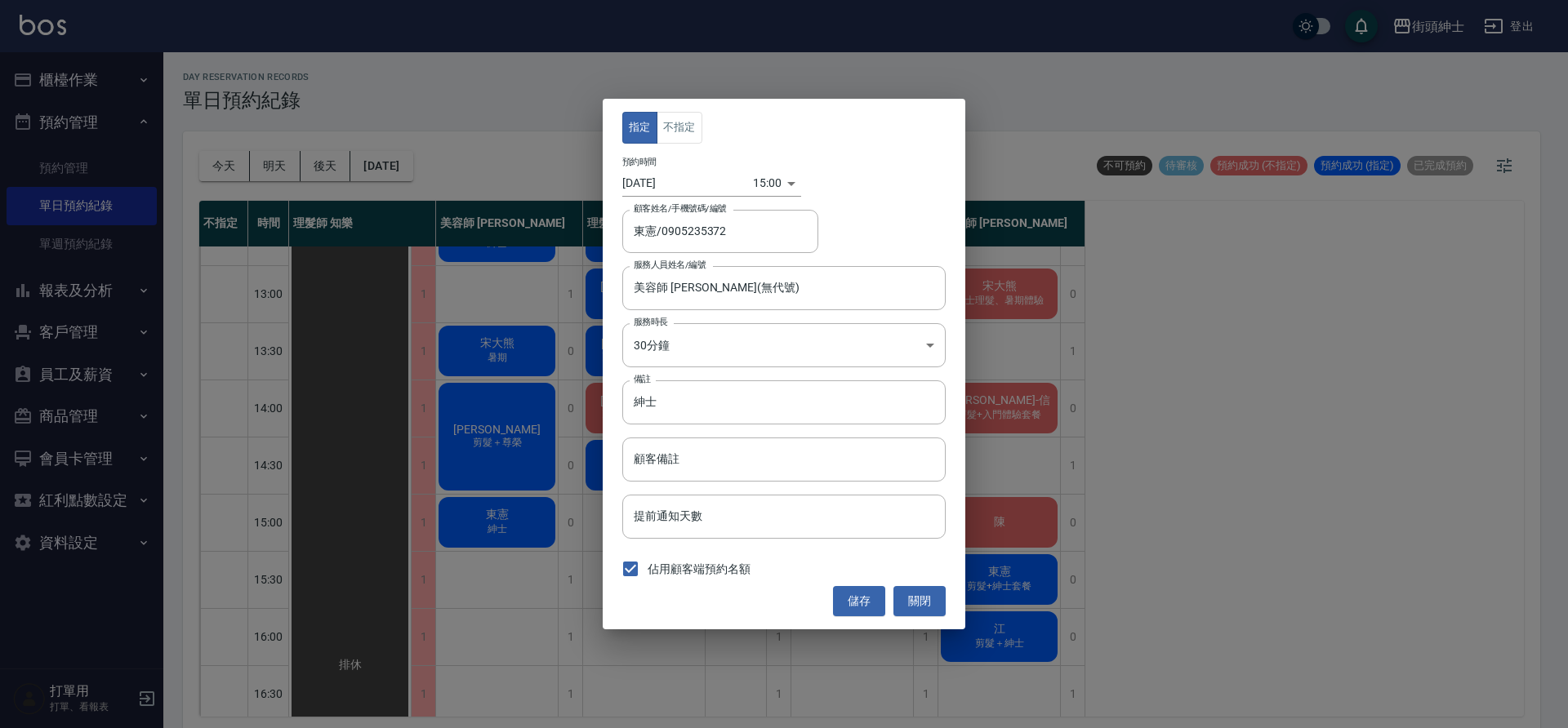
click at [747, 193] on body "街頭紳士 登出 櫃檯作業 打帳單 帳單列表 營業儀表板 現金收支登錄 材料自購登錄 每日結帳 排班表 現場電腦打卡 預約管理 預約管理 單日預約紀錄 單週預約…" at bounding box center [784, 366] width 1568 height 733
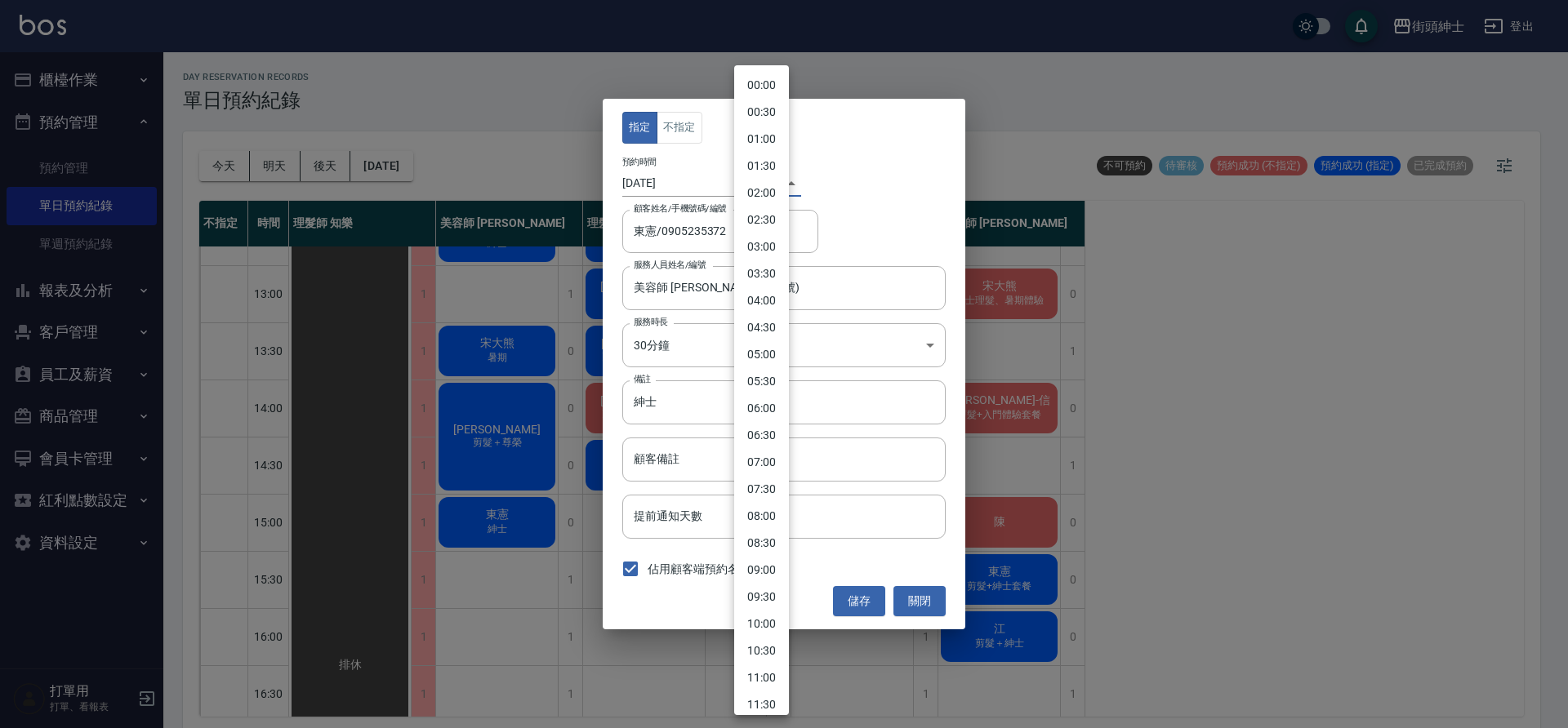
scroll to position [504, 0]
click at [764, 423] on li "15:30" at bounding box center [762, 417] width 55 height 27
type input "1759131000000"
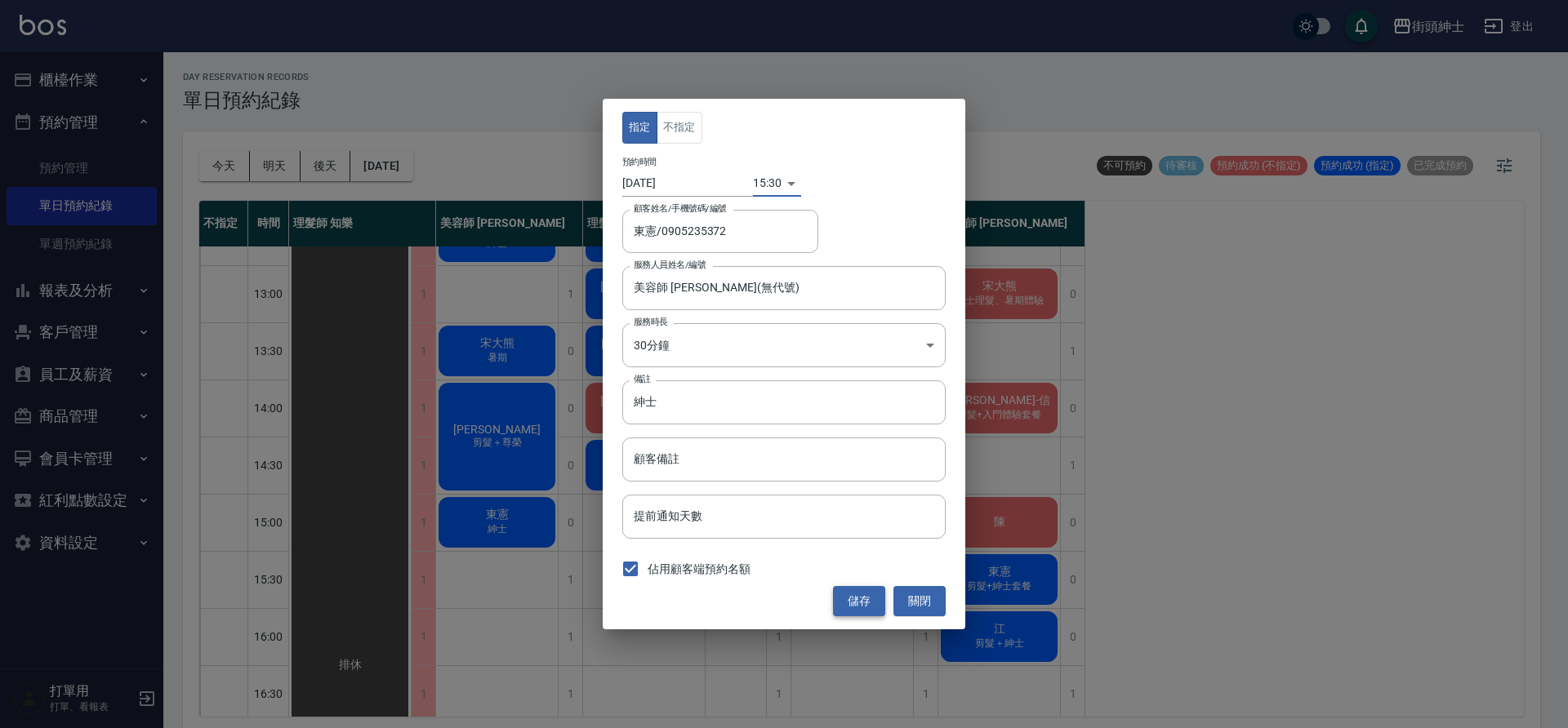
click at [850, 590] on button "儲存" at bounding box center [859, 601] width 52 height 30
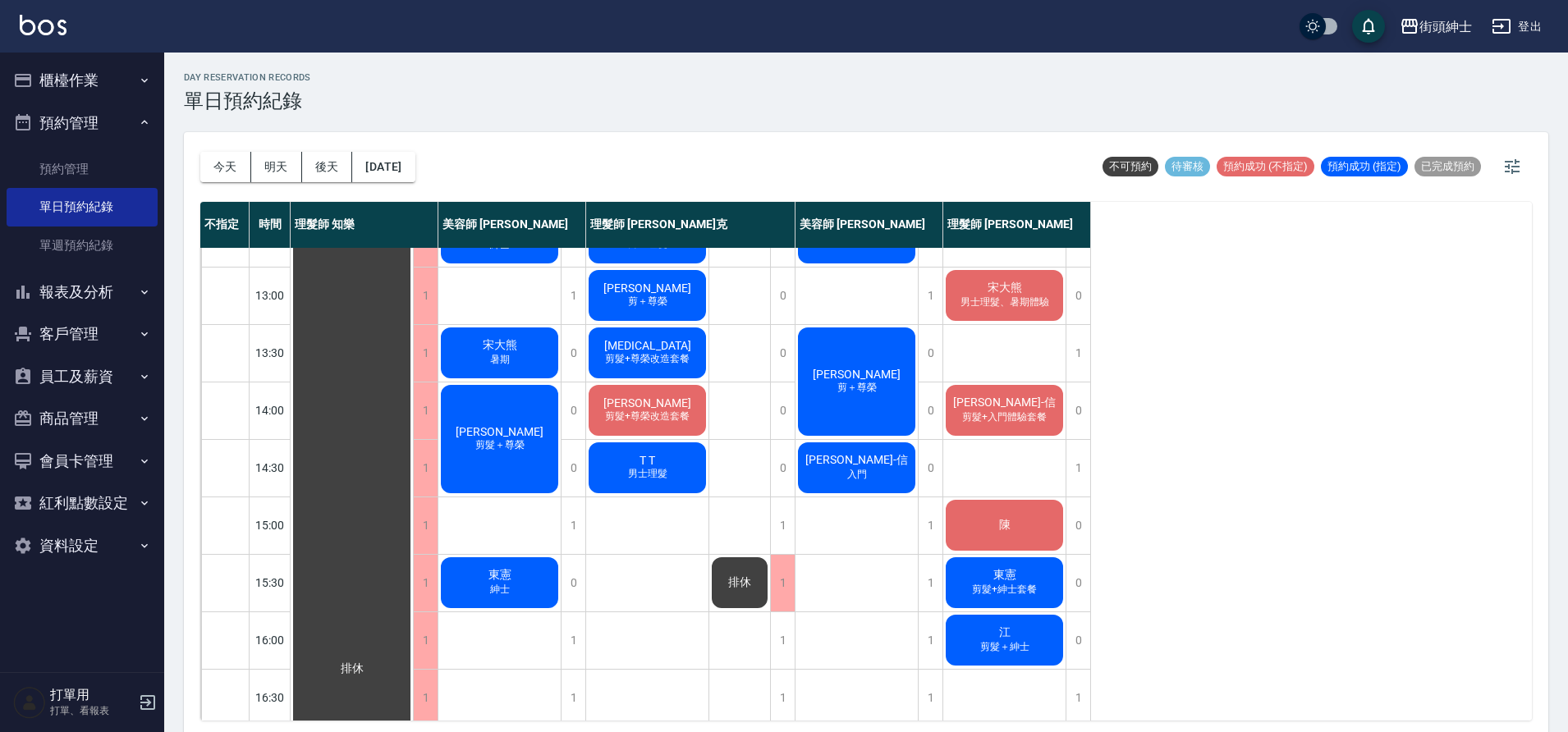
click at [540, 450] on div "楊啓禎 剪髮＋尊榮" at bounding box center [499, 439] width 123 height 114
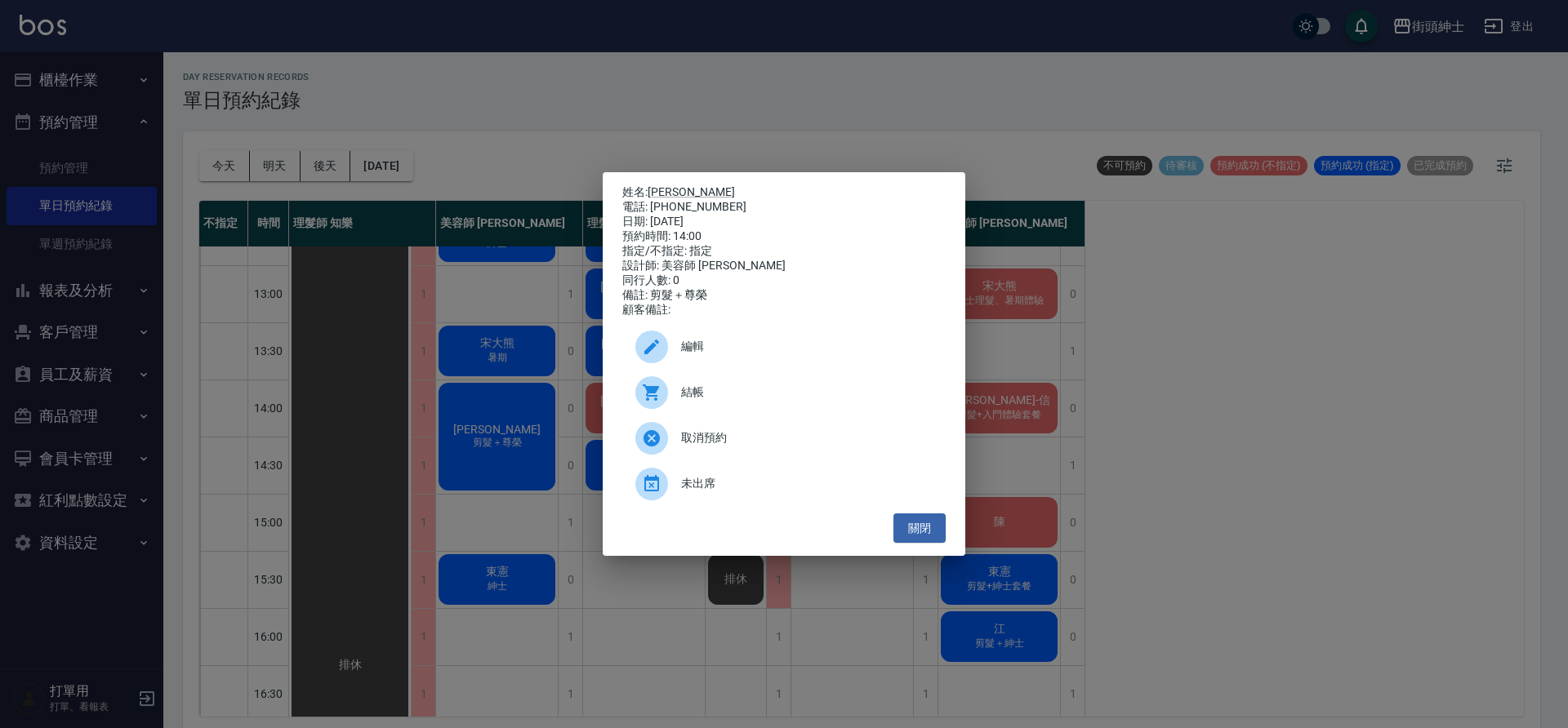
click at [684, 344] on span "編輯" at bounding box center [806, 346] width 252 height 17
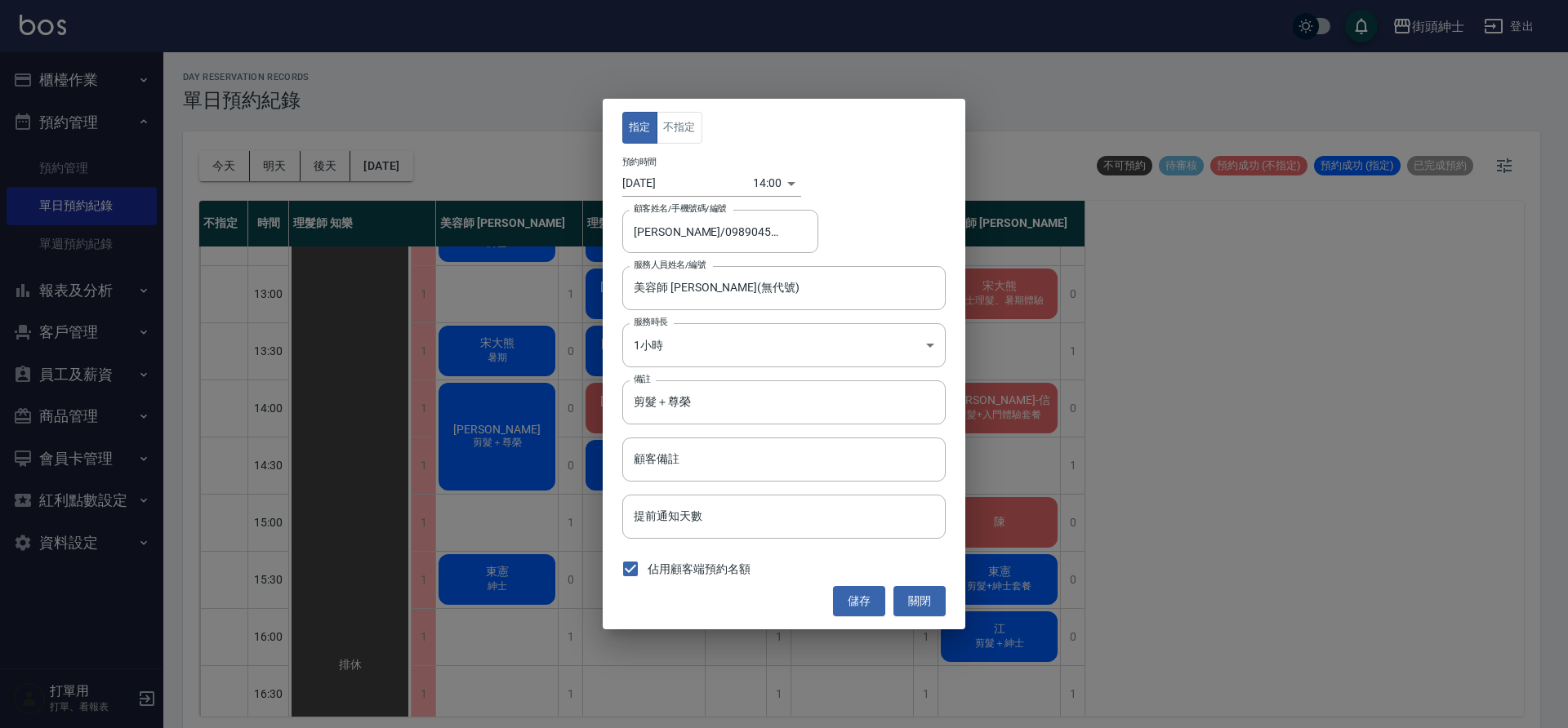
click at [755, 178] on body "街頭紳士 登出 櫃檯作業 打帳單 帳單列表 營業儀表板 現金收支登錄 材料自購登錄 每日結帳 排班表 現場電腦打卡 預約管理 預約管理 單日預約紀錄 單週預約…" at bounding box center [784, 366] width 1568 height 733
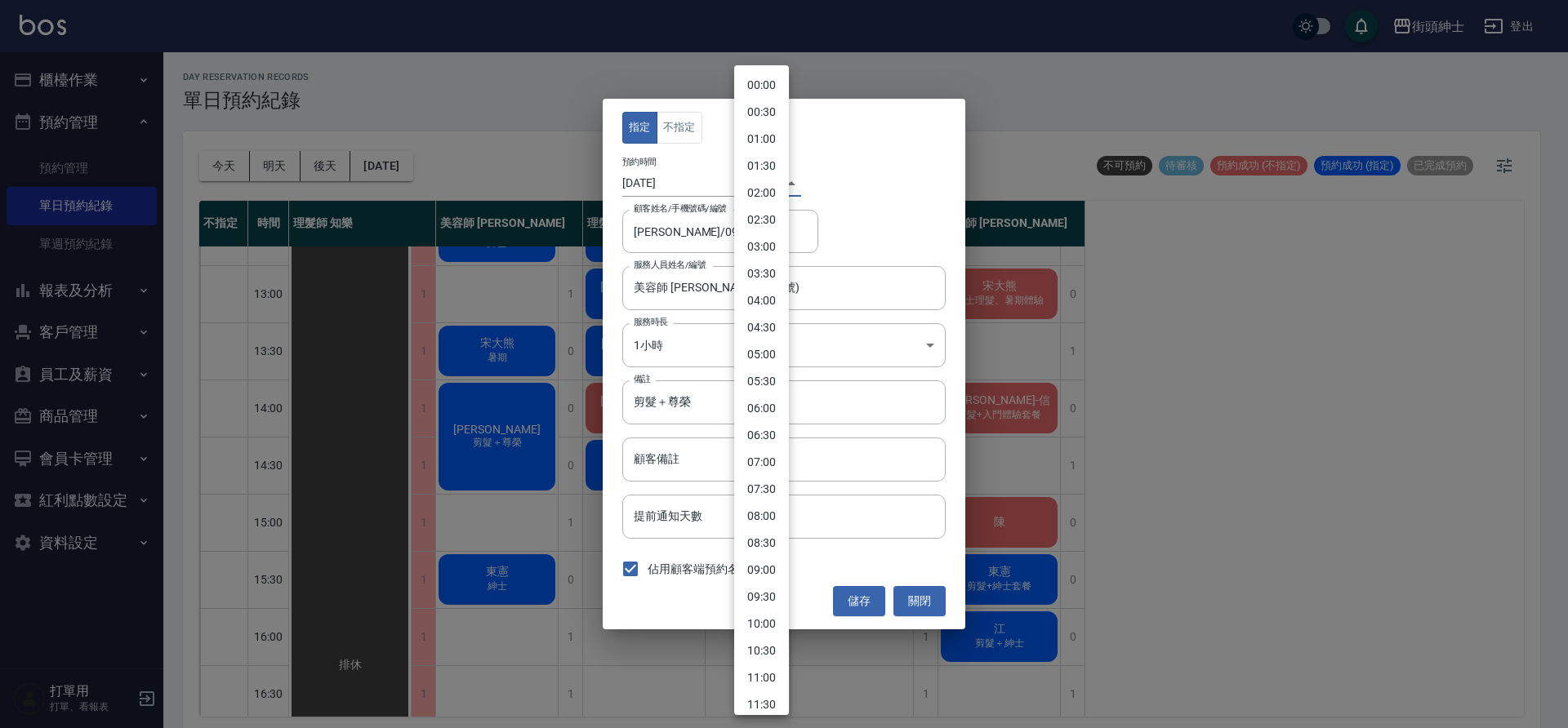
scroll to position [450, 0]
click at [767, 366] on li "13:30" at bounding box center [762, 363] width 55 height 27
type input "1759123800000"
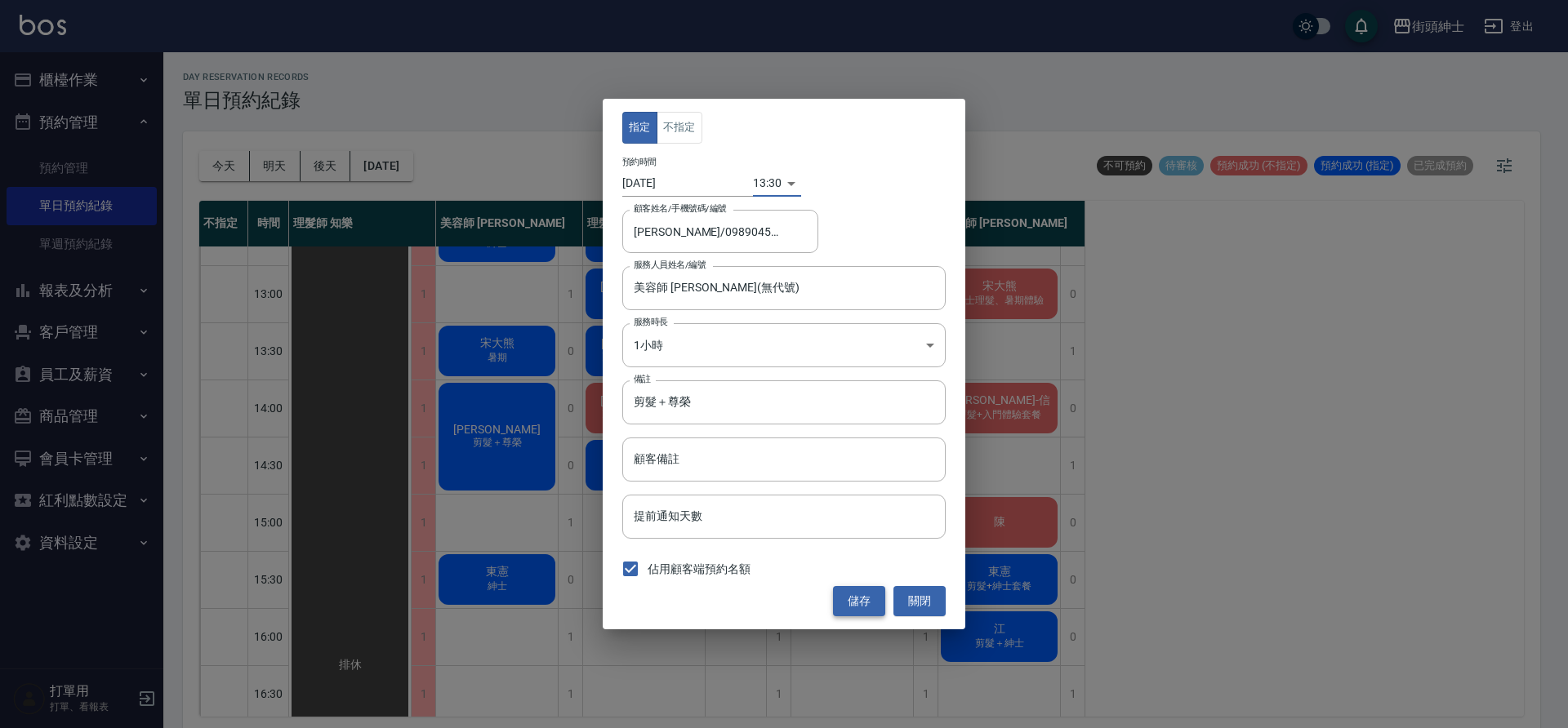
click at [872, 601] on button "儲存" at bounding box center [859, 601] width 52 height 30
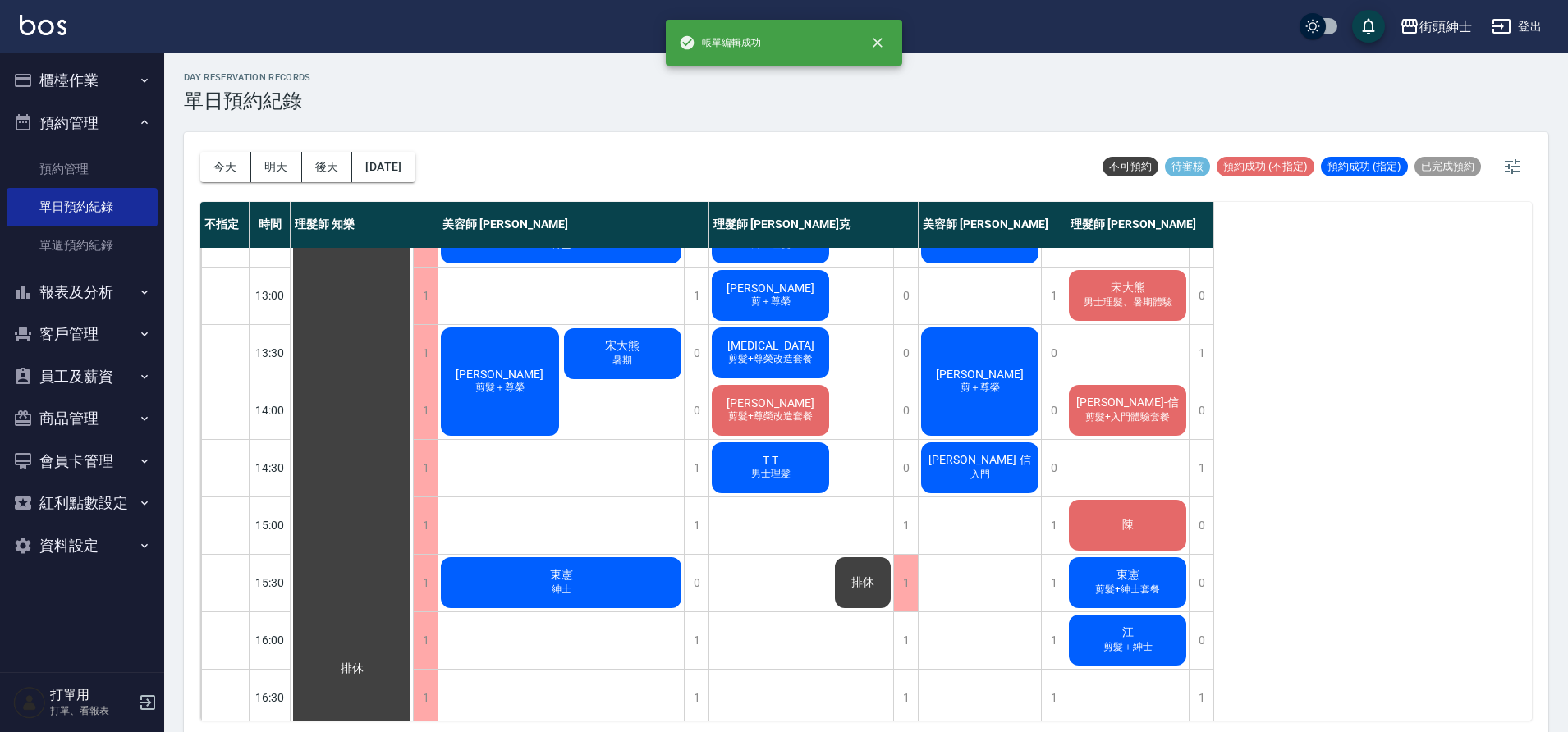
click at [522, 354] on div "楊啓禎 剪髮＋尊榮" at bounding box center [500, 381] width 124 height 114
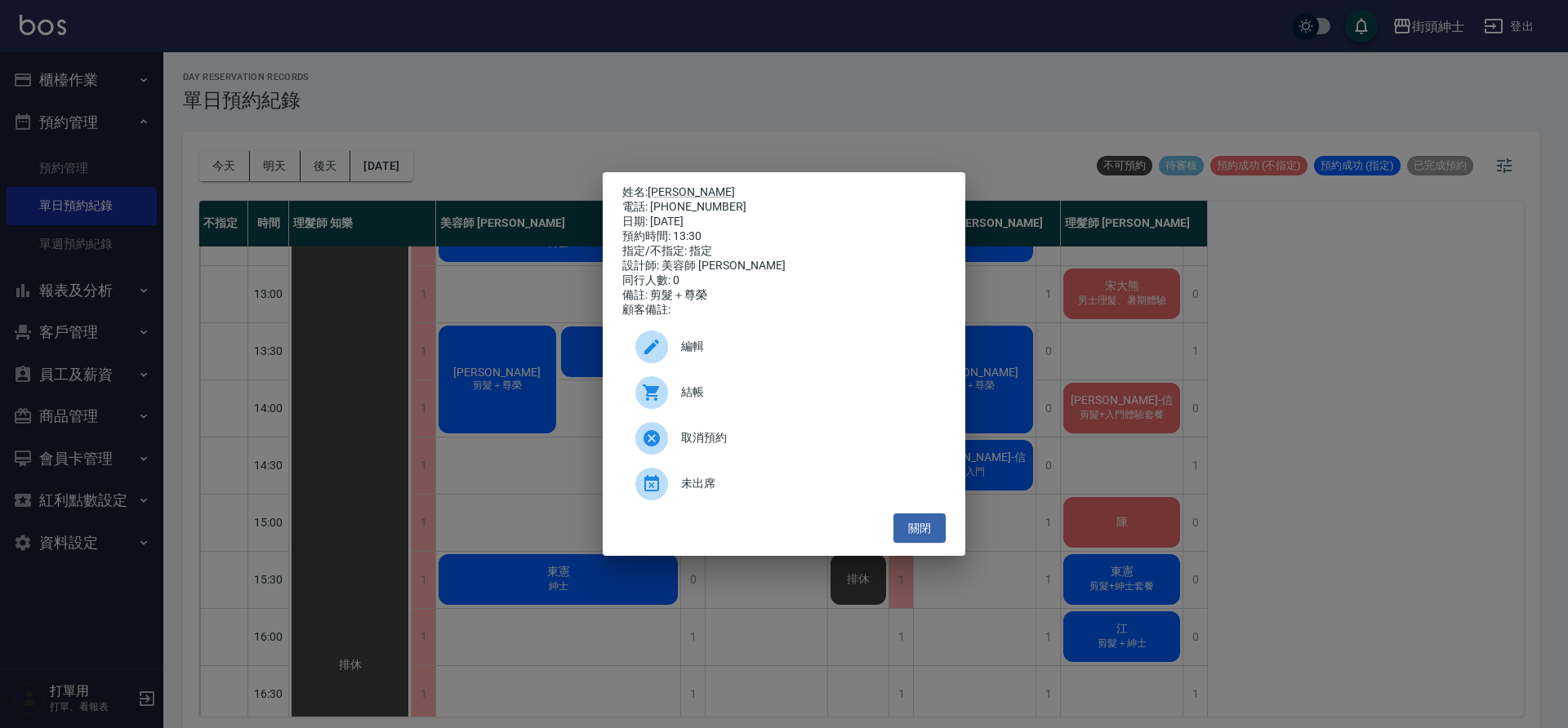
click at [731, 342] on div "編輯" at bounding box center [783, 346] width 323 height 46
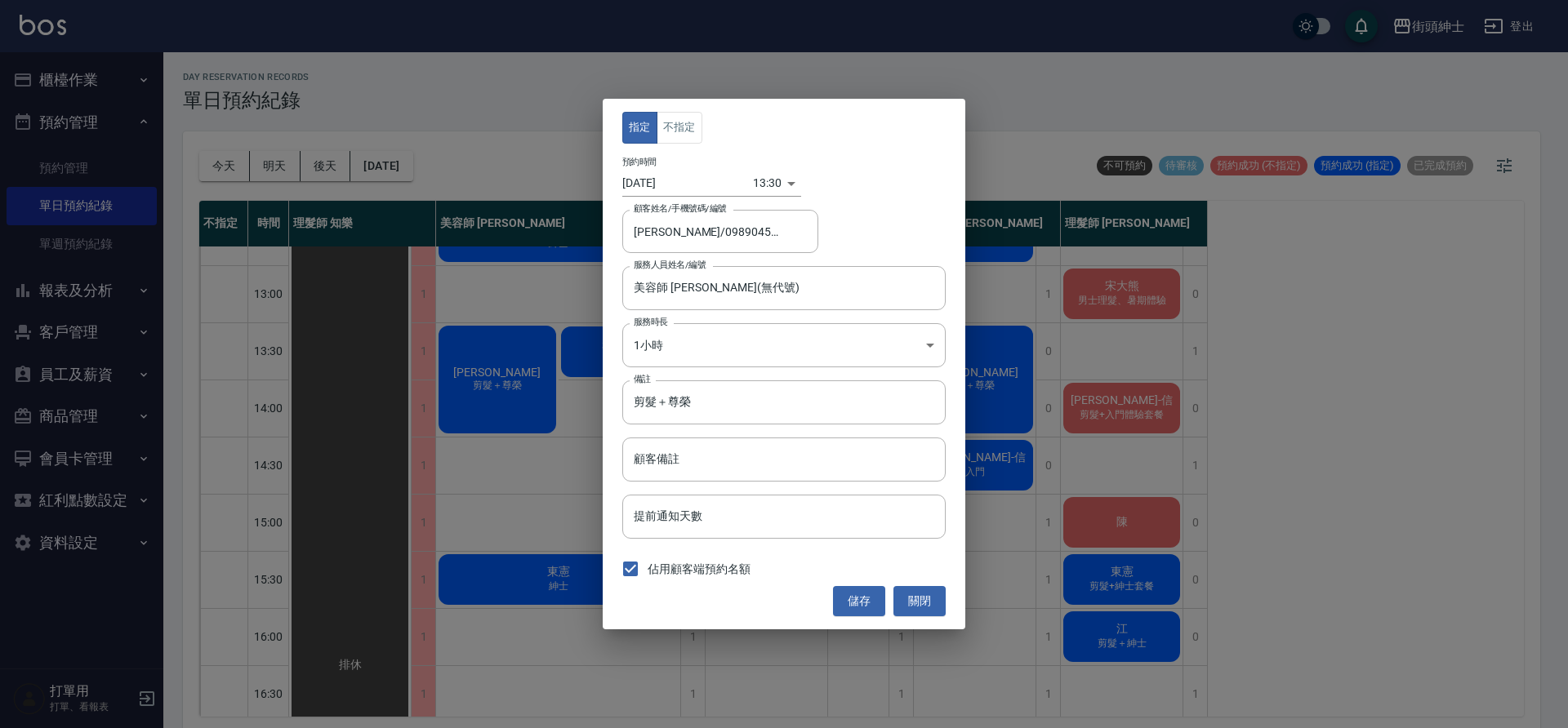
click at [762, 190] on body "街頭紳士 登出 櫃檯作業 打帳單 帳單列表 營業儀表板 現金收支登錄 材料自購登錄 每日結帳 排班表 現場電腦打卡 預約管理 預約管理 單日預約紀錄 單週預約…" at bounding box center [784, 366] width 1568 height 733
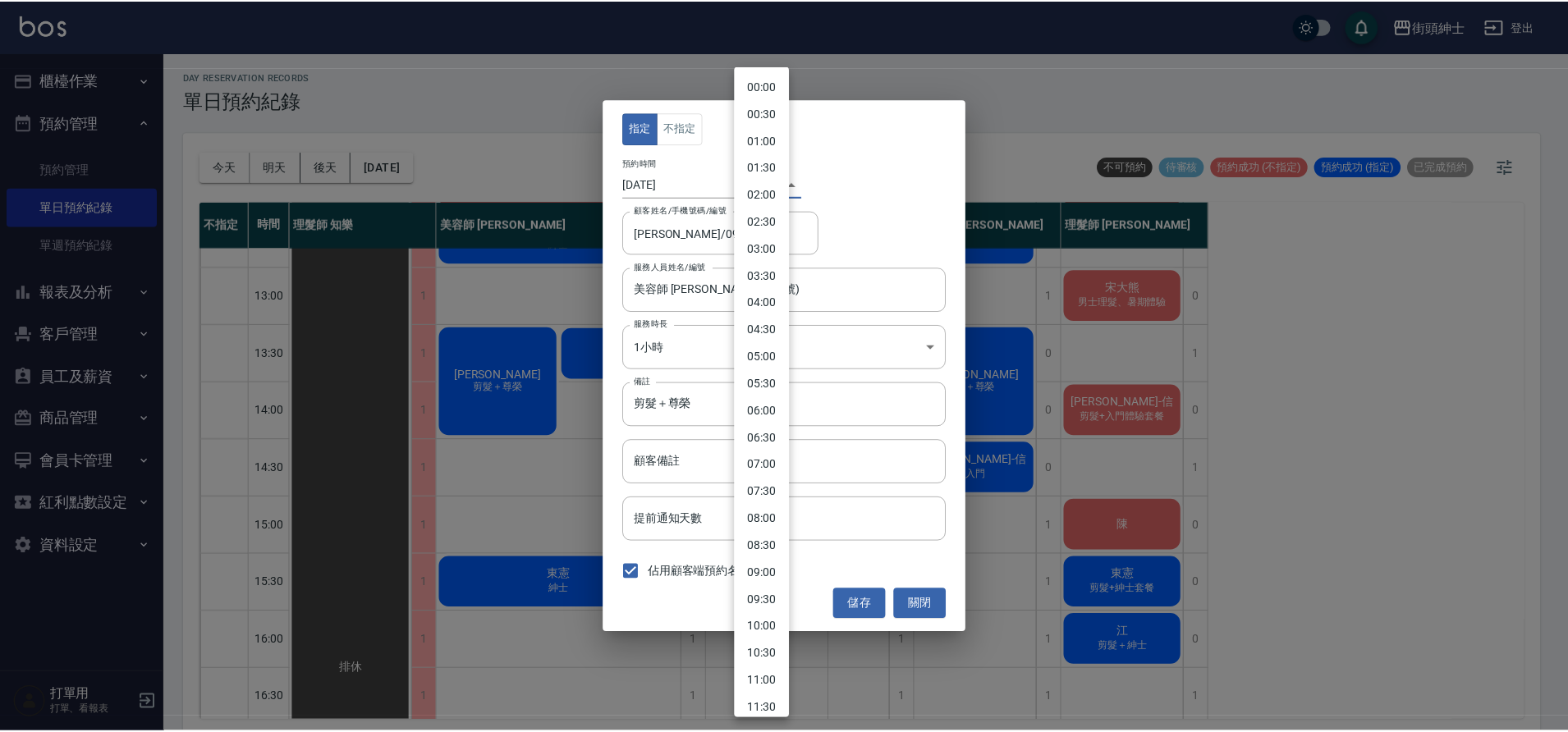
scroll to position [425, 0]
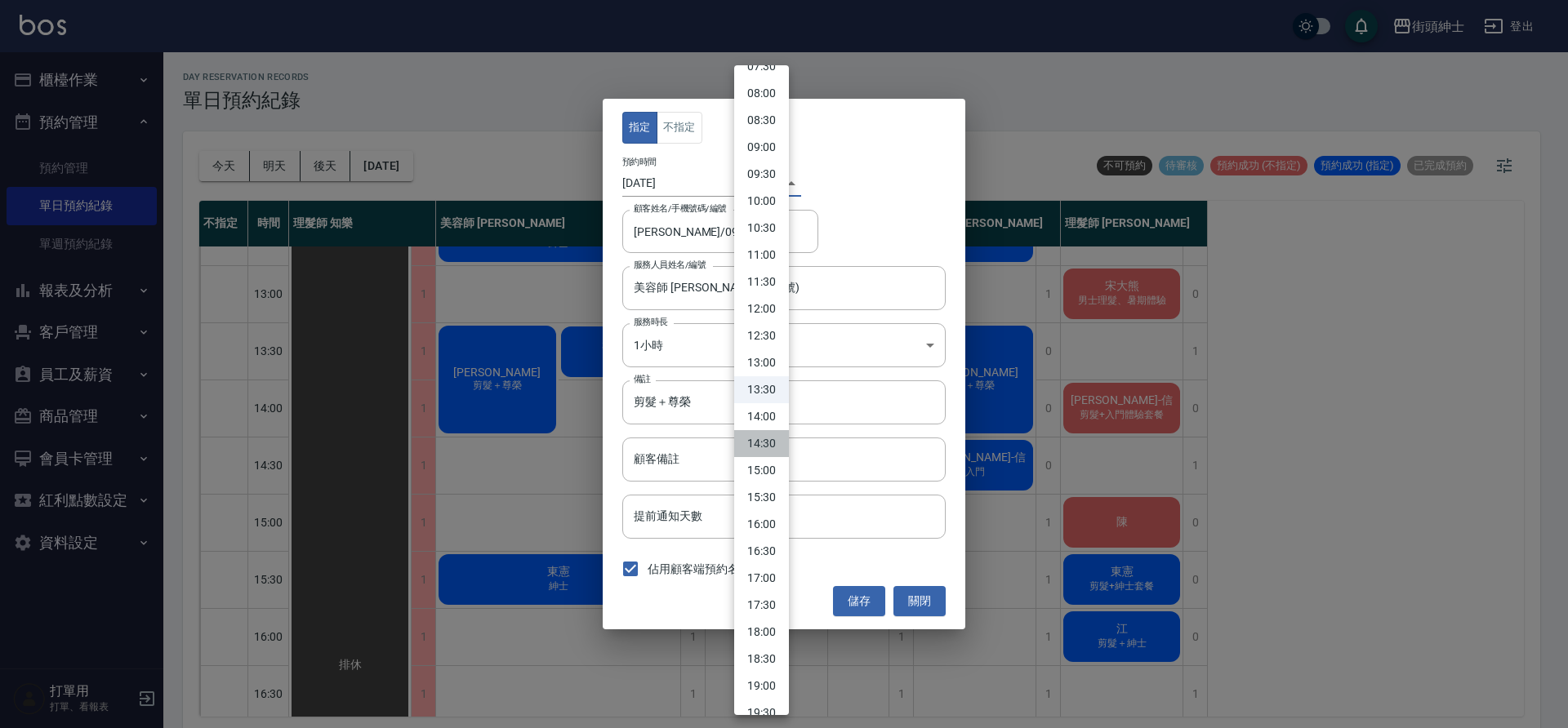
click at [773, 444] on li "14:30" at bounding box center [762, 443] width 55 height 27
type input "1759127400000"
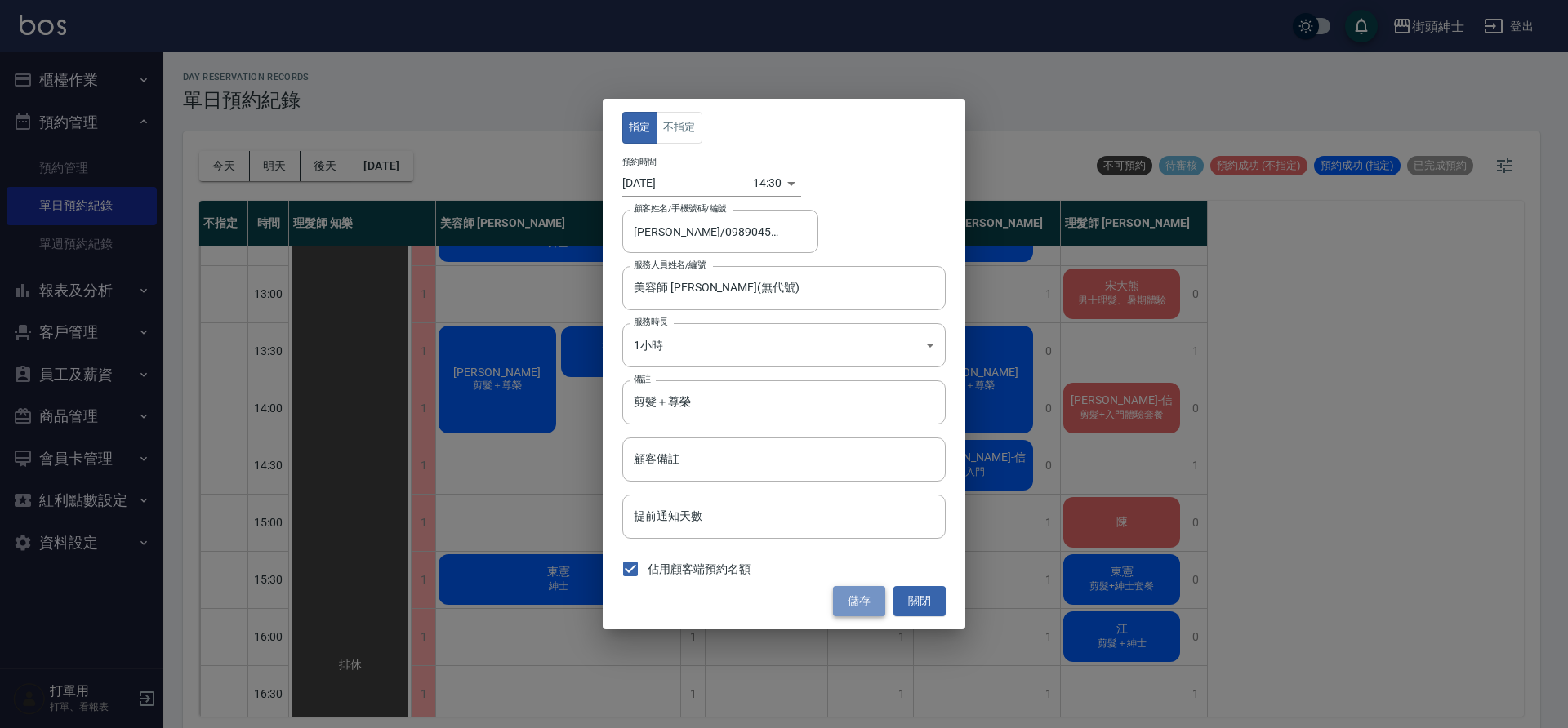
click at [868, 593] on button "儲存" at bounding box center [859, 601] width 52 height 30
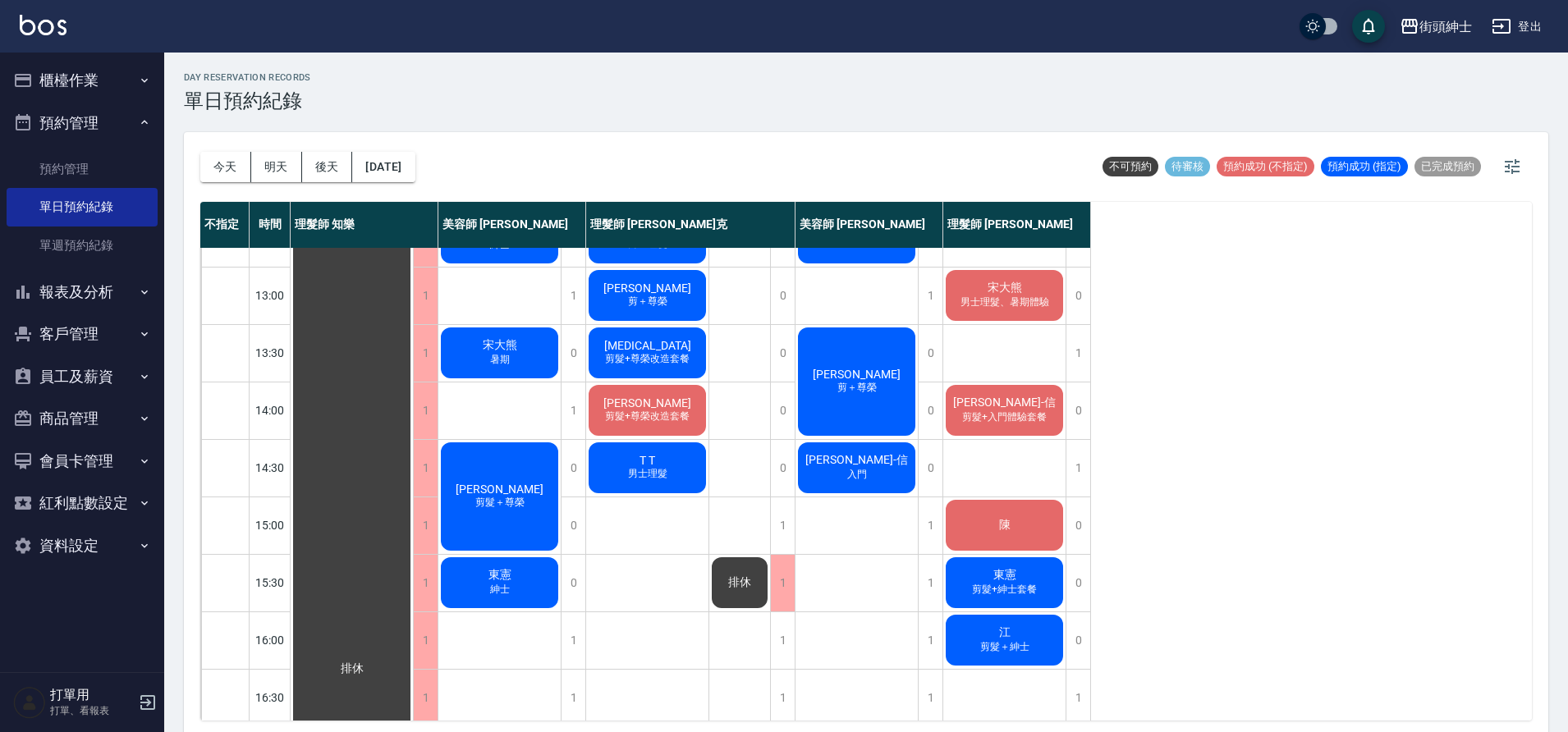
click at [971, 531] on div "陳" at bounding box center [1004, 525] width 123 height 56
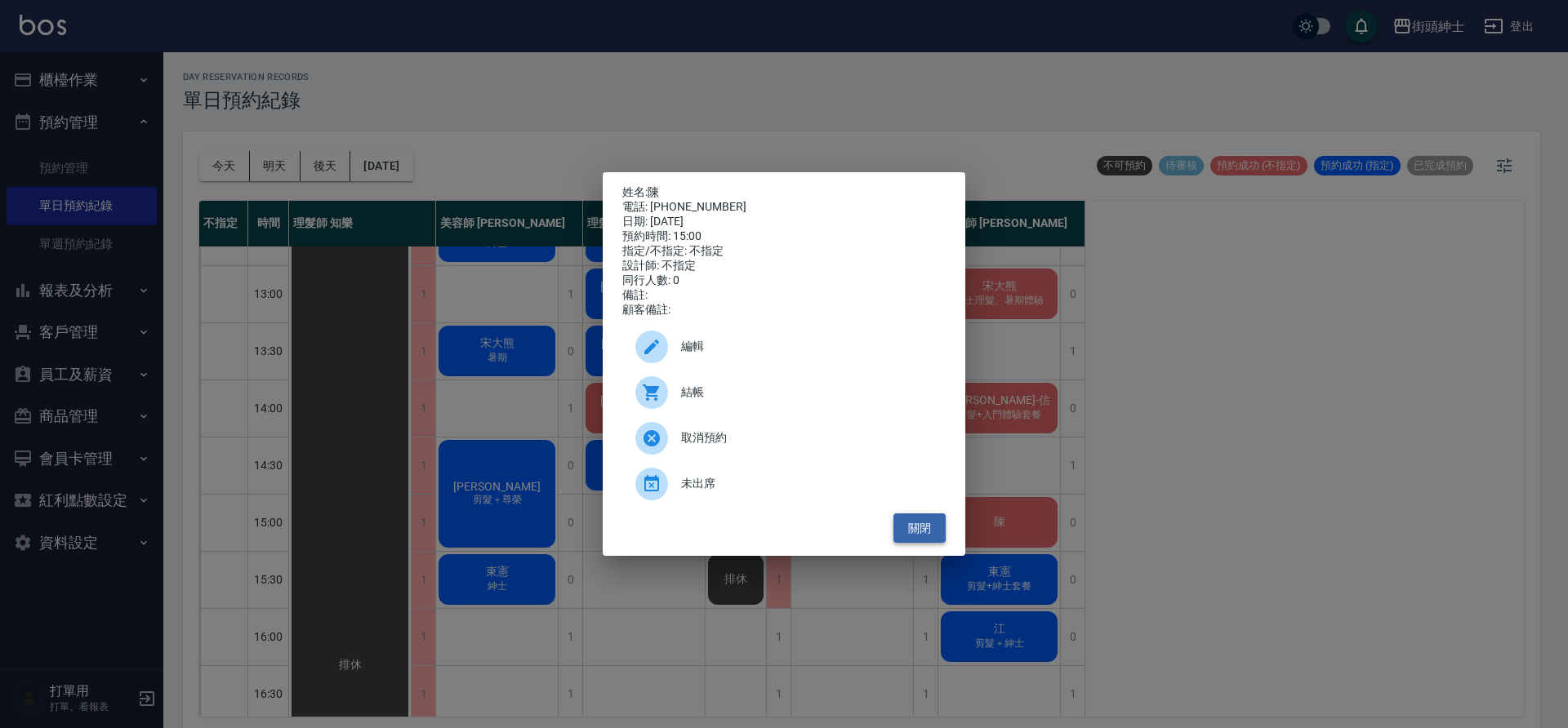
click at [925, 542] on button "關閉" at bounding box center [919, 529] width 52 height 30
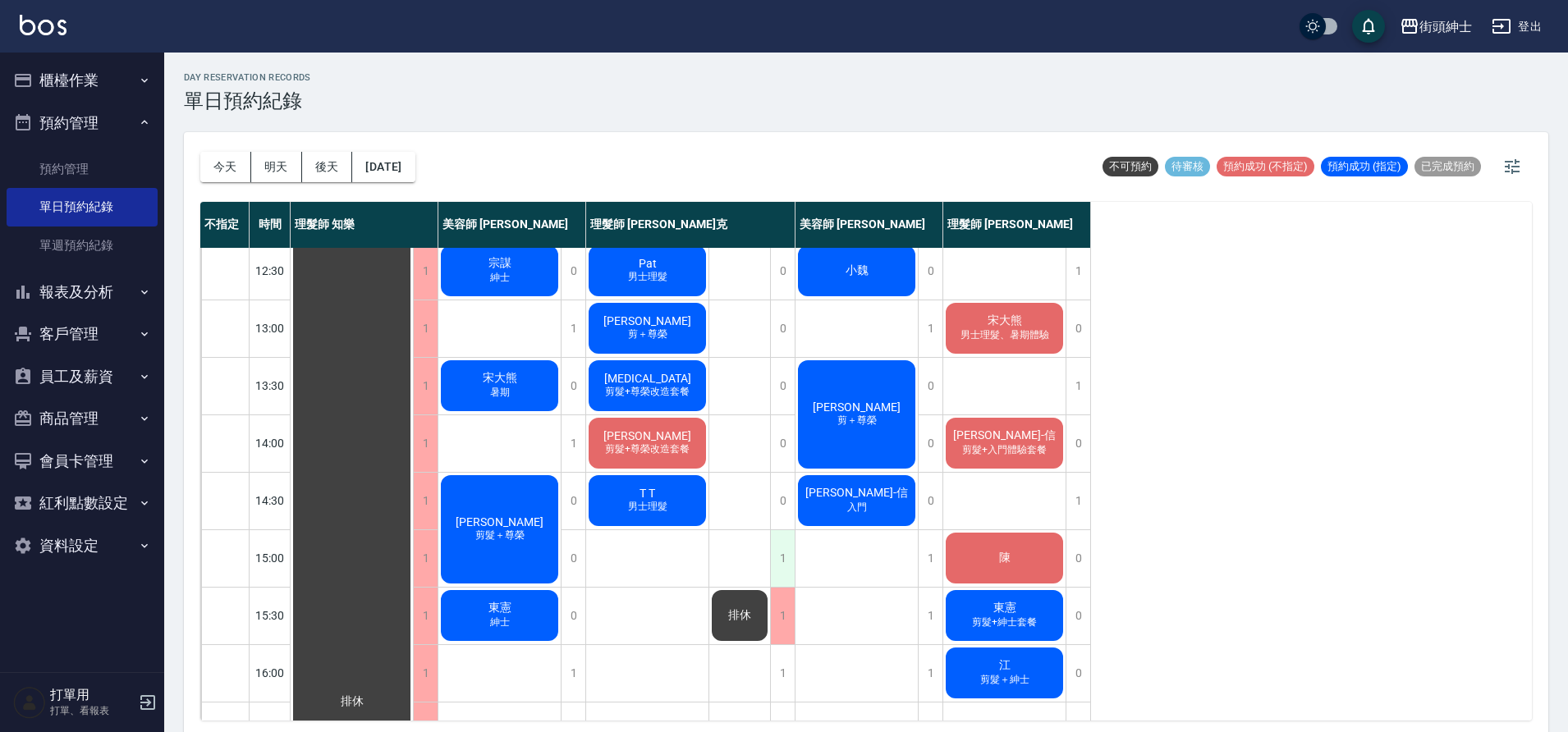
scroll to position [181, 0]
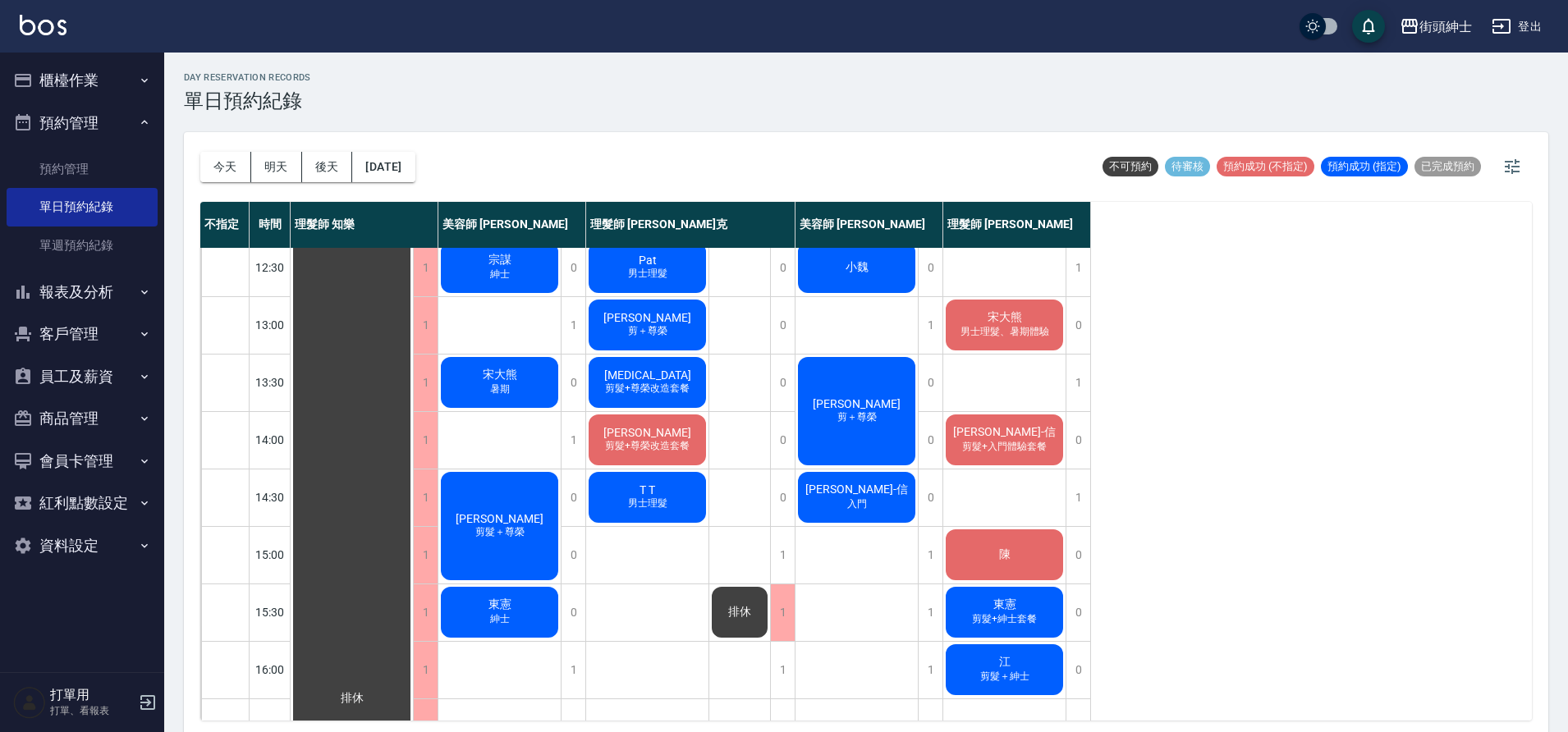
click at [974, 553] on div "陳" at bounding box center [1004, 554] width 123 height 56
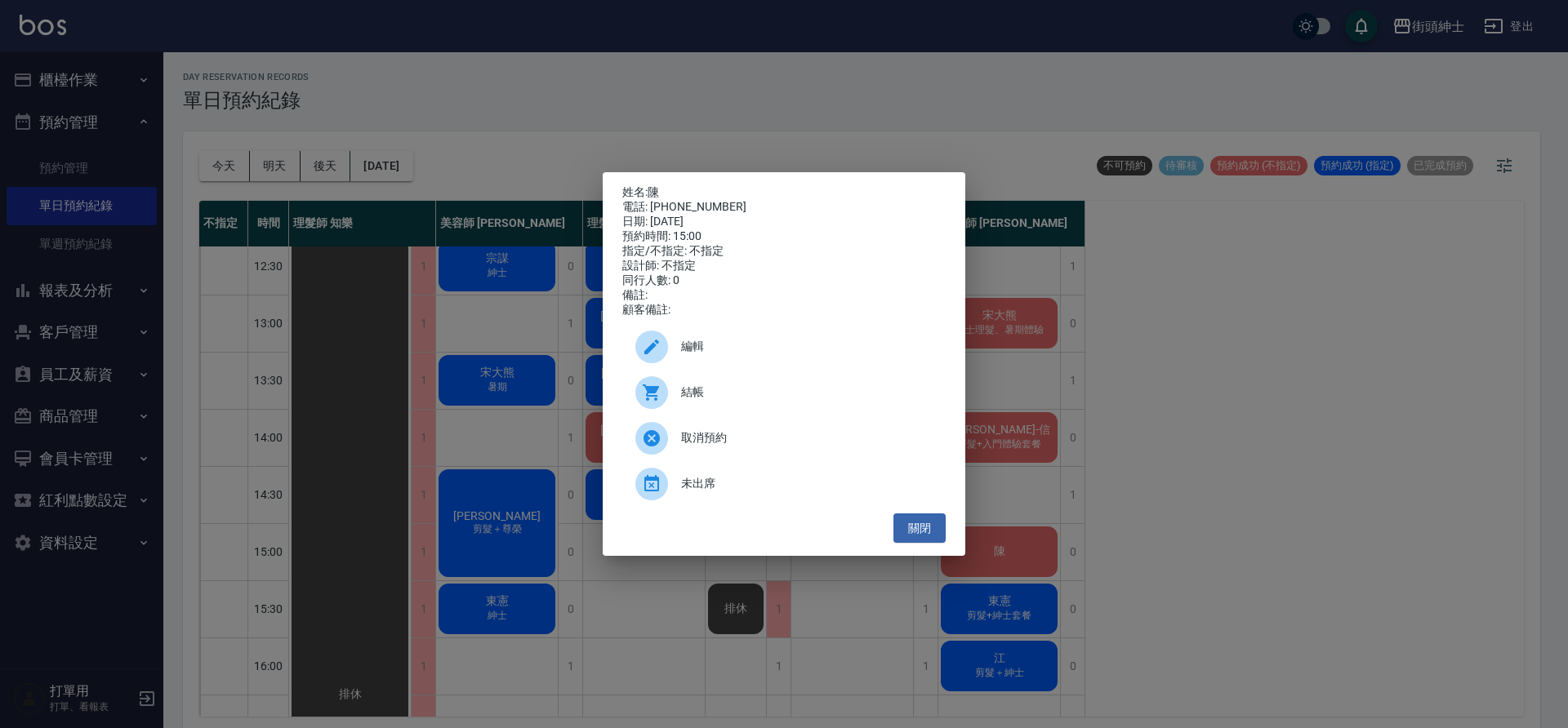
click at [789, 345] on span "編輯" at bounding box center [806, 346] width 252 height 17
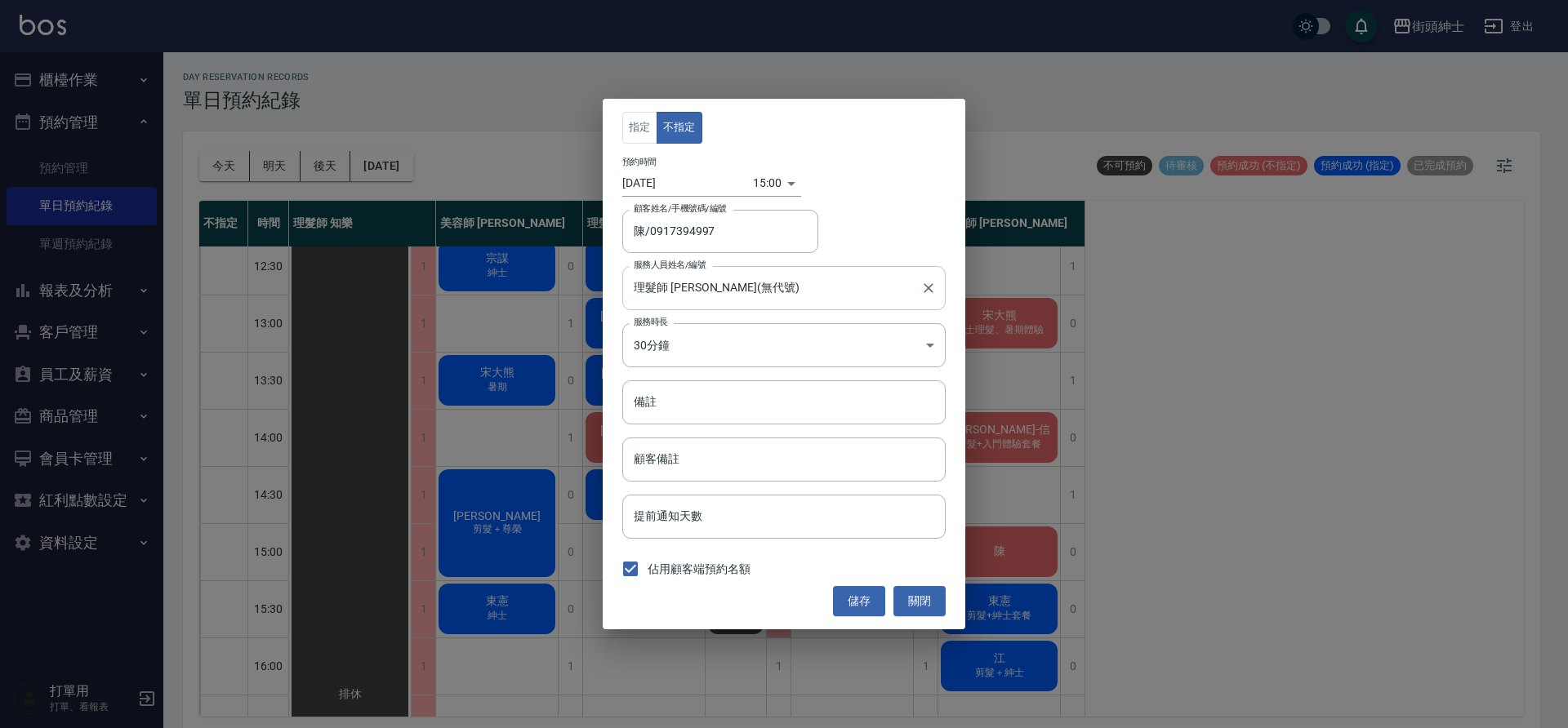
click at [754, 280] on input "理髮師 eric(無代號)" at bounding box center [772, 287] width 284 height 28
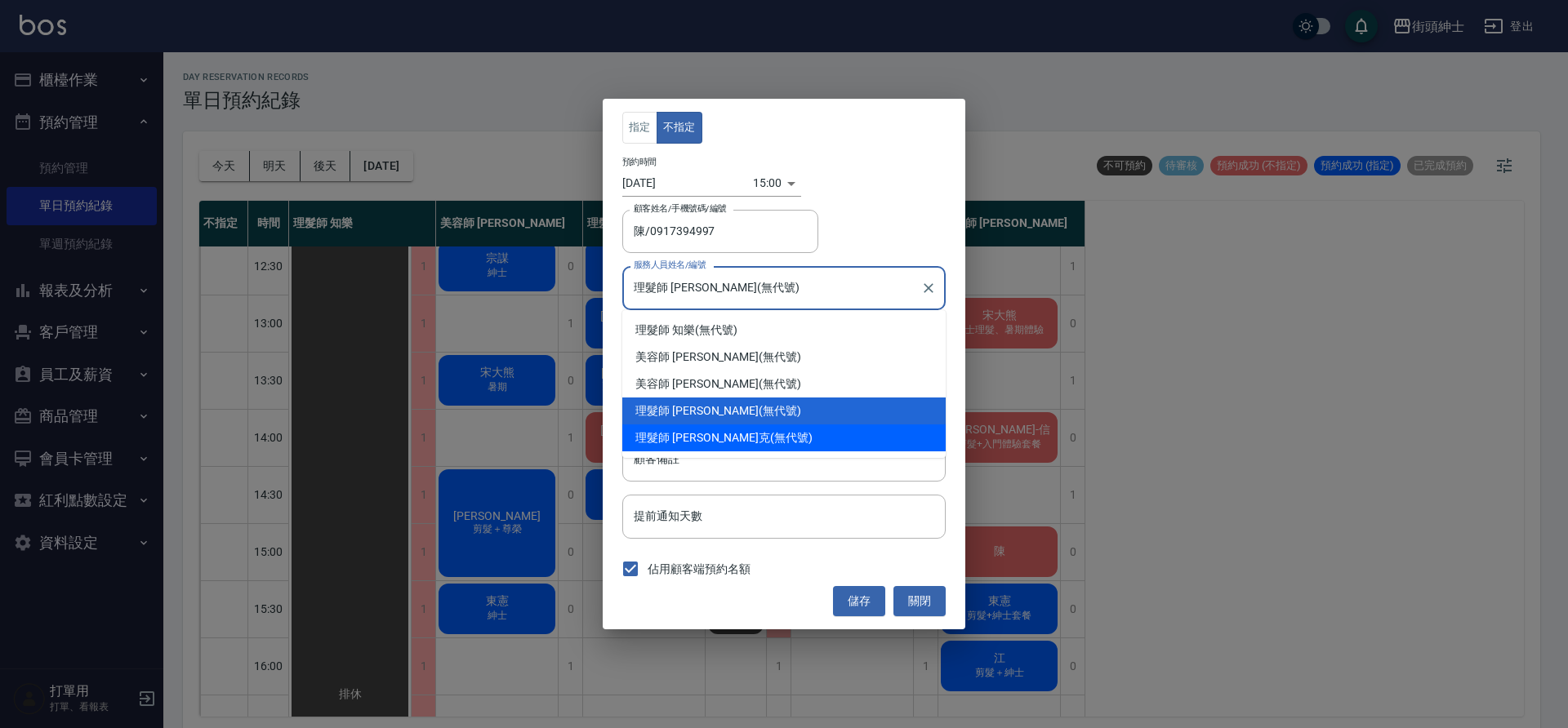
click at [714, 432] on div "理髮師 Vic 維克 (無代號)" at bounding box center [783, 437] width 323 height 27
type input "理髮師 [PERSON_NAME]克(無代號)"
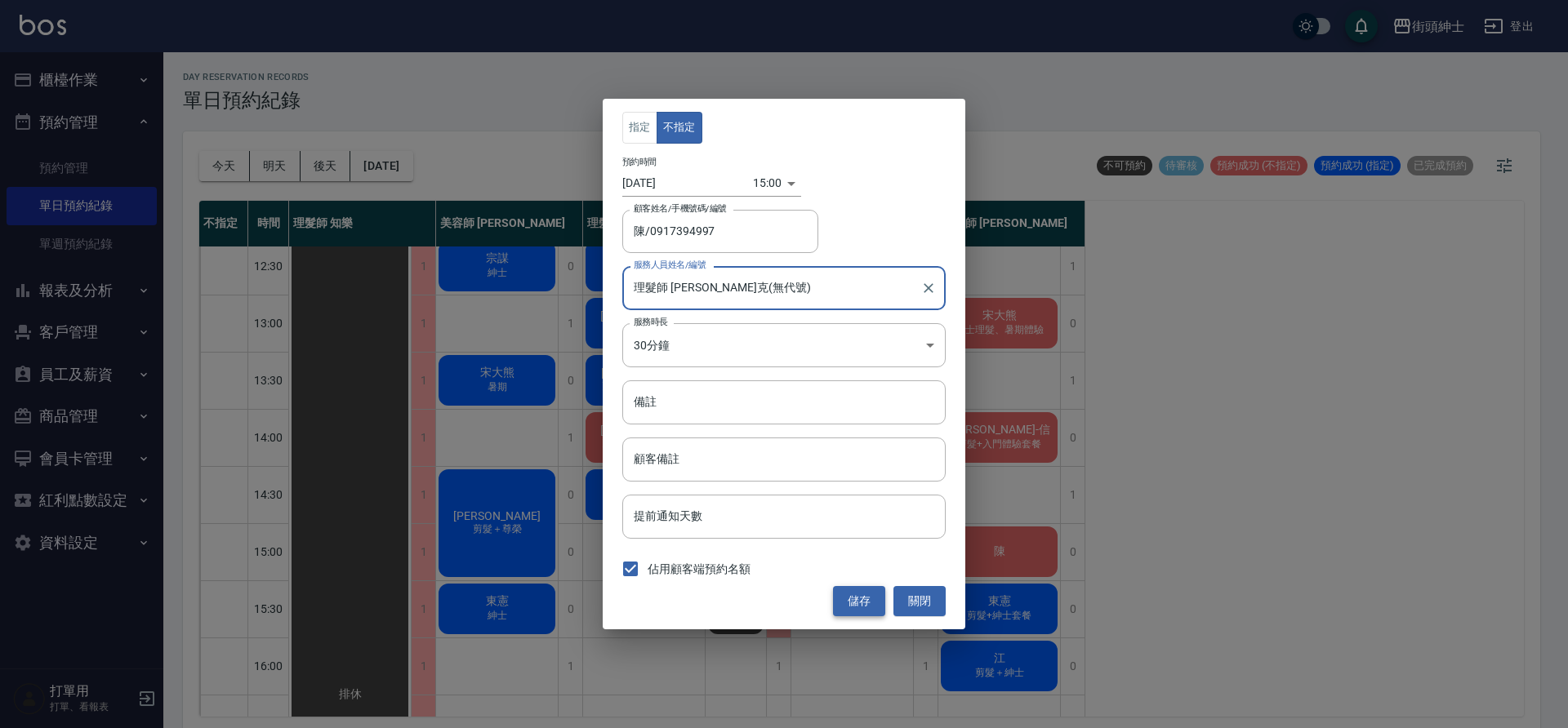
click at [842, 587] on button "儲存" at bounding box center [859, 601] width 52 height 30
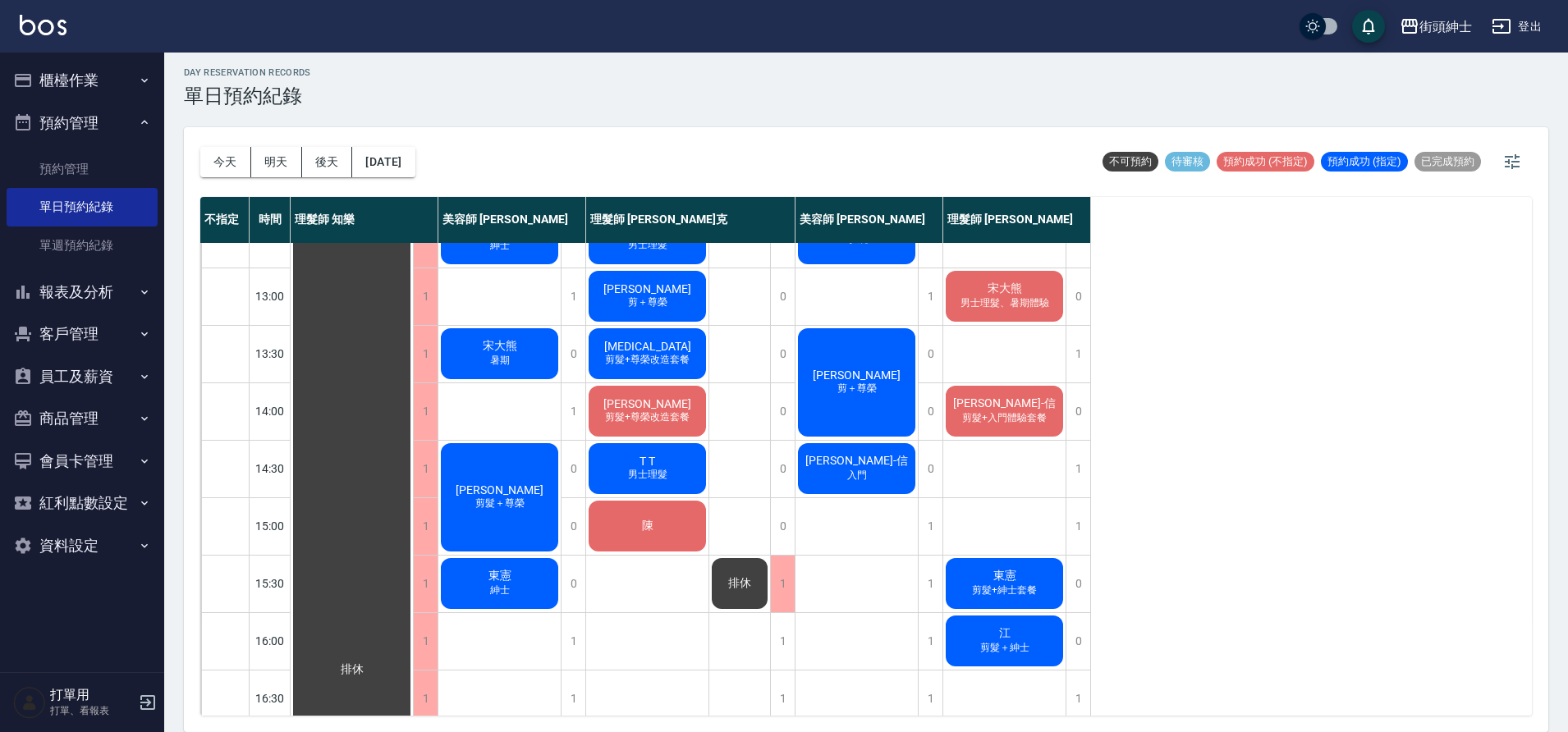
scroll to position [206, 0]
click at [1004, 637] on span "江" at bounding box center [1005, 633] width 18 height 15
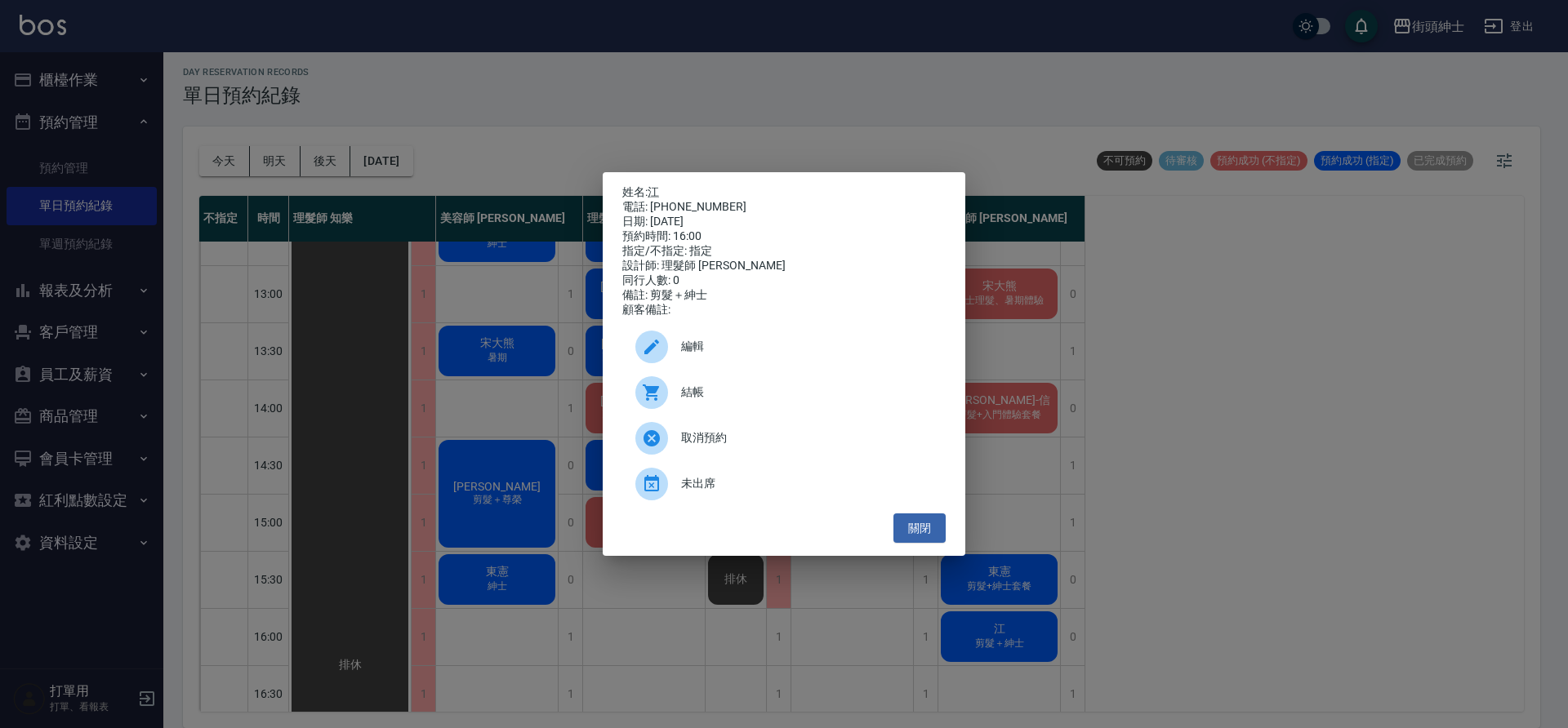
click at [659, 364] on div at bounding box center [651, 346] width 32 height 32
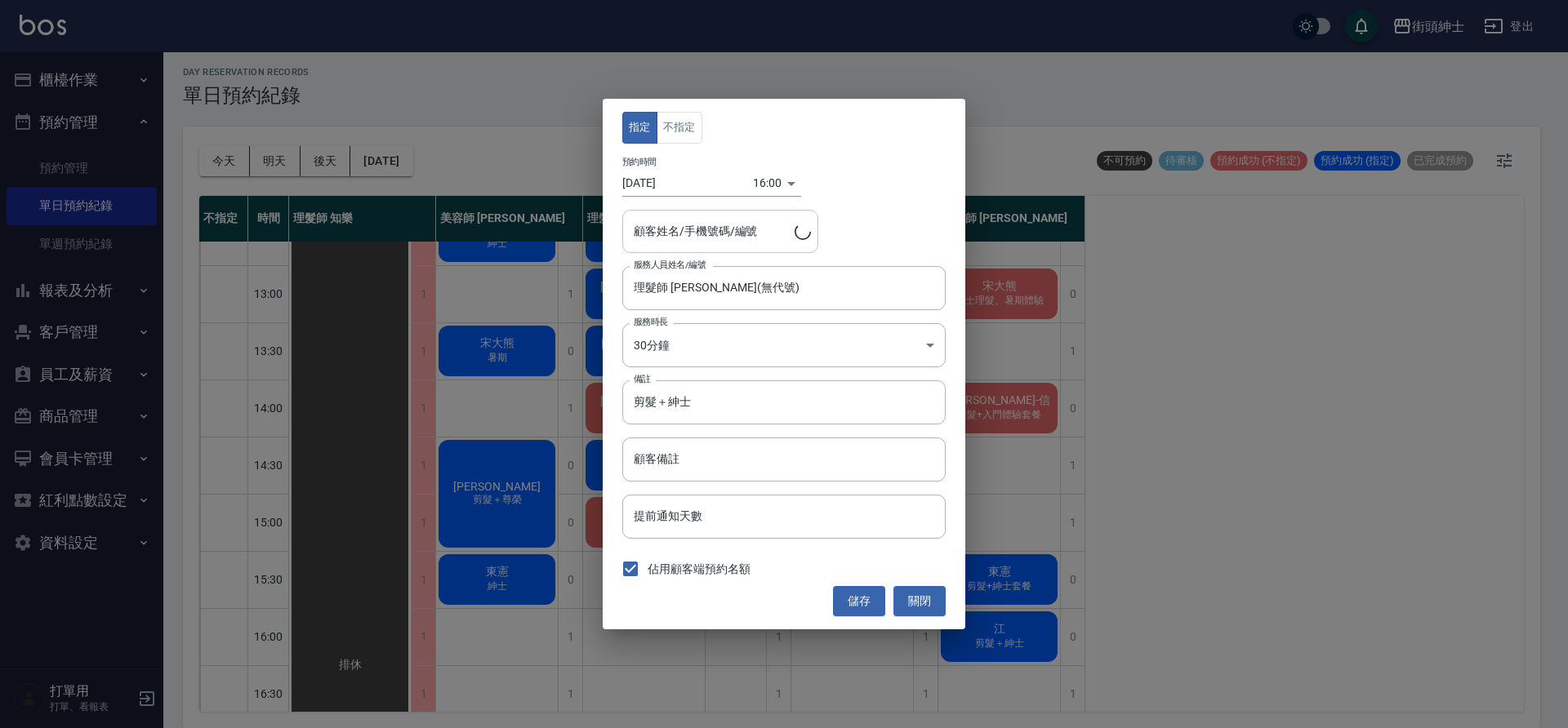
type input "江/0922125577"
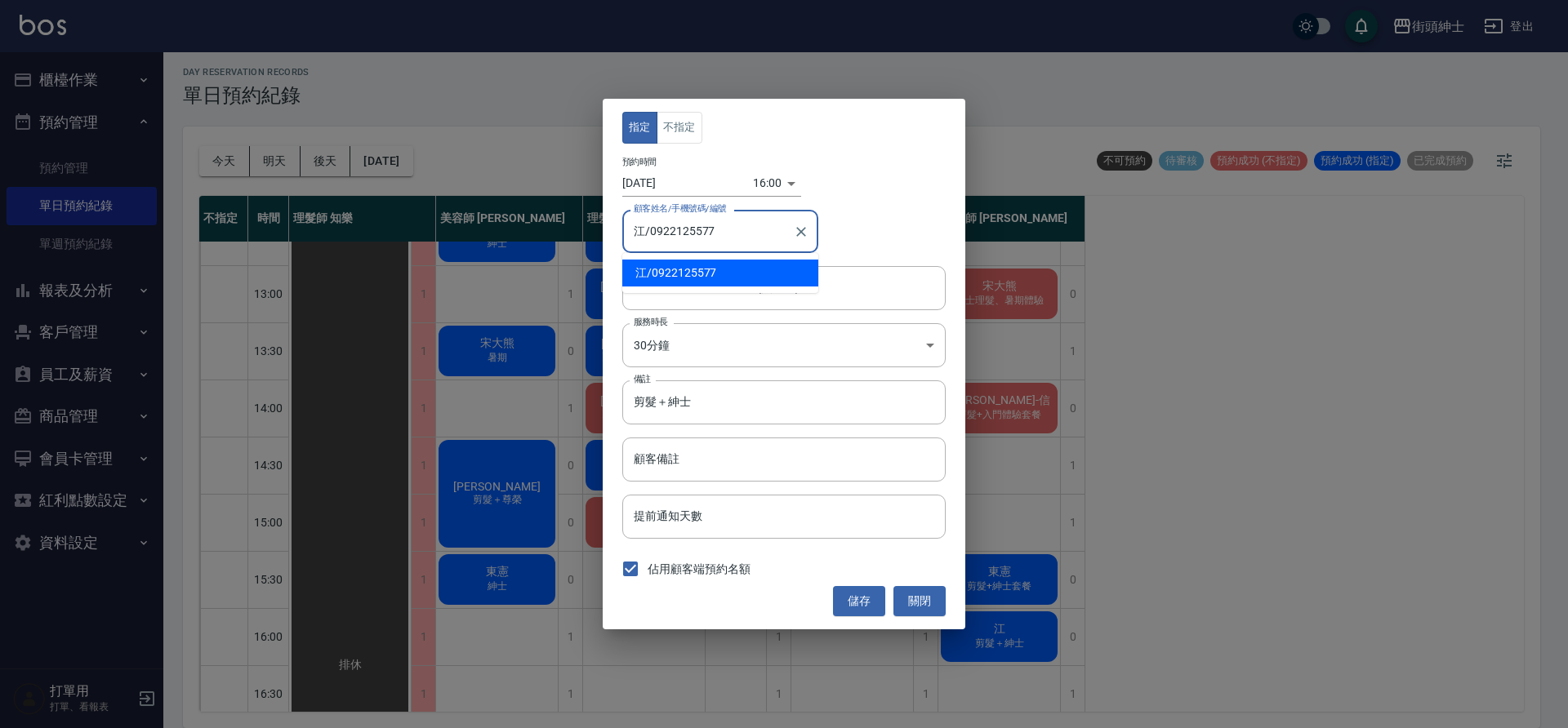
drag, startPoint x: 741, startPoint y: 241, endPoint x: 651, endPoint y: 230, distance: 90.7
click at [651, 230] on input "江/0922125577" at bounding box center [708, 232] width 157 height 28
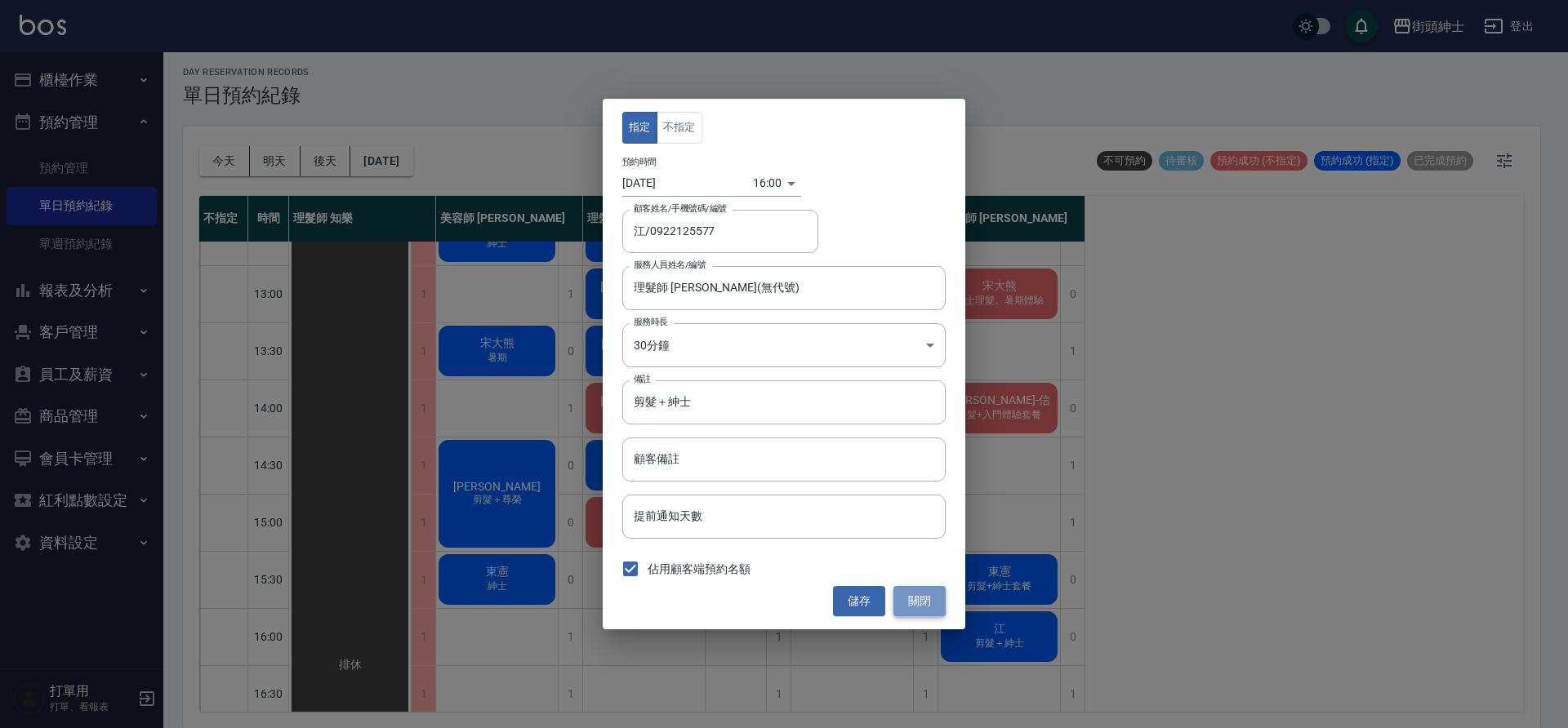
click at [916, 592] on button "關閉" at bounding box center [919, 601] width 52 height 30
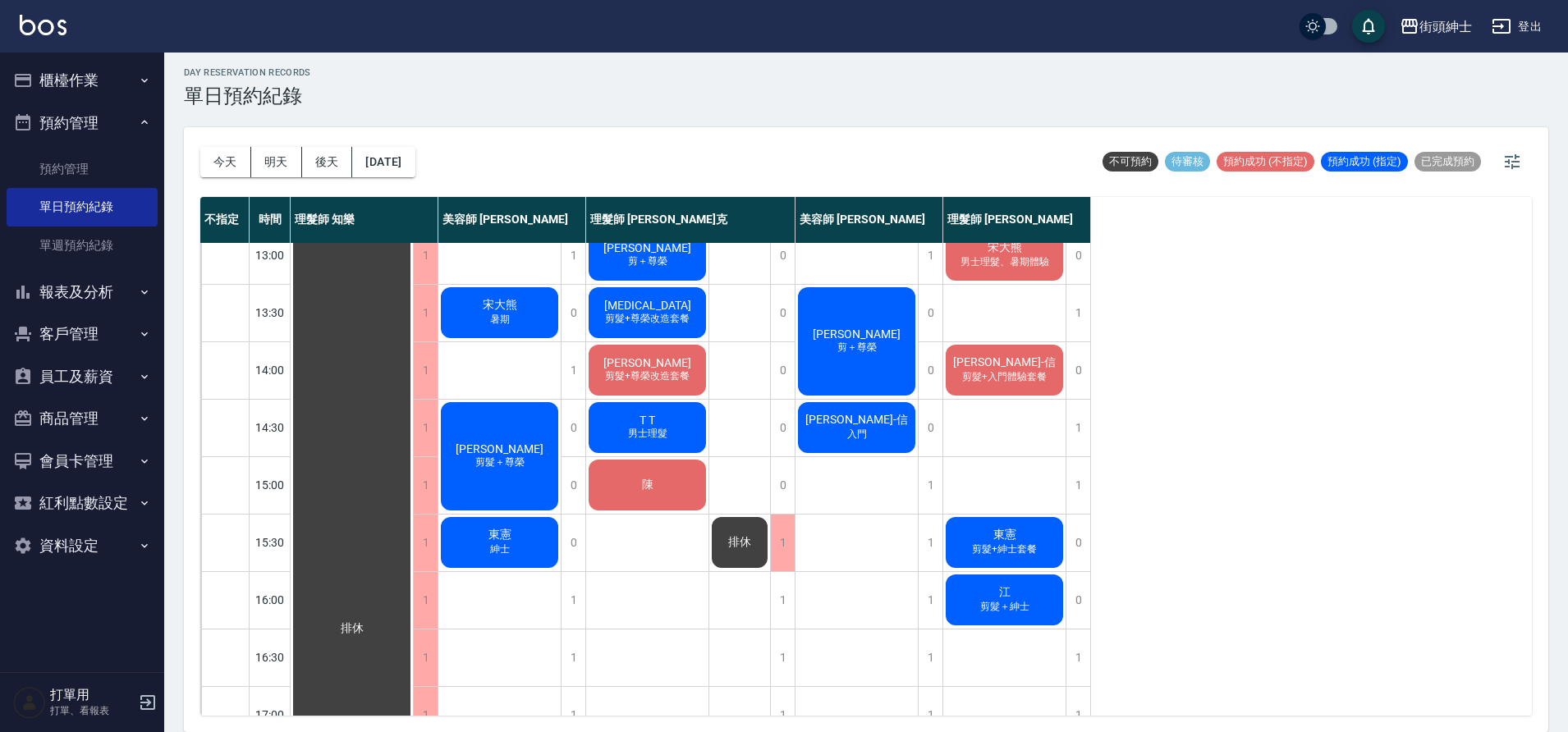
scroll to position [324, 0]
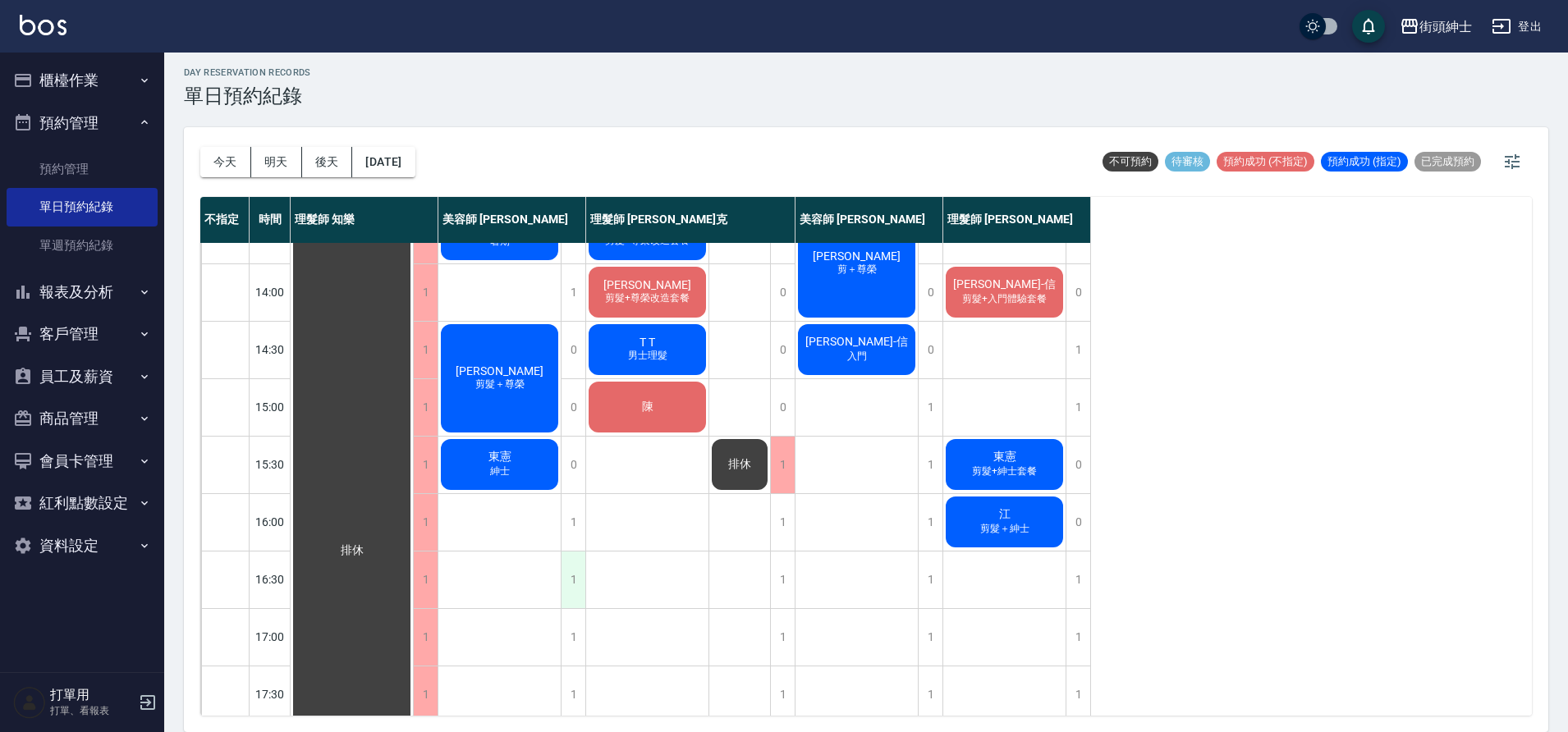
click at [577, 564] on div "1" at bounding box center [574, 580] width 25 height 57
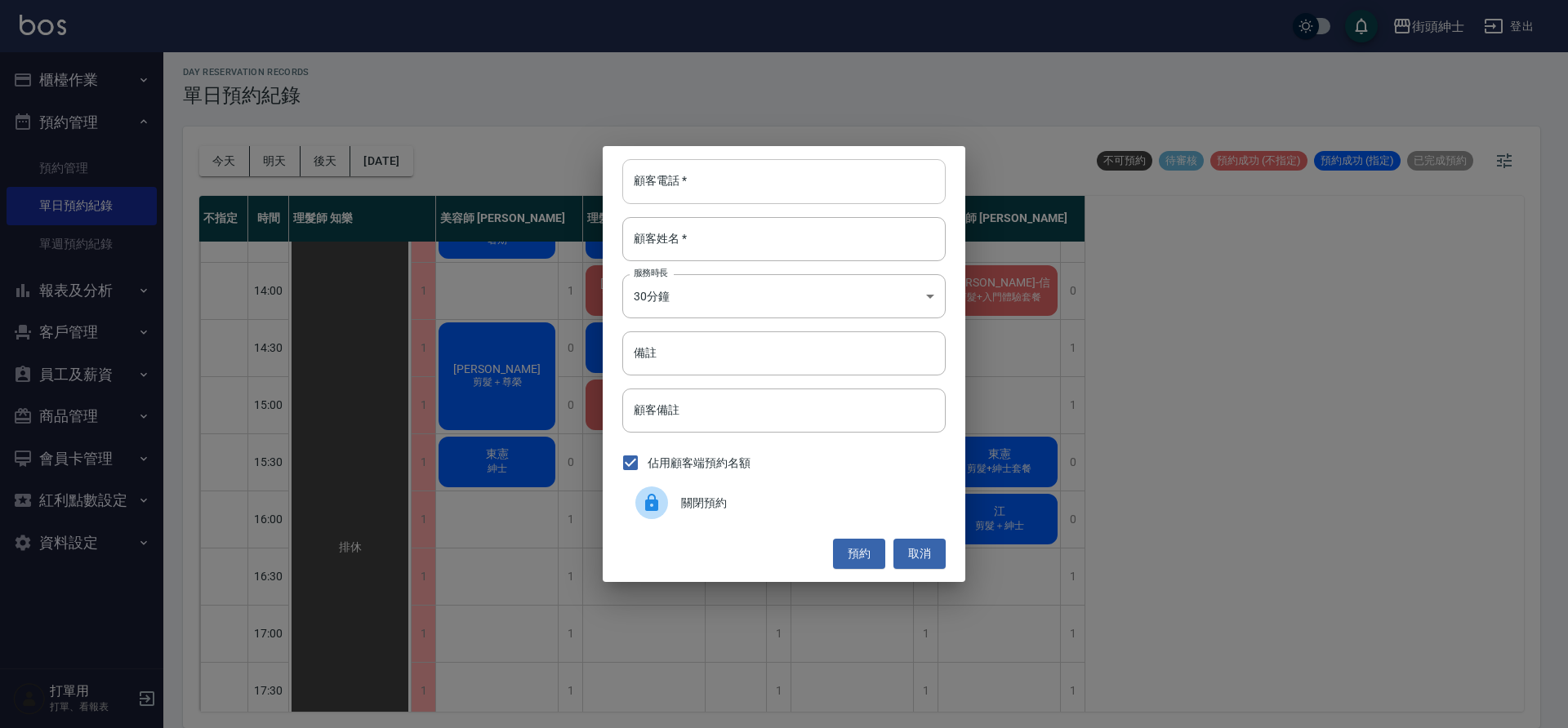
click at [753, 172] on input "顧客電話   *" at bounding box center [783, 181] width 323 height 44
paste input "0922125577"
type input "0922125577"
click at [759, 233] on input "顧客姓名   *" at bounding box center [783, 239] width 323 height 44
type input "０"
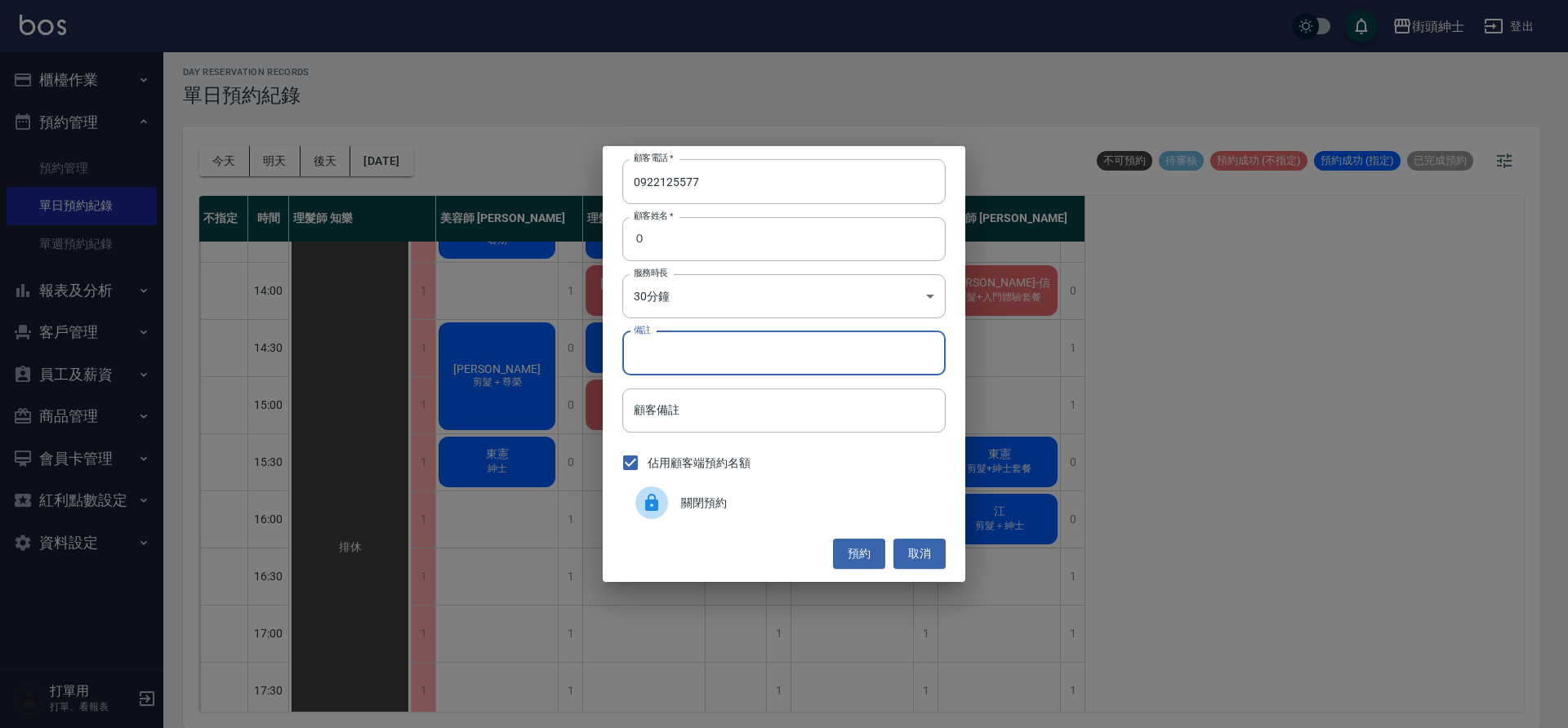
click at [810, 372] on input "備註" at bounding box center [783, 353] width 323 height 44
type input "g"
type input "紳士"
click at [869, 554] on button "預約" at bounding box center [859, 554] width 52 height 30
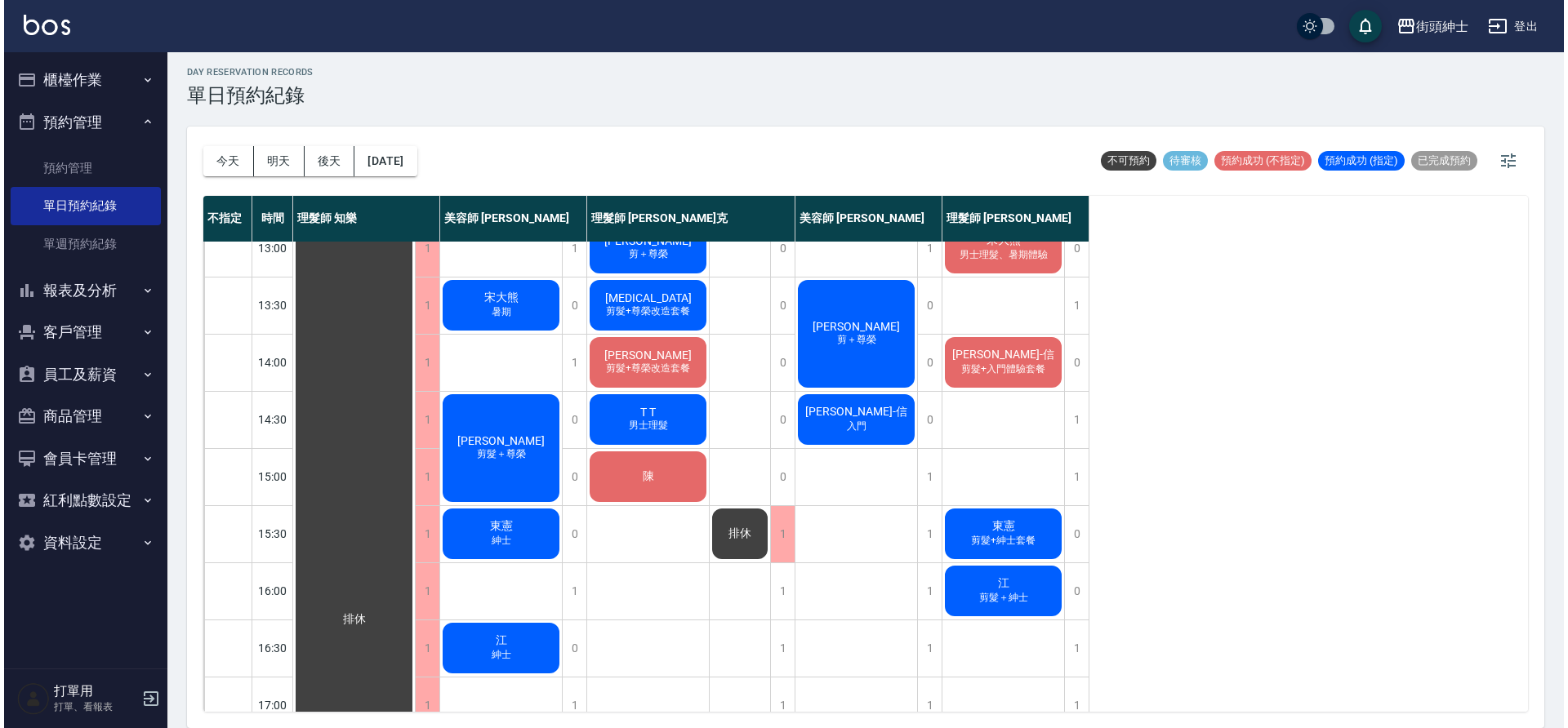
scroll to position [250, 0]
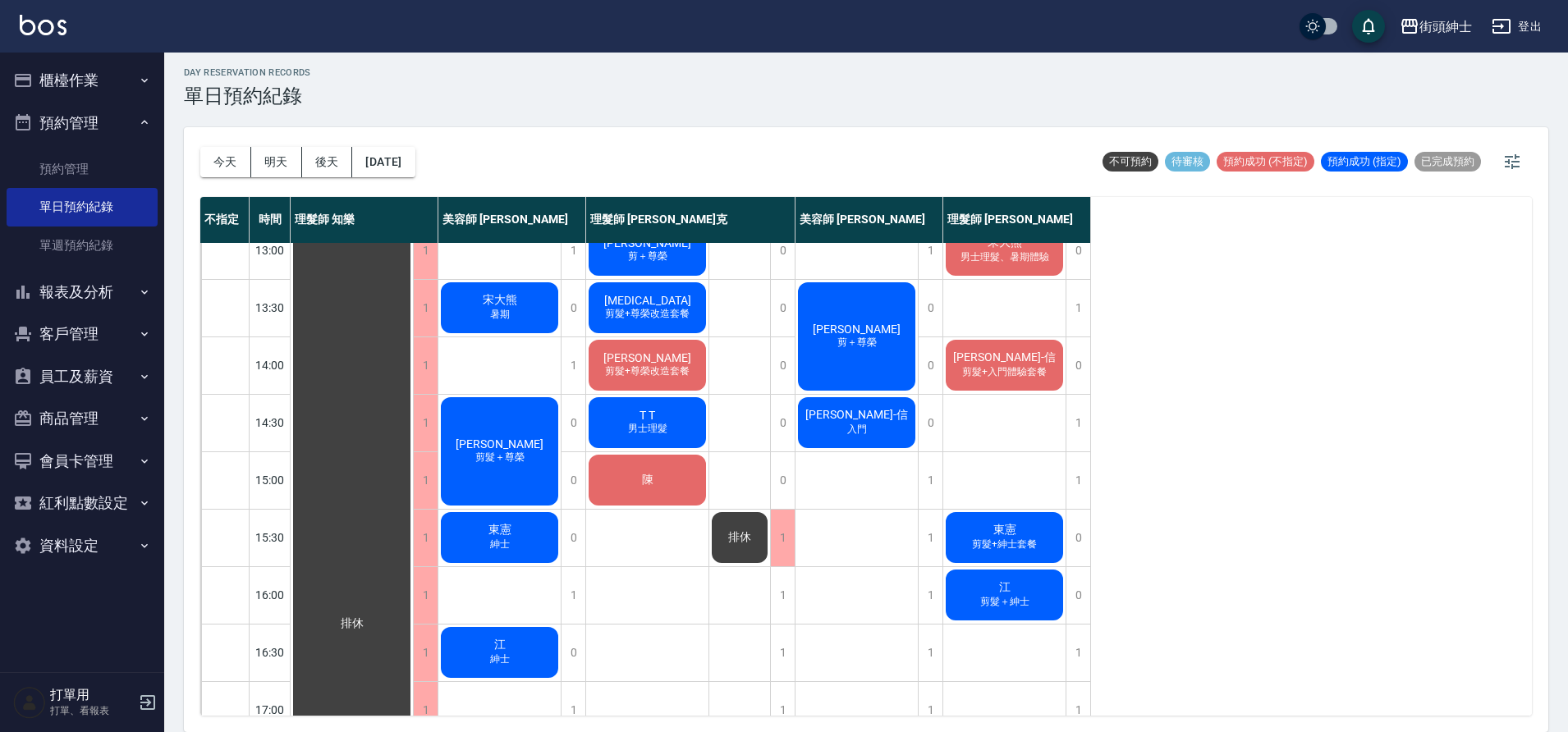
click at [494, 529] on span "東憲" at bounding box center [499, 530] width 29 height 15
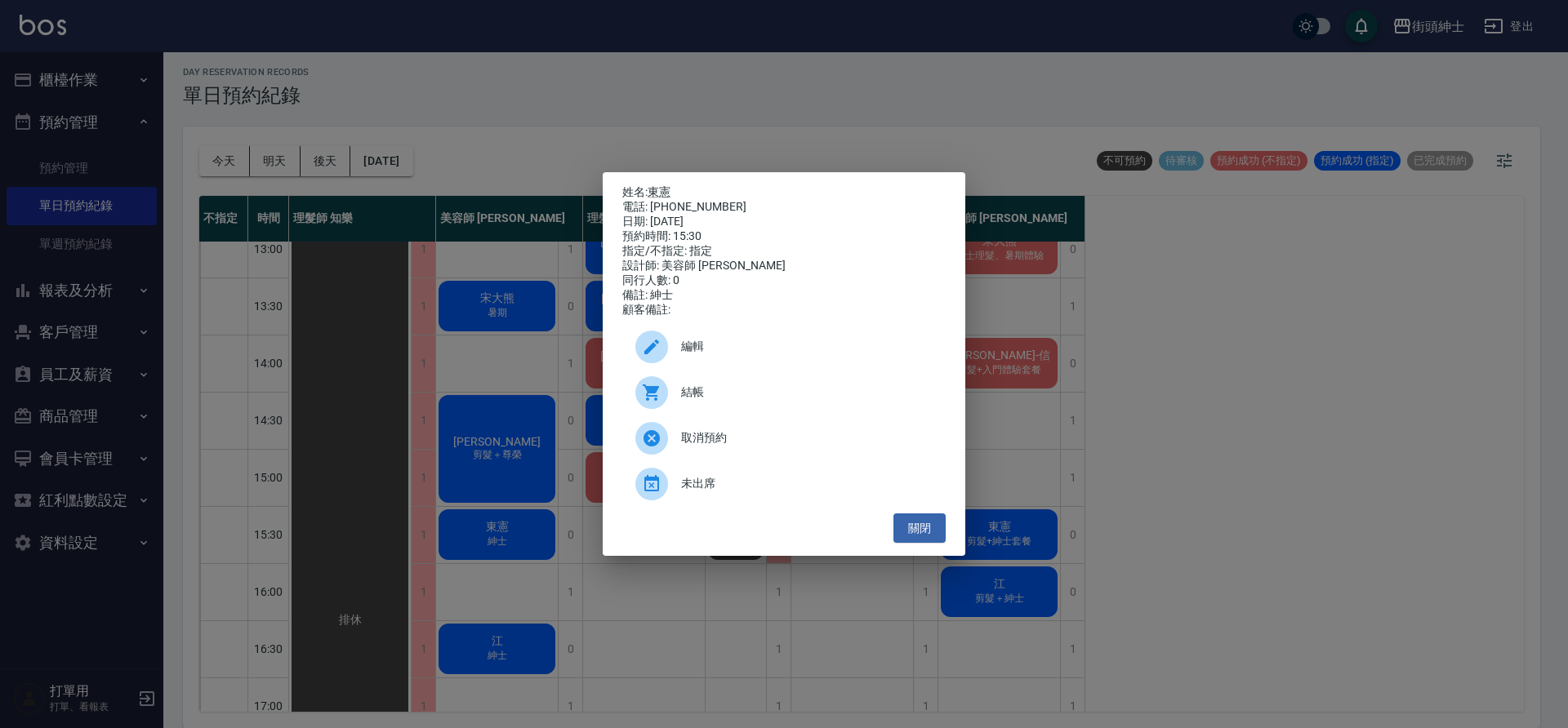
click at [752, 355] on span "編輯" at bounding box center [806, 346] width 252 height 17
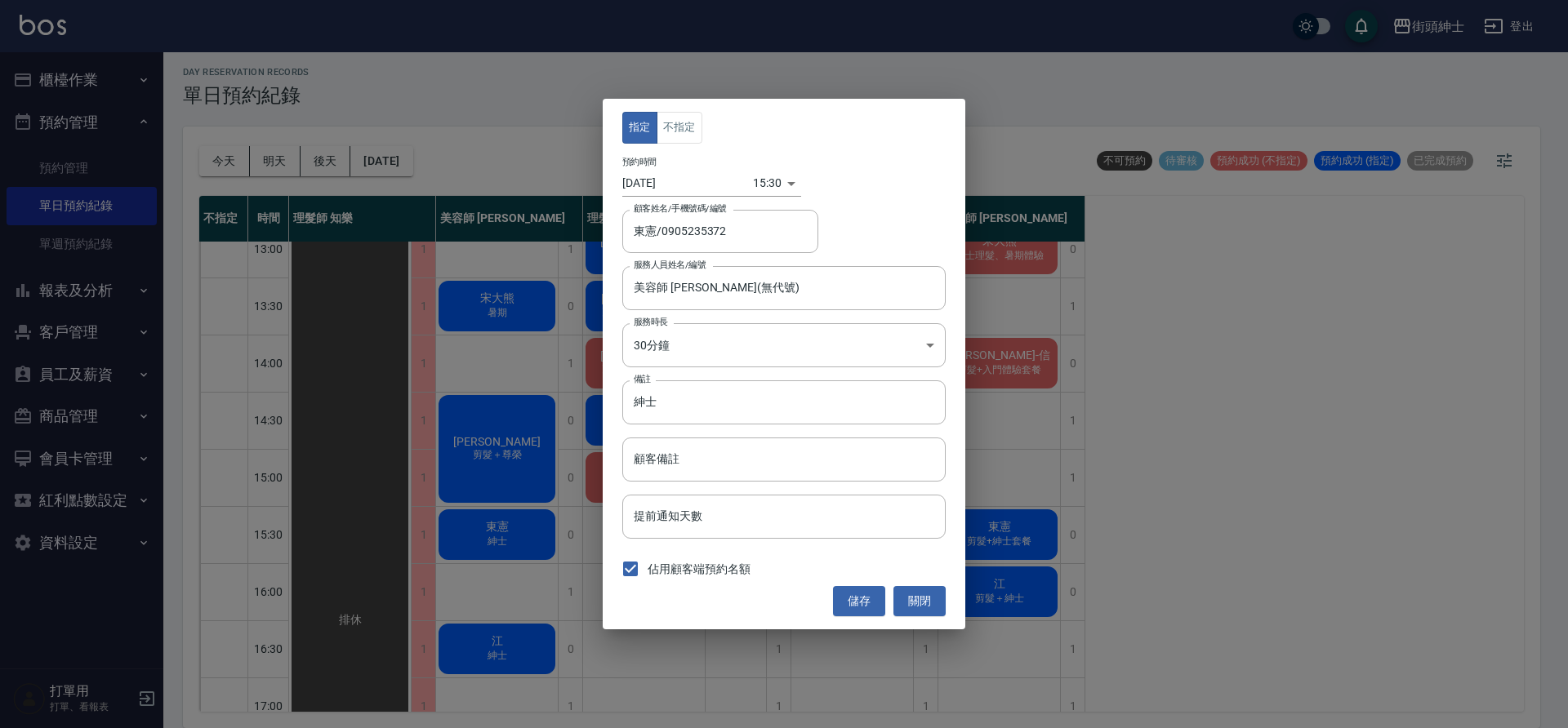
click at [753, 183] on body "街頭紳士 登出 櫃檯作業 打帳單 帳單列表 營業儀表板 現金收支登錄 材料自購登錄 每日結帳 排班表 現場電腦打卡 預約管理 預約管理 單日預約紀錄 單週預約…" at bounding box center [784, 361] width 1568 height 733
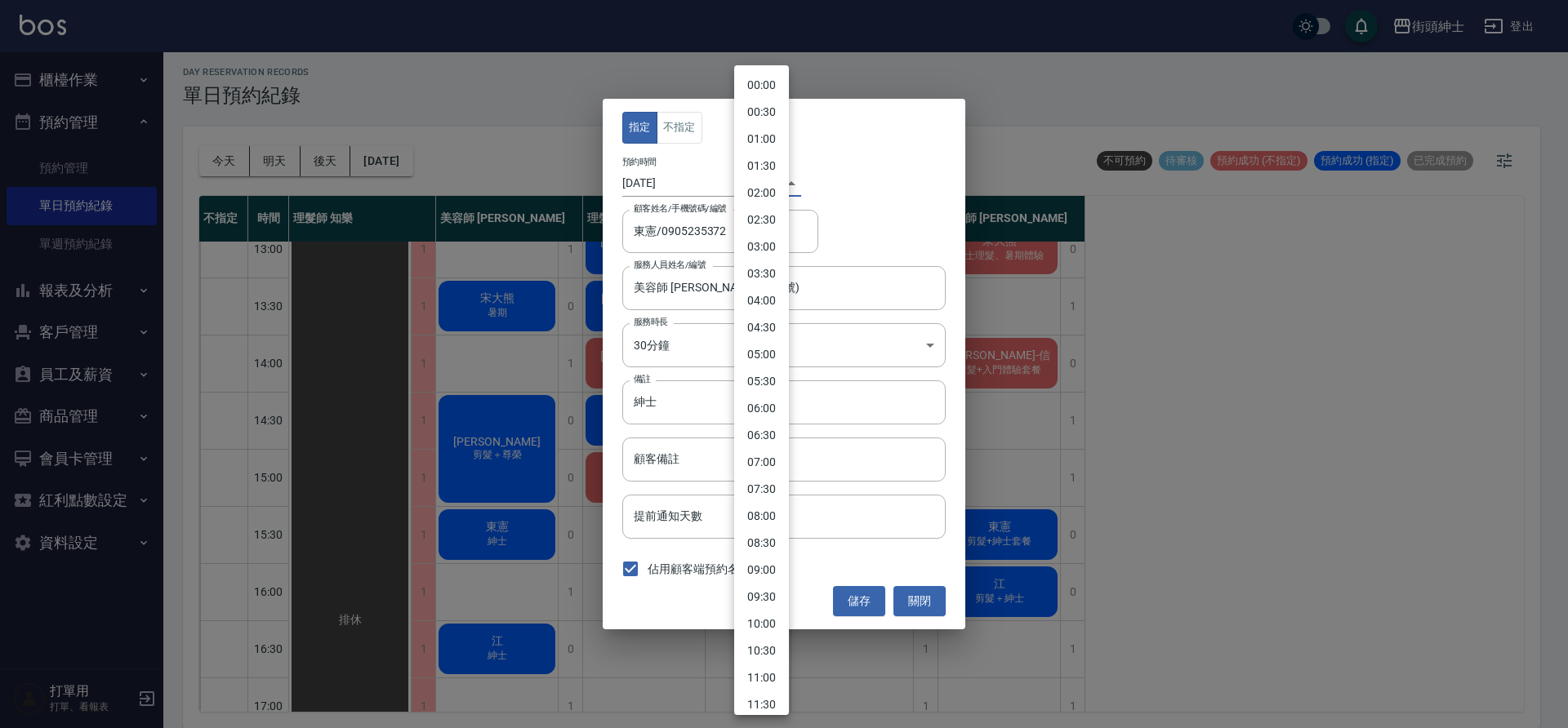
scroll to position [530, 0]
click at [845, 447] on div at bounding box center [784, 364] width 1568 height 728
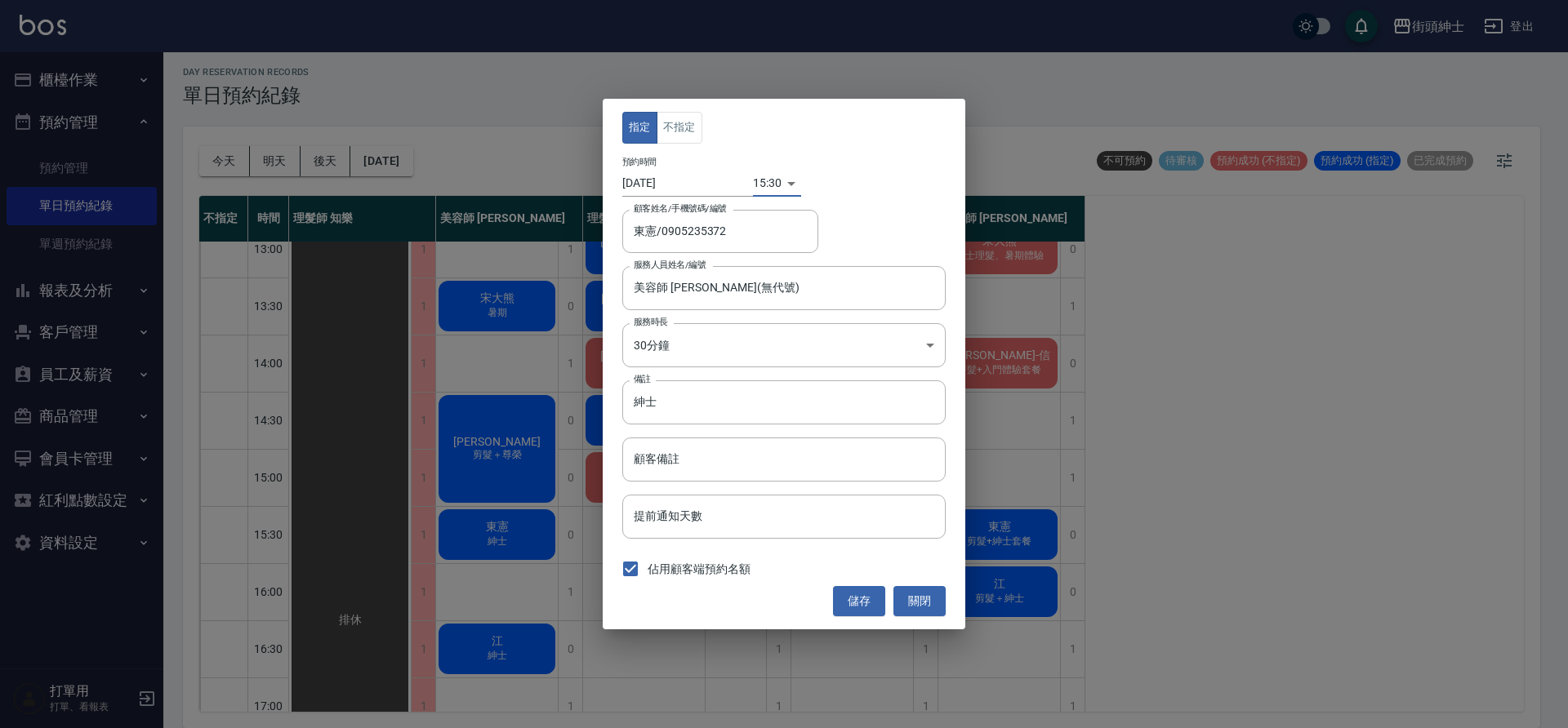
click at [753, 184] on body "街頭紳士 登出 櫃檯作業 打帳單 帳單列表 營業儀表板 現金收支登錄 材料自購登錄 每日結帳 排班表 現場電腦打卡 預約管理 預約管理 單日預約紀錄 單週預約…" at bounding box center [784, 361] width 1568 height 733
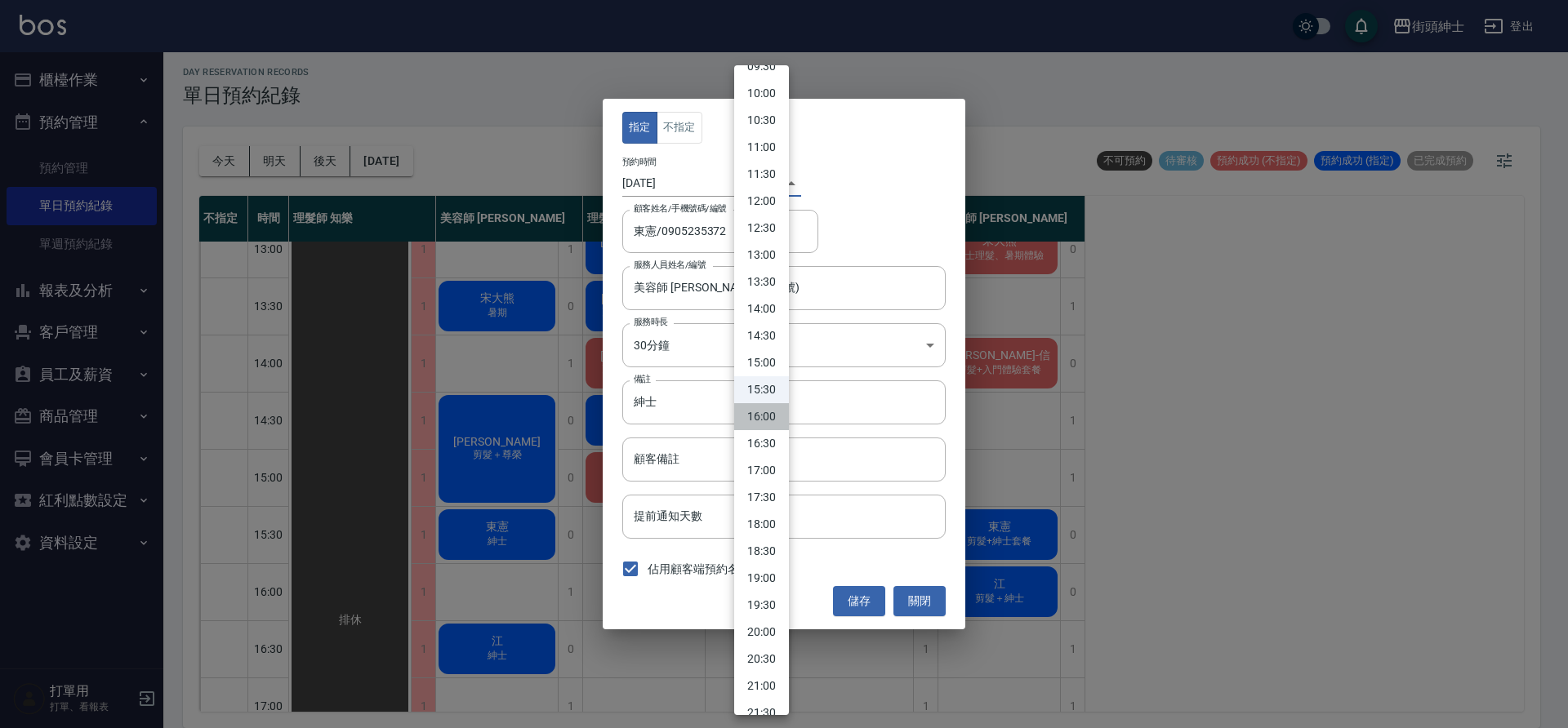
click at [766, 418] on li "16:00" at bounding box center [762, 417] width 55 height 27
type input "1759132800000"
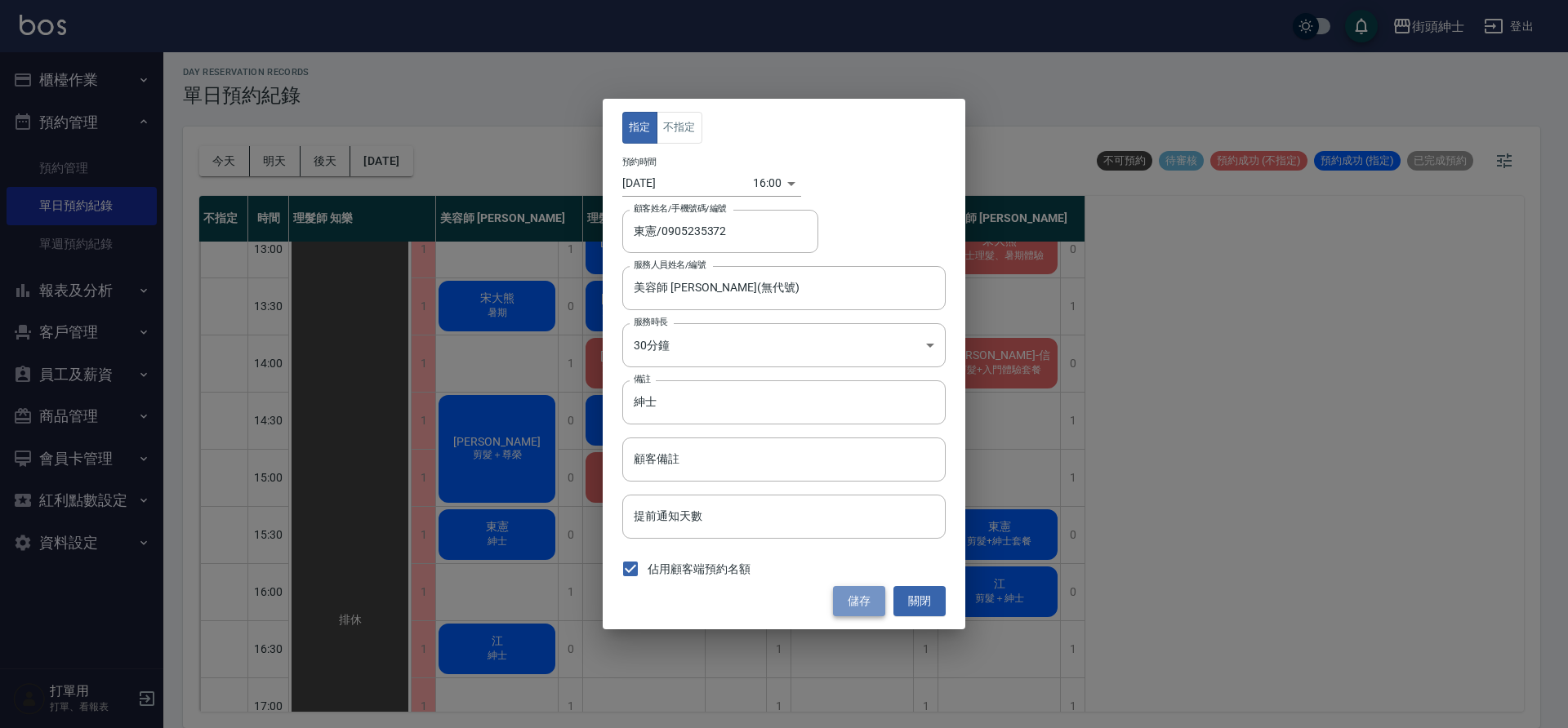
click at [860, 609] on button "儲存" at bounding box center [859, 601] width 52 height 30
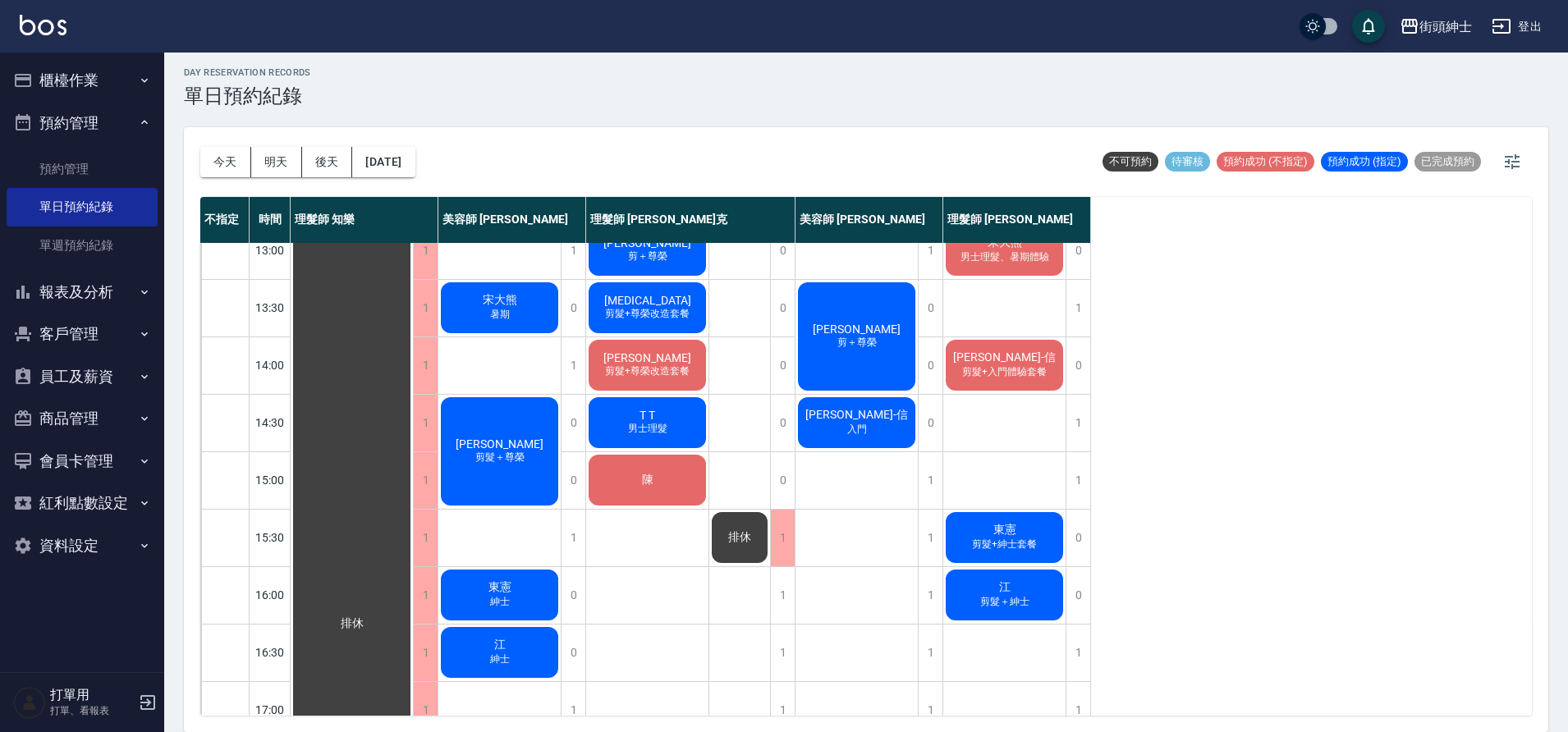
click at [539, 599] on div "東憲 紳士" at bounding box center [499, 595] width 123 height 56
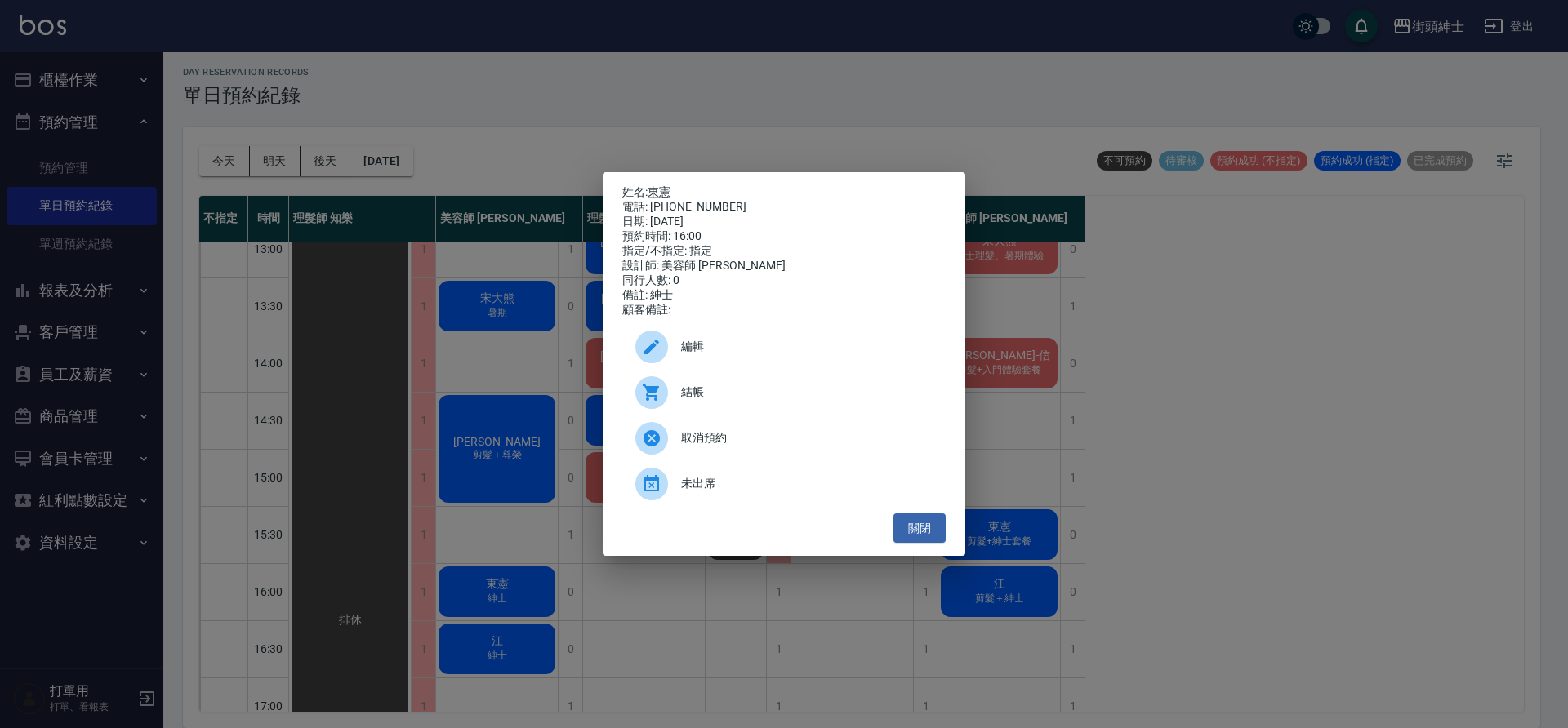
click at [770, 344] on div "編輯" at bounding box center [783, 346] width 323 height 46
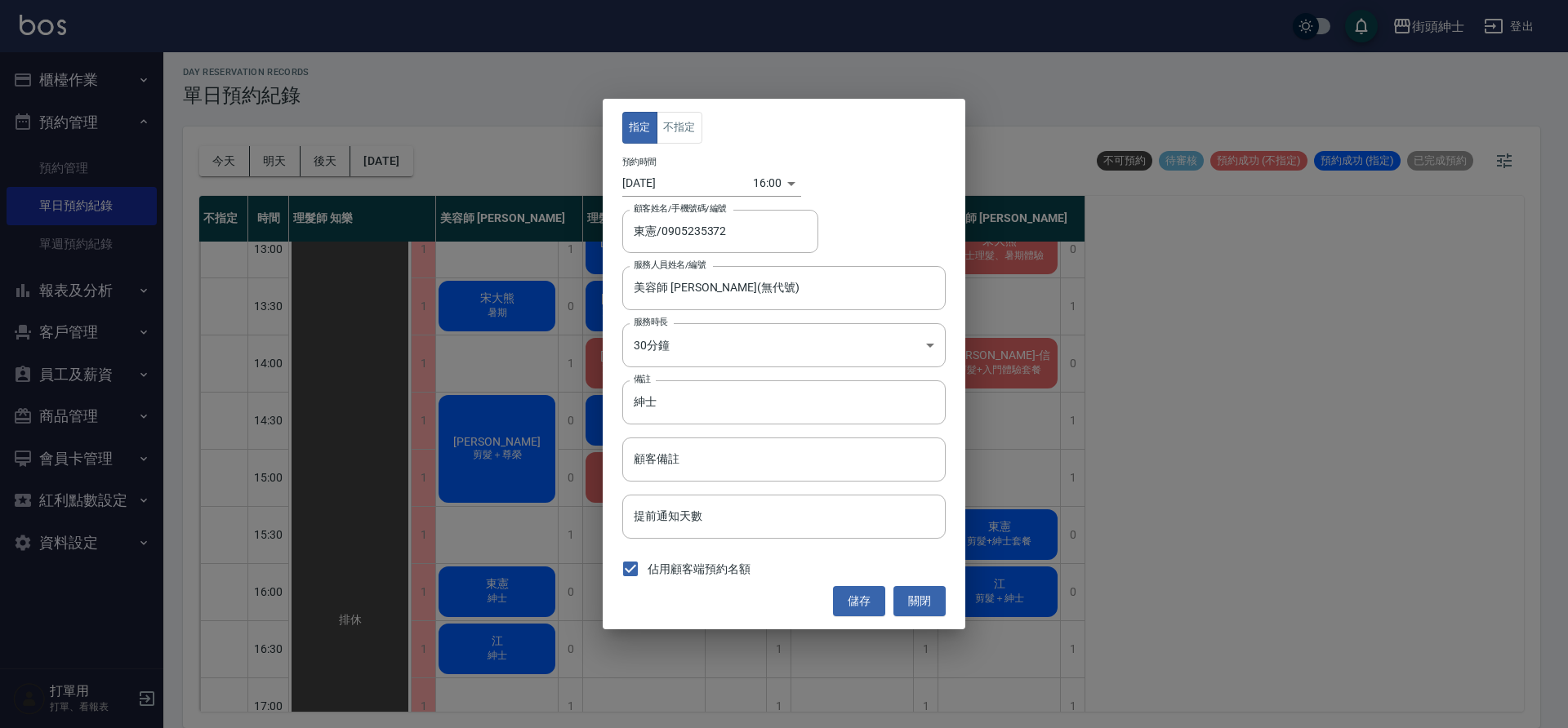
click at [747, 183] on body "街頭紳士 登出 櫃檯作業 打帳單 帳單列表 營業儀表板 現金收支登錄 材料自購登錄 每日結帳 排班表 現場電腦打卡 預約管理 預約管理 單日預約紀錄 單週預約…" at bounding box center [784, 361] width 1568 height 733
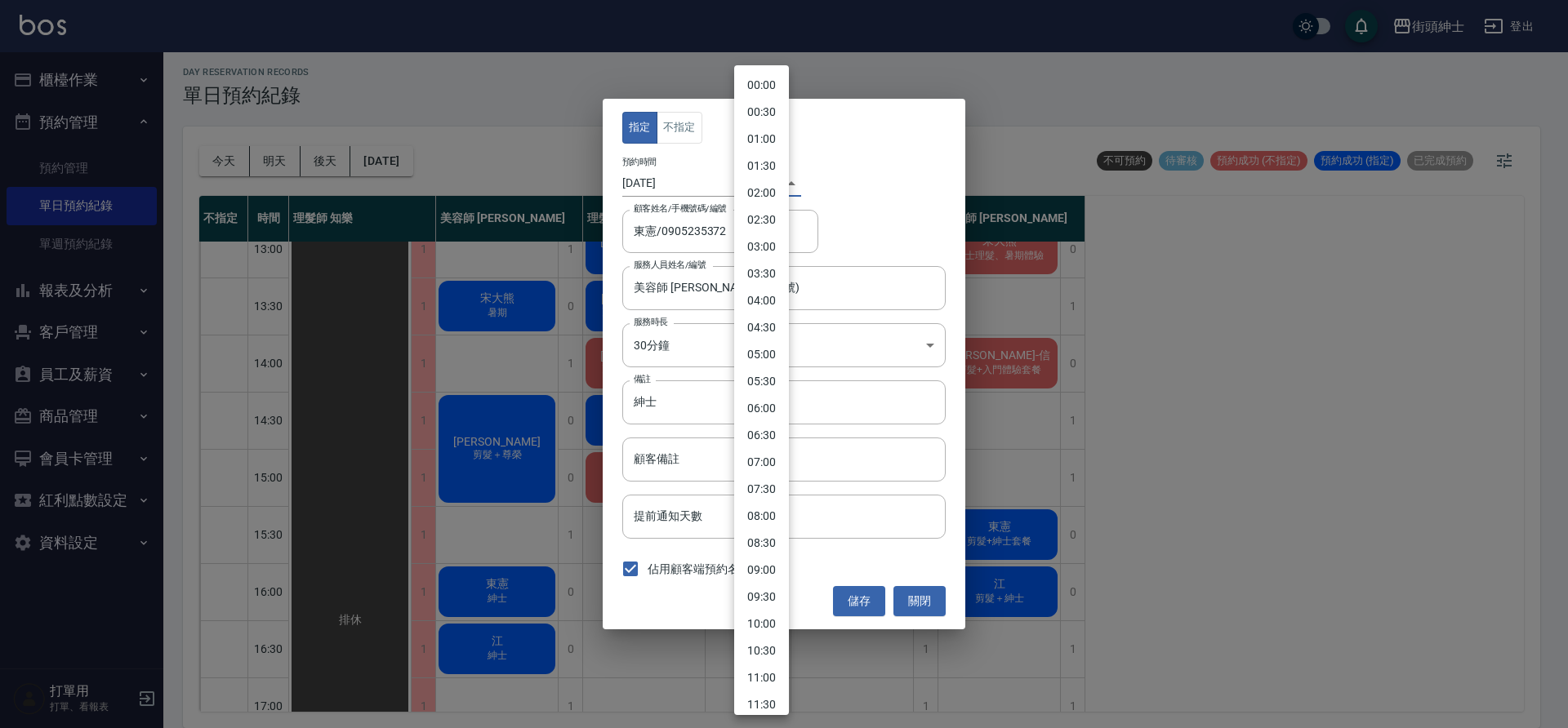
scroll to position [558, 0]
click at [766, 357] on li "15:30" at bounding box center [762, 363] width 55 height 27
type input "1759131000000"
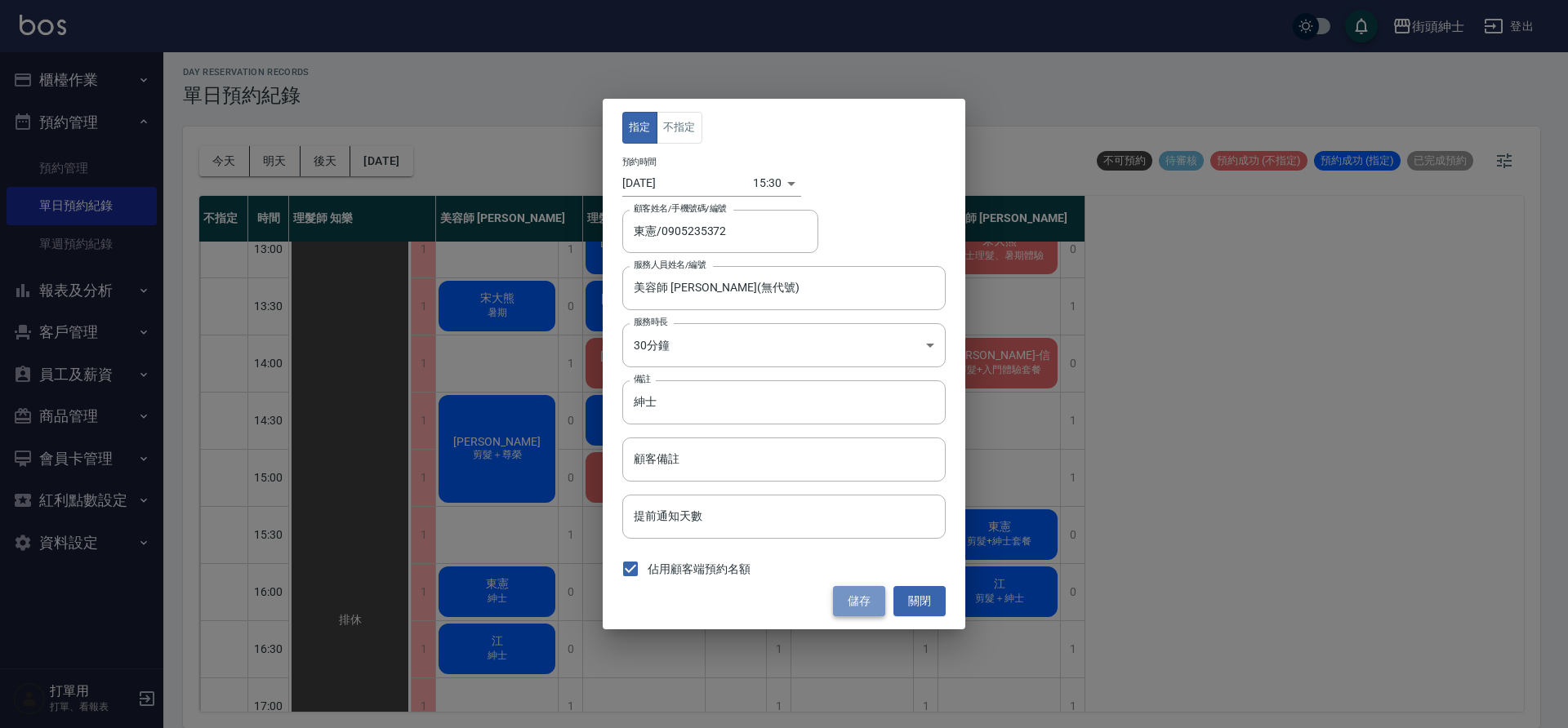
click at [861, 606] on button "儲存" at bounding box center [859, 601] width 52 height 30
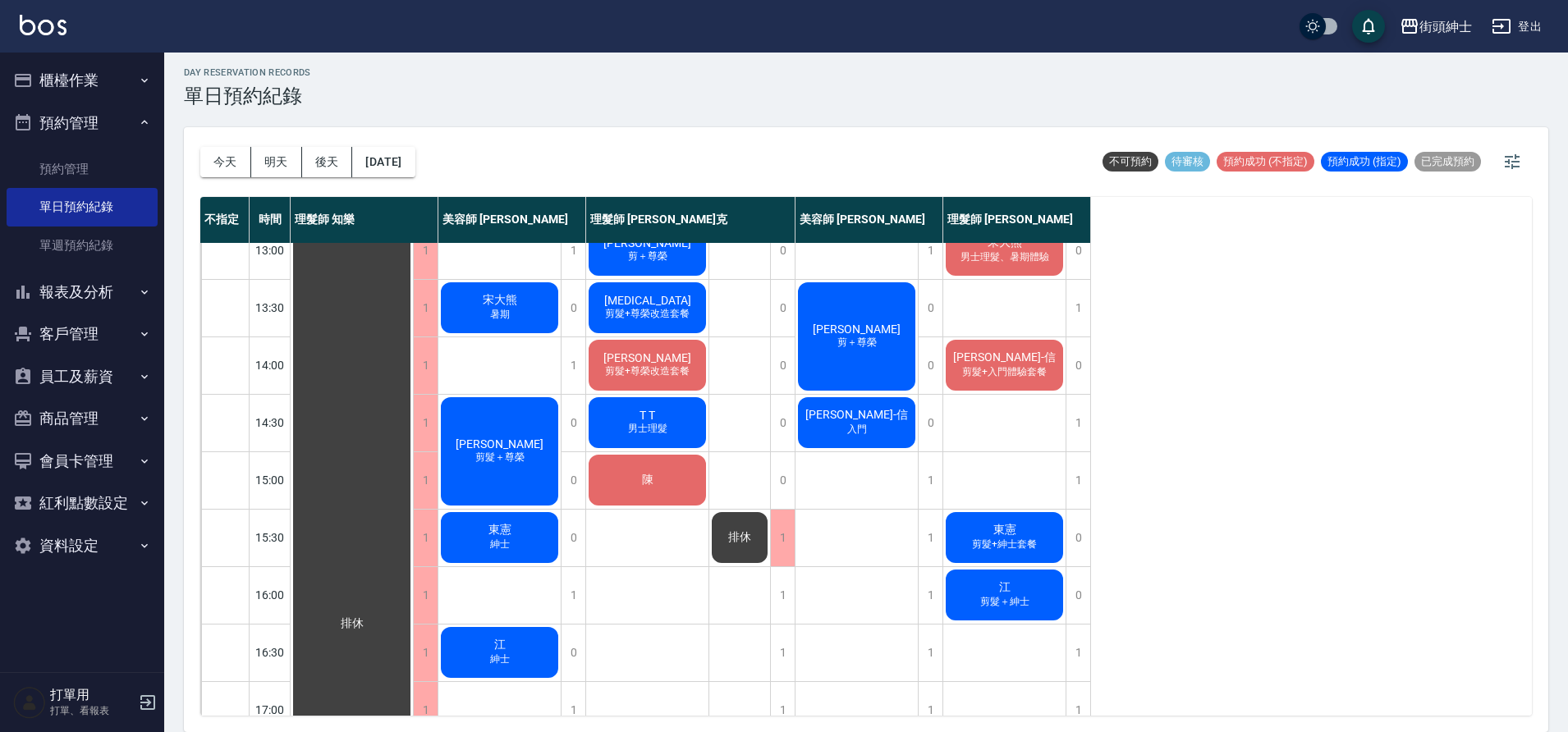
click at [991, 519] on div "東憲 剪髮+紳士套餐" at bounding box center [1004, 538] width 123 height 56
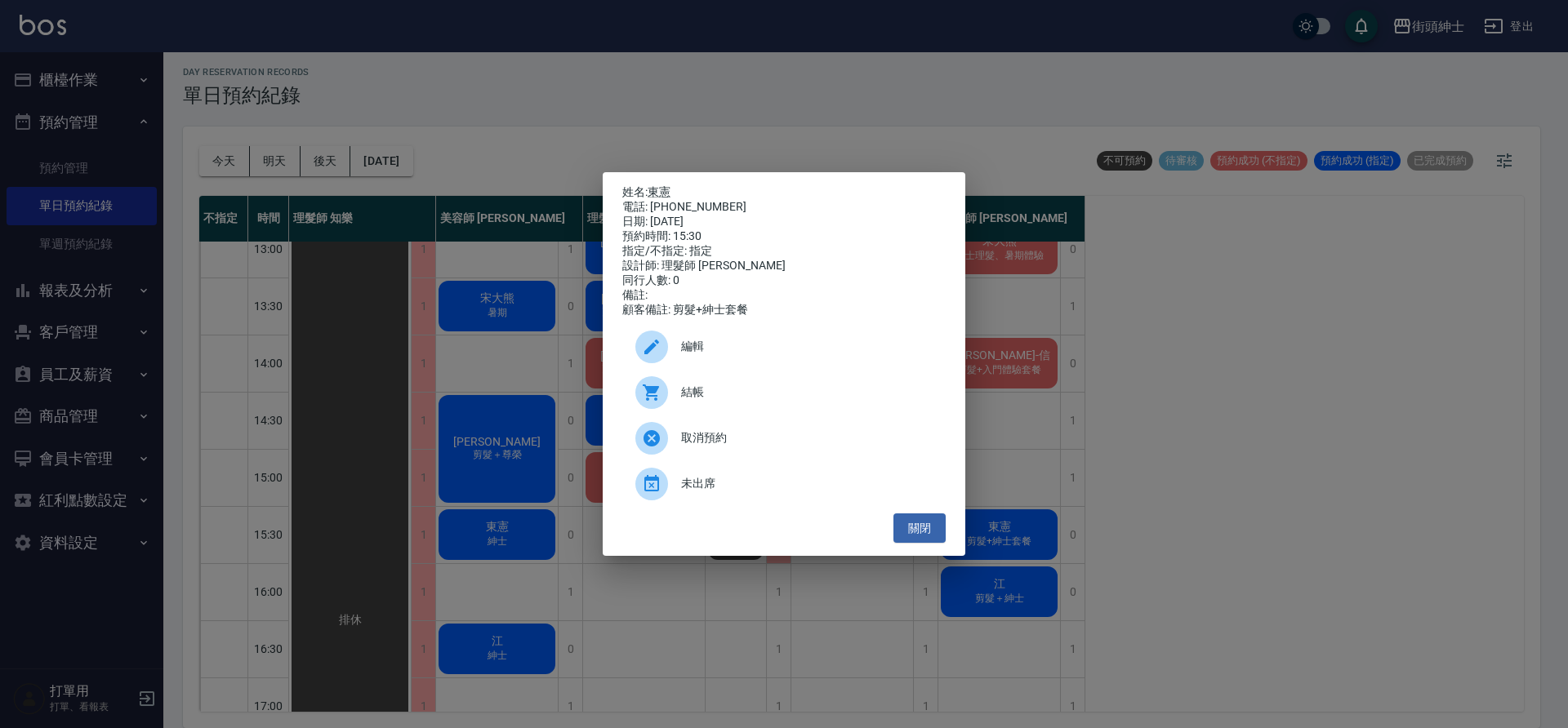
click at [711, 354] on span "編輯" at bounding box center [806, 346] width 252 height 17
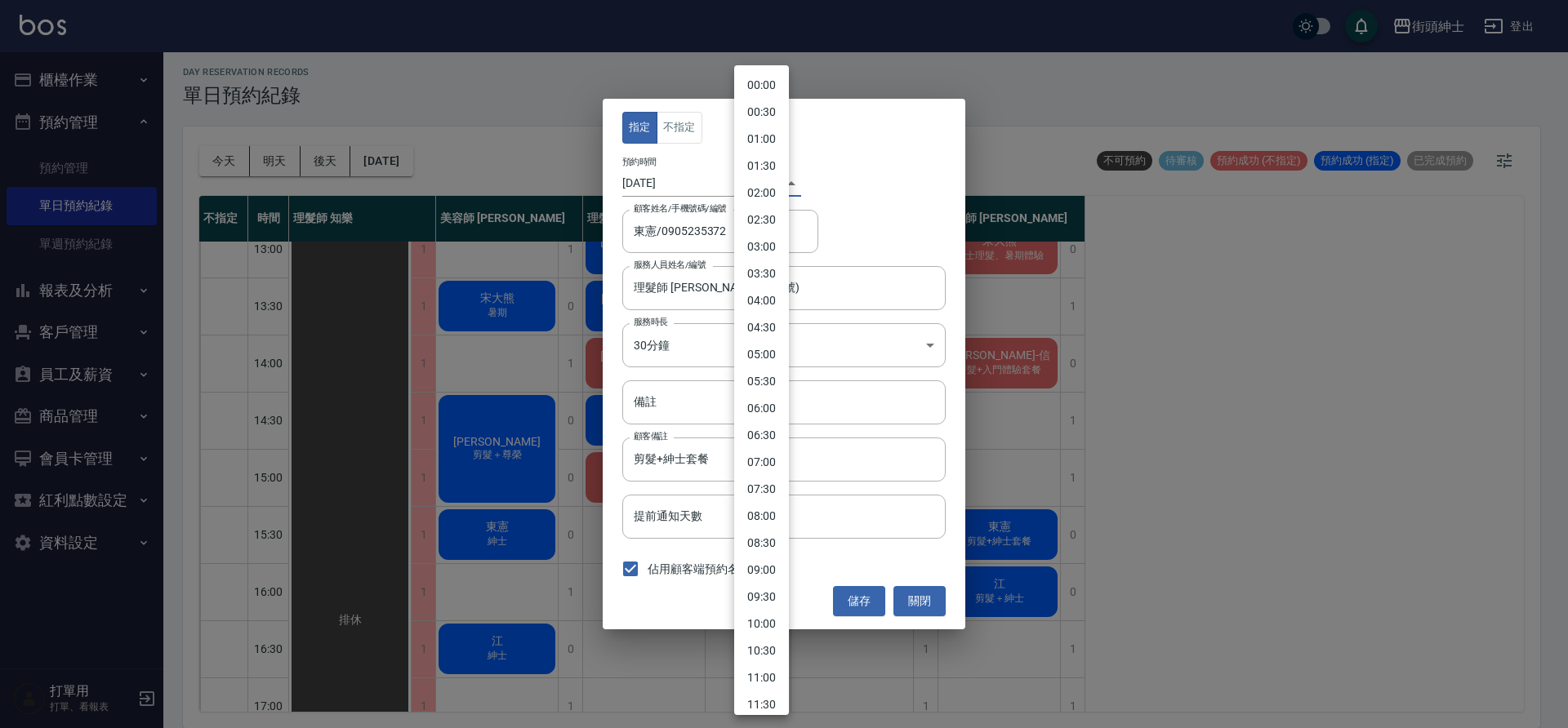
click at [758, 187] on body "街頭紳士 登出 櫃檯作業 打帳單 帳單列表 營業儀表板 現金收支登錄 材料自購登錄 每日結帳 排班表 現場電腦打卡 預約管理 預約管理 單日預約紀錄 單週預約…" at bounding box center [784, 361] width 1568 height 733
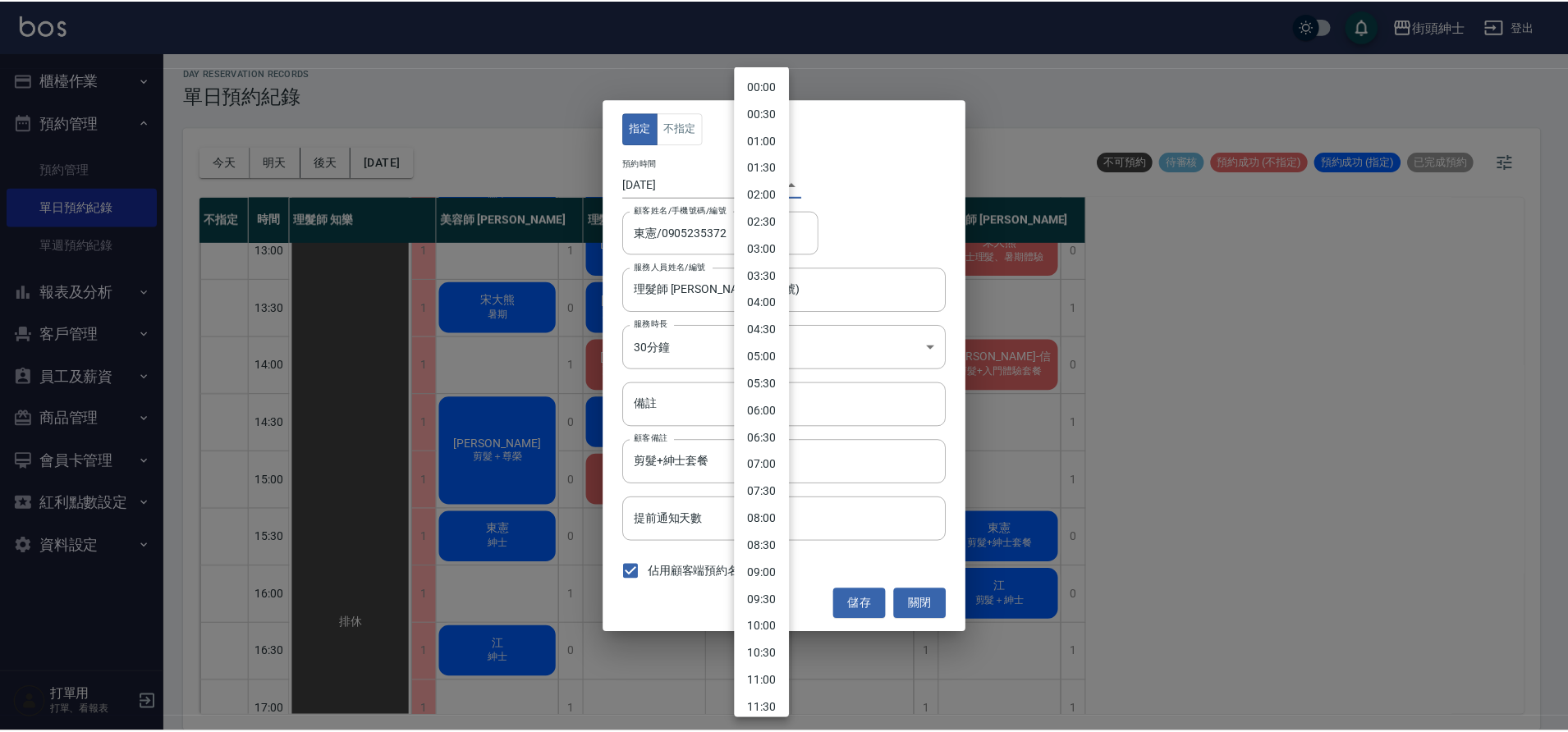
scroll to position [533, 0]
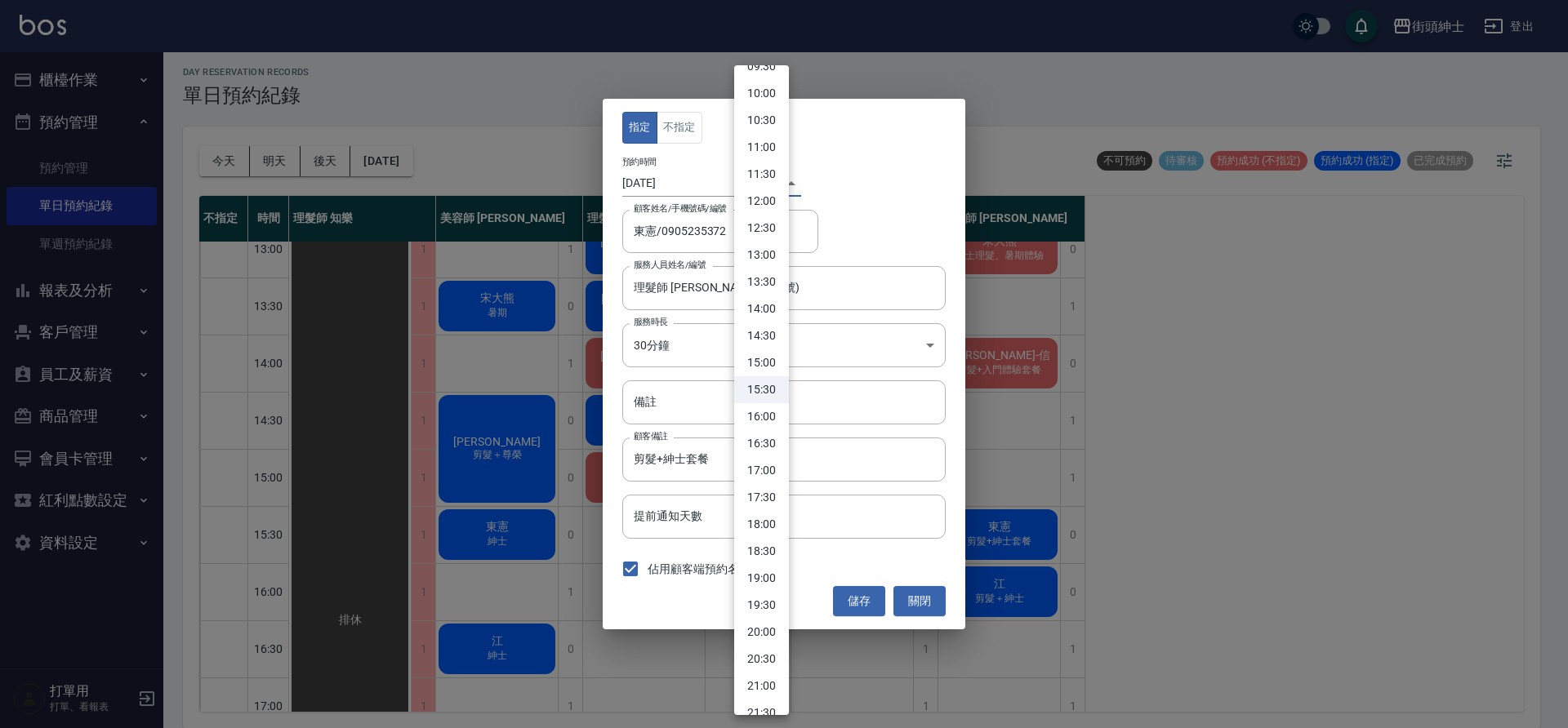
click at [771, 369] on li "15:00" at bounding box center [762, 363] width 55 height 27
type input "1759129200000"
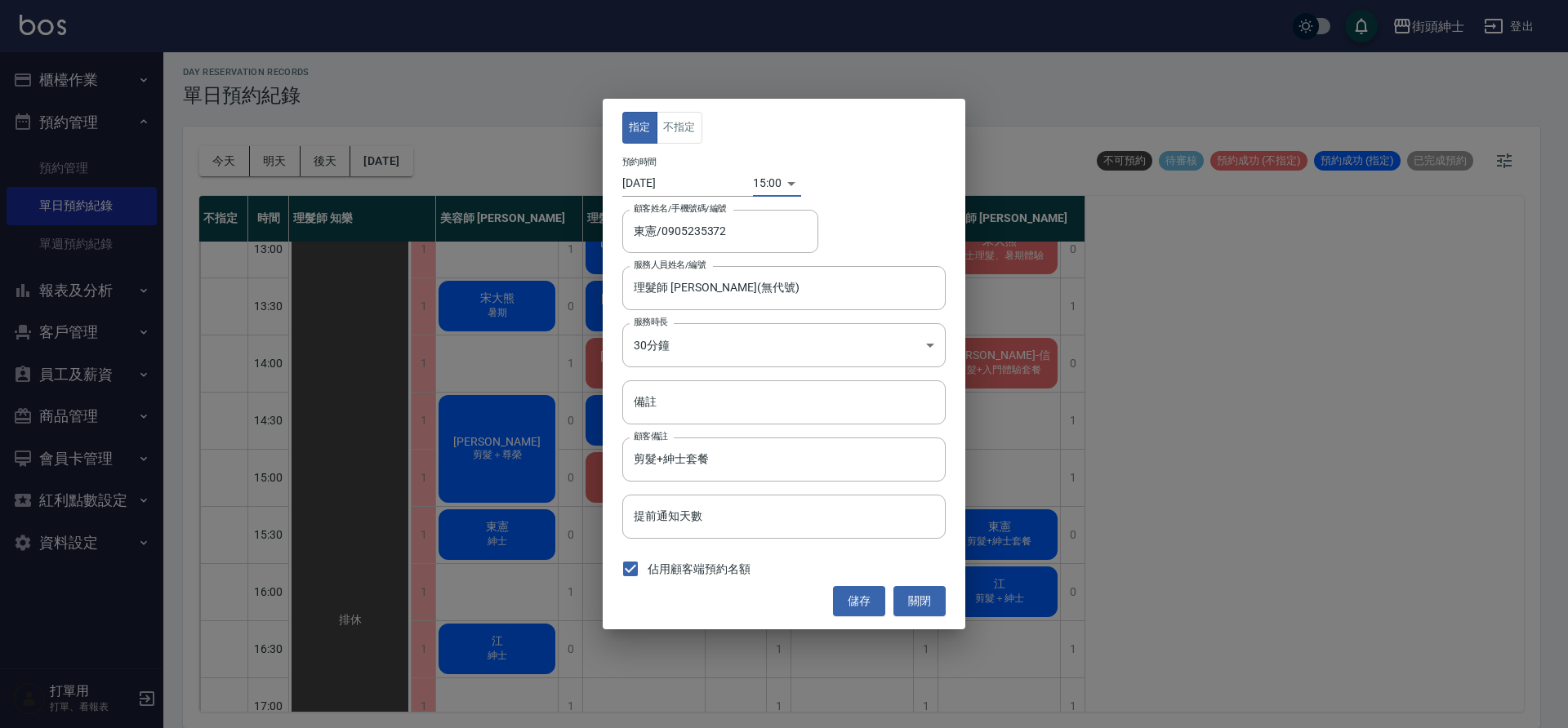
click at [872, 600] on button "儲存" at bounding box center [859, 601] width 52 height 30
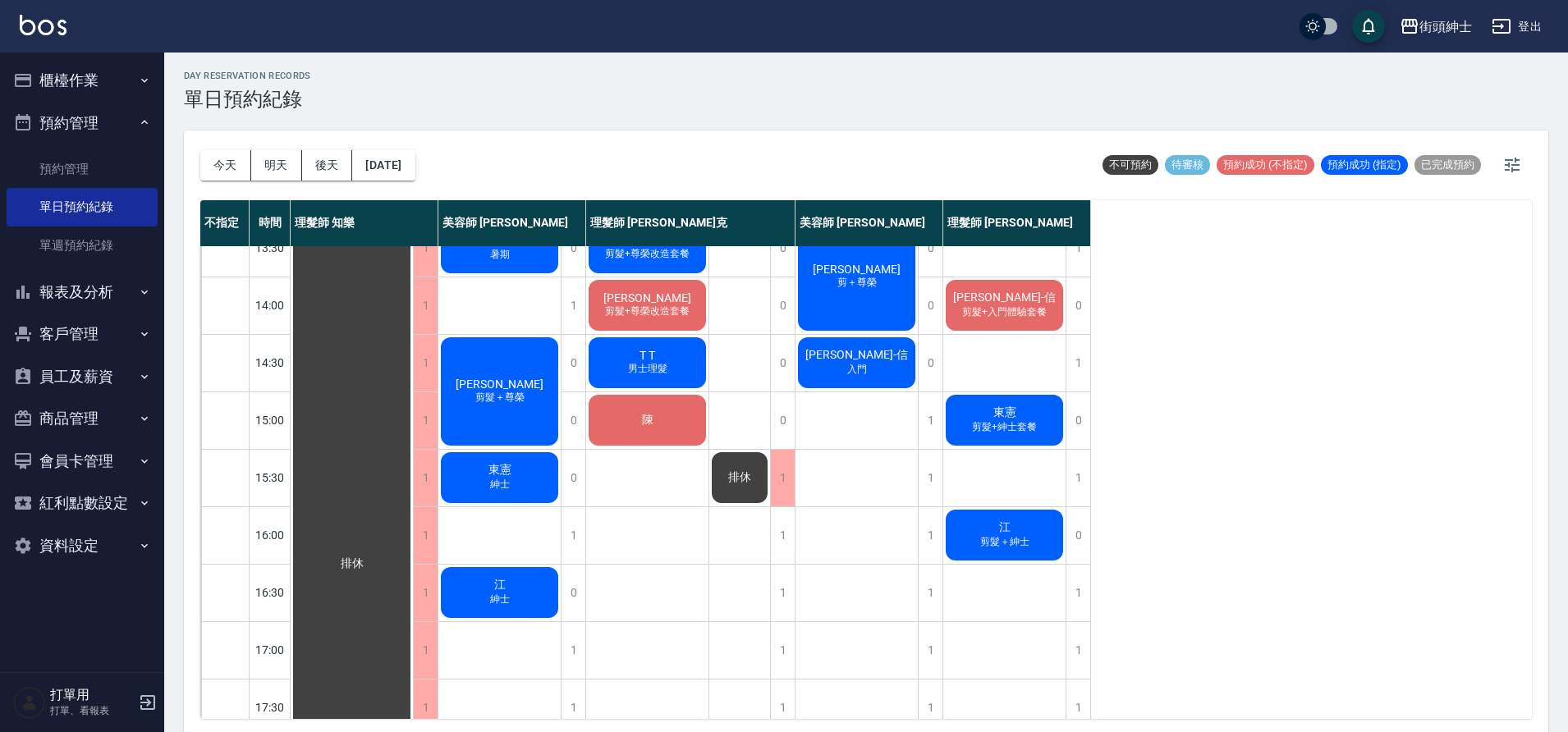
scroll to position [318, 0]
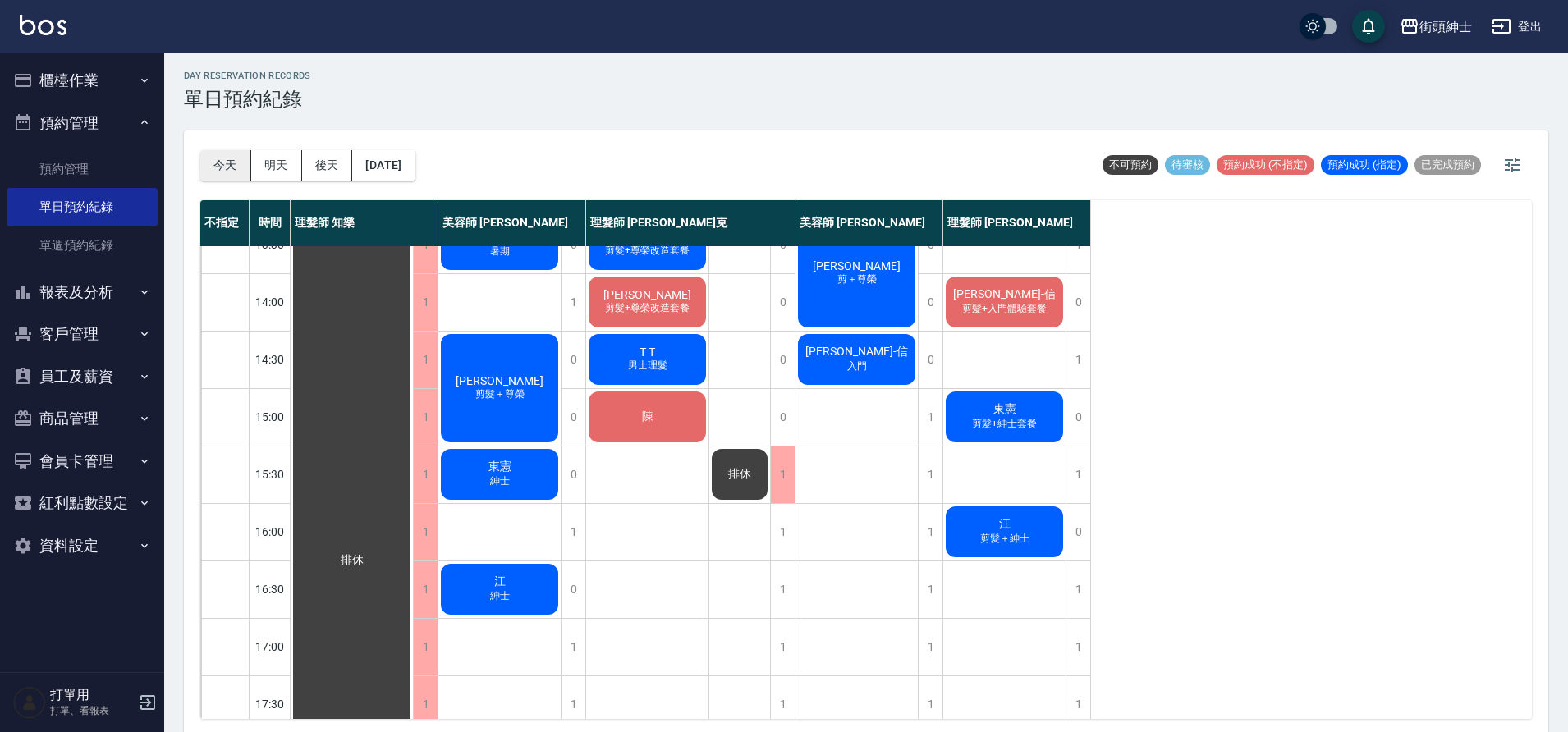
click at [240, 162] on button "今天" at bounding box center [225, 165] width 51 height 30
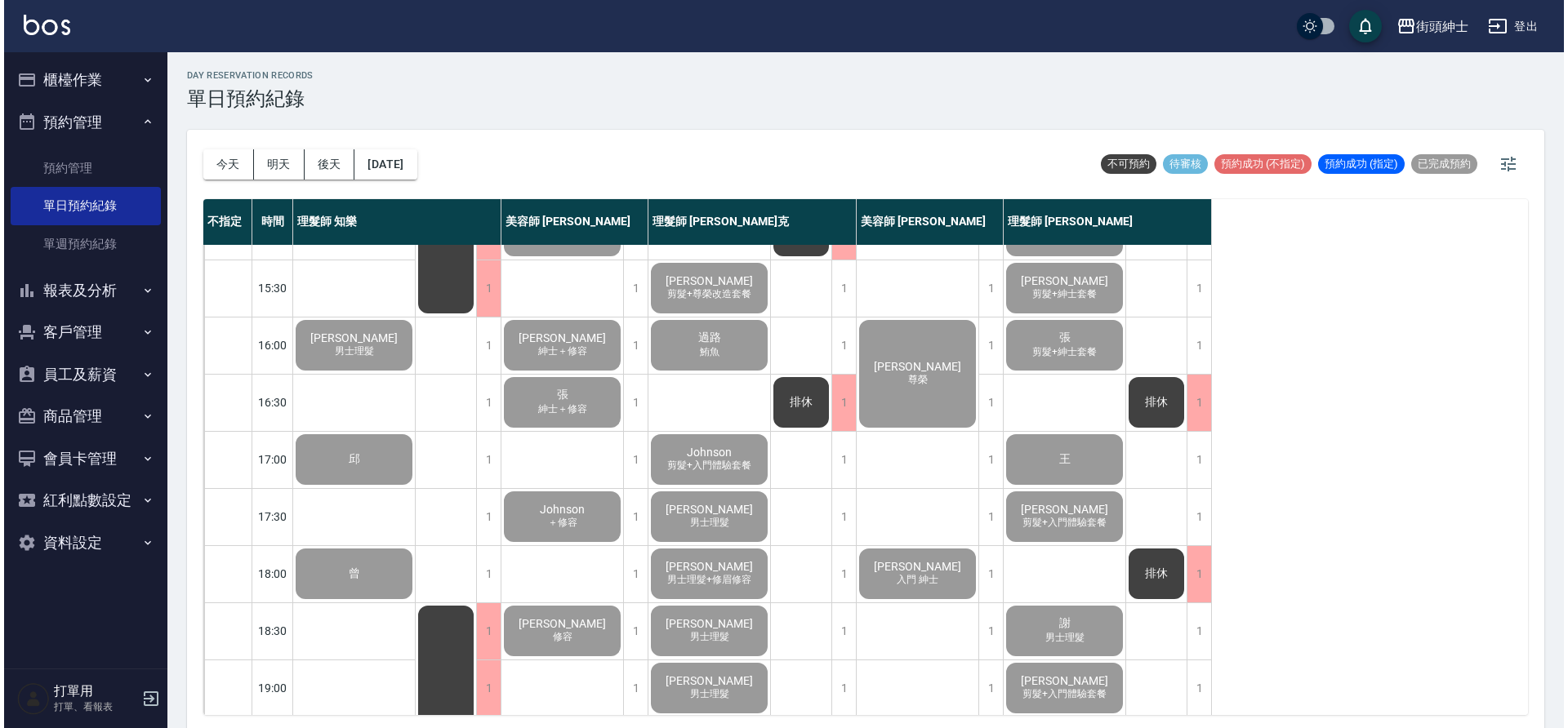
scroll to position [743, 0]
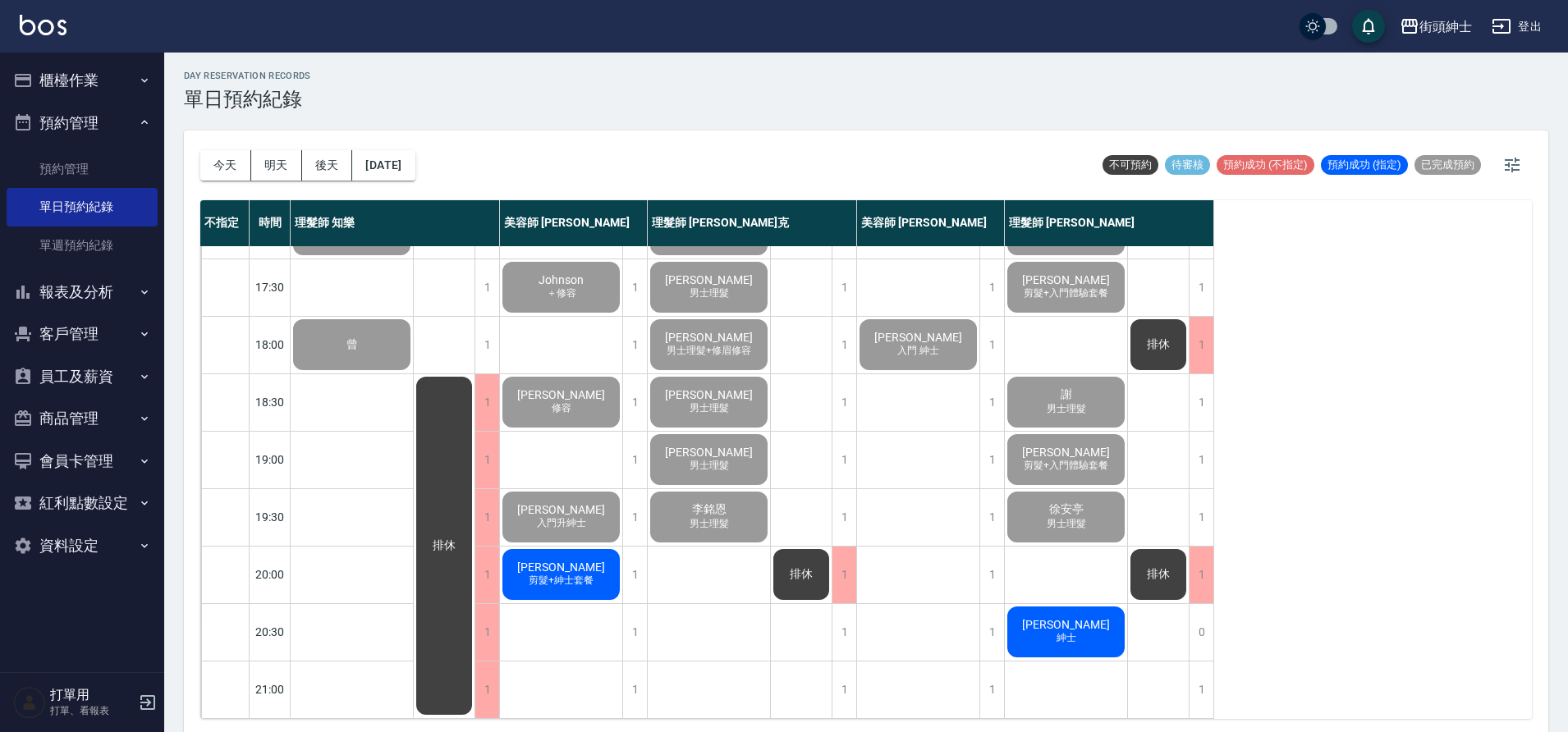
click at [1100, 618] on span "玟博DENNIS" at bounding box center [1065, 625] width 94 height 13
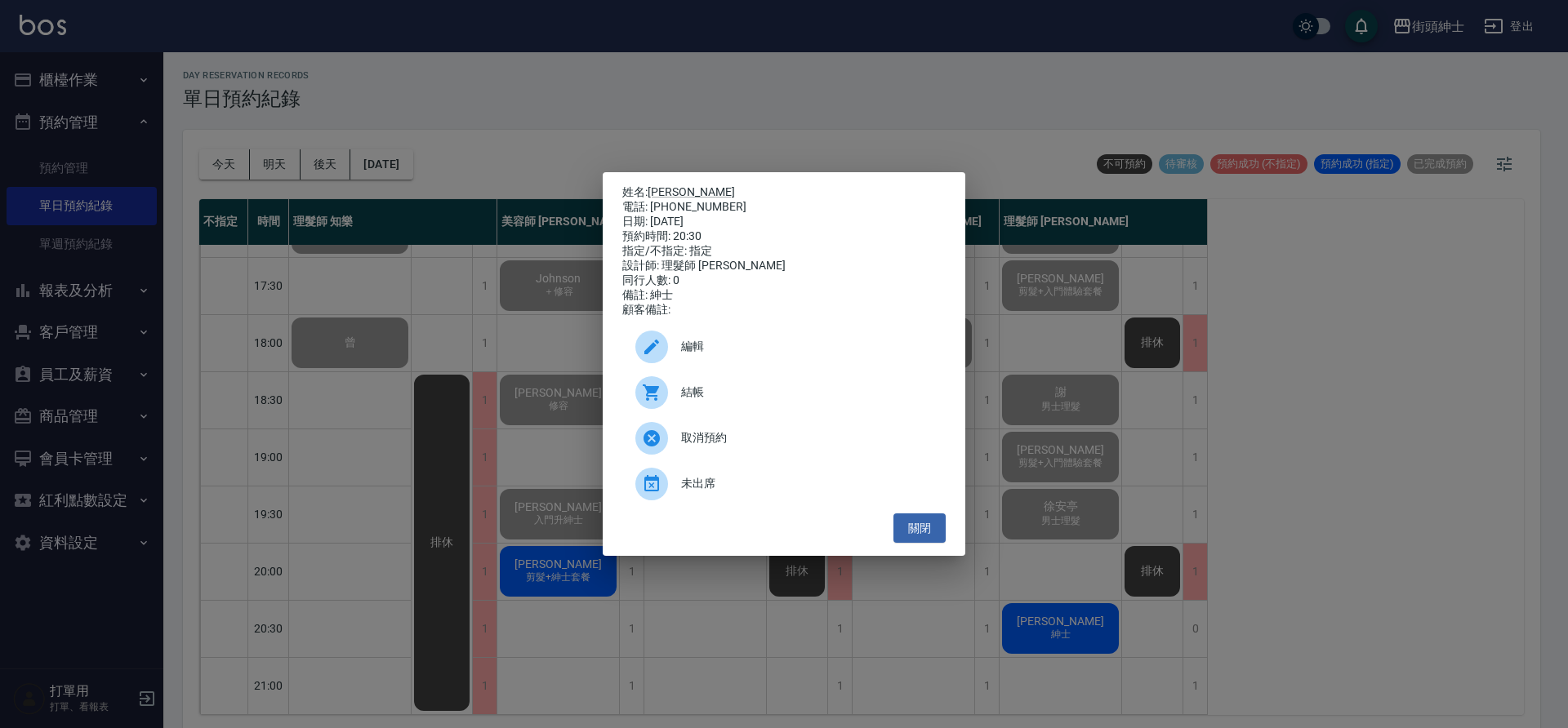
click at [758, 401] on span "結帳" at bounding box center [806, 392] width 252 height 17
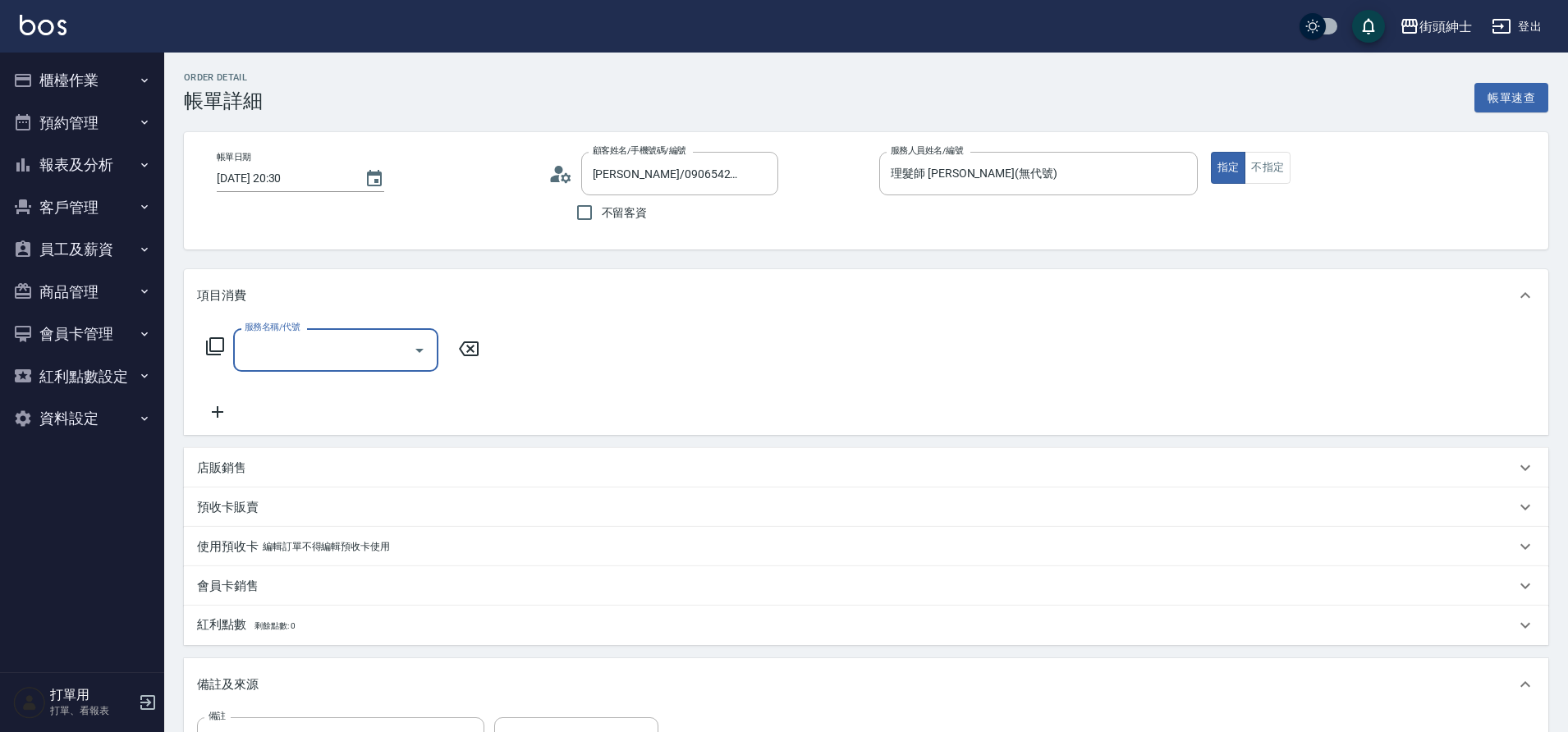
click at [375, 363] on input "服務名稱/代號" at bounding box center [323, 350] width 166 height 28
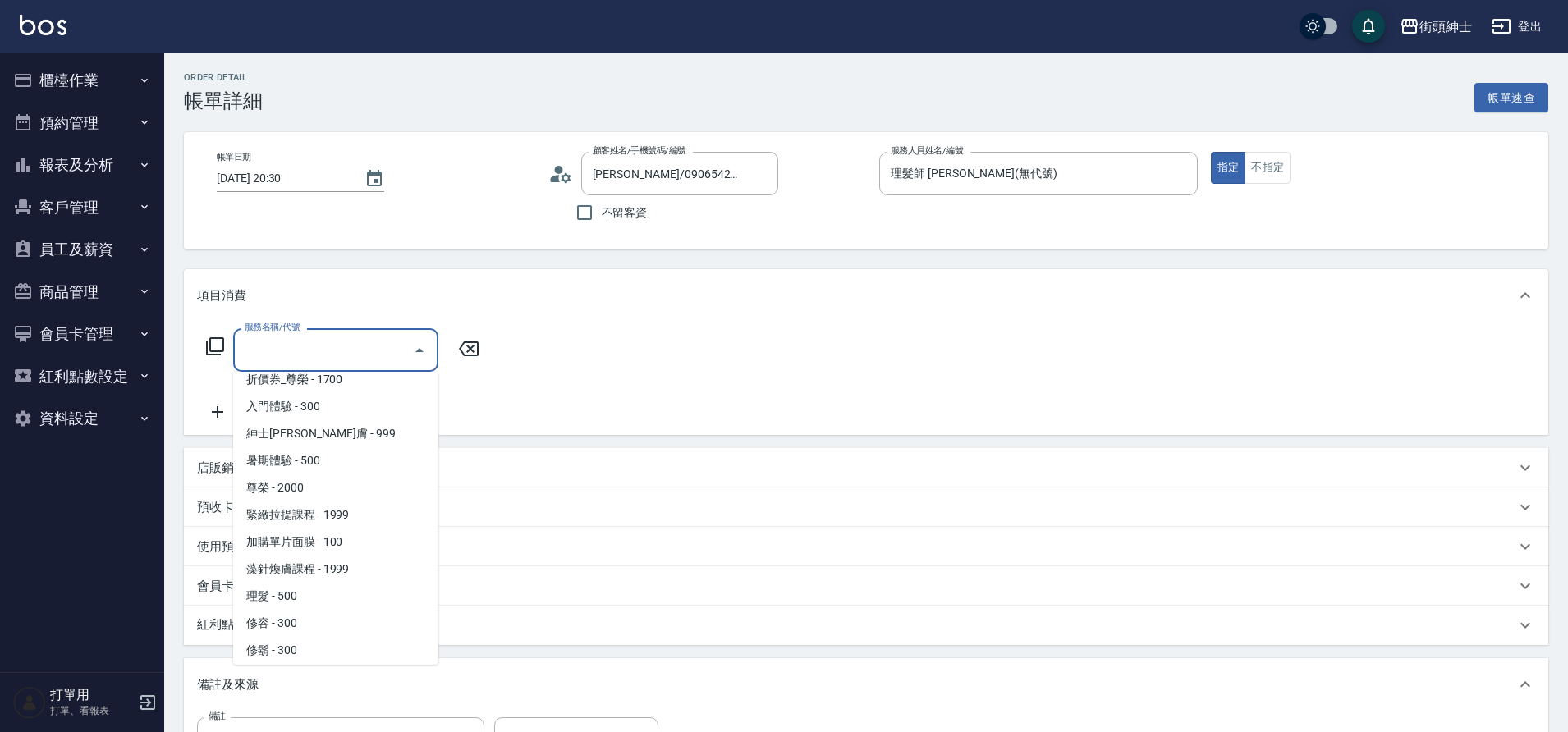
scroll to position [126, 0]
drag, startPoint x: 0, startPoint y: 0, endPoint x: 304, endPoint y: 596, distance: 669.1
click at [304, 596] on span "理髮 - 500" at bounding box center [336, 590] width 205 height 27
type input "理髮(A02)"
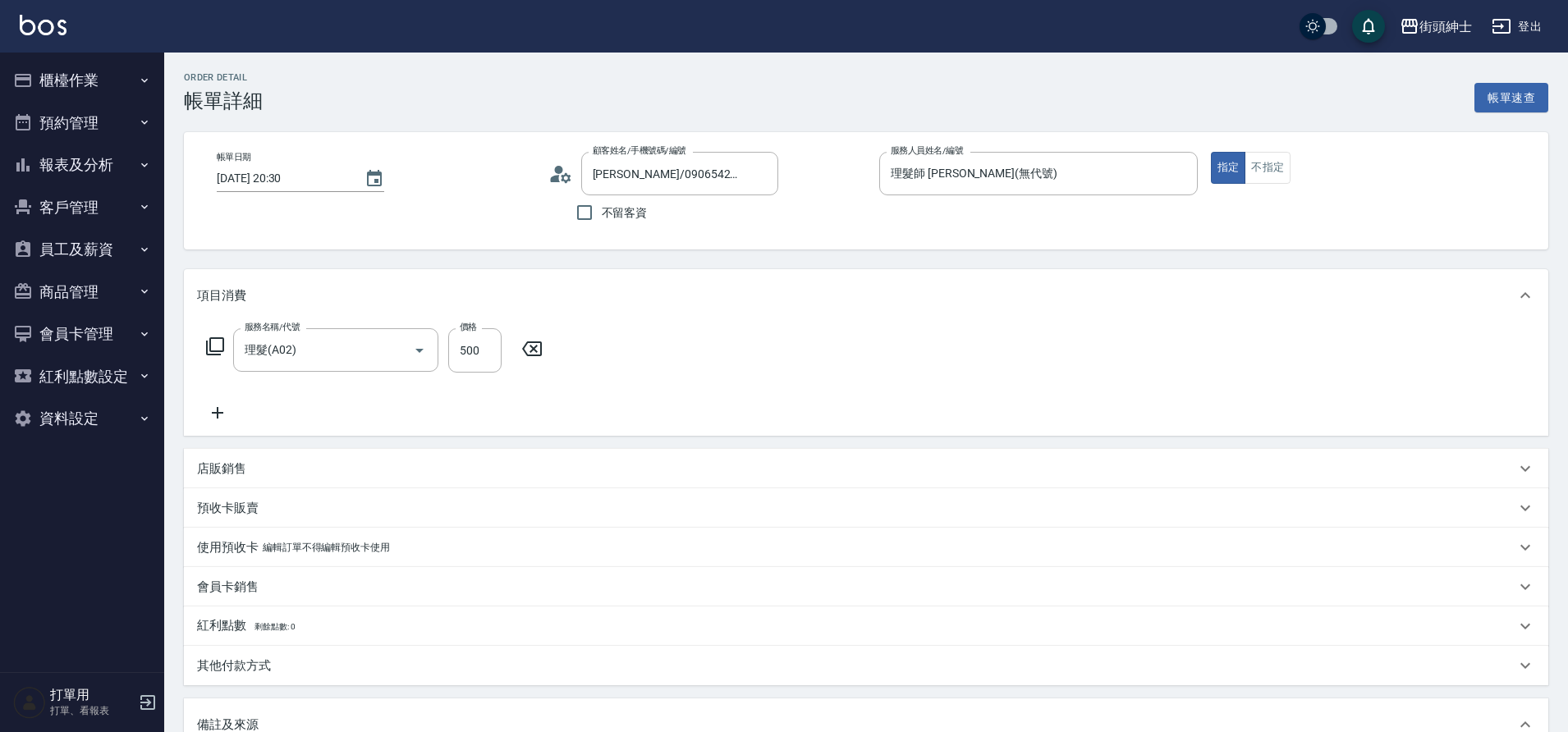
click at [392, 463] on div "店販銷售" at bounding box center [856, 469] width 1318 height 18
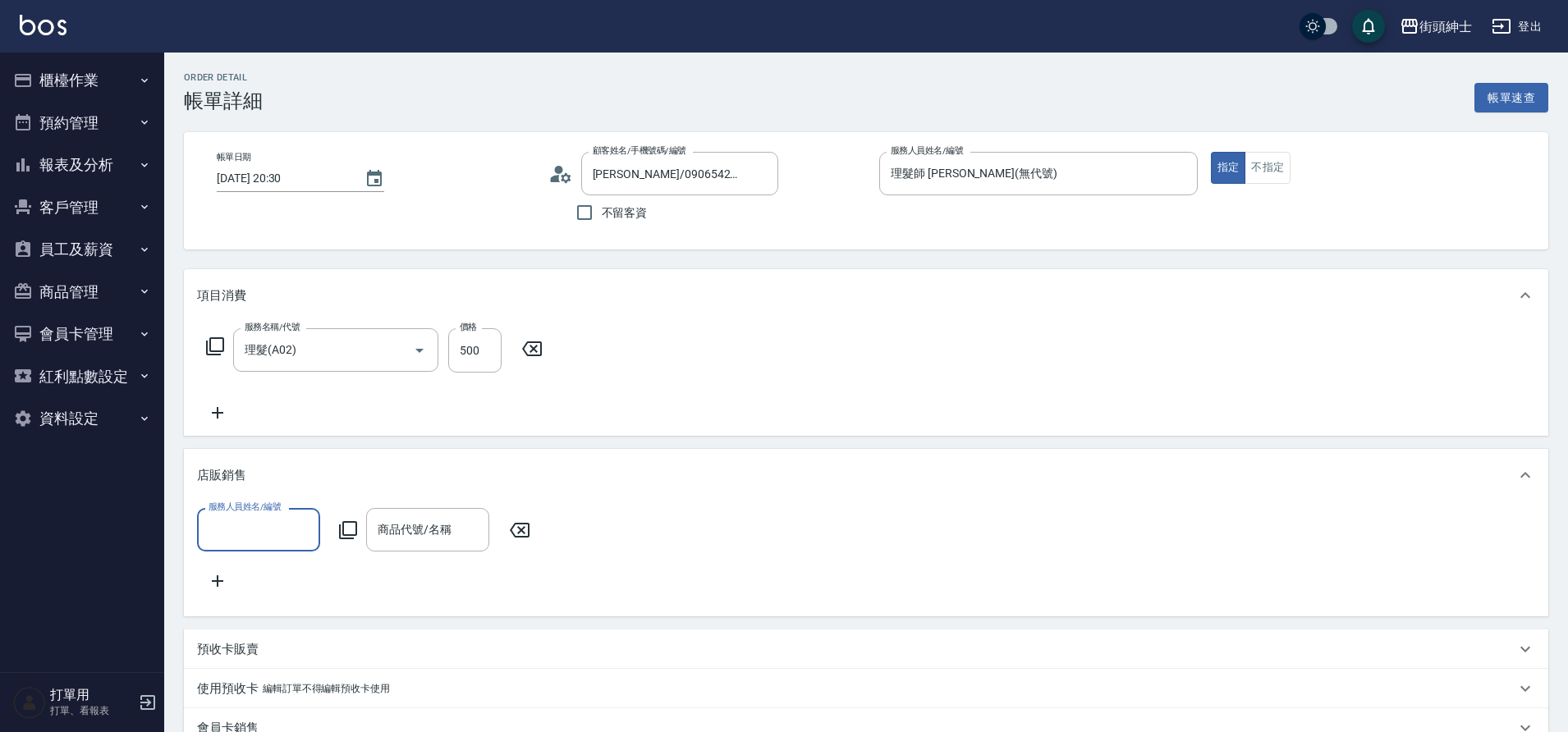
scroll to position [0, 0]
drag, startPoint x: 304, startPoint y: 596, endPoint x: 302, endPoint y: 529, distance: 67.0
click at [302, 529] on input "服務人員姓名/編號" at bounding box center [259, 530] width 109 height 28
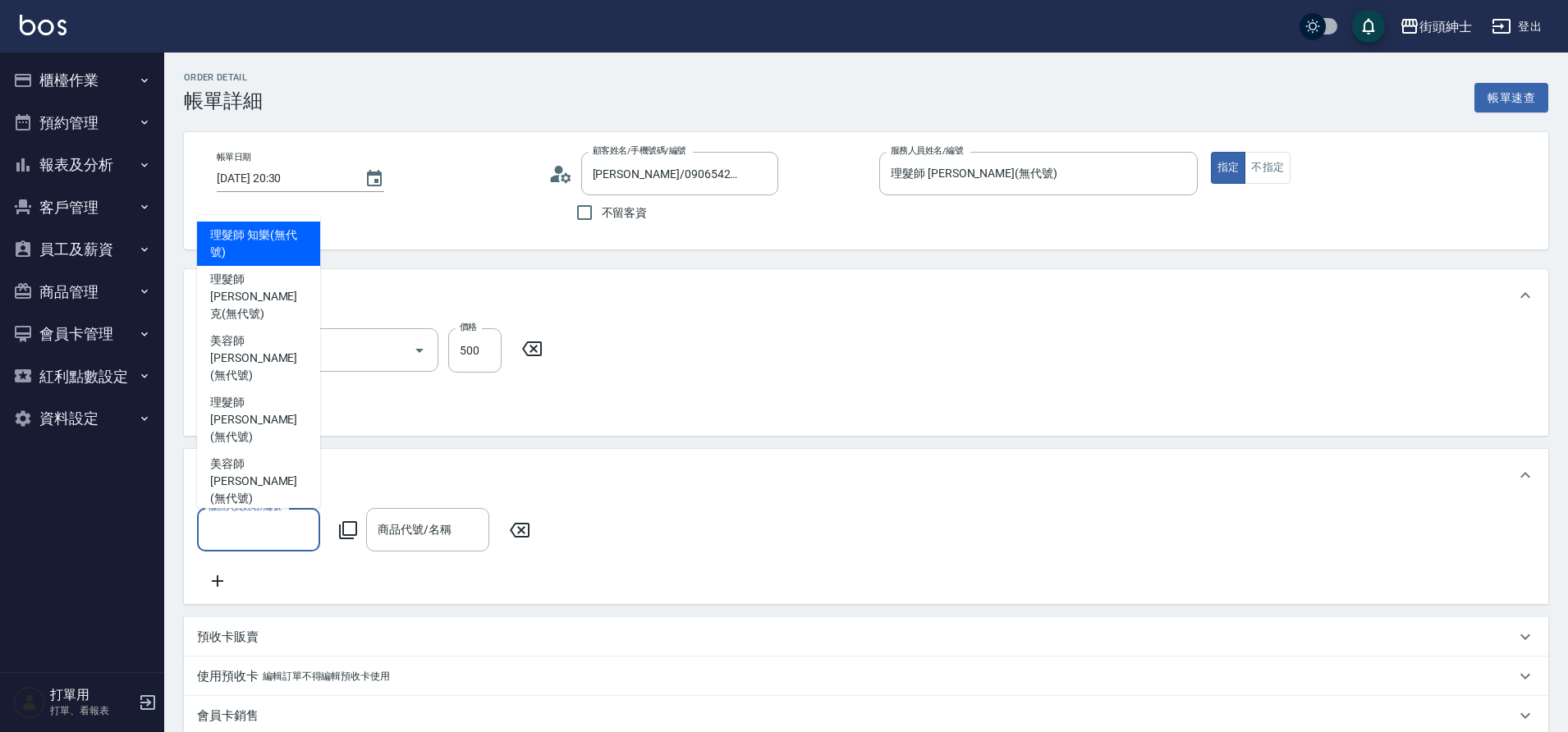
click at [267, 432] on span "理髮師 [PERSON_NAME] (無代號)" at bounding box center [259, 420] width 97 height 52
type input "理髮師 [PERSON_NAME](無代號)"
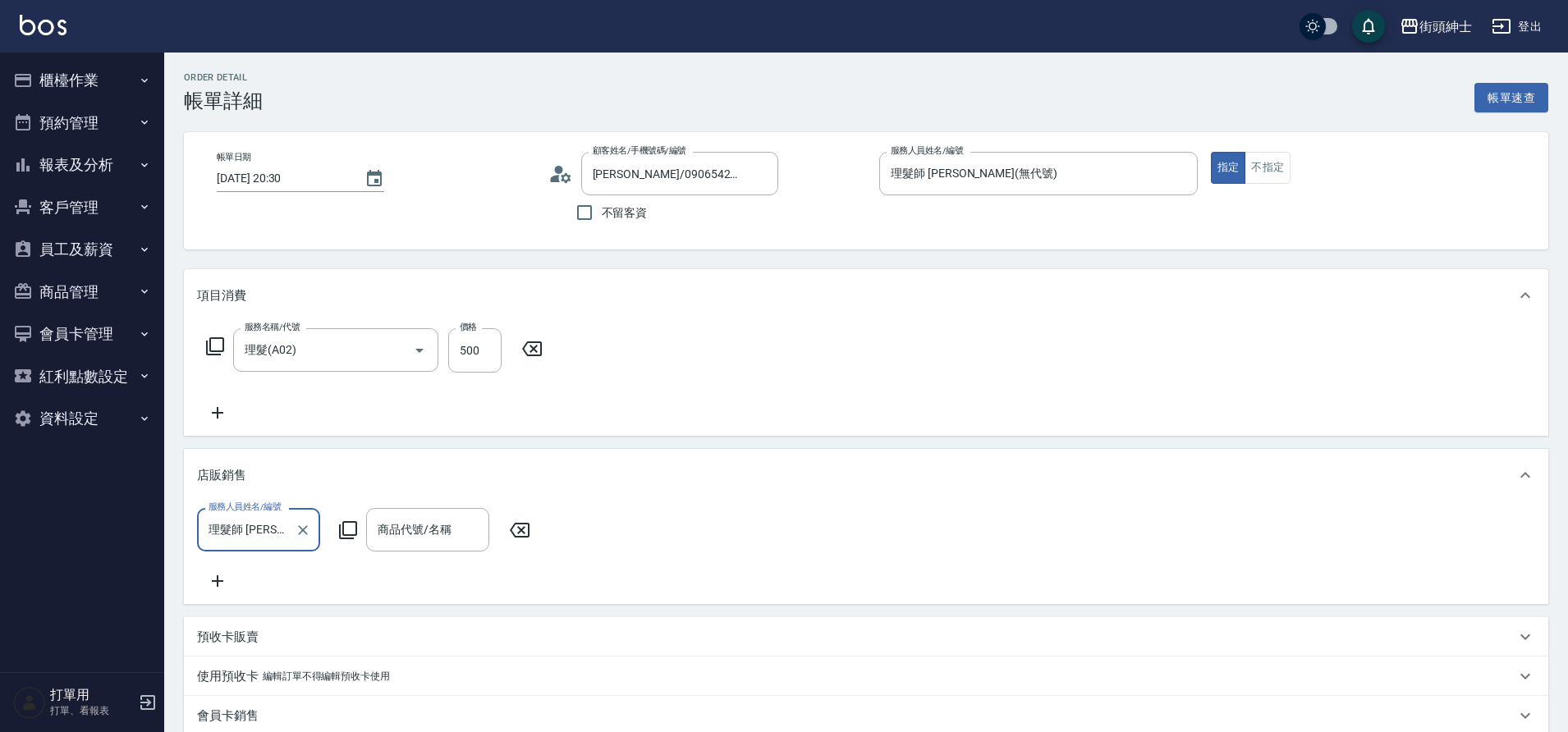
click at [411, 533] on input "商品代號/名稱" at bounding box center [427, 530] width 109 height 28
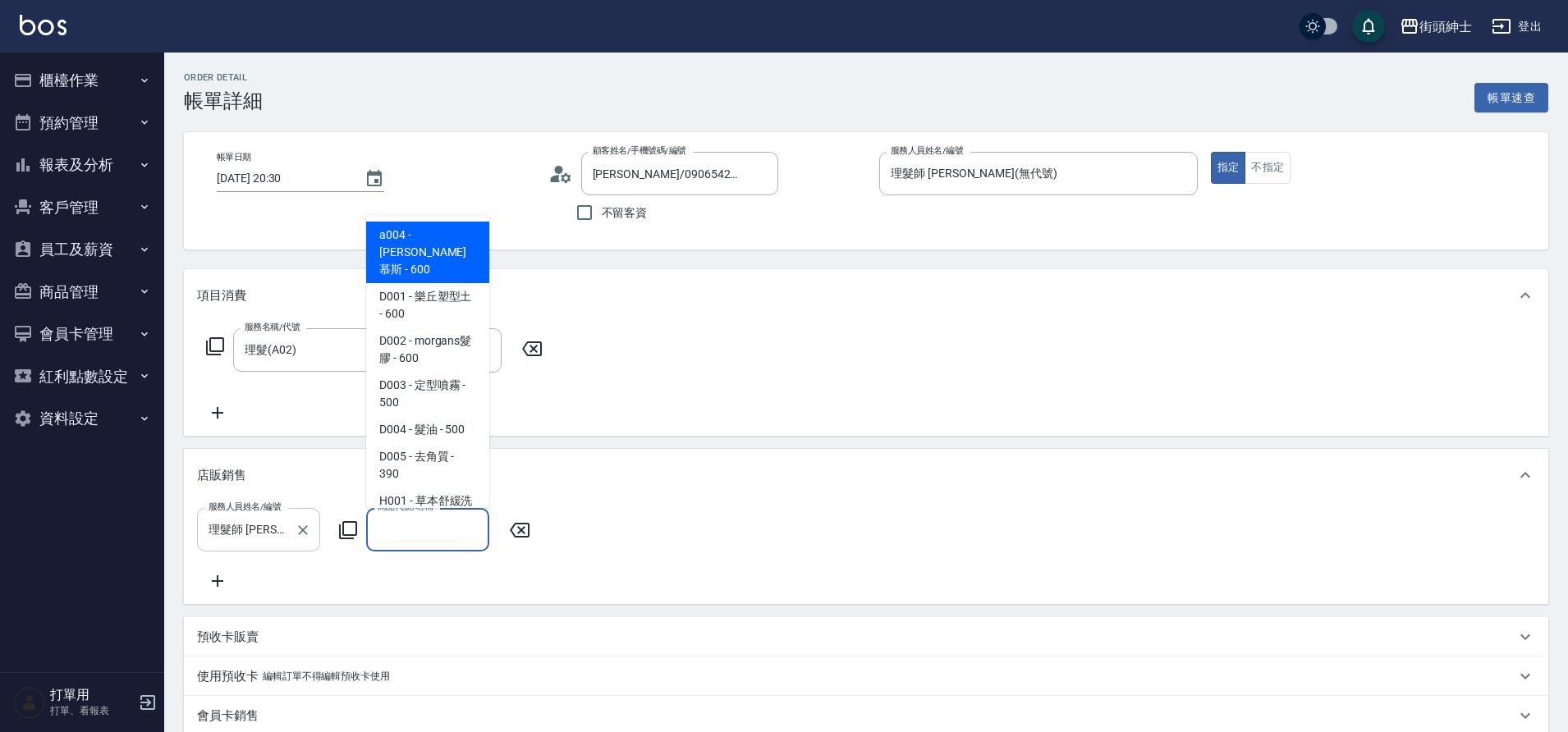
click at [438, 297] on span "D001 - 樂丘塑型土 - 600" at bounding box center [428, 305] width 124 height 44
type input "樂丘塑型土"
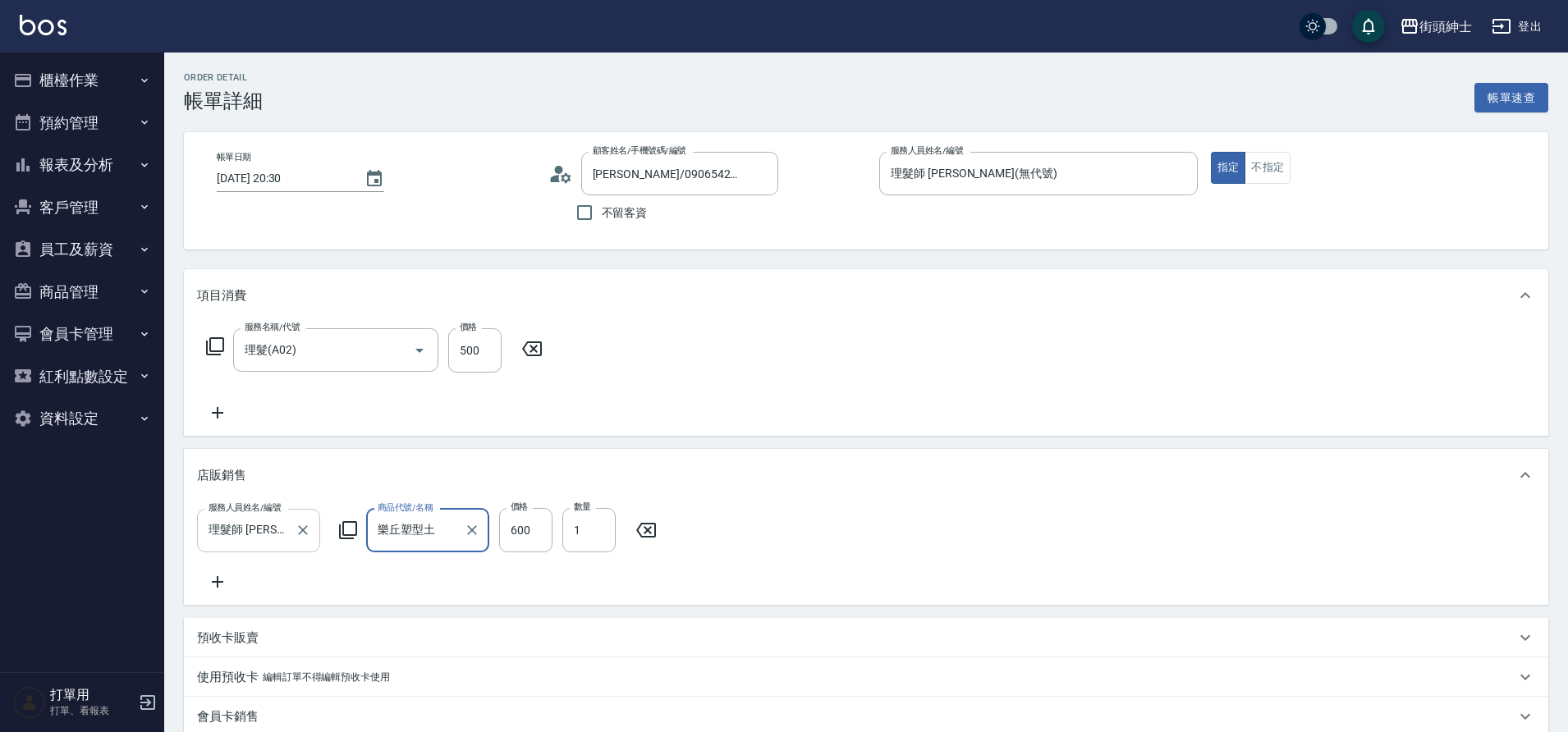
click at [534, 531] on input "600" at bounding box center [526, 530] width 53 height 44
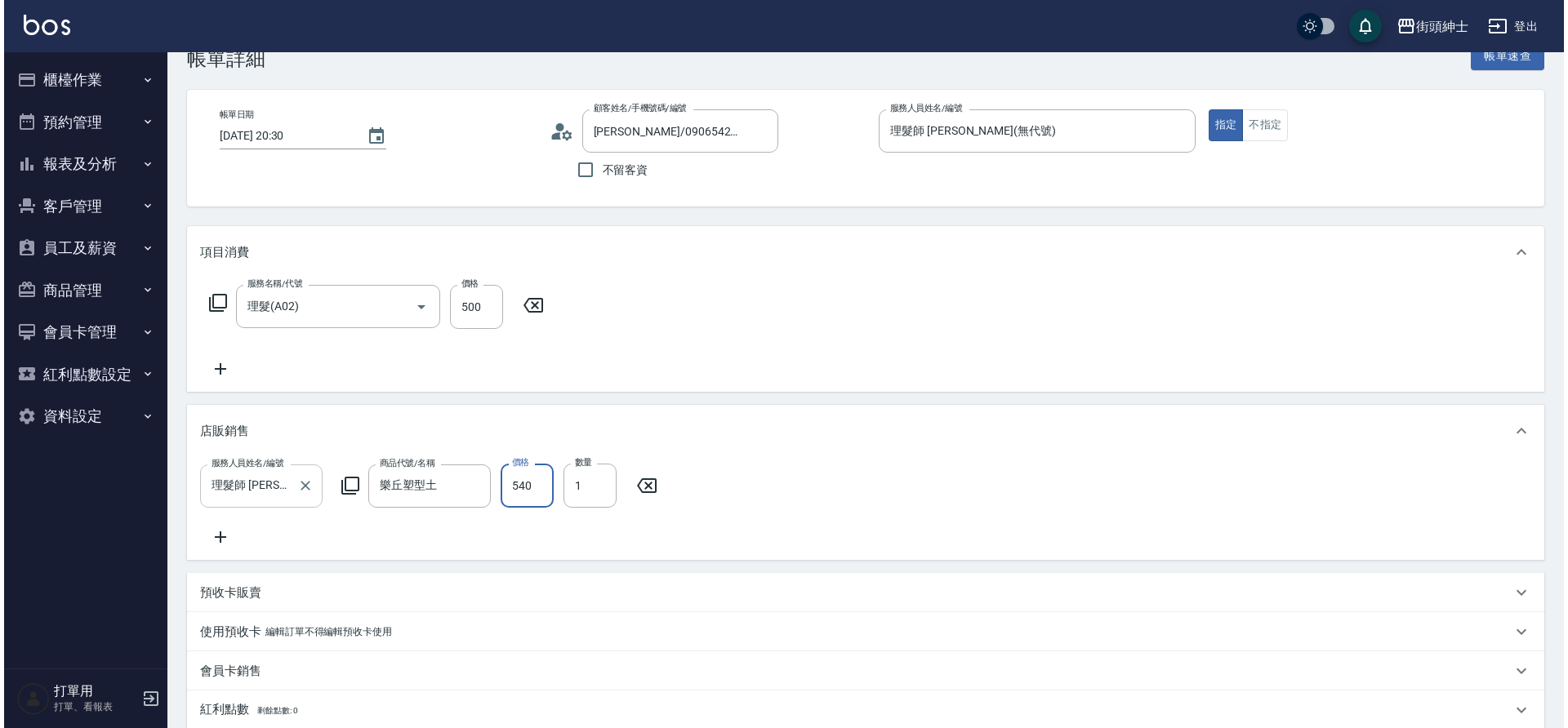
scroll to position [334, 0]
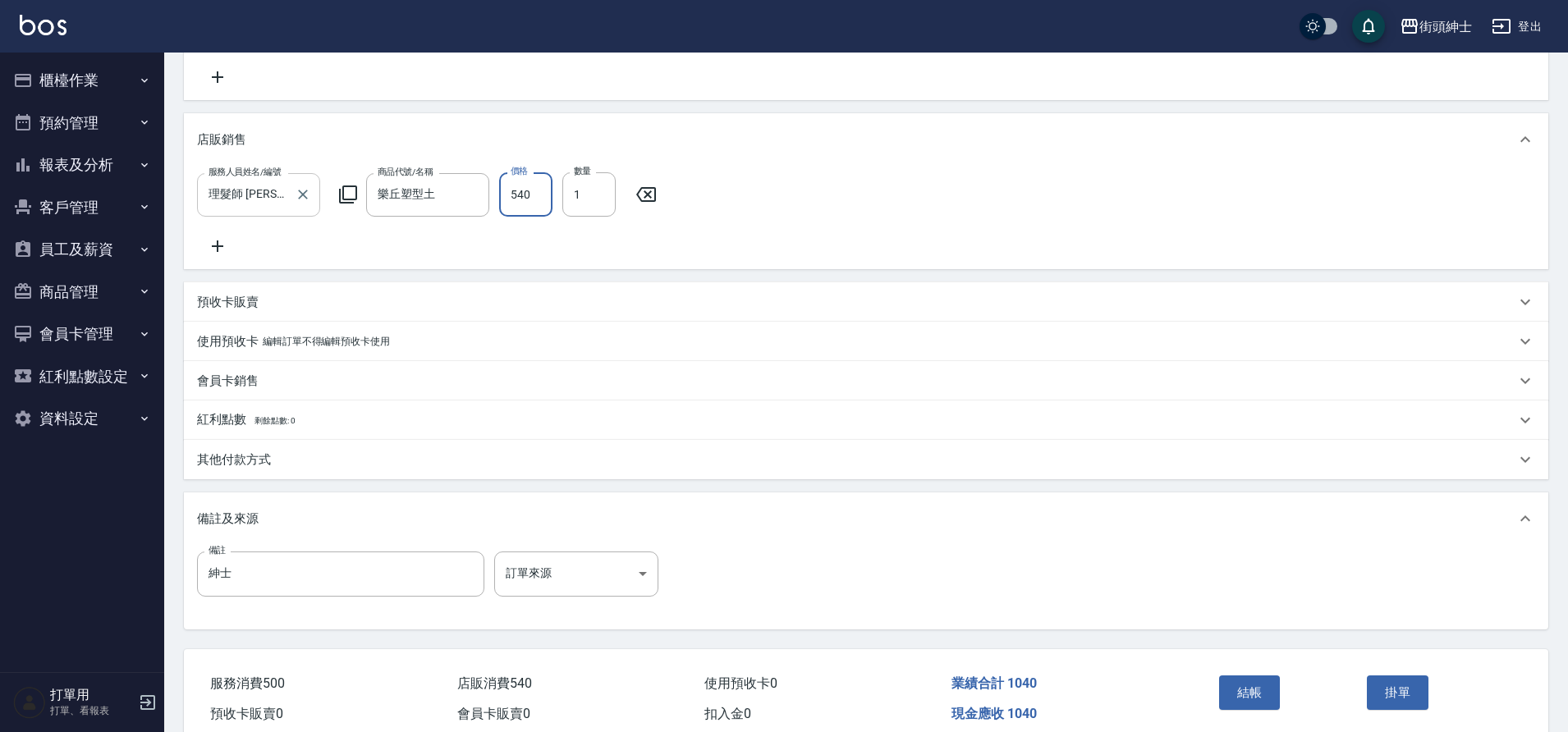
type input "540"
drag, startPoint x: 302, startPoint y: 529, endPoint x: 1252, endPoint y: 709, distance: 966.9
click at [1252, 709] on button "結帳" at bounding box center [1250, 692] width 62 height 34
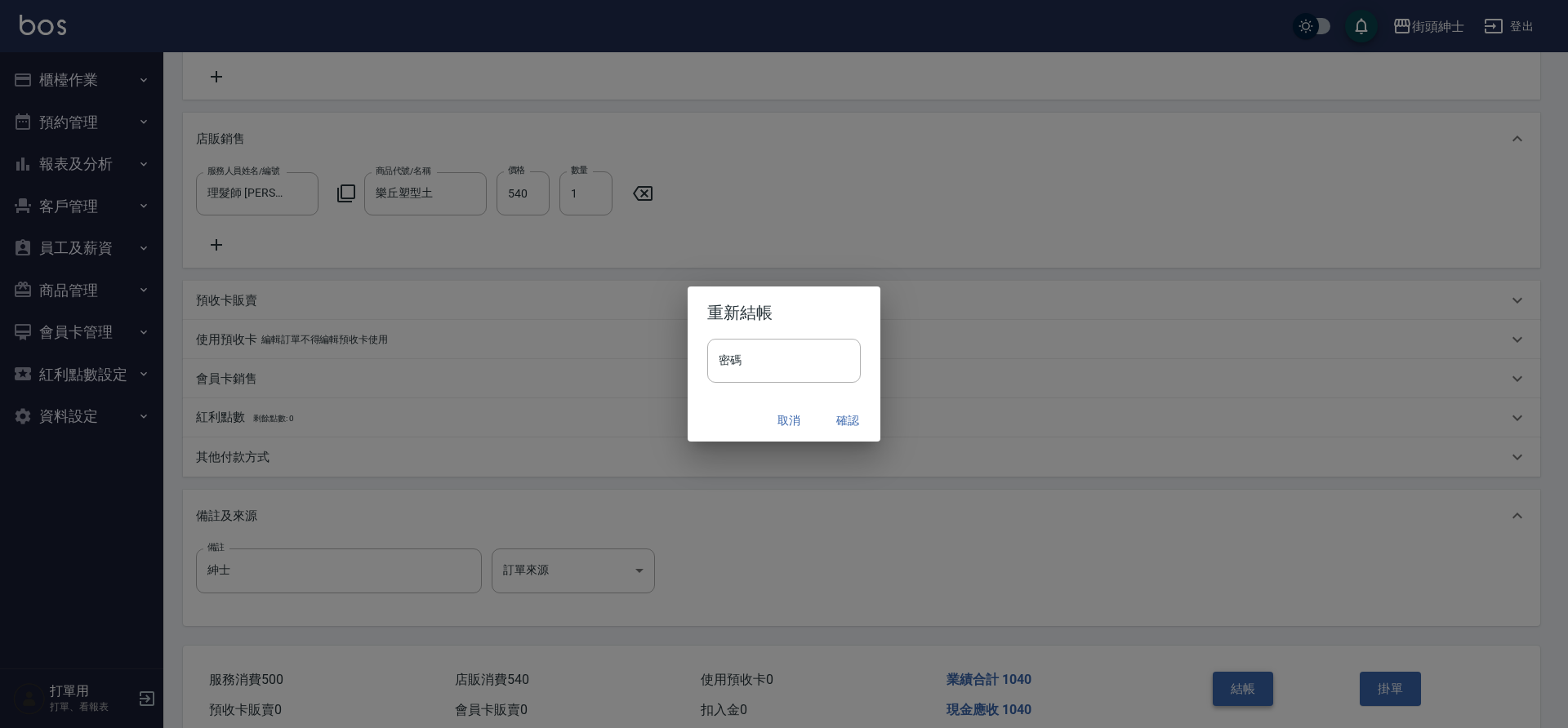
click at [846, 419] on button "確認" at bounding box center [847, 421] width 52 height 30
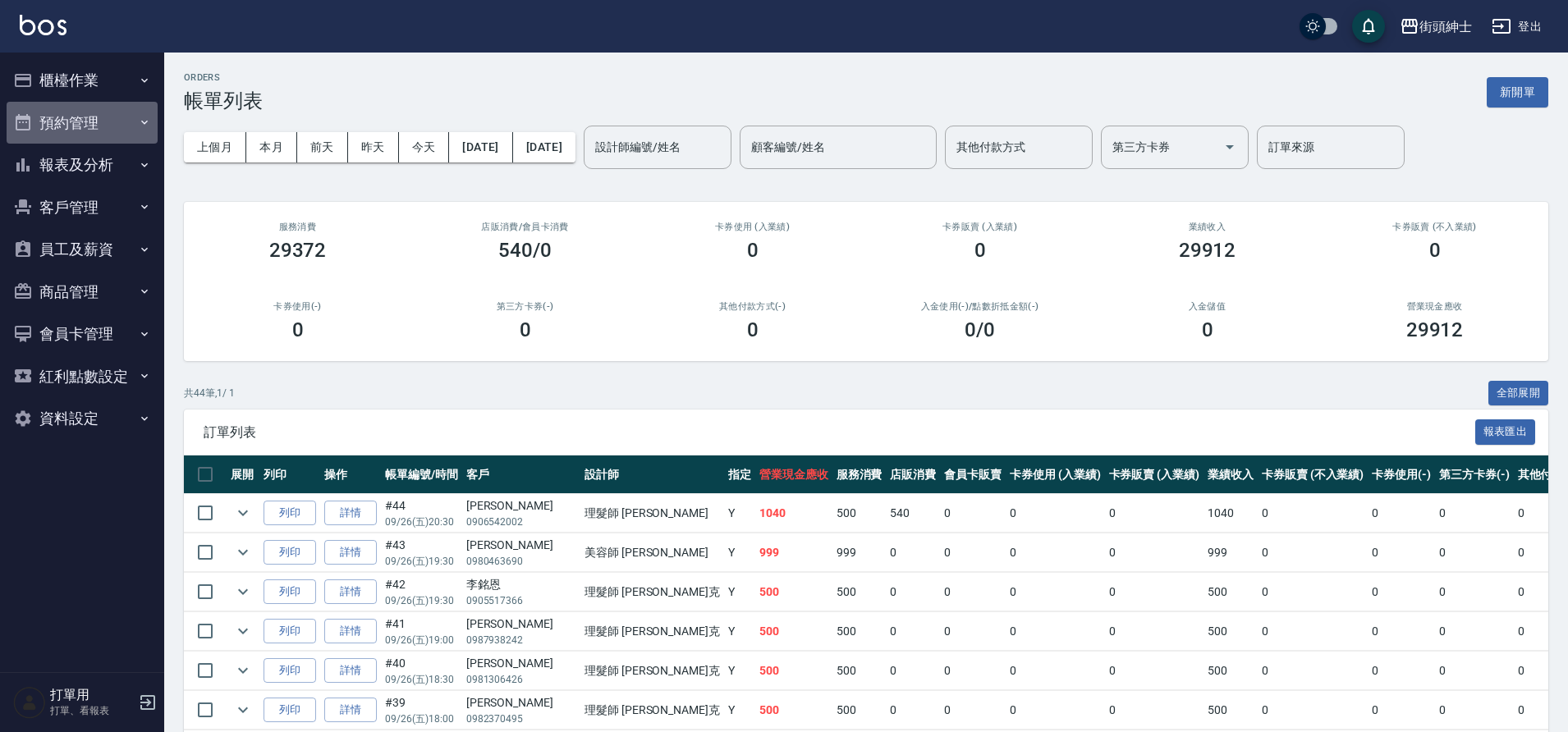
click at [77, 117] on button "預約管理" at bounding box center [82, 123] width 151 height 43
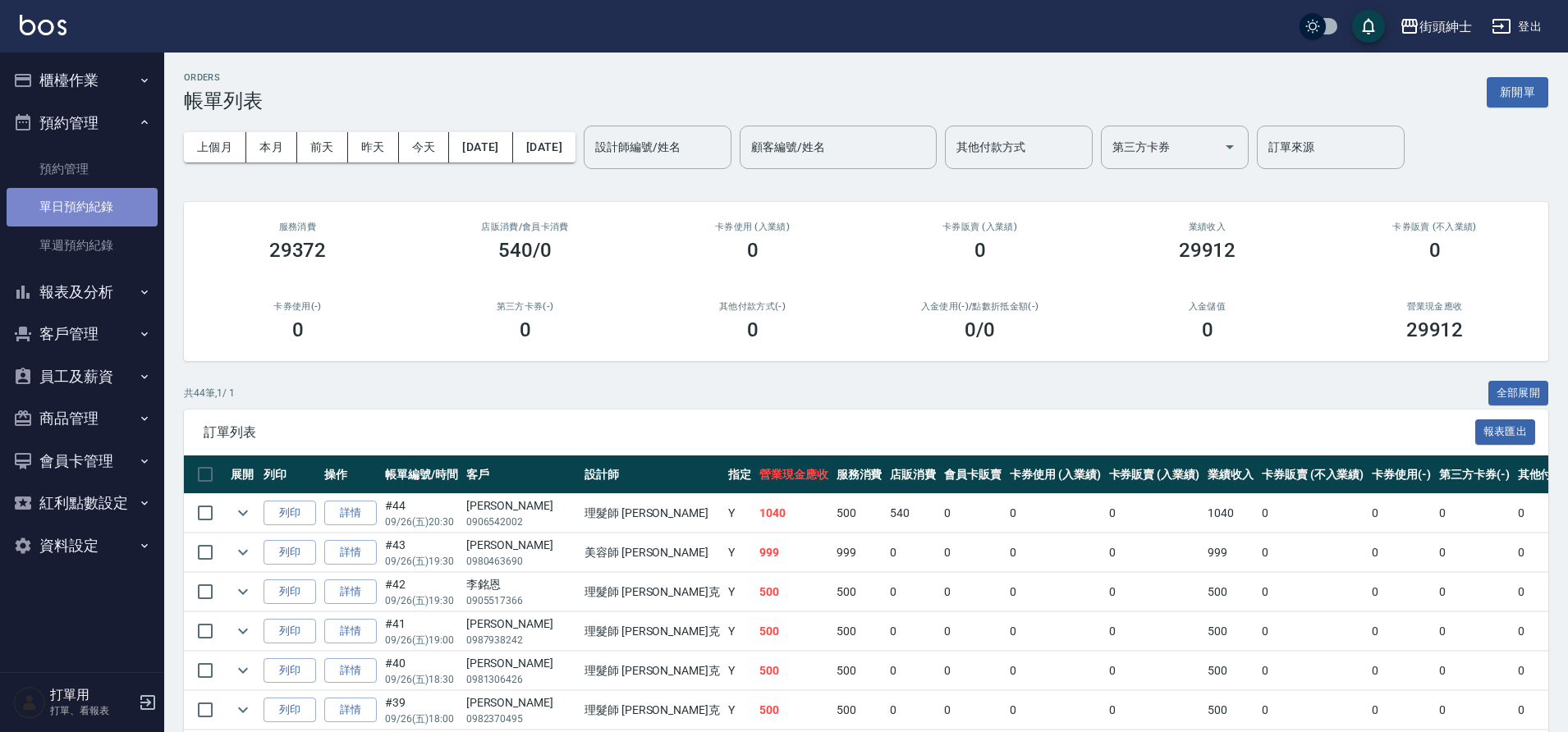
click at [120, 208] on link "單日預約紀錄" at bounding box center [82, 206] width 151 height 38
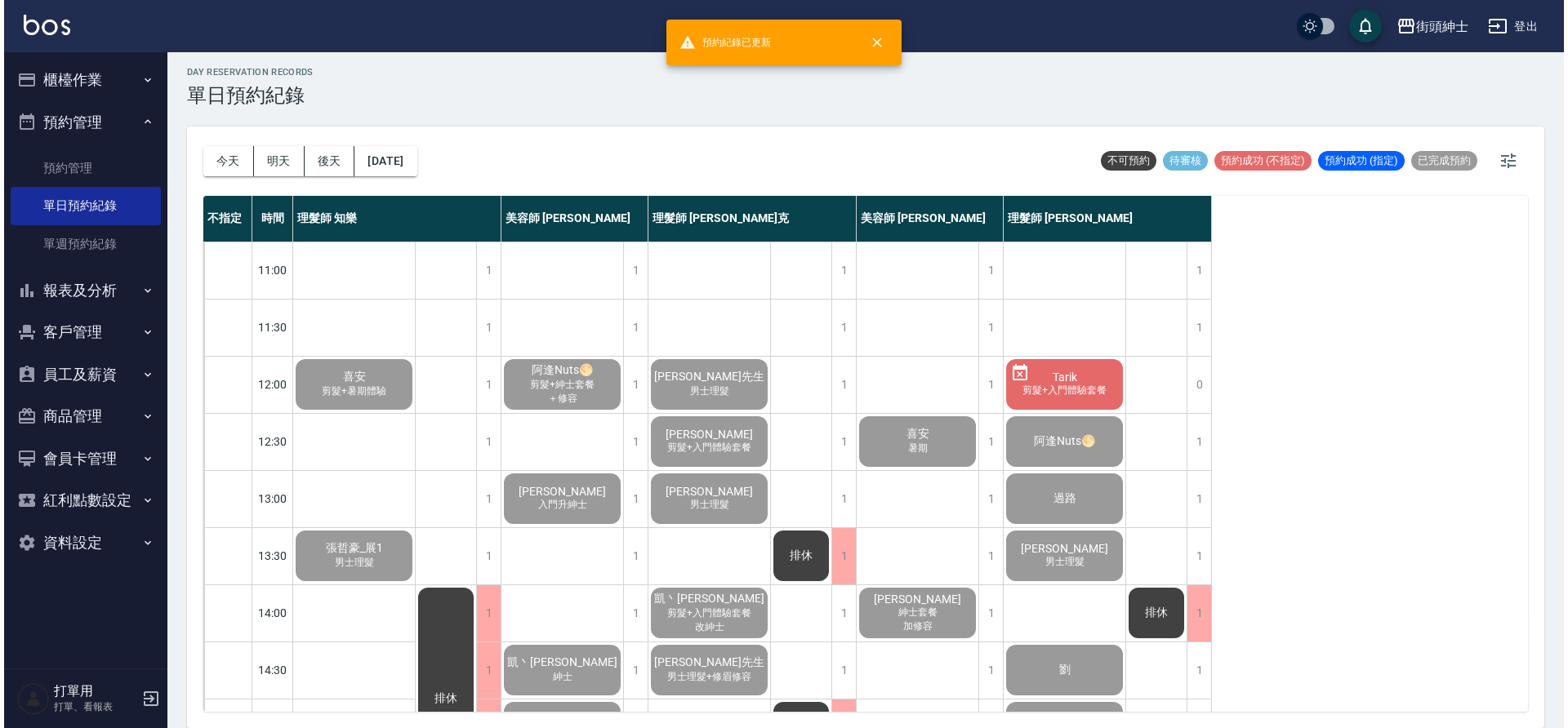
scroll to position [743, 0]
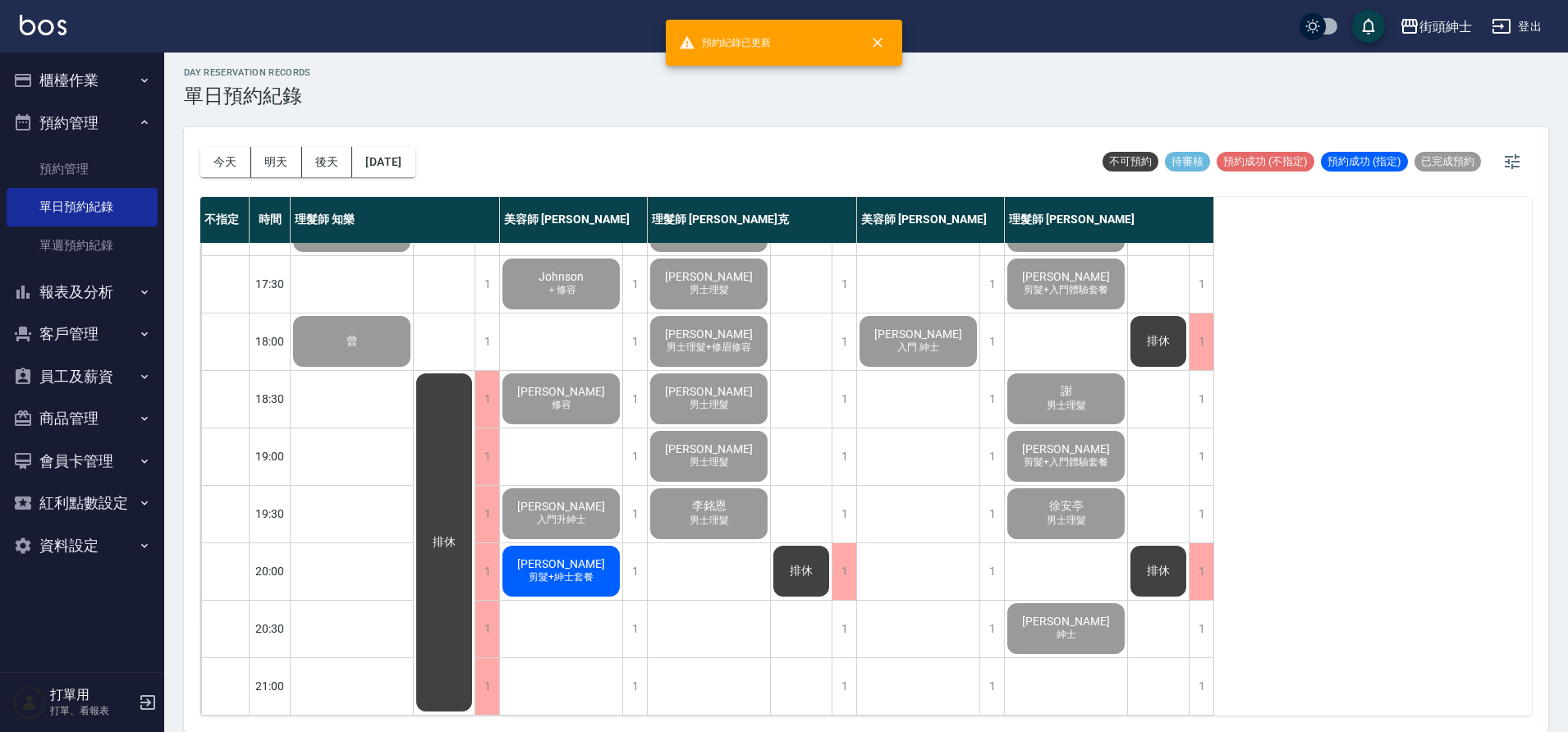
click at [564, 570] on span "剪髮+紳士套餐" at bounding box center [561, 577] width 72 height 14
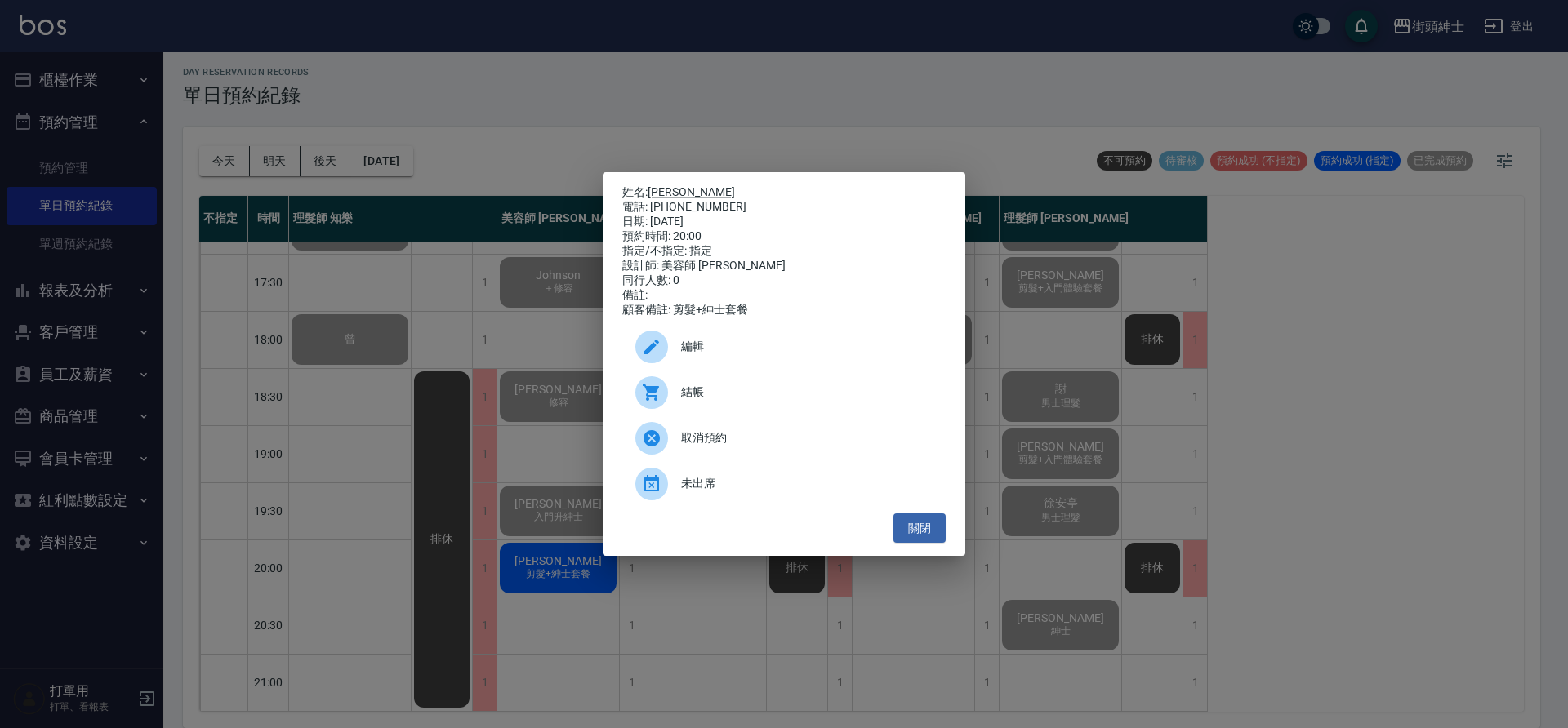
click at [685, 401] on span "結帳" at bounding box center [806, 392] width 252 height 17
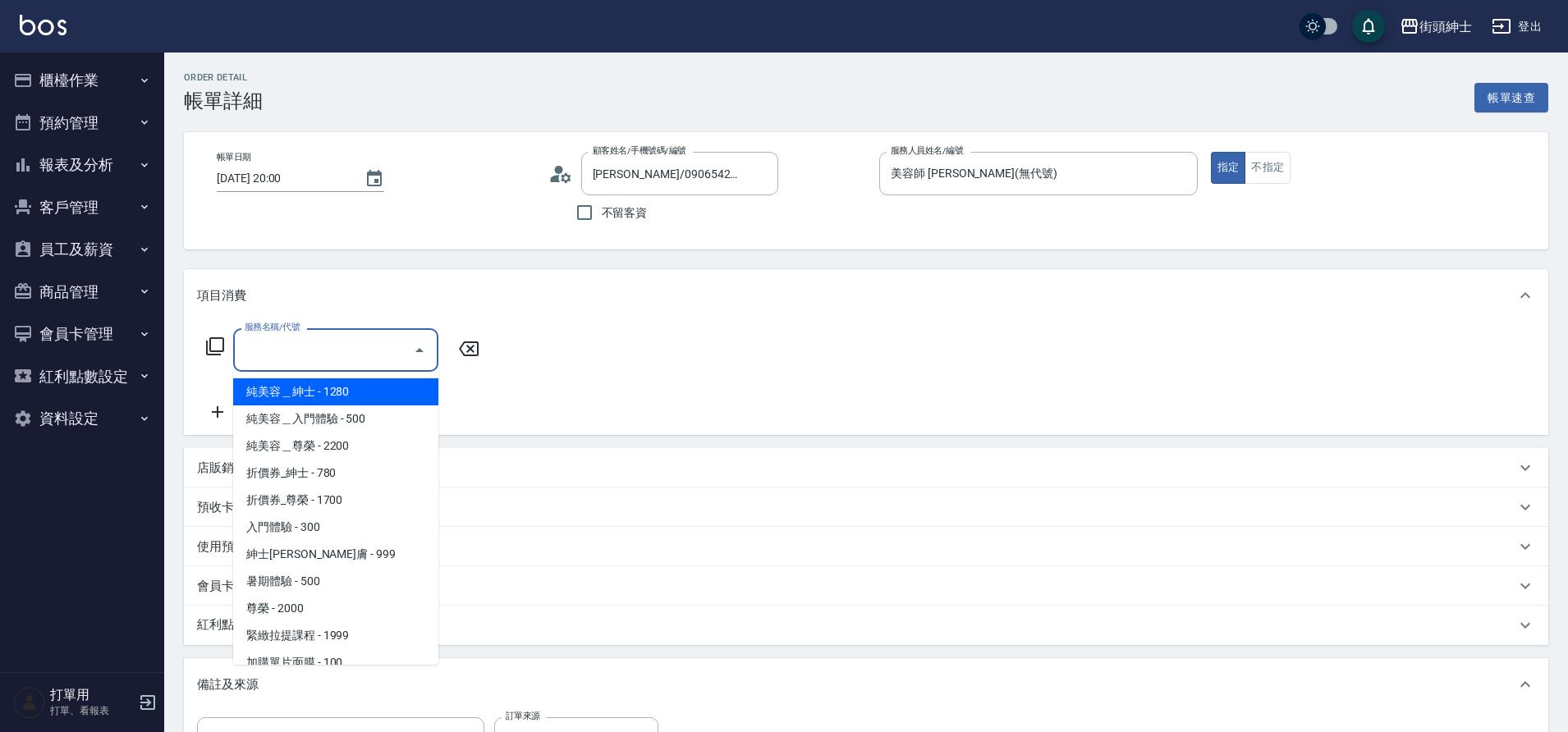
click at [357, 555] on span "紳士全效煥膚 - 999" at bounding box center [336, 554] width 205 height 27
type input "紳士[PERSON_NAME]膚"
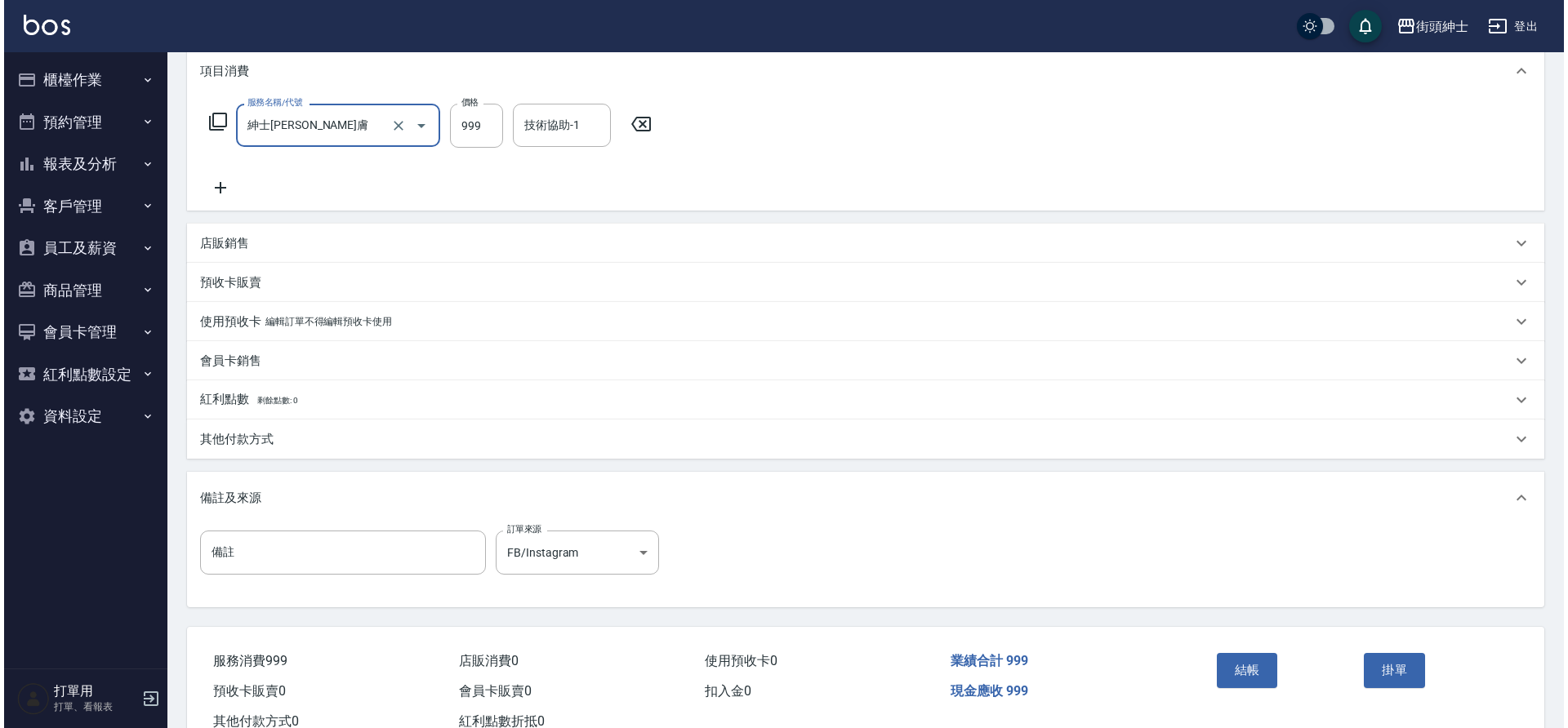
scroll to position [278, 0]
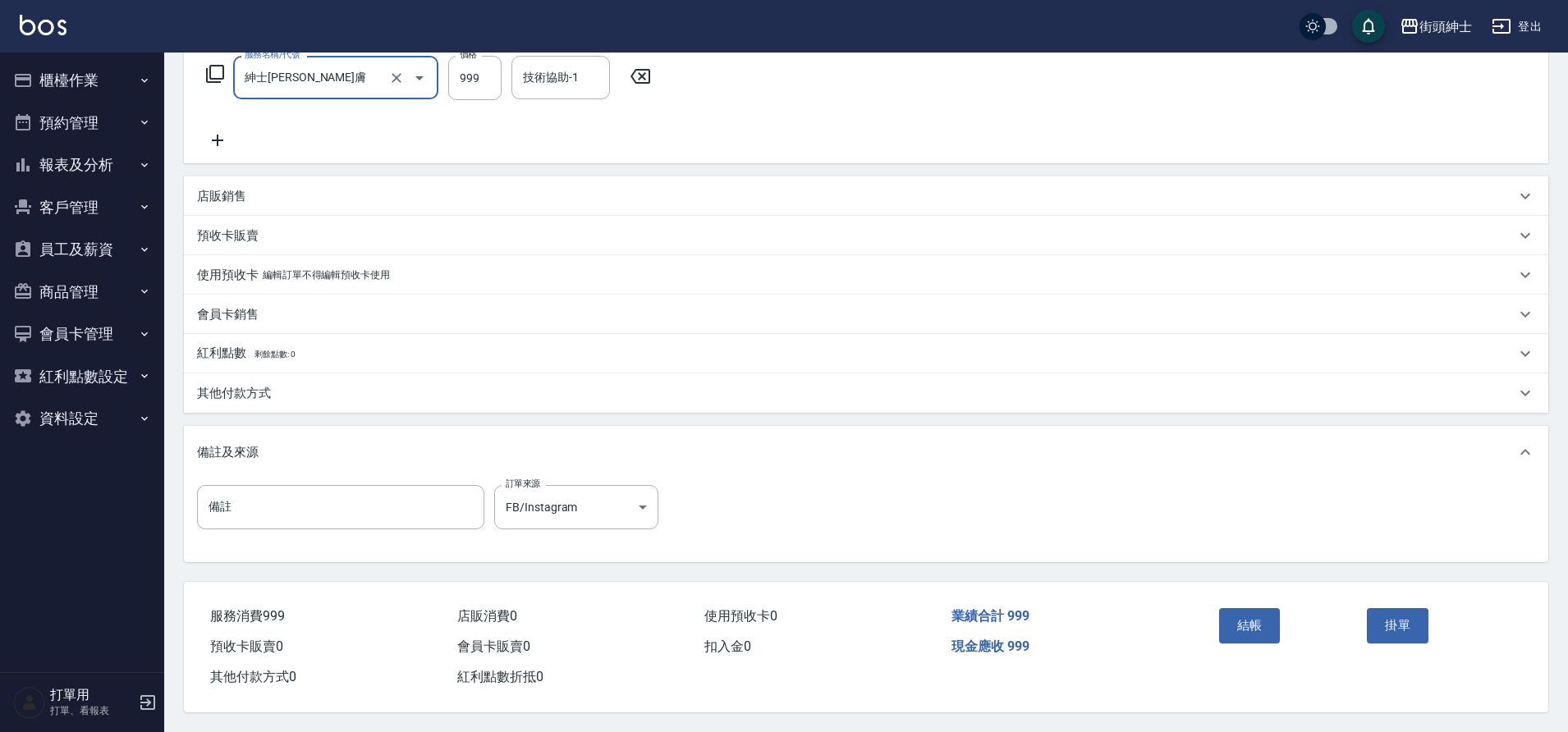
click at [1243, 618] on button "結帳" at bounding box center [1250, 625] width 62 height 34
click at [1269, 618] on button "結帳" at bounding box center [1250, 625] width 62 height 34
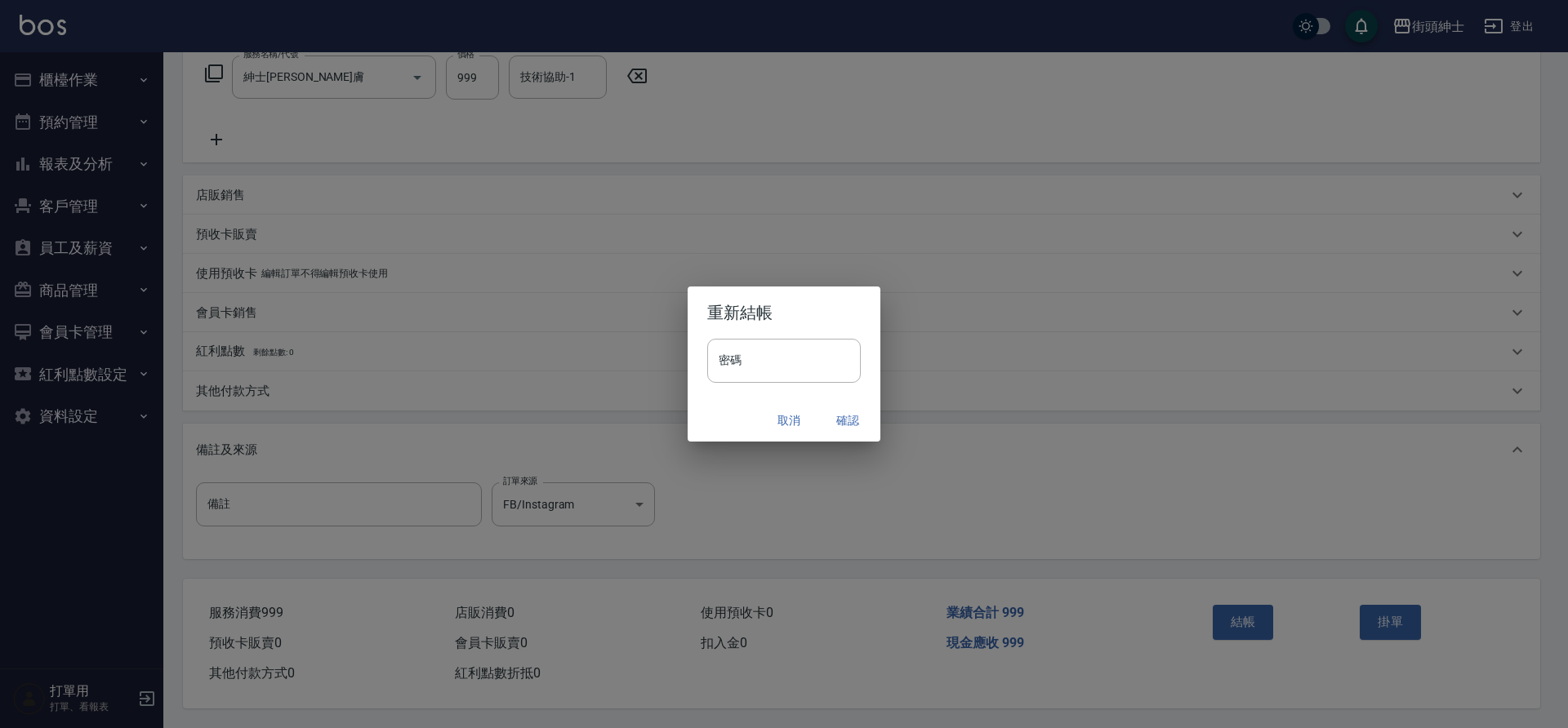
click at [839, 418] on button "確認" at bounding box center [847, 421] width 52 height 30
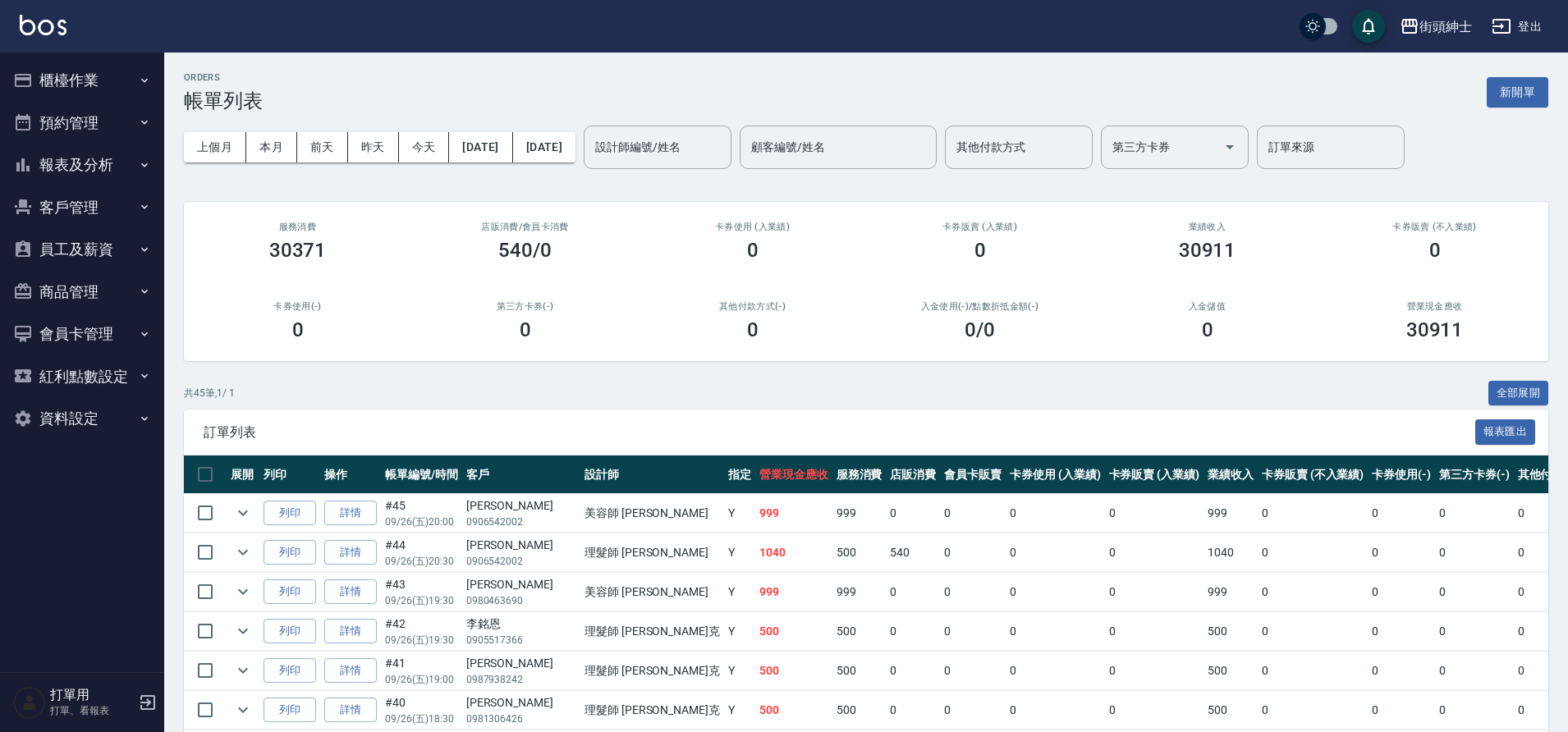
click at [76, 120] on button "預約管理" at bounding box center [82, 123] width 151 height 43
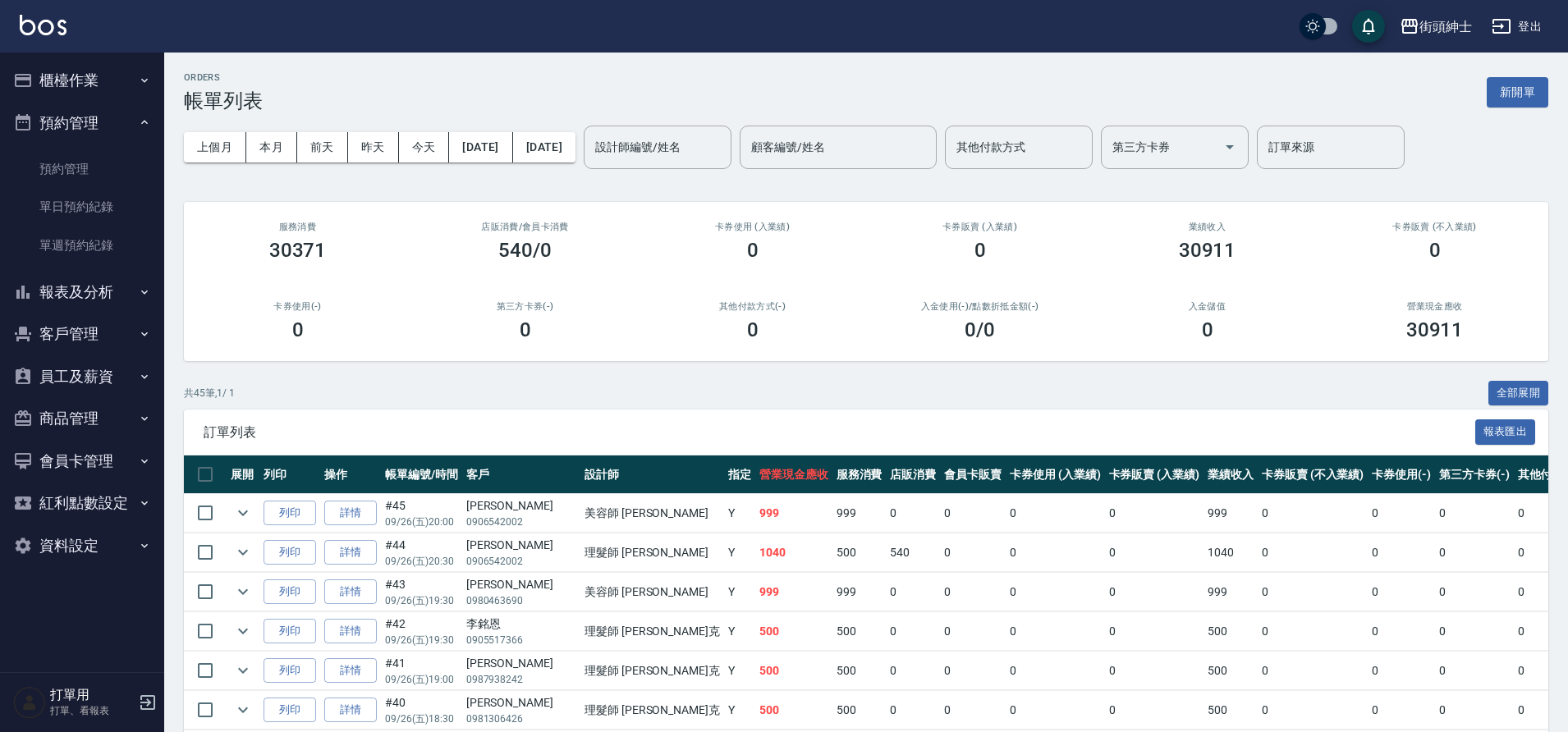
click at [128, 216] on link "單日預約紀錄" at bounding box center [82, 206] width 151 height 38
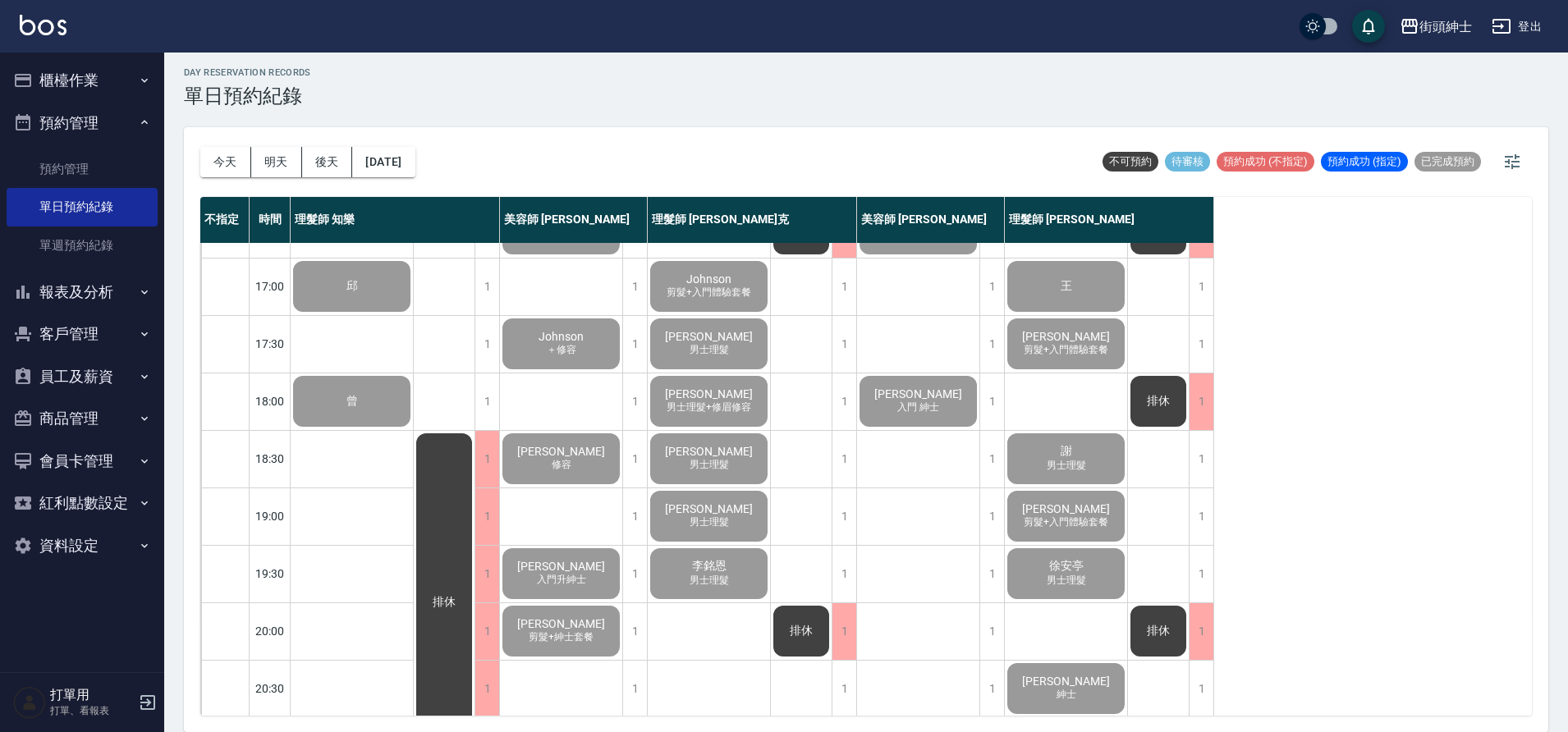
scroll to position [747, 0]
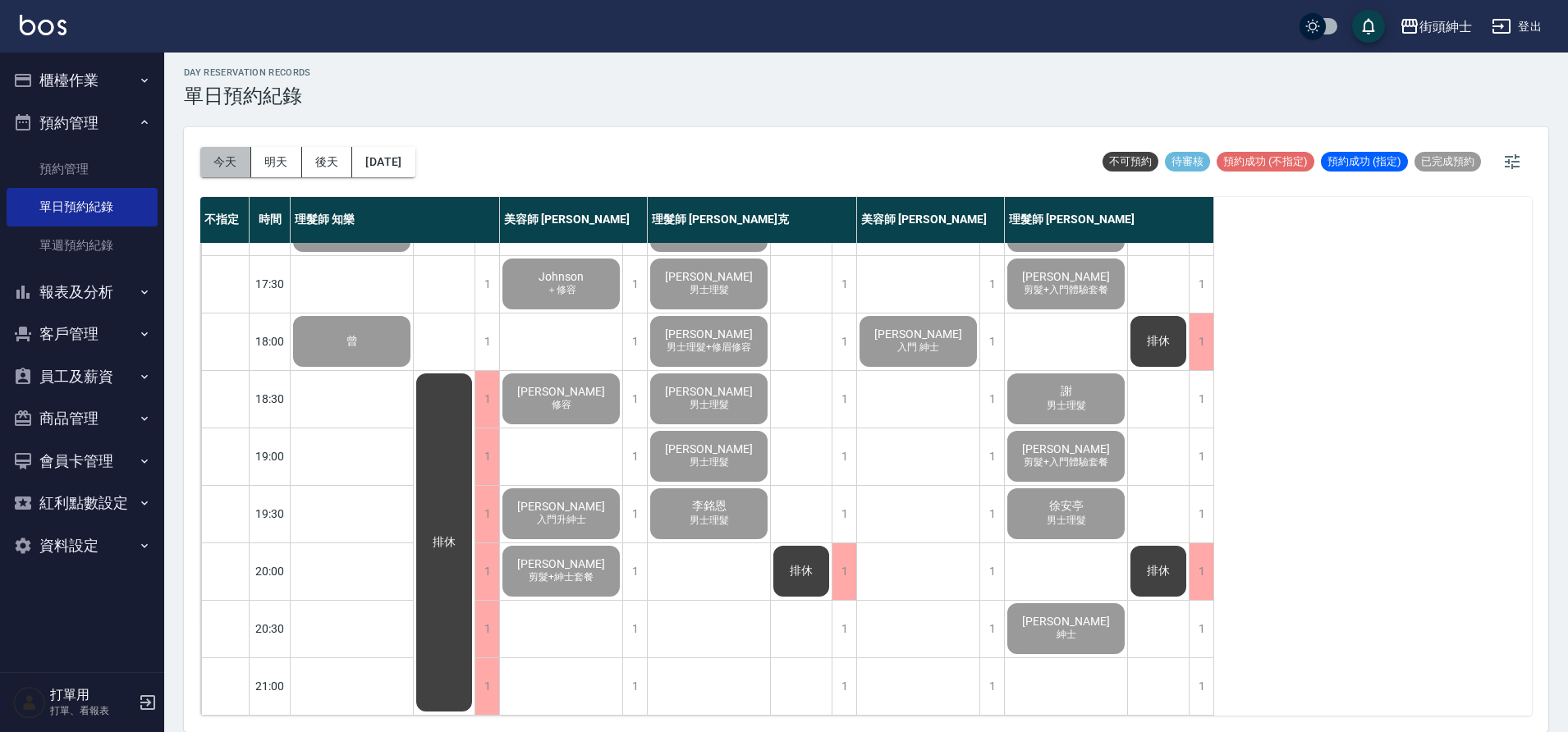
click at [210, 155] on button "今天" at bounding box center [225, 162] width 51 height 30
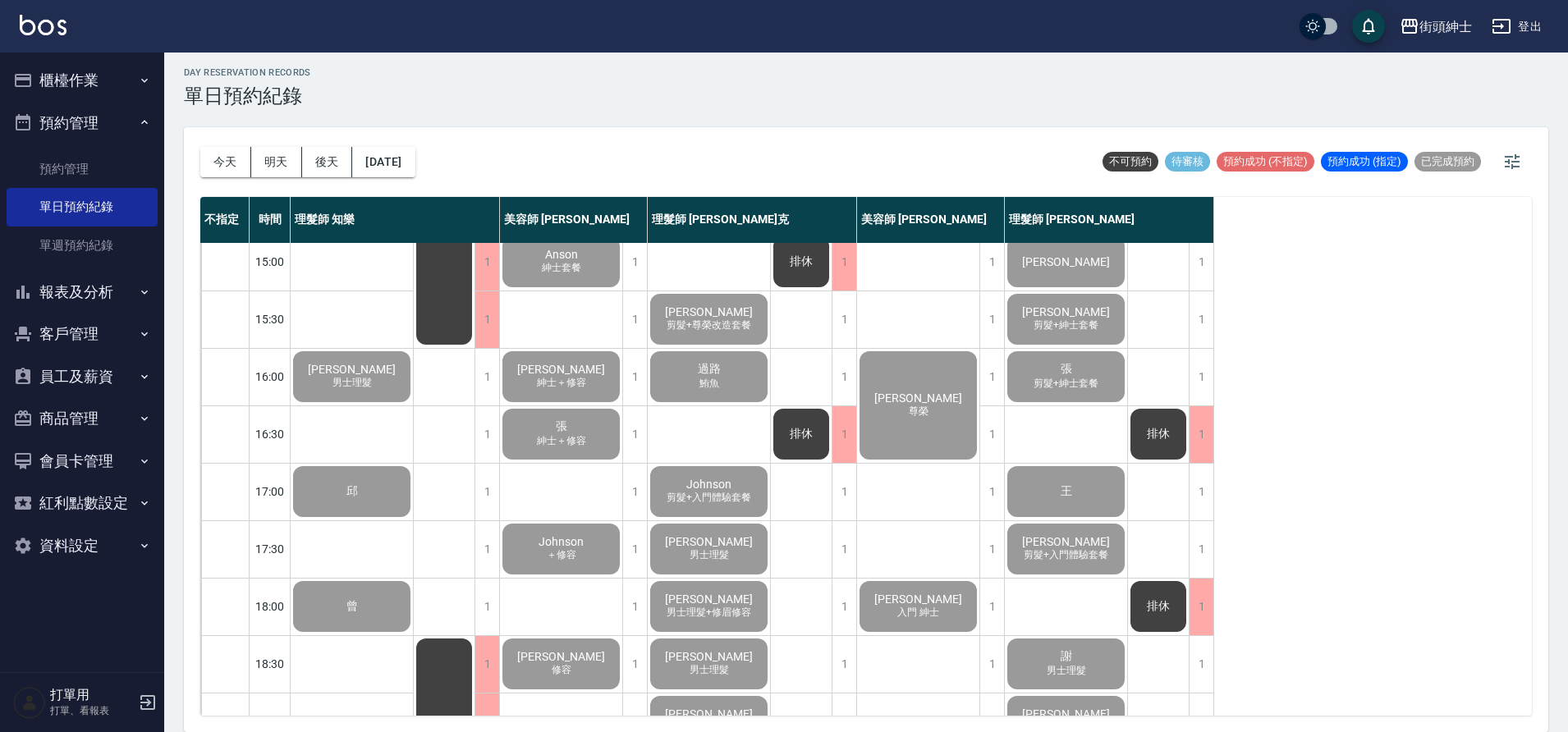
scroll to position [487, 0]
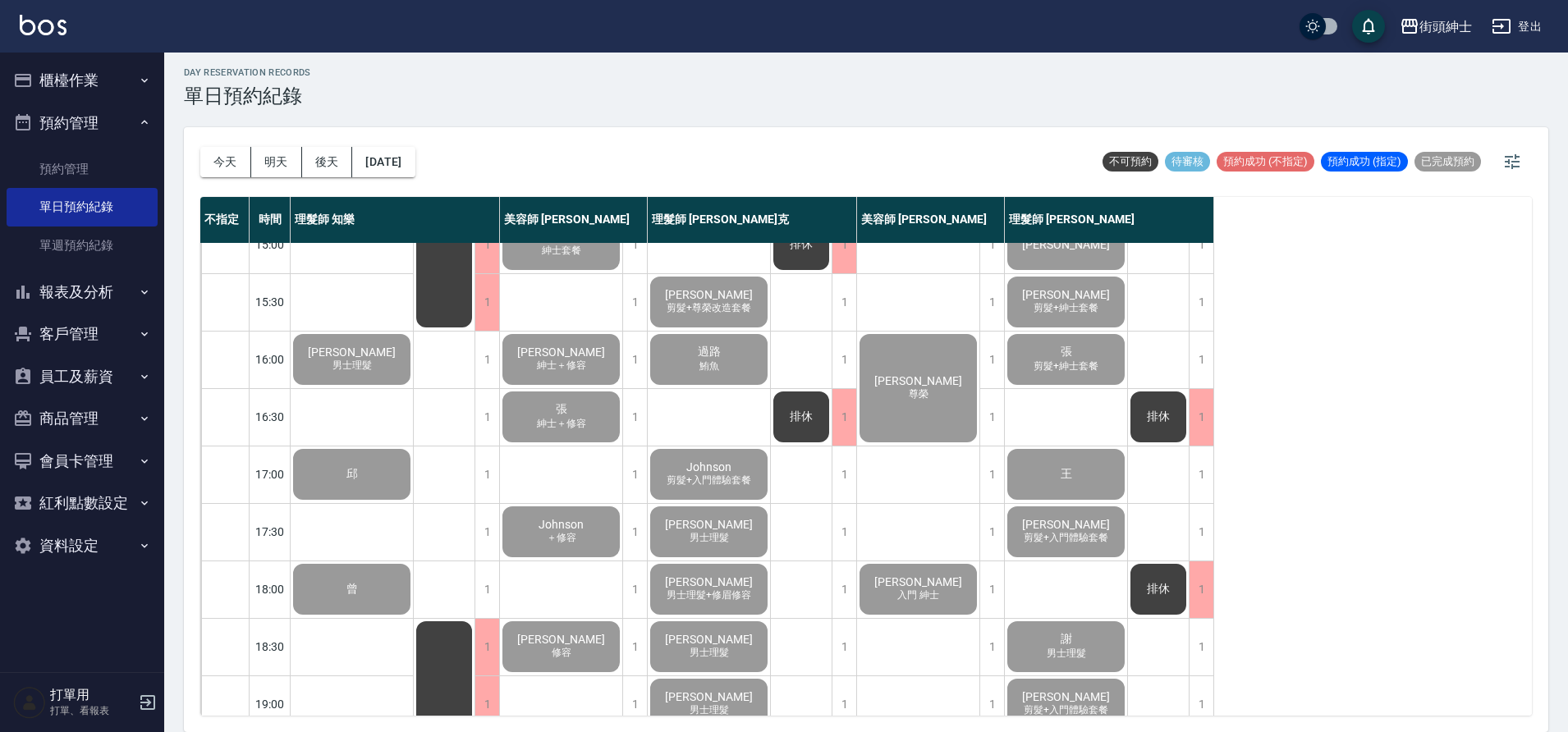
click at [572, 427] on span "紳士＋修容" at bounding box center [561, 424] width 56 height 14
click at [88, 108] on button "預約管理" at bounding box center [82, 123] width 151 height 43
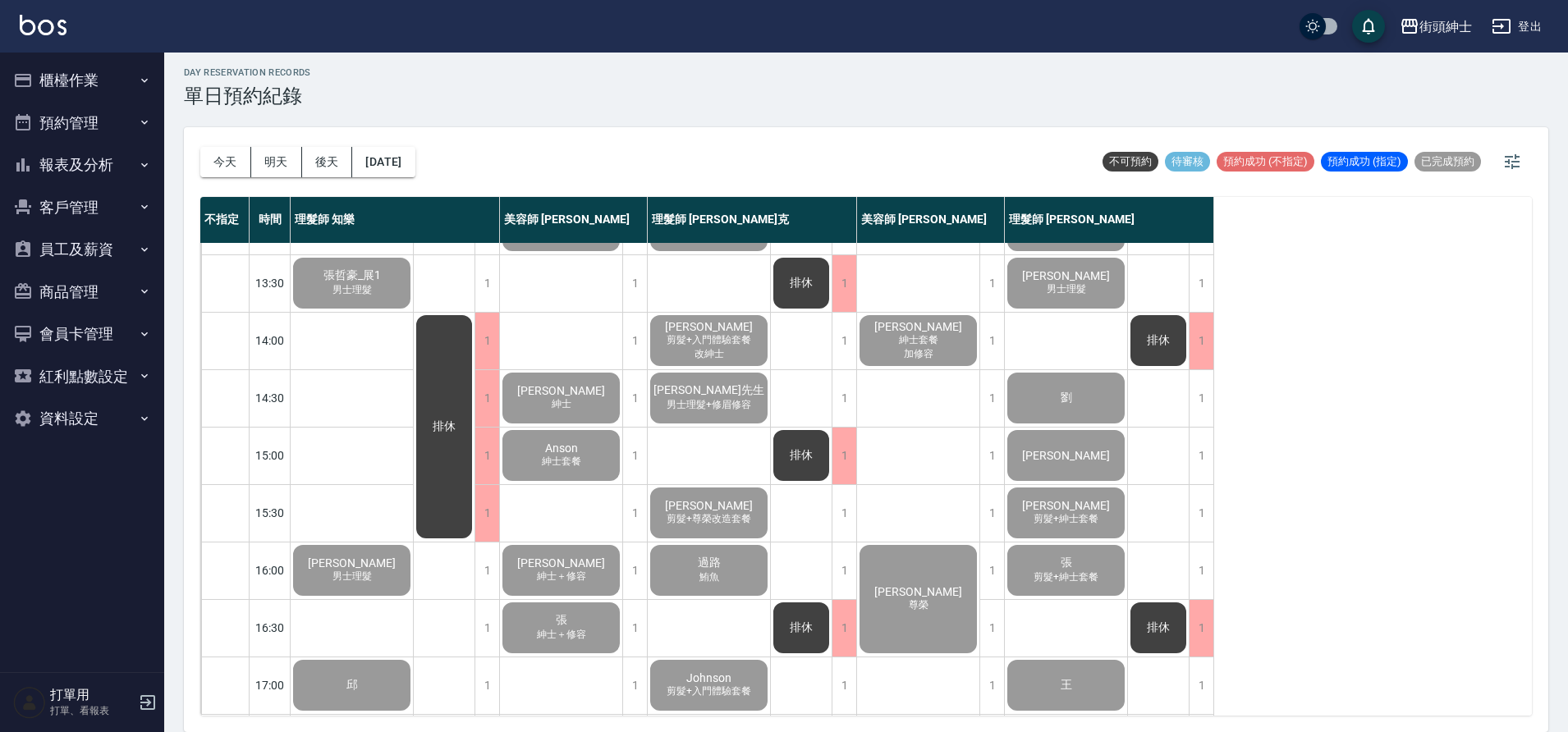
scroll to position [0, 0]
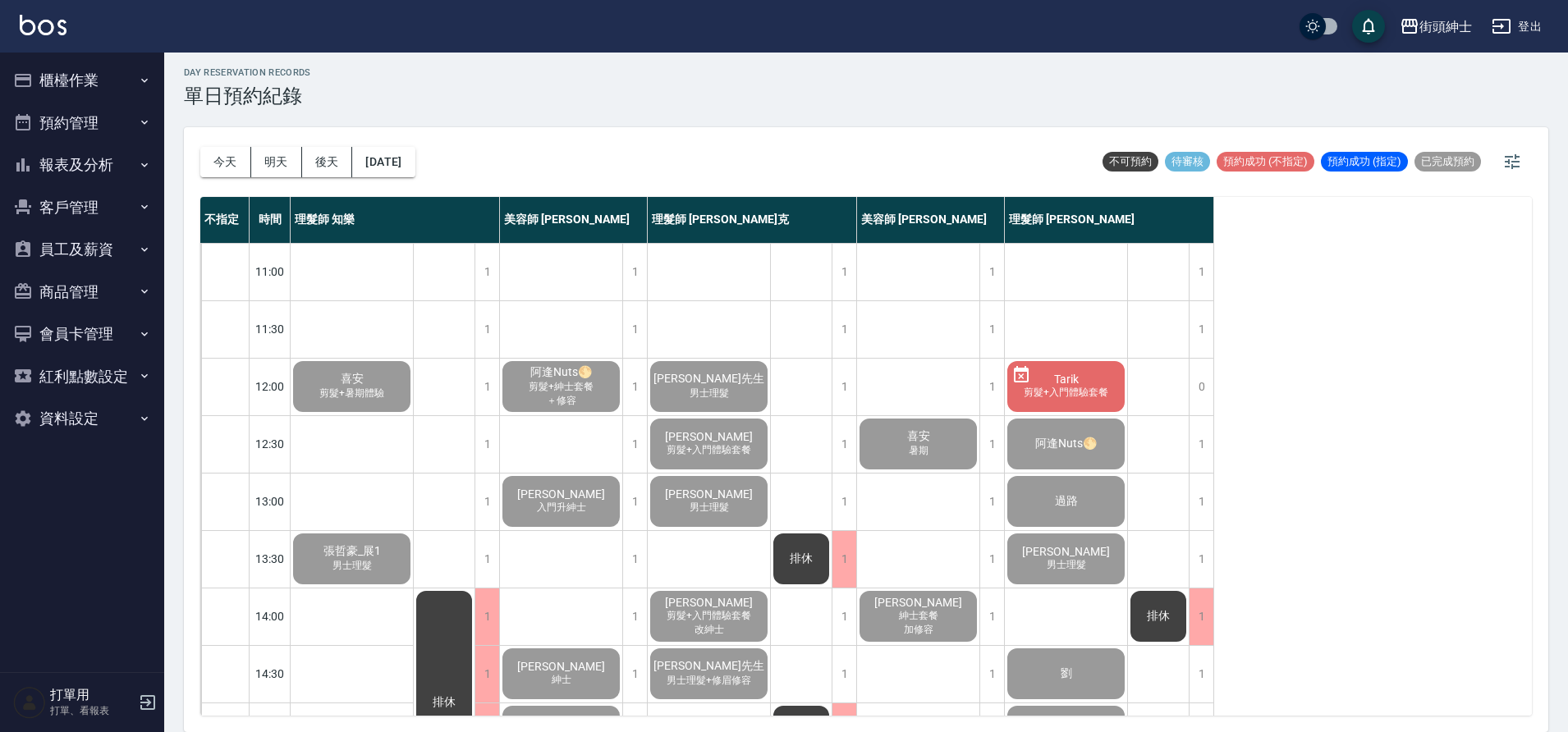
click at [935, 451] on div "喜安 暑期" at bounding box center [918, 444] width 123 height 56
click at [948, 626] on div "李修毅 紳士套餐 加修容" at bounding box center [918, 616] width 123 height 56
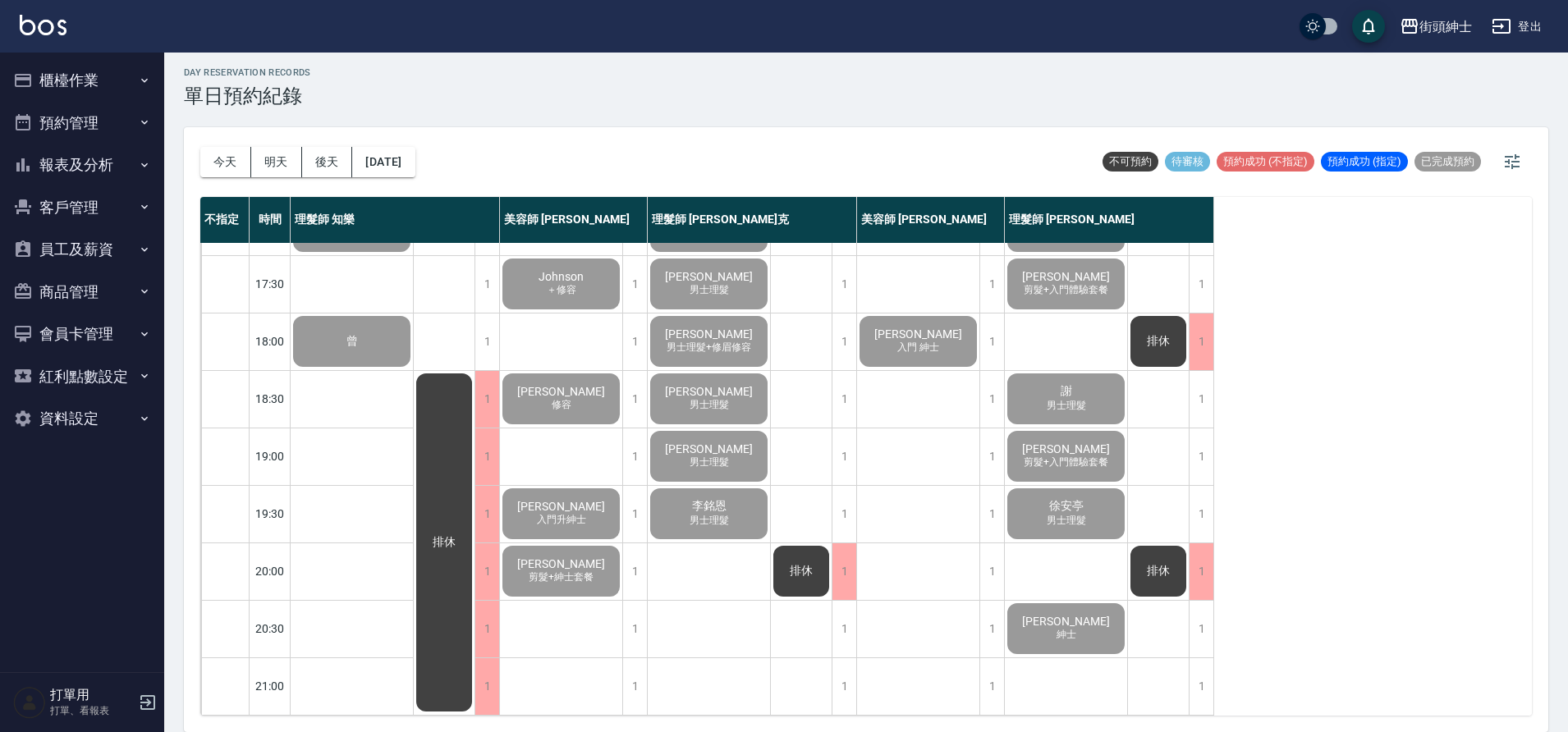
scroll to position [747, 0]
click at [1041, 622] on div "玟博DENNIS 紳士" at bounding box center [1066, 629] width 123 height 56
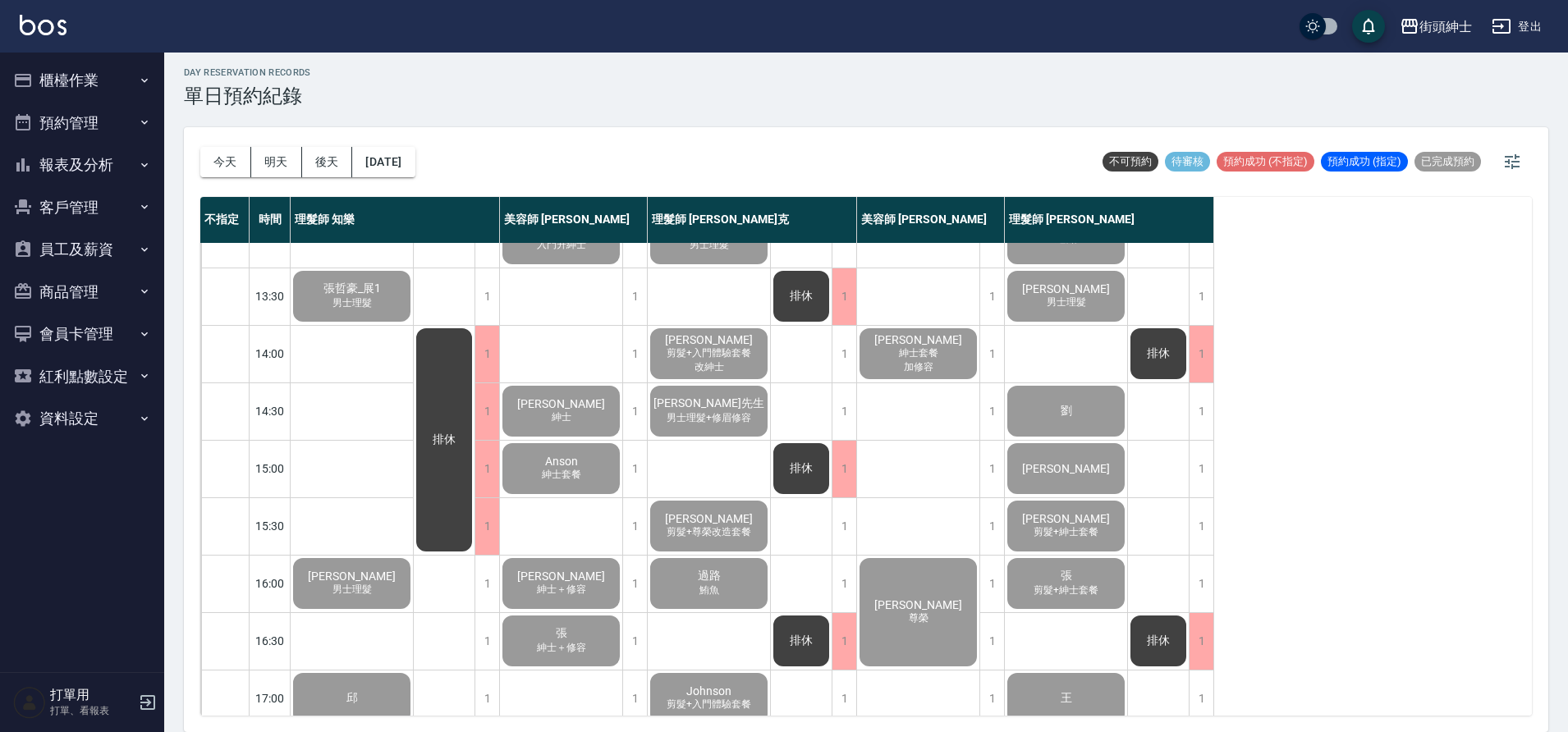
scroll to position [260, 0]
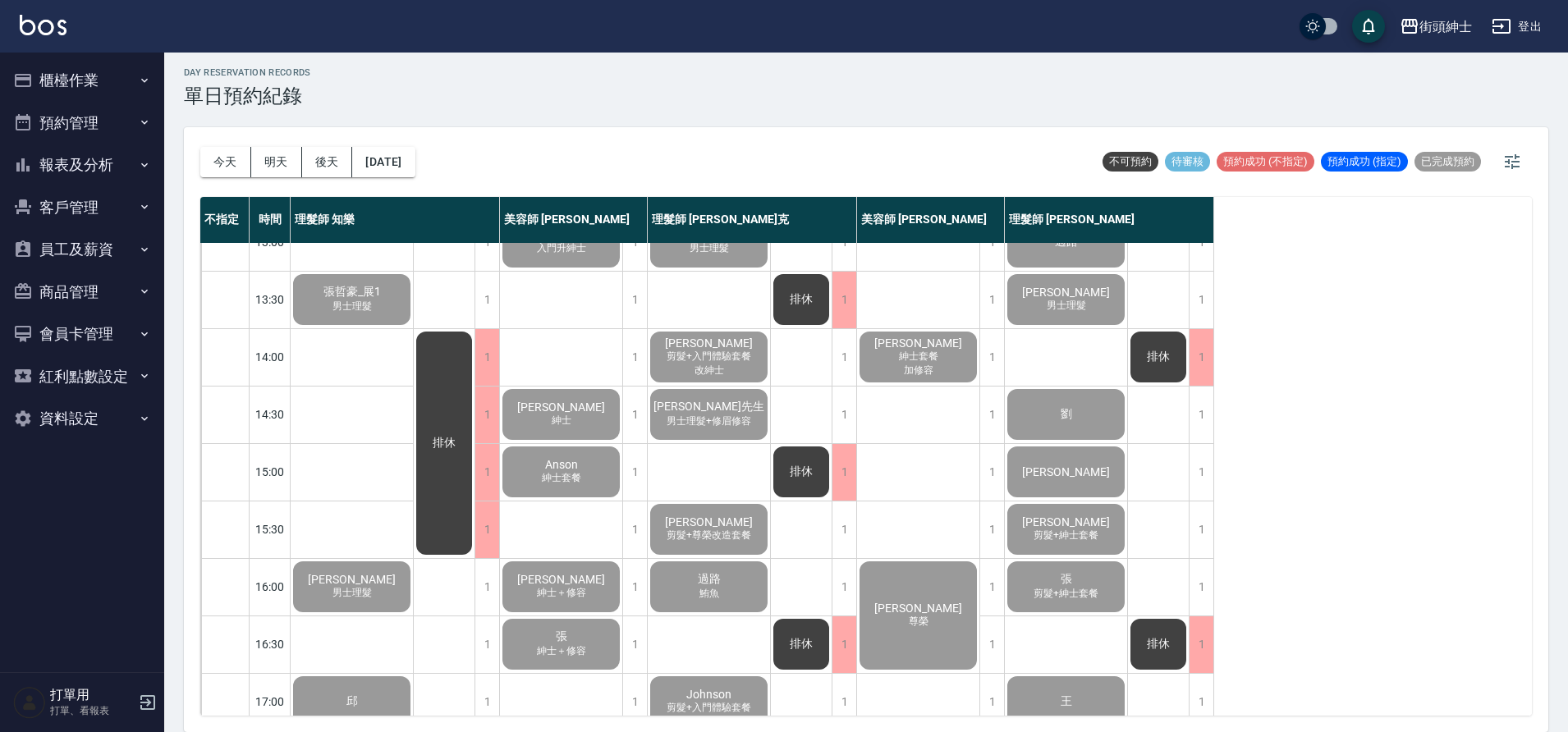
click at [737, 412] on div "葉先生 男士理髮+修眉修容" at bounding box center [709, 414] width 123 height 56
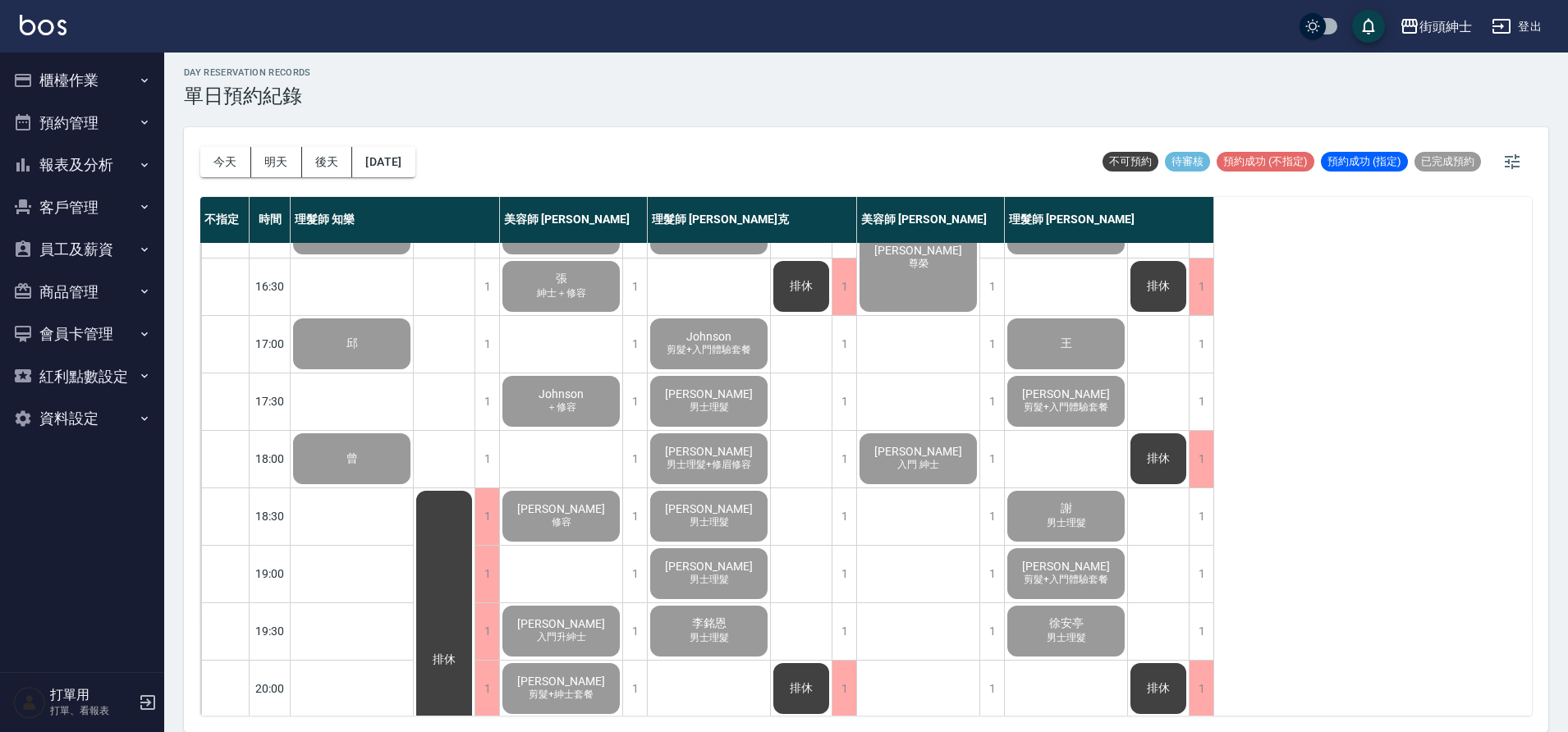
scroll to position [618, 0]
click at [739, 391] on div "Joseph 男士理髮" at bounding box center [709, 400] width 123 height 56
click at [415, 169] on button "2025/09/26" at bounding box center [383, 162] width 63 height 30
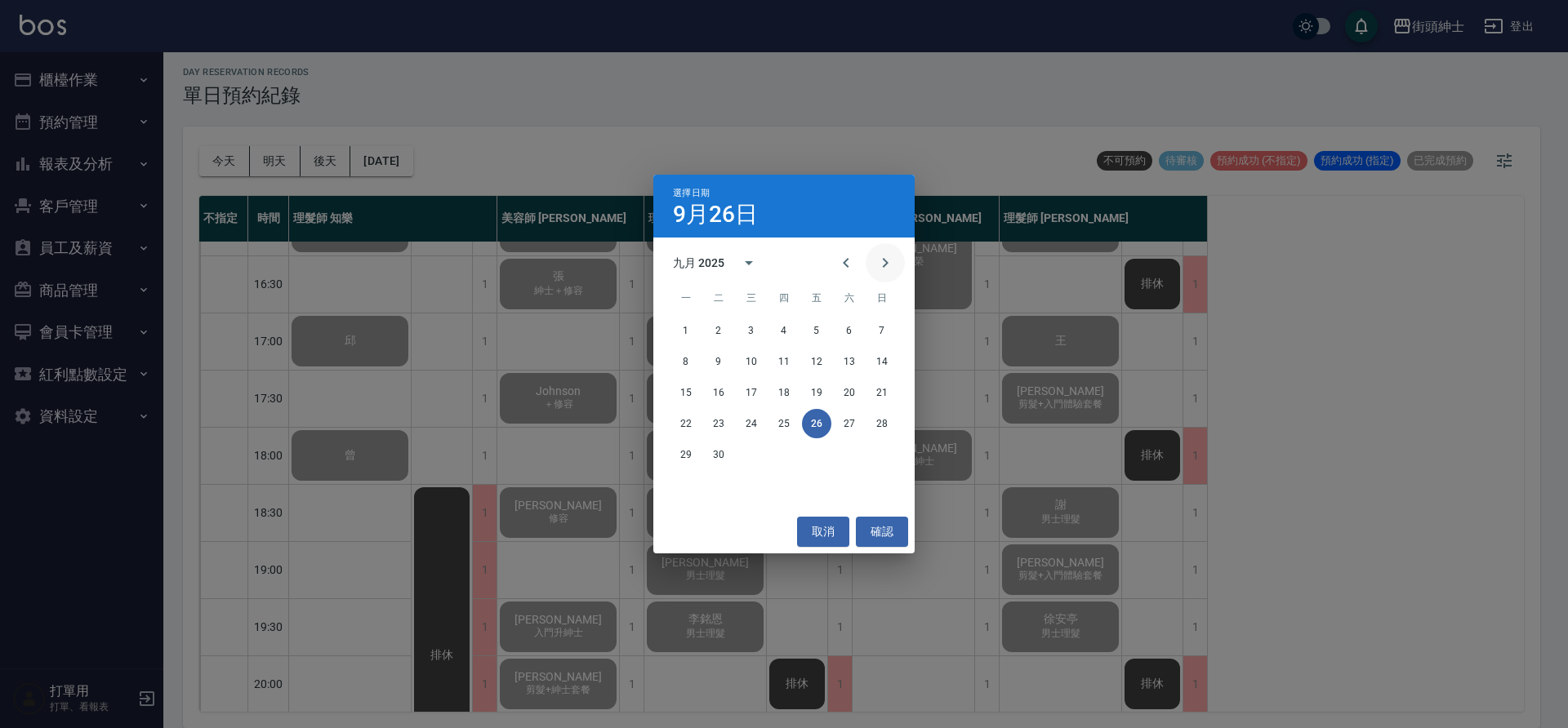
click at [880, 261] on icon "Next month" at bounding box center [885, 263] width 20 height 20
click at [784, 428] on button "23" at bounding box center [783, 423] width 29 height 29
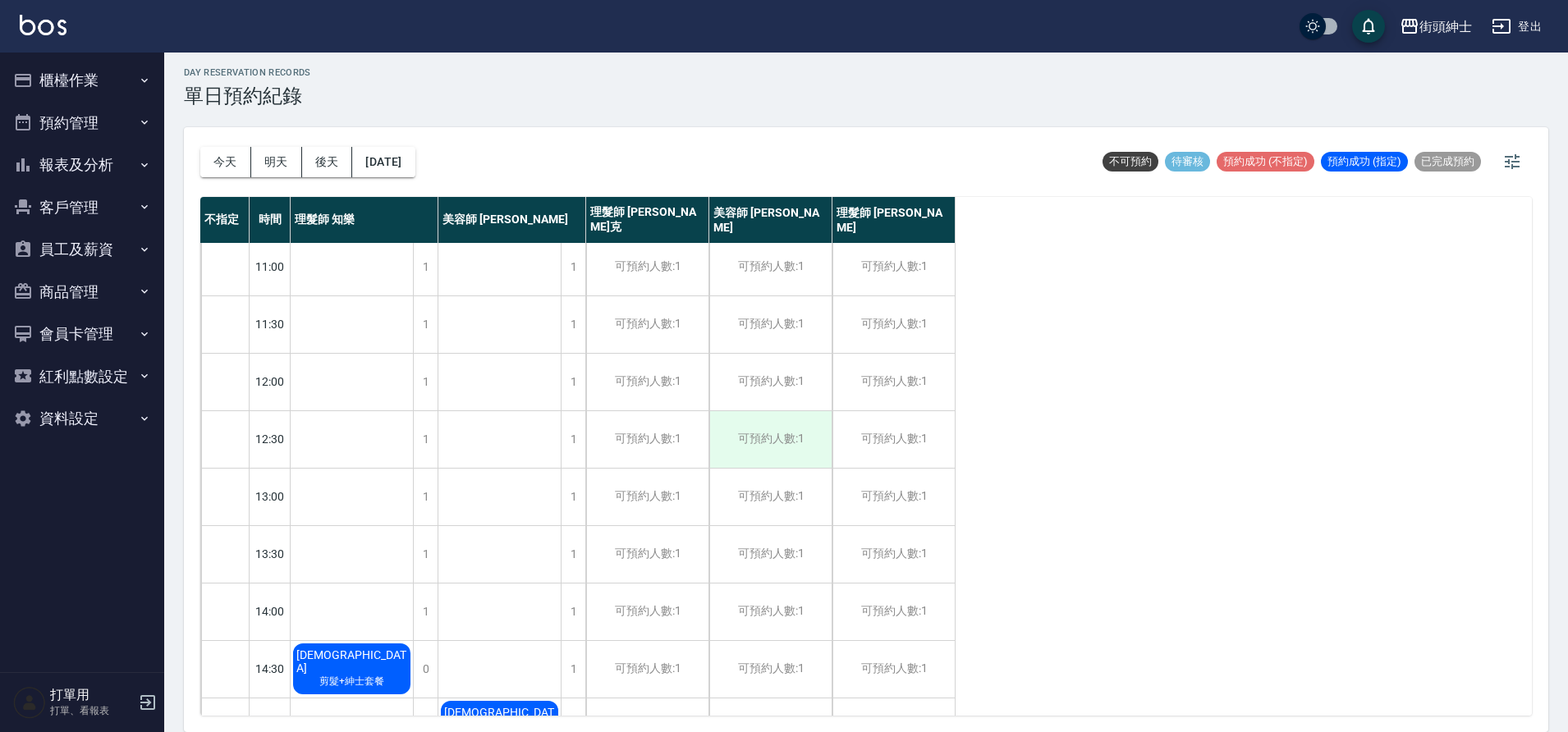
scroll to position [315, 0]
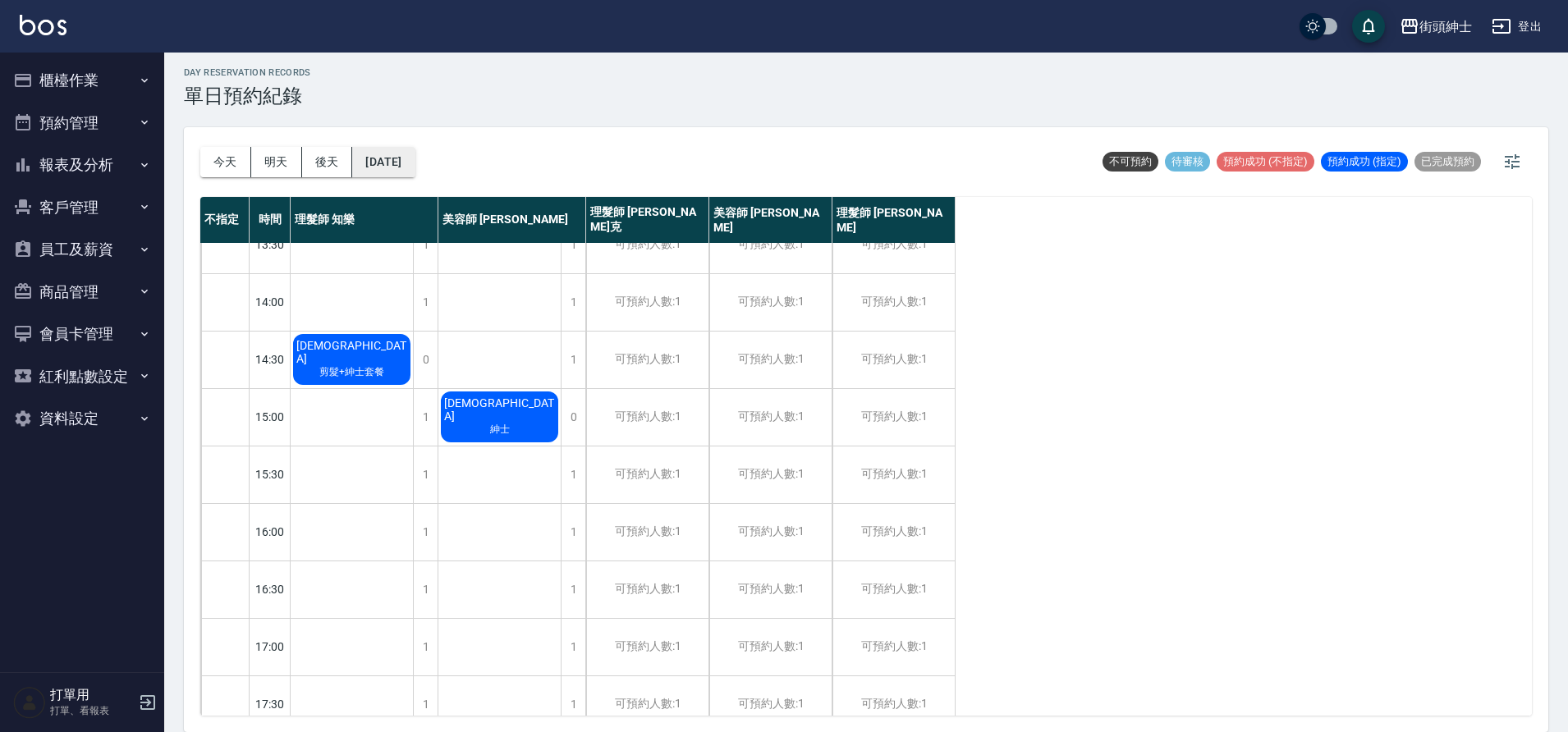
click at [415, 153] on button "2025/10/23" at bounding box center [383, 162] width 63 height 30
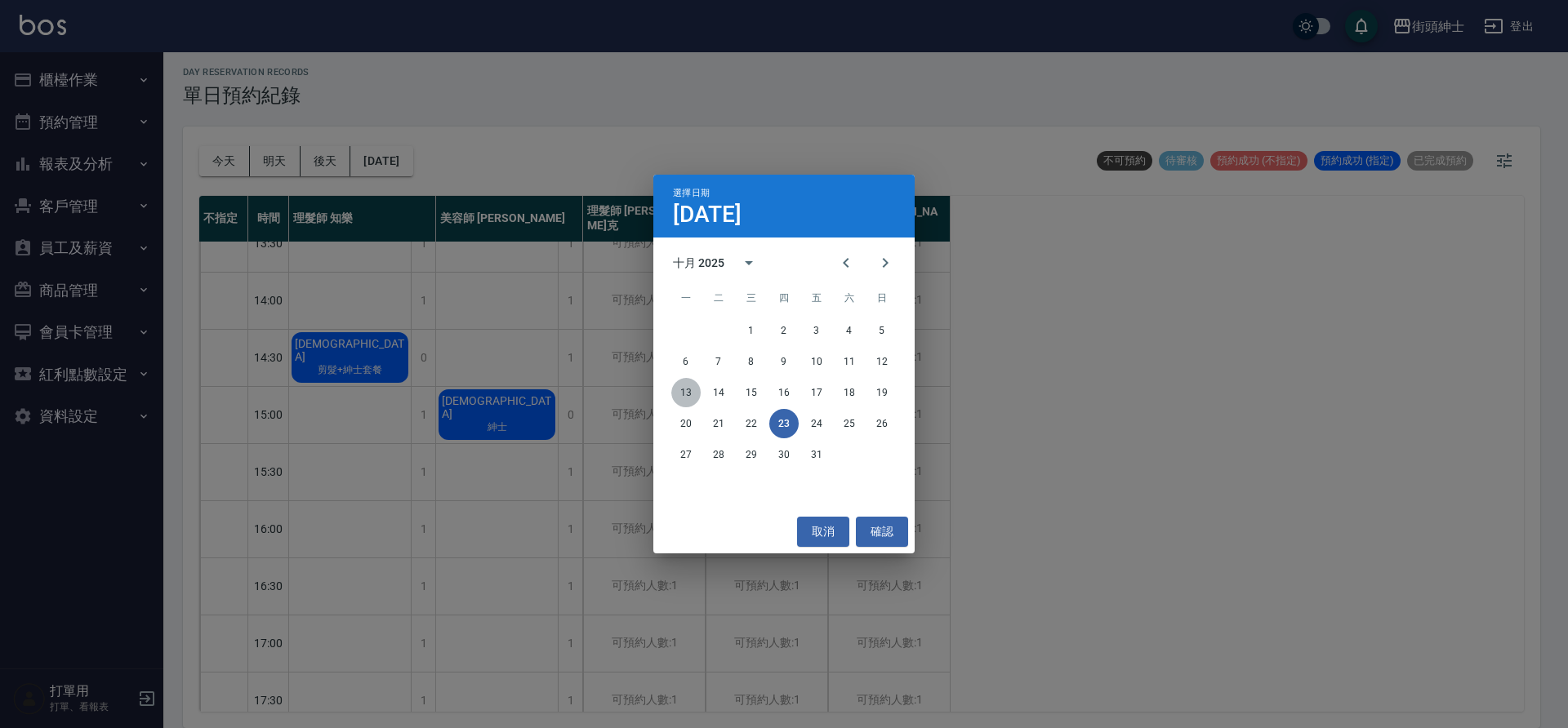
click at [688, 397] on button "13" at bounding box center [685, 392] width 29 height 29
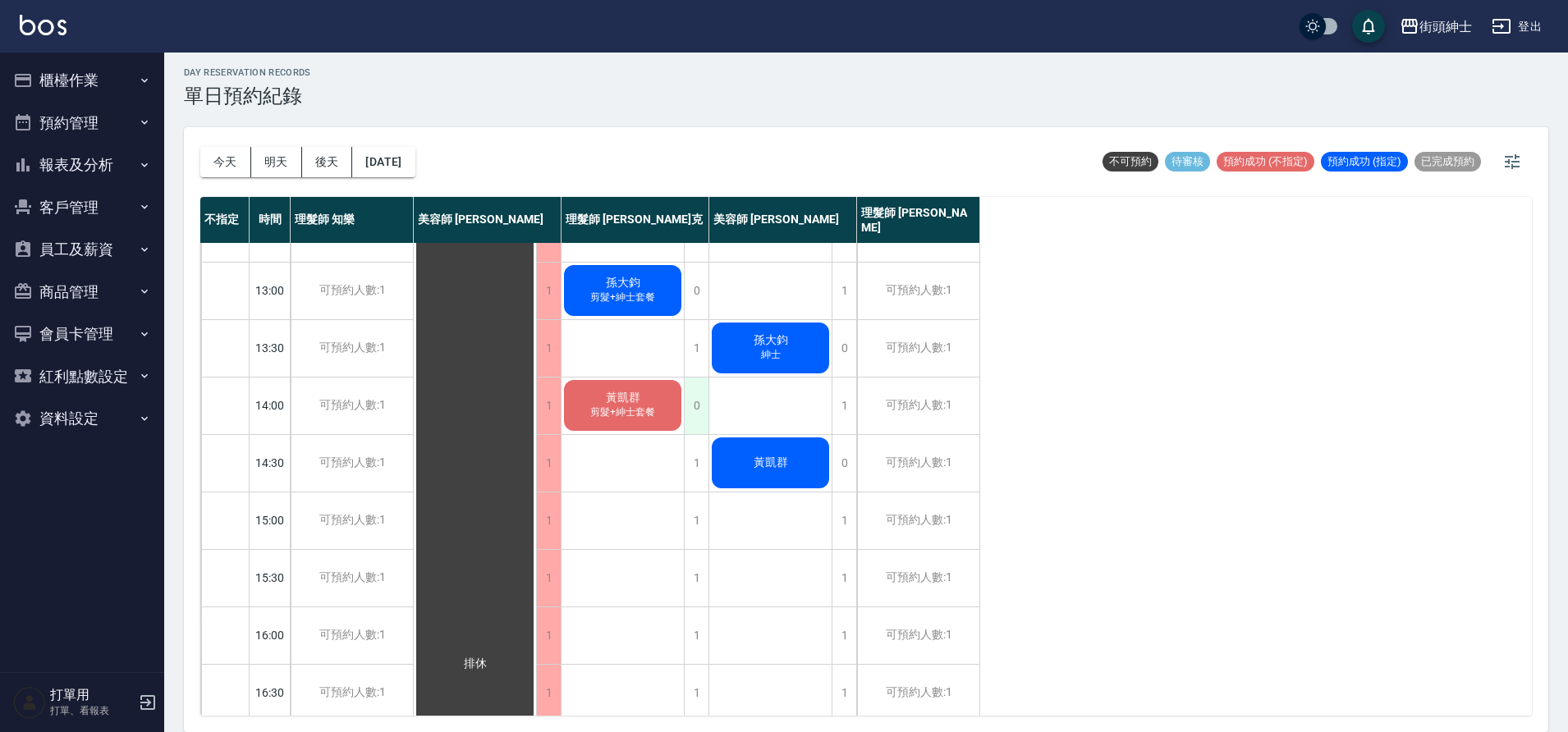
scroll to position [53, 0]
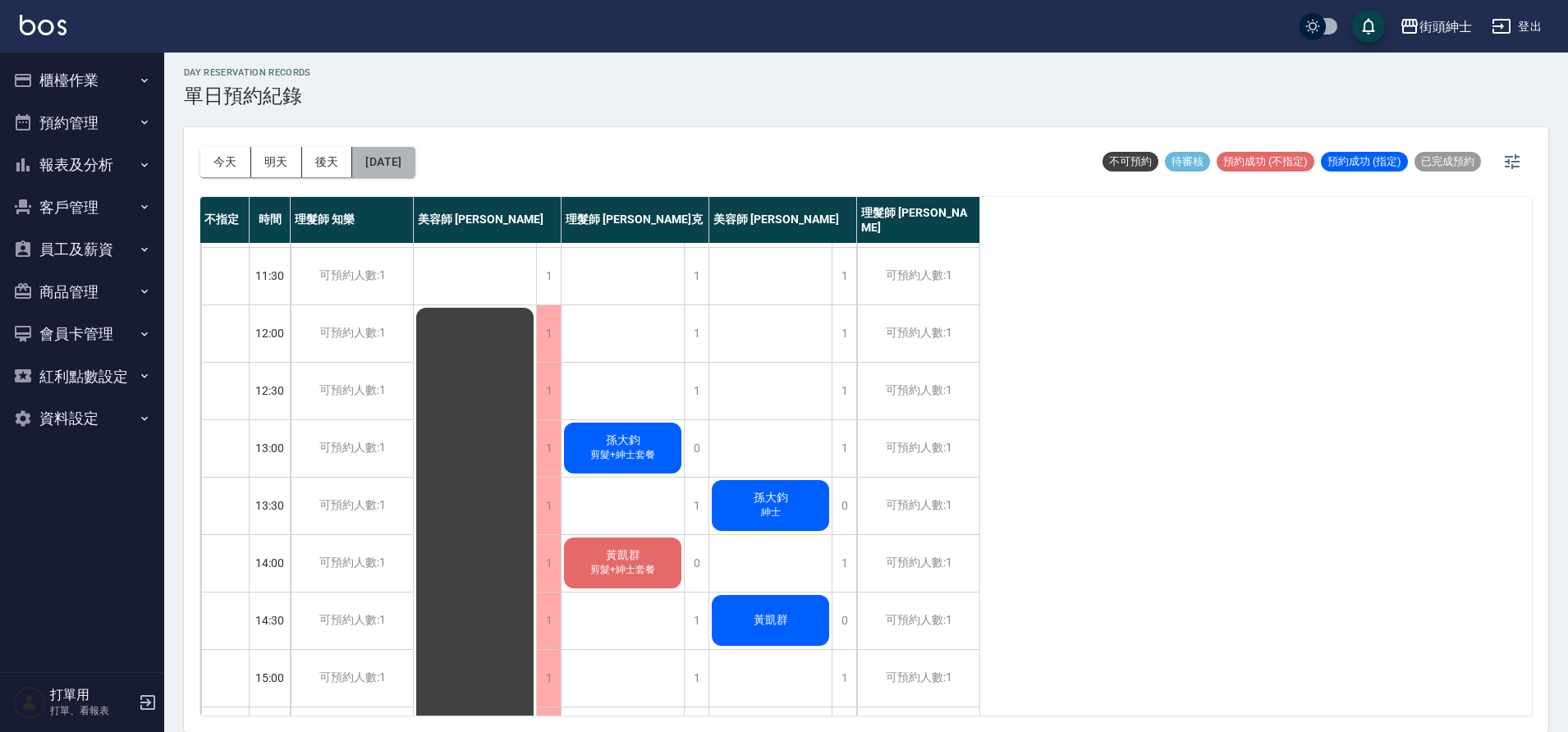
click at [409, 155] on button "2025/10/13" at bounding box center [383, 162] width 63 height 30
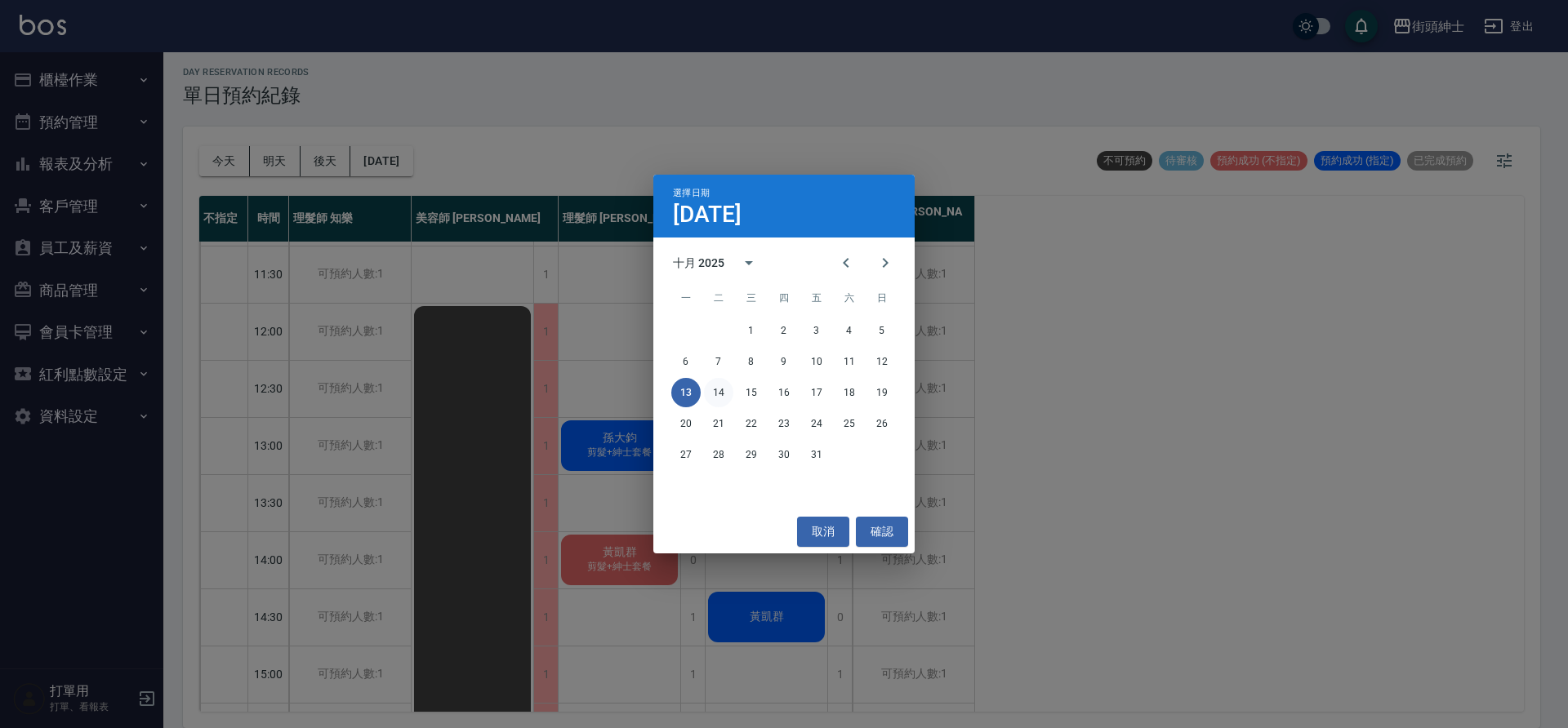
click at [722, 393] on button "14" at bounding box center [718, 392] width 29 height 29
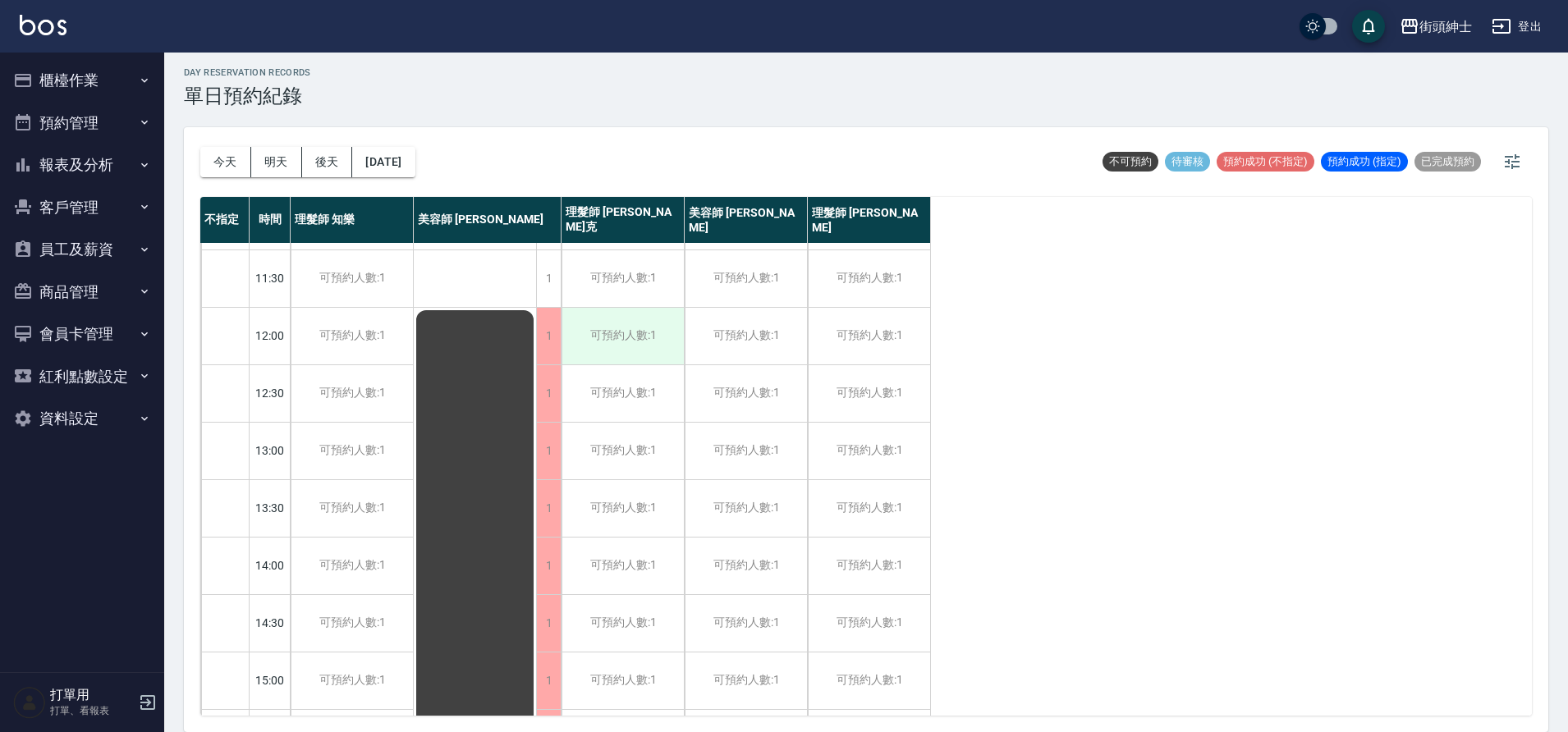
scroll to position [50, 0]
click at [415, 164] on button "2025/10/14" at bounding box center [383, 162] width 63 height 30
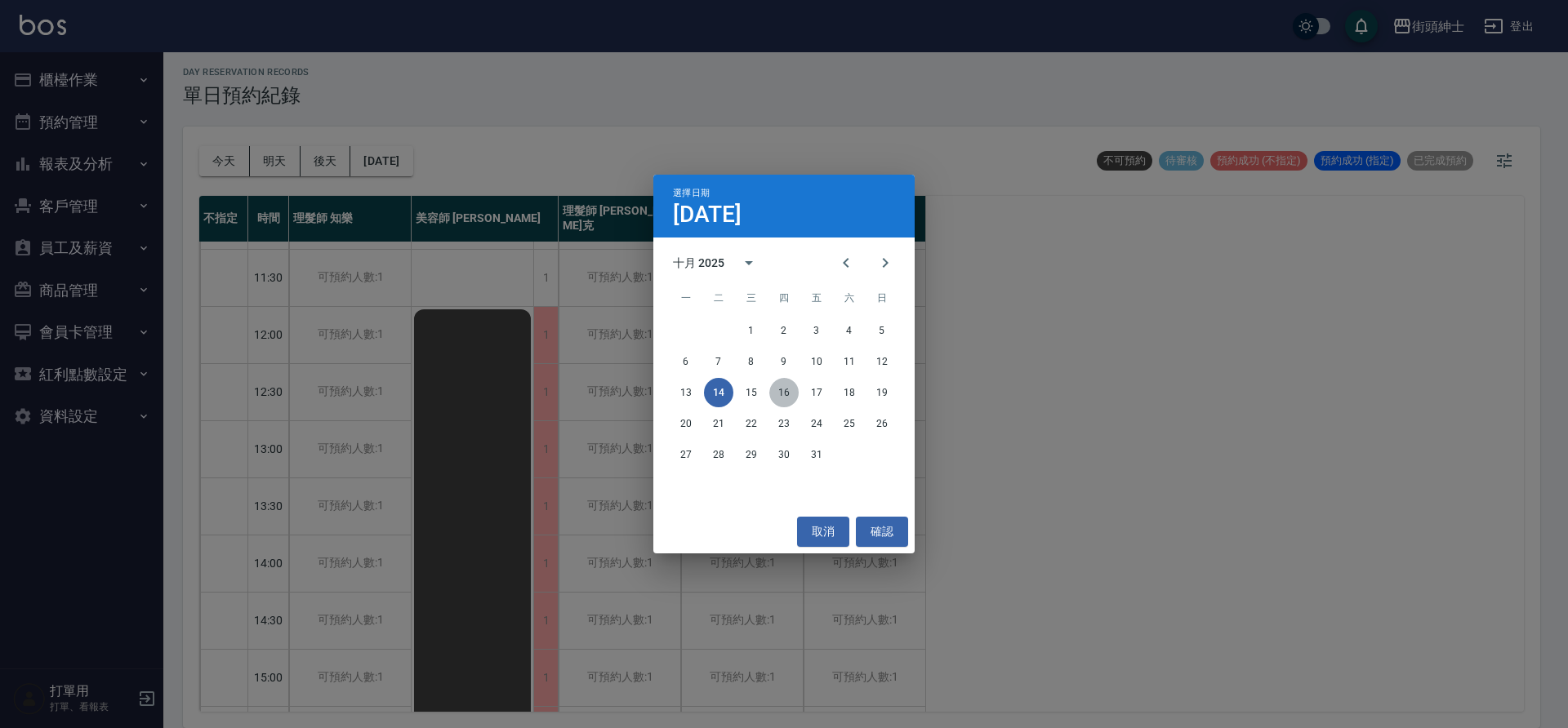
click at [777, 398] on button "16" at bounding box center [783, 392] width 29 height 29
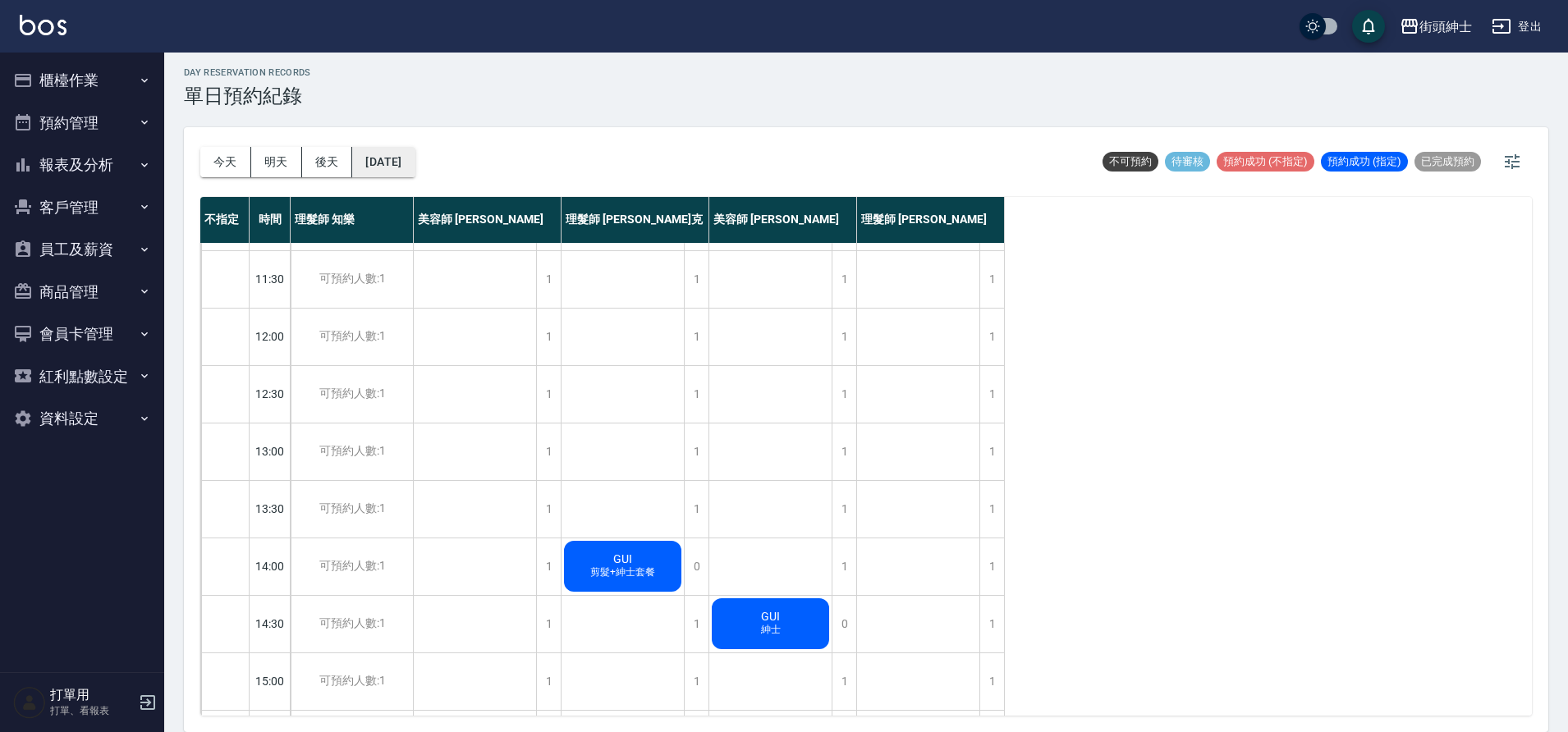
click at [415, 162] on button "2025/10/16" at bounding box center [383, 162] width 63 height 30
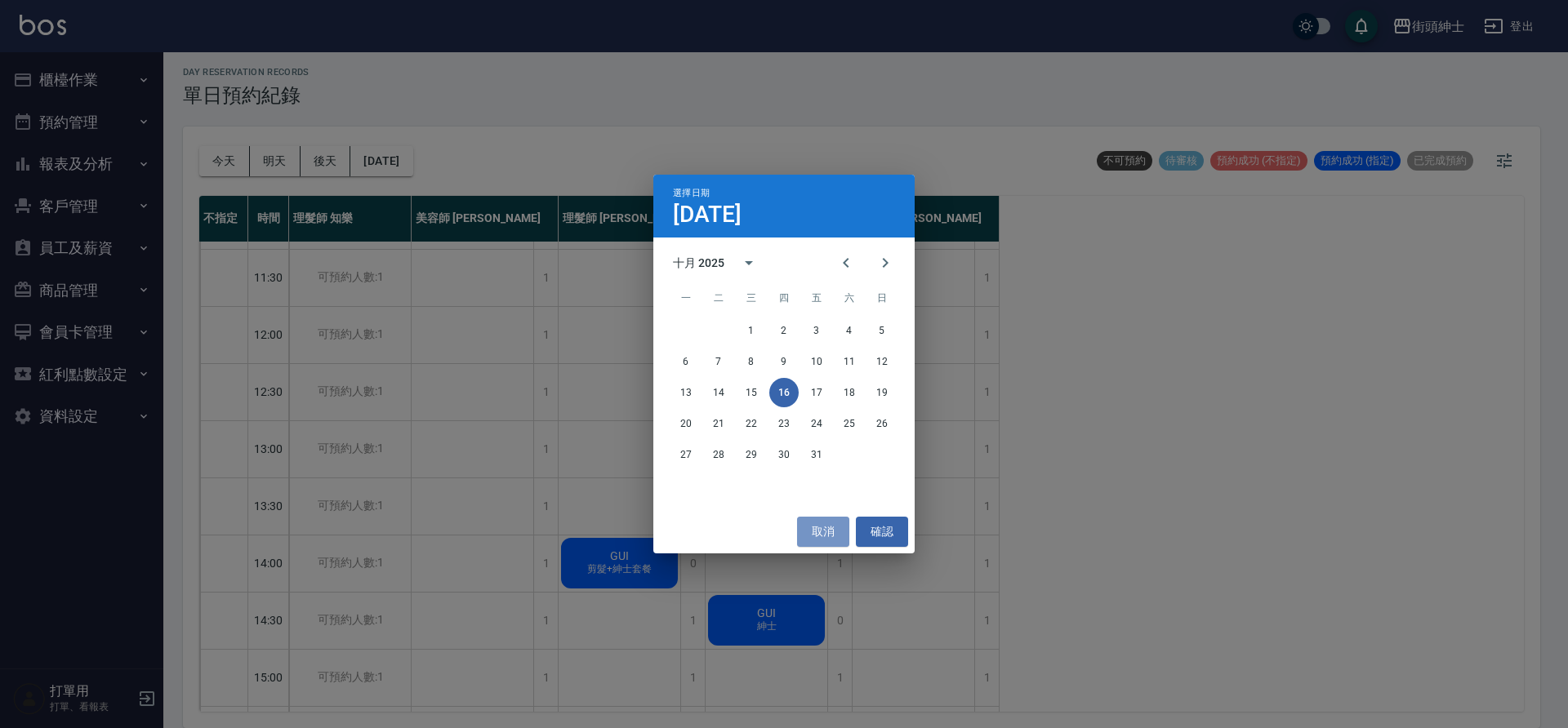
drag, startPoint x: 823, startPoint y: 538, endPoint x: 795, endPoint y: 512, distance: 38.2
click at [822, 537] on button "取消" at bounding box center [823, 531] width 52 height 30
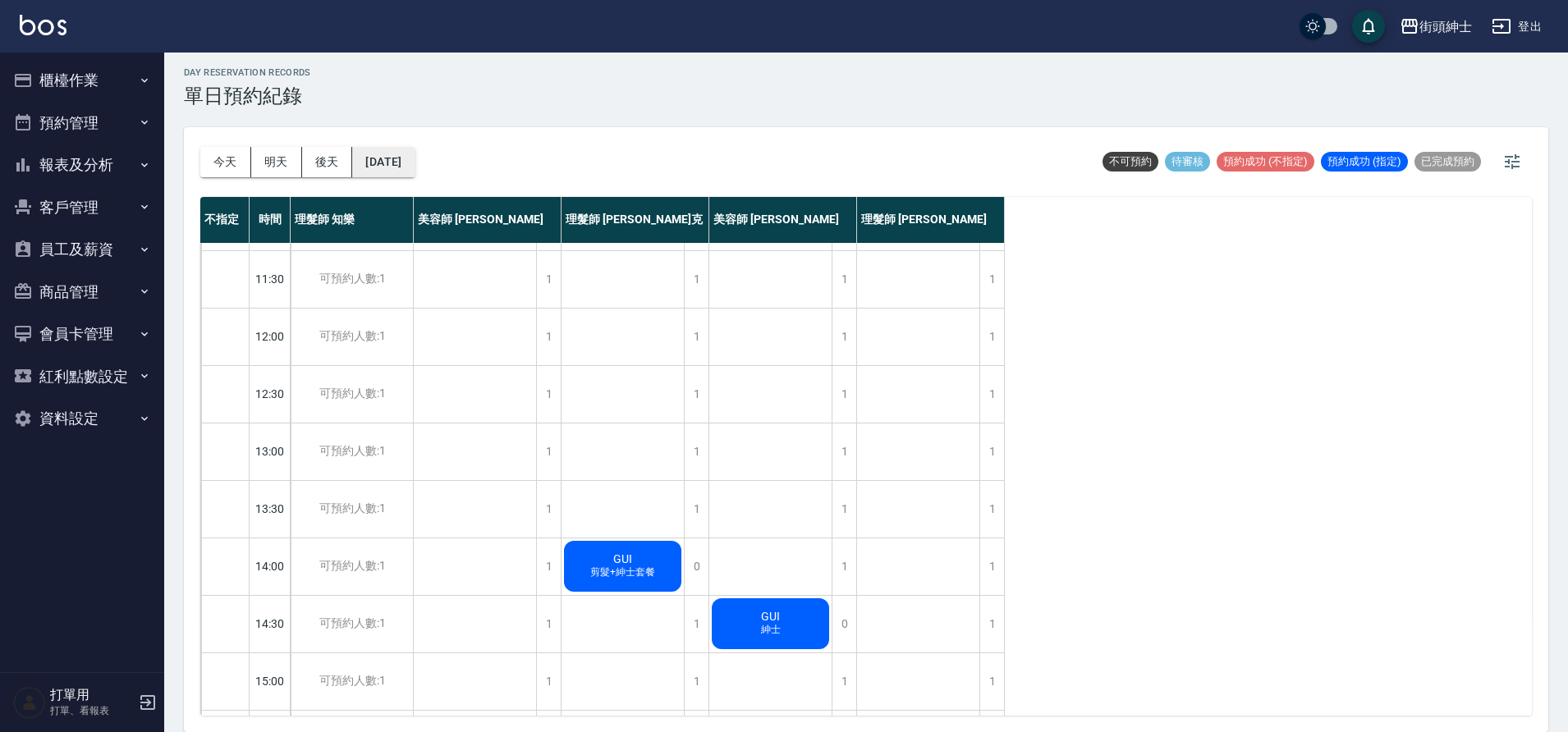
click at [415, 148] on button "2025/10/16" at bounding box center [383, 162] width 63 height 30
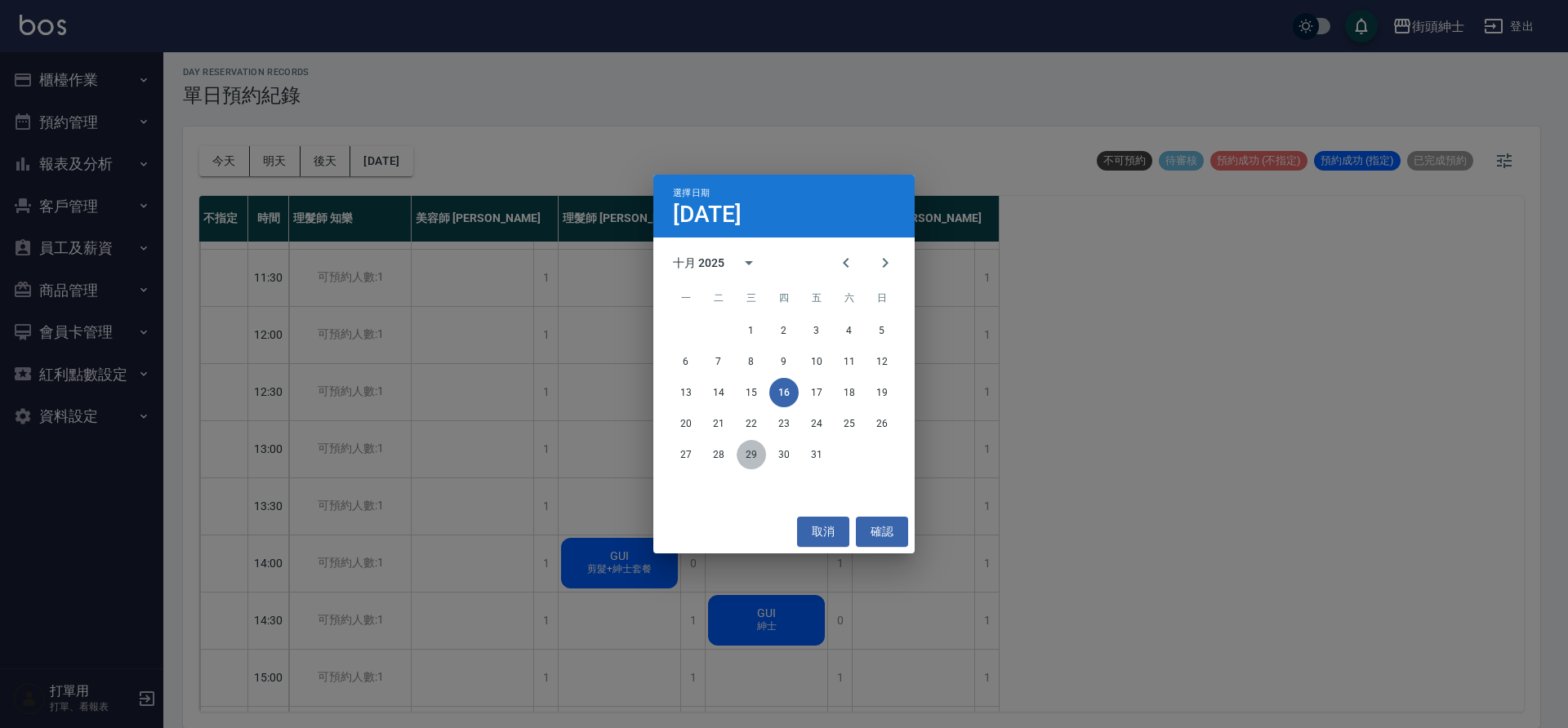
click at [744, 453] on button "29" at bounding box center [751, 454] width 29 height 29
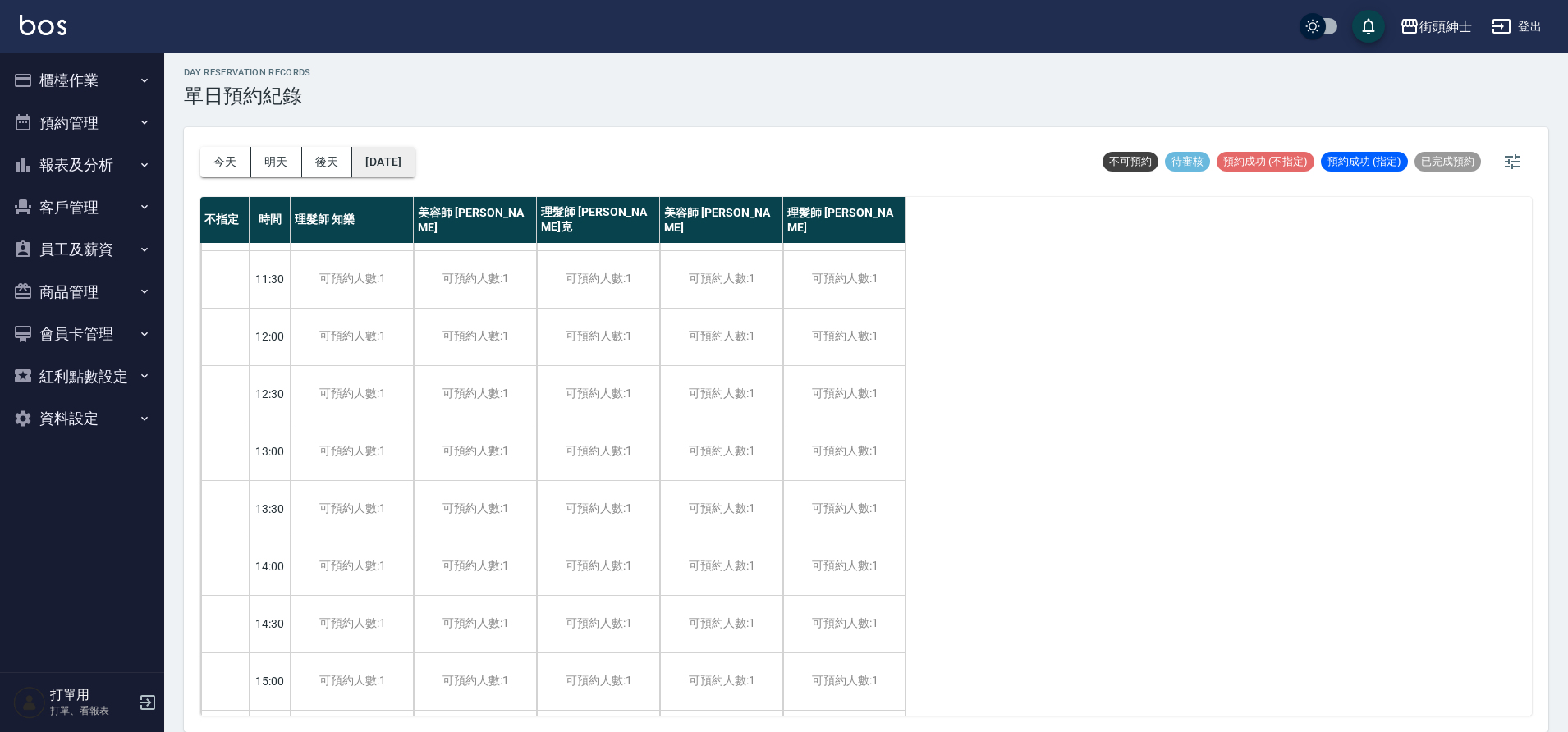
click at [380, 172] on button "2025/10/29" at bounding box center [383, 162] width 63 height 30
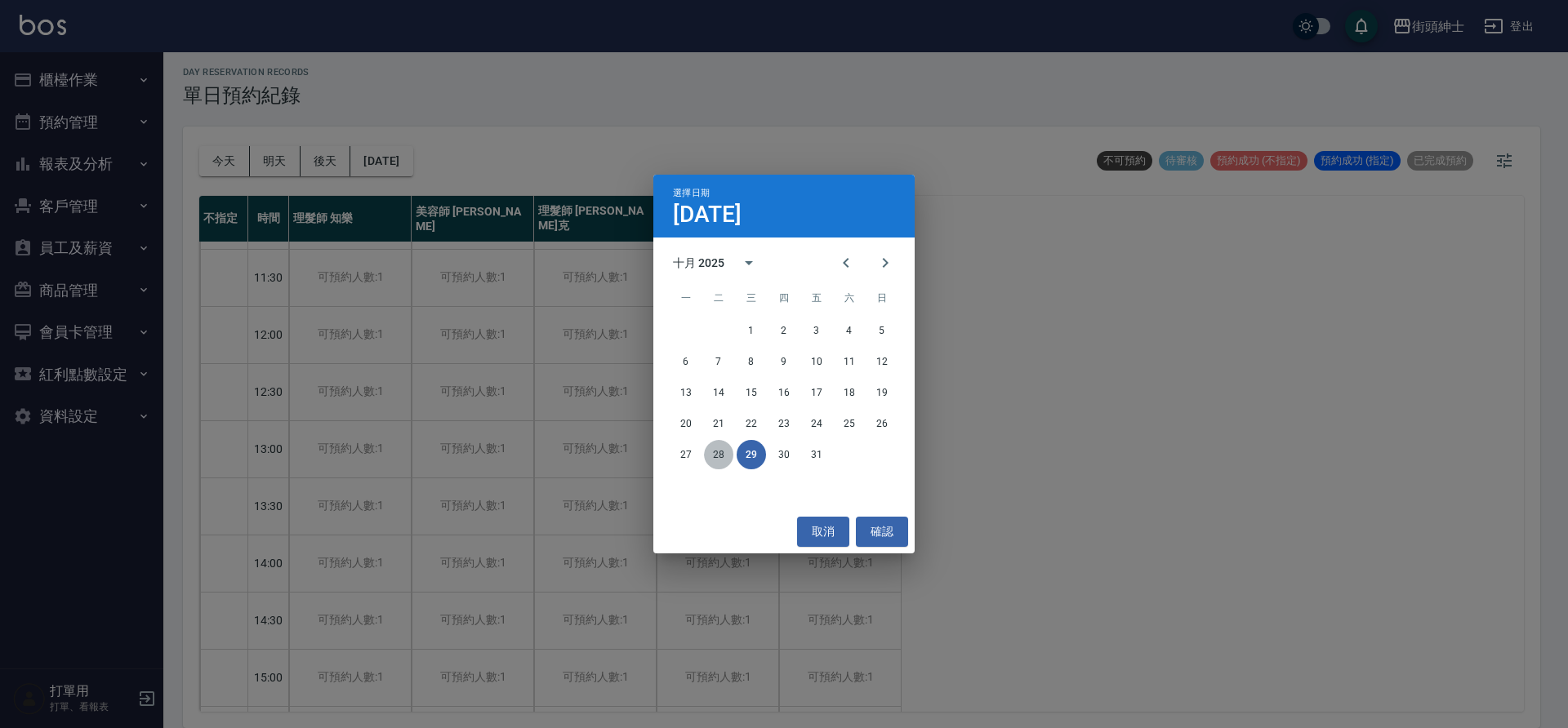
click at [709, 463] on button "28" at bounding box center [718, 454] width 29 height 29
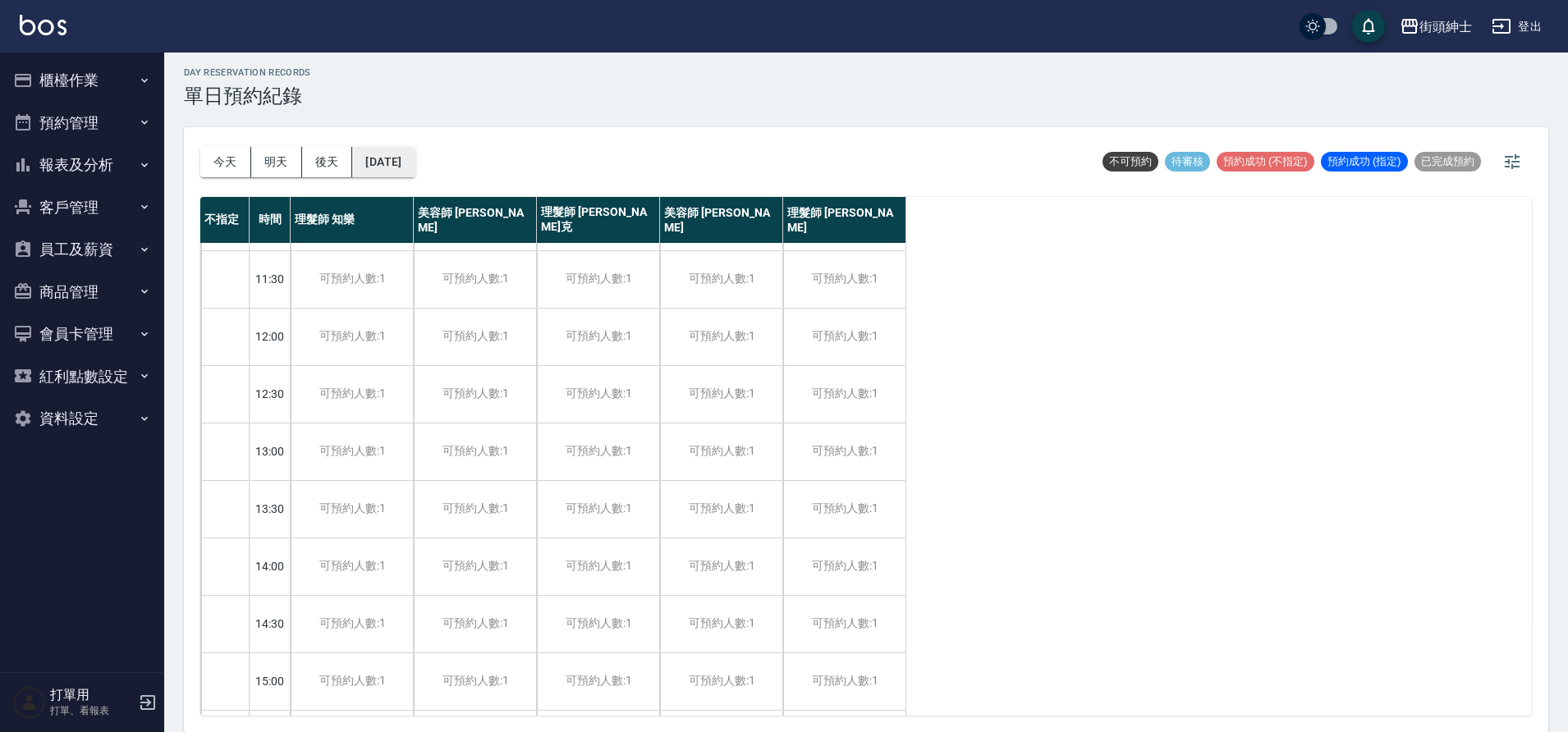
click at [415, 158] on button "2025/10/28" at bounding box center [383, 162] width 63 height 30
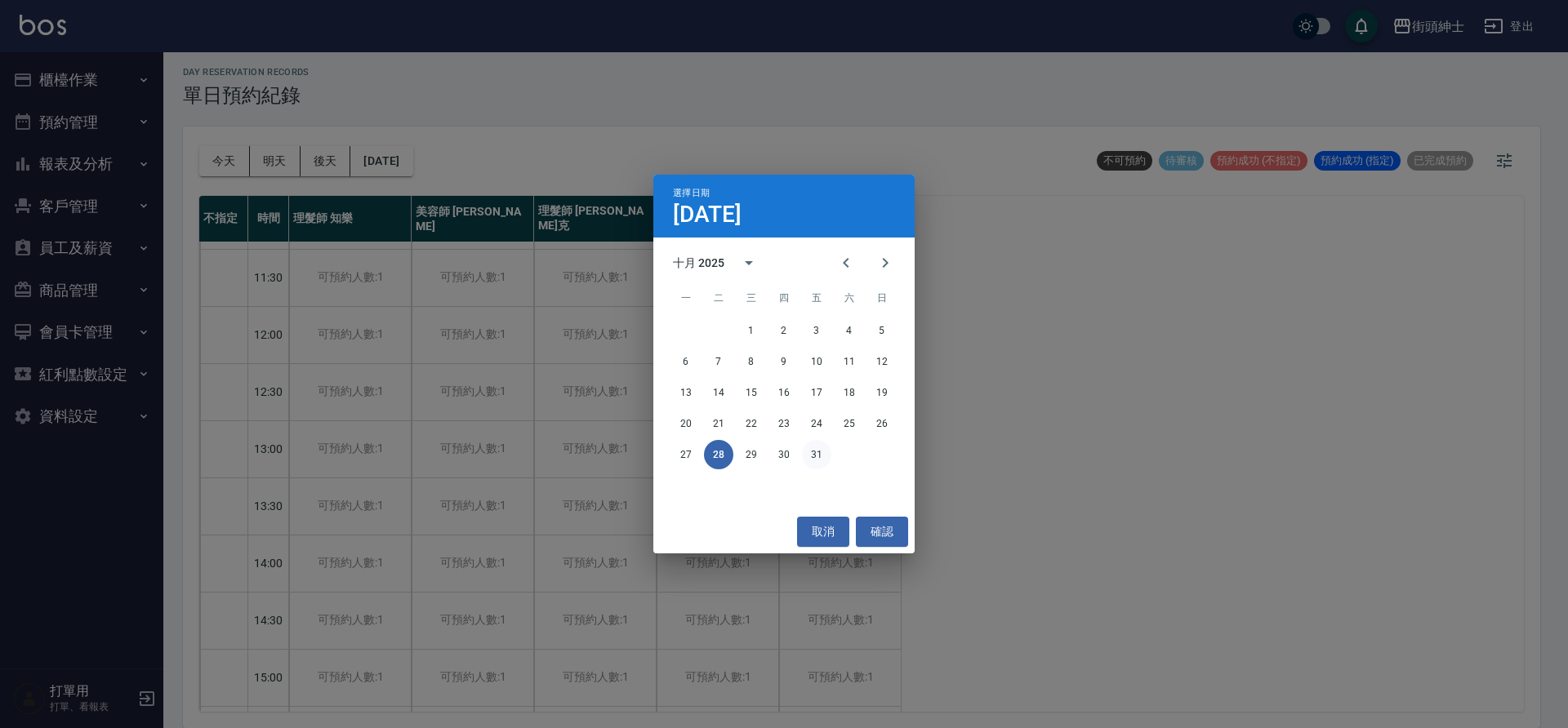
click at [811, 452] on button "31" at bounding box center [816, 454] width 29 height 29
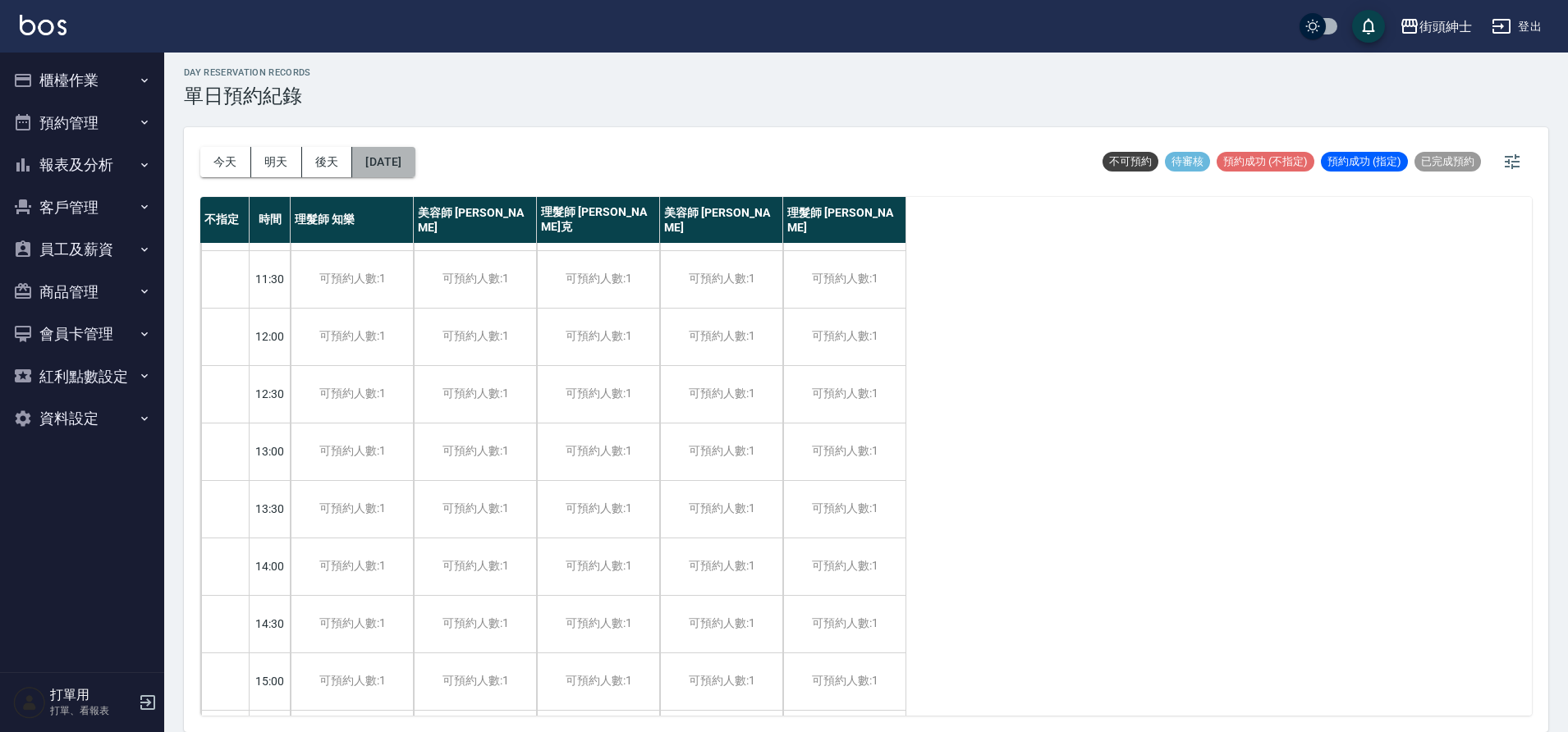
click at [415, 170] on button "2025/10/31" at bounding box center [383, 162] width 63 height 30
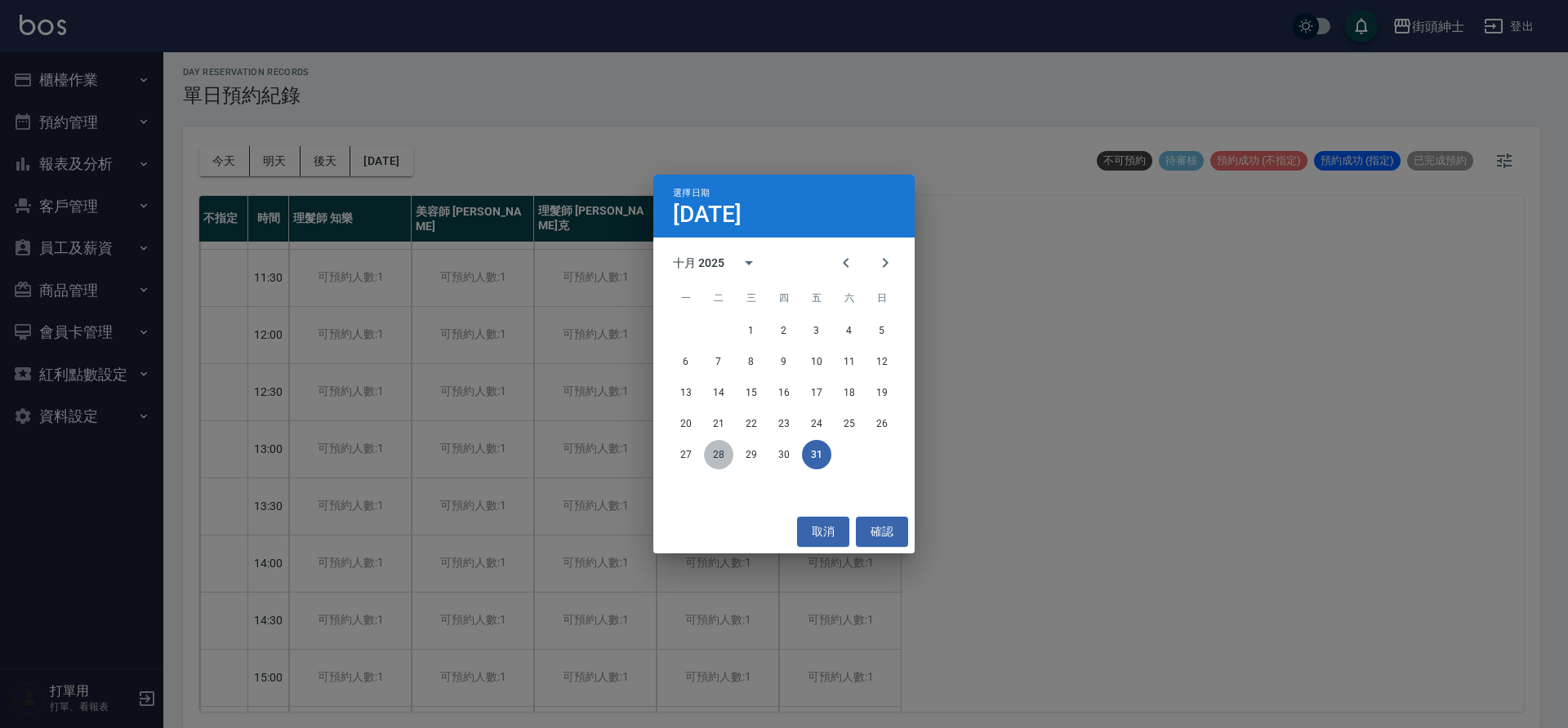
click at [728, 455] on button "28" at bounding box center [718, 454] width 29 height 29
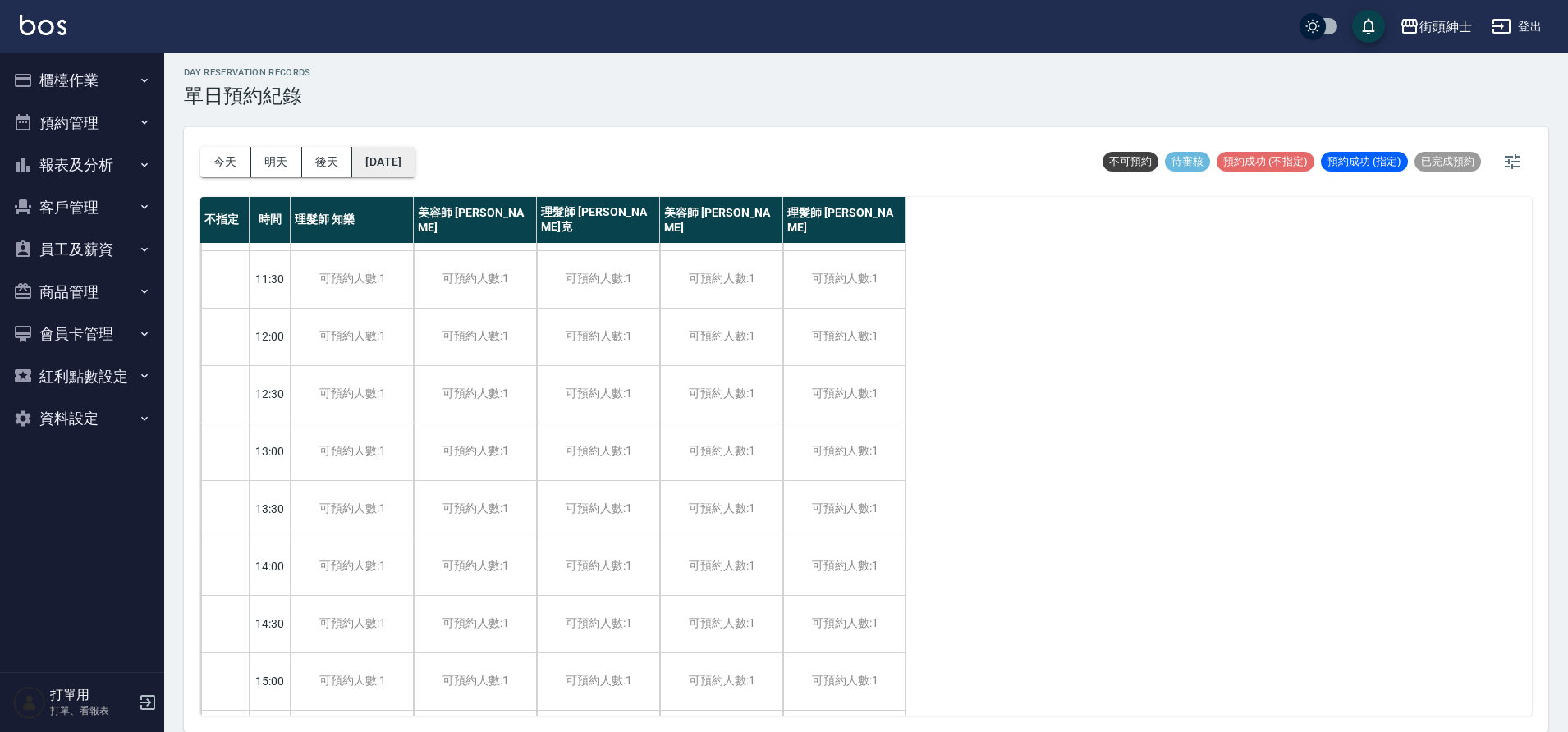
click at [415, 158] on button "2025/10/28" at bounding box center [383, 162] width 63 height 30
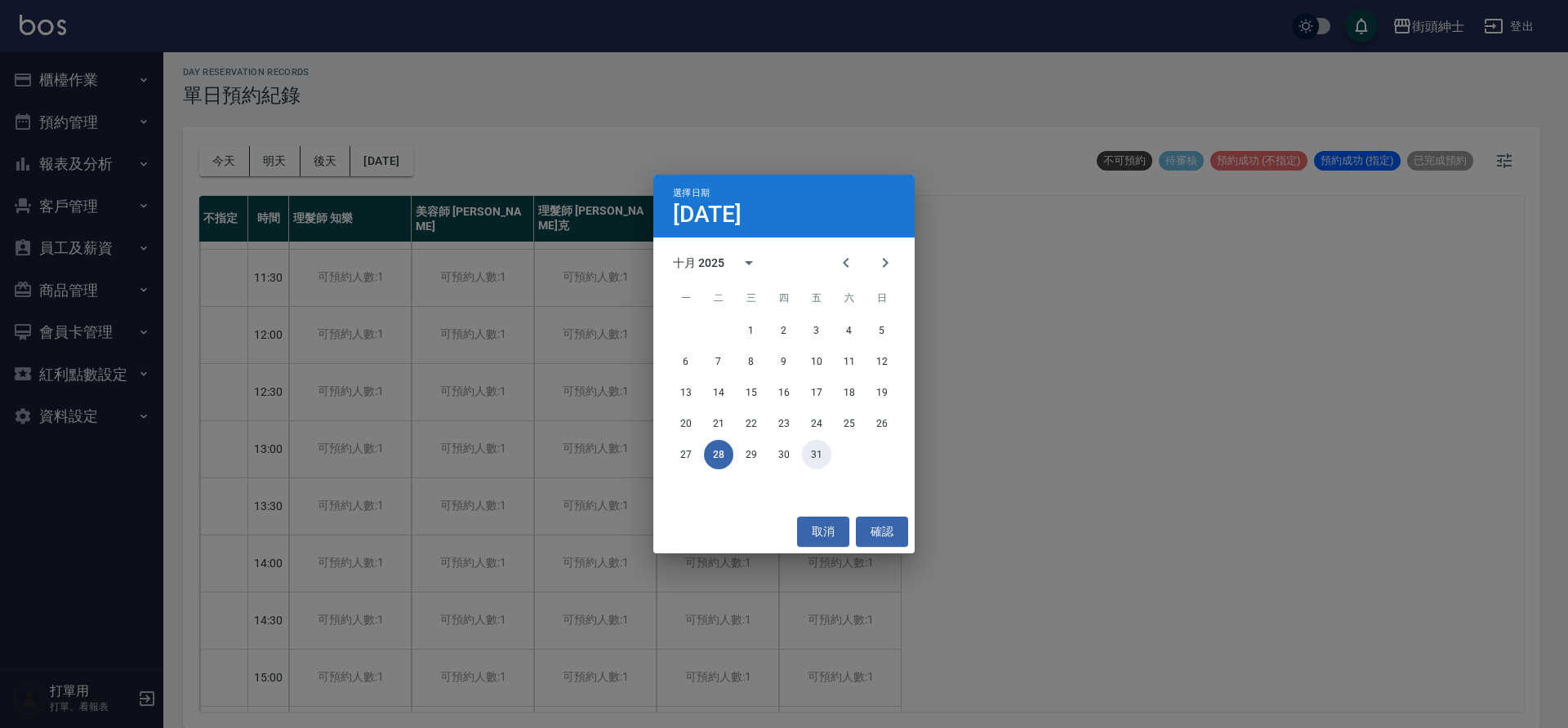
click at [820, 457] on button "31" at bounding box center [816, 454] width 29 height 29
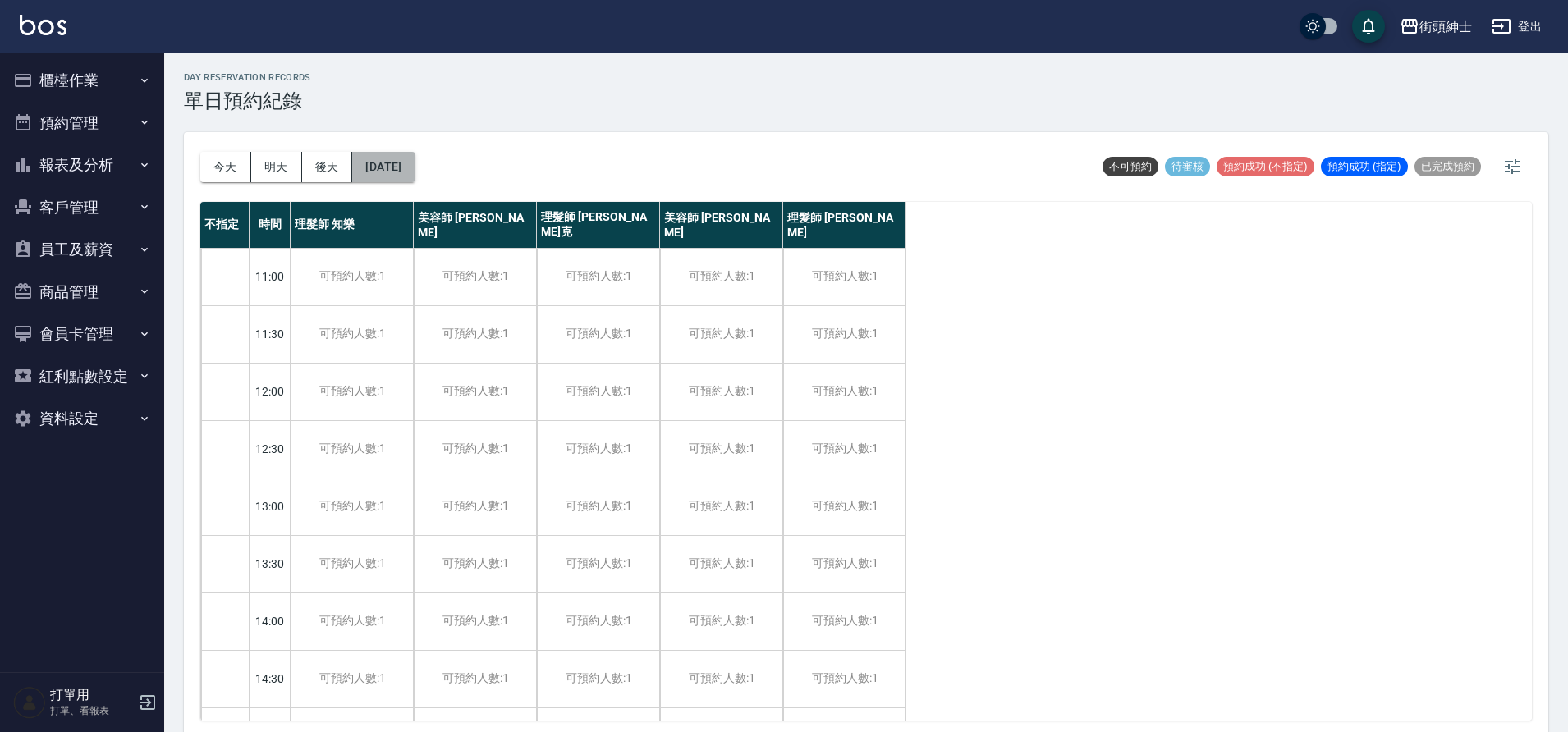
click at [415, 163] on button "2025/10/31" at bounding box center [383, 167] width 63 height 30
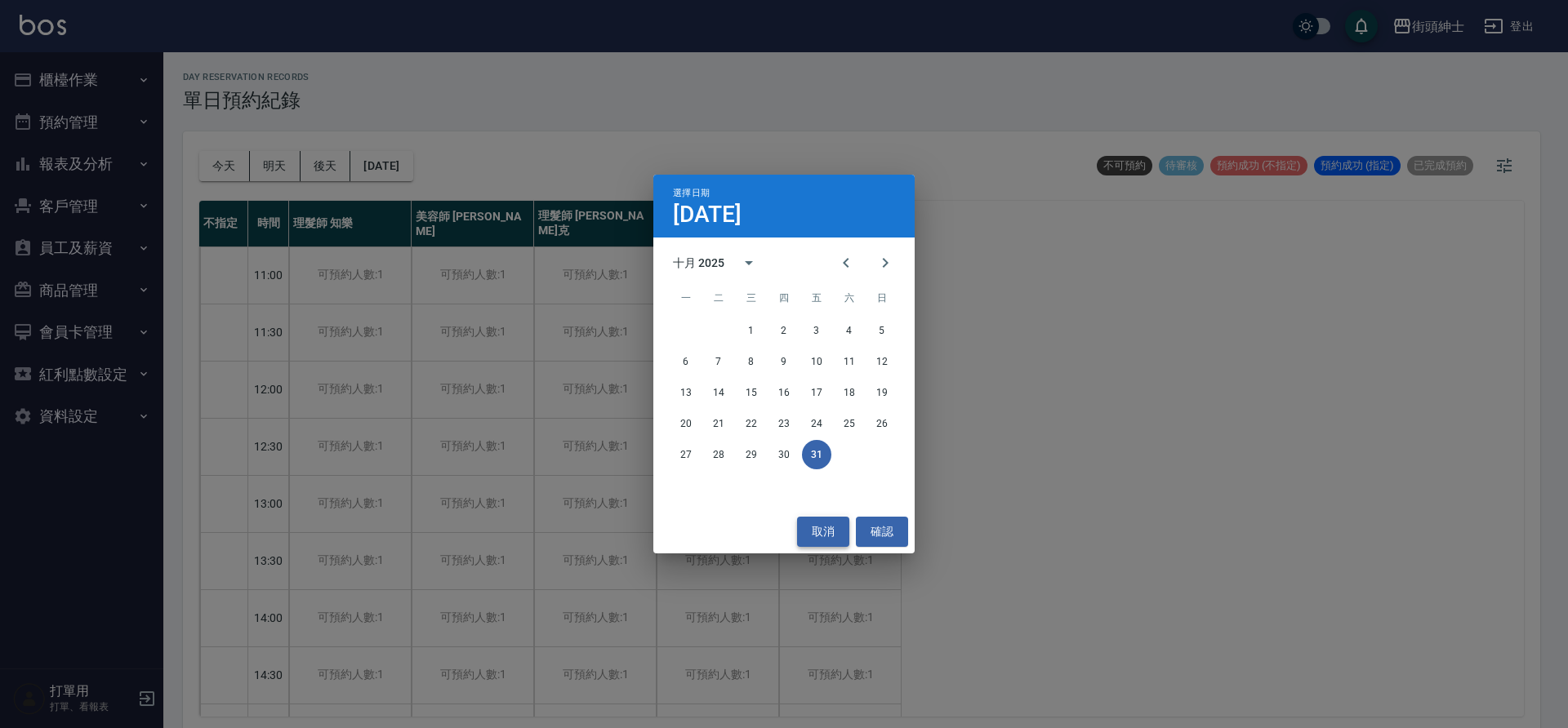
click at [809, 525] on button "取消" at bounding box center [823, 531] width 52 height 30
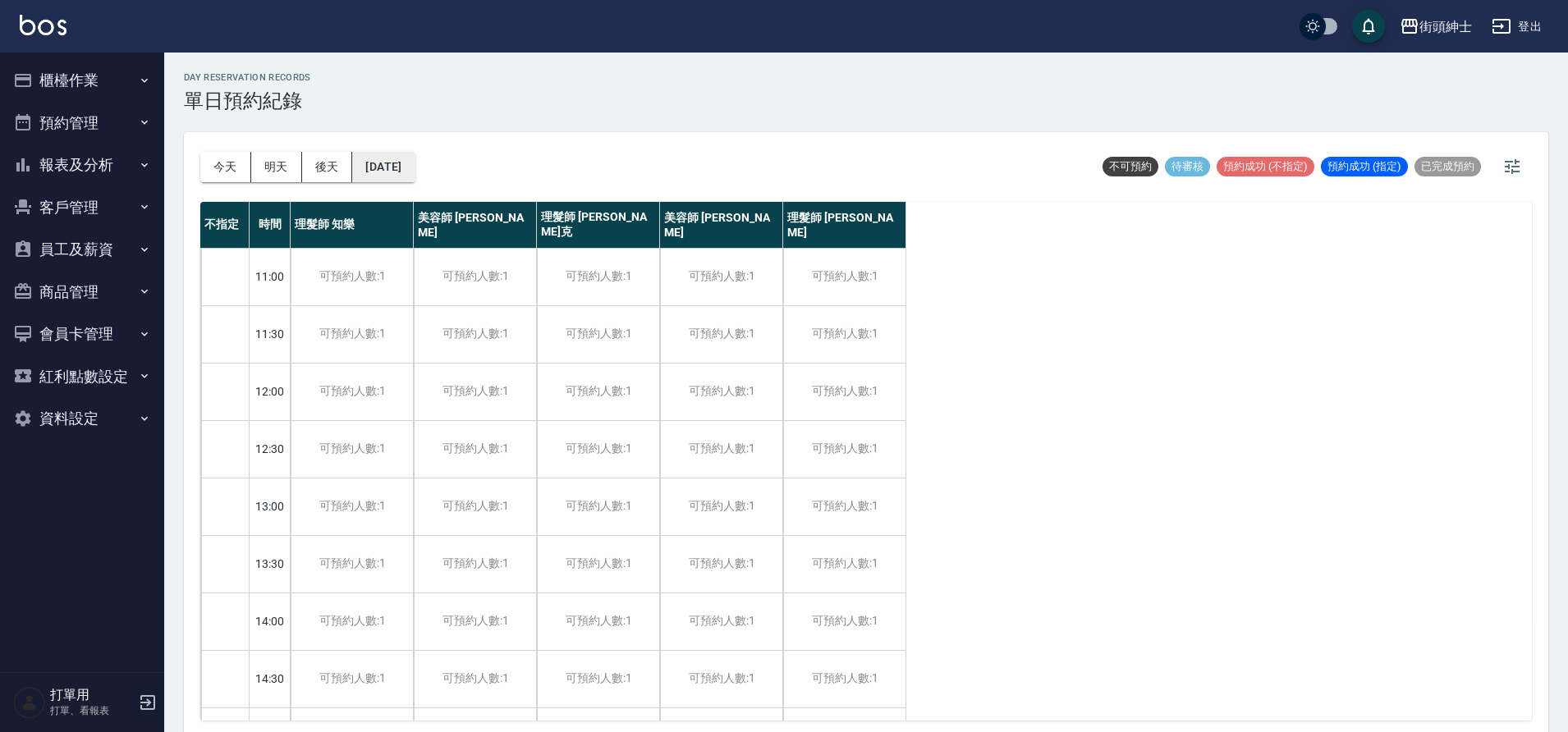
click at [407, 170] on button "2025/10/31" at bounding box center [383, 167] width 63 height 30
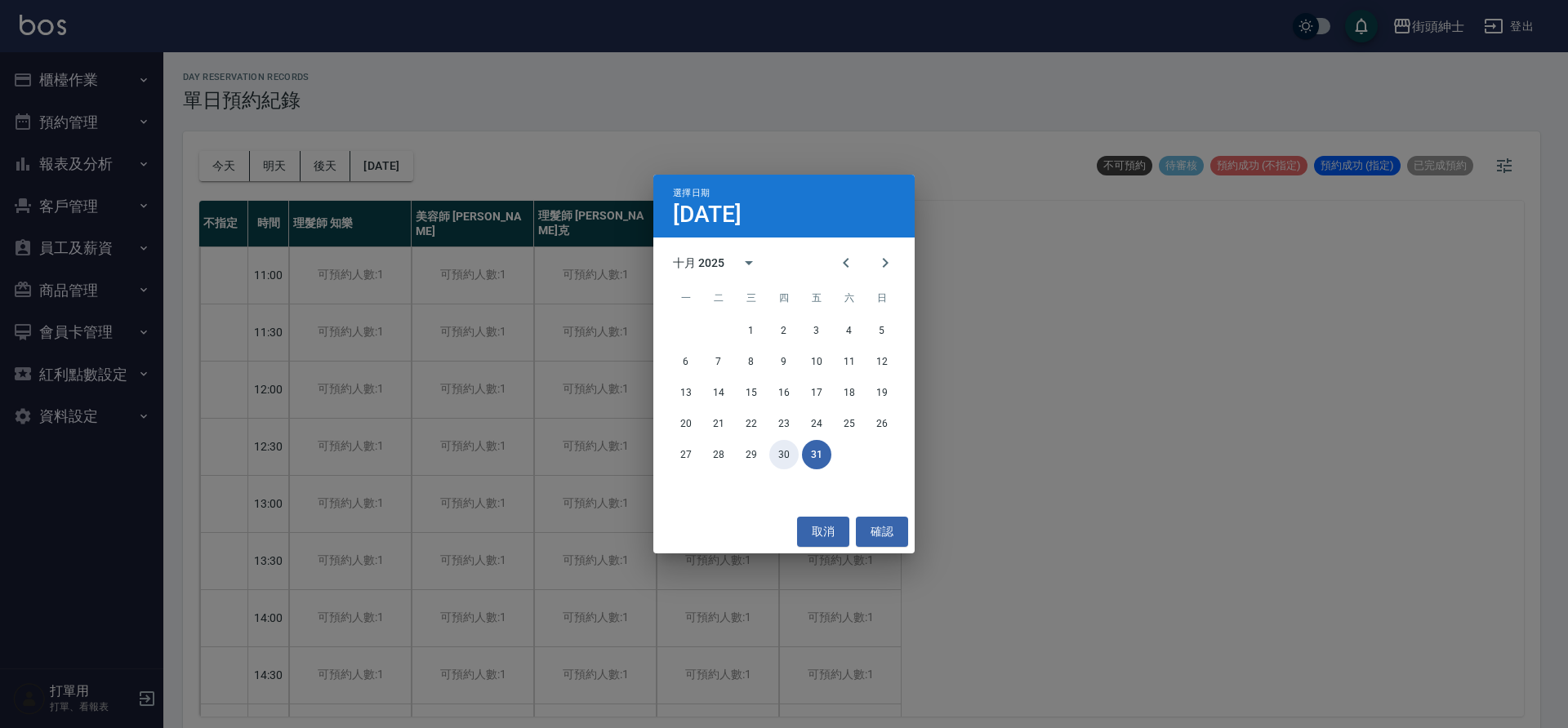
click at [782, 450] on button "30" at bounding box center [783, 454] width 29 height 29
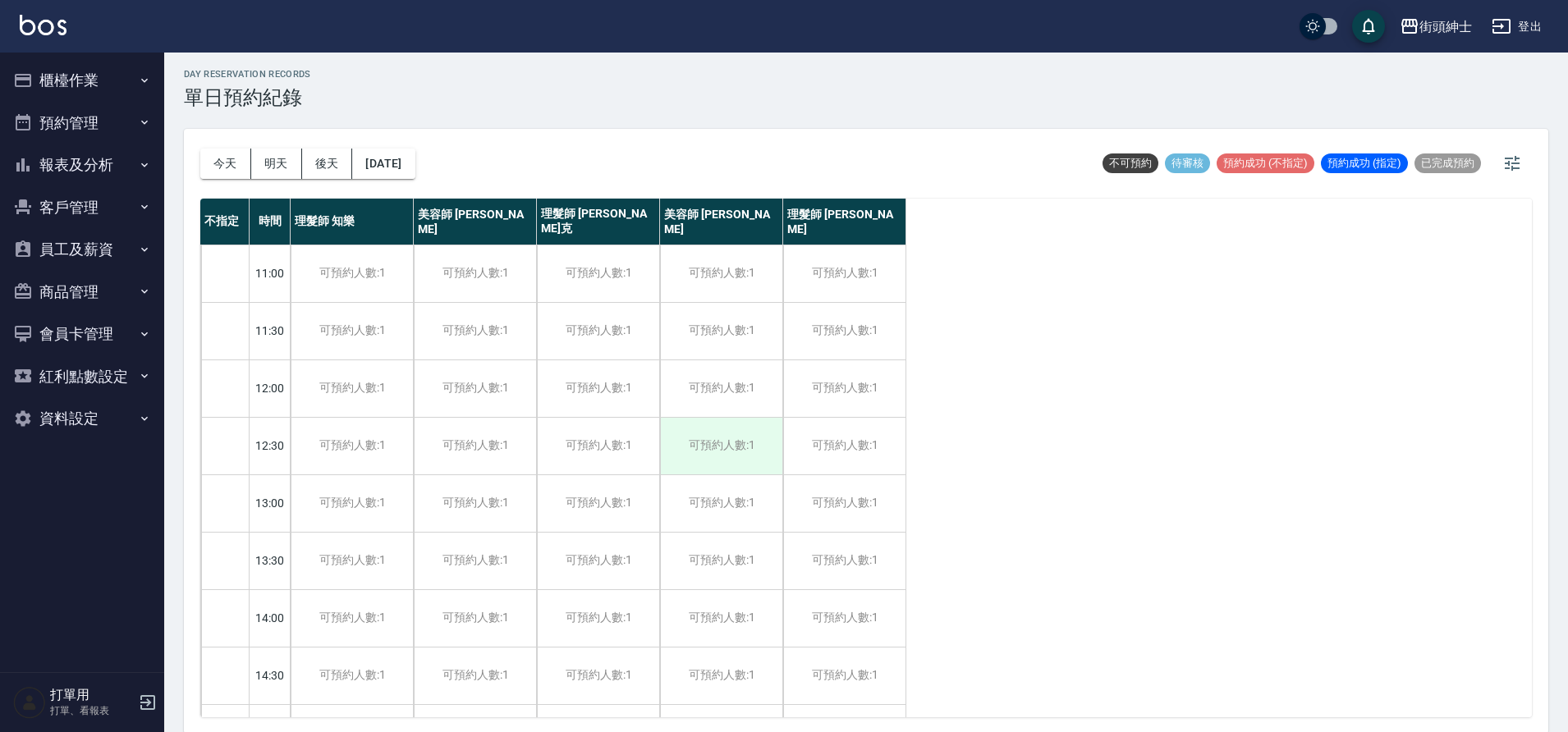
scroll to position [5, 0]
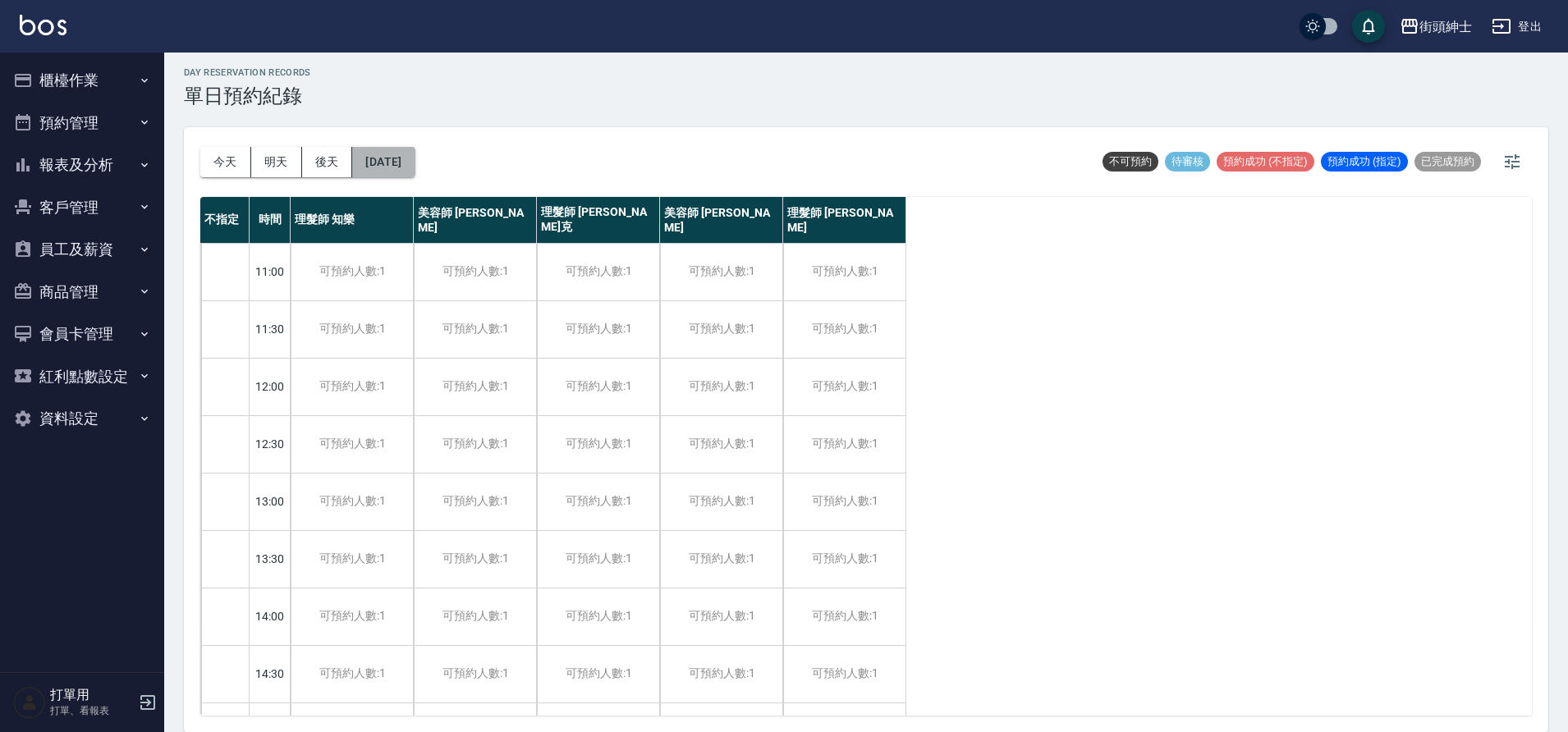
click at [415, 159] on button "2025/10/30" at bounding box center [383, 162] width 63 height 30
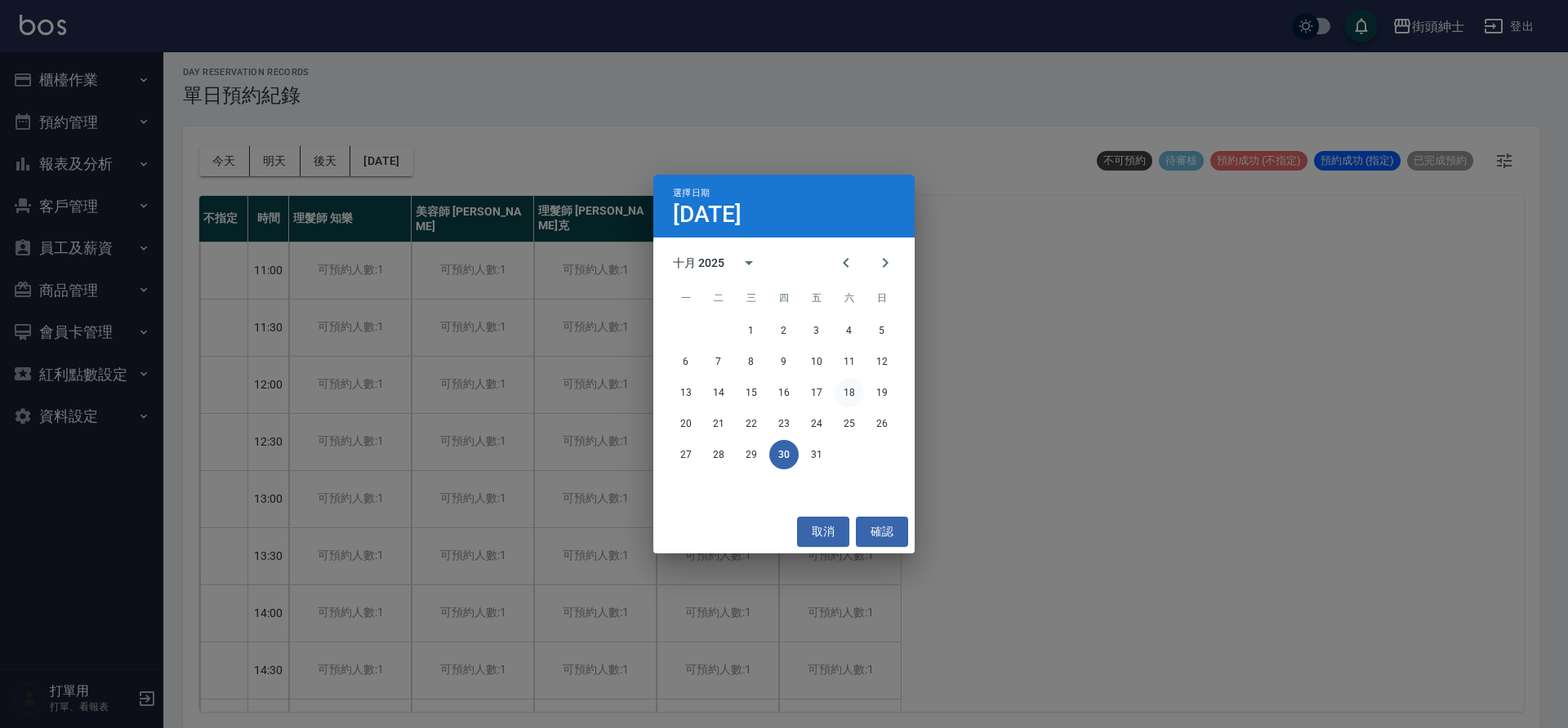
click at [854, 387] on button "18" at bounding box center [849, 392] width 29 height 29
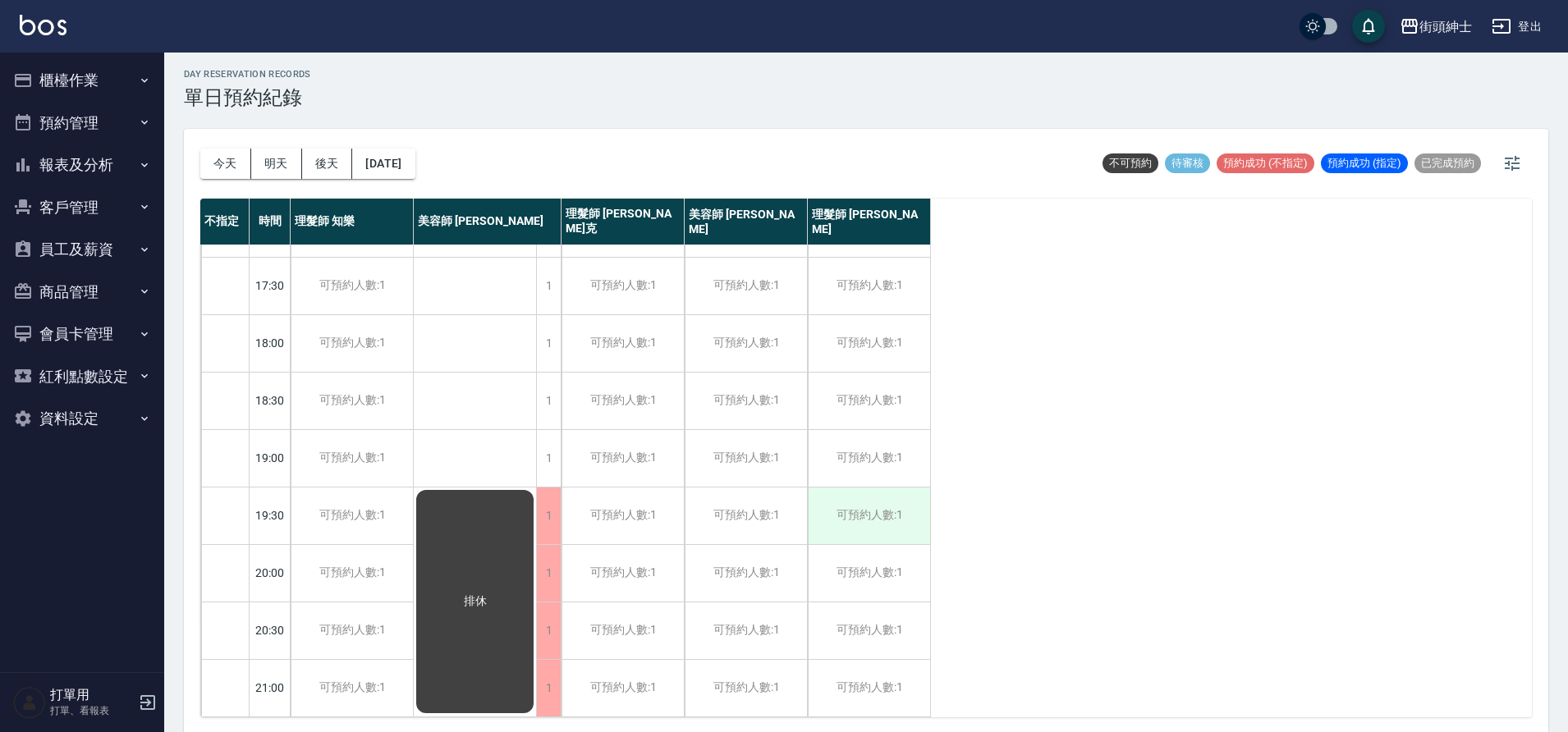
scroll to position [5, 0]
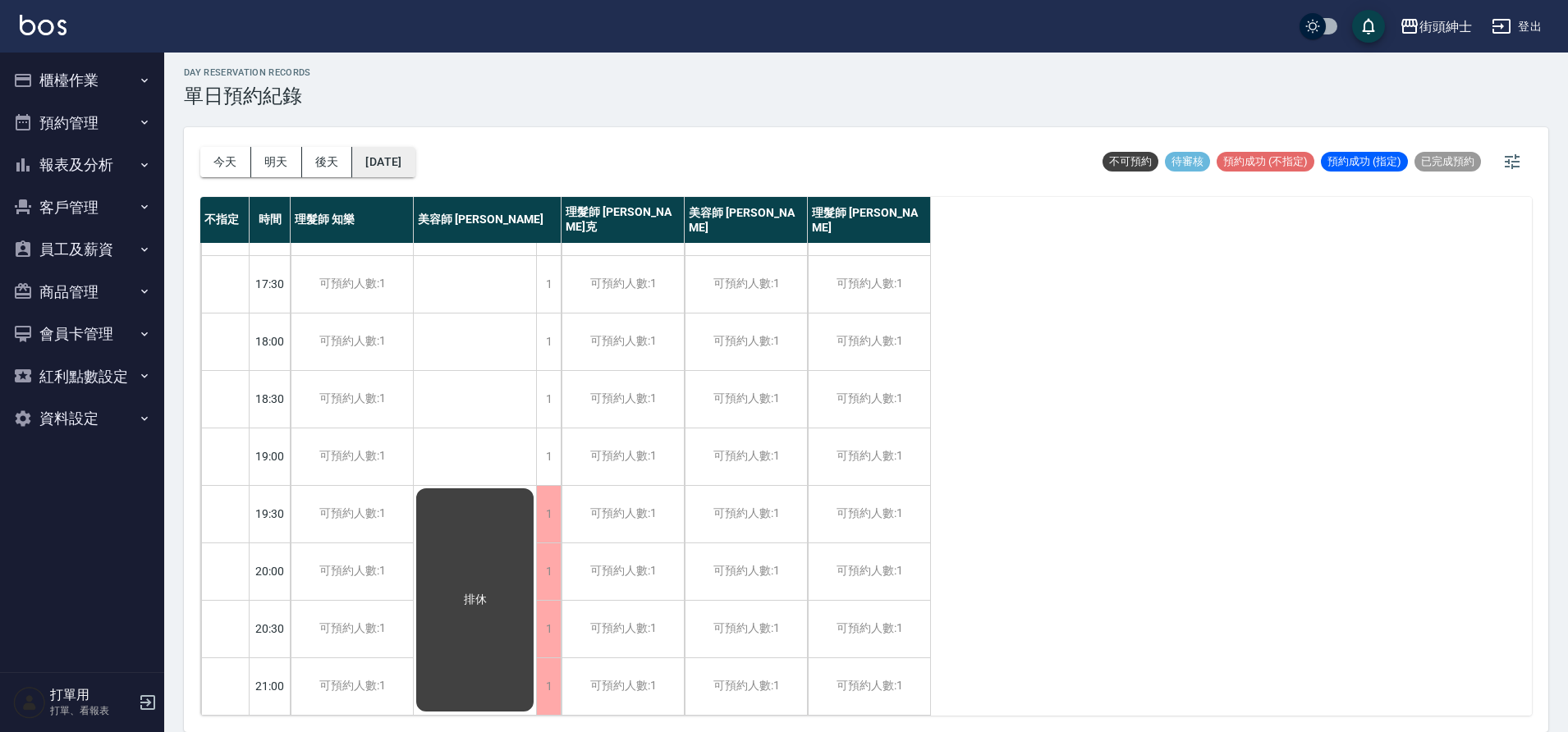
click at [390, 164] on button "2025/10/18" at bounding box center [383, 162] width 63 height 30
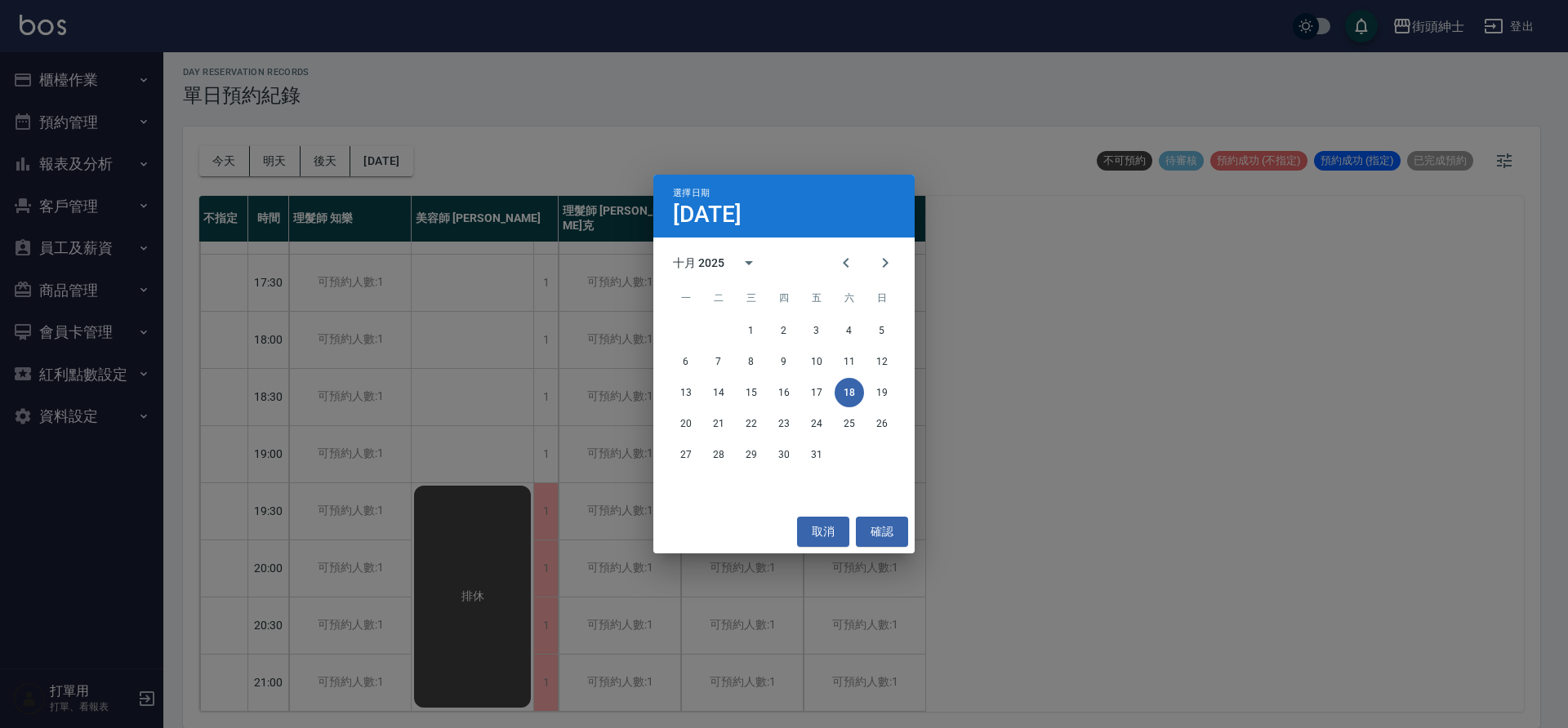
click at [865, 271] on div at bounding box center [866, 262] width 20 height 39
click at [853, 274] on button "Previous month" at bounding box center [845, 262] width 39 height 39
click at [881, 272] on icon "Next month" at bounding box center [885, 263] width 20 height 20
click at [713, 432] on button "21" at bounding box center [718, 423] width 29 height 29
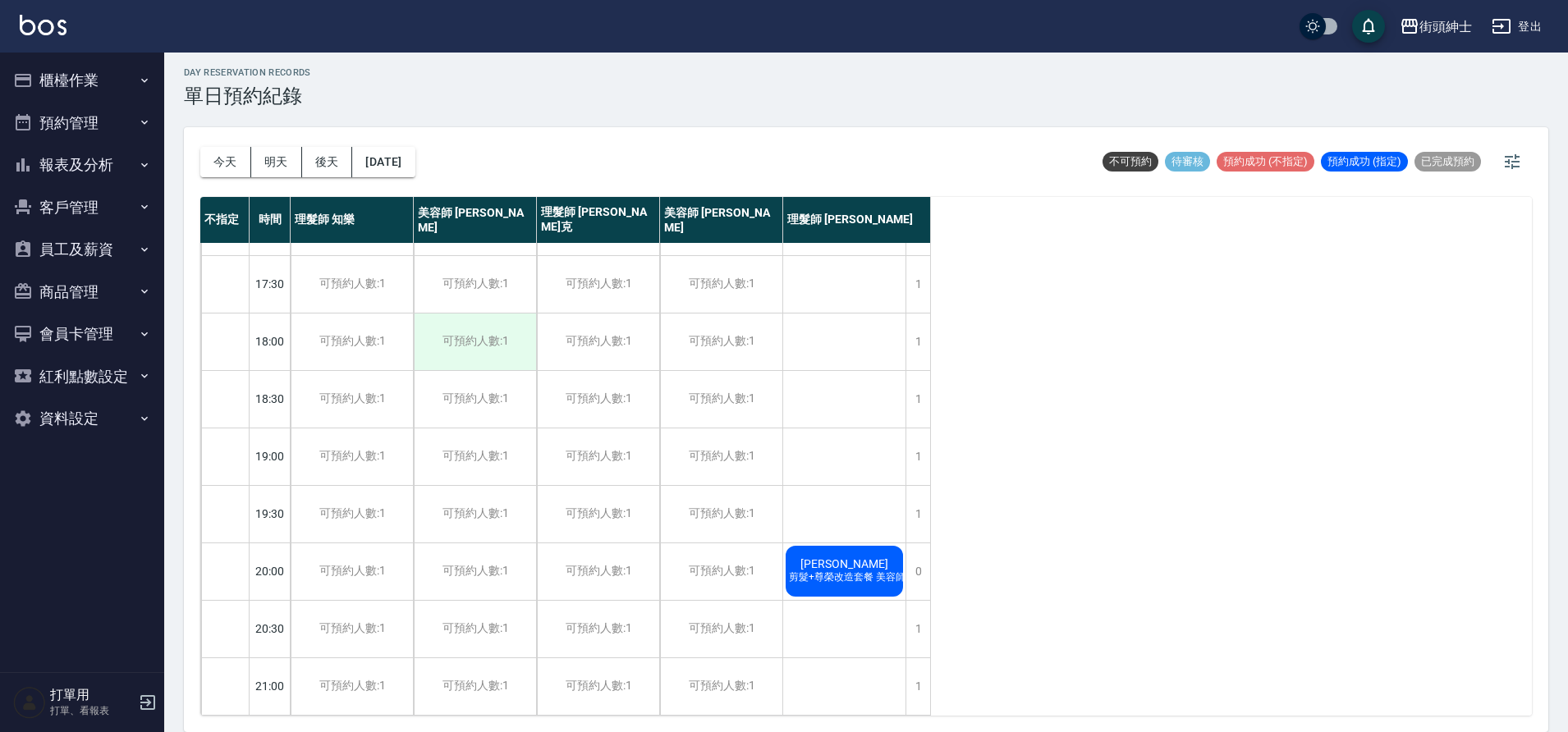
scroll to position [713, 0]
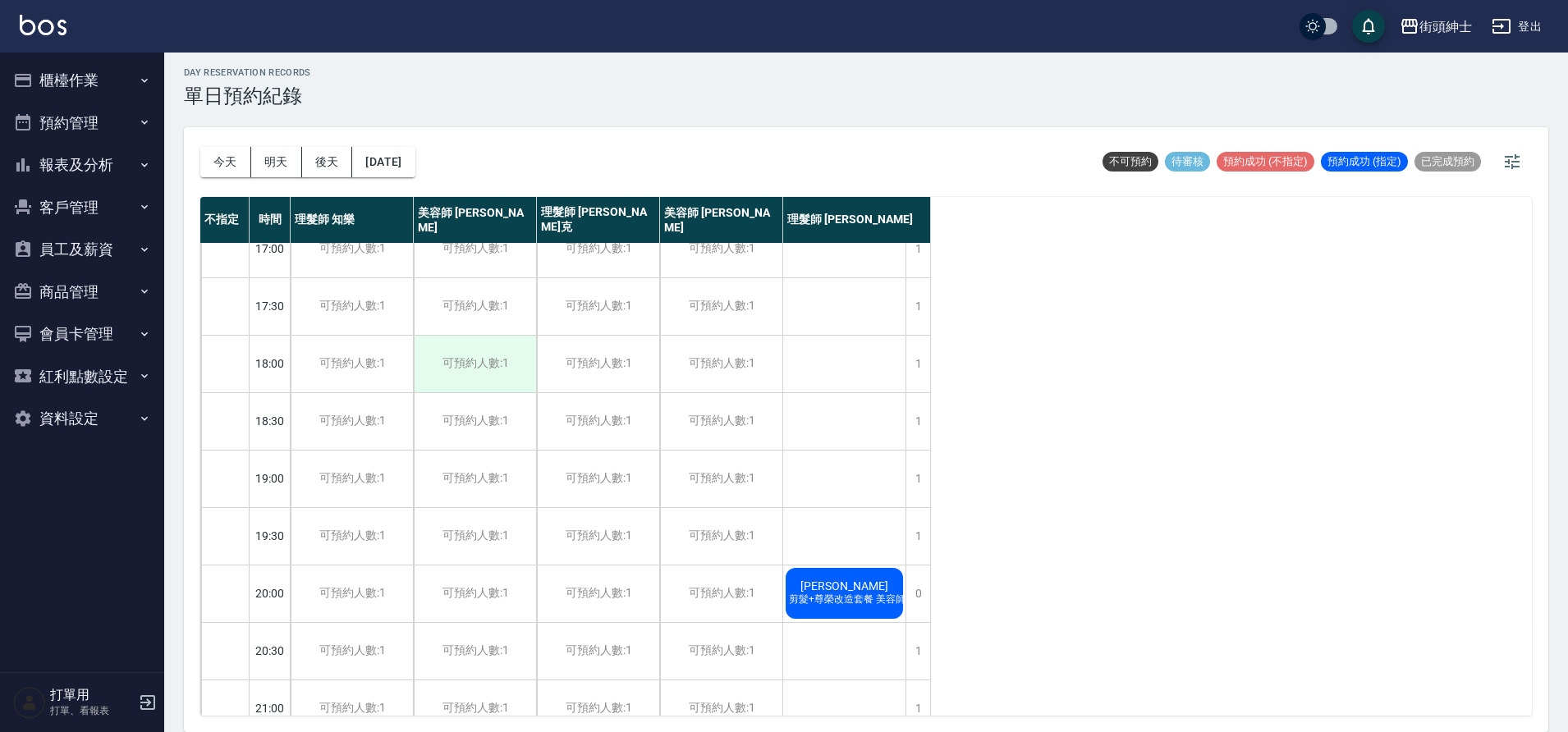
click at [484, 372] on div "可預約人數:1" at bounding box center [475, 364] width 123 height 57
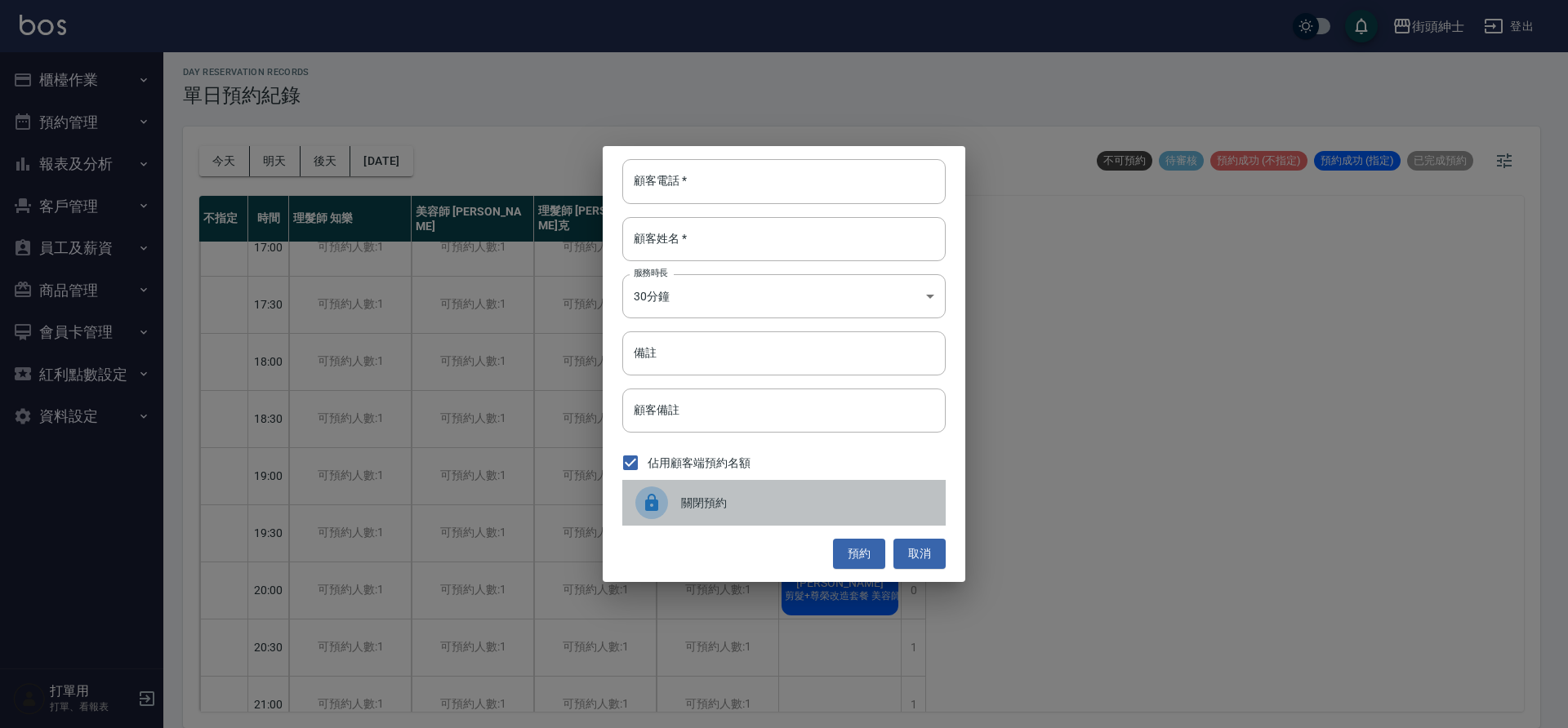
drag, startPoint x: 698, startPoint y: 505, endPoint x: 464, endPoint y: 386, distance: 262.5
click at [698, 506] on span "關閉預約" at bounding box center [806, 503] width 252 height 17
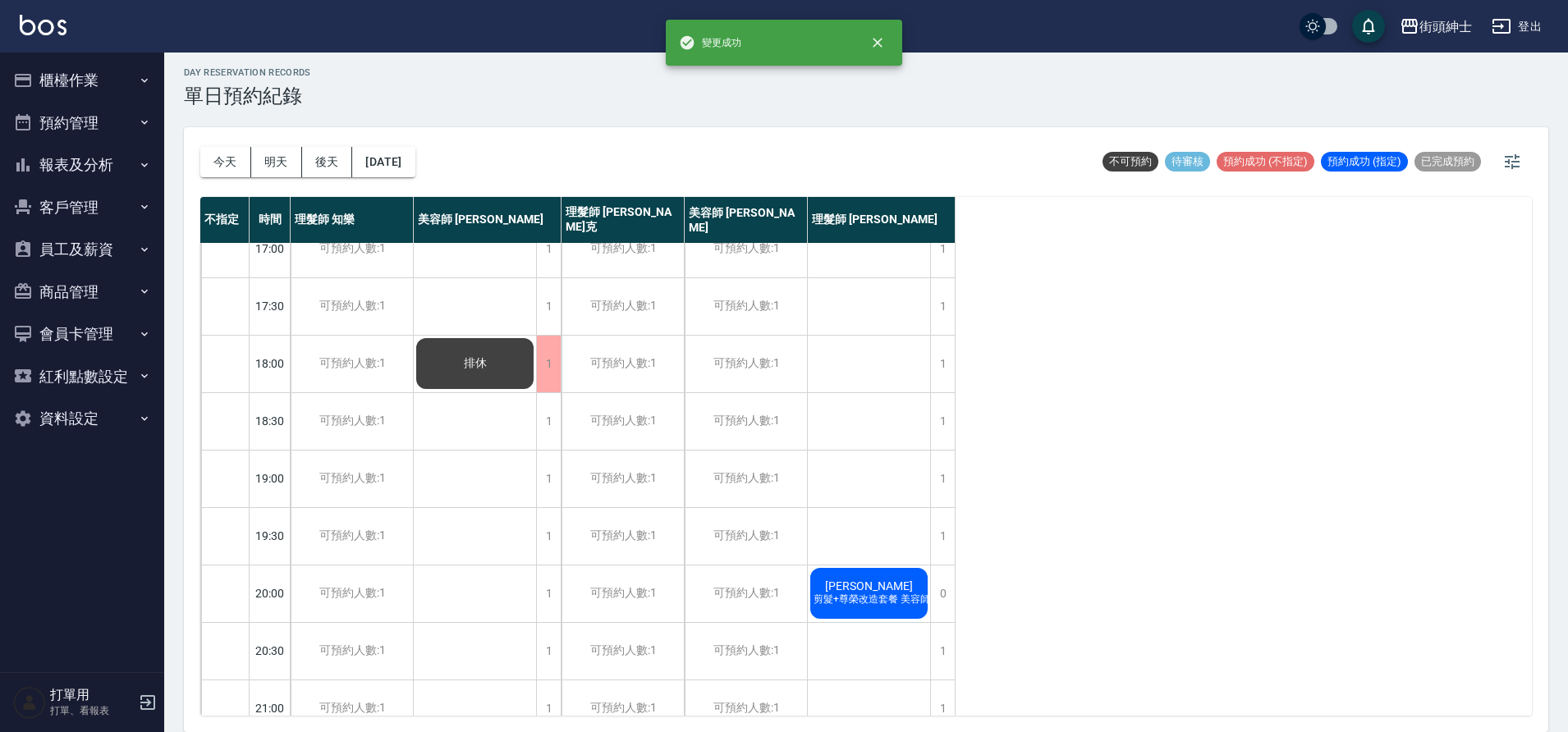
click at [470, 407] on div "排休" at bounding box center [476, 134] width 124 height 1207
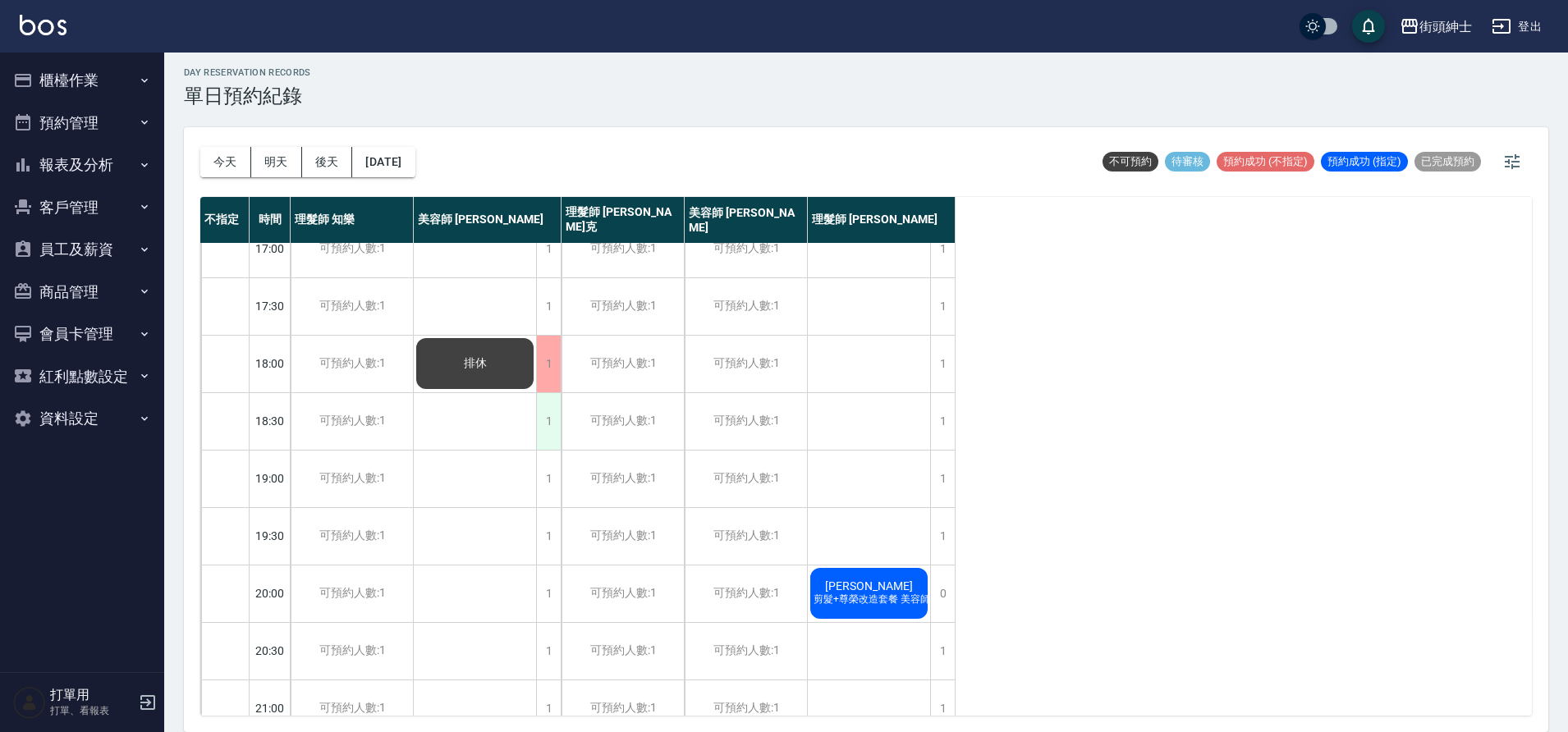
click at [548, 419] on div "1" at bounding box center [549, 422] width 25 height 57
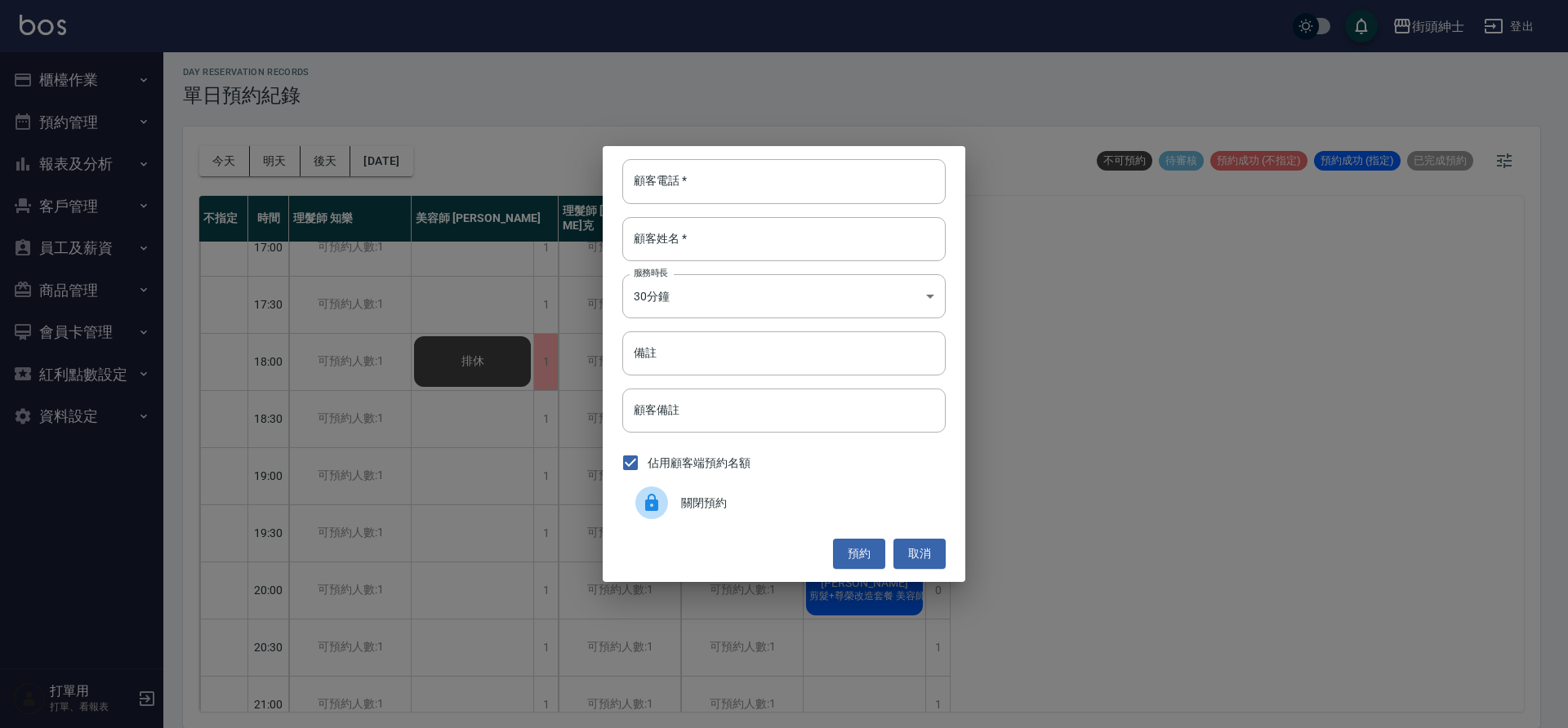
click at [674, 506] on div at bounding box center [658, 502] width 46 height 32
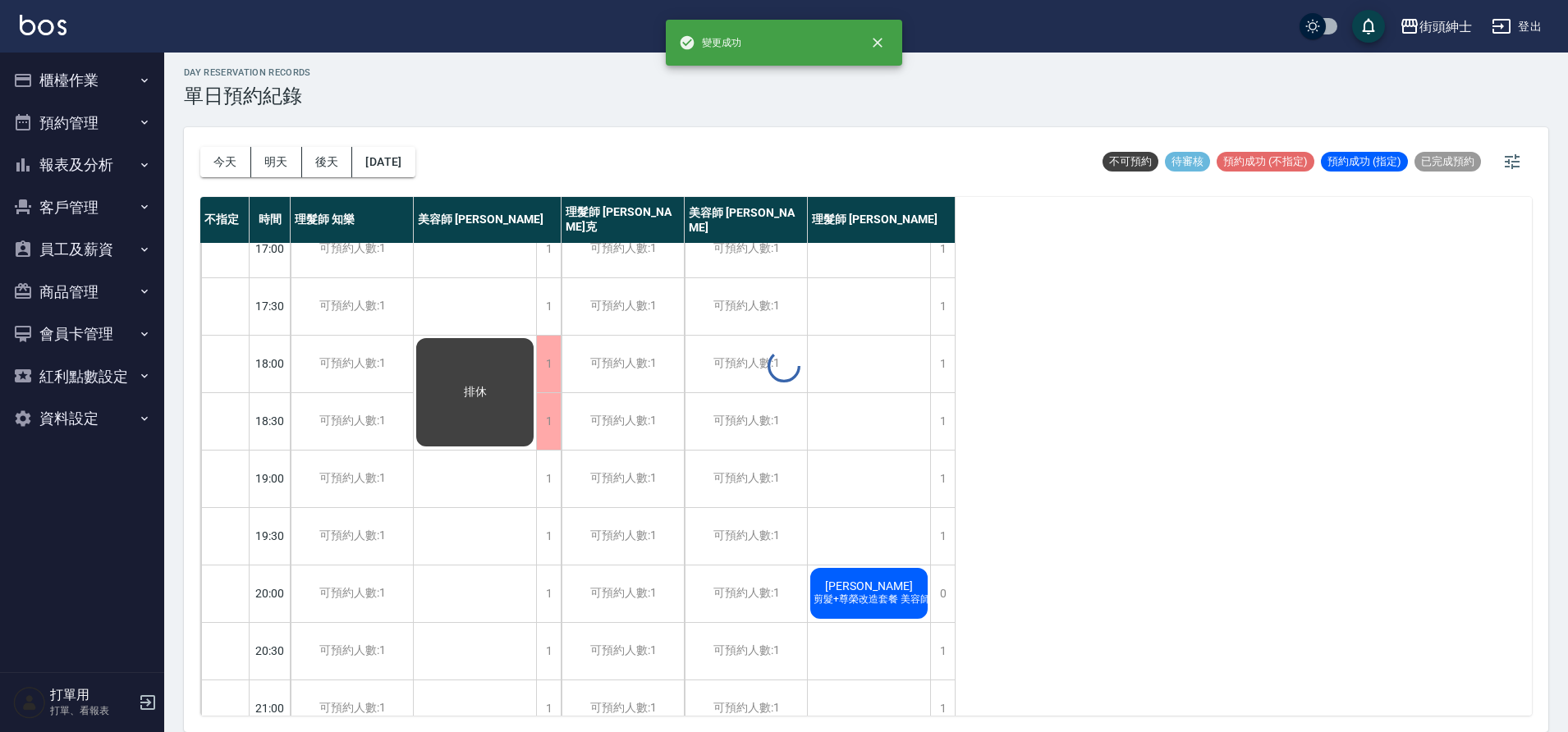
click at [526, 471] on div "排休" at bounding box center [476, 134] width 124 height 1207
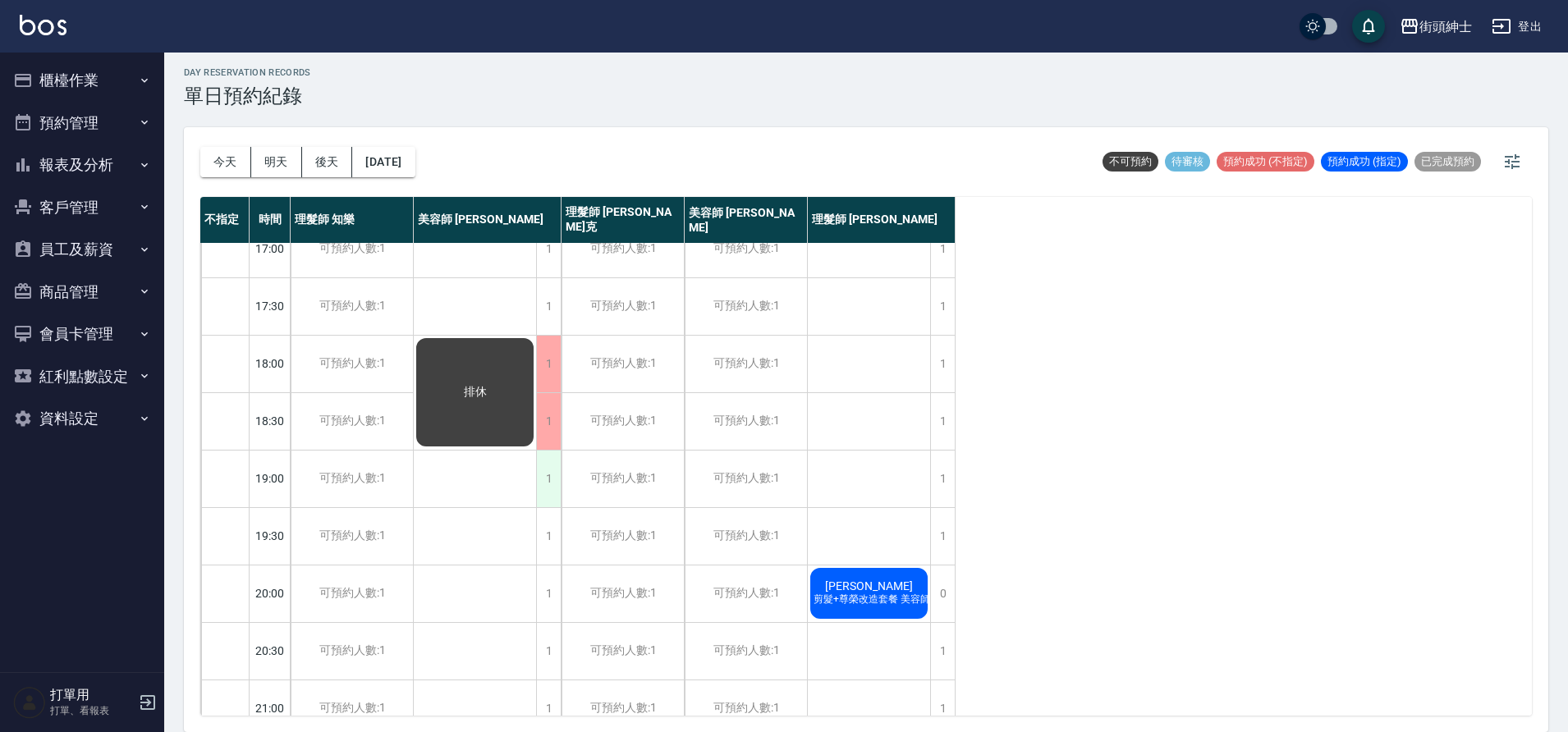
click at [542, 477] on div "1" at bounding box center [549, 479] width 25 height 57
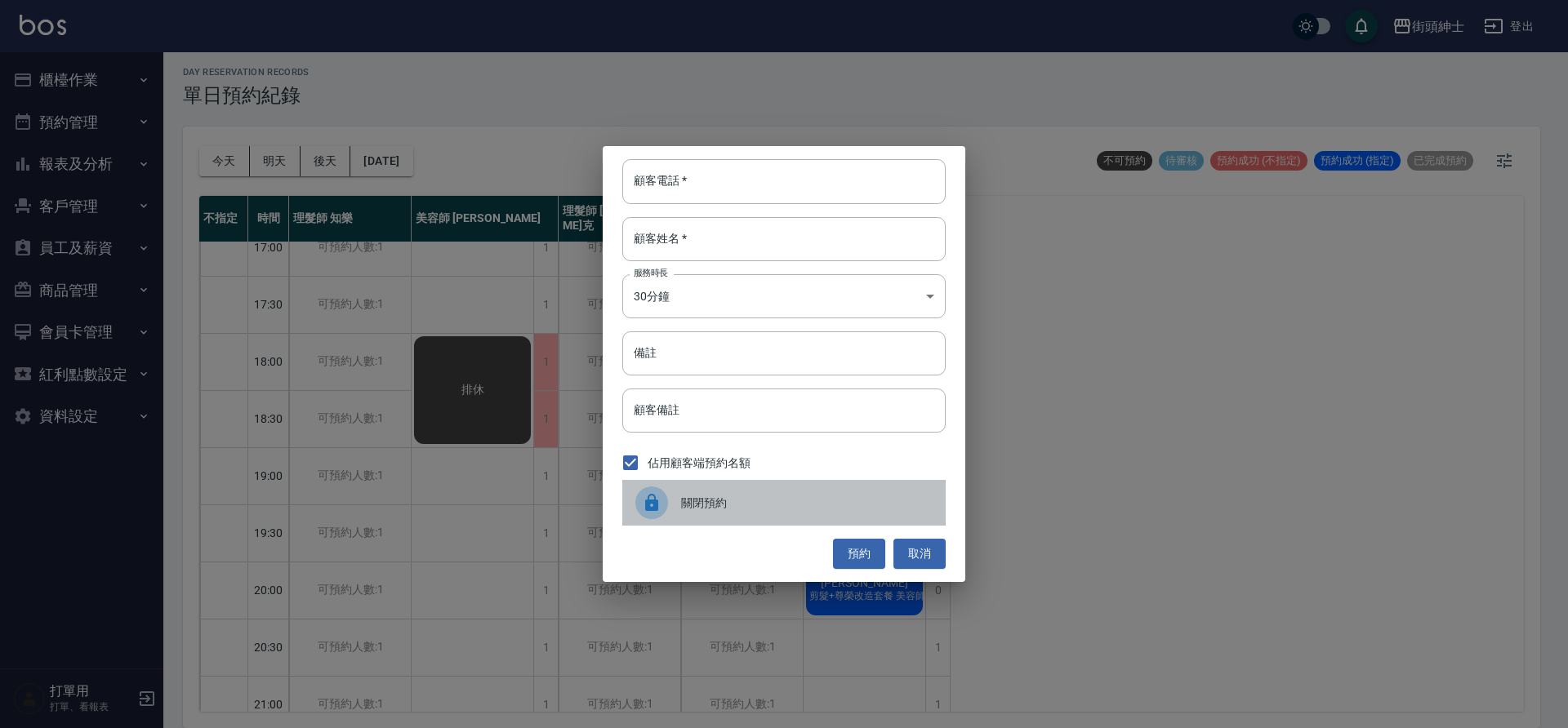
click at [679, 511] on div at bounding box center [658, 502] width 46 height 32
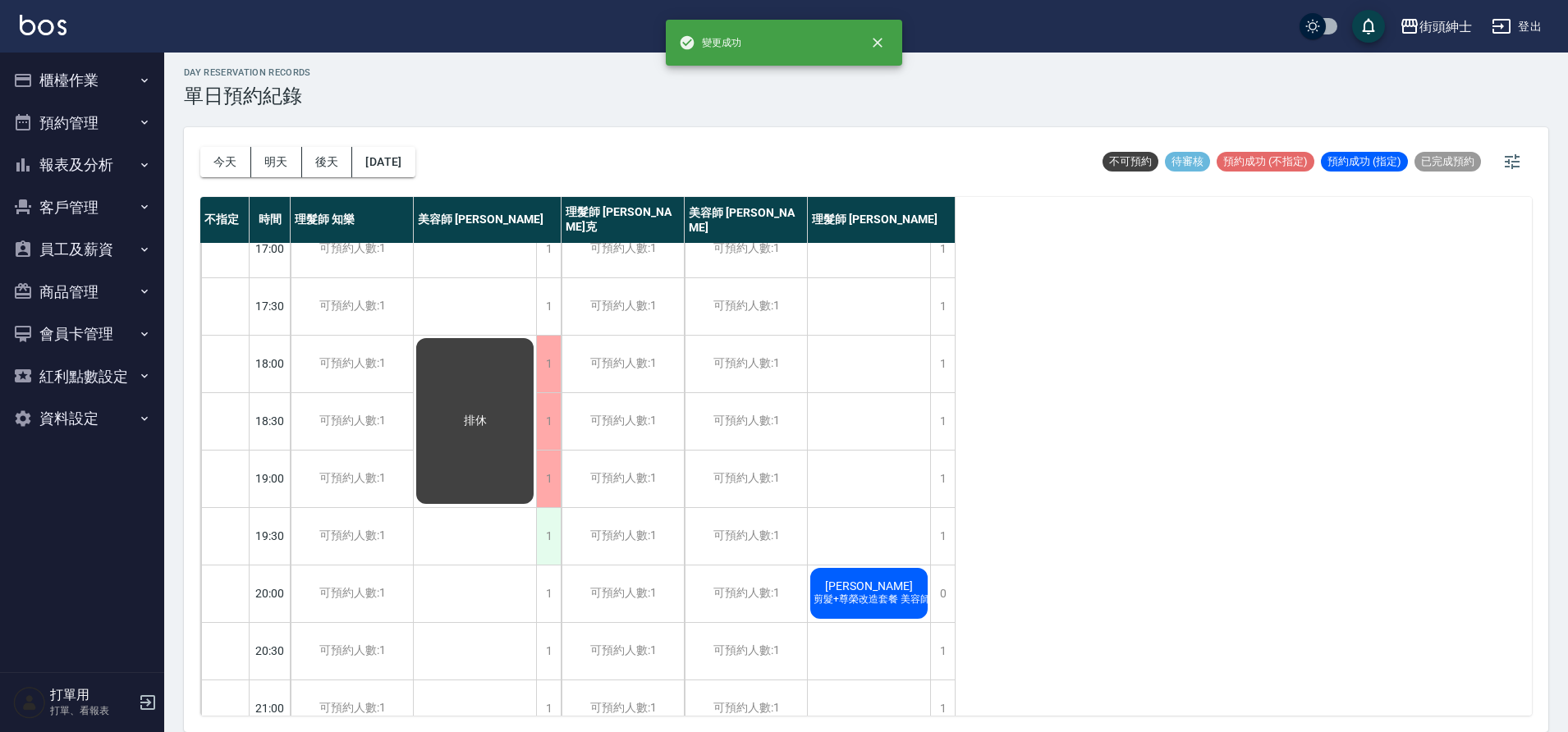
click at [557, 546] on div "1" at bounding box center [549, 537] width 25 height 57
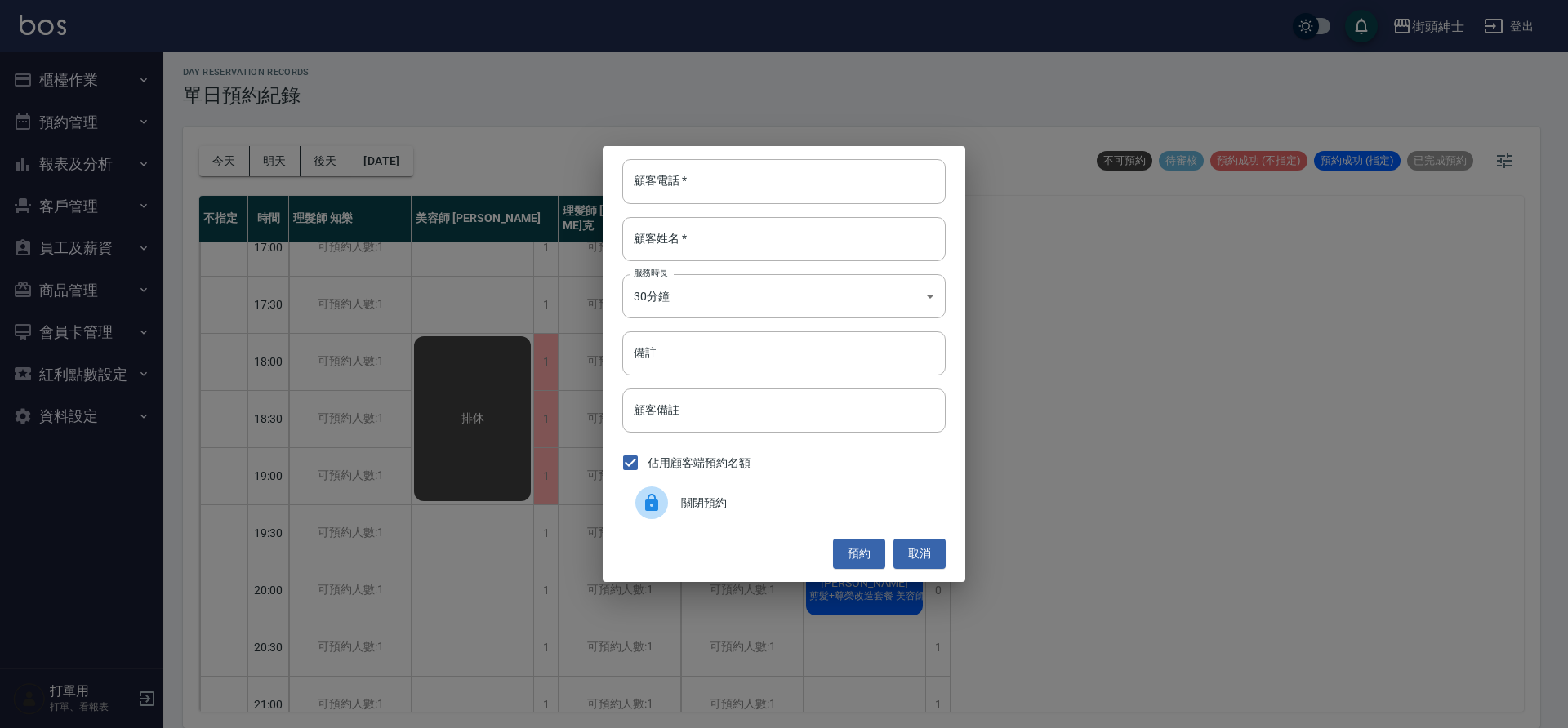
click at [664, 518] on div at bounding box center [658, 502] width 46 height 32
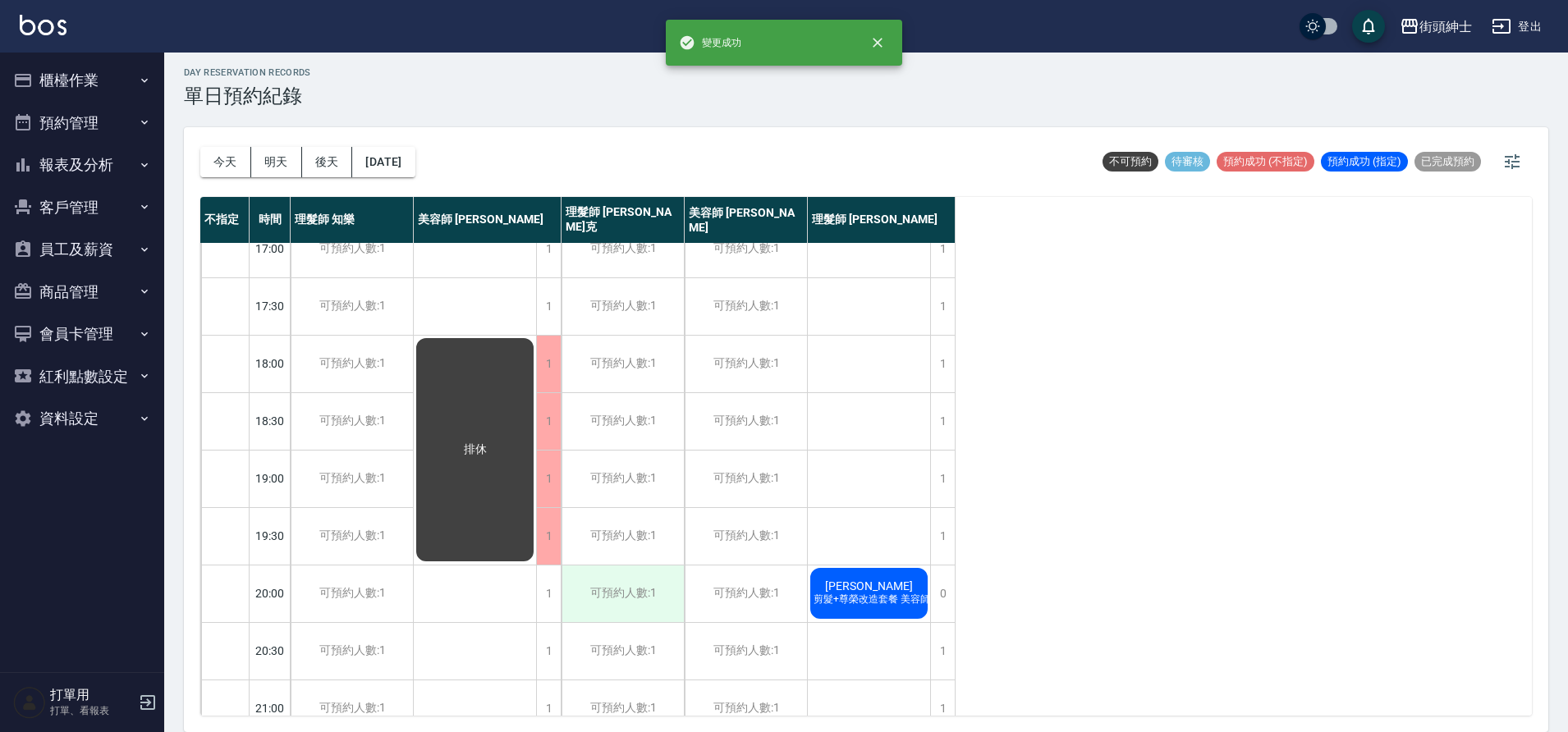
click at [562, 584] on div "可預約人數:1" at bounding box center [623, 594] width 123 height 57
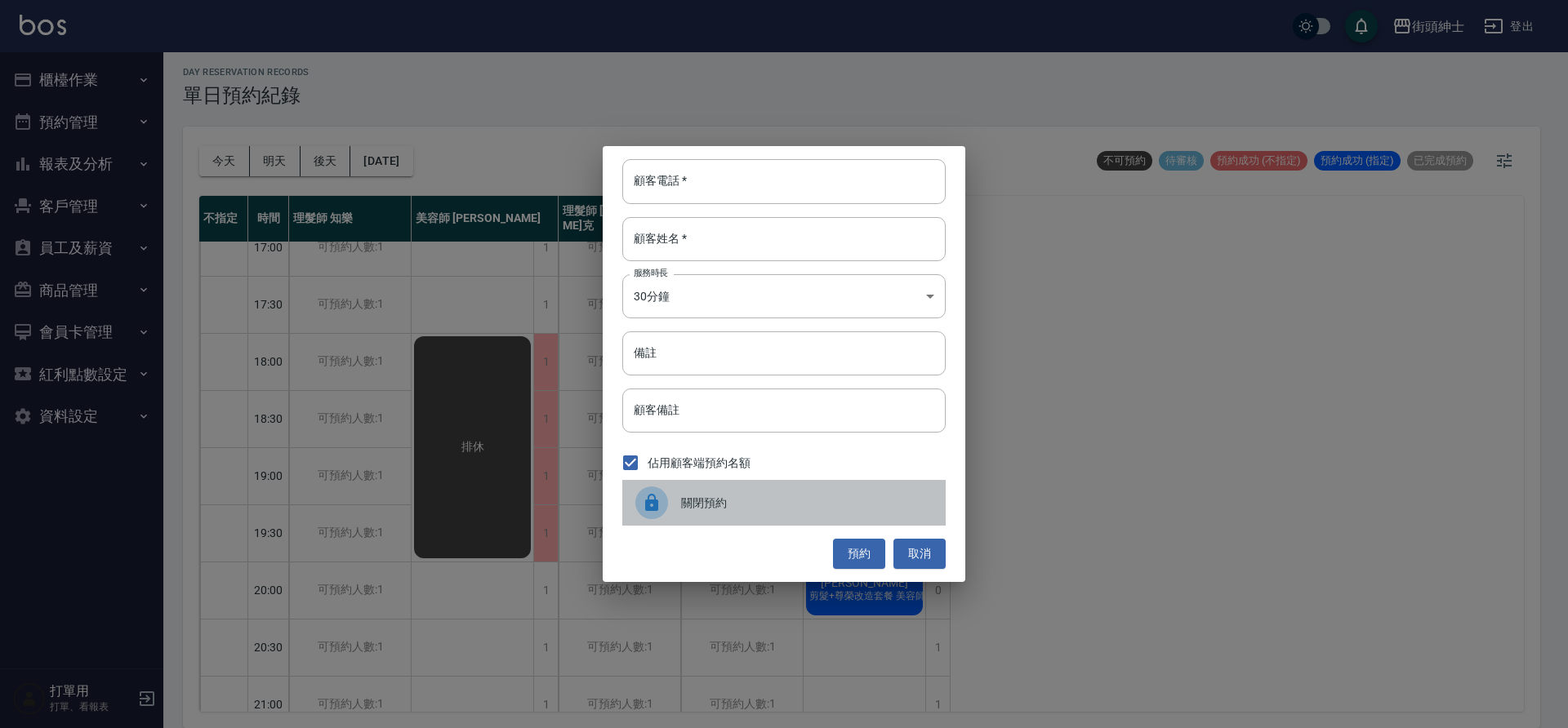
drag, startPoint x: 658, startPoint y: 486, endPoint x: 662, endPoint y: 506, distance: 20.4
click at [658, 488] on div at bounding box center [651, 502] width 32 height 32
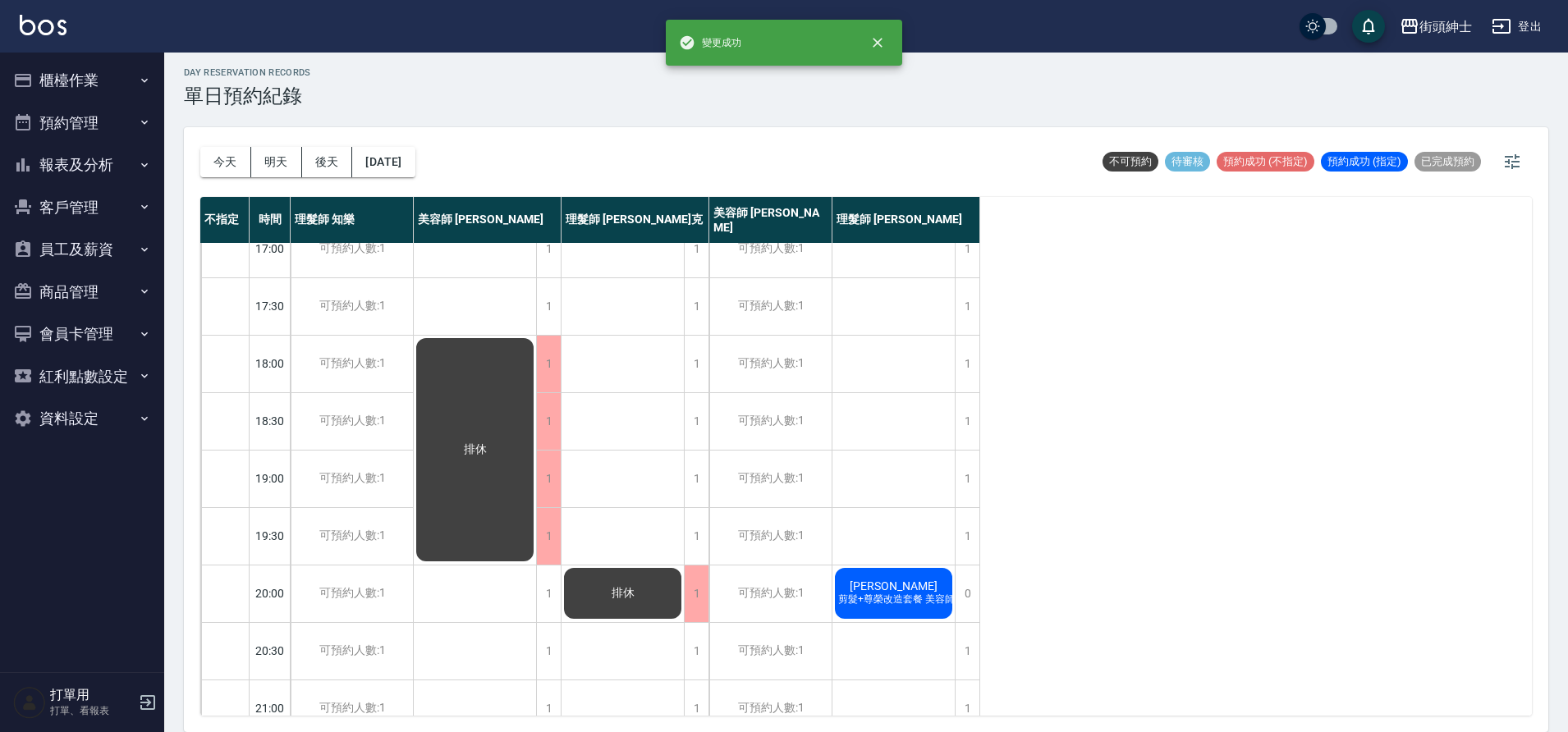
click at [612, 600] on span "排休" at bounding box center [623, 593] width 29 height 15
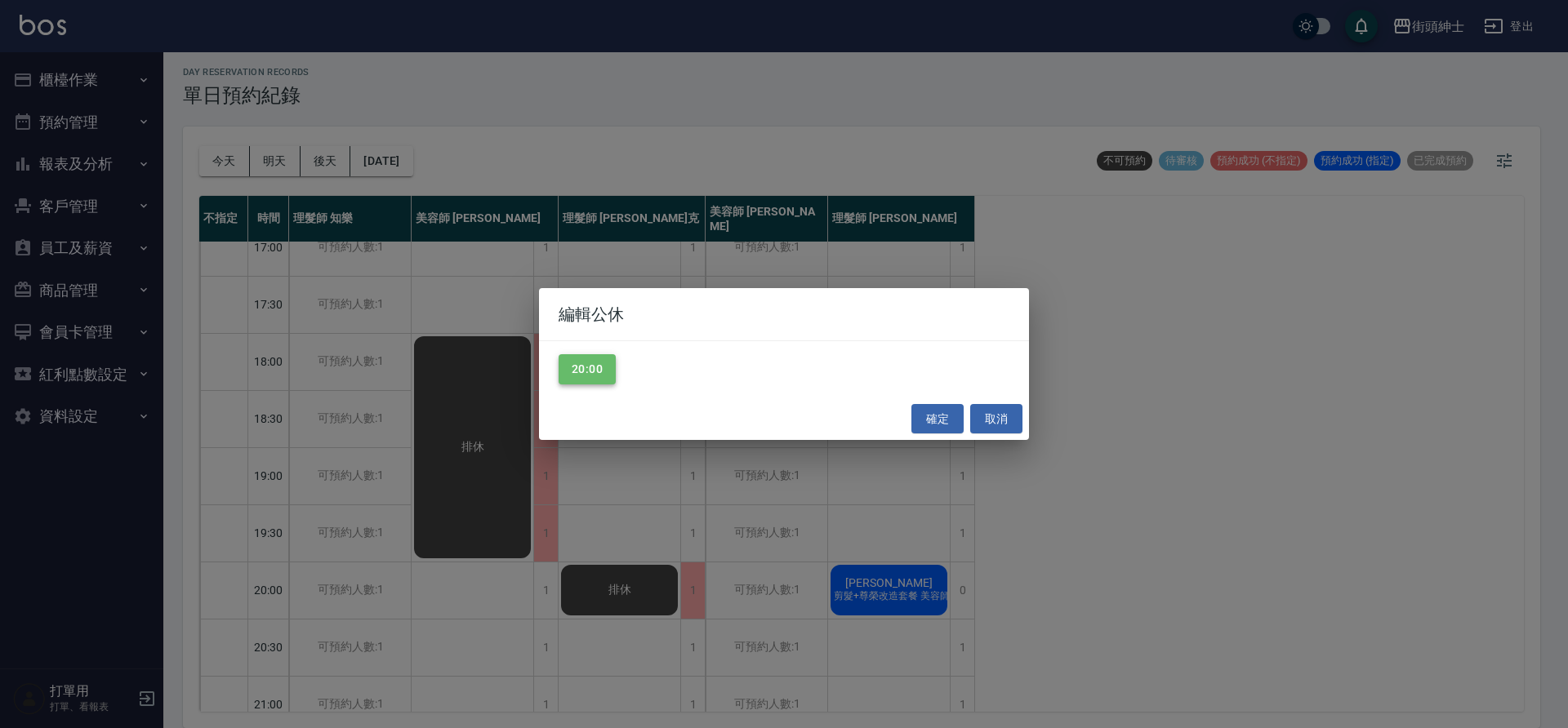
click at [603, 381] on button "20:00" at bounding box center [587, 369] width 57 height 30
click at [938, 421] on button "確定" at bounding box center [937, 419] width 52 height 30
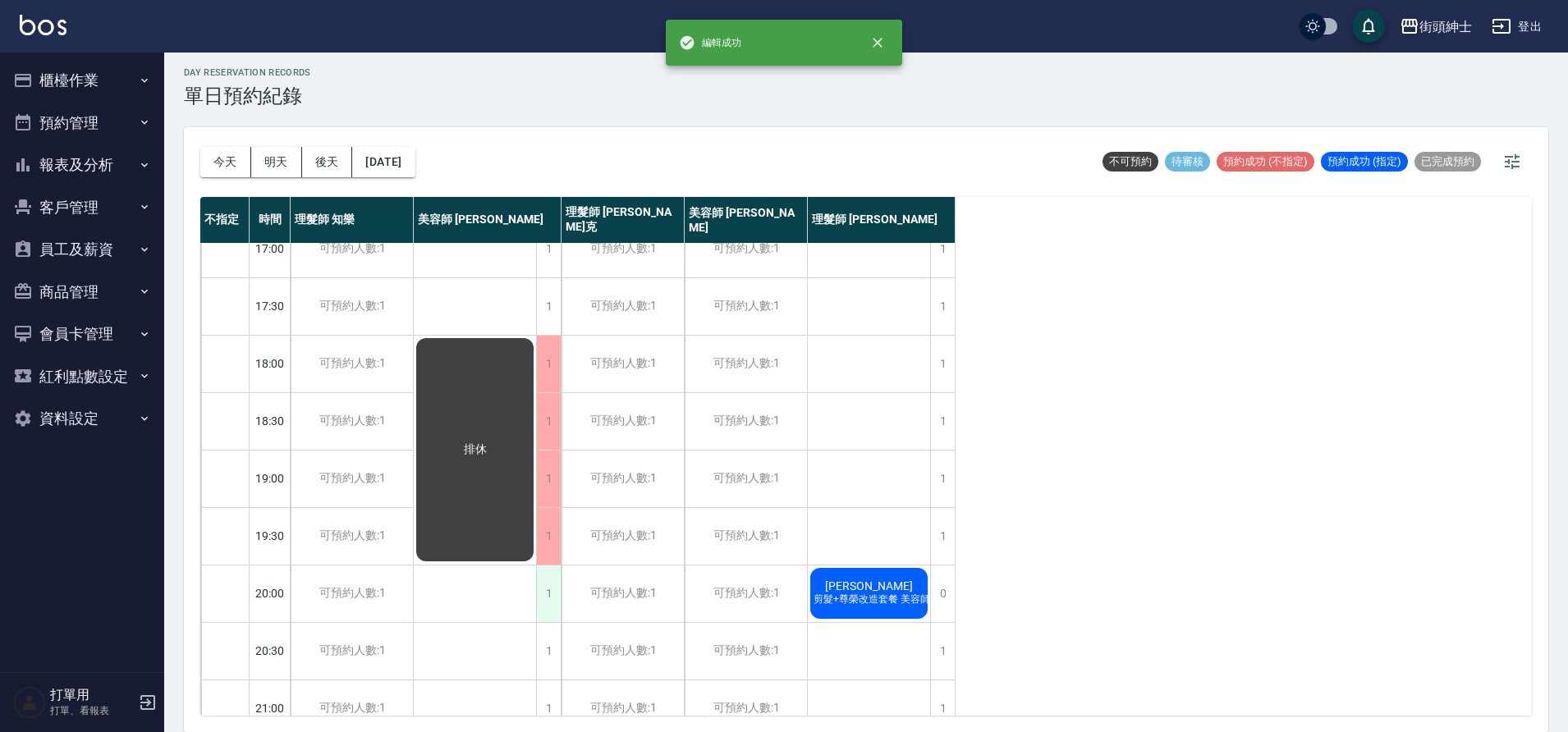
click at [549, 588] on div "1" at bounding box center [549, 594] width 25 height 57
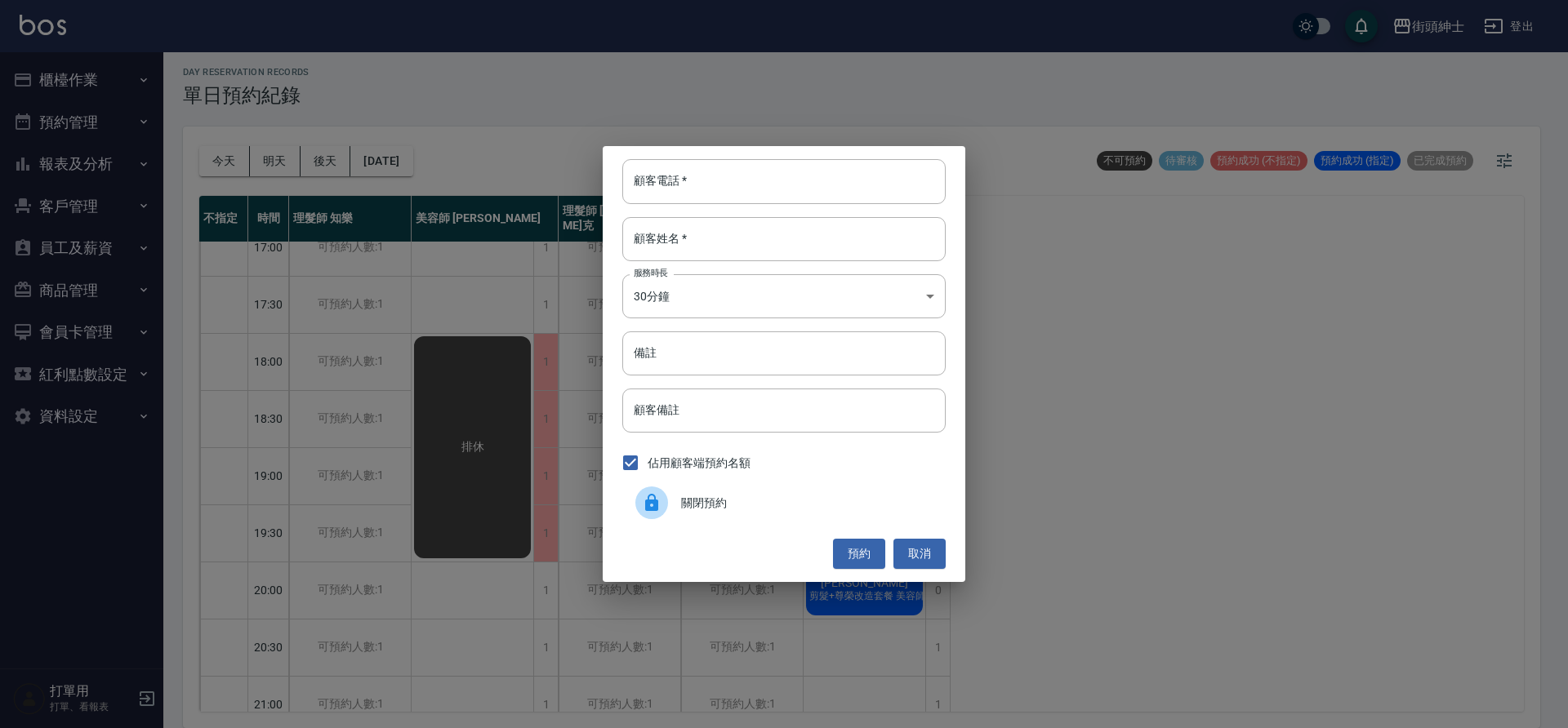
click at [703, 495] on span "關閉預約" at bounding box center [806, 503] width 252 height 17
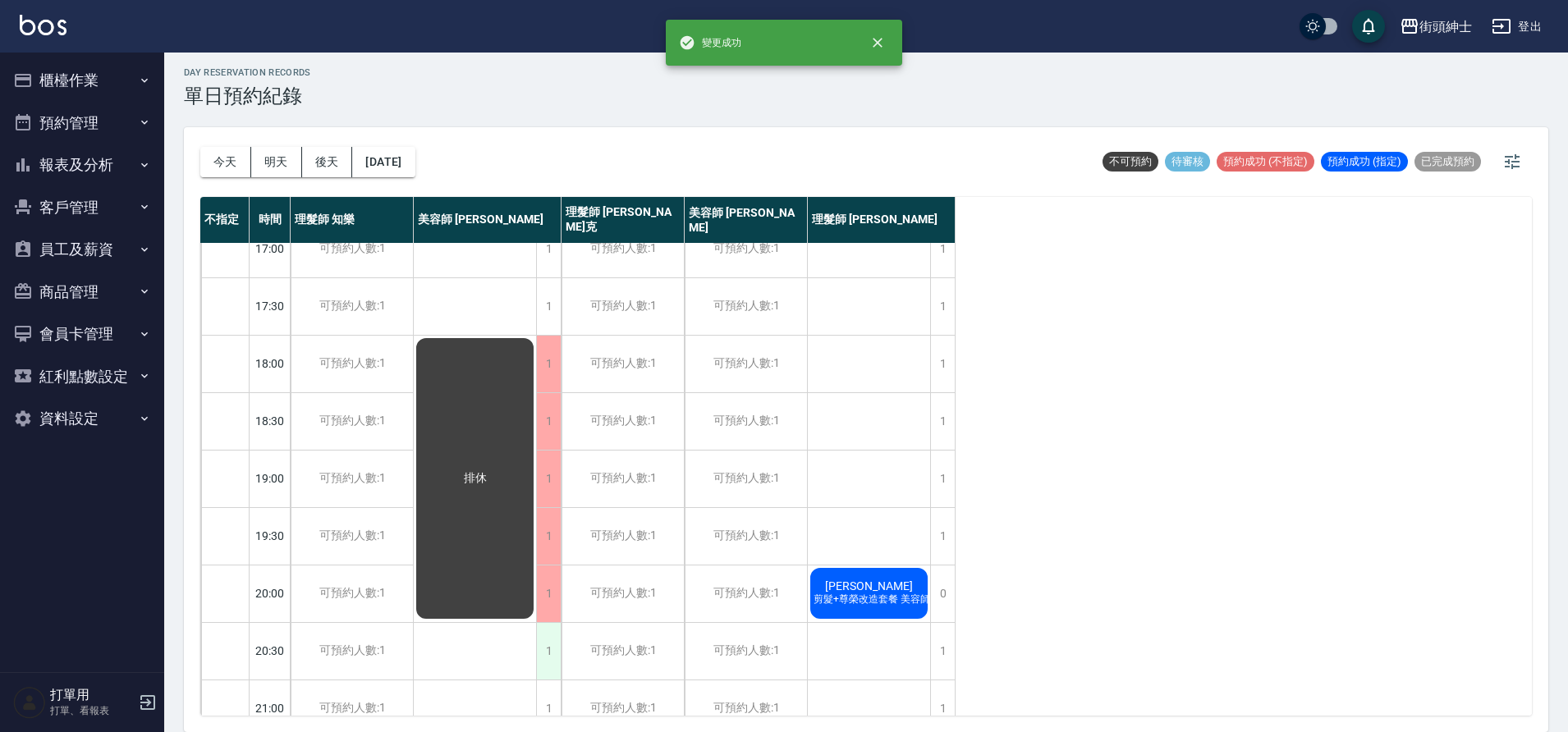
click at [548, 654] on div "1" at bounding box center [549, 651] width 25 height 57
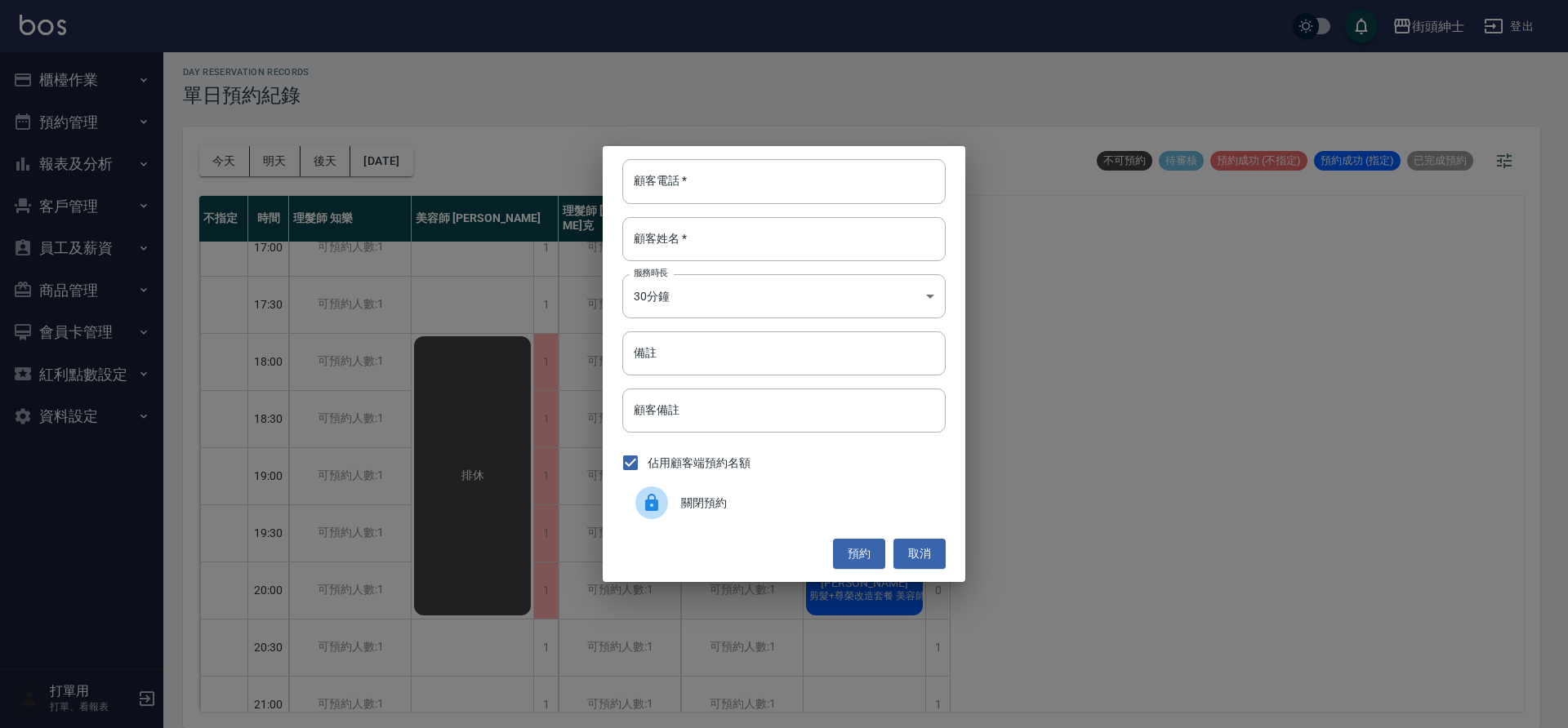
click at [699, 505] on span "關閉預約" at bounding box center [806, 503] width 252 height 17
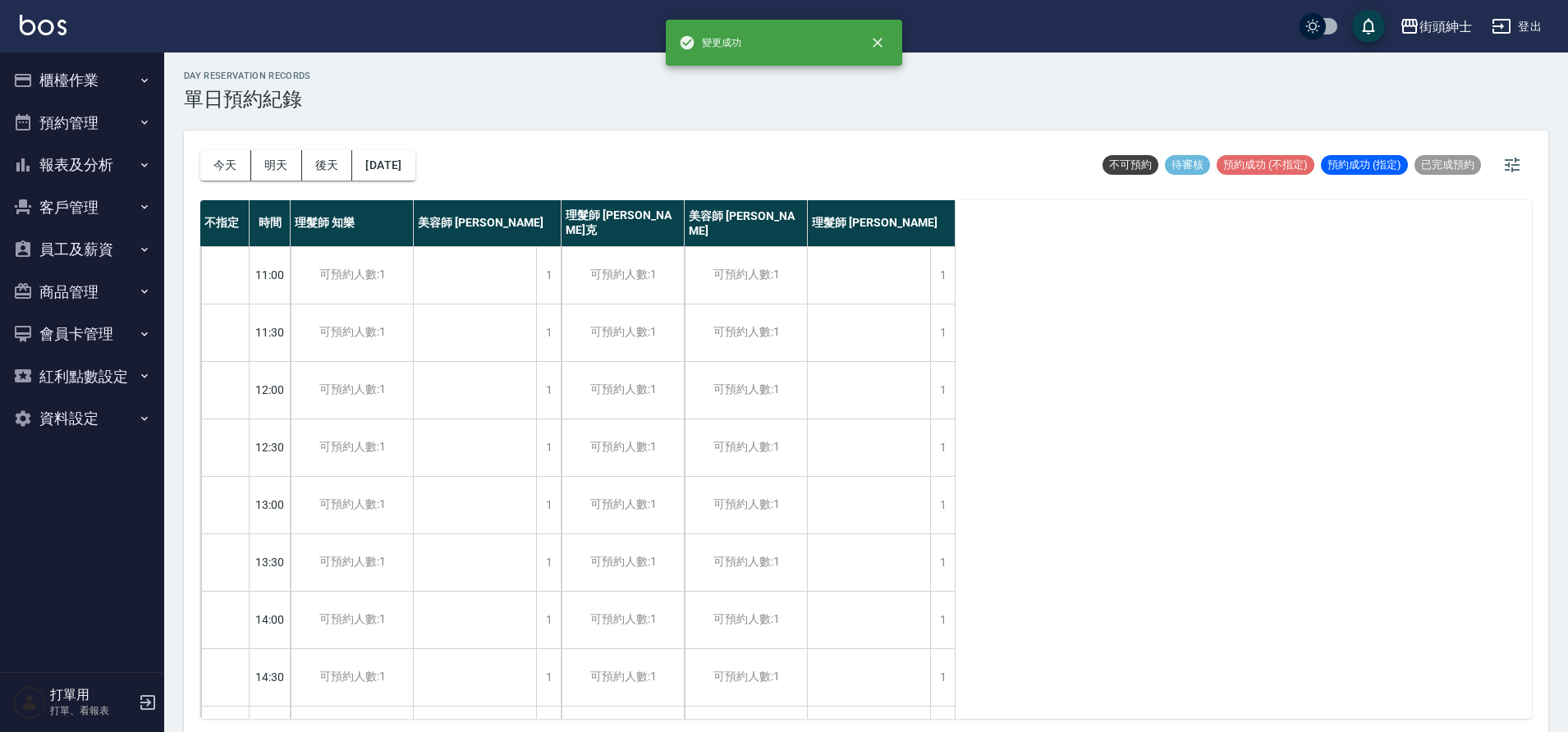
scroll to position [0, 0]
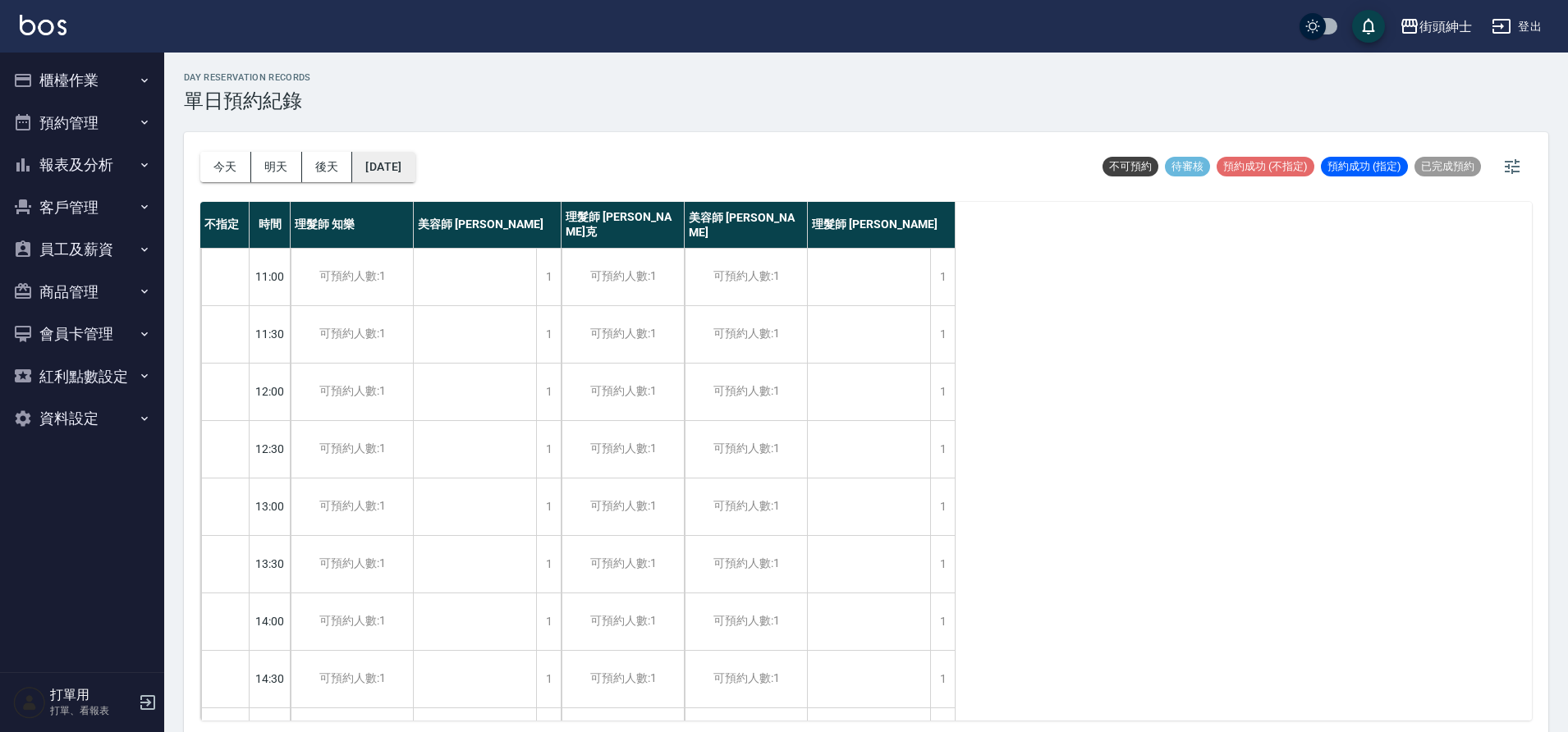
click at [415, 169] on button "2025/10/21" at bounding box center [383, 167] width 63 height 30
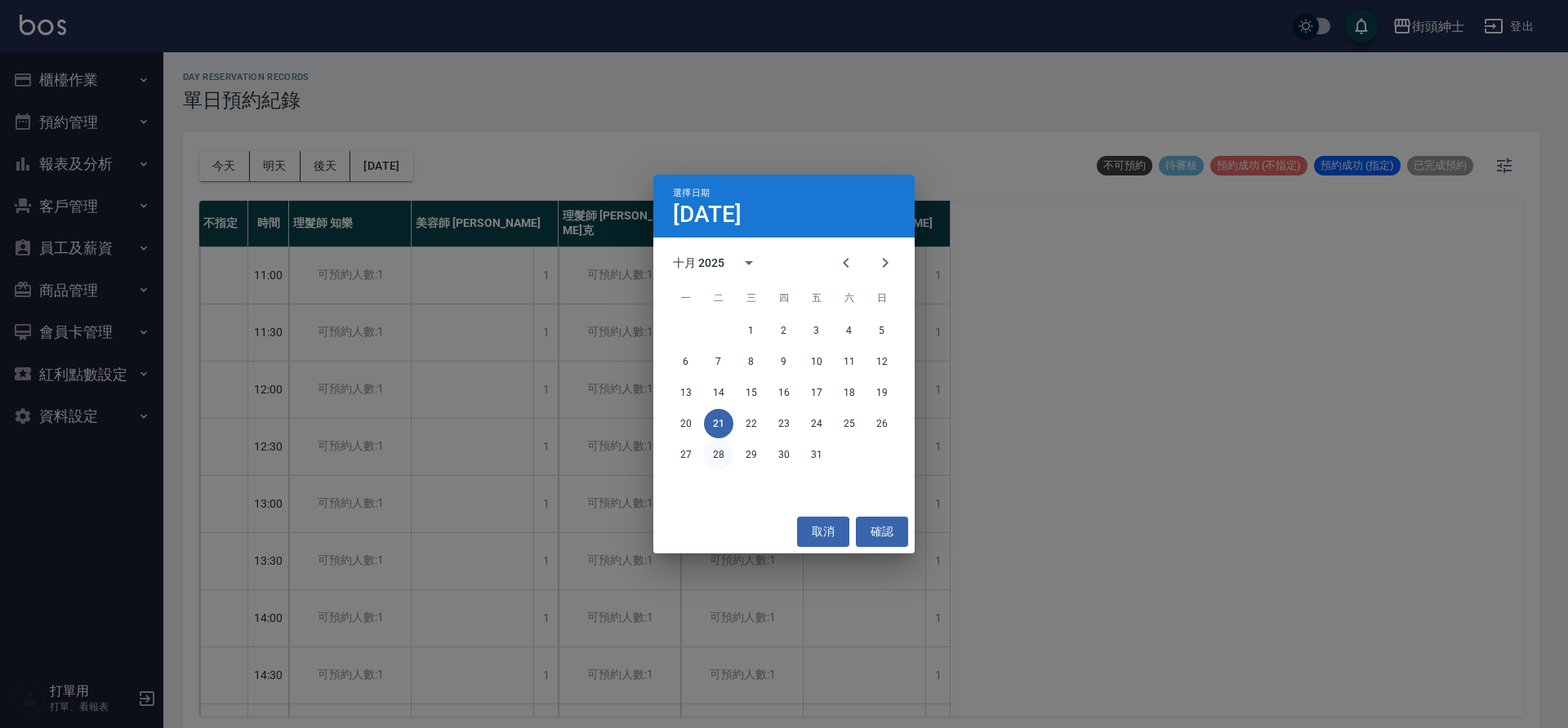
click at [717, 456] on button "28" at bounding box center [718, 454] width 29 height 29
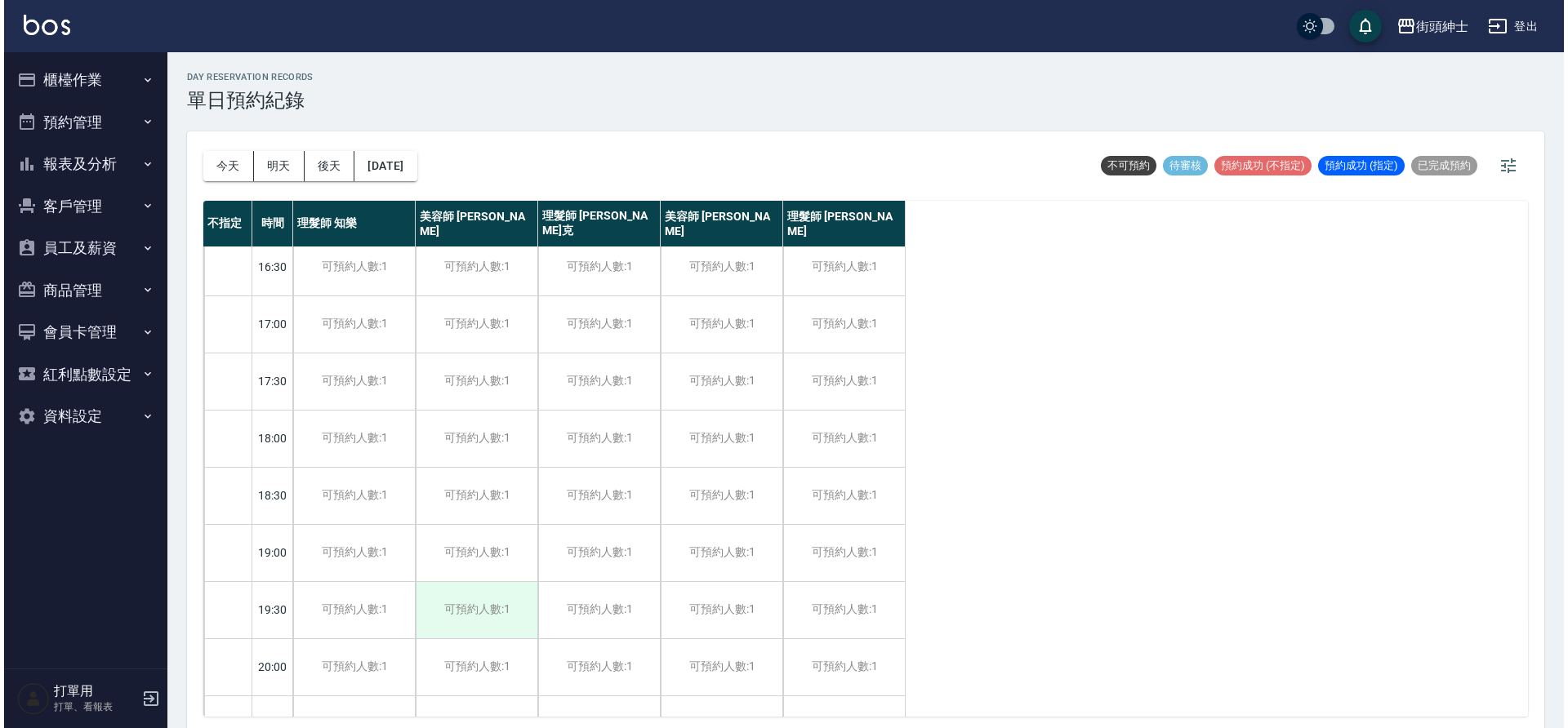
scroll to position [638, 0]
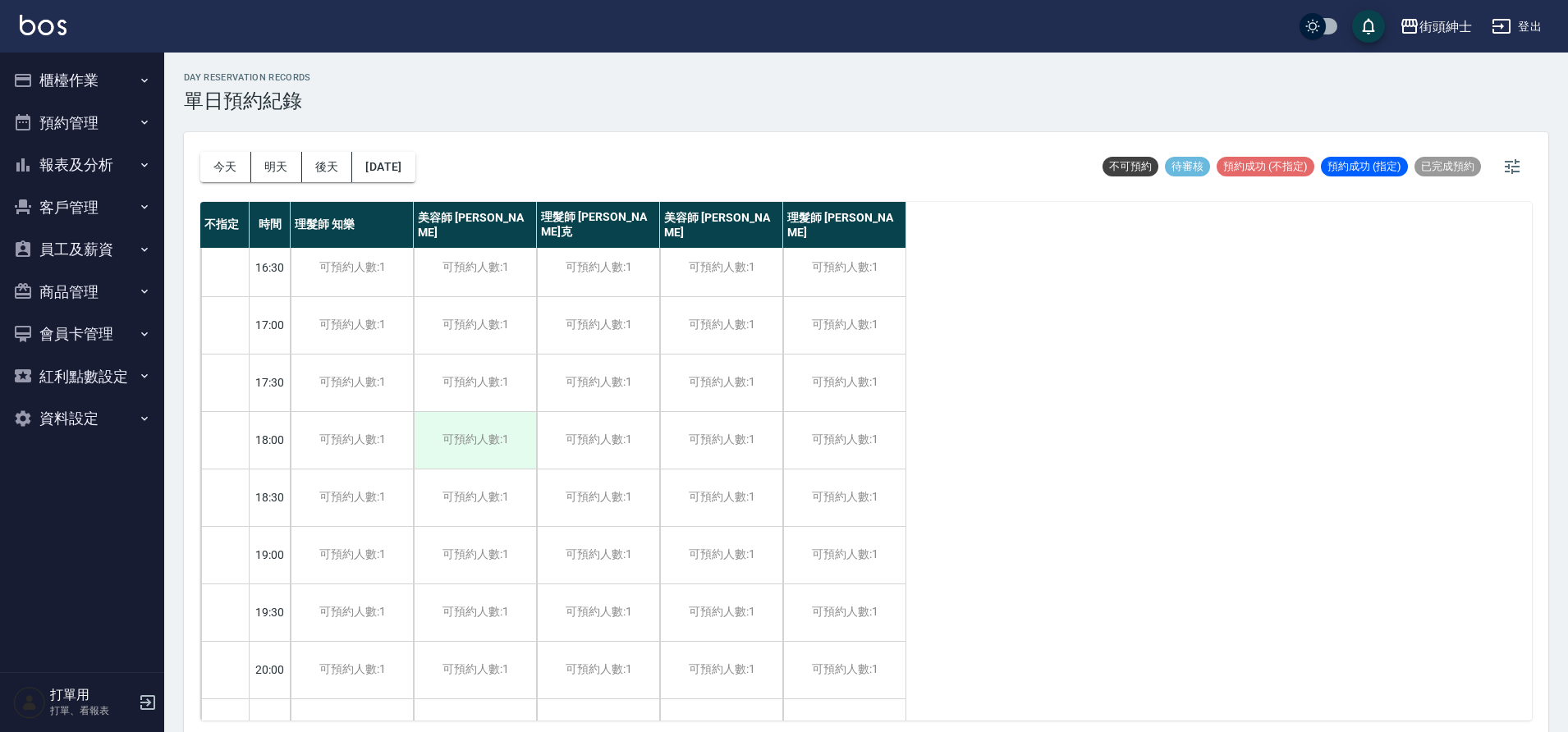
click at [450, 450] on div "可預約人數:1" at bounding box center [475, 441] width 123 height 57
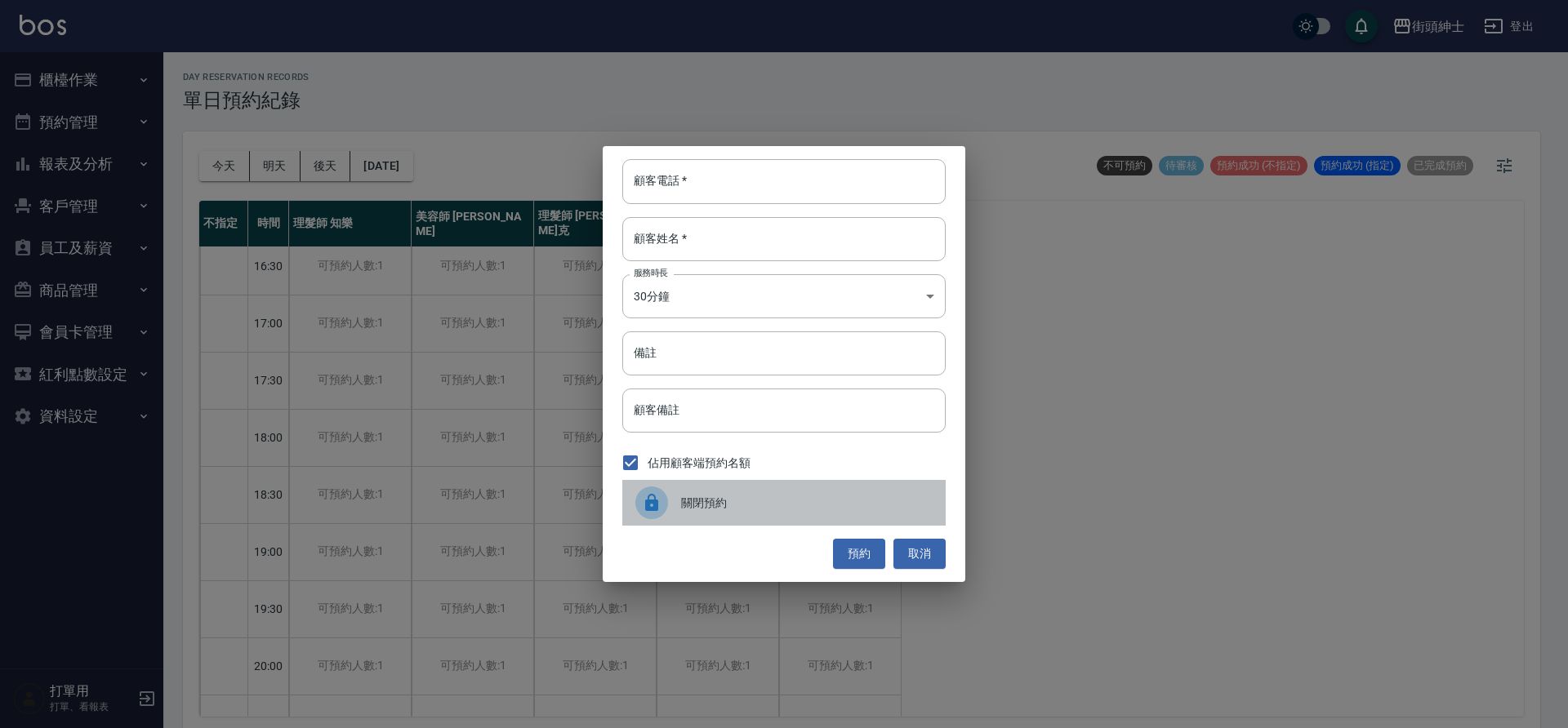
click at [742, 500] on span "關閉預約" at bounding box center [806, 503] width 252 height 17
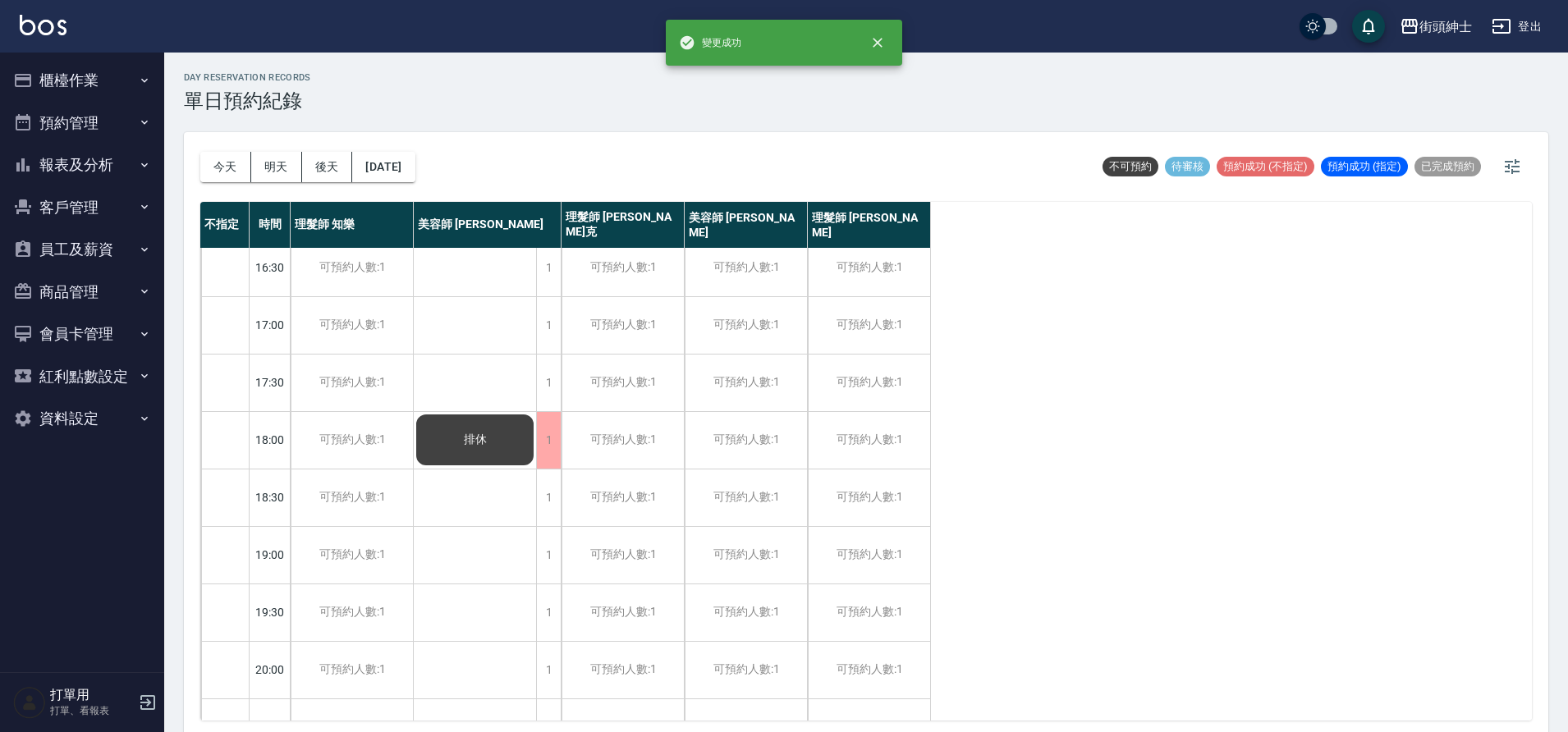
click at [523, 511] on div "排休" at bounding box center [476, 210] width 124 height 1207
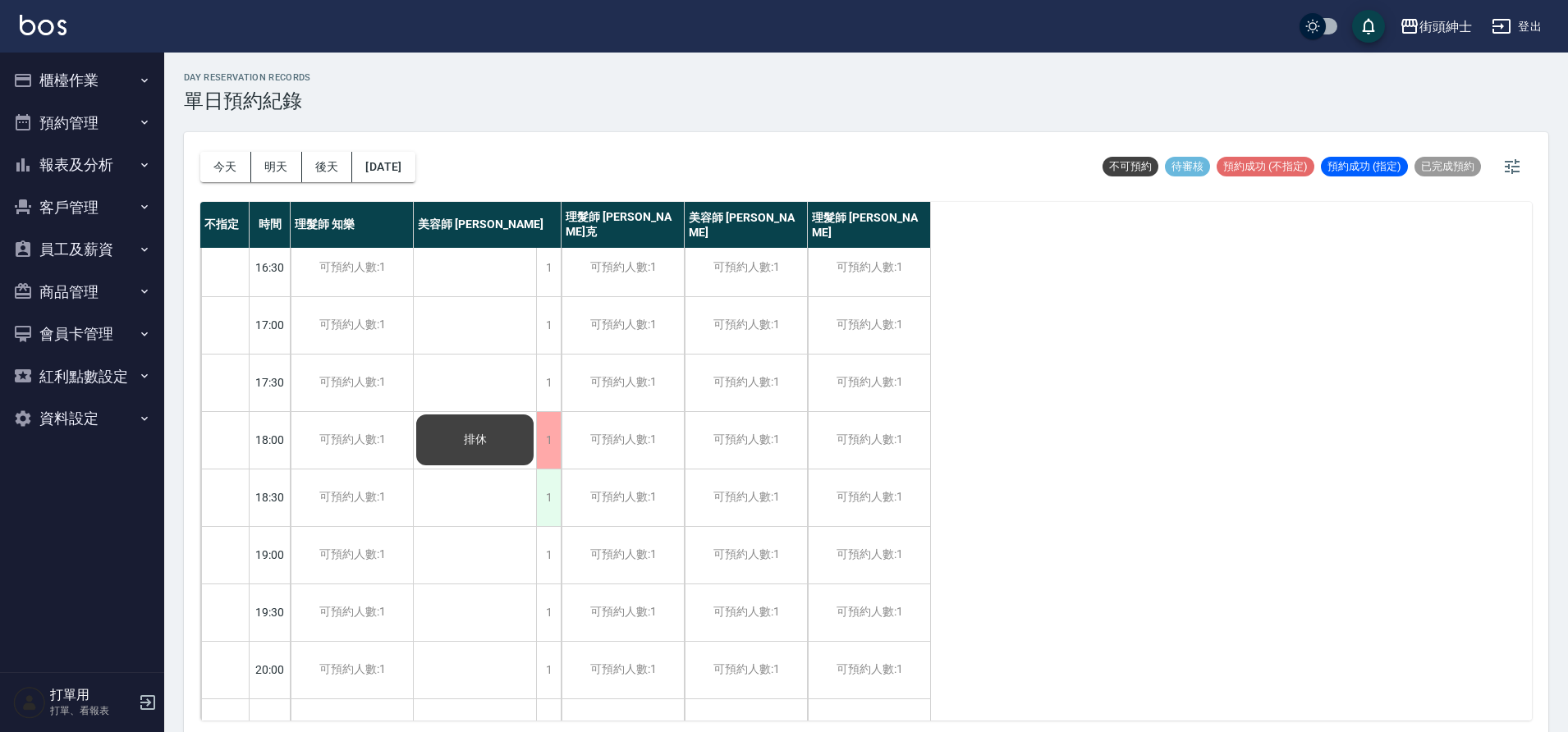
click at [556, 500] on div "1" at bounding box center [549, 498] width 25 height 57
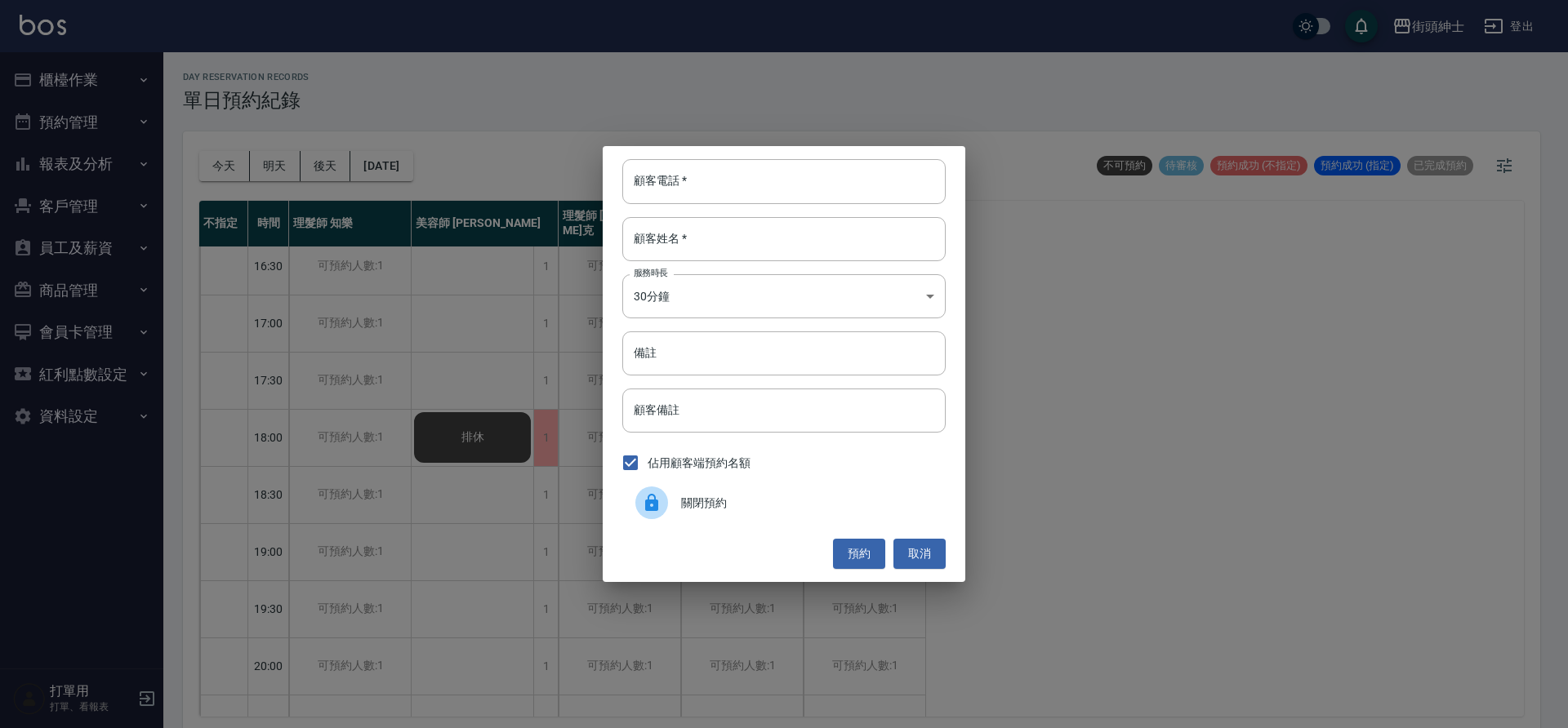
click at [633, 508] on div "關閉預約" at bounding box center [783, 502] width 323 height 46
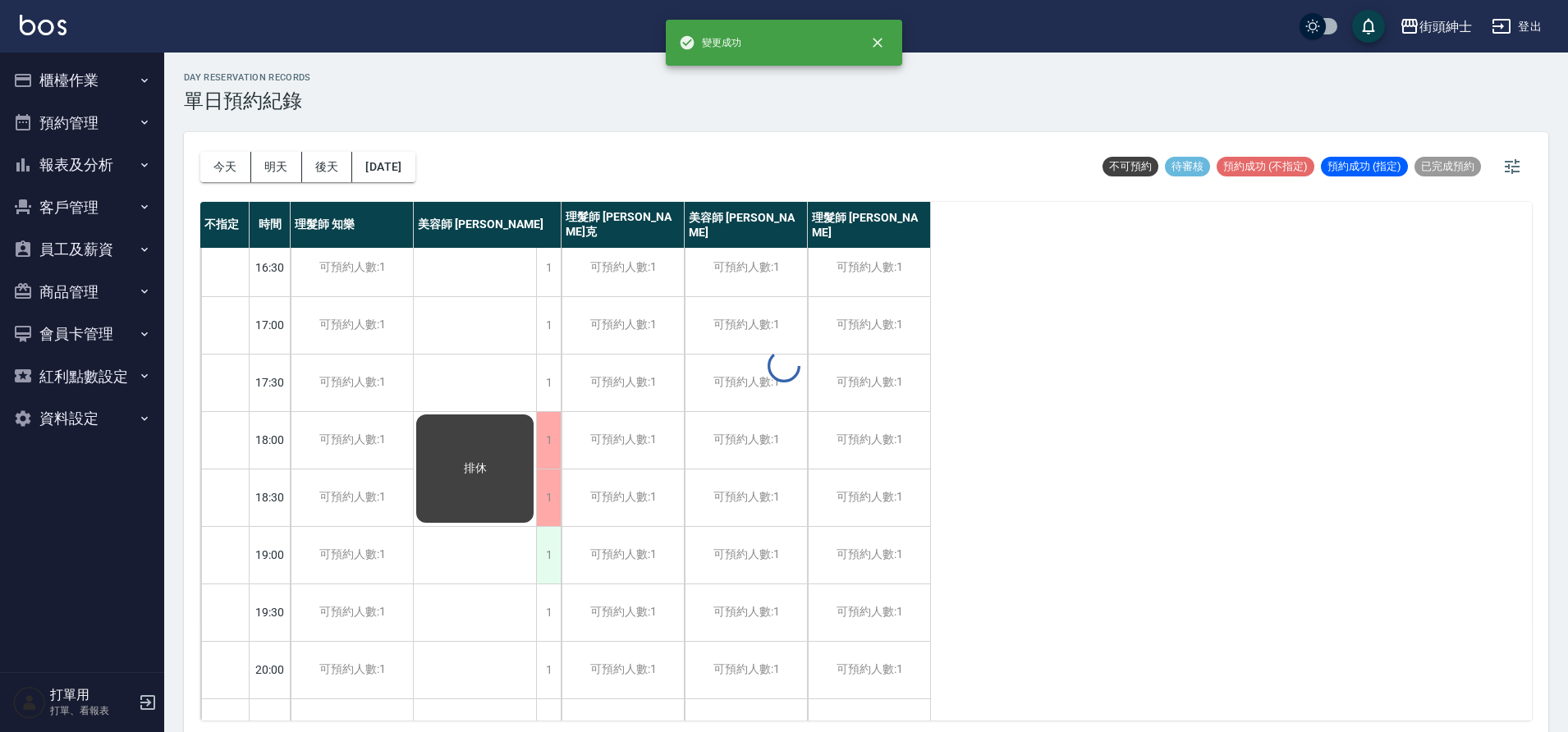
click at [542, 550] on div "1" at bounding box center [549, 555] width 25 height 57
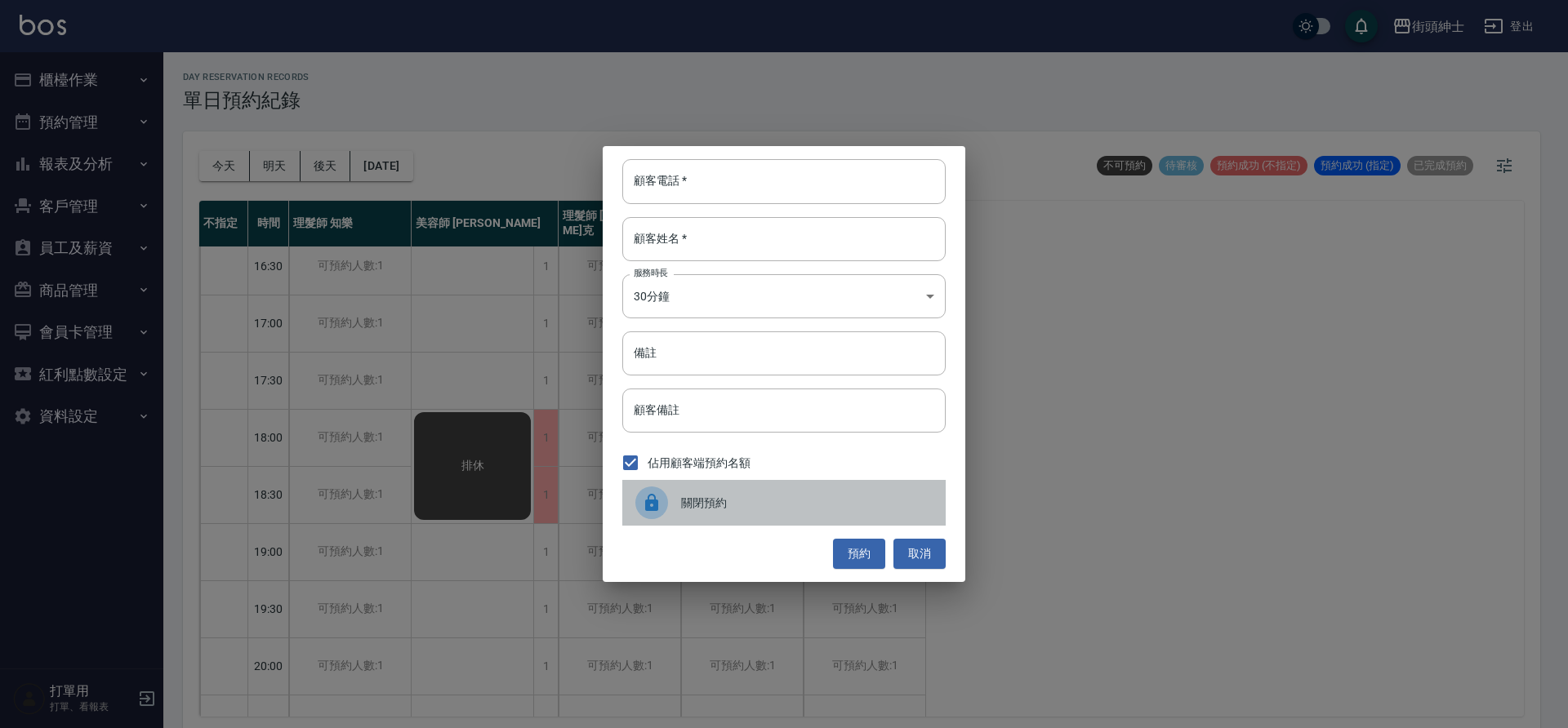
click at [712, 488] on div "關閉預約" at bounding box center [783, 502] width 323 height 46
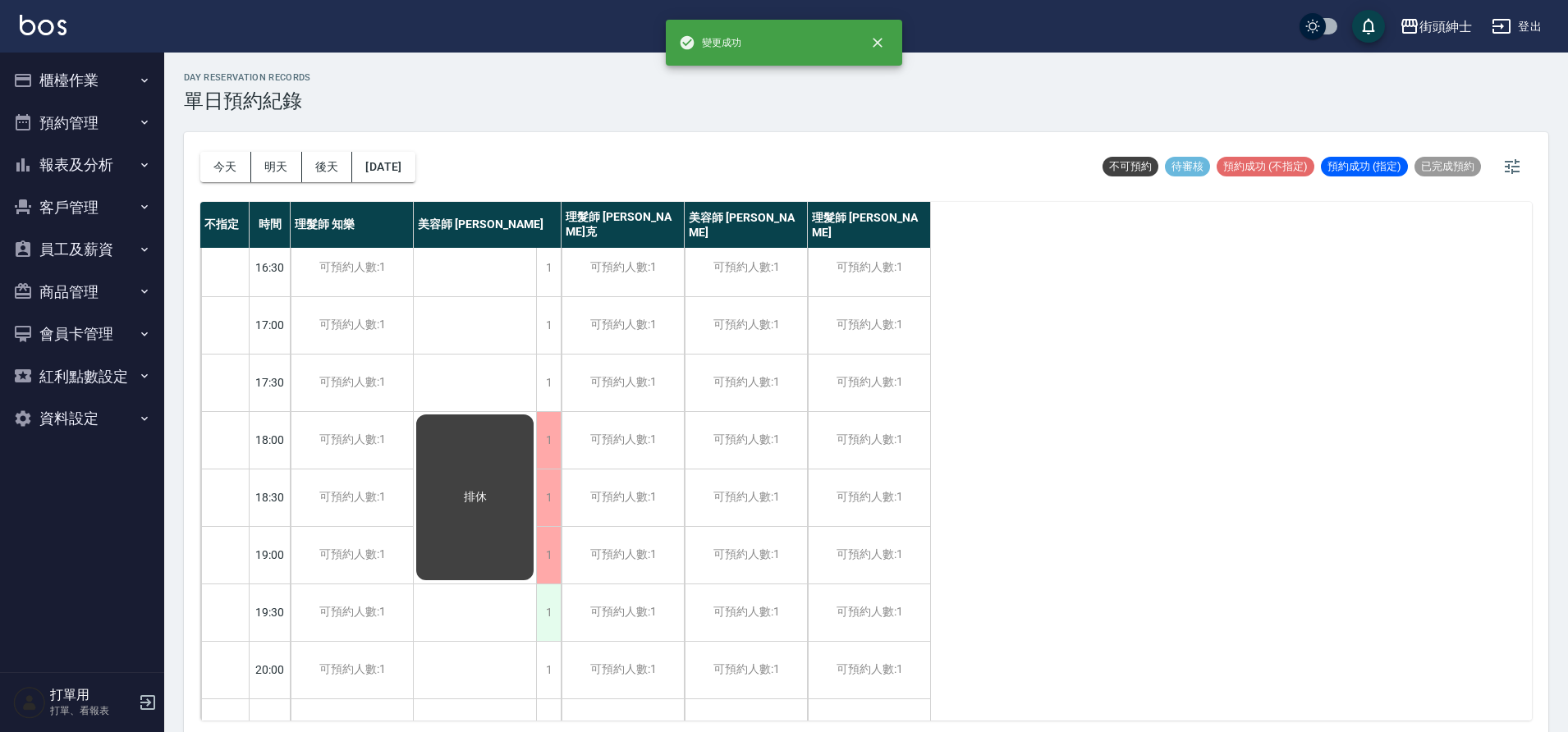
click at [559, 586] on div "1" at bounding box center [549, 613] width 25 height 57
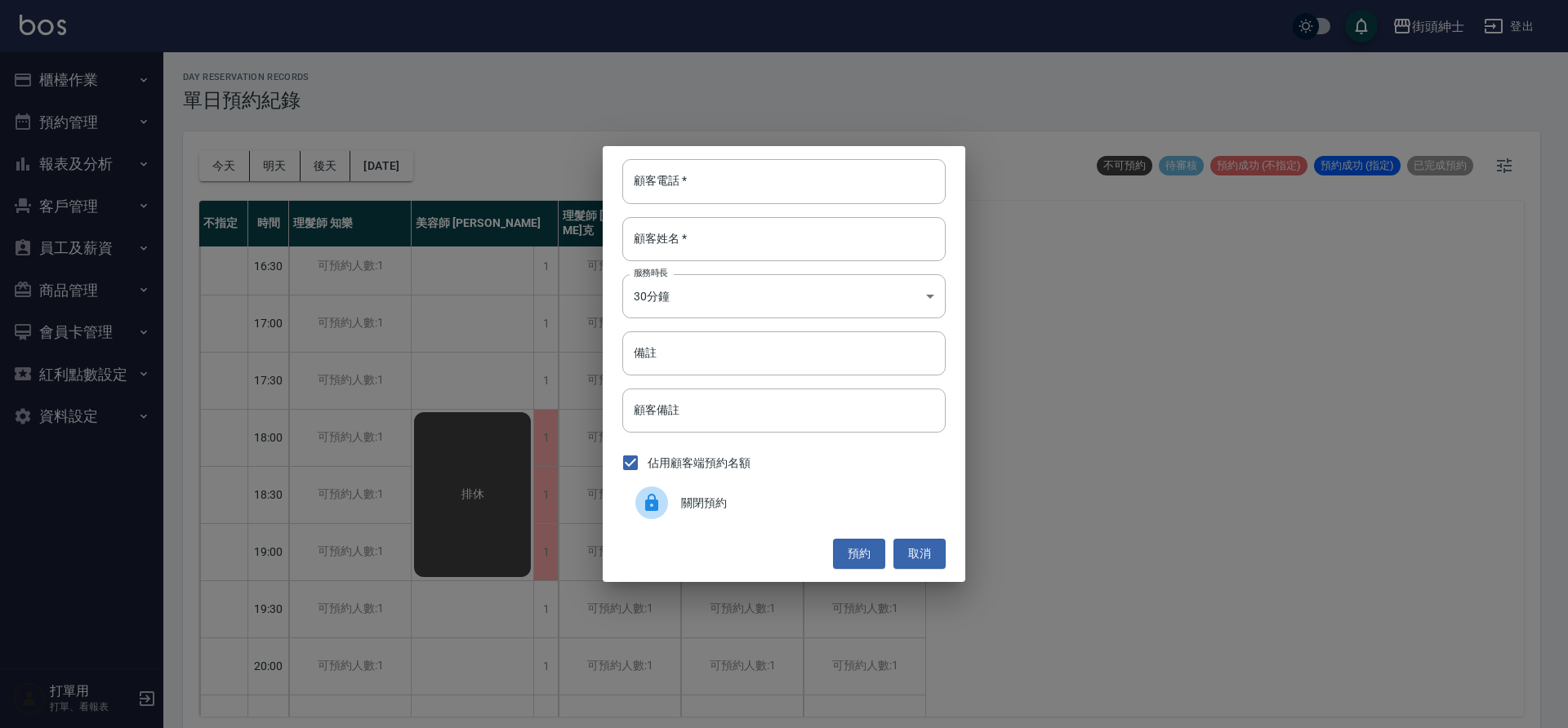
click at [726, 515] on div "關閉預約" at bounding box center [783, 502] width 323 height 46
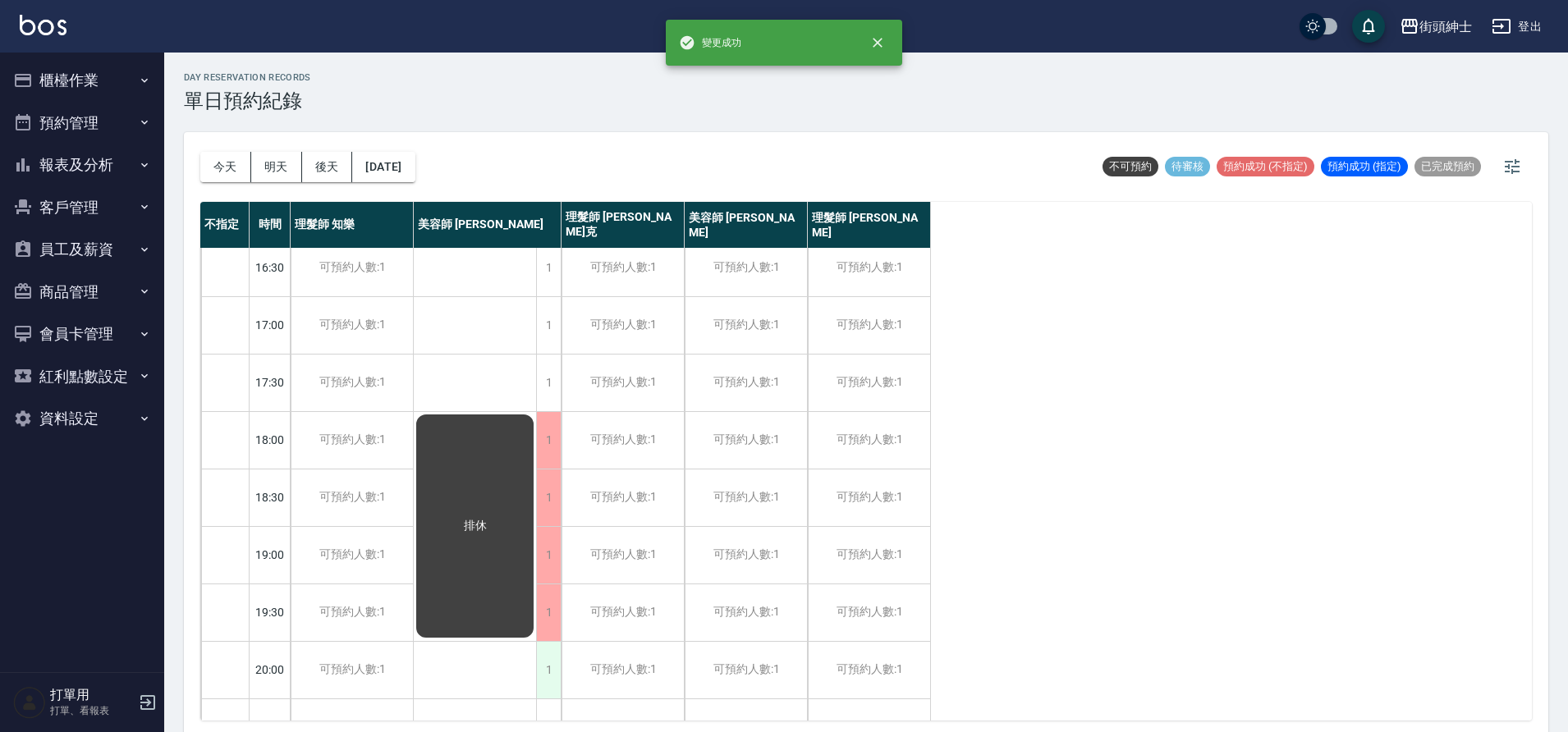
click at [543, 664] on div "1" at bounding box center [549, 670] width 25 height 57
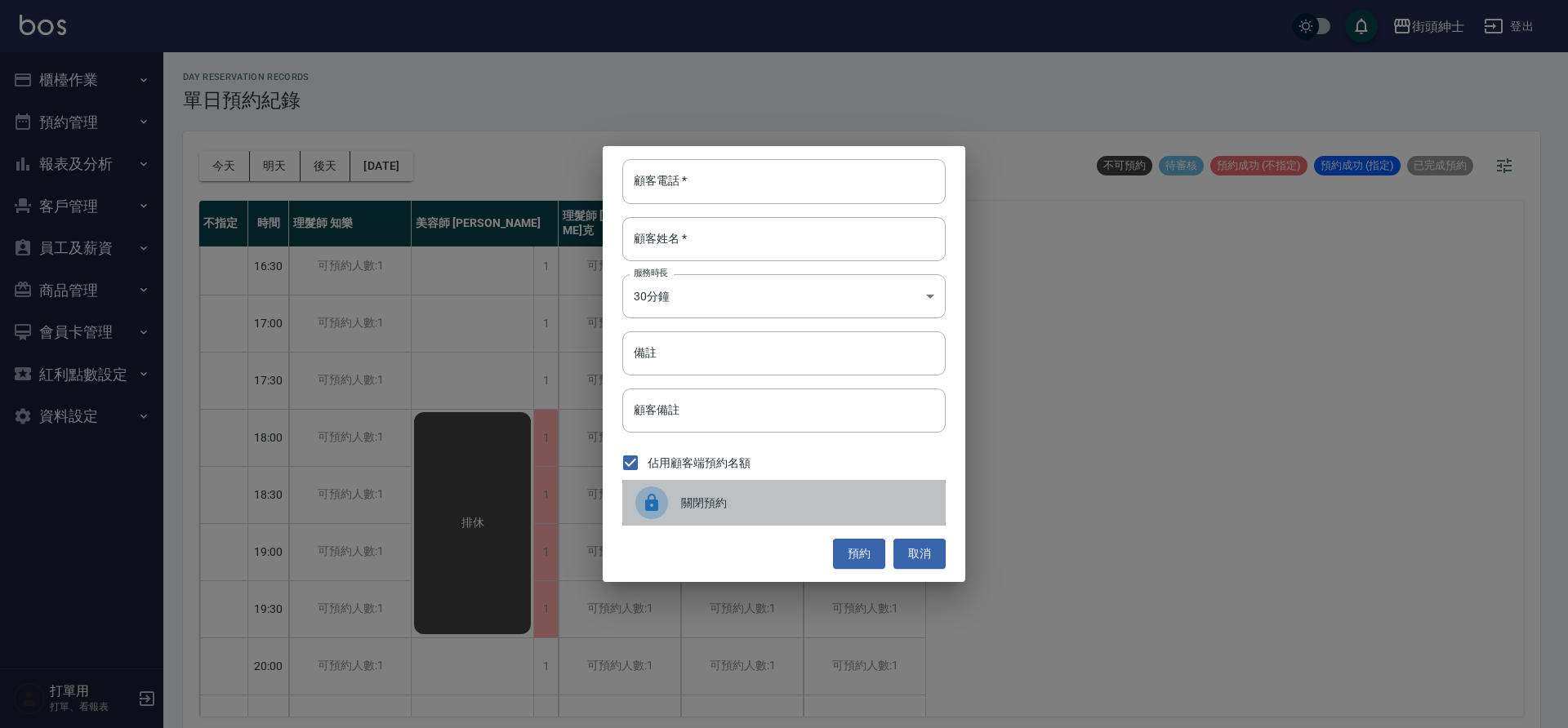
click at [648, 491] on div at bounding box center [651, 502] width 32 height 32
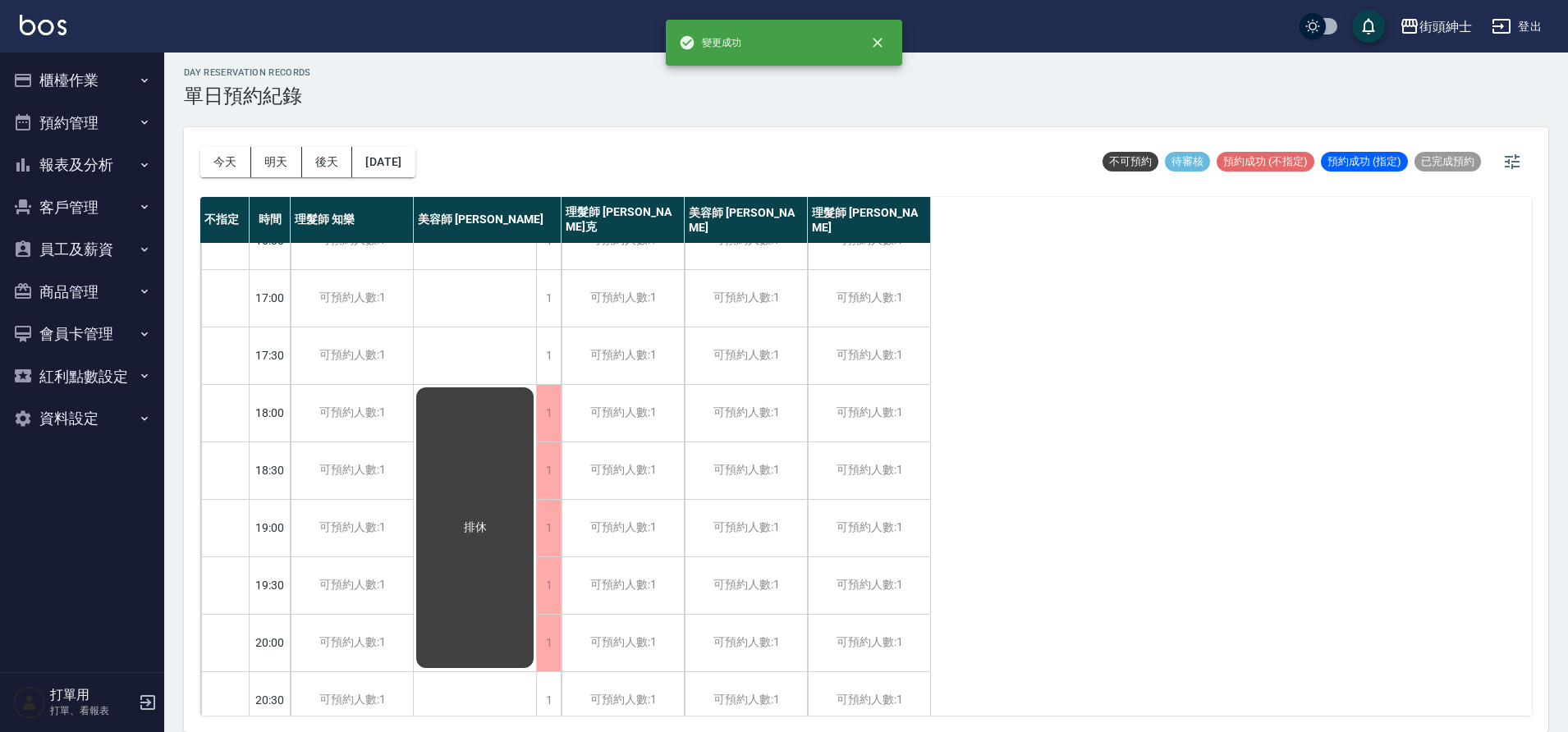
scroll to position [674, 0]
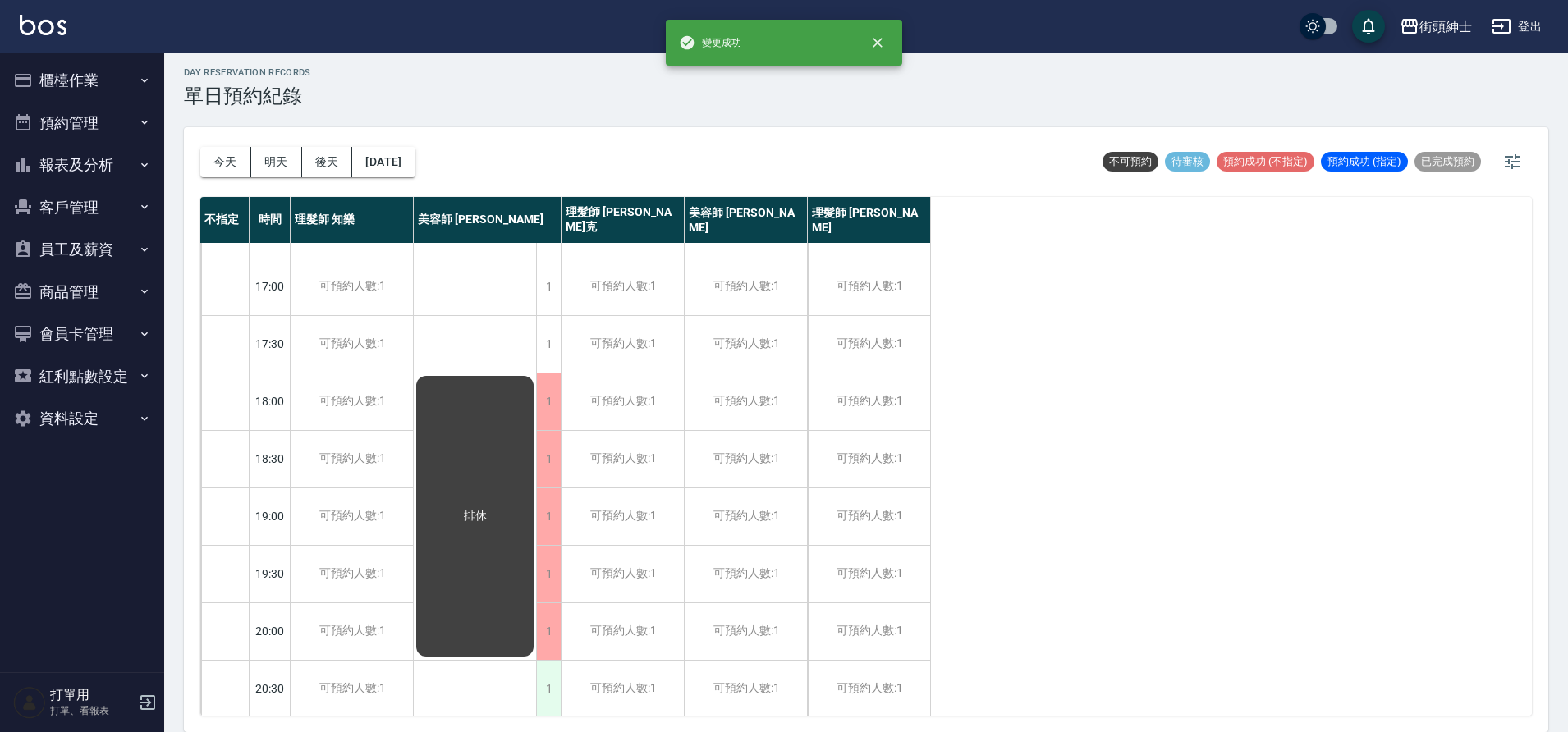
click at [556, 679] on div "1" at bounding box center [549, 689] width 25 height 57
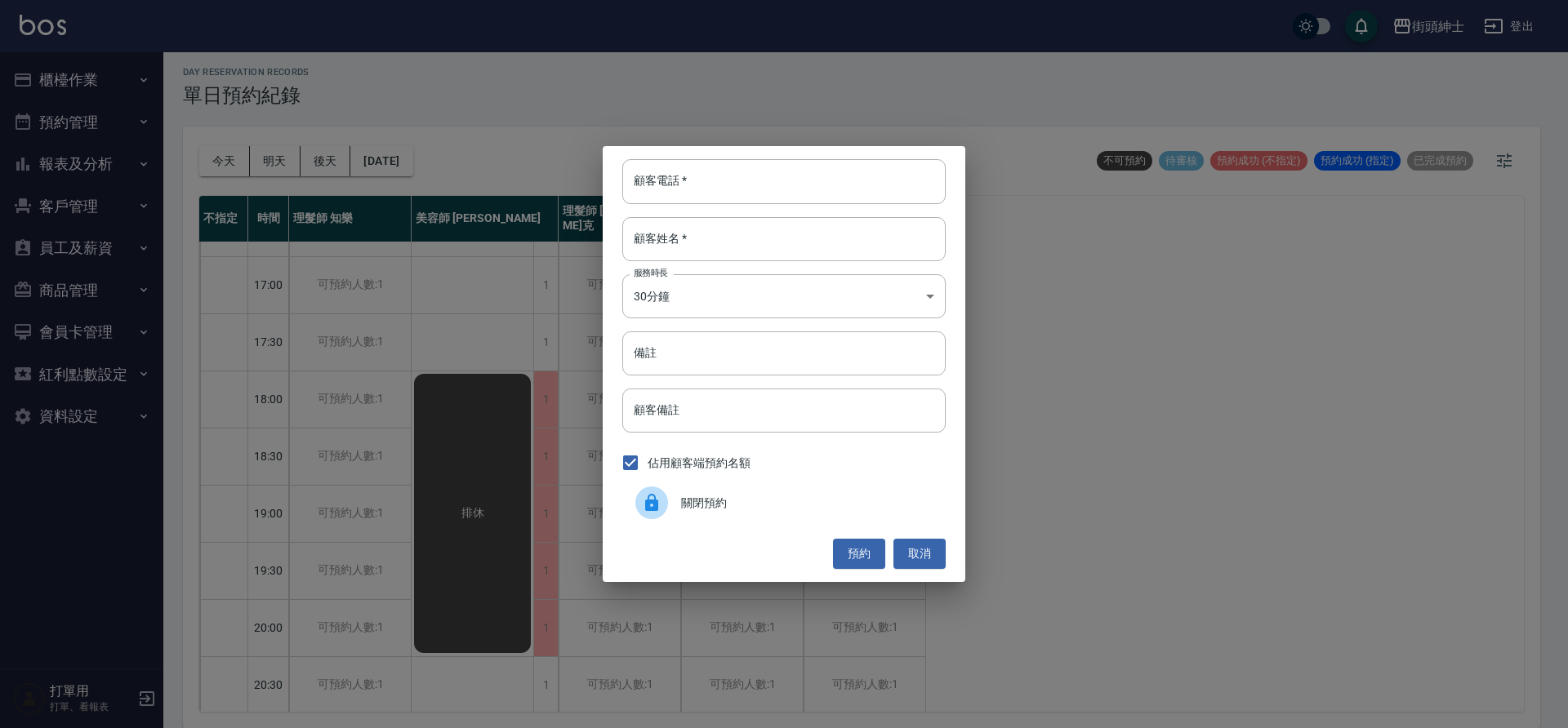
click at [690, 526] on div "顧客電話   * 顧客電話   * 顧客姓名   * 顧客姓名   * 服務時長 30分鐘 1 服務時長 備註 備註 顧客備註 顧客備註 佔用顧客端預約名額 …" at bounding box center [784, 364] width 363 height 435
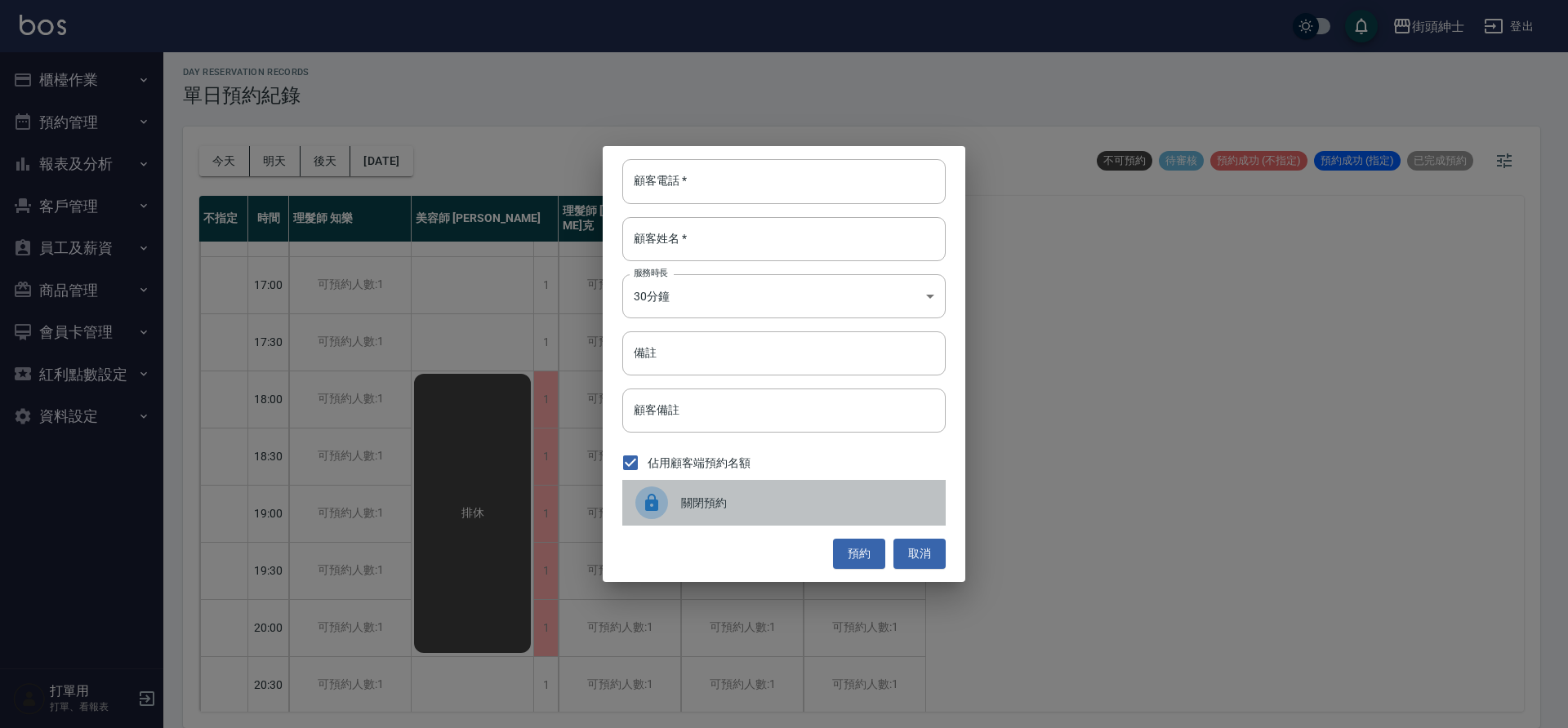
click at [681, 513] on div "關閉預約" at bounding box center [783, 502] width 323 height 46
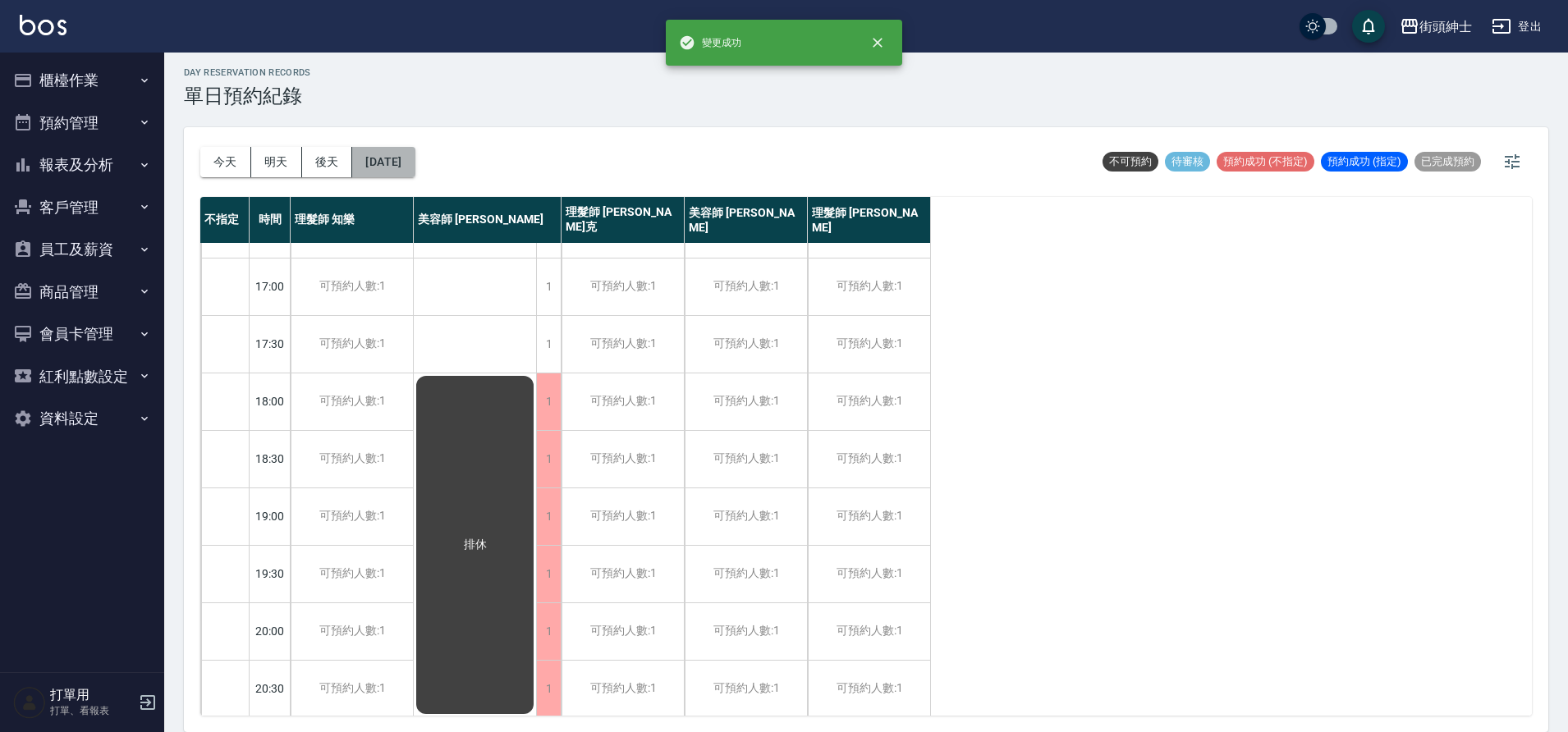
click at [407, 156] on button "2025/10/28" at bounding box center [383, 162] width 63 height 30
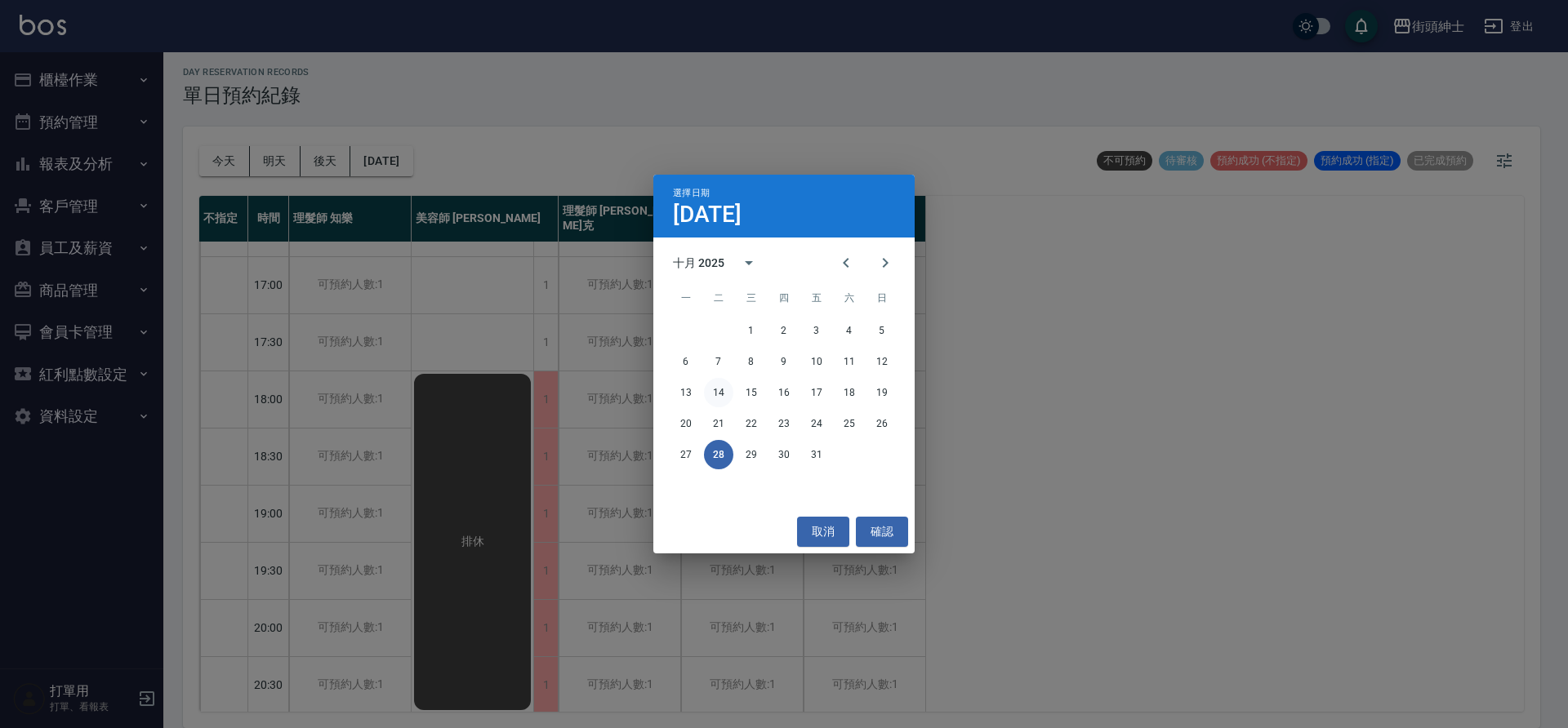
click at [731, 393] on button "14" at bounding box center [718, 392] width 29 height 29
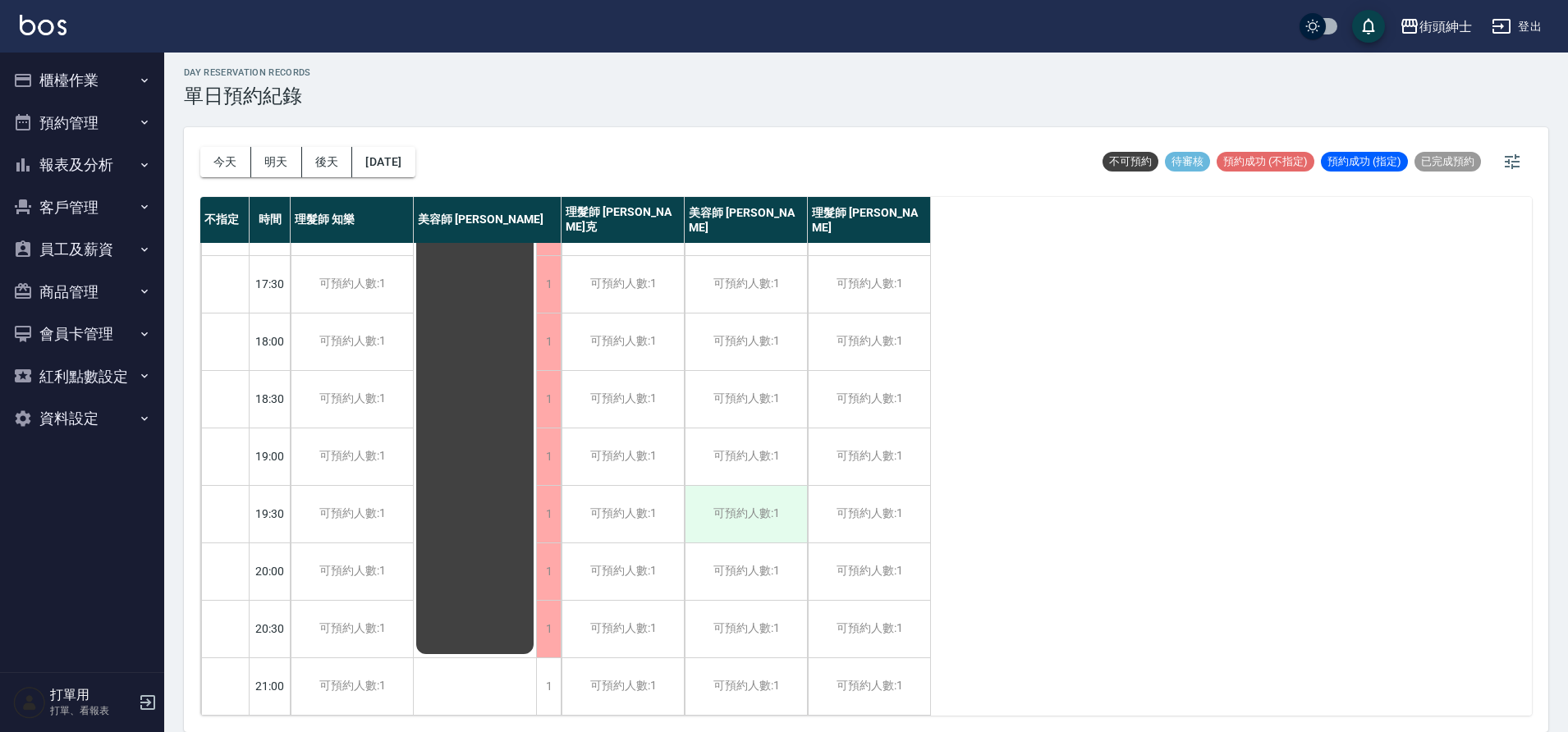
scroll to position [747, 0]
click at [415, 173] on button "2025/10/14" at bounding box center [383, 162] width 63 height 30
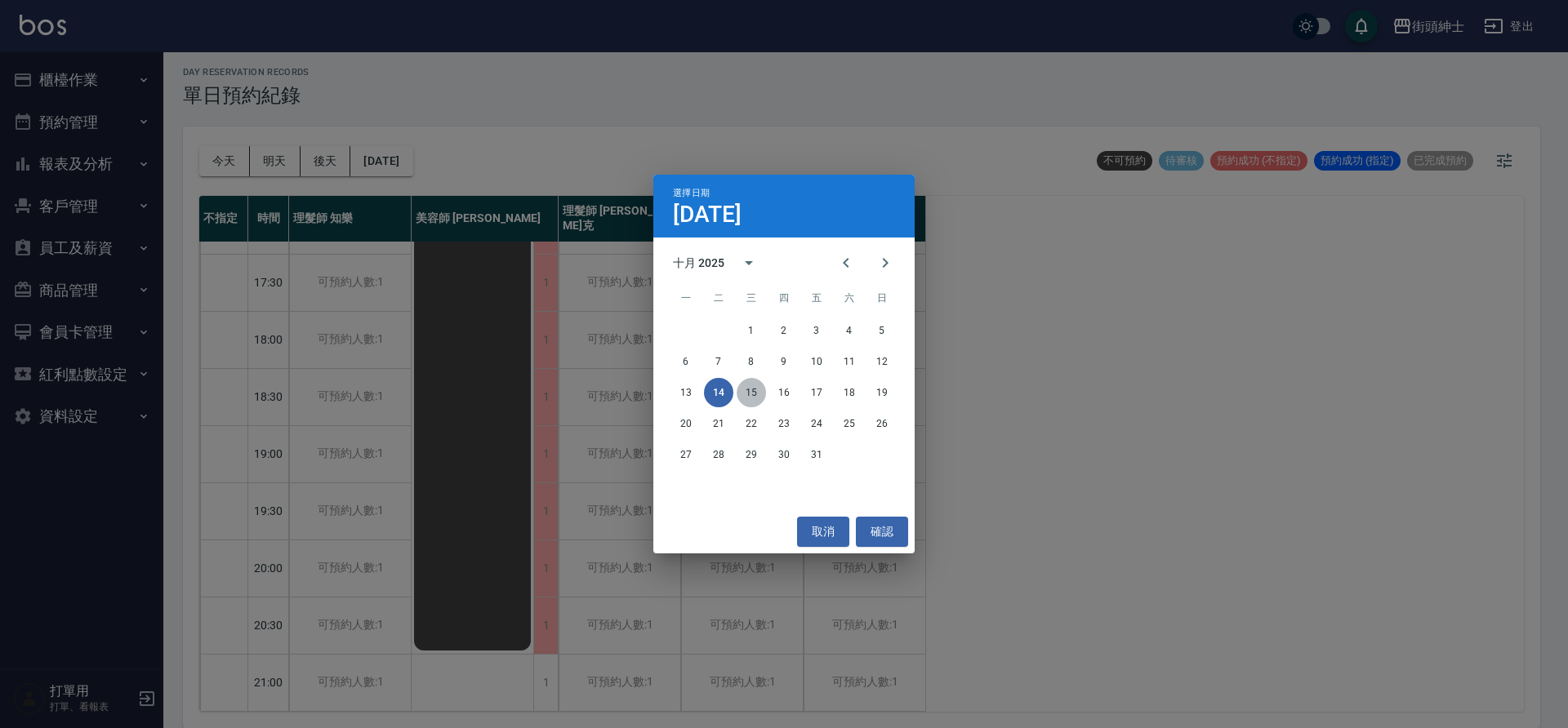
click at [747, 393] on button "15" at bounding box center [751, 392] width 29 height 29
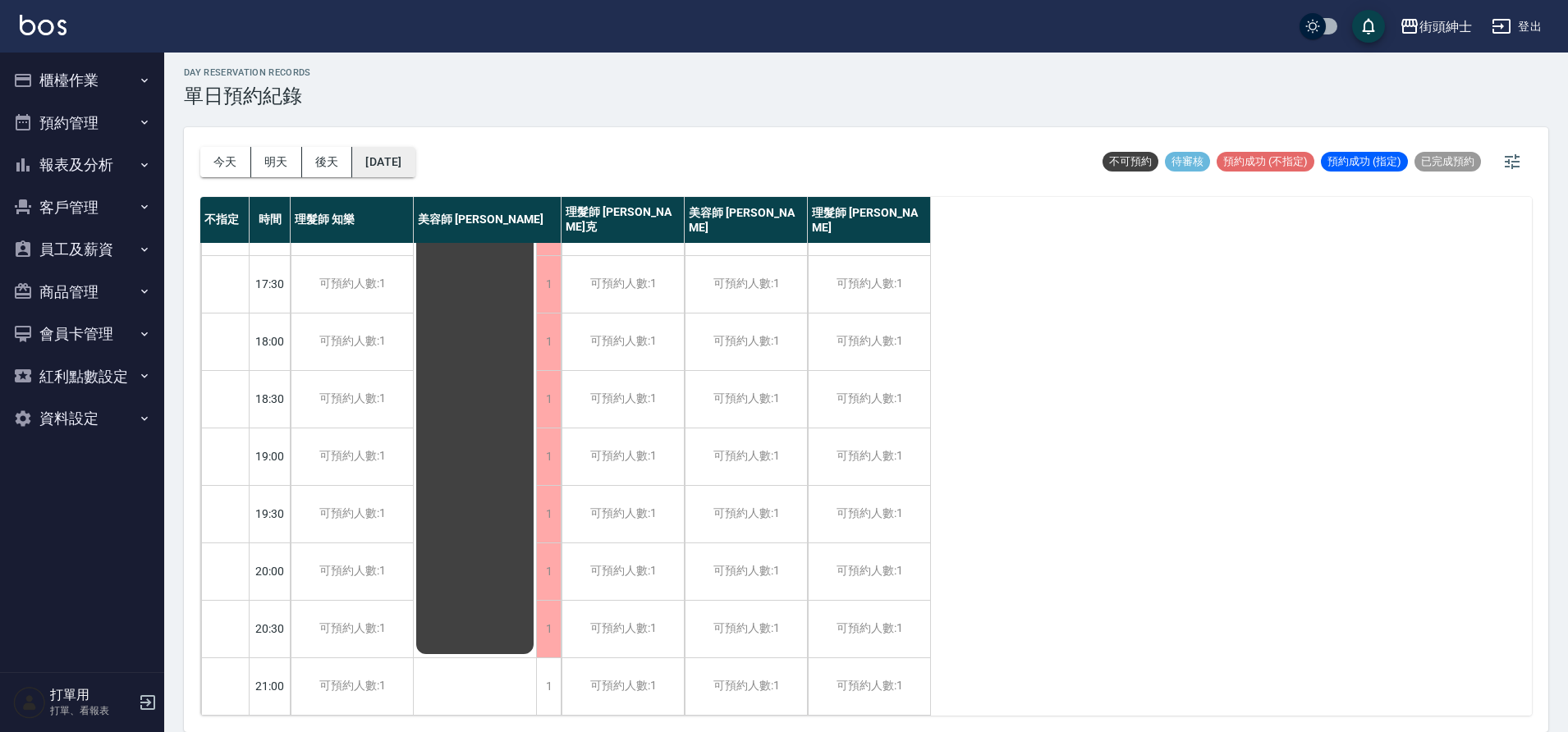
click at [371, 167] on button "2025/10/15" at bounding box center [383, 162] width 63 height 30
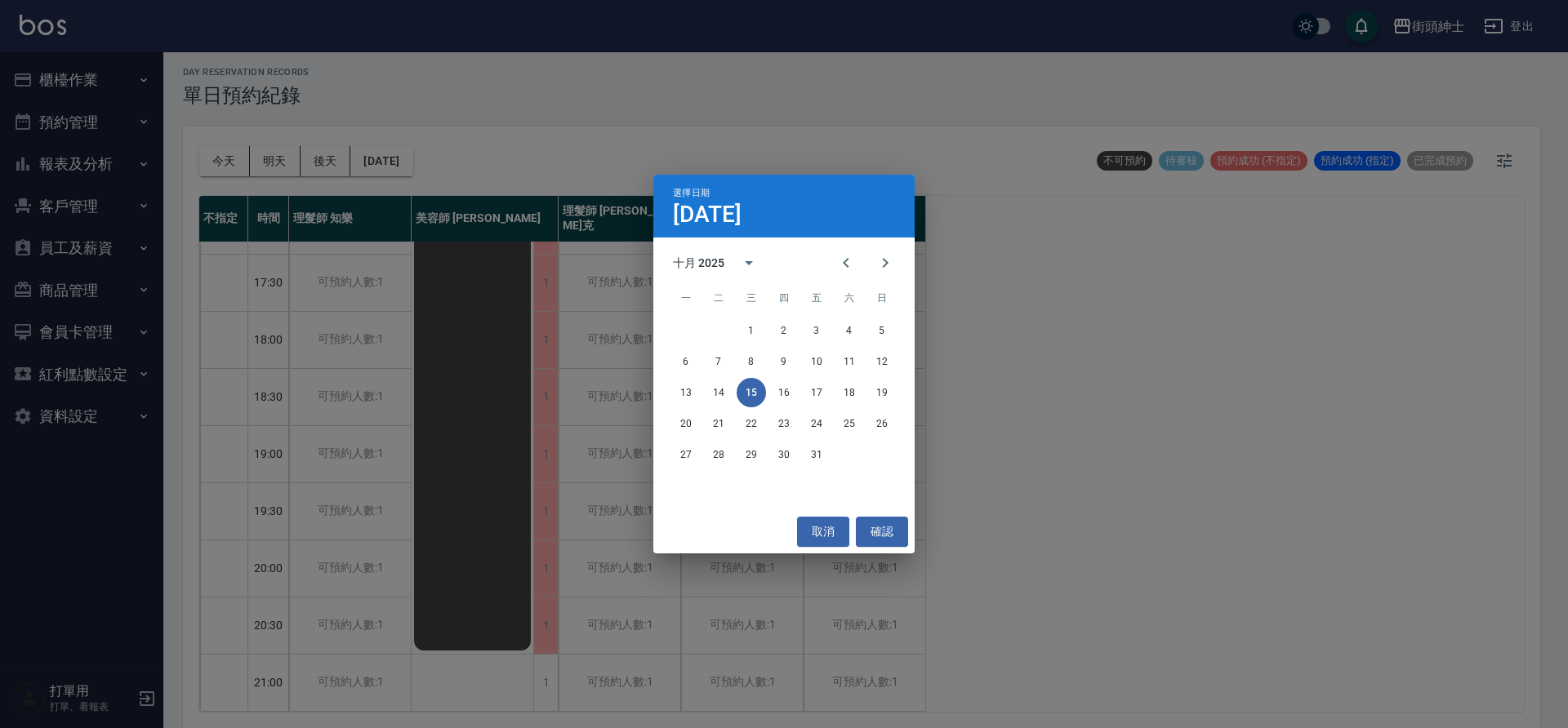
click at [804, 340] on div "1 2 3 4 5" at bounding box center [784, 330] width 262 height 29
click at [807, 333] on button "3" at bounding box center [816, 330] width 29 height 29
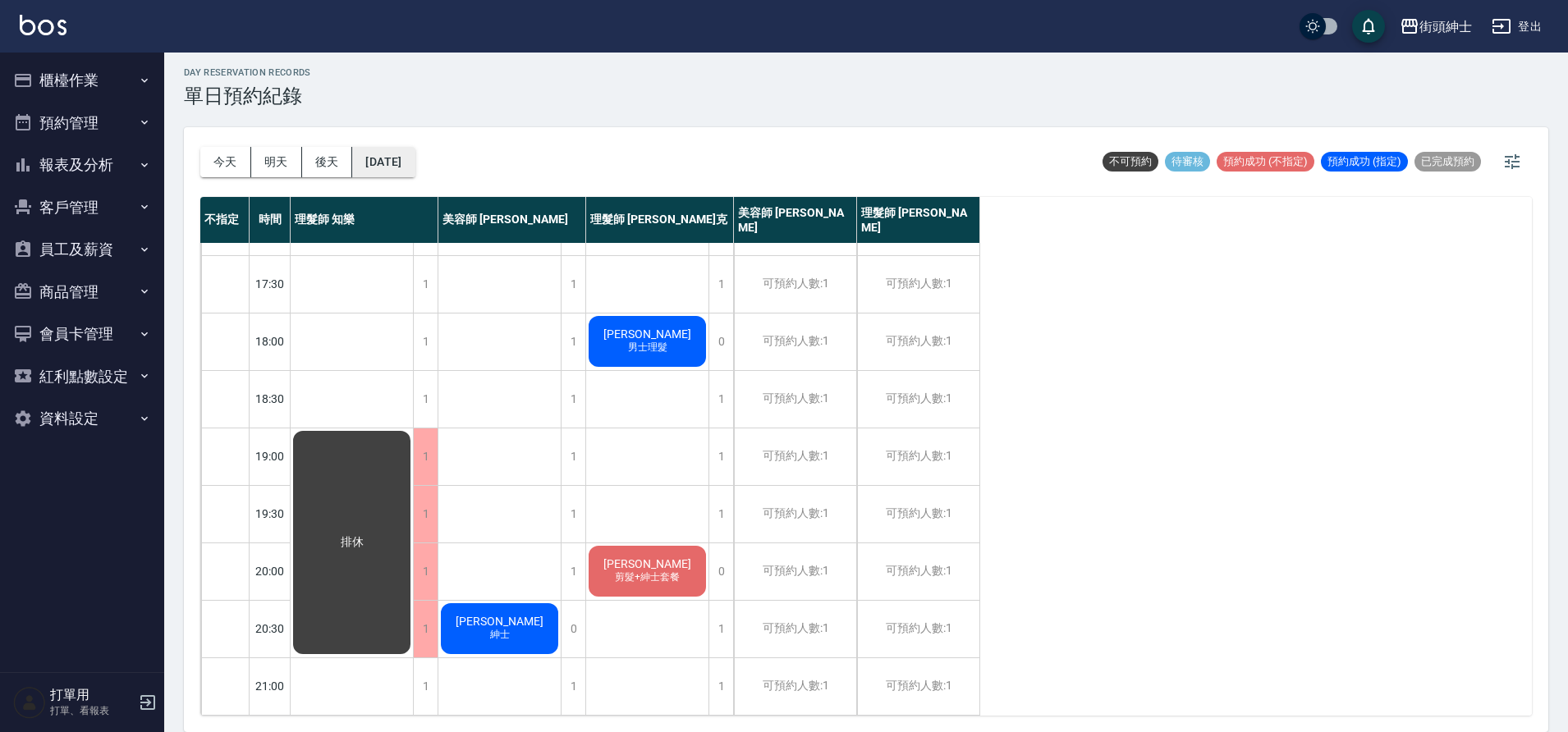
click at [369, 168] on button "2025/10/03" at bounding box center [383, 162] width 63 height 30
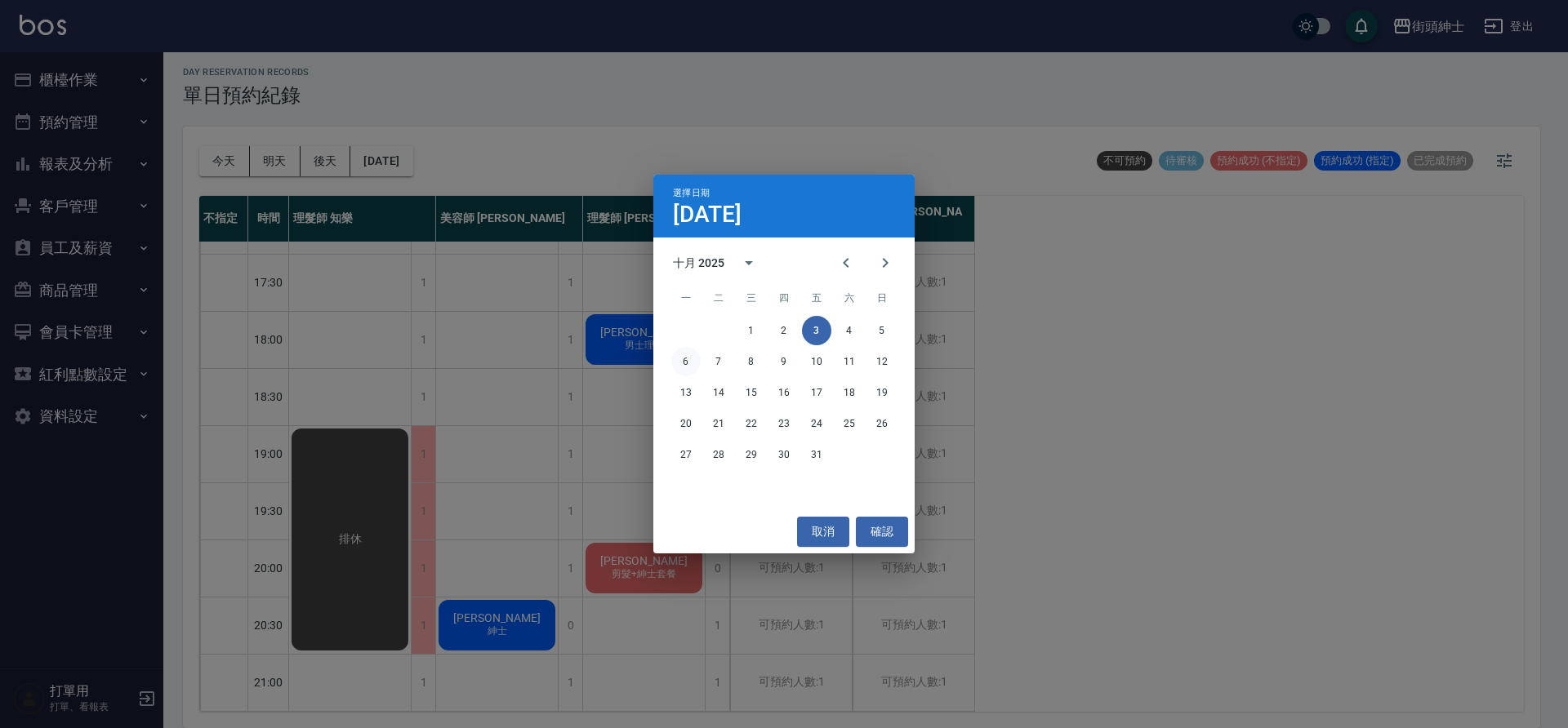
click at [690, 350] on button "6" at bounding box center [685, 361] width 29 height 29
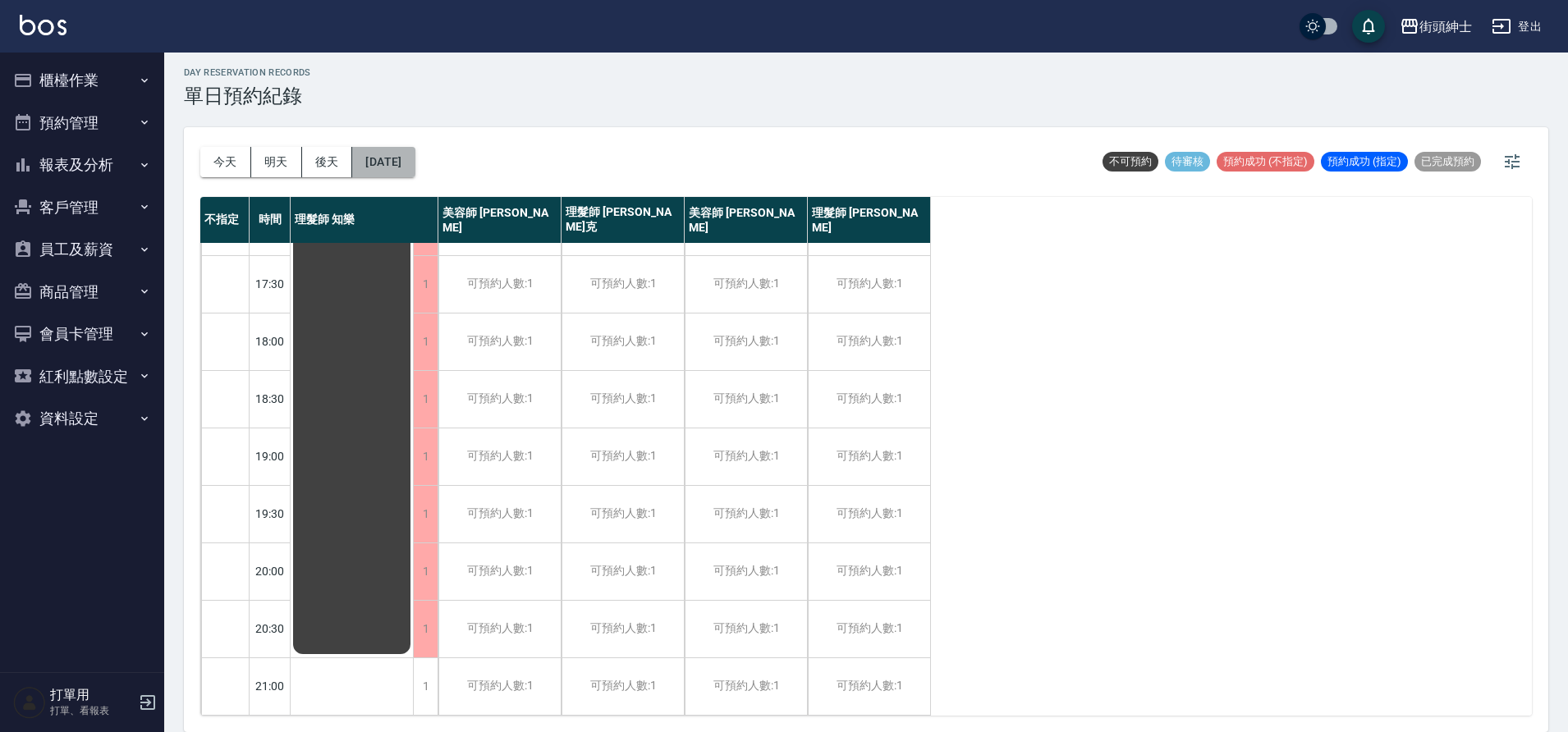
click at [415, 173] on button "2025/10/06" at bounding box center [383, 162] width 63 height 30
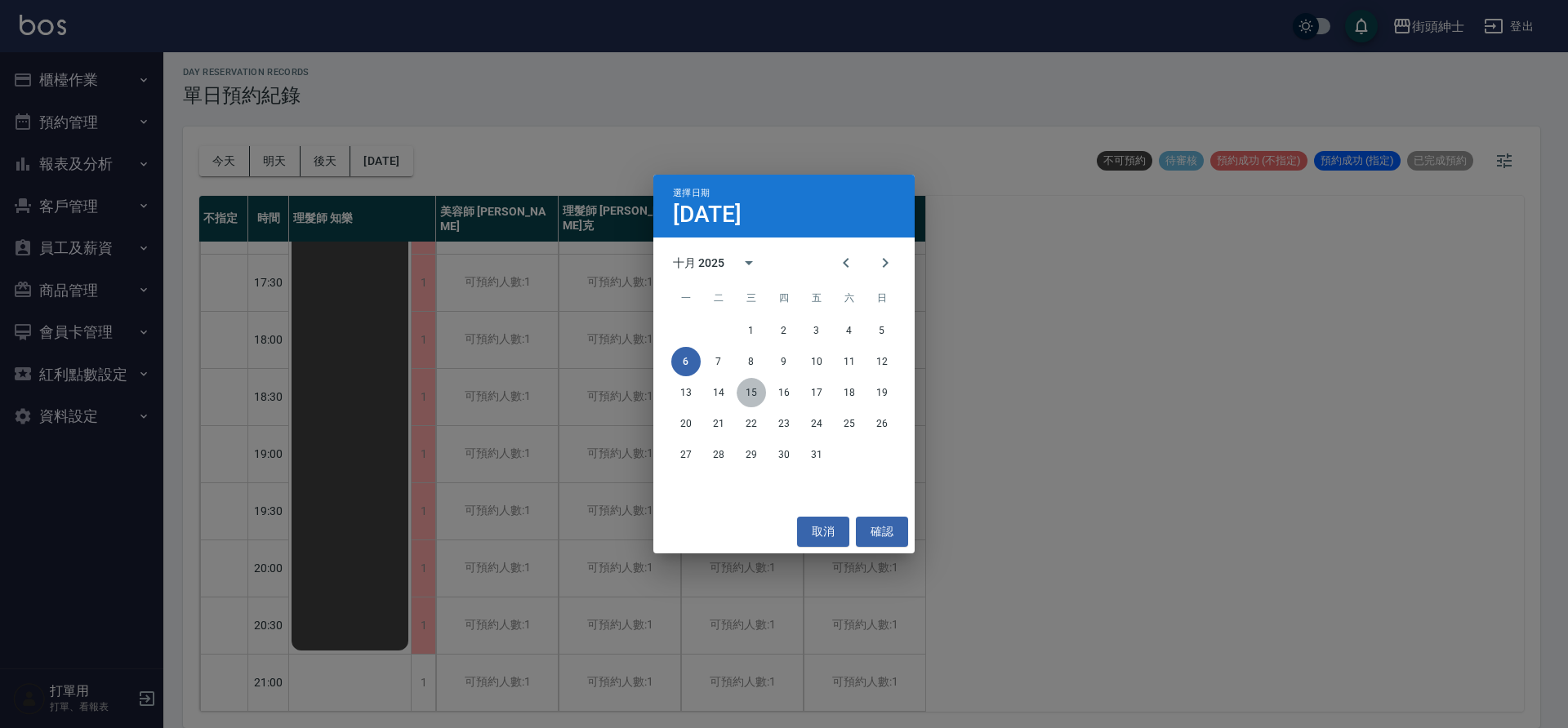
click at [760, 397] on button "15" at bounding box center [751, 392] width 29 height 29
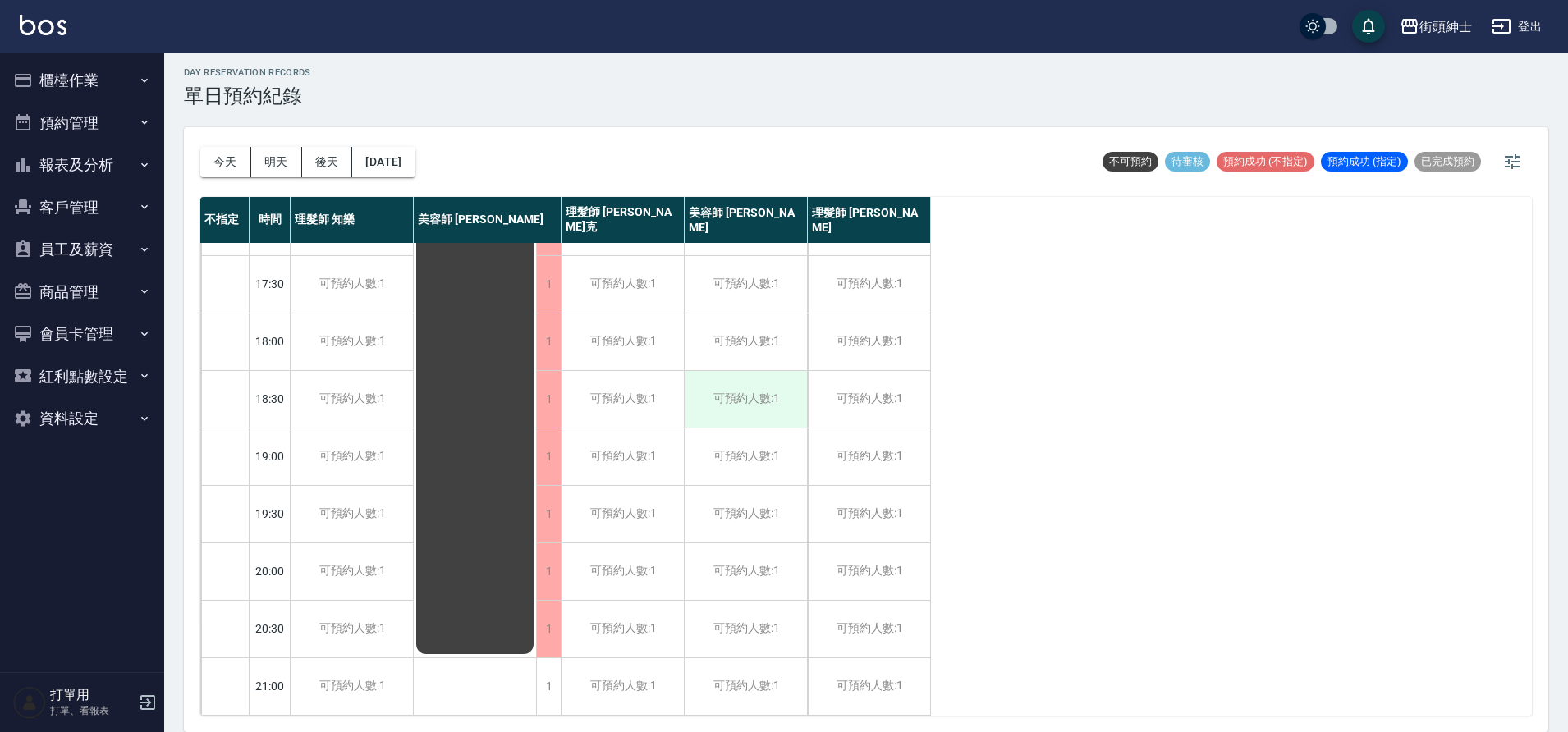
scroll to position [744, 0]
click at [400, 182] on div "今天 明天 後天 2025/10/15" at bounding box center [308, 162] width 215 height 70
click at [401, 173] on button "2025/10/15" at bounding box center [383, 162] width 63 height 30
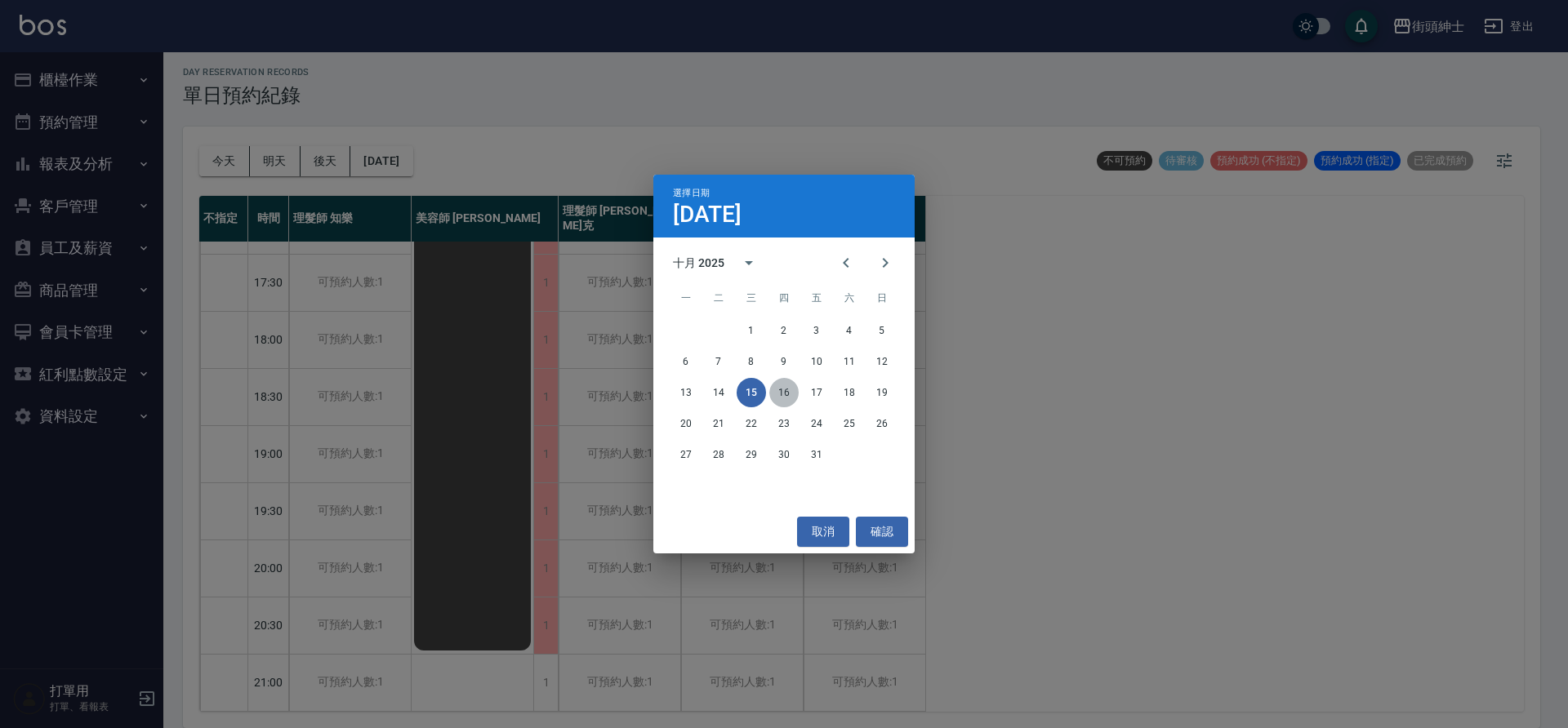
click at [771, 386] on button "16" at bounding box center [783, 392] width 29 height 29
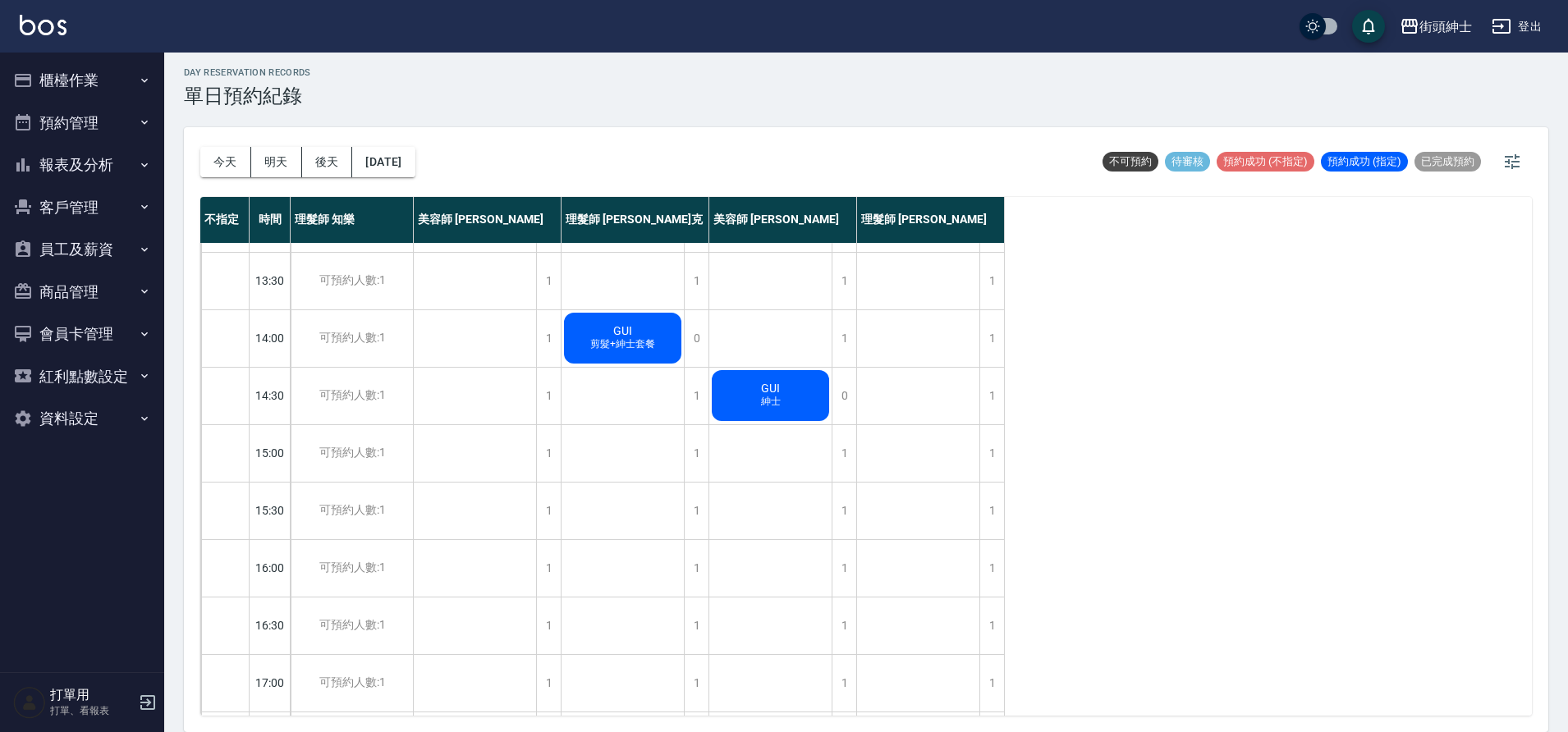
scroll to position [232, 0]
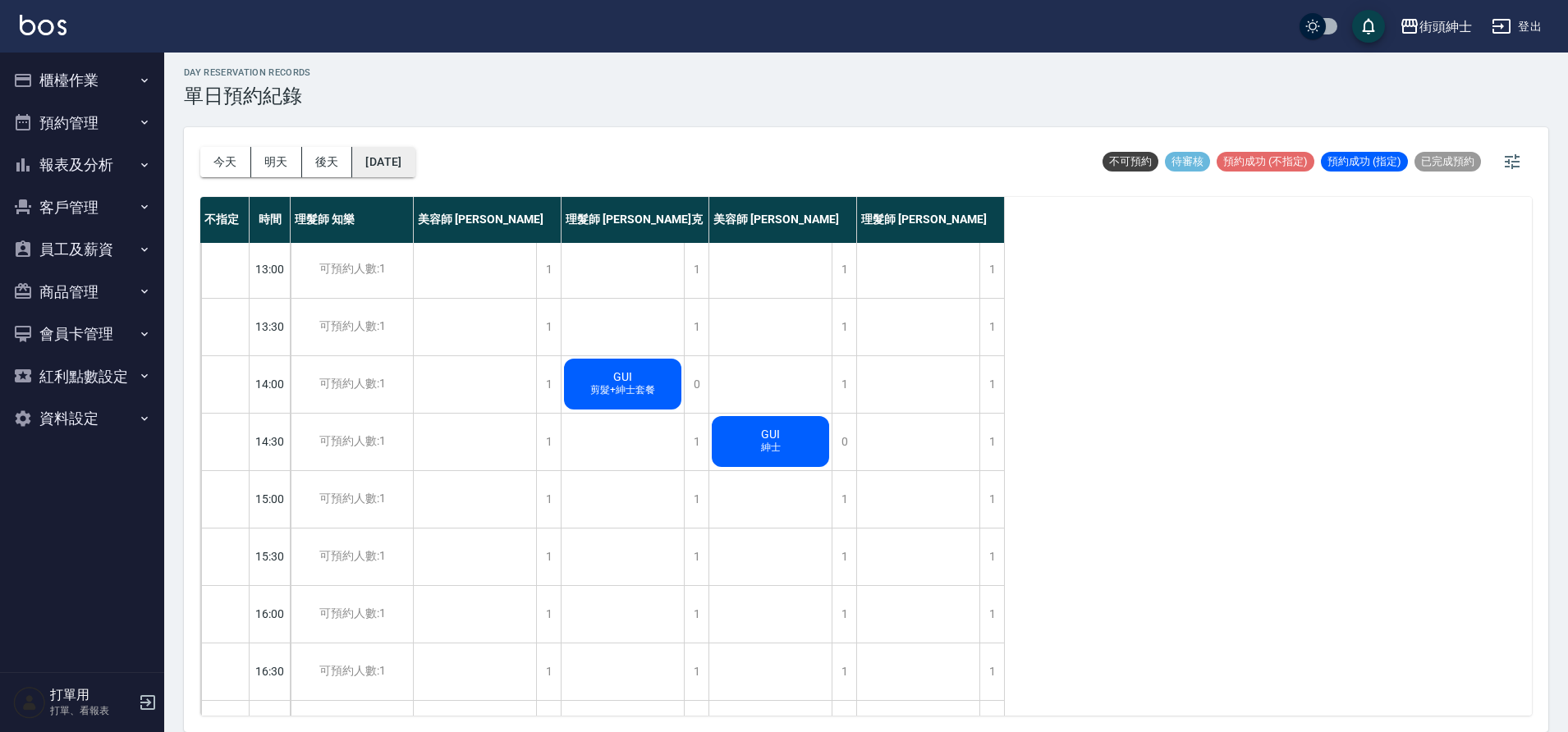
click at [446, 173] on div "今天 明天 後天 2025/10/16 不可預約 待審核 預約成功 (不指定) 預約成功 (指定) 已完成預約" at bounding box center [866, 162] width 1332 height 70
click at [415, 173] on button "2025/10/16" at bounding box center [383, 162] width 63 height 30
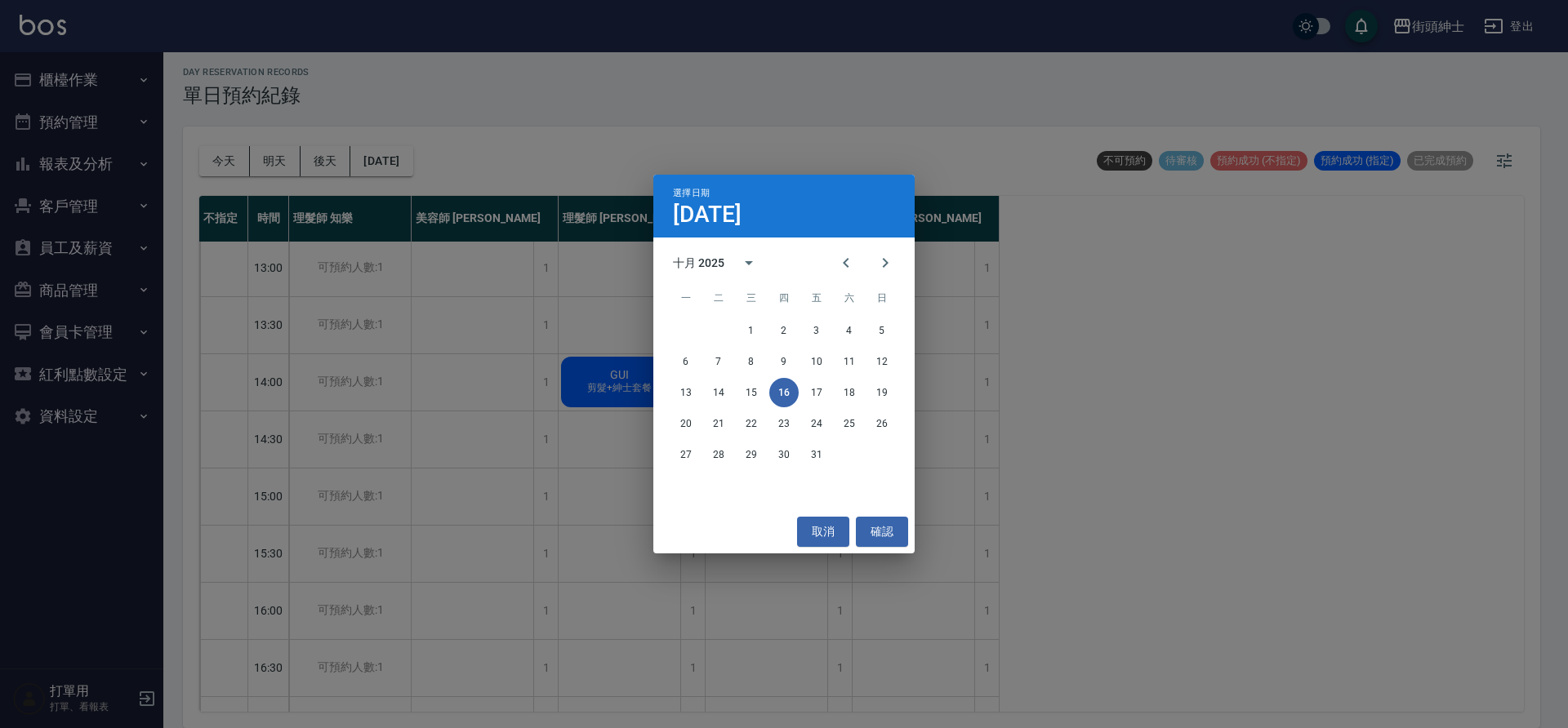
click at [800, 435] on div "20 21 22 23 24 25 26" at bounding box center [784, 423] width 262 height 29
click at [790, 425] on button "23" at bounding box center [783, 423] width 29 height 29
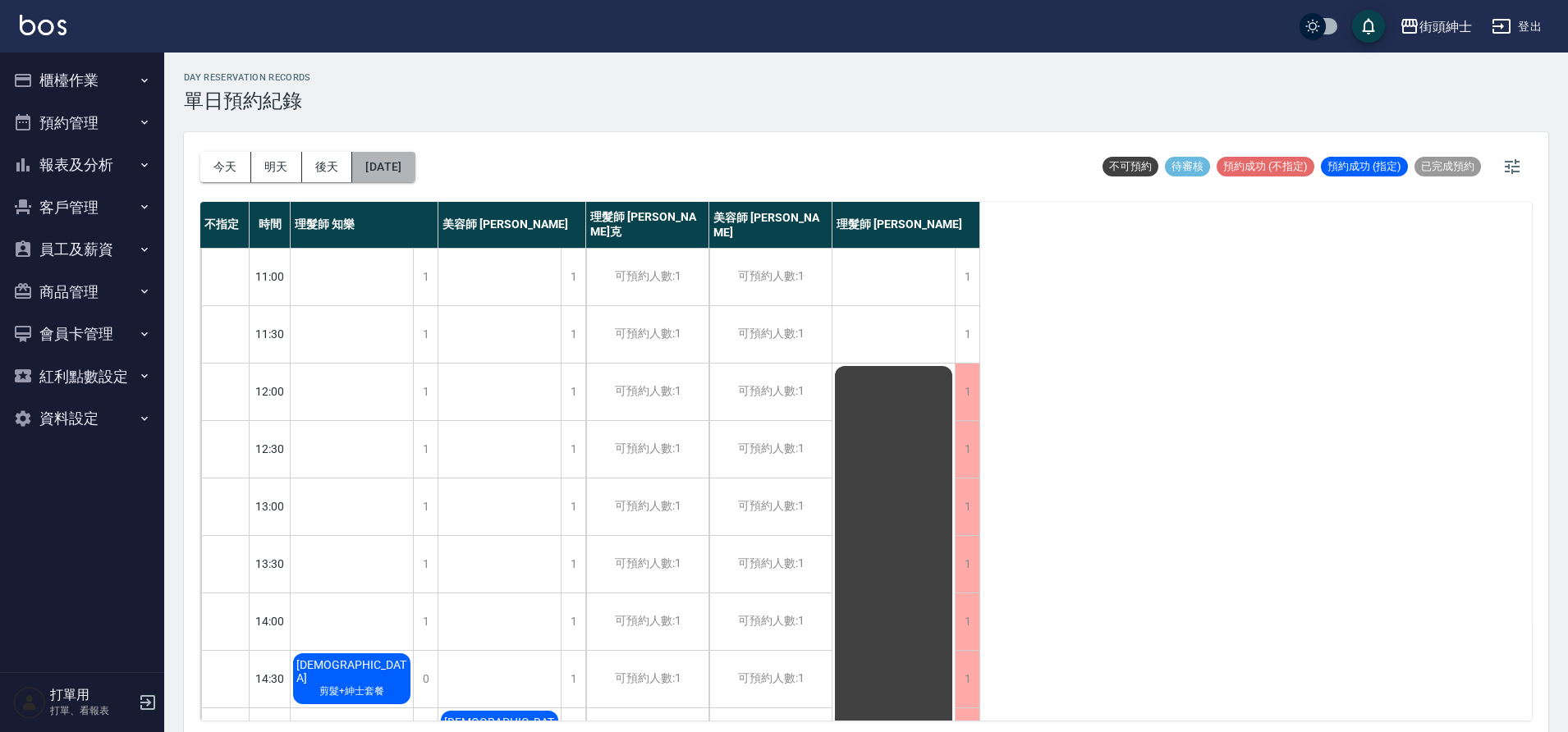
click at [415, 170] on button "2025/10/23" at bounding box center [383, 167] width 63 height 30
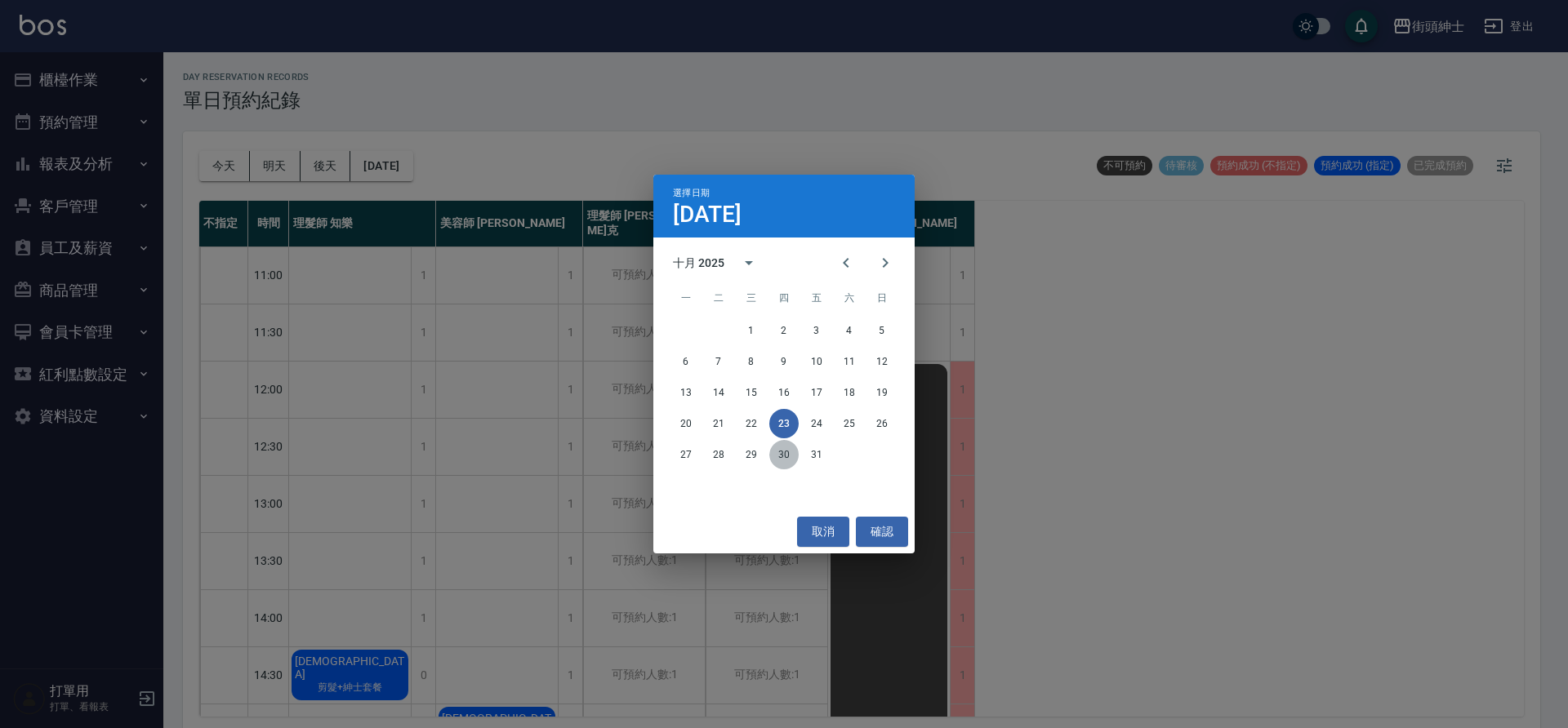
click at [782, 460] on button "30" at bounding box center [783, 454] width 29 height 29
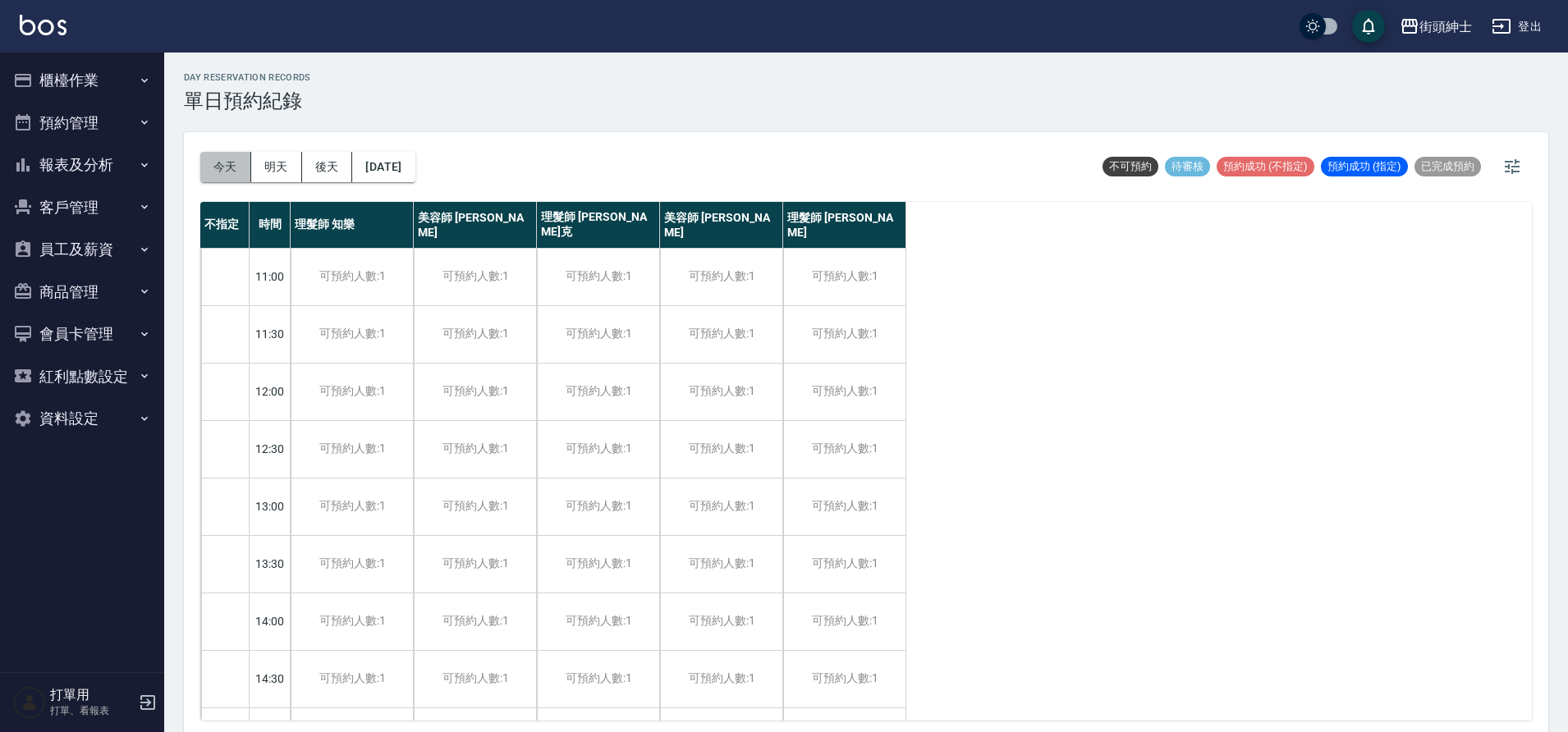
click at [211, 175] on button "今天" at bounding box center [225, 167] width 51 height 30
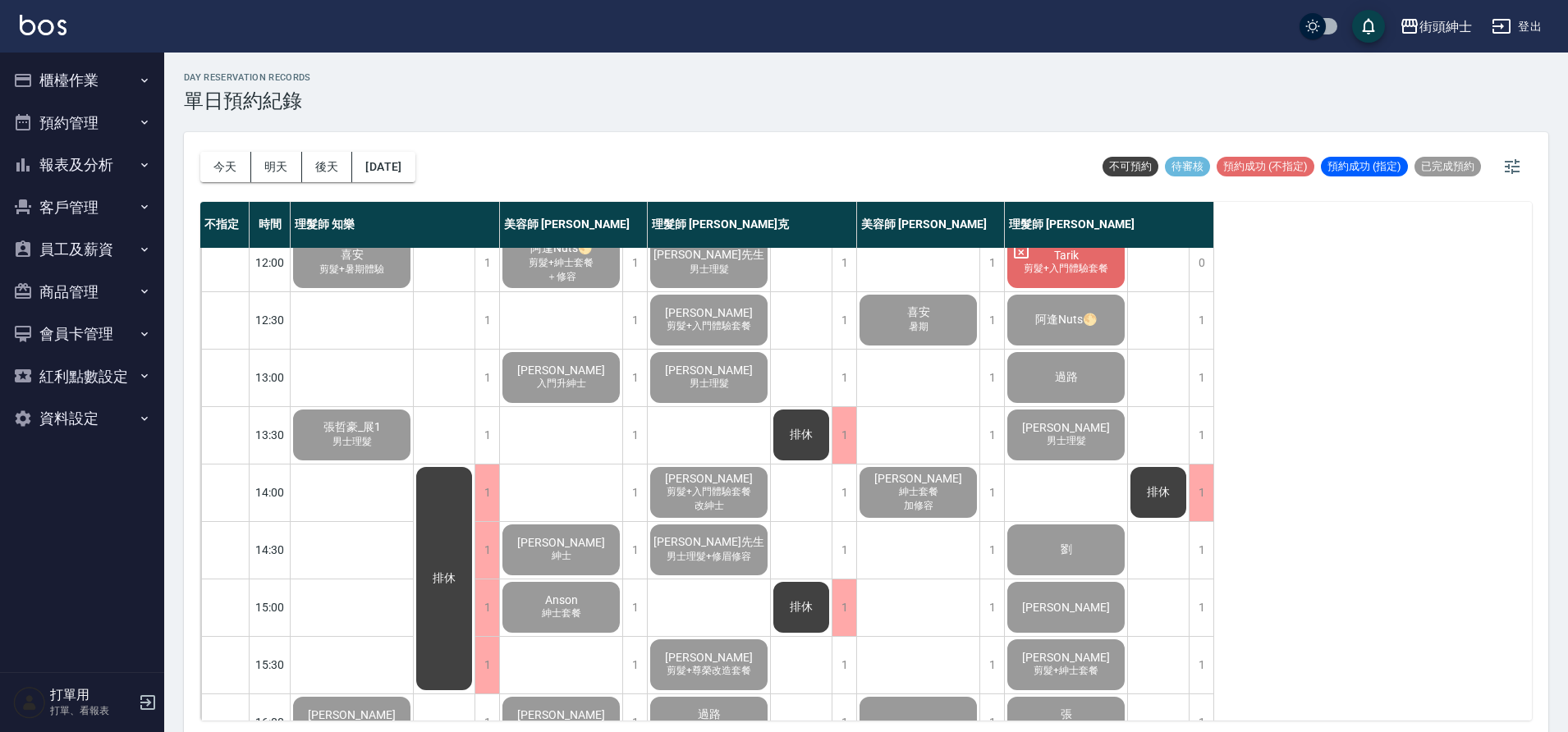
scroll to position [313, 0]
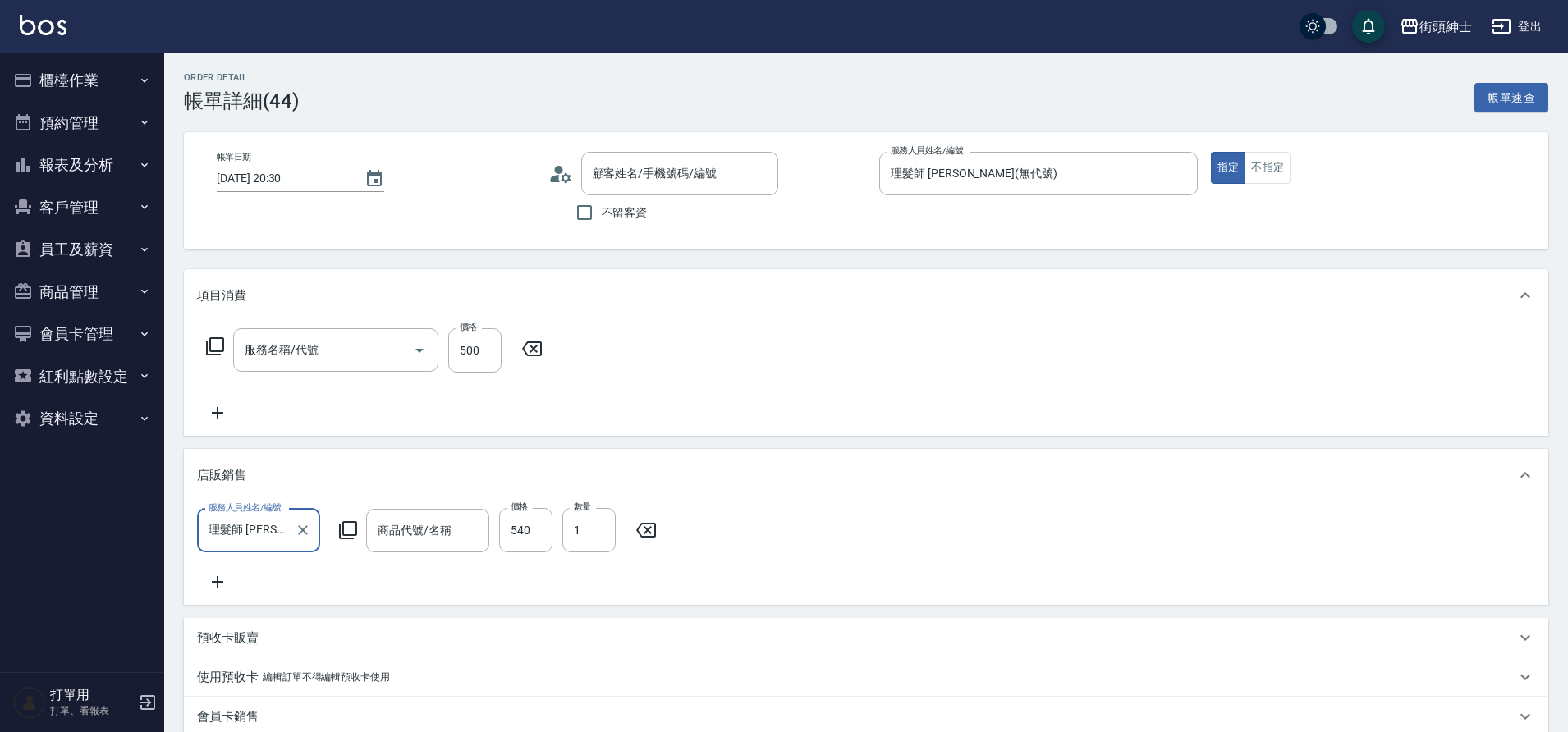
type input "玟博DENNIS/0906542002/null"
type input "理髮(A02)"
type input "樂丘塑型土"
